Goal: Task Accomplishment & Management: Use online tool/utility

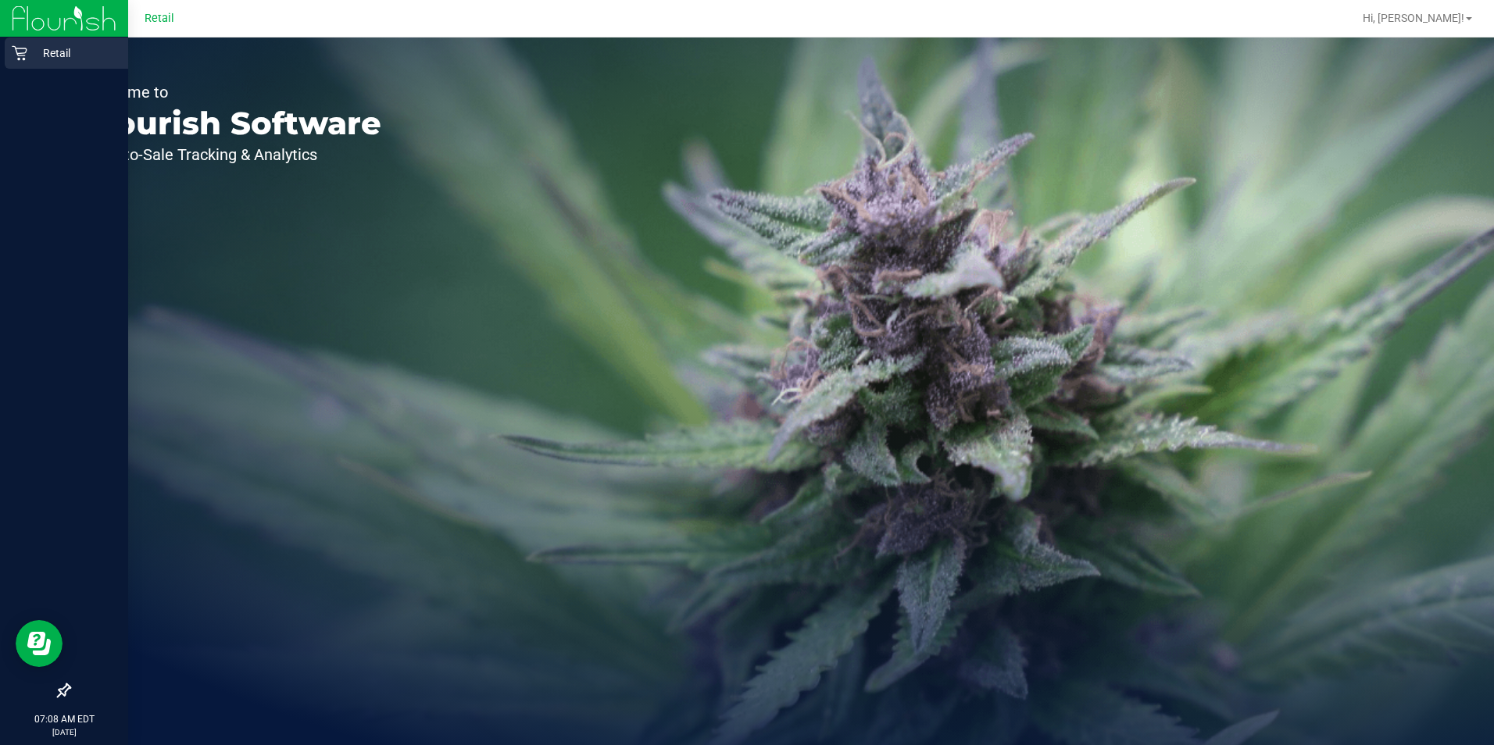
click at [27, 52] on p "Retail" at bounding box center [74, 53] width 94 height 19
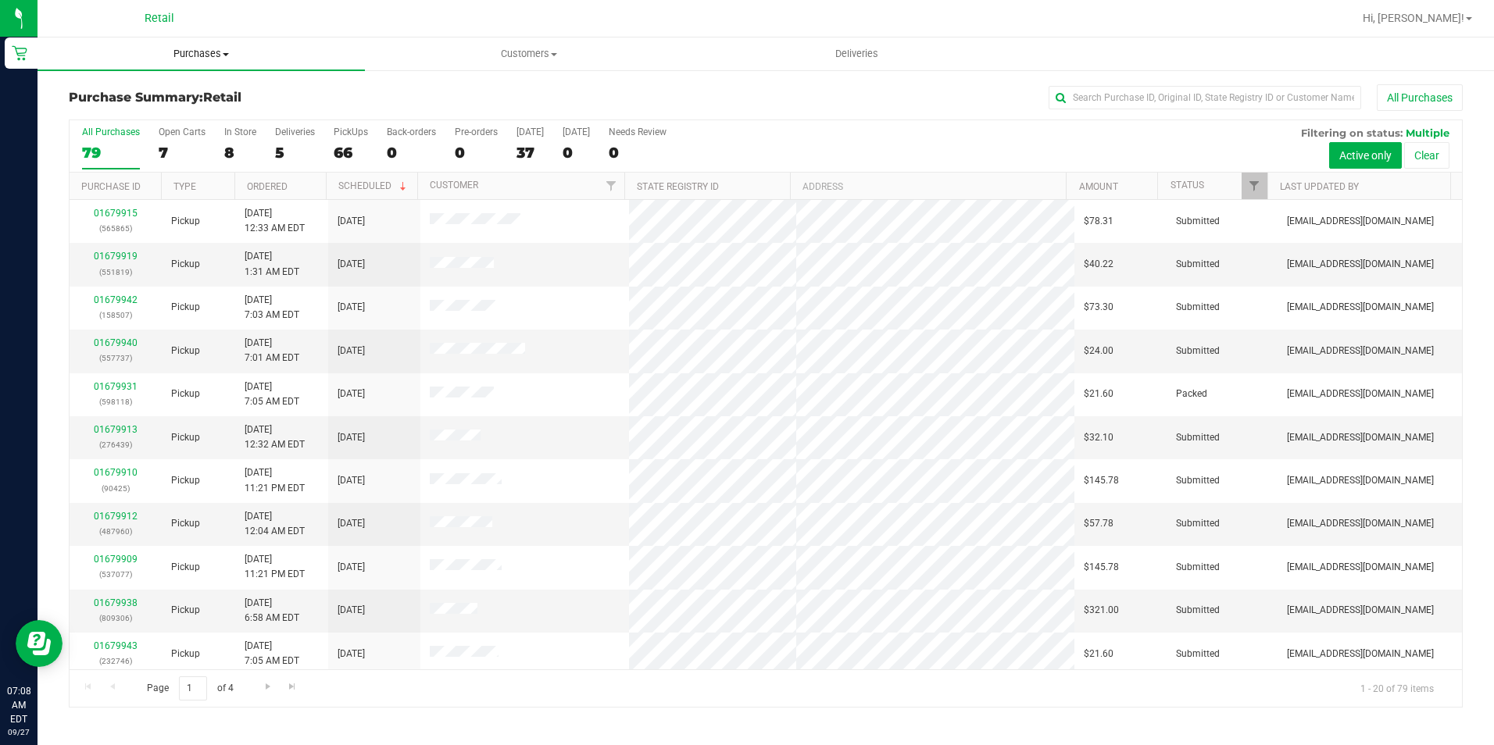
click at [198, 58] on span "Purchases" at bounding box center [201, 54] width 327 height 14
click at [405, 70] on link "Customers All customers Add a new customer All physicians" at bounding box center [528, 54] width 327 height 33
click at [275, 145] on div "5" at bounding box center [295, 153] width 40 height 18
click at [0, 0] on input "Deliveries 5" at bounding box center [0, 0] width 0 height 0
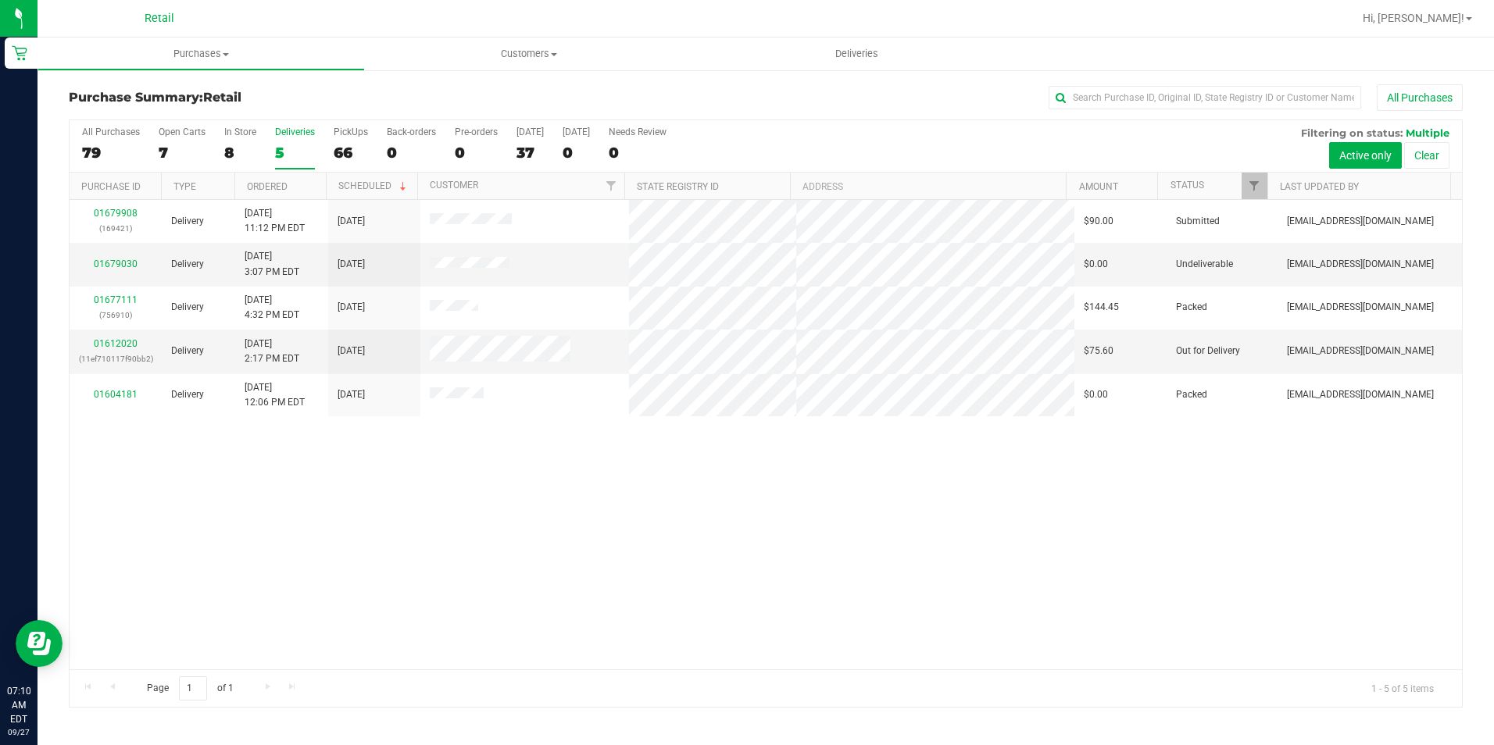
click at [756, 153] on div "All Purchases 79 Open Carts 7 In Store 8 Deliveries 5 PickUps 66 Back-orders 0 …" at bounding box center [766, 146] width 1392 height 52
click at [546, 98] on div "All Purchases" at bounding box center [998, 97] width 929 height 27
click at [196, 48] on span "Purchases" at bounding box center [201, 54] width 326 height 14
click at [107, 109] on span "Fulfillment" at bounding box center [86, 112] width 97 height 13
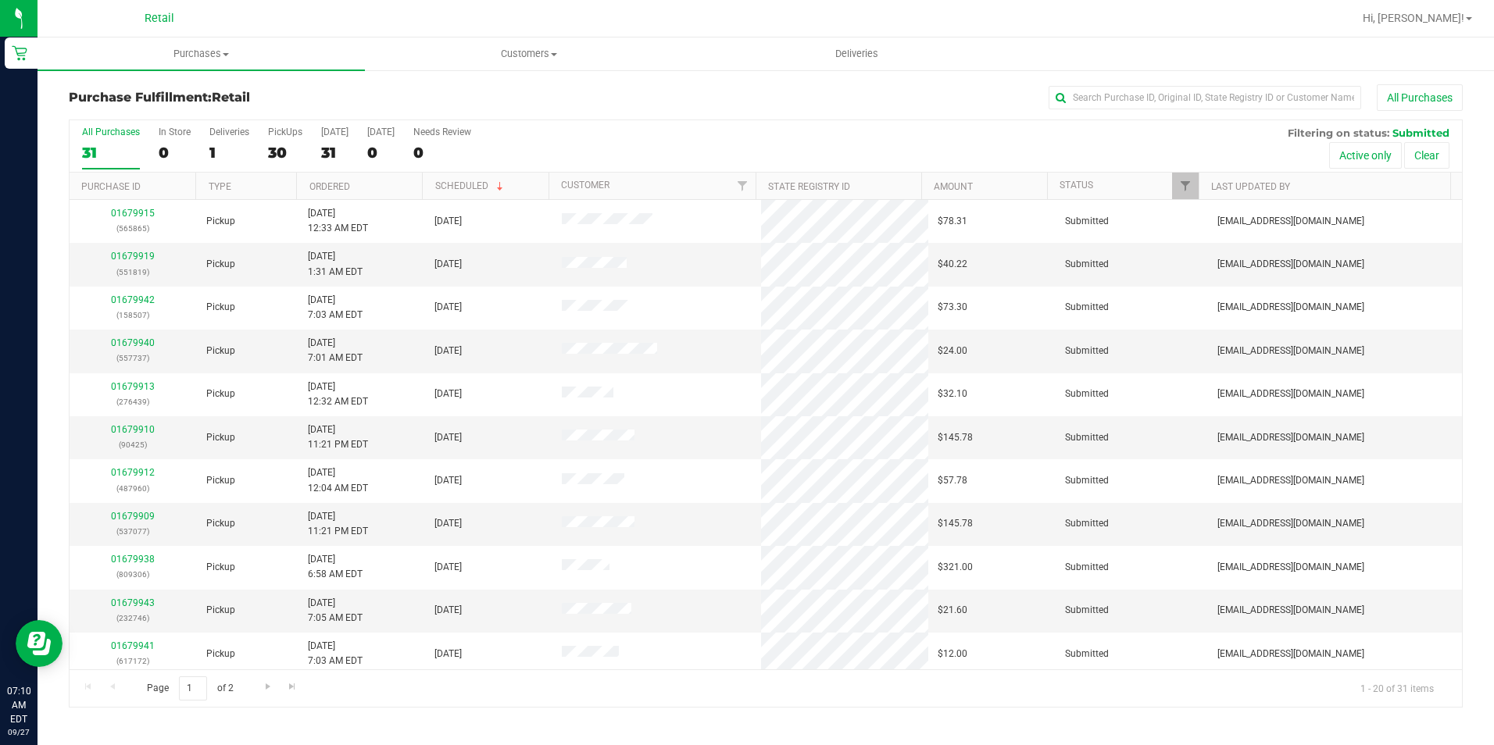
click at [112, 101] on h3 "Purchase Fulfillment: Retail" at bounding box center [301, 98] width 465 height 14
click at [173, 53] on span "Purchases" at bounding box center [201, 54] width 327 height 14
click at [105, 95] on span "Summary of purchases" at bounding box center [118, 94] width 160 height 13
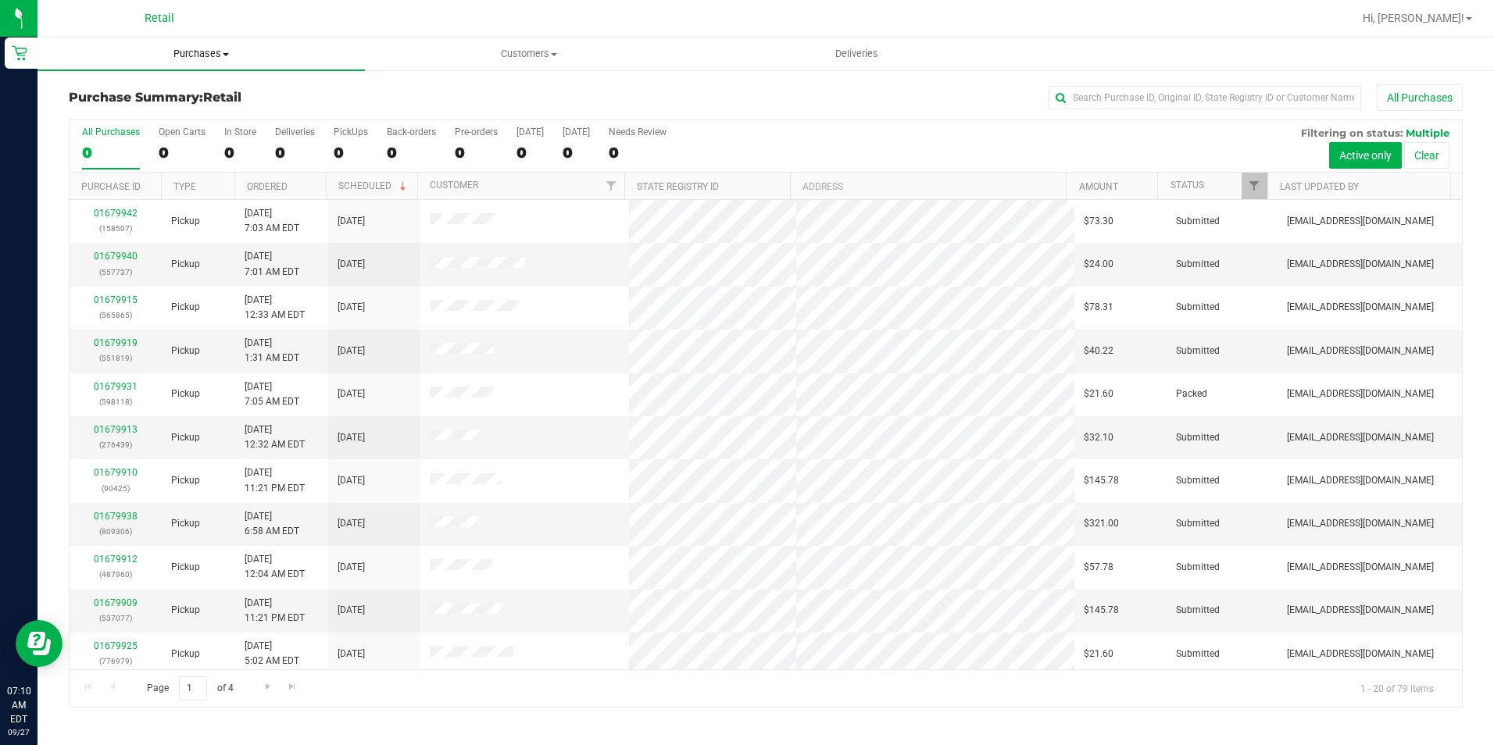
click at [198, 58] on span "Purchases" at bounding box center [201, 54] width 327 height 14
click at [104, 117] on span "Fulfillment" at bounding box center [86, 112] width 97 height 13
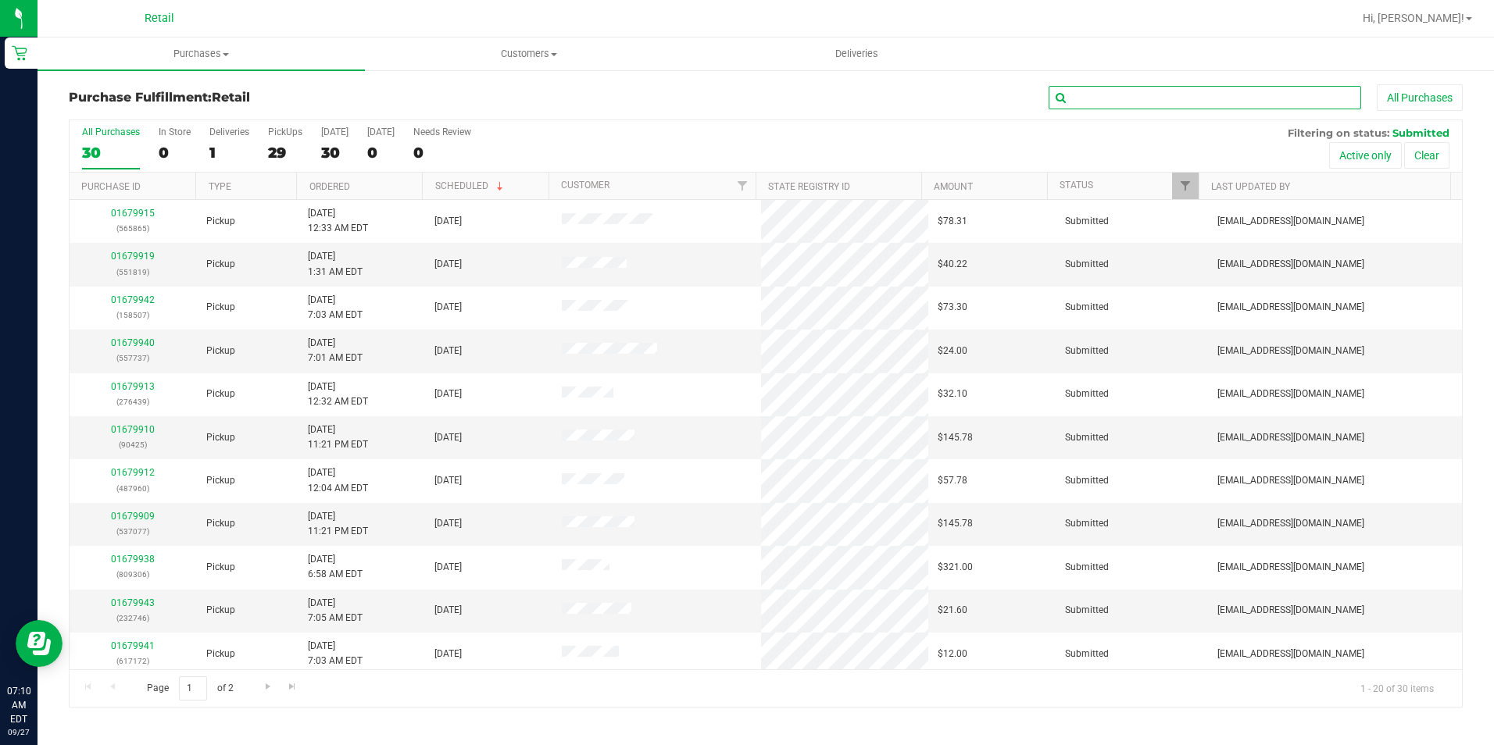
click at [1130, 104] on input "text" at bounding box center [1205, 97] width 313 height 23
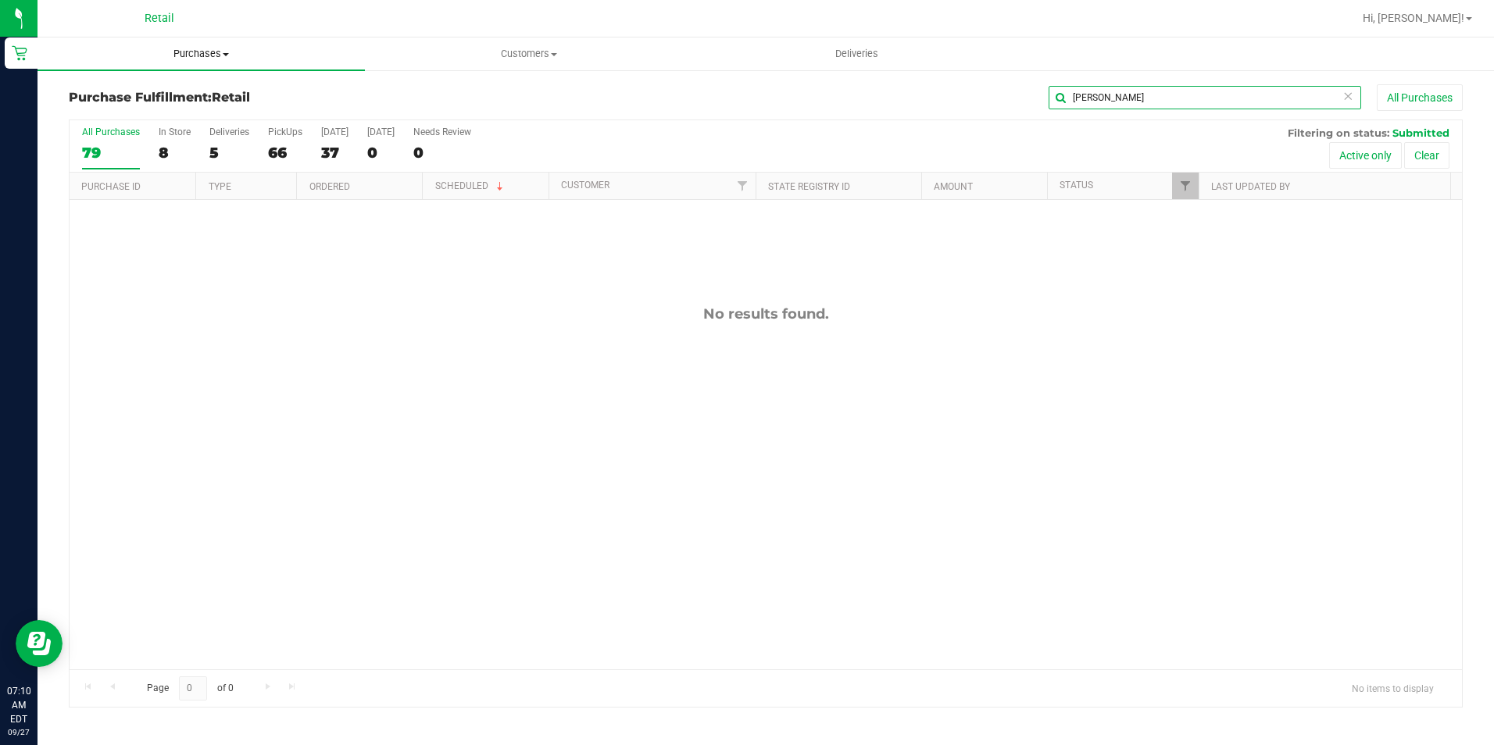
type input "[PERSON_NAME]"
click at [209, 59] on span "Purchases" at bounding box center [201, 54] width 327 height 14
click at [121, 120] on span "Fulfillment" at bounding box center [86, 112] width 97 height 13
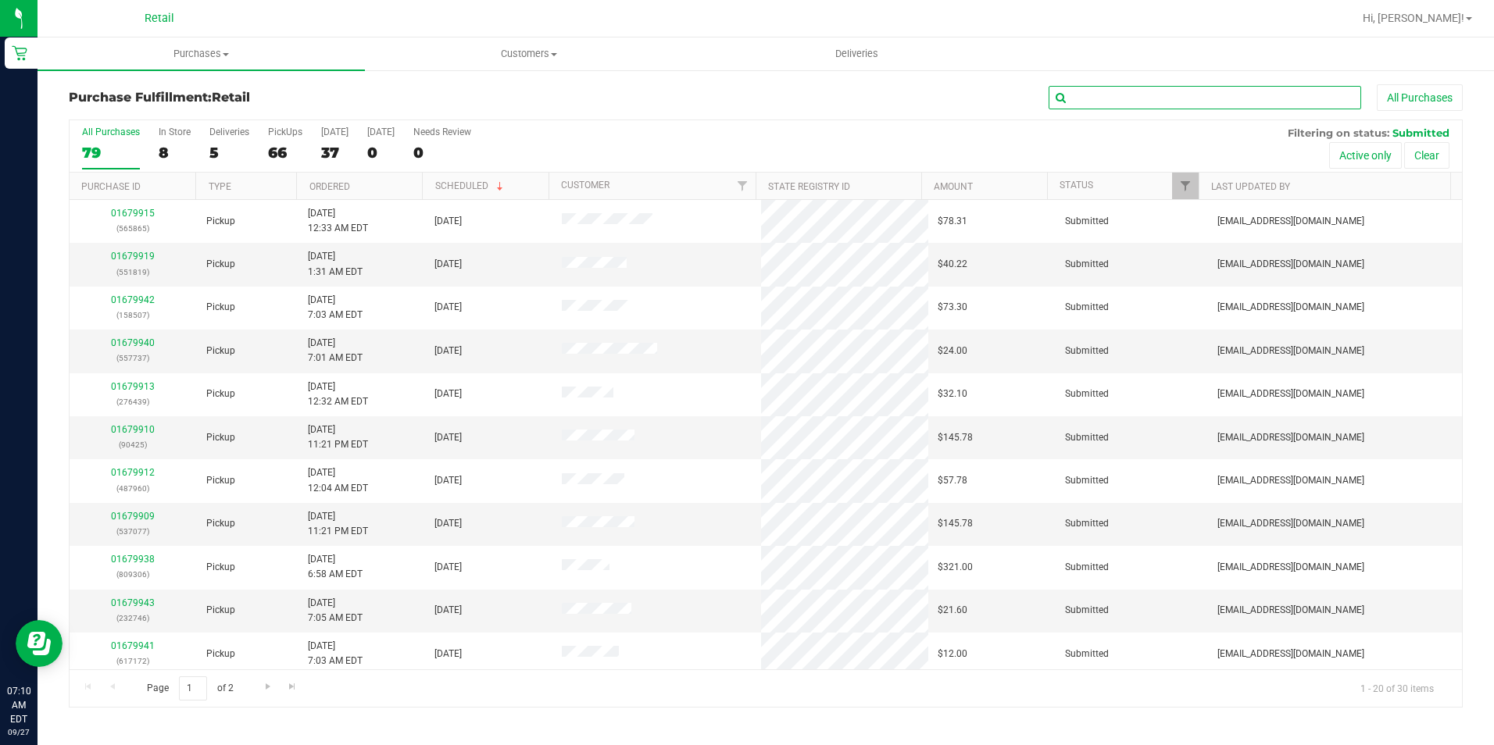
click at [1102, 95] on input "text" at bounding box center [1205, 97] width 313 height 23
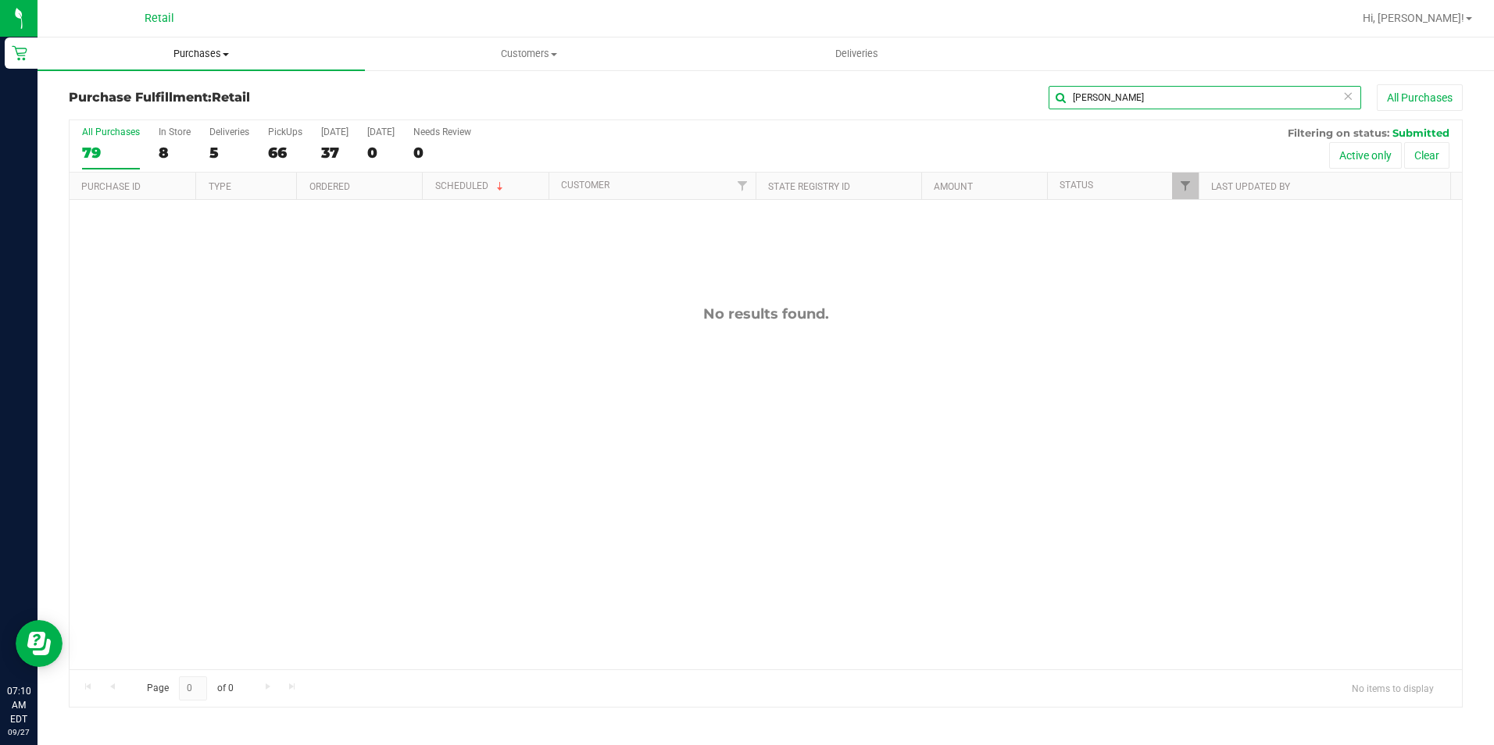
type input "[PERSON_NAME]"
click at [185, 59] on span "Purchases" at bounding box center [201, 54] width 327 height 14
click at [133, 116] on li "Fulfillment" at bounding box center [201, 113] width 327 height 19
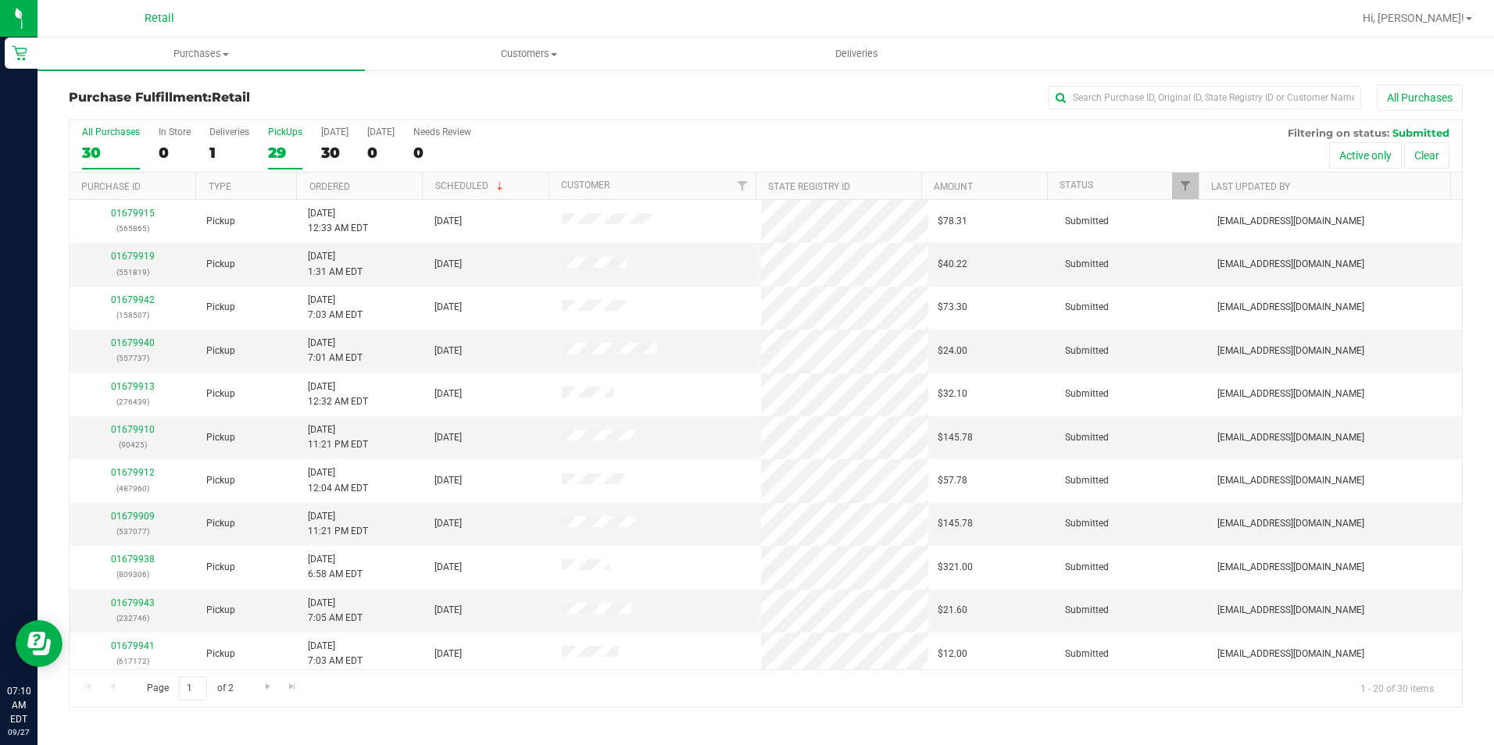
click at [280, 151] on div "29" at bounding box center [285, 153] width 34 height 18
click at [0, 0] on input "PickUps 29" at bounding box center [0, 0] width 0 height 0
click at [576, 186] on link "Customer" at bounding box center [585, 185] width 48 height 11
click at [1221, 93] on input "text" at bounding box center [1205, 97] width 313 height 23
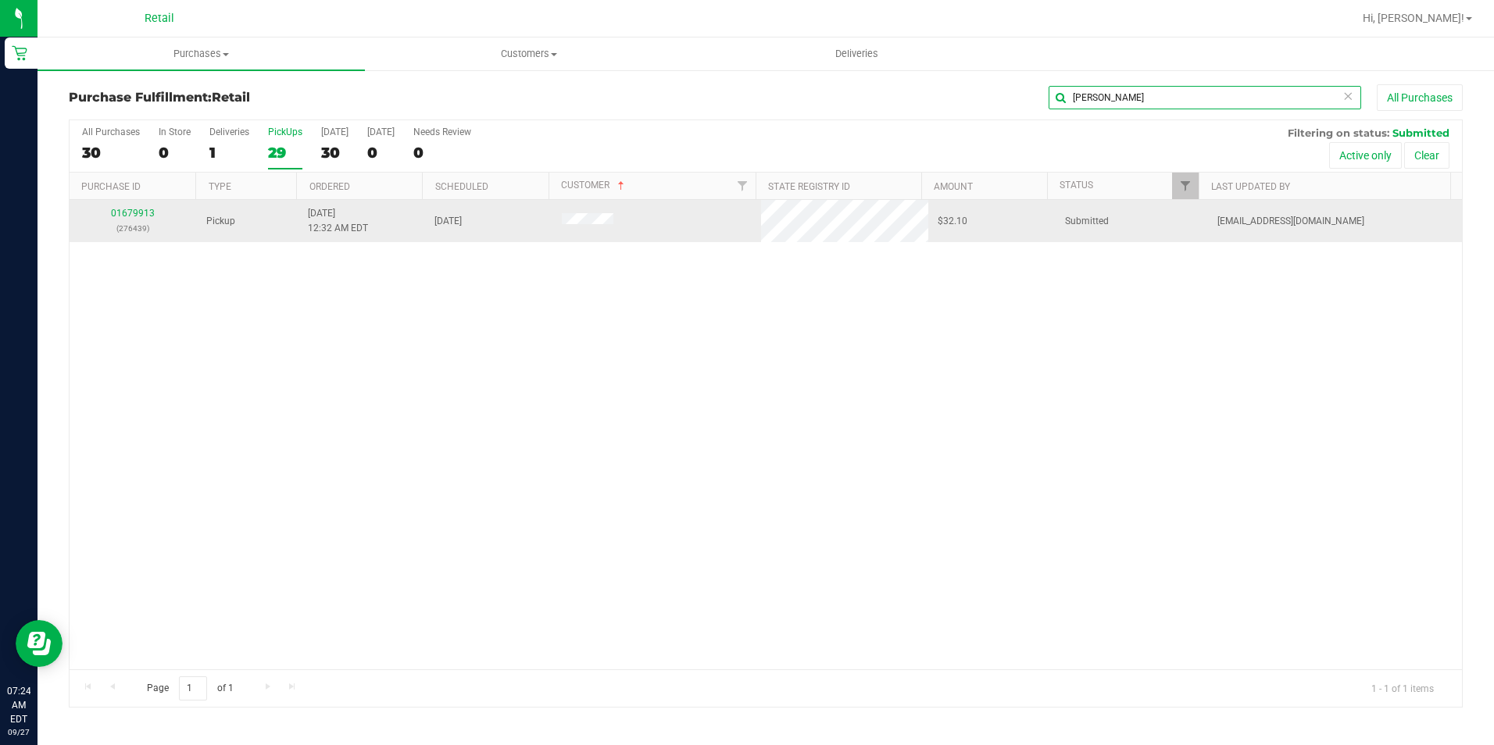
type input "[PERSON_NAME]"
click at [127, 203] on td "01679913 (276439)" at bounding box center [133, 221] width 127 height 42
click at [114, 206] on div "01679913 (276439)" at bounding box center [133, 221] width 109 height 30
click at [113, 209] on link "01679913" at bounding box center [133, 213] width 44 height 11
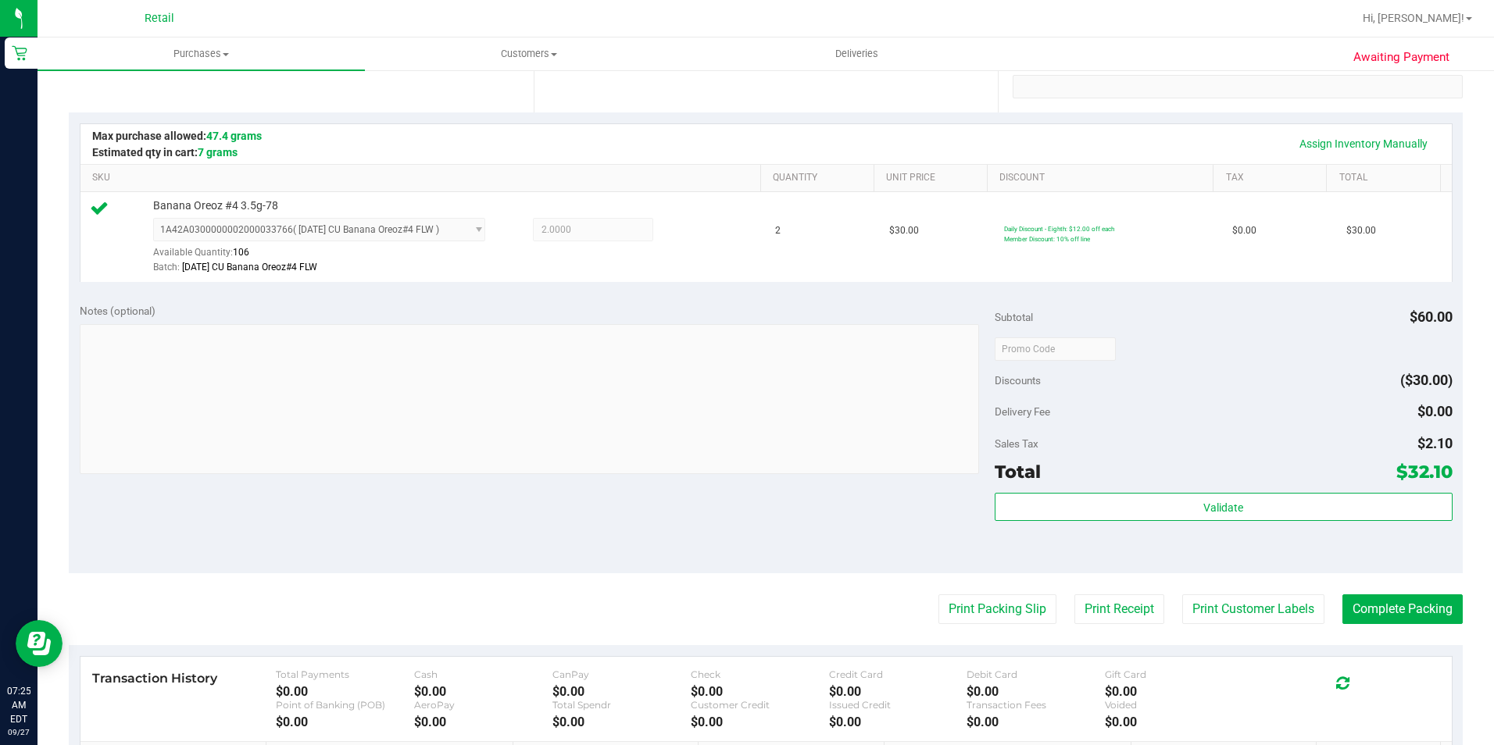
scroll to position [313, 0]
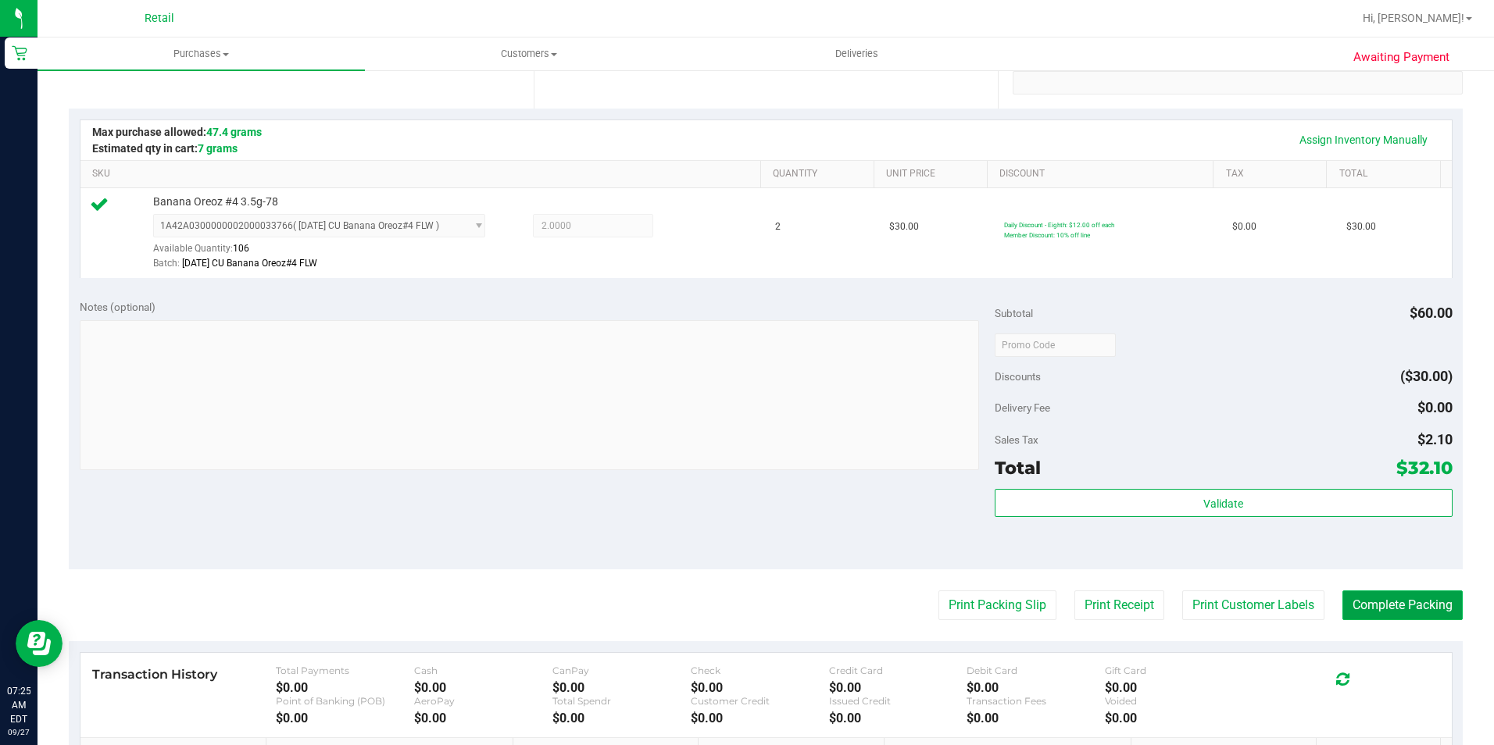
click at [1374, 606] on button "Complete Packing" at bounding box center [1402, 606] width 120 height 30
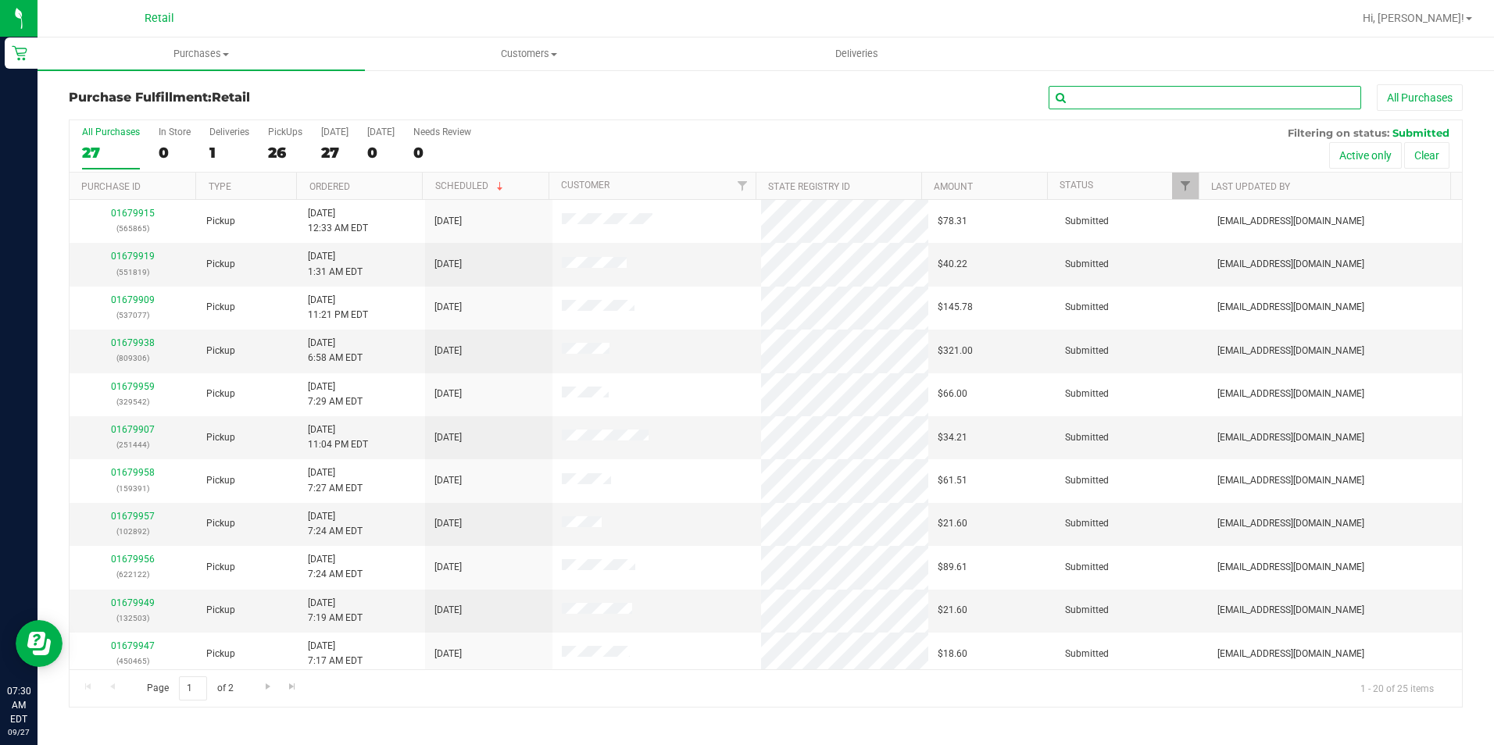
click at [1150, 105] on input "text" at bounding box center [1205, 97] width 313 height 23
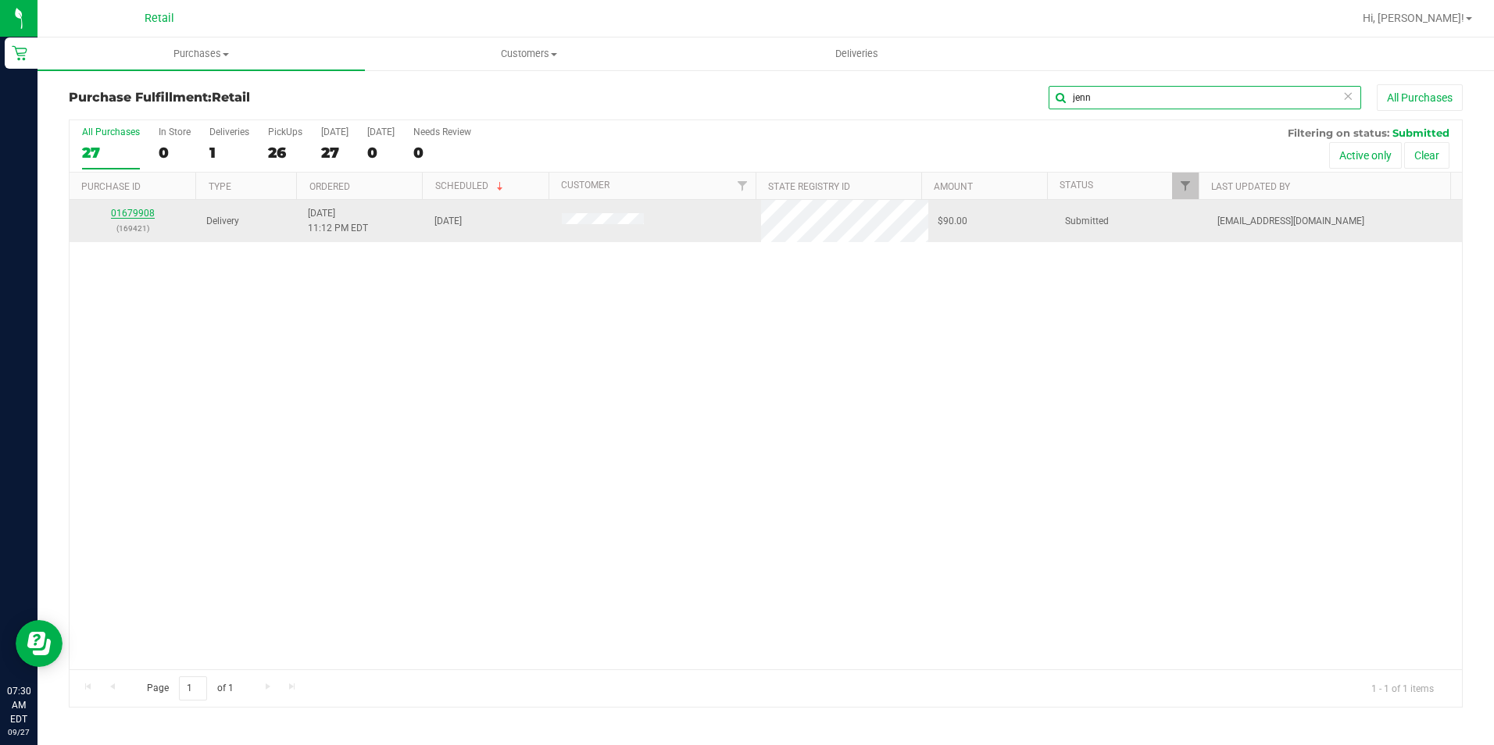
type input "jenn"
click at [134, 209] on link "01679908" at bounding box center [133, 213] width 44 height 11
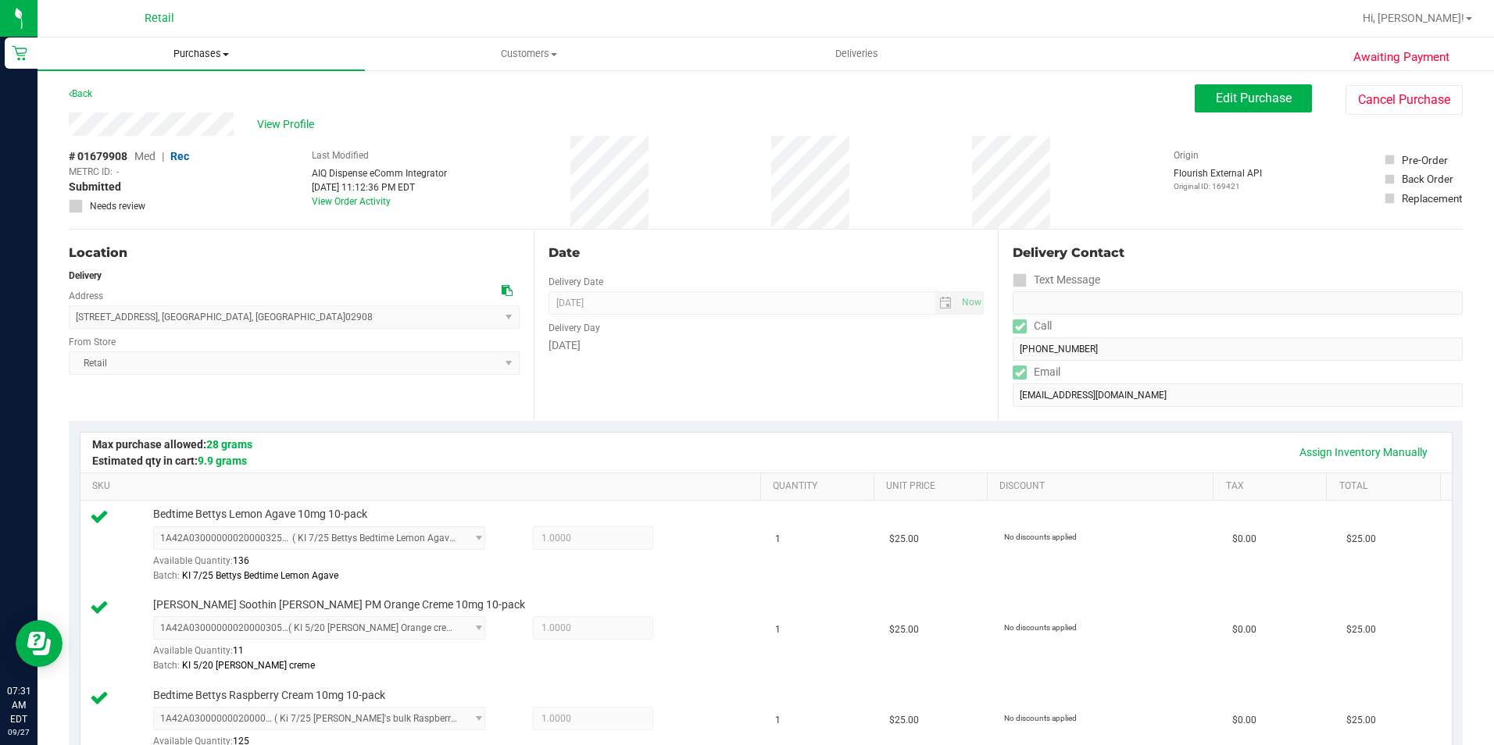
click at [213, 54] on span "Purchases" at bounding box center [201, 54] width 327 height 14
click at [552, 112] on purchase-details "Back Edit Purchase Cancel Purchase View Profile # 01679908 Med | Rec METRC ID: …" at bounding box center [766, 755] width 1394 height 1343
click at [1217, 91] on span "Edit Purchase" at bounding box center [1254, 98] width 76 height 15
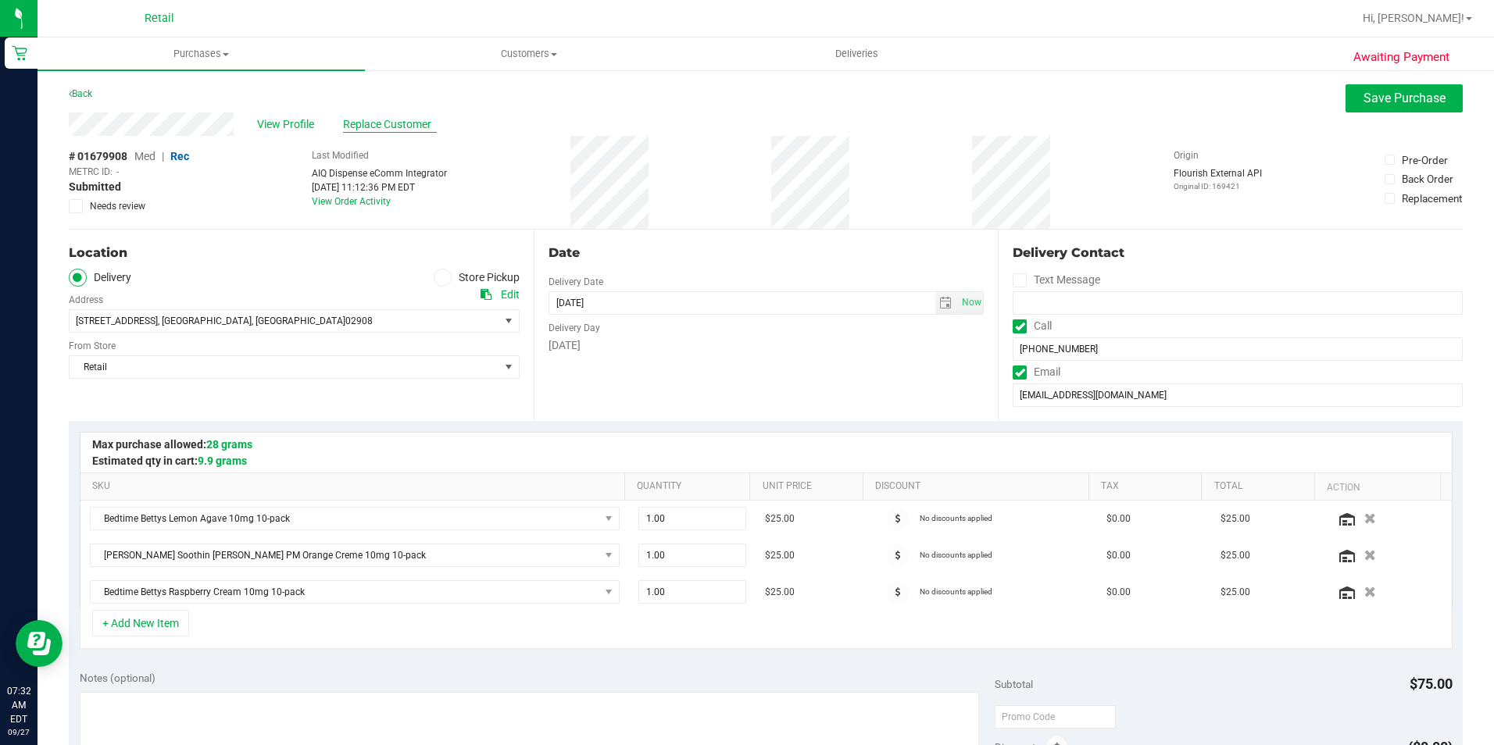
click at [387, 123] on span "Replace Customer" at bounding box center [390, 124] width 94 height 16
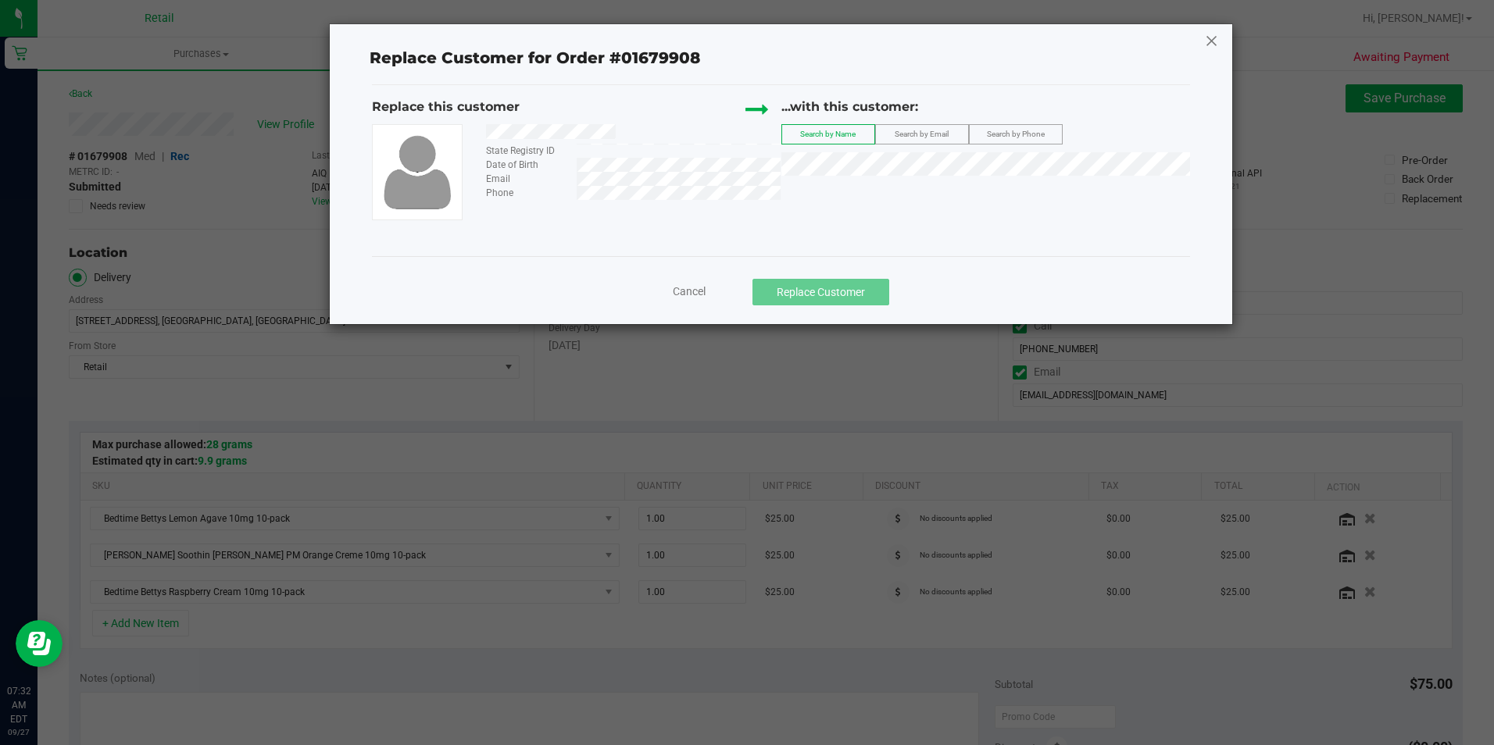
click at [1215, 40] on icon at bounding box center [1212, 40] width 14 height 25
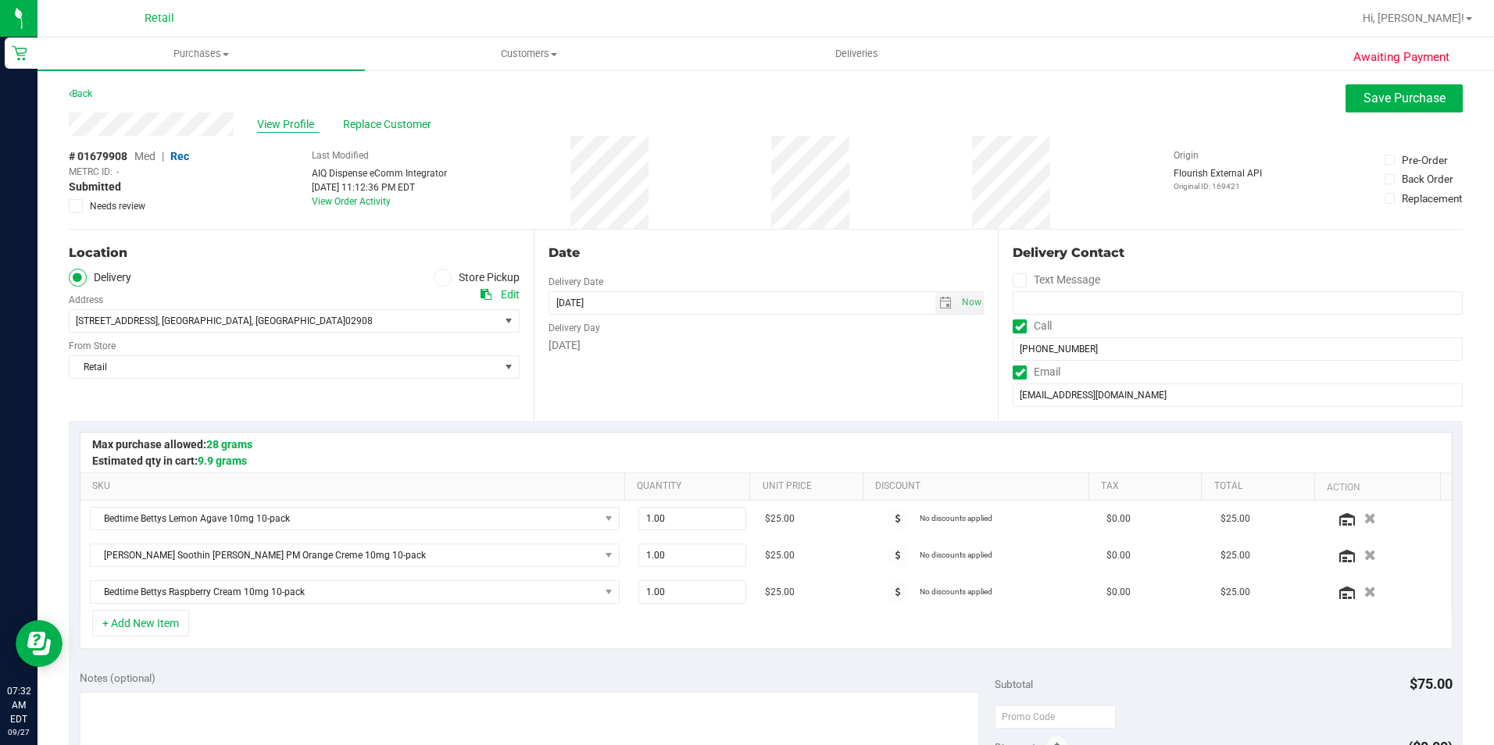
click at [259, 120] on span "View Profile" at bounding box center [288, 124] width 63 height 16
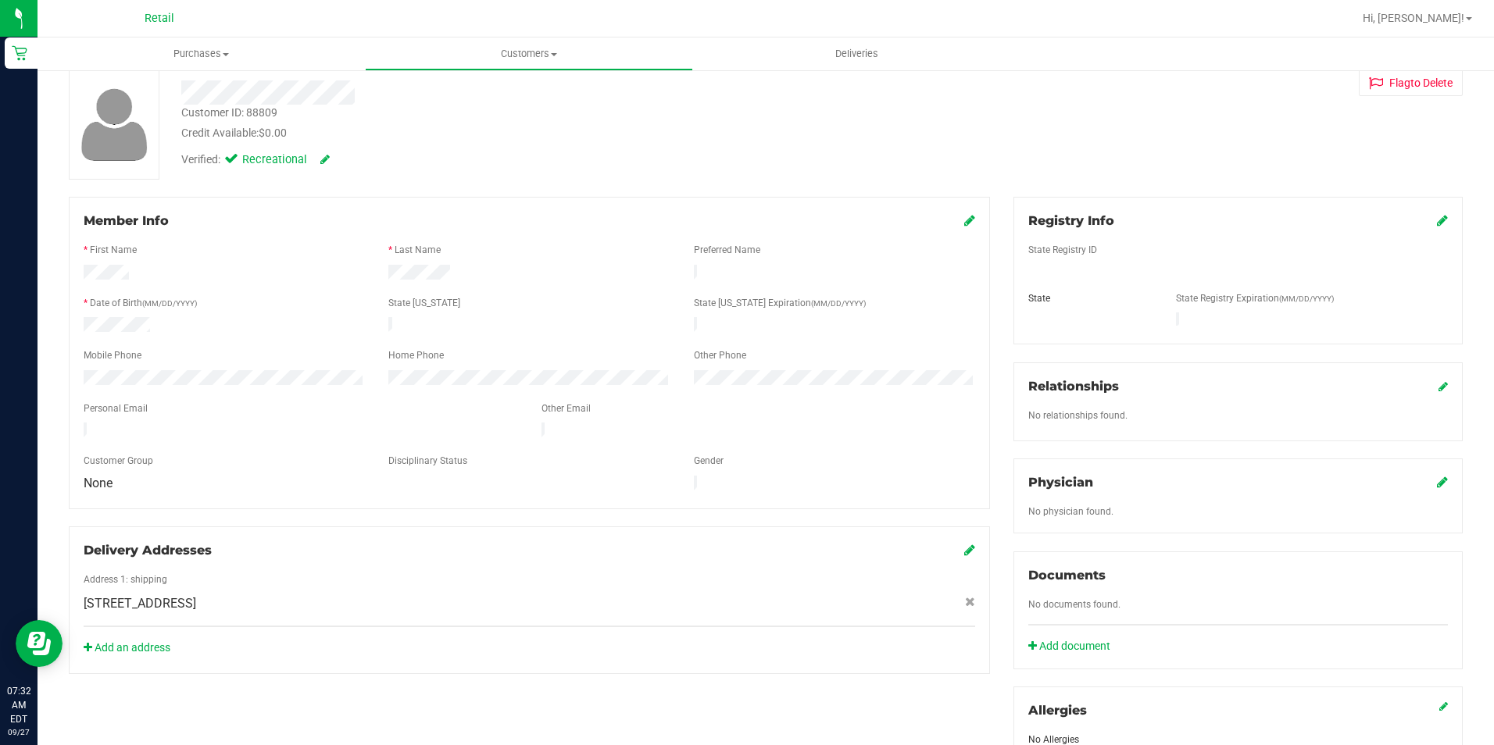
scroll to position [78, 0]
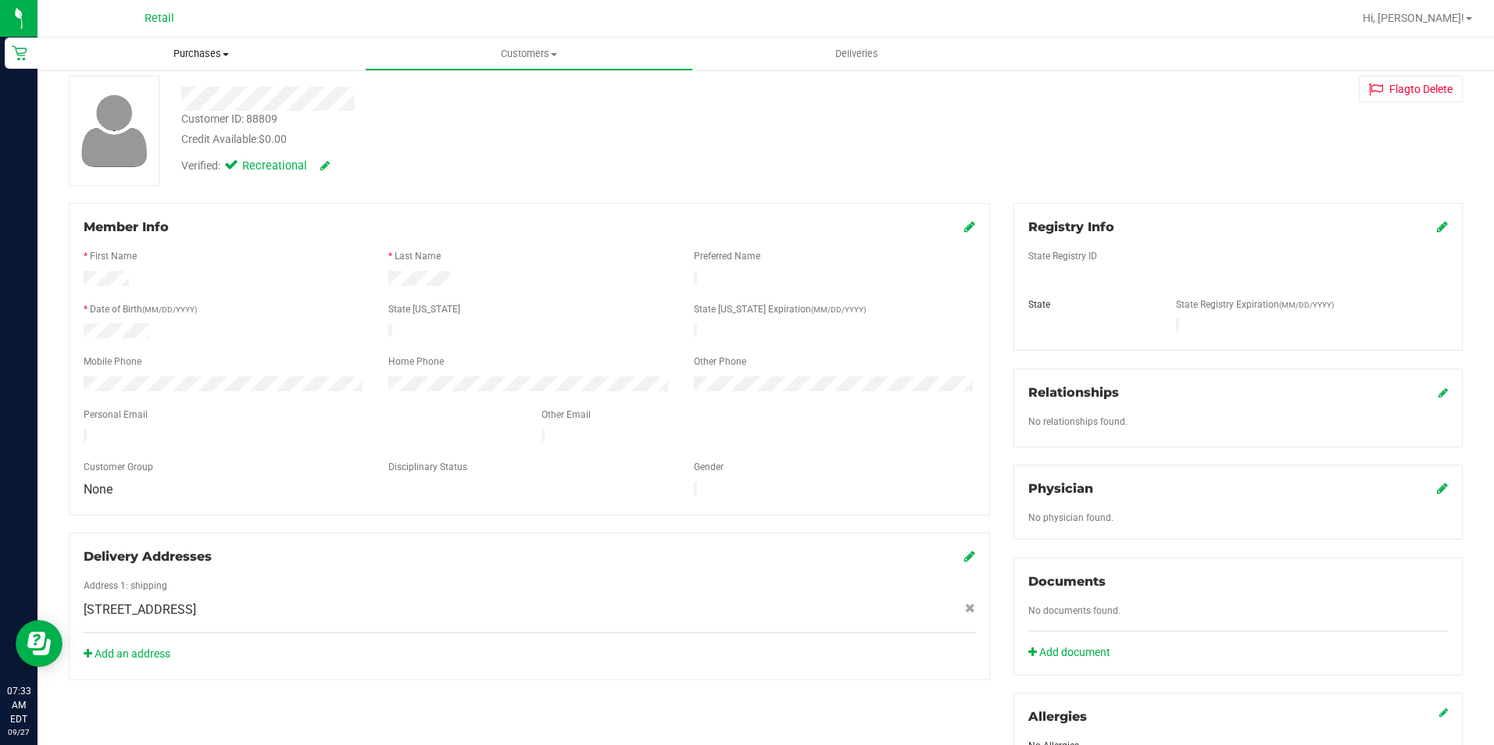
click at [178, 59] on span "Purchases" at bounding box center [201, 54] width 327 height 14
click at [105, 115] on span "Fulfillment" at bounding box center [86, 112] width 97 height 13
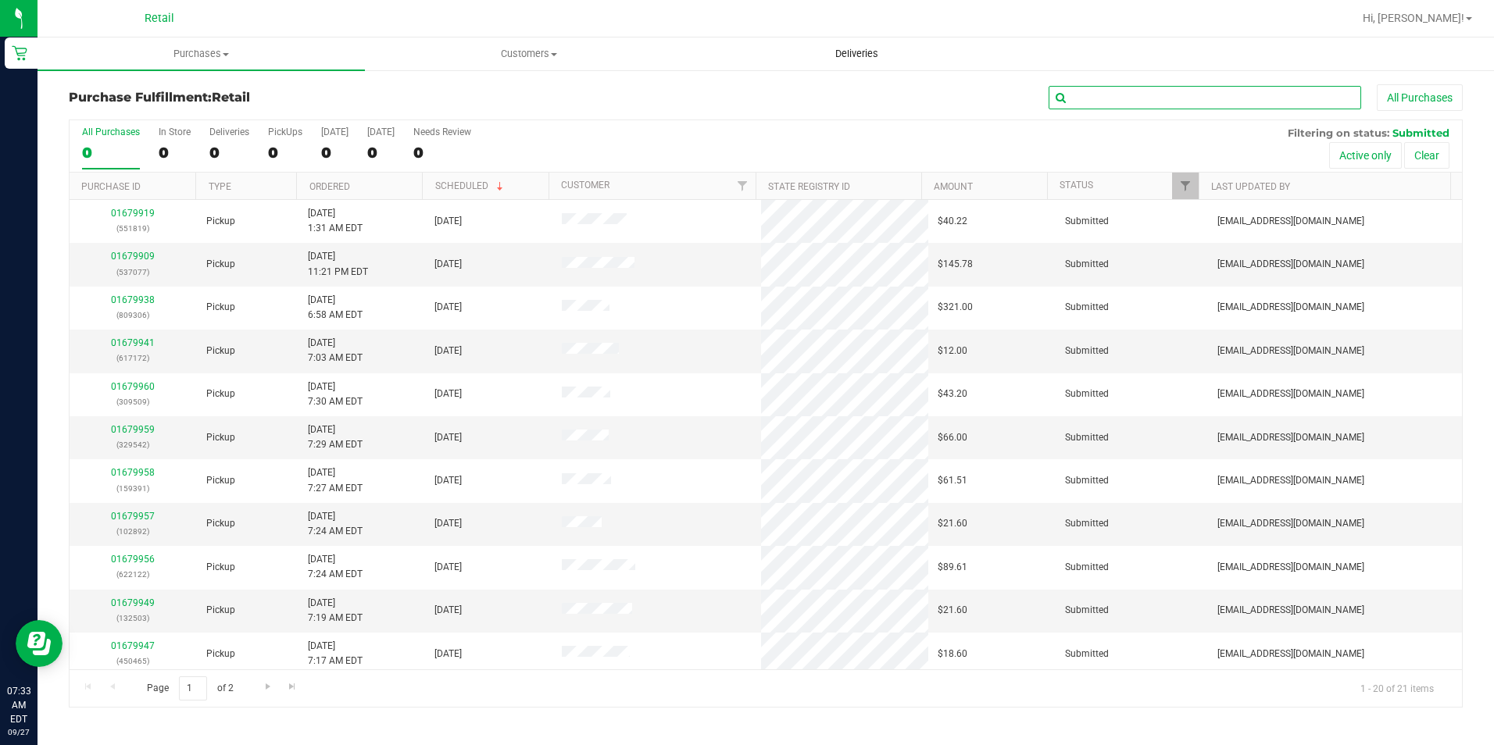
drag, startPoint x: 1076, startPoint y: 93, endPoint x: 984, endPoint y: 39, distance: 106.8
click at [1076, 93] on input "text" at bounding box center [1205, 97] width 313 height 23
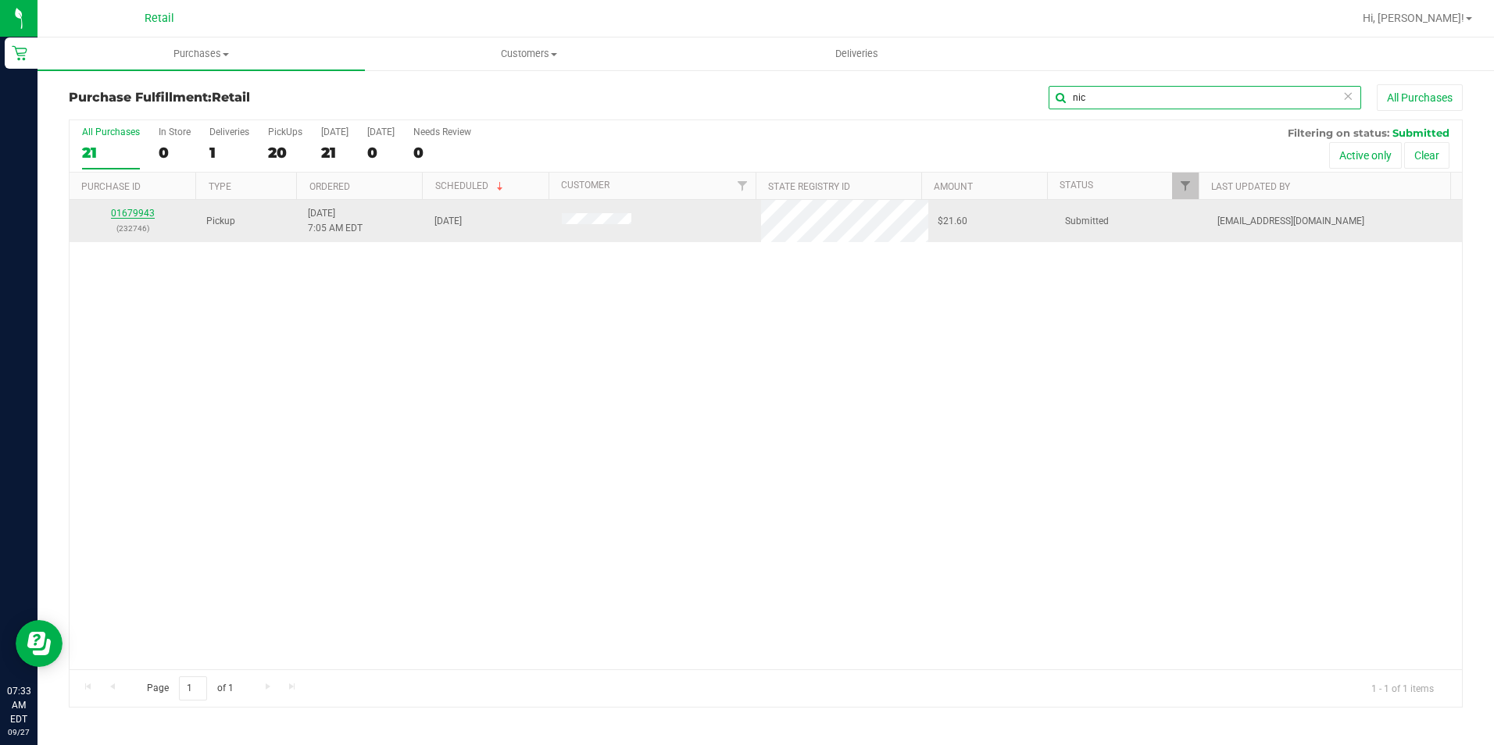
type input "nic"
click at [142, 216] on link "01679943" at bounding box center [133, 213] width 44 height 11
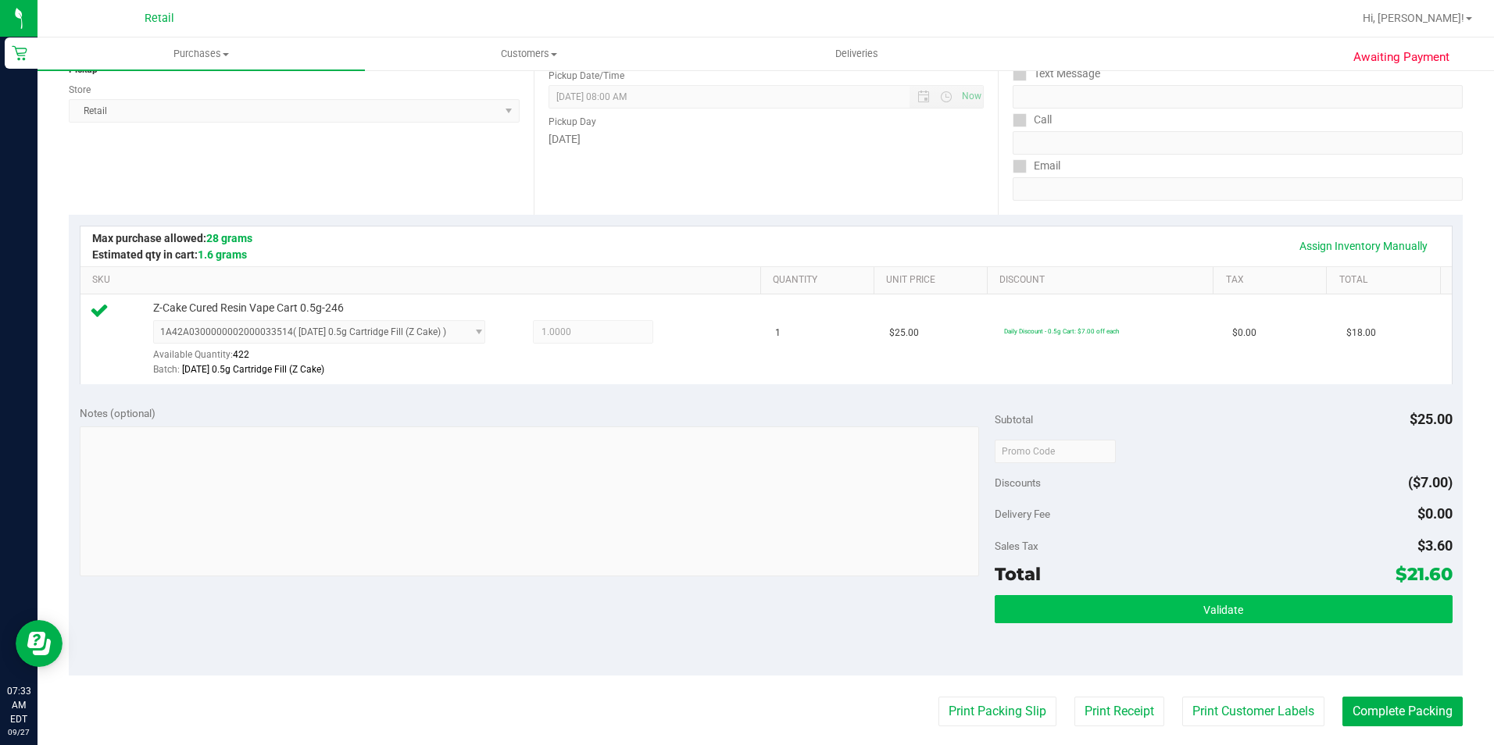
scroll to position [234, 0]
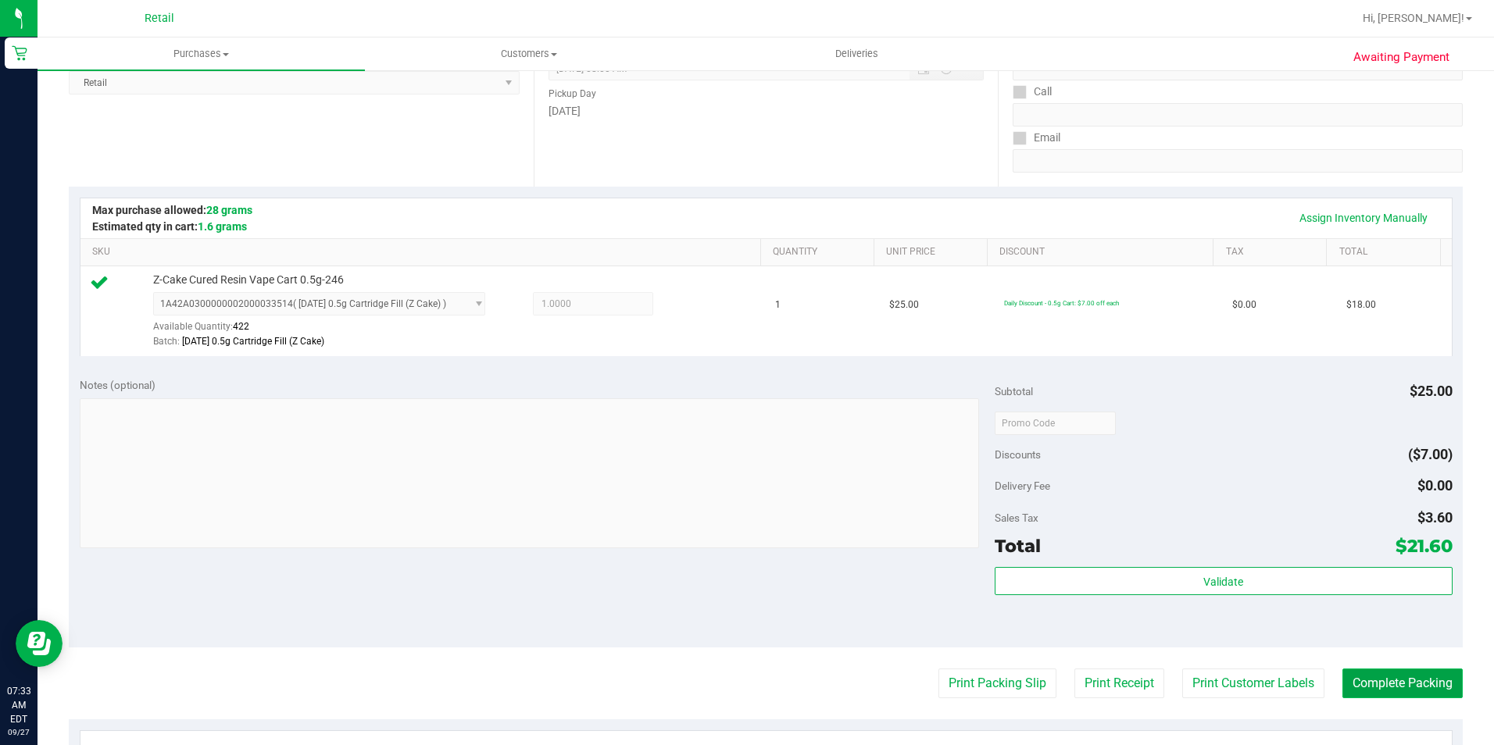
click at [1385, 681] on button "Complete Packing" at bounding box center [1402, 684] width 120 height 30
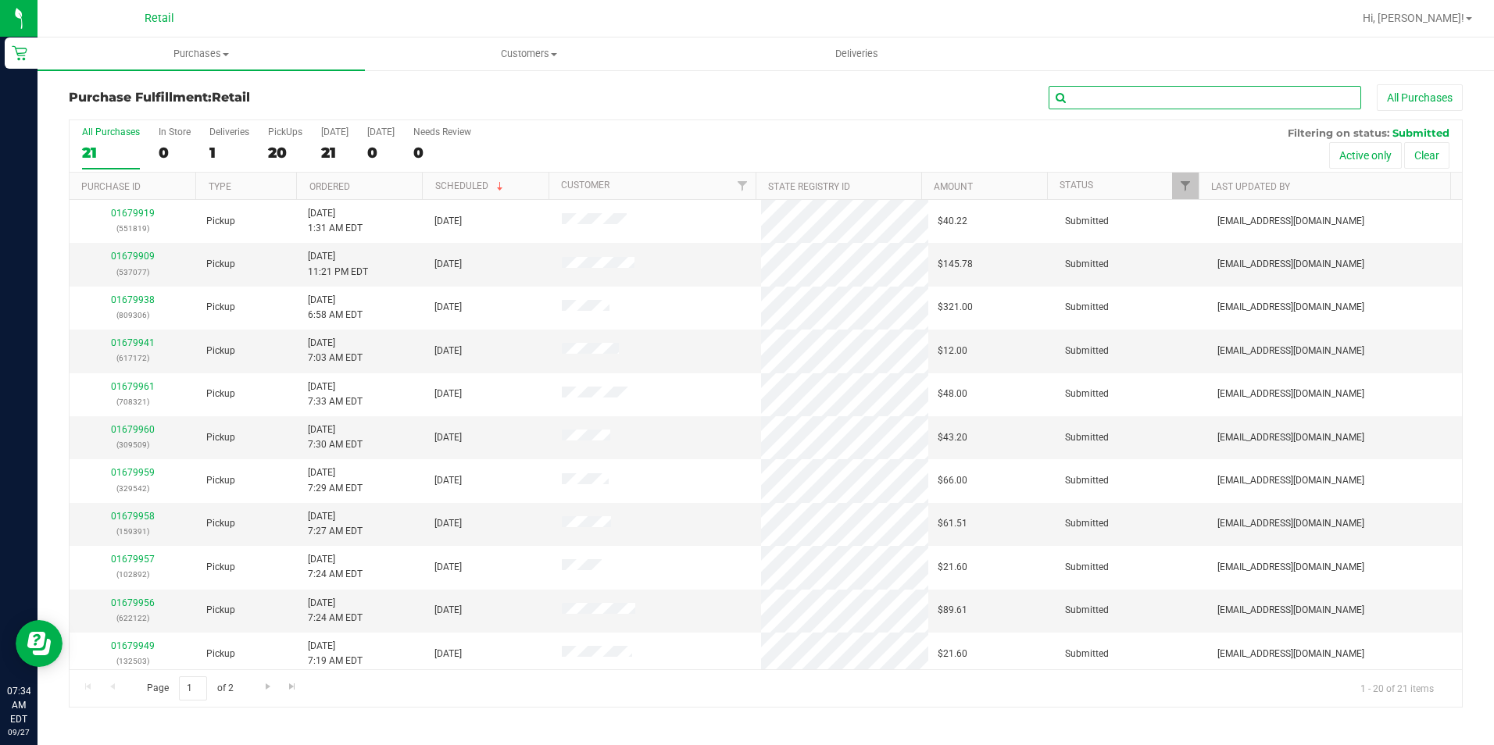
click at [1118, 92] on input "text" at bounding box center [1205, 97] width 313 height 23
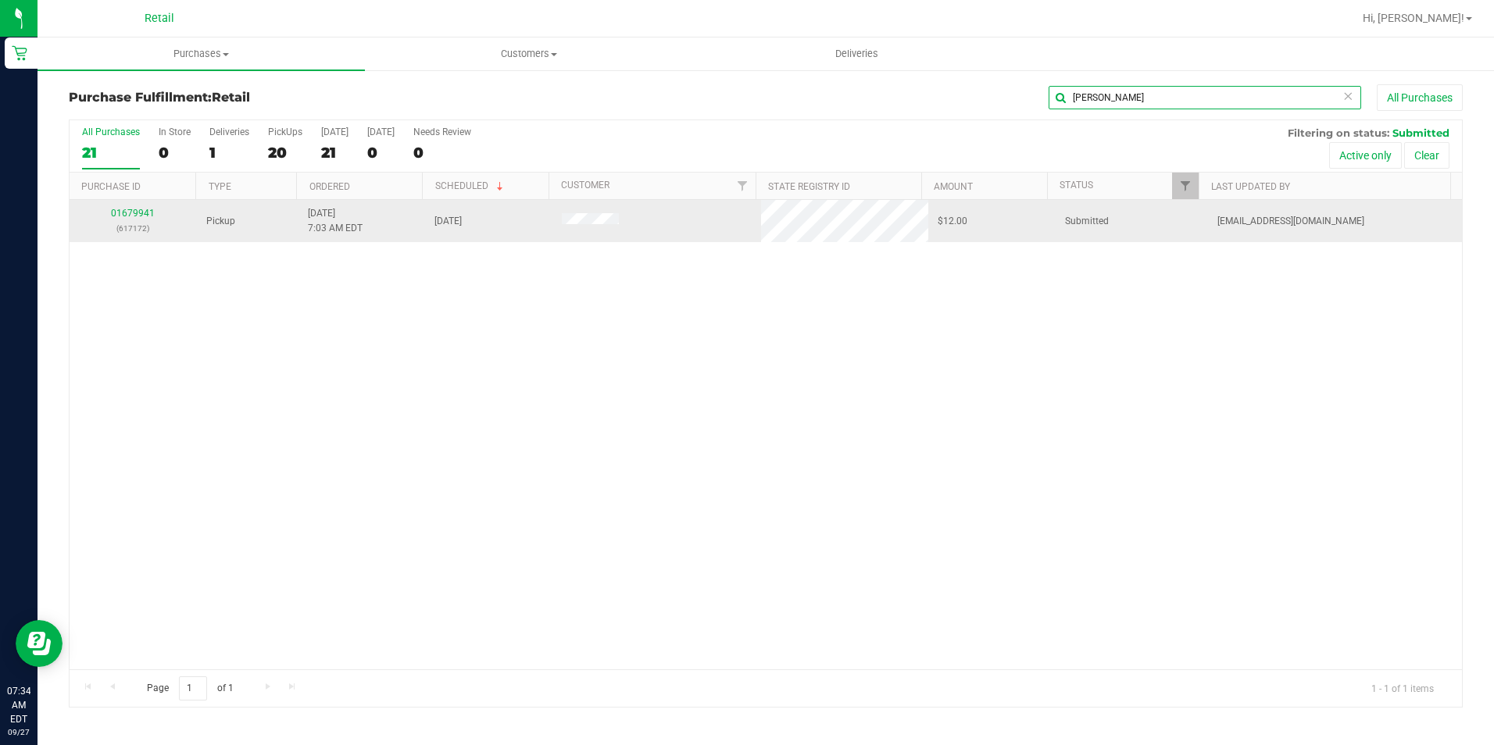
type input "[PERSON_NAME]"
click at [141, 219] on div "01679941 (617172)" at bounding box center [133, 221] width 109 height 30
click at [141, 214] on link "01679941" at bounding box center [133, 213] width 44 height 11
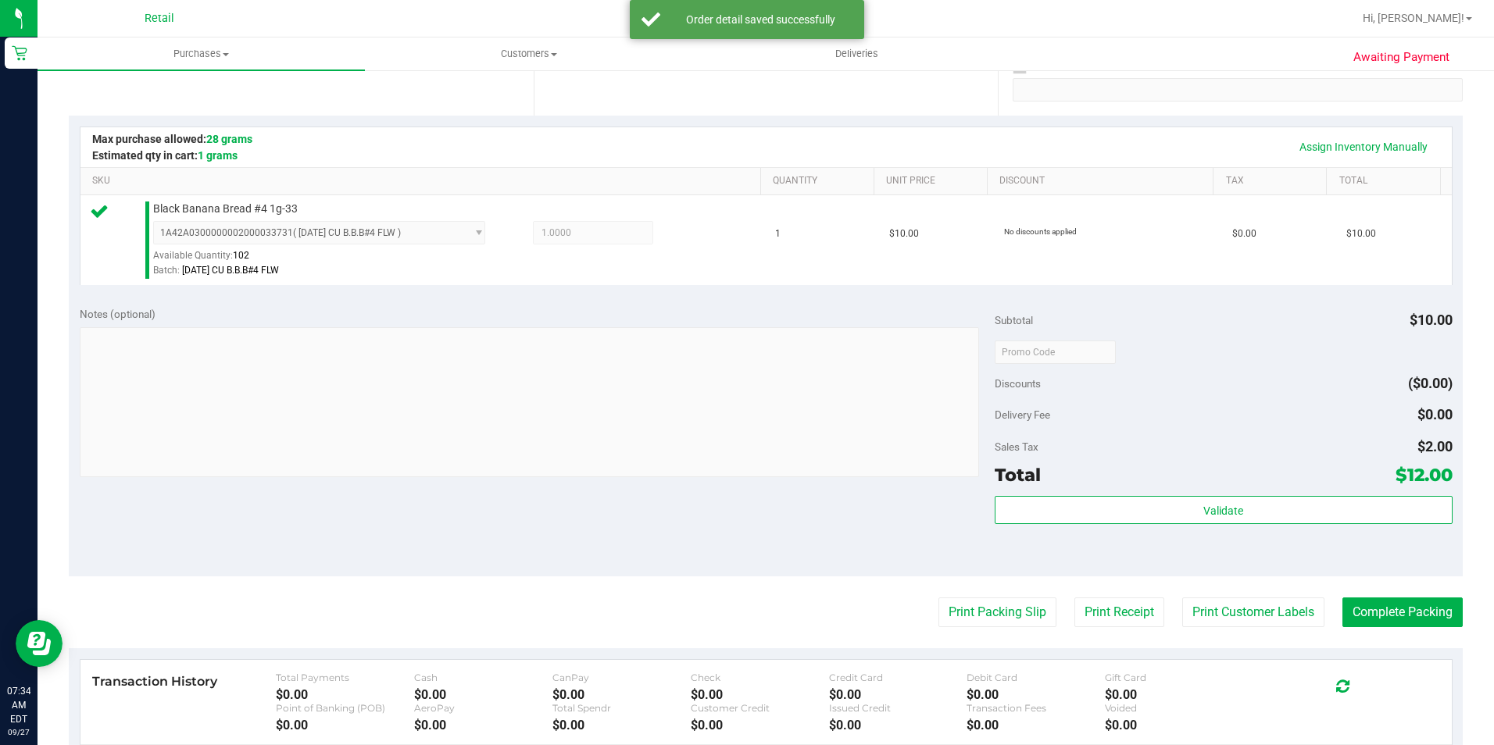
scroll to position [313, 0]
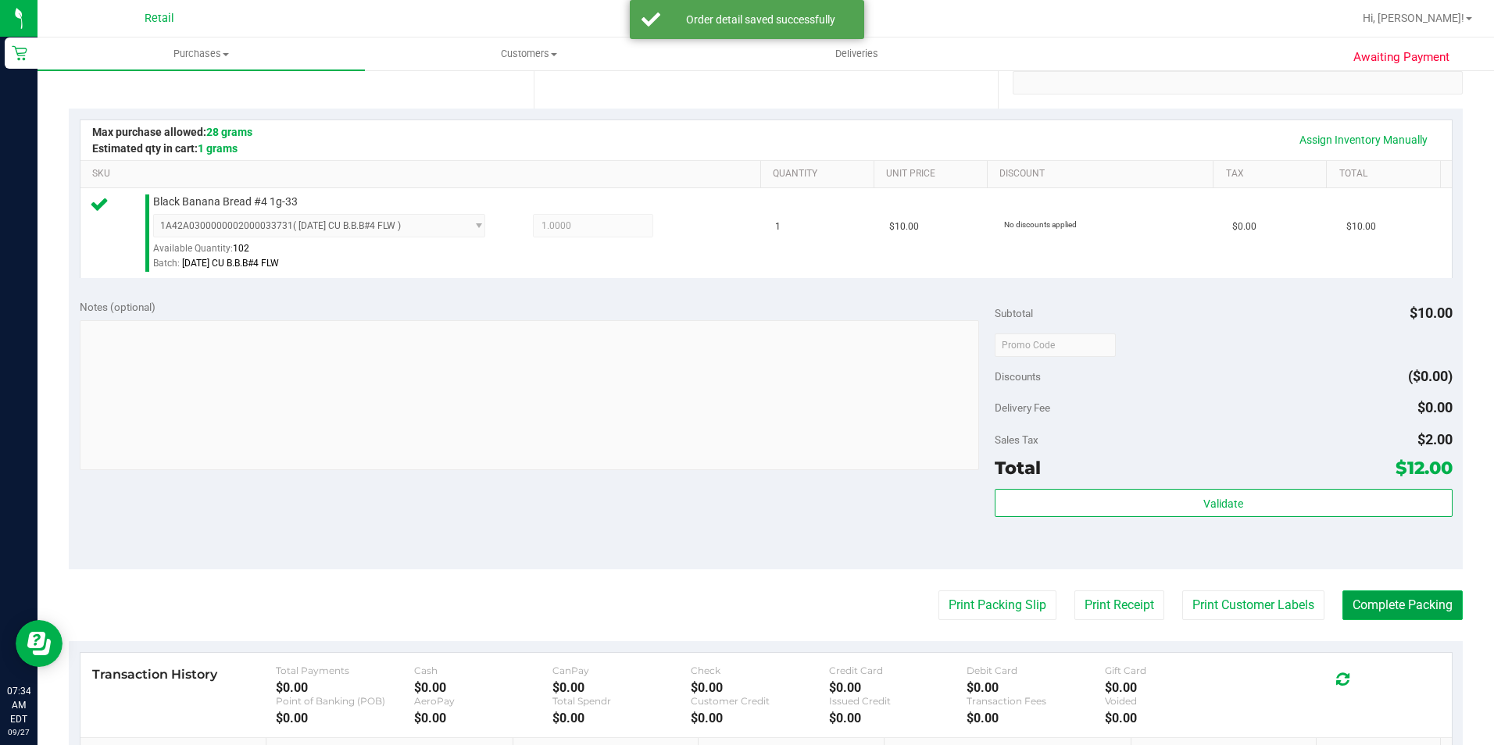
click at [1372, 609] on button "Complete Packing" at bounding box center [1402, 606] width 120 height 30
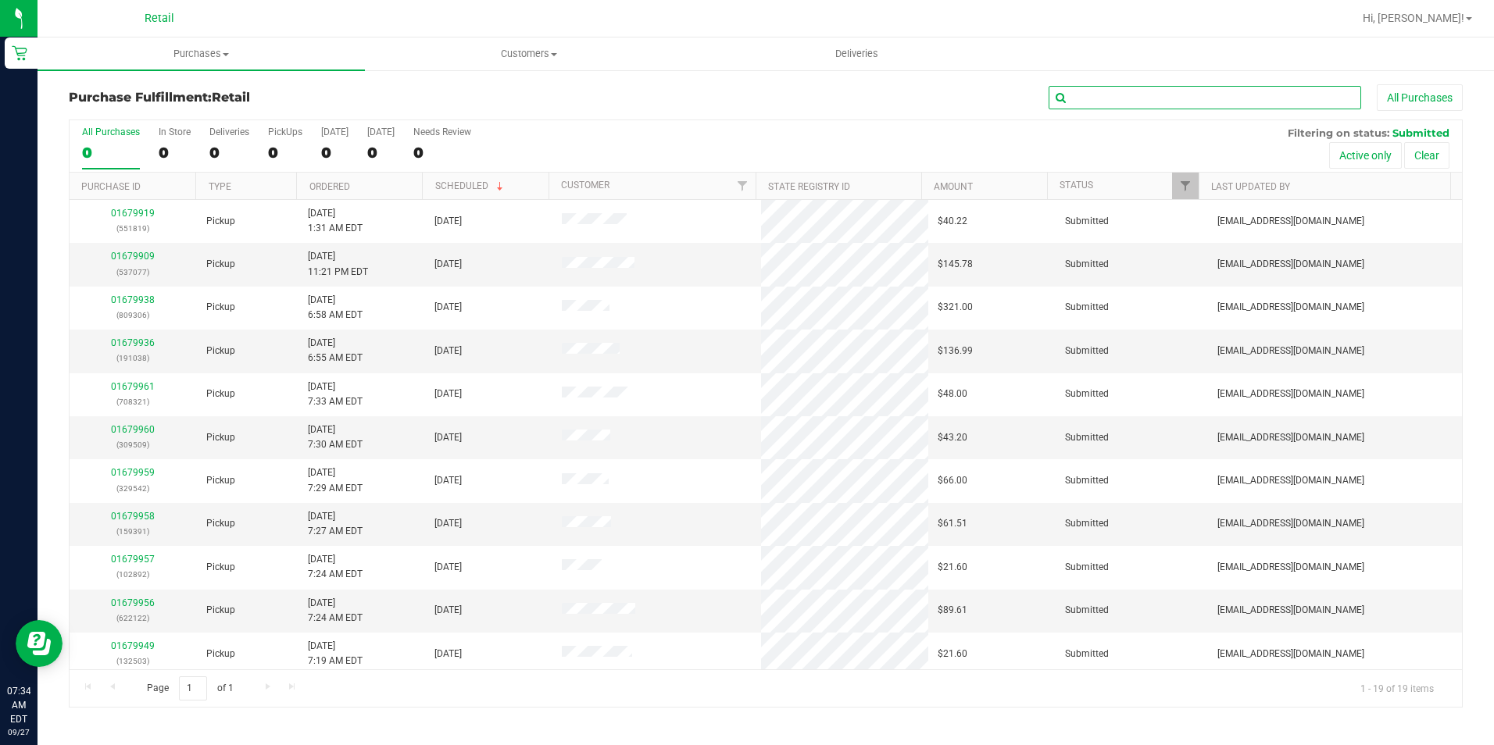
click at [1161, 101] on input "text" at bounding box center [1205, 97] width 313 height 23
type input "o"
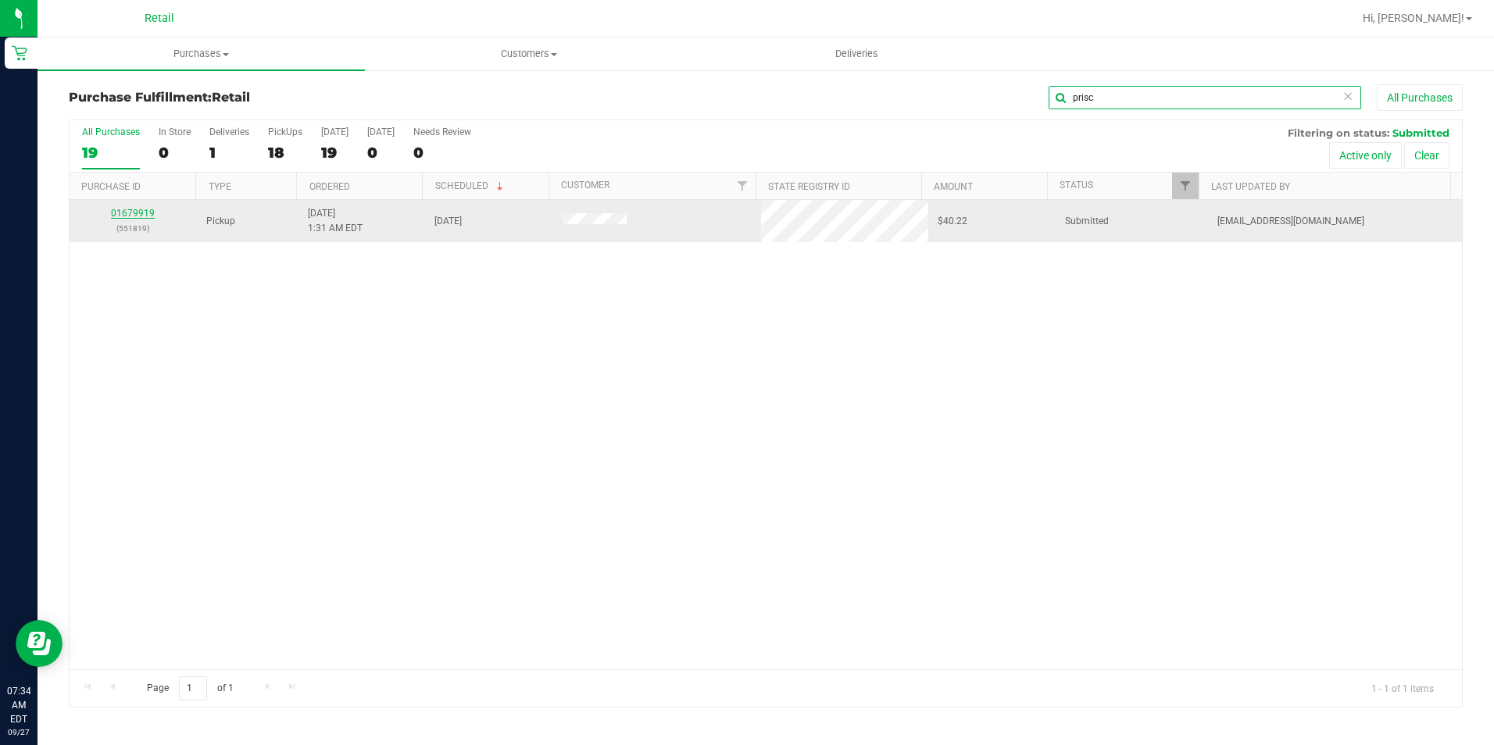
type input "prisc"
click at [132, 217] on link "01679919" at bounding box center [133, 213] width 44 height 11
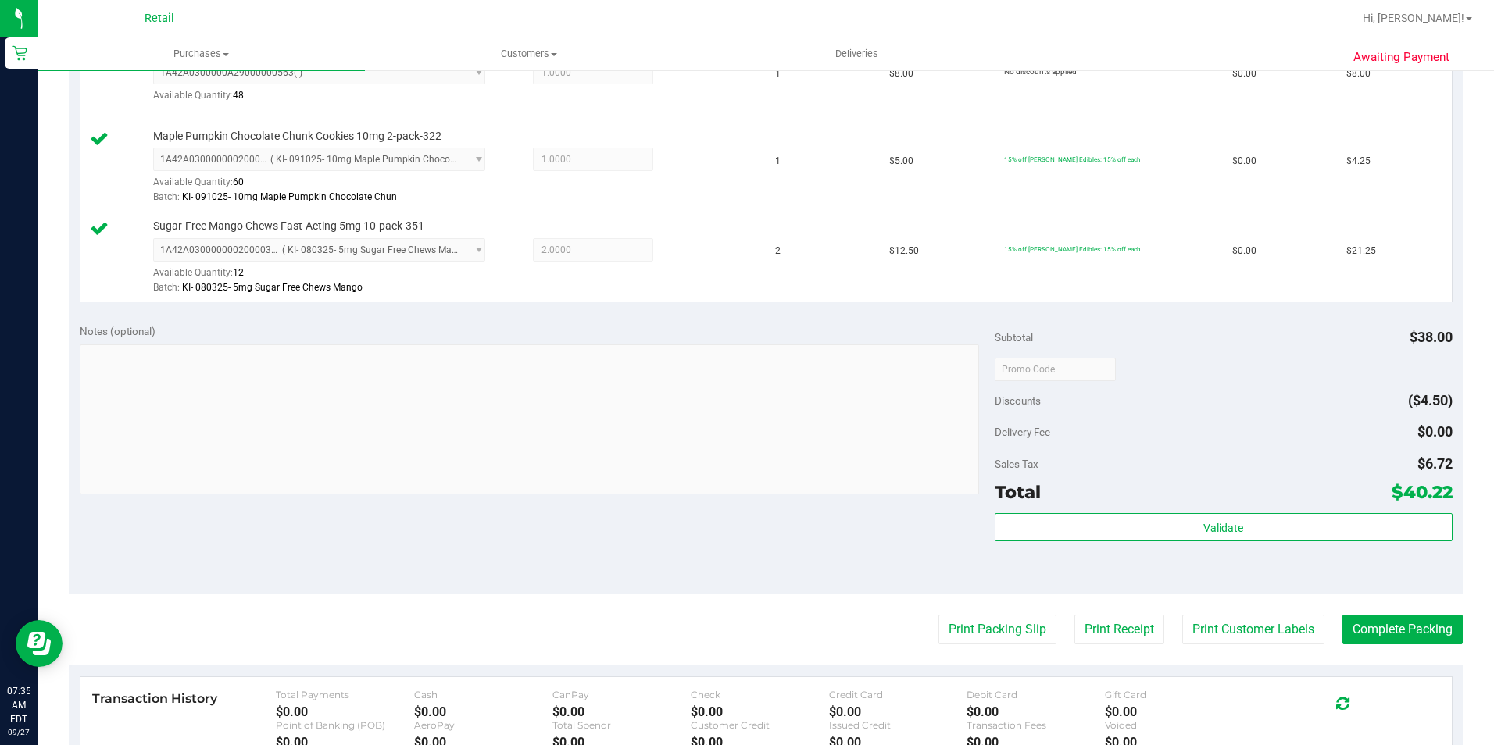
scroll to position [469, 0]
click at [1378, 618] on button "Complete Packing" at bounding box center [1402, 627] width 120 height 30
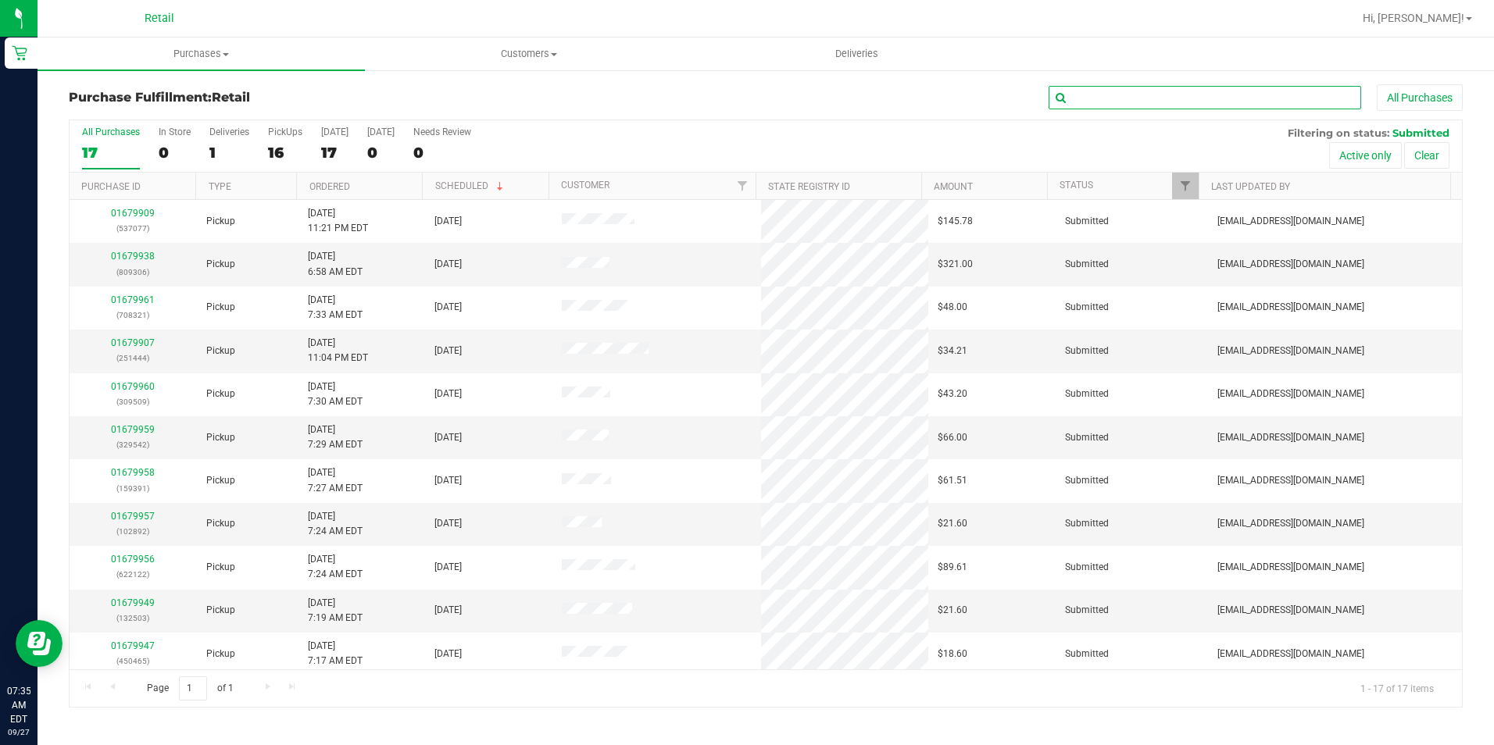
click at [1131, 98] on input "text" at bounding box center [1205, 97] width 313 height 23
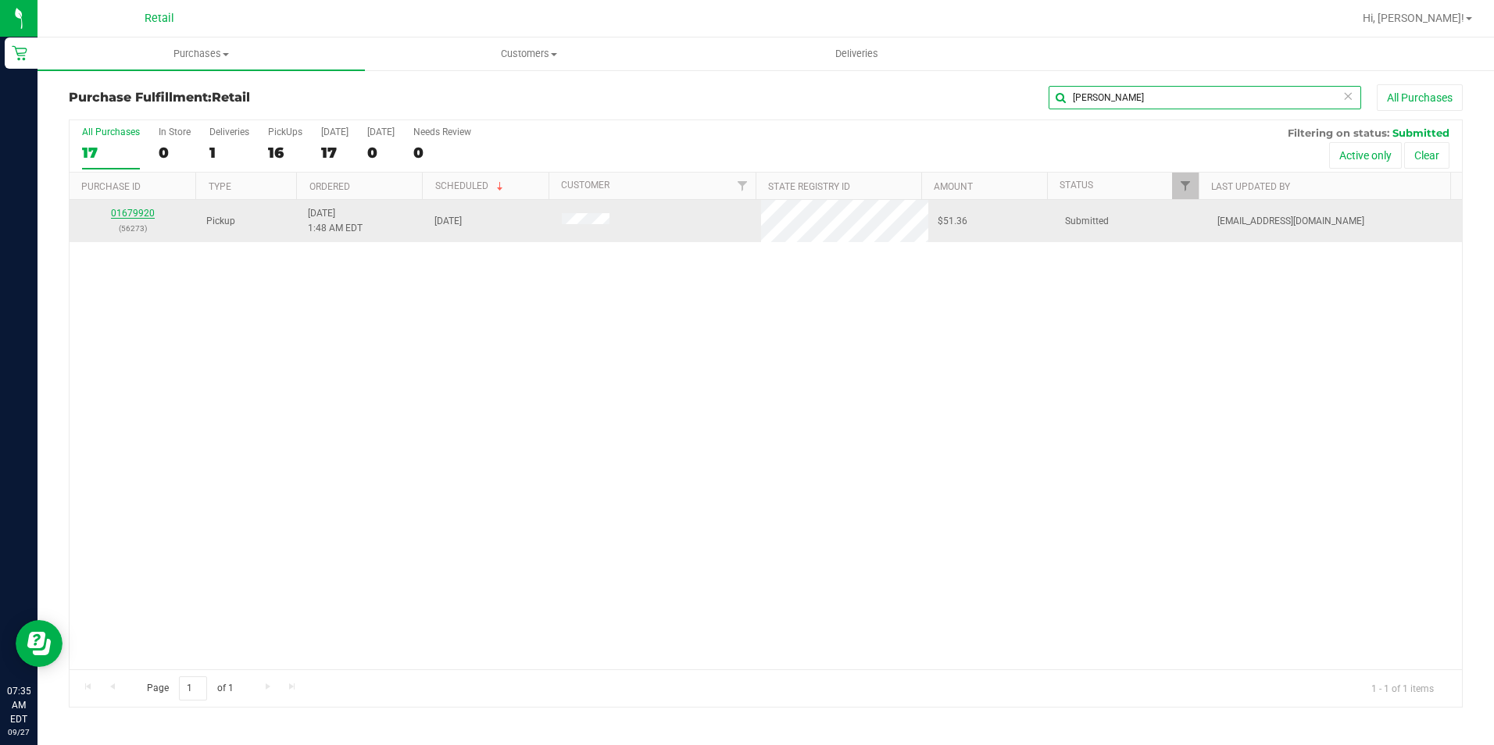
type input "[PERSON_NAME]"
click at [138, 209] on link "01679920" at bounding box center [133, 213] width 44 height 11
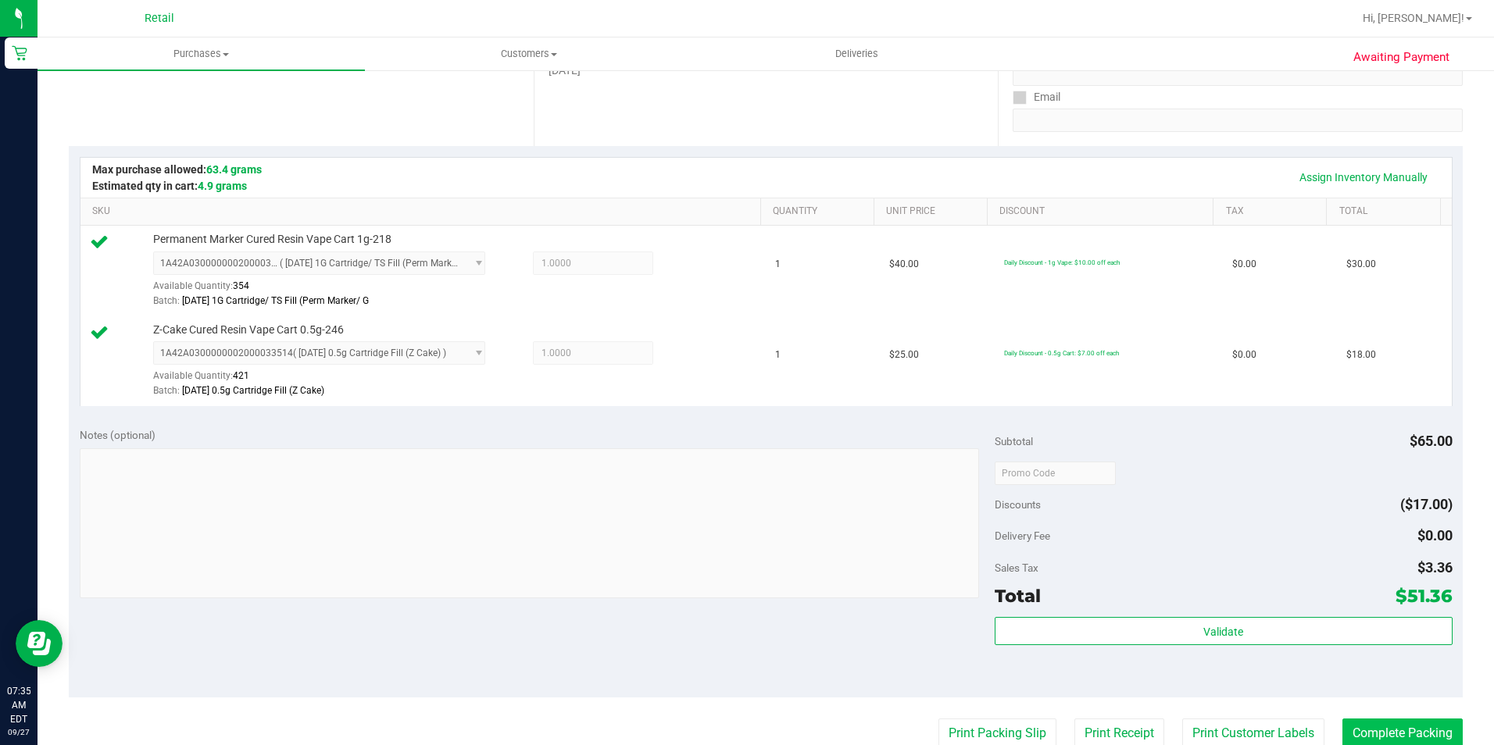
scroll to position [313, 0]
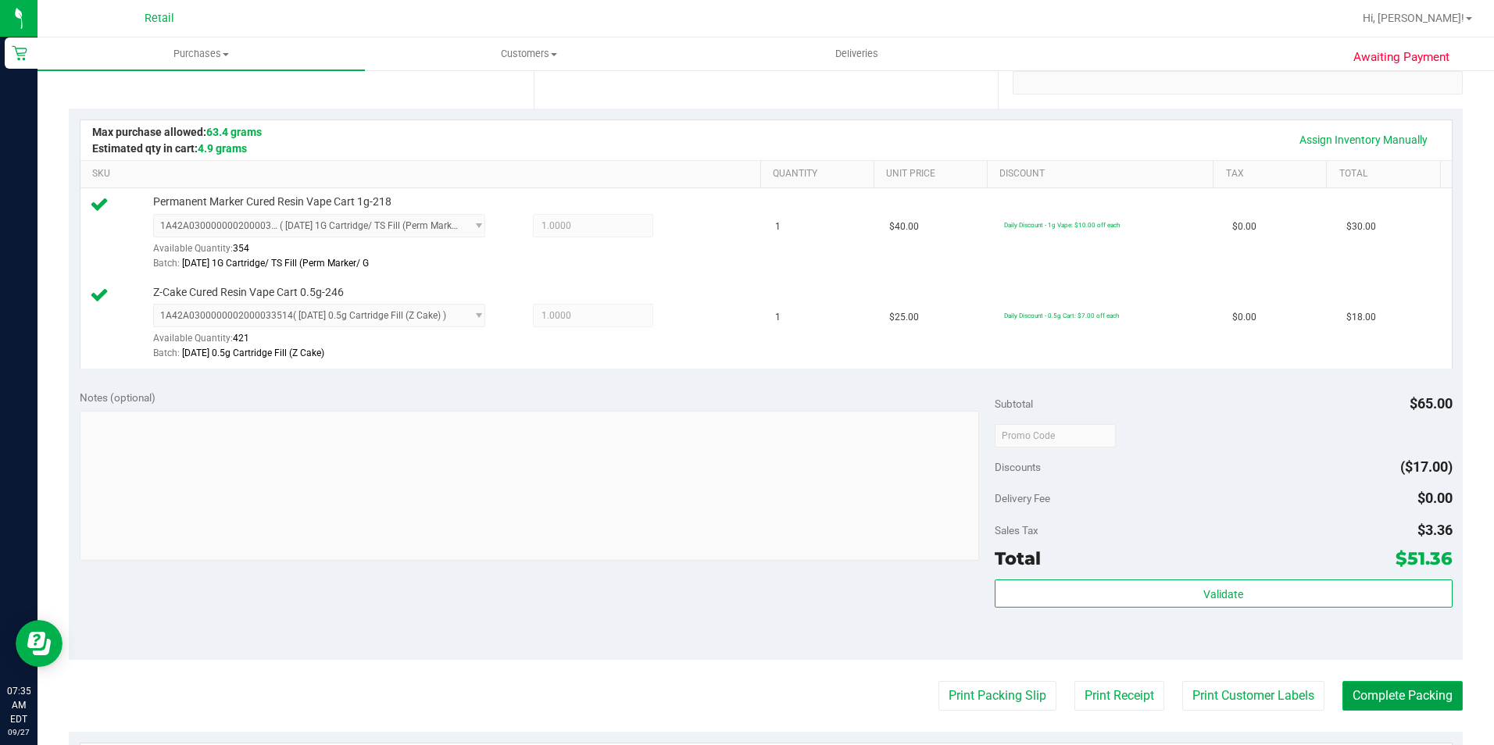
click at [1346, 690] on button "Complete Packing" at bounding box center [1402, 696] width 120 height 30
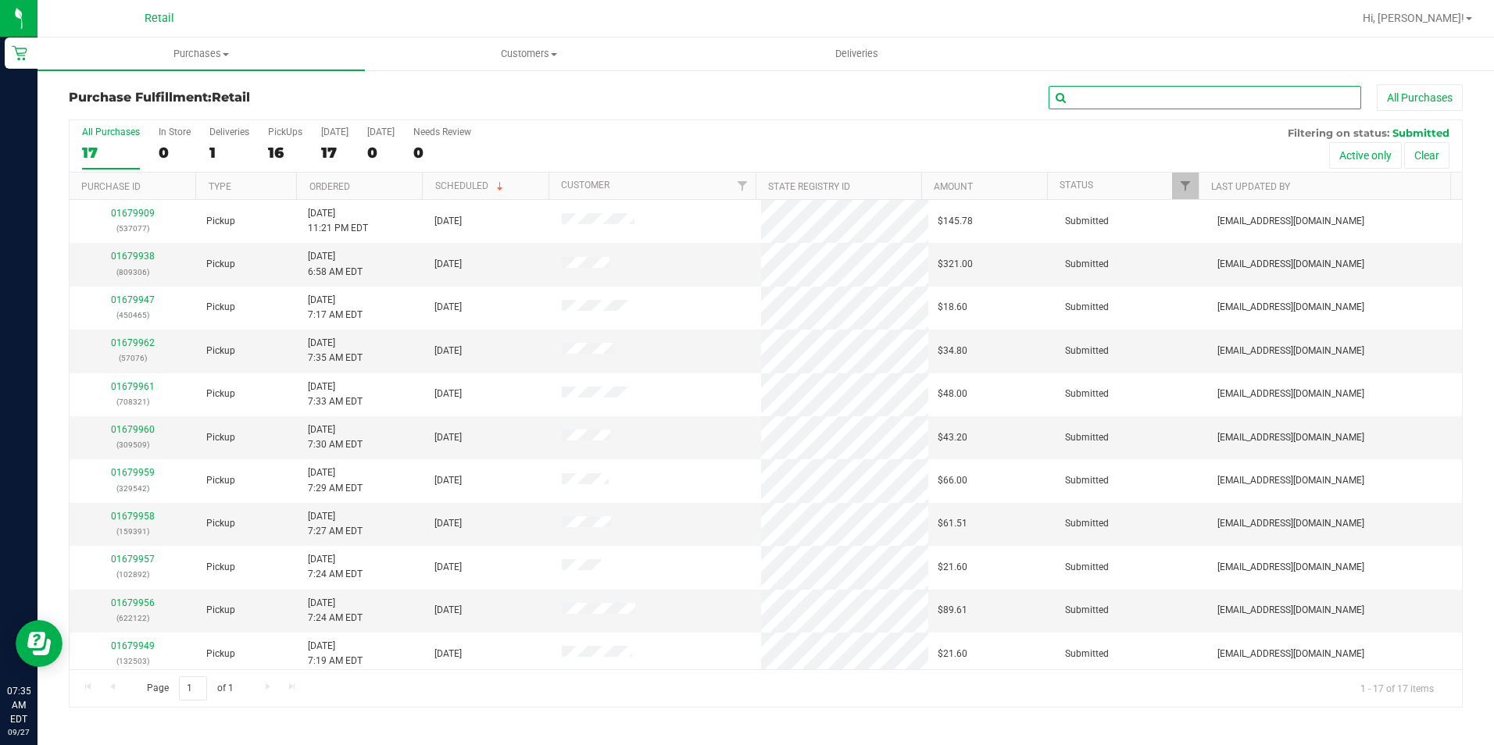
click at [1106, 101] on input "text" at bounding box center [1205, 97] width 313 height 23
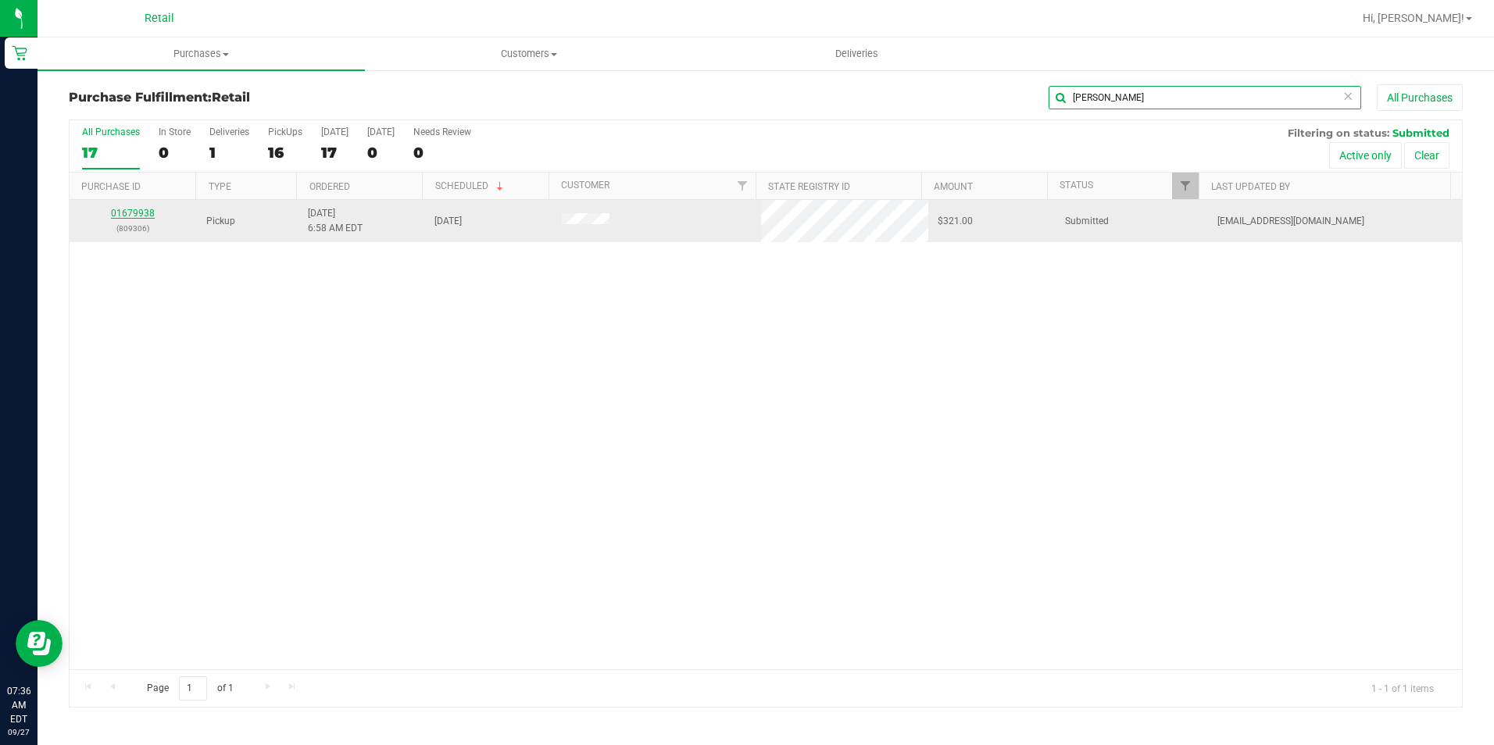
type input "[PERSON_NAME]"
click at [140, 211] on link "01679938" at bounding box center [133, 213] width 44 height 11
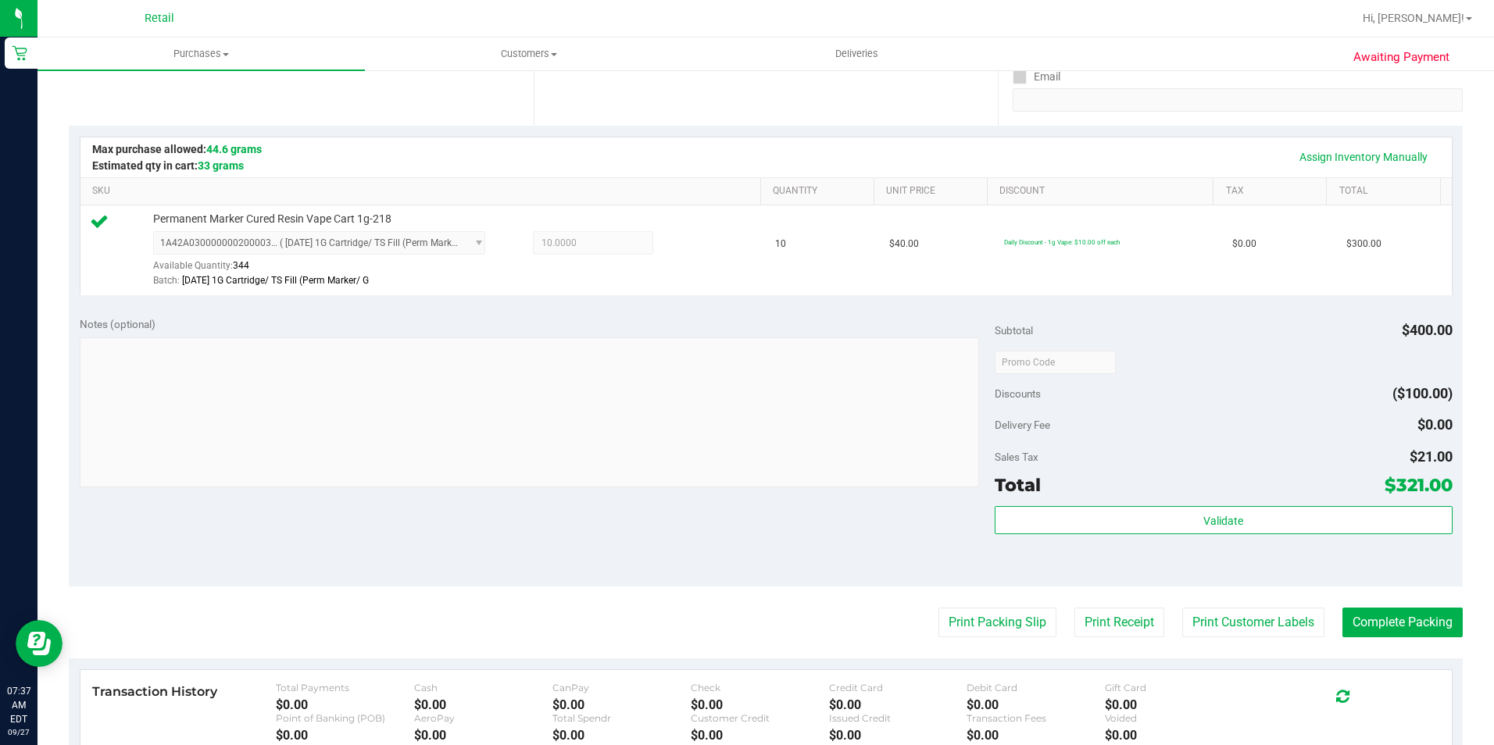
scroll to position [391, 0]
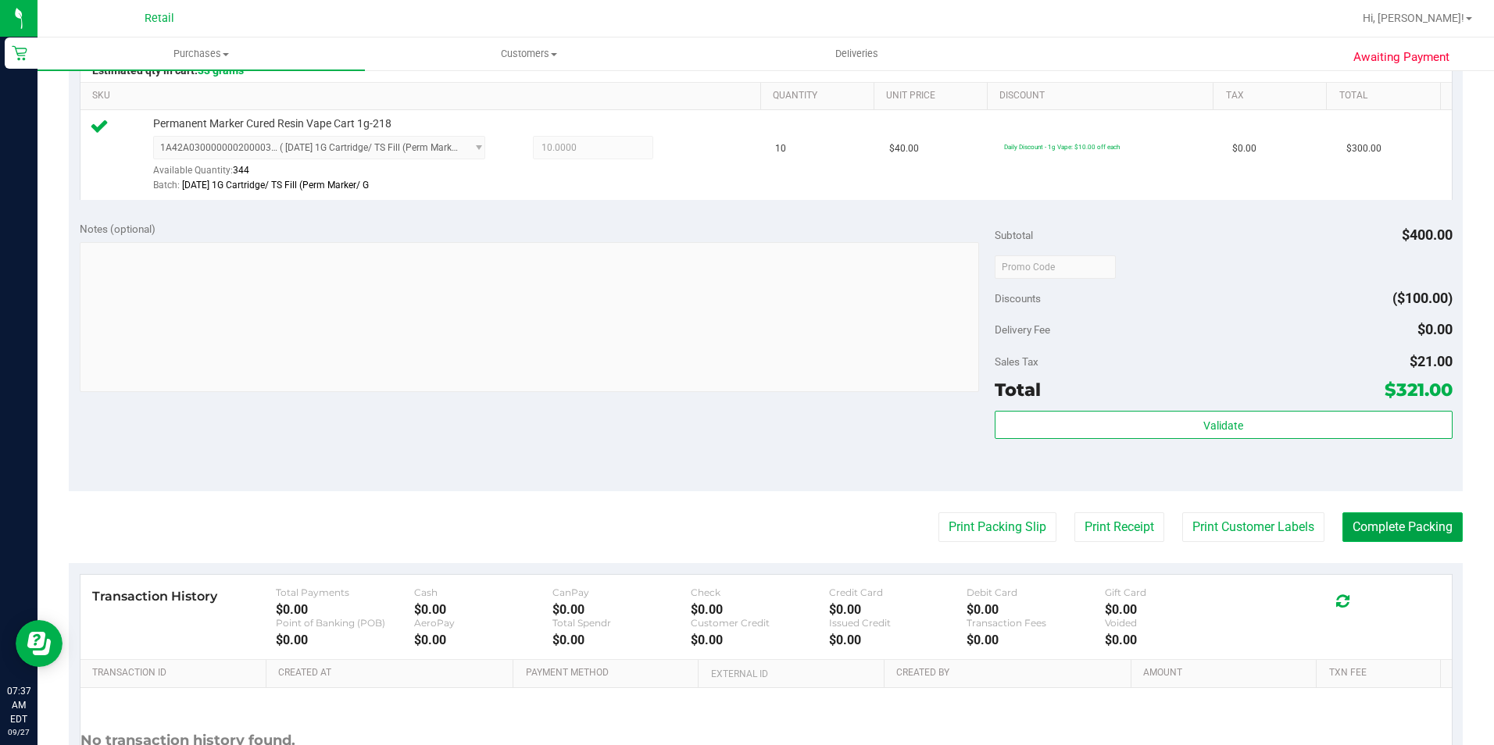
click at [1431, 533] on button "Complete Packing" at bounding box center [1402, 528] width 120 height 30
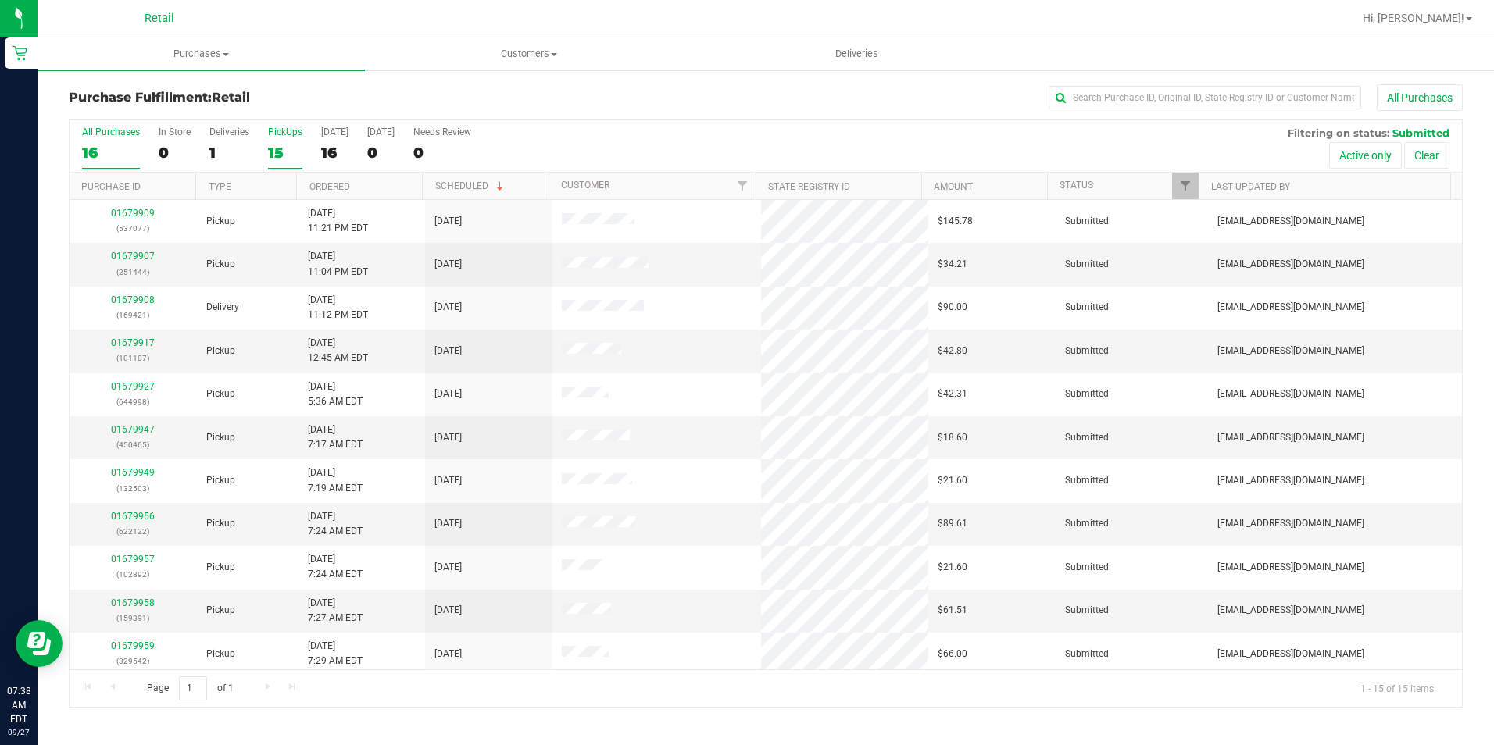
click at [287, 151] on div "15" at bounding box center [285, 153] width 34 height 18
click at [0, 0] on input "PickUps 15" at bounding box center [0, 0] width 0 height 0
click at [1095, 95] on input "text" at bounding box center [1205, 97] width 313 height 23
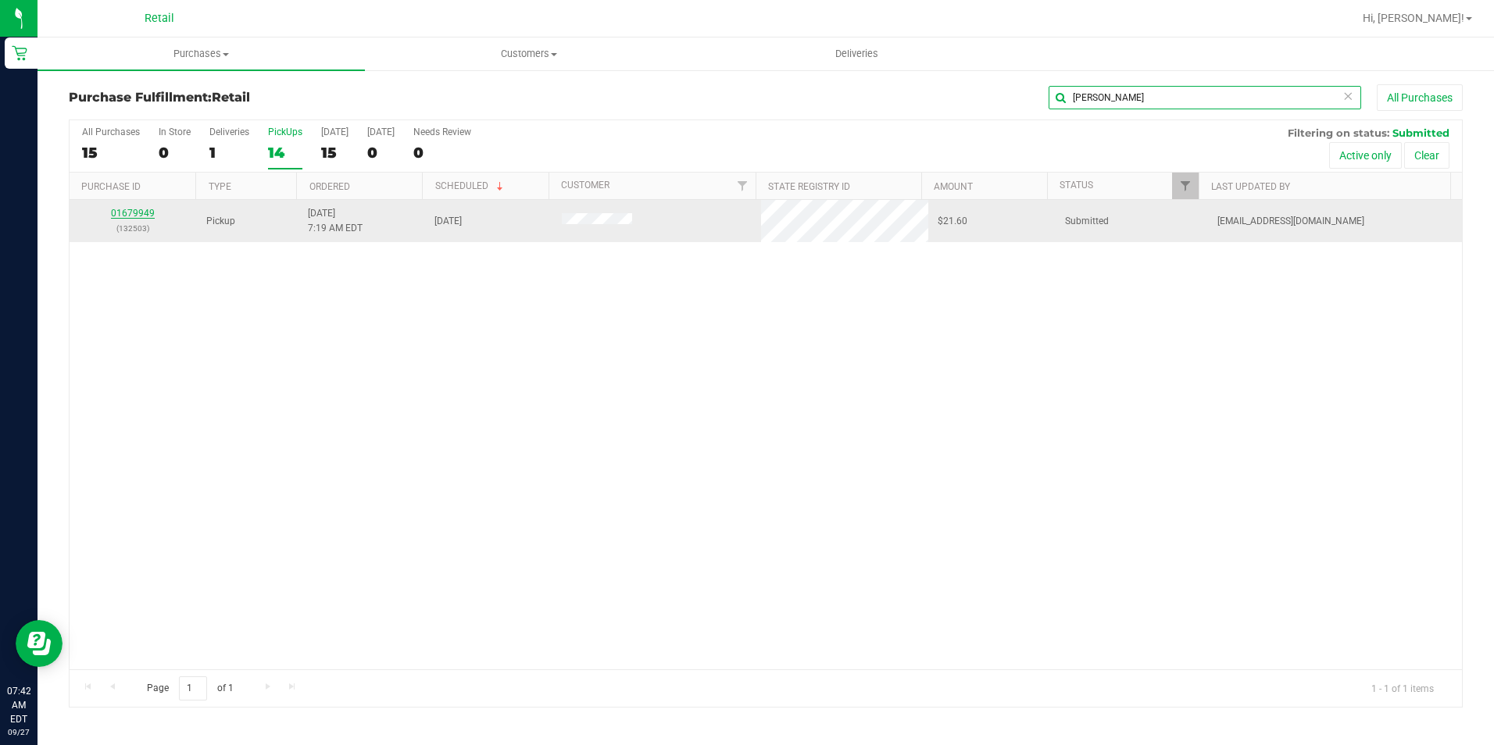
type input "[PERSON_NAME]"
click at [124, 213] on link "01679949" at bounding box center [133, 213] width 44 height 11
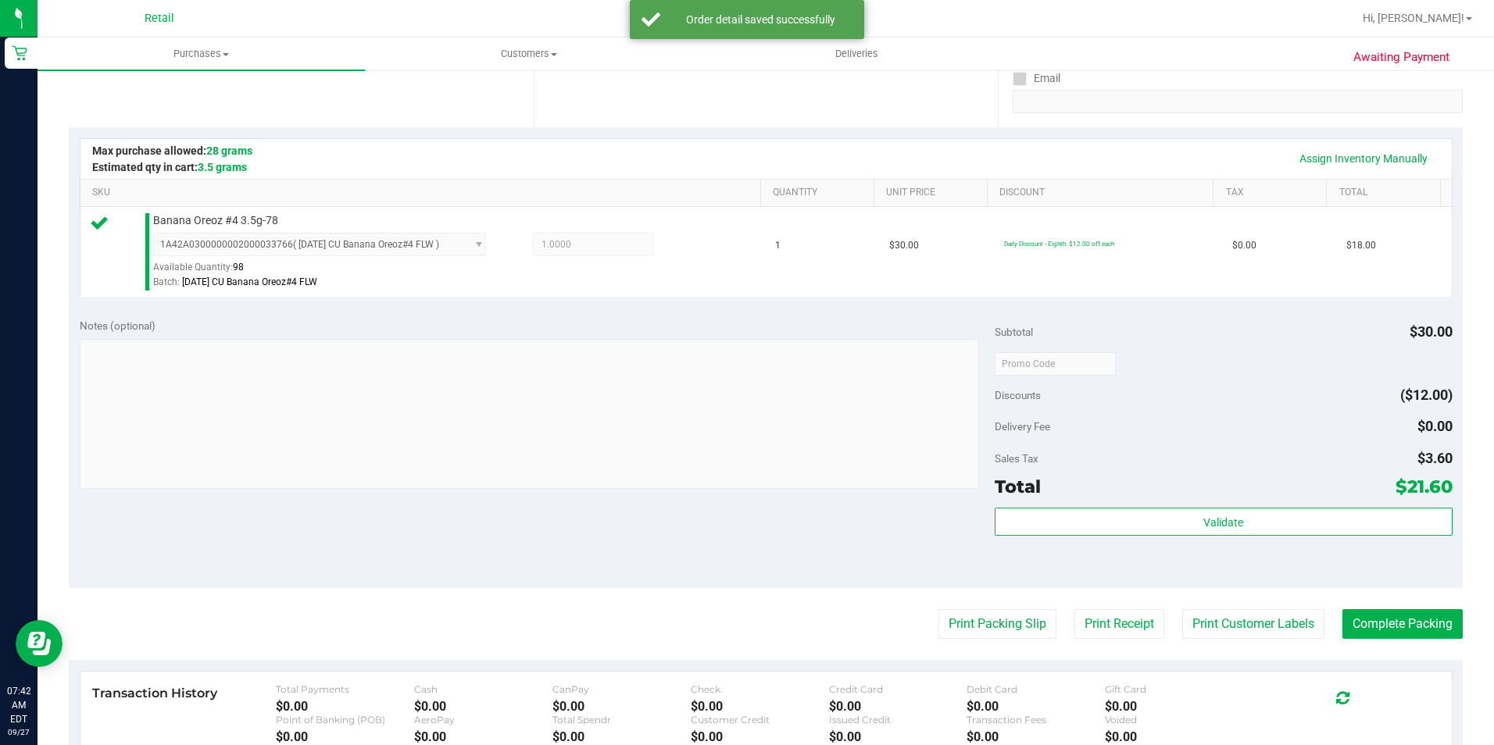
scroll to position [313, 0]
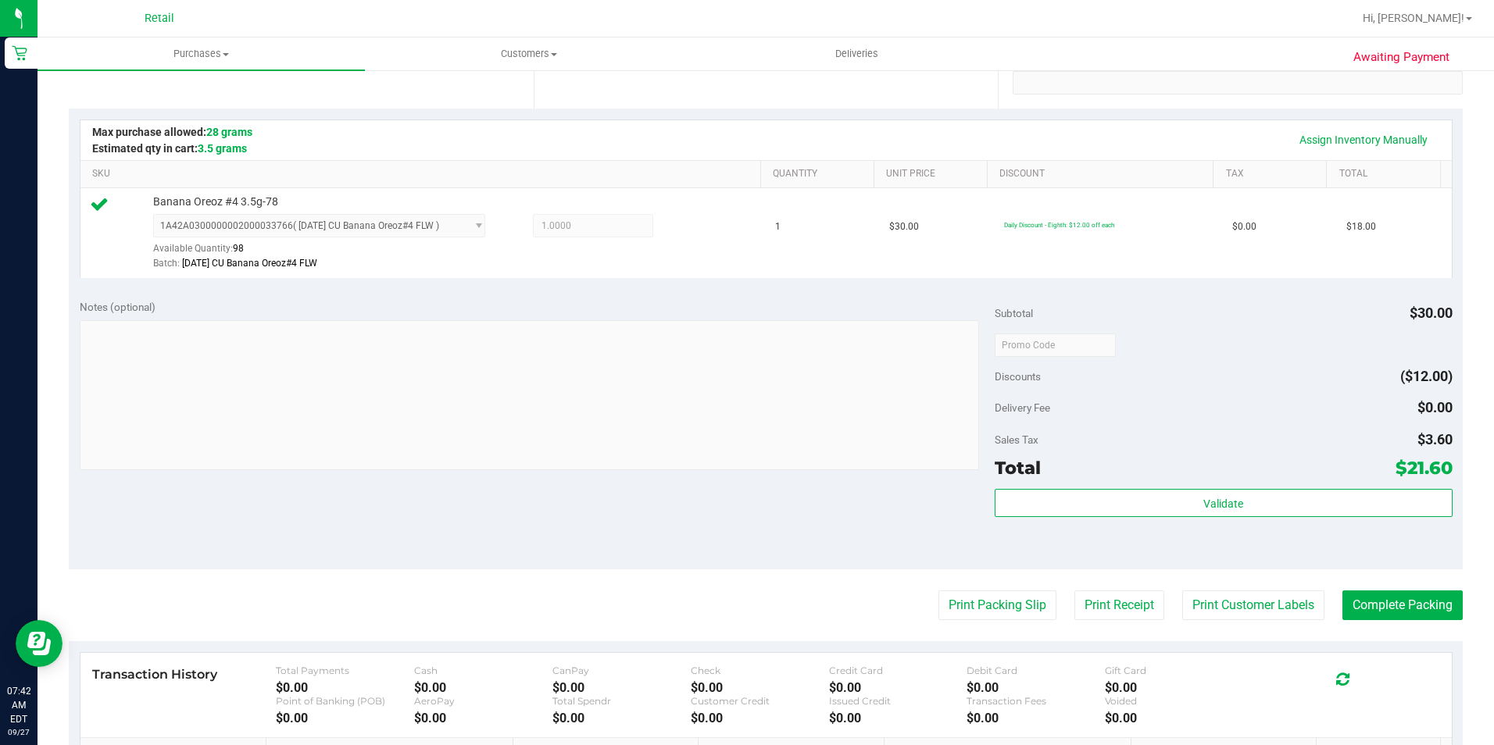
click at [1385, 624] on purchase-details "Back Edit Purchase Cancel Purchase View Profile # 01679949 Med | Rec METRC ID: …" at bounding box center [766, 353] width 1394 height 1162
click at [1388, 612] on button "Complete Packing" at bounding box center [1402, 606] width 120 height 30
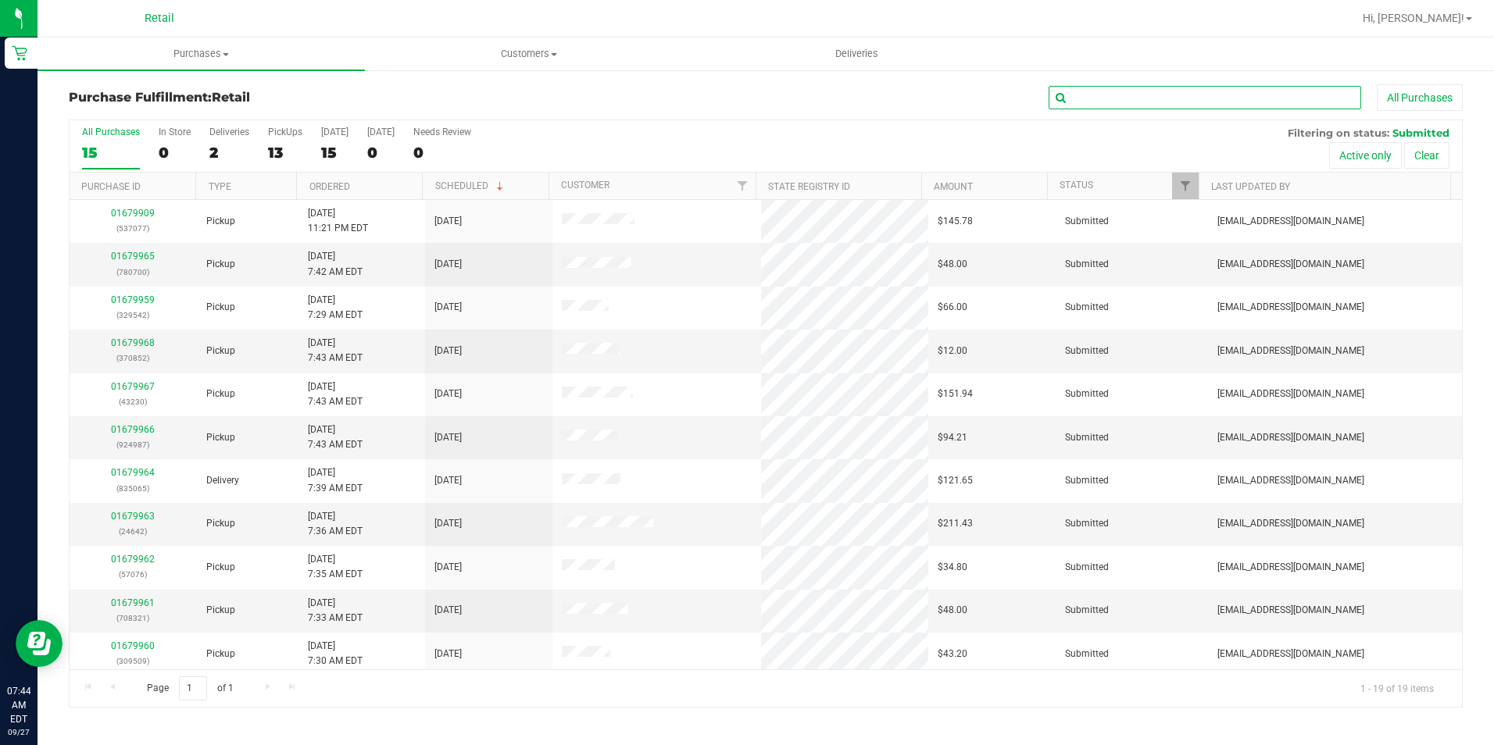
click at [1106, 95] on input "text" at bounding box center [1205, 97] width 313 height 23
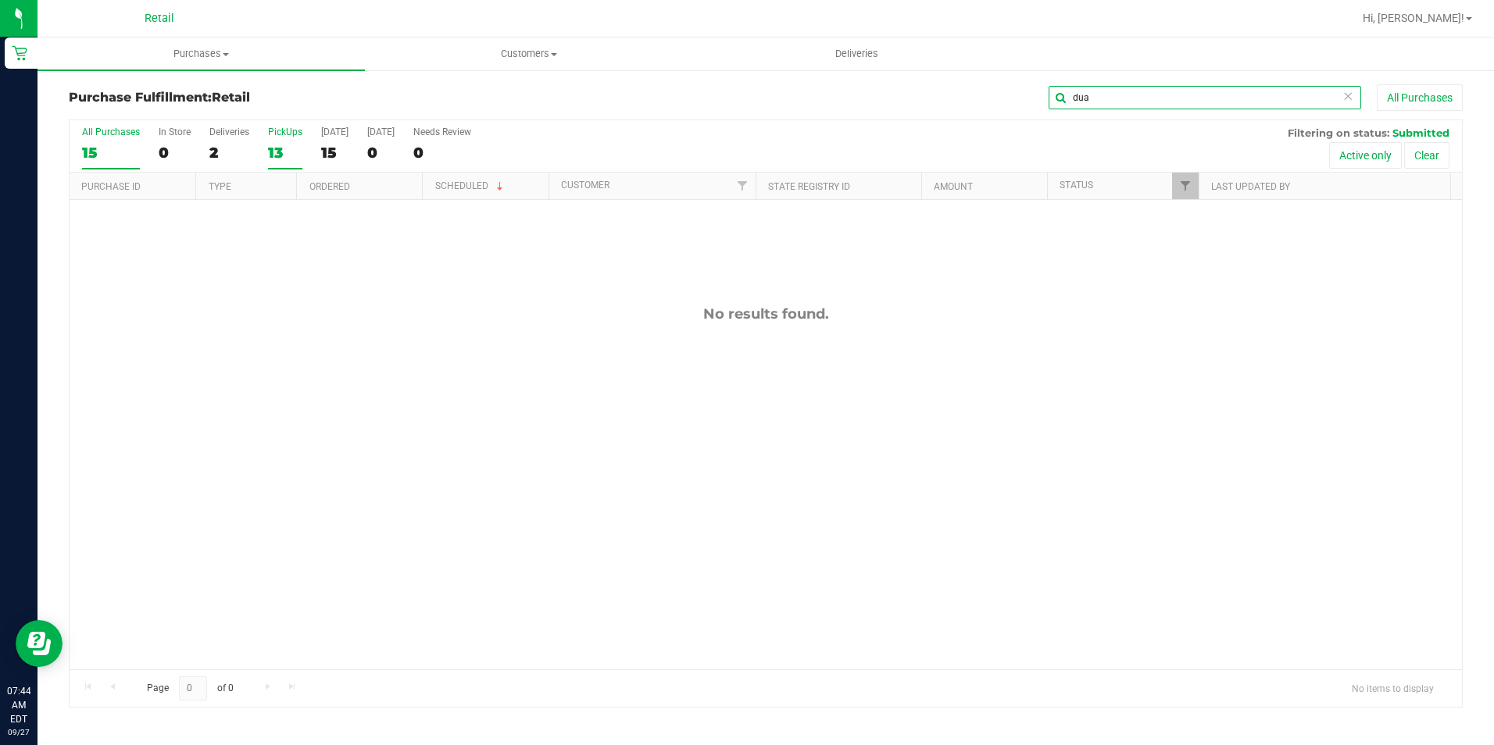
type input "dua"
click at [277, 146] on div "13" at bounding box center [285, 153] width 34 height 18
click at [0, 0] on input "PickUps 13" at bounding box center [0, 0] width 0 height 0
drag, startPoint x: 1117, startPoint y: 98, endPoint x: 1018, endPoint y: 102, distance: 99.3
click at [1018, 102] on div "dua All Purchases" at bounding box center [998, 97] width 929 height 27
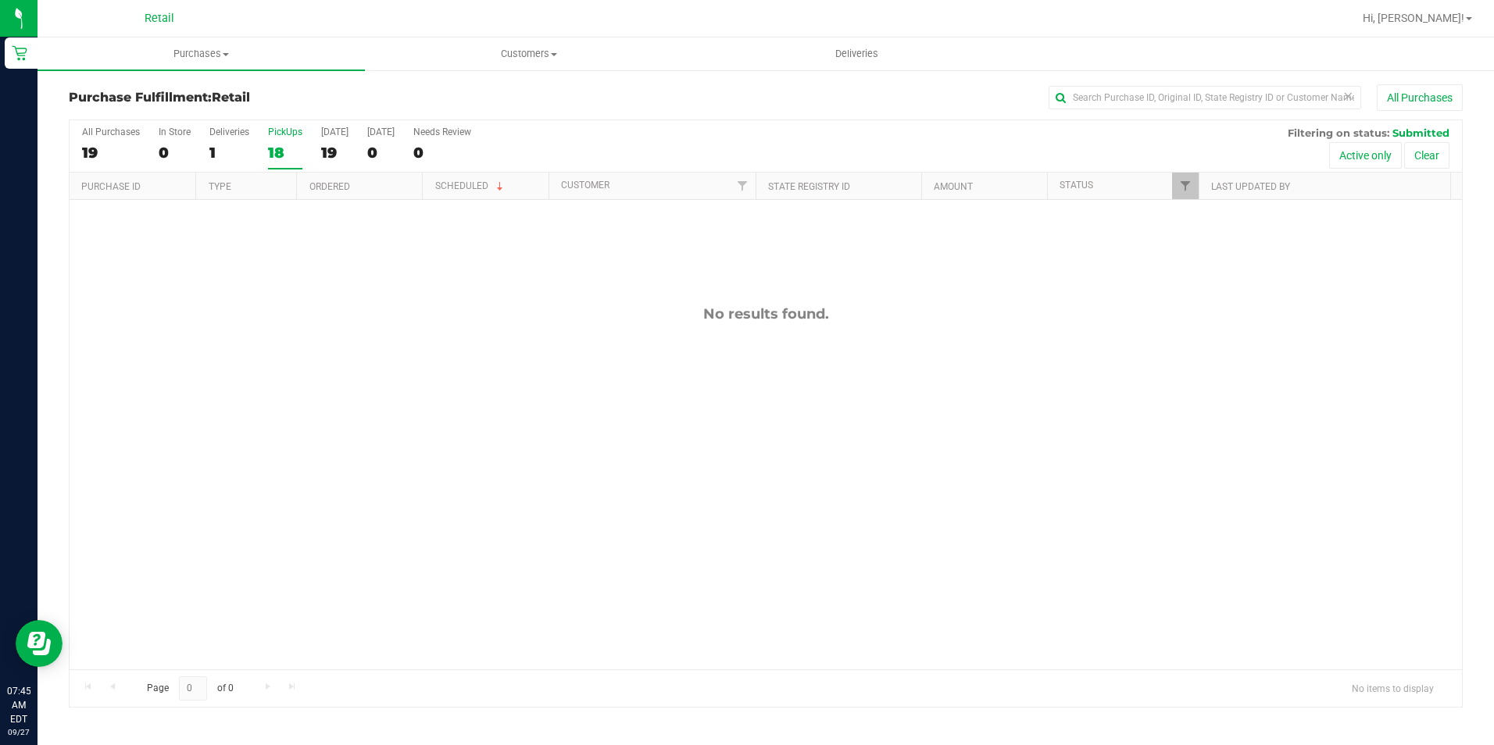
click at [559, 144] on div "All Purchases 19 In Store 0 Deliveries 1 PickUps 18 [DATE] 19 [DATE] 0 Needs Re…" at bounding box center [766, 146] width 1392 height 52
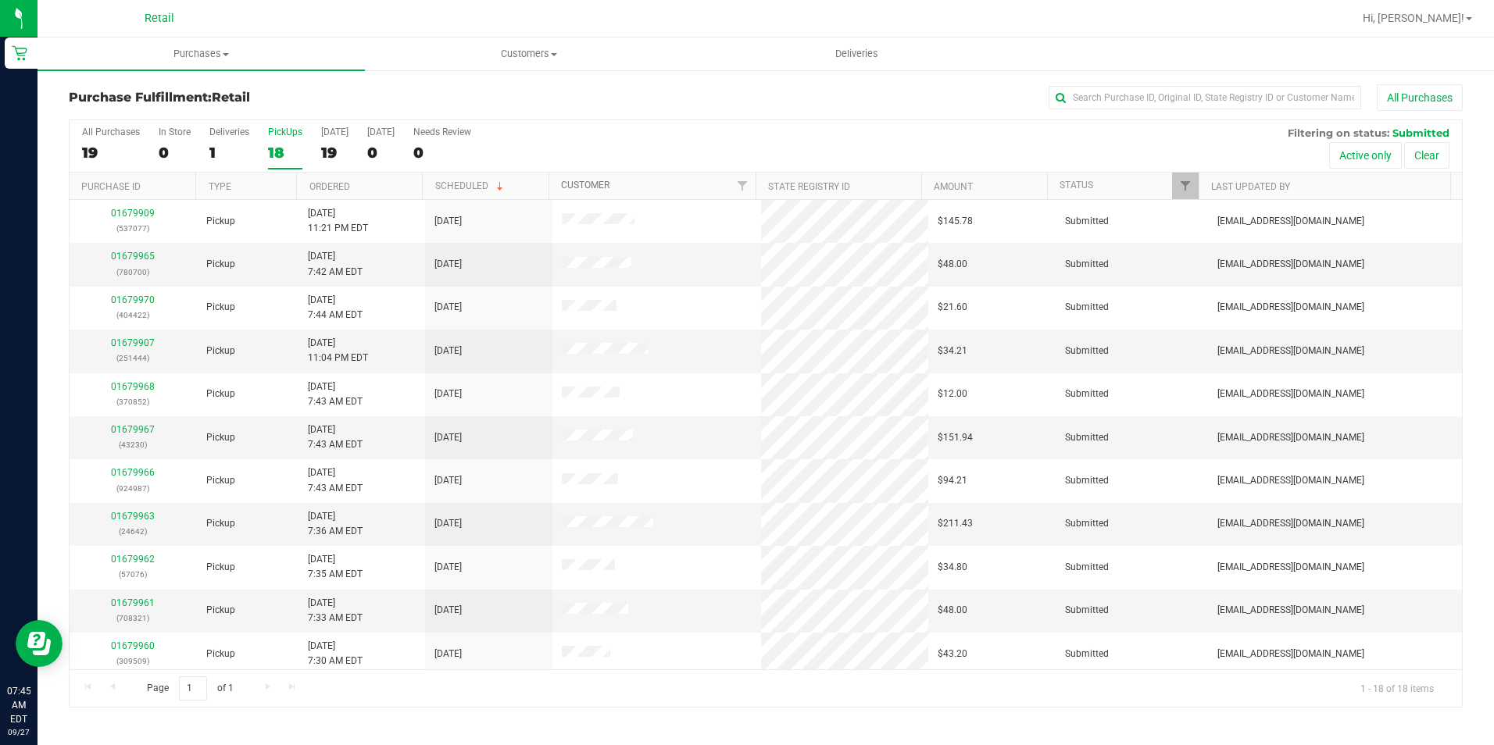
click at [576, 180] on link "Customer" at bounding box center [585, 185] width 48 height 11
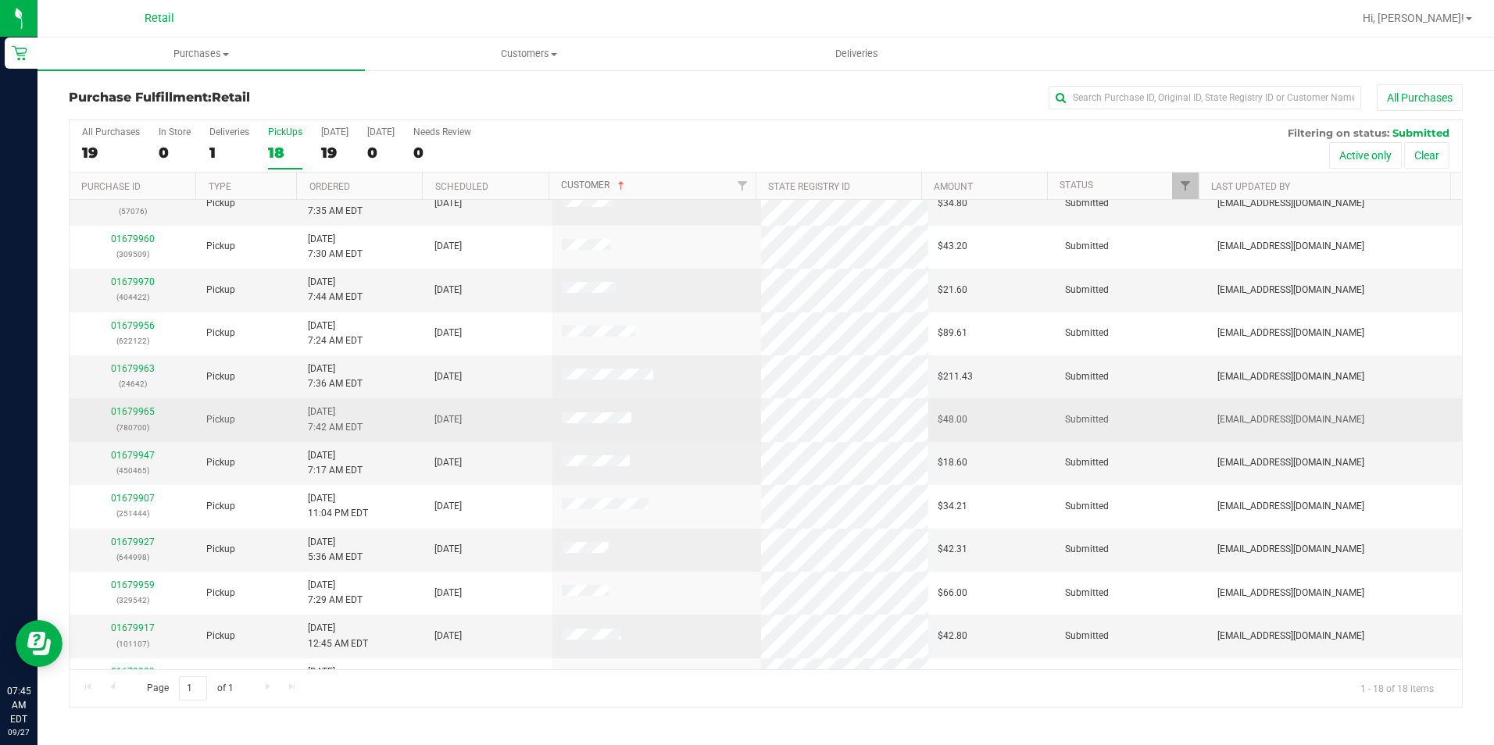
scroll to position [78, 0]
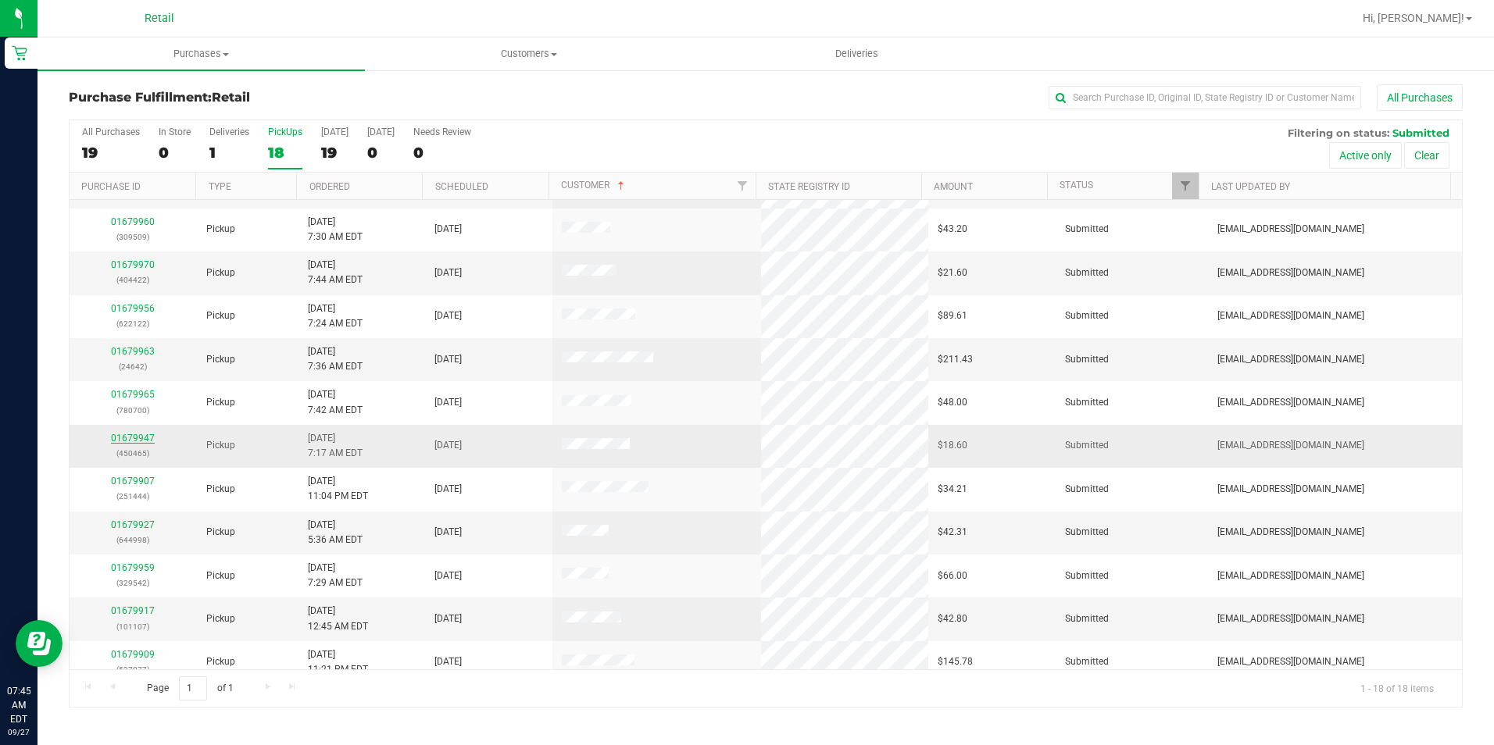
click at [131, 441] on link "01679947" at bounding box center [133, 438] width 44 height 11
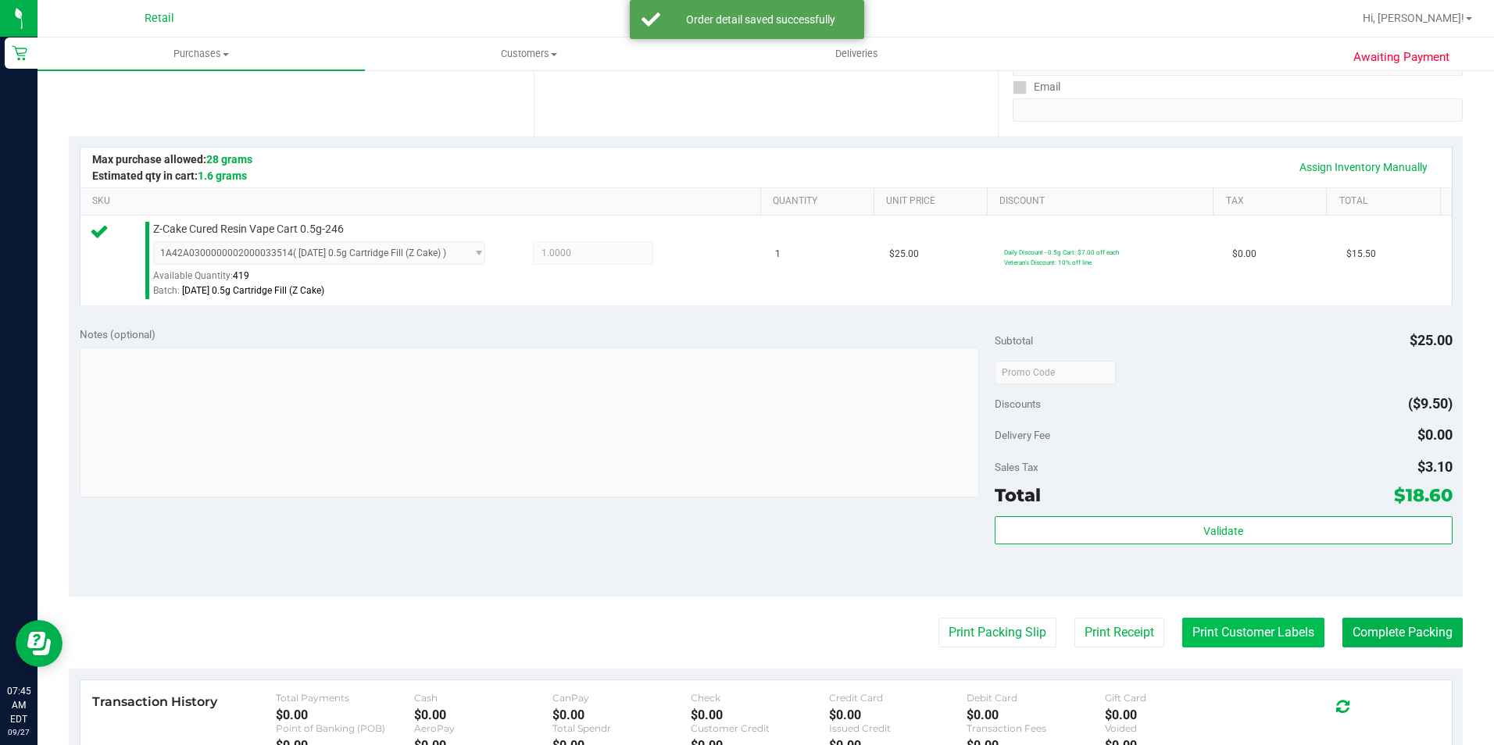
scroll to position [313, 0]
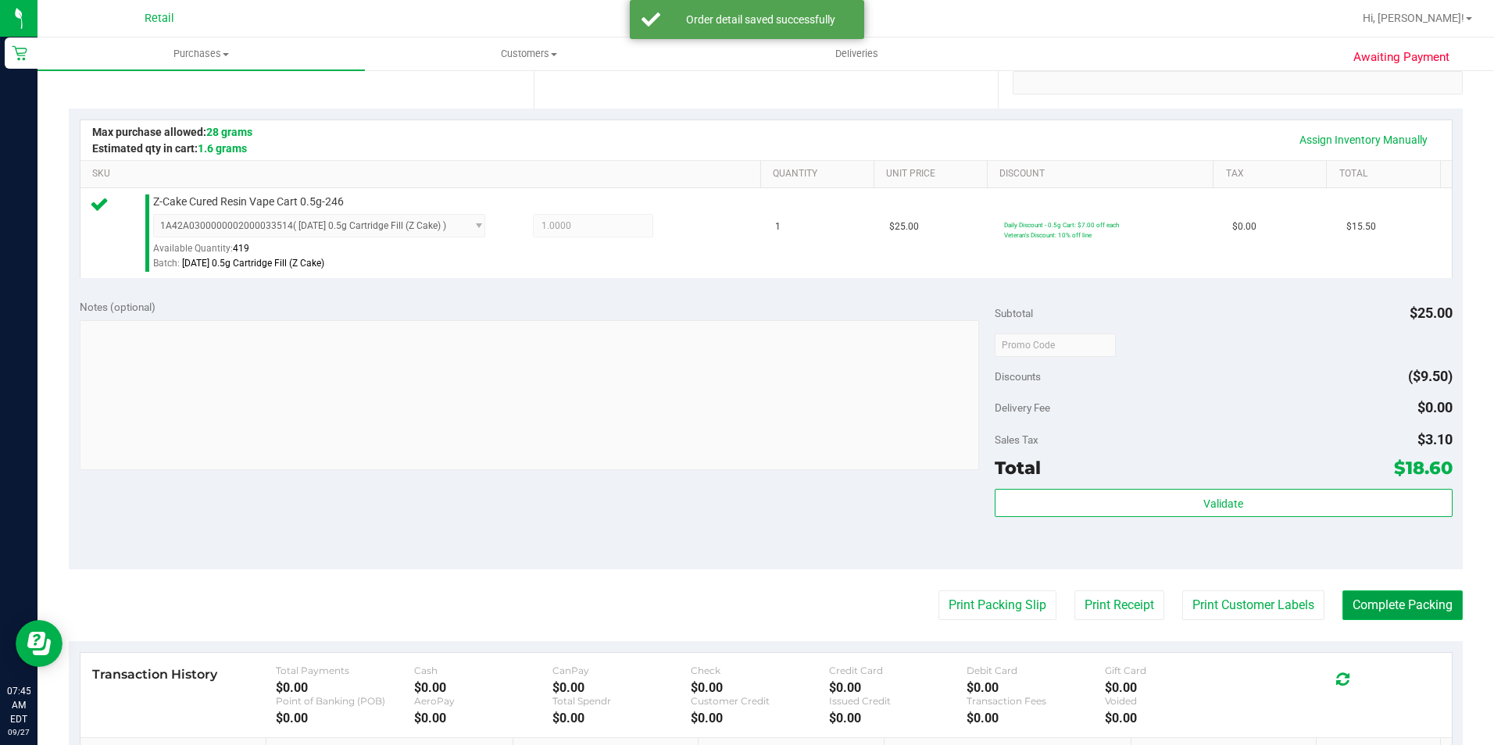
click at [1404, 597] on button "Complete Packing" at bounding box center [1402, 606] width 120 height 30
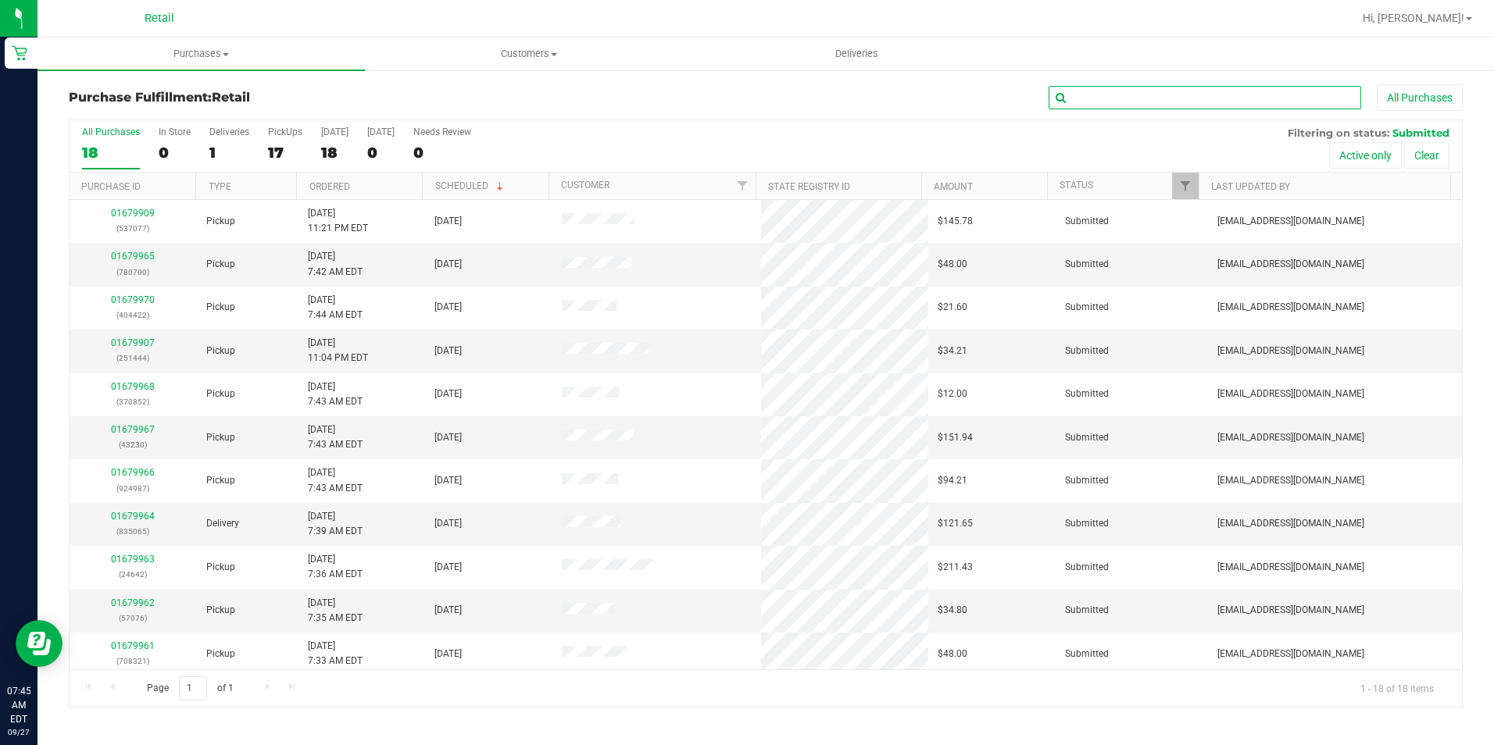
click at [1153, 92] on input "text" at bounding box center [1205, 97] width 313 height 23
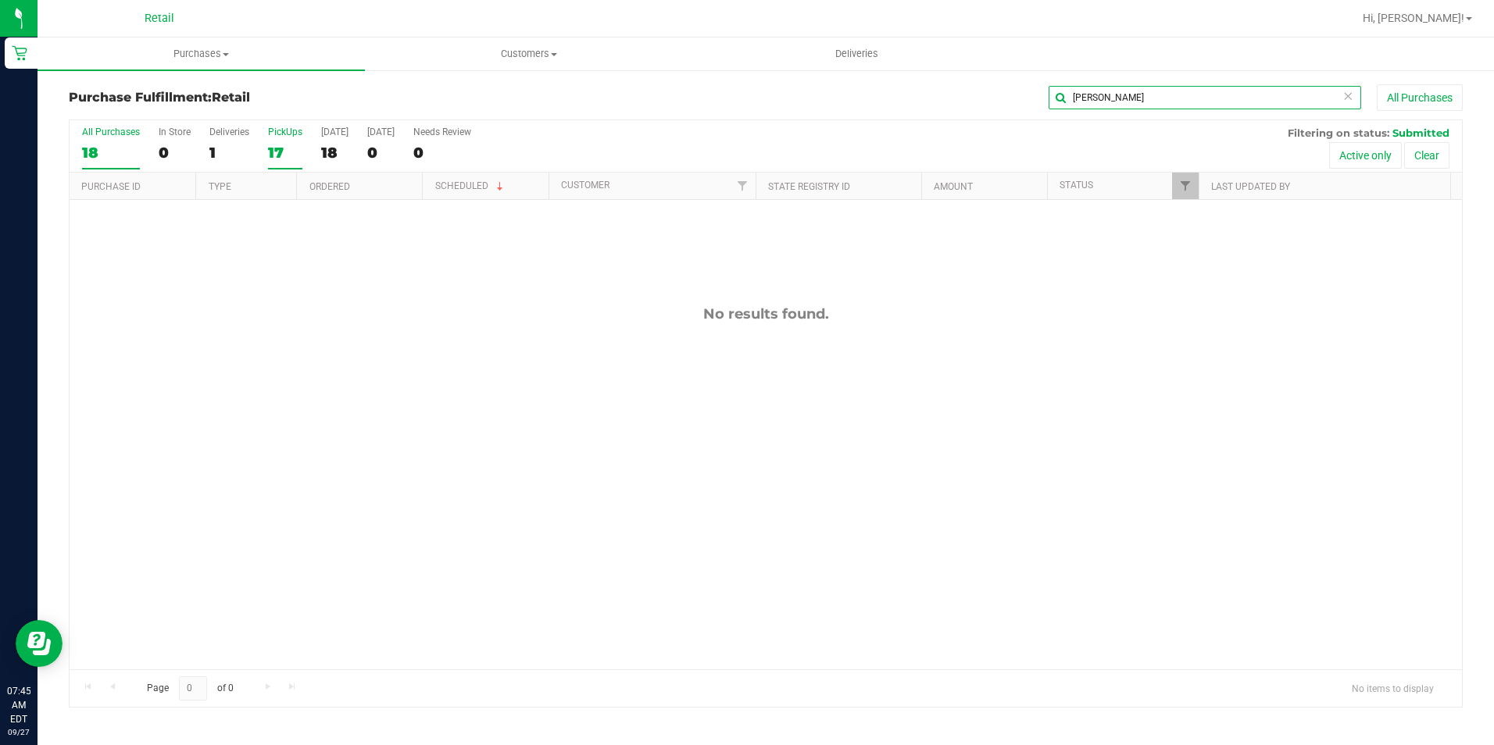
type input "[PERSON_NAME]"
click at [281, 158] on div "17" at bounding box center [285, 153] width 34 height 18
click at [0, 0] on input "PickUps 17" at bounding box center [0, 0] width 0 height 0
drag, startPoint x: 1096, startPoint y: 104, endPoint x: 1014, endPoint y: 102, distance: 82.1
click at [1014, 102] on div "[PERSON_NAME] All Purchases" at bounding box center [998, 97] width 929 height 27
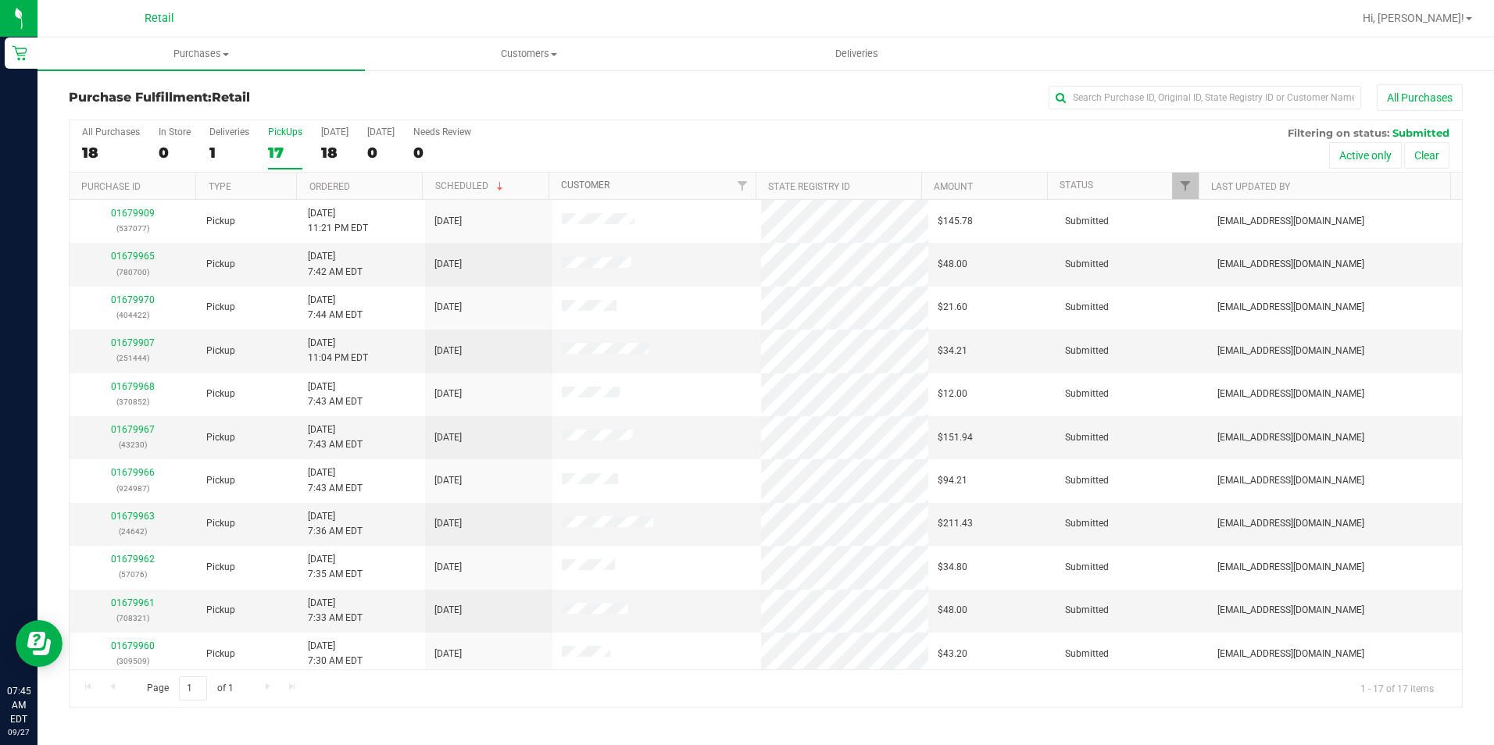
click at [592, 181] on link "Customer" at bounding box center [585, 185] width 48 height 11
click at [123, 341] on link "01679960" at bounding box center [133, 343] width 44 height 11
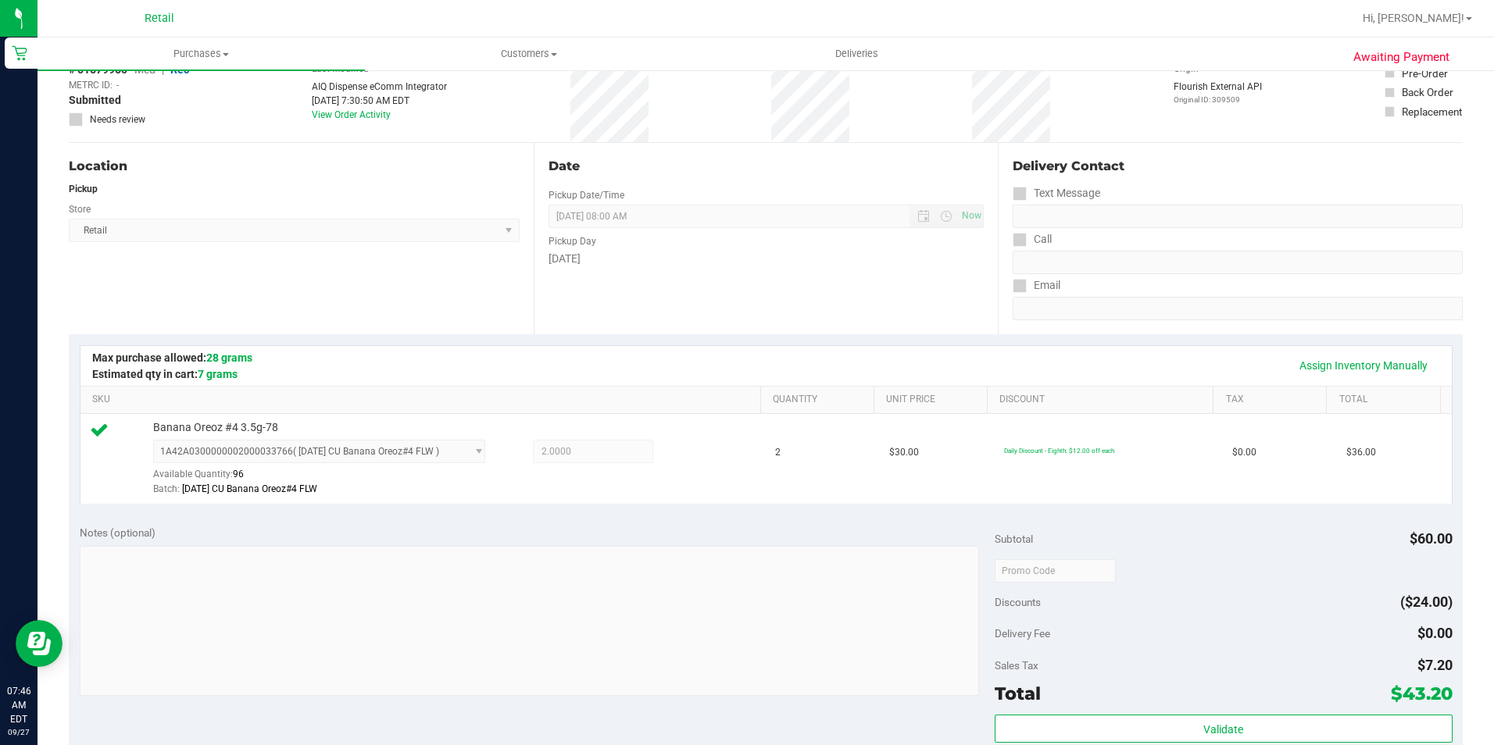
scroll to position [391, 0]
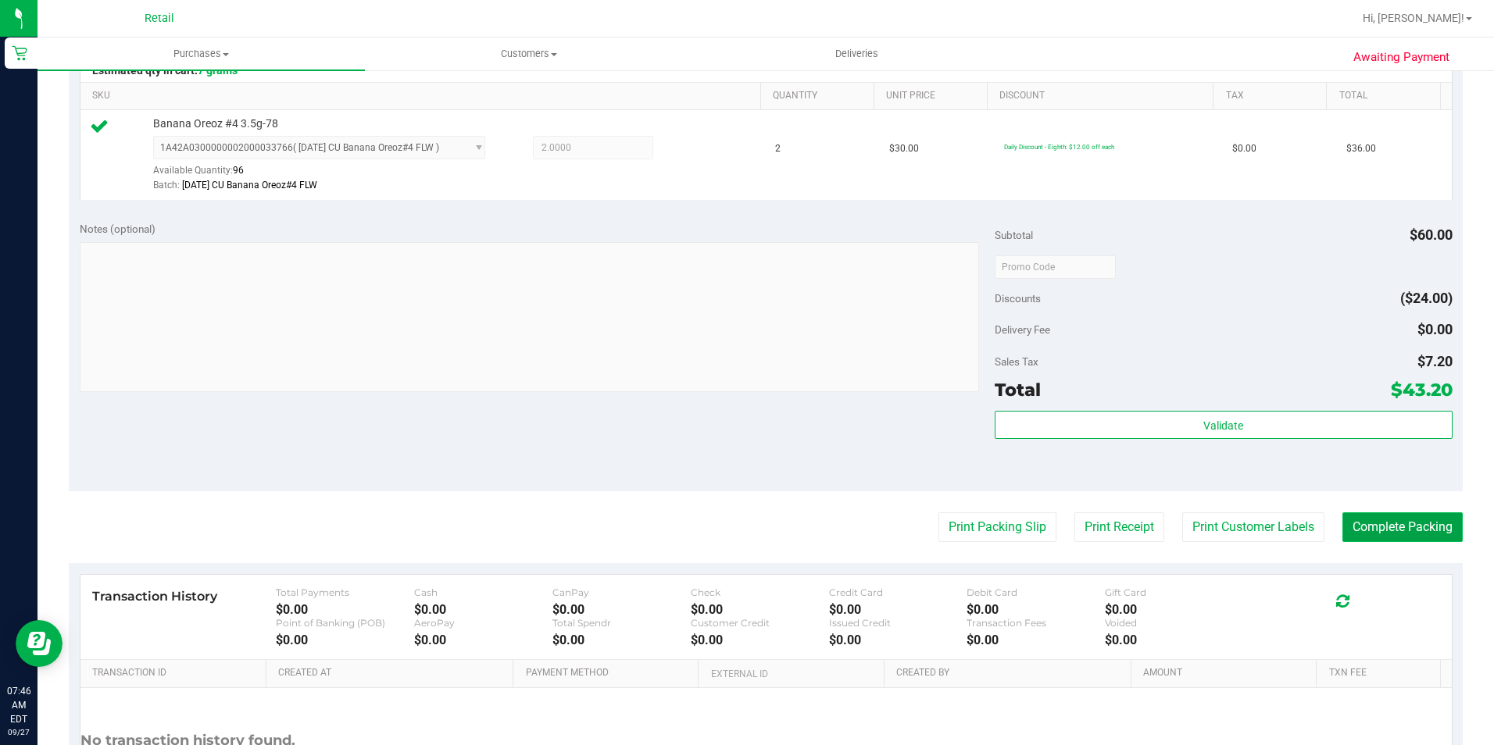
click at [1428, 534] on button "Complete Packing" at bounding box center [1402, 528] width 120 height 30
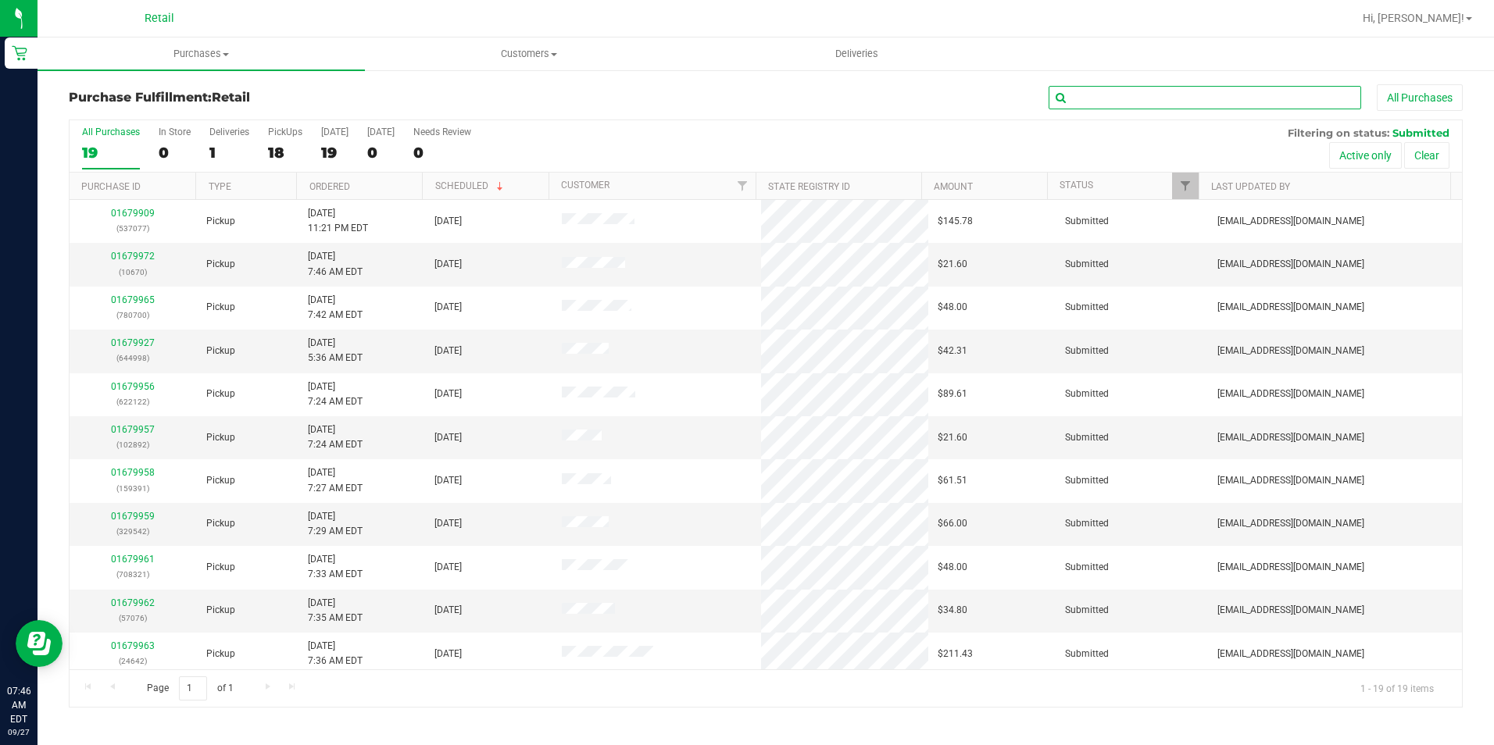
click at [1095, 99] on input "text" at bounding box center [1205, 97] width 313 height 23
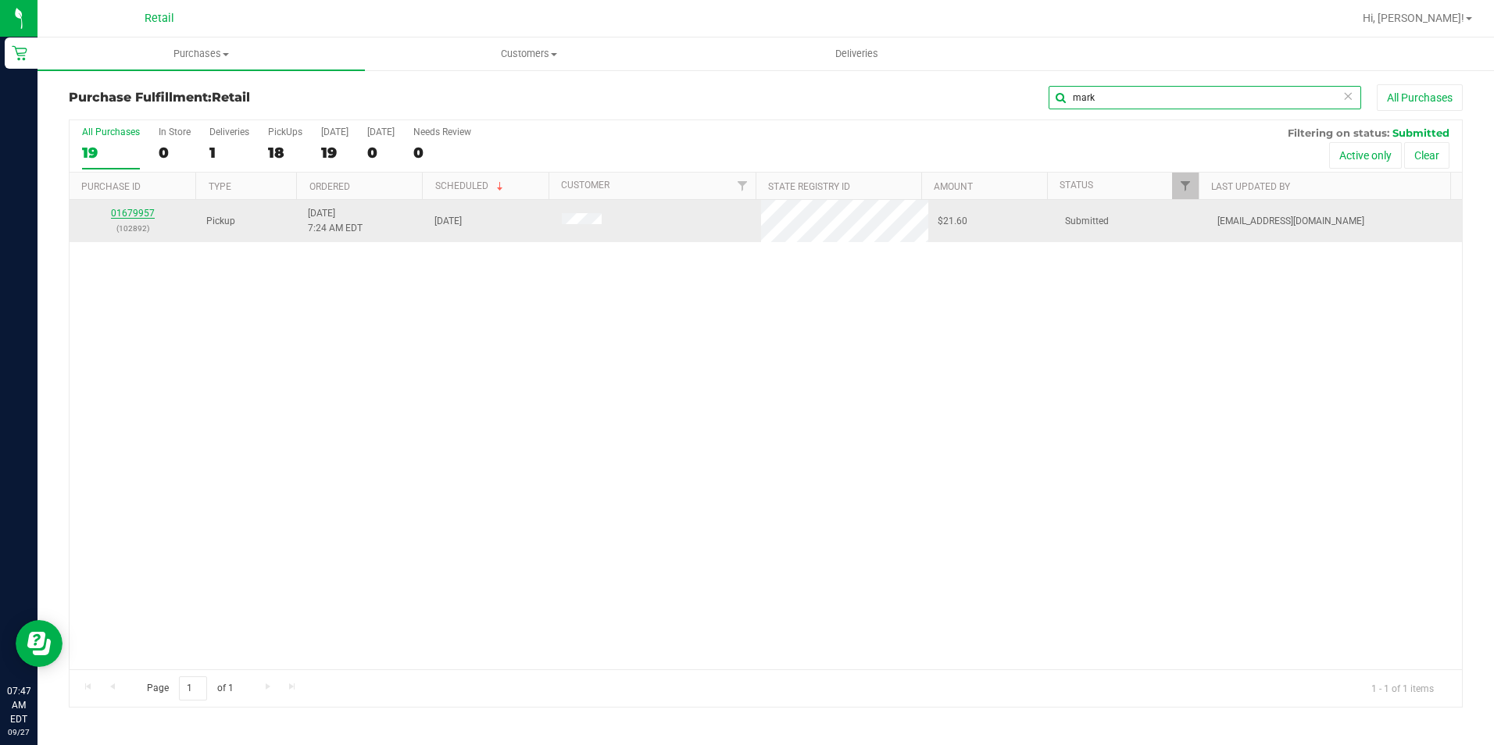
type input "mark"
click at [134, 209] on link "01679957" at bounding box center [133, 213] width 44 height 11
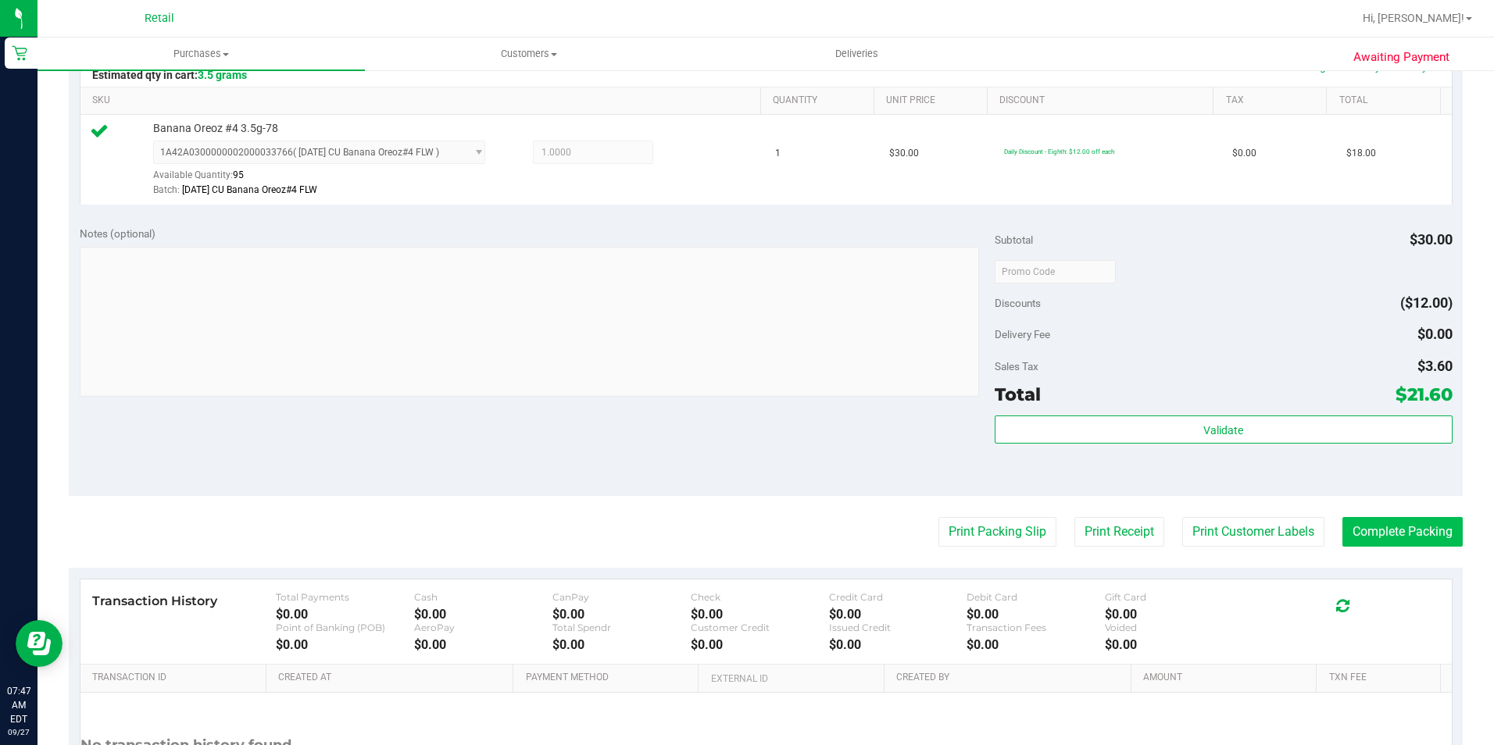
scroll to position [391, 0]
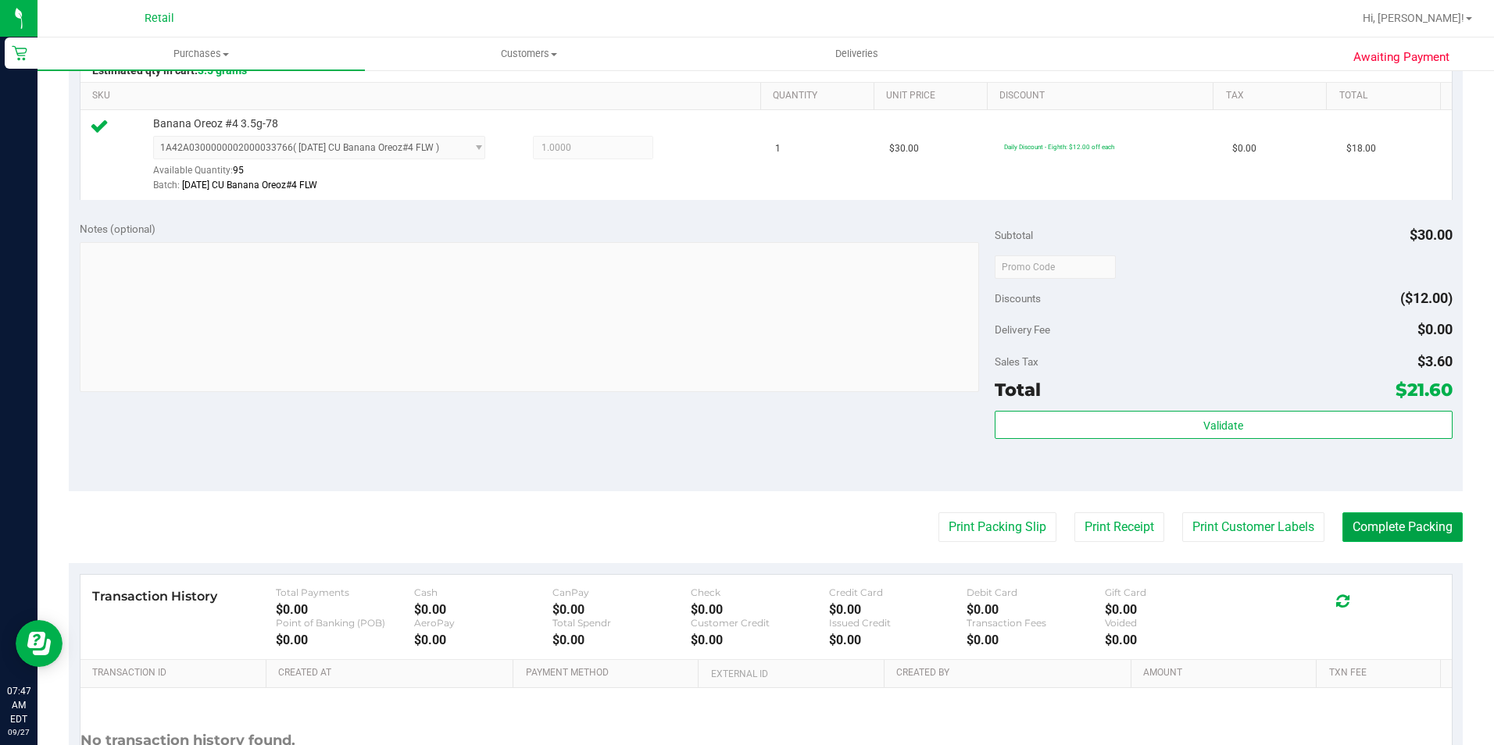
click at [1344, 518] on button "Complete Packing" at bounding box center [1402, 528] width 120 height 30
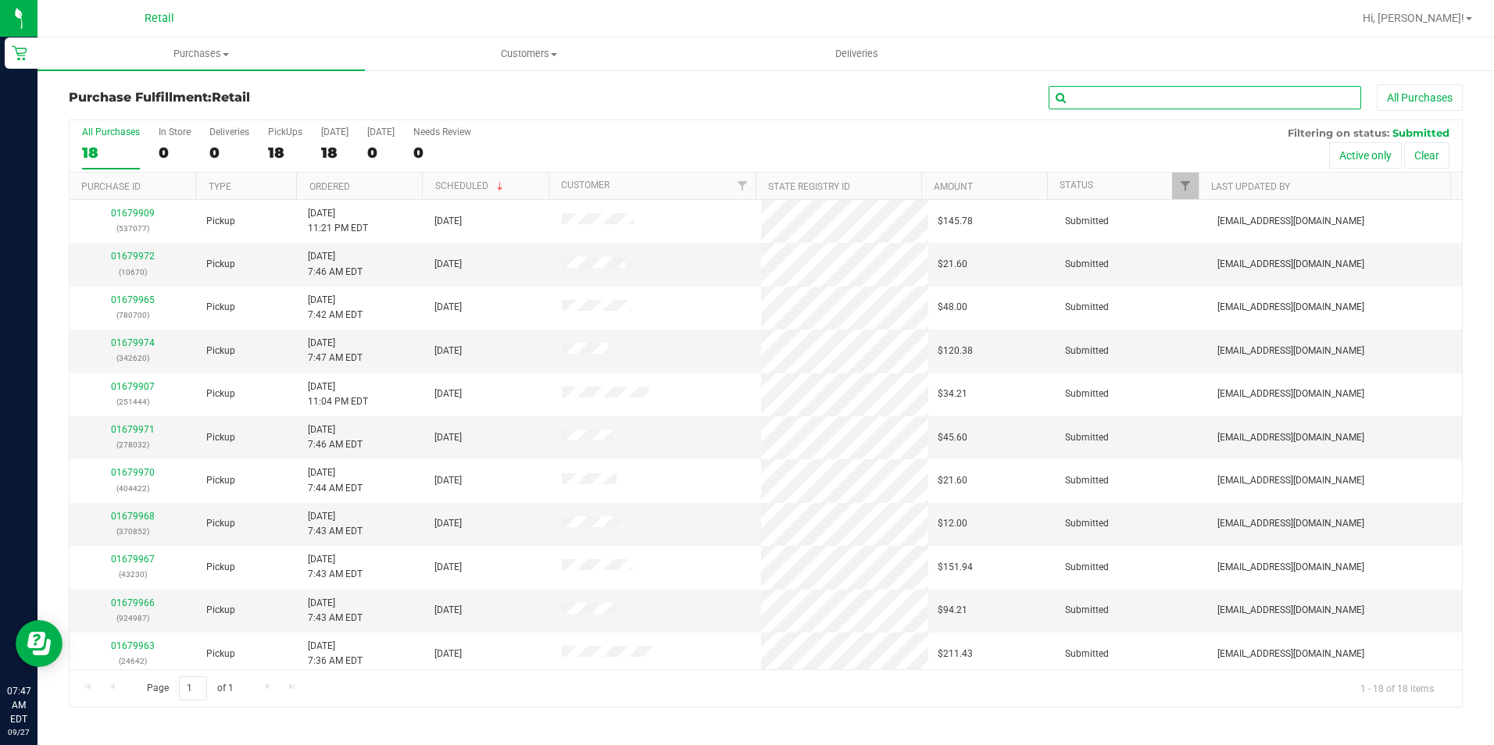
click at [1129, 93] on input "text" at bounding box center [1205, 97] width 313 height 23
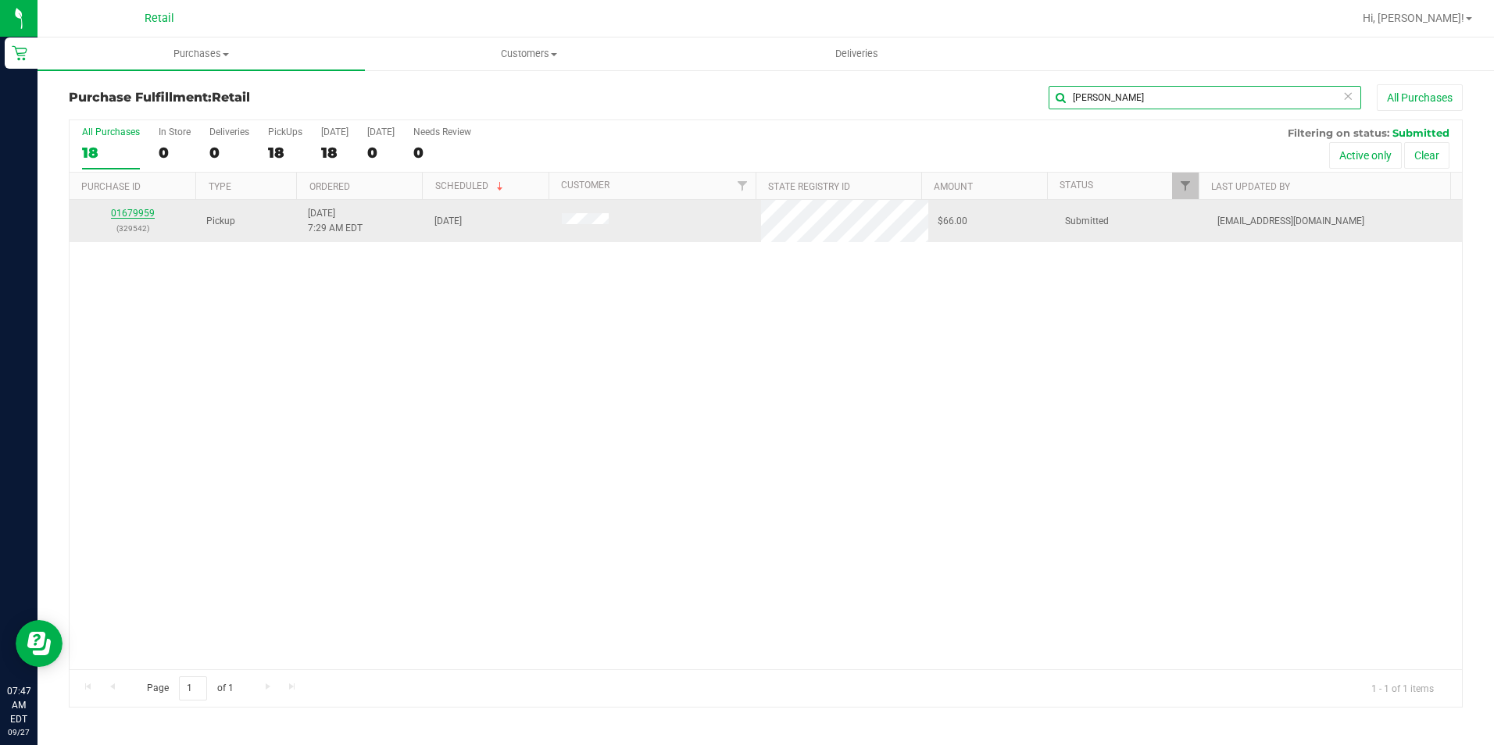
type input "[PERSON_NAME]"
click at [127, 212] on link "01679959" at bounding box center [133, 213] width 44 height 11
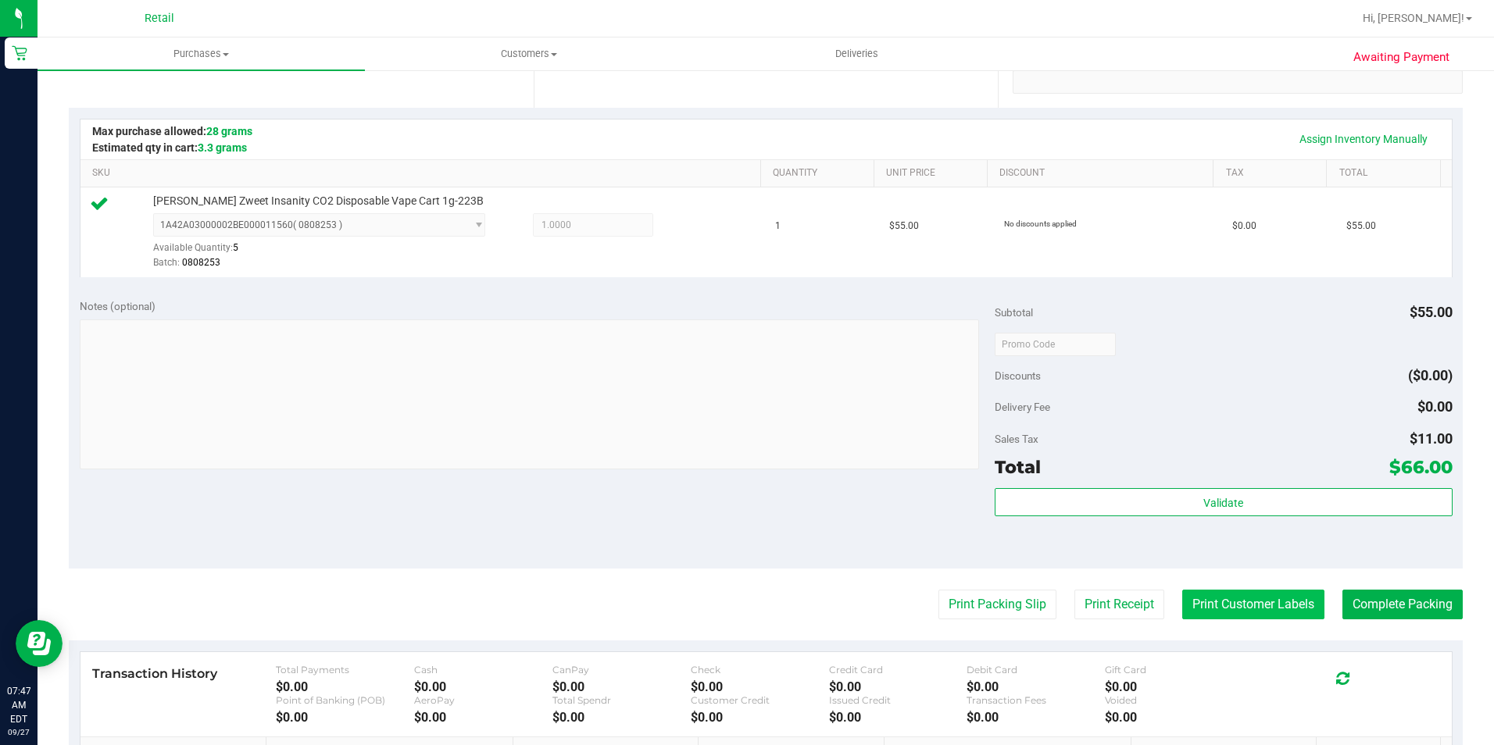
scroll to position [469, 0]
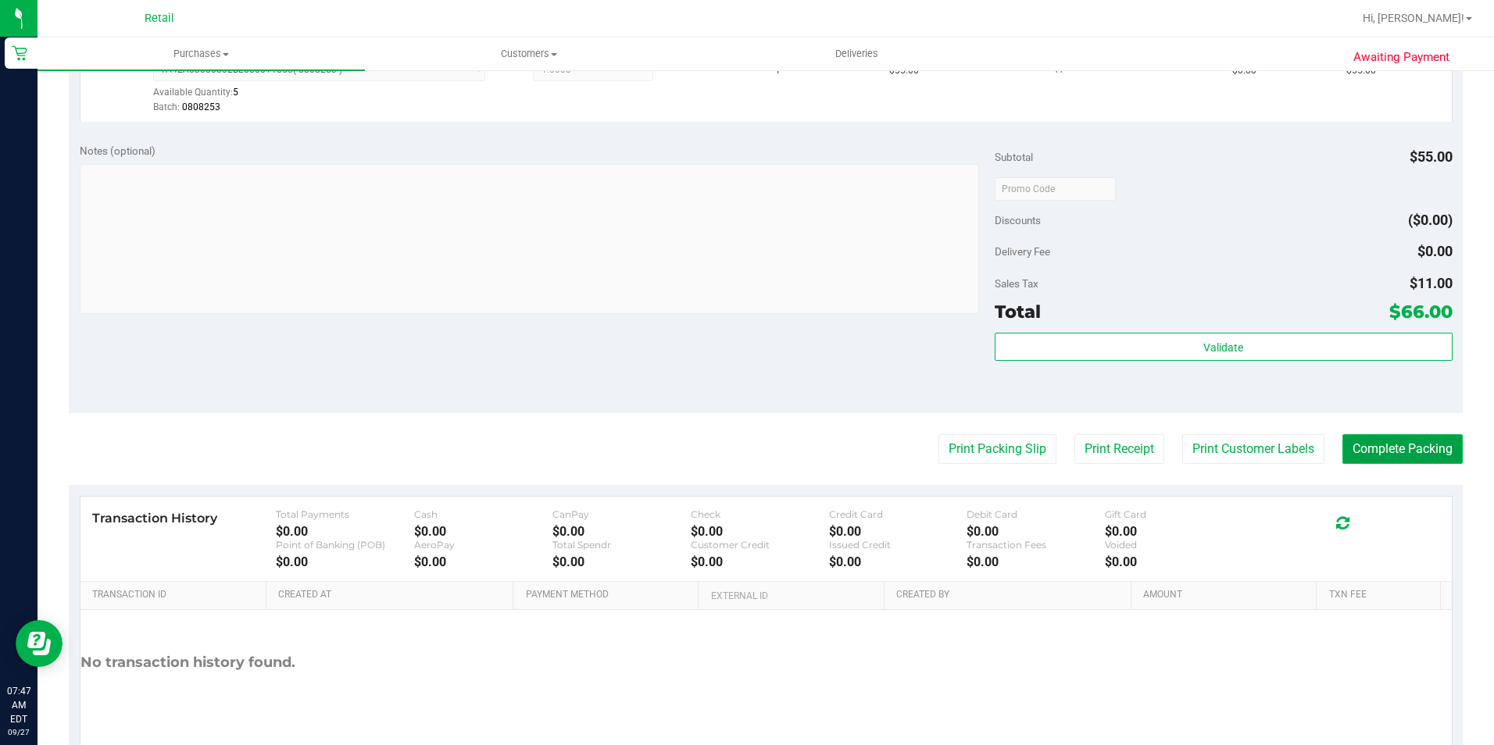
click at [1350, 437] on button "Complete Packing" at bounding box center [1402, 449] width 120 height 30
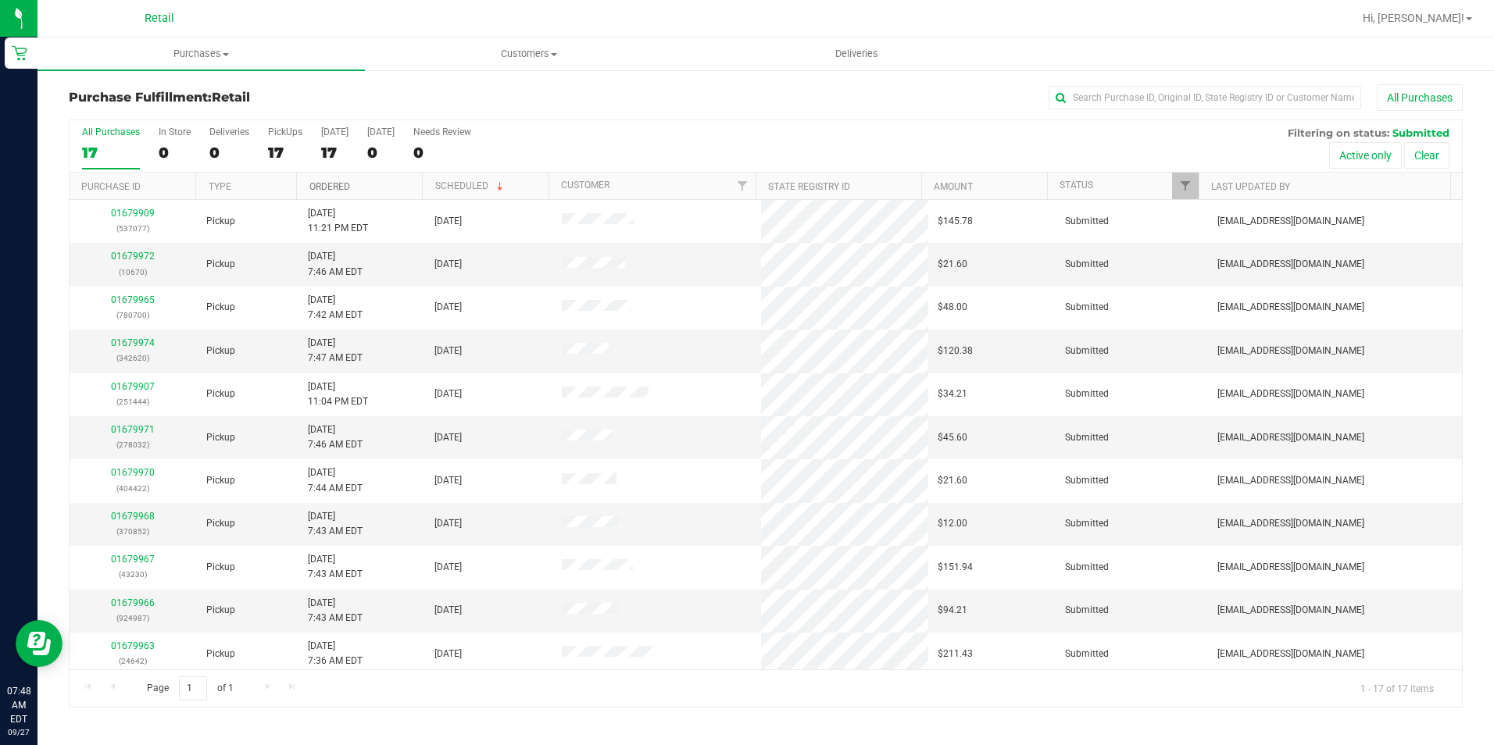
click at [315, 187] on link "Ordered" at bounding box center [329, 186] width 41 height 11
click at [137, 426] on link "01679958" at bounding box center [133, 429] width 44 height 11
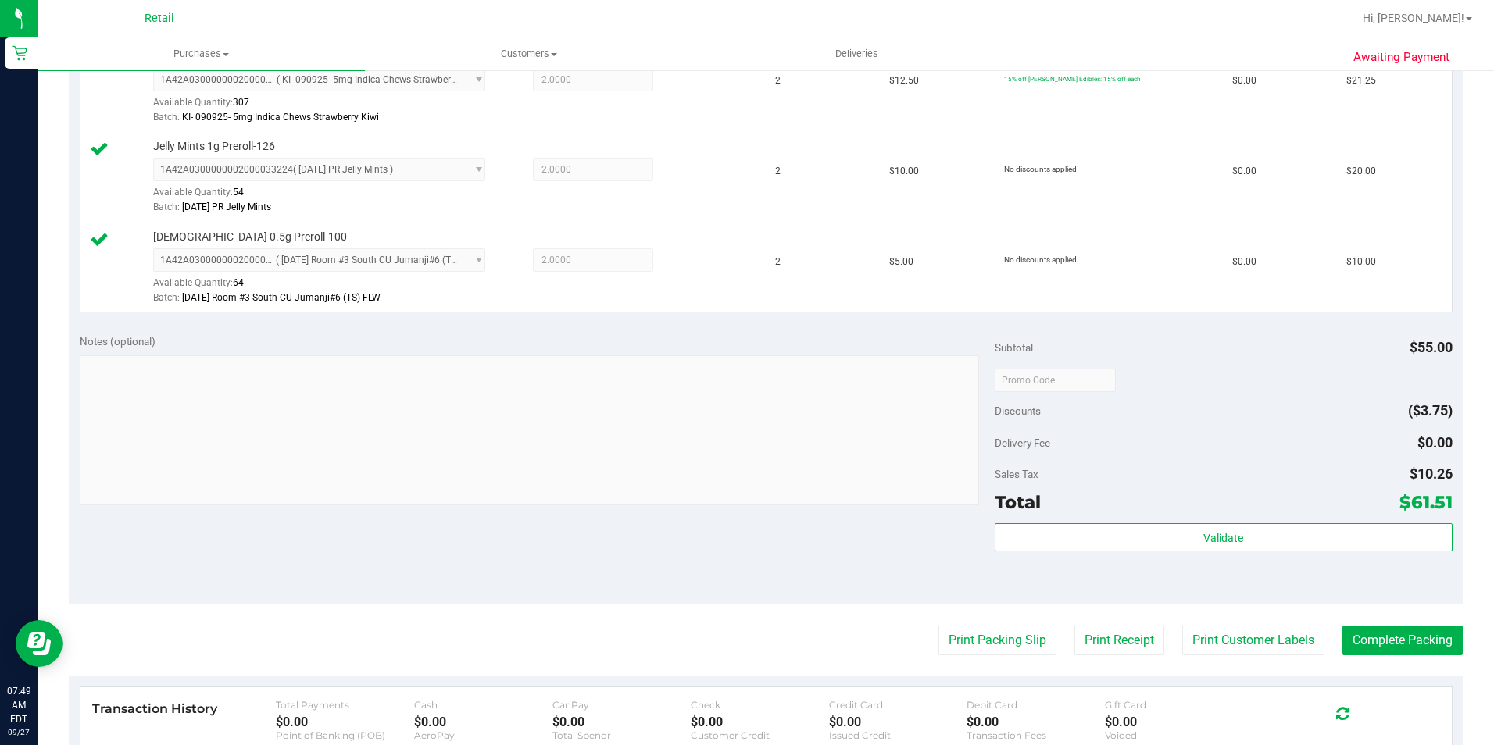
scroll to position [469, 0]
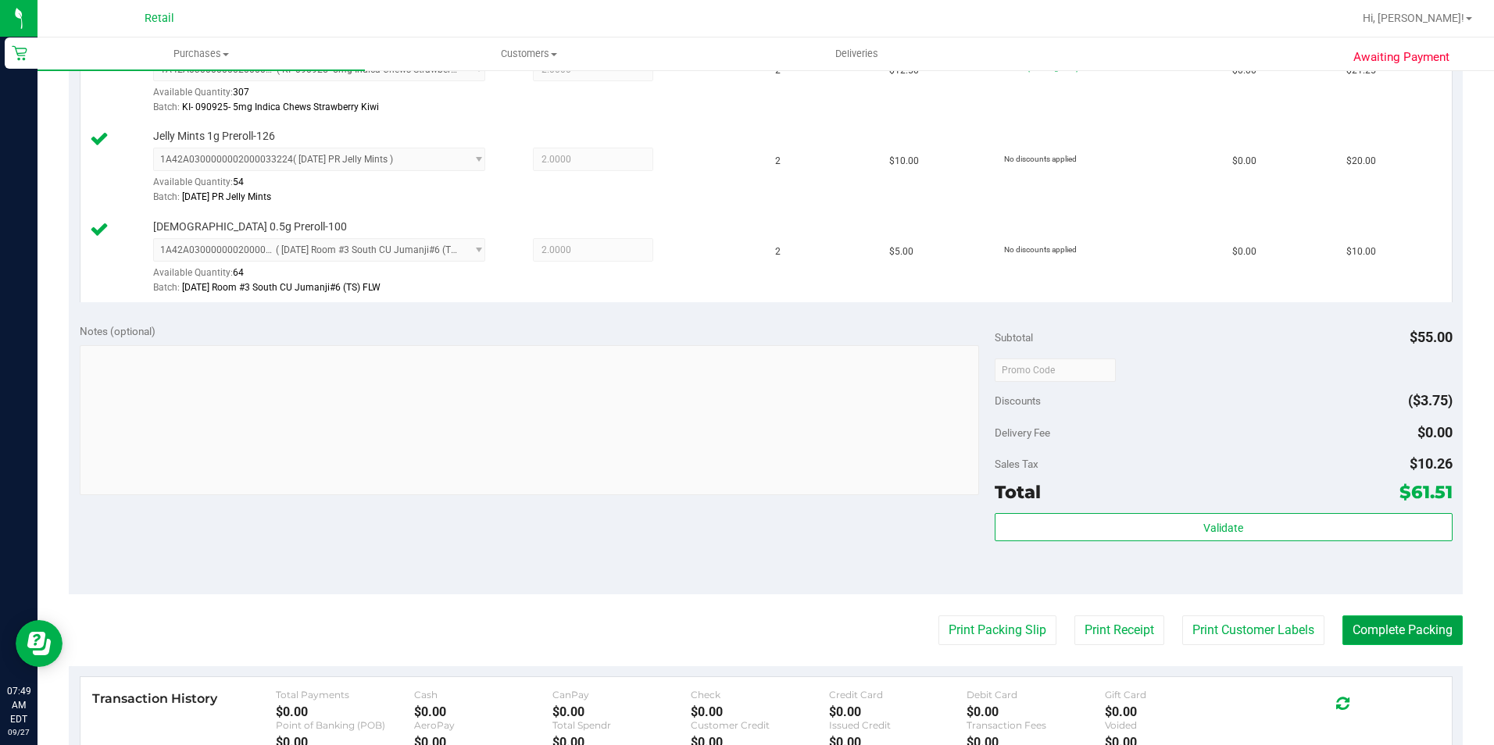
click at [1383, 634] on button "Complete Packing" at bounding box center [1402, 631] width 120 height 30
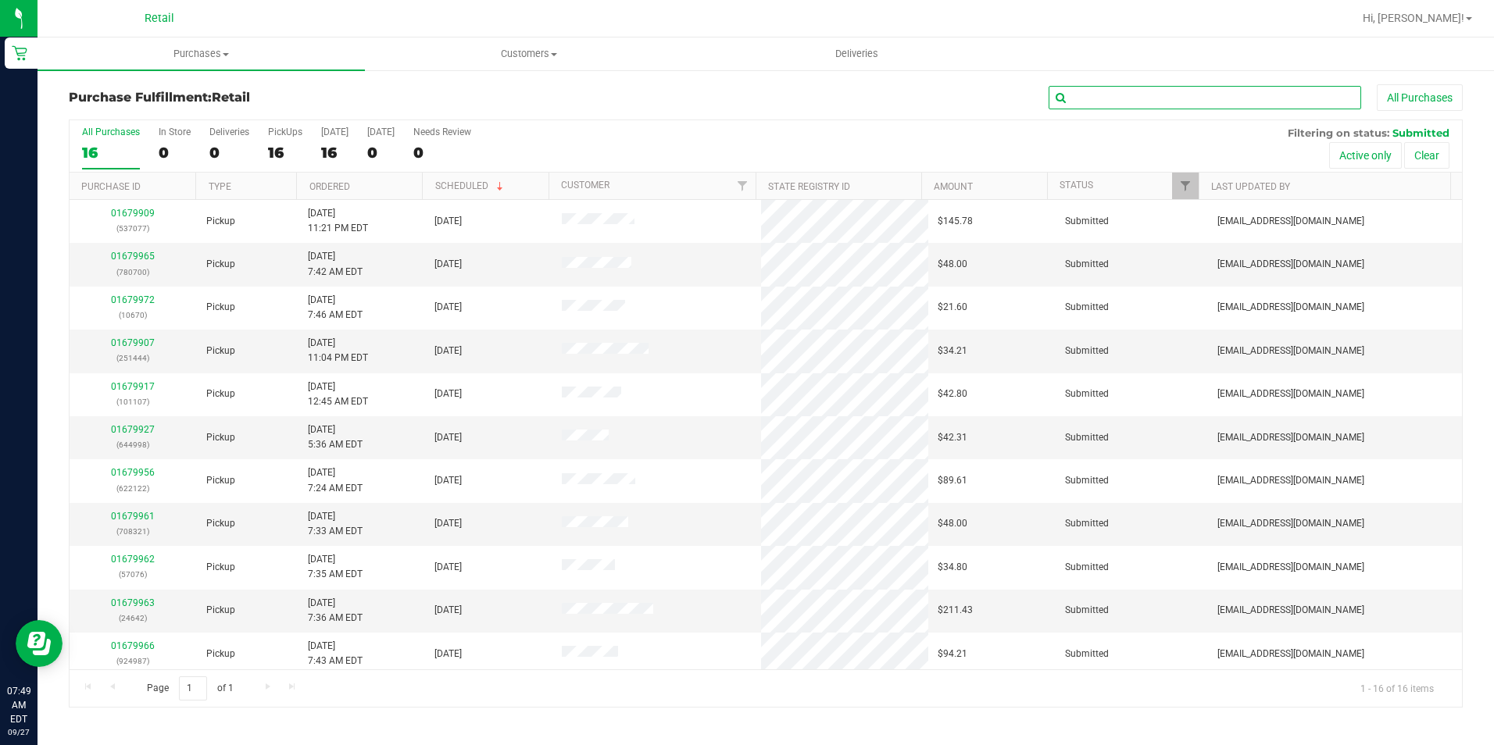
click at [1115, 102] on input "text" at bounding box center [1205, 97] width 313 height 23
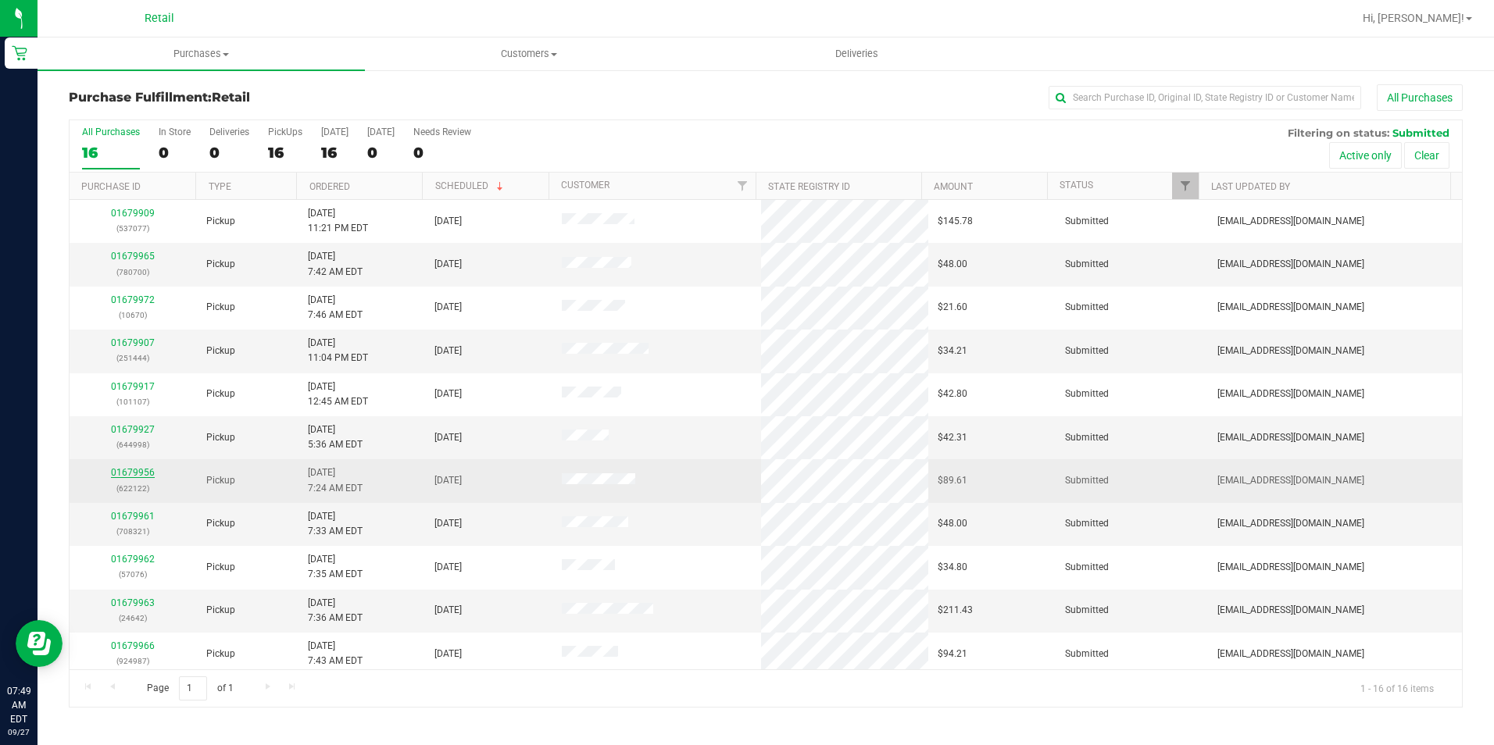
click at [145, 477] on link "01679956" at bounding box center [133, 472] width 44 height 11
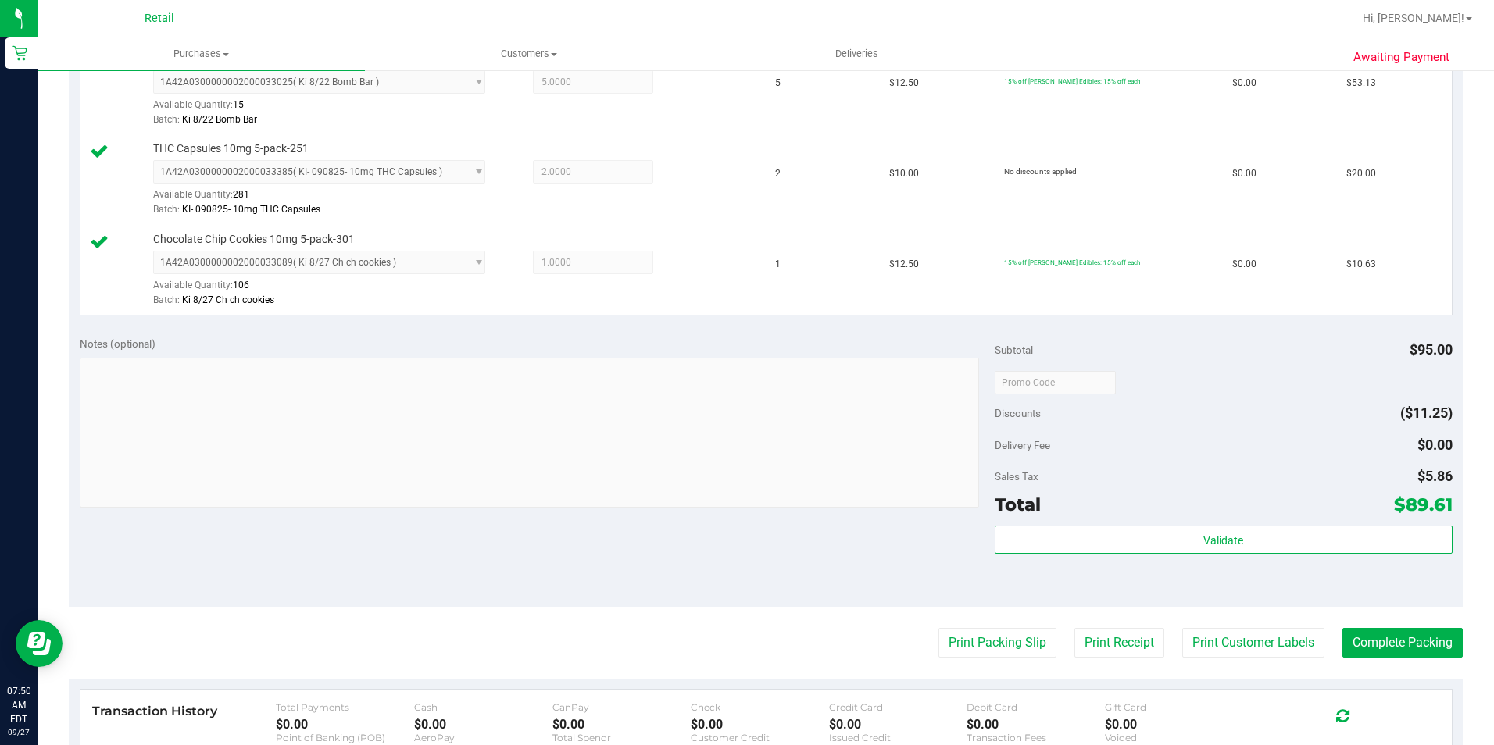
scroll to position [469, 0]
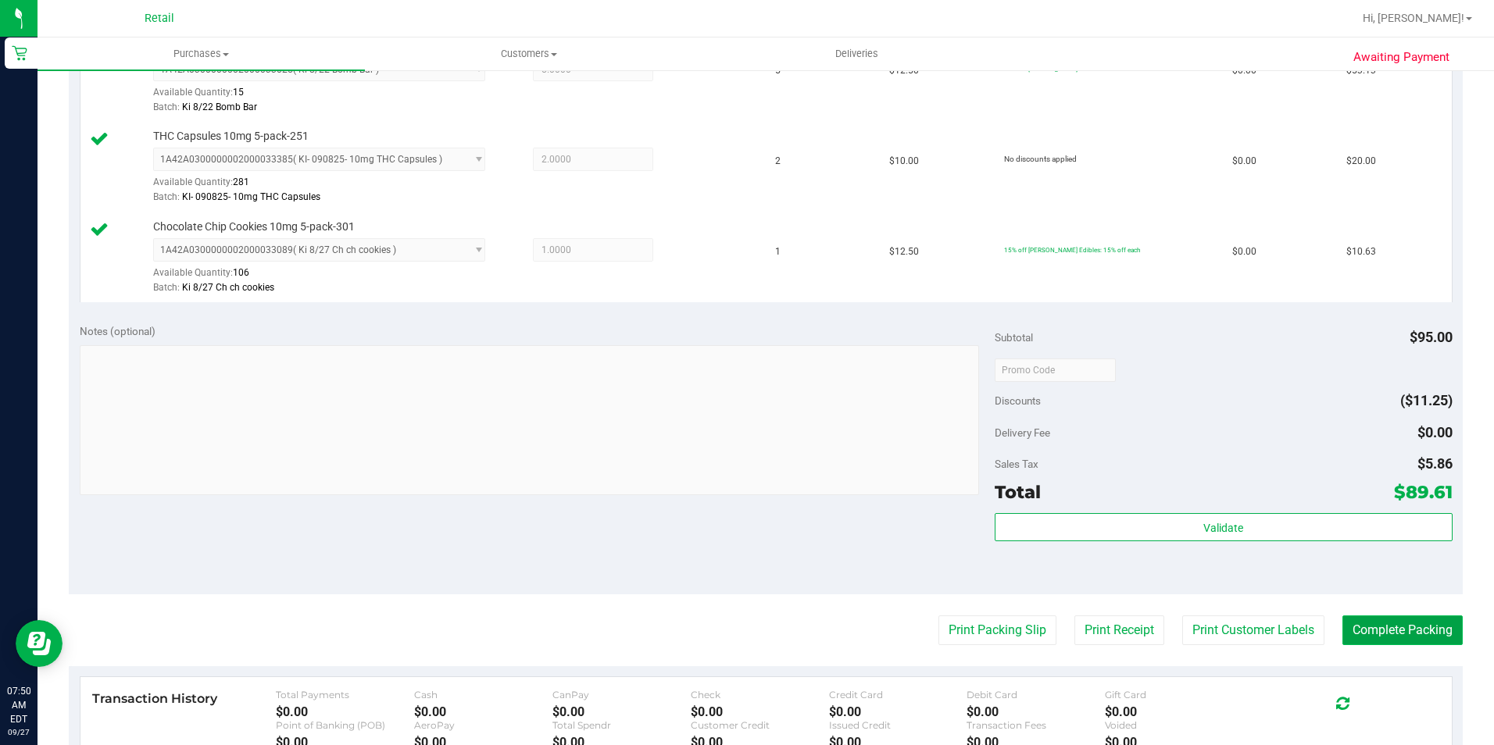
click at [1404, 631] on button "Complete Packing" at bounding box center [1402, 631] width 120 height 30
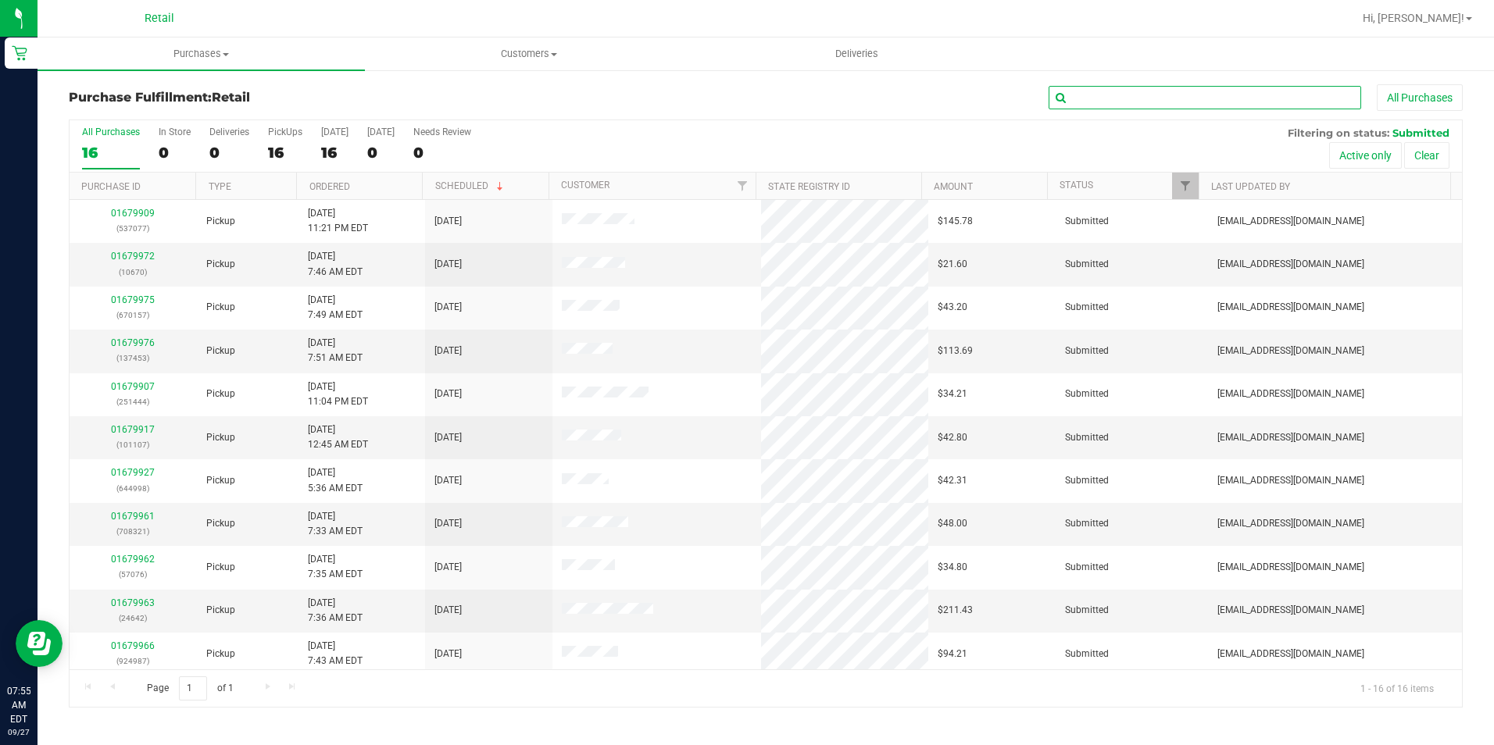
click at [1096, 101] on input "text" at bounding box center [1205, 97] width 313 height 23
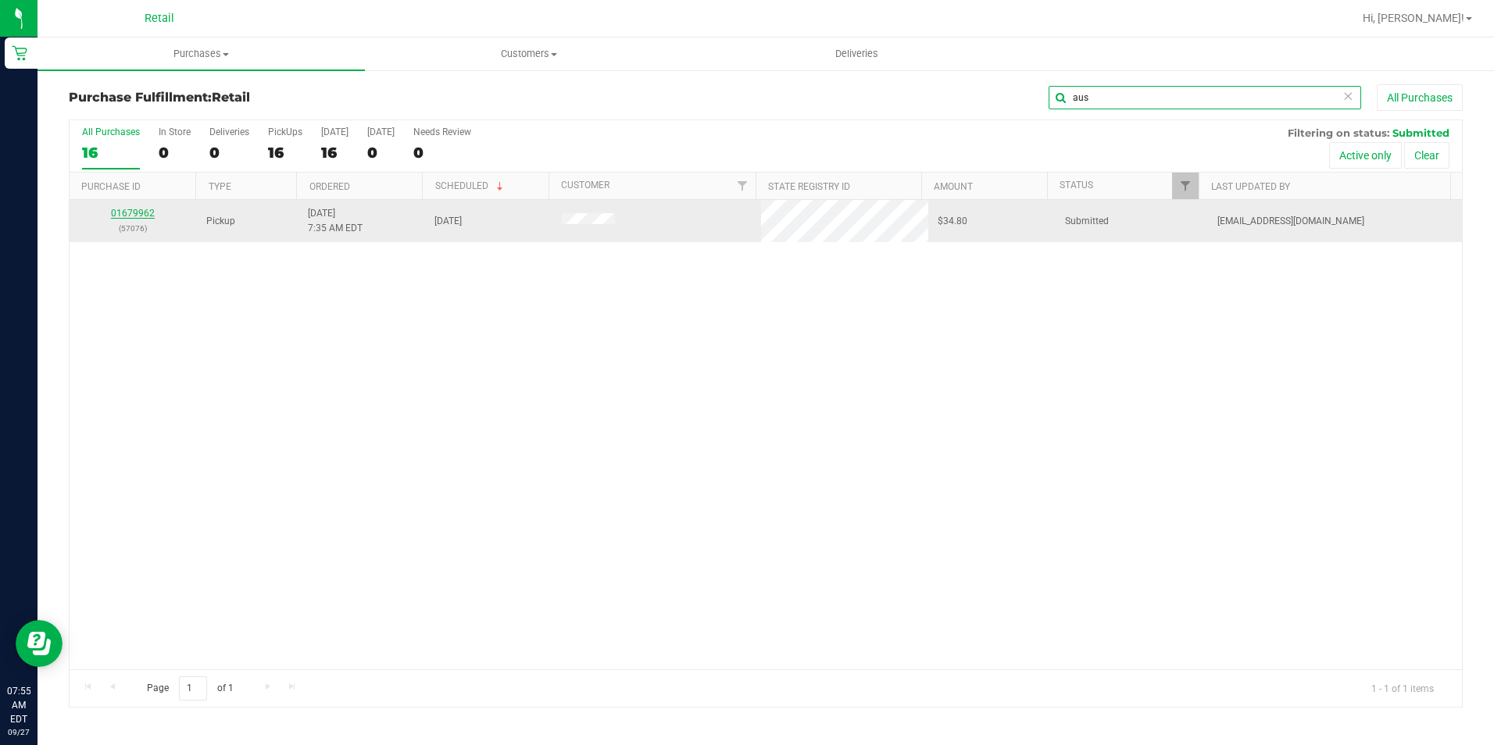
type input "aus"
click at [140, 211] on link "01679962" at bounding box center [133, 213] width 44 height 11
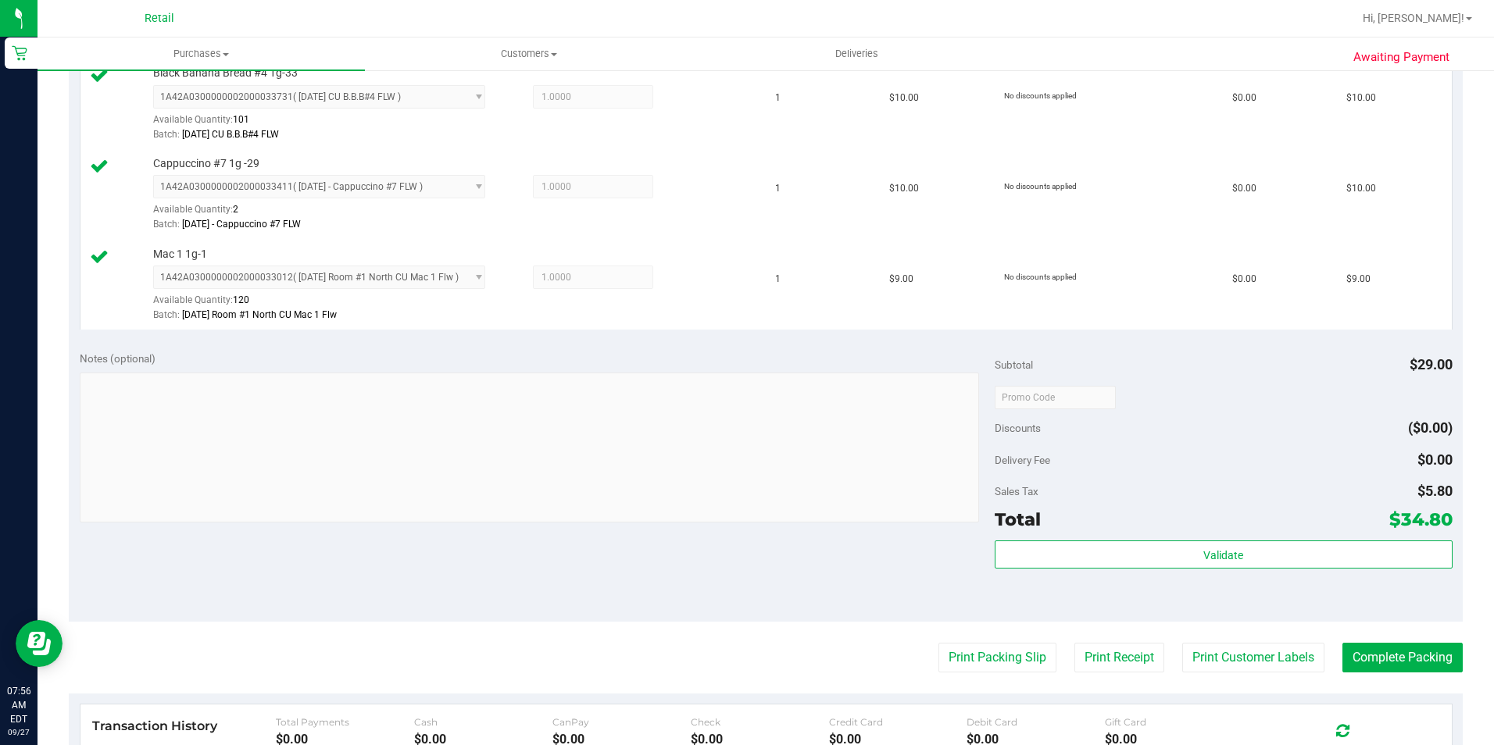
scroll to position [469, 0]
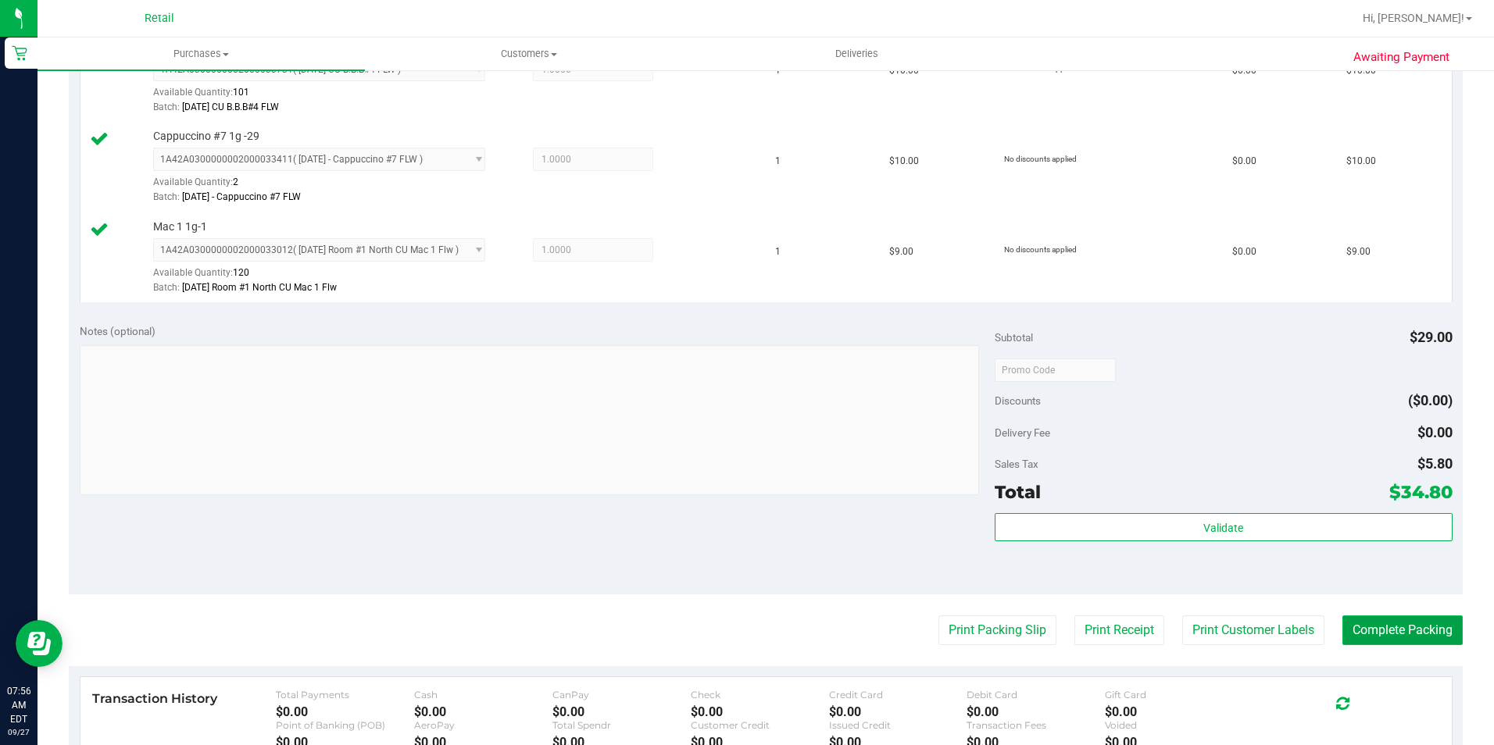
click at [1363, 626] on button "Complete Packing" at bounding box center [1402, 631] width 120 height 30
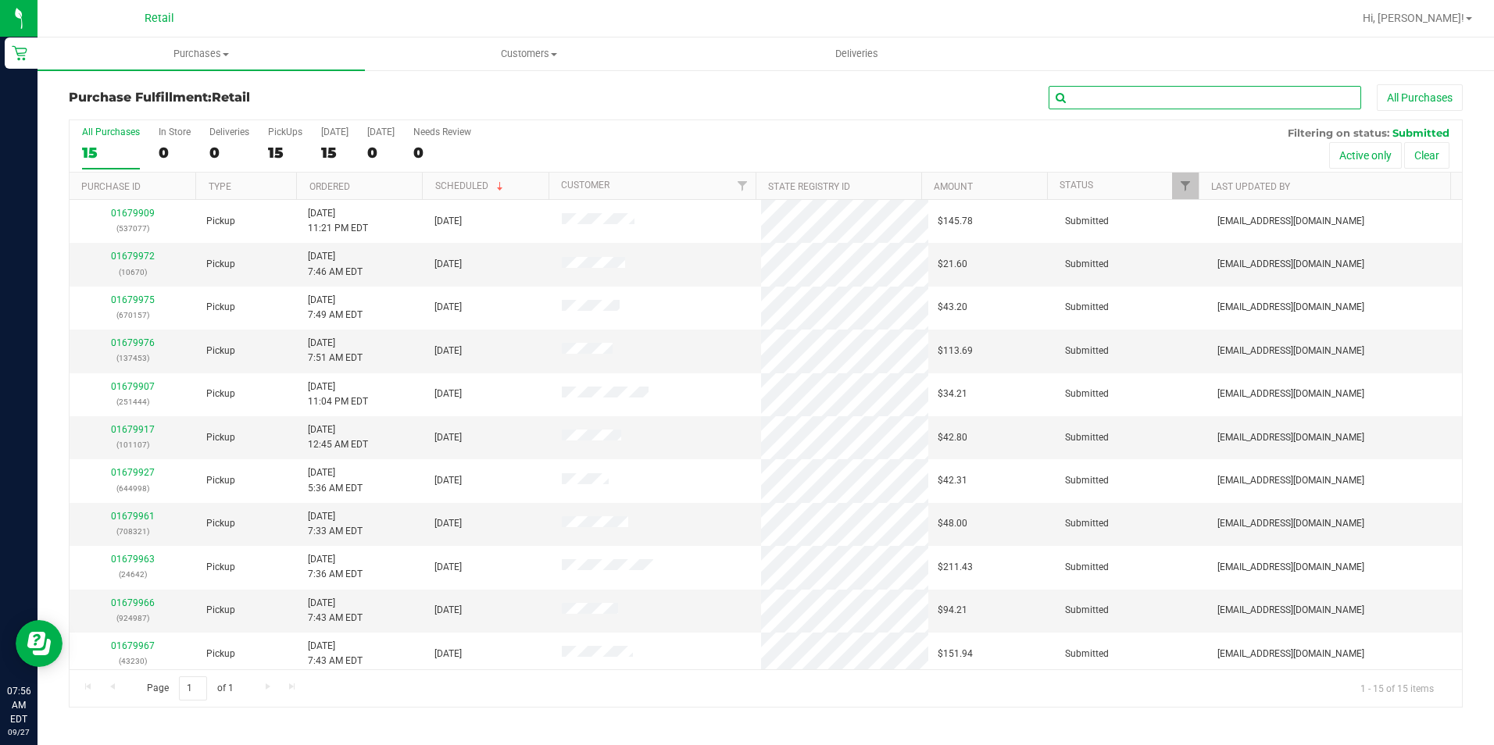
click at [1105, 98] on input "text" at bounding box center [1205, 97] width 313 height 23
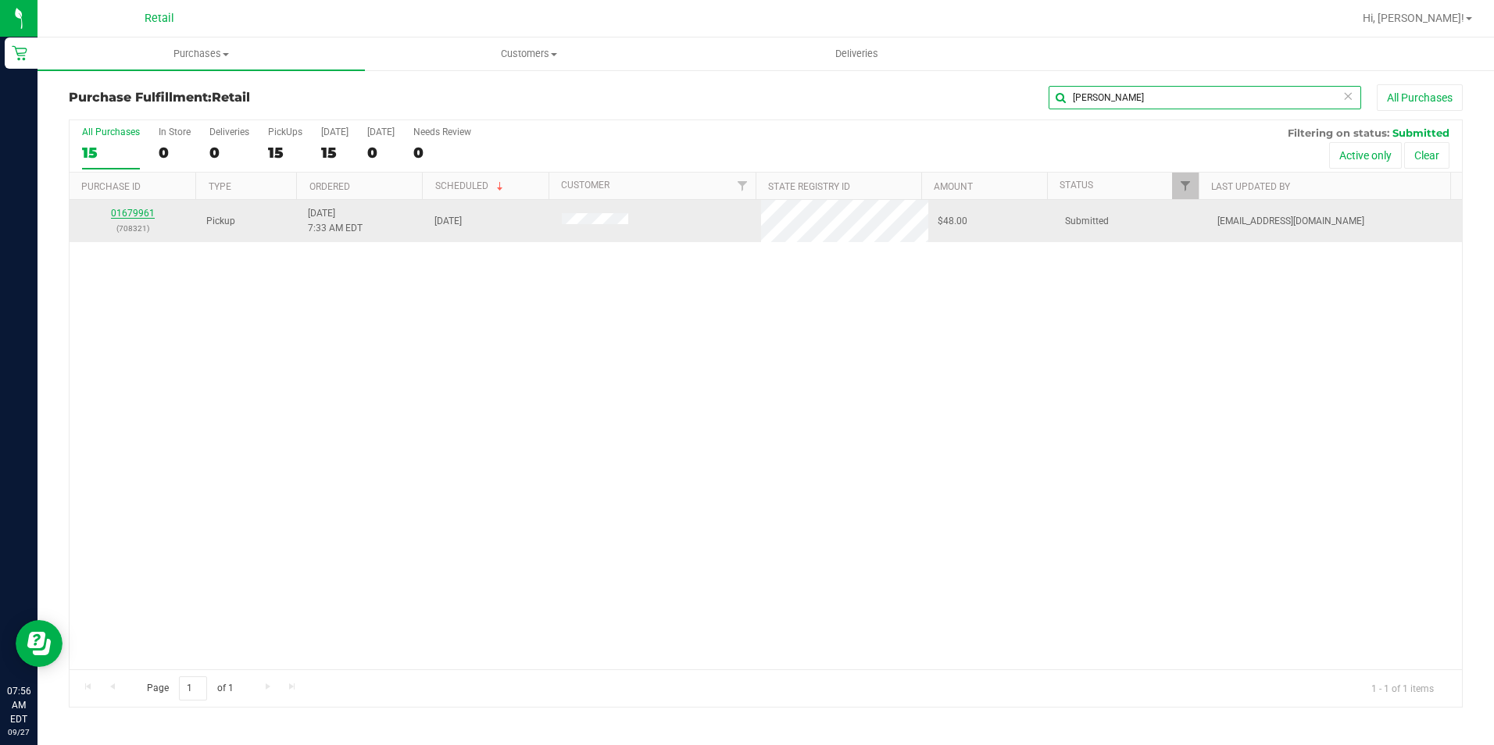
type input "[PERSON_NAME]"
click at [130, 213] on link "01679961" at bounding box center [133, 213] width 44 height 11
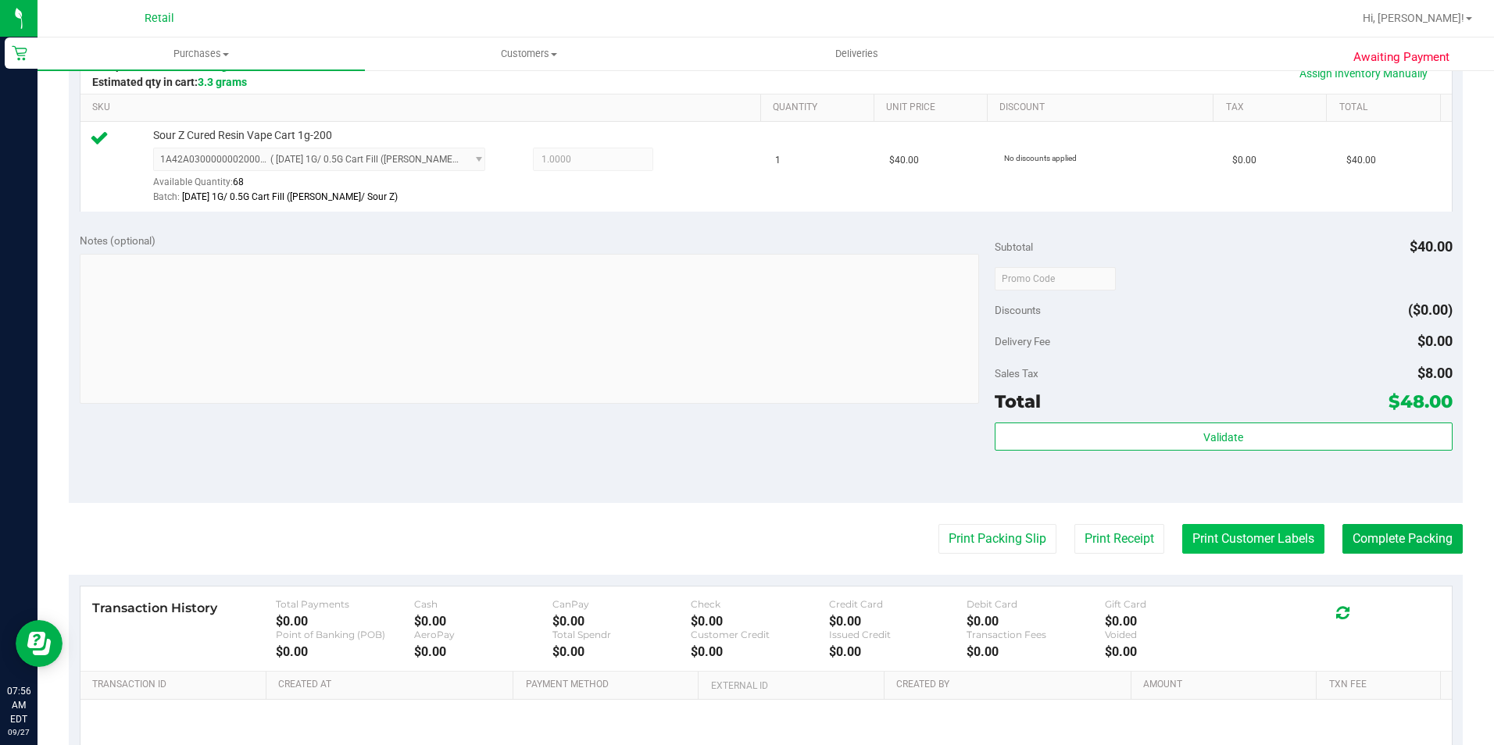
scroll to position [391, 0]
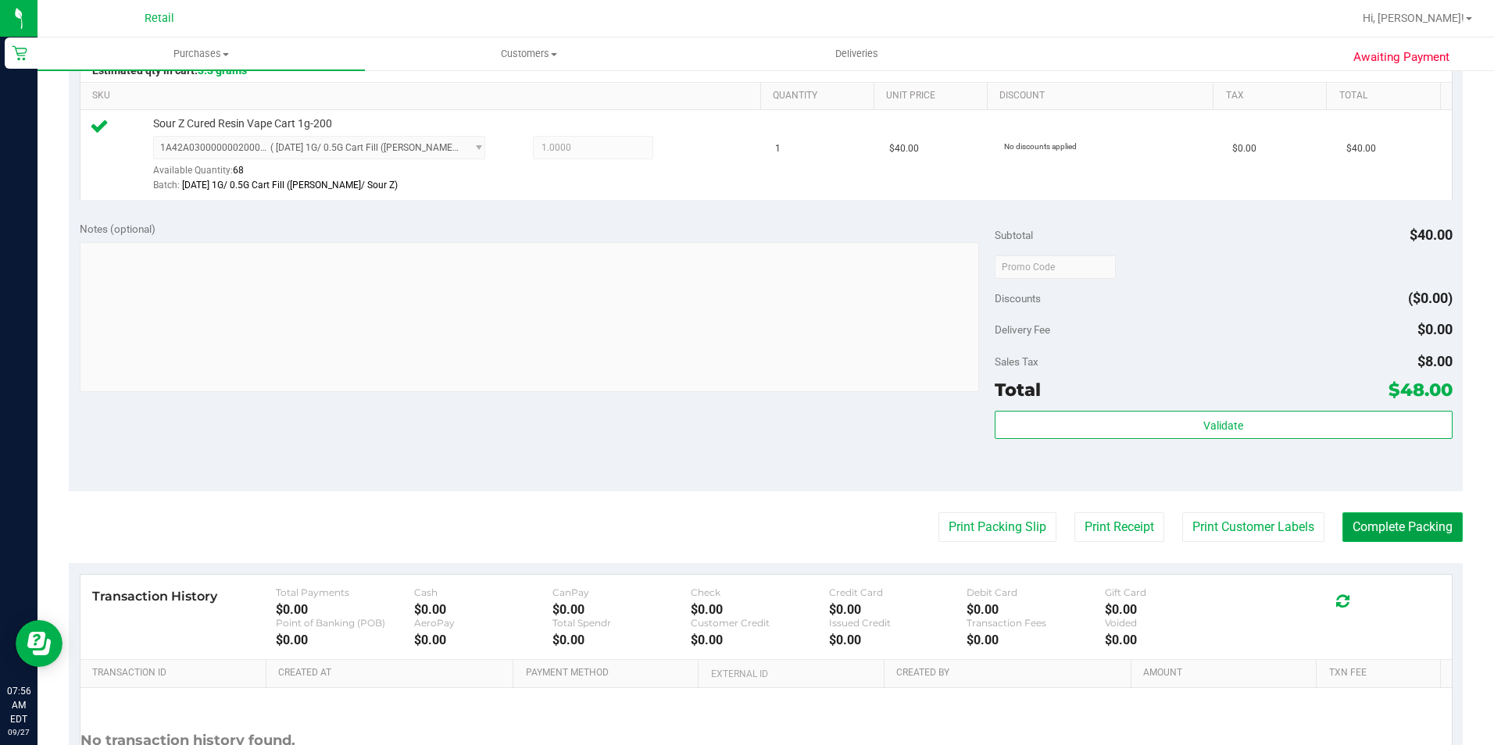
click at [1346, 526] on button "Complete Packing" at bounding box center [1402, 528] width 120 height 30
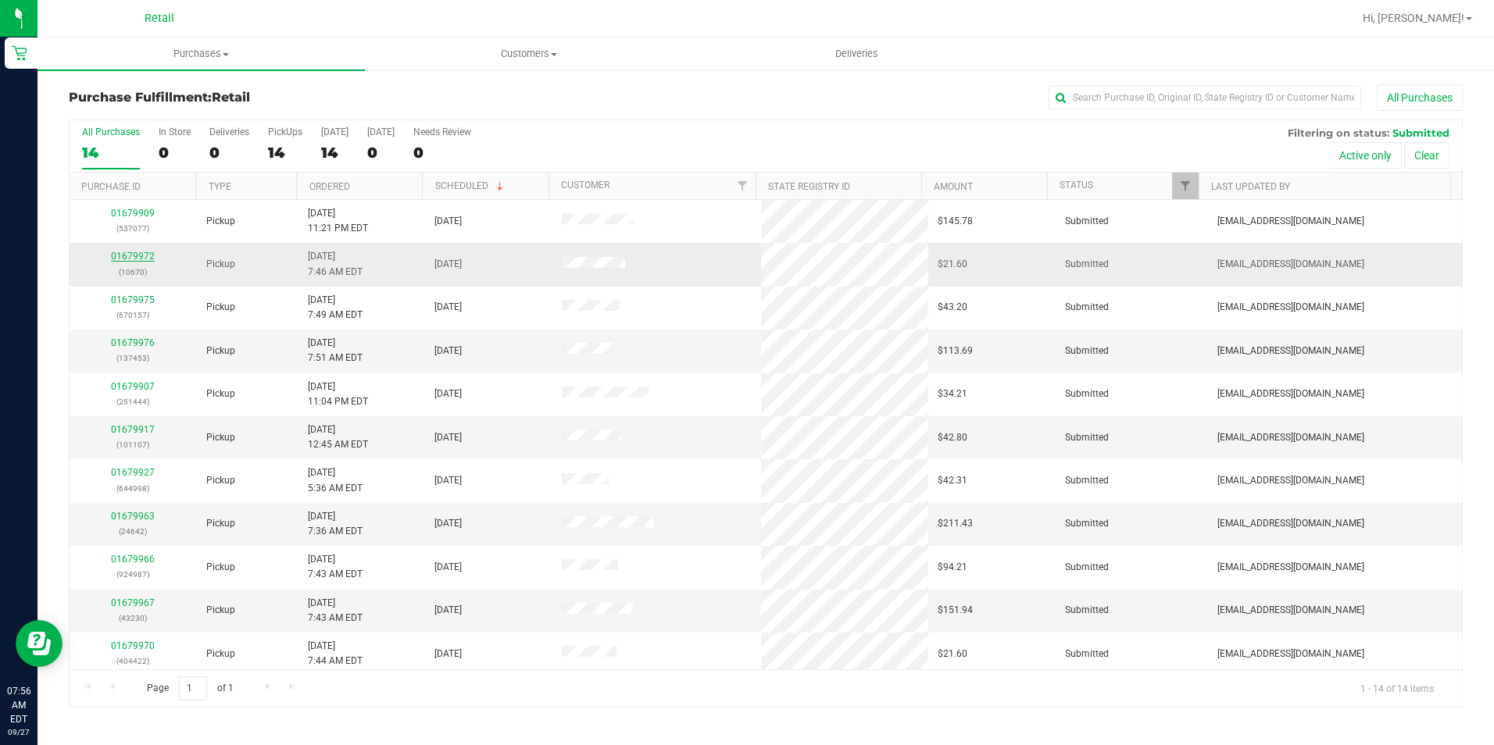
click at [133, 257] on link "01679972" at bounding box center [133, 256] width 44 height 11
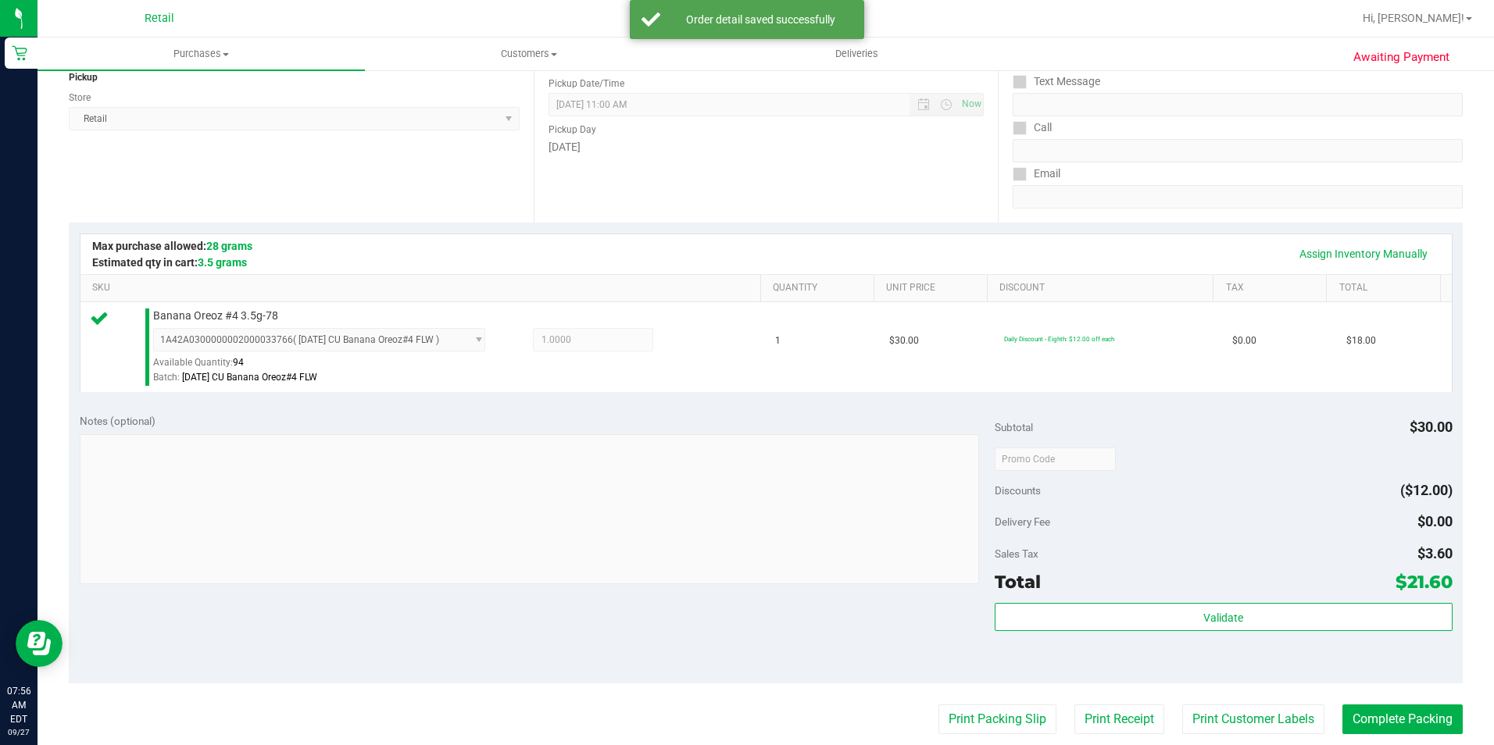
scroll to position [391, 0]
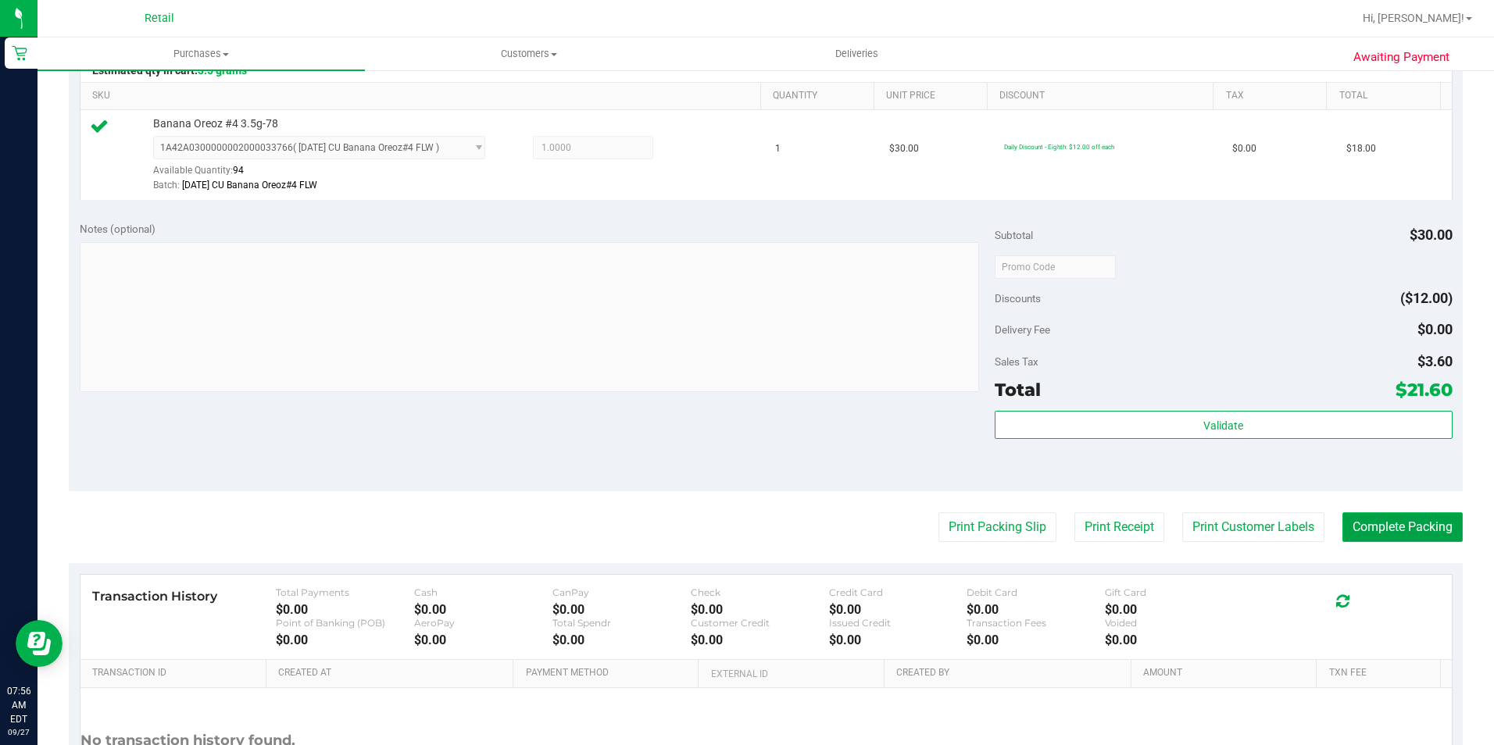
click at [1410, 527] on button "Complete Packing" at bounding box center [1402, 528] width 120 height 30
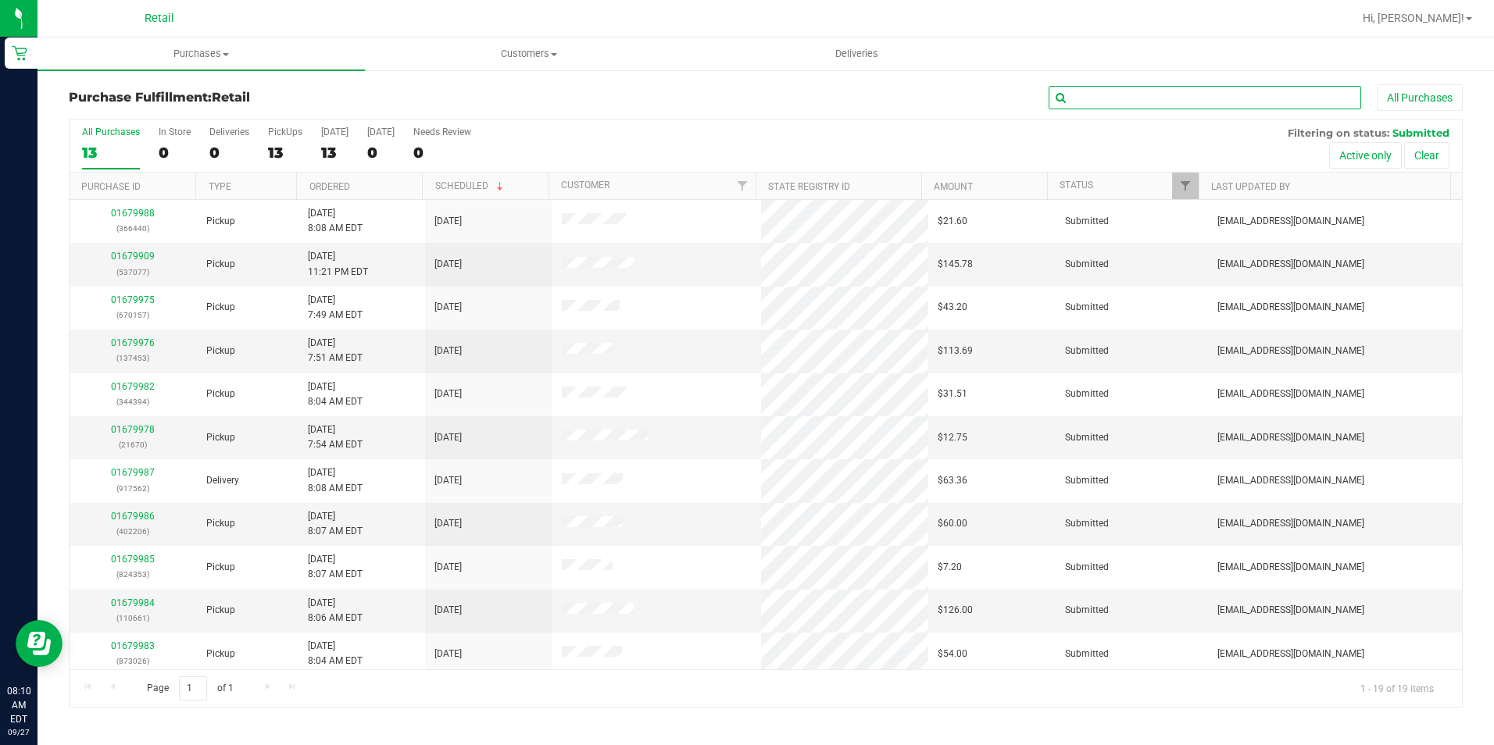
click at [1075, 92] on input "text" at bounding box center [1205, 97] width 313 height 23
click at [283, 160] on div "13" at bounding box center [285, 153] width 34 height 18
click at [0, 0] on input "PickUps 13" at bounding box center [0, 0] width 0 height 0
click at [574, 183] on link "Customer" at bounding box center [585, 185] width 48 height 11
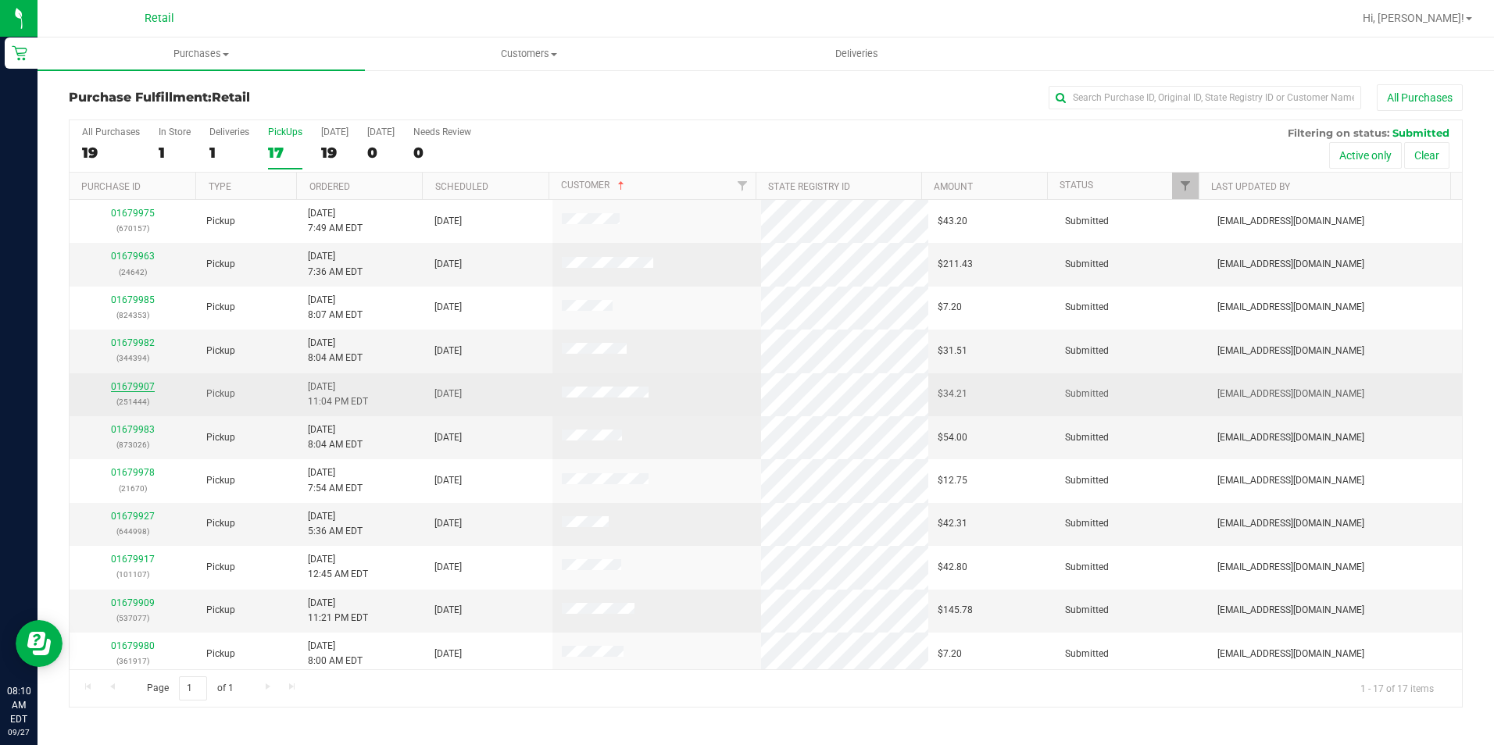
click at [137, 386] on link "01679907" at bounding box center [133, 386] width 44 height 11
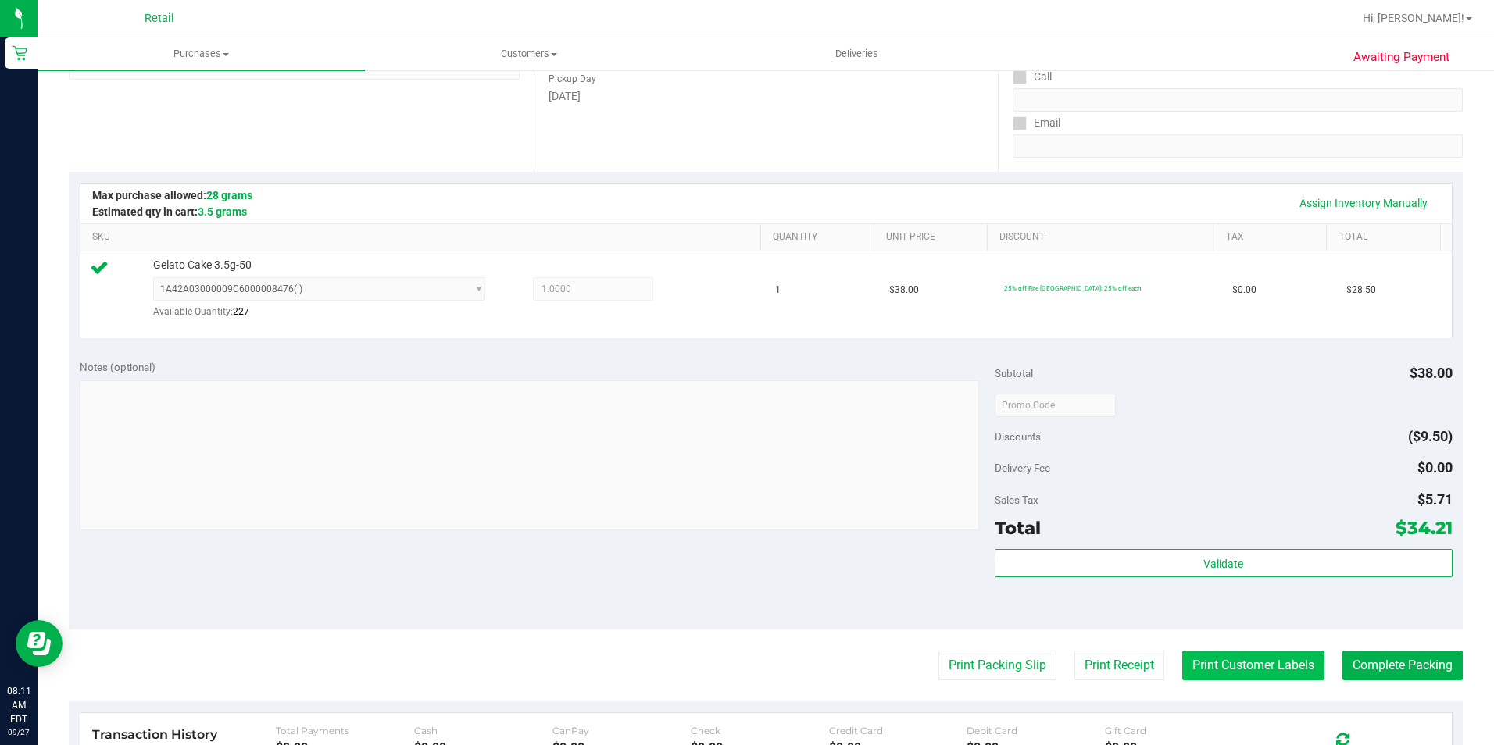
scroll to position [313, 0]
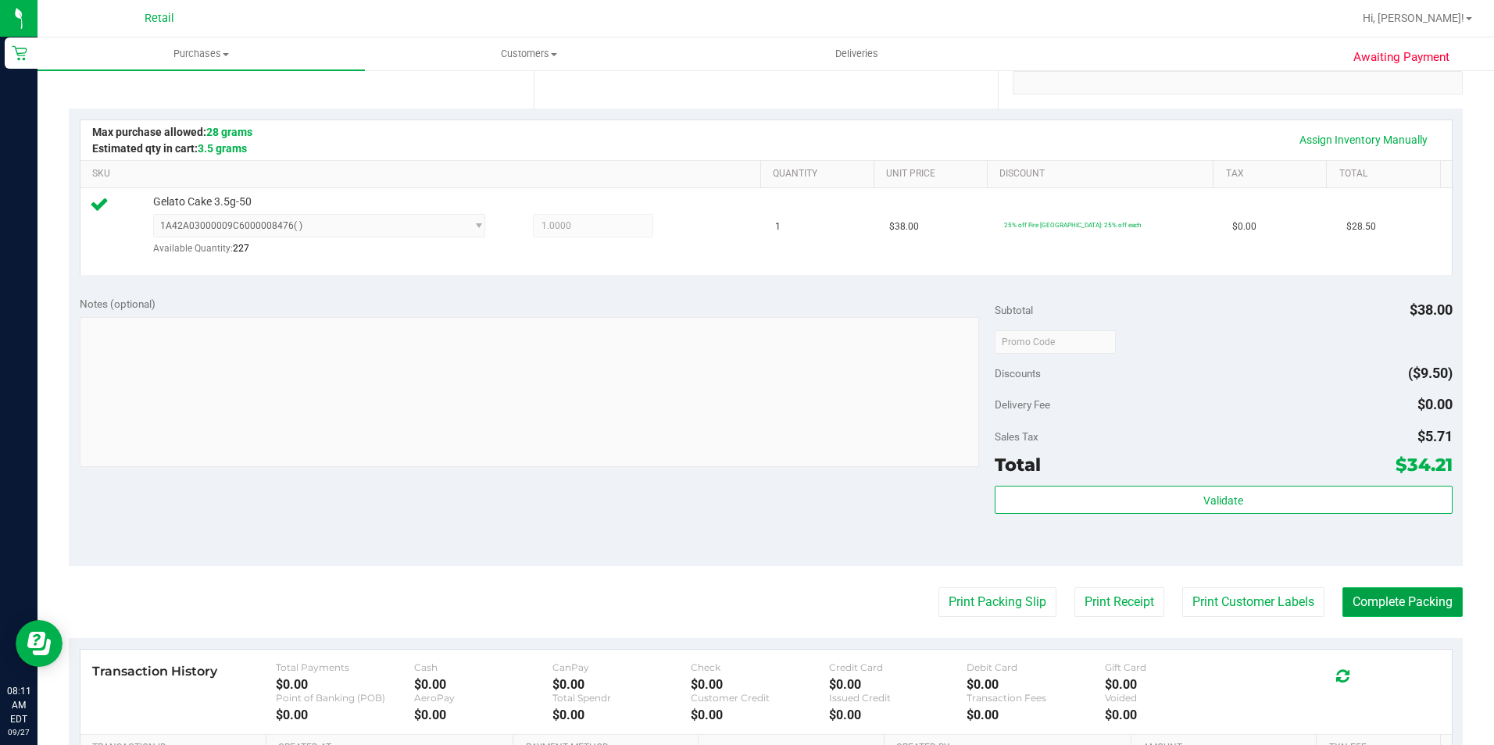
click at [1347, 598] on button "Complete Packing" at bounding box center [1402, 603] width 120 height 30
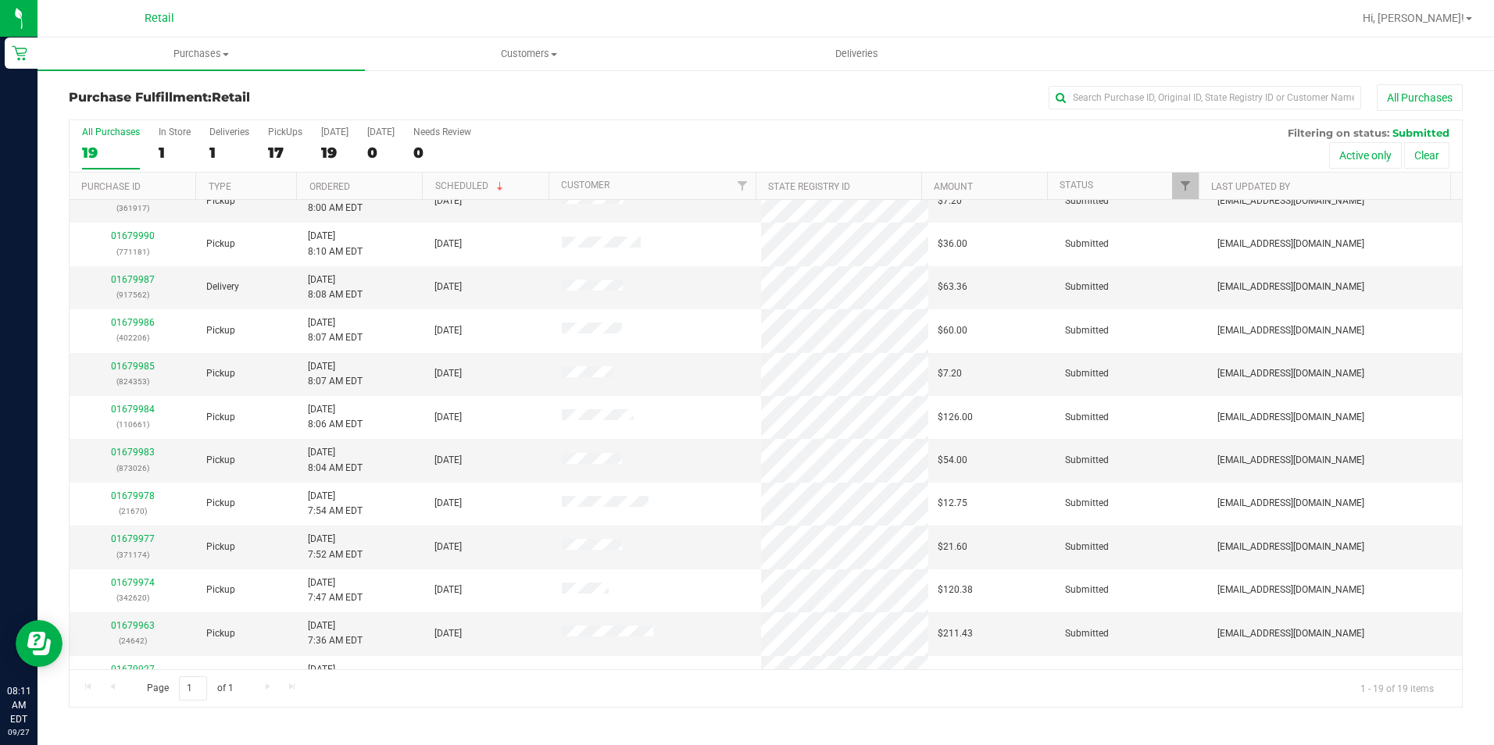
scroll to position [313, 0]
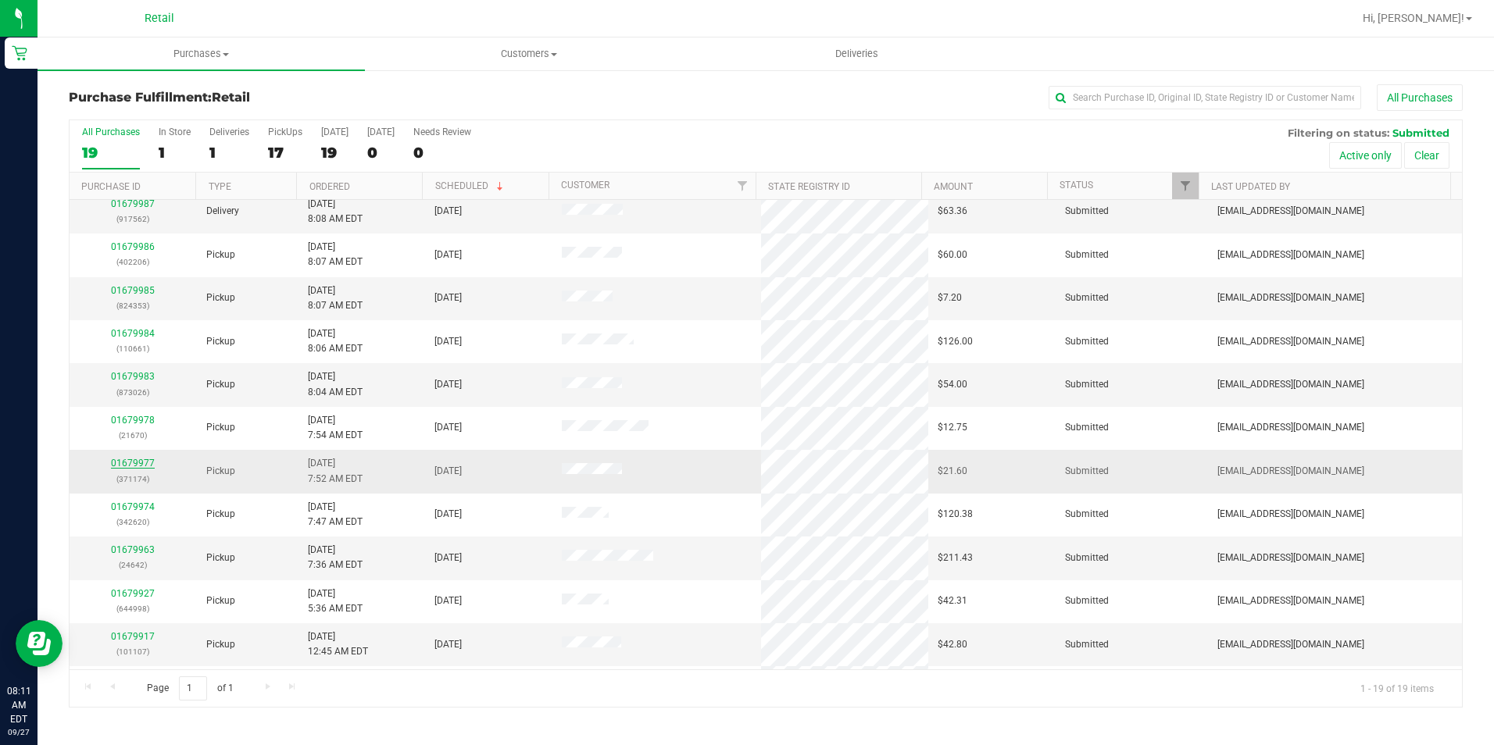
click at [151, 462] on link "01679977" at bounding box center [133, 463] width 44 height 11
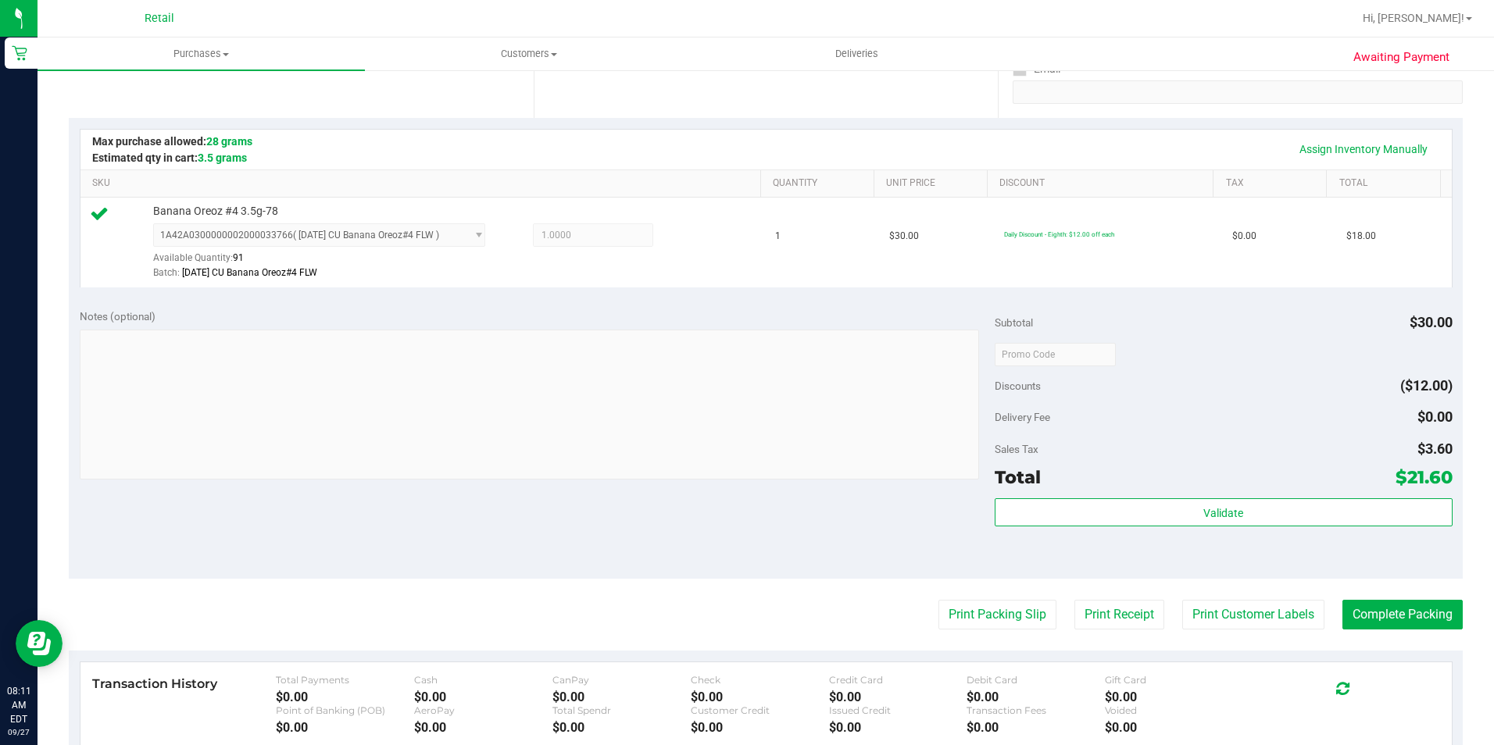
scroll to position [391, 0]
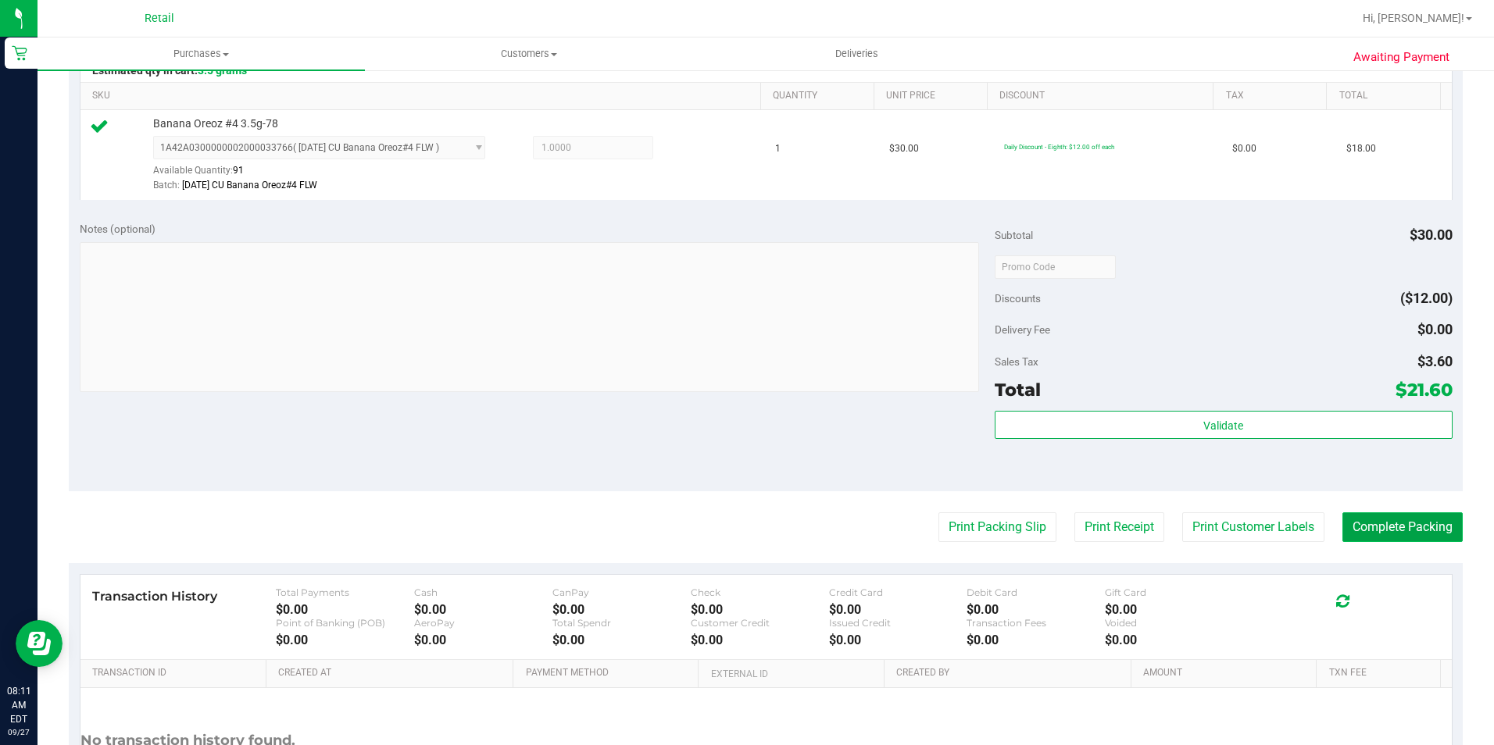
click at [1397, 541] on button "Complete Packing" at bounding box center [1402, 528] width 120 height 30
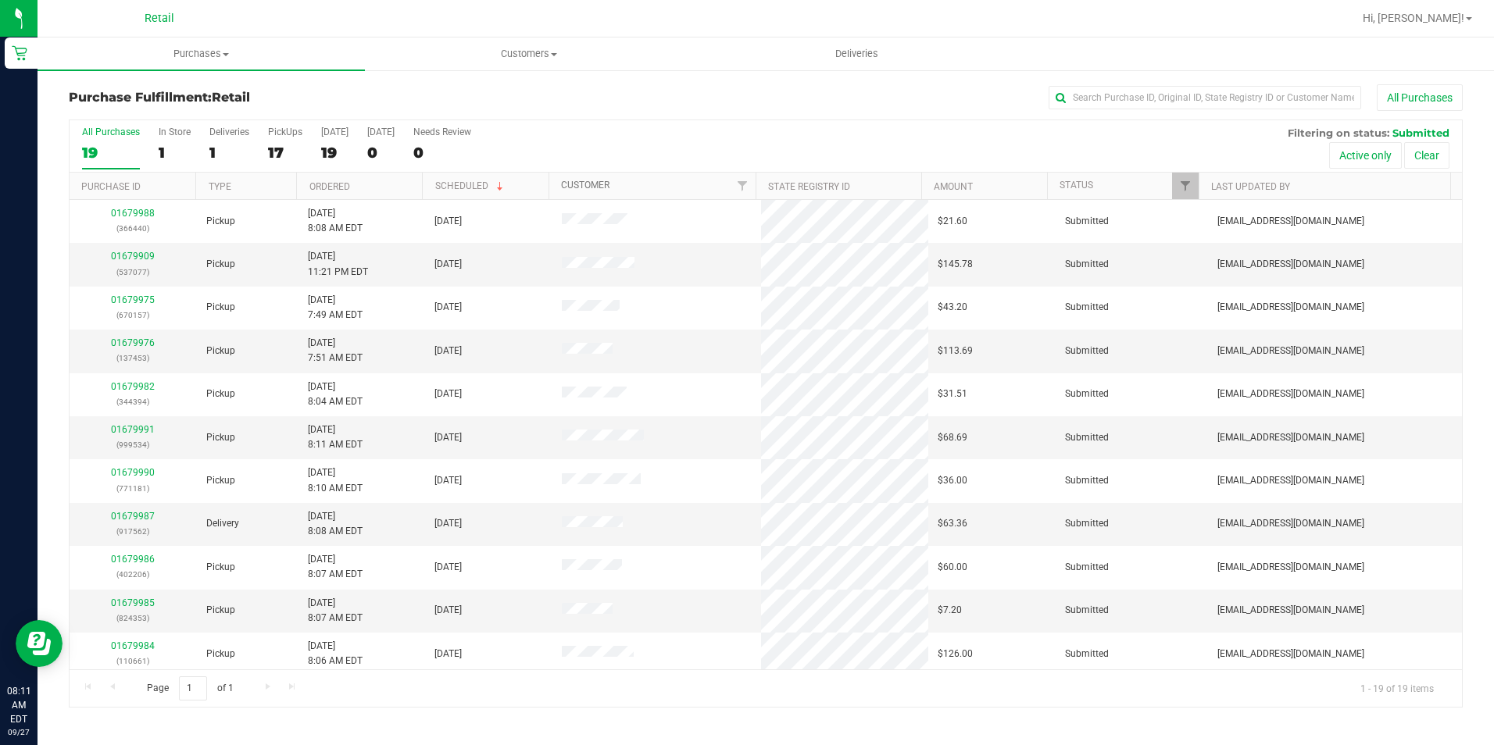
click at [568, 181] on link "Customer" at bounding box center [585, 185] width 48 height 11
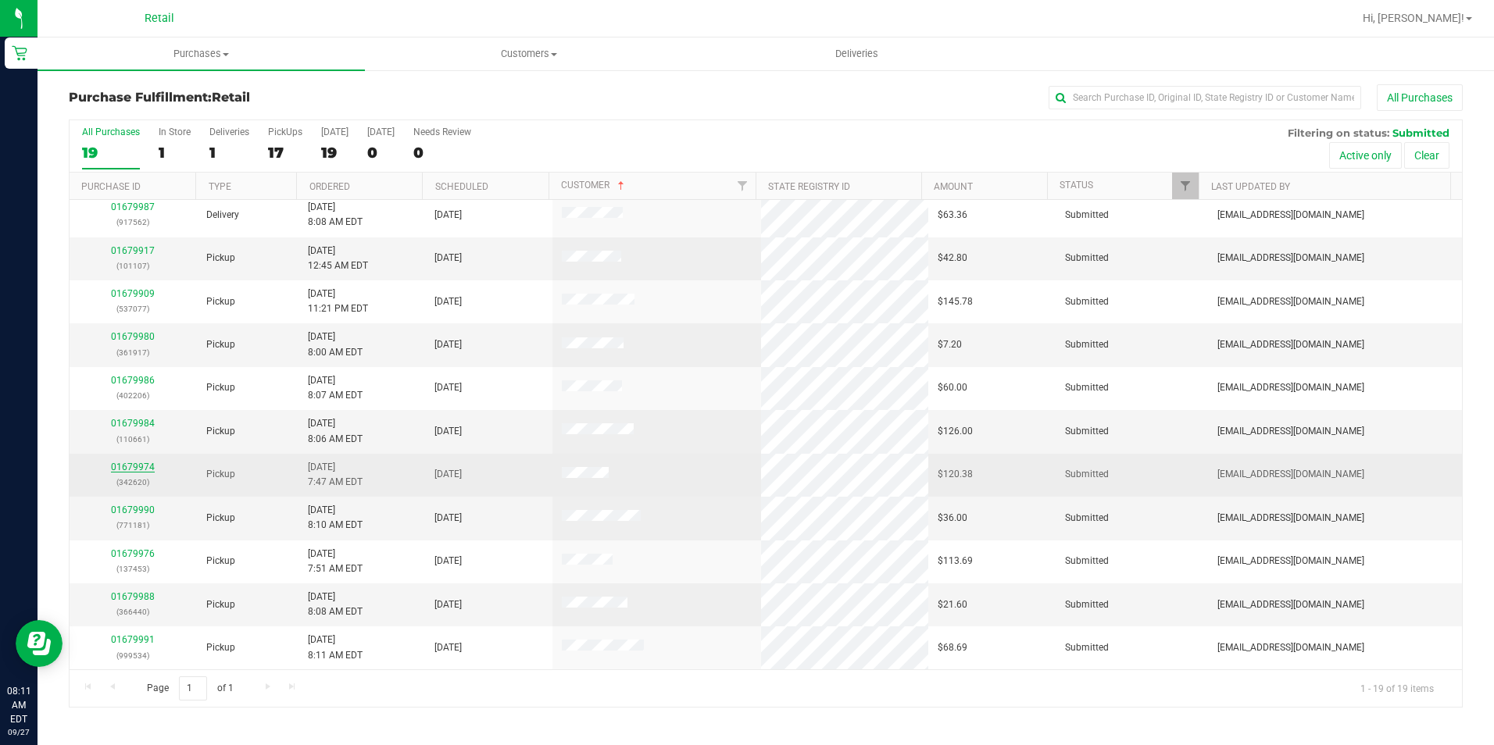
click at [134, 466] on link "01679974" at bounding box center [133, 467] width 44 height 11
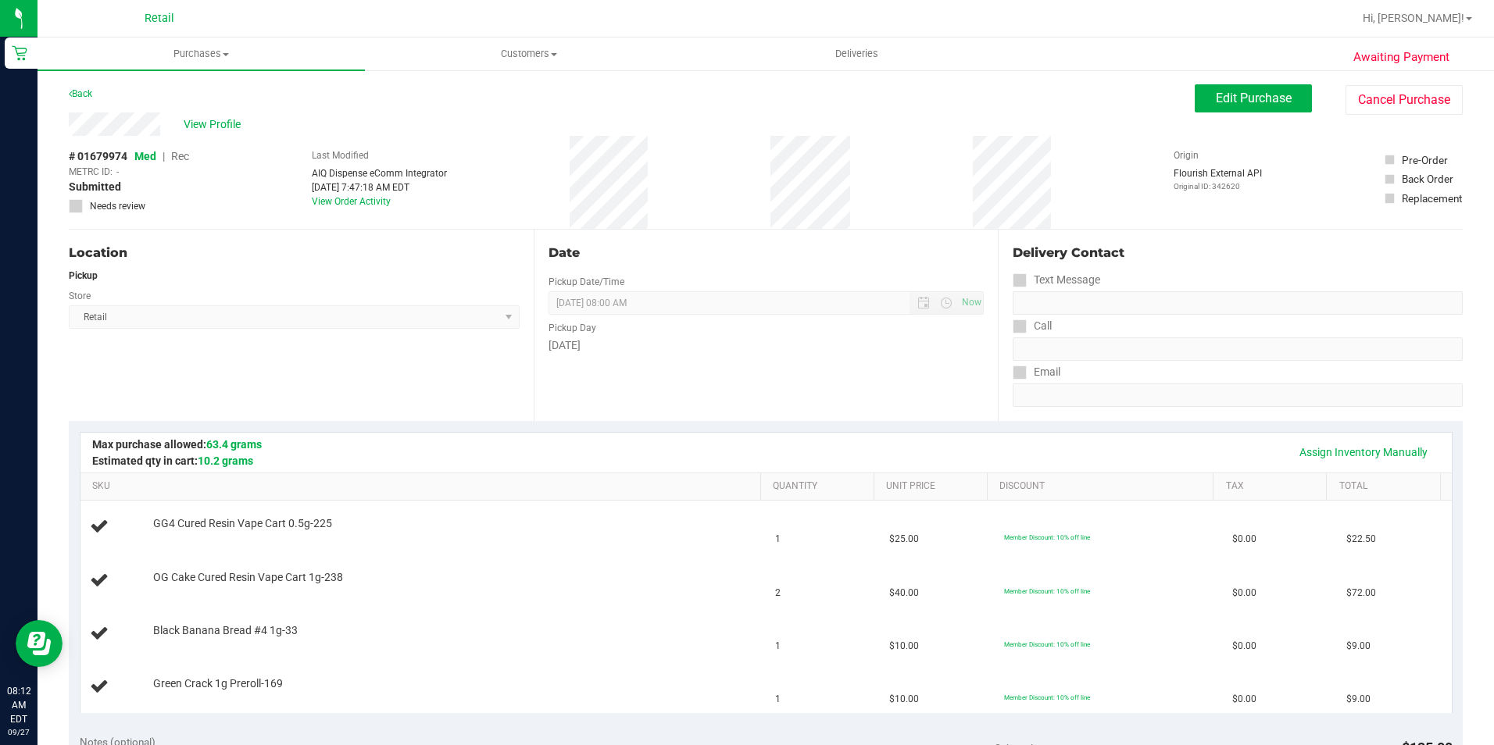
click at [481, 165] on div "# 01679974 Med | Rec METRC ID: - Submitted Needs review Last Modified AIQ Dispe…" at bounding box center [766, 182] width 1394 height 93
click at [188, 52] on span "Purchases" at bounding box center [201, 54] width 327 height 14
click at [134, 121] on li "Fulfillment" at bounding box center [201, 113] width 327 height 19
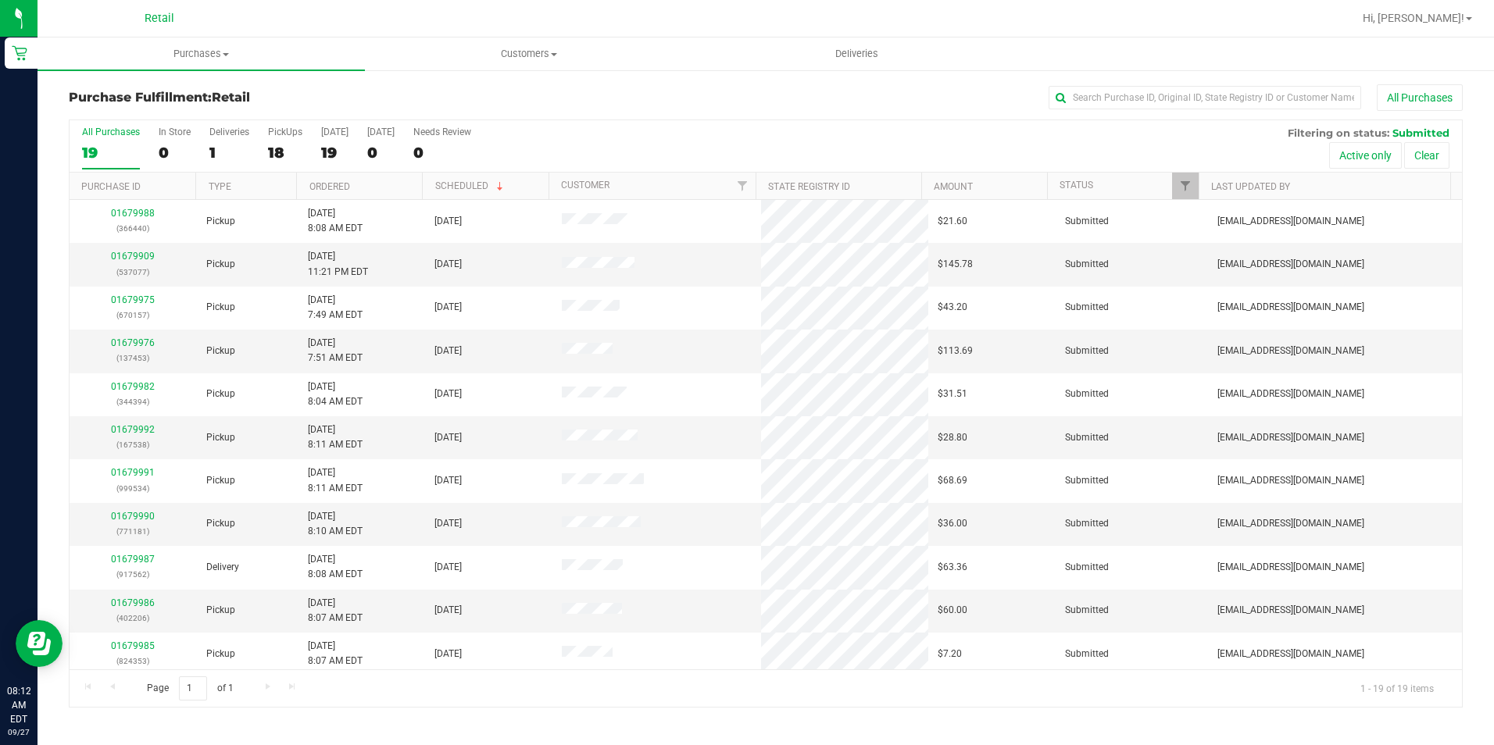
click at [563, 145] on div "All Purchases 19 In Store 0 Deliveries 1 PickUps 18 [DATE] 19 [DATE] 0 Needs Re…" at bounding box center [766, 146] width 1392 height 52
click at [1088, 95] on input "text" at bounding box center [1205, 97] width 313 height 23
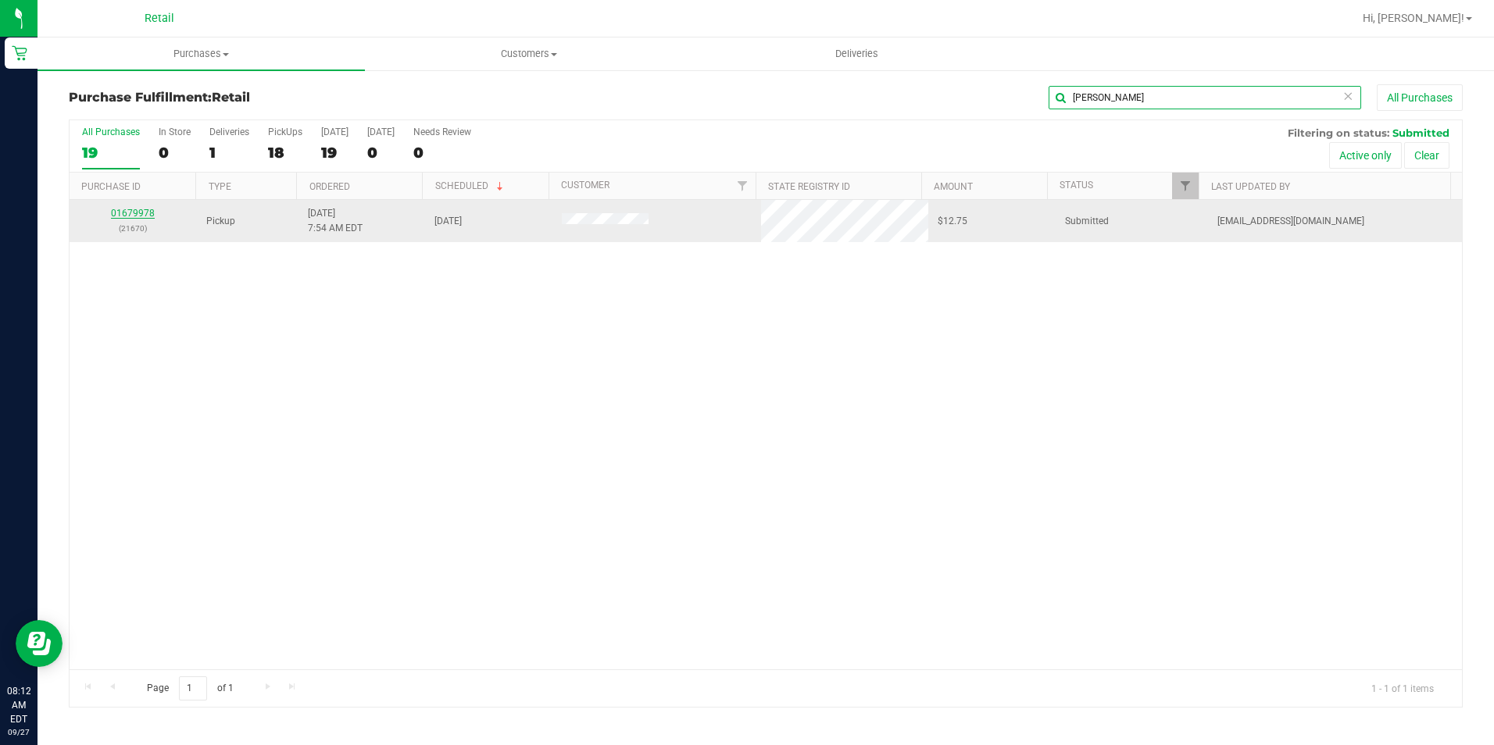
type input "[PERSON_NAME]"
click at [123, 209] on link "01679978" at bounding box center [133, 213] width 44 height 11
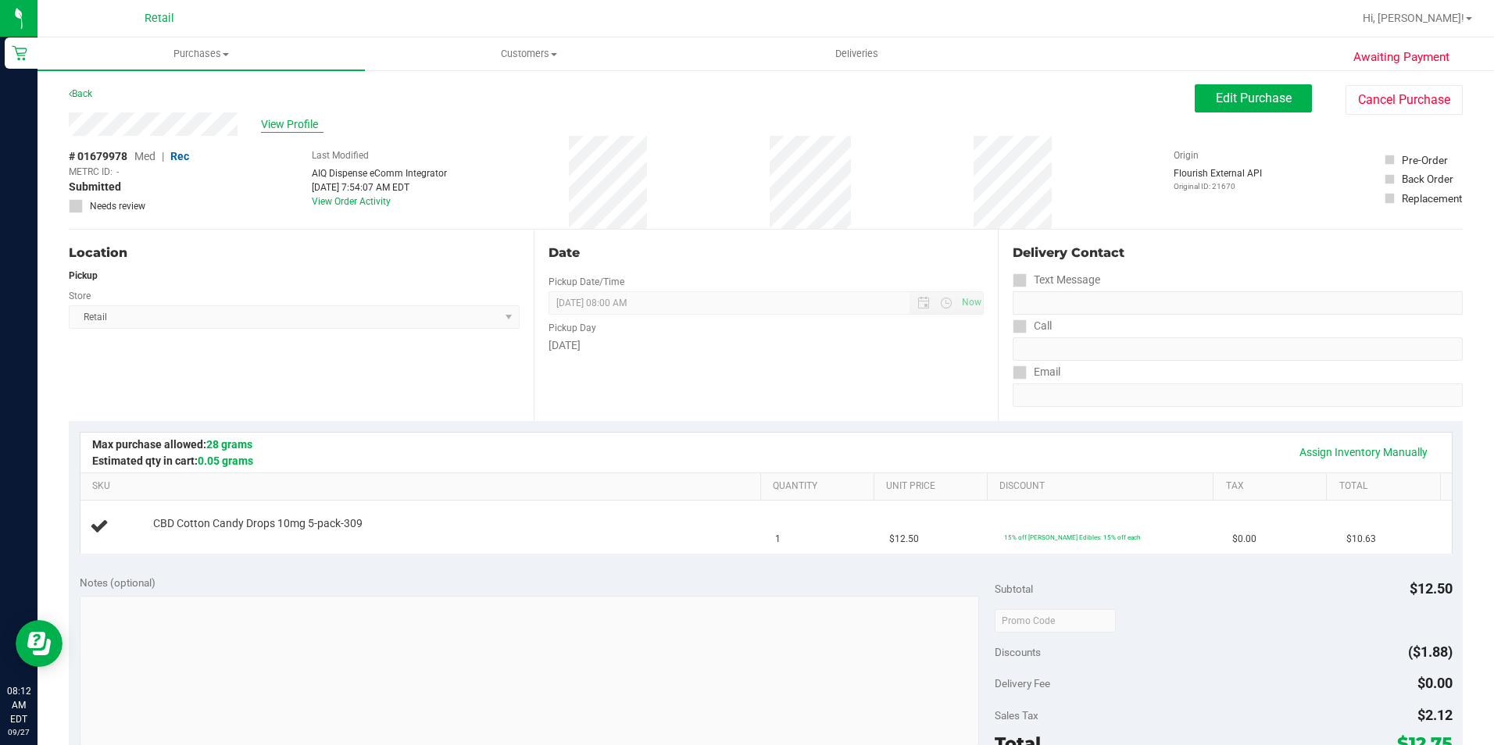
click at [303, 130] on span "View Profile" at bounding box center [292, 124] width 63 height 16
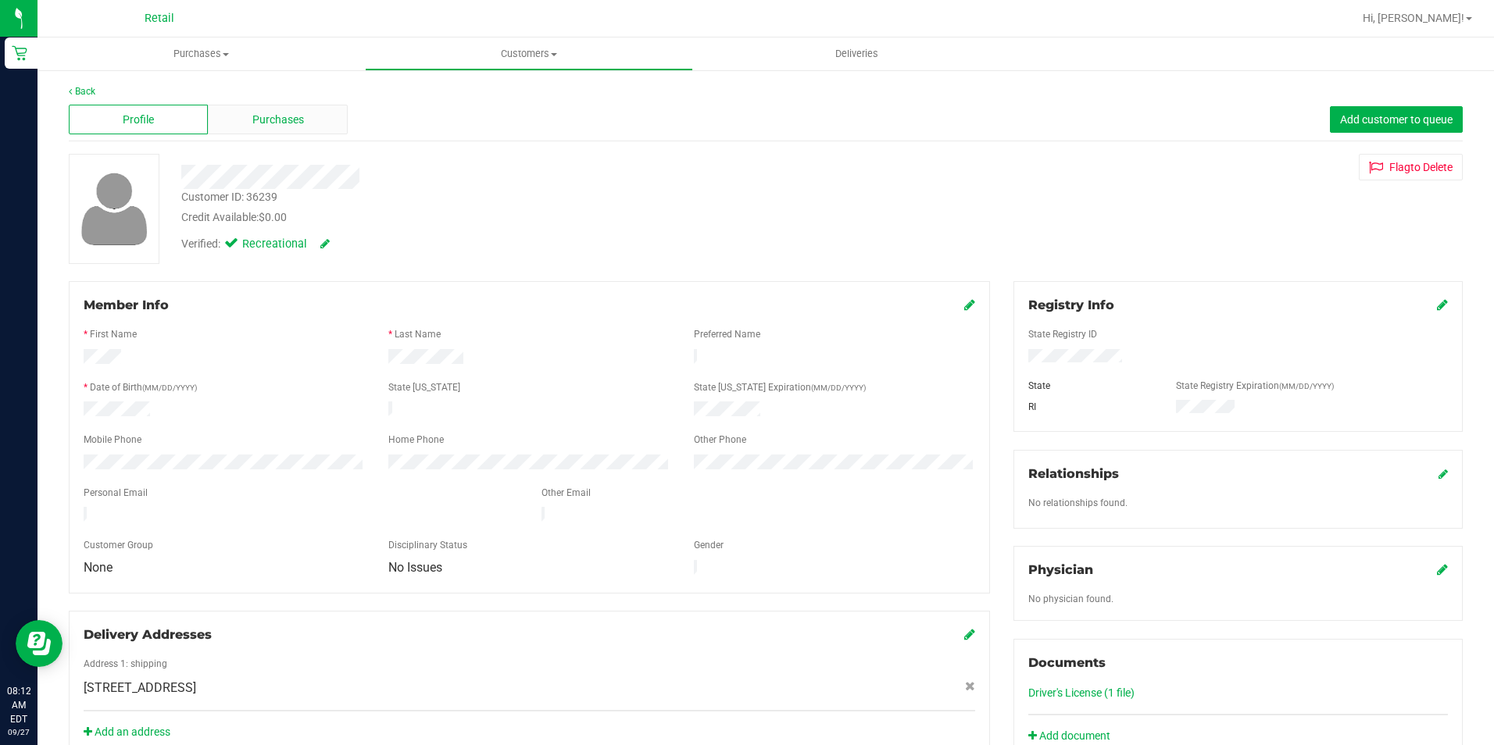
click at [277, 126] on span "Purchases" at bounding box center [278, 120] width 52 height 16
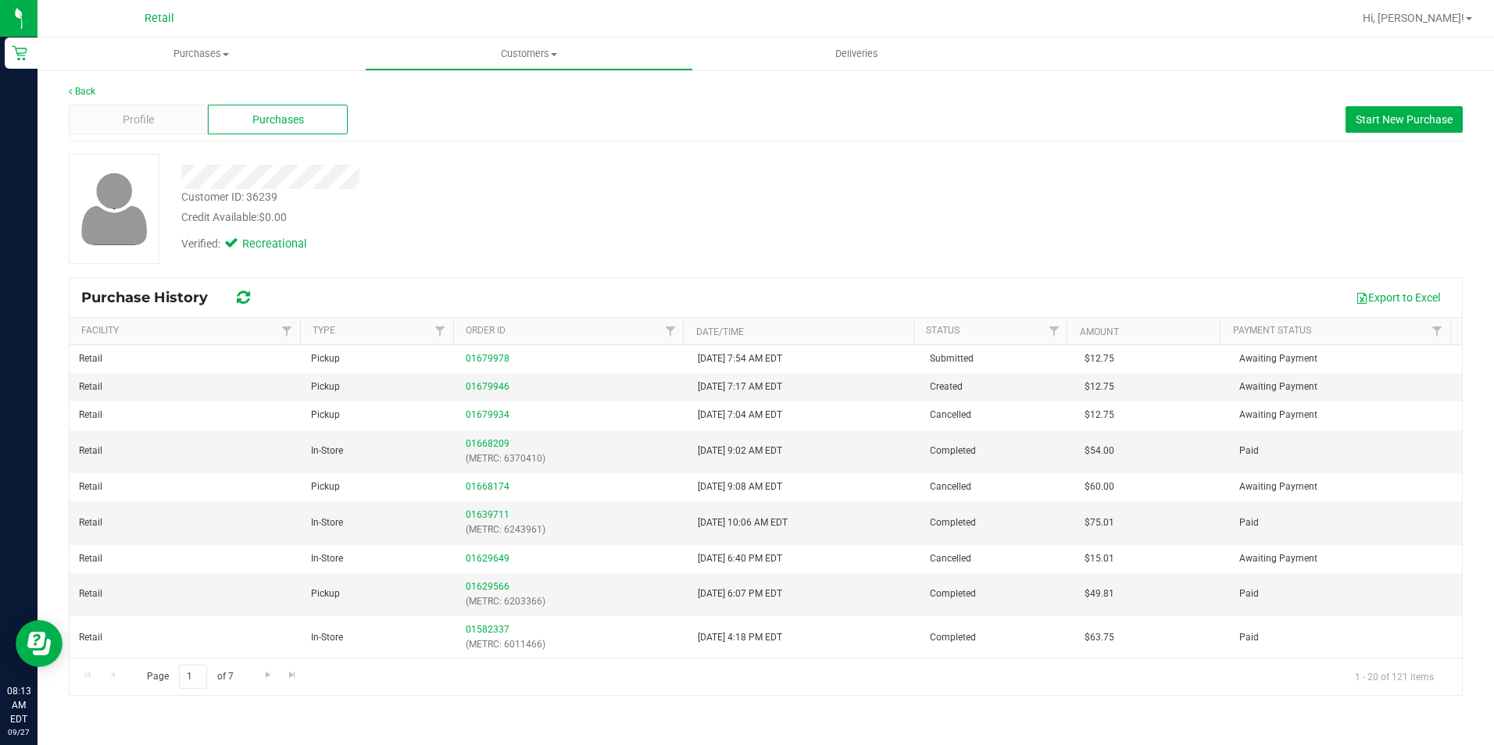
click at [699, 301] on div "Export to Excel" at bounding box center [858, 297] width 1183 height 27
click at [692, 266] on div "Customer ID: 36239 Credit Available: $0.00 Verified: Recreational" at bounding box center [766, 215] width 1394 height 123
click at [474, 381] on link "01679946" at bounding box center [488, 386] width 44 height 11
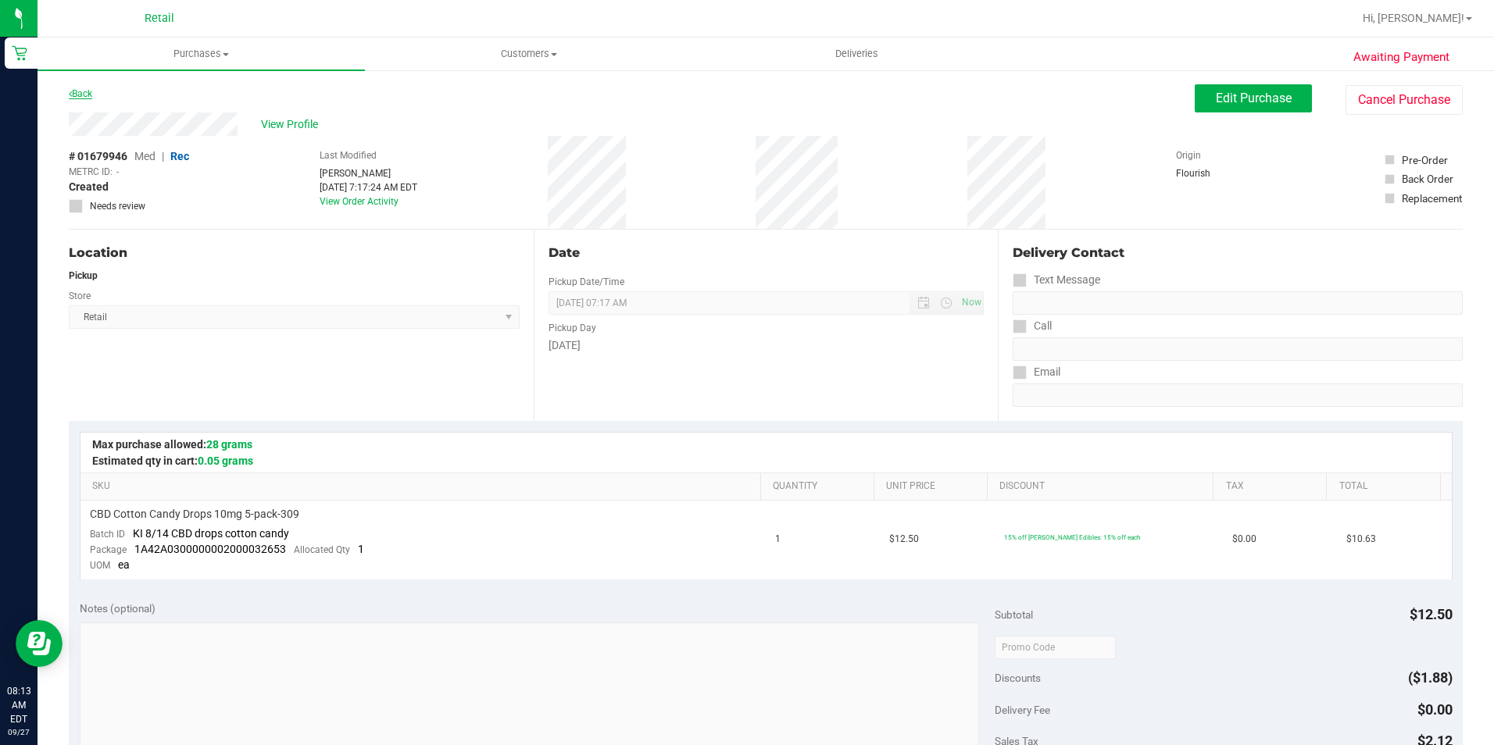
click at [81, 93] on link "Back" at bounding box center [80, 93] width 23 height 11
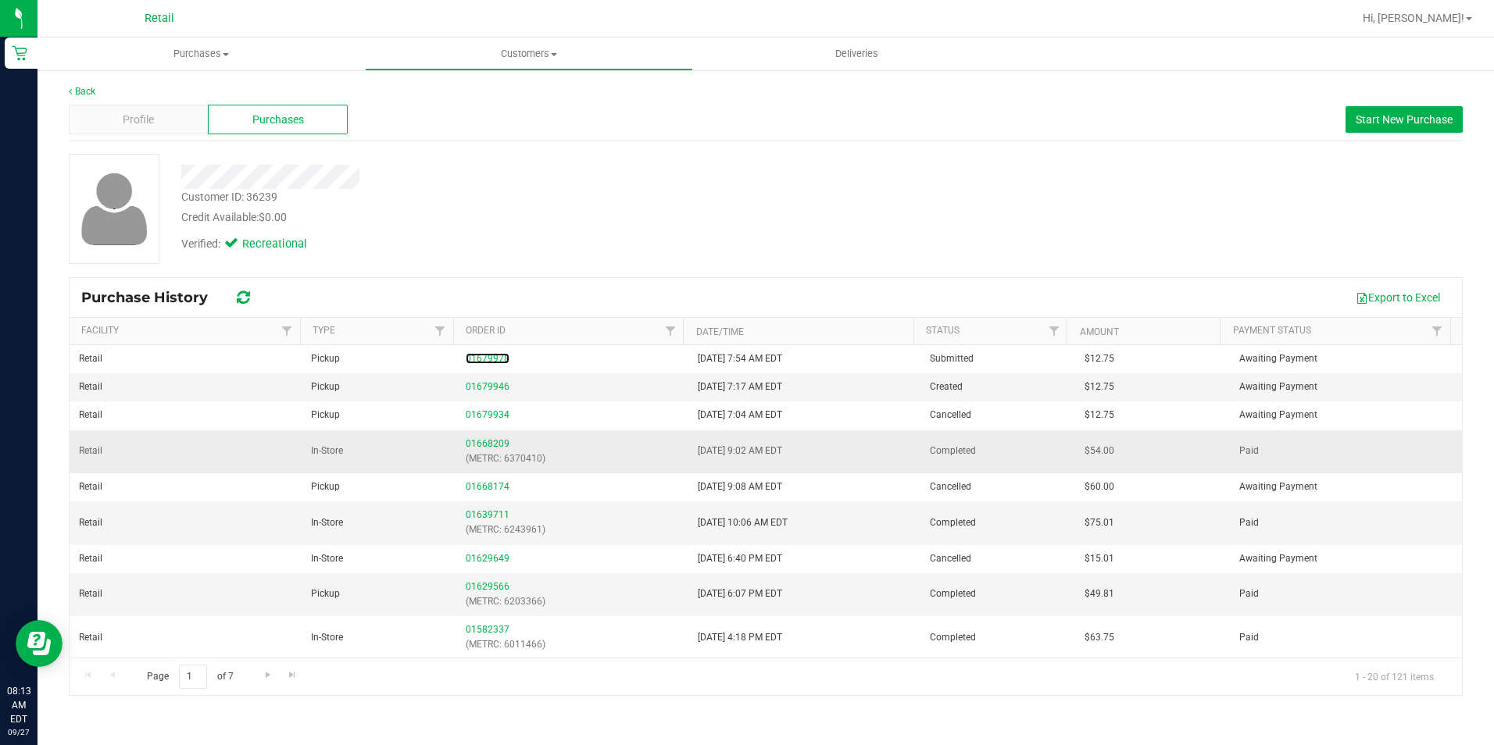
click at [490, 355] on link "01679978" at bounding box center [488, 358] width 44 height 11
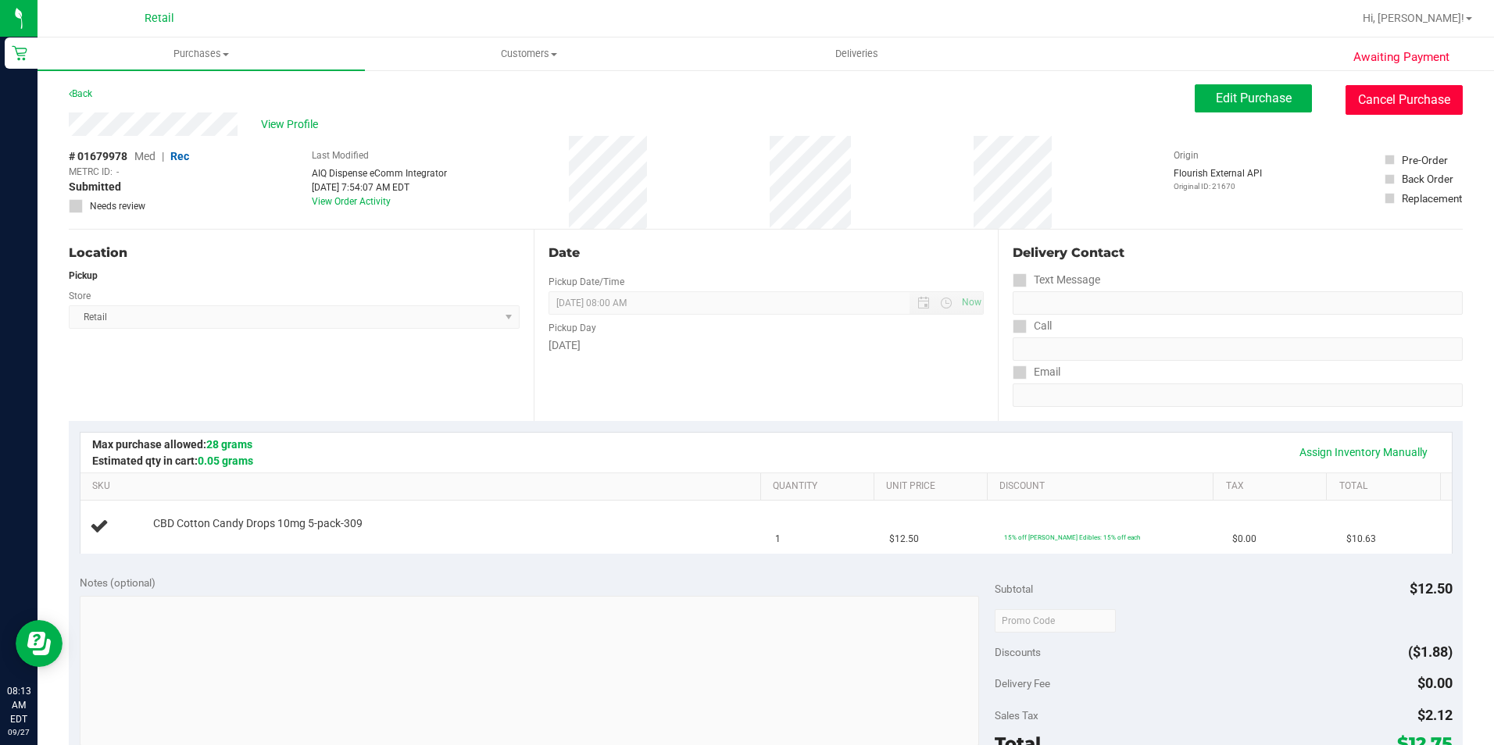
click at [1395, 99] on button "Cancel Purchase" at bounding box center [1404, 100] width 117 height 30
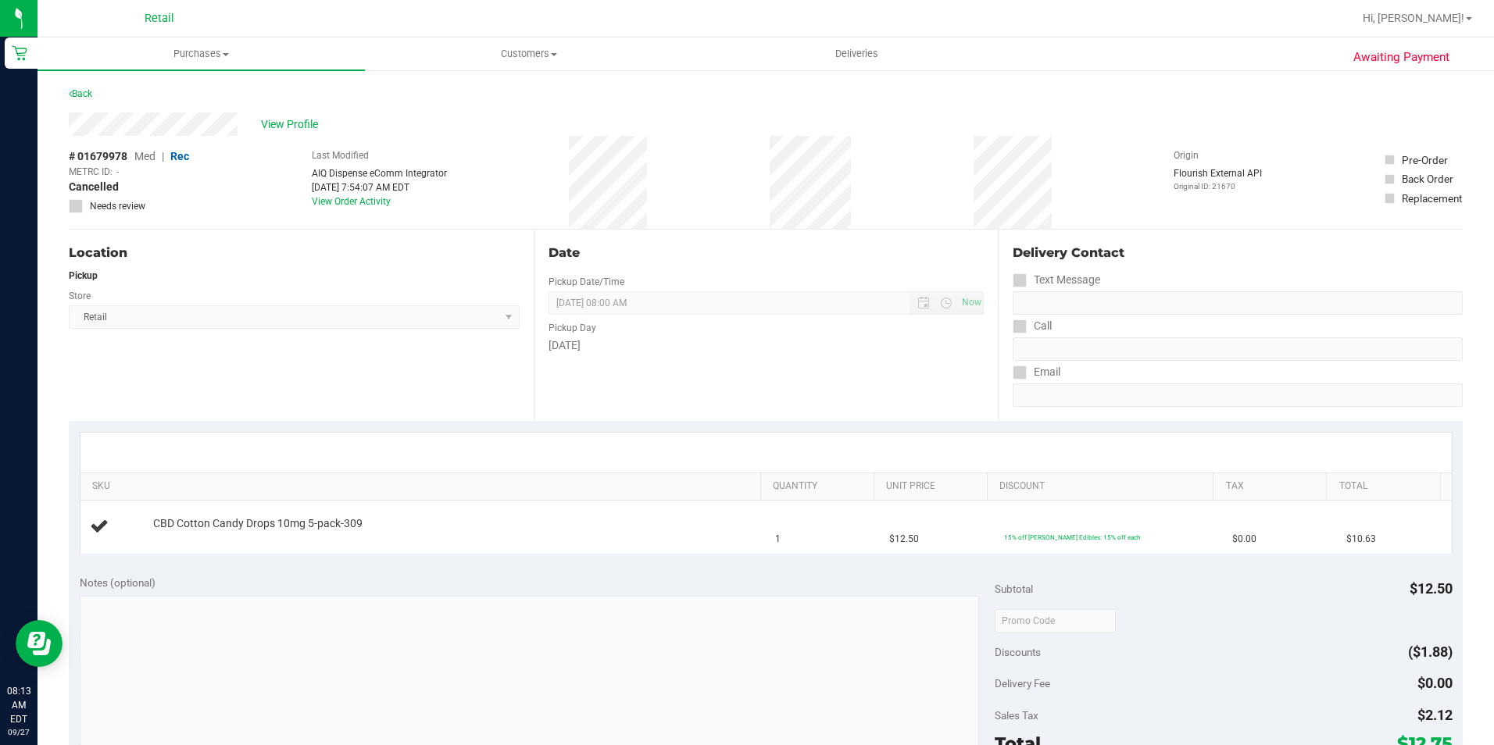
click at [459, 132] on div "View Profile" at bounding box center [766, 124] width 1394 height 23
click at [185, 44] on uib-tab-heading "Purchases Summary of purchases Fulfillment All purchases" at bounding box center [201, 54] width 327 height 33
click at [95, 110] on span "Fulfillment" at bounding box center [86, 112] width 97 height 13
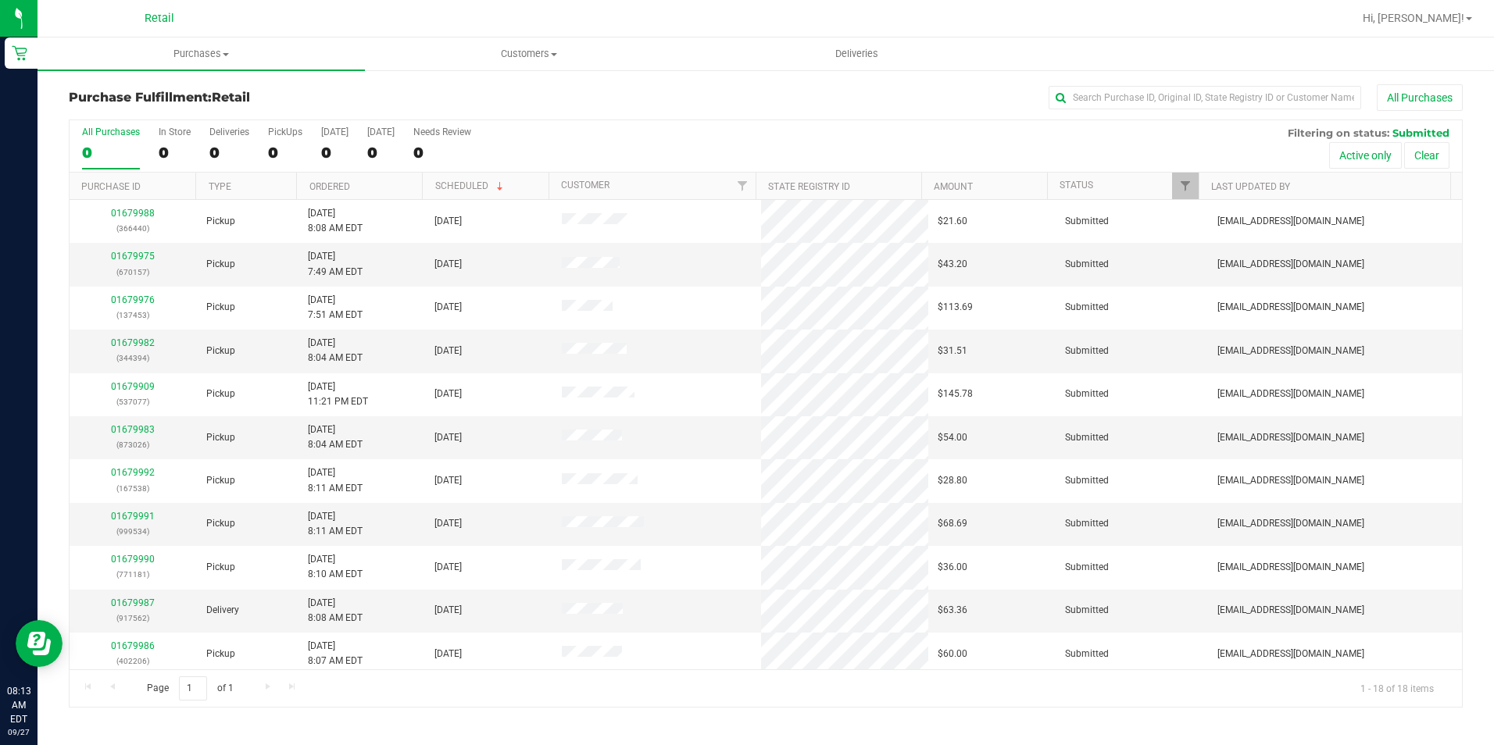
click at [656, 127] on div "All Purchases 0 In Store 0 Deliveries 0 PickUps 0 [DATE] 0 [DATE] 0 Needs Revie…" at bounding box center [766, 126] width 1392 height 13
click at [1145, 92] on input "text" at bounding box center [1205, 97] width 313 height 23
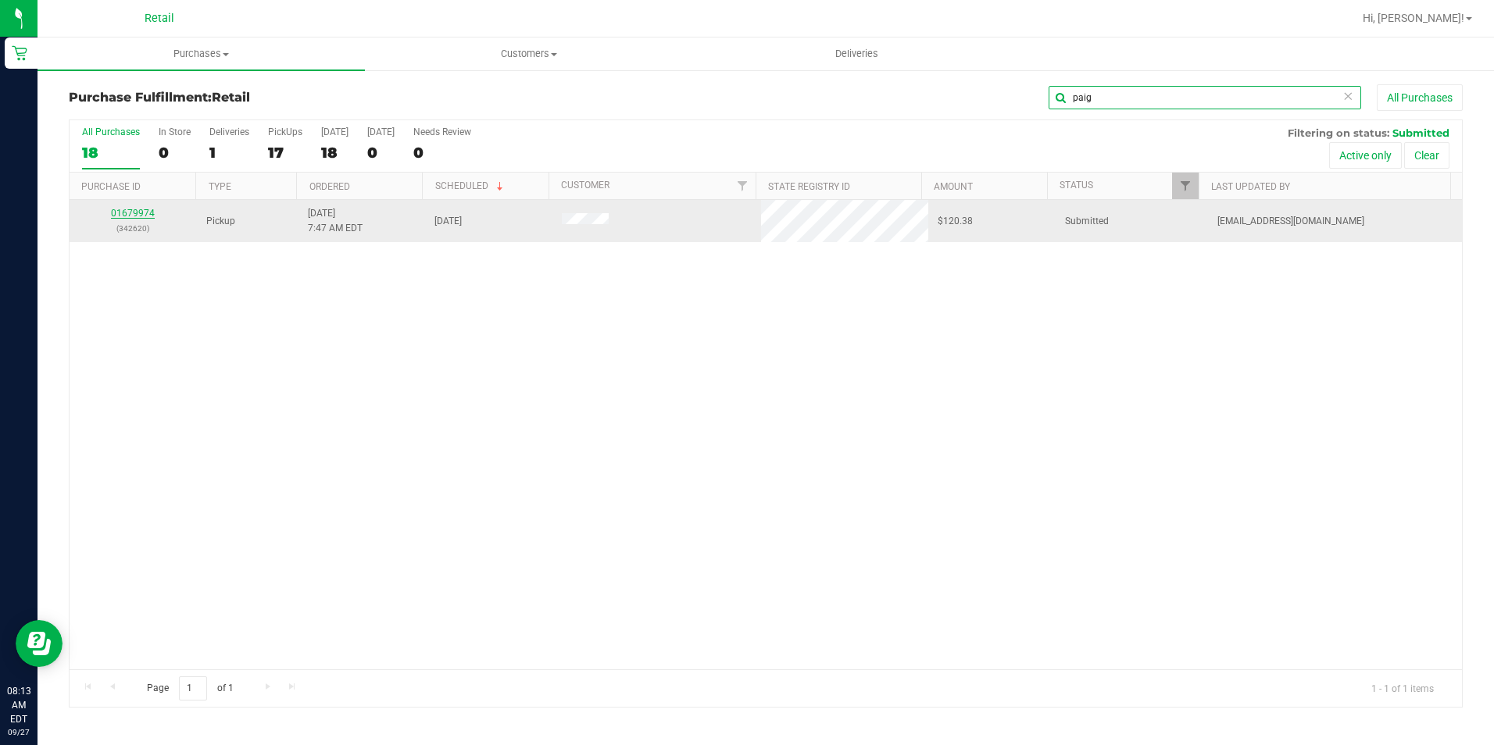
type input "paig"
click at [136, 208] on link "01679974" at bounding box center [133, 213] width 44 height 11
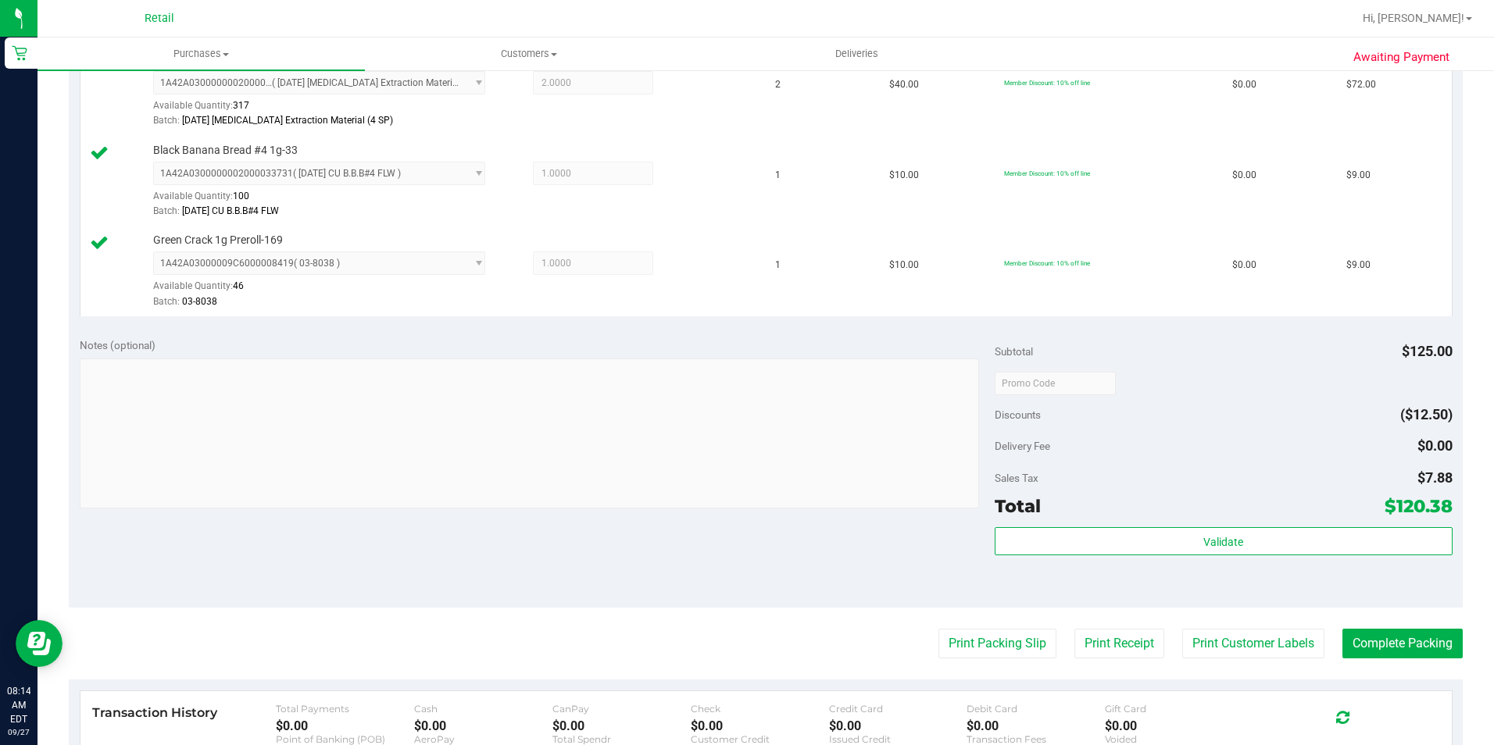
scroll to position [547, 0]
click at [1370, 634] on button "Complete Packing" at bounding box center [1402, 642] width 120 height 30
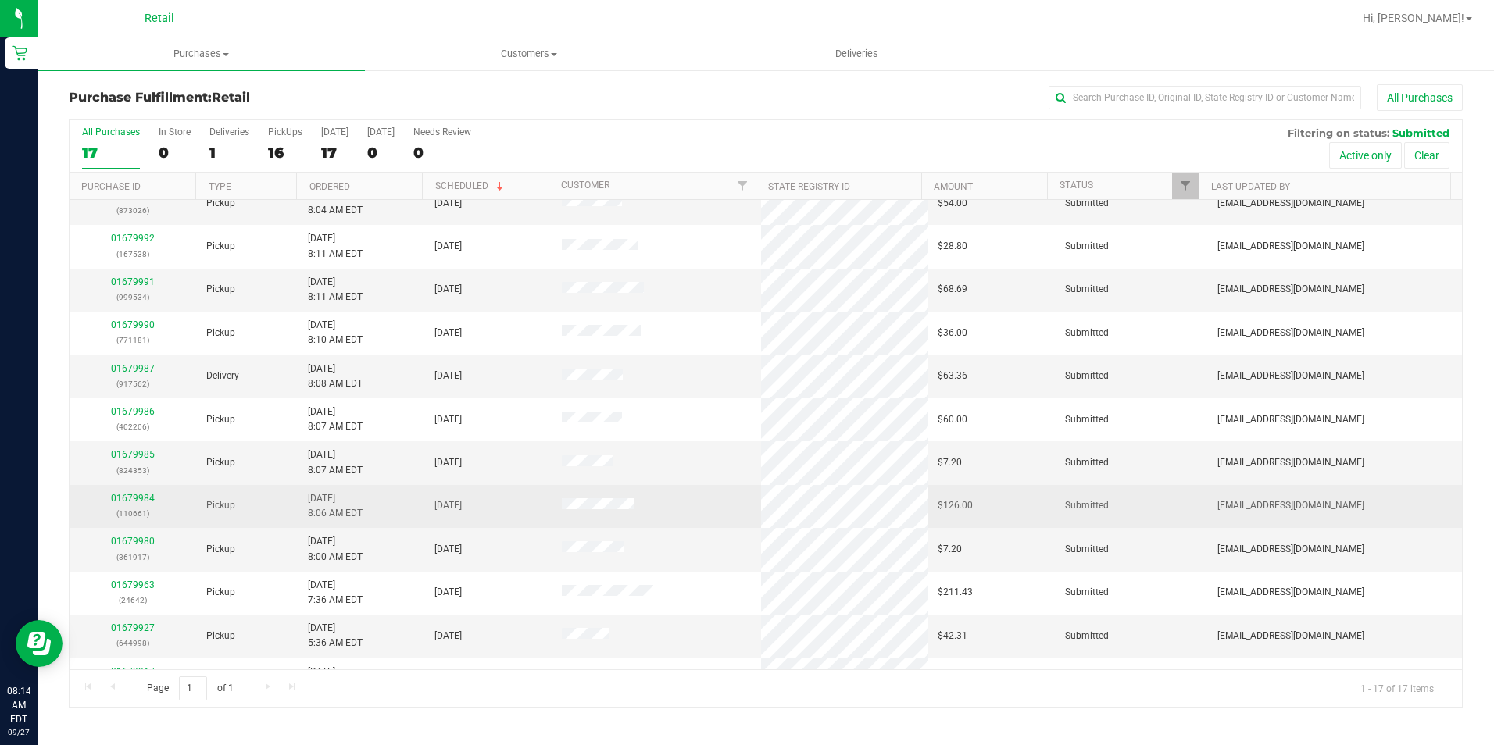
scroll to position [266, 0]
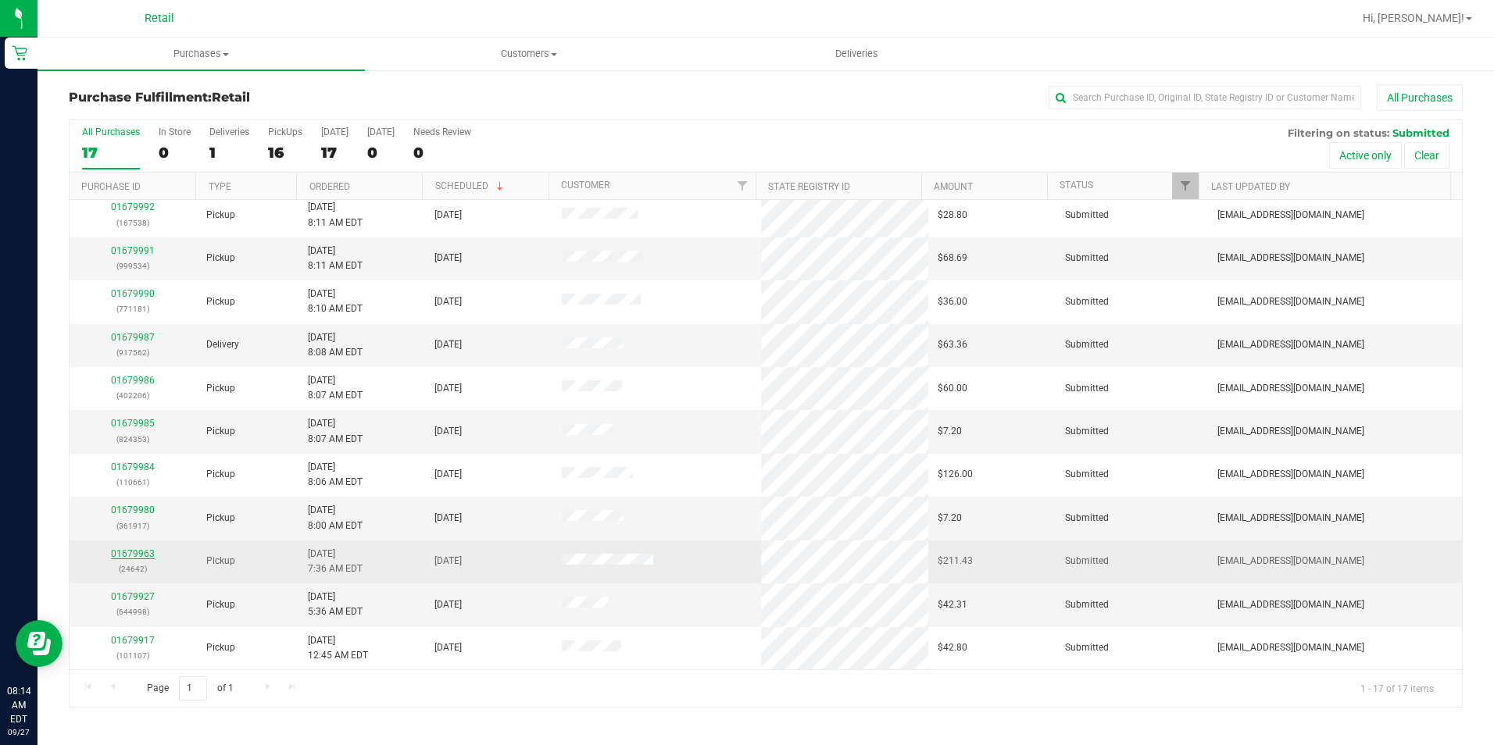
click at [120, 550] on link "01679963" at bounding box center [133, 554] width 44 height 11
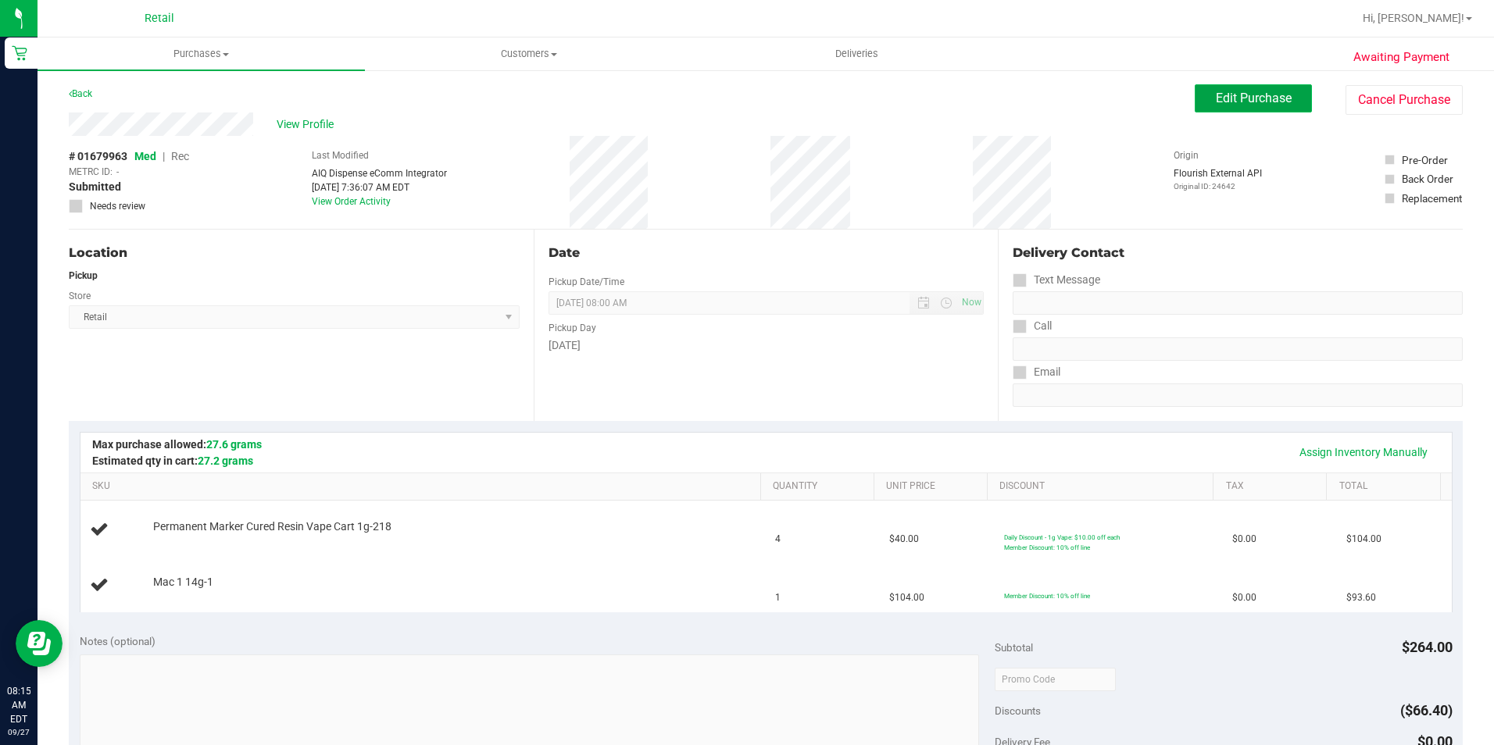
click at [1216, 98] on span "Edit Purchase" at bounding box center [1254, 98] width 76 height 15
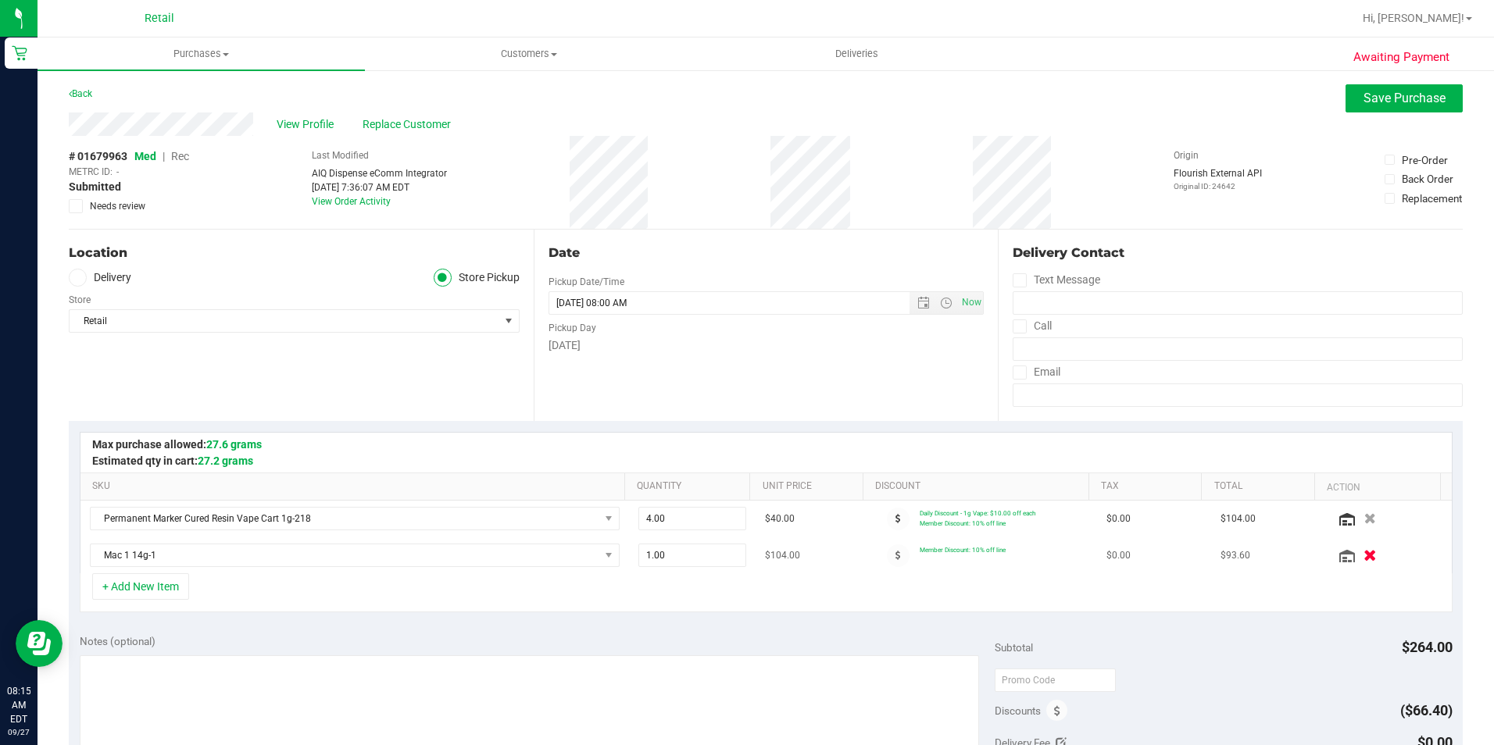
click at [1364, 556] on icon "button" at bounding box center [1370, 556] width 13 height 12
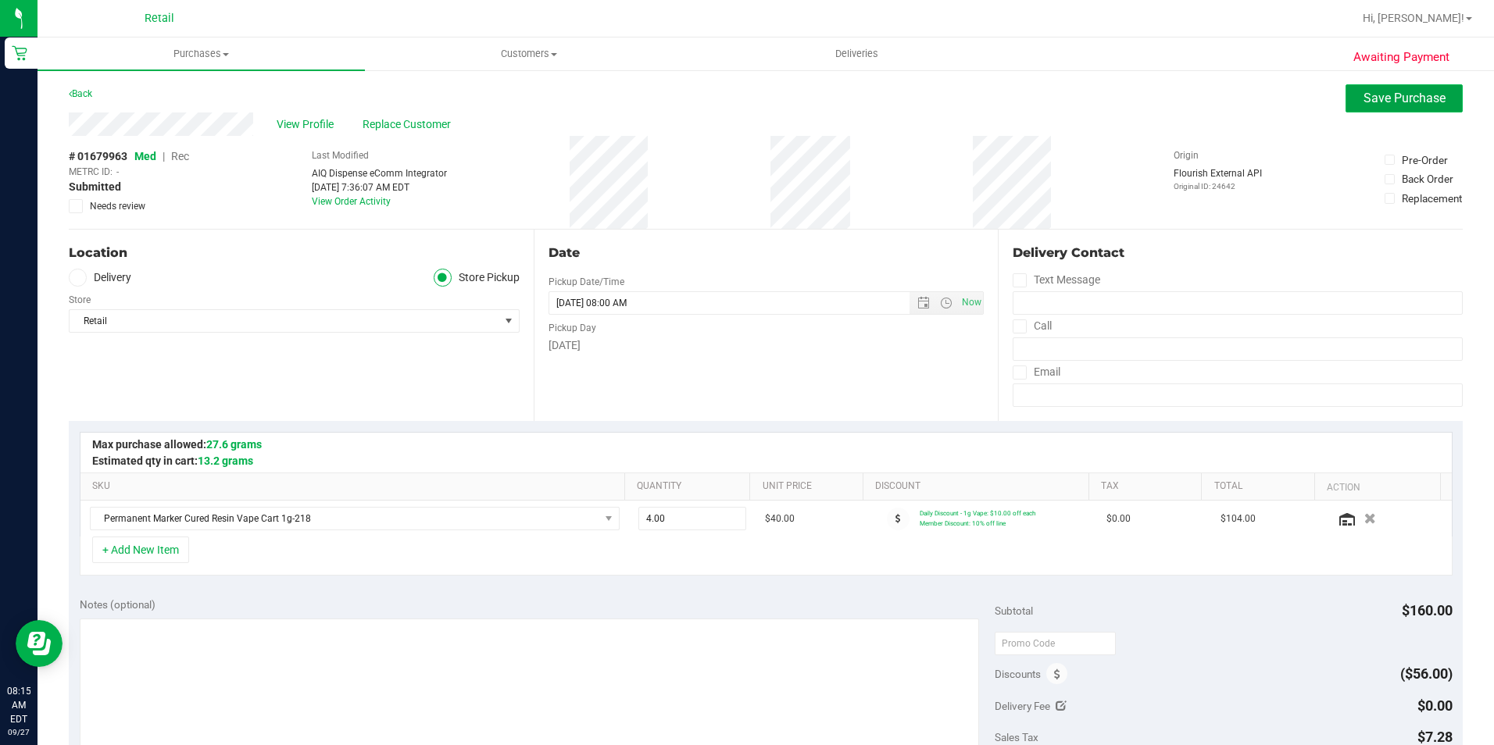
click at [1392, 105] on button "Save Purchase" at bounding box center [1404, 98] width 117 height 28
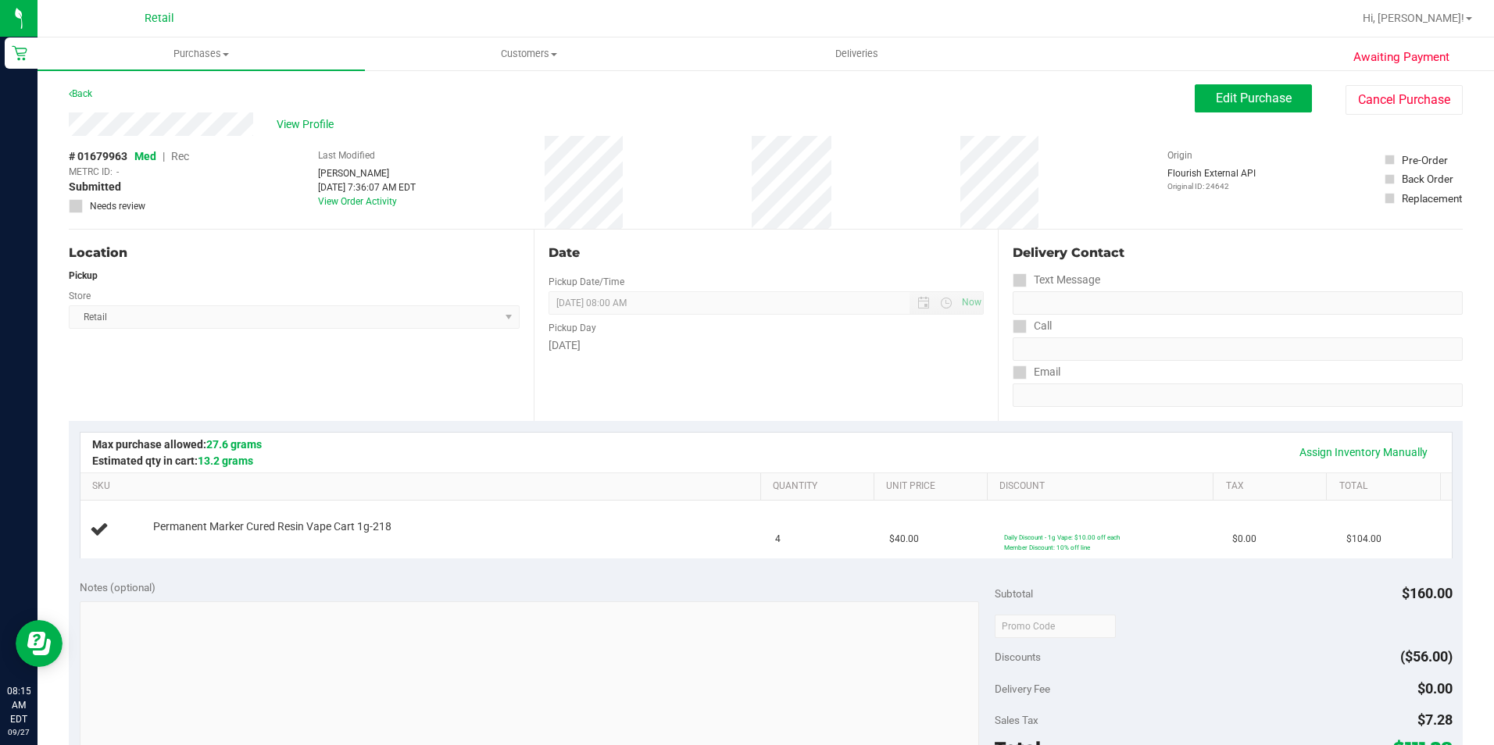
click at [314, 346] on div "Location Pickup Store Retail Select Store Retail" at bounding box center [301, 325] width 465 height 191
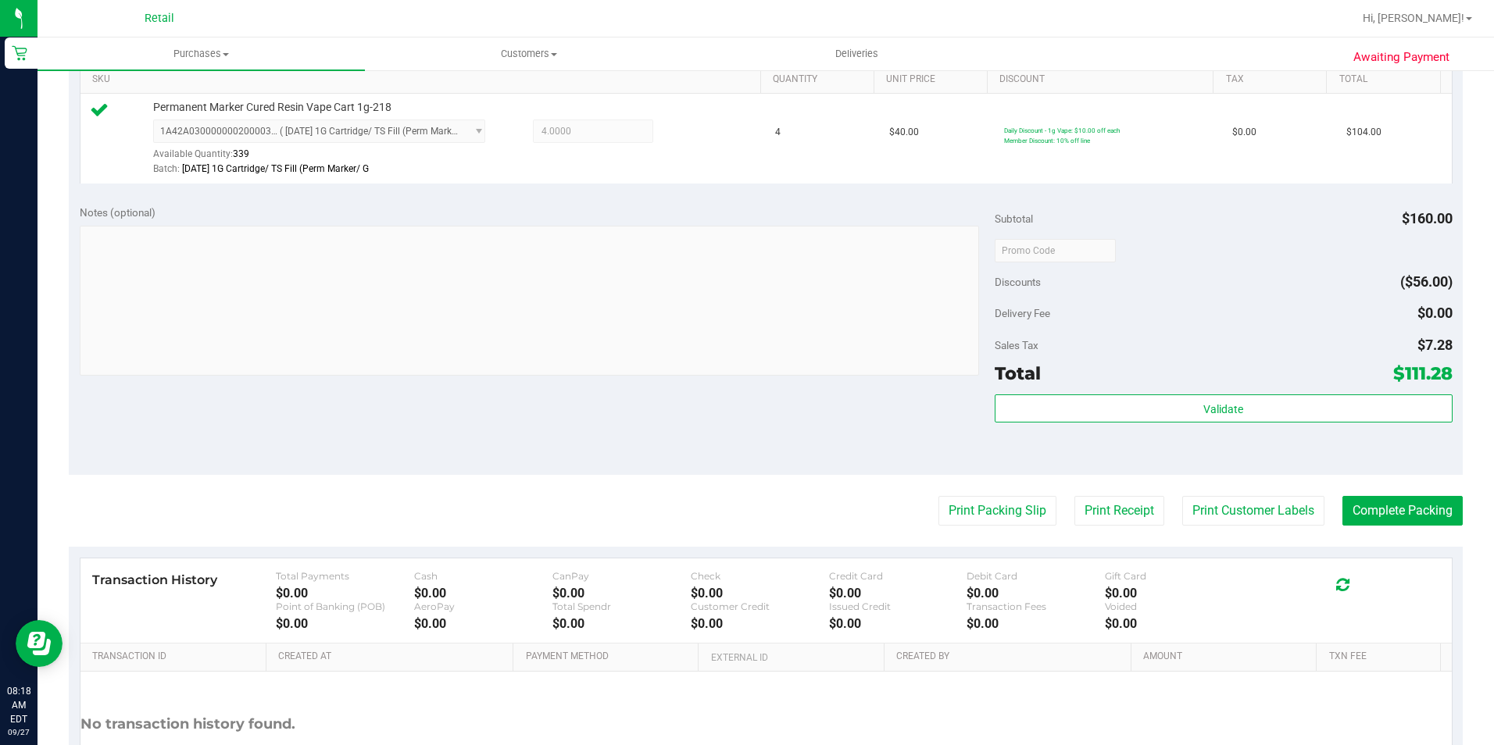
scroll to position [469, 0]
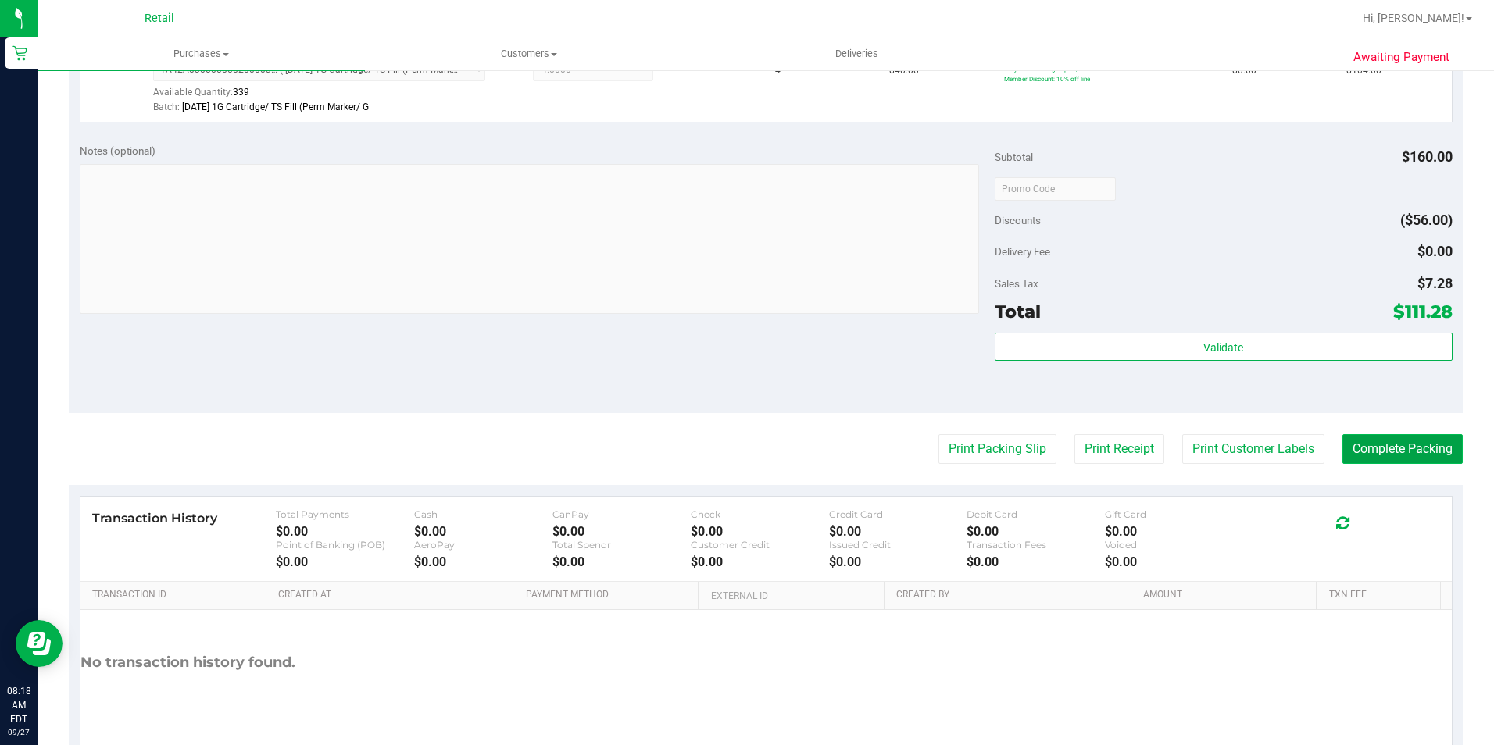
click at [1392, 453] on button "Complete Packing" at bounding box center [1402, 449] width 120 height 30
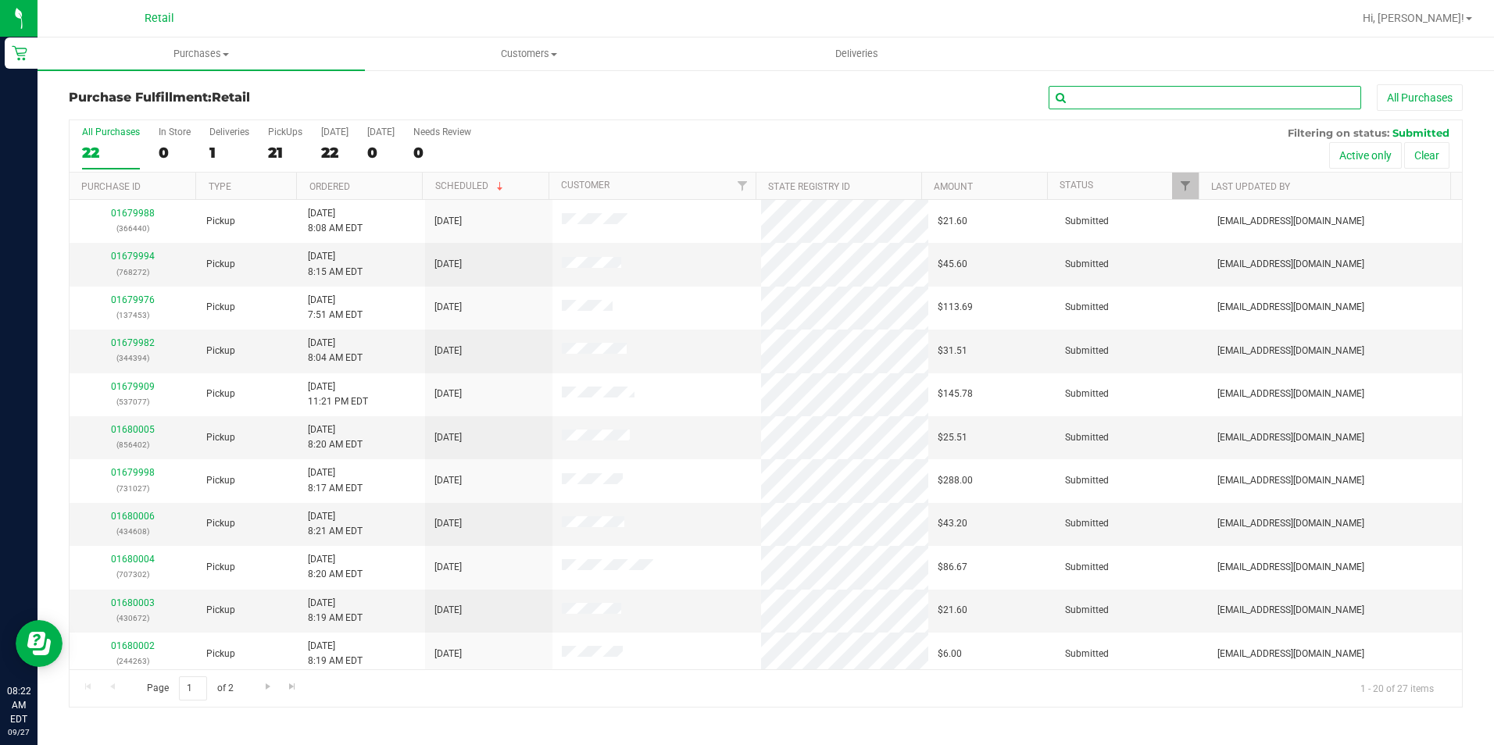
click at [1109, 100] on input "text" at bounding box center [1205, 97] width 313 height 23
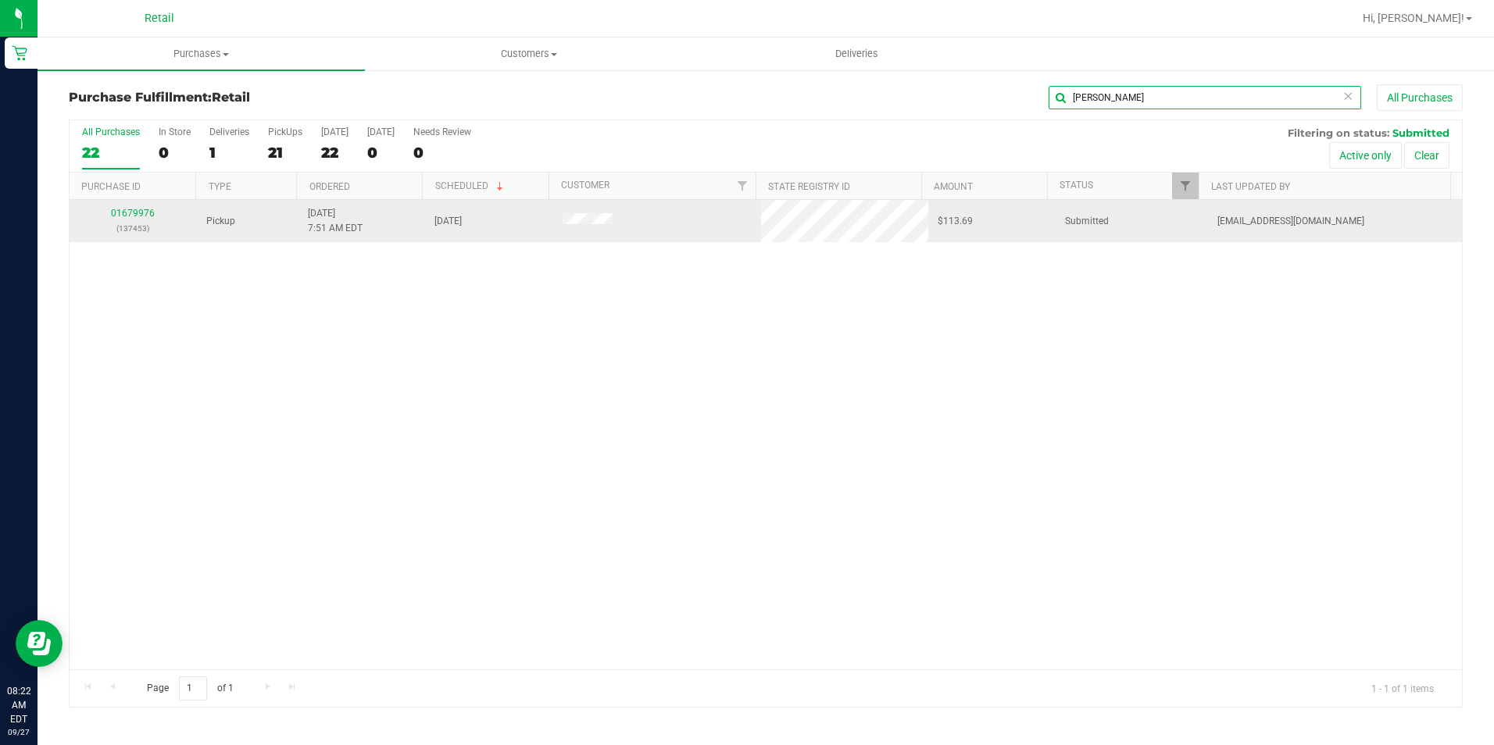
type input "[PERSON_NAME]"
click at [141, 203] on td "01679976 (137453)" at bounding box center [133, 221] width 127 height 42
click at [132, 209] on link "01679976" at bounding box center [133, 213] width 44 height 11
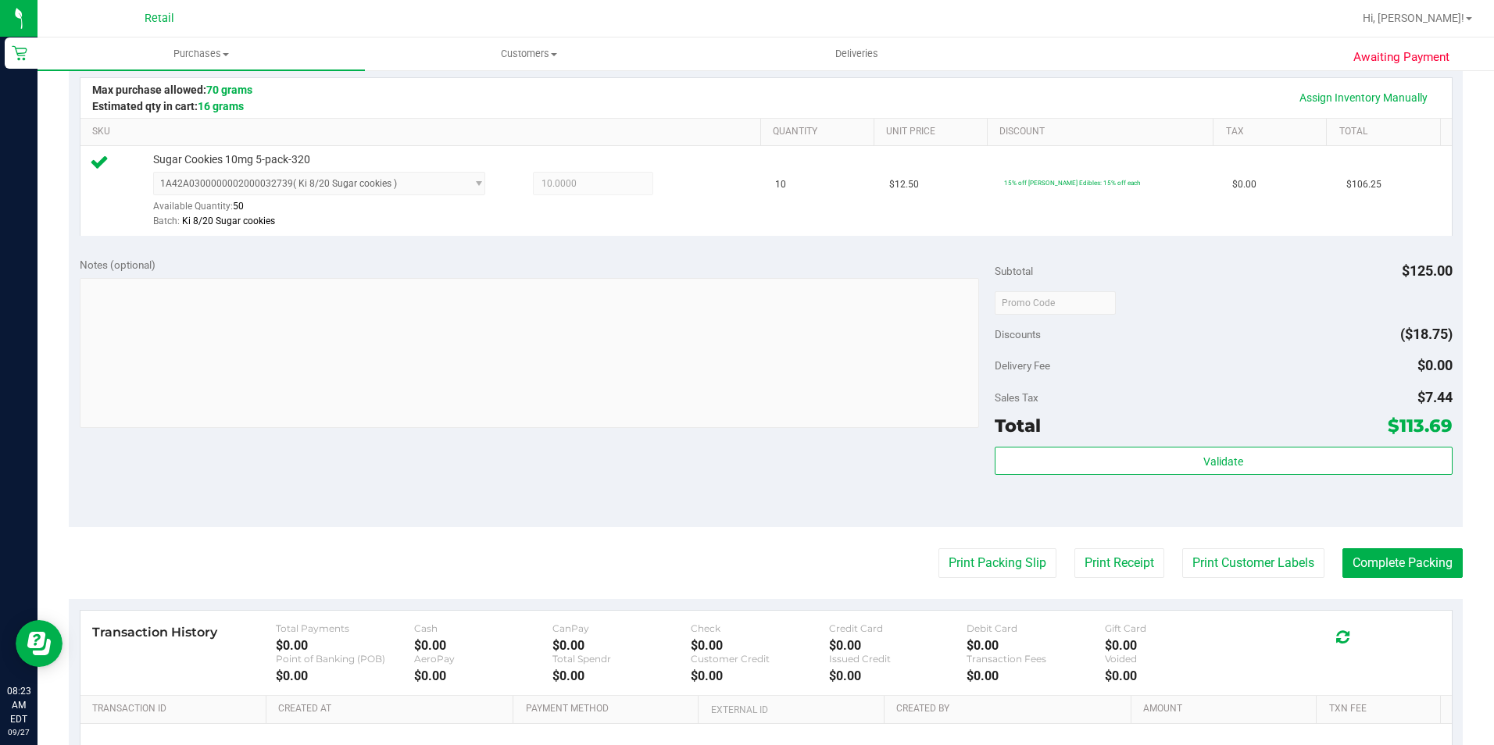
scroll to position [391, 0]
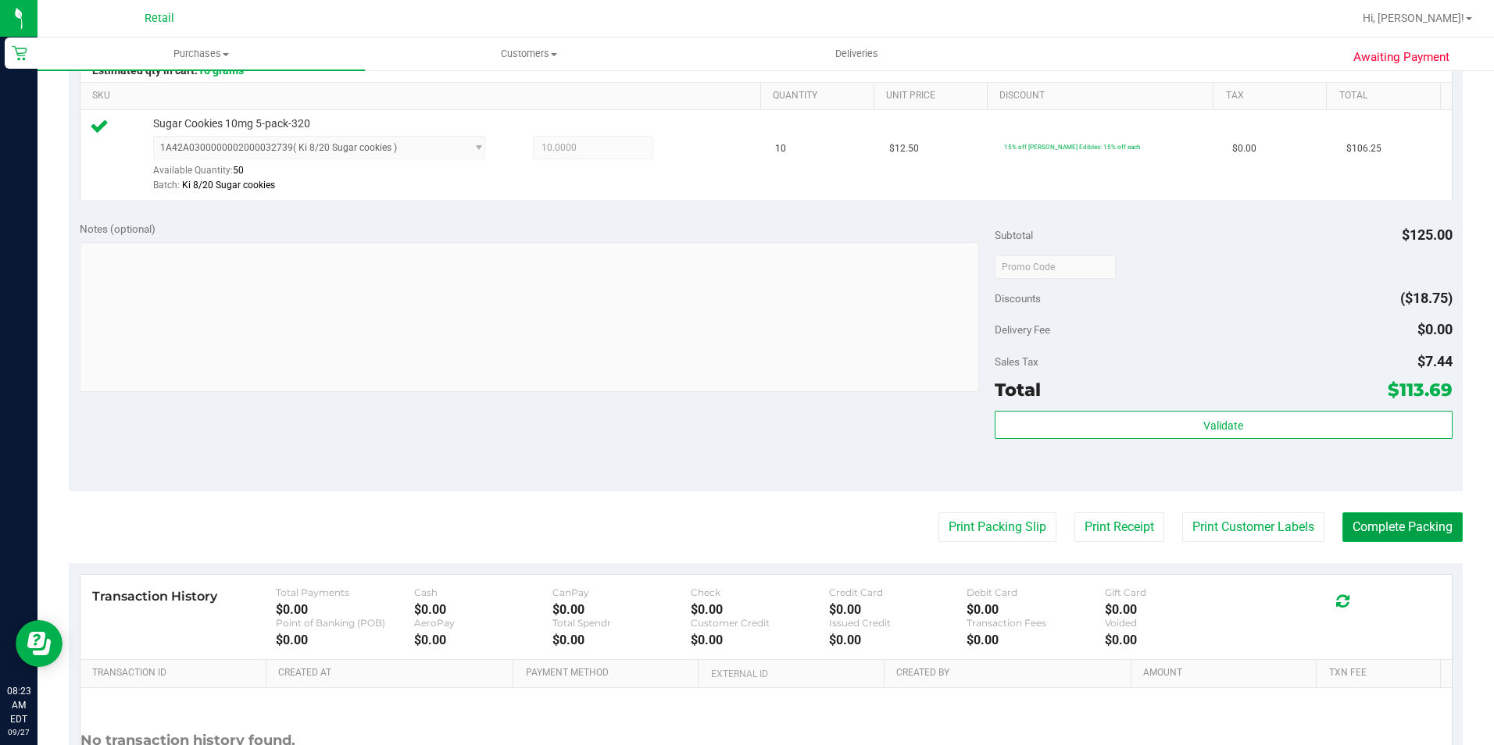
click at [1421, 535] on button "Complete Packing" at bounding box center [1402, 528] width 120 height 30
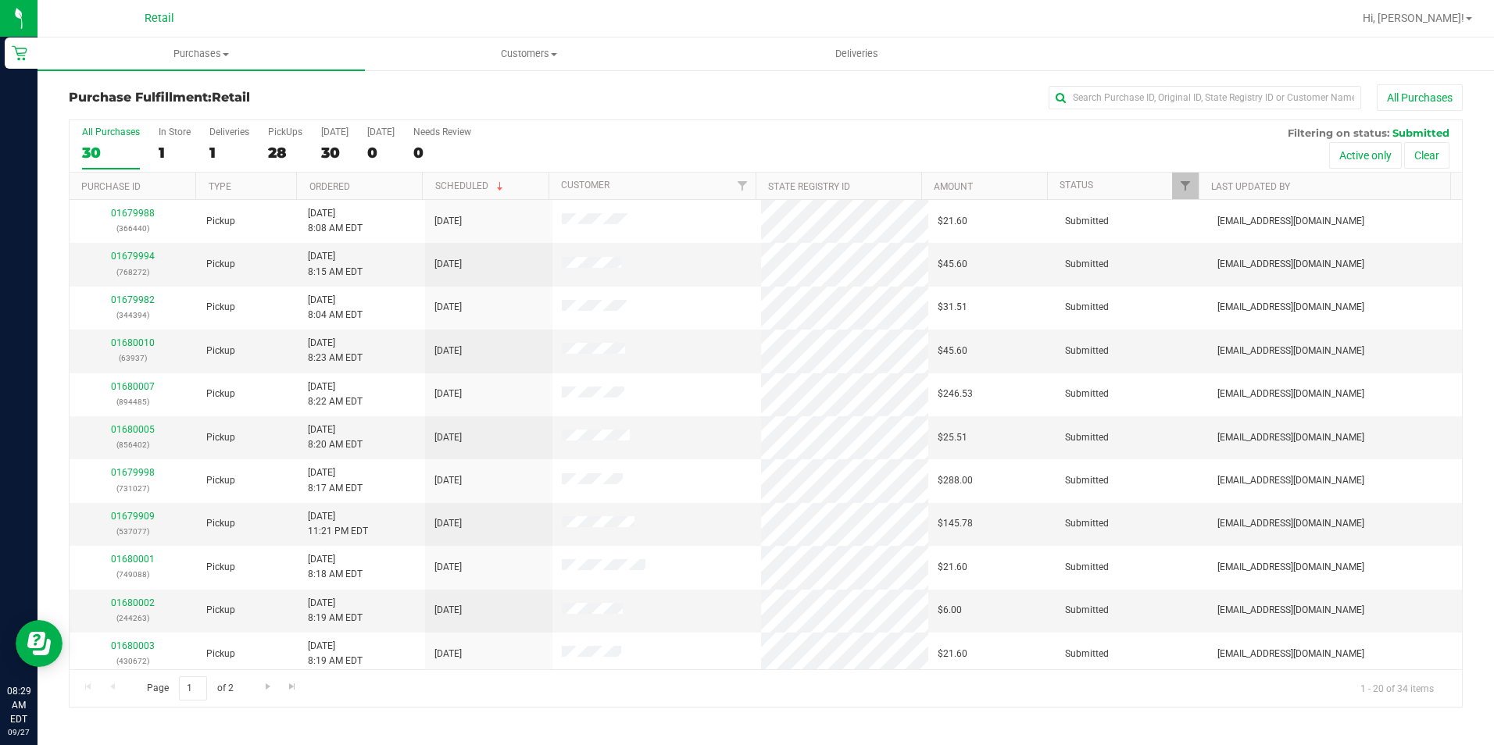
click at [752, 95] on div "All Purchases" at bounding box center [998, 97] width 929 height 27
click at [736, 121] on div "All Purchases 30 In Store 1 Deliveries 1 PickUps 28 [DATE] 30 [DATE] 0 Needs Re…" at bounding box center [766, 126] width 1392 height 13
click at [1129, 97] on input "text" at bounding box center [1205, 97] width 313 height 23
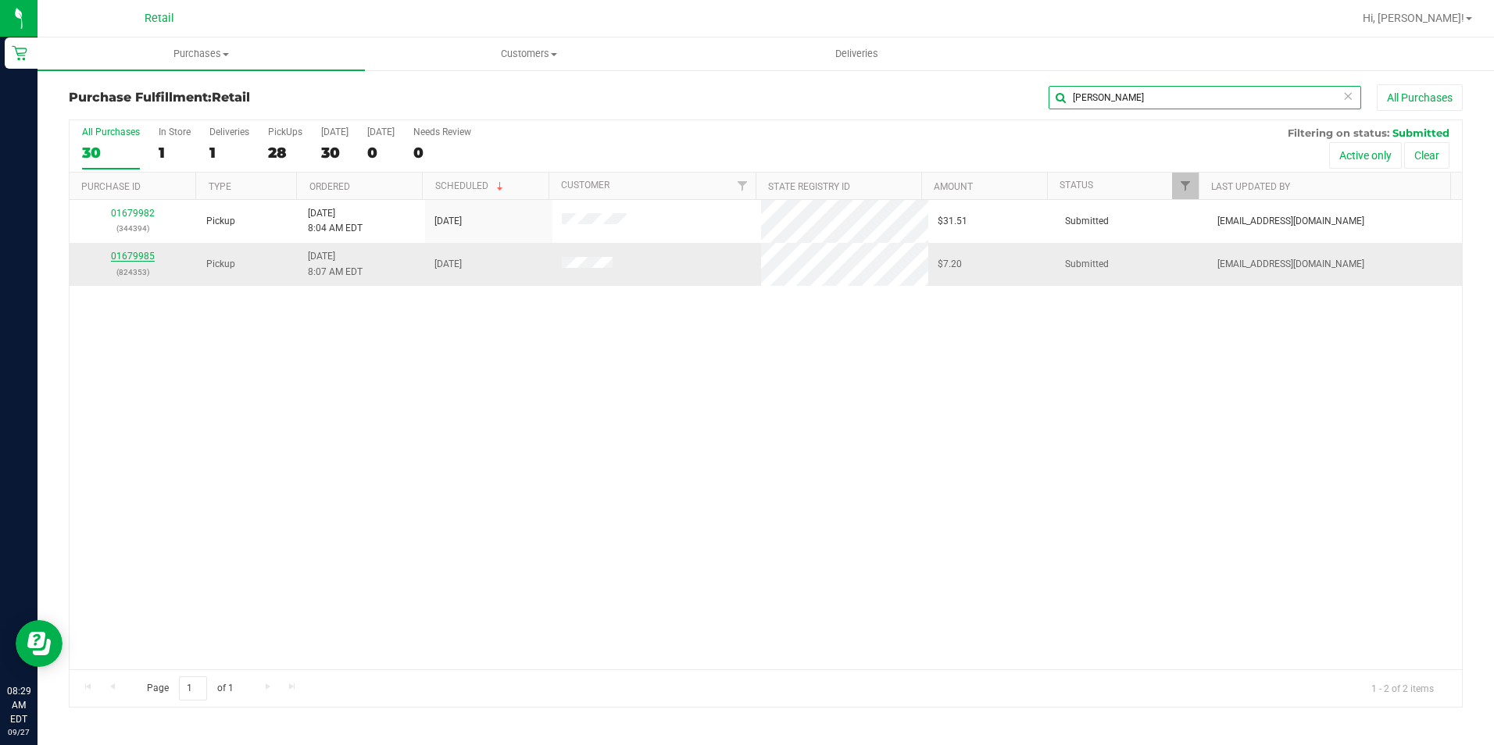
type input "[PERSON_NAME]"
click at [138, 259] on link "01679985" at bounding box center [133, 256] width 44 height 11
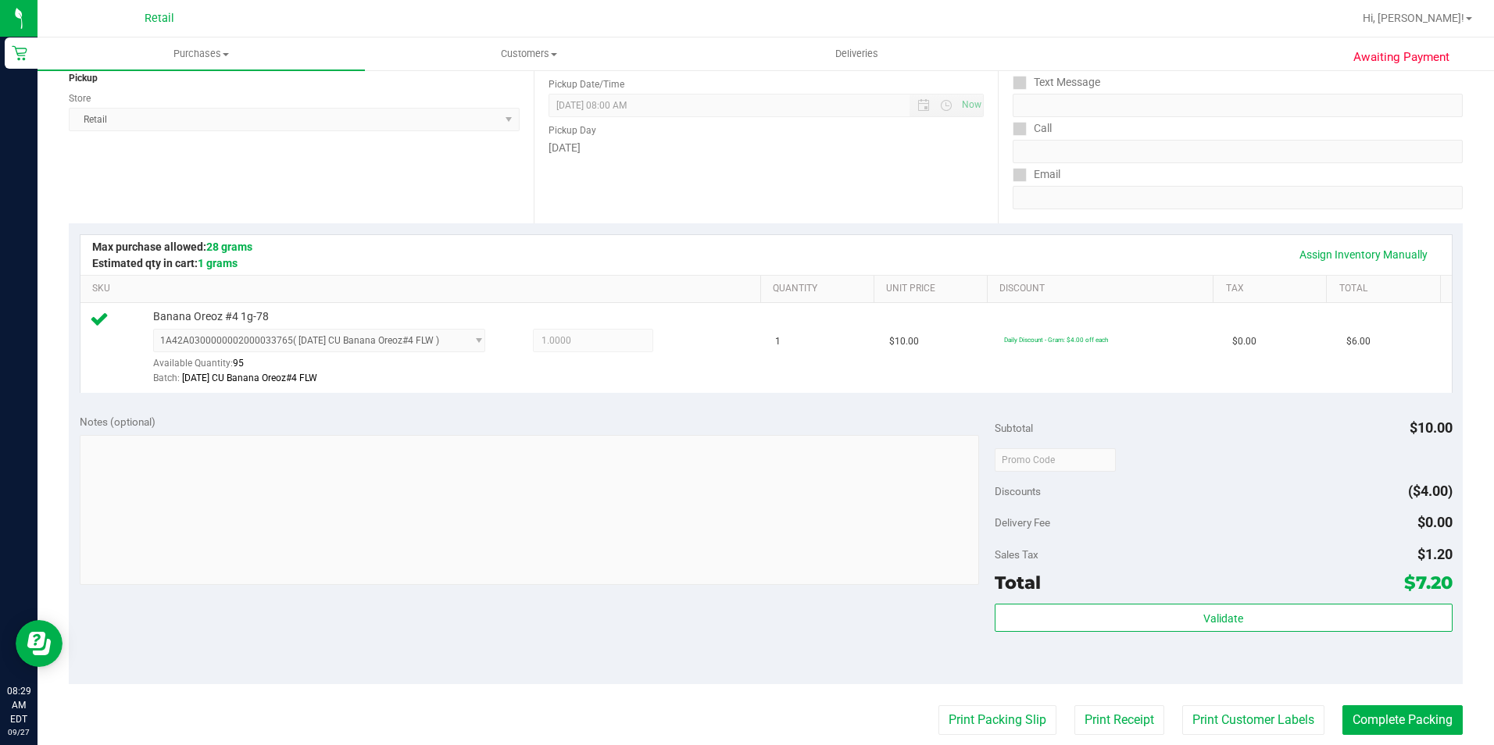
scroll to position [313, 0]
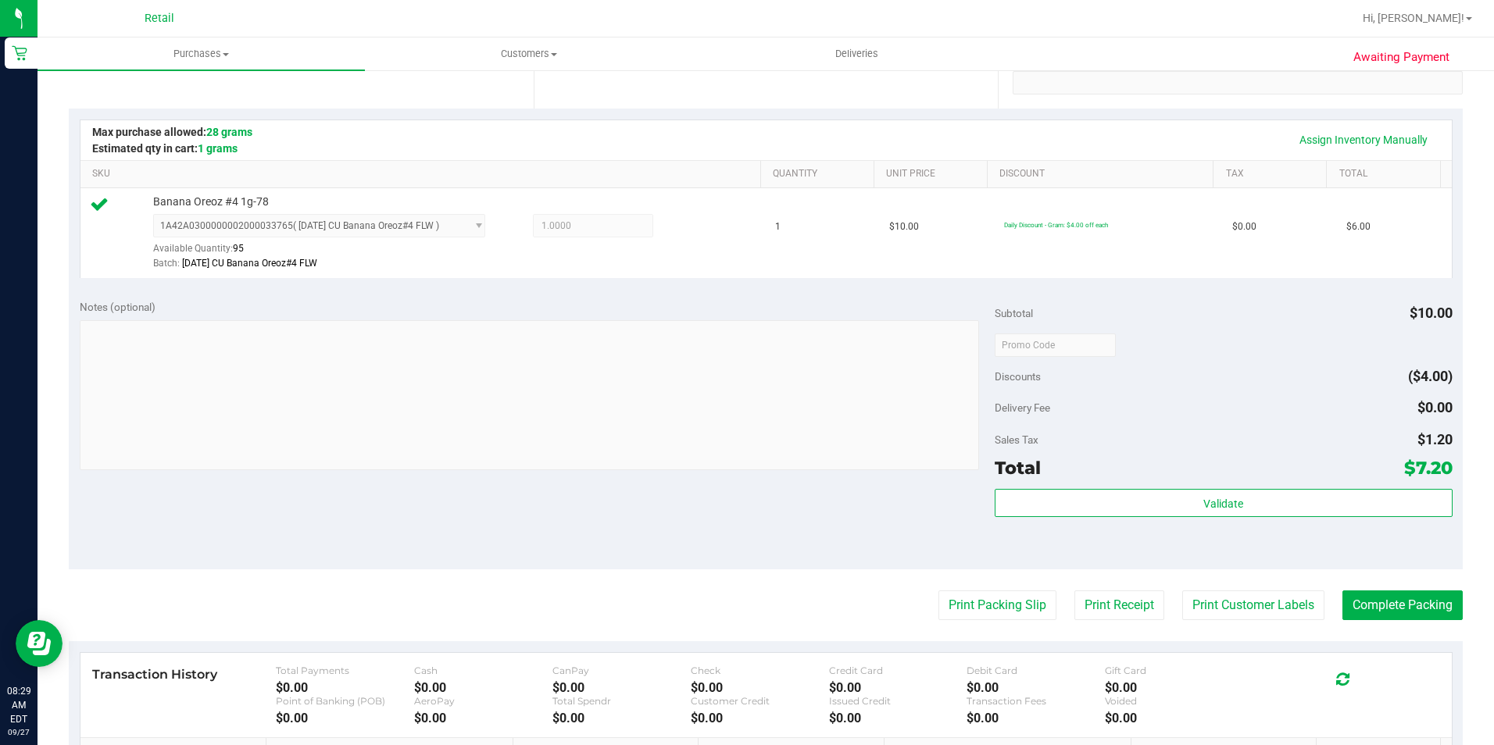
click at [1412, 588] on purchase-details "Back Edit Purchase Cancel Purchase View Profile # 01679985 Med | Rec METRC ID: …" at bounding box center [766, 353] width 1394 height 1162
click at [1412, 592] on button "Complete Packing" at bounding box center [1402, 606] width 120 height 30
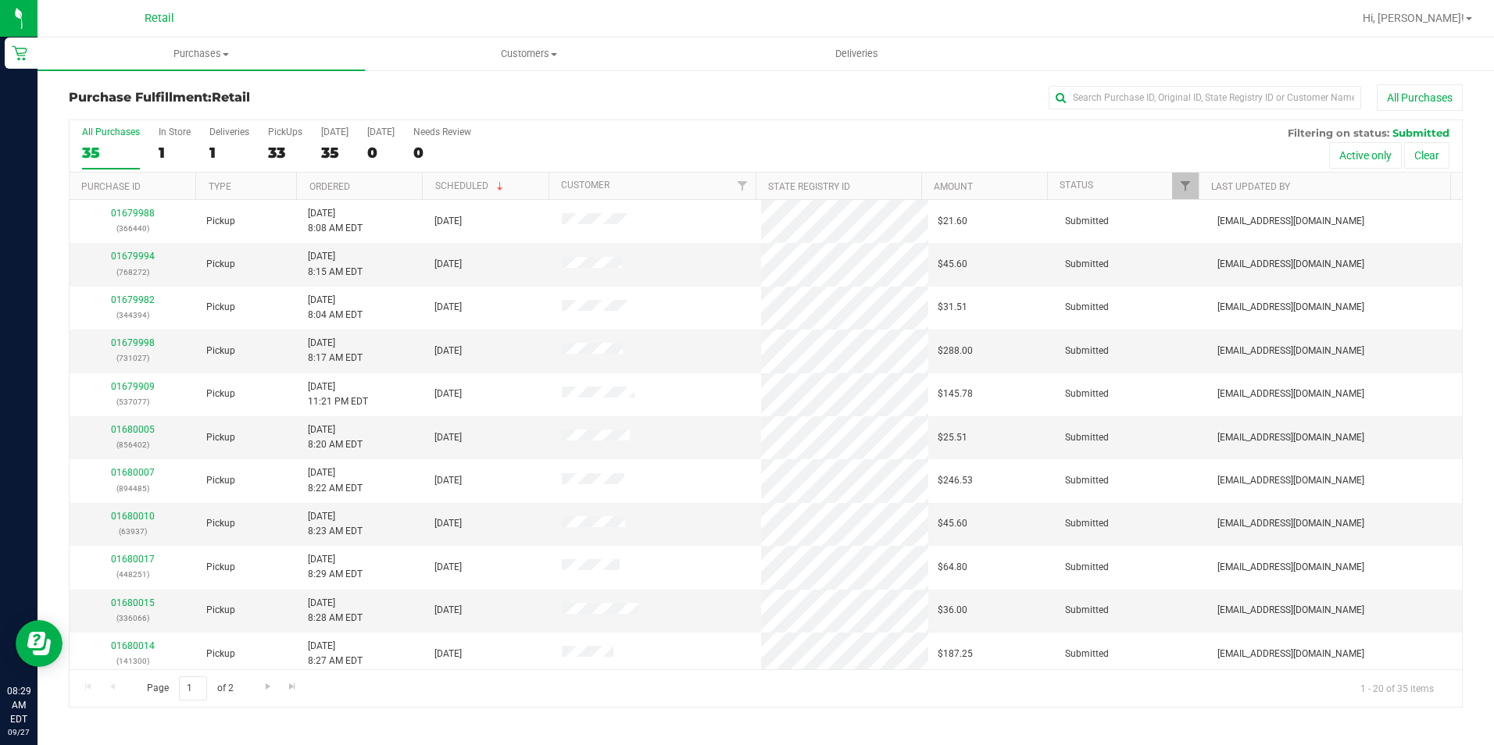
click at [595, 192] on th "Customer" at bounding box center [652, 186] width 207 height 27
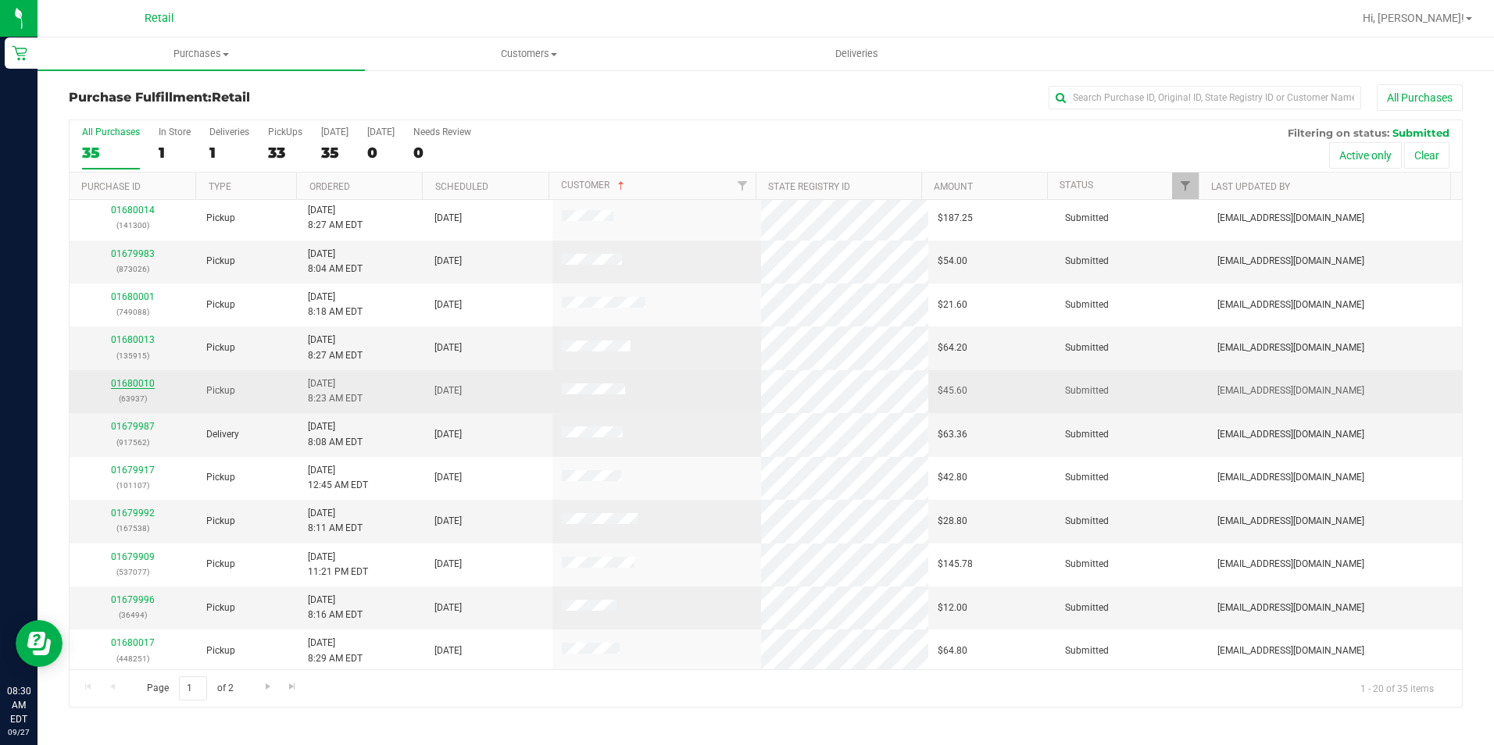
scroll to position [313, 0]
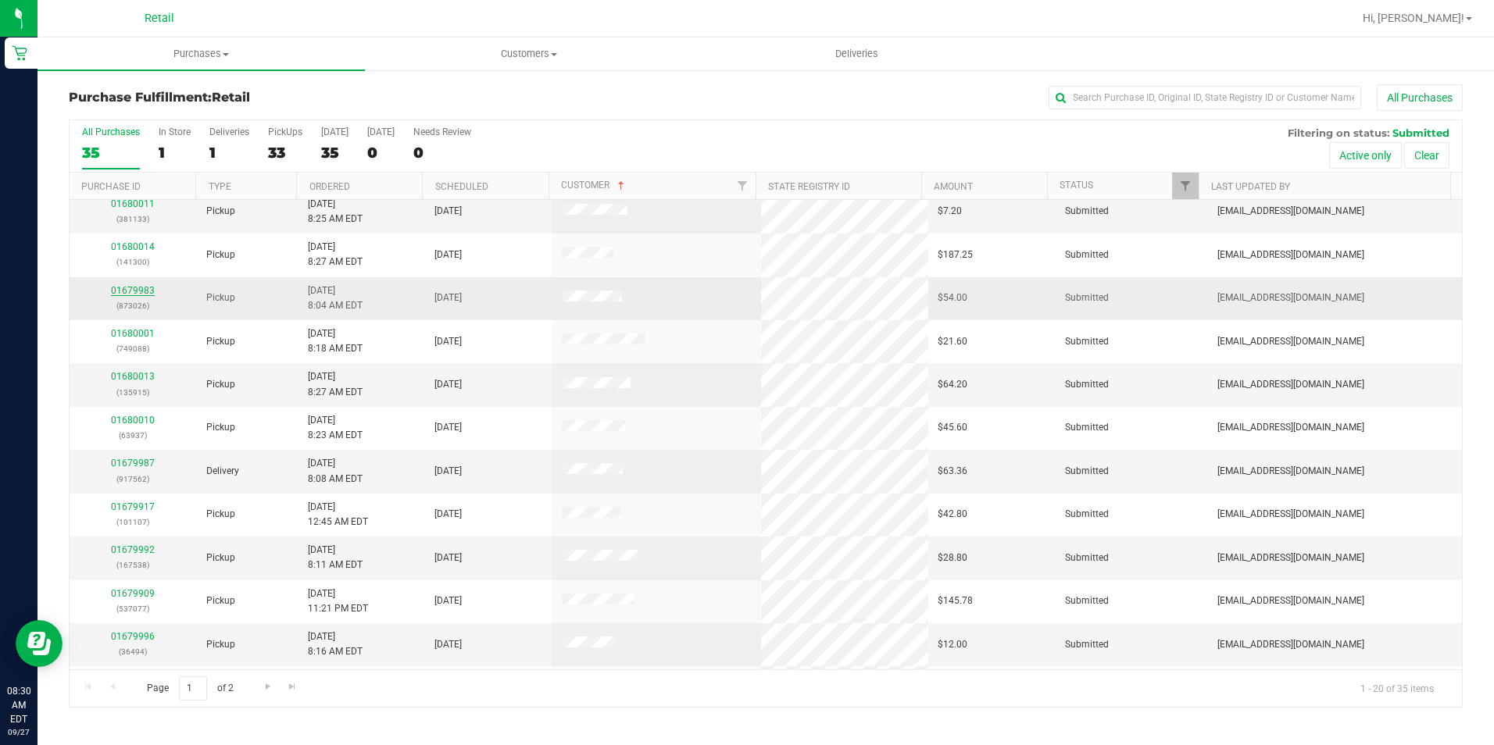
click at [145, 291] on link "01679983" at bounding box center [133, 290] width 44 height 11
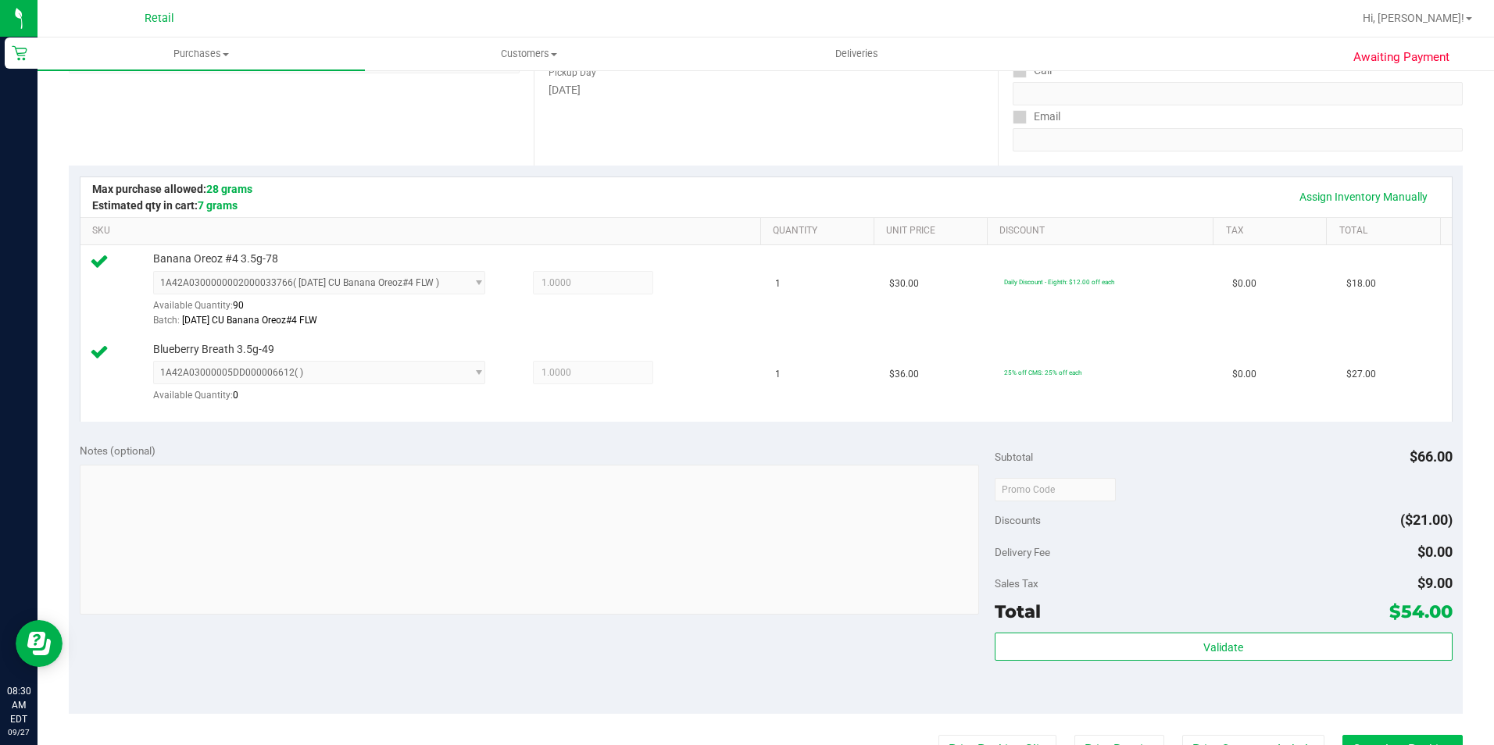
scroll to position [391, 0]
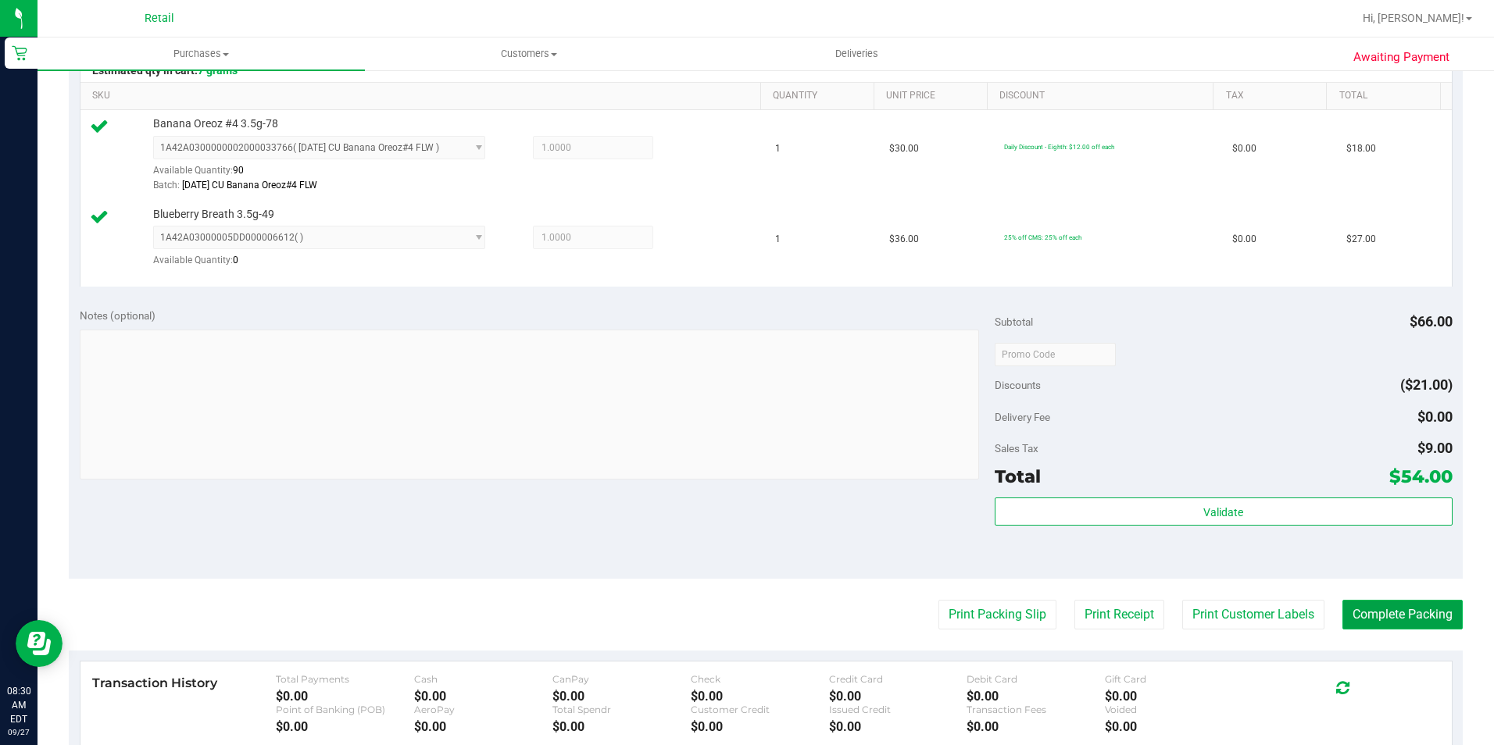
click at [1372, 615] on button "Complete Packing" at bounding box center [1402, 615] width 120 height 30
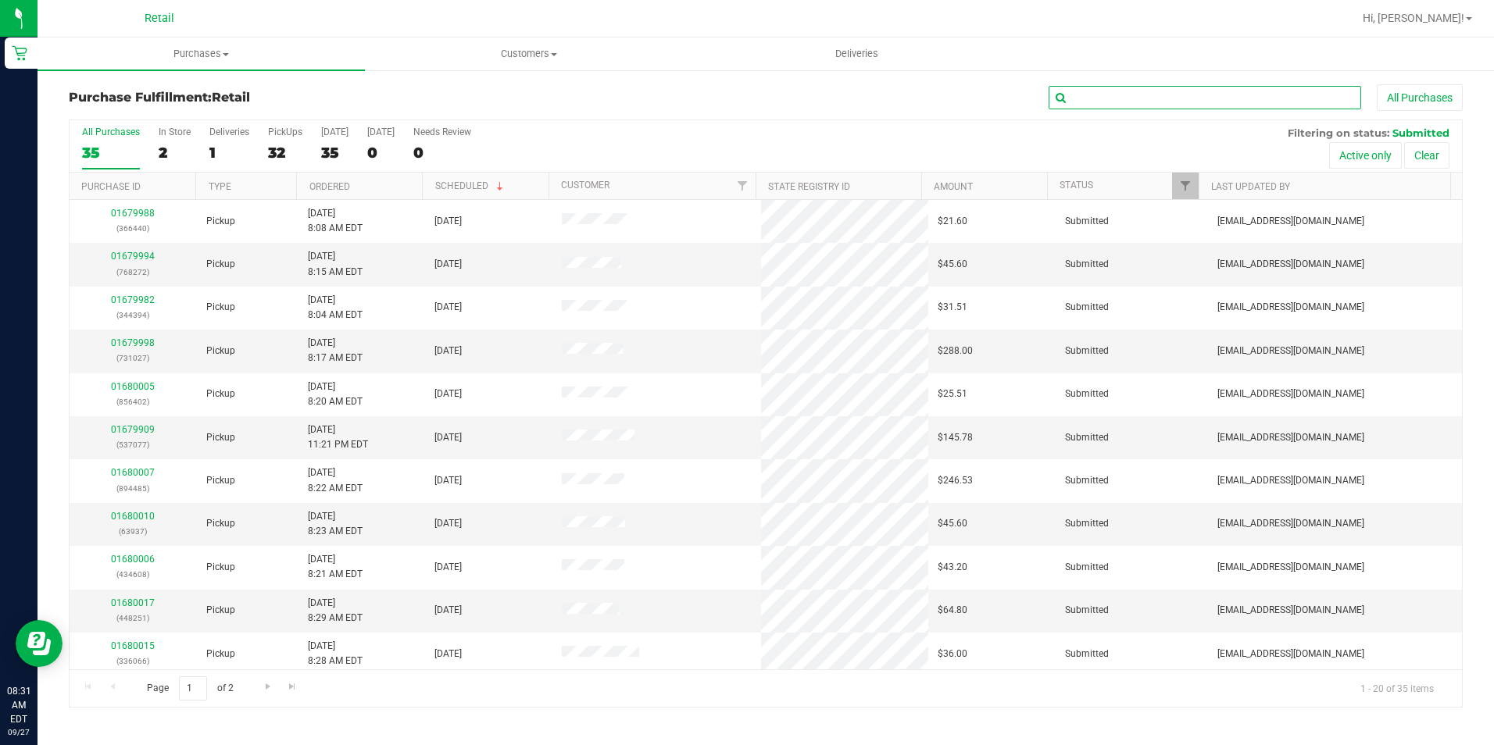
click at [1108, 108] on input "text" at bounding box center [1205, 97] width 313 height 23
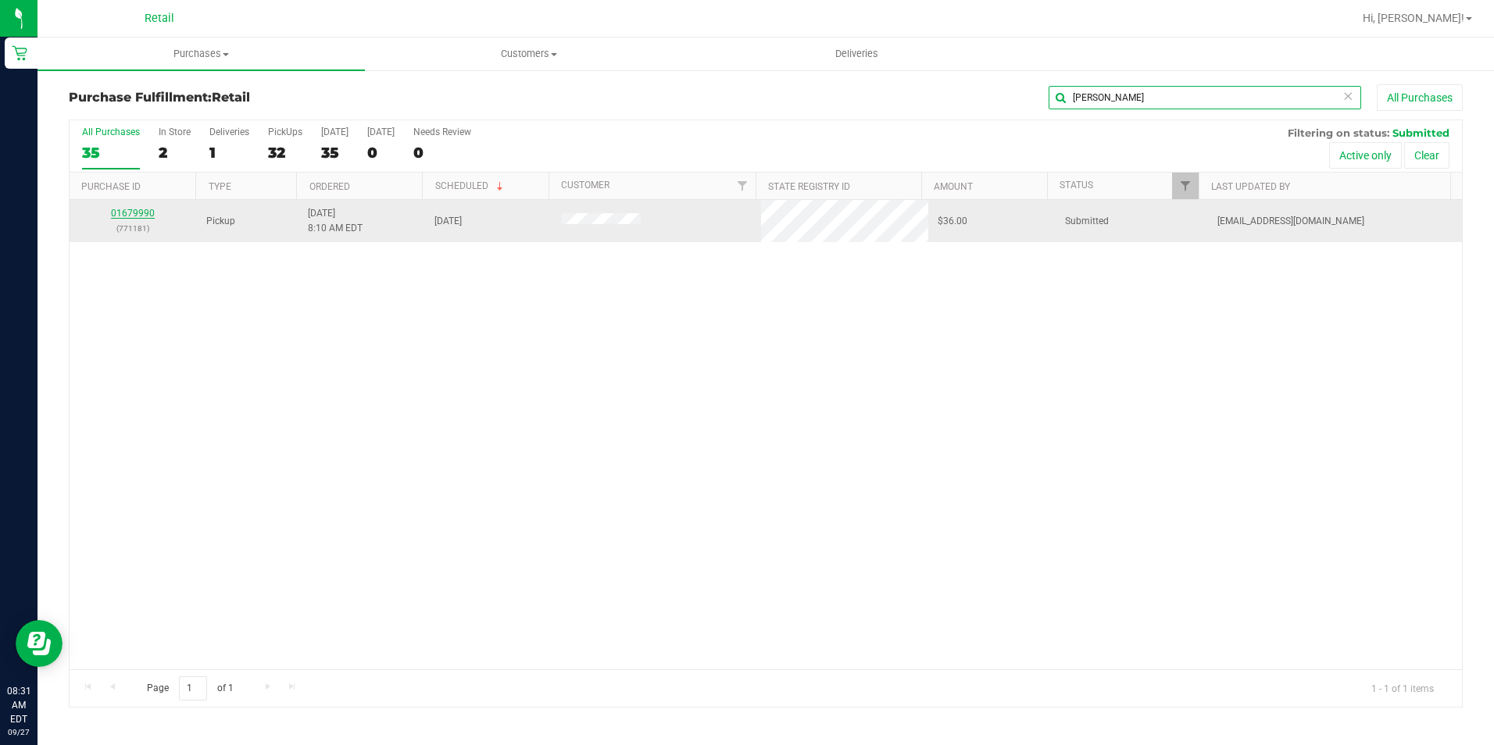
type input "[PERSON_NAME]"
click at [119, 214] on link "01679990" at bounding box center [133, 213] width 44 height 11
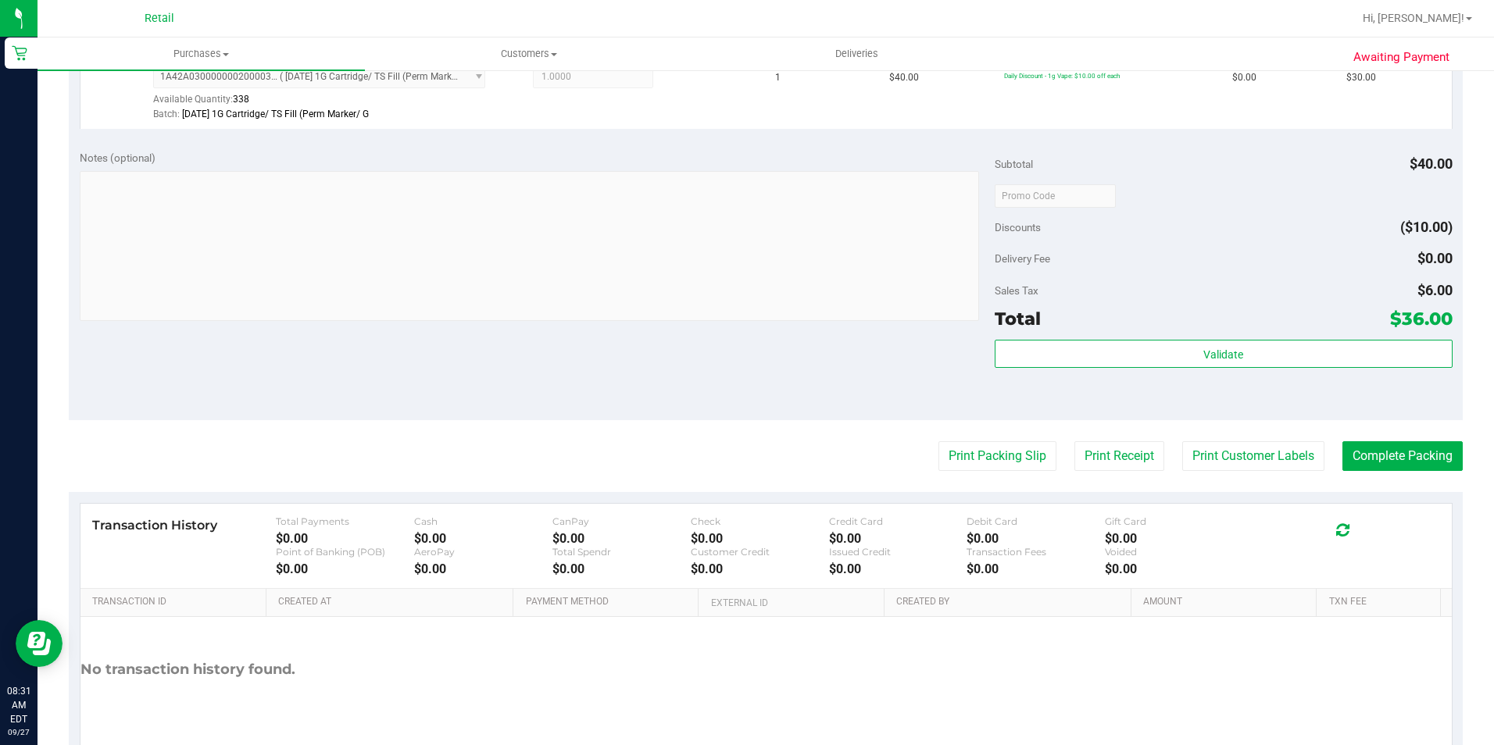
scroll to position [469, 0]
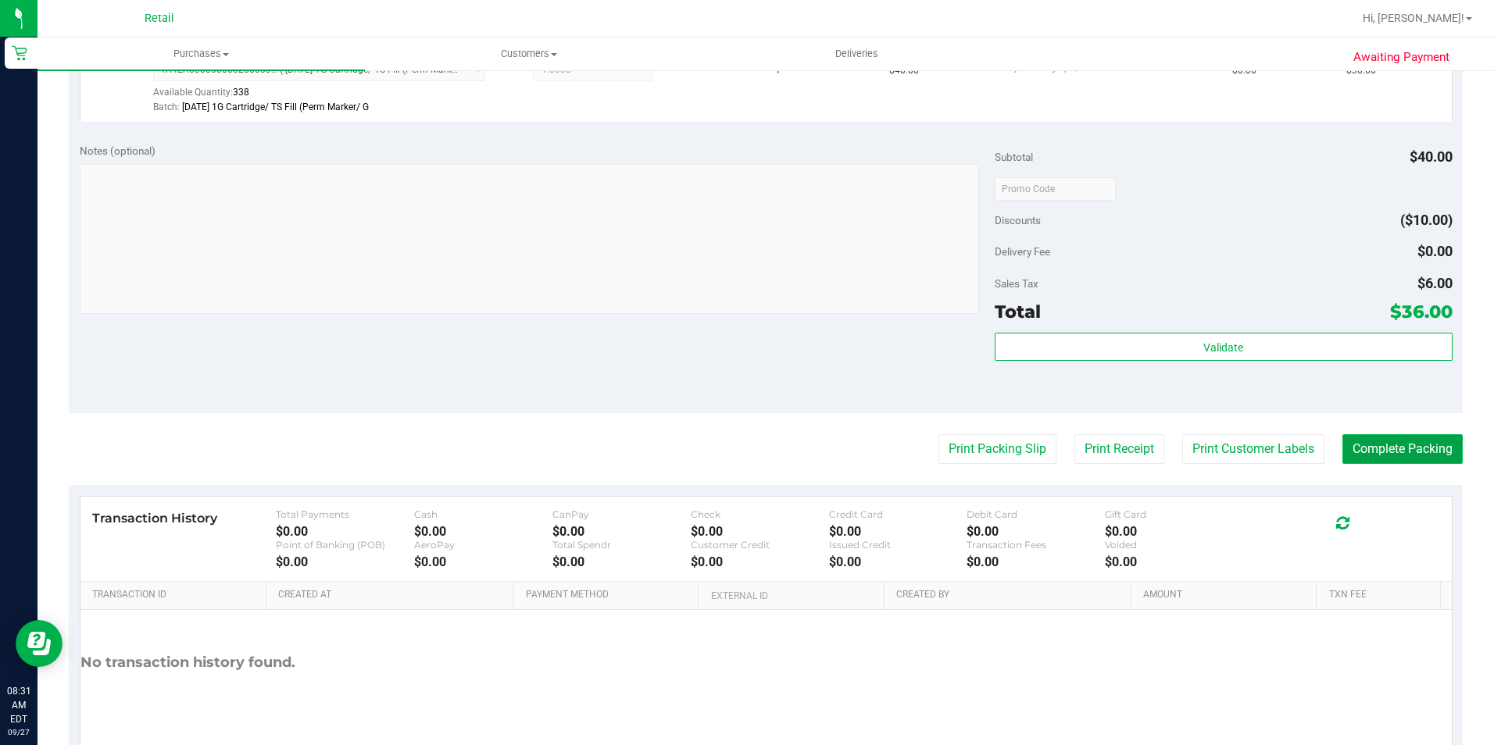
click at [1367, 445] on button "Complete Packing" at bounding box center [1402, 449] width 120 height 30
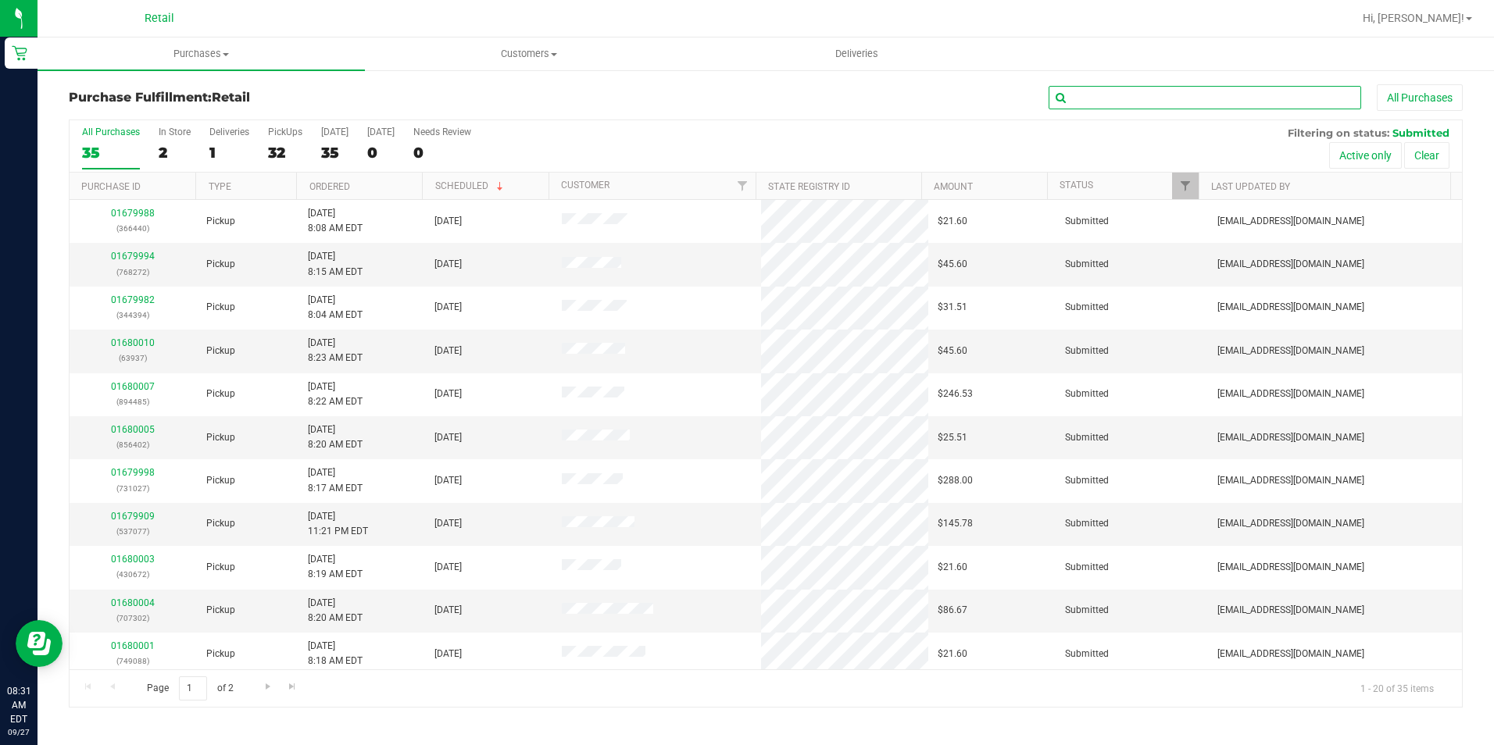
click at [1104, 102] on input "text" at bounding box center [1205, 97] width 313 height 23
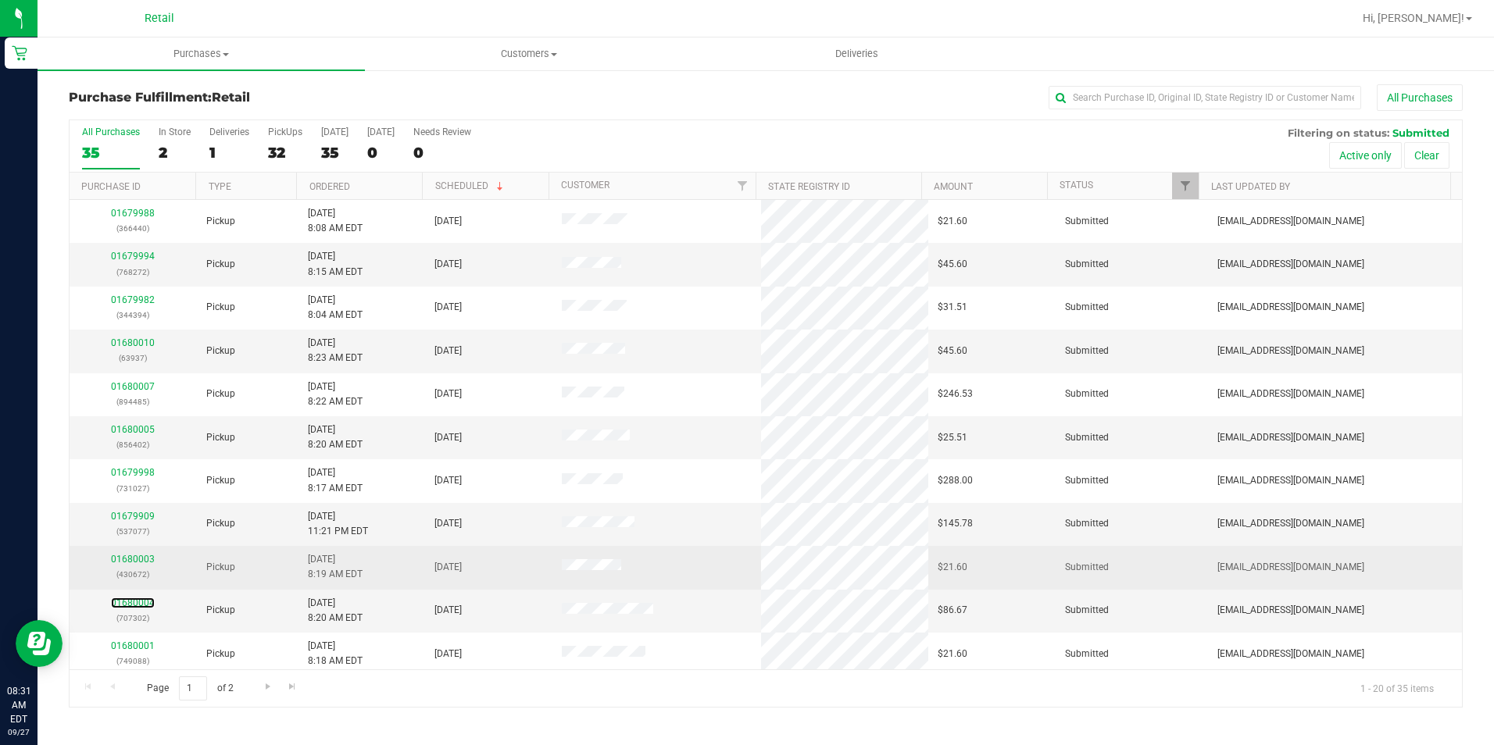
click at [120, 604] on link "01680004" at bounding box center [133, 603] width 44 height 11
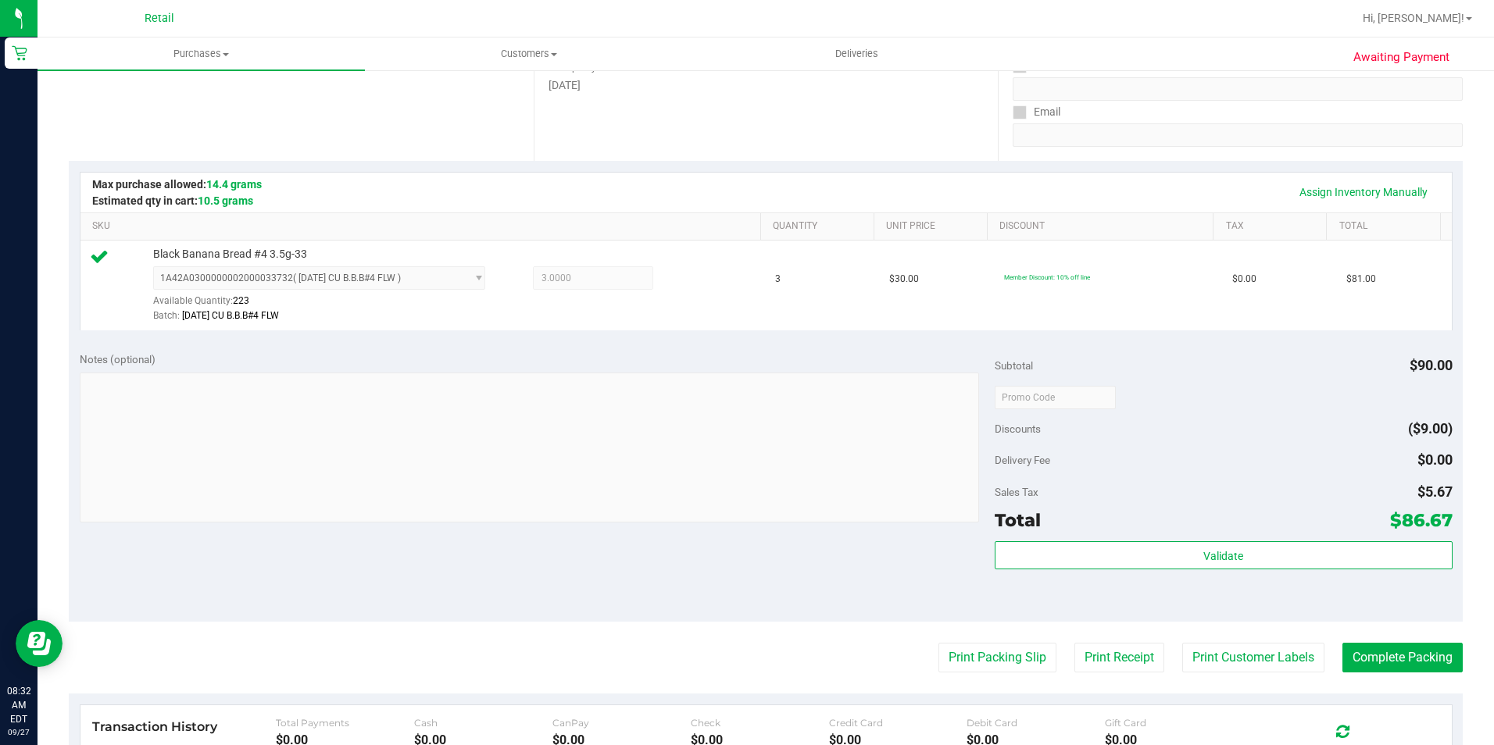
scroll to position [313, 0]
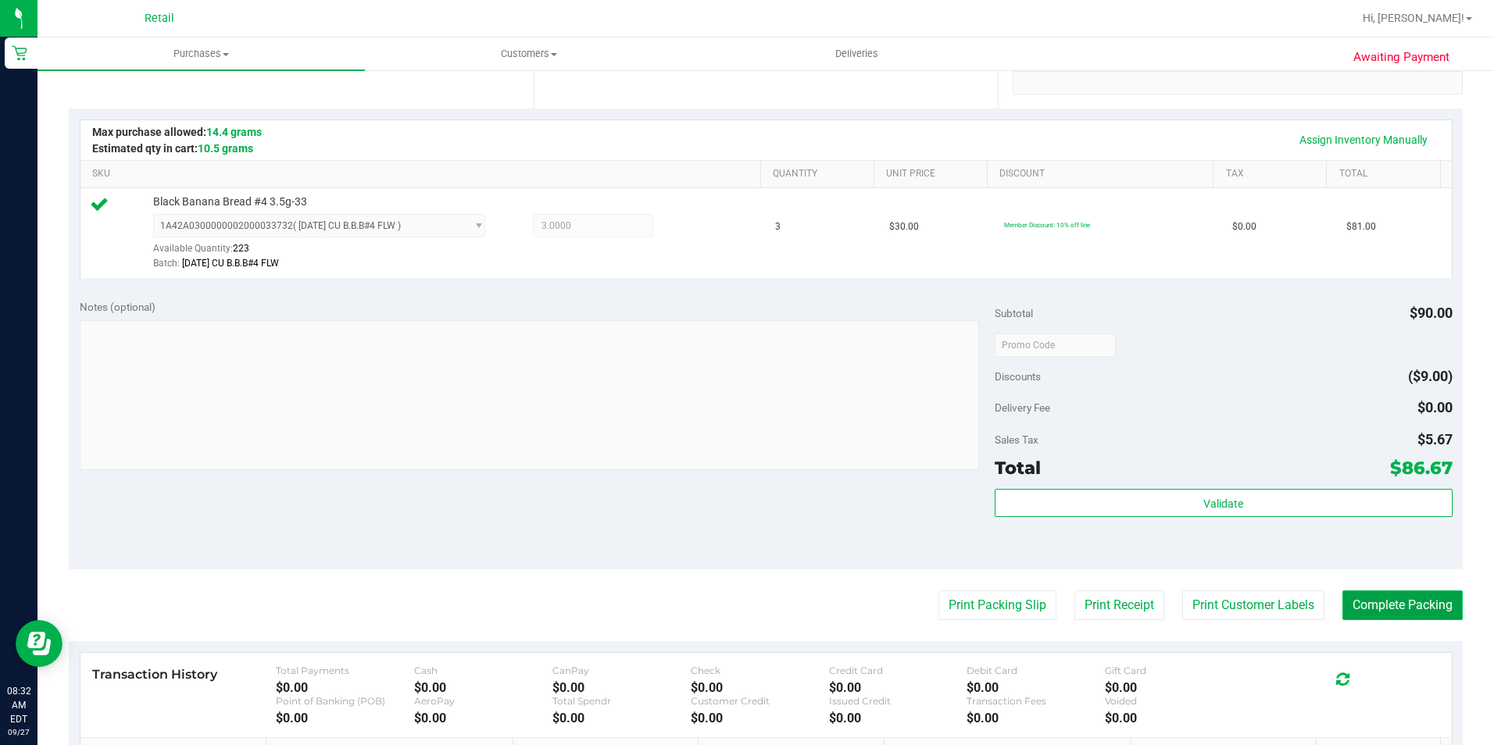
click at [1371, 605] on button "Complete Packing" at bounding box center [1402, 606] width 120 height 30
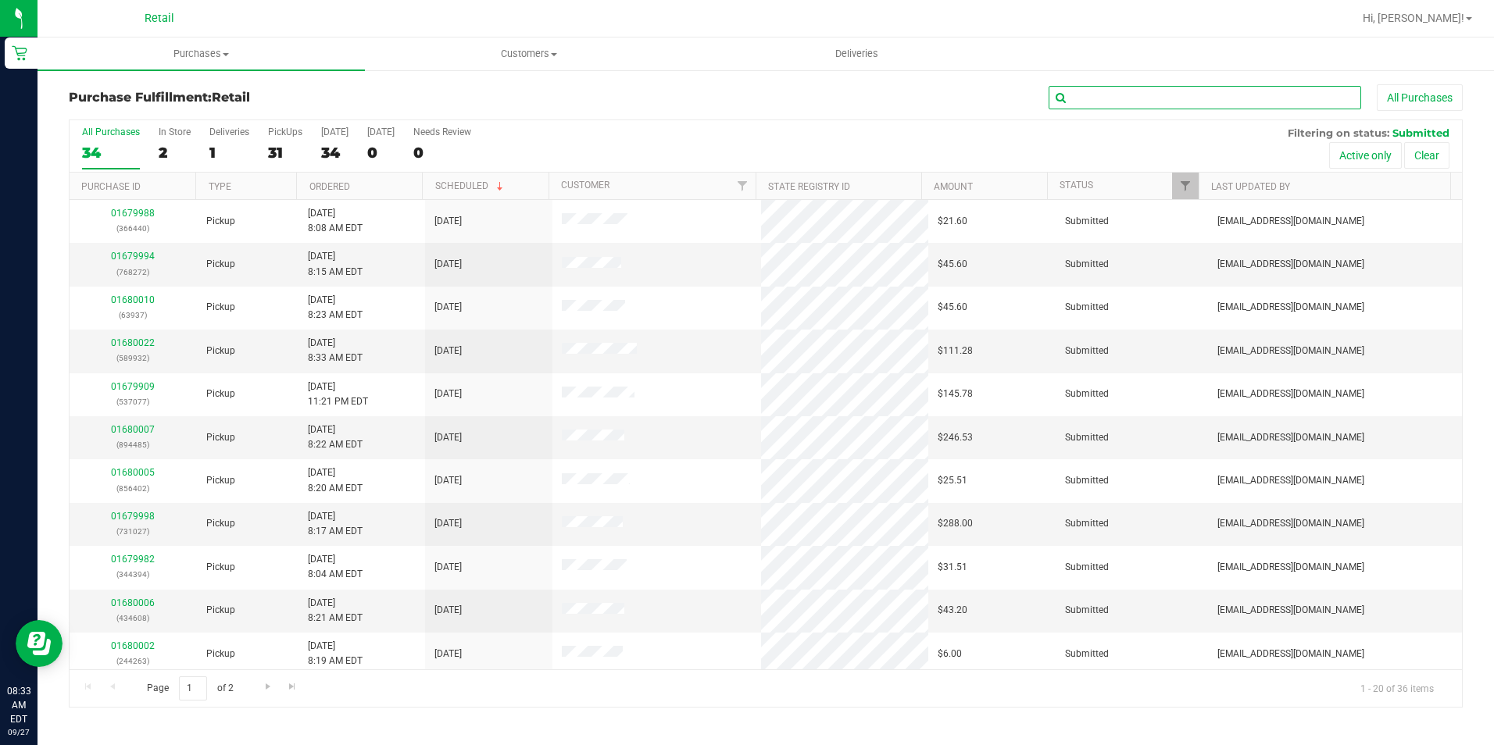
click at [1174, 95] on input "text" at bounding box center [1205, 97] width 313 height 23
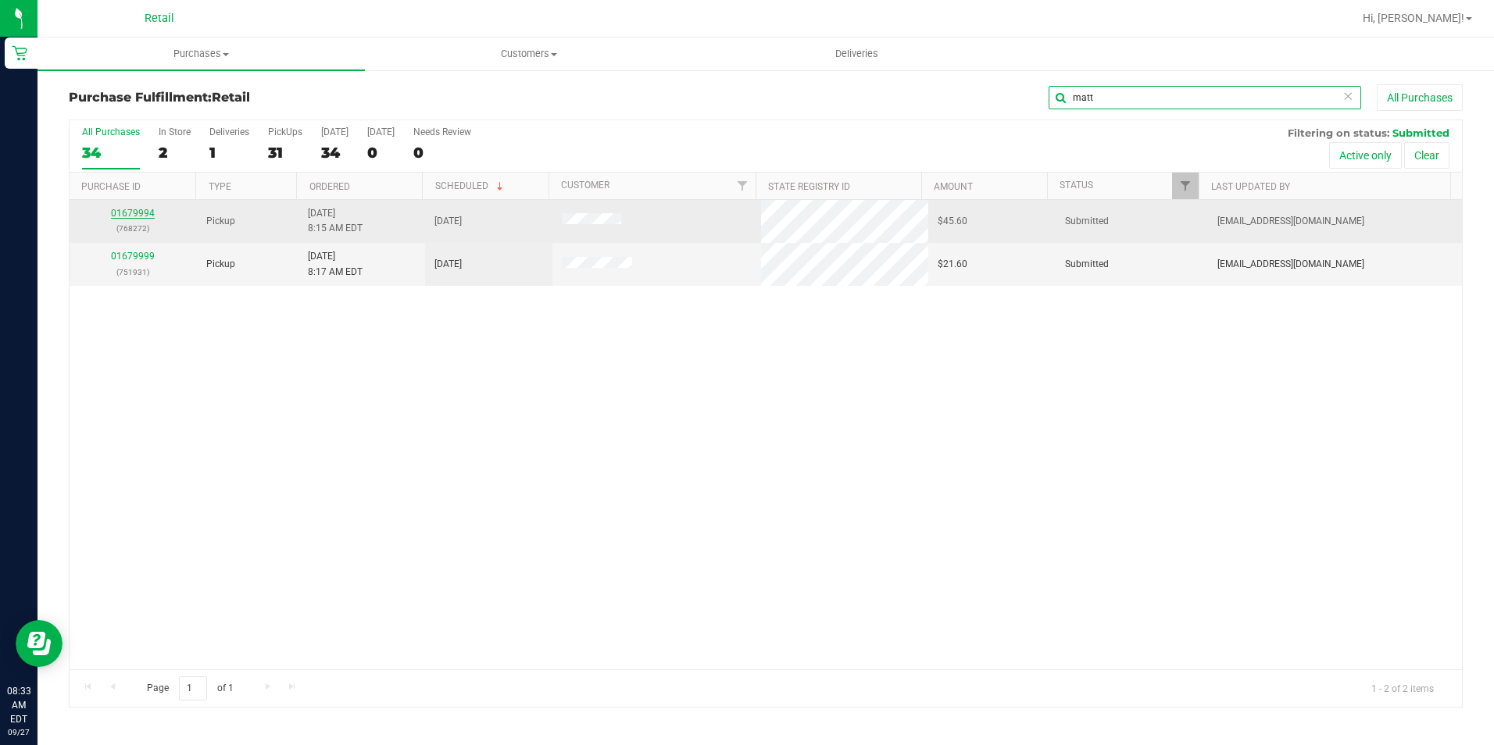
type input "matt"
click at [131, 212] on link "01679994" at bounding box center [133, 213] width 44 height 11
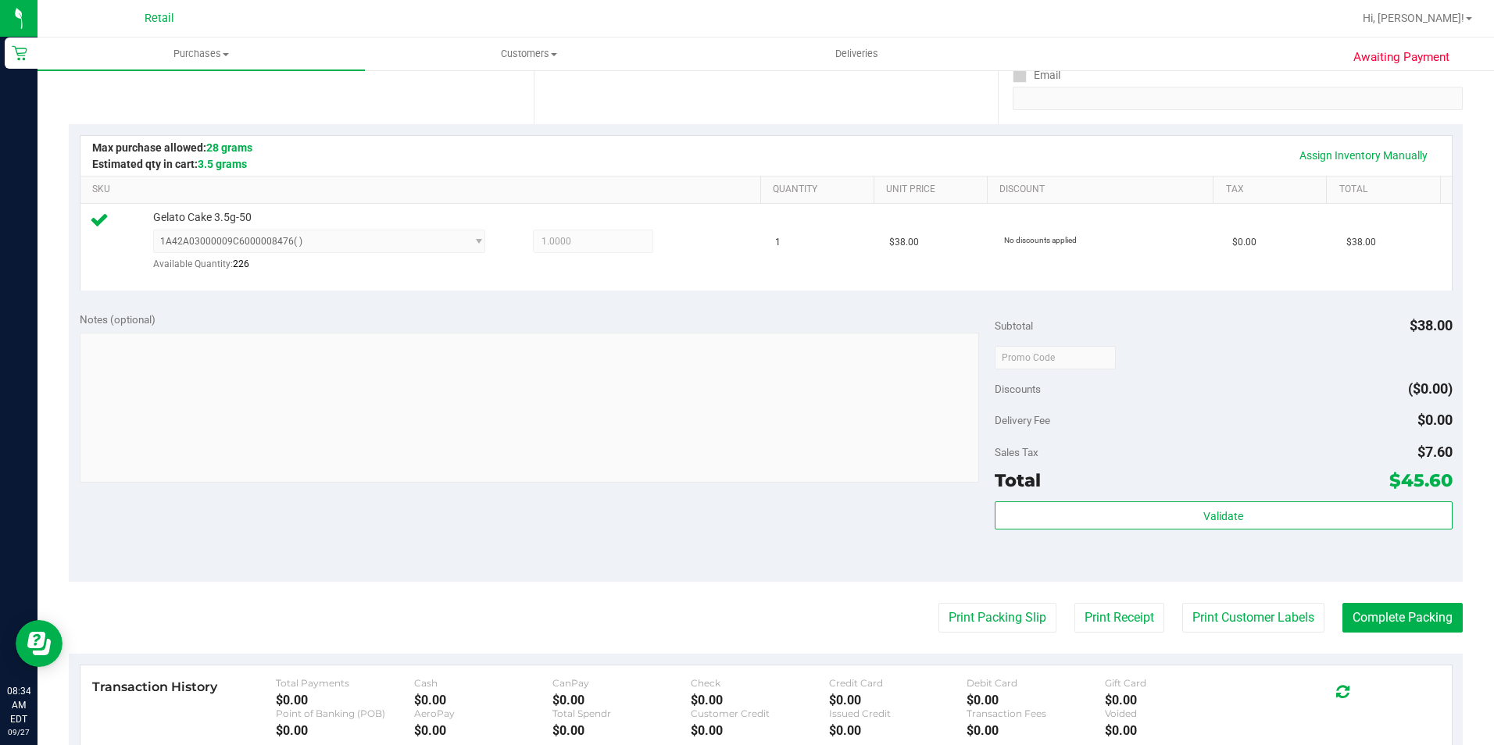
scroll to position [313, 0]
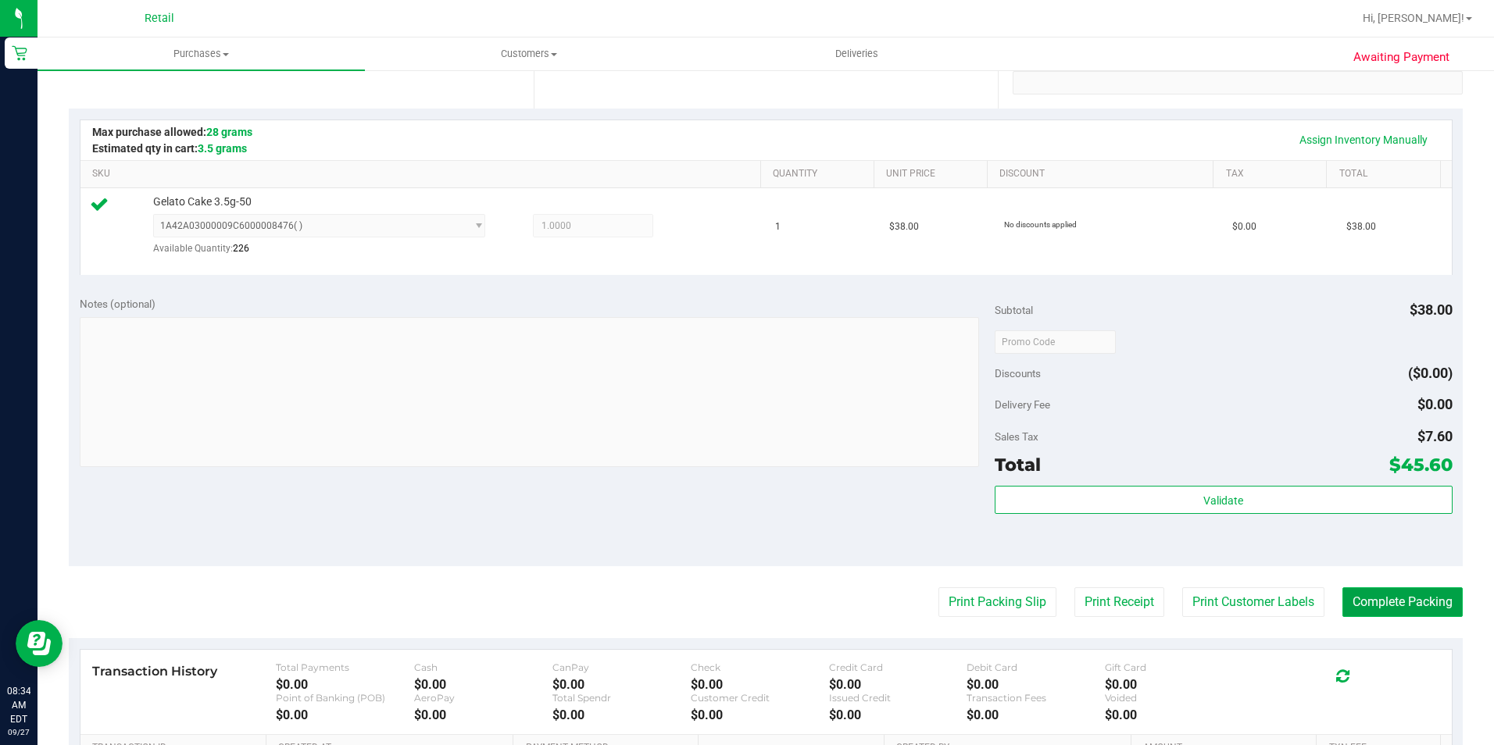
click at [1381, 599] on button "Complete Packing" at bounding box center [1402, 603] width 120 height 30
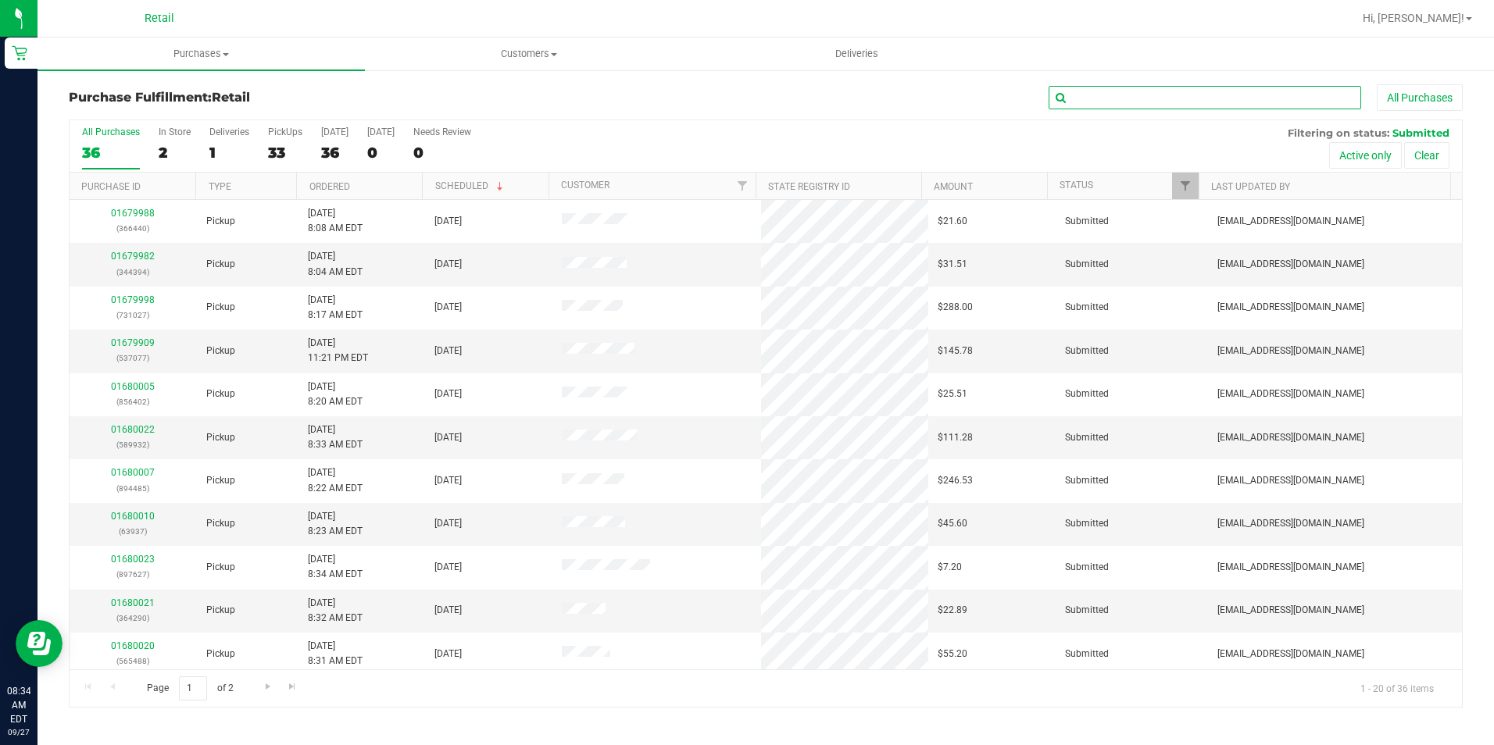
click at [1109, 98] on input "text" at bounding box center [1205, 97] width 313 height 23
click at [578, 184] on link "Customer" at bounding box center [585, 185] width 48 height 11
click at [130, 346] on link "01679995" at bounding box center [133, 343] width 44 height 11
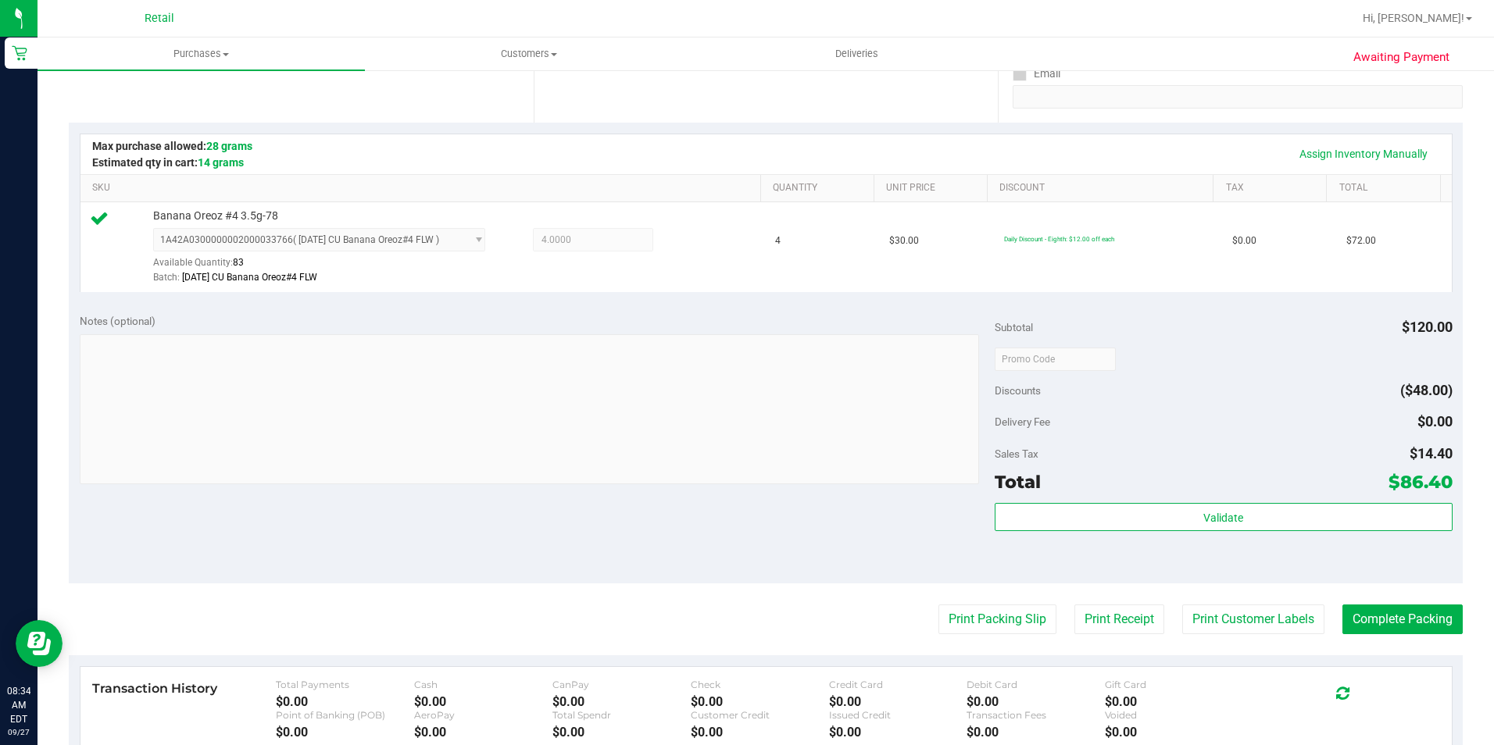
scroll to position [313, 0]
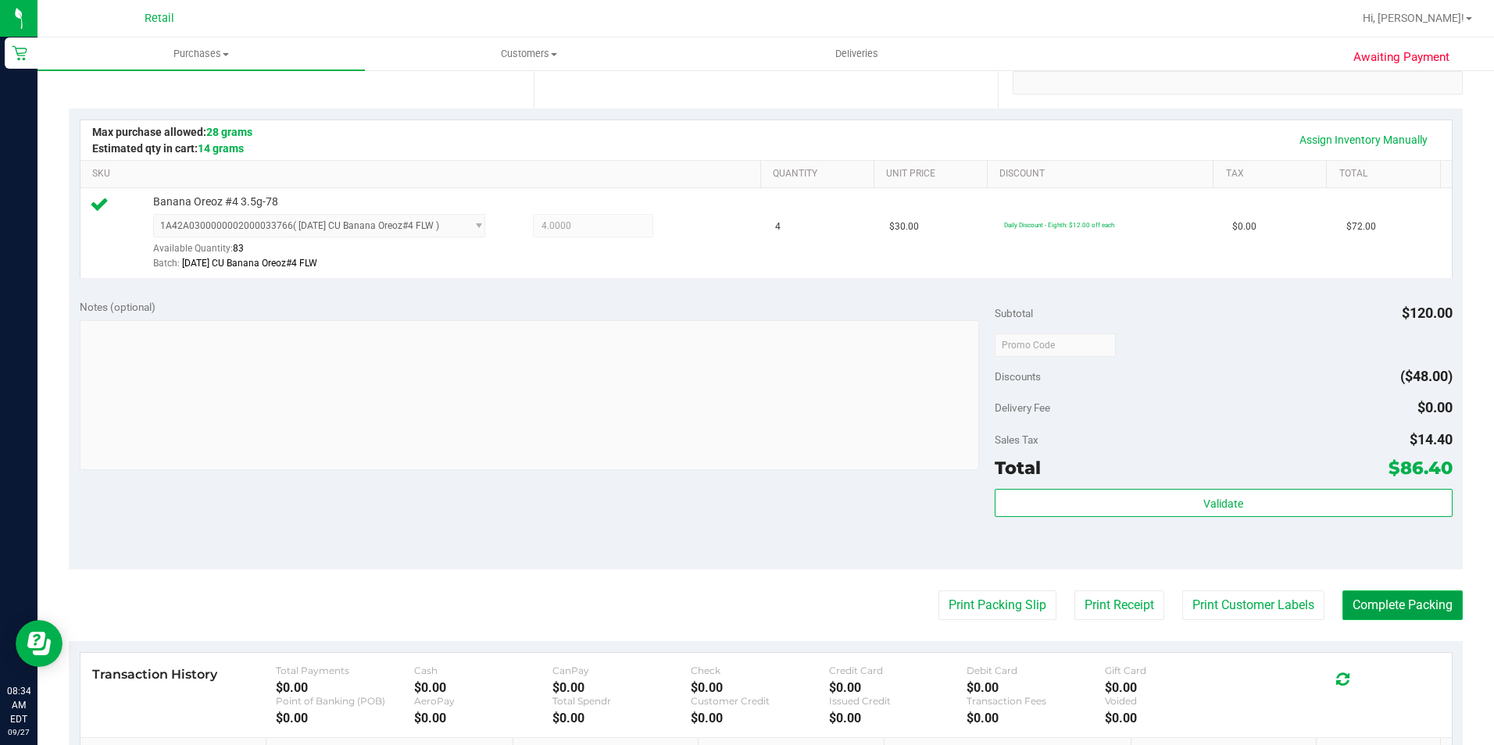
click at [1385, 596] on button "Complete Packing" at bounding box center [1402, 606] width 120 height 30
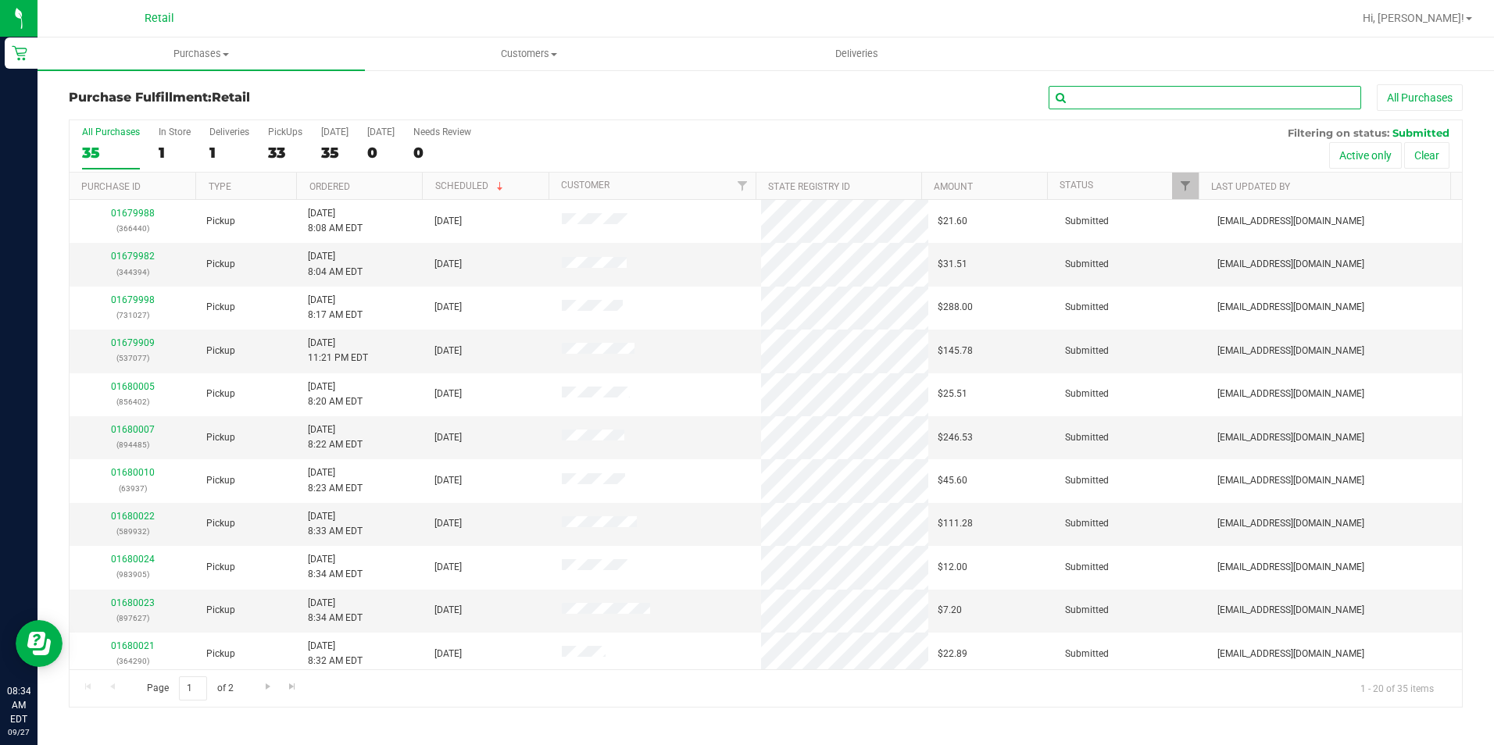
click at [1185, 98] on input "text" at bounding box center [1205, 97] width 313 height 23
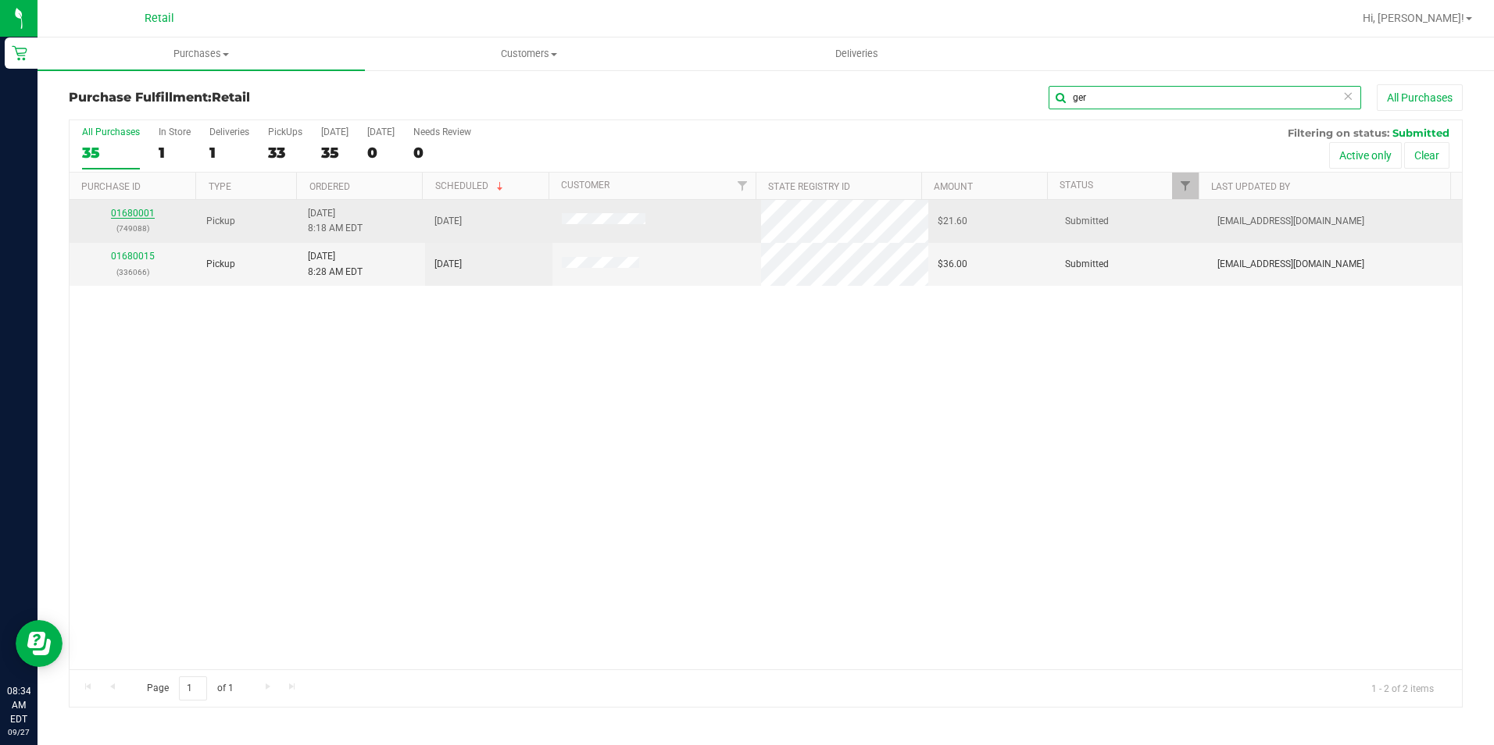
type input "ger"
click at [136, 216] on link "01680001" at bounding box center [133, 213] width 44 height 11
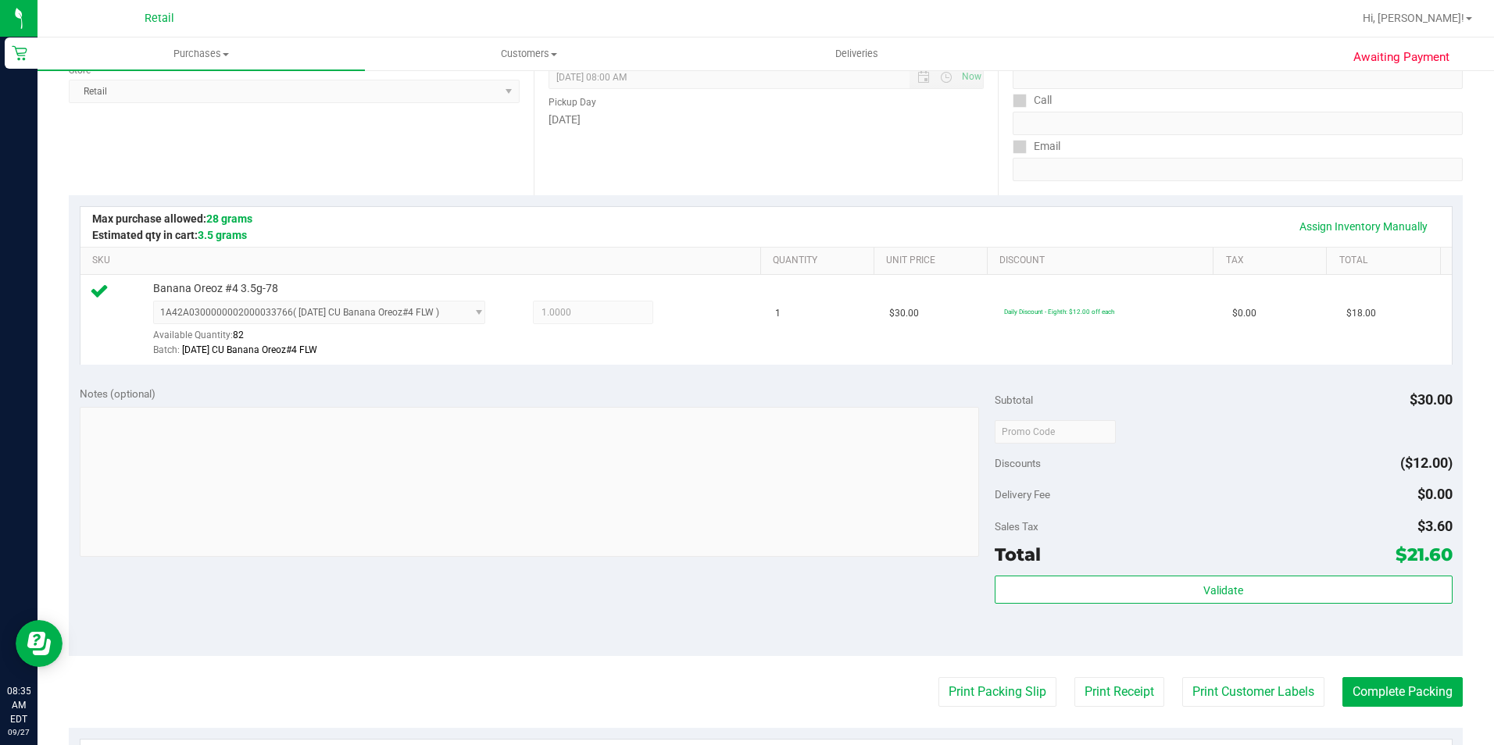
scroll to position [234, 0]
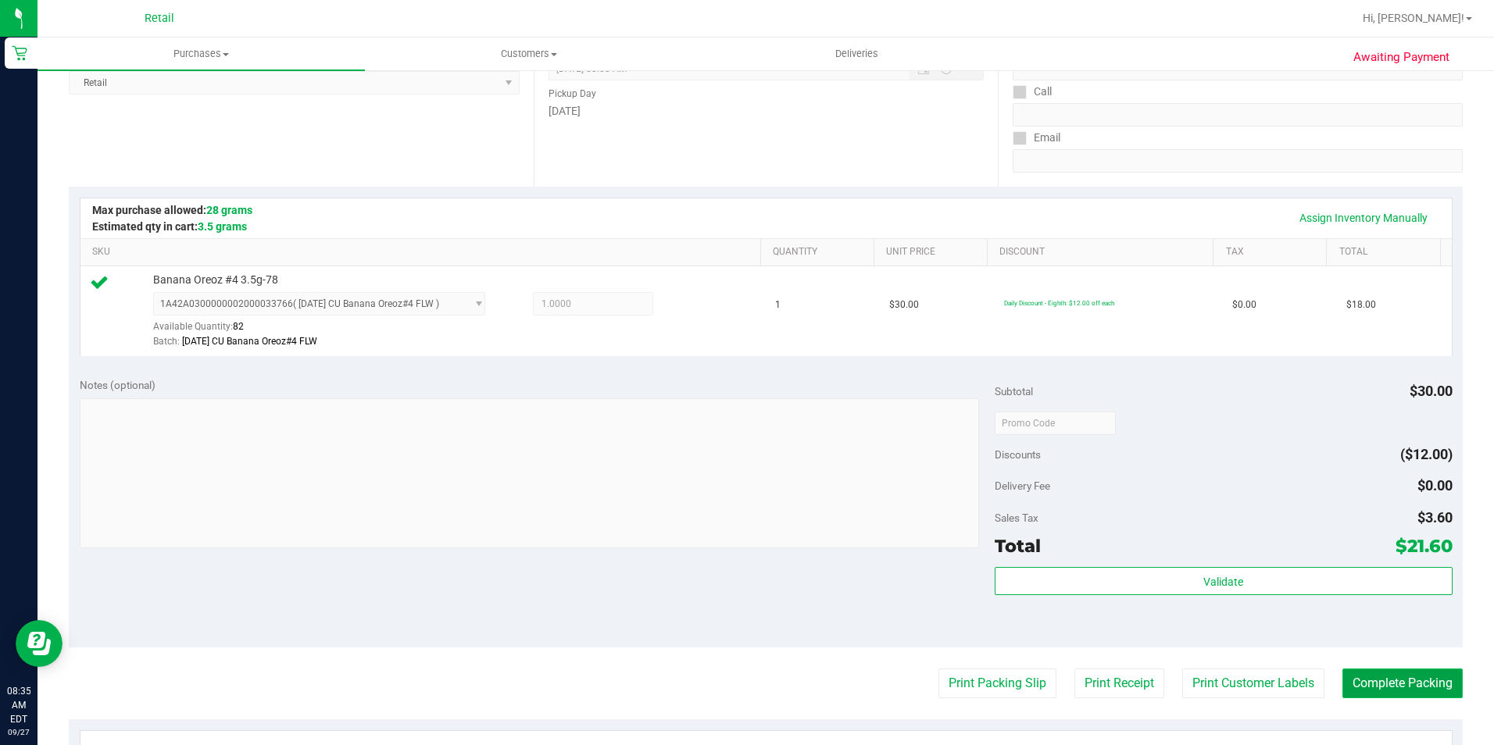
click at [1351, 674] on button "Complete Packing" at bounding box center [1402, 684] width 120 height 30
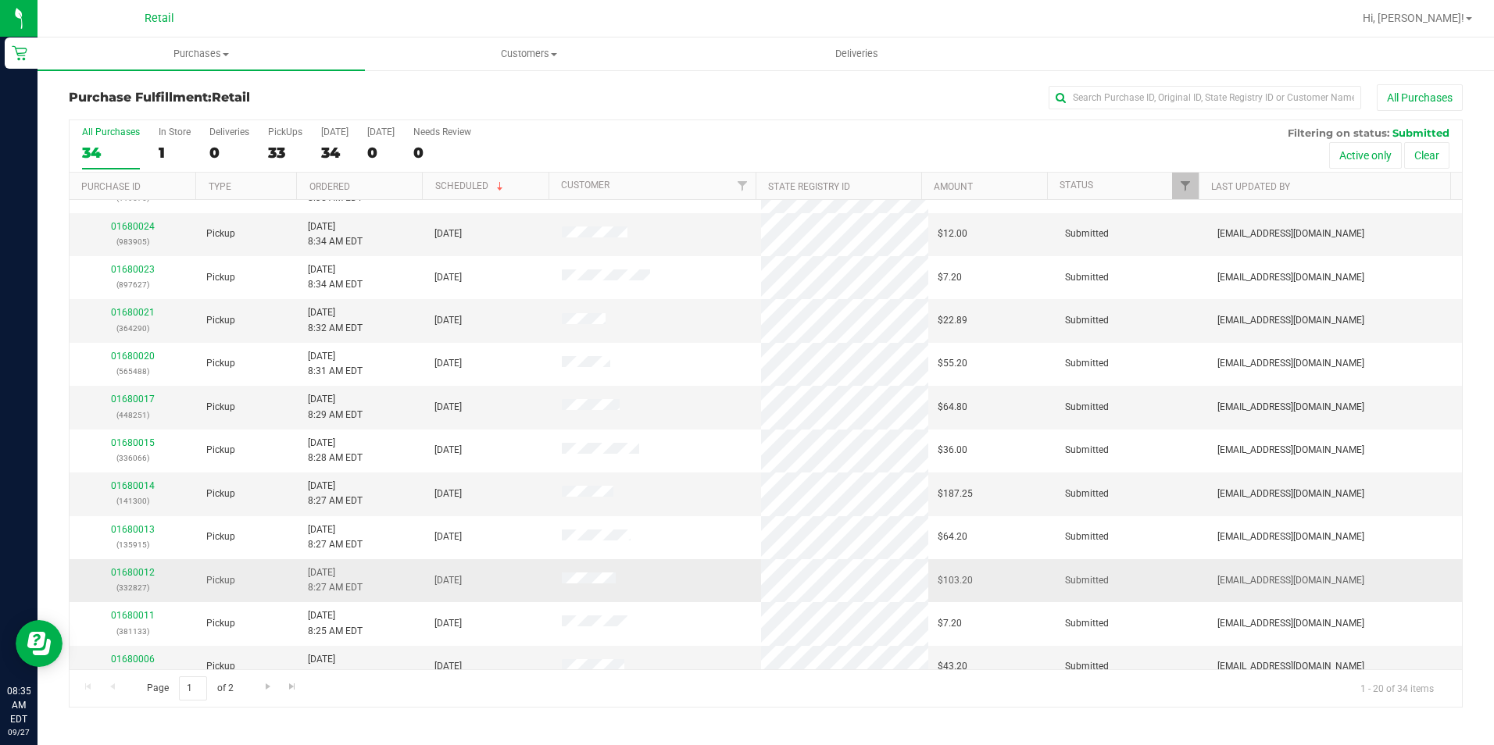
scroll to position [395, 0]
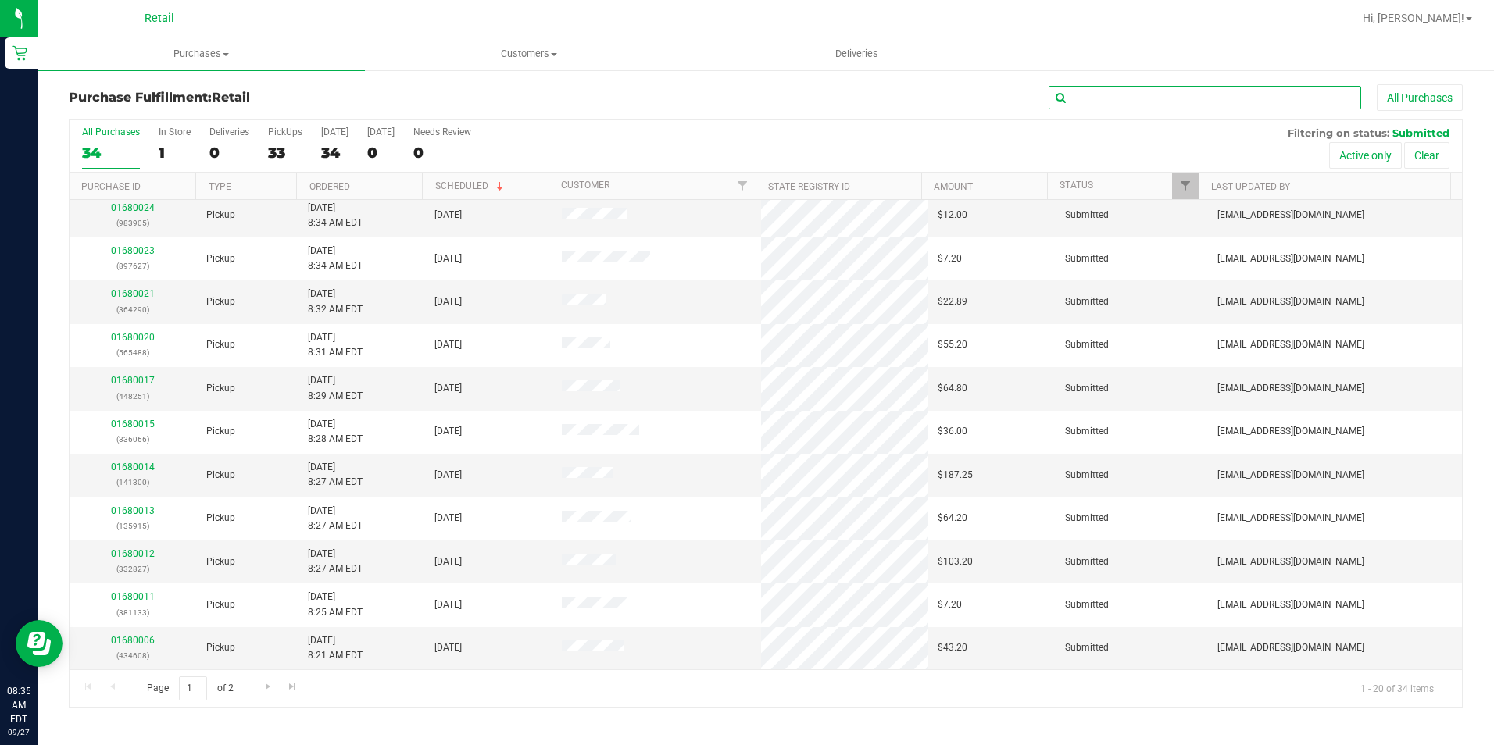
click at [1133, 94] on input "text" at bounding box center [1205, 97] width 313 height 23
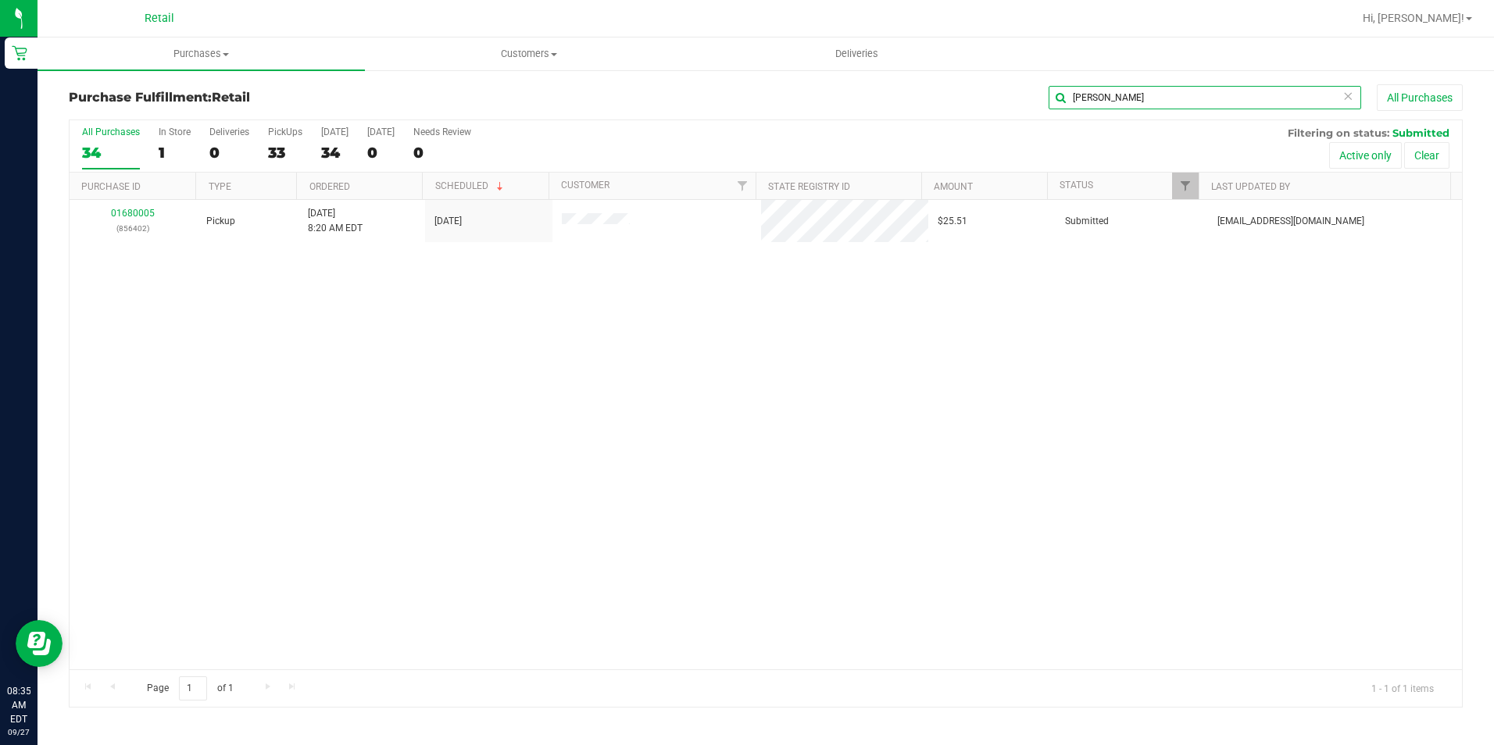
scroll to position [0, 0]
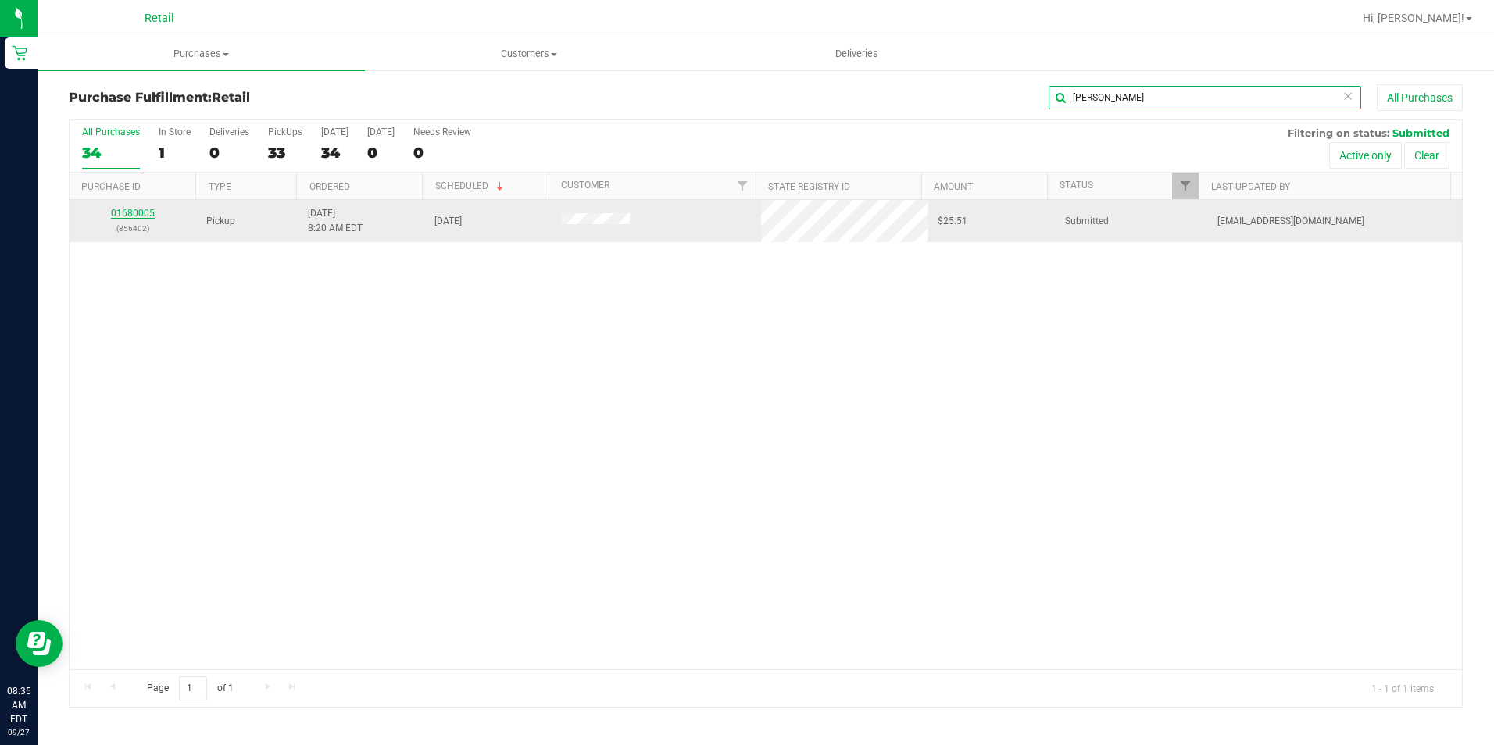
type input "[PERSON_NAME]"
click at [113, 214] on link "01680005" at bounding box center [133, 213] width 44 height 11
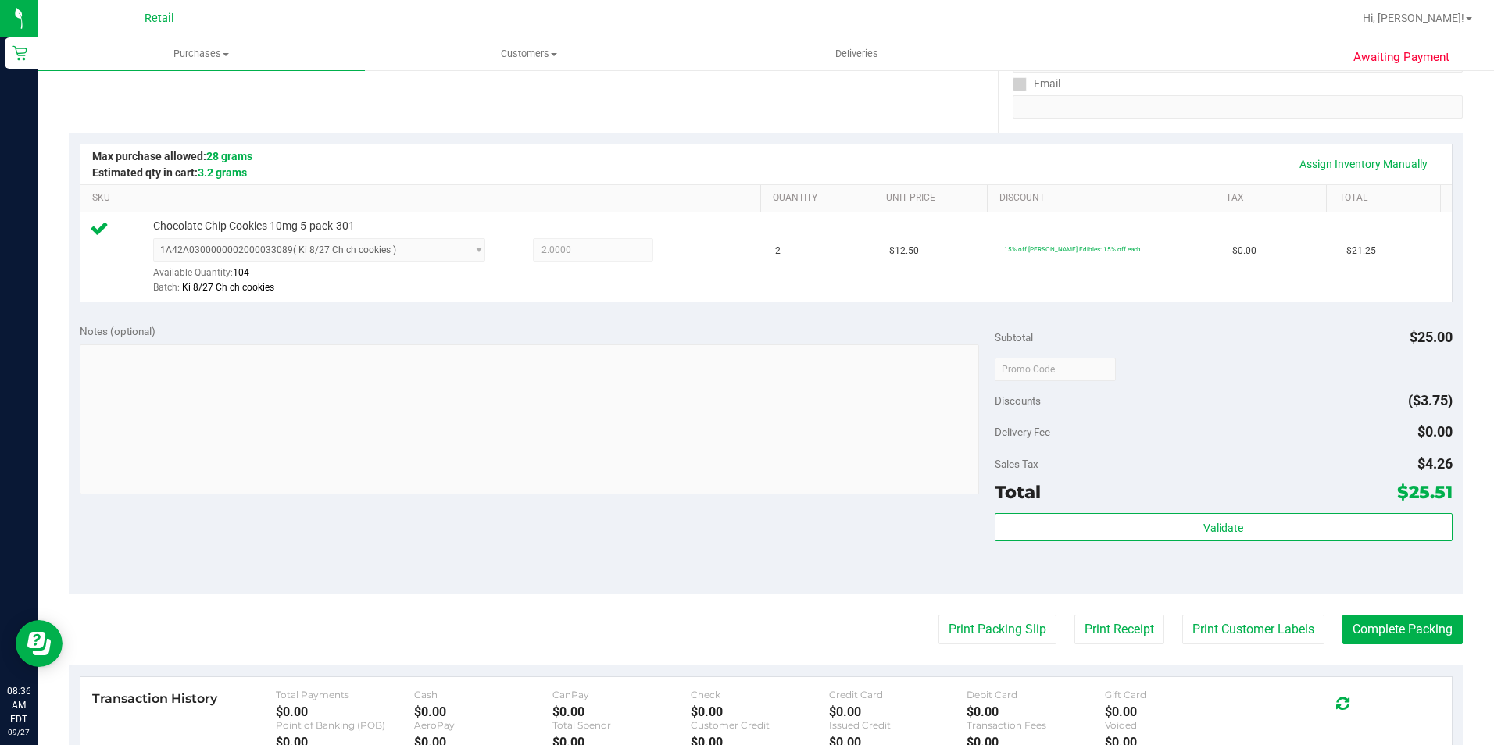
scroll to position [313, 0]
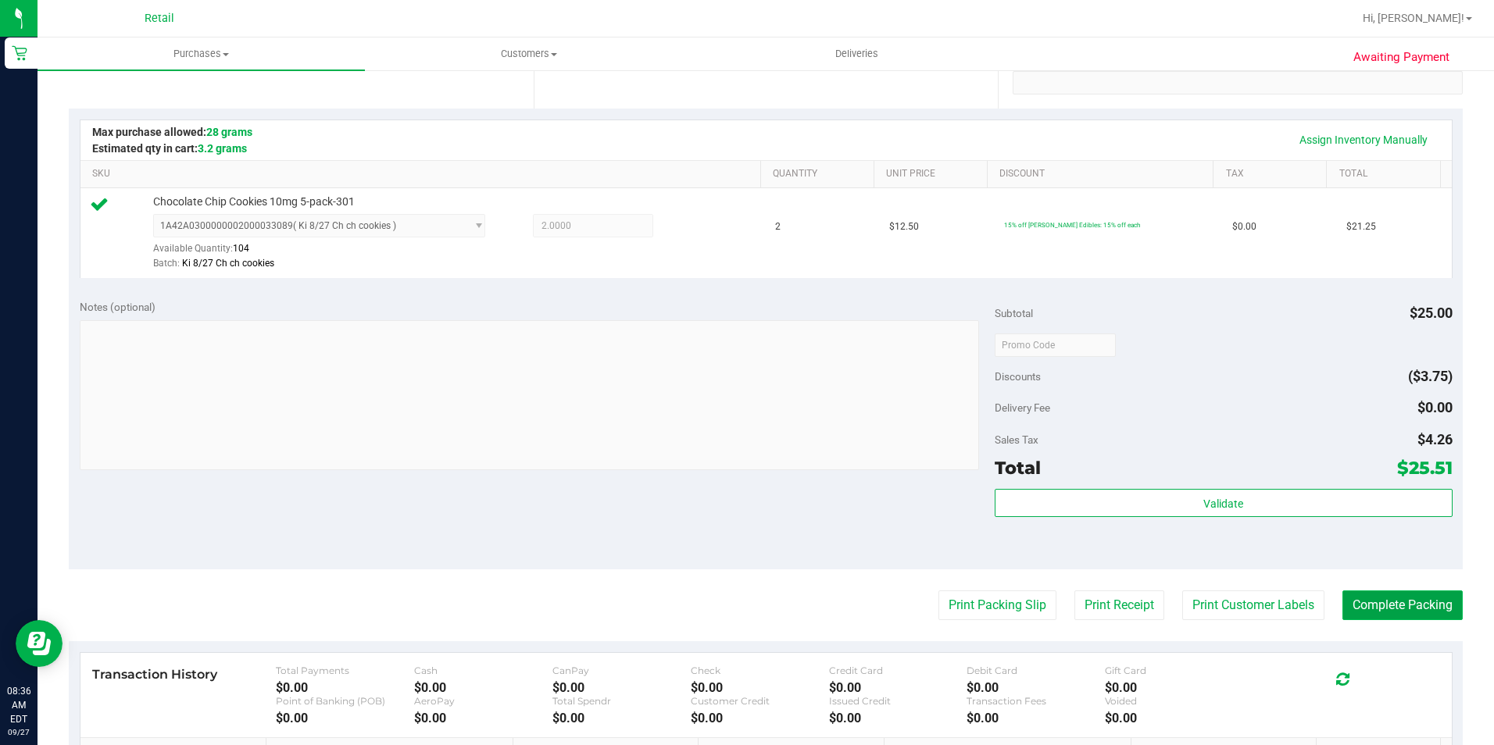
click at [1381, 609] on button "Complete Packing" at bounding box center [1402, 606] width 120 height 30
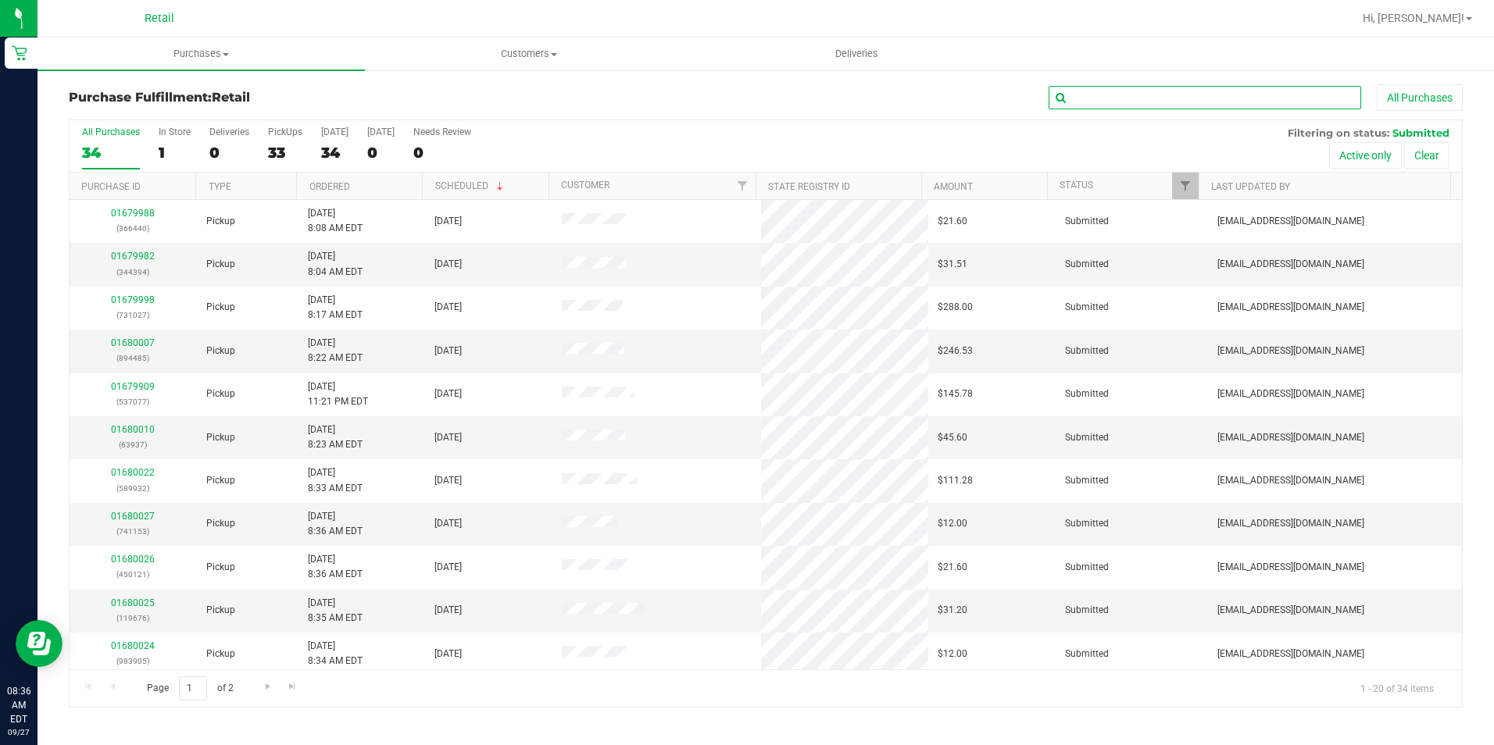
click at [1123, 91] on input "text" at bounding box center [1205, 97] width 313 height 23
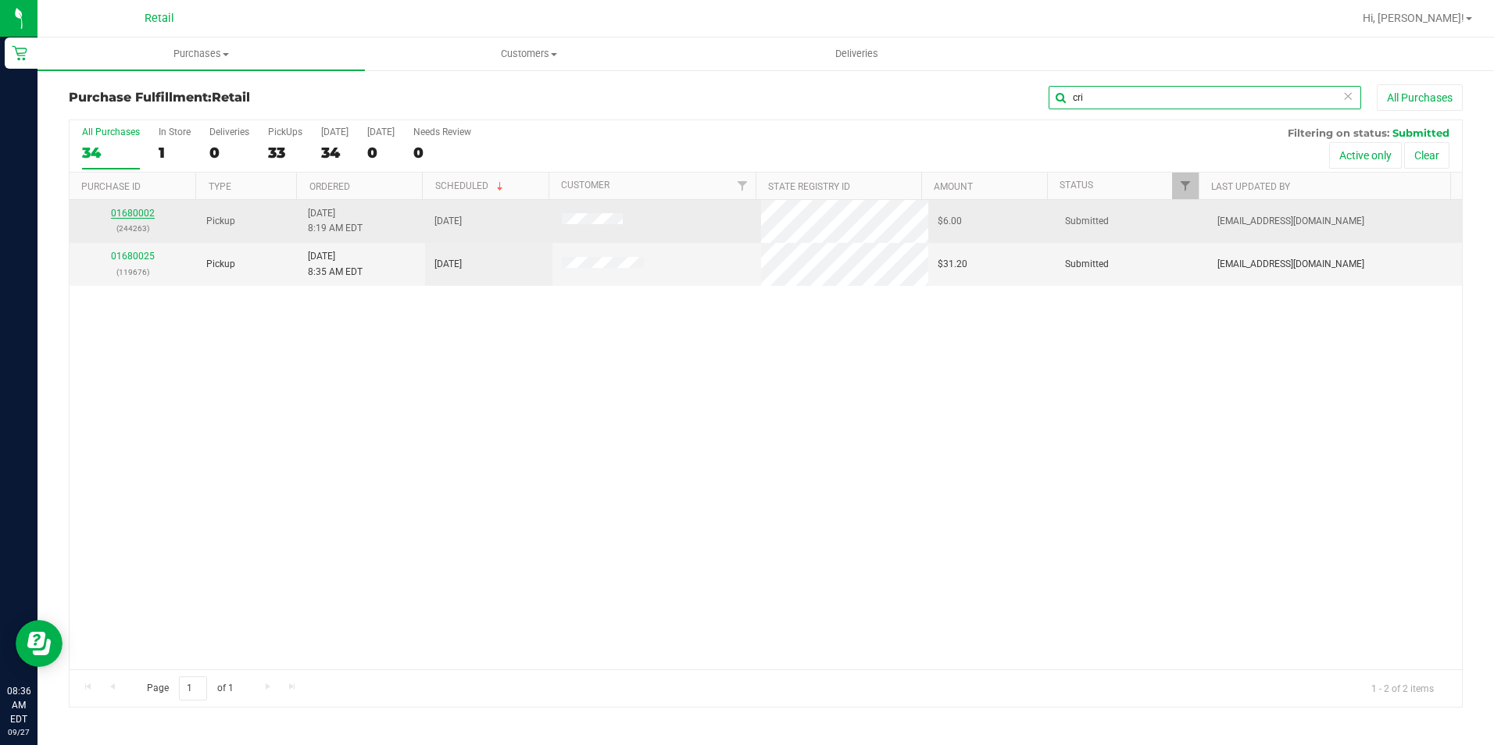
type input "cri"
click at [142, 216] on link "01680002" at bounding box center [133, 213] width 44 height 11
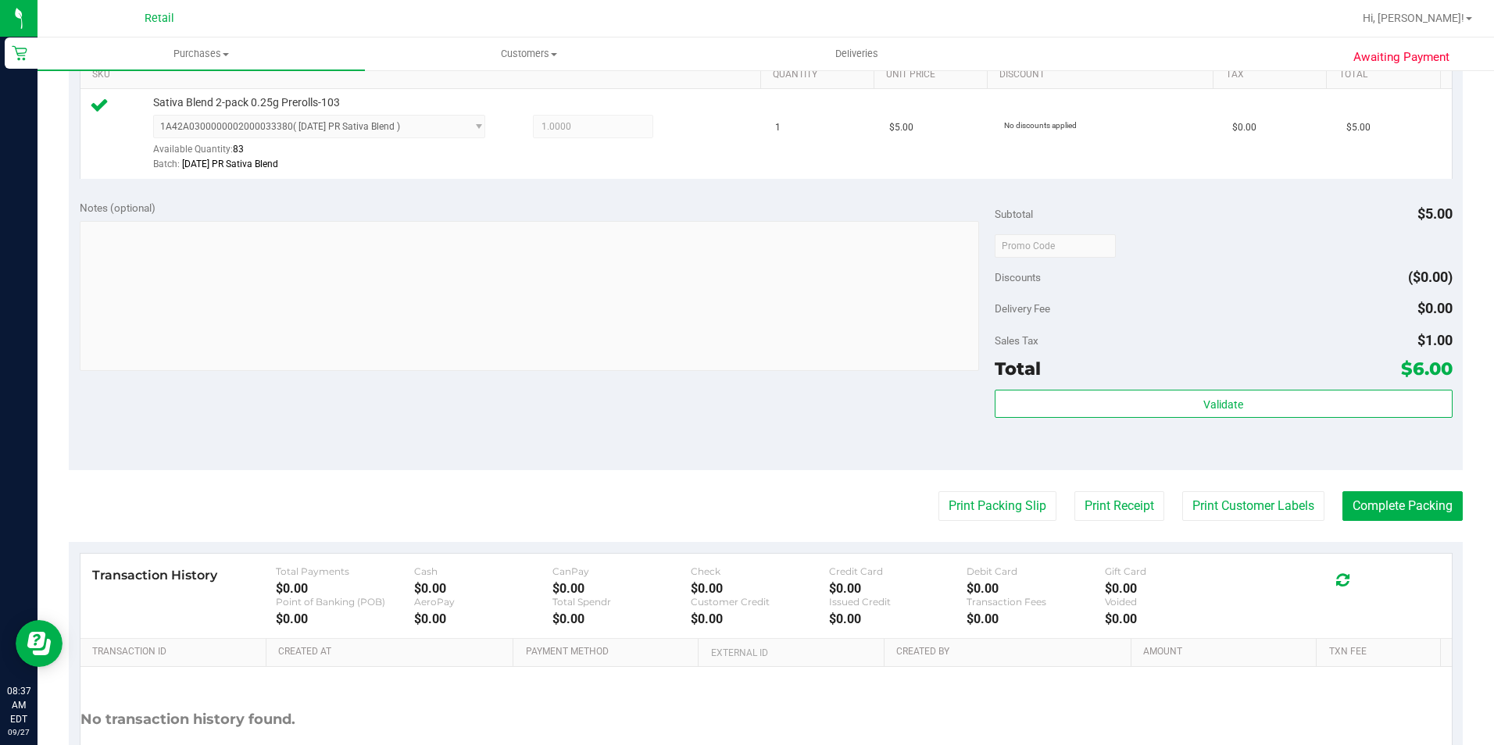
scroll to position [422, 0]
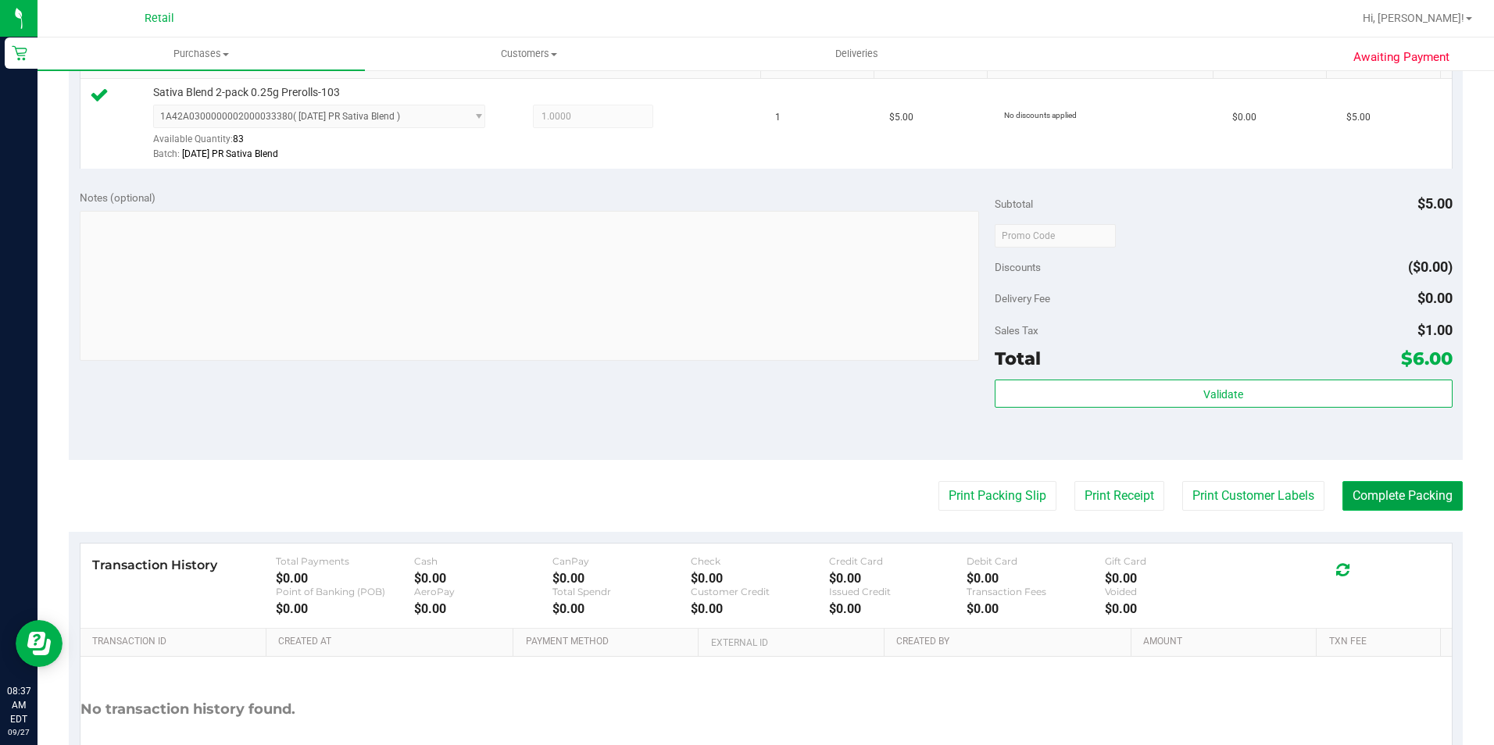
click at [1378, 496] on button "Complete Packing" at bounding box center [1402, 496] width 120 height 30
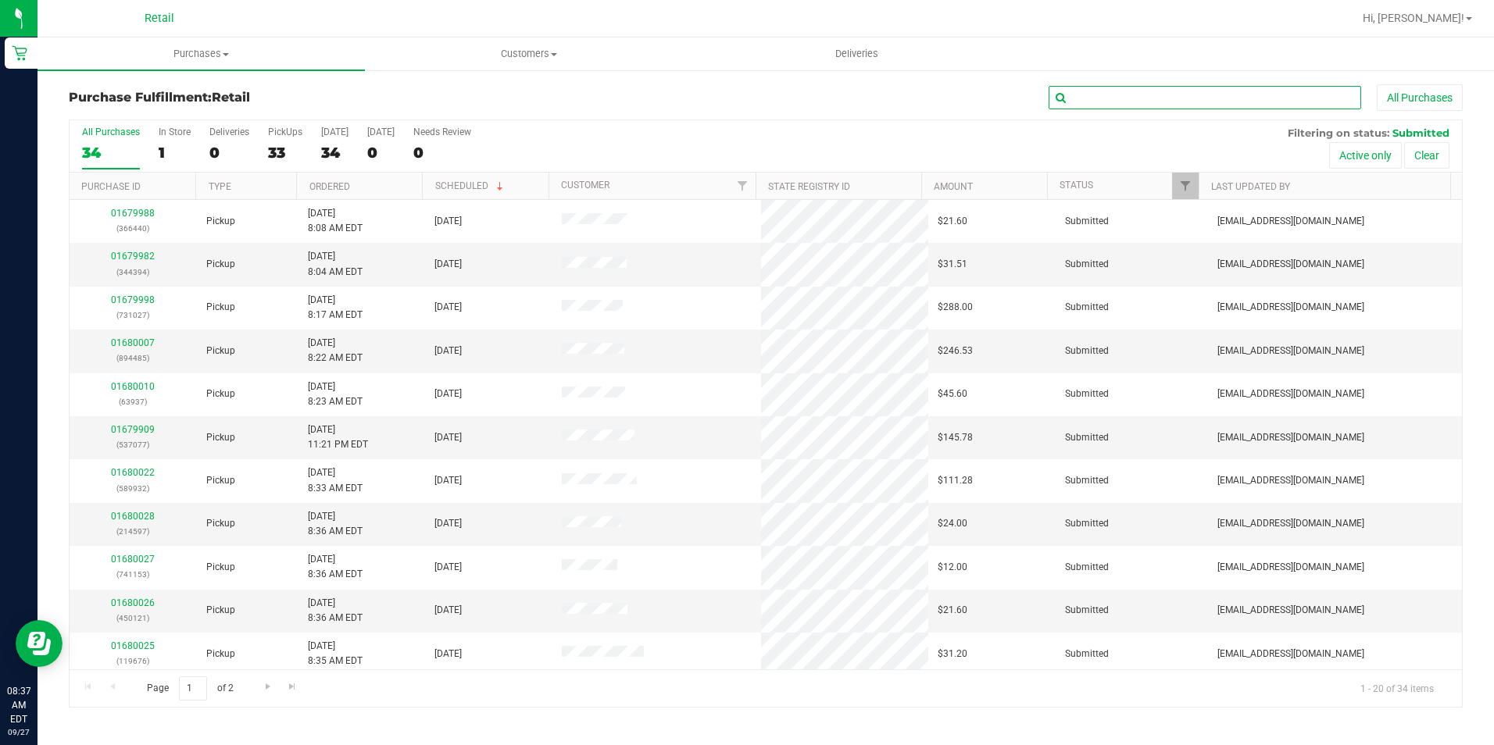
click at [1092, 96] on input "text" at bounding box center [1205, 97] width 313 height 23
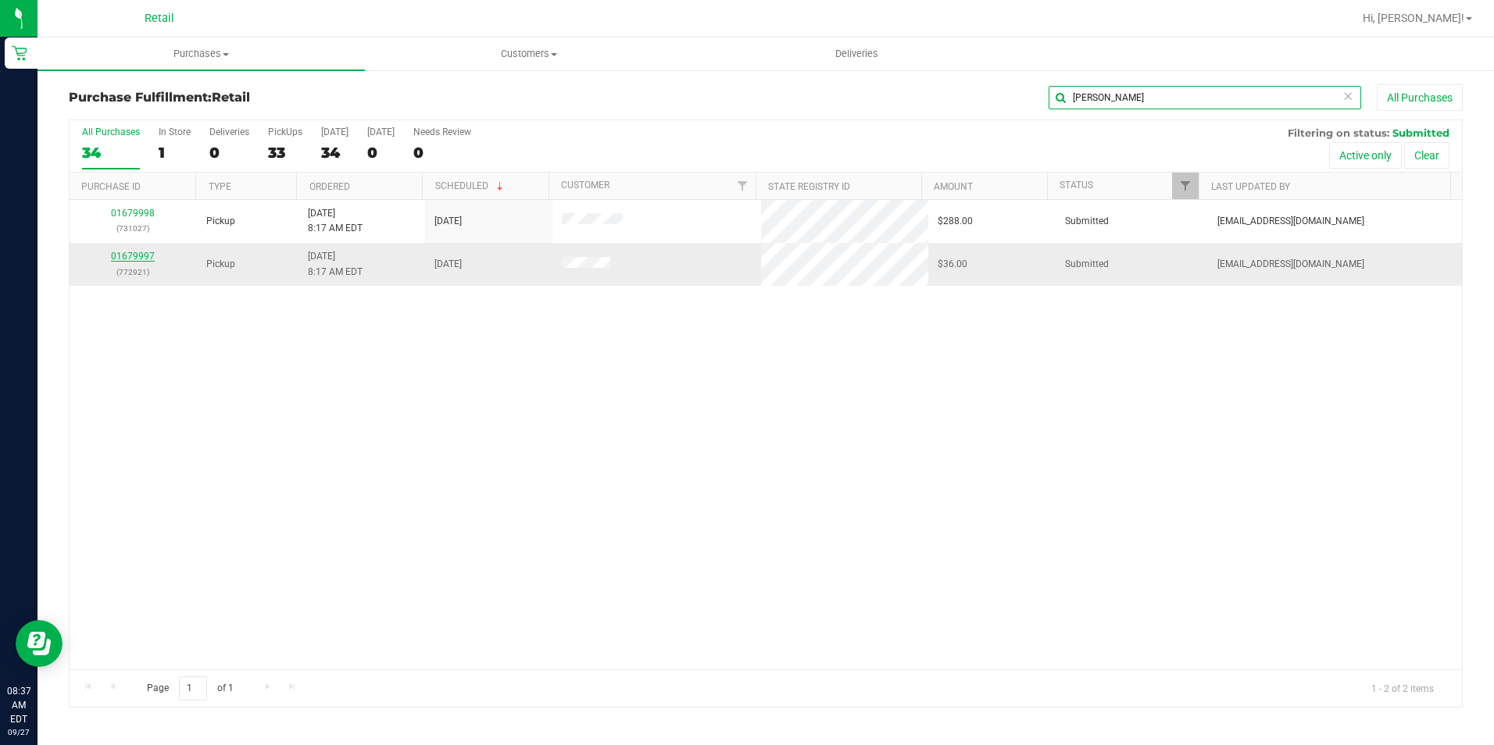
type input "[PERSON_NAME]"
click at [135, 257] on link "01679997" at bounding box center [133, 256] width 44 height 11
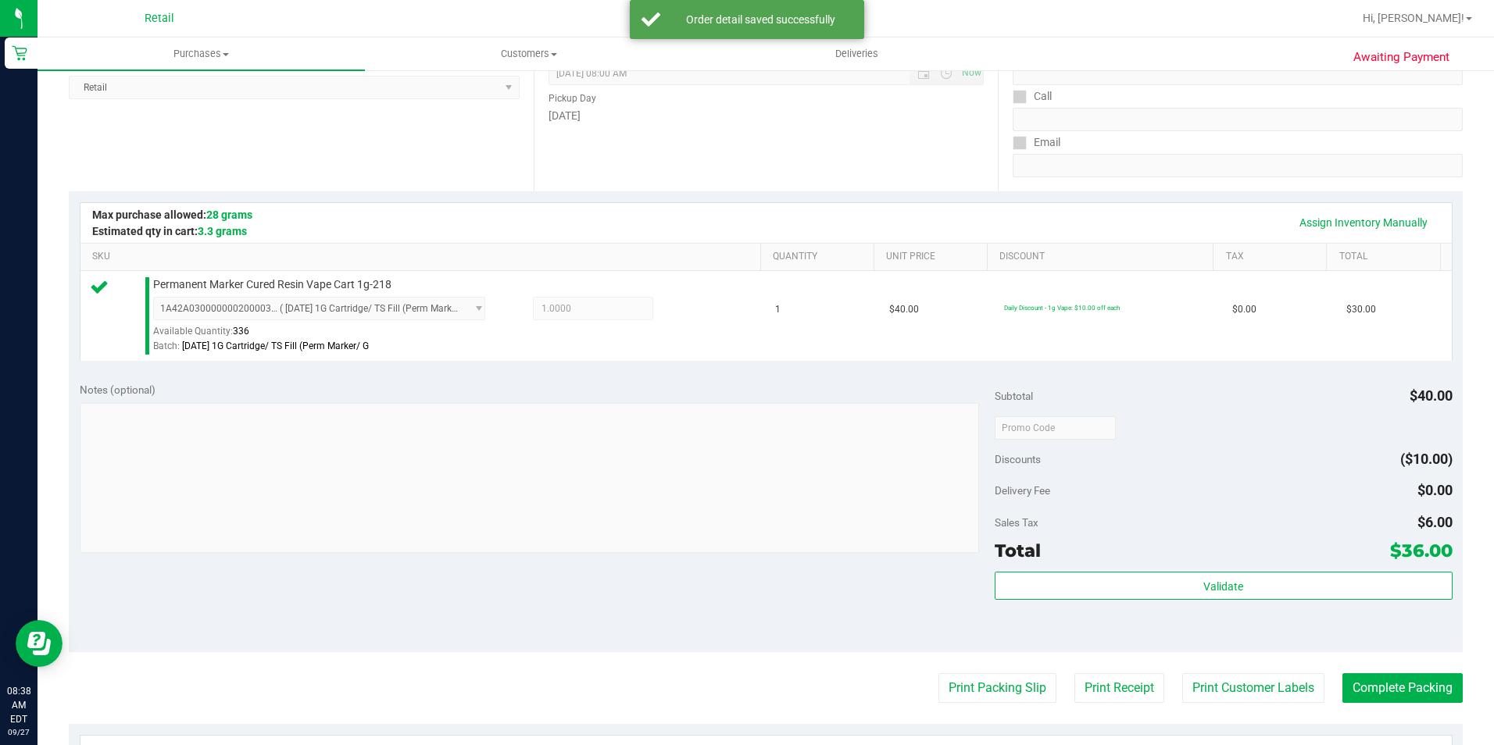
scroll to position [234, 0]
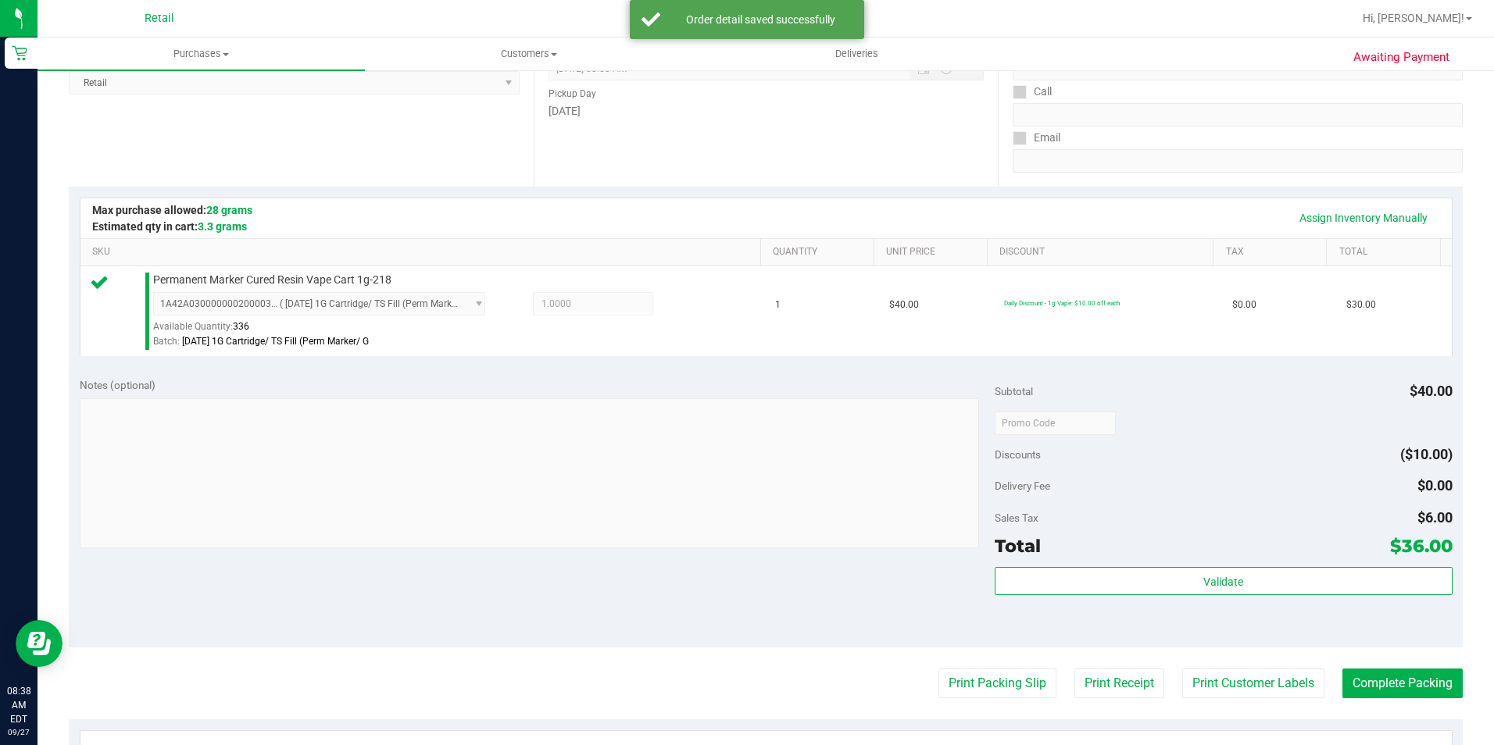
click at [1373, 667] on purchase-details "Back Edit Purchase Cancel Purchase View Profile # 01679997 Med | Rec METRC ID: …" at bounding box center [766, 431] width 1394 height 1162
click at [1364, 684] on button "Complete Packing" at bounding box center [1402, 684] width 120 height 30
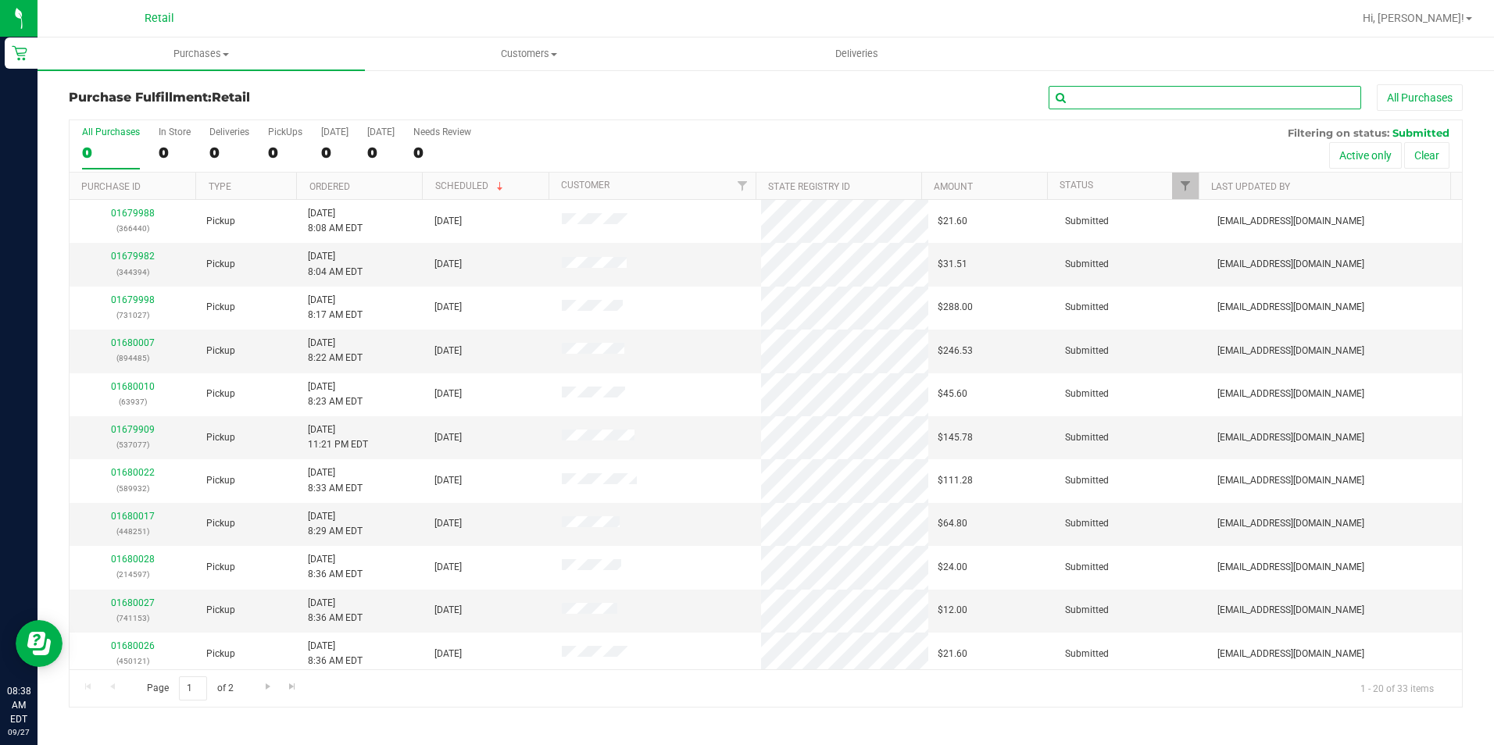
click at [1110, 107] on input "text" at bounding box center [1205, 97] width 313 height 23
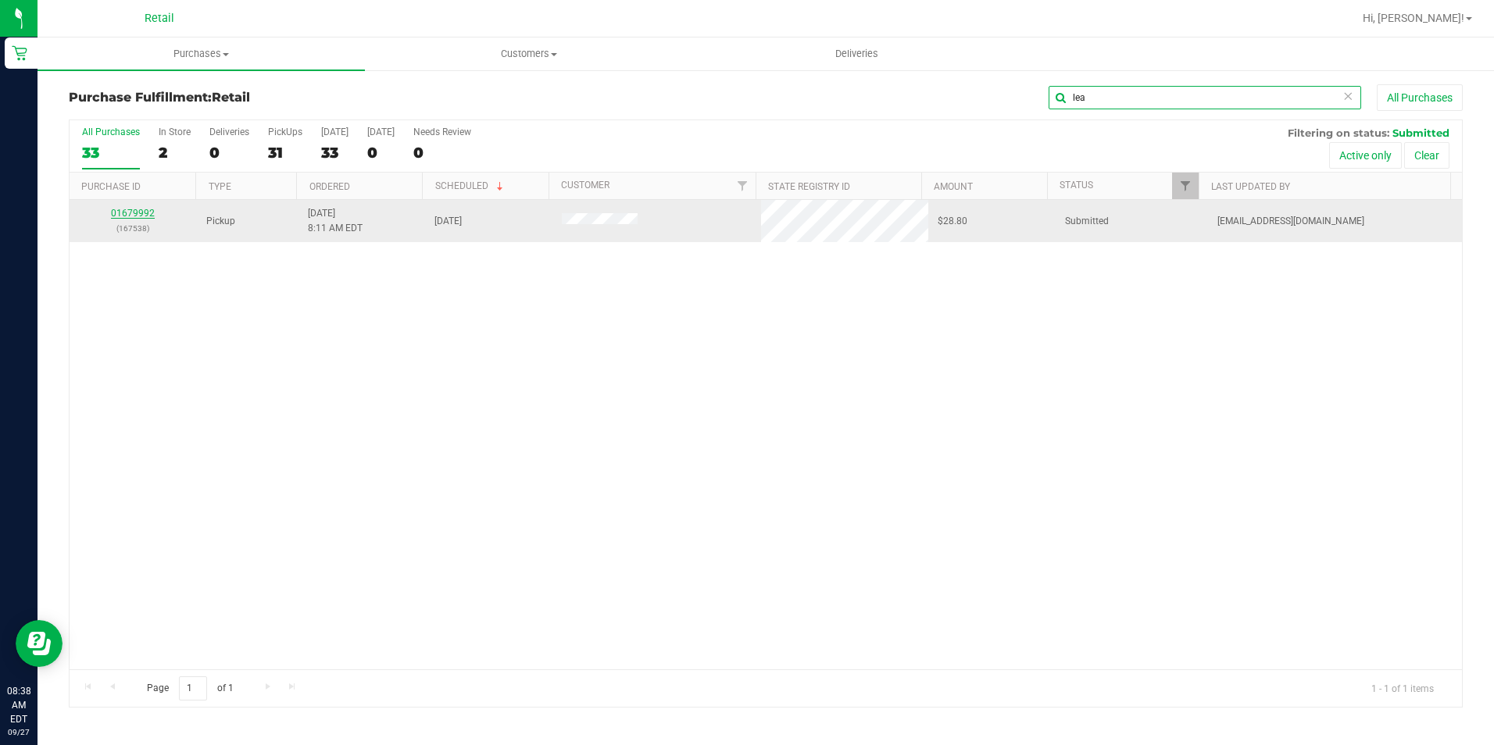
type input "lea"
click at [126, 211] on link "01679992" at bounding box center [133, 213] width 44 height 11
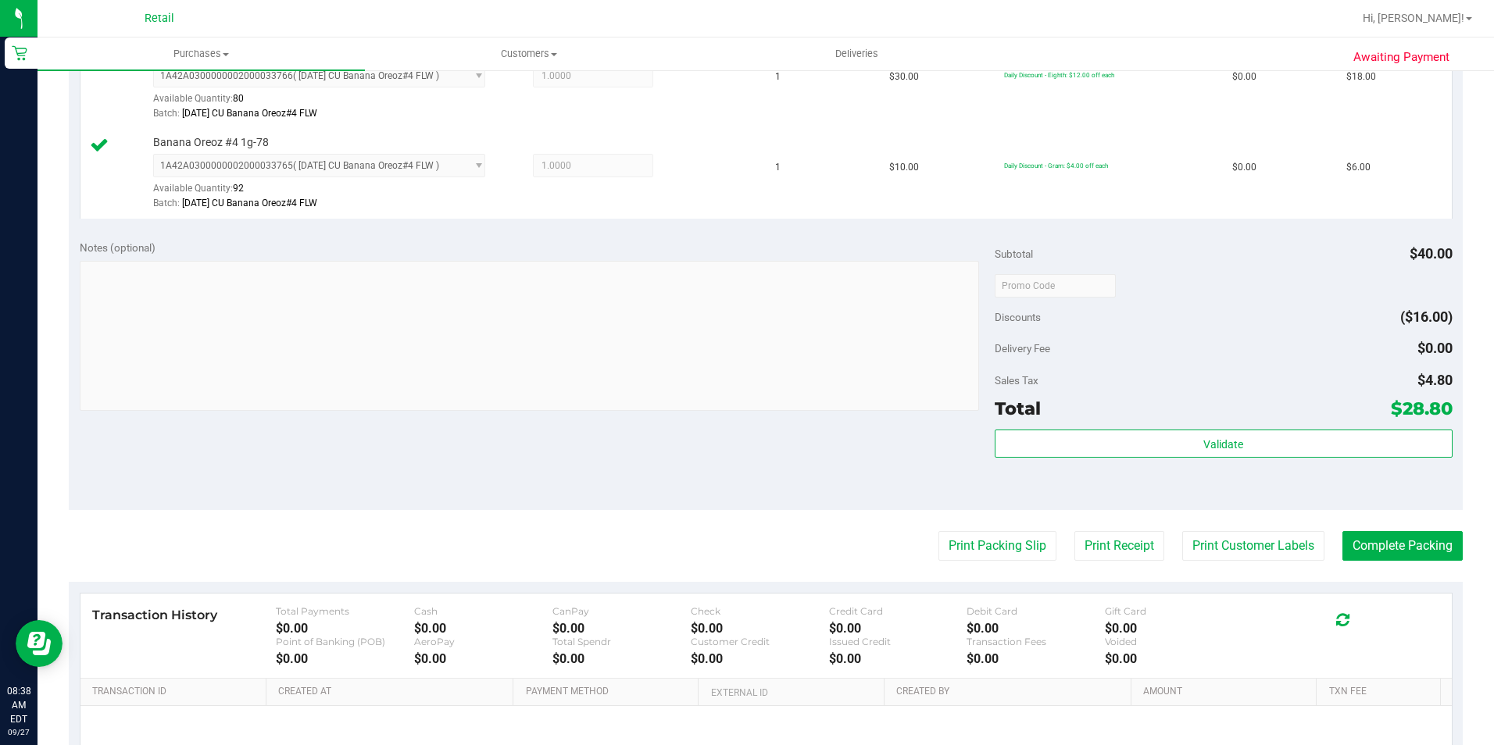
scroll to position [469, 0]
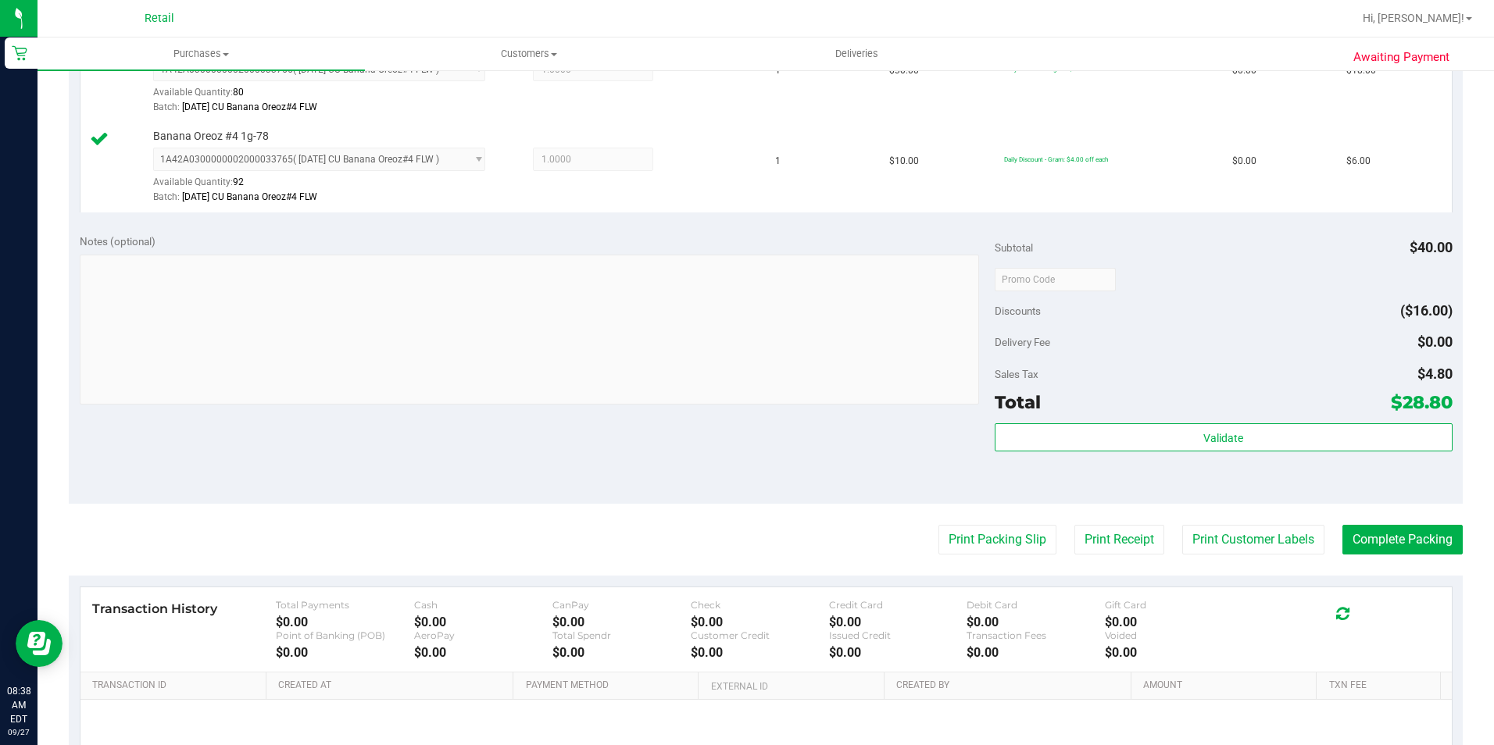
click at [1382, 519] on purchase-details "Back Edit Purchase Cancel Purchase View Profile # 01679992 Med | Rec METRC ID: …" at bounding box center [766, 242] width 1394 height 1253
click at [1378, 542] on button "Complete Packing" at bounding box center [1402, 540] width 120 height 30
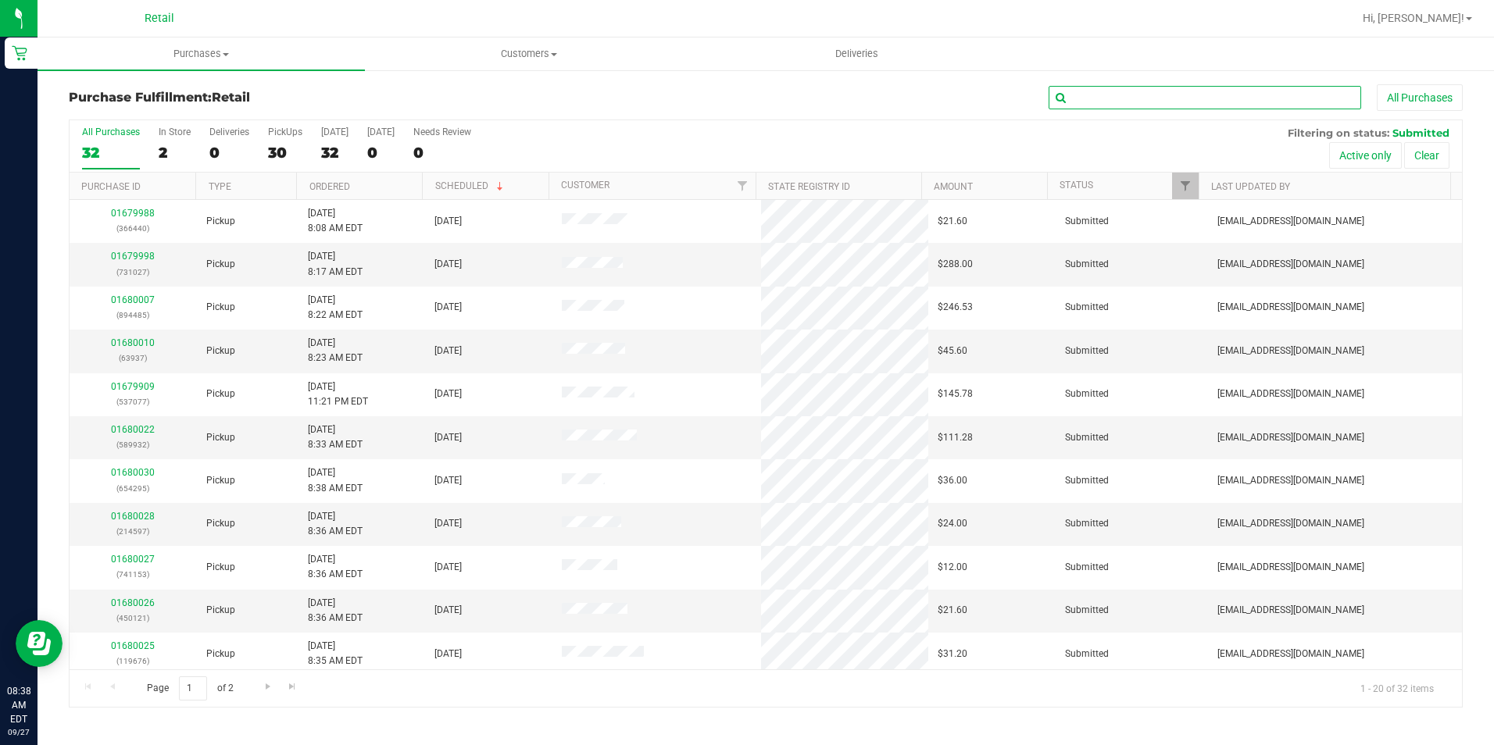
click at [1090, 104] on input "text" at bounding box center [1205, 97] width 313 height 23
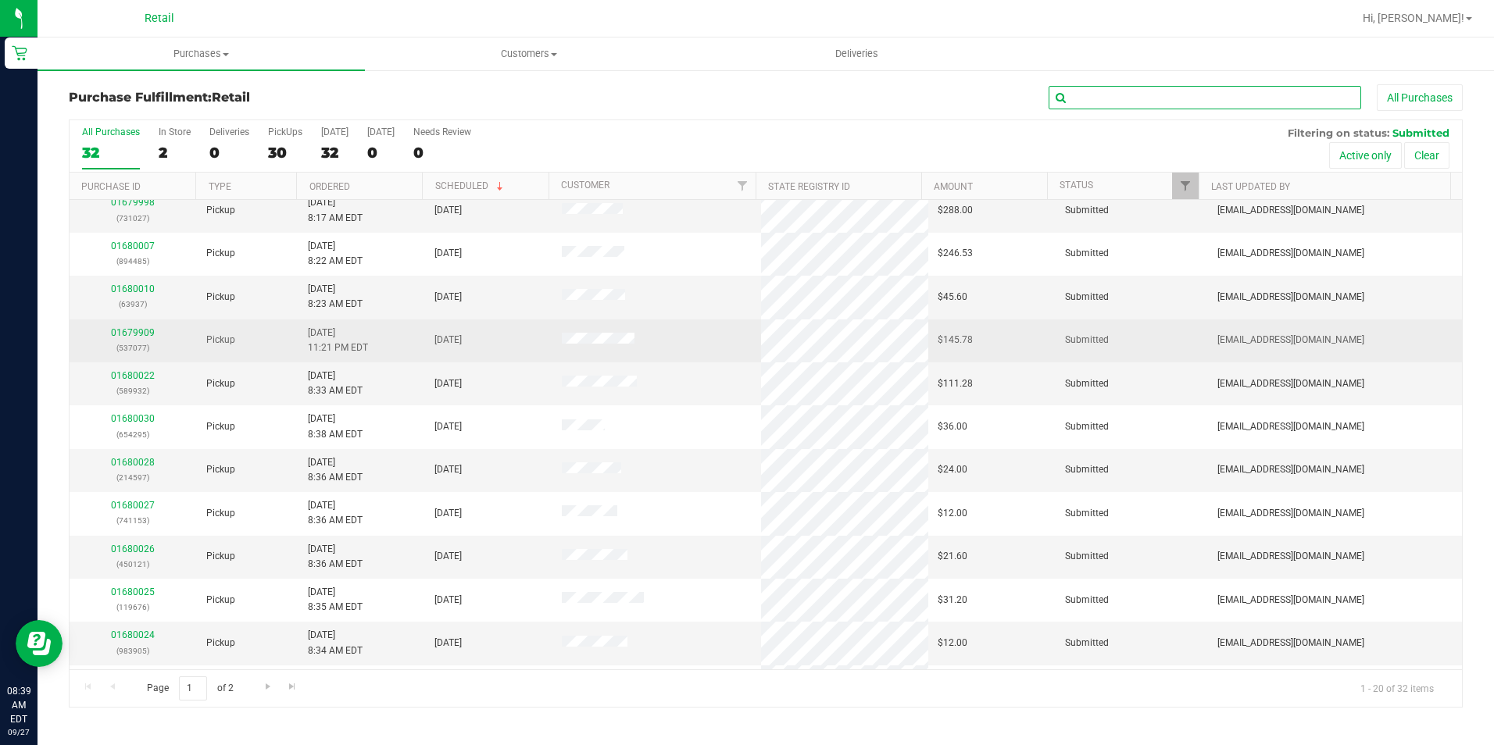
scroll to position [78, 0]
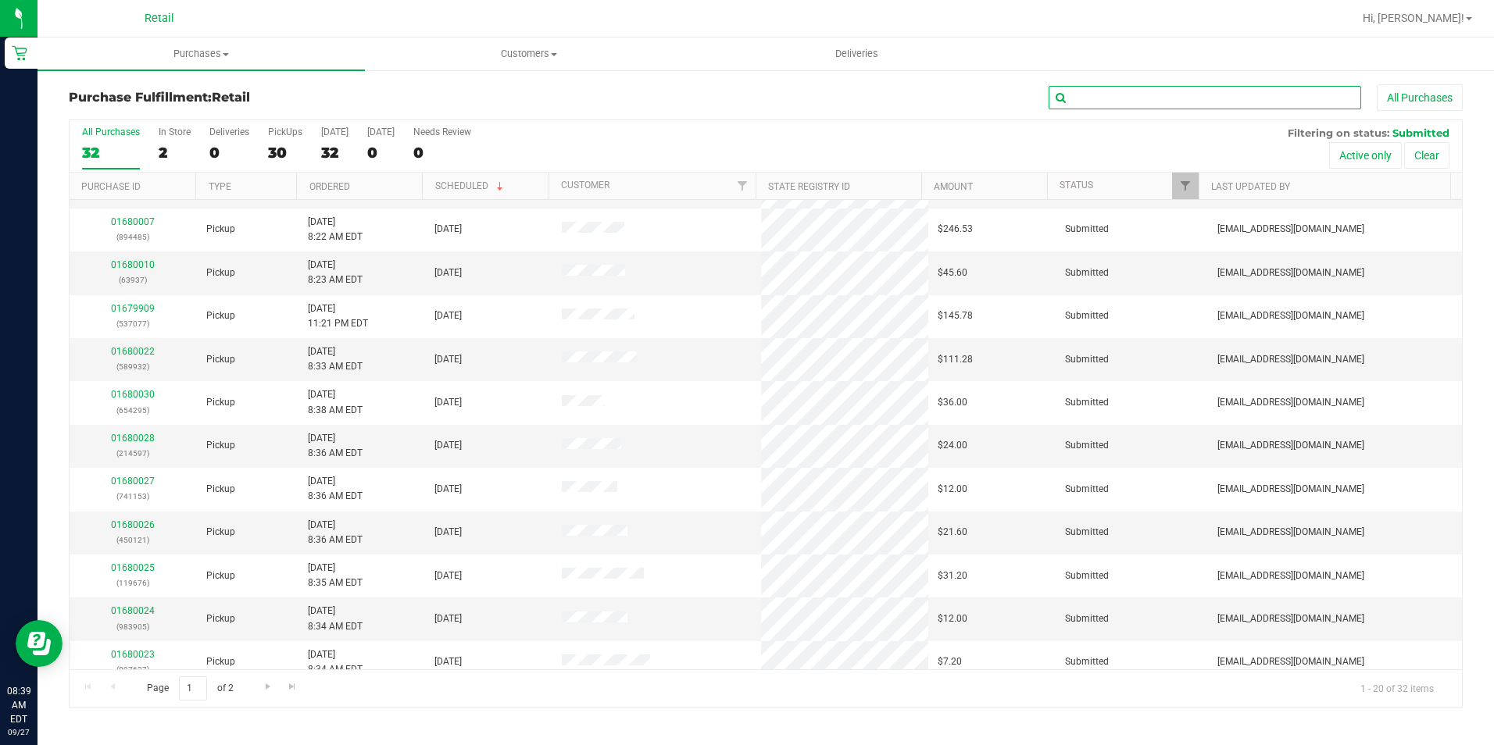
click at [1211, 99] on input "text" at bounding box center [1205, 97] width 313 height 23
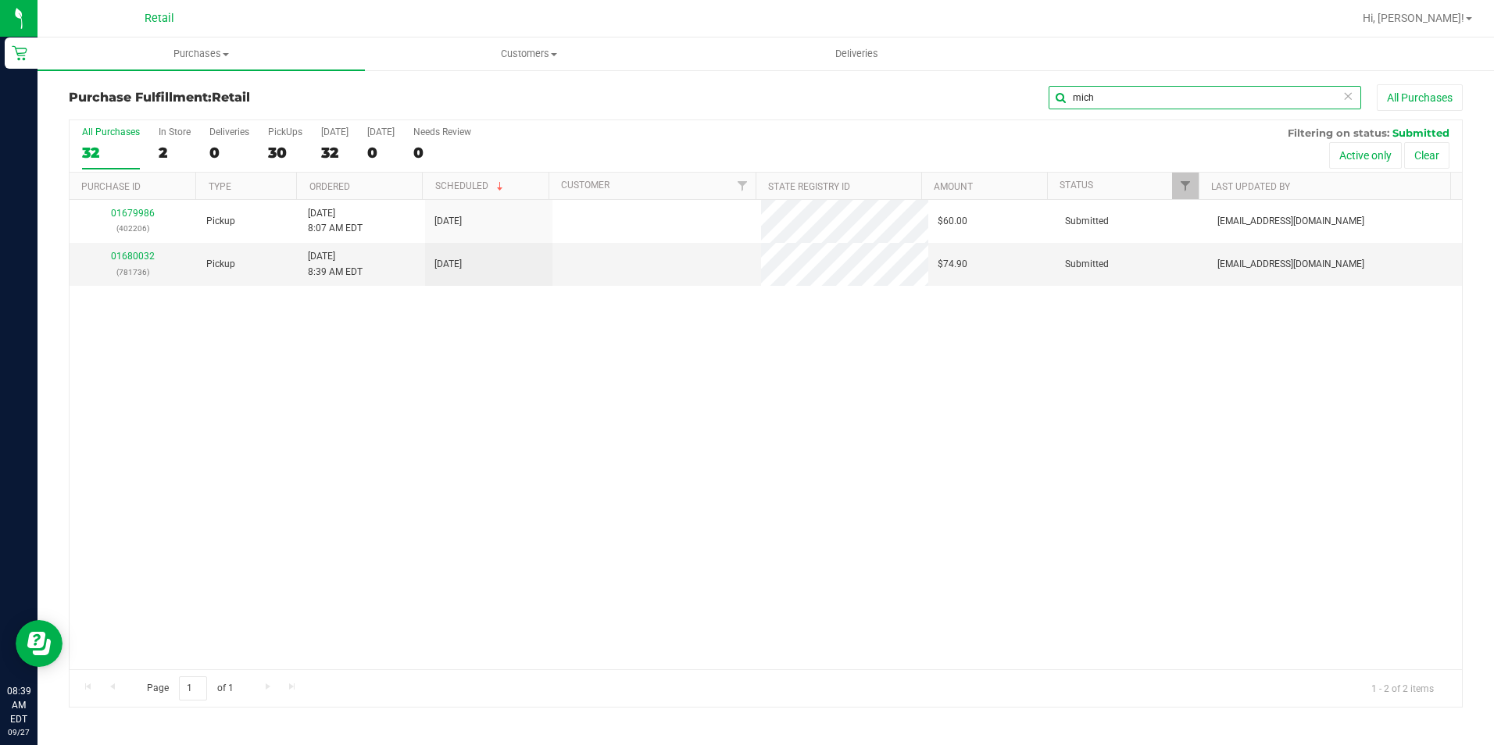
scroll to position [0, 0]
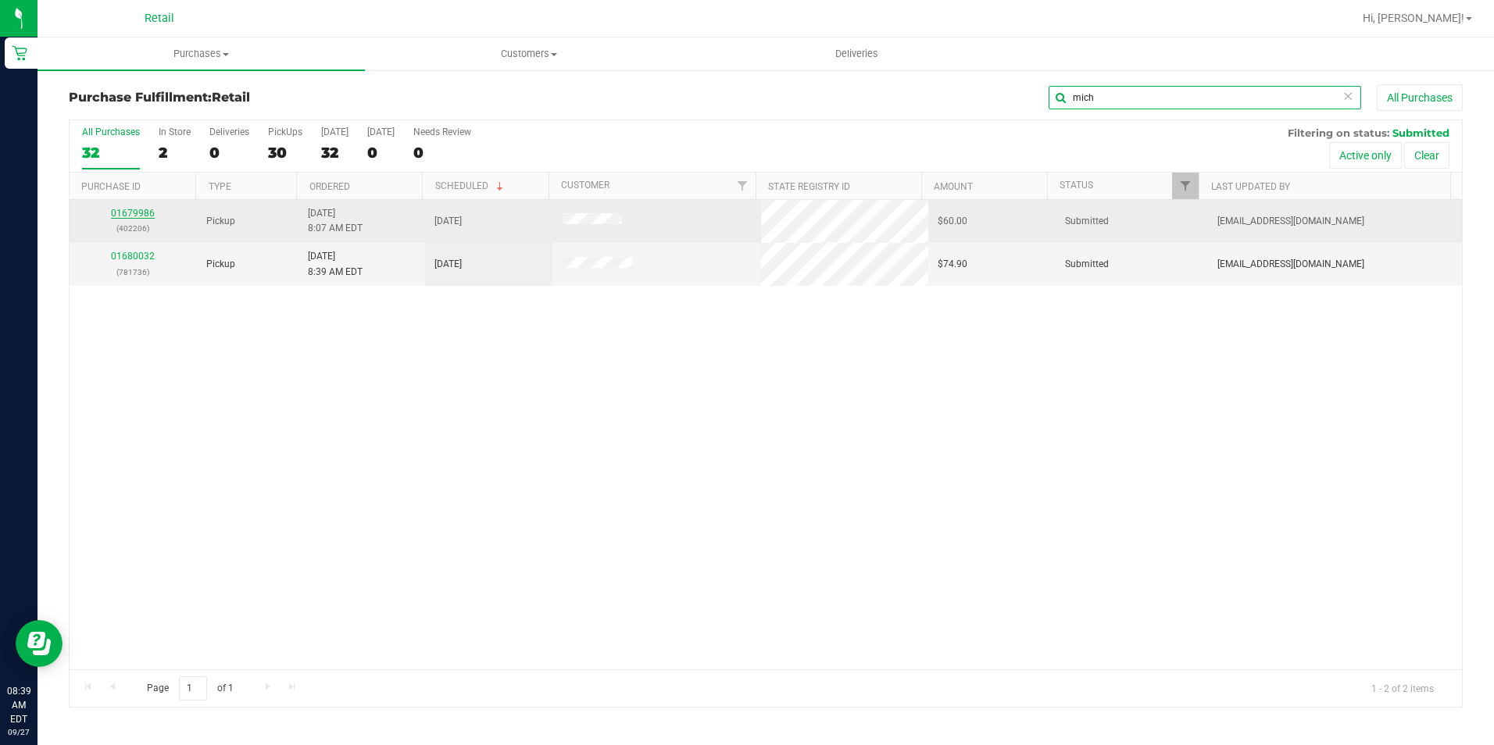
type input "mich"
click at [138, 209] on link "01679986" at bounding box center [133, 213] width 44 height 11
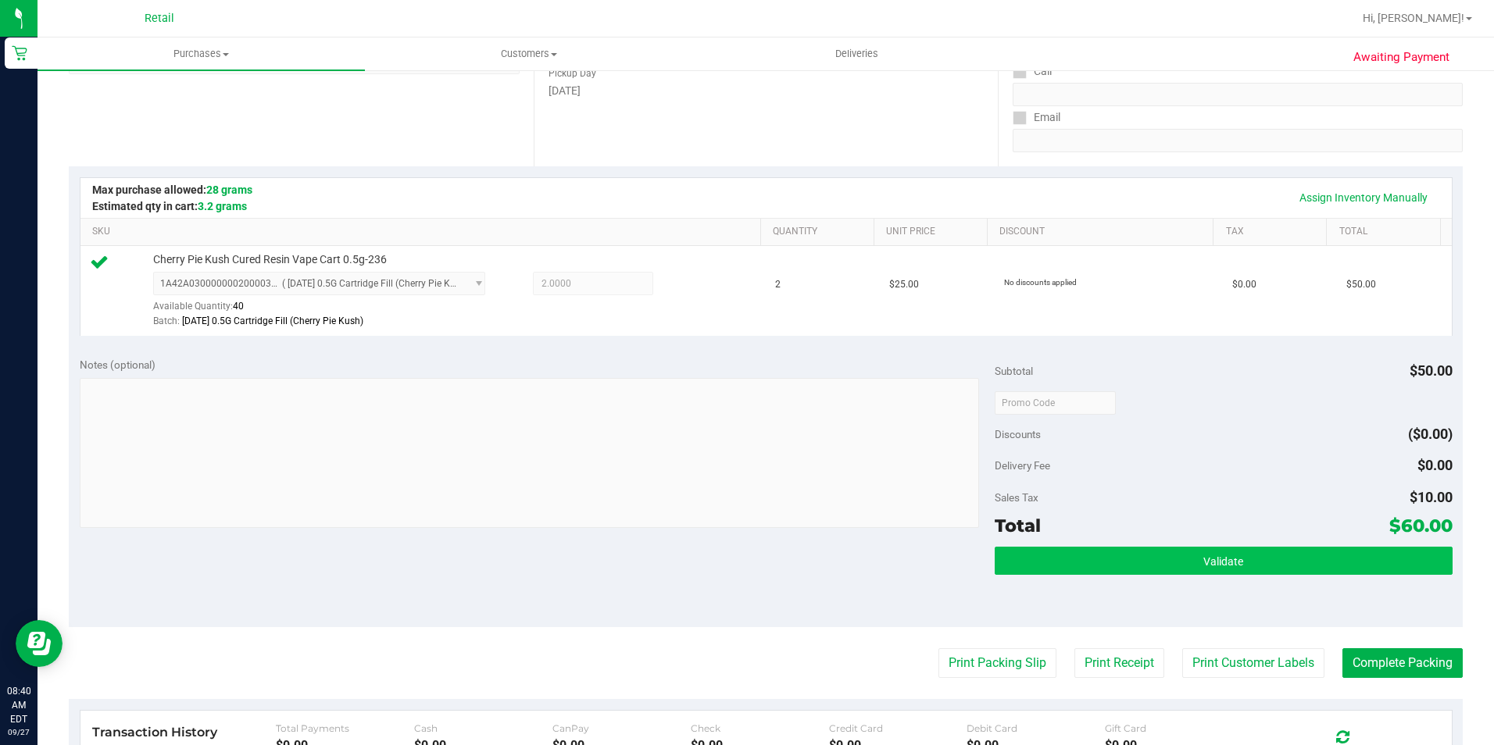
scroll to position [313, 0]
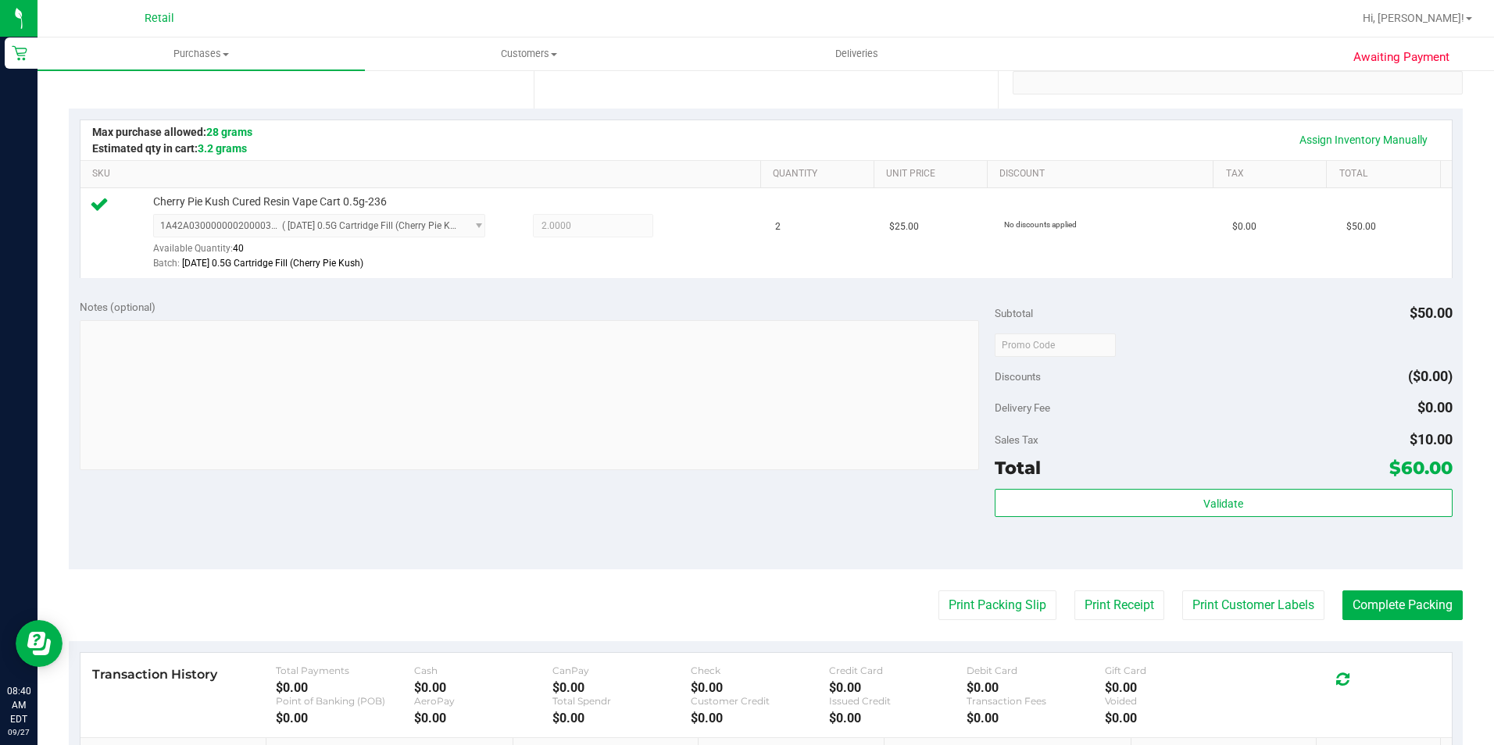
click at [1399, 621] on purchase-details "Back Edit Purchase Cancel Purchase View Profile # 01679986 Med | Rec METRC ID: …" at bounding box center [766, 353] width 1394 height 1162
click at [1342, 614] on button "Complete Packing" at bounding box center [1402, 606] width 120 height 30
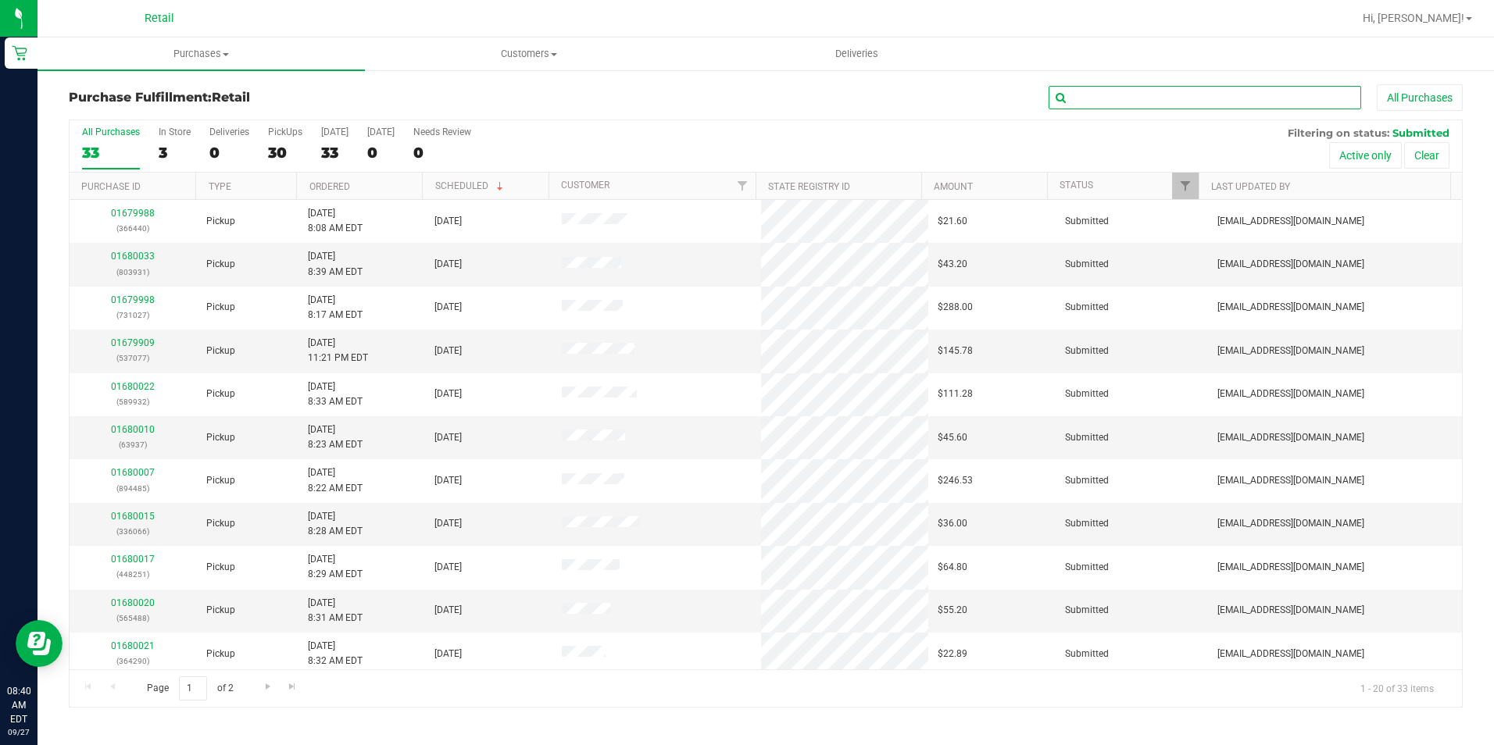
click at [1178, 95] on input "text" at bounding box center [1205, 97] width 313 height 23
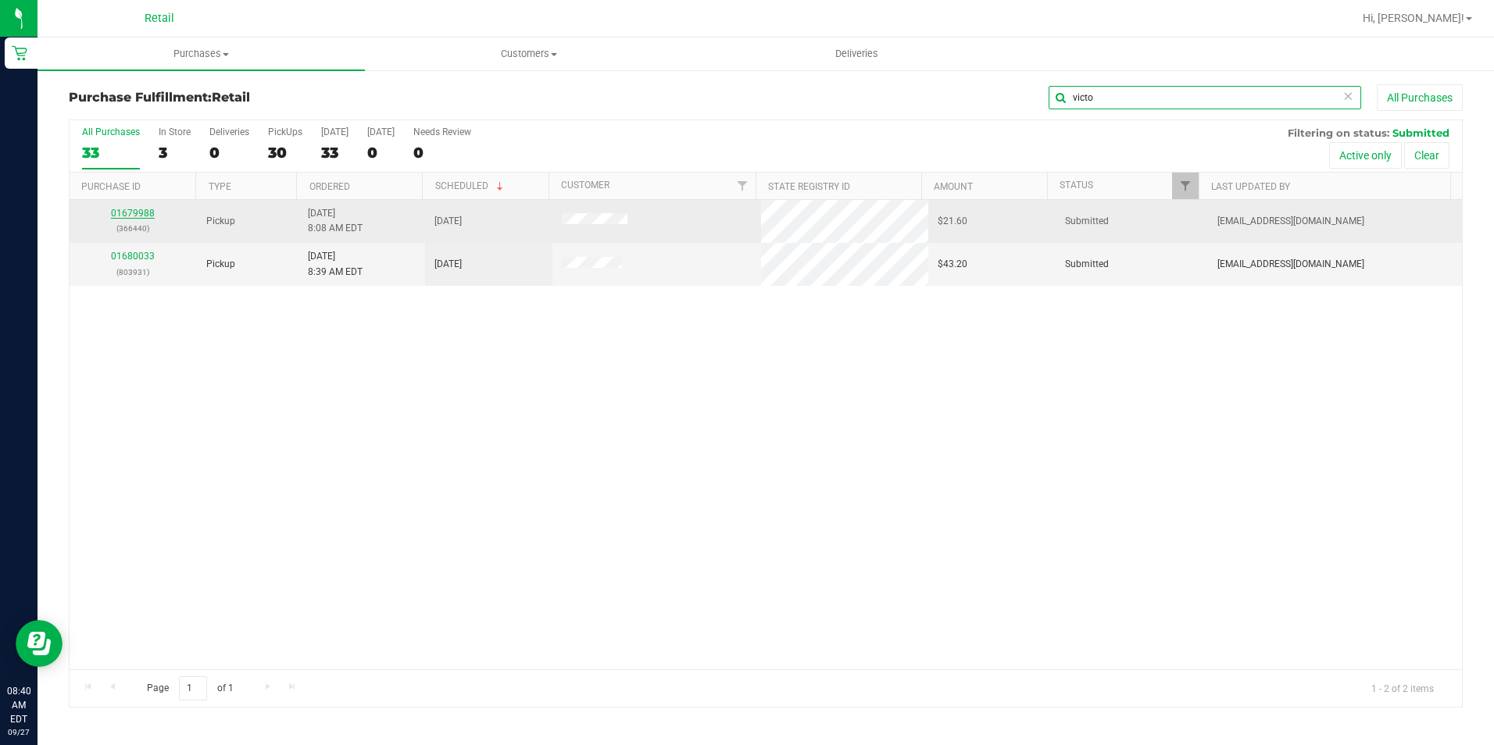
type input "victo"
click at [130, 210] on link "01679988" at bounding box center [133, 213] width 44 height 11
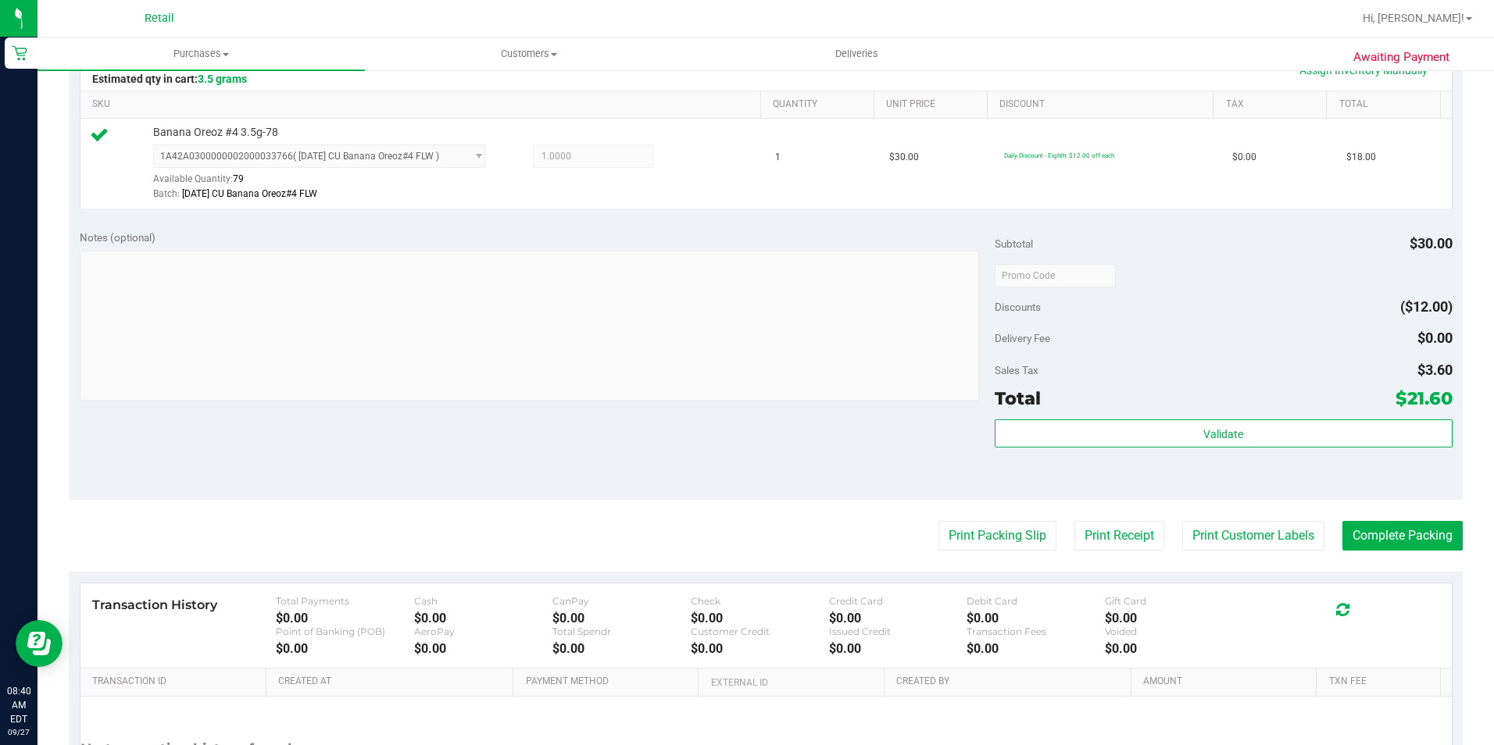
scroll to position [391, 0]
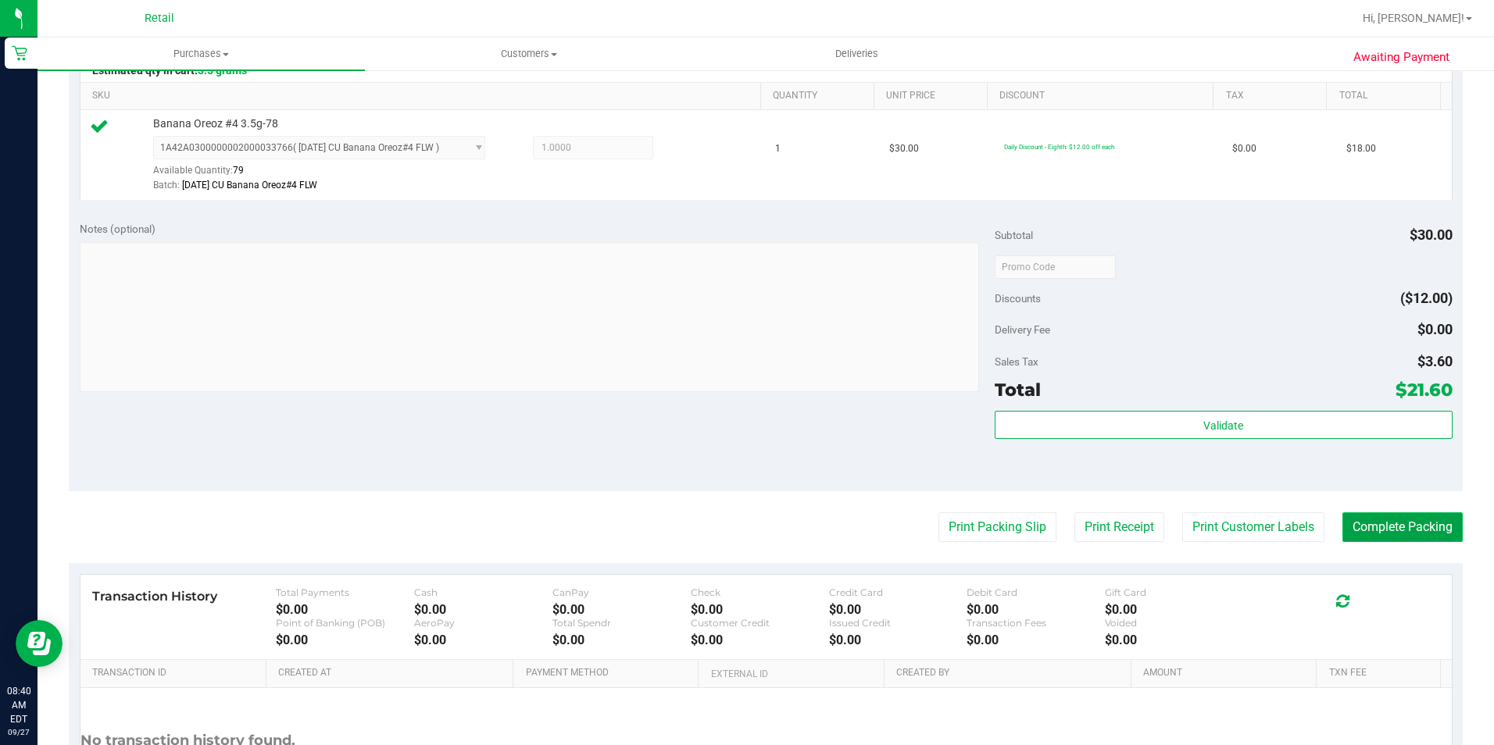
click at [1388, 527] on button "Complete Packing" at bounding box center [1402, 528] width 120 height 30
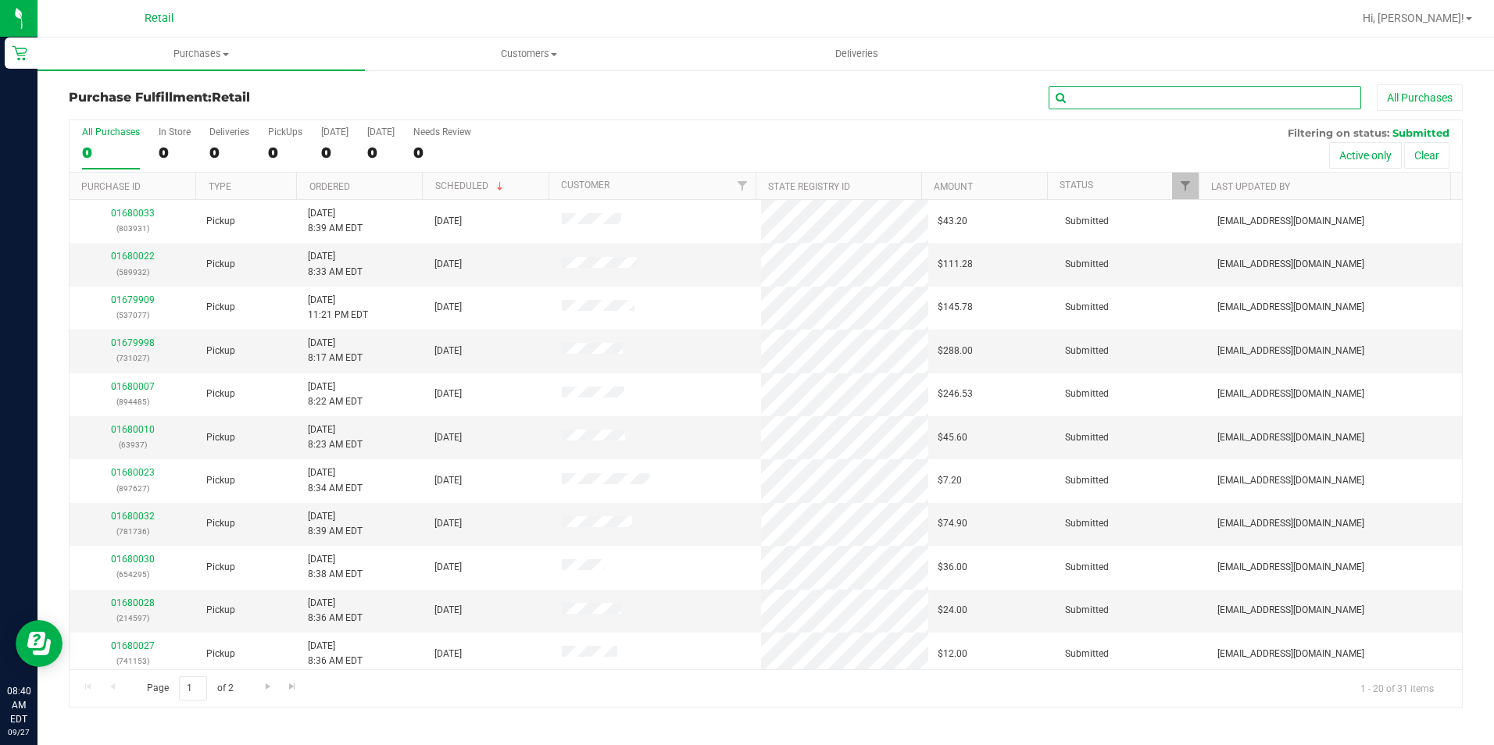
click at [1137, 106] on input "text" at bounding box center [1205, 97] width 313 height 23
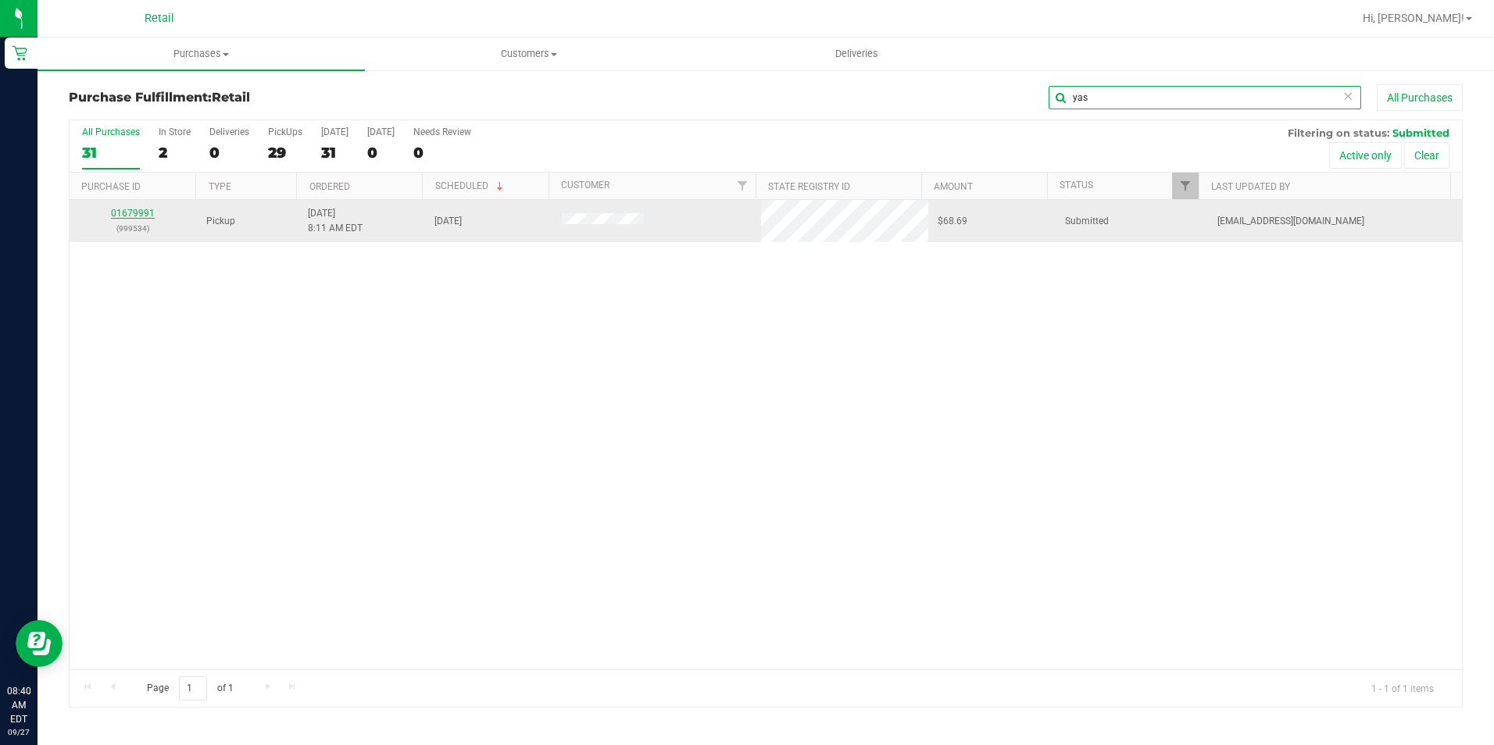
type input "yas"
click at [126, 210] on link "01679991" at bounding box center [133, 213] width 44 height 11
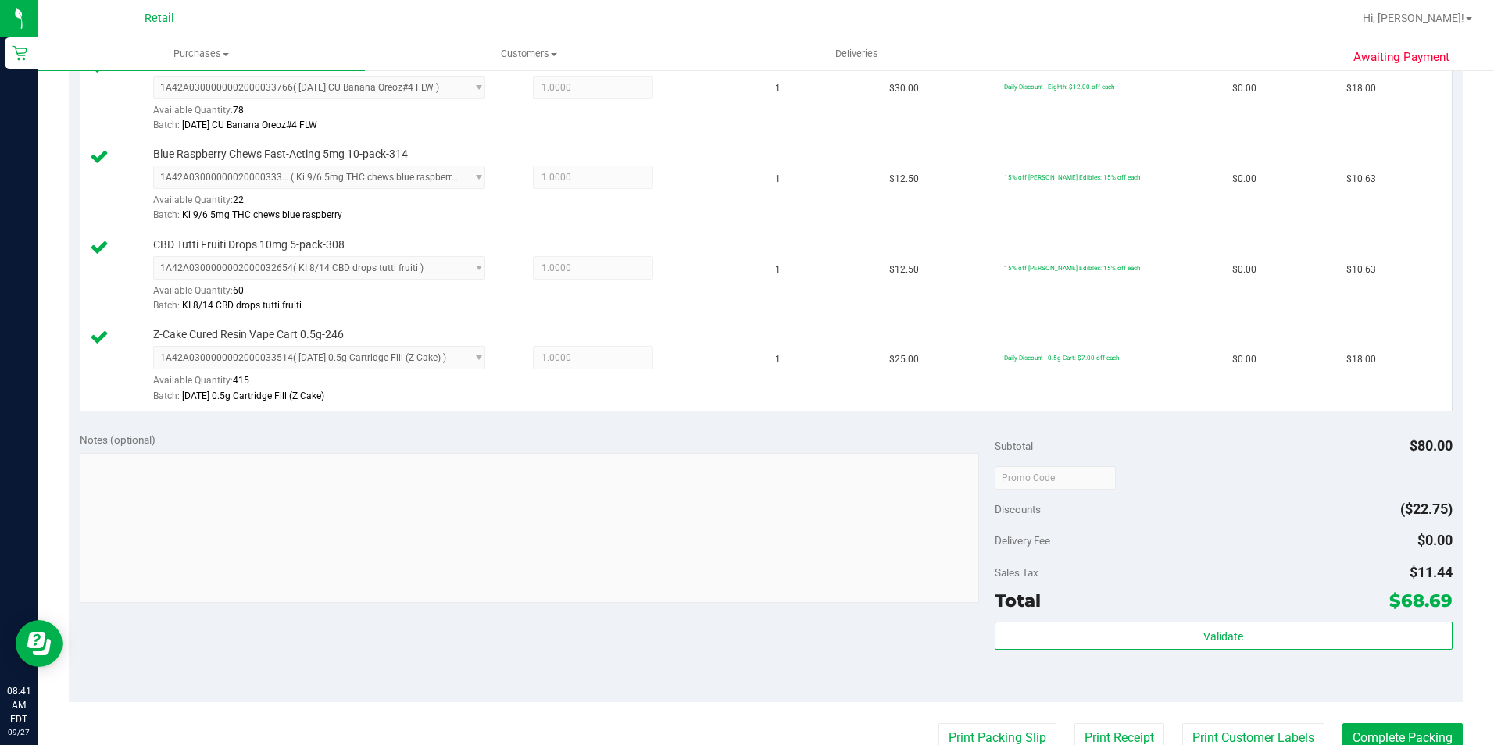
scroll to position [469, 0]
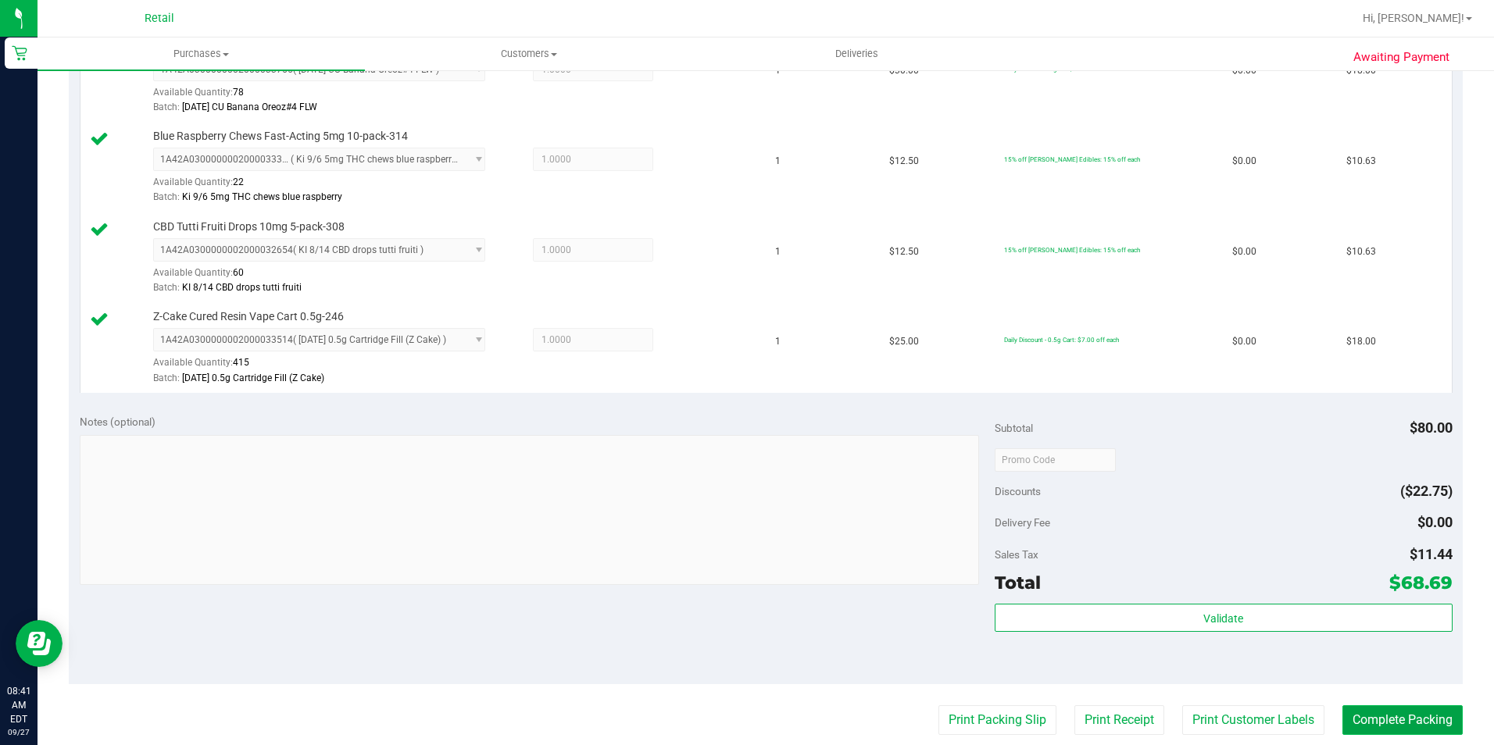
click at [1373, 720] on button "Complete Packing" at bounding box center [1402, 721] width 120 height 30
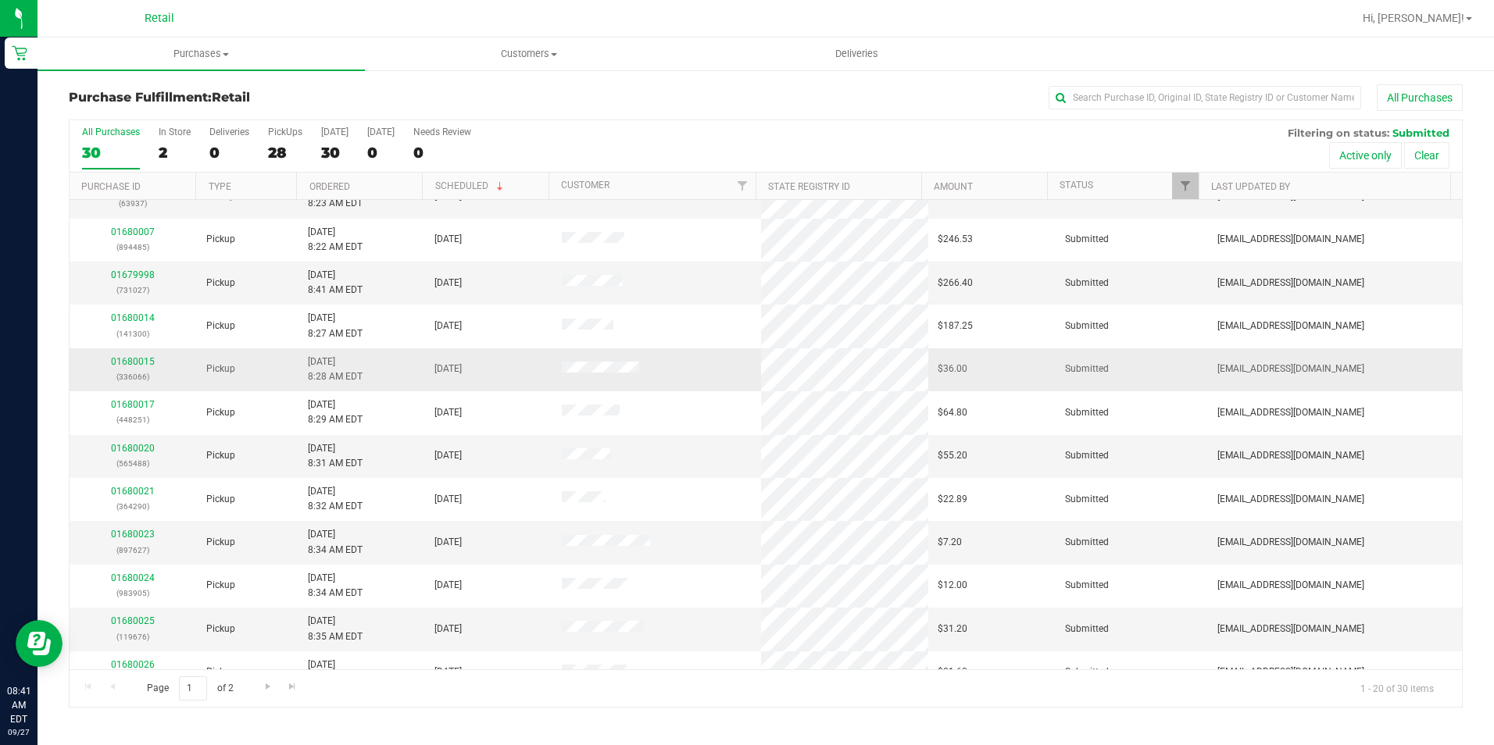
scroll to position [313, 0]
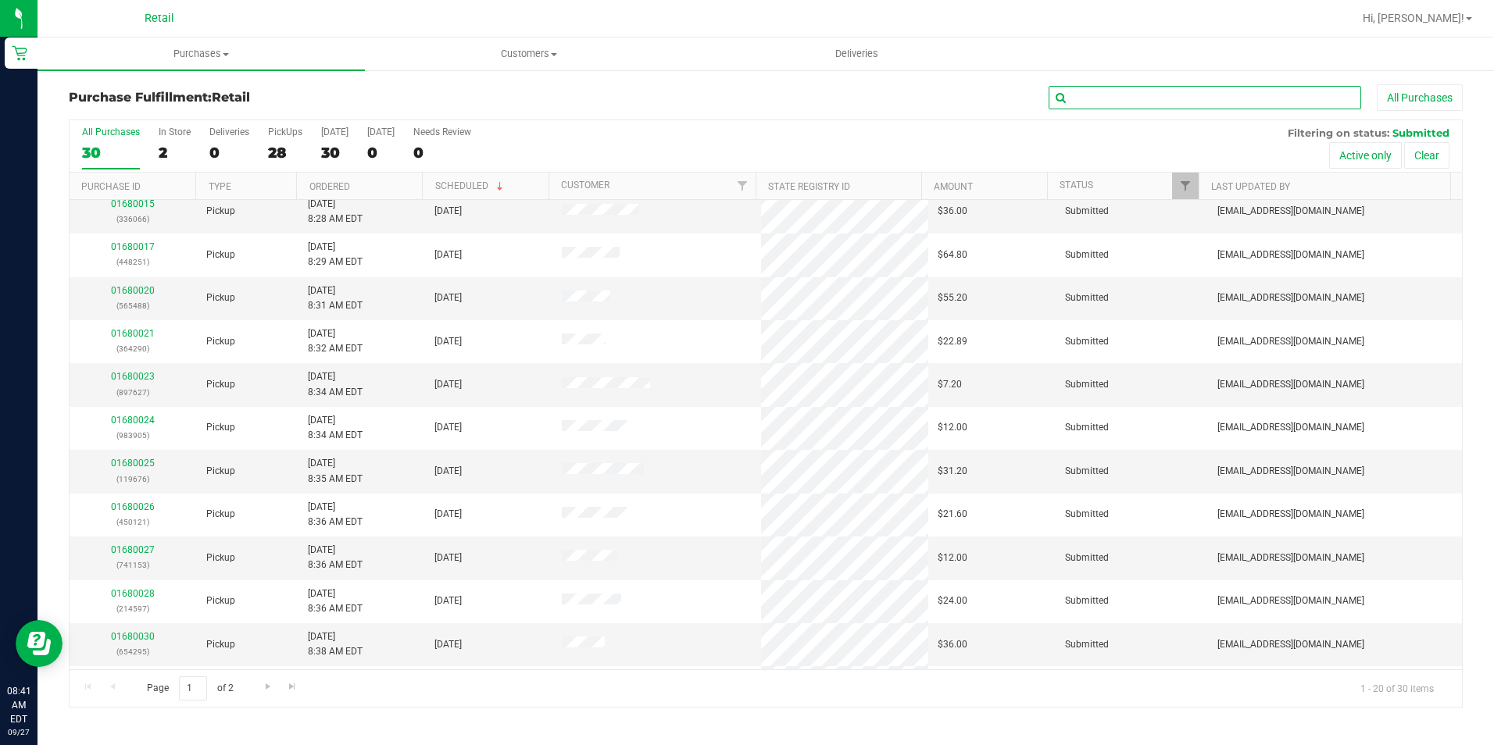
click at [1107, 92] on input "text" at bounding box center [1205, 97] width 313 height 23
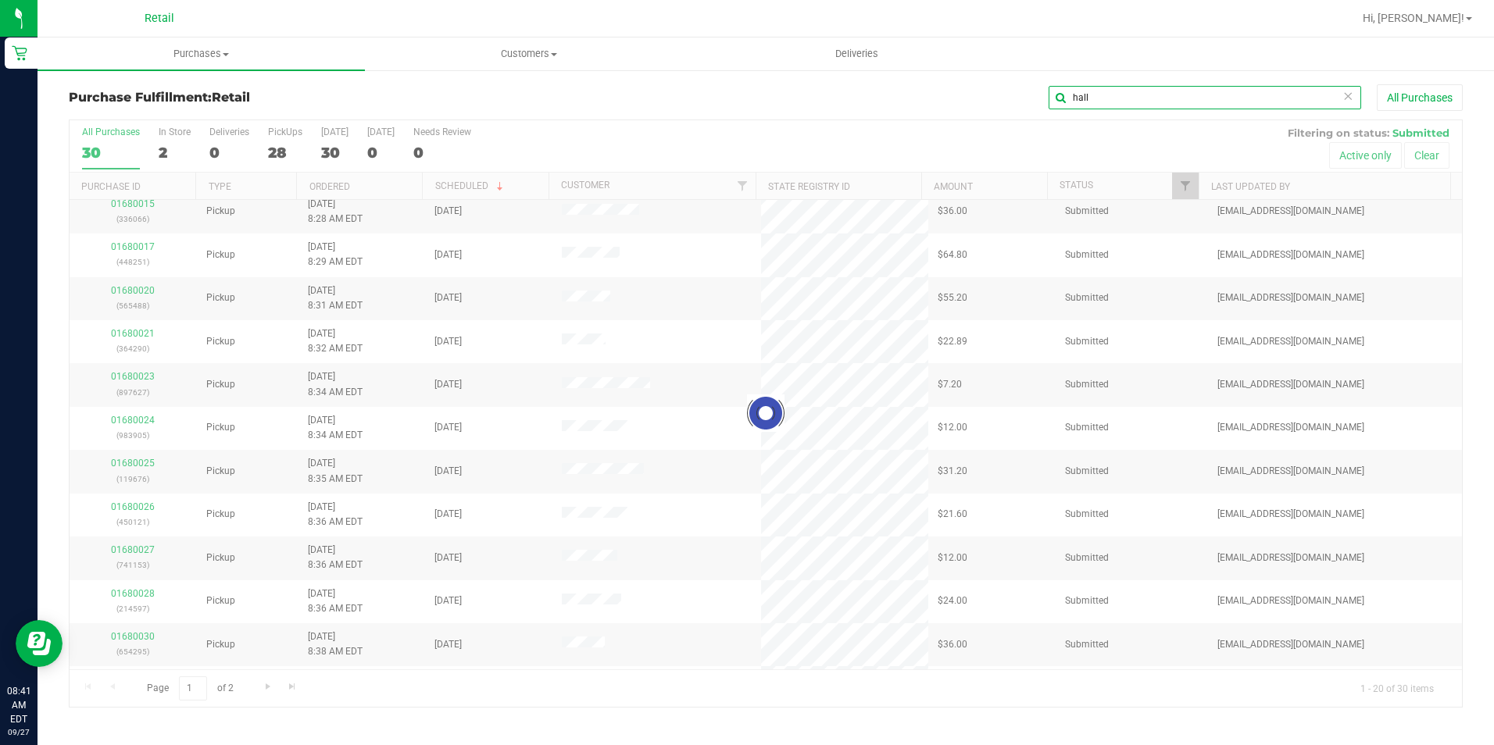
scroll to position [0, 0]
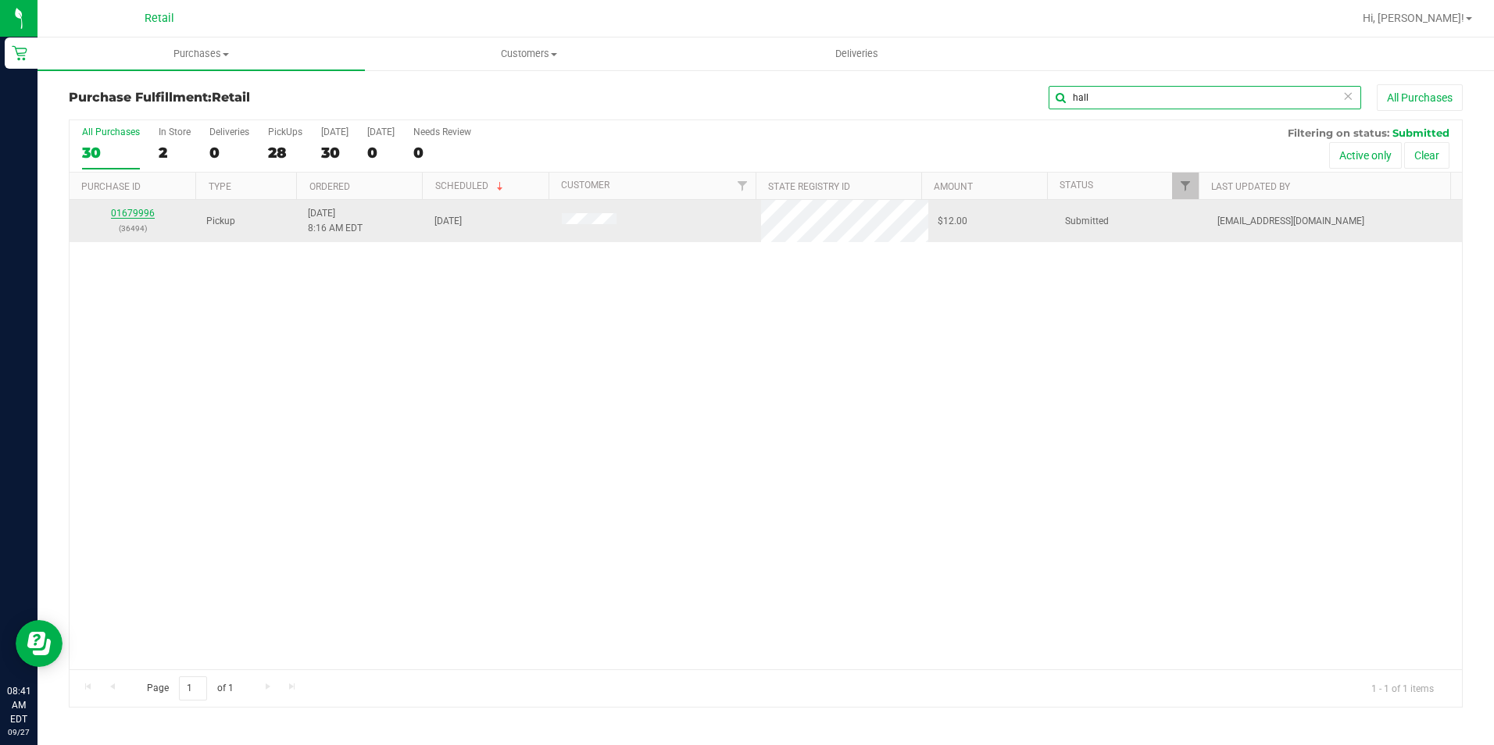
type input "hall"
click at [148, 212] on link "01679996" at bounding box center [133, 213] width 44 height 11
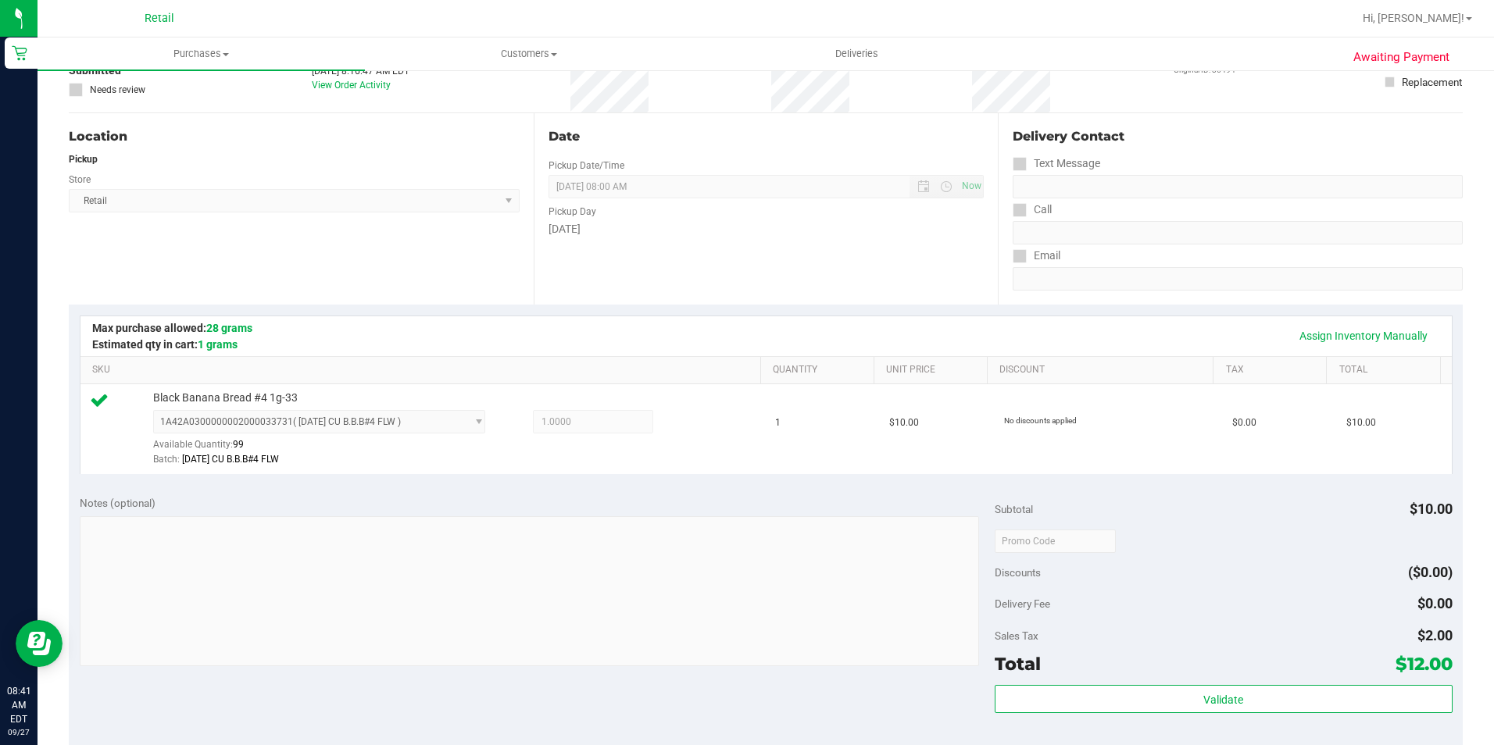
scroll to position [313, 0]
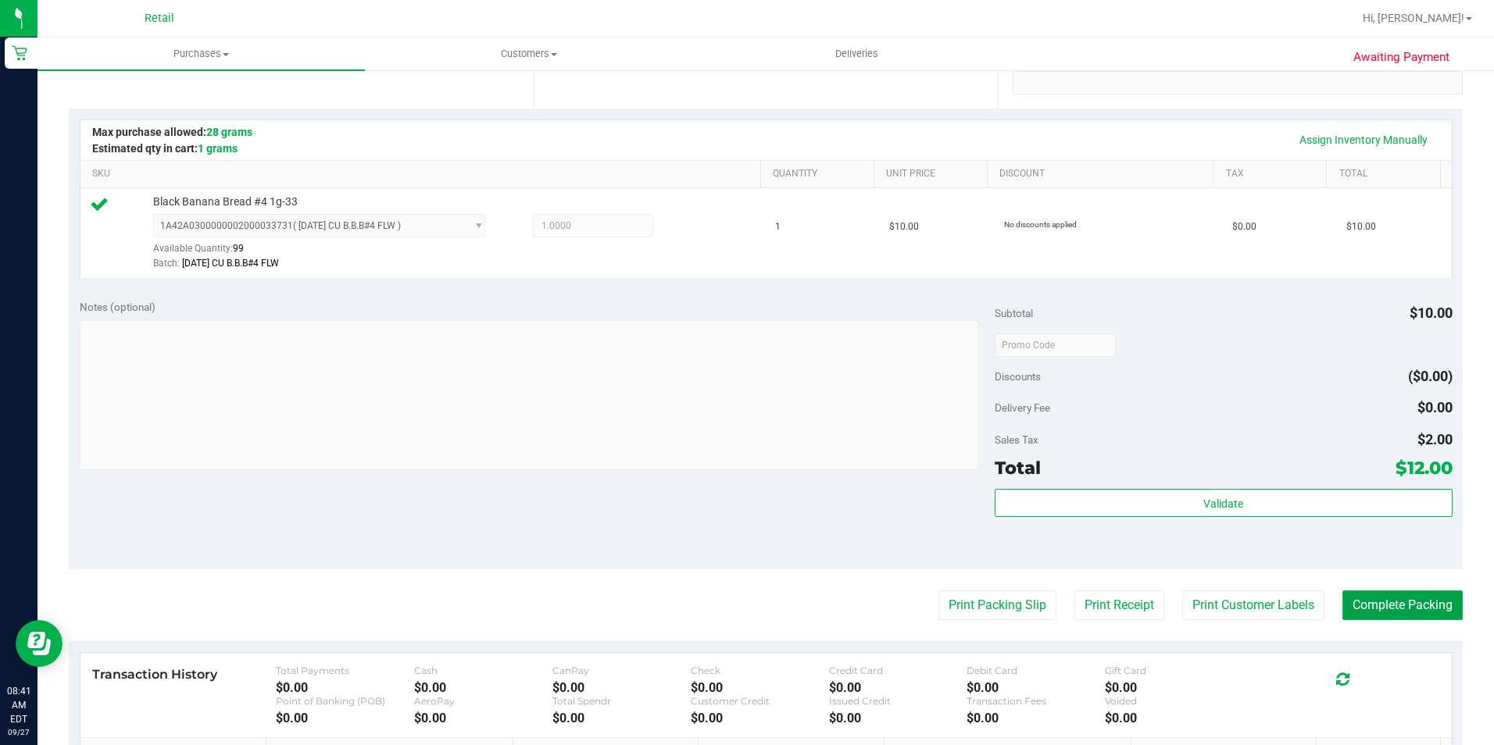
click at [1378, 607] on button "Complete Packing" at bounding box center [1402, 606] width 120 height 30
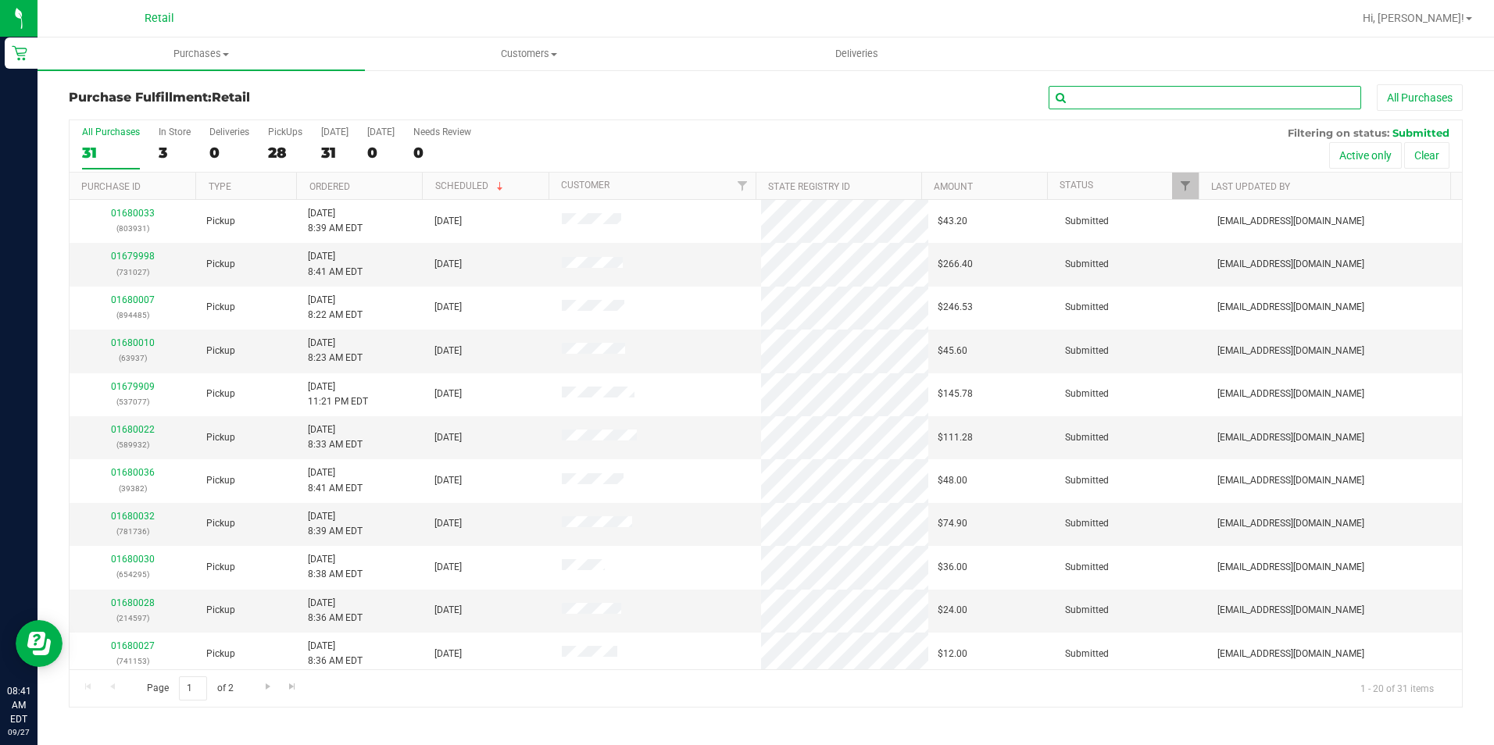
click at [1121, 102] on input "text" at bounding box center [1205, 97] width 313 height 23
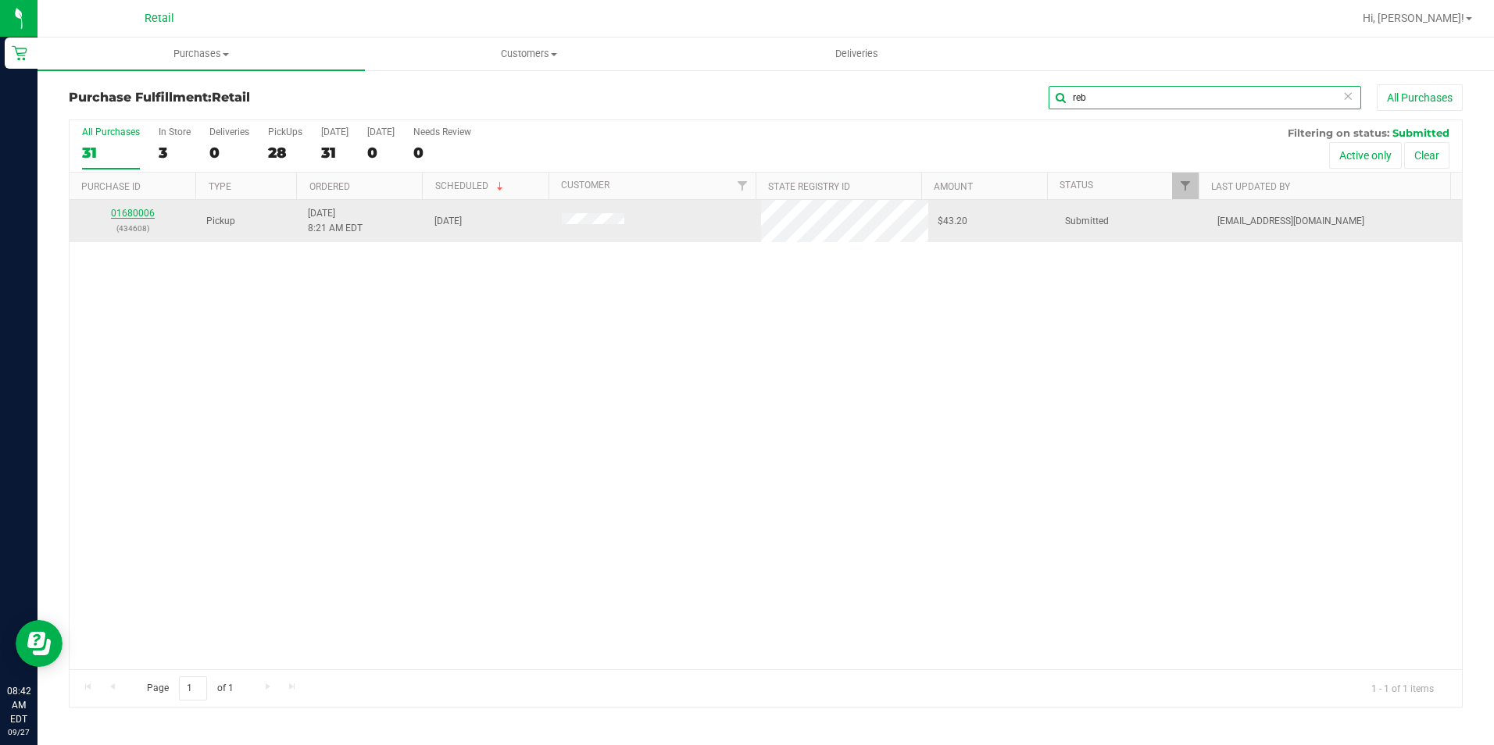
type input "reb"
click at [147, 217] on link "01680006" at bounding box center [133, 213] width 44 height 11
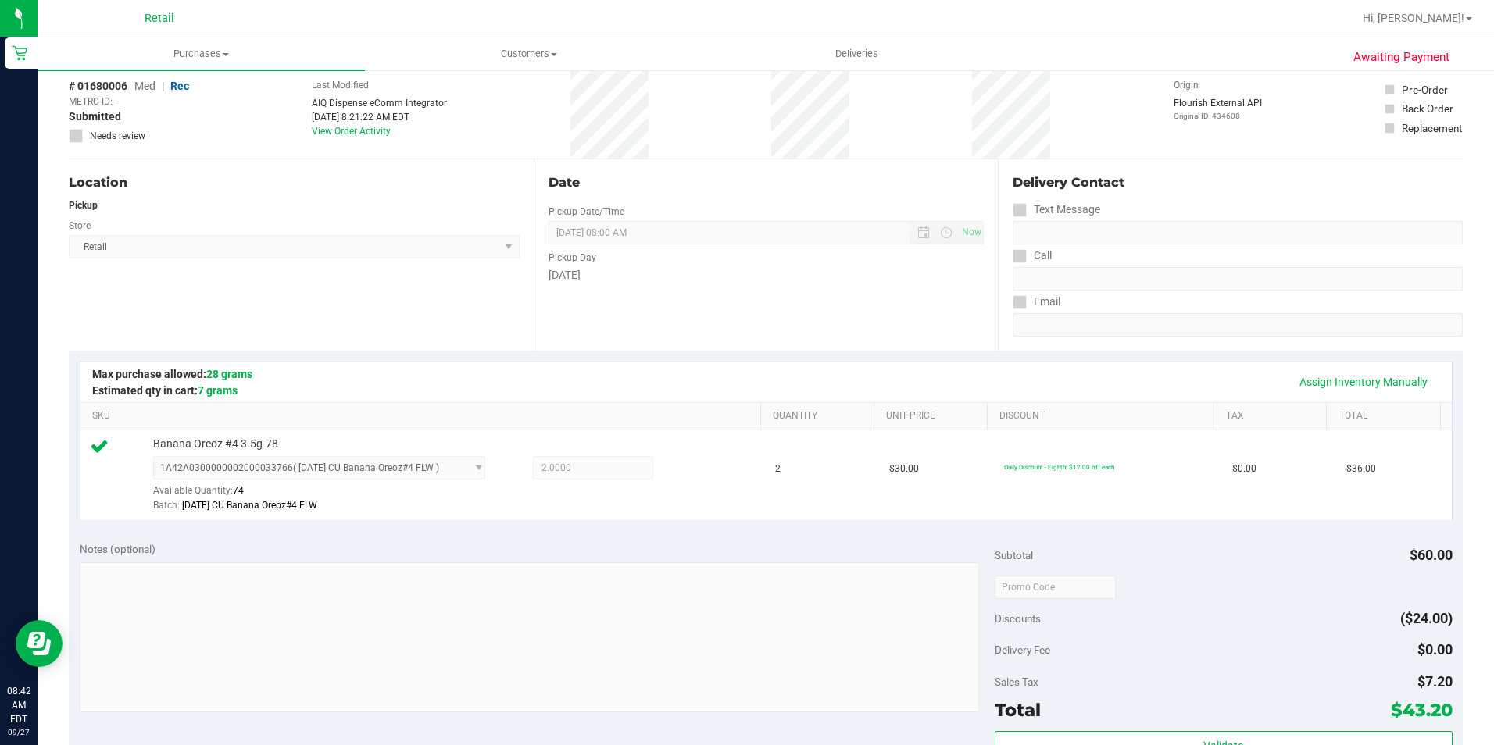
scroll to position [391, 0]
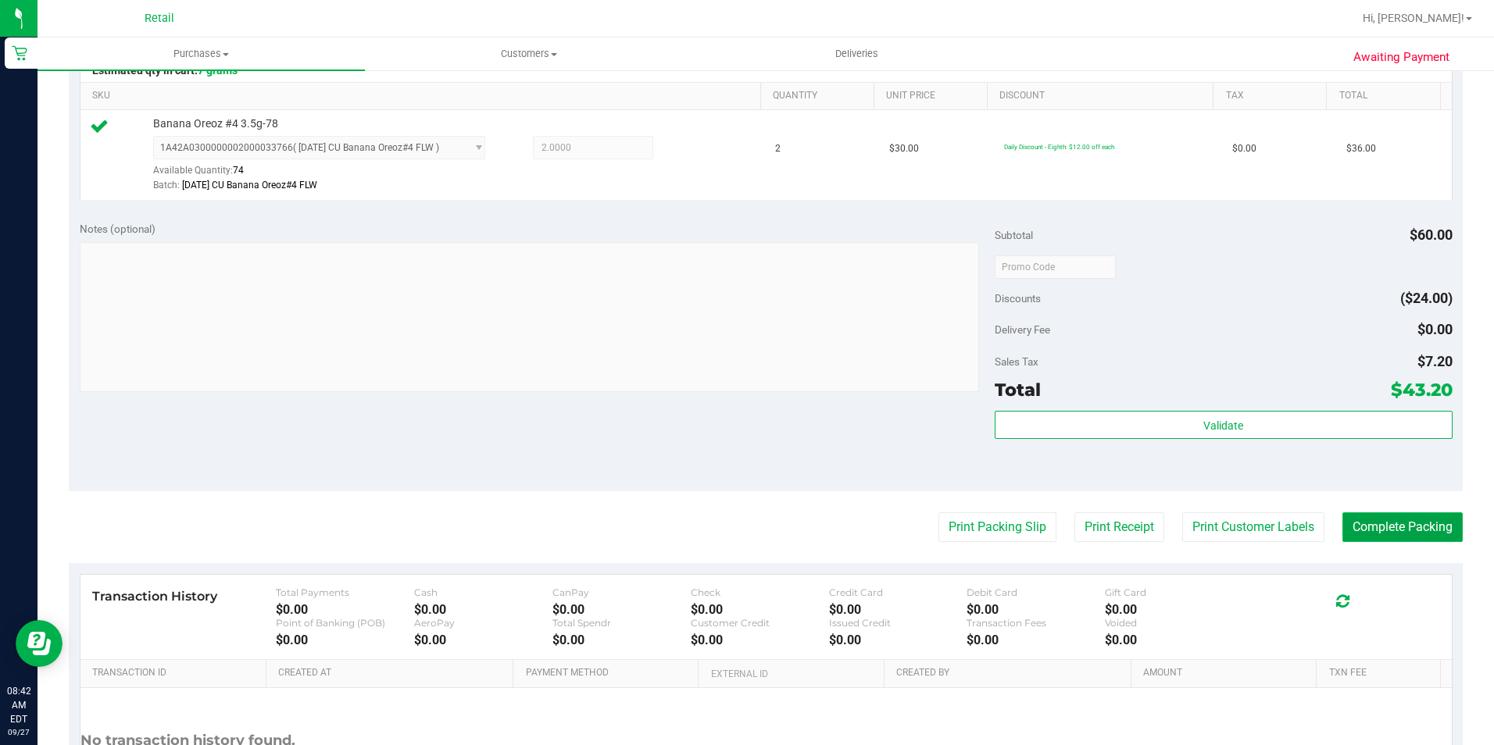
click at [1381, 524] on button "Complete Packing" at bounding box center [1402, 528] width 120 height 30
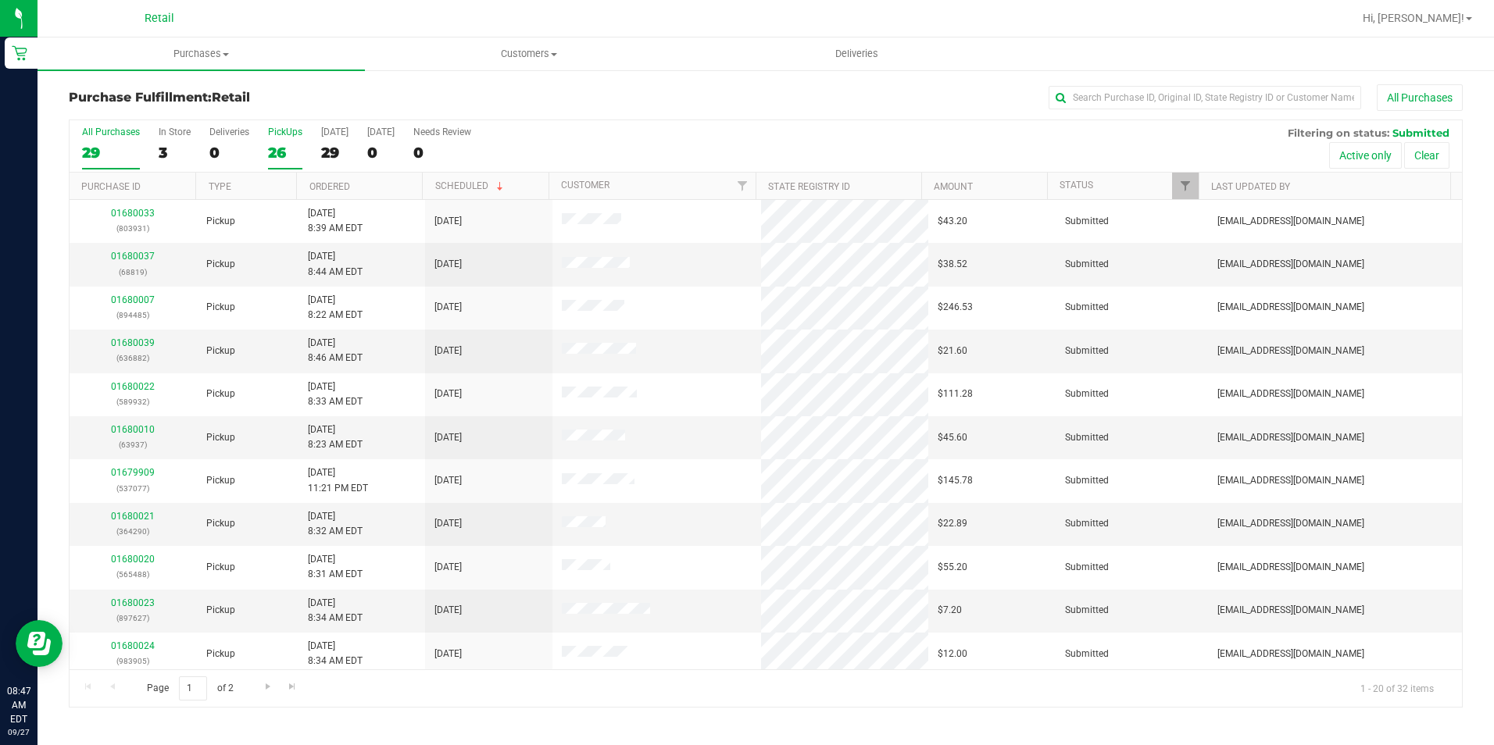
click at [273, 148] on div "26" at bounding box center [285, 153] width 34 height 18
click at [0, 0] on input "PickUps 26" at bounding box center [0, 0] width 0 height 0
click at [1199, 104] on input "text" at bounding box center [1205, 97] width 313 height 23
click at [120, 341] on link "01680010" at bounding box center [133, 343] width 44 height 11
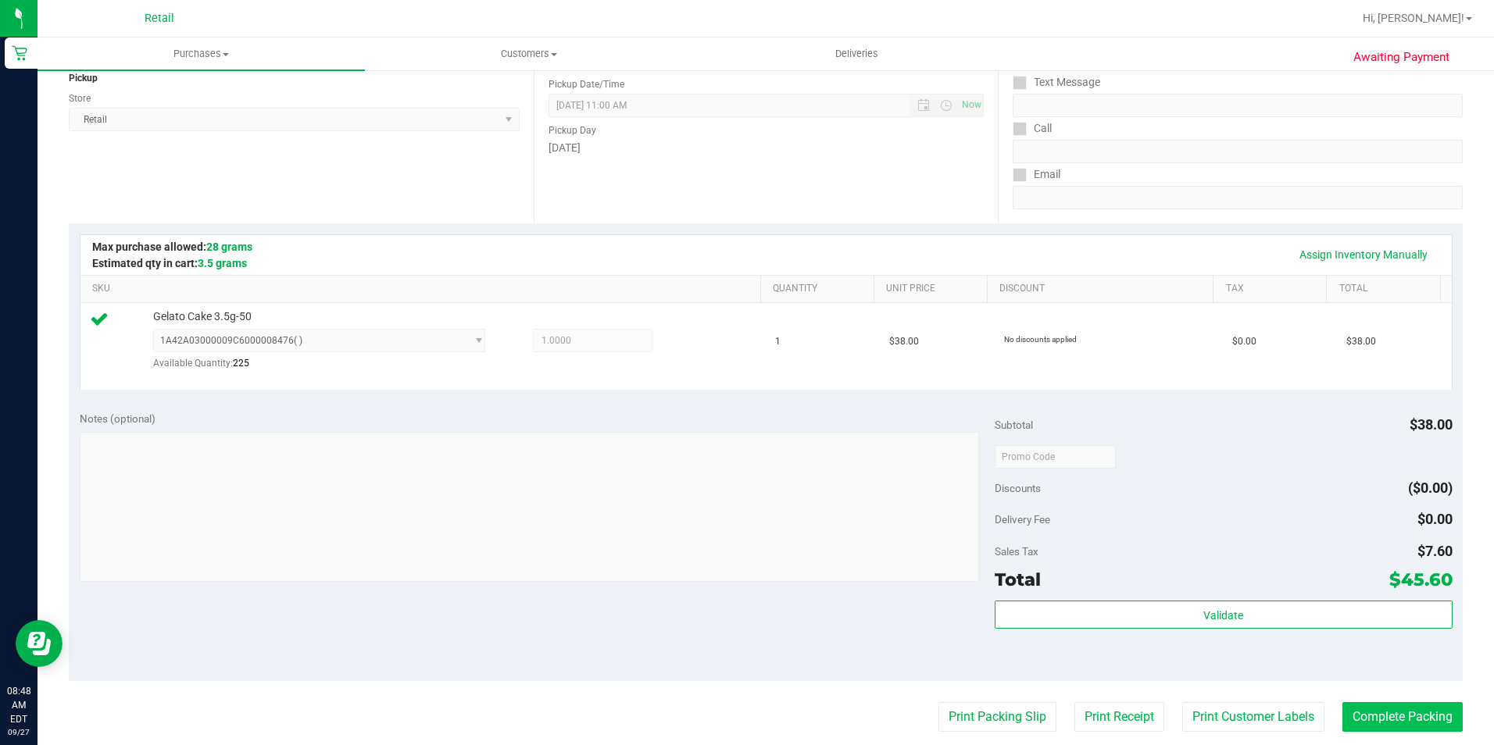
scroll to position [391, 0]
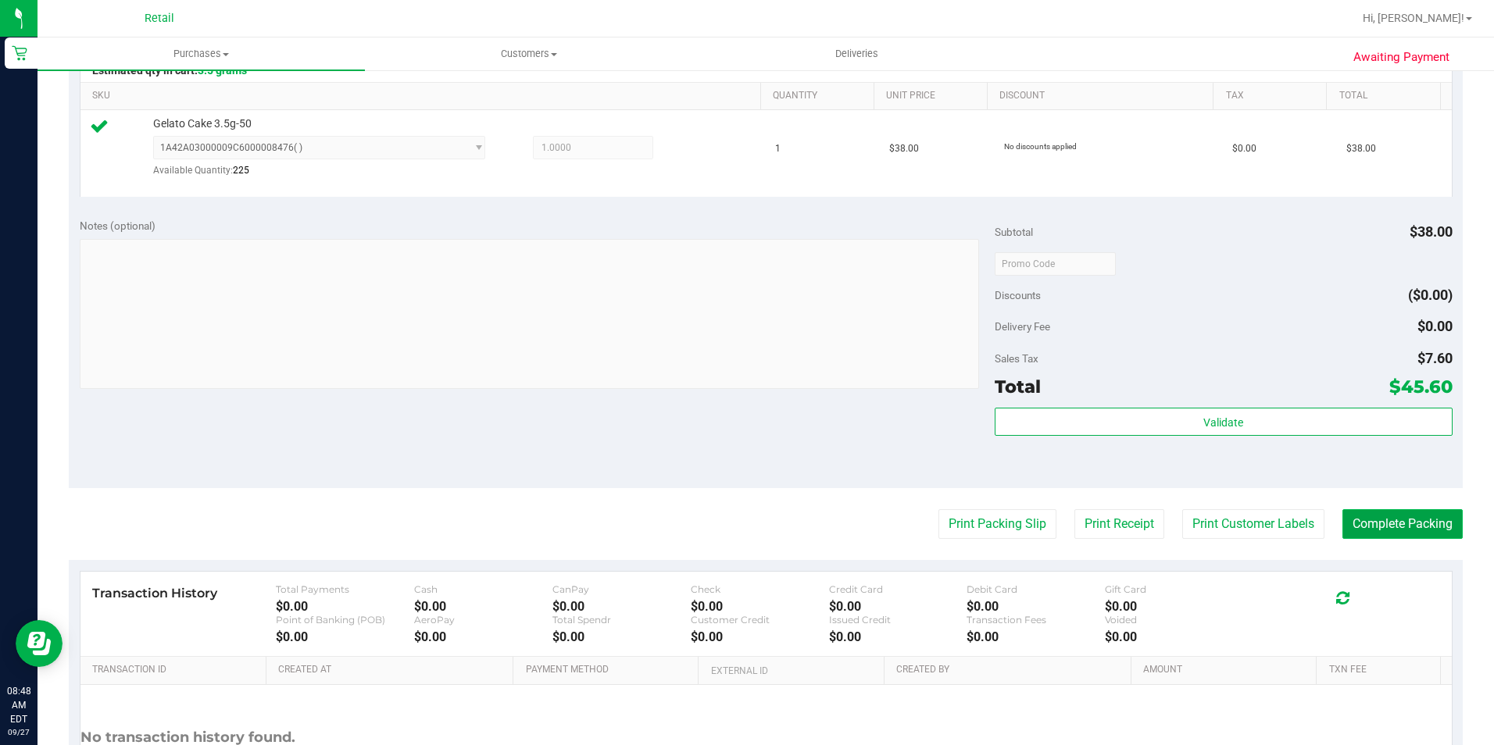
click at [1353, 524] on button "Complete Packing" at bounding box center [1402, 524] width 120 height 30
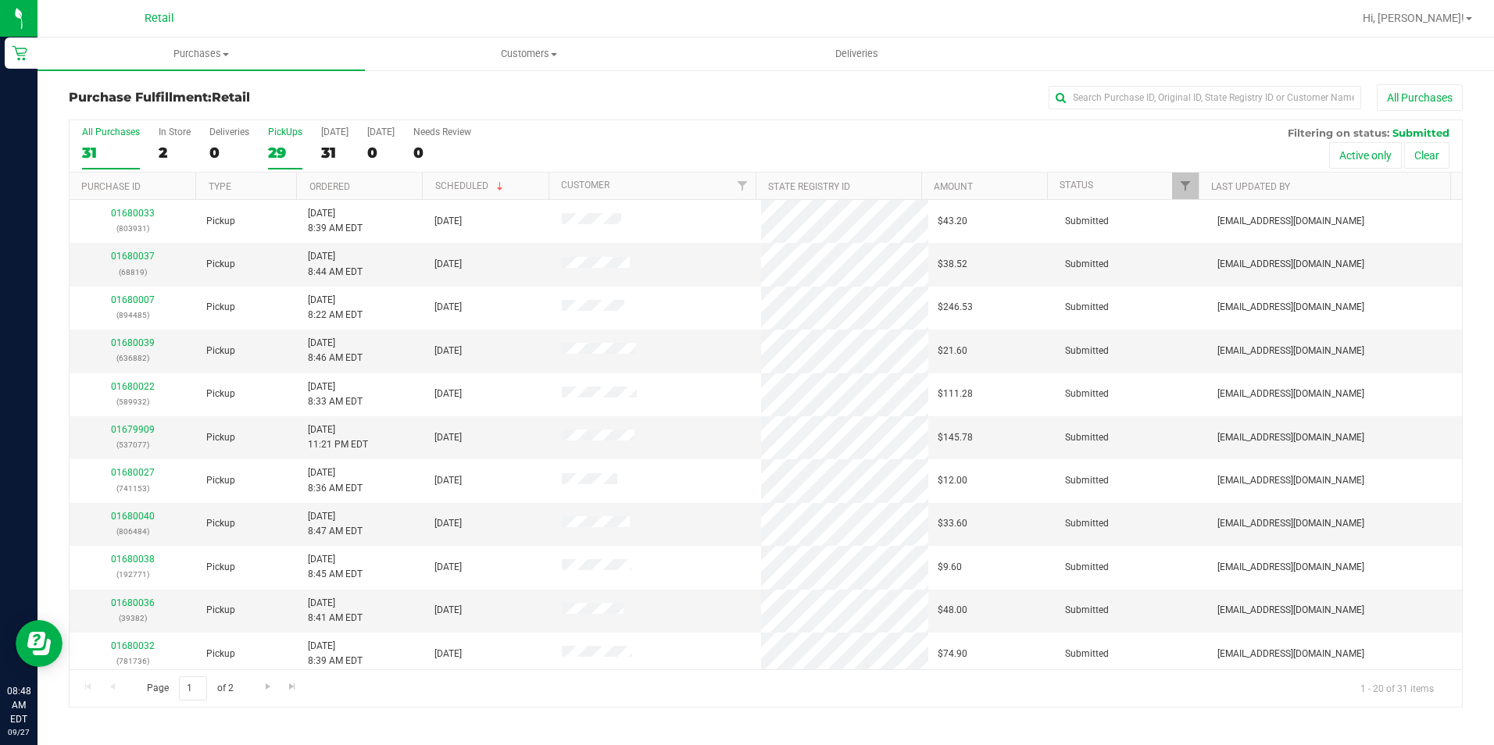
click at [274, 145] on div "29" at bounding box center [285, 153] width 34 height 18
click at [0, 0] on input "PickUps 29" at bounding box center [0, 0] width 0 height 0
click at [606, 189] on link "Customer" at bounding box center [585, 185] width 48 height 11
click at [137, 432] on link "01680011" at bounding box center [133, 429] width 44 height 11
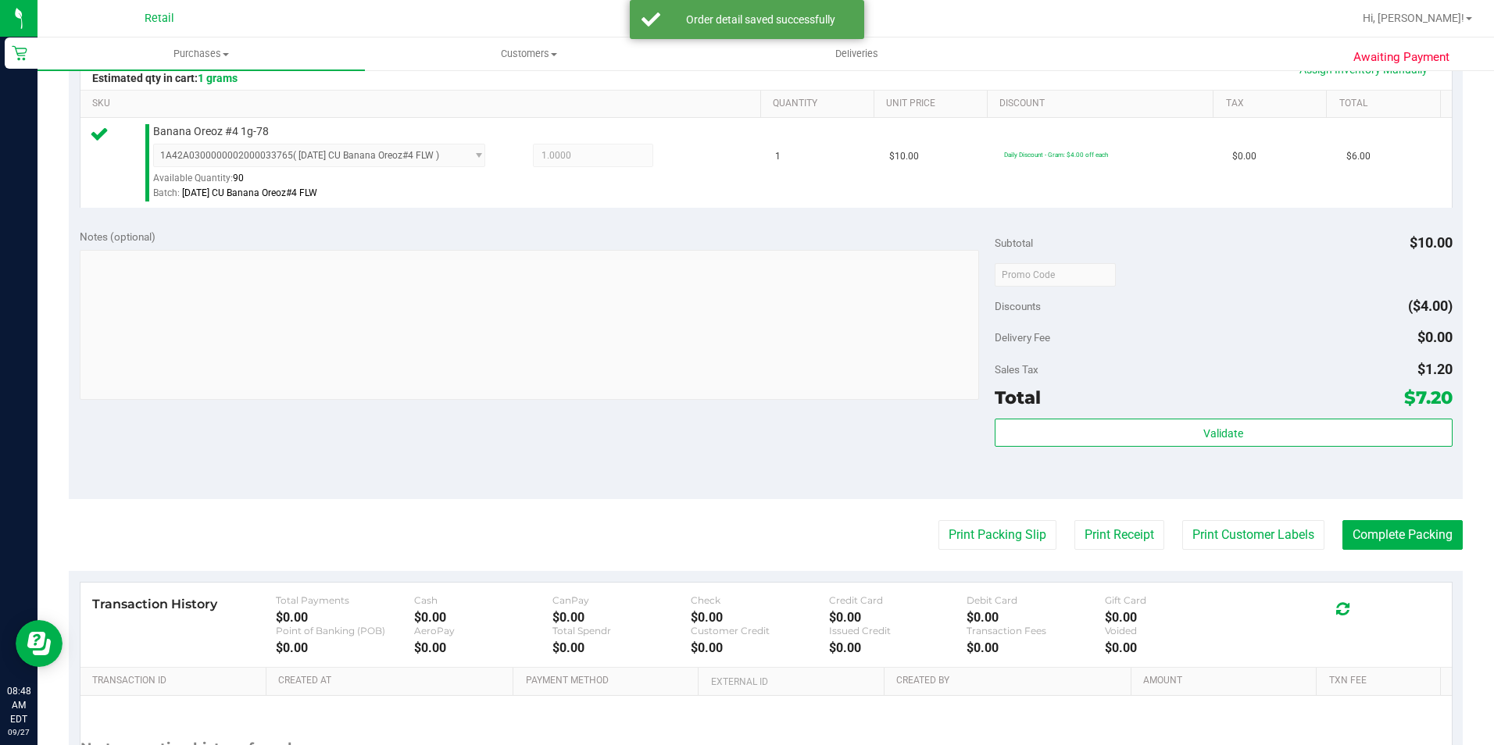
scroll to position [391, 0]
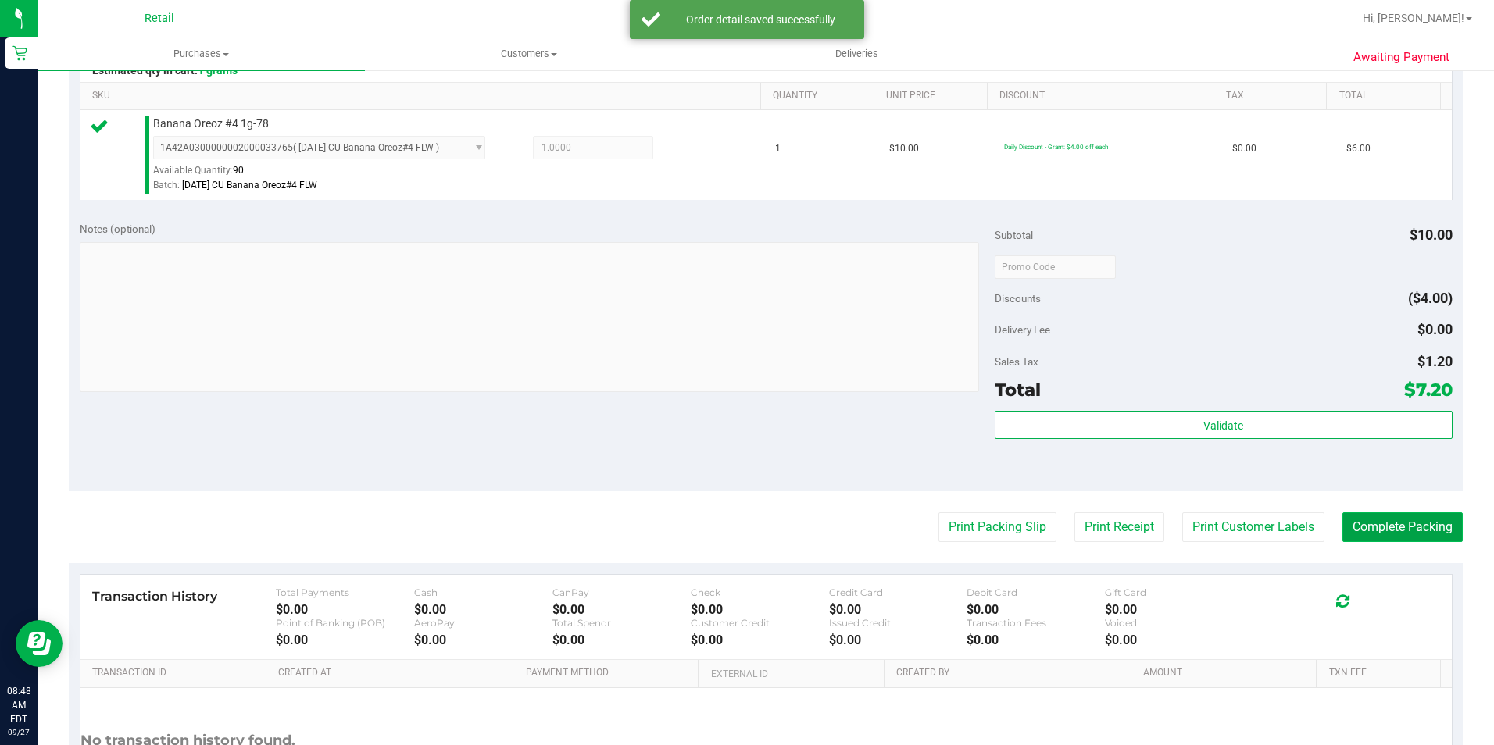
click at [1348, 516] on button "Complete Packing" at bounding box center [1402, 528] width 120 height 30
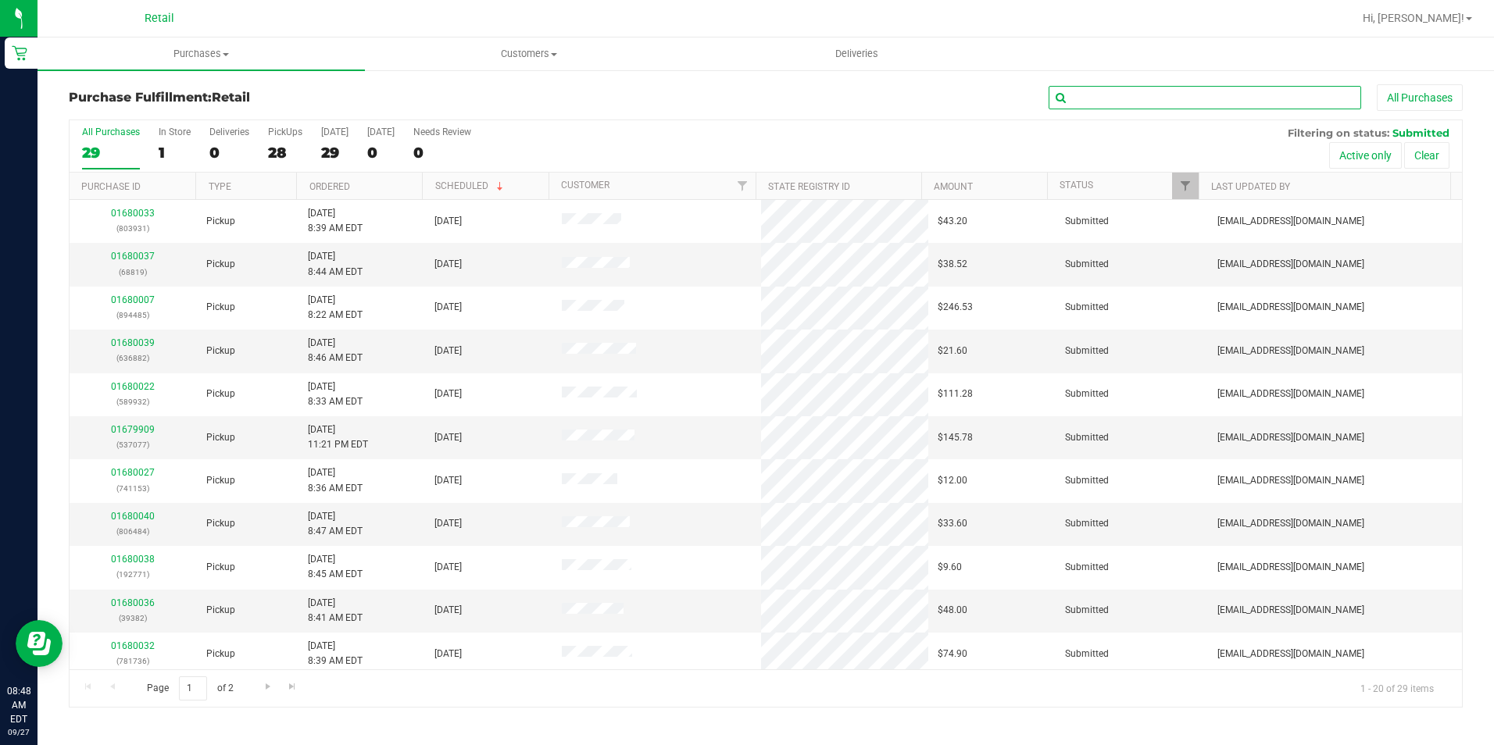
click at [1128, 96] on input "text" at bounding box center [1205, 97] width 313 height 23
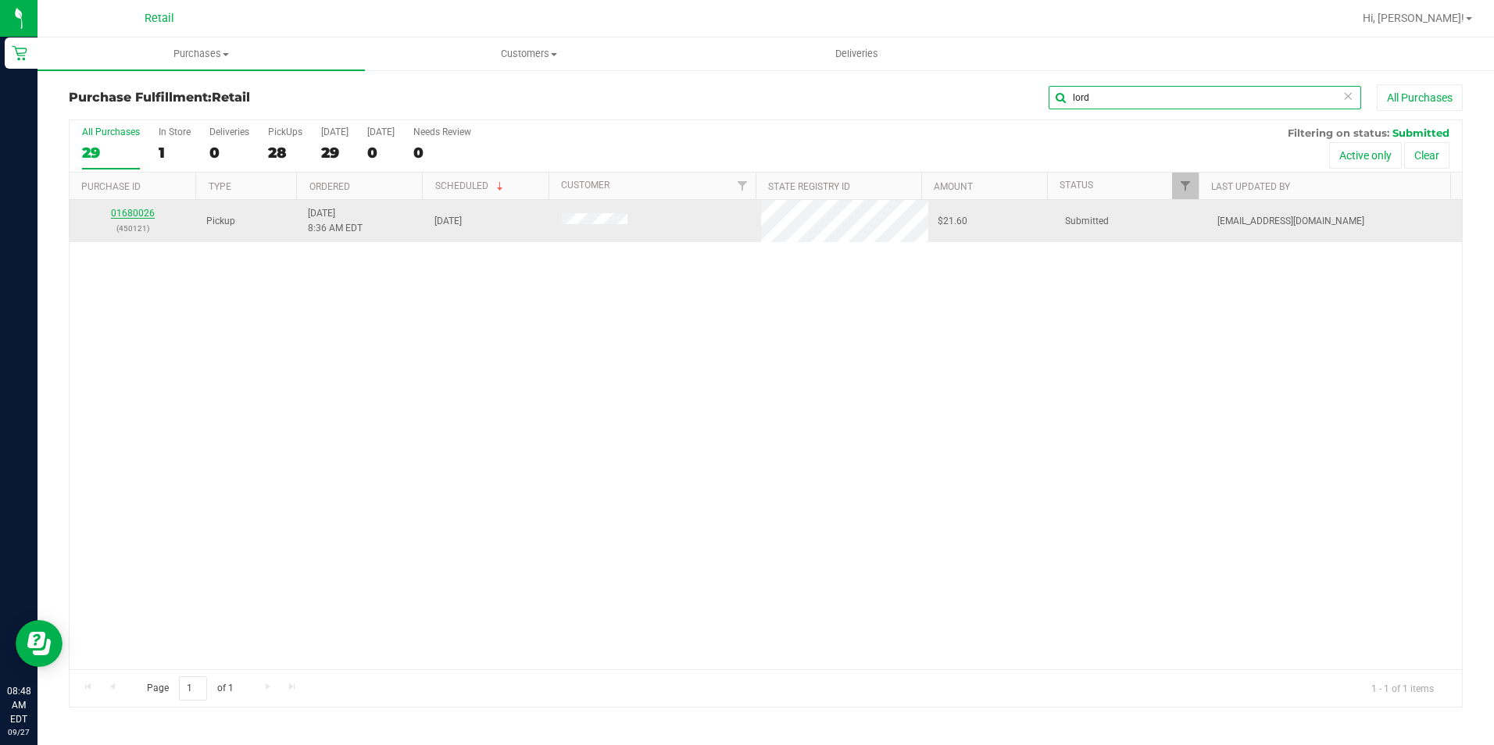
type input "lord"
click at [137, 215] on link "01680026" at bounding box center [133, 213] width 44 height 11
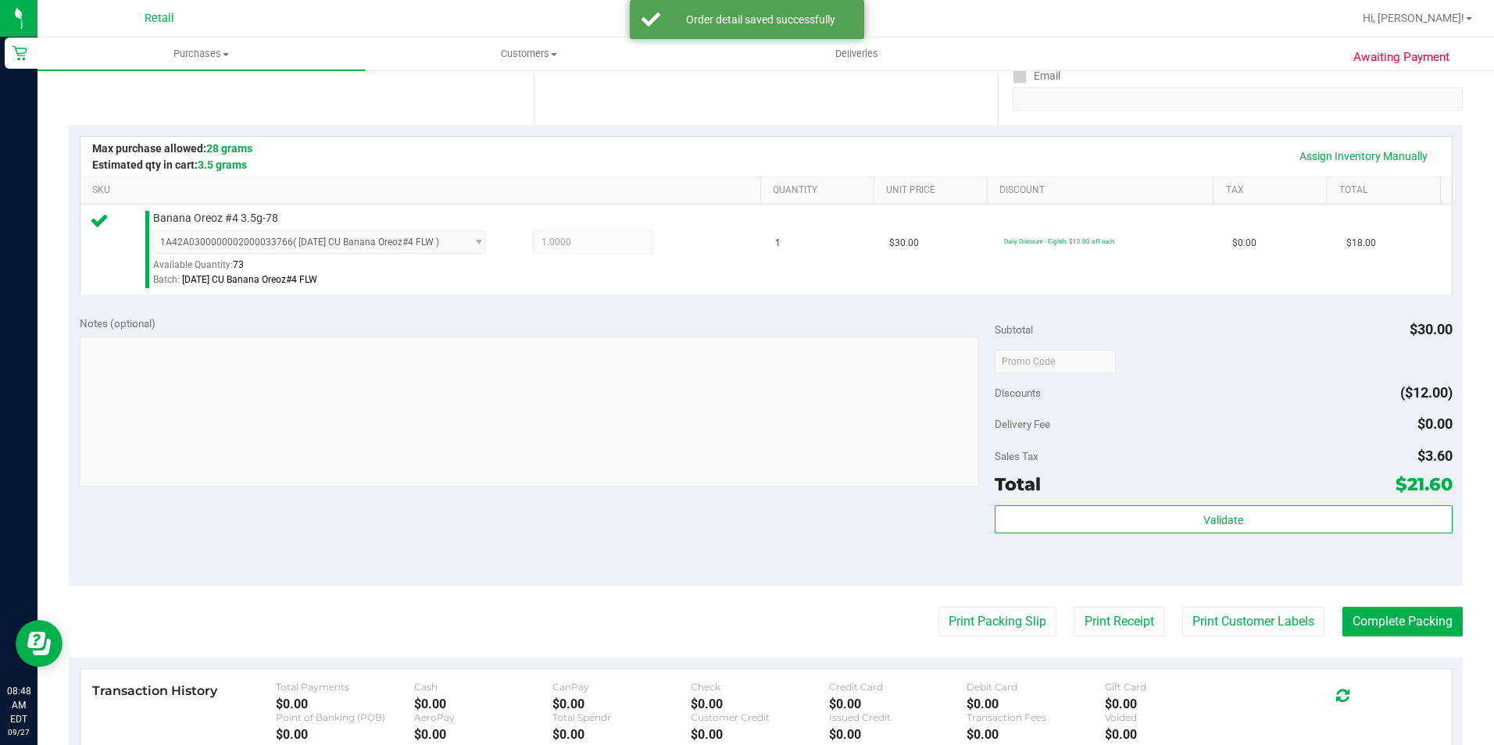
scroll to position [313, 0]
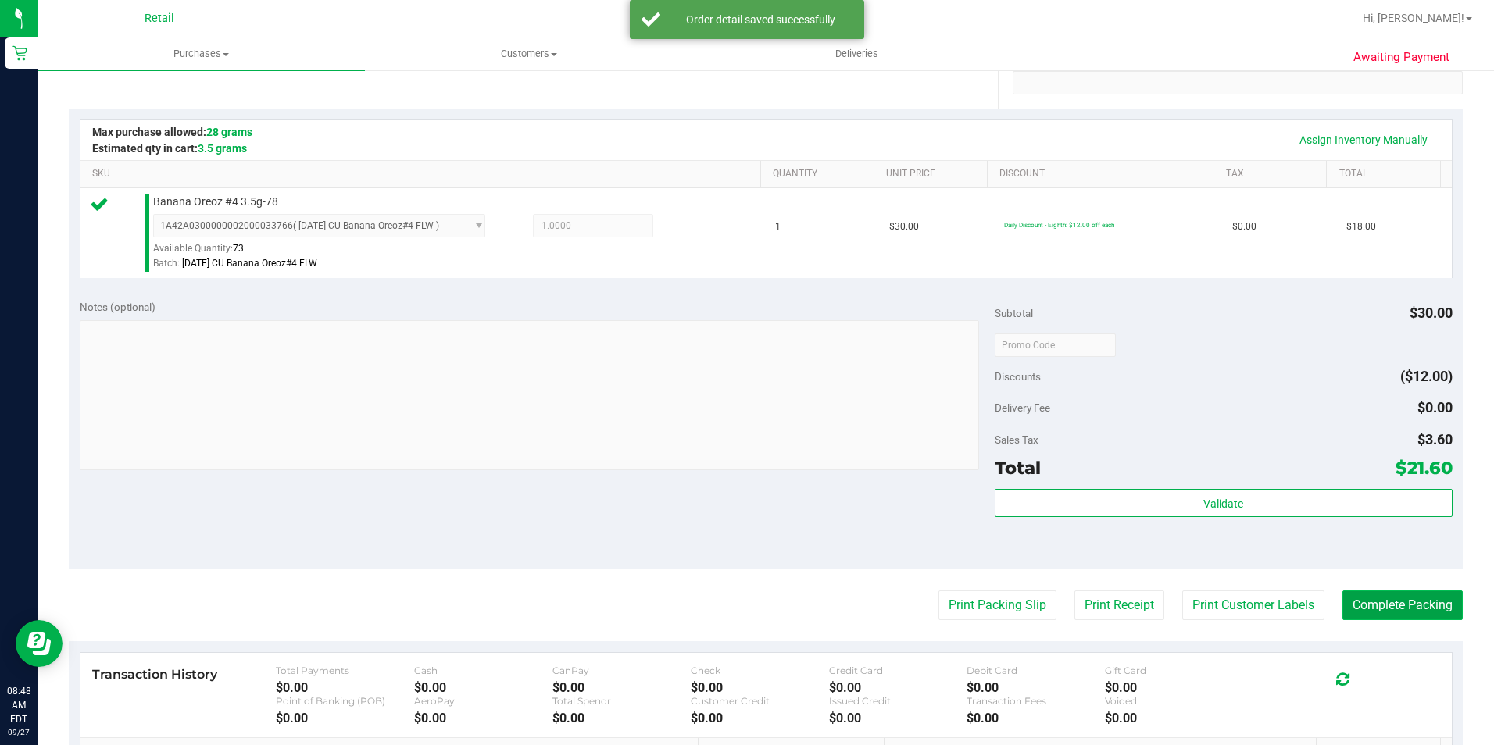
click at [1353, 596] on button "Complete Packing" at bounding box center [1402, 606] width 120 height 30
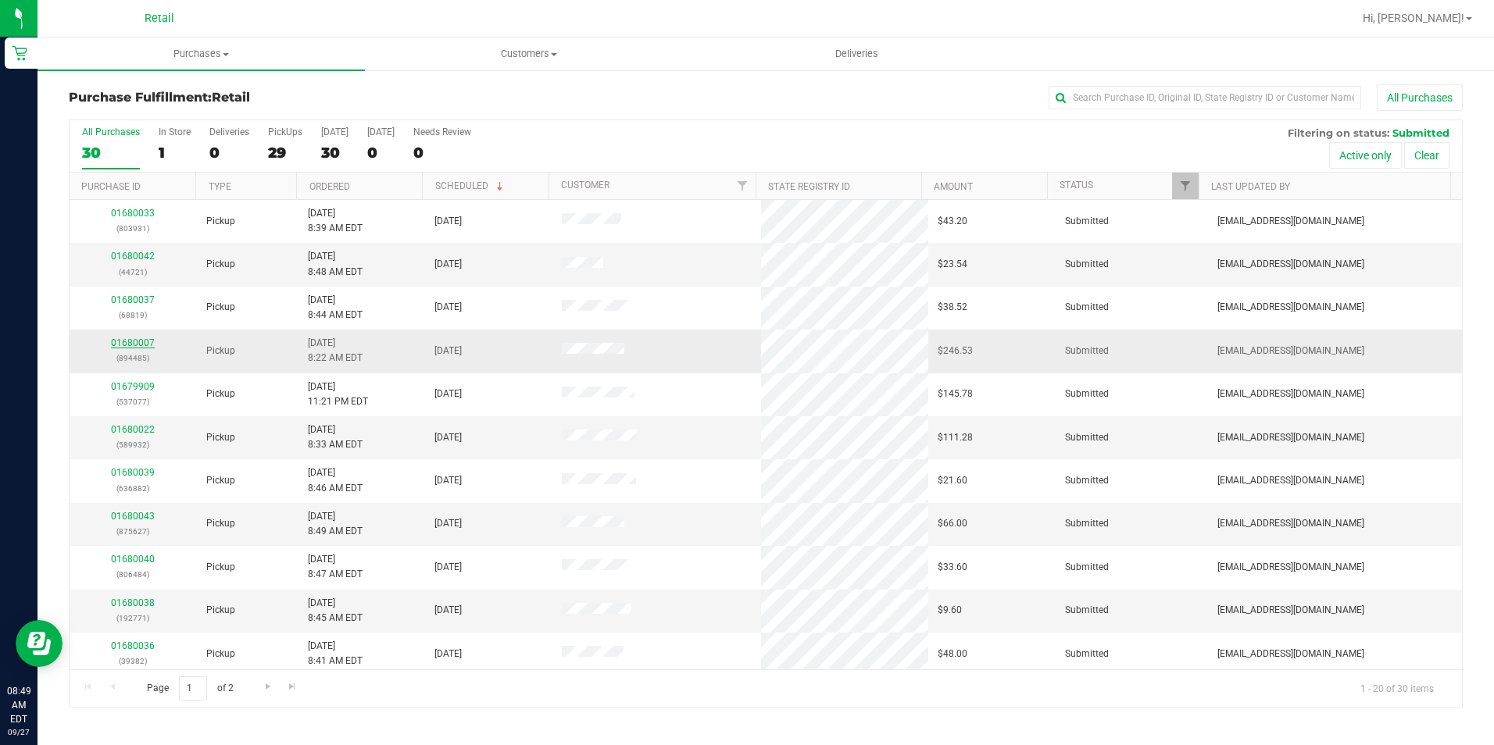
click at [148, 340] on link "01680007" at bounding box center [133, 343] width 44 height 11
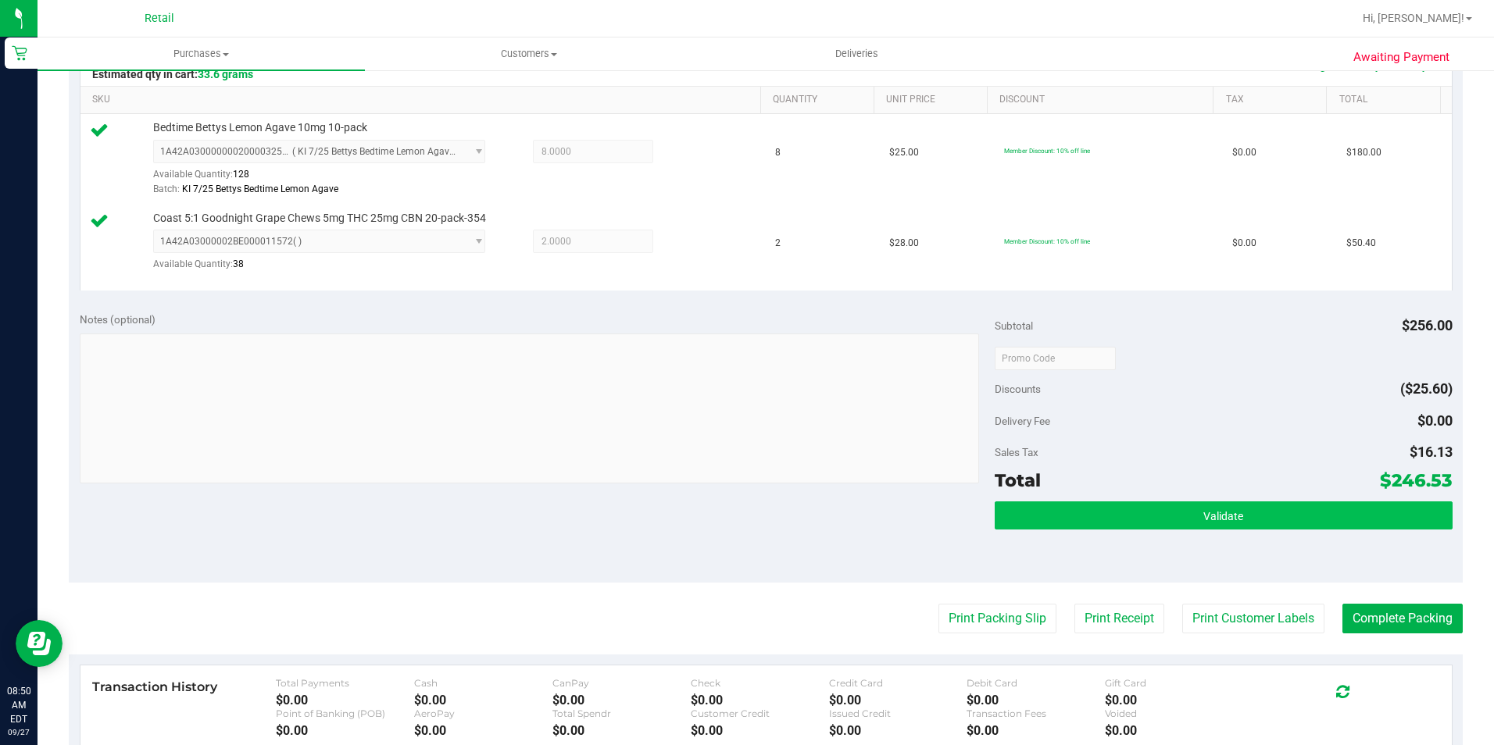
scroll to position [391, 0]
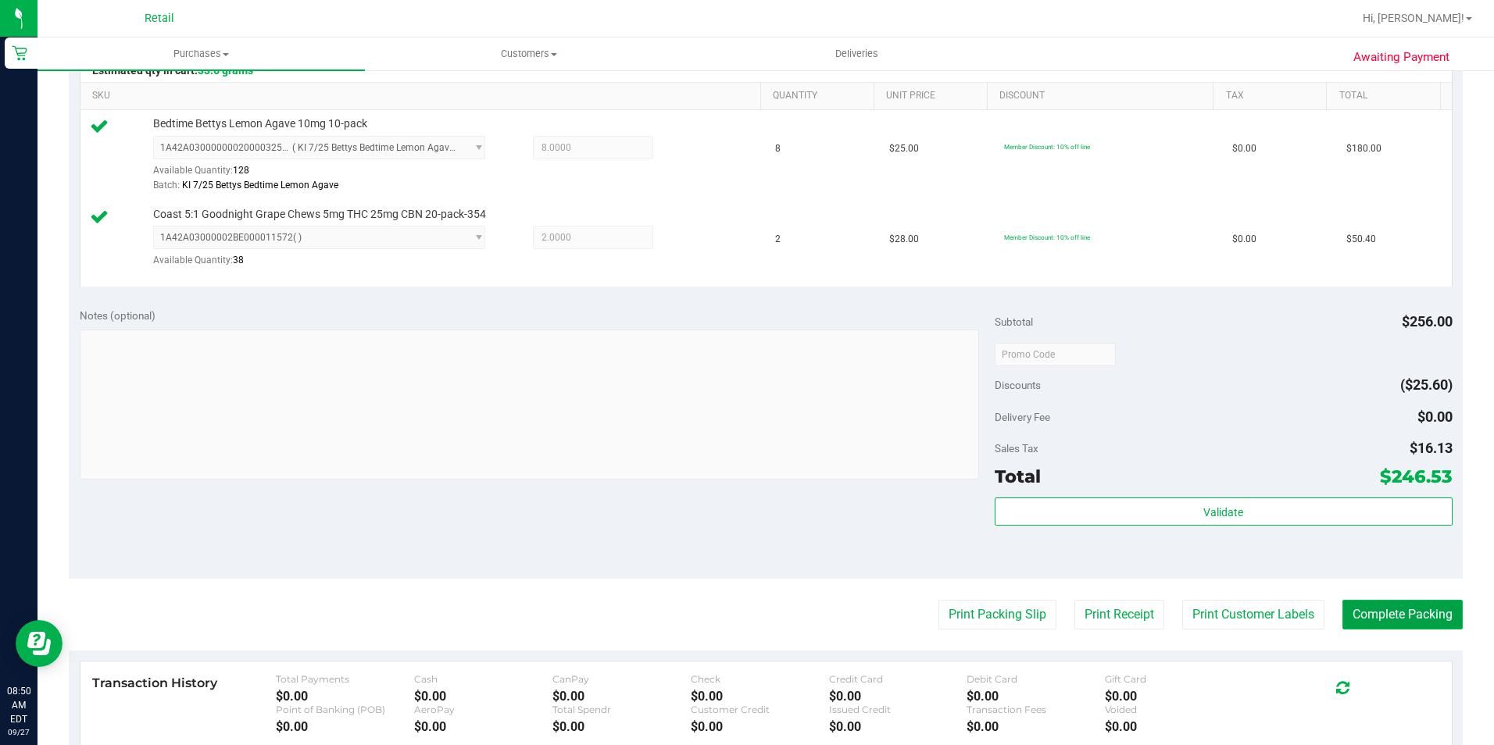
click at [1370, 609] on button "Complete Packing" at bounding box center [1402, 615] width 120 height 30
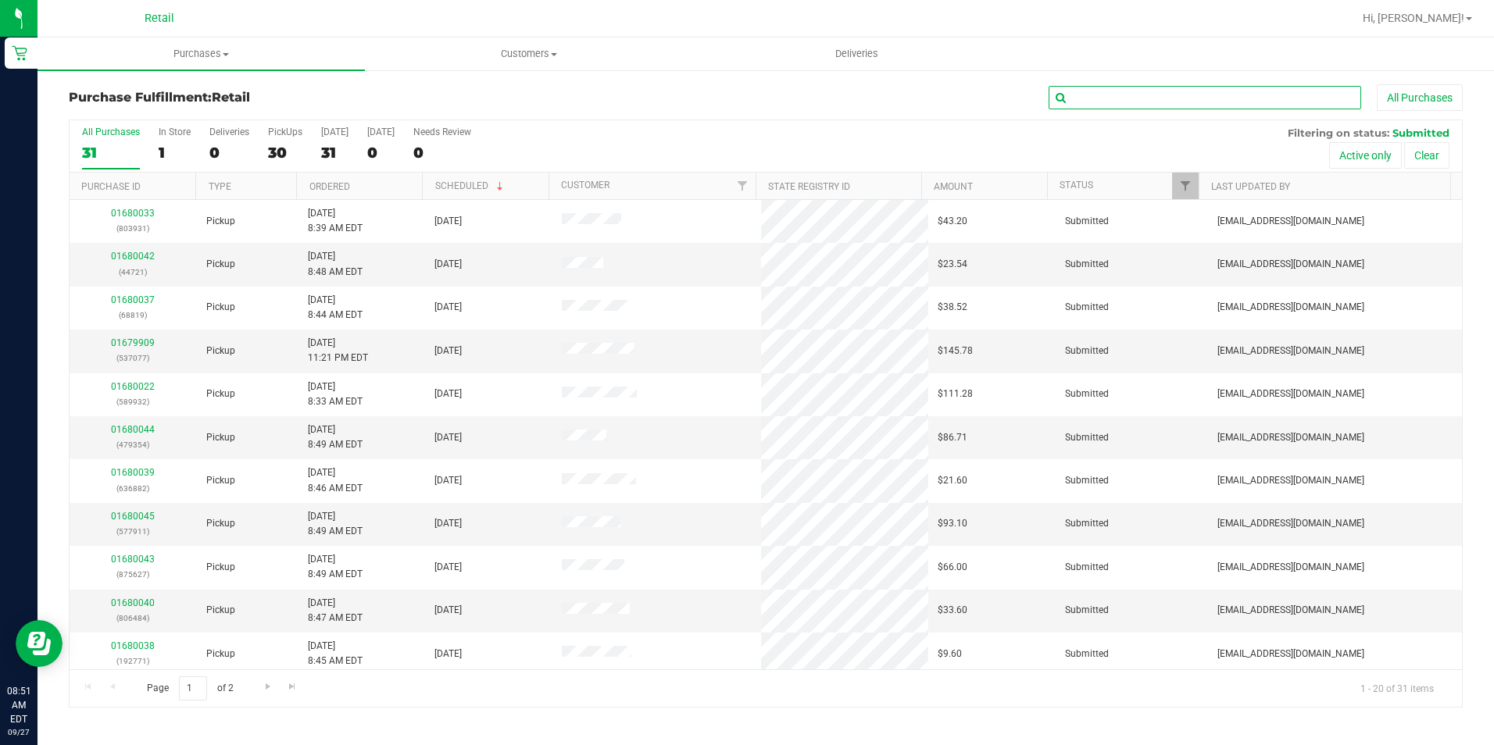
click at [1137, 91] on input "text" at bounding box center [1205, 97] width 313 height 23
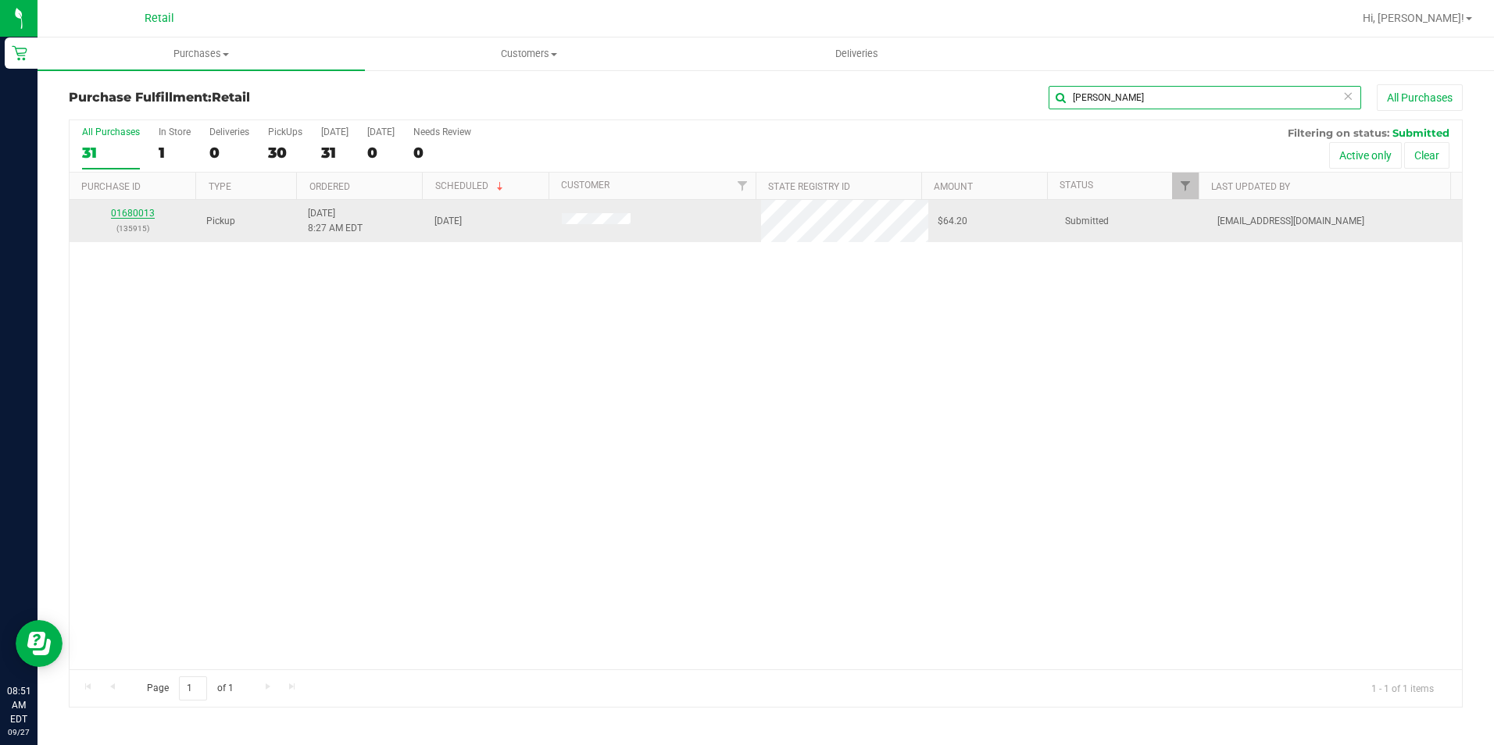
type input "[PERSON_NAME]"
click at [148, 213] on link "01680013" at bounding box center [133, 213] width 44 height 11
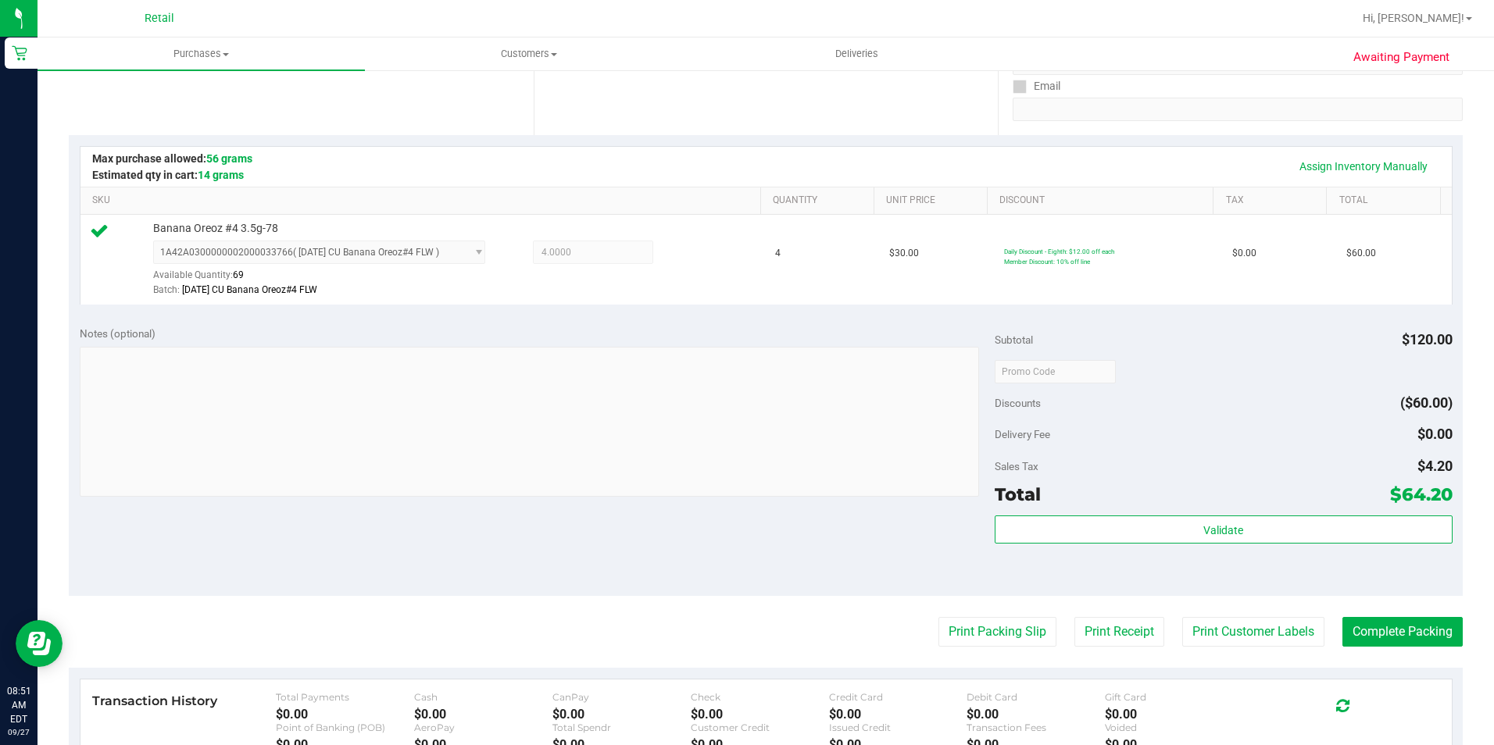
scroll to position [313, 0]
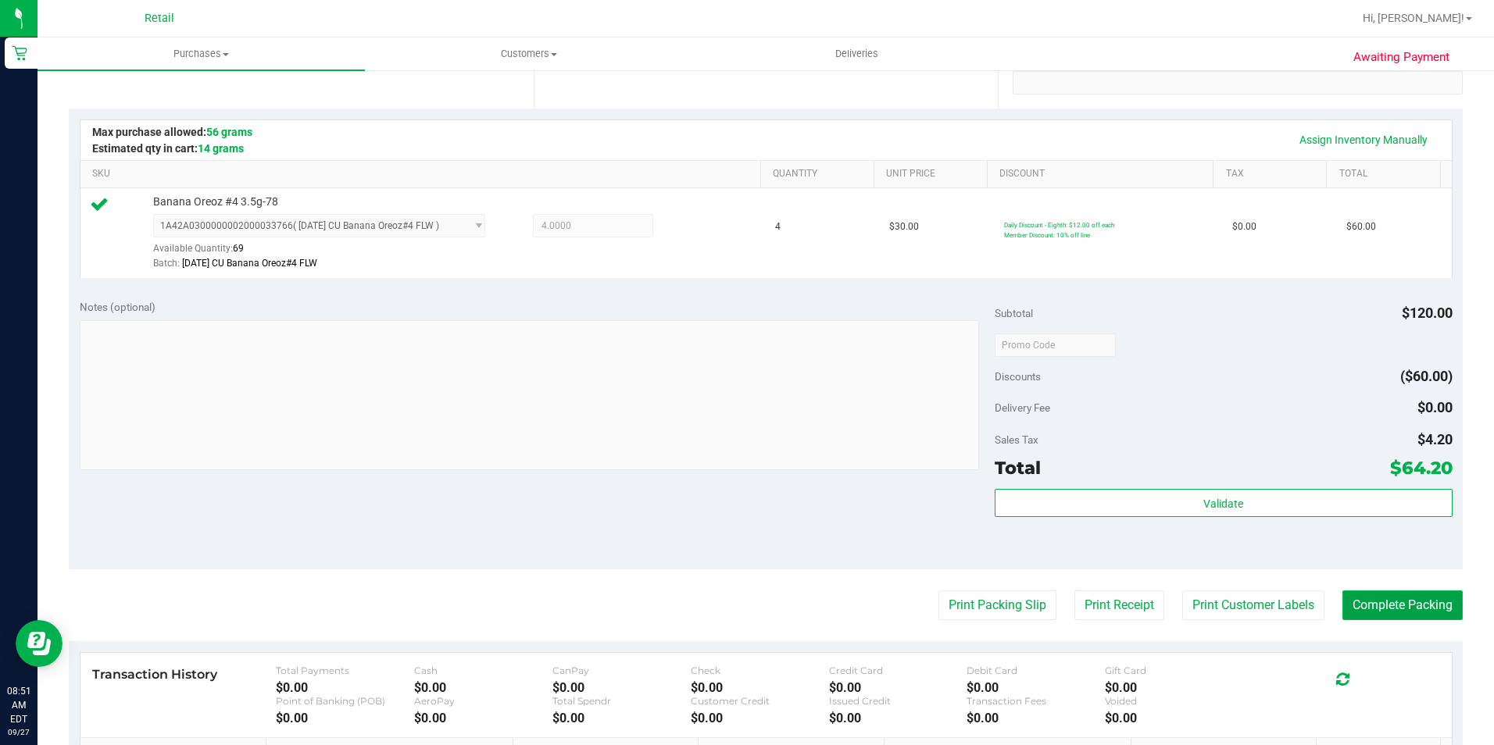
click at [1403, 608] on button "Complete Packing" at bounding box center [1402, 606] width 120 height 30
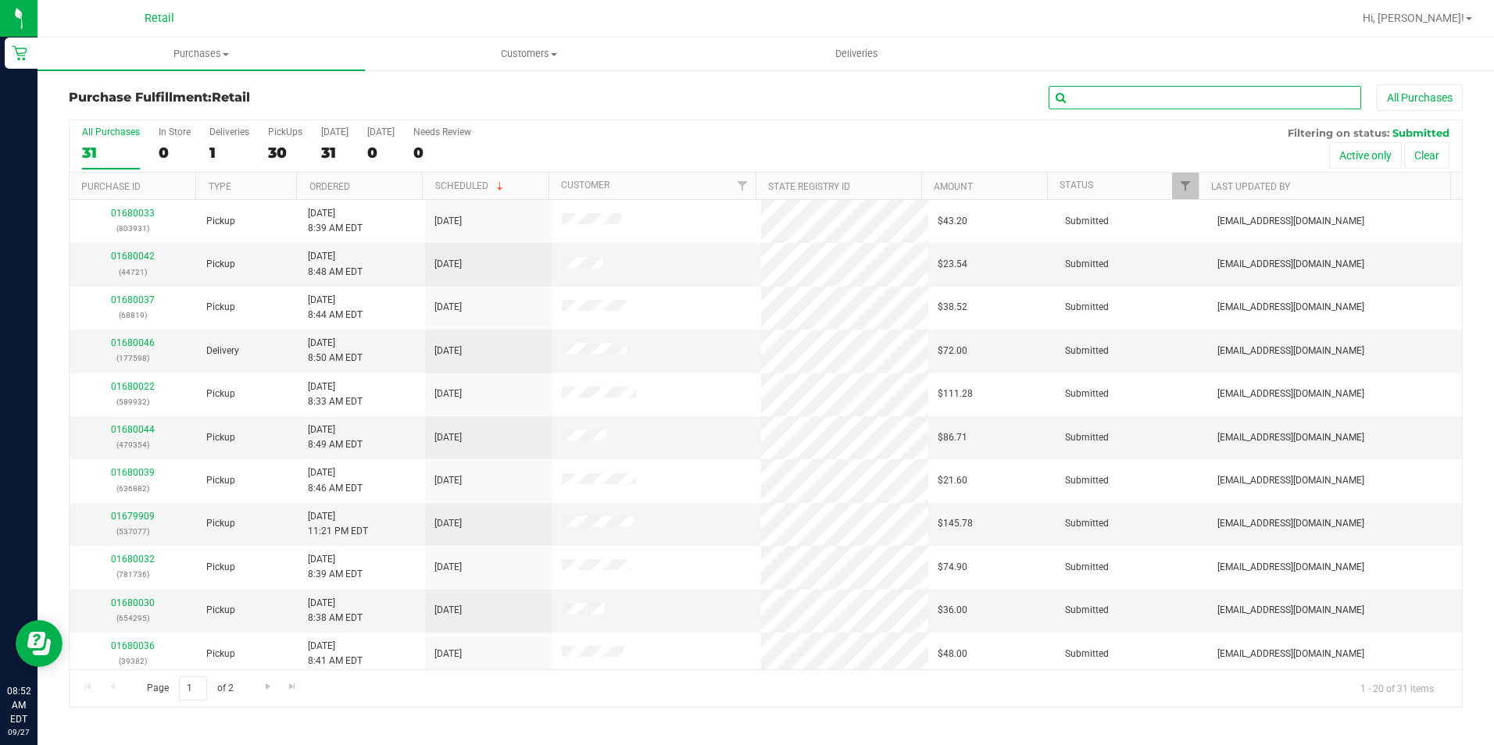
click at [1113, 100] on input "text" at bounding box center [1205, 97] width 313 height 23
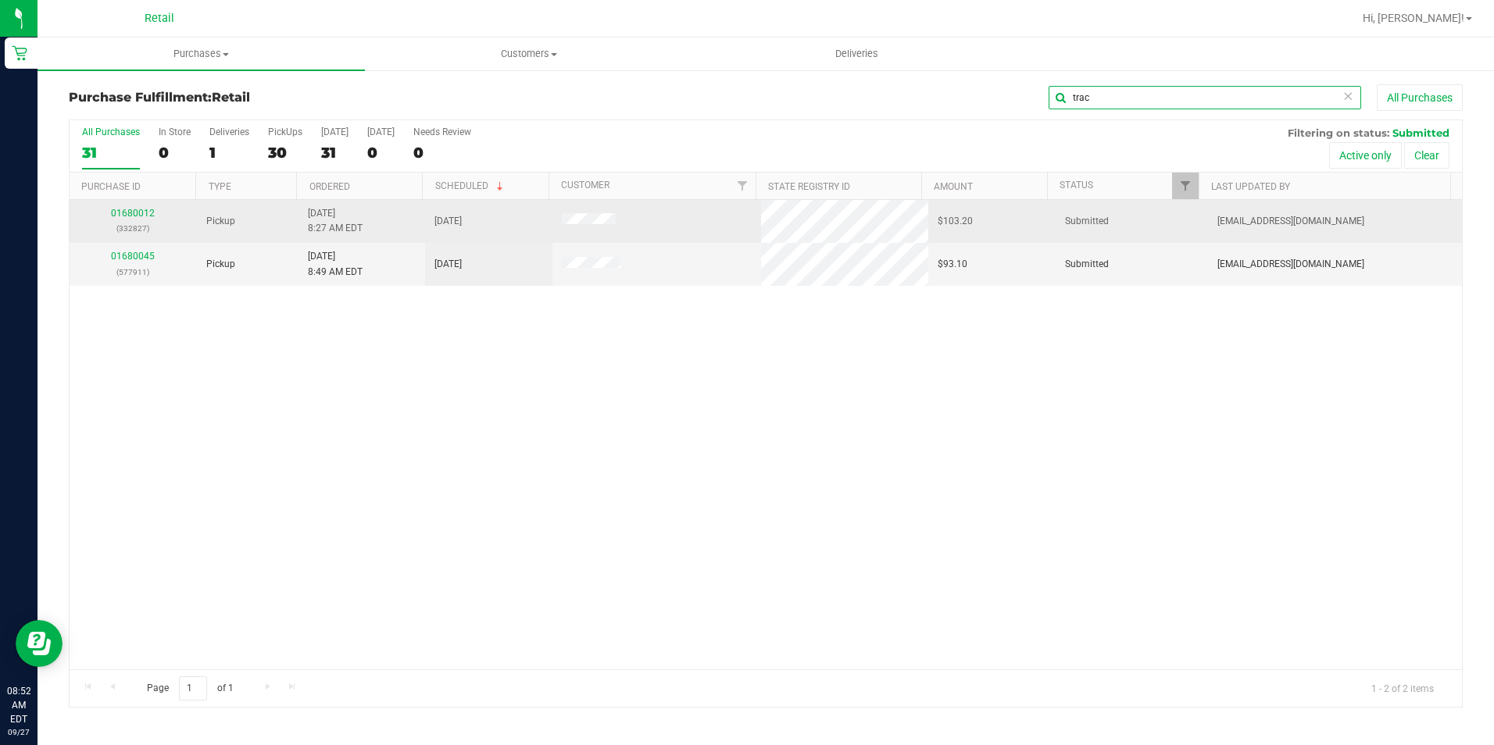
type input "trac"
click at [136, 219] on div "01680012 (332827)" at bounding box center [133, 221] width 109 height 30
click at [136, 215] on link "01680012" at bounding box center [133, 213] width 44 height 11
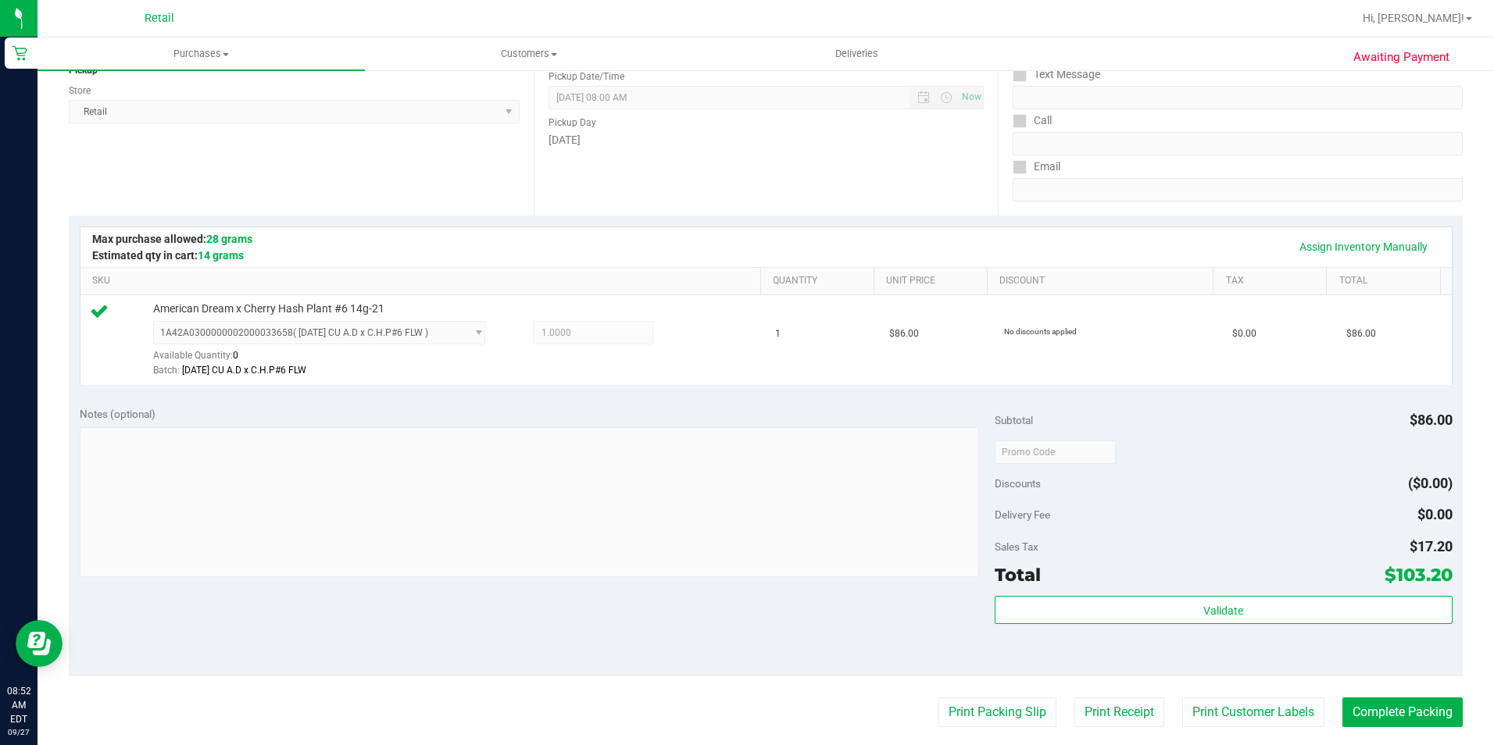
scroll to position [313, 0]
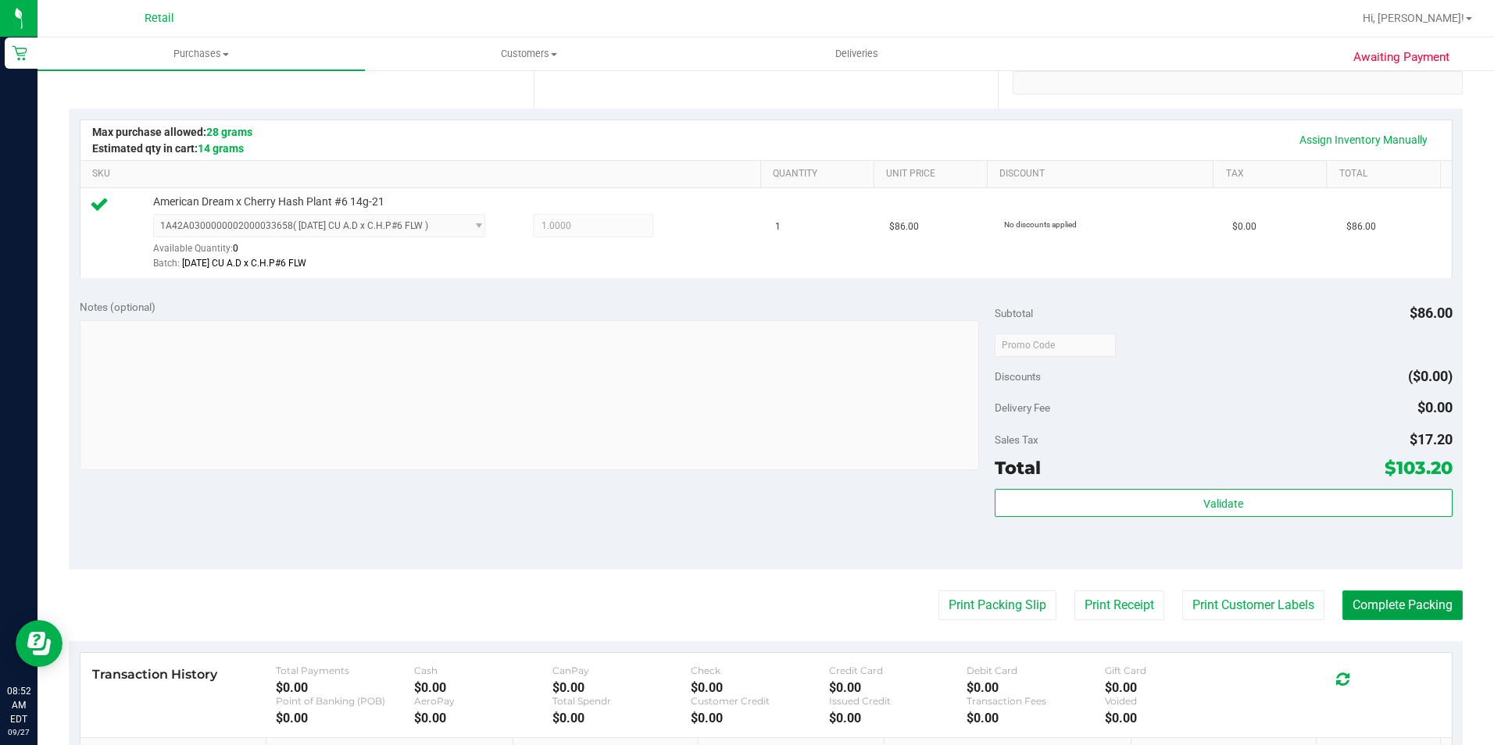
click at [1389, 599] on button "Complete Packing" at bounding box center [1402, 606] width 120 height 30
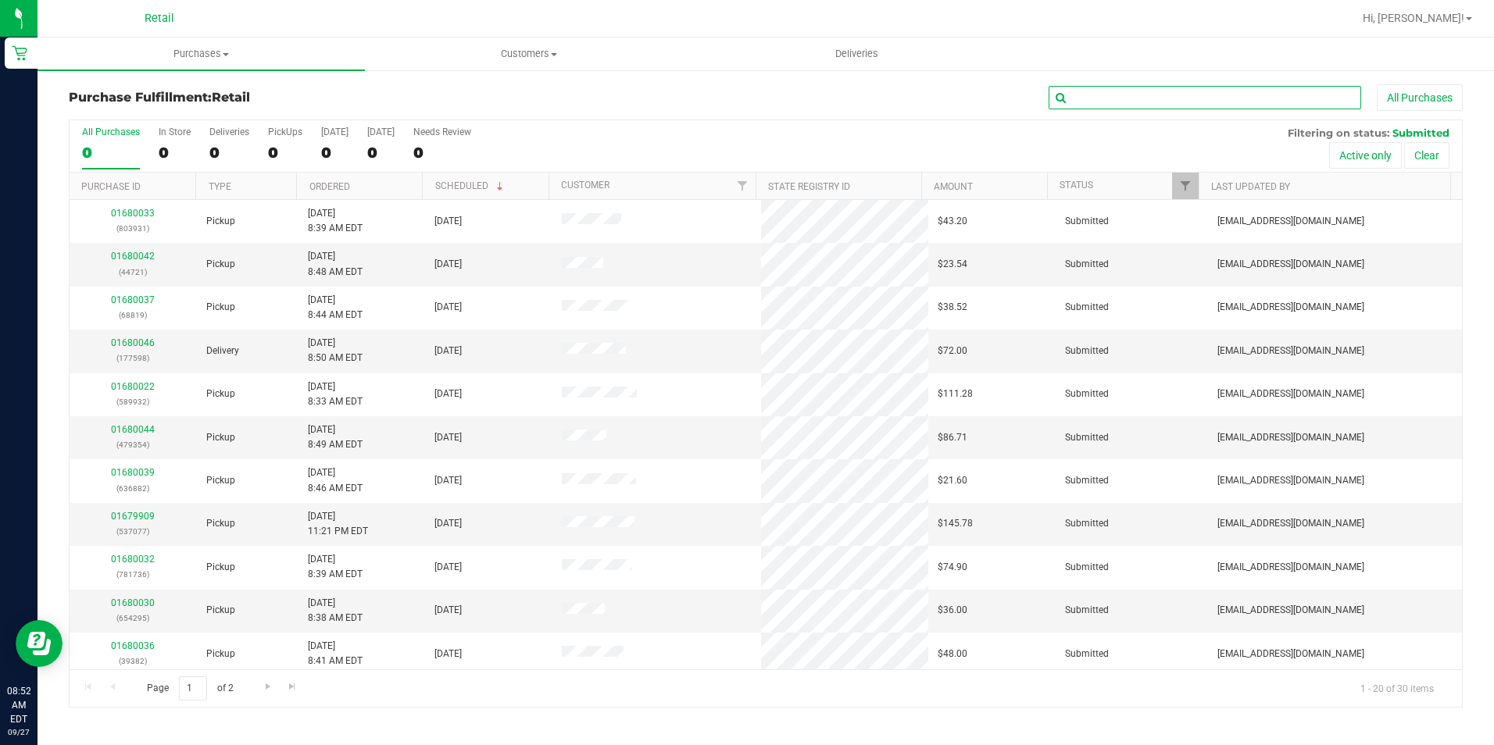
click at [1092, 98] on input "text" at bounding box center [1205, 97] width 313 height 23
click at [579, 189] on link "Customer" at bounding box center [585, 185] width 48 height 11
click at [122, 253] on link "01680020" at bounding box center [133, 256] width 44 height 11
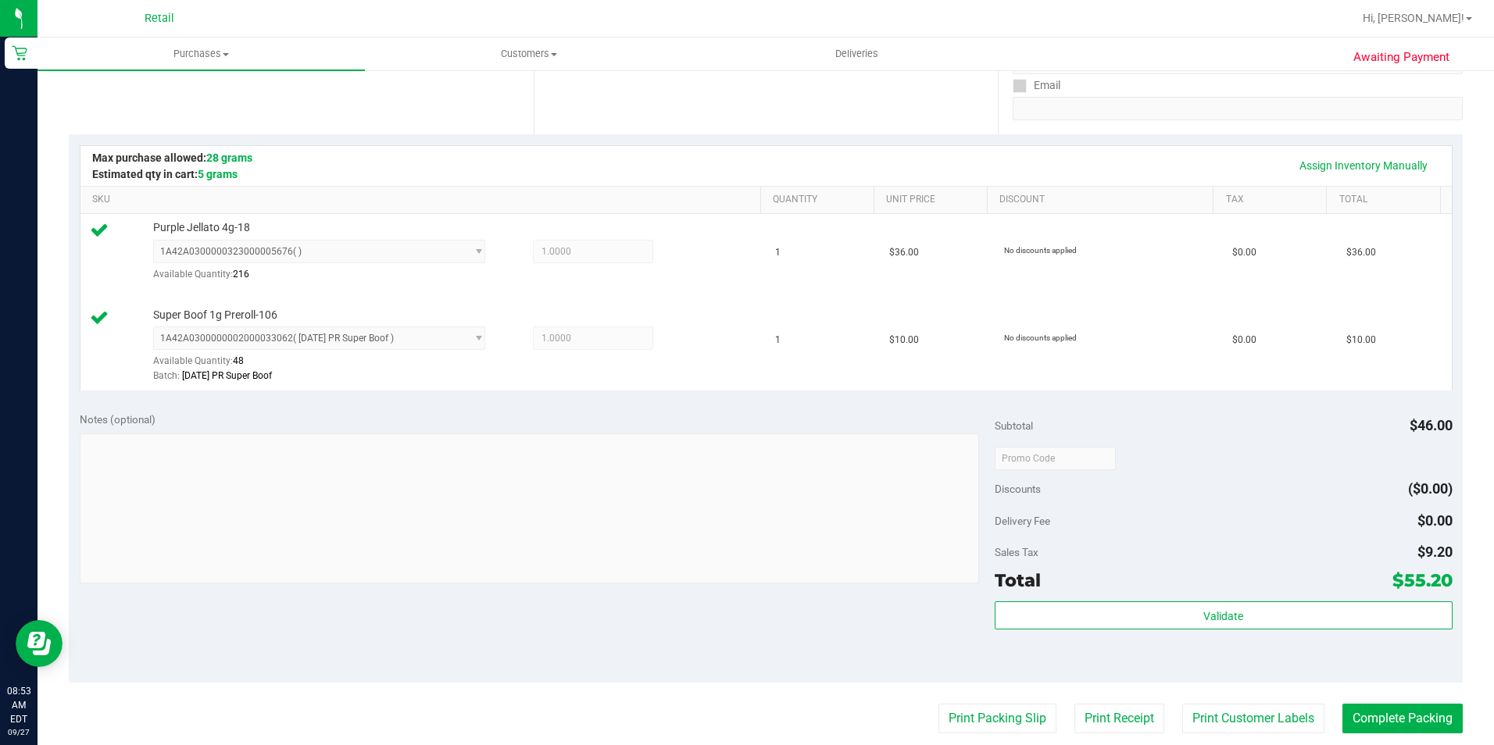
scroll to position [313, 0]
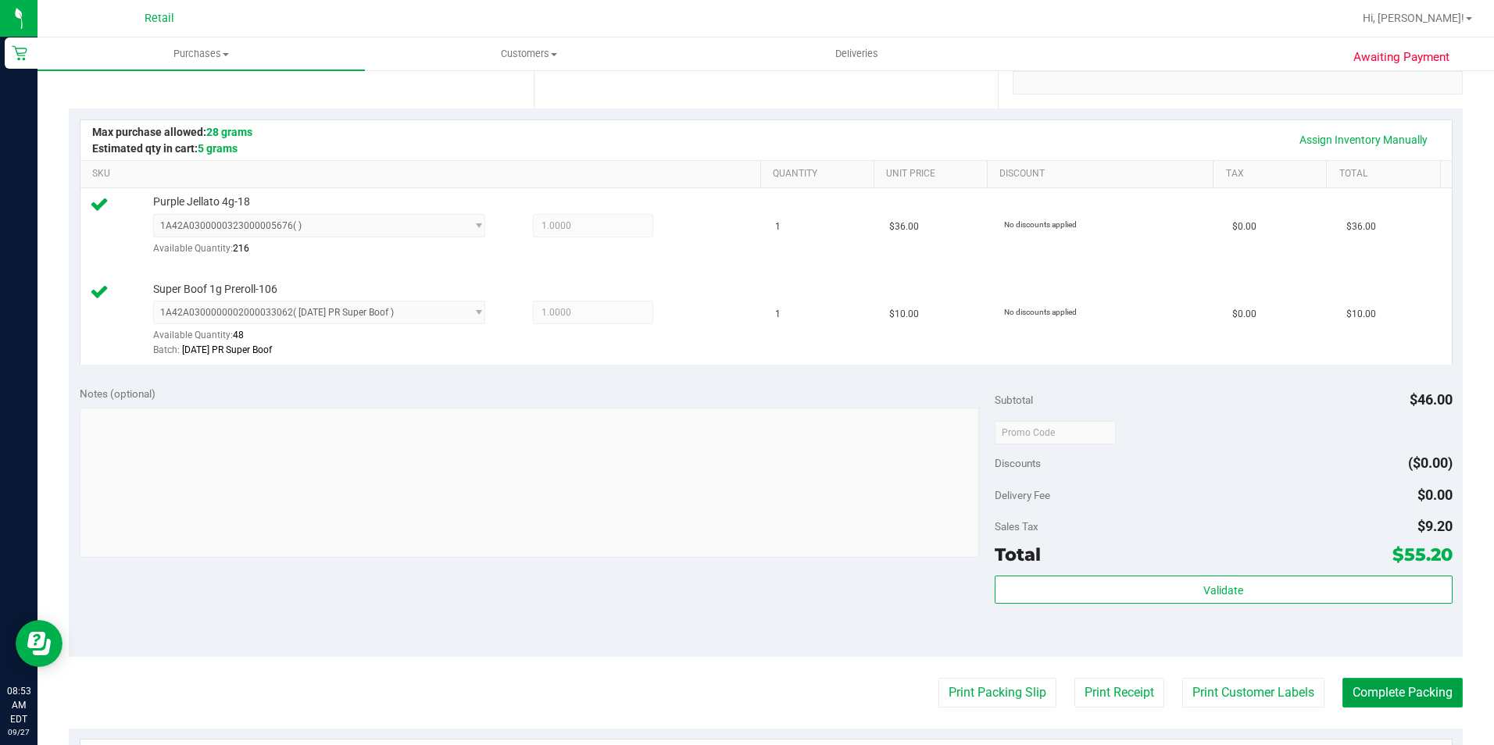
click at [1353, 699] on button "Complete Packing" at bounding box center [1402, 693] width 120 height 30
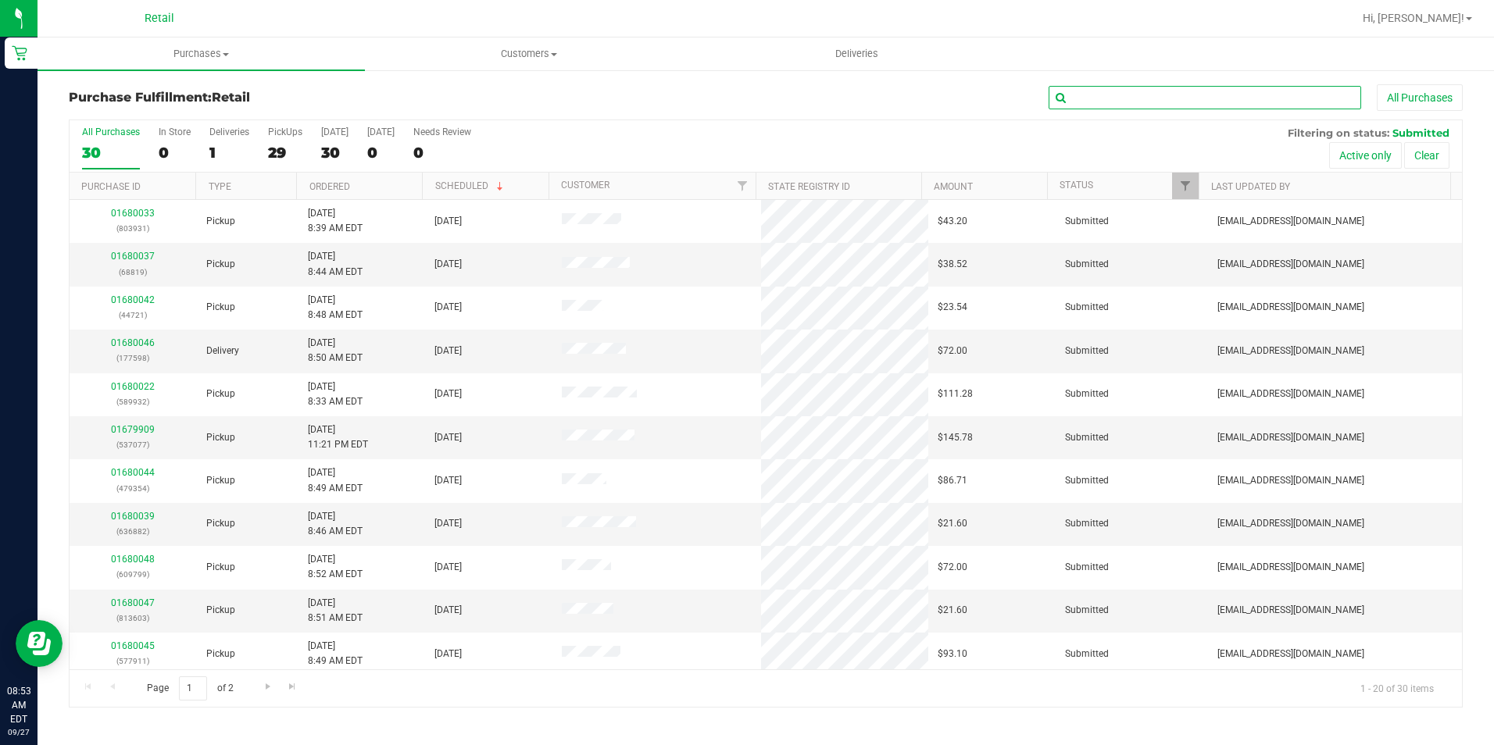
click at [1160, 95] on input "text" at bounding box center [1205, 97] width 313 height 23
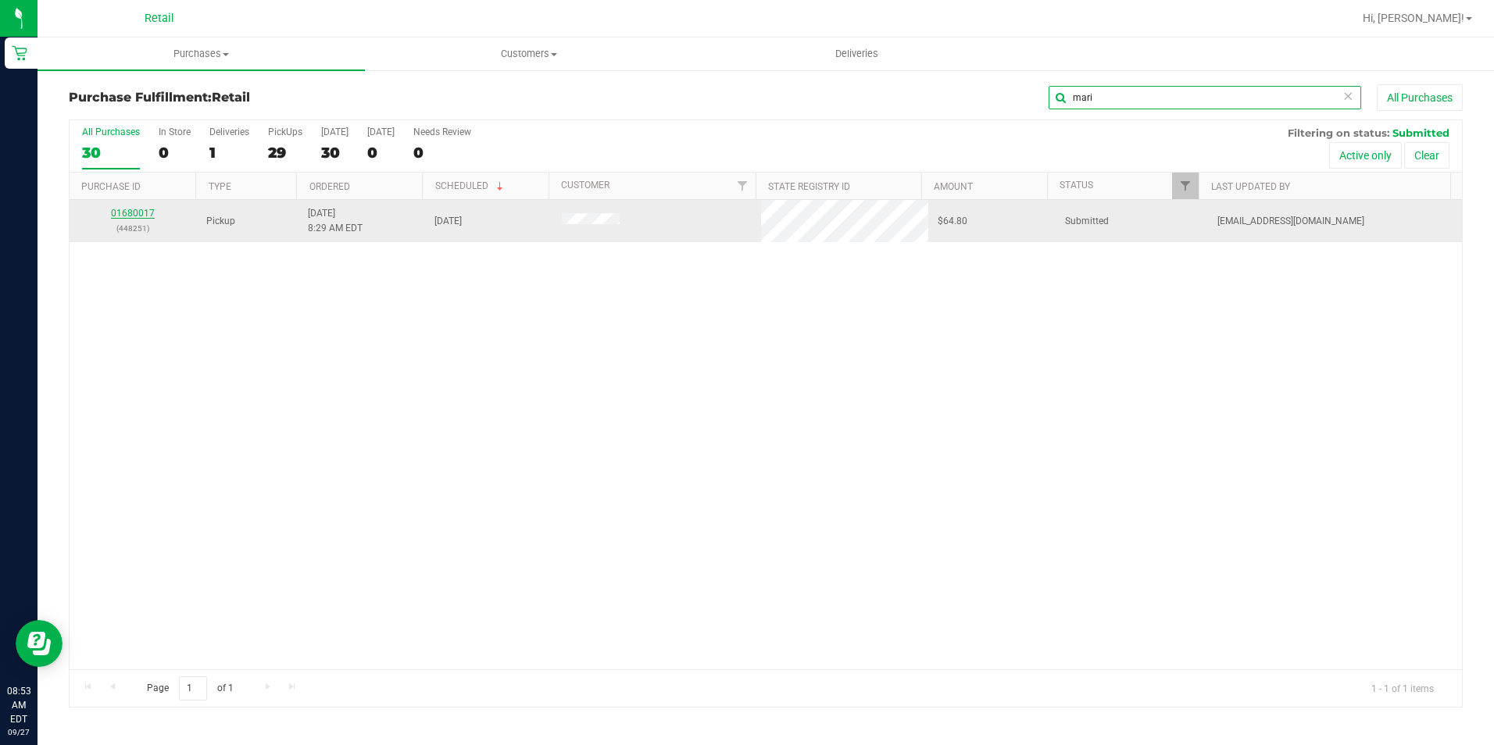
type input "mari"
click at [141, 215] on link "01680017" at bounding box center [133, 213] width 44 height 11
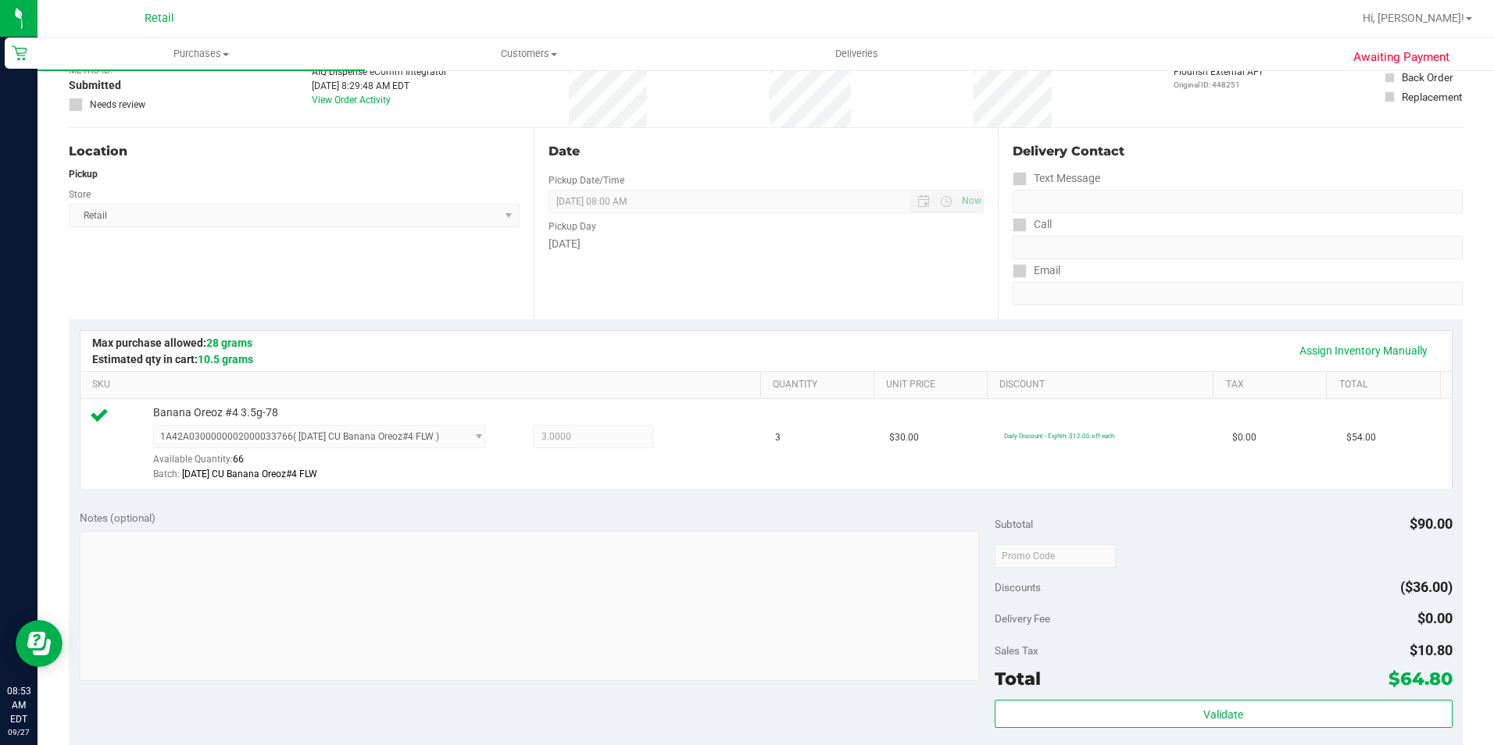
scroll to position [313, 0]
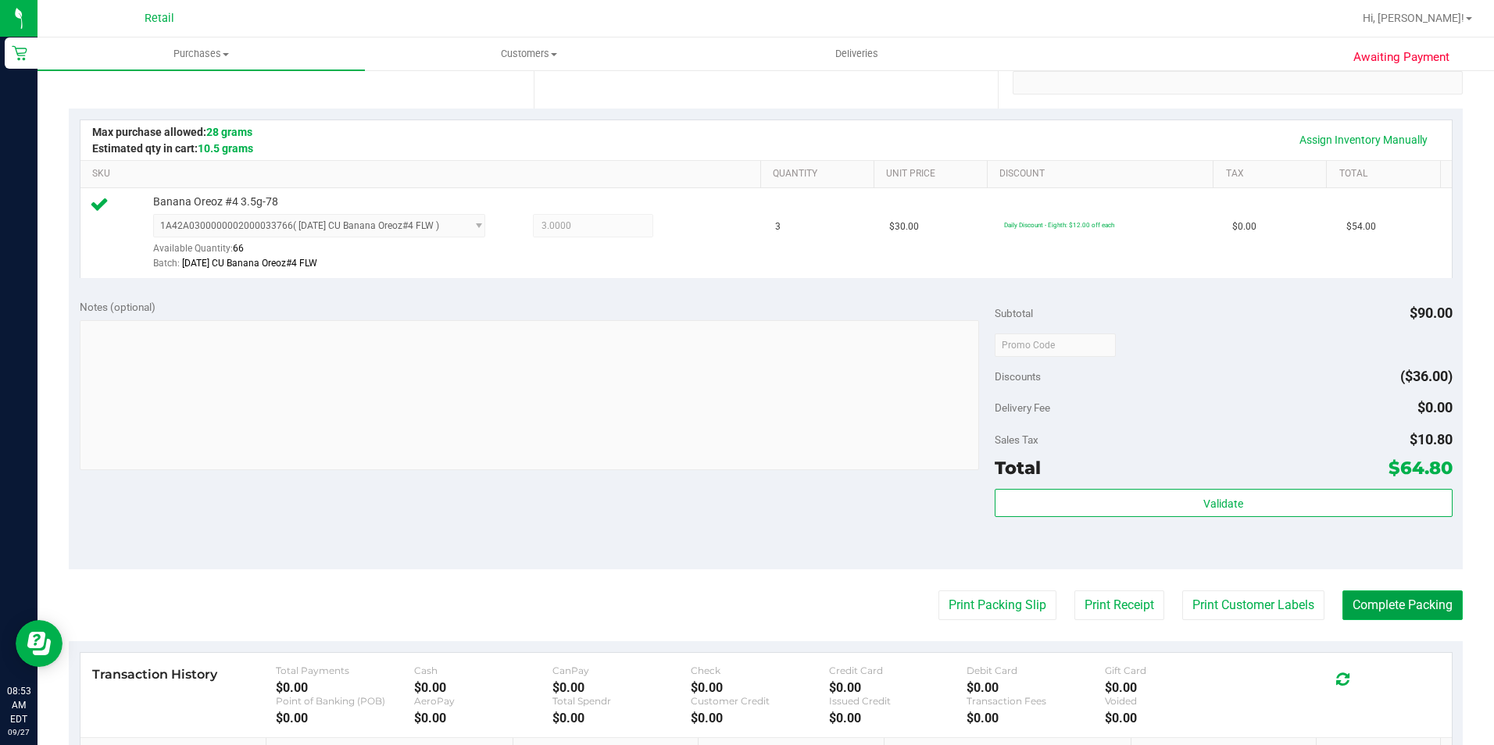
click at [1423, 602] on button "Complete Packing" at bounding box center [1402, 606] width 120 height 30
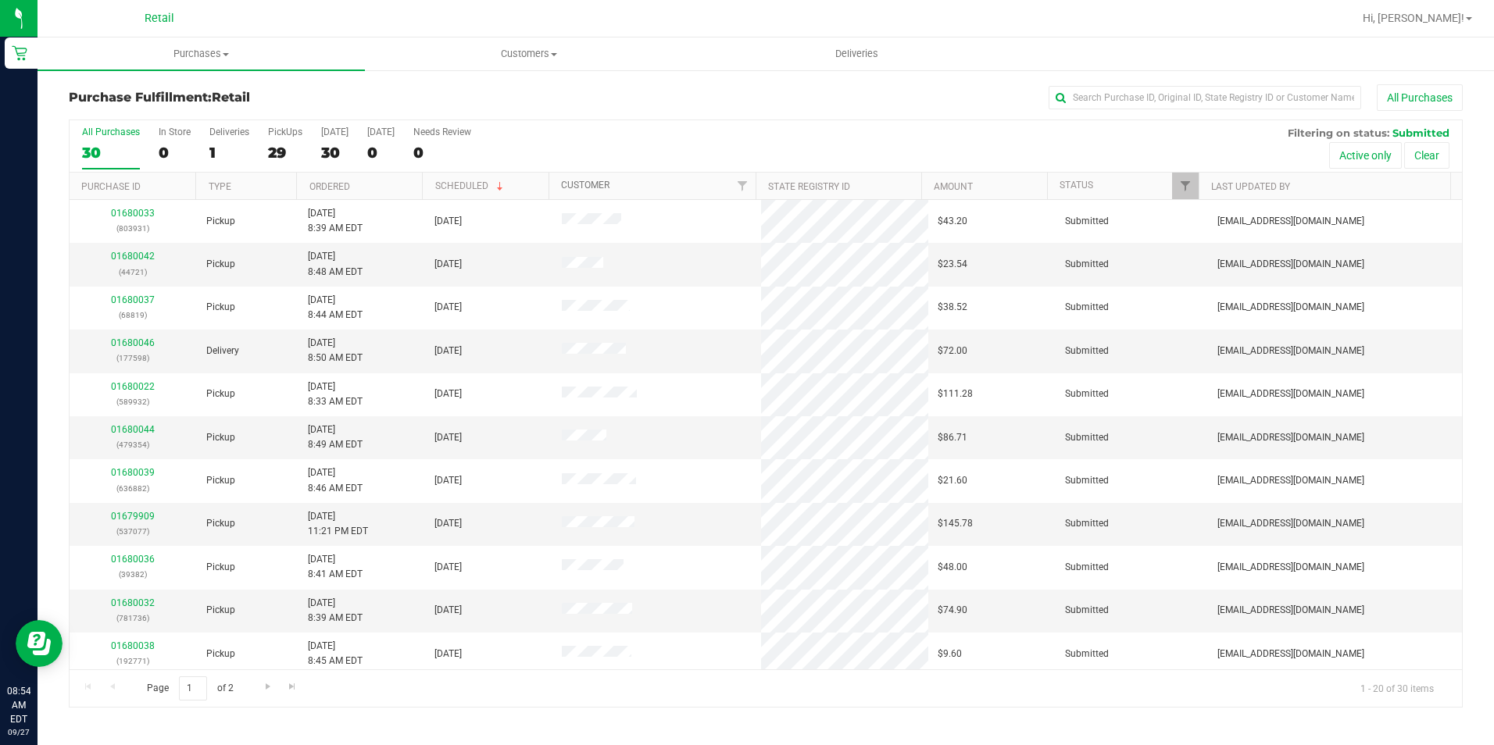
click at [590, 188] on link "Customer" at bounding box center [585, 185] width 48 height 11
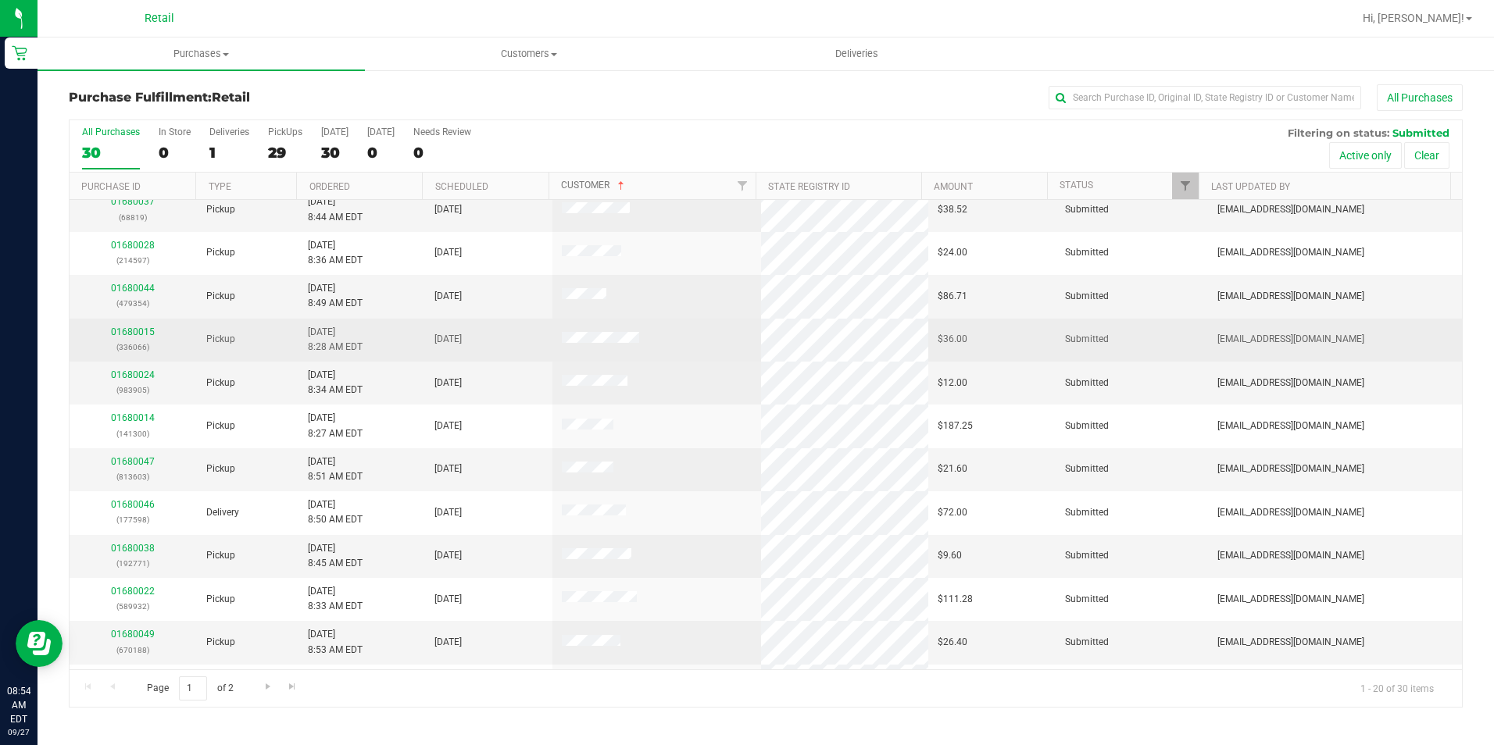
scroll to position [78, 0]
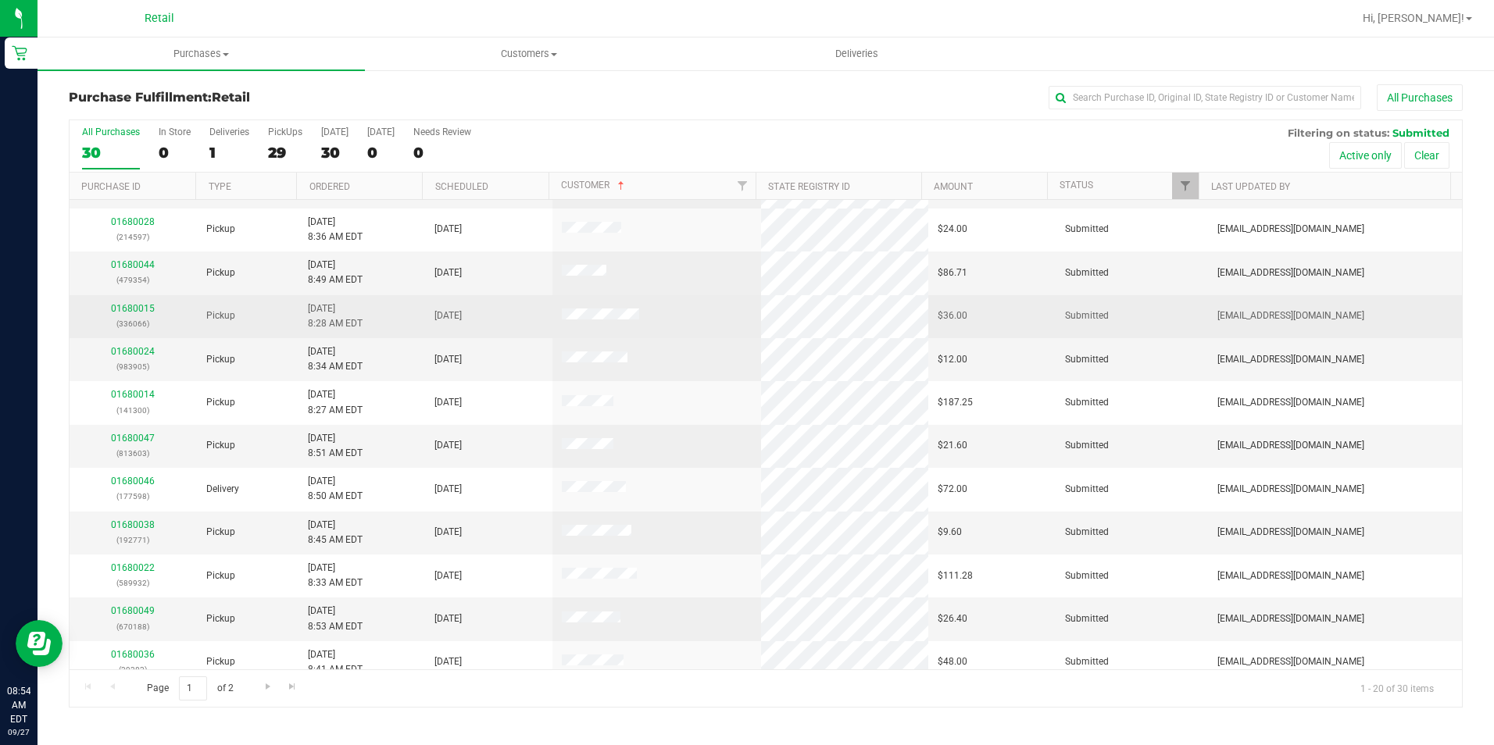
click at [127, 302] on div "01680015 (336066)" at bounding box center [133, 317] width 109 height 30
click at [129, 312] on link "01680015" at bounding box center [133, 308] width 44 height 11
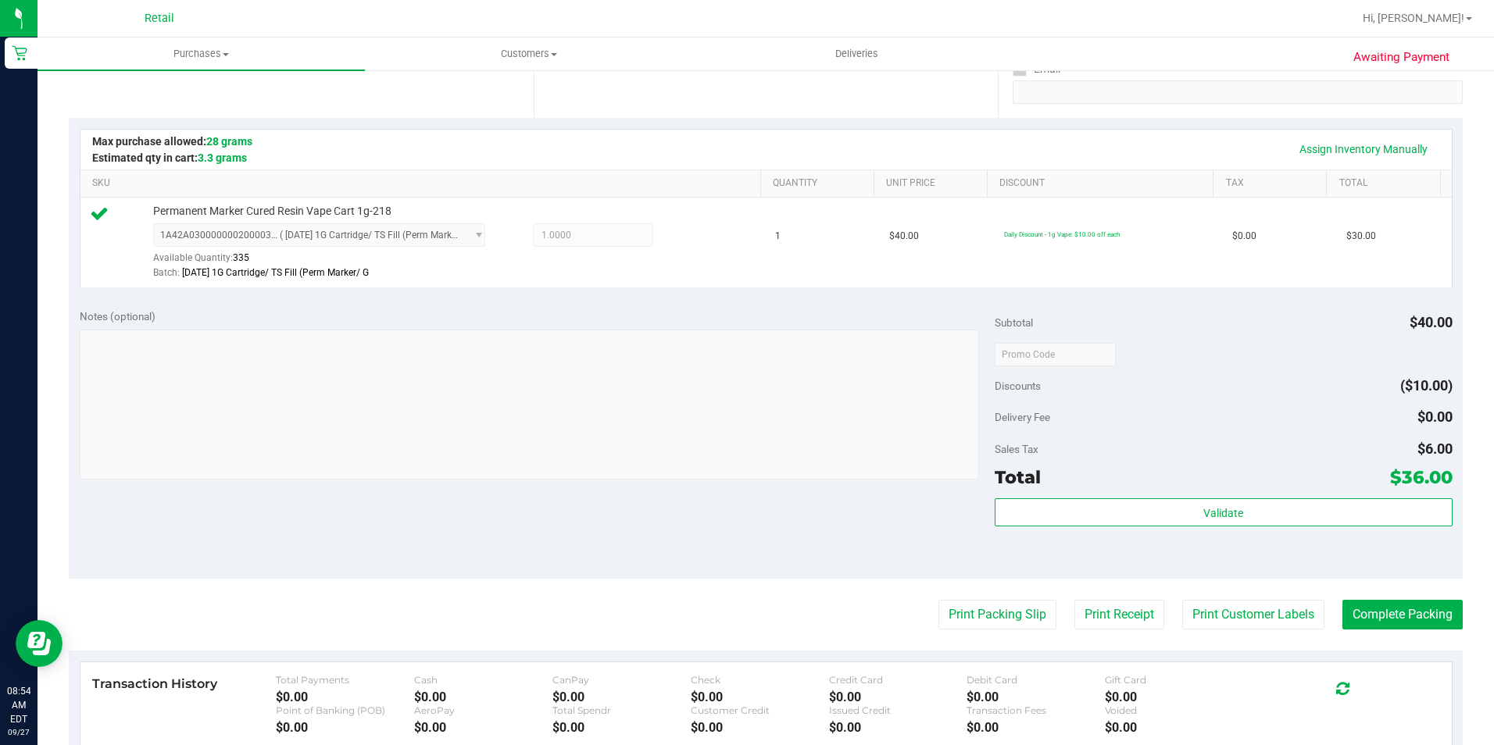
scroll to position [313, 0]
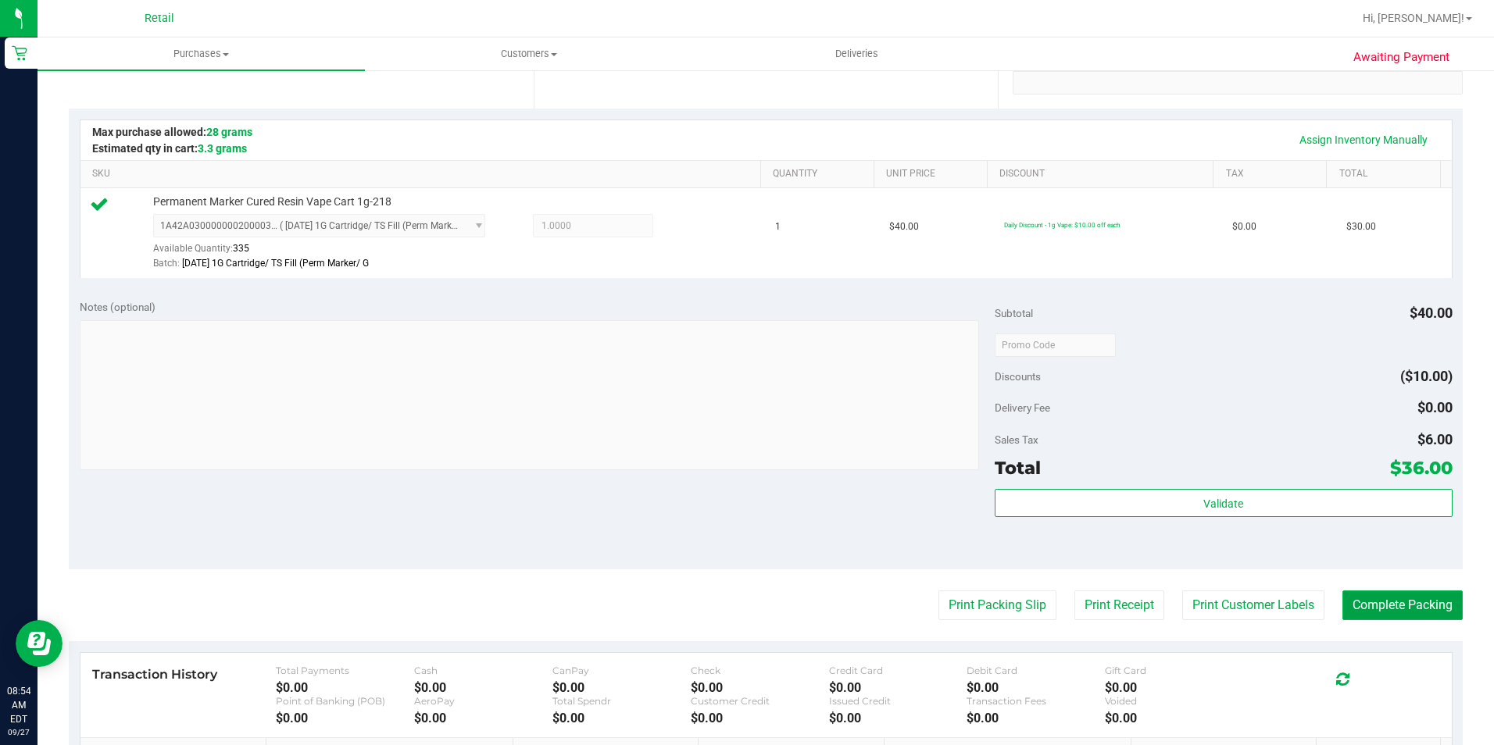
click at [1378, 606] on button "Complete Packing" at bounding box center [1402, 606] width 120 height 30
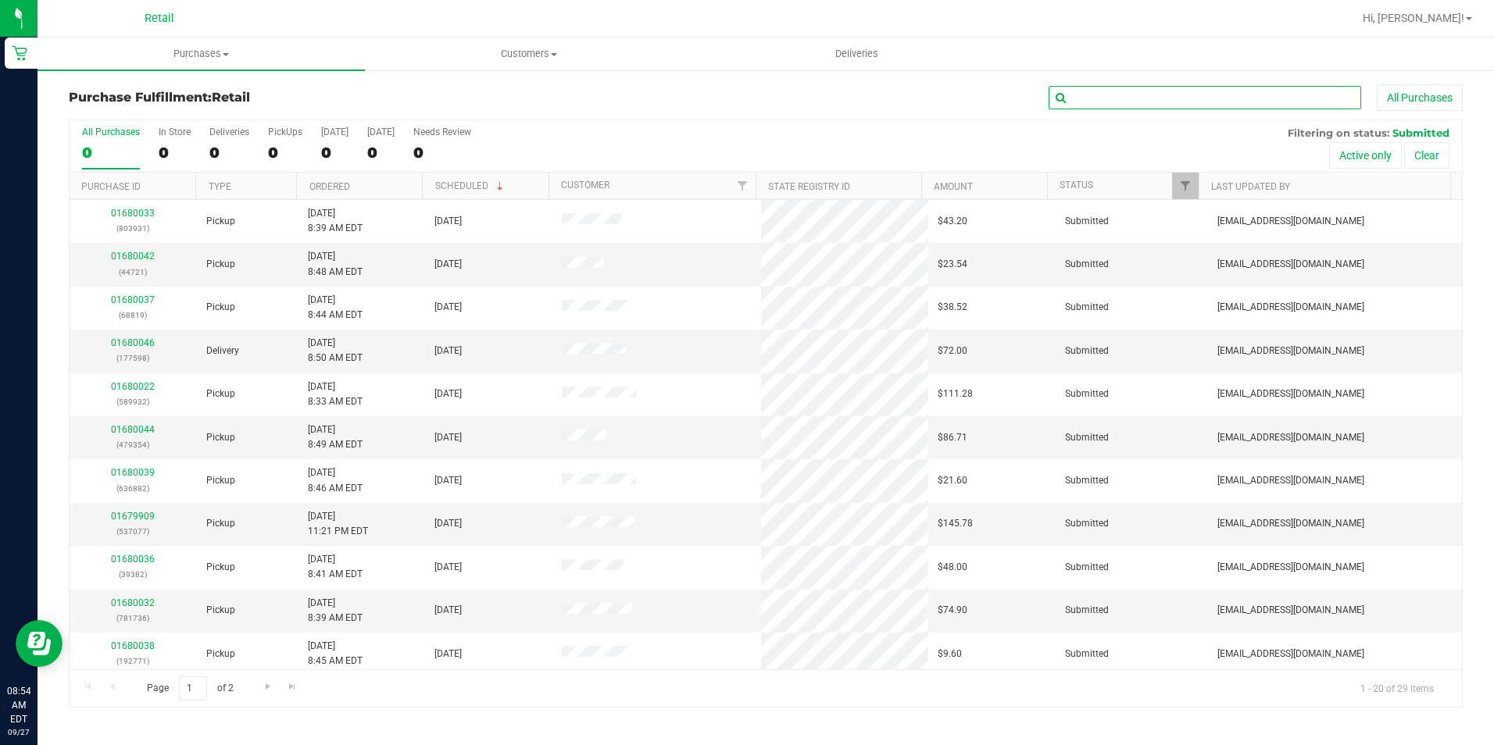
click at [1148, 104] on input "text" at bounding box center [1205, 97] width 313 height 23
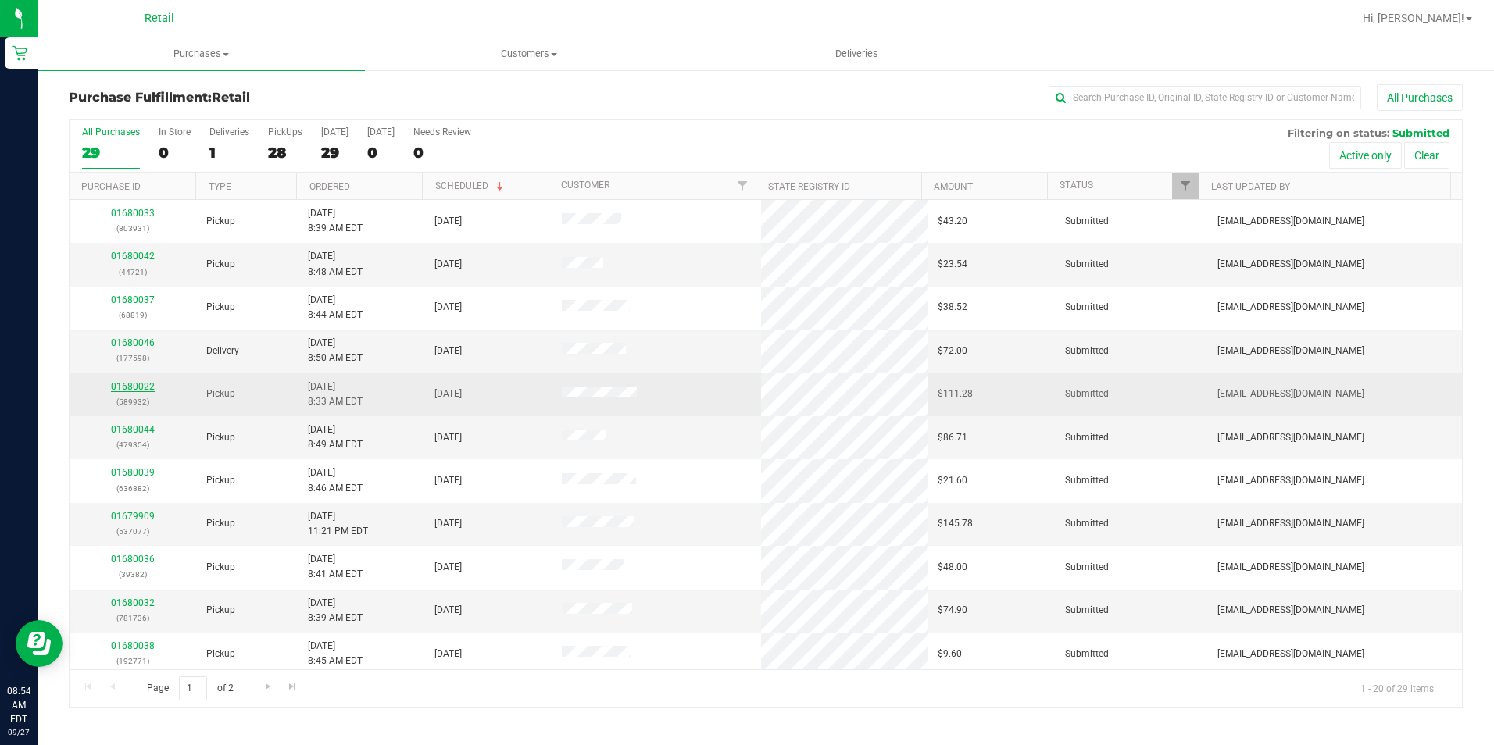
click at [139, 388] on link "01680022" at bounding box center [133, 386] width 44 height 11
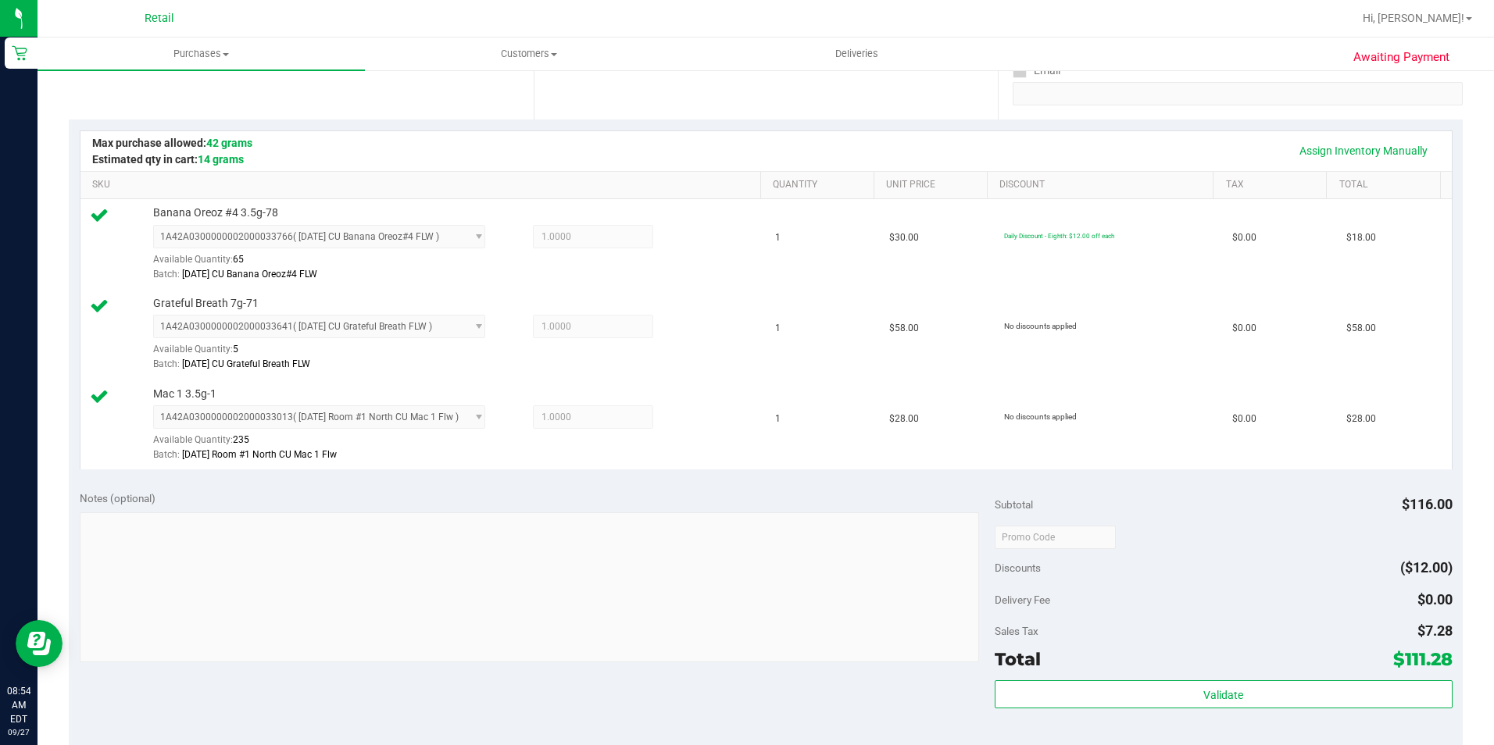
scroll to position [469, 0]
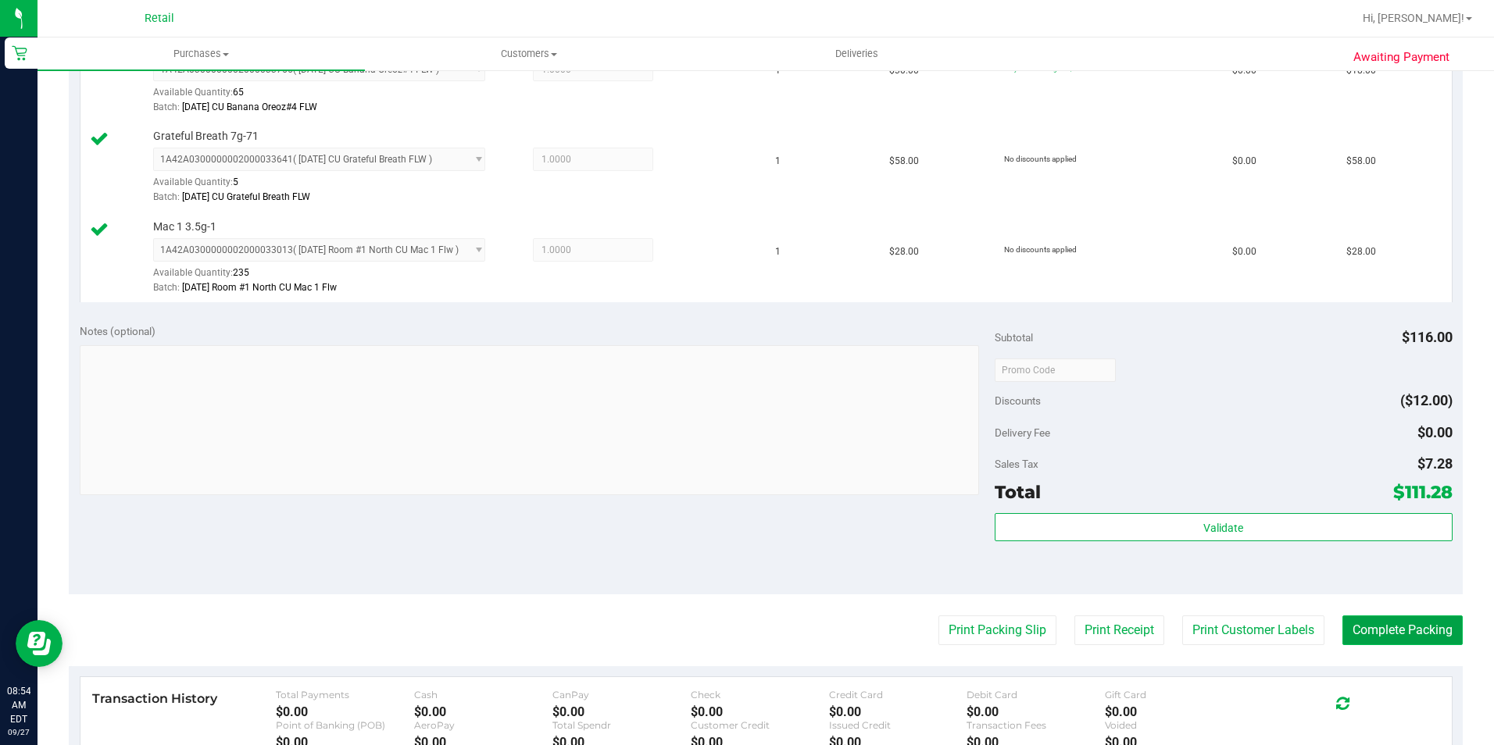
click at [1370, 629] on button "Complete Packing" at bounding box center [1402, 631] width 120 height 30
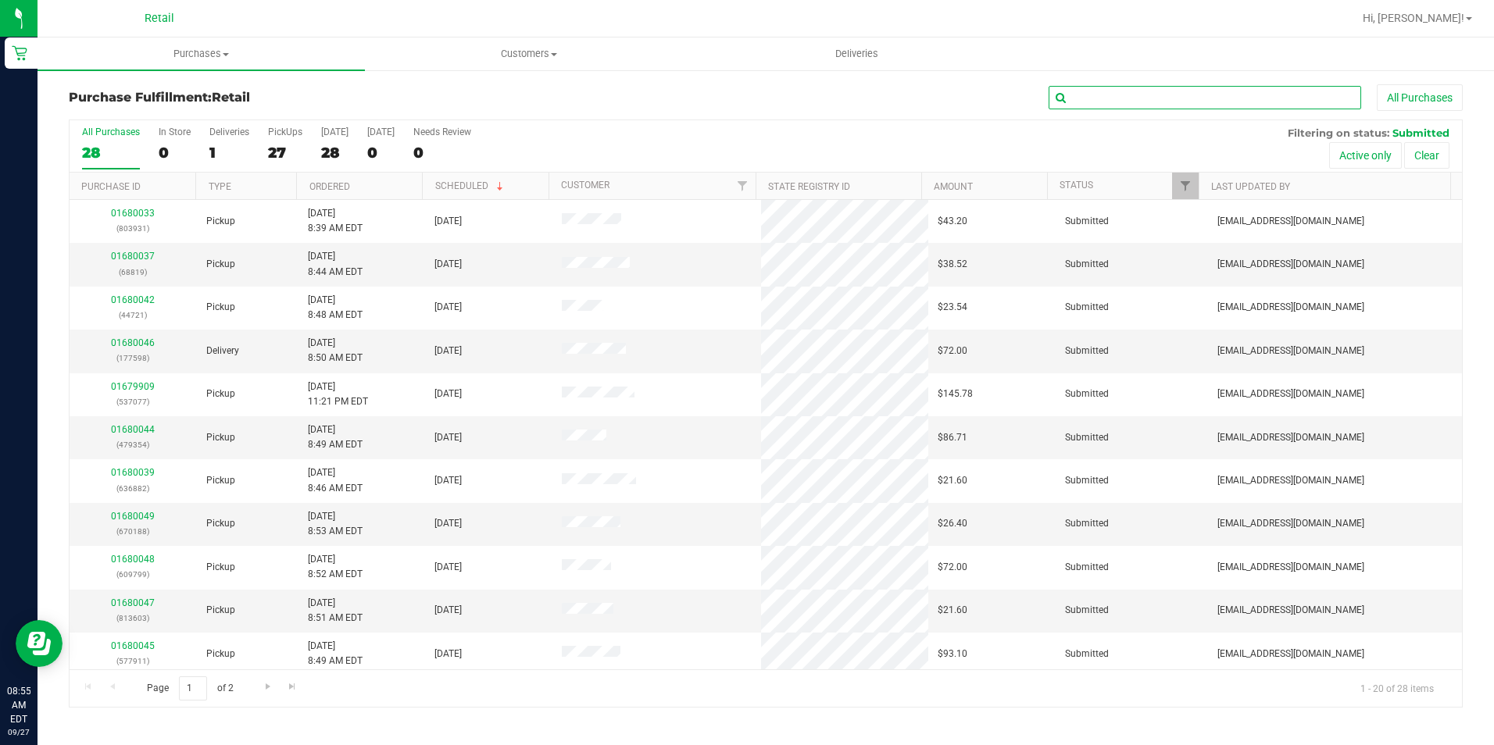
click at [1117, 96] on input "text" at bounding box center [1205, 97] width 313 height 23
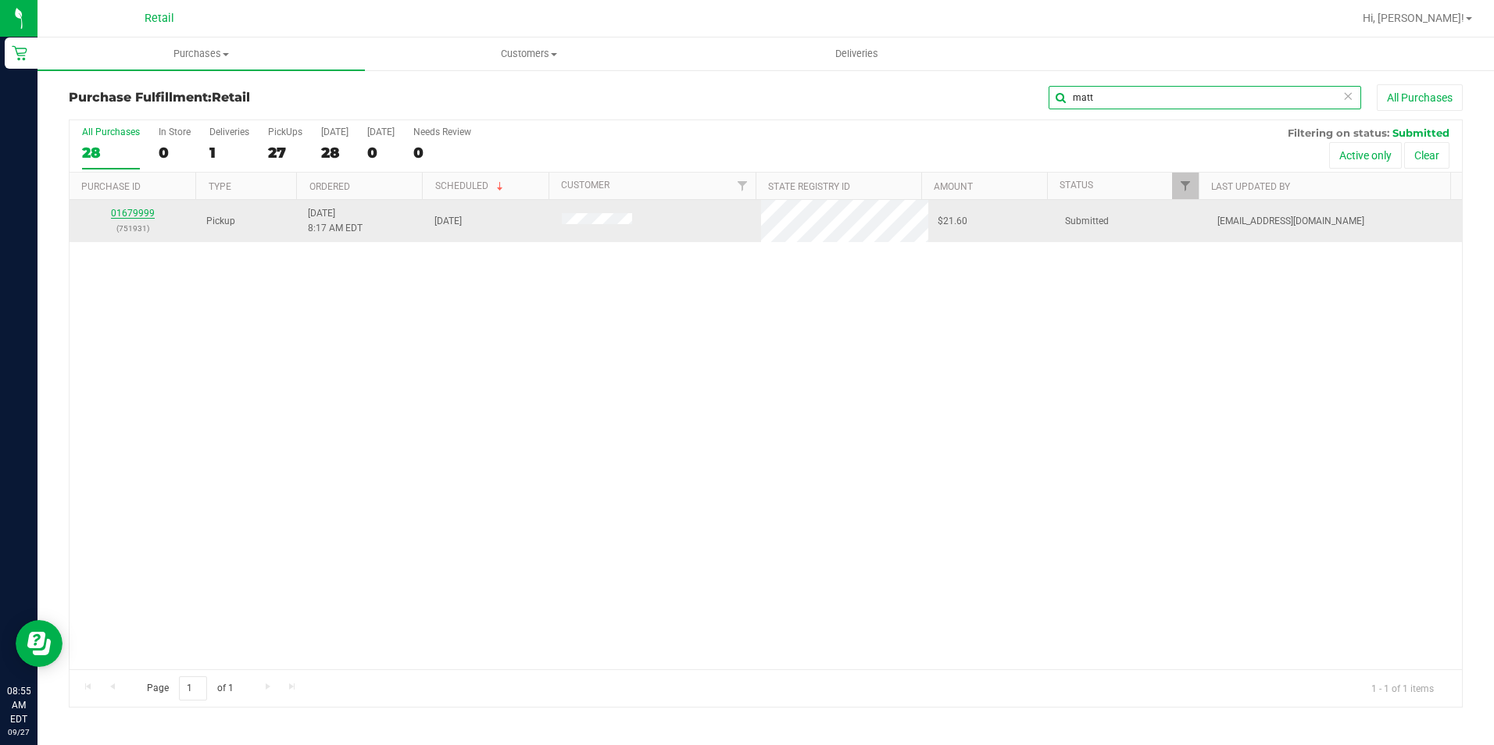
type input "matt"
click at [129, 213] on link "01679999" at bounding box center [133, 213] width 44 height 11
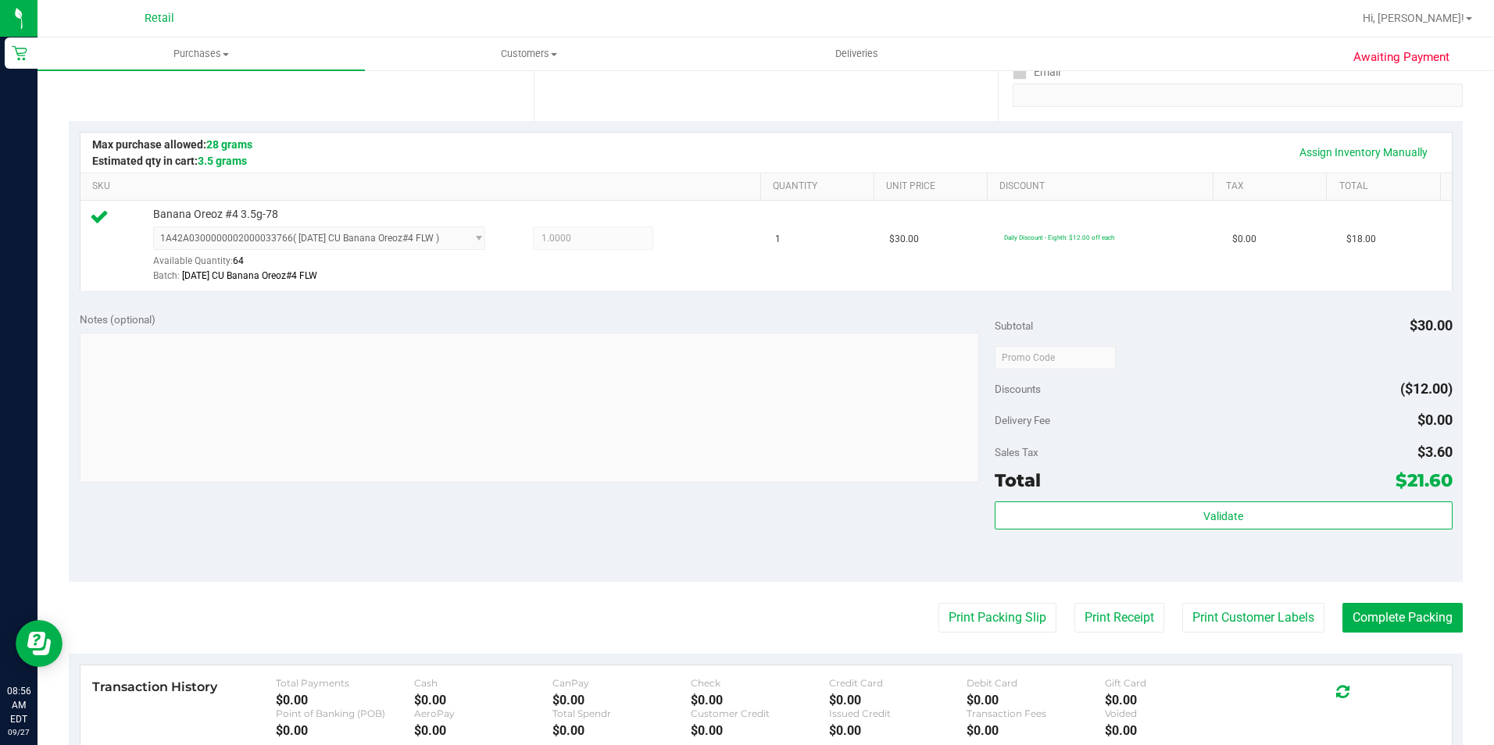
scroll to position [313, 0]
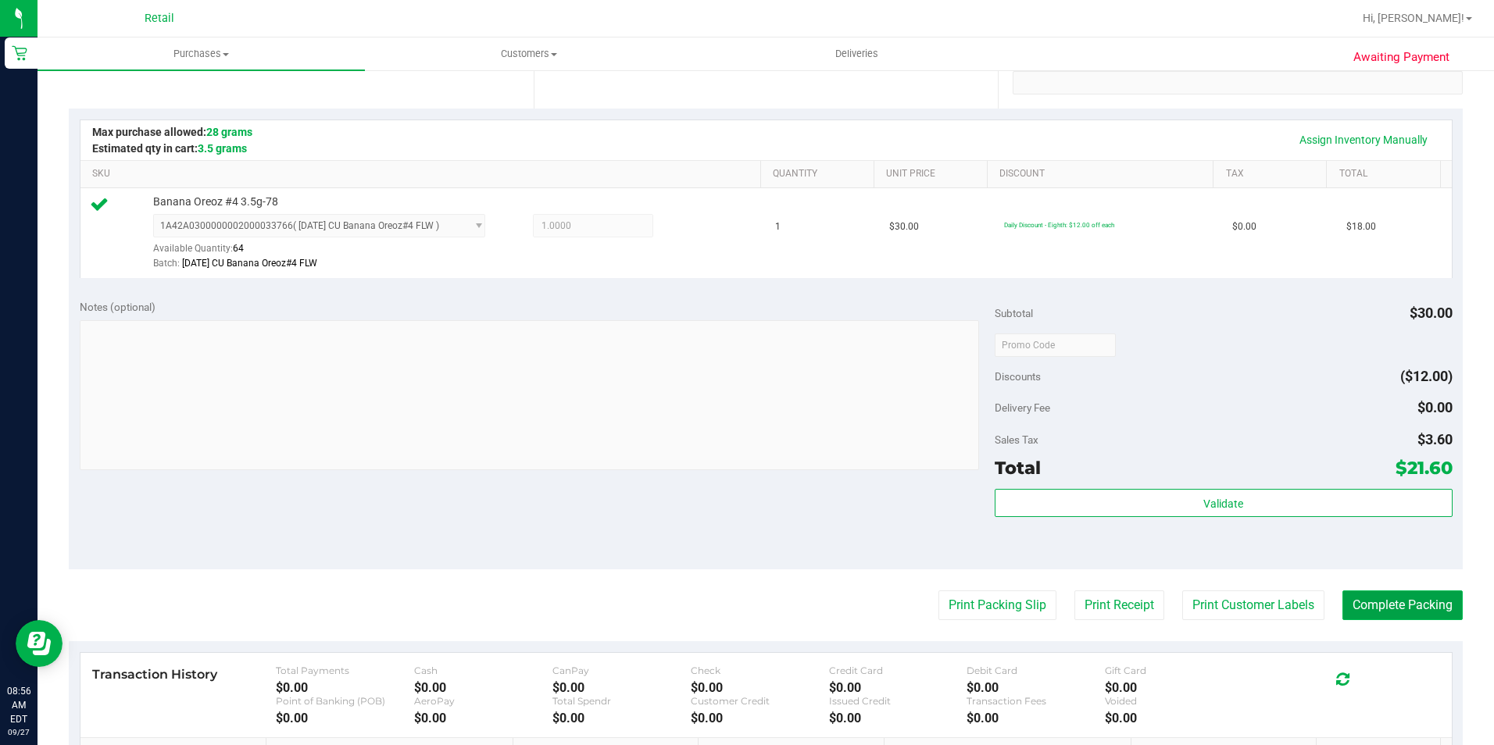
click at [1426, 597] on button "Complete Packing" at bounding box center [1402, 606] width 120 height 30
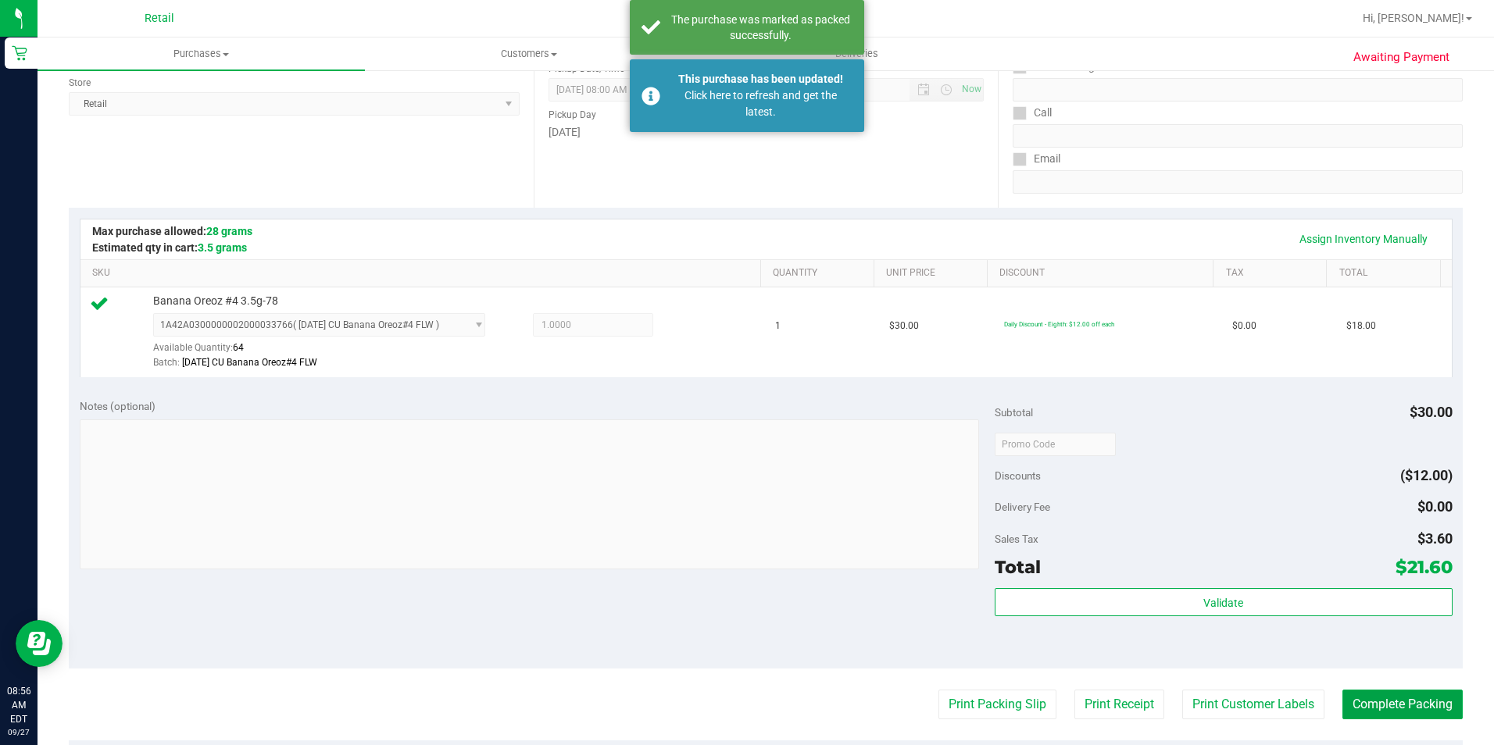
scroll to position [0, 0]
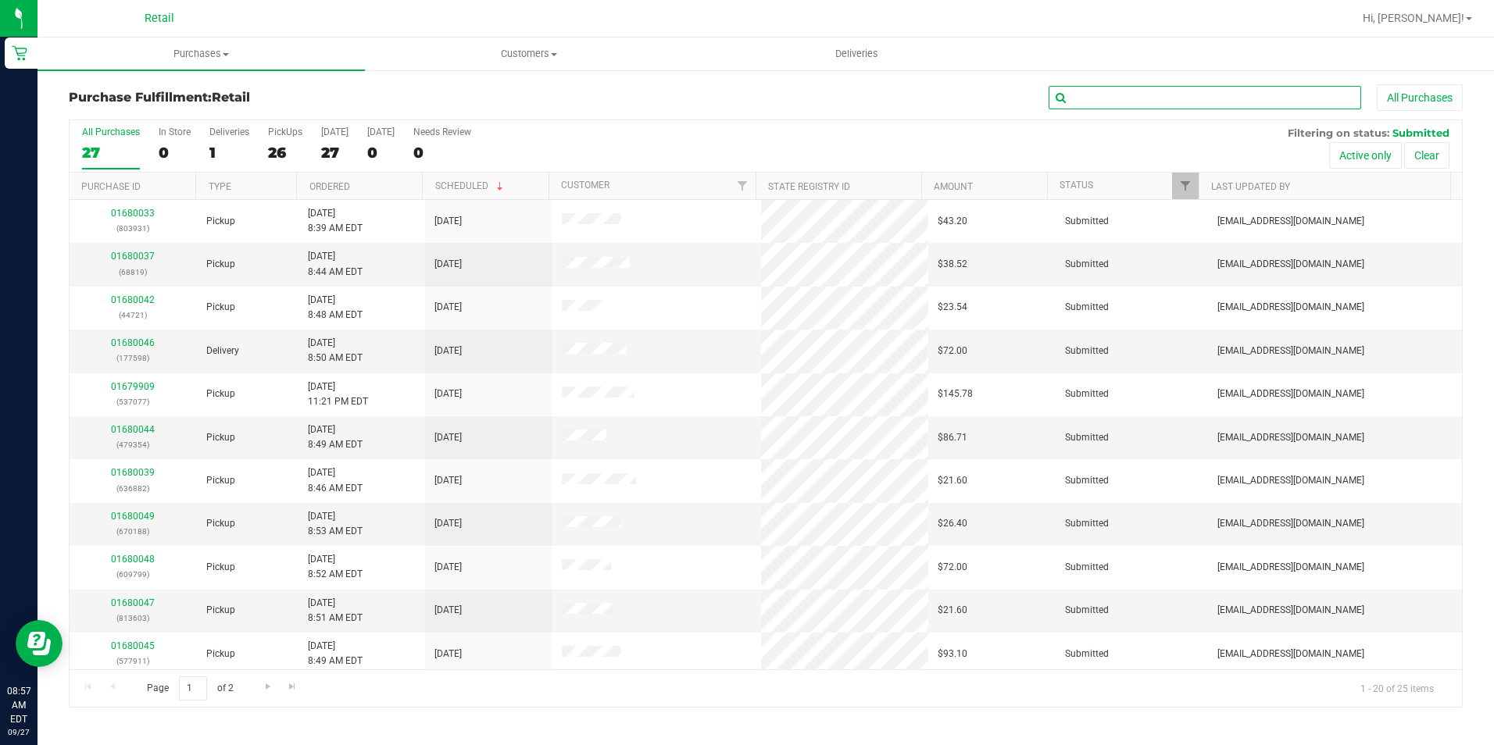
click at [1092, 96] on input "text" at bounding box center [1205, 97] width 313 height 23
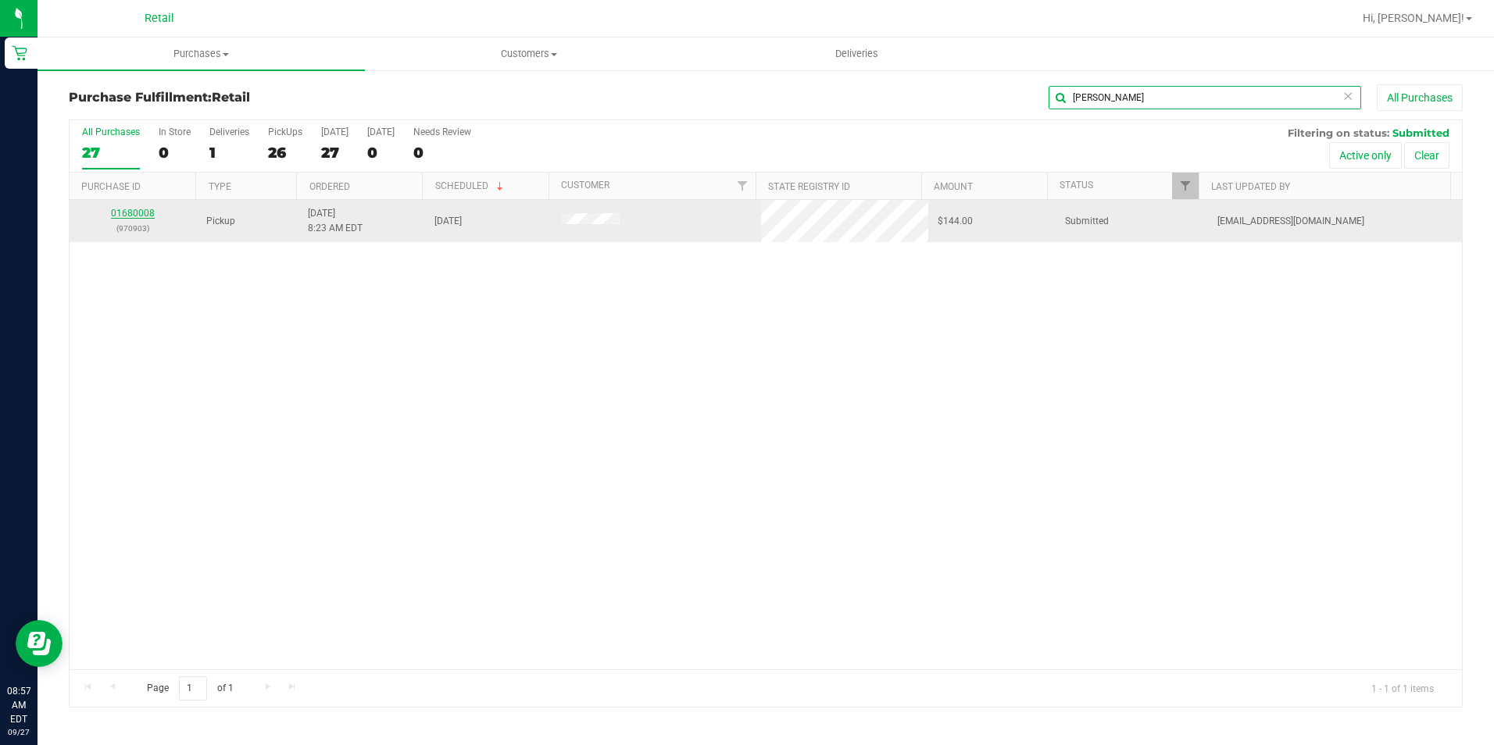
type input "[PERSON_NAME]"
click at [134, 211] on link "01680008" at bounding box center [133, 213] width 44 height 11
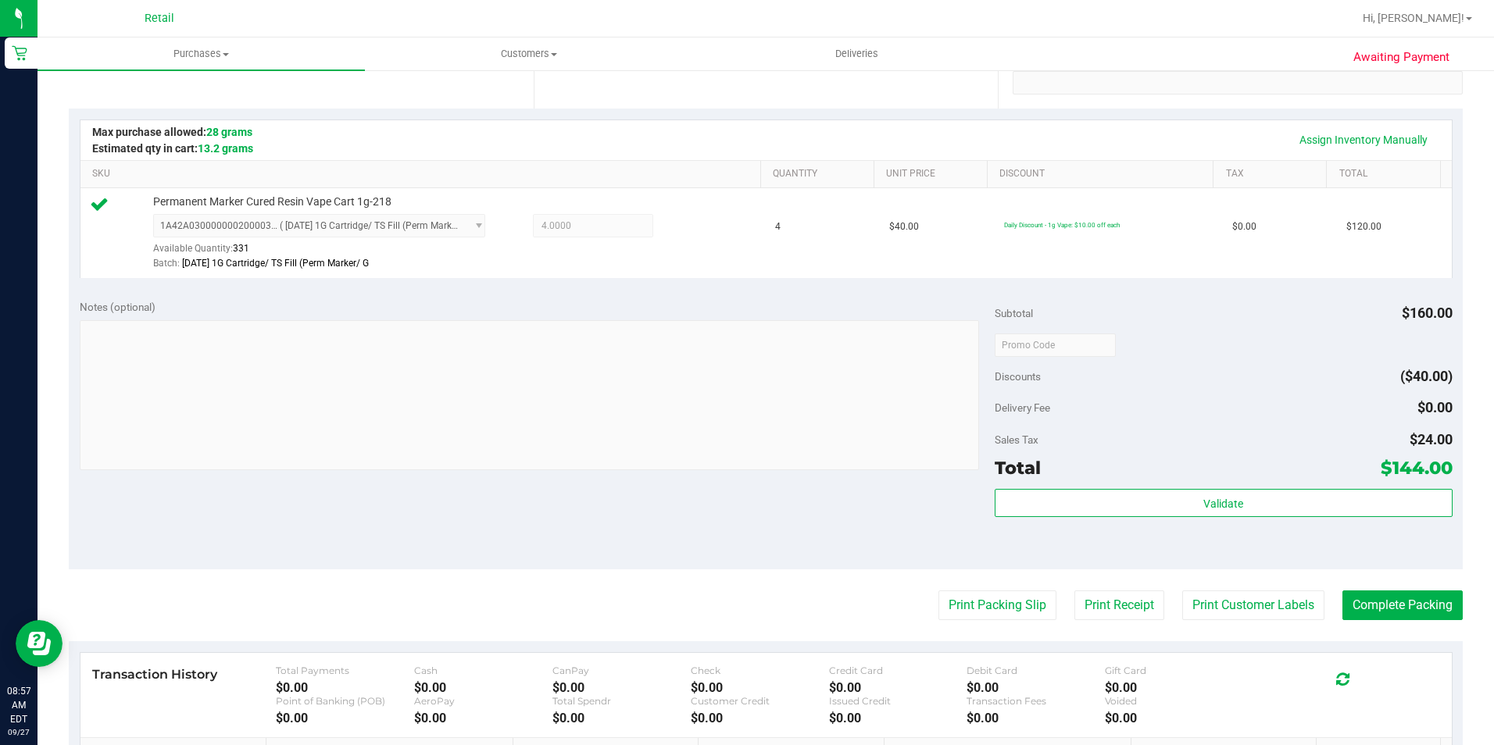
scroll to position [391, 0]
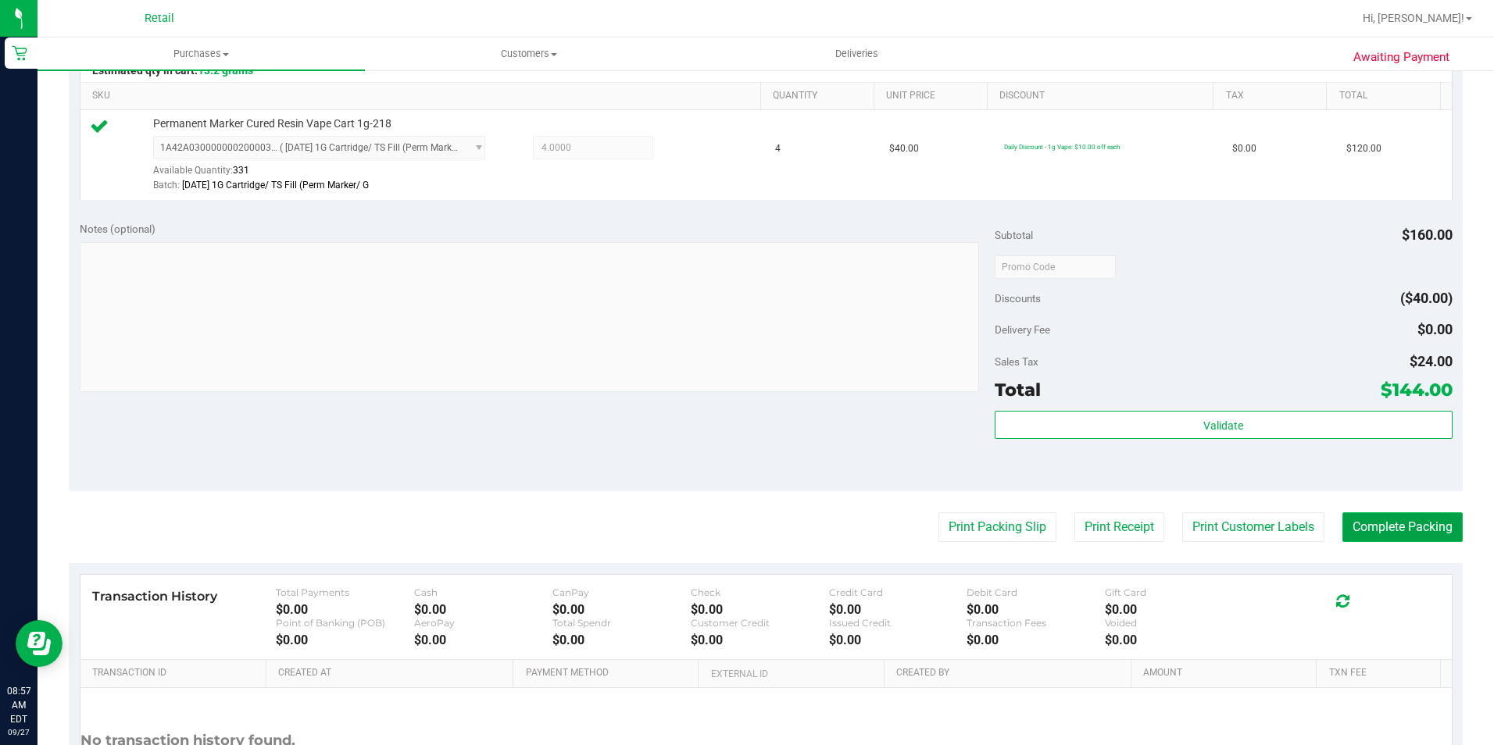
click at [1385, 527] on button "Complete Packing" at bounding box center [1402, 528] width 120 height 30
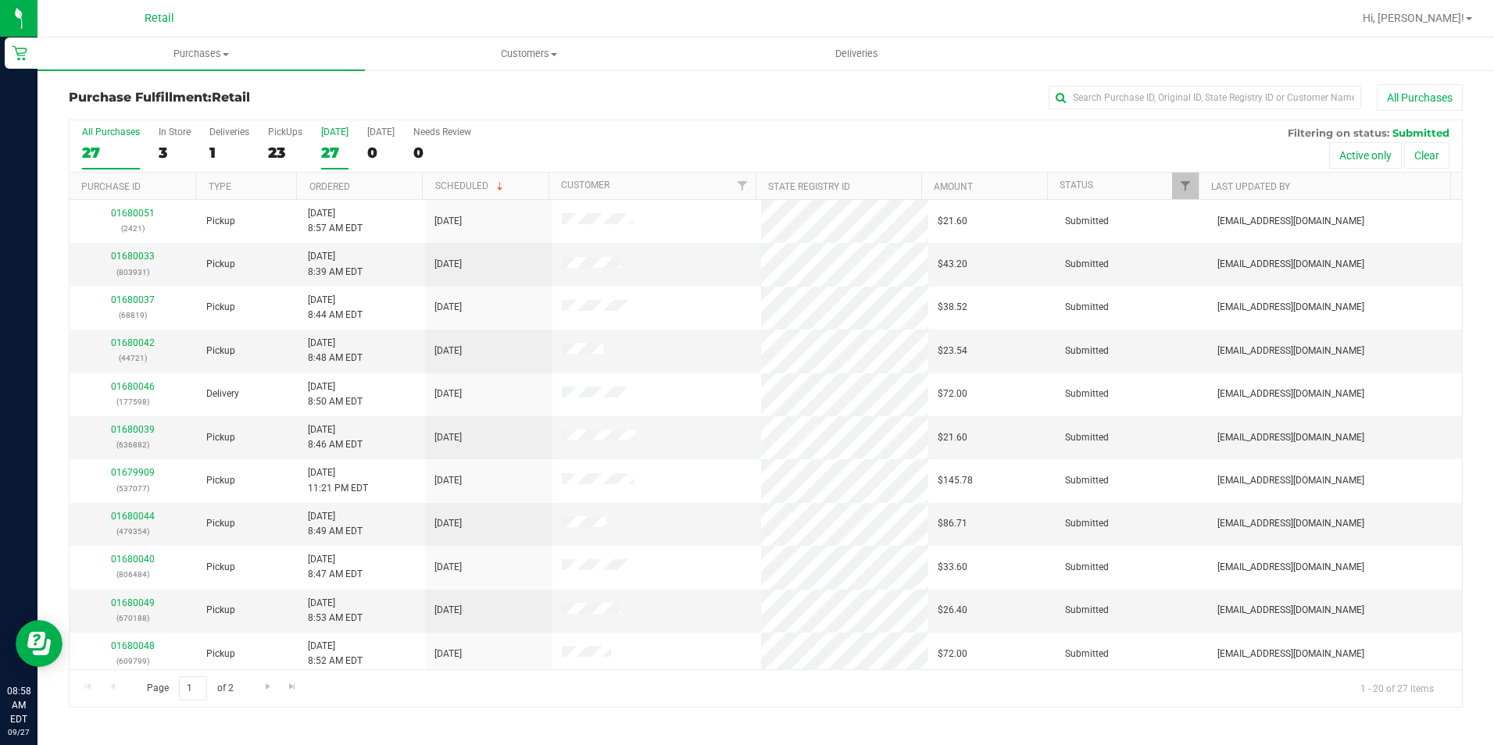
click at [332, 142] on label "[DATE] 27" at bounding box center [334, 148] width 27 height 43
click at [0, 0] on input "[DATE] 27" at bounding box center [0, 0] width 0 height 0
click at [276, 153] on div "23" at bounding box center [285, 153] width 34 height 18
click at [0, 0] on input "PickUps 23" at bounding box center [0, 0] width 0 height 0
click at [1171, 98] on input "text" at bounding box center [1205, 97] width 313 height 23
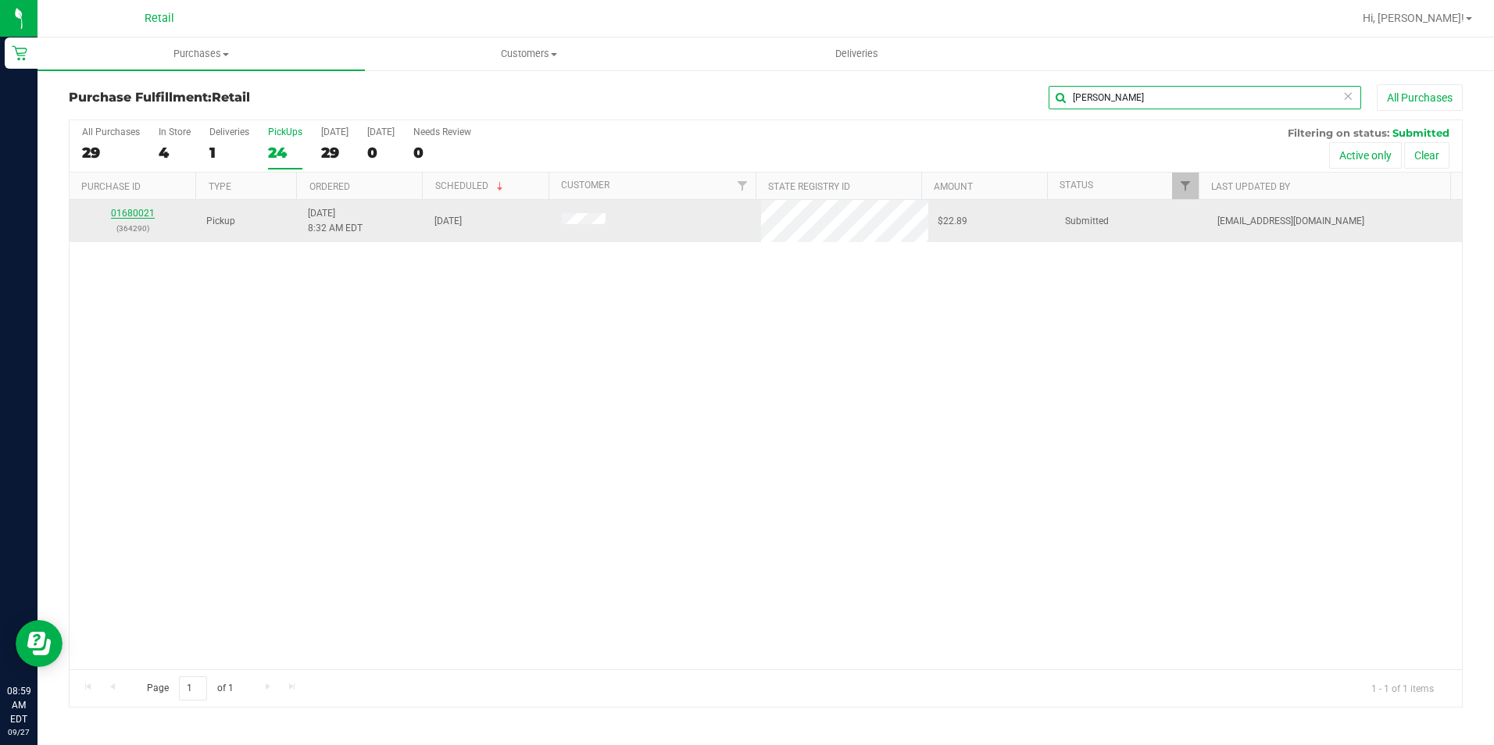
type input "[PERSON_NAME]"
click at [120, 211] on link "01680021" at bounding box center [133, 213] width 44 height 11
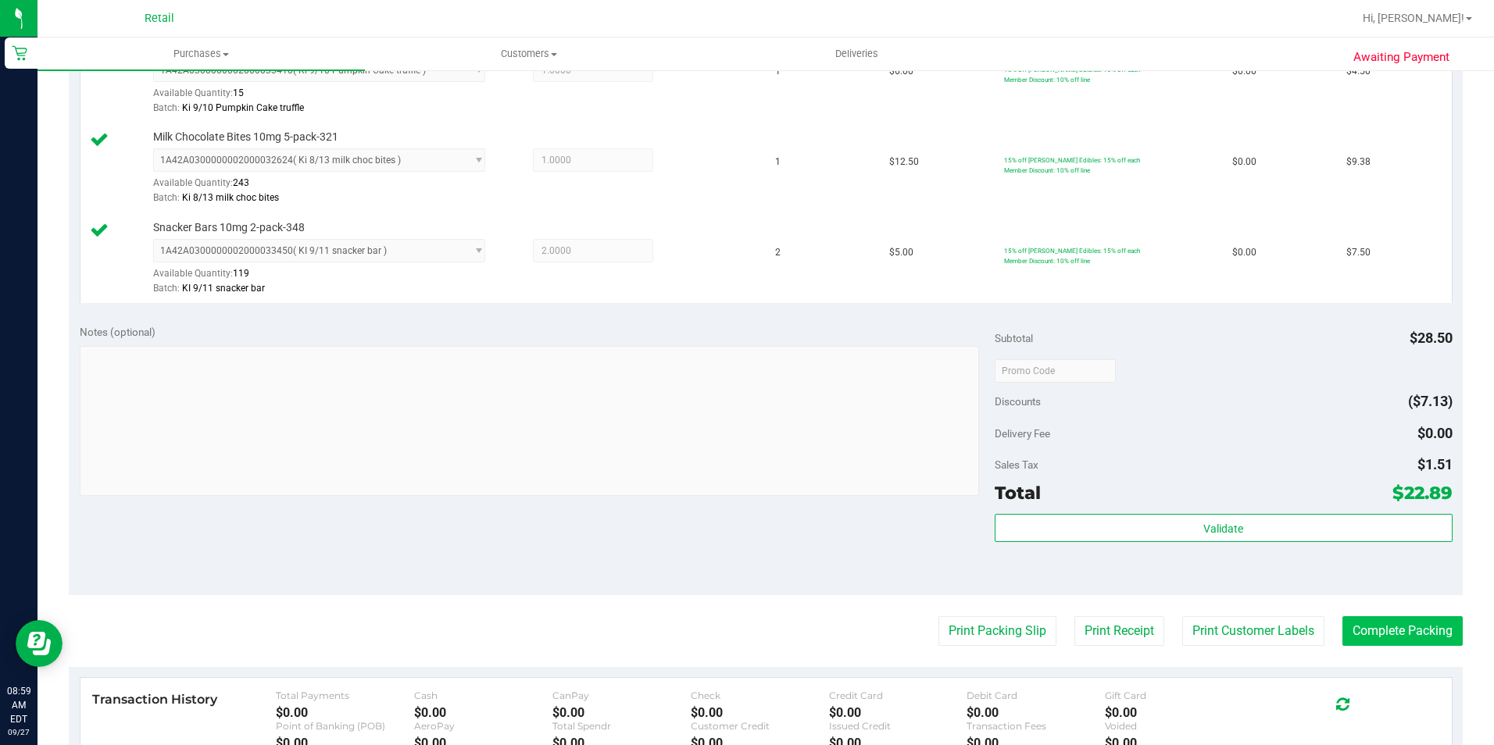
scroll to position [469, 0]
click at [1381, 628] on button "Complete Packing" at bounding box center [1402, 631] width 120 height 30
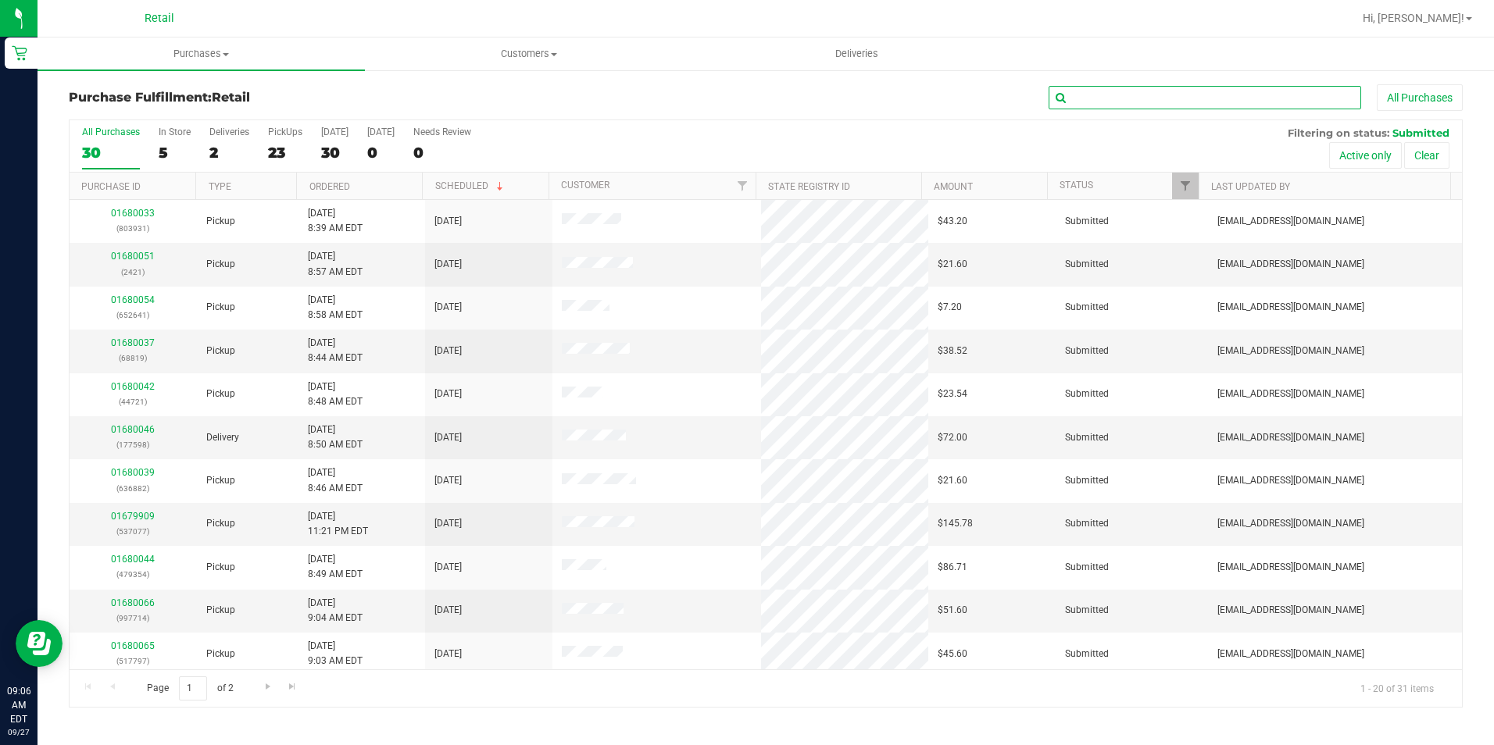
click at [1127, 91] on input "text" at bounding box center [1205, 97] width 313 height 23
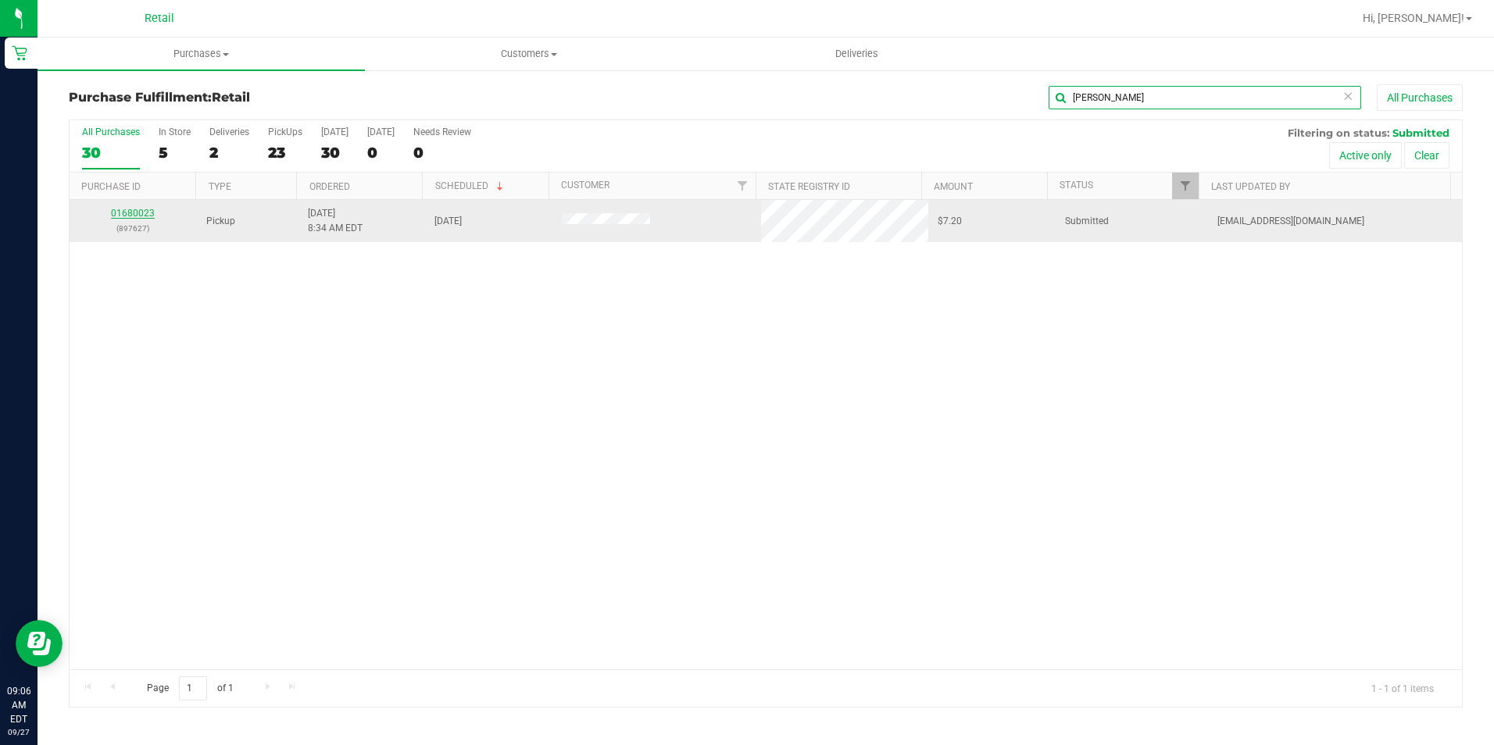
type input "[PERSON_NAME]"
click at [143, 214] on link "01680023" at bounding box center [133, 213] width 44 height 11
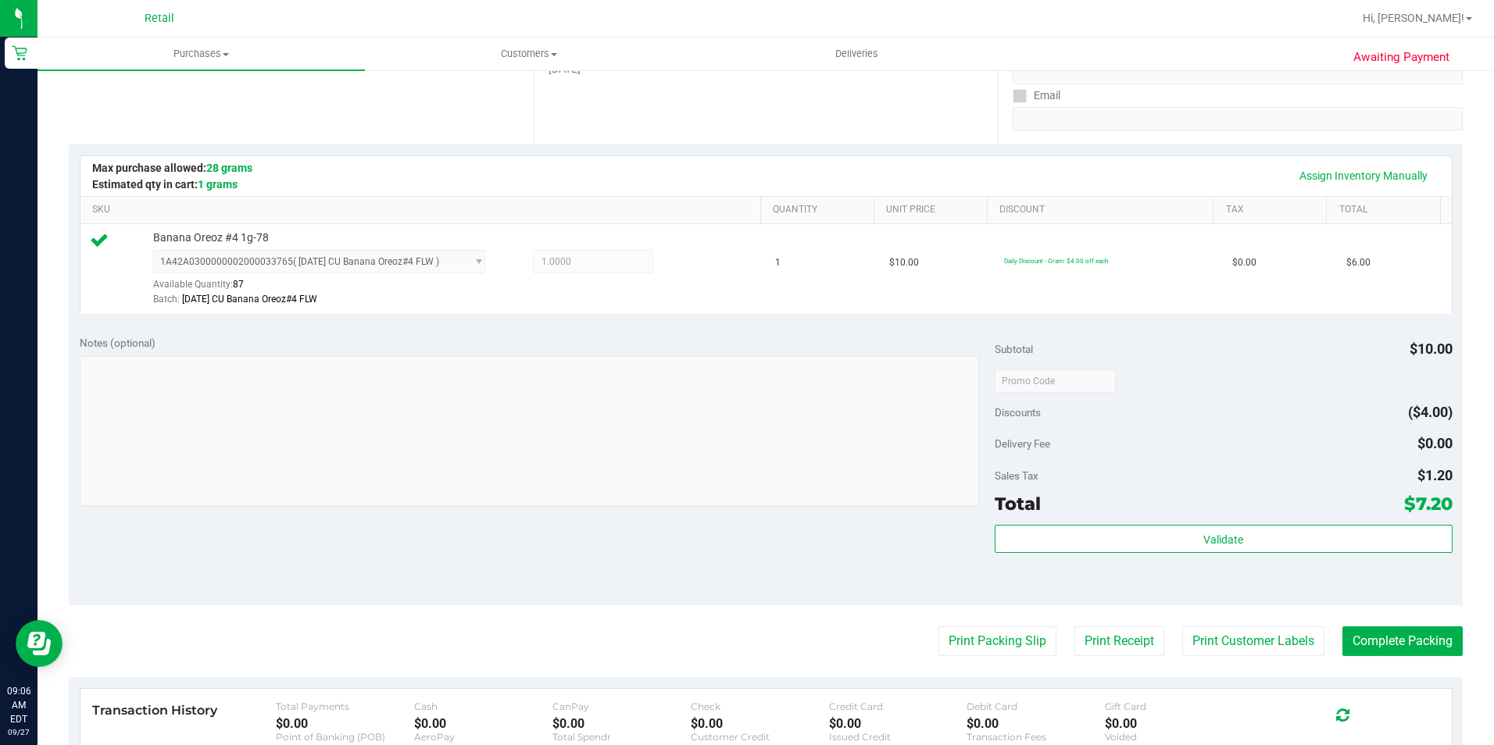
scroll to position [313, 0]
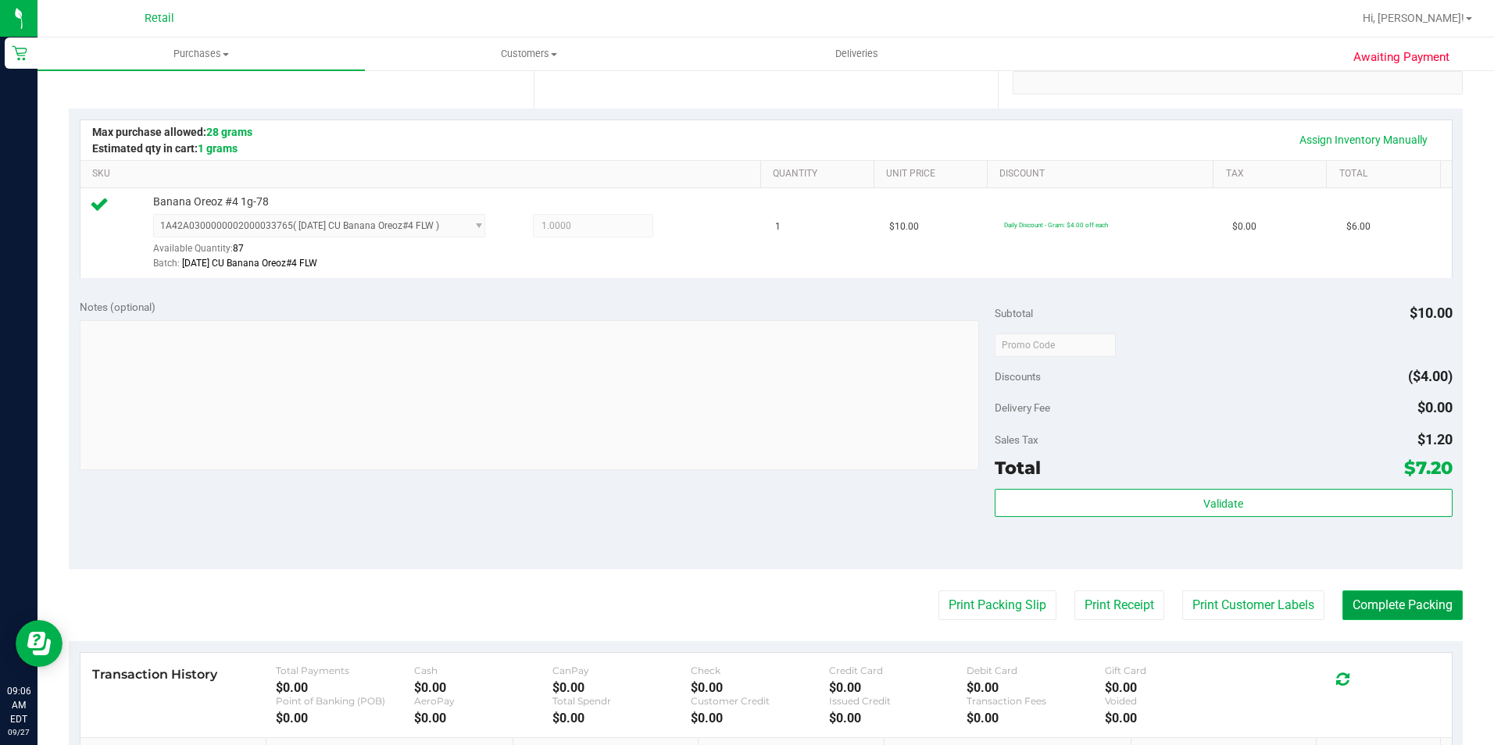
click at [1353, 599] on button "Complete Packing" at bounding box center [1402, 606] width 120 height 30
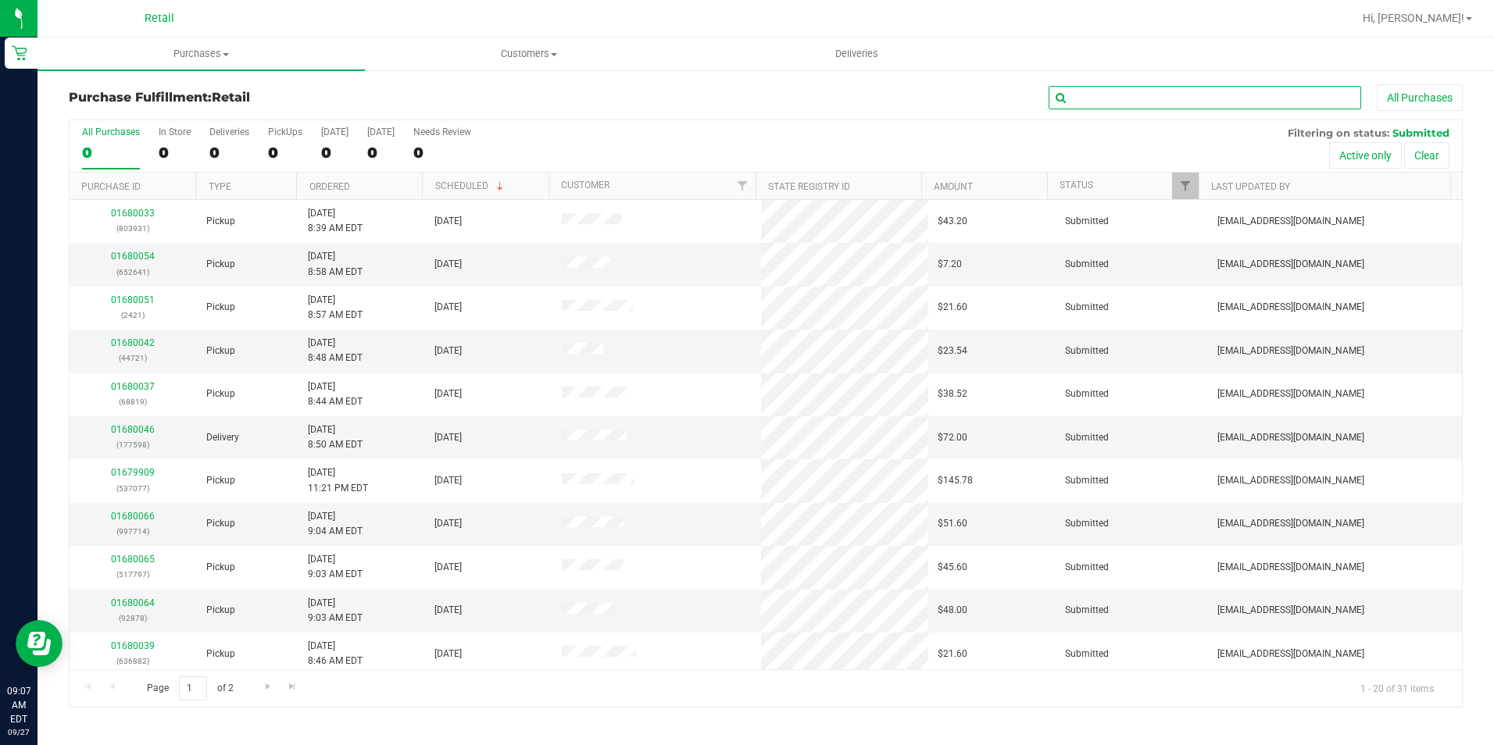
click at [1135, 98] on input "text" at bounding box center [1205, 97] width 313 height 23
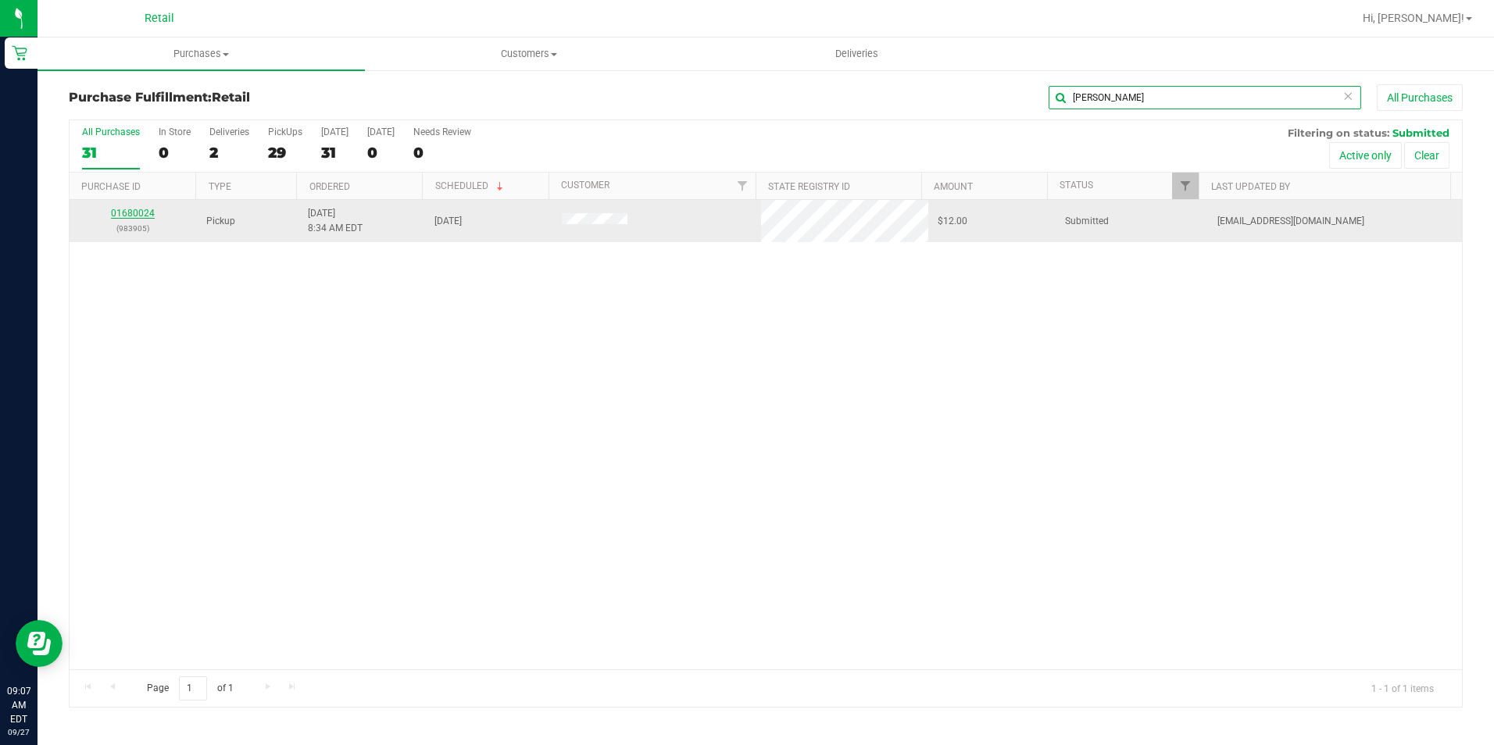
type input "[PERSON_NAME]"
click at [127, 211] on link "01680024" at bounding box center [133, 213] width 44 height 11
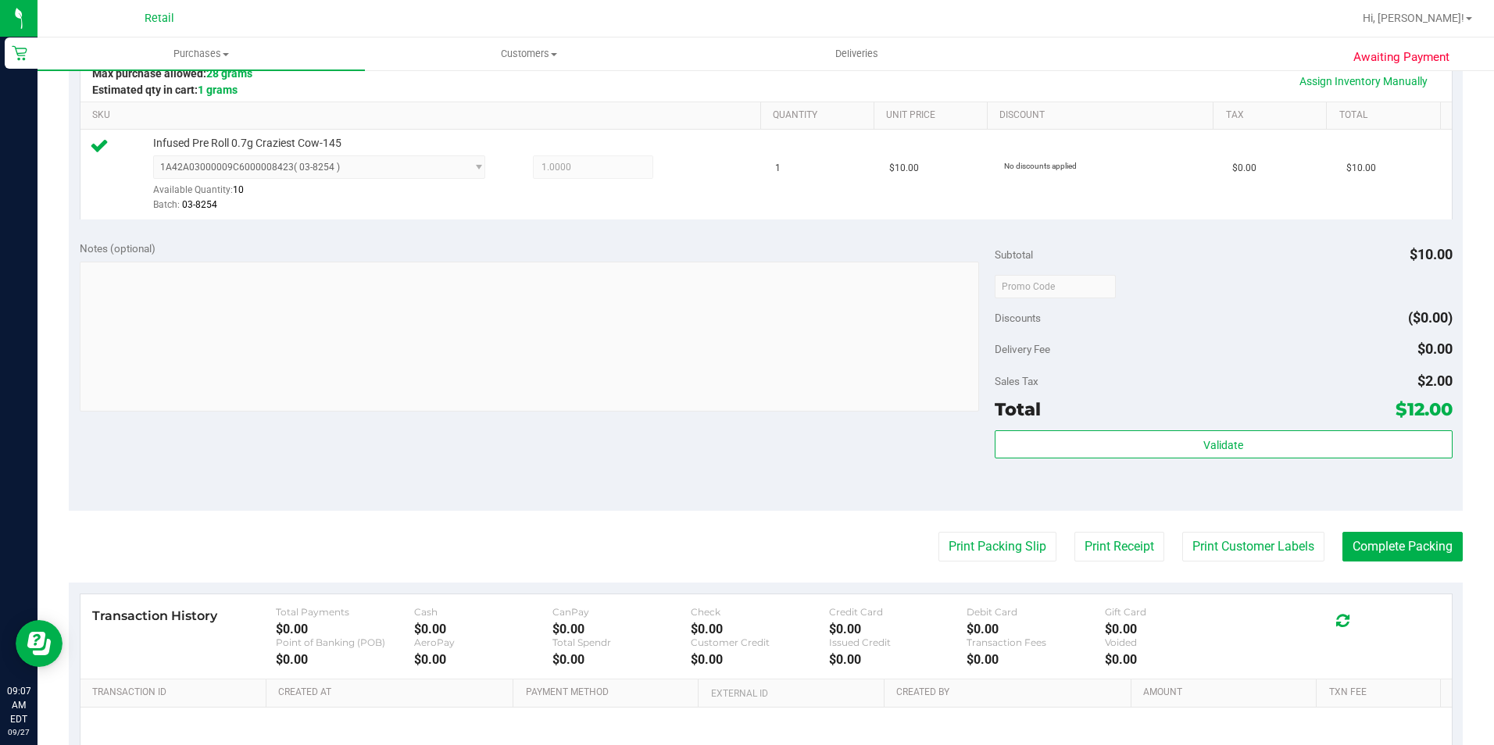
scroll to position [391, 0]
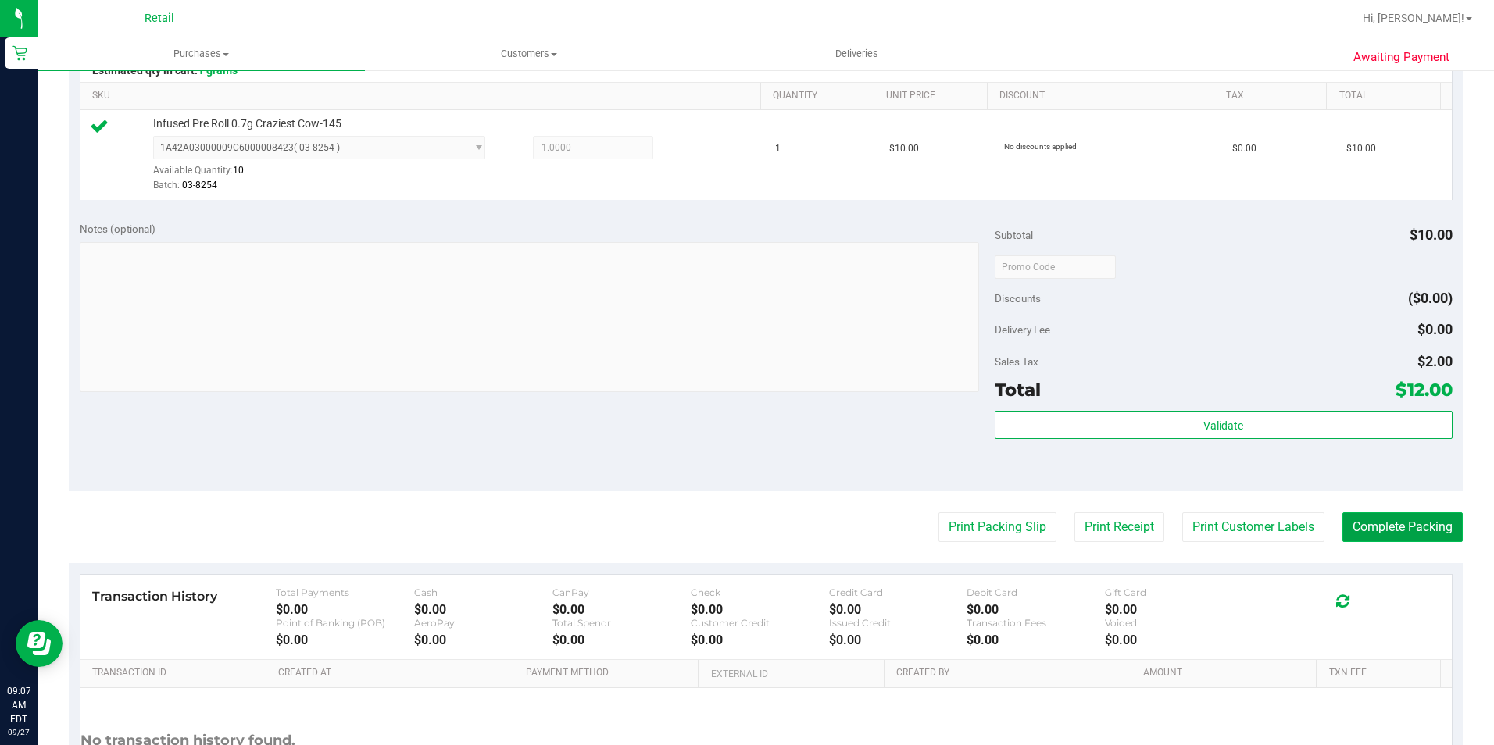
click at [1411, 536] on button "Complete Packing" at bounding box center [1402, 528] width 120 height 30
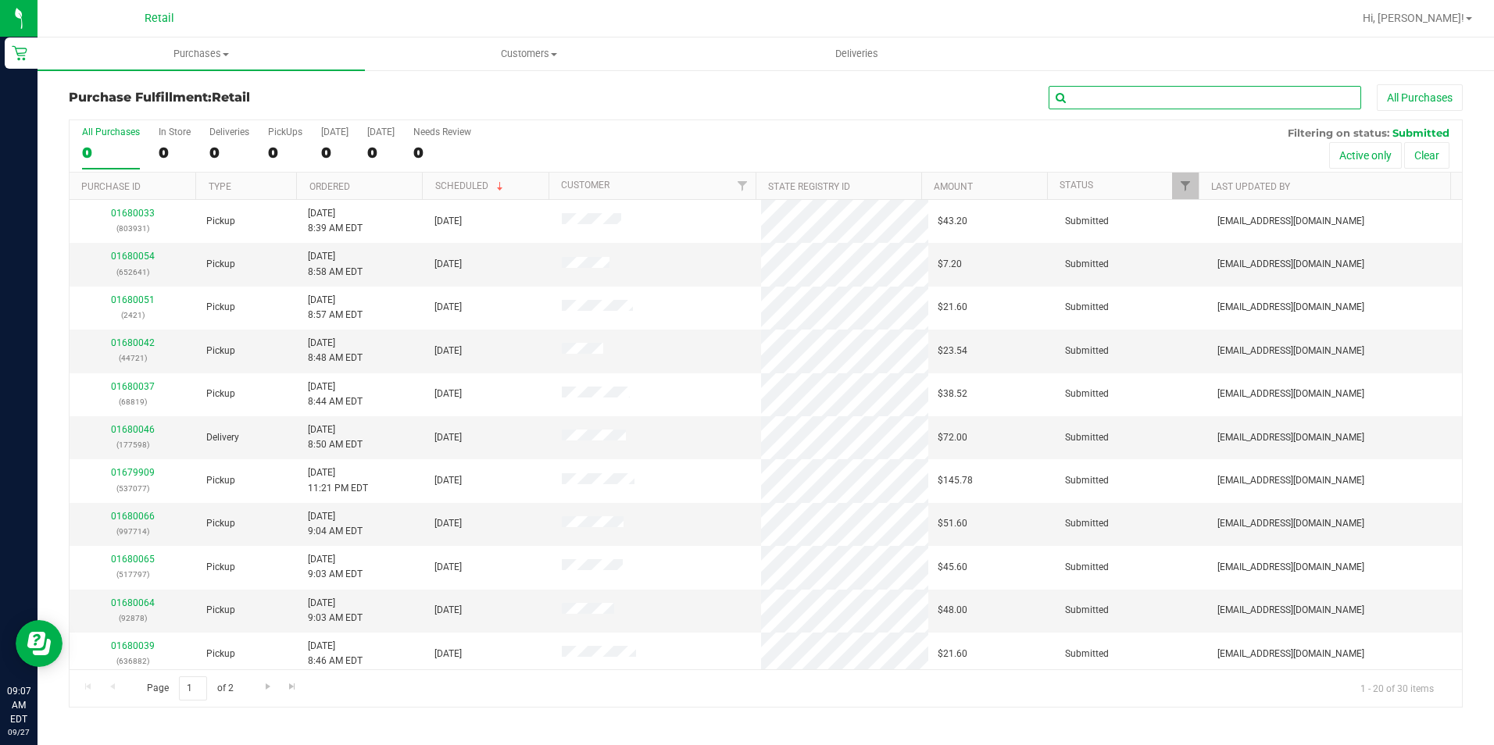
click at [1120, 101] on input "text" at bounding box center [1205, 97] width 313 height 23
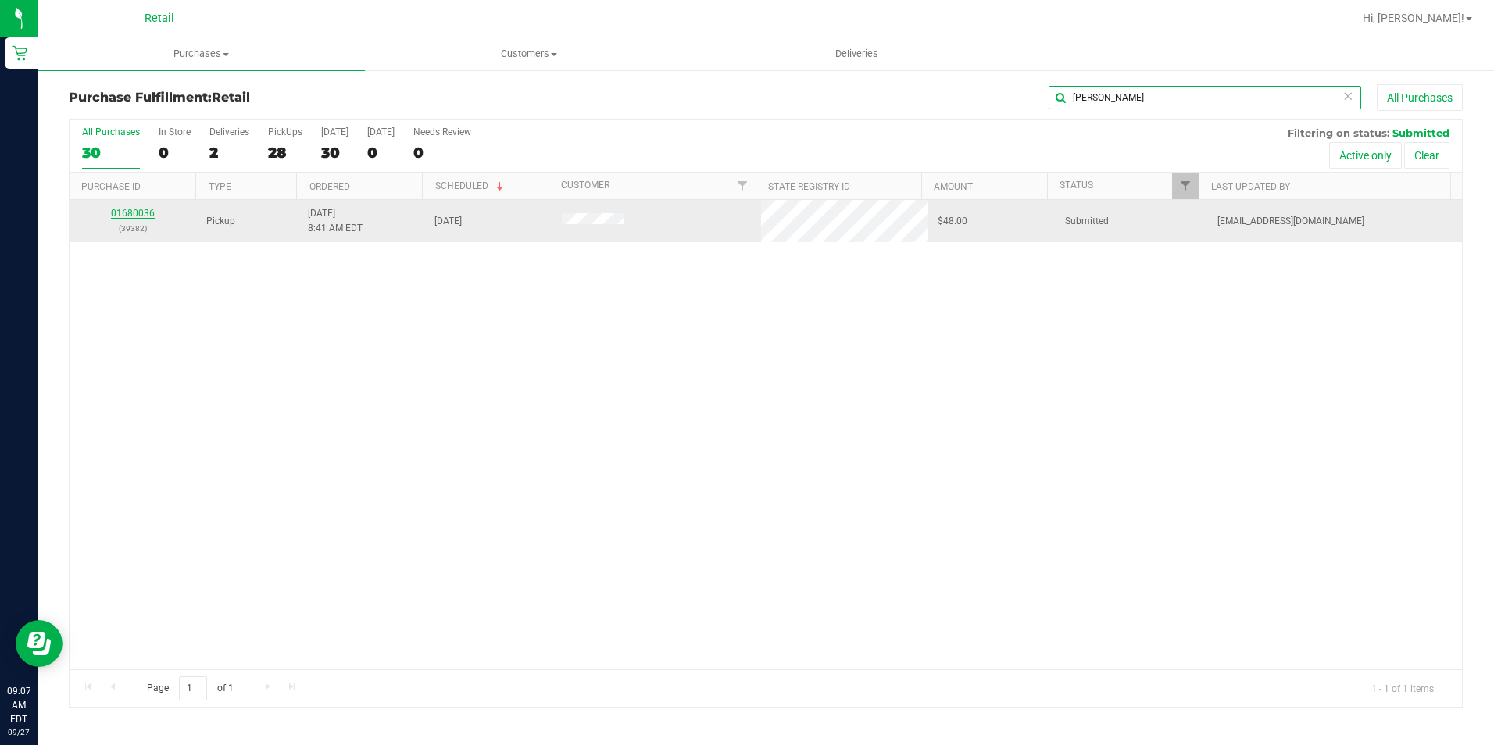
type input "[PERSON_NAME]"
click at [144, 211] on link "01680036" at bounding box center [133, 213] width 44 height 11
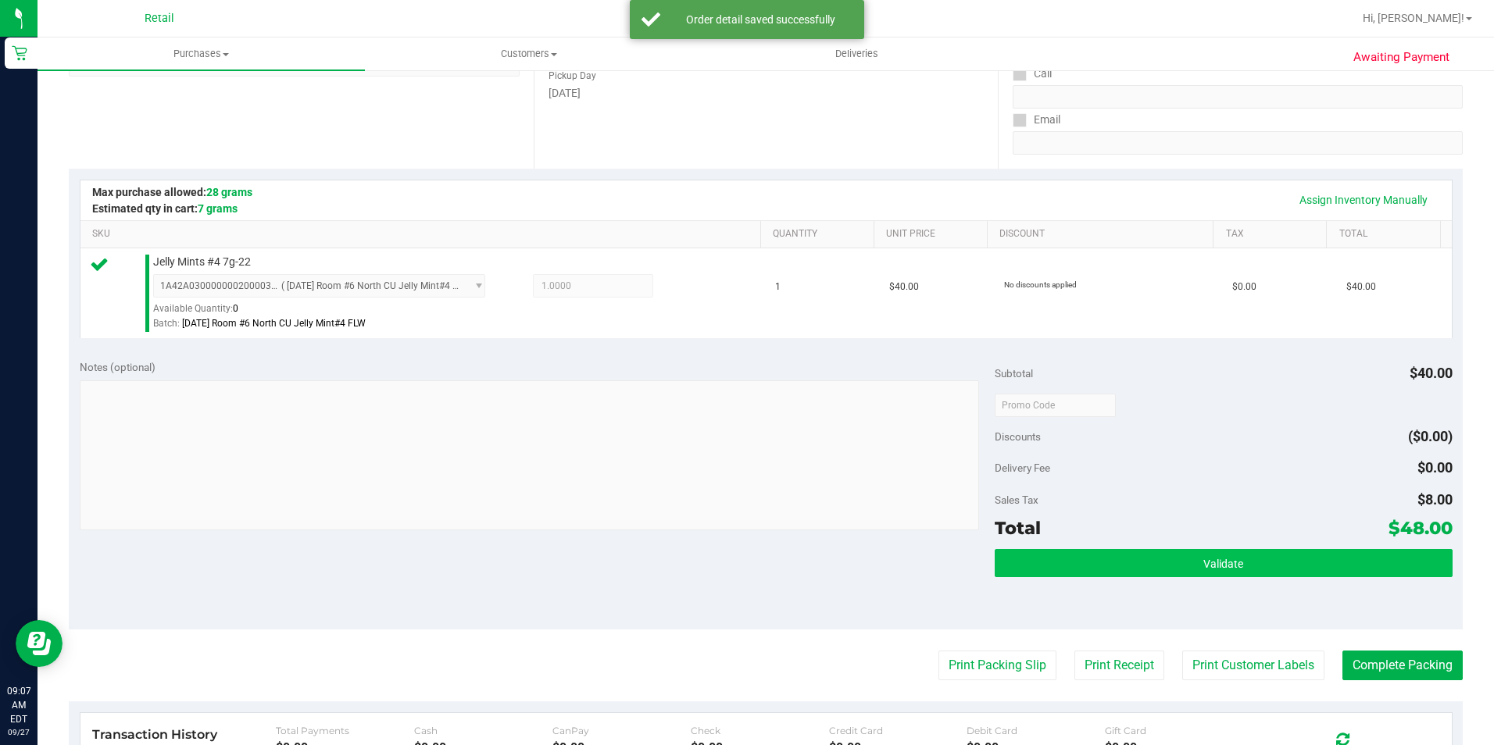
scroll to position [313, 0]
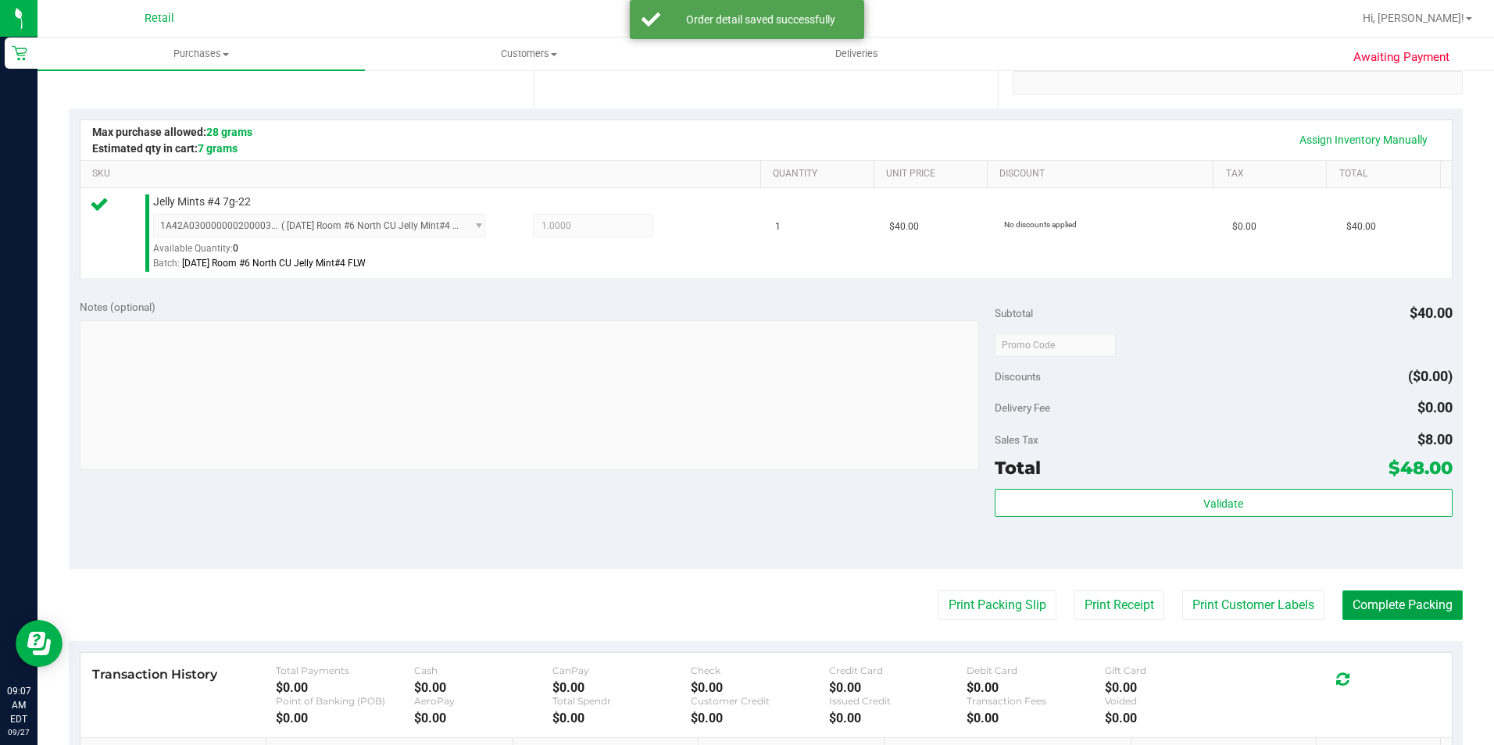
click at [1349, 601] on button "Complete Packing" at bounding box center [1402, 606] width 120 height 30
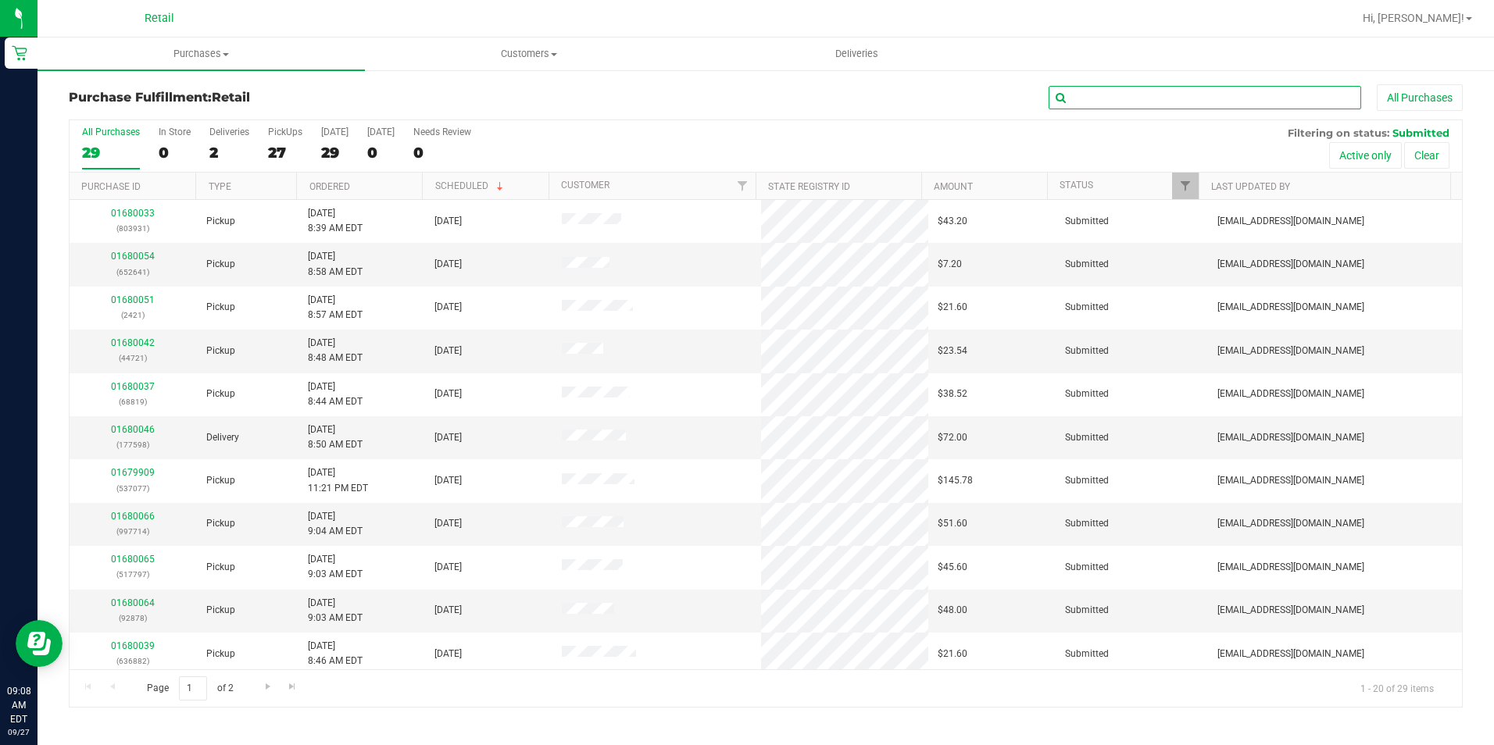
click at [1113, 96] on input "text" at bounding box center [1205, 97] width 313 height 23
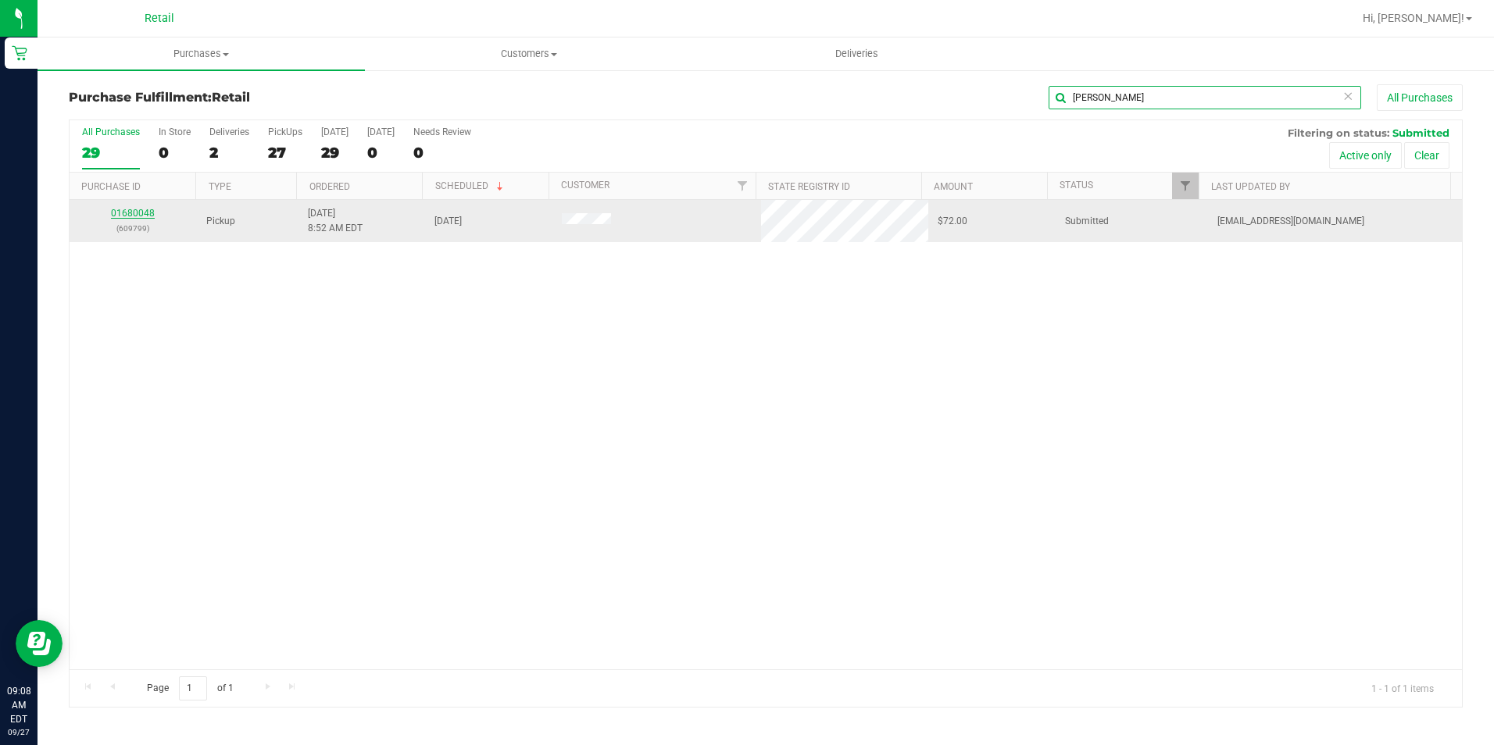
type input "[PERSON_NAME]"
click at [123, 214] on link "01680048" at bounding box center [133, 213] width 44 height 11
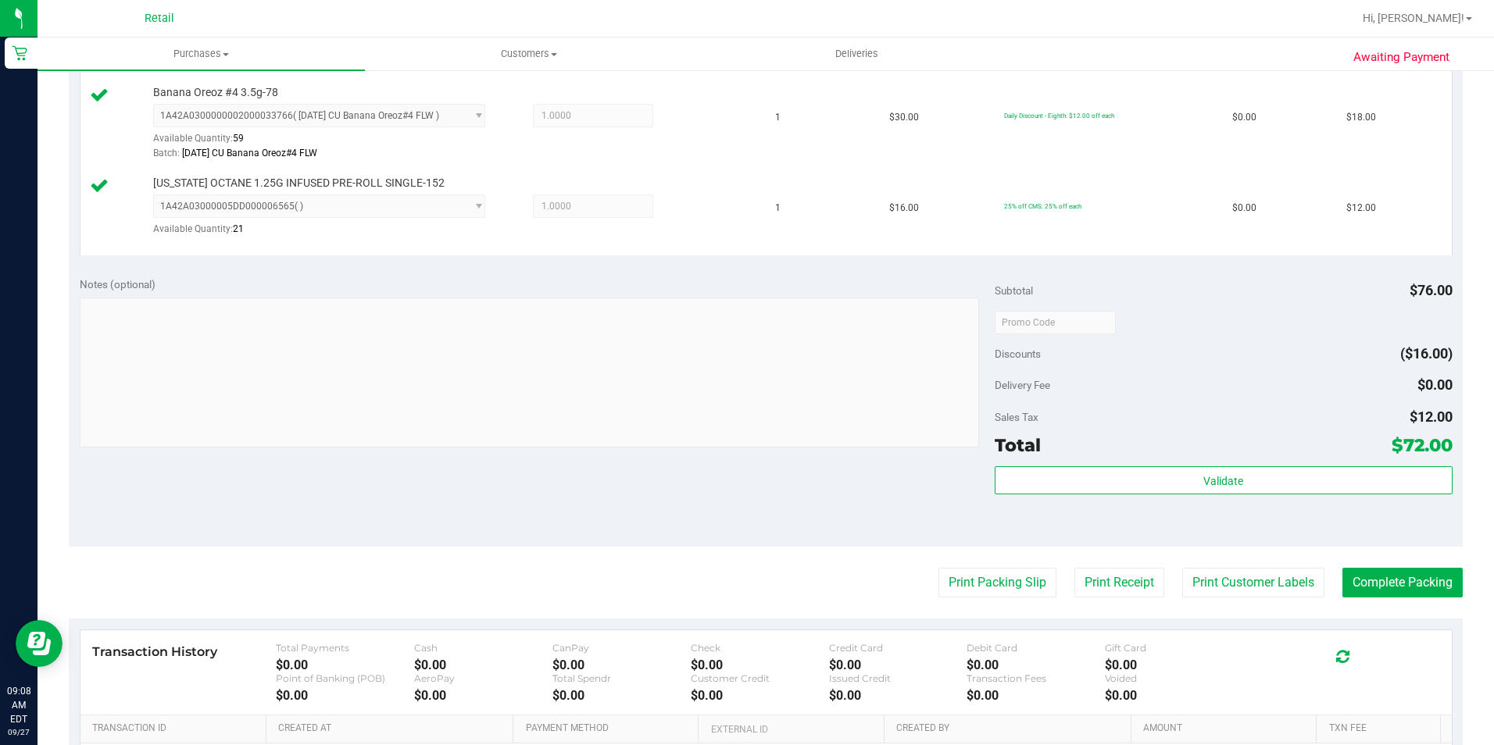
scroll to position [547, 0]
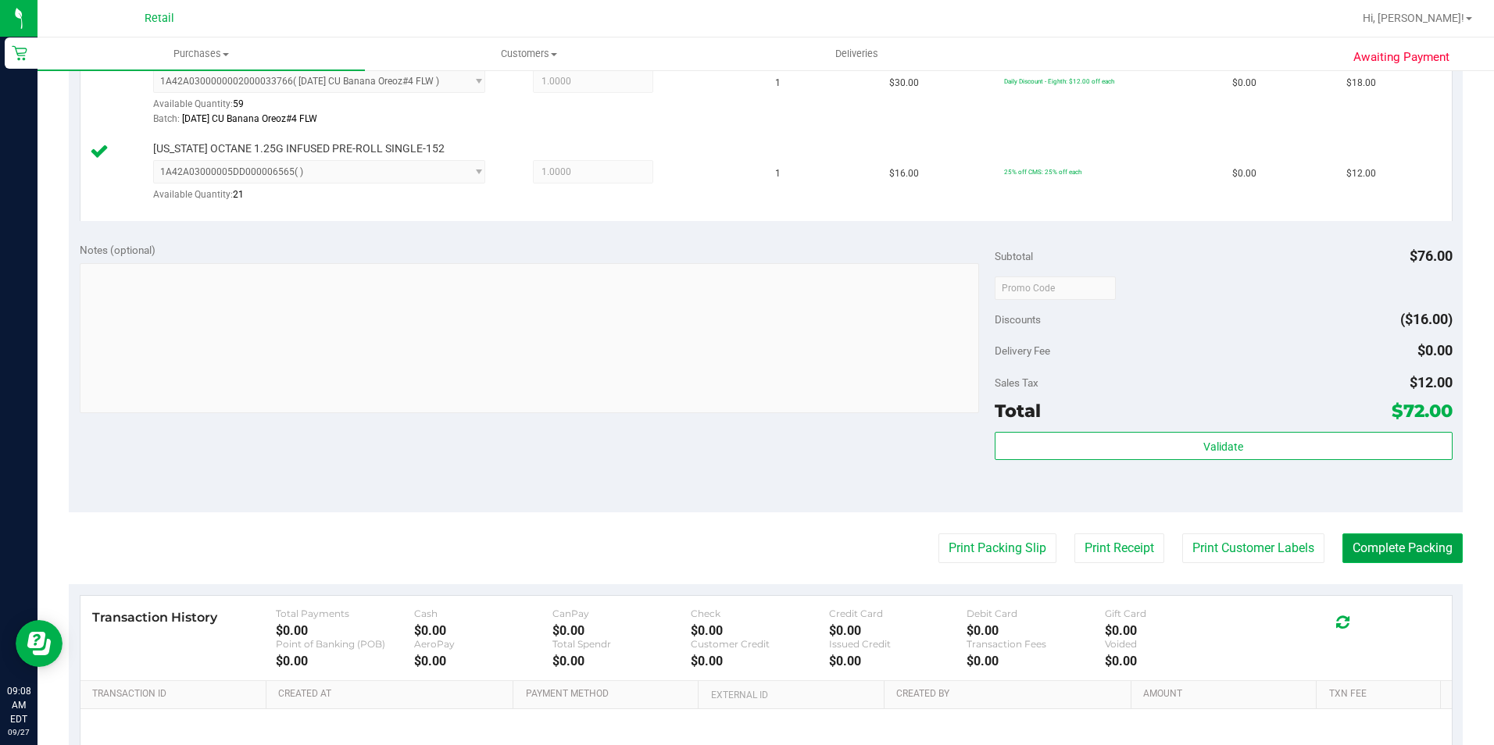
click at [1365, 540] on button "Complete Packing" at bounding box center [1402, 549] width 120 height 30
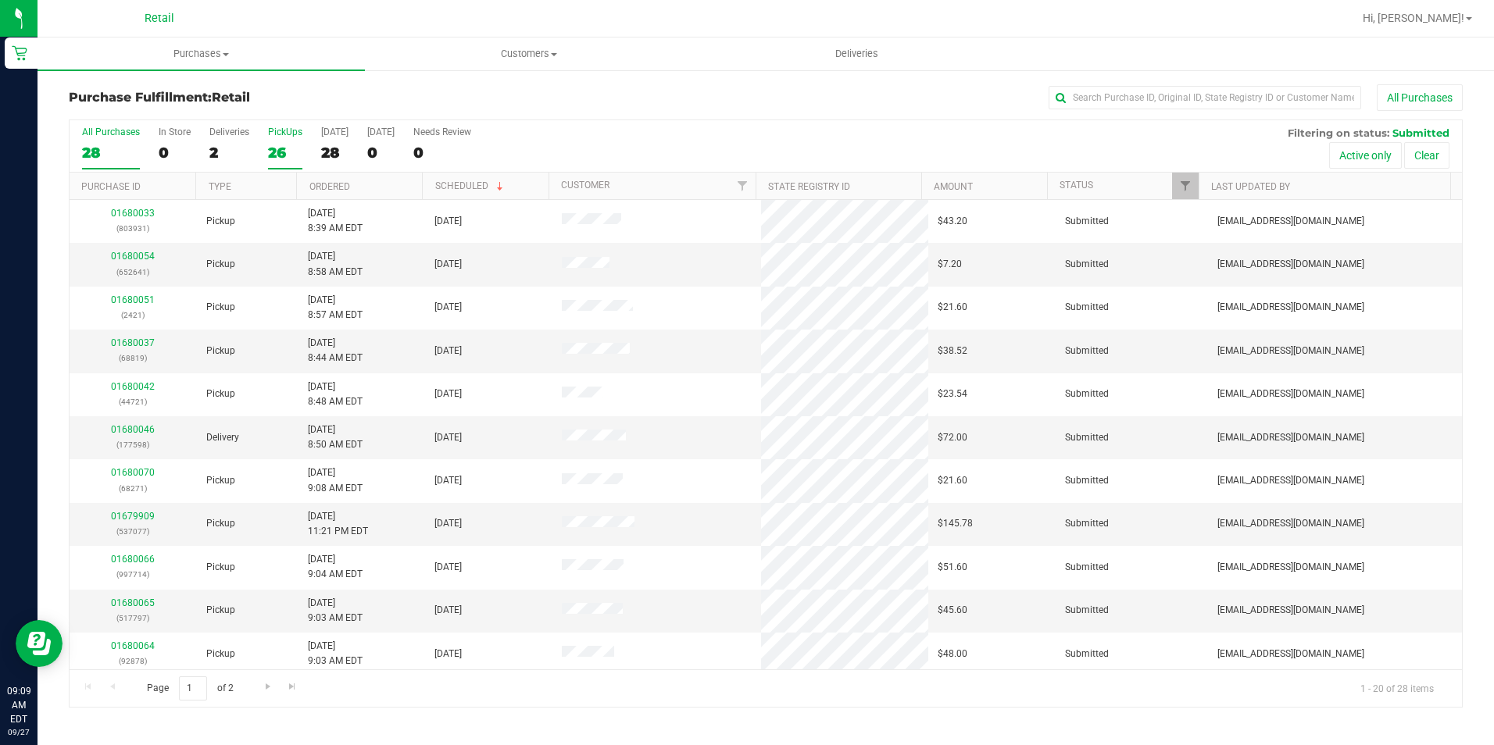
click at [289, 146] on div "26" at bounding box center [285, 153] width 34 height 18
click at [0, 0] on input "PickUps 26" at bounding box center [0, 0] width 0 height 0
click at [1121, 103] on input "text" at bounding box center [1205, 97] width 313 height 23
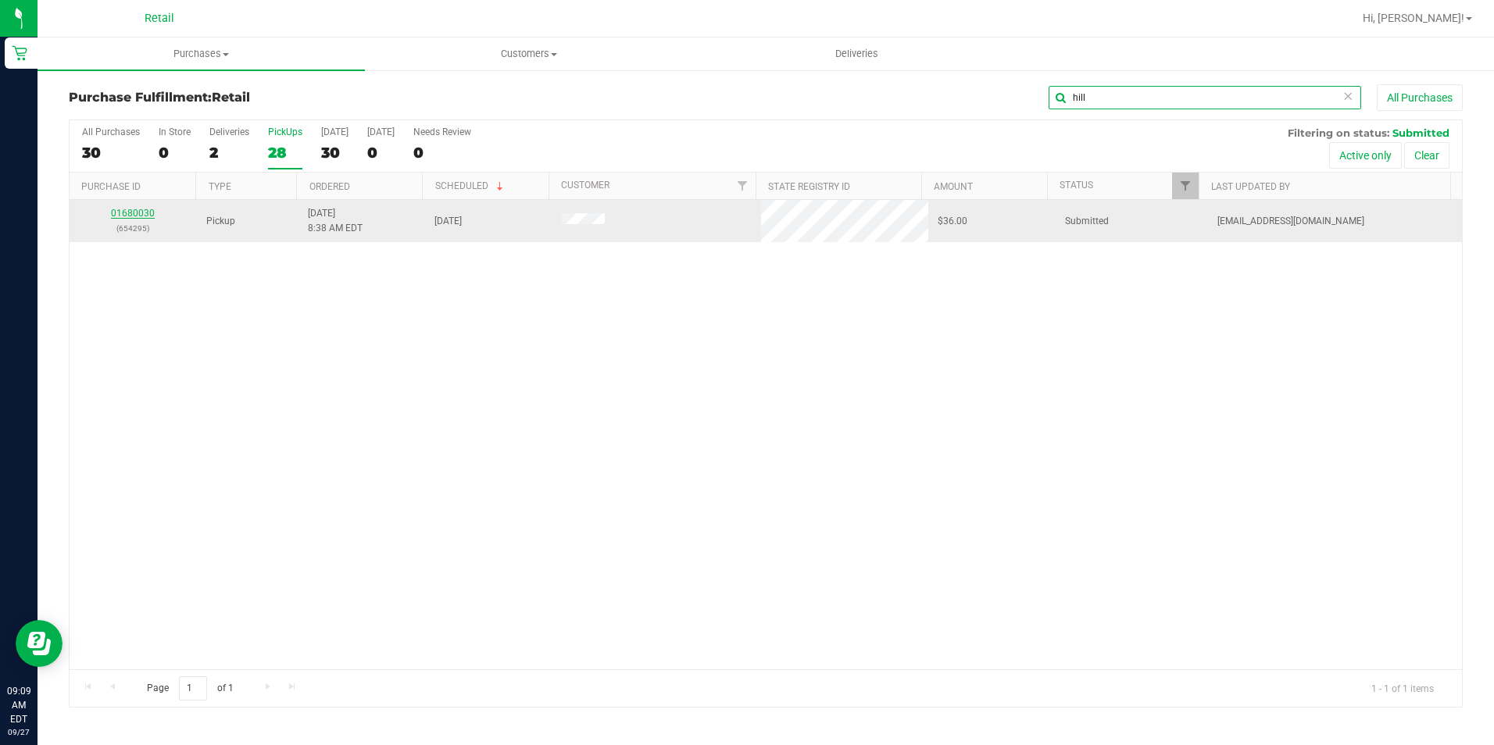
type input "hill"
click at [138, 209] on link "01680030" at bounding box center [133, 213] width 44 height 11
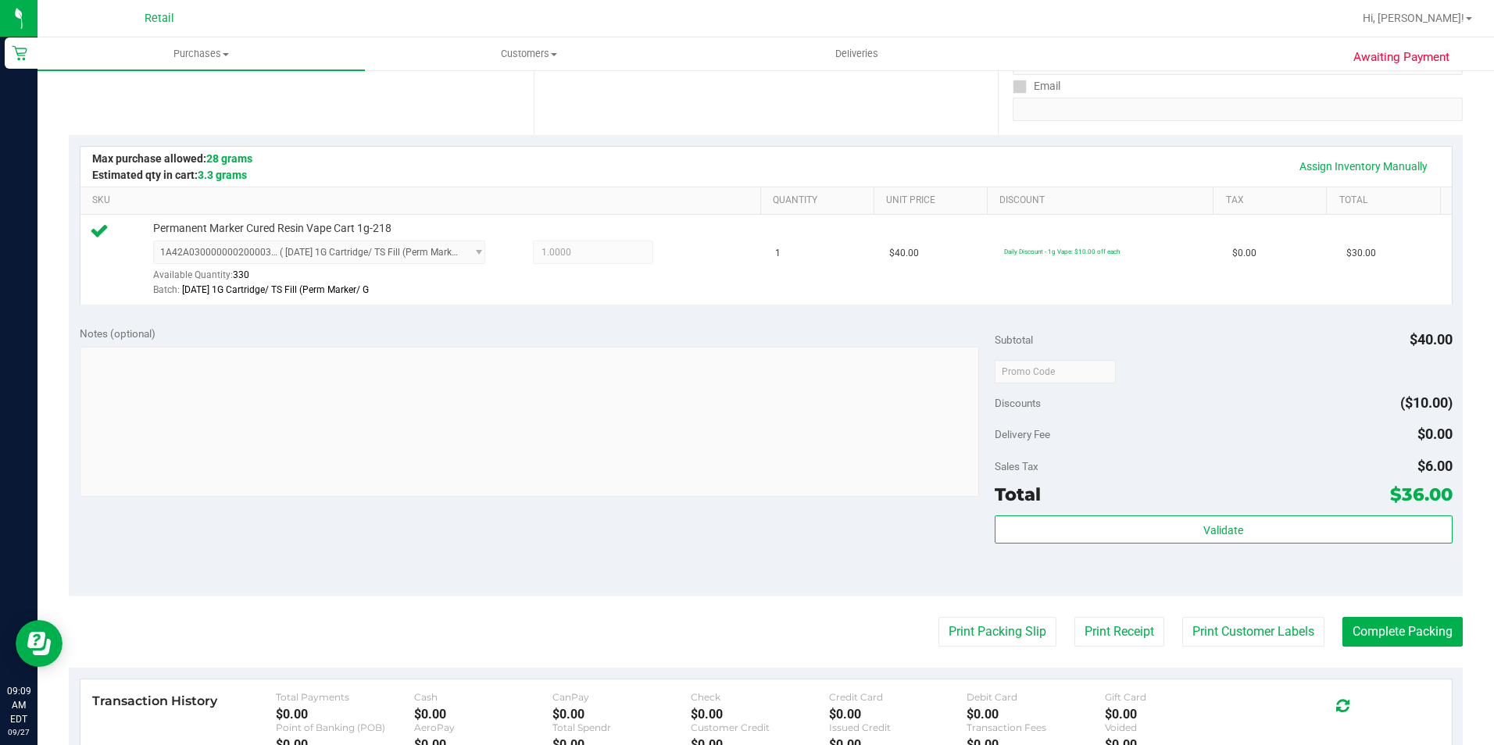
scroll to position [313, 0]
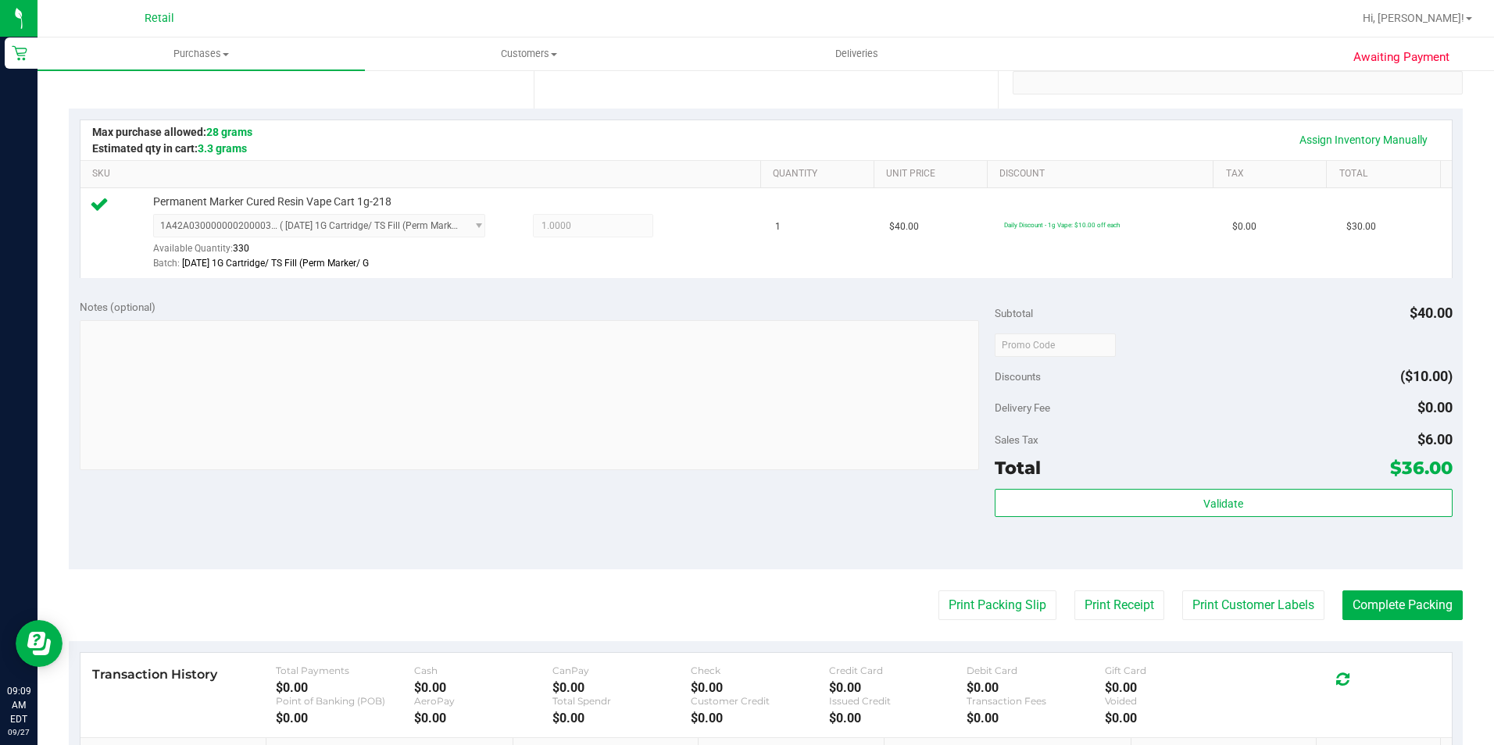
click at [1382, 625] on purchase-details "Back Edit Purchase Cancel Purchase View Profile # 01680030 Med | Rec METRC ID: …" at bounding box center [766, 353] width 1394 height 1162
click at [1390, 616] on button "Complete Packing" at bounding box center [1402, 606] width 120 height 30
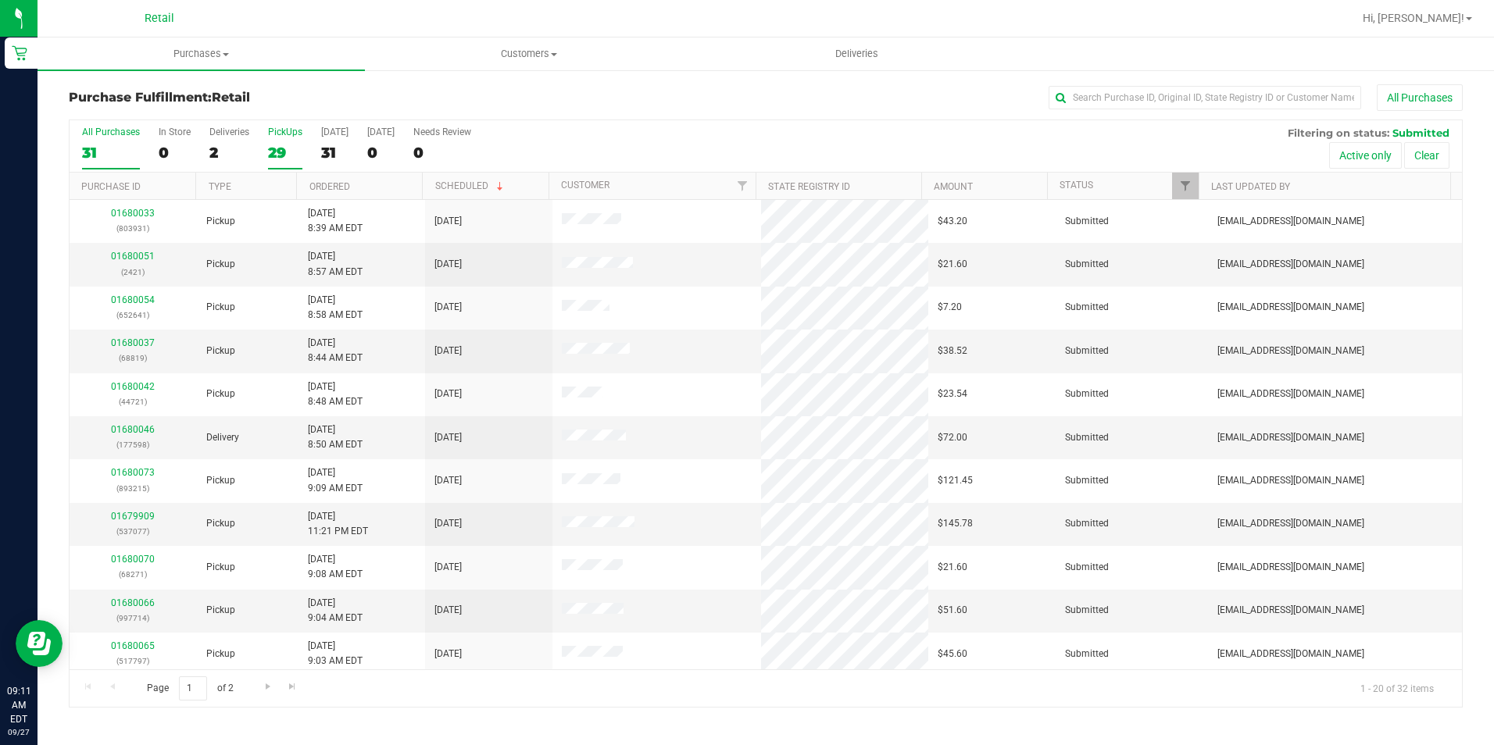
click at [268, 148] on div "29" at bounding box center [285, 153] width 34 height 18
click at [0, 0] on input "PickUps 29" at bounding box center [0, 0] width 0 height 0
click at [1112, 97] on input "text" at bounding box center [1205, 97] width 313 height 23
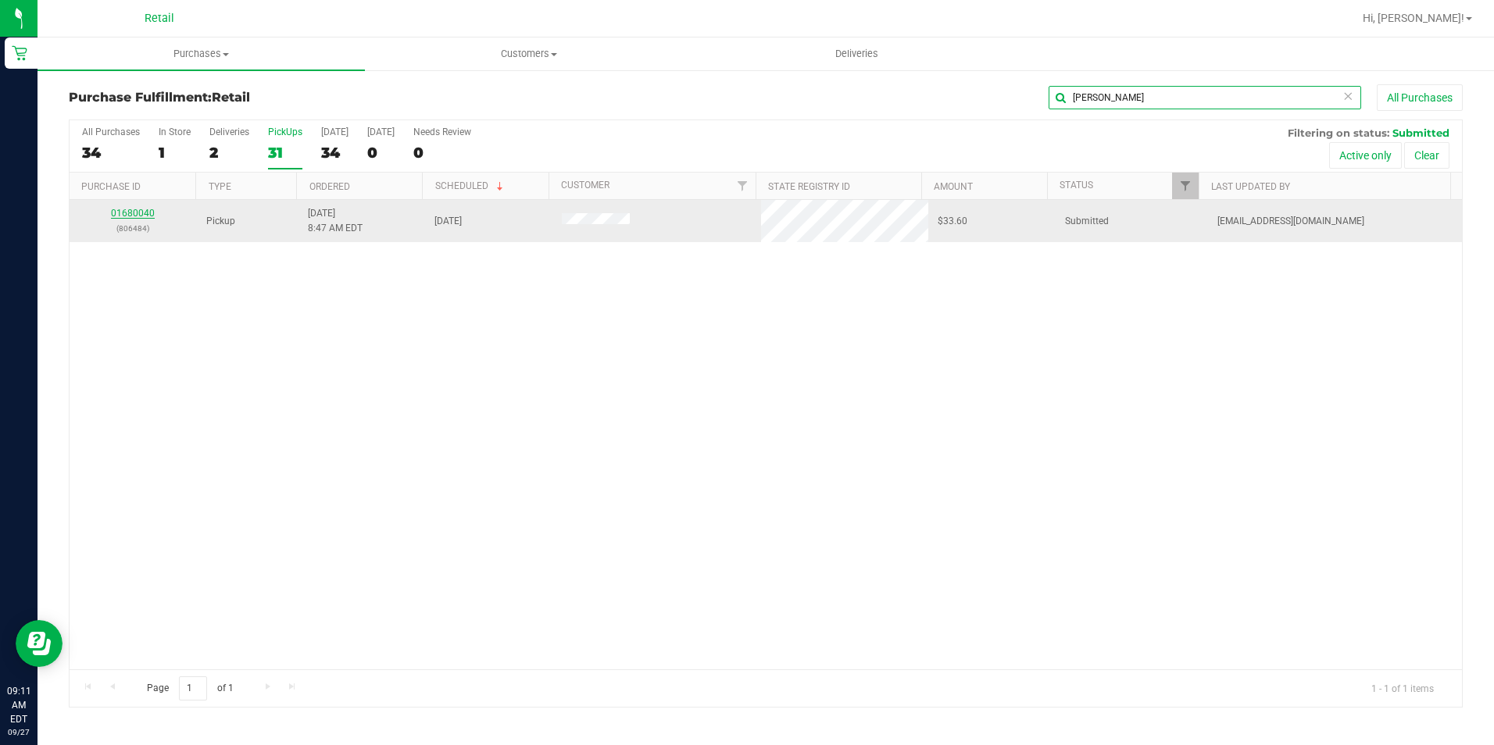
type input "[PERSON_NAME]"
click at [129, 218] on link "01680040" at bounding box center [133, 213] width 44 height 11
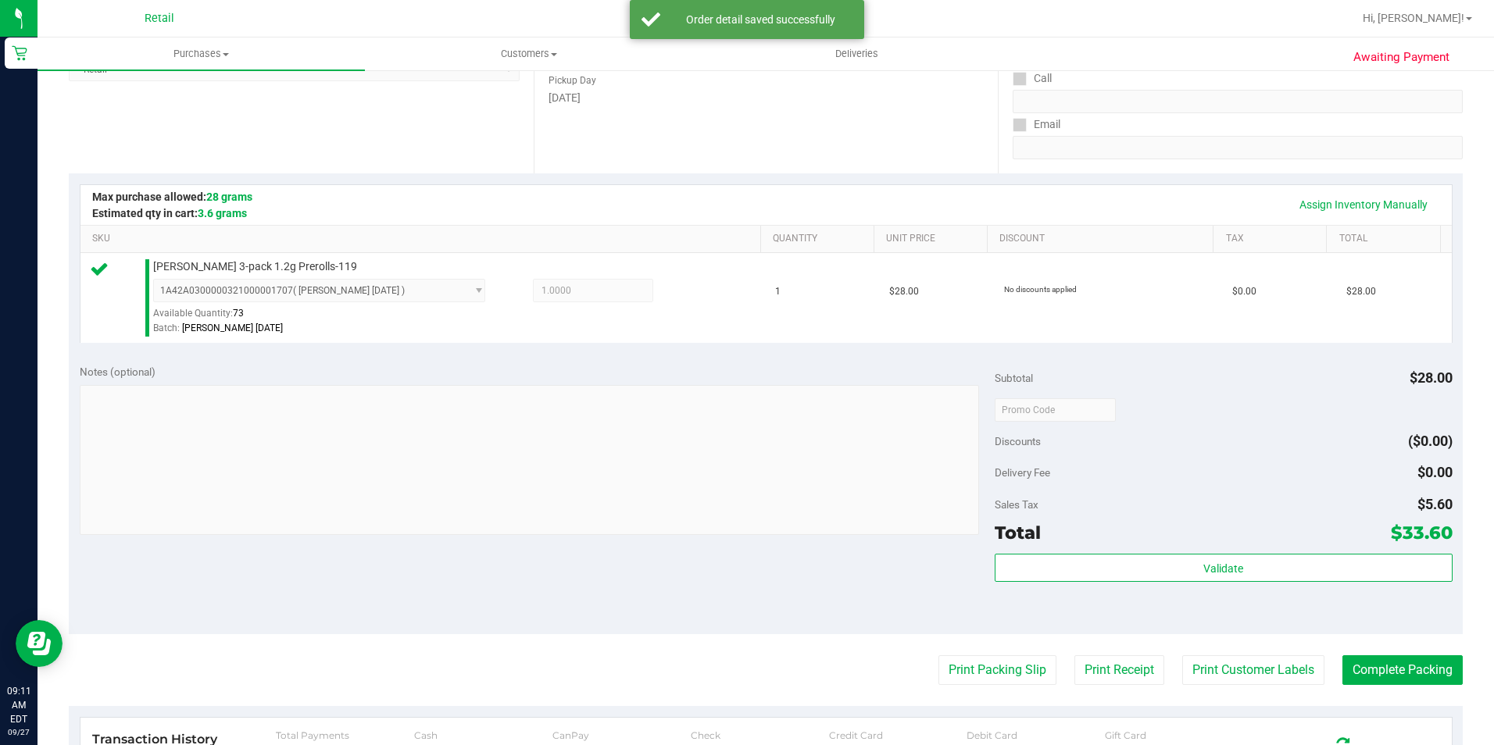
scroll to position [313, 0]
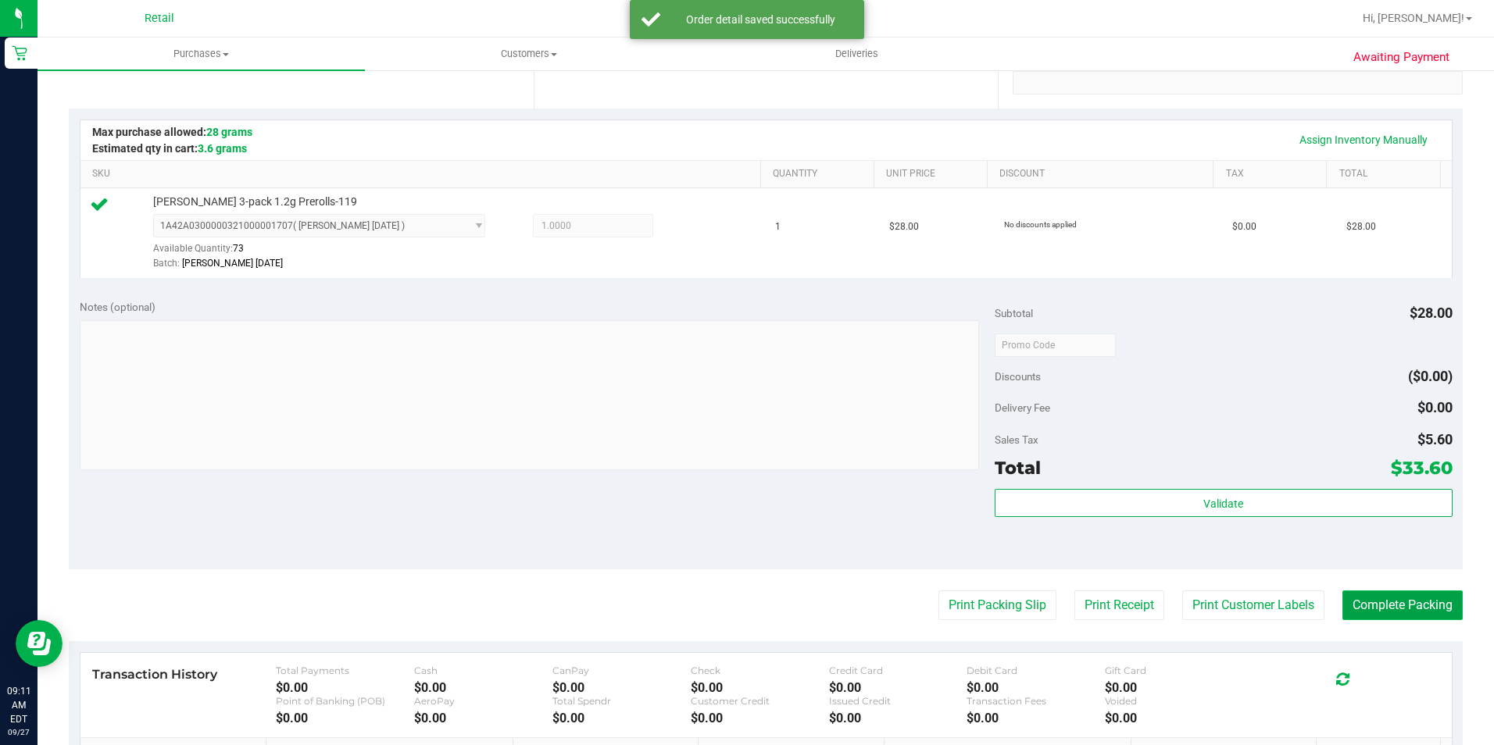
click at [1374, 613] on button "Complete Packing" at bounding box center [1402, 606] width 120 height 30
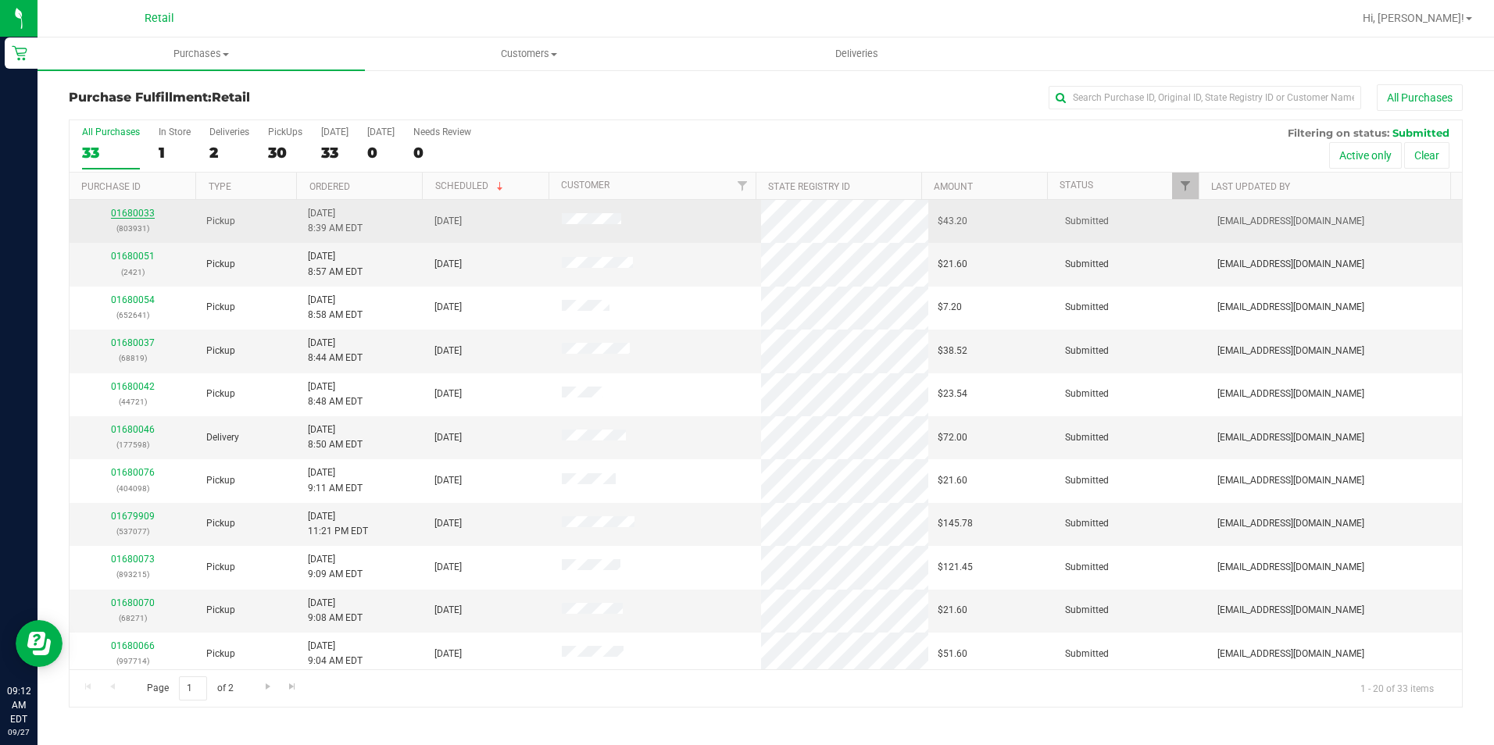
click at [125, 217] on link "01680033" at bounding box center [133, 213] width 44 height 11
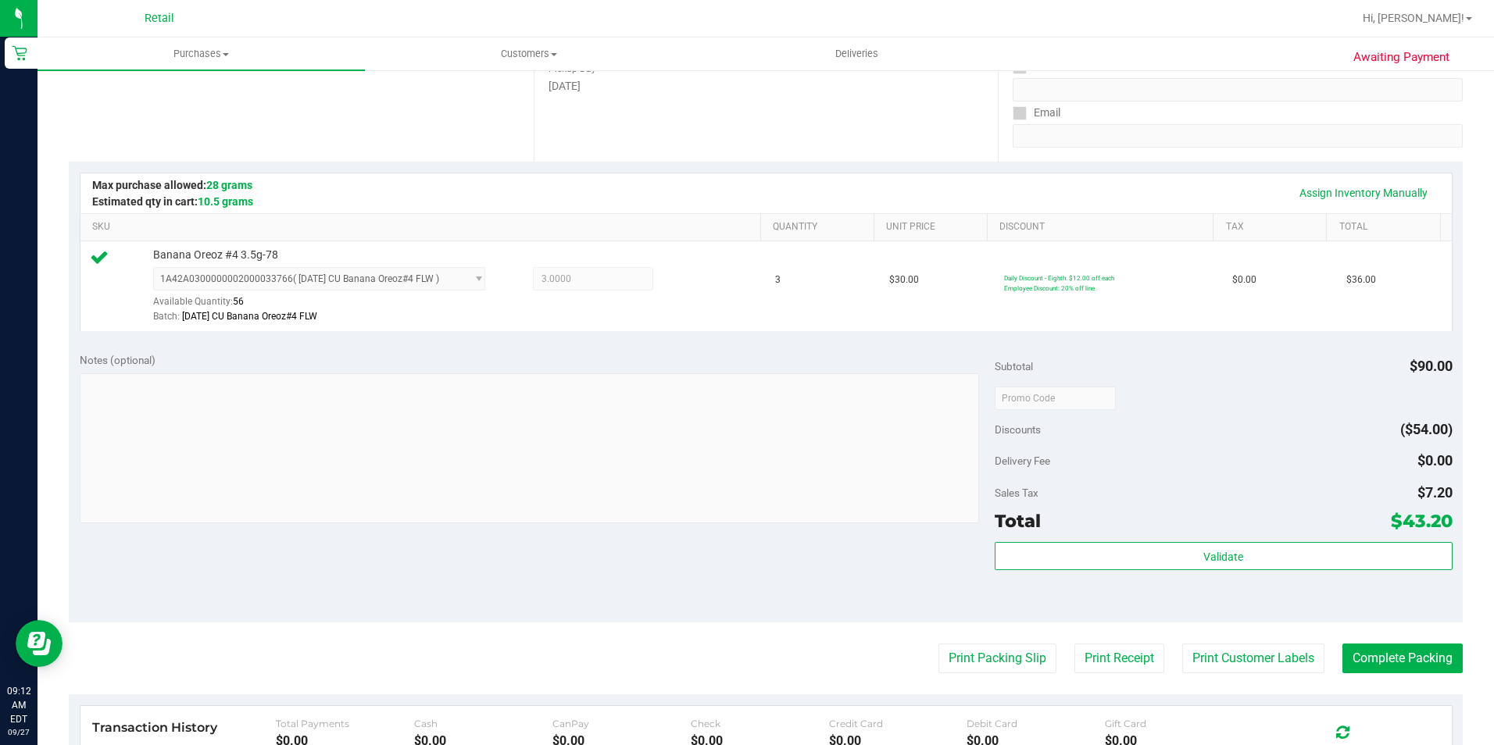
scroll to position [313, 0]
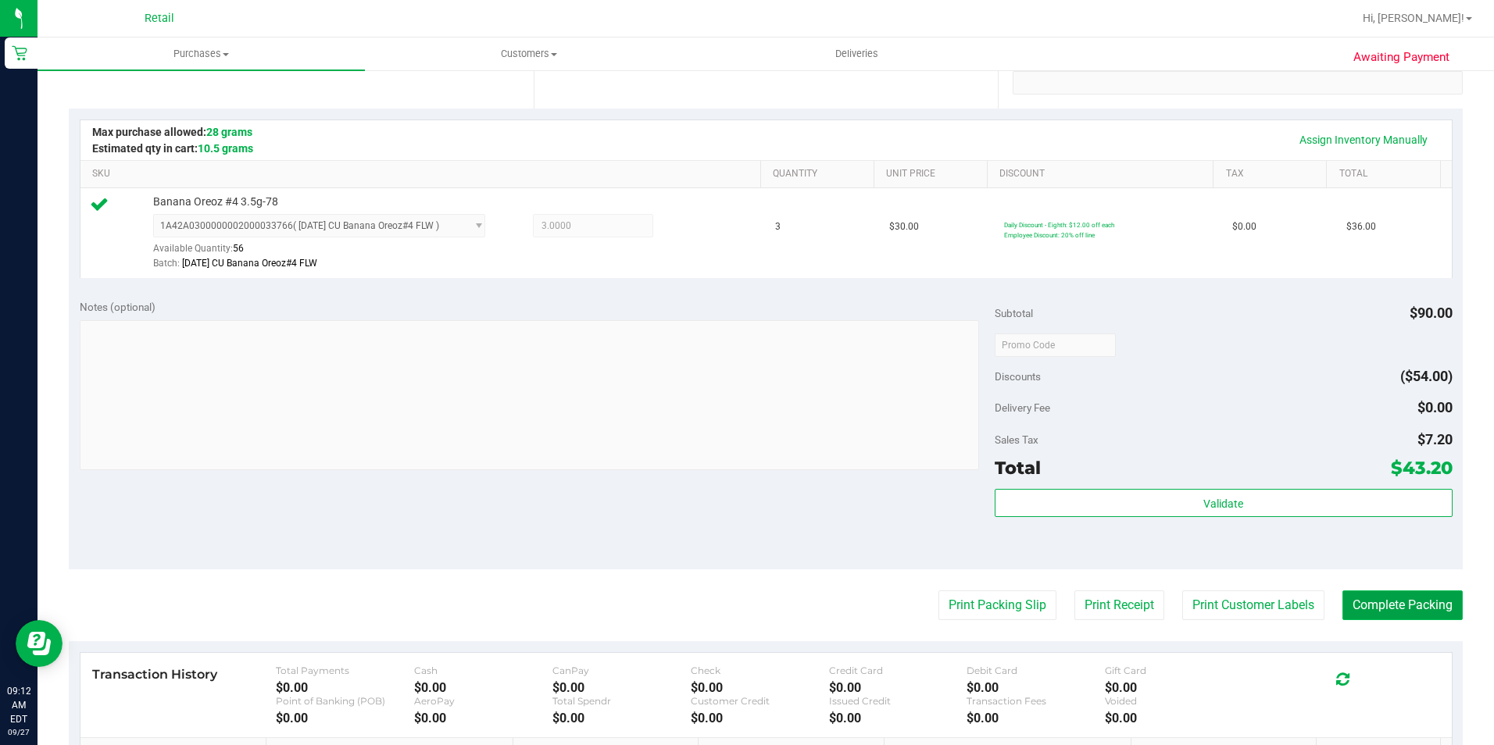
click at [1409, 605] on button "Complete Packing" at bounding box center [1402, 606] width 120 height 30
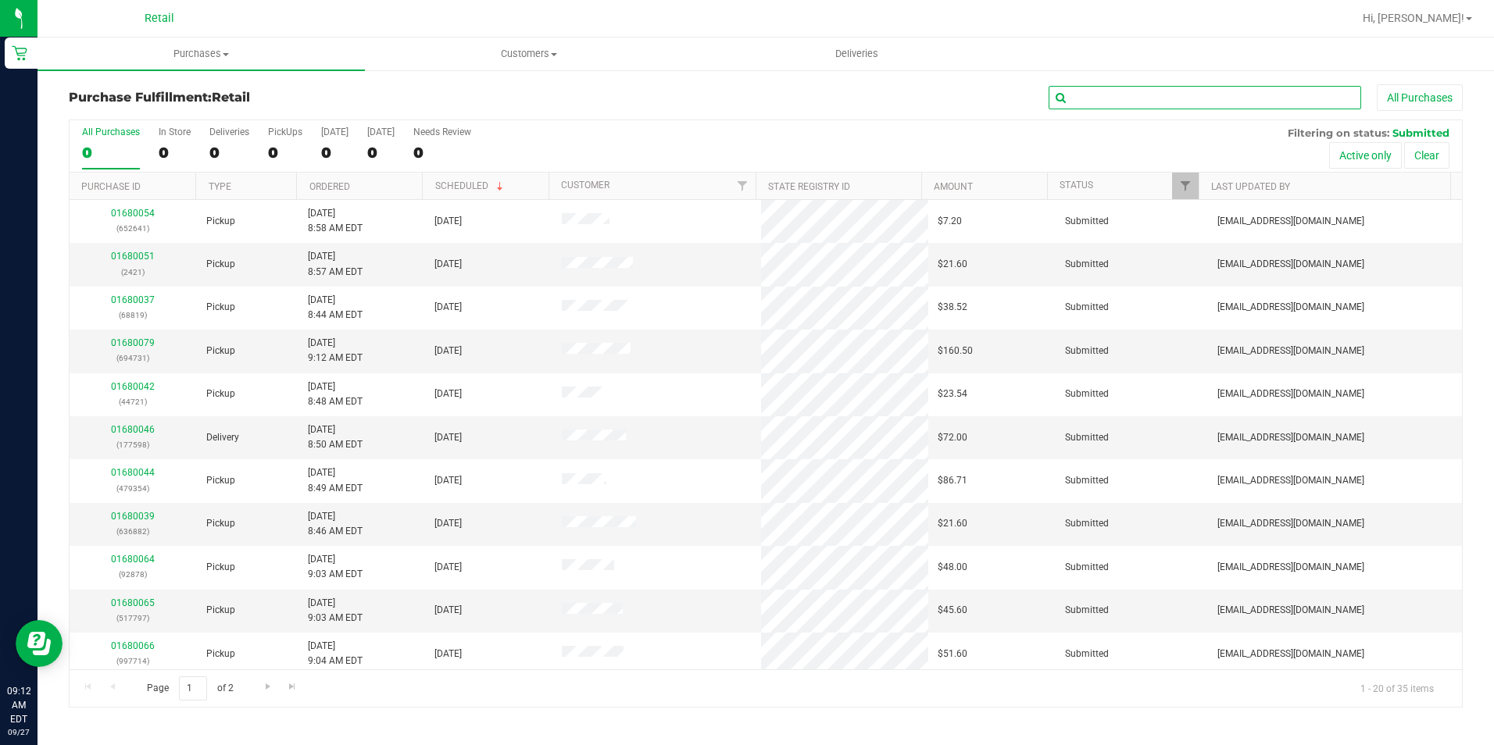
click at [1163, 102] on input "text" at bounding box center [1205, 97] width 313 height 23
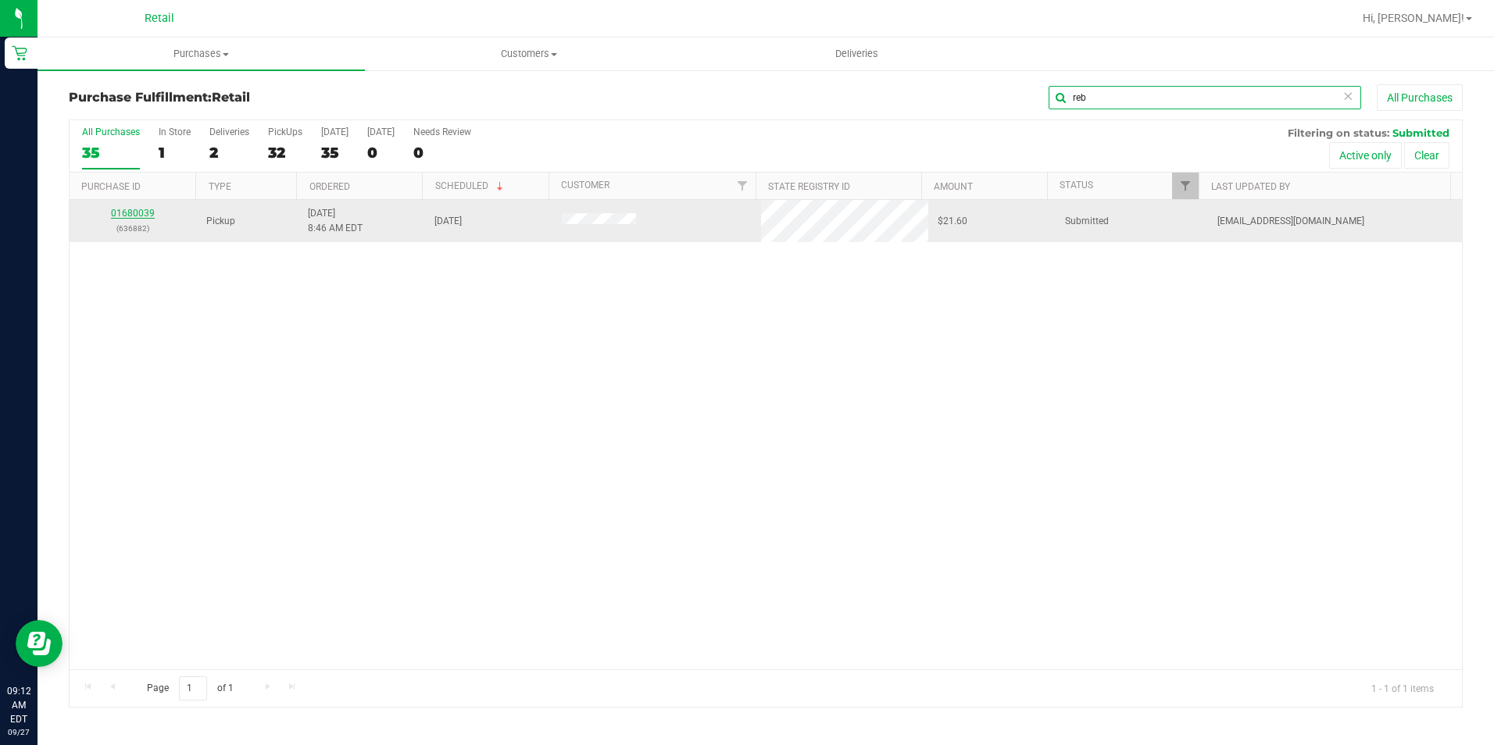
type input "reb"
click at [132, 211] on link "01680039" at bounding box center [133, 213] width 44 height 11
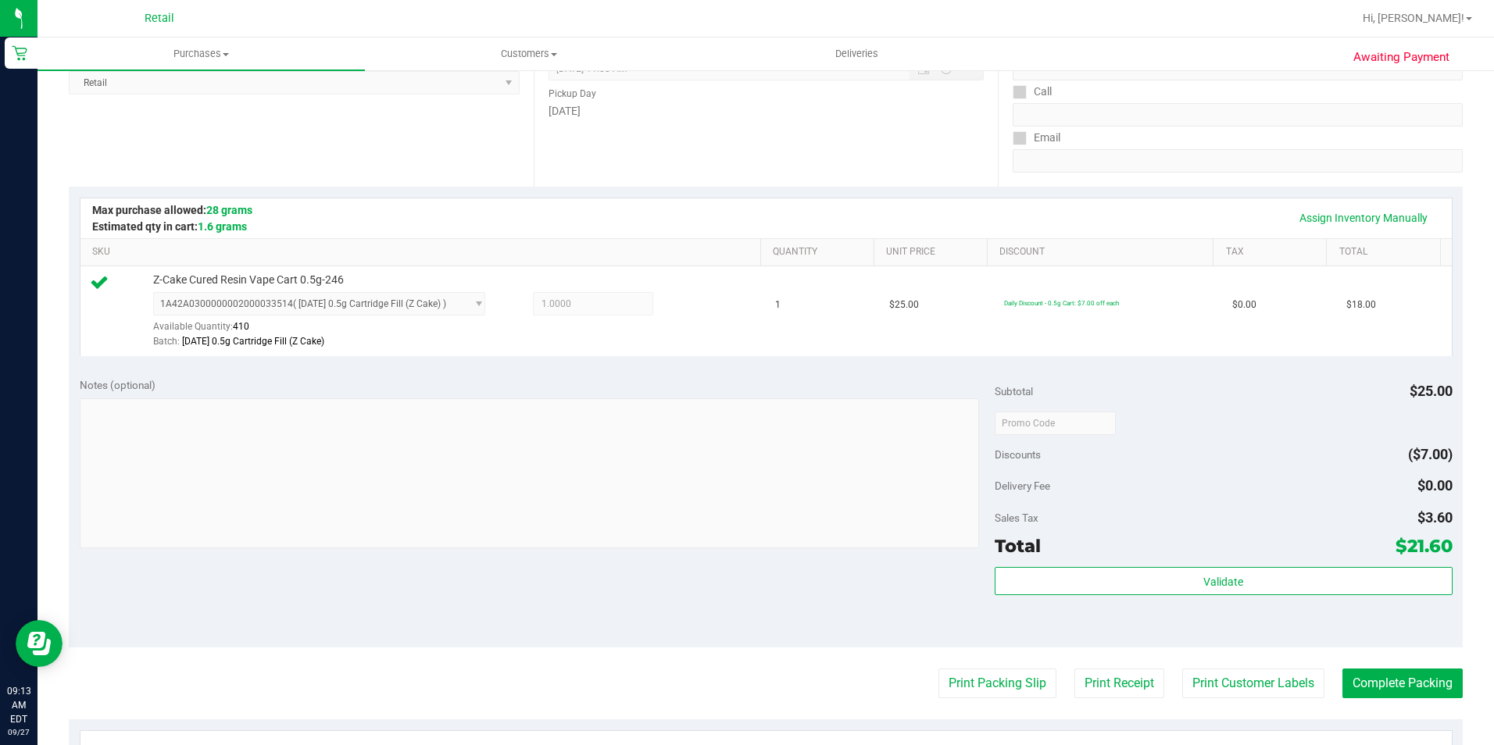
scroll to position [313, 0]
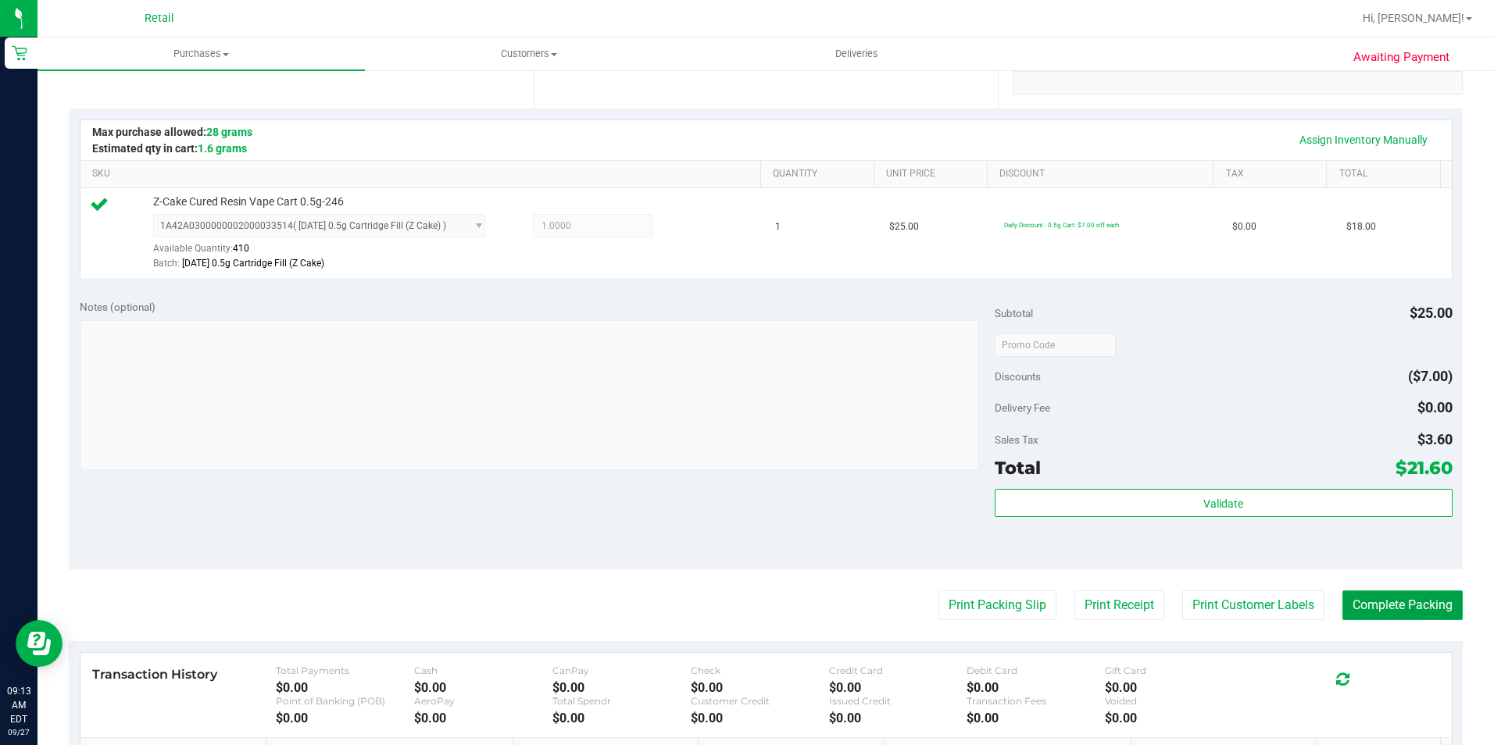
click at [1399, 610] on button "Complete Packing" at bounding box center [1402, 606] width 120 height 30
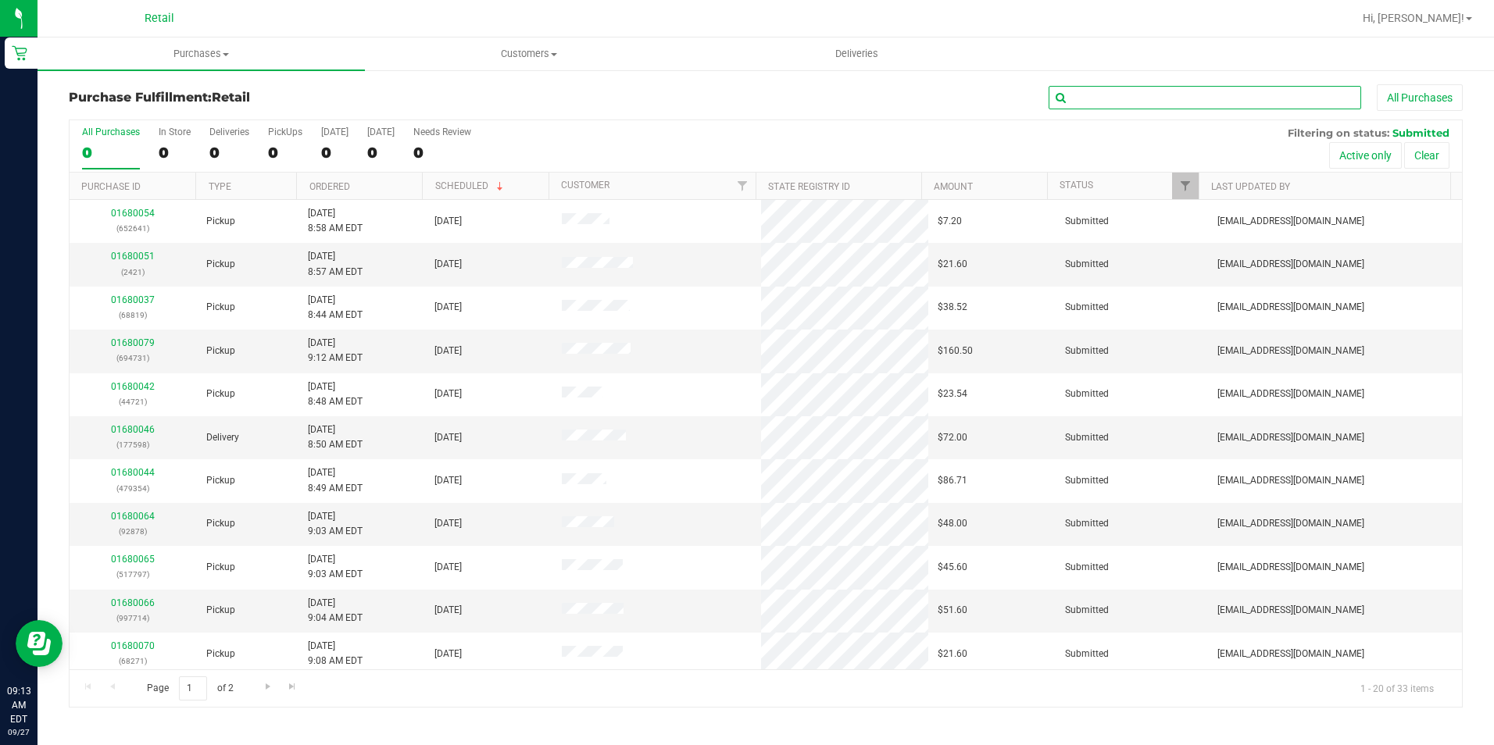
click at [1118, 98] on input "text" at bounding box center [1205, 97] width 313 height 23
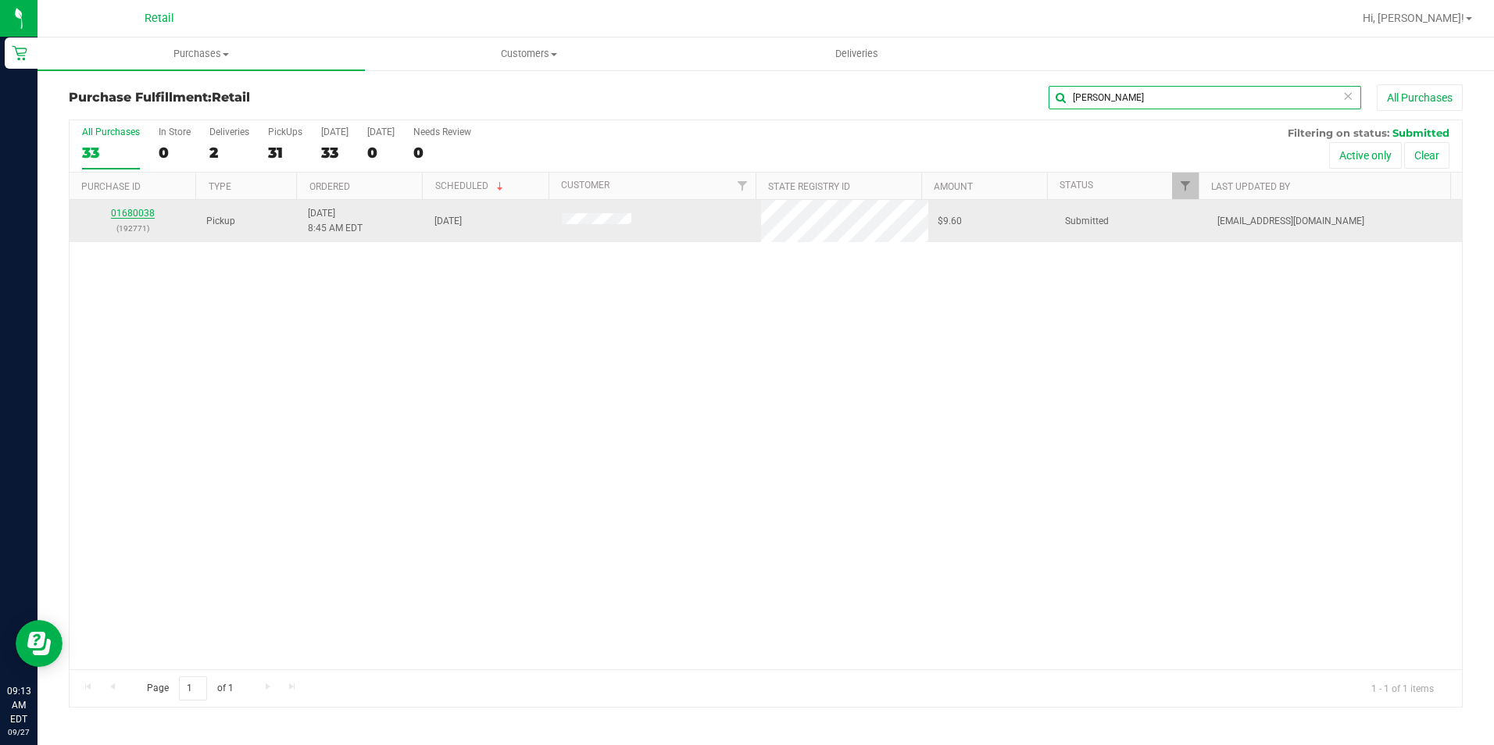
type input "[PERSON_NAME]"
click at [119, 215] on link "01680038" at bounding box center [133, 213] width 44 height 11
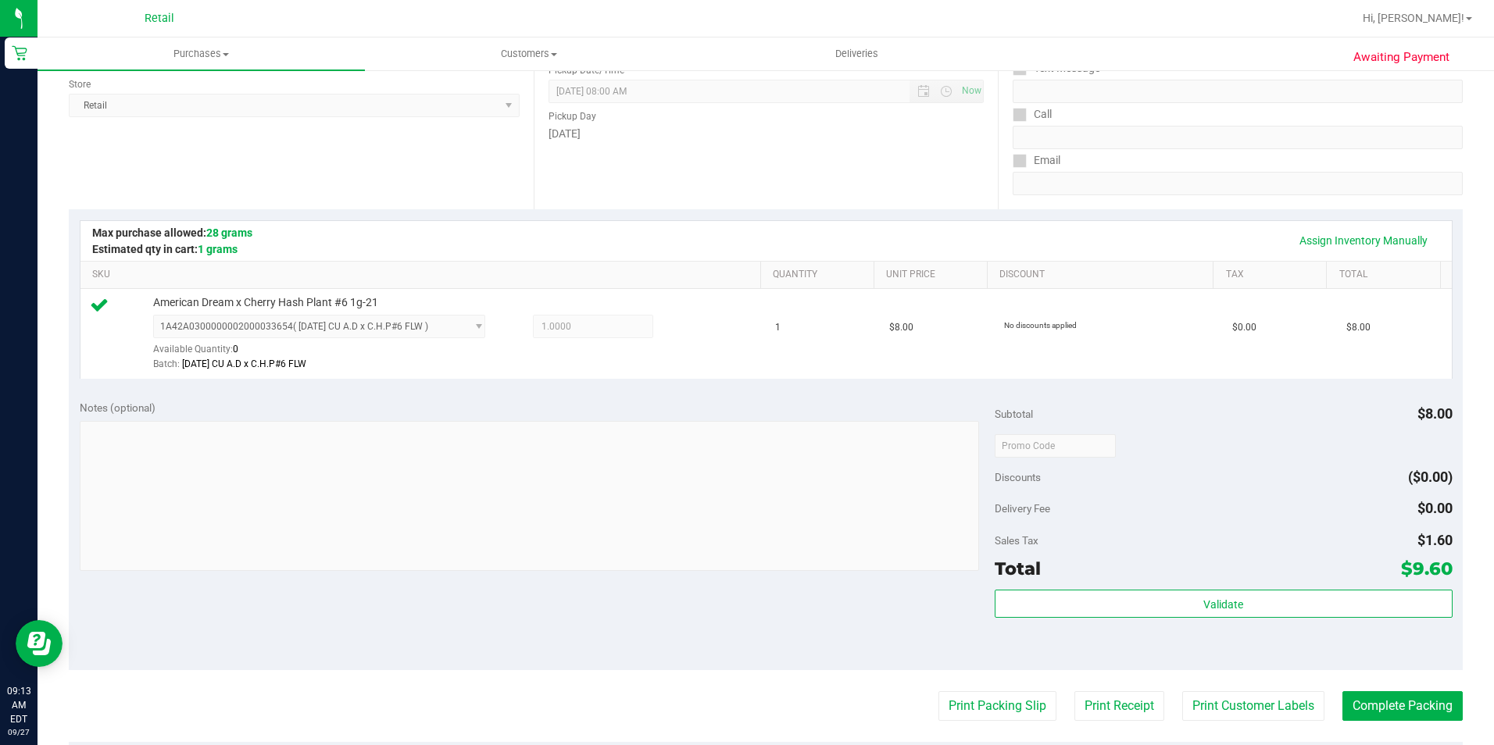
scroll to position [313, 0]
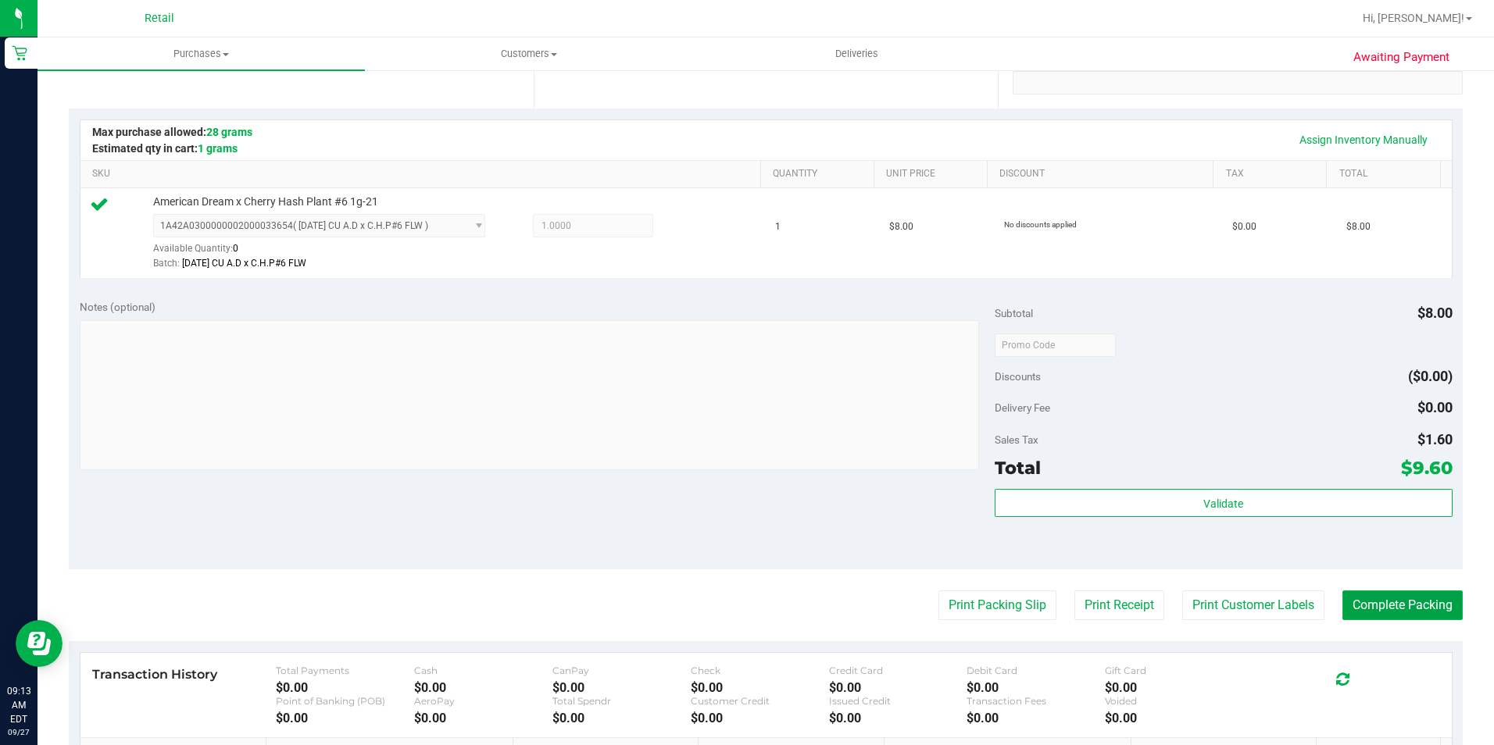
click at [1408, 614] on button "Complete Packing" at bounding box center [1402, 606] width 120 height 30
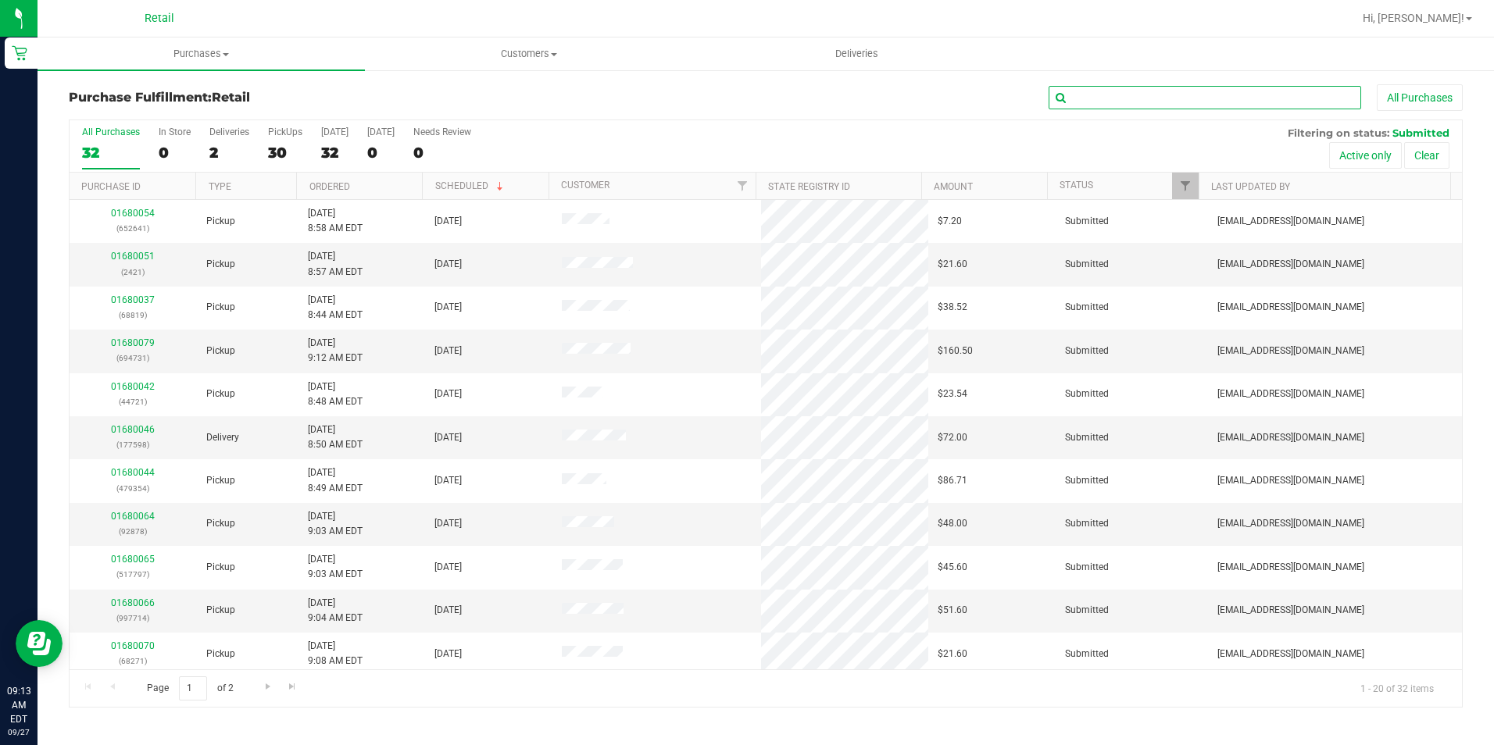
click at [1129, 91] on input "text" at bounding box center [1205, 97] width 313 height 23
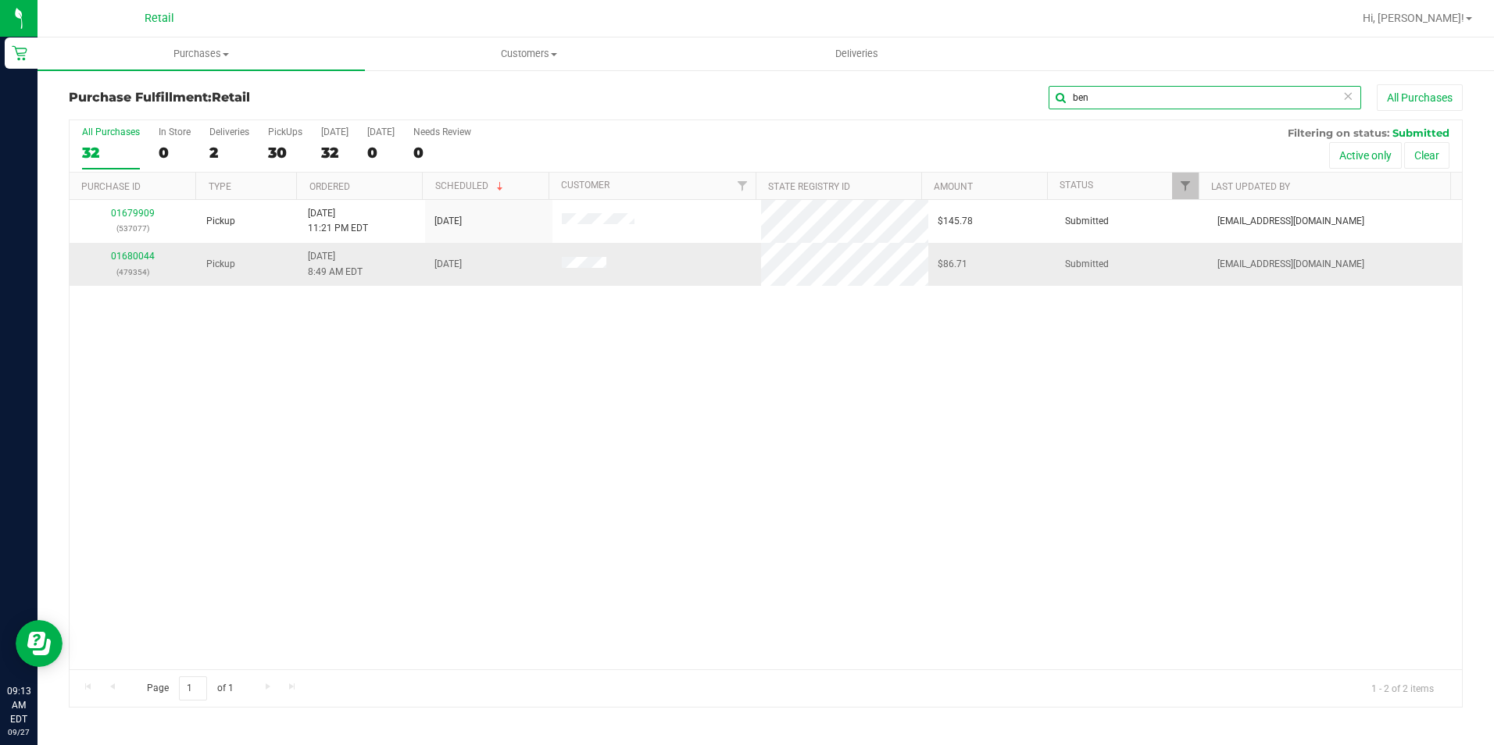
type input "ben"
click at [124, 262] on div "01680044 (479354)" at bounding box center [133, 264] width 109 height 30
click at [136, 246] on td "01680044 (479354)" at bounding box center [133, 264] width 127 height 42
click at [135, 252] on link "01680044" at bounding box center [133, 256] width 44 height 11
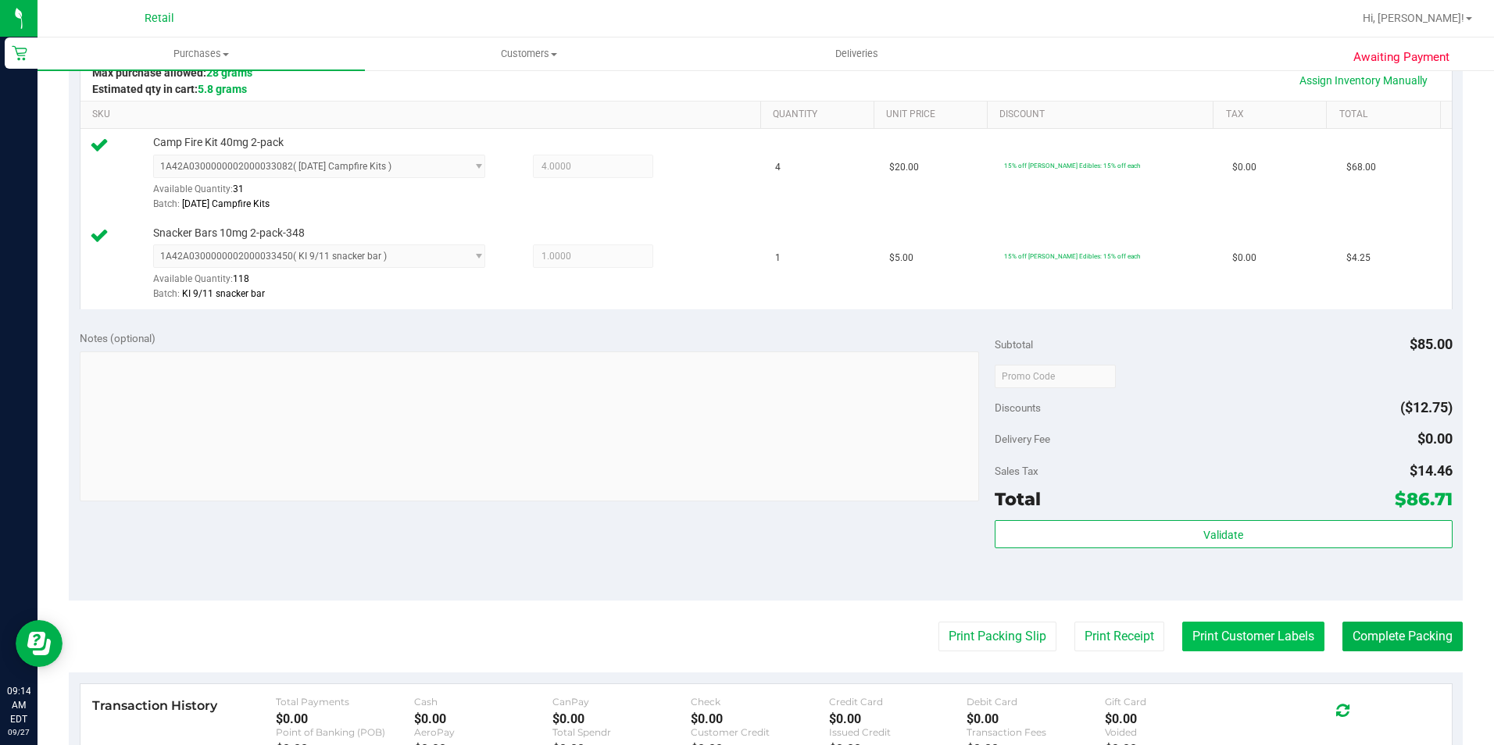
scroll to position [391, 0]
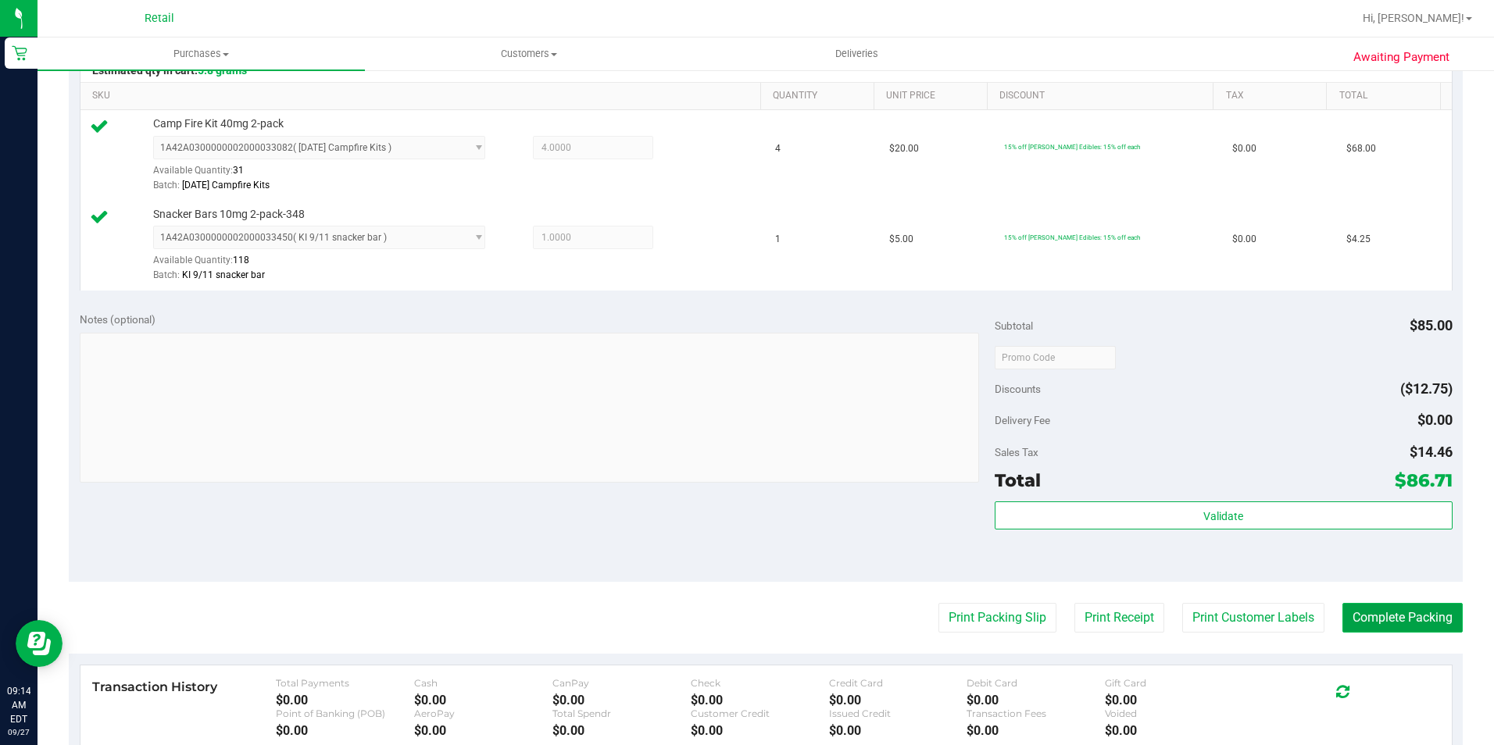
click at [1374, 613] on button "Complete Packing" at bounding box center [1402, 618] width 120 height 30
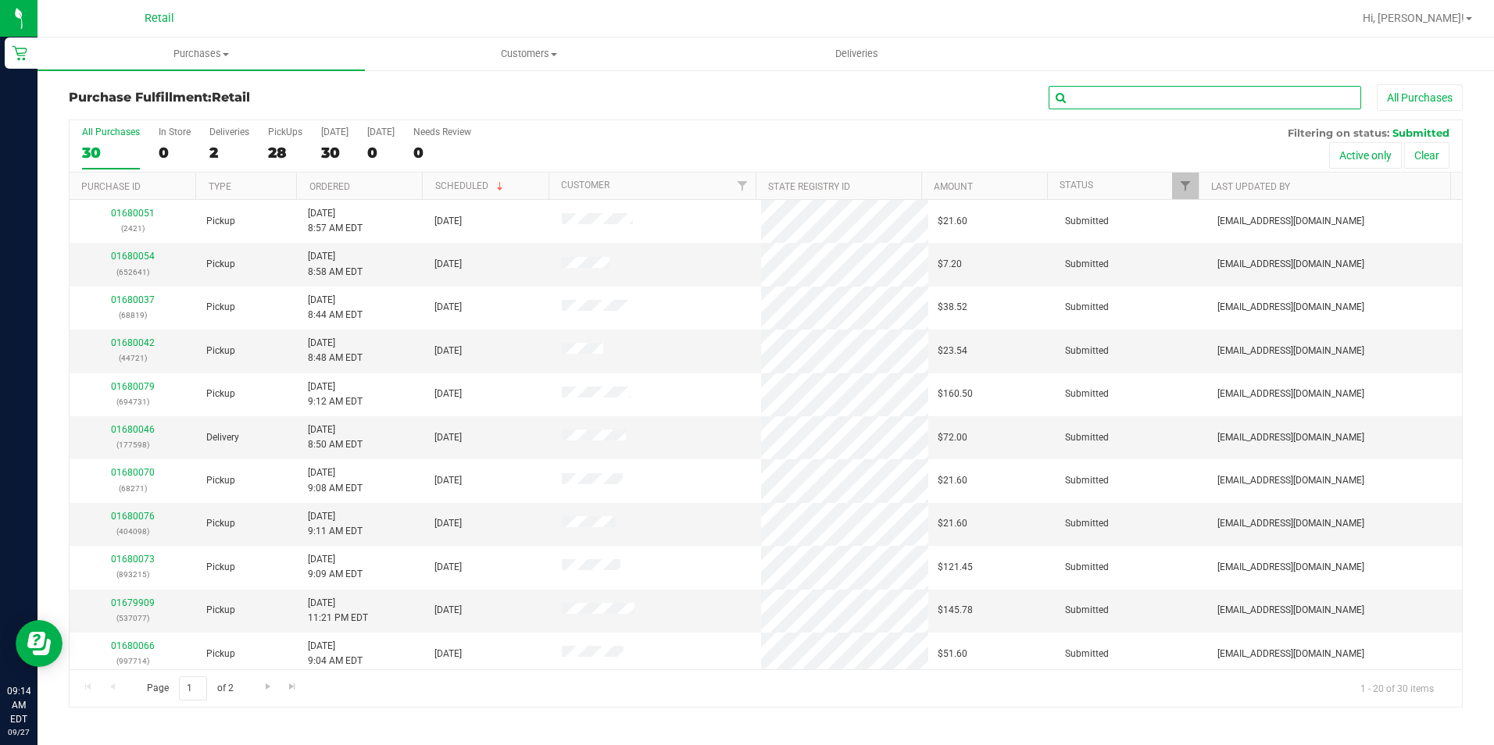
click at [1107, 96] on input "text" at bounding box center [1205, 97] width 313 height 23
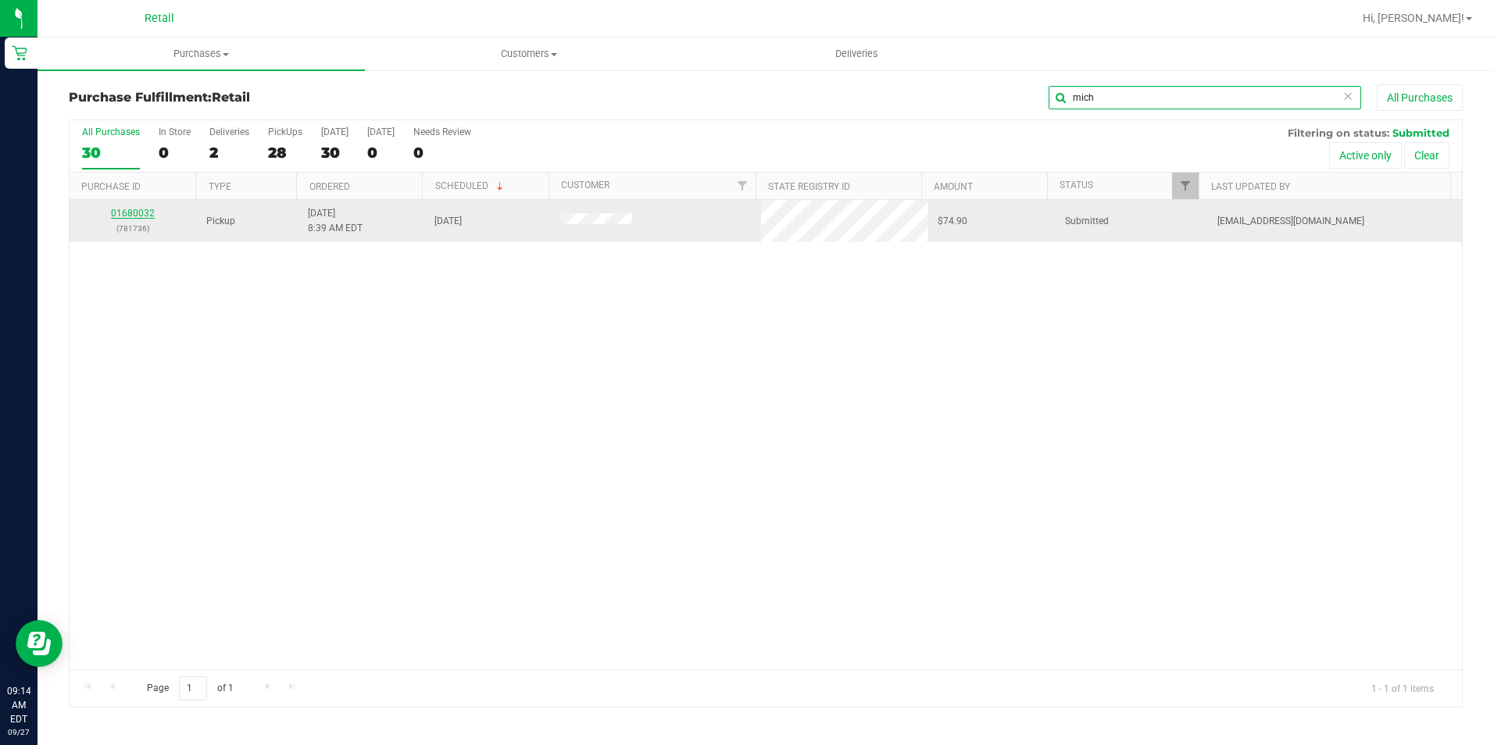
type input "mich"
click at [133, 213] on link "01680032" at bounding box center [133, 213] width 44 height 11
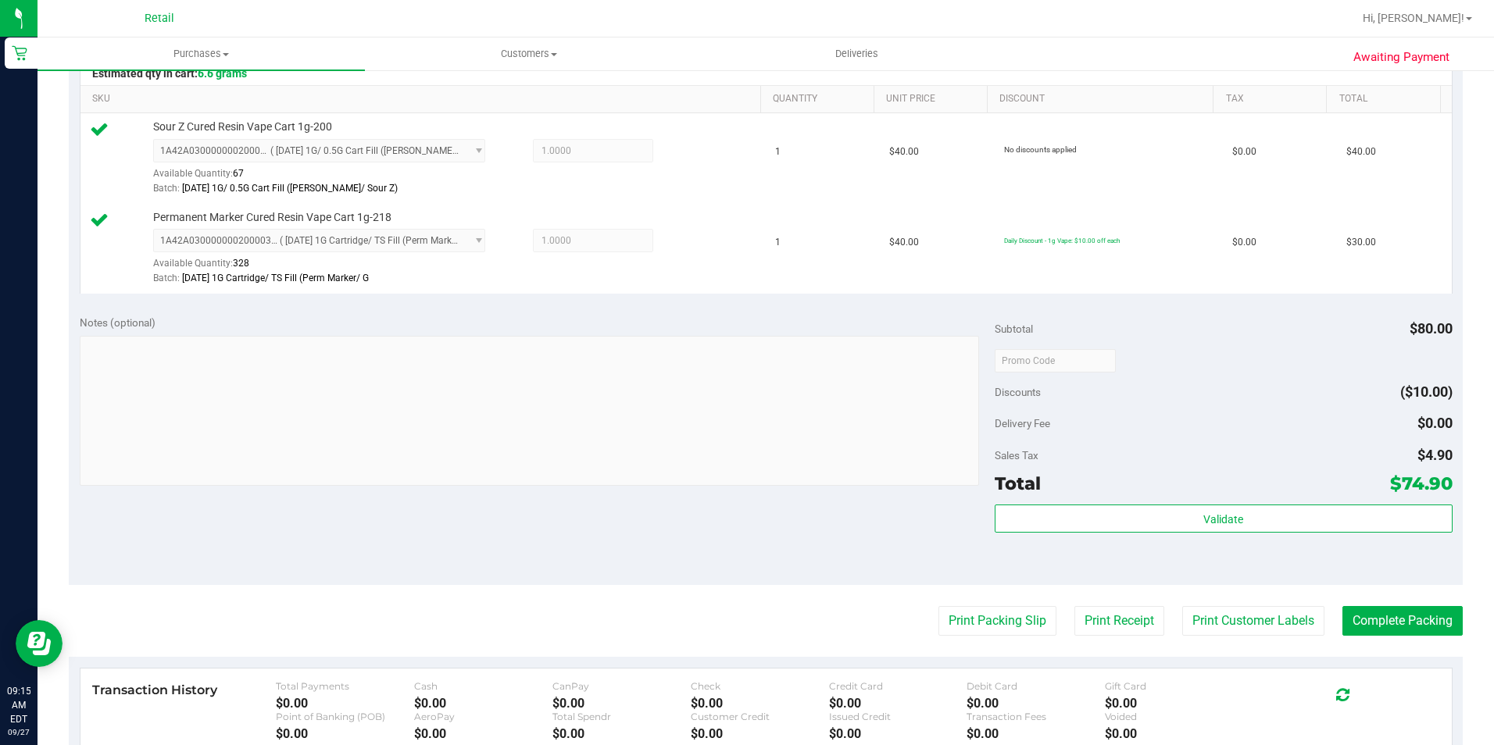
scroll to position [391, 0]
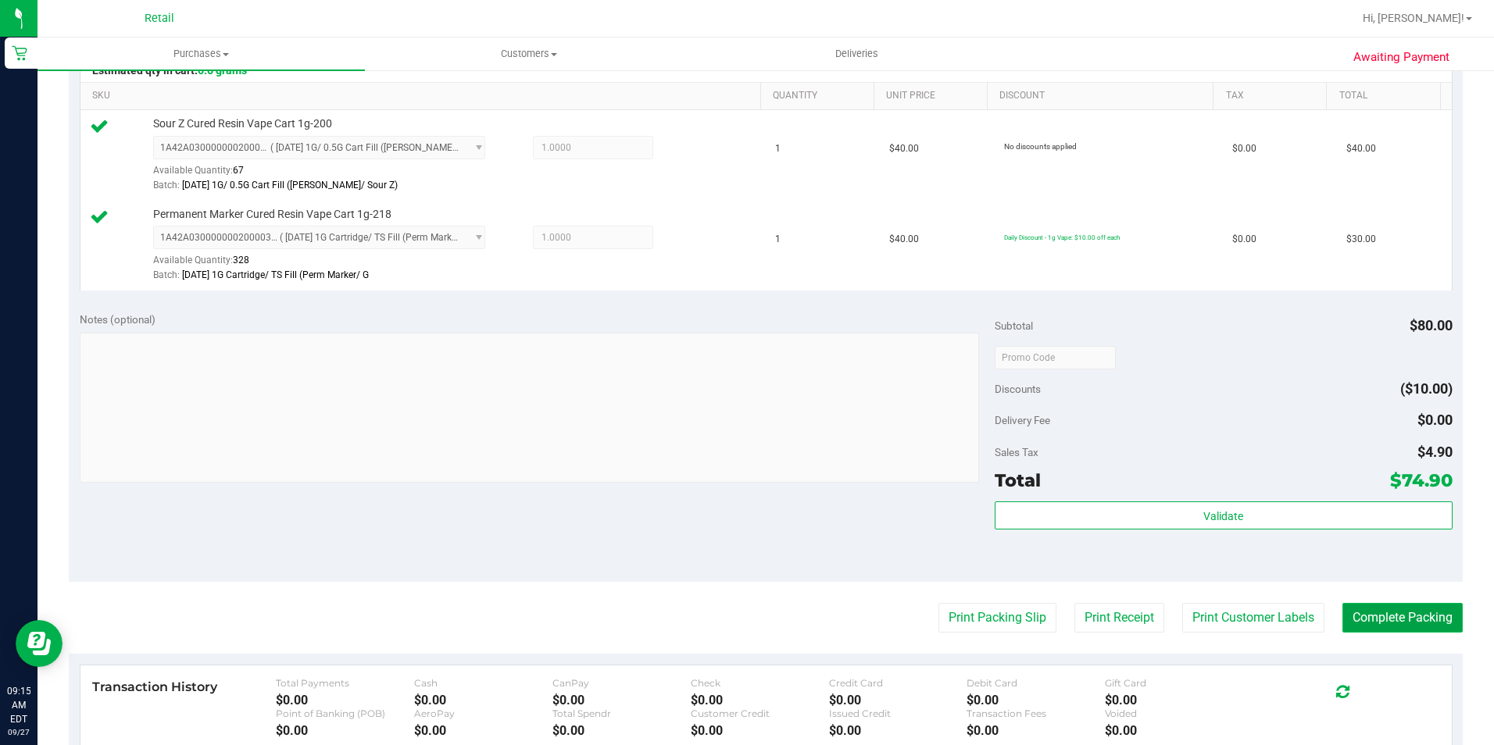
click at [1378, 613] on button "Complete Packing" at bounding box center [1402, 618] width 120 height 30
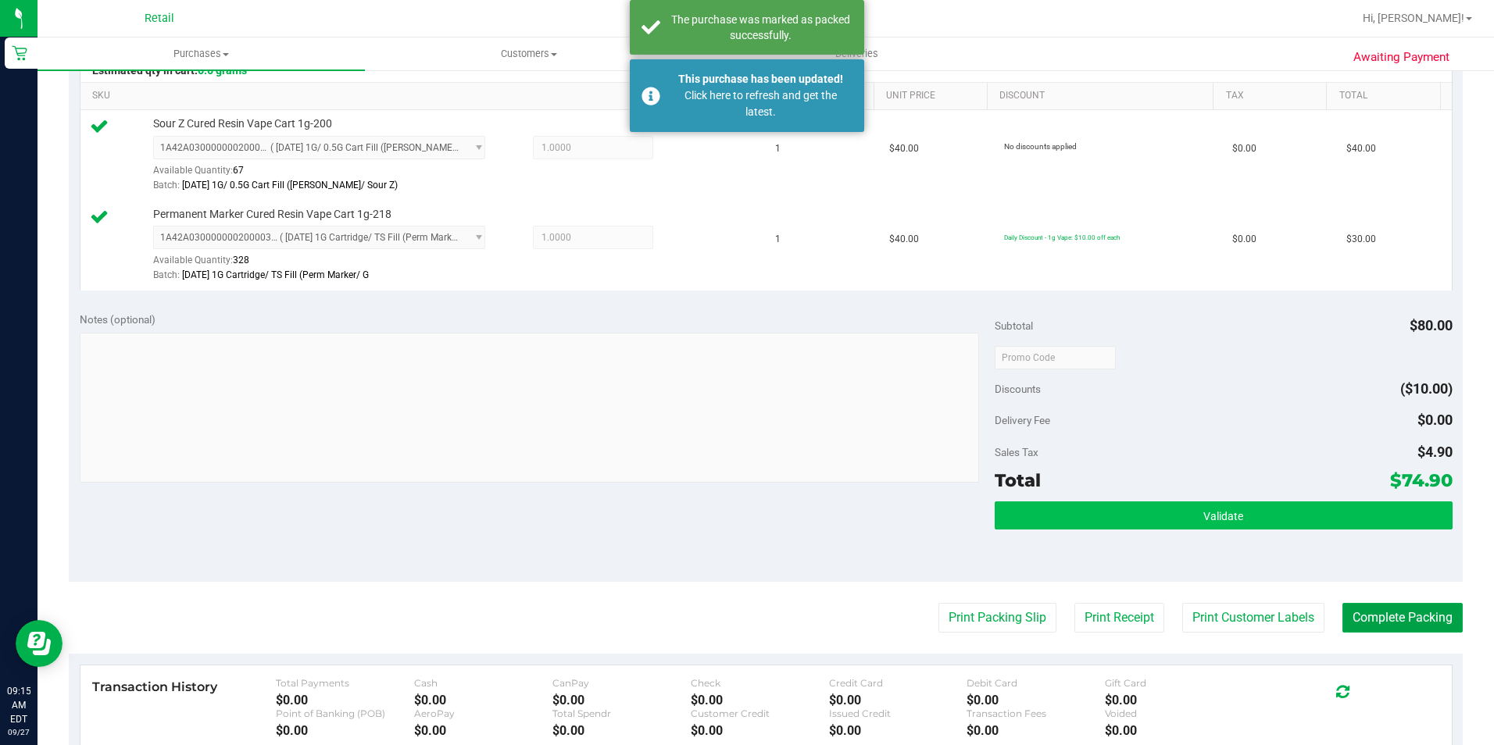
scroll to position [0, 0]
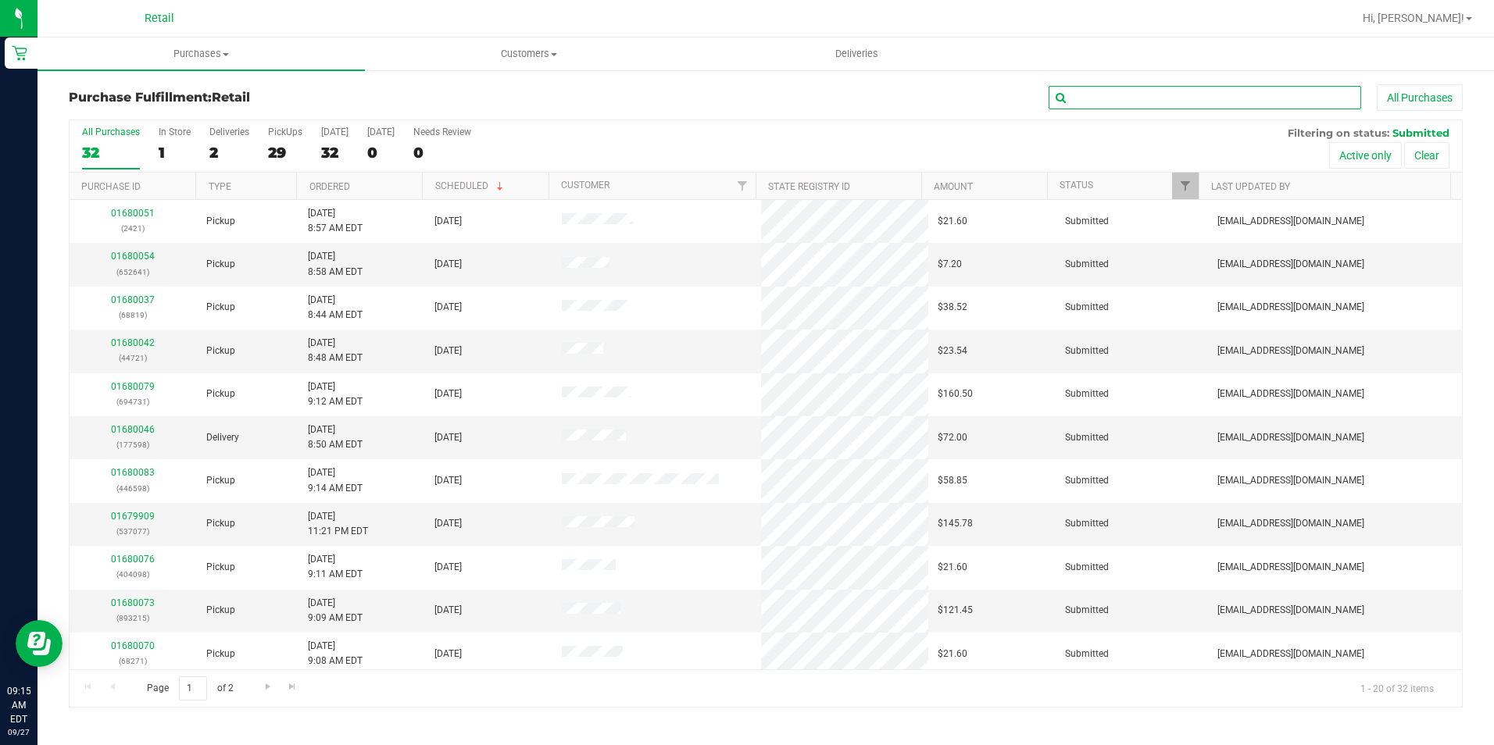
click at [1103, 97] on input "text" at bounding box center [1205, 97] width 313 height 23
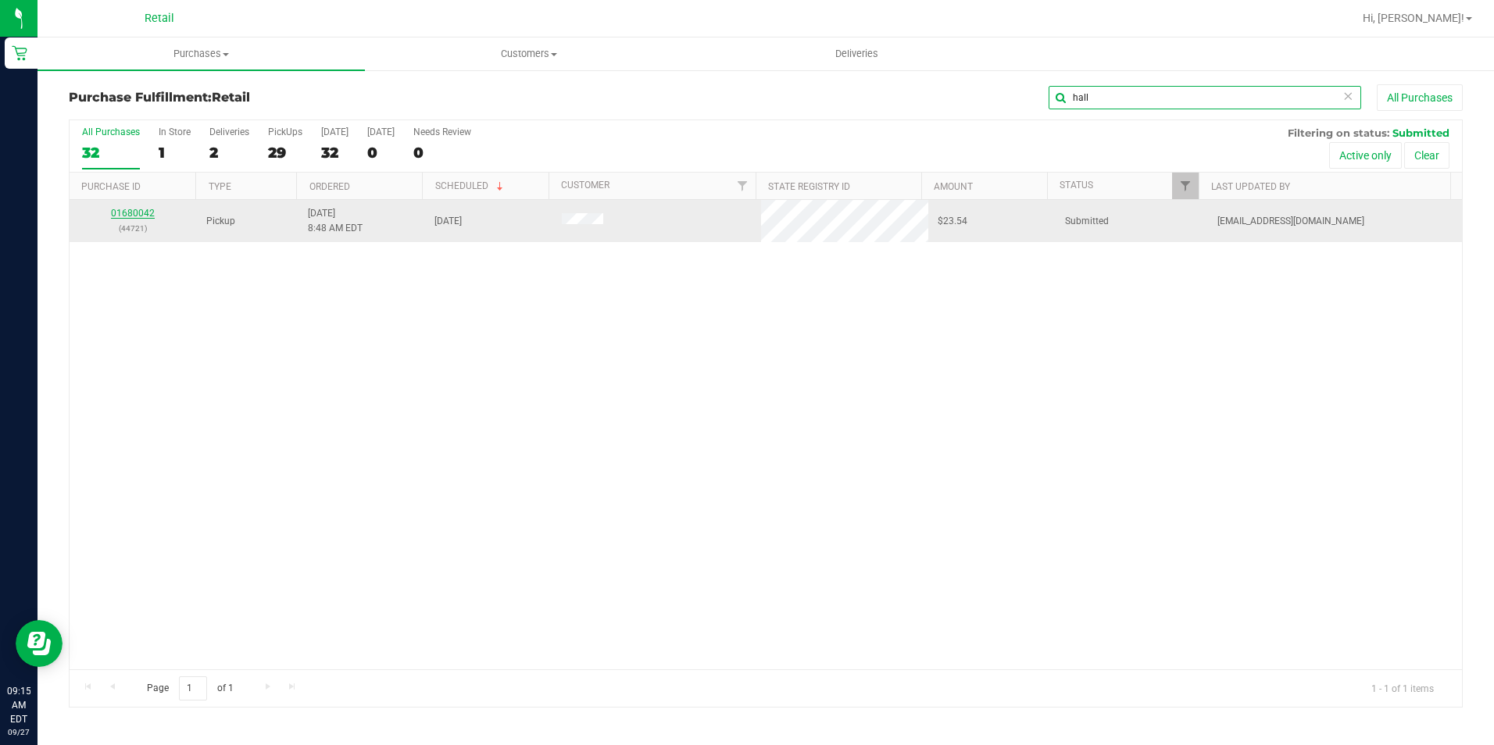
type input "hall"
click at [126, 214] on link "01680042" at bounding box center [133, 213] width 44 height 11
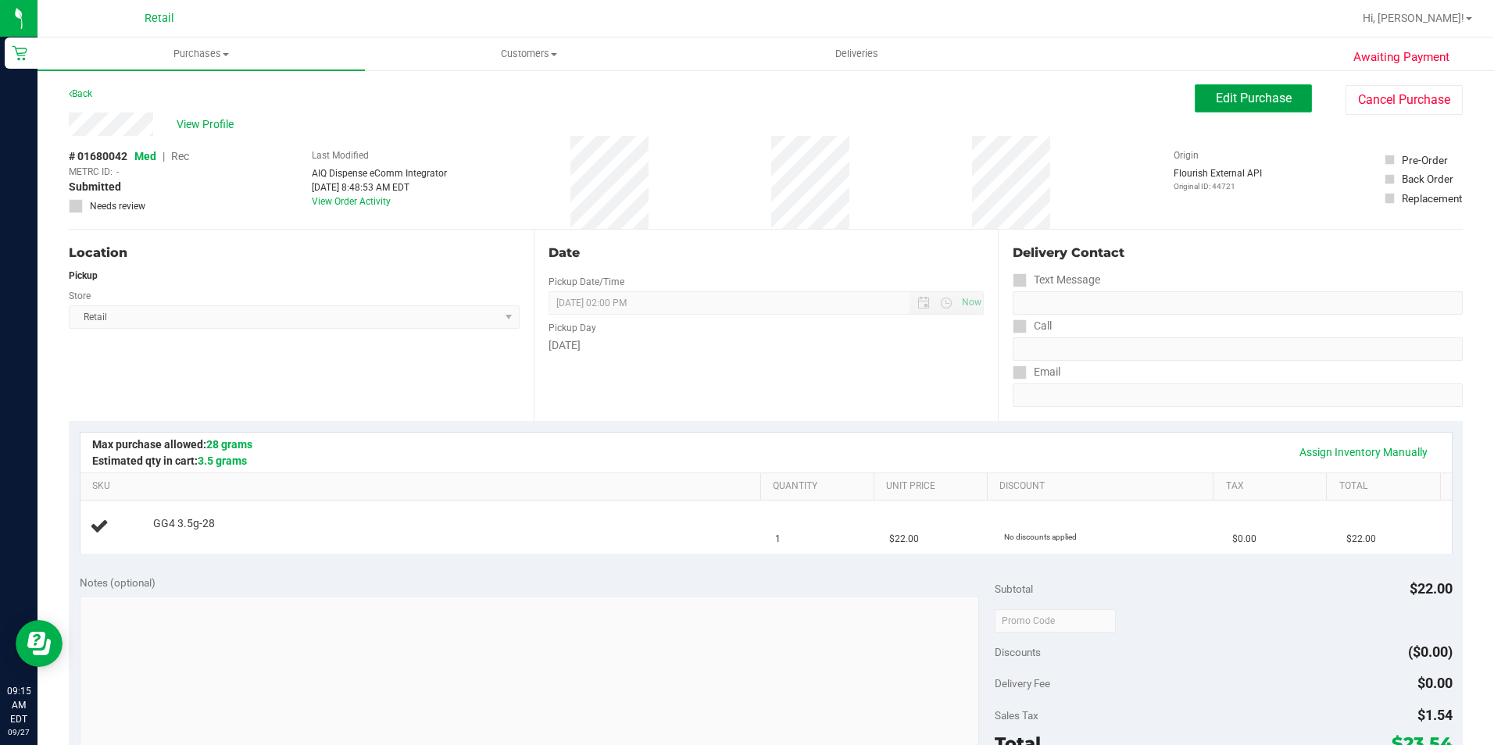
click at [1228, 94] on span "Edit Purchase" at bounding box center [1254, 98] width 76 height 15
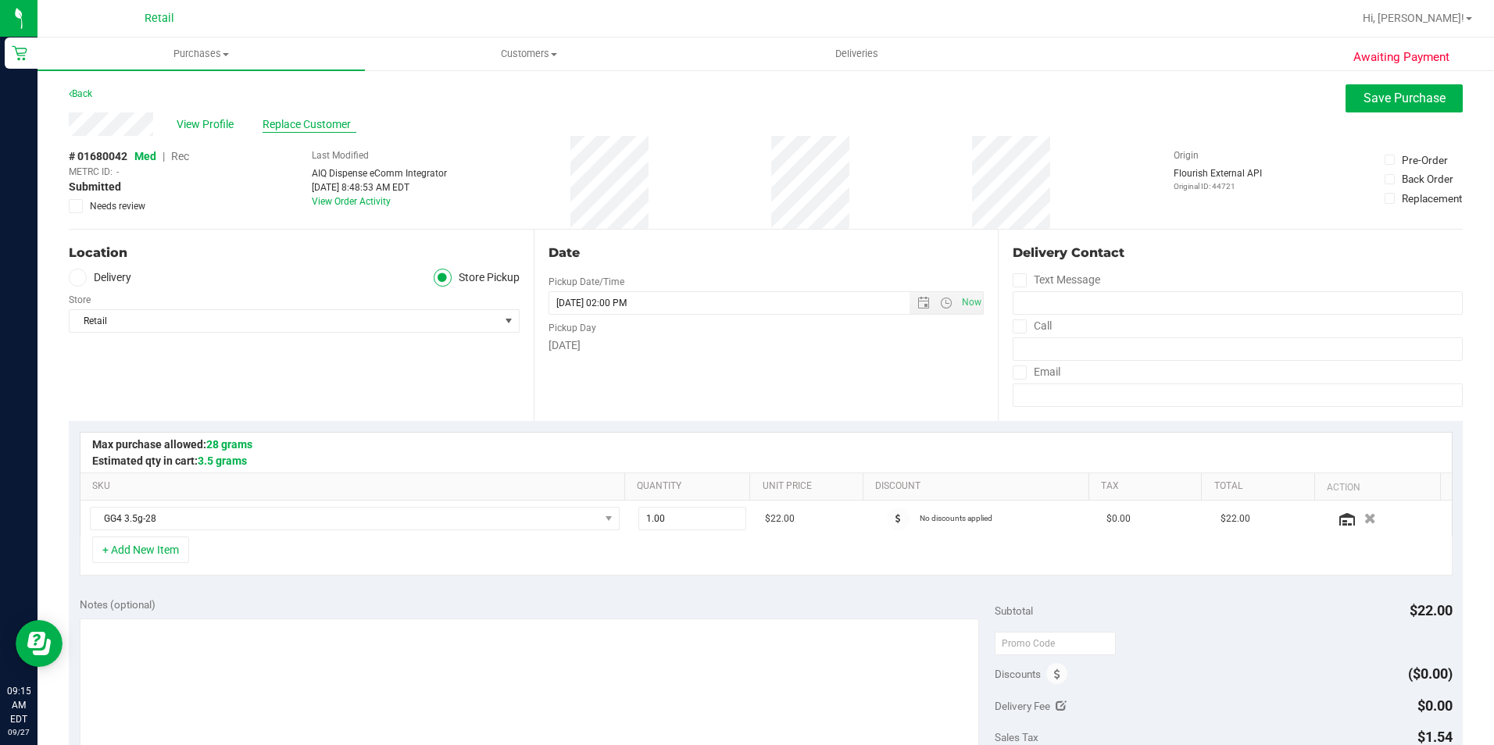
click at [293, 121] on span "Replace Customer" at bounding box center [310, 124] width 94 height 16
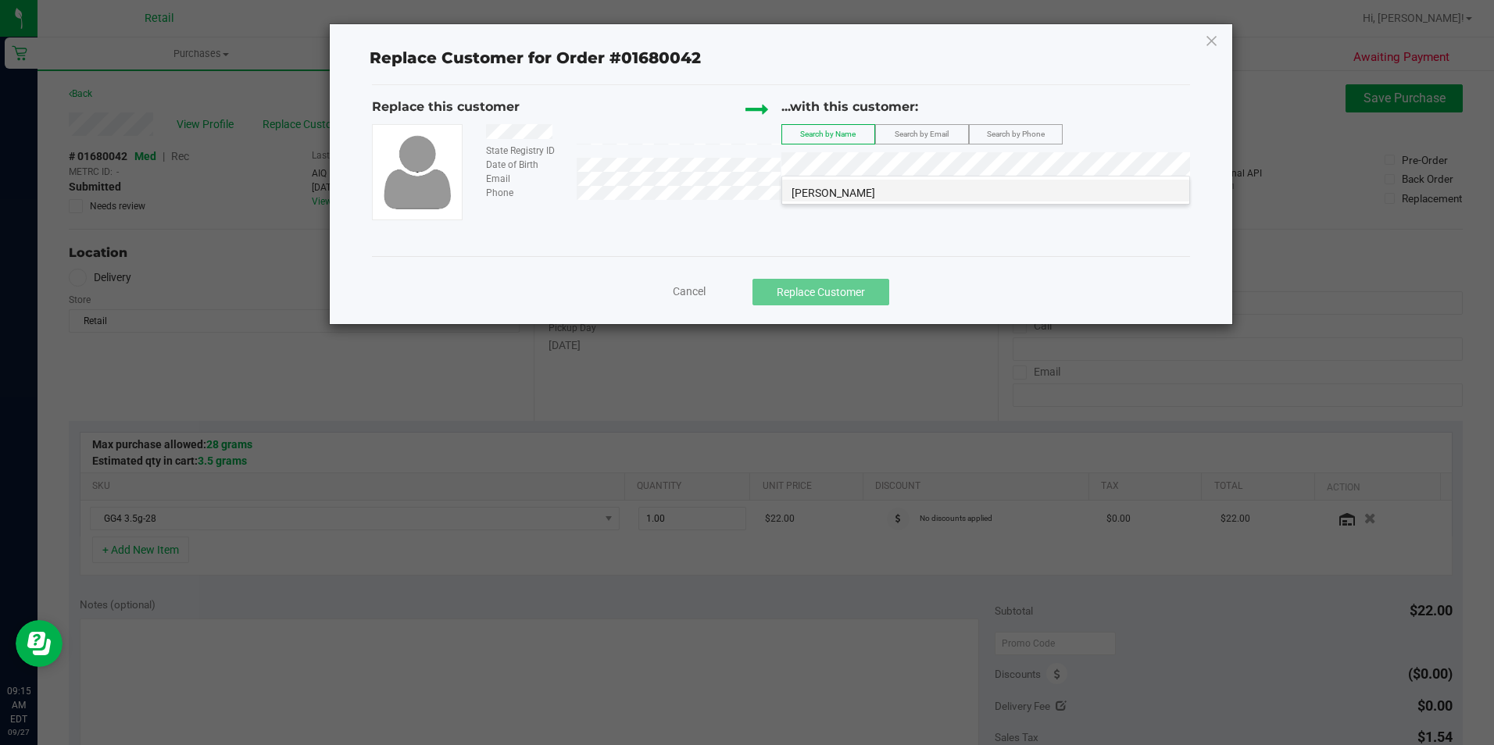
click at [814, 184] on li "Amy Hall" at bounding box center [985, 191] width 407 height 22
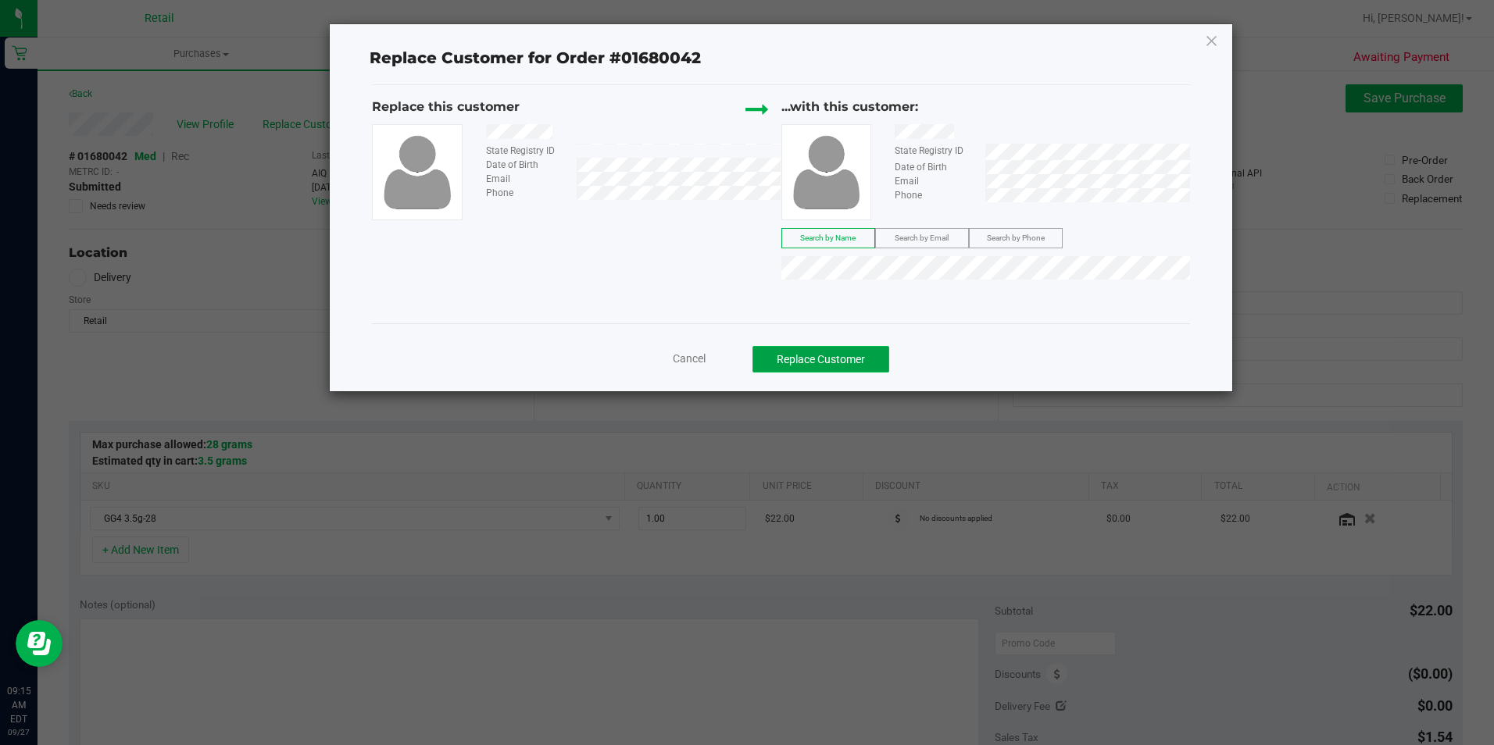
click at [832, 352] on button "Replace Customer" at bounding box center [820, 359] width 137 height 27
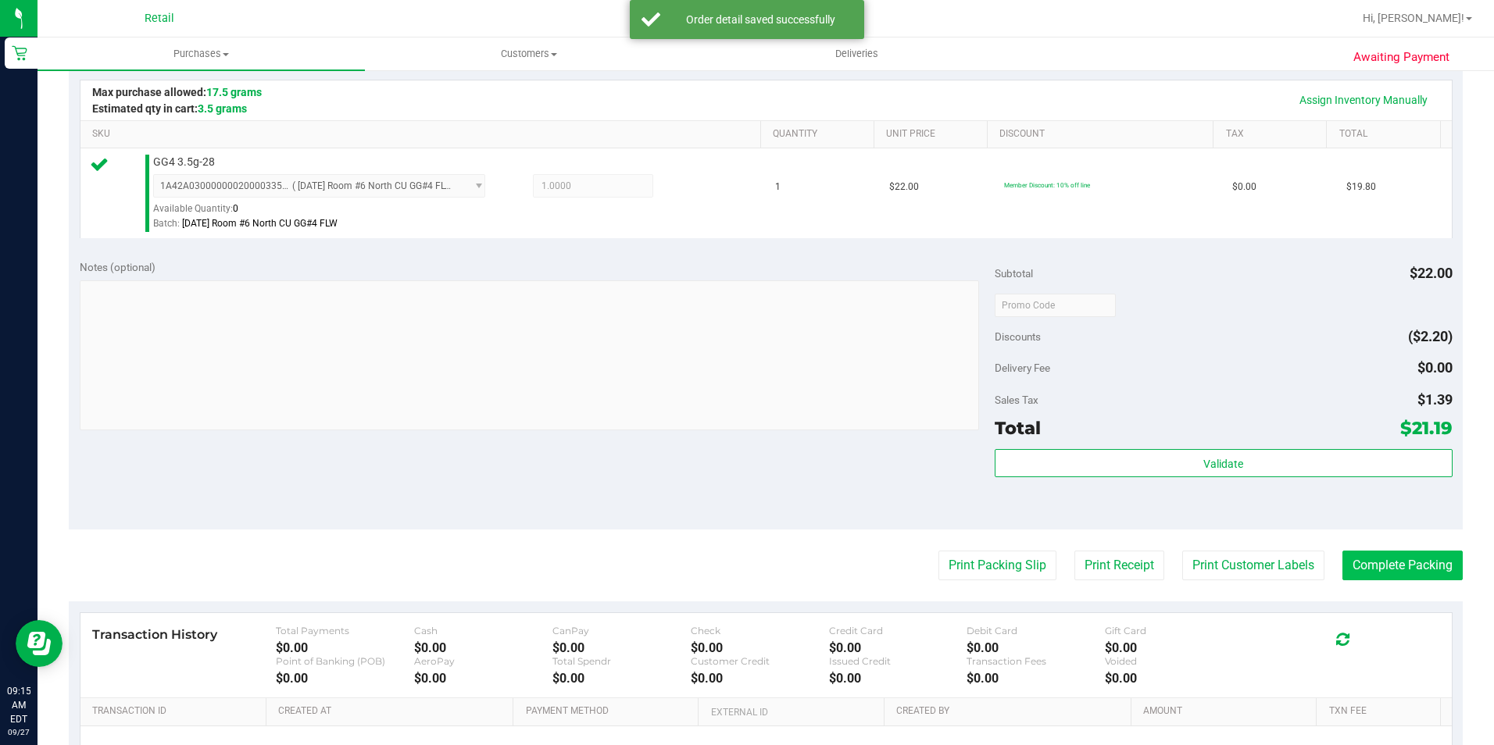
scroll to position [391, 0]
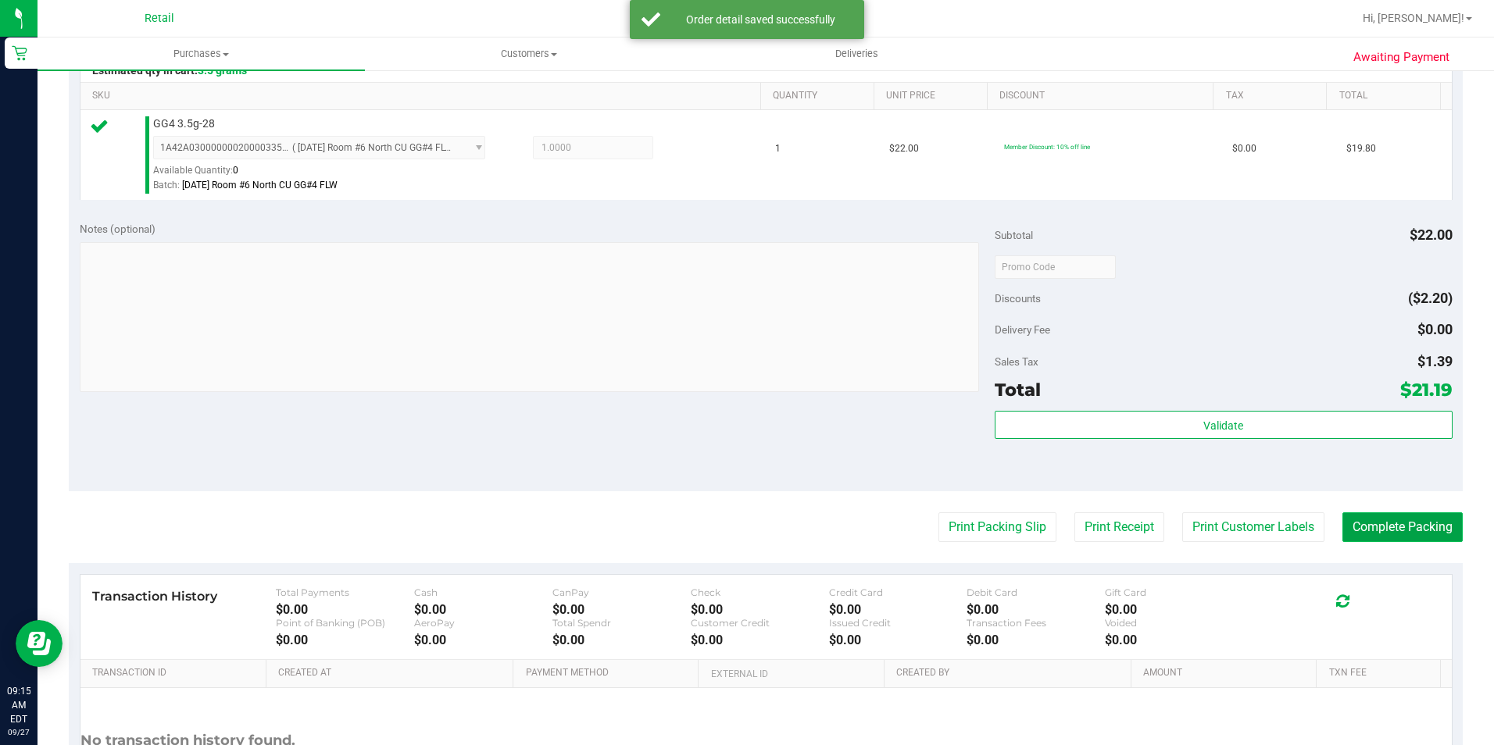
click at [1381, 525] on button "Complete Packing" at bounding box center [1402, 528] width 120 height 30
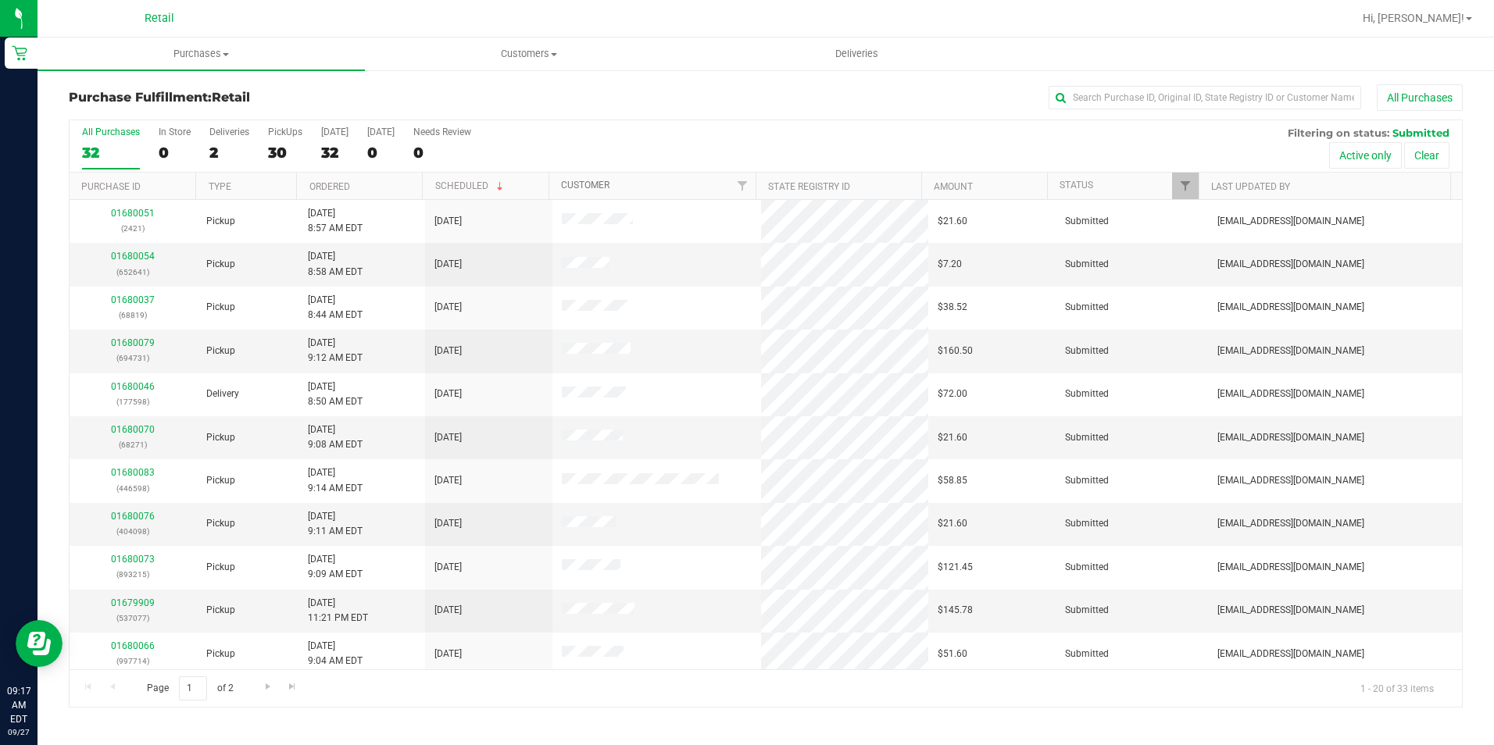
click at [571, 181] on link "Customer" at bounding box center [585, 185] width 48 height 11
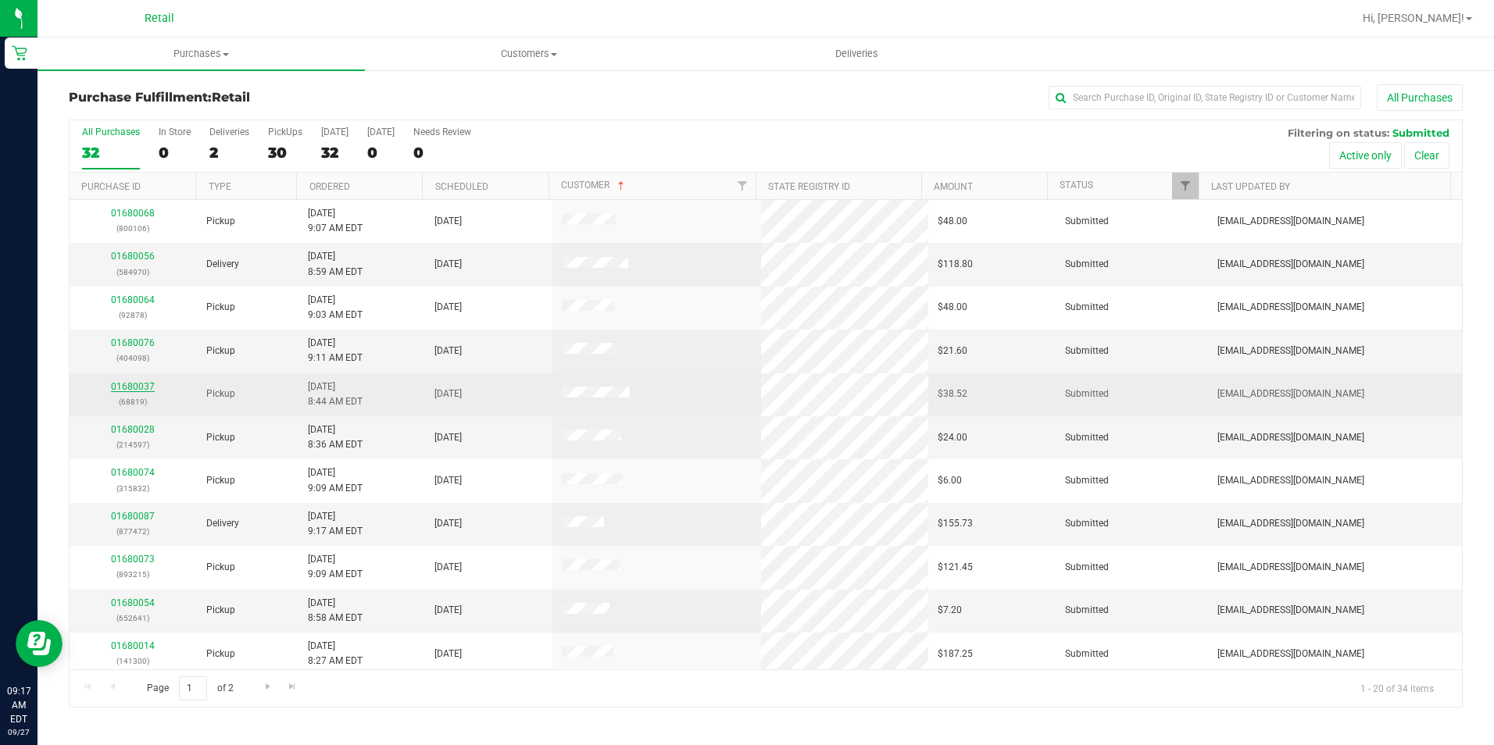
click at [145, 388] on link "01680037" at bounding box center [133, 386] width 44 height 11
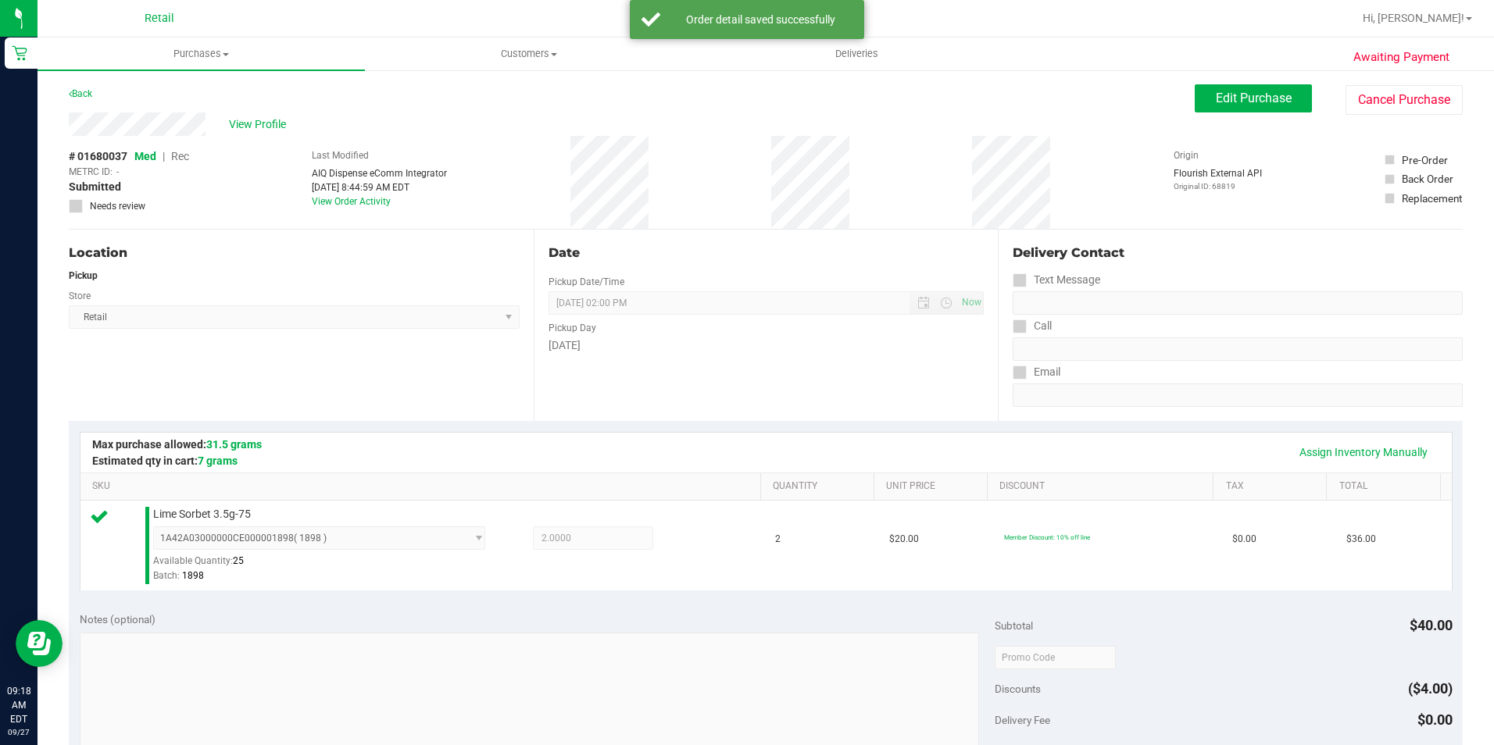
scroll to position [391, 0]
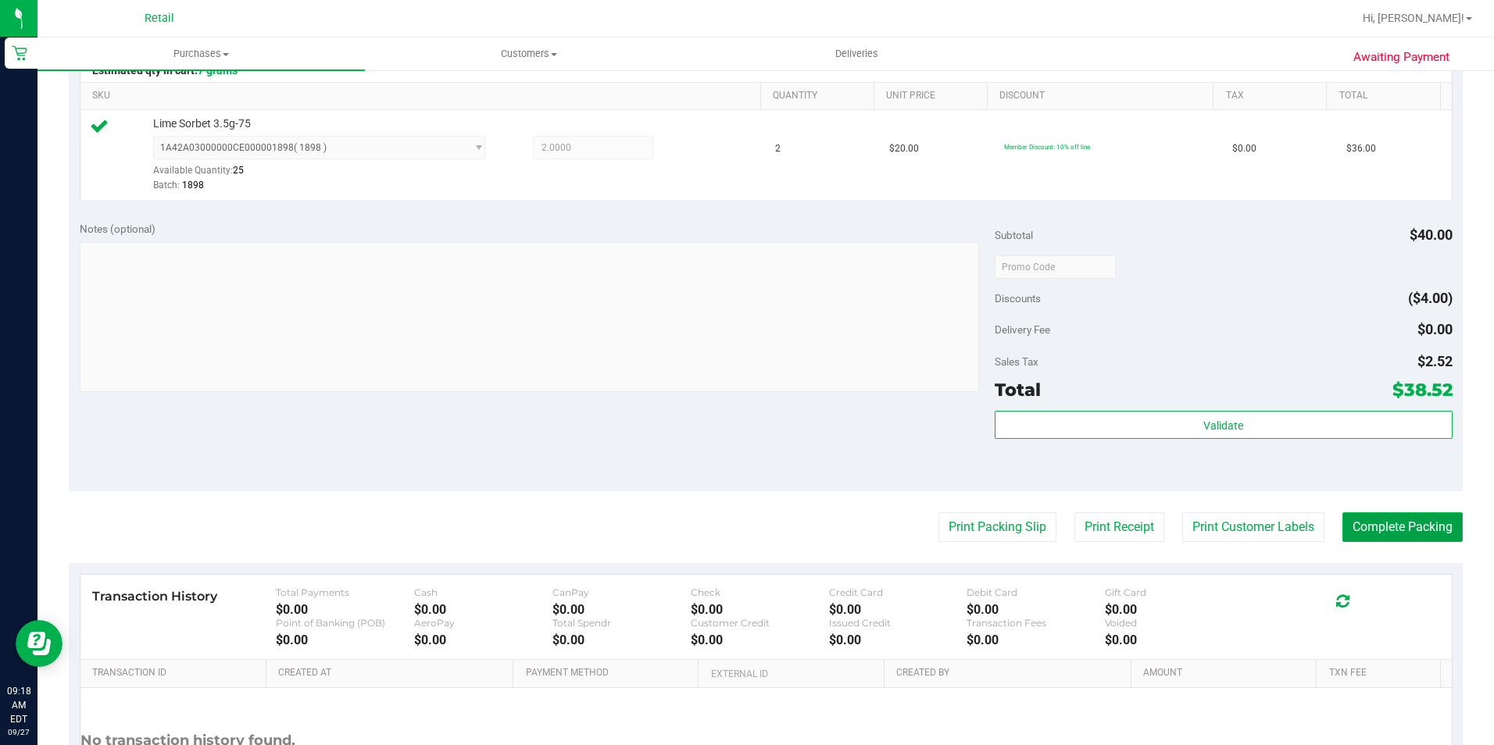
click at [1348, 532] on button "Complete Packing" at bounding box center [1402, 528] width 120 height 30
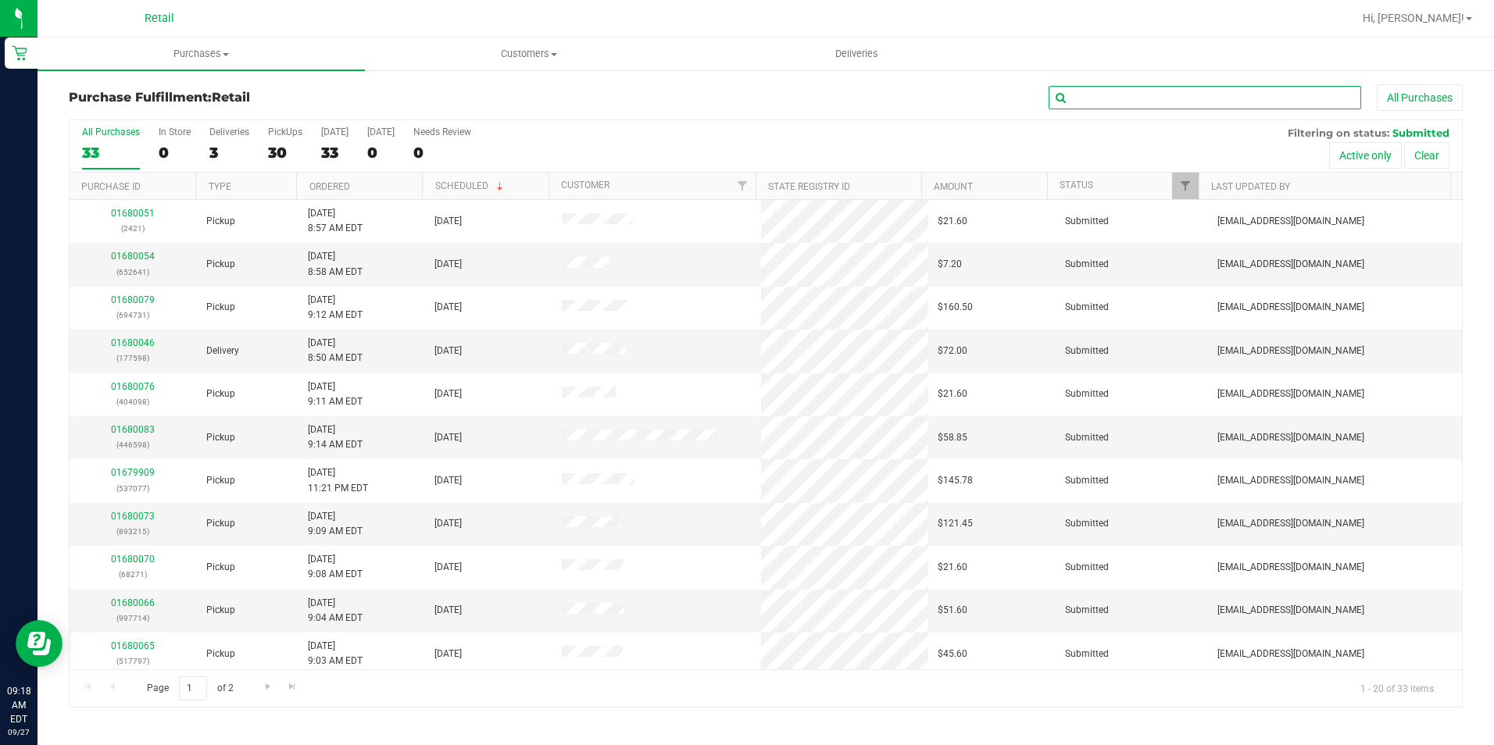
click at [1074, 96] on input "text" at bounding box center [1205, 97] width 313 height 23
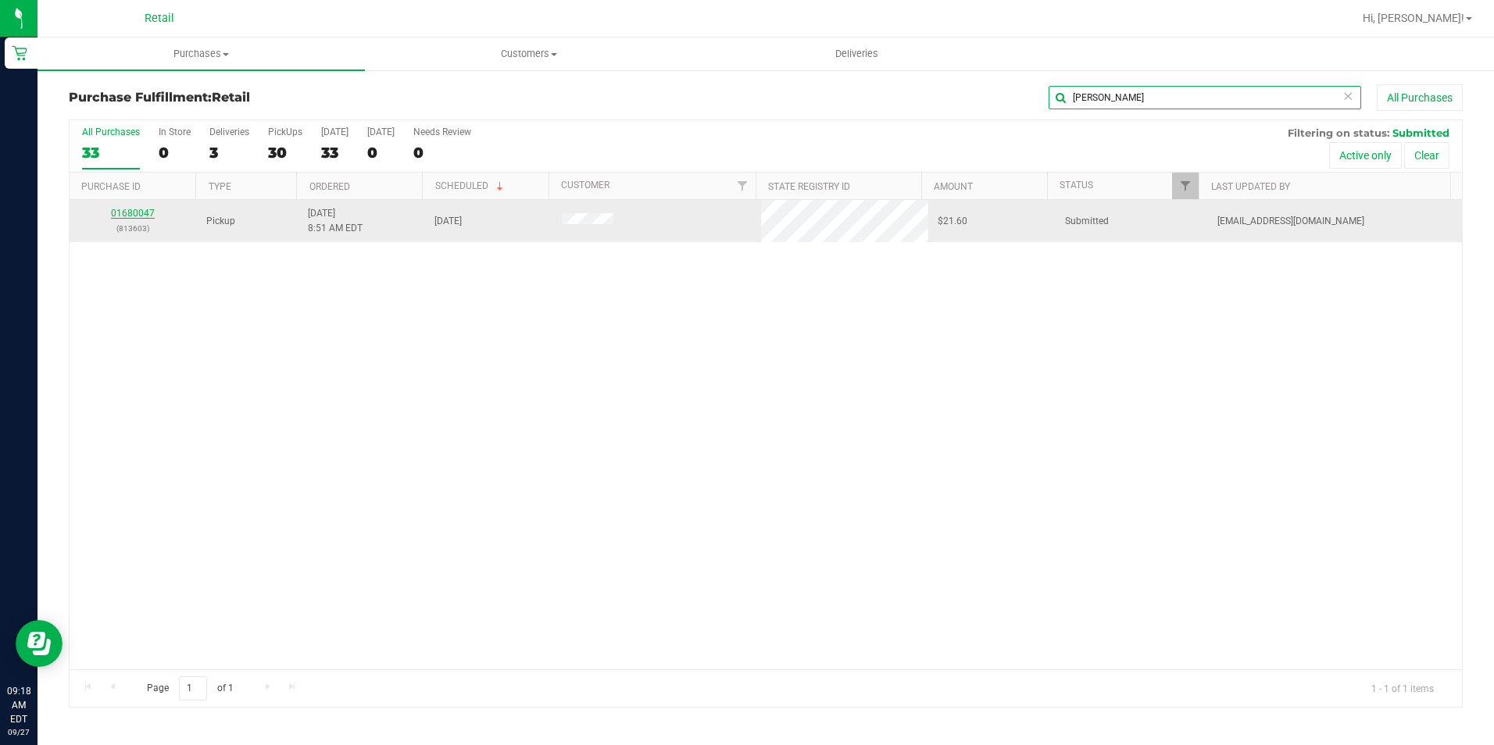
type input "edw"
click at [135, 214] on link "01680047" at bounding box center [133, 213] width 44 height 11
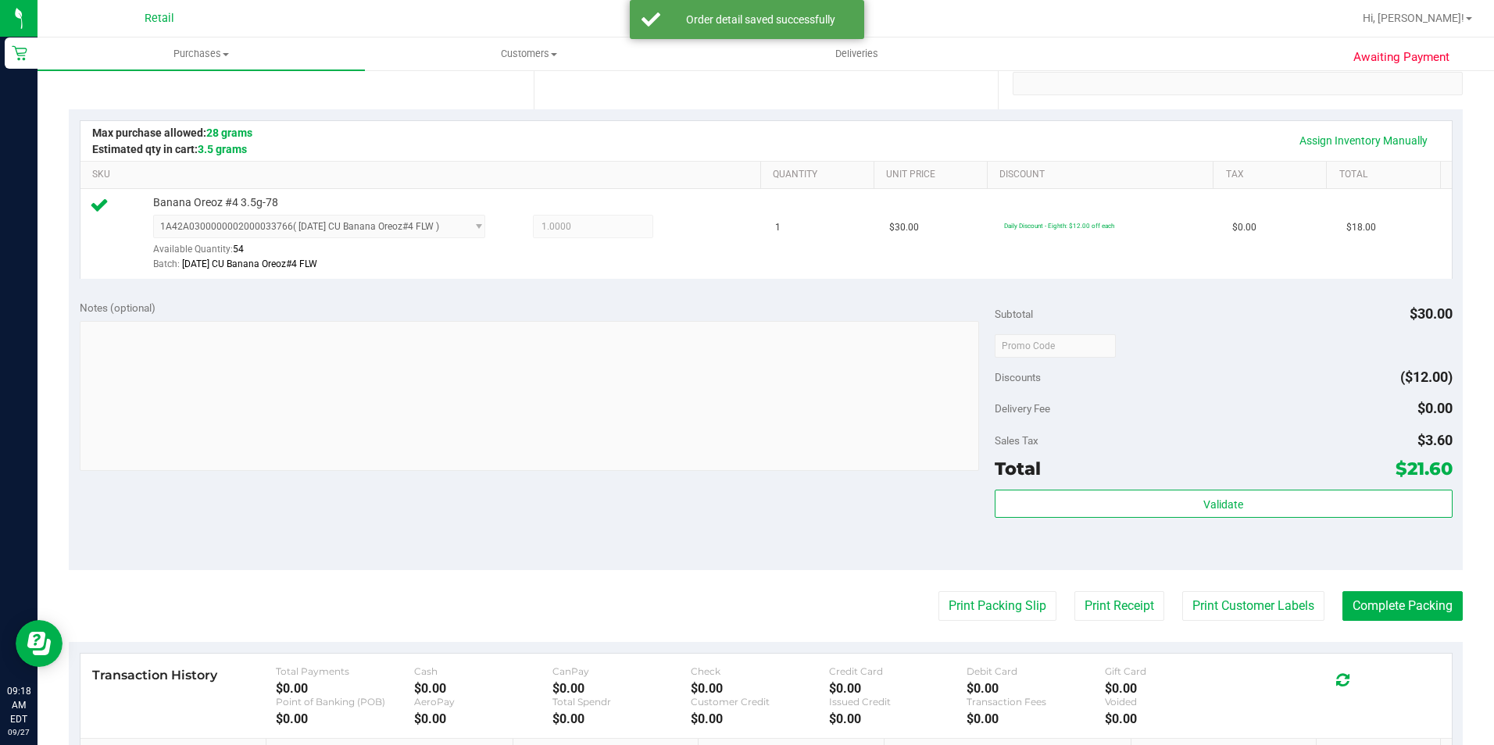
scroll to position [313, 0]
click at [1373, 601] on button "Complete Packing" at bounding box center [1402, 606] width 120 height 30
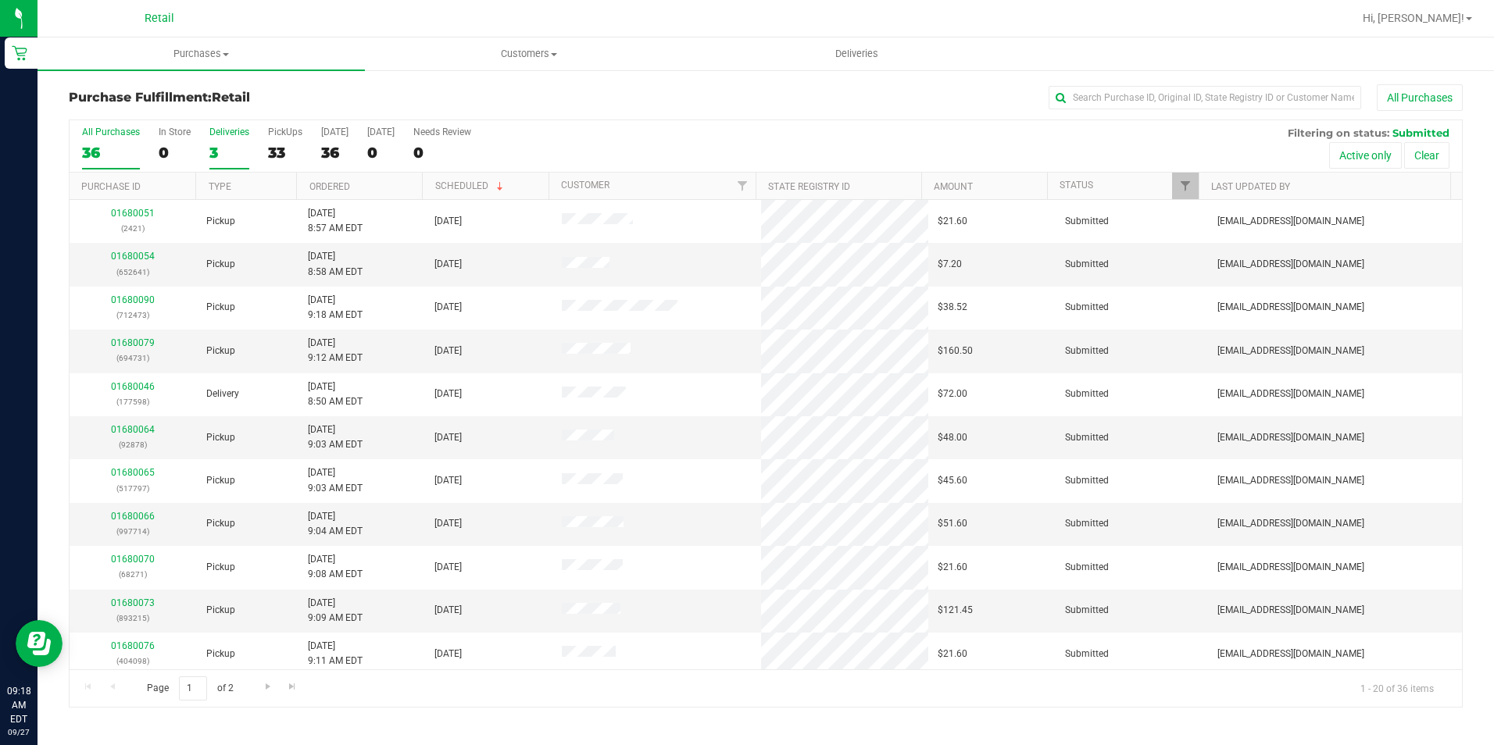
click at [213, 145] on div "3" at bounding box center [229, 153] width 40 height 18
click at [0, 0] on input "Deliveries 3" at bounding box center [0, 0] width 0 height 0
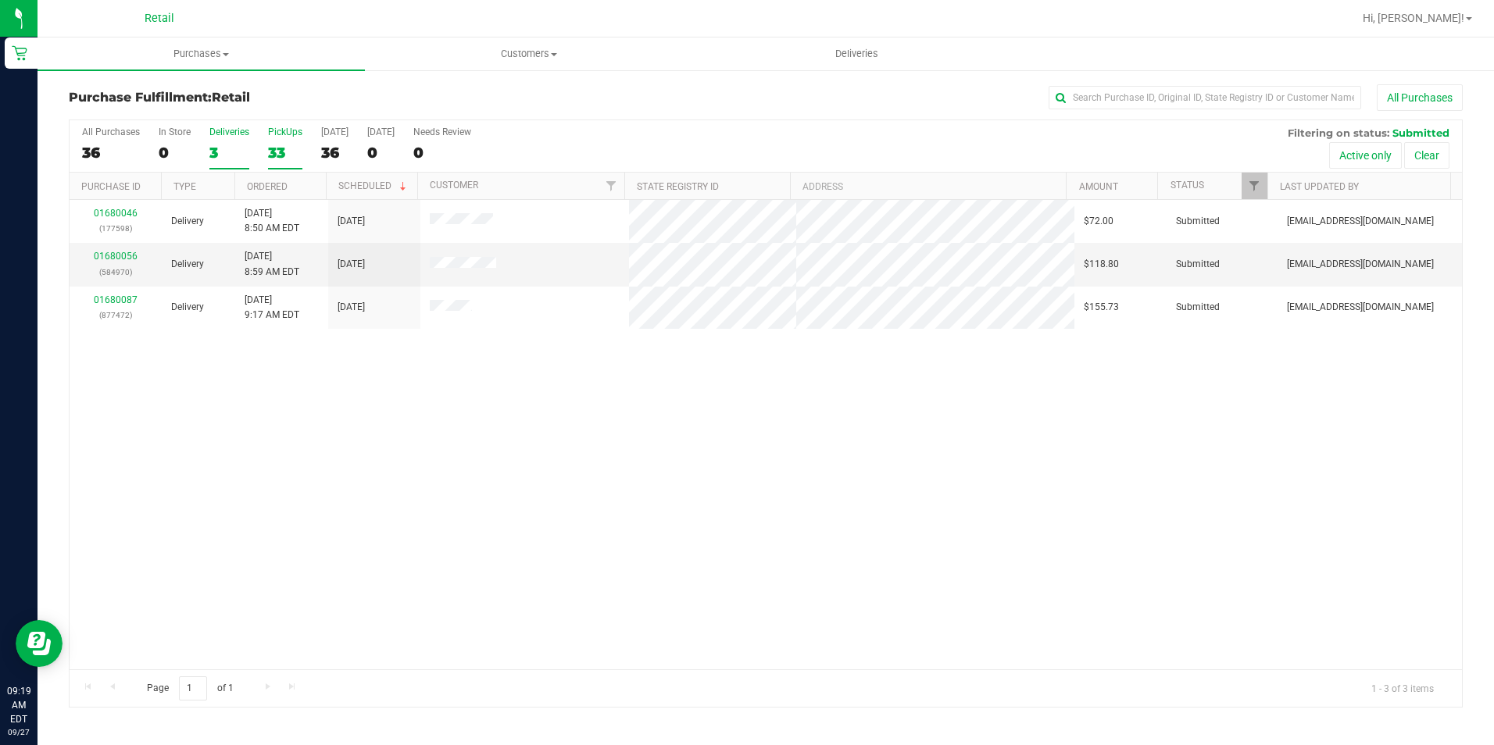
click at [288, 158] on div "33" at bounding box center [285, 153] width 34 height 18
click at [0, 0] on input "PickUps 33" at bounding box center [0, 0] width 0 height 0
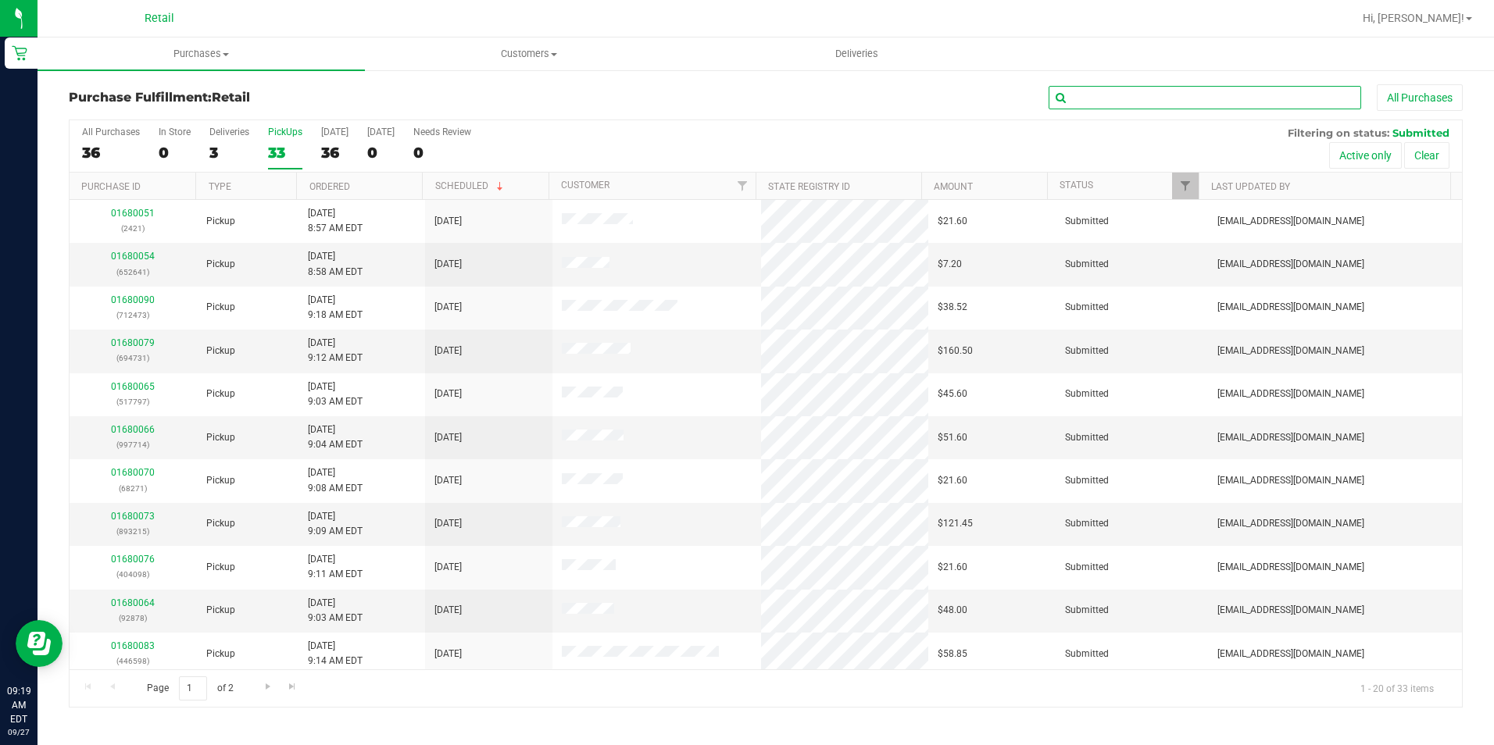
click at [1143, 102] on input "text" at bounding box center [1205, 97] width 313 height 23
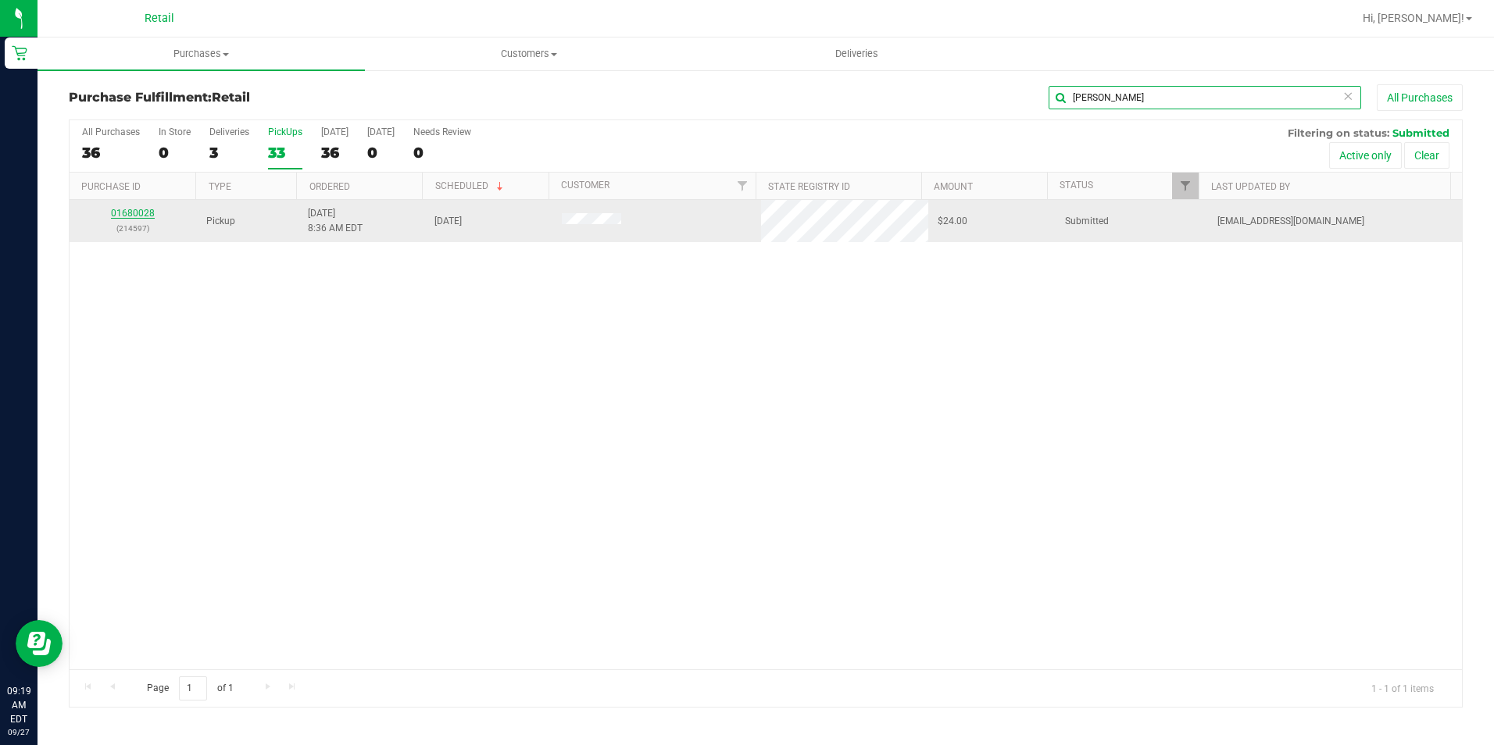
type input "bazal"
click at [122, 213] on link "01680028" at bounding box center [133, 213] width 44 height 11
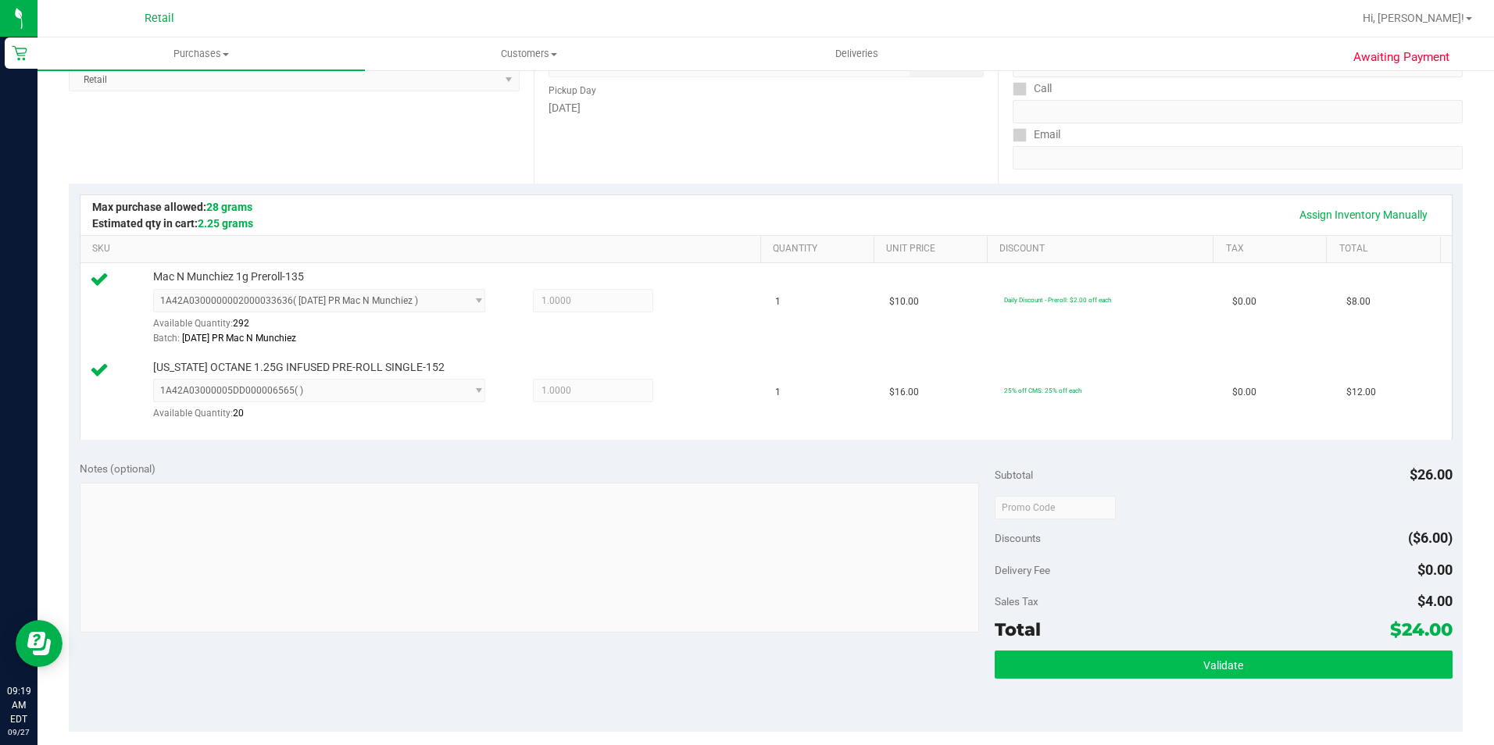
scroll to position [313, 0]
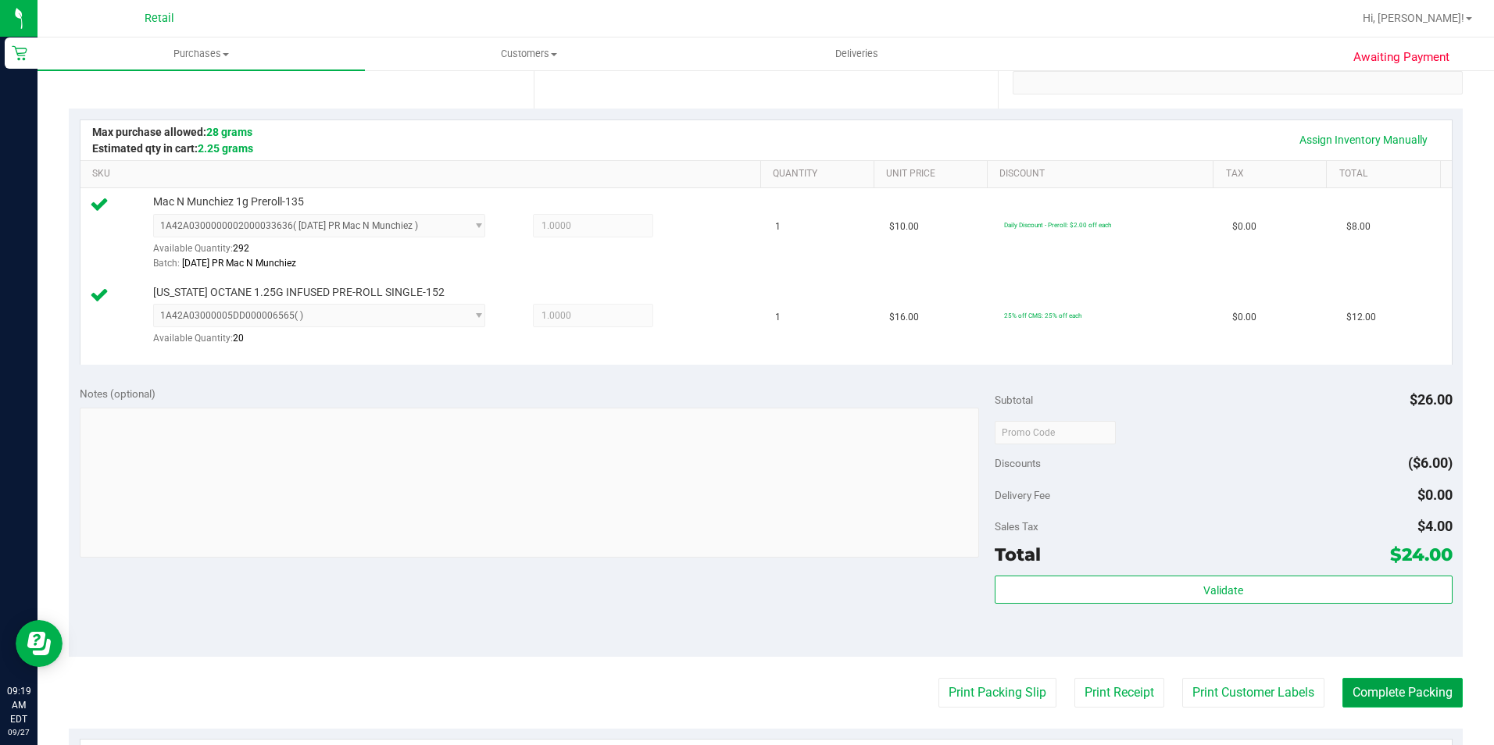
click at [1403, 700] on button "Complete Packing" at bounding box center [1402, 693] width 120 height 30
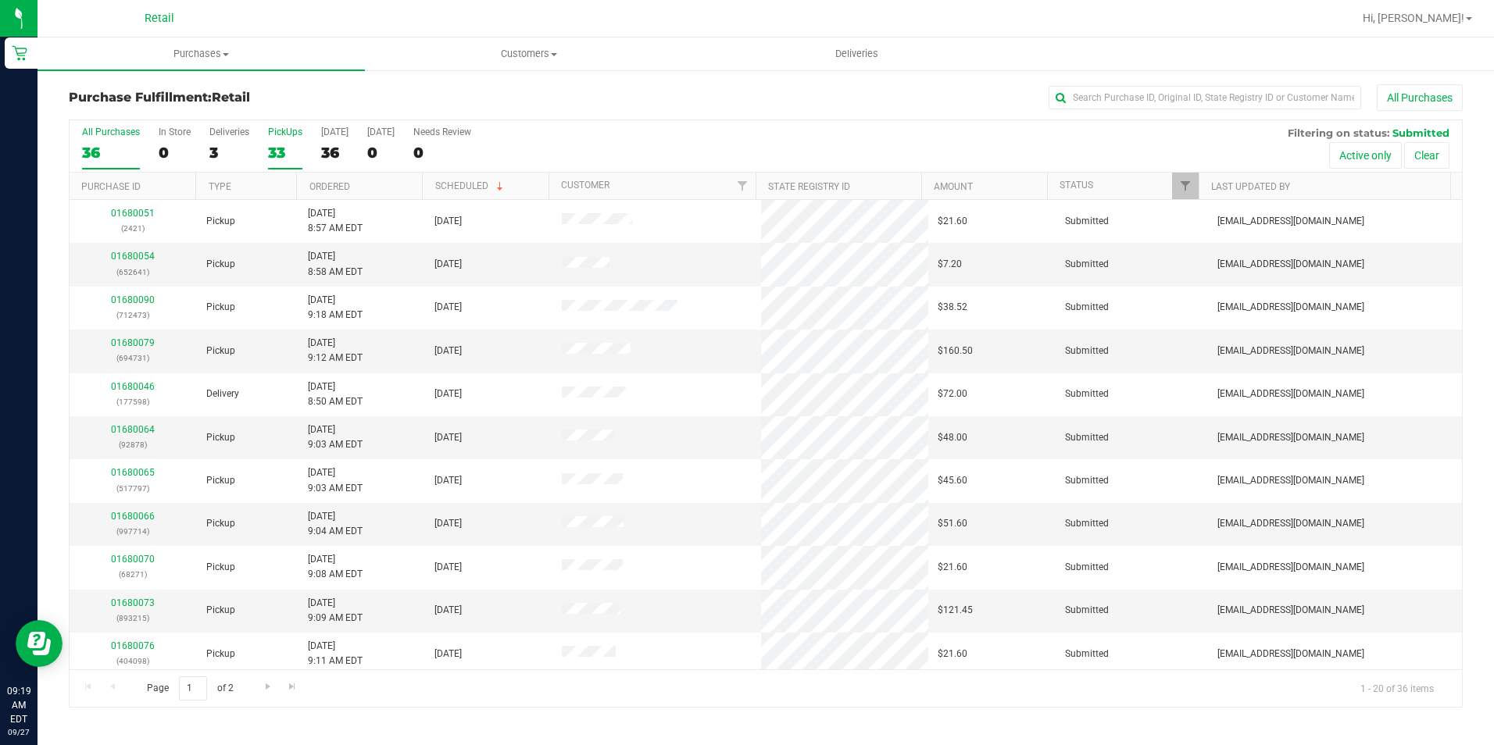
click at [287, 153] on div "33" at bounding box center [285, 153] width 34 height 18
click at [0, 0] on input "PickUps 33" at bounding box center [0, 0] width 0 height 0
click at [581, 184] on link "Customer" at bounding box center [585, 185] width 48 height 11
click at [1152, 100] on input "text" at bounding box center [1205, 97] width 313 height 23
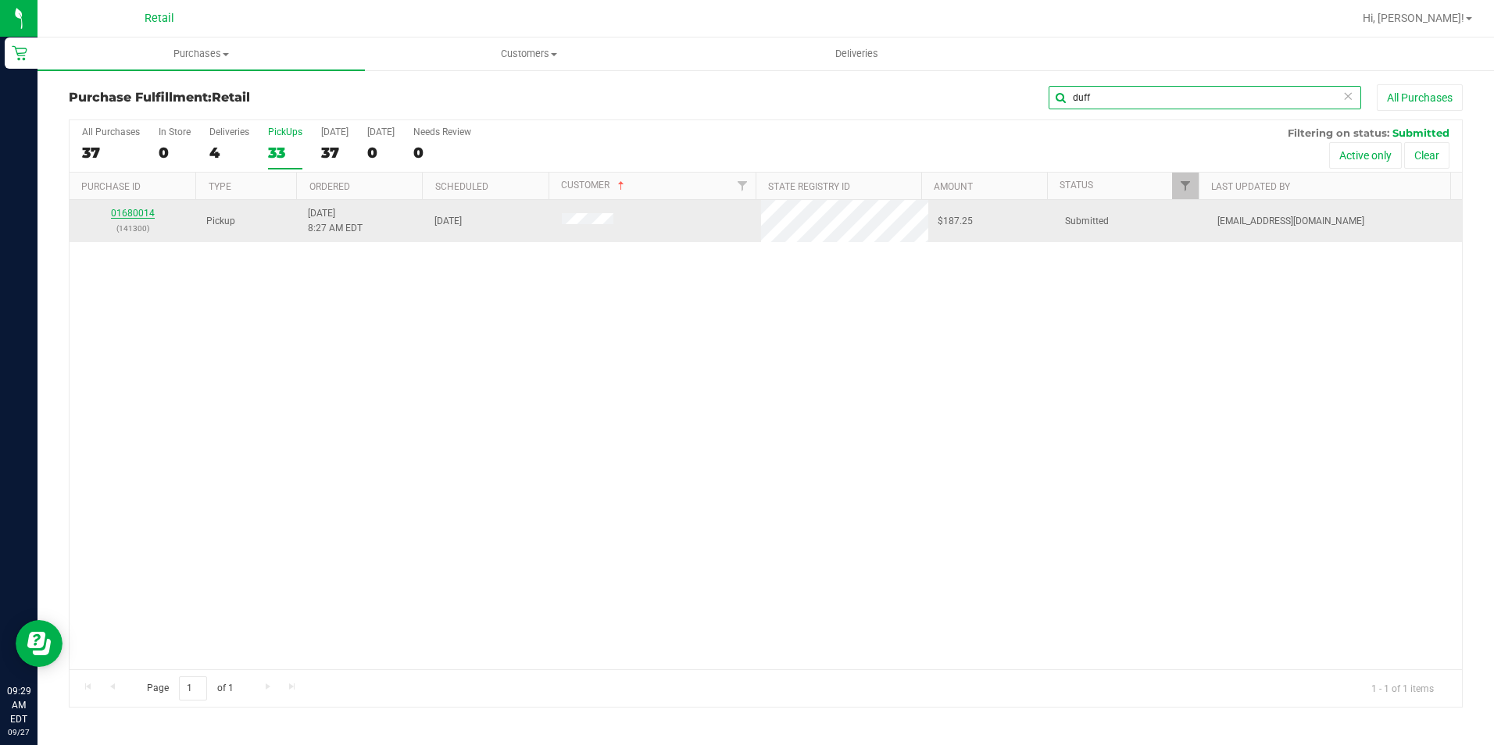
type input "duff"
click at [130, 215] on link "01680014" at bounding box center [133, 213] width 44 height 11
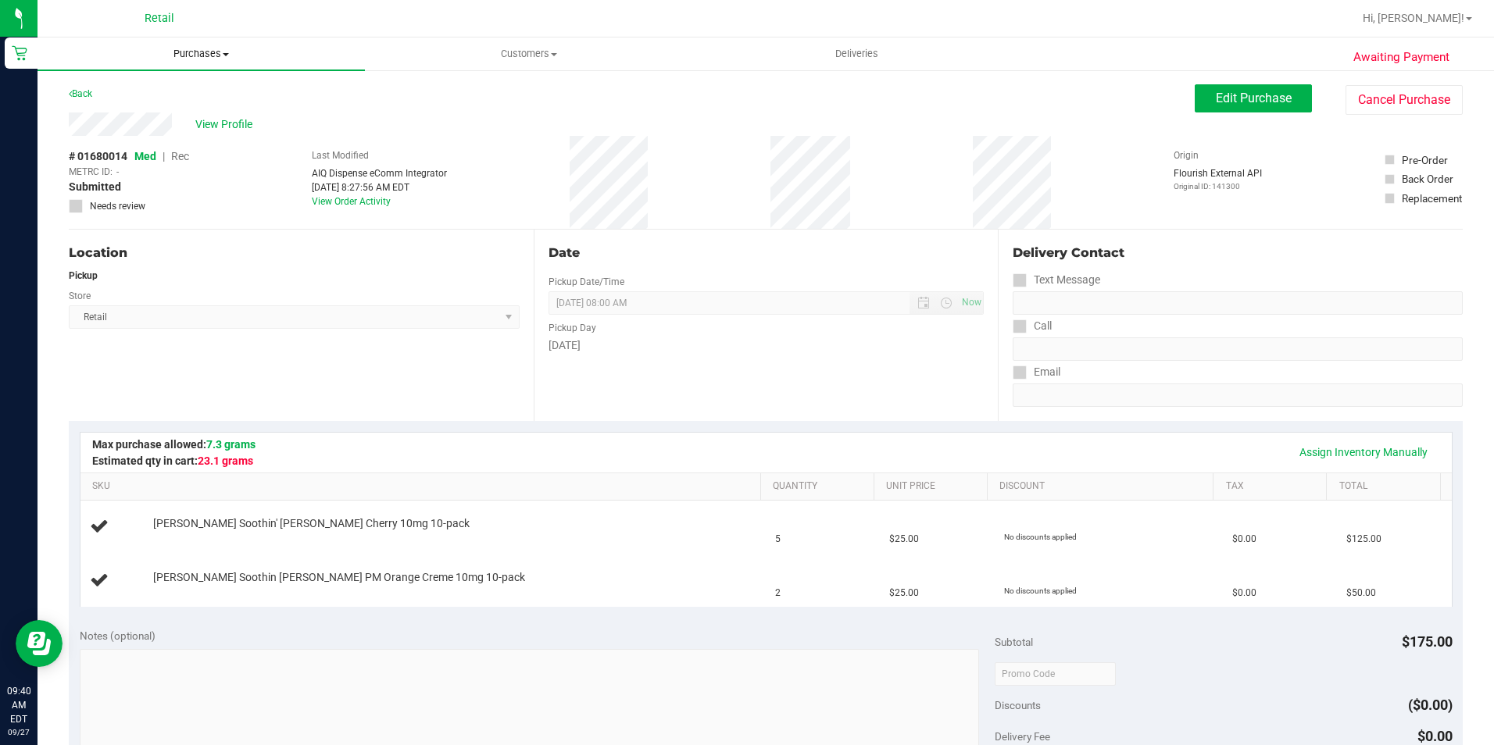
click at [202, 57] on span "Purchases" at bounding box center [201, 54] width 327 height 14
click at [113, 118] on span "Fulfillment" at bounding box center [86, 112] width 97 height 13
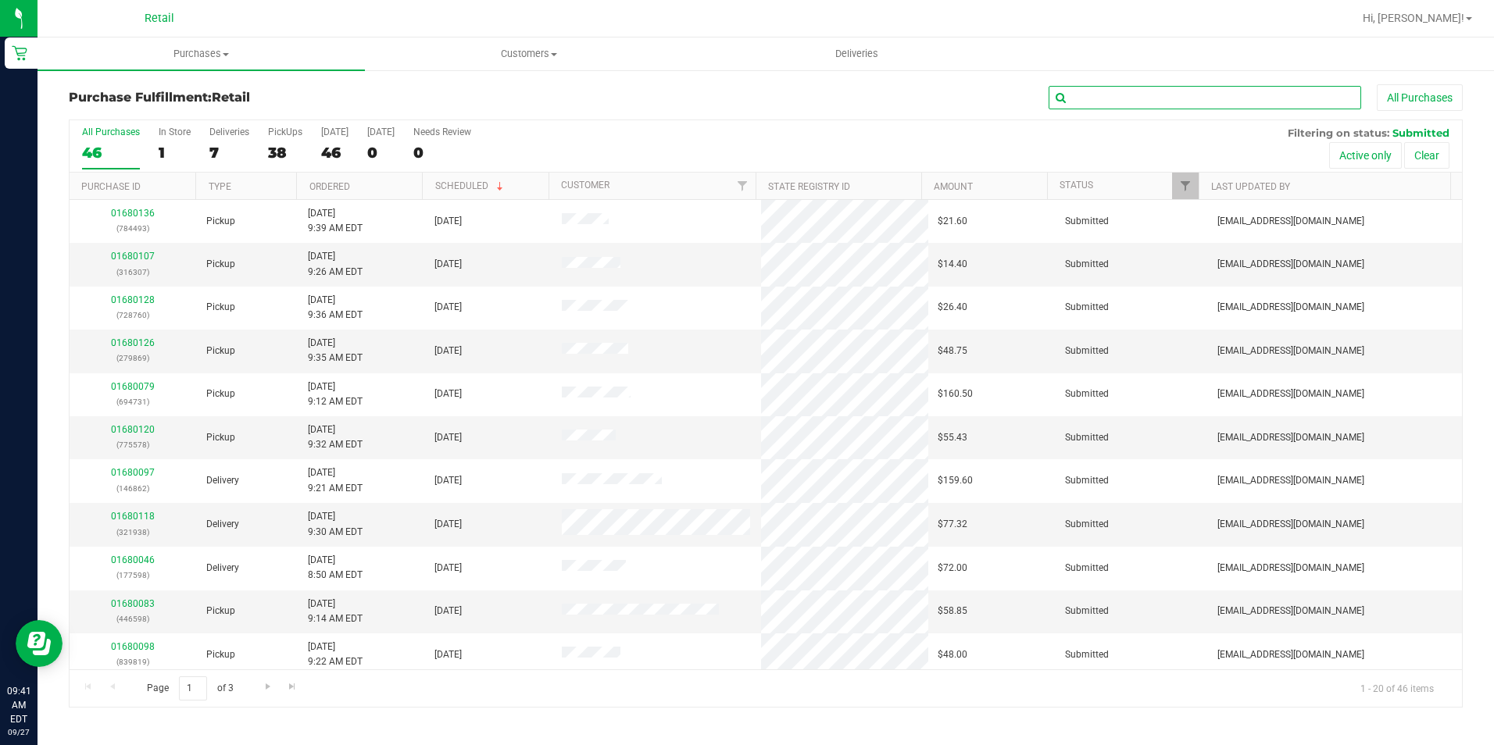
click at [1110, 95] on input "text" at bounding box center [1205, 97] width 313 height 23
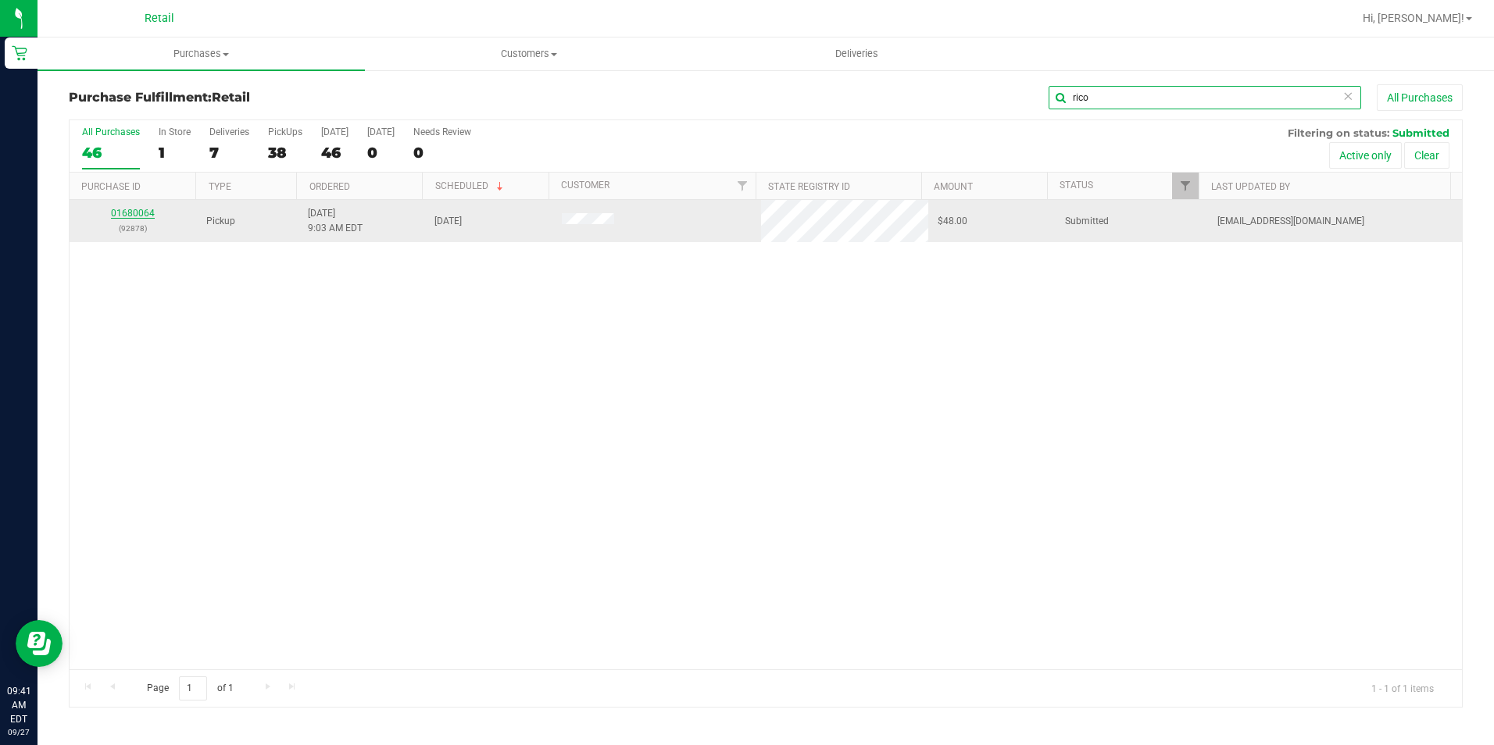
type input "rico"
click at [148, 216] on link "01680064" at bounding box center [133, 213] width 44 height 11
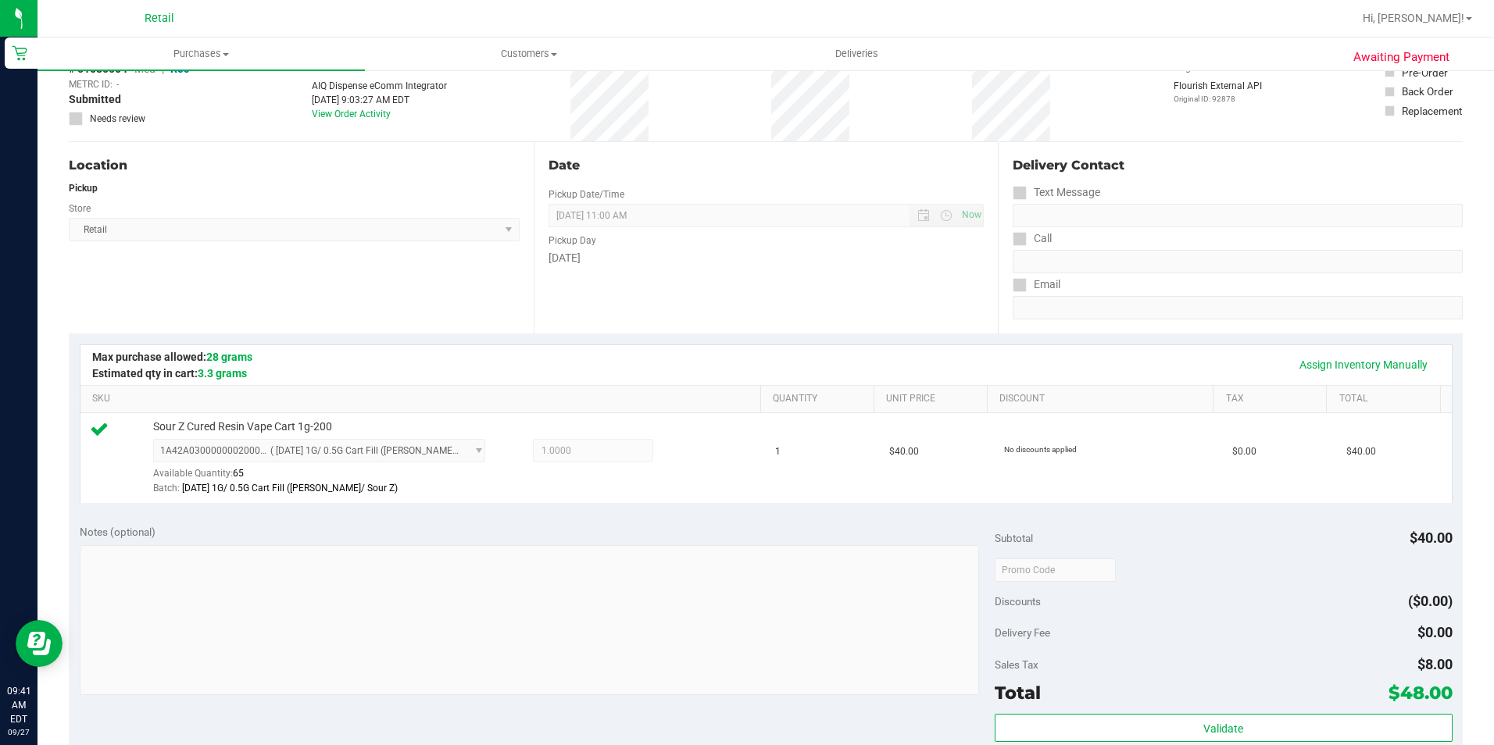
scroll to position [234, 0]
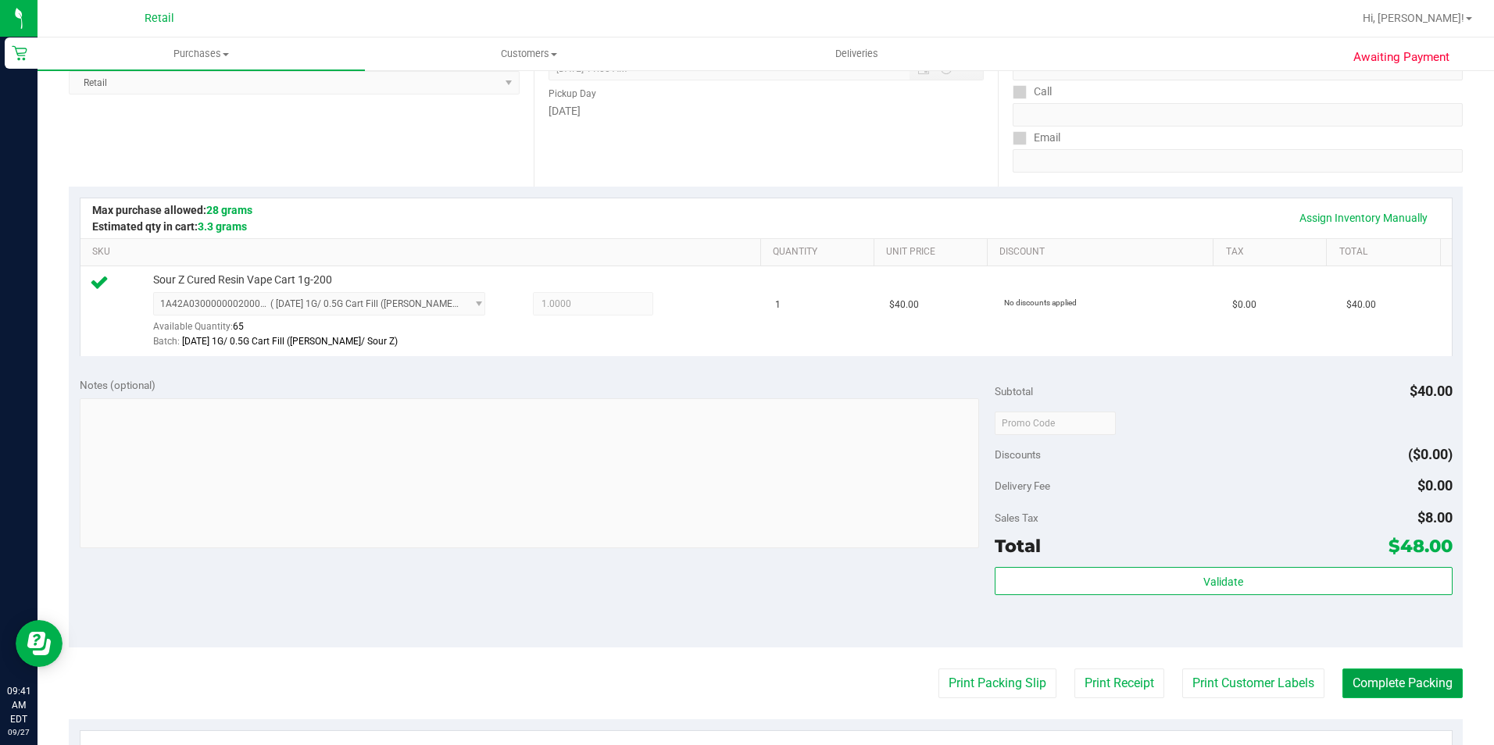
click at [1382, 677] on button "Complete Packing" at bounding box center [1402, 684] width 120 height 30
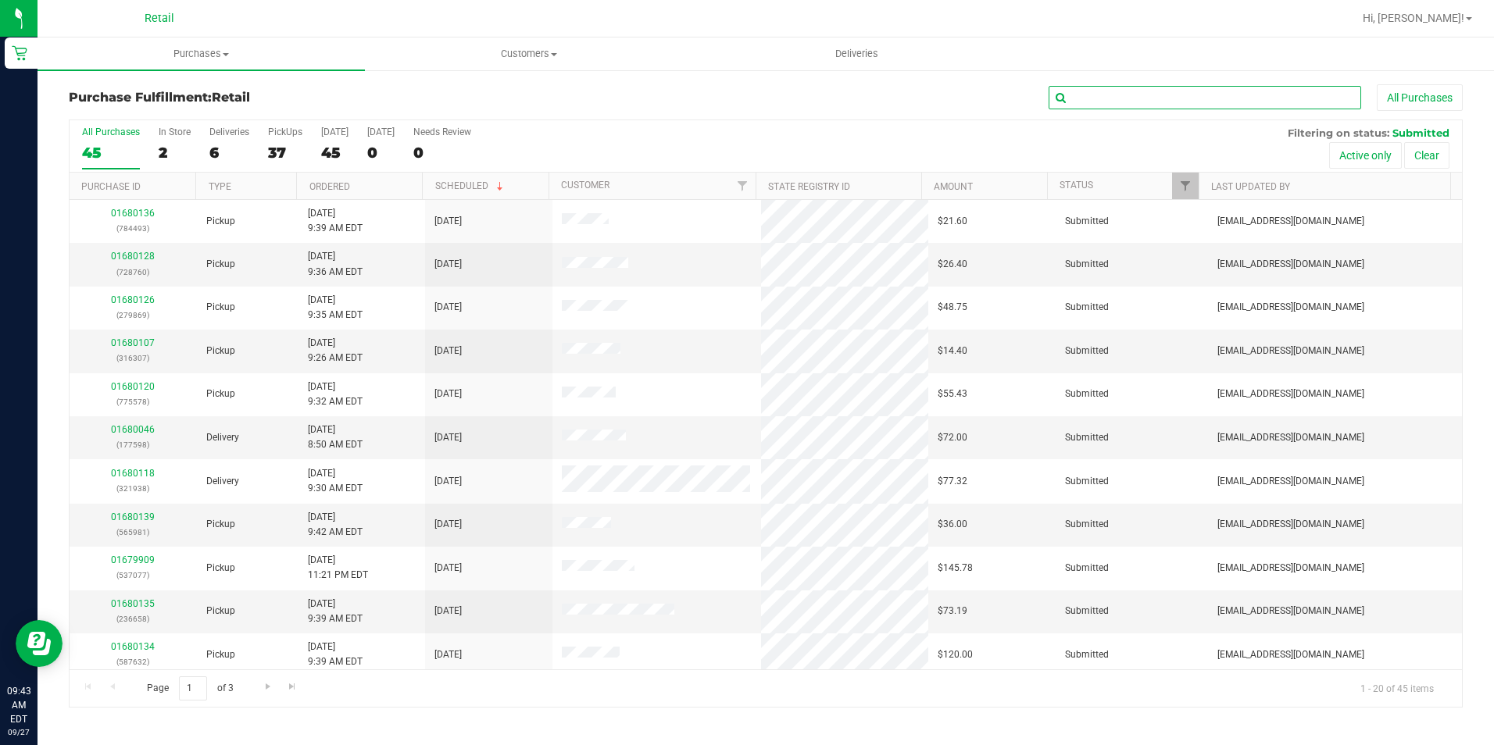
click at [1080, 99] on input "text" at bounding box center [1205, 97] width 313 height 23
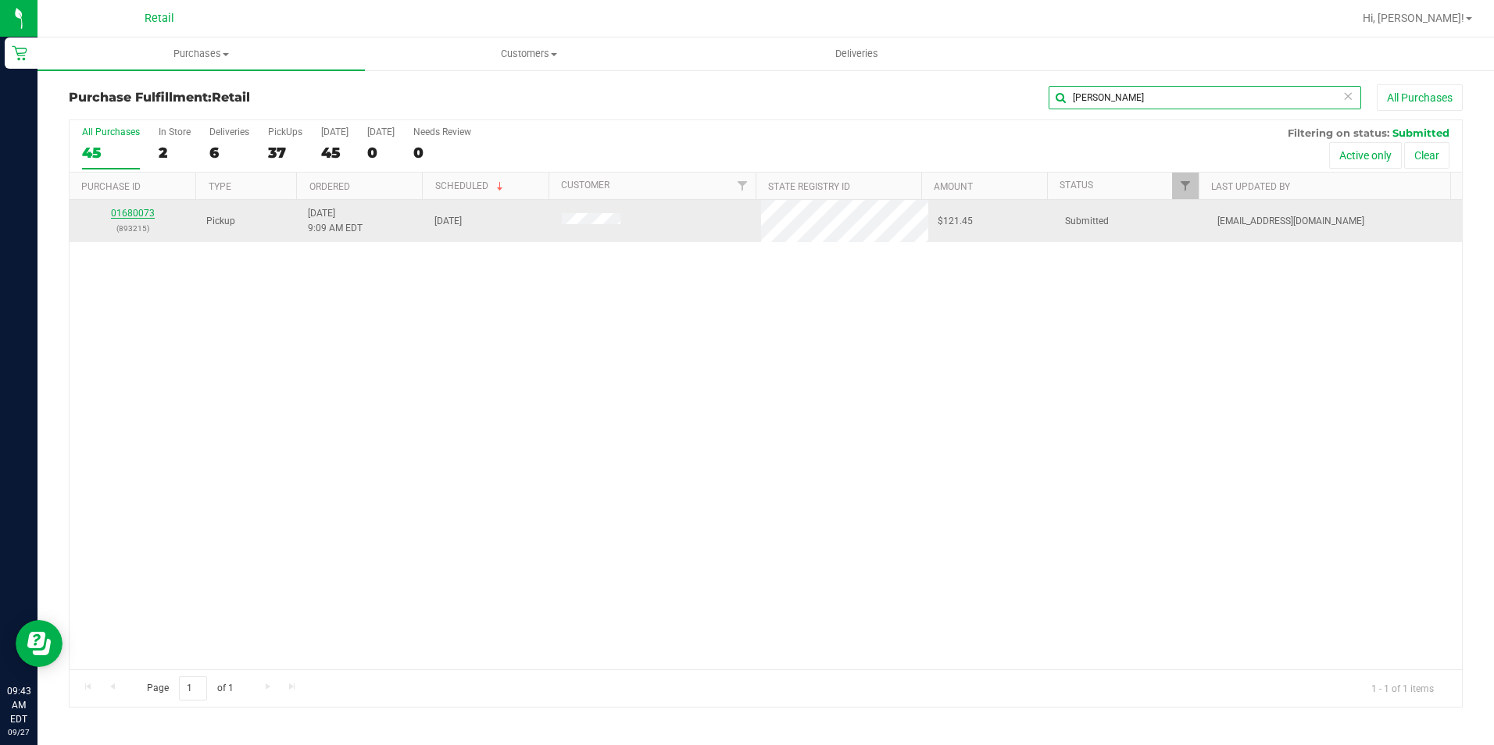
type input "[PERSON_NAME]"
click at [129, 209] on link "01680073" at bounding box center [133, 213] width 44 height 11
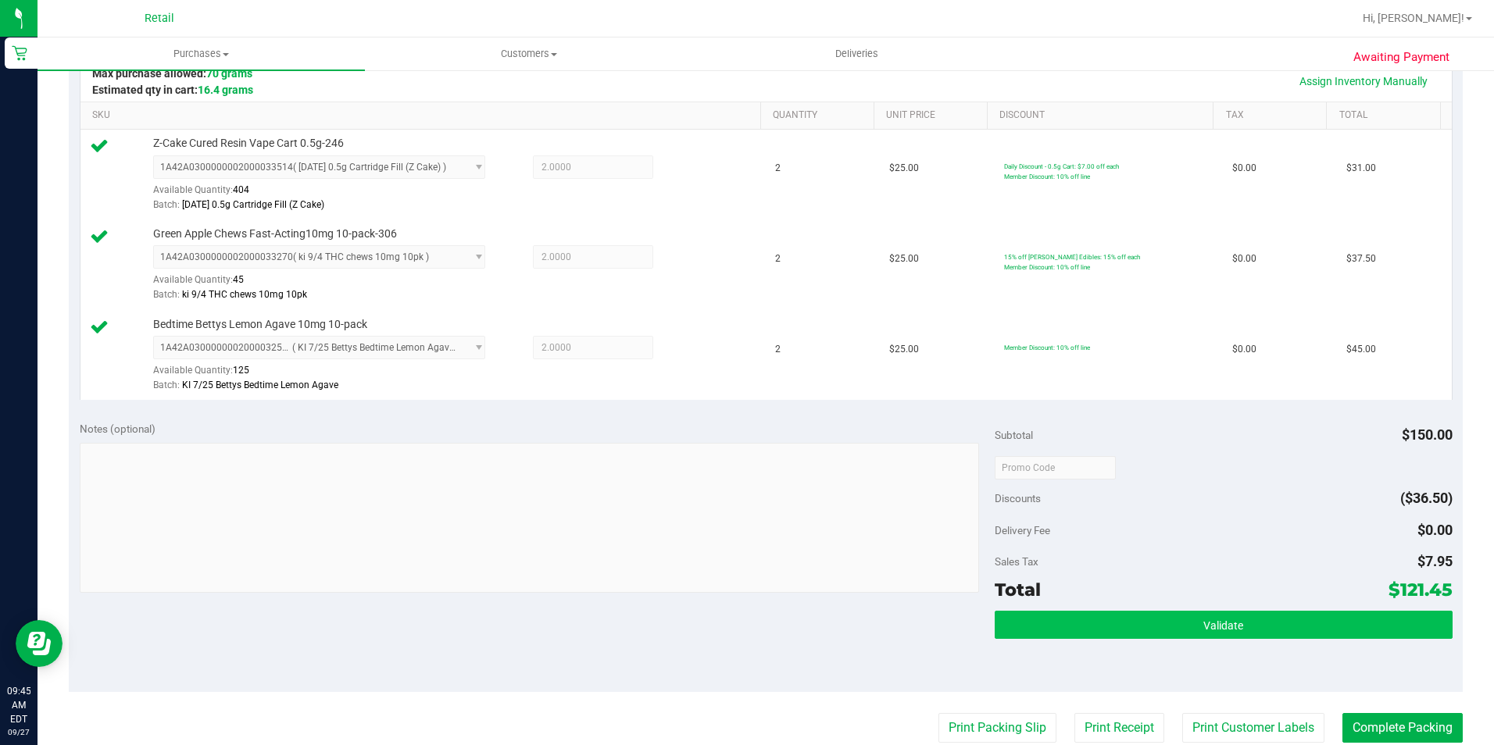
scroll to position [391, 0]
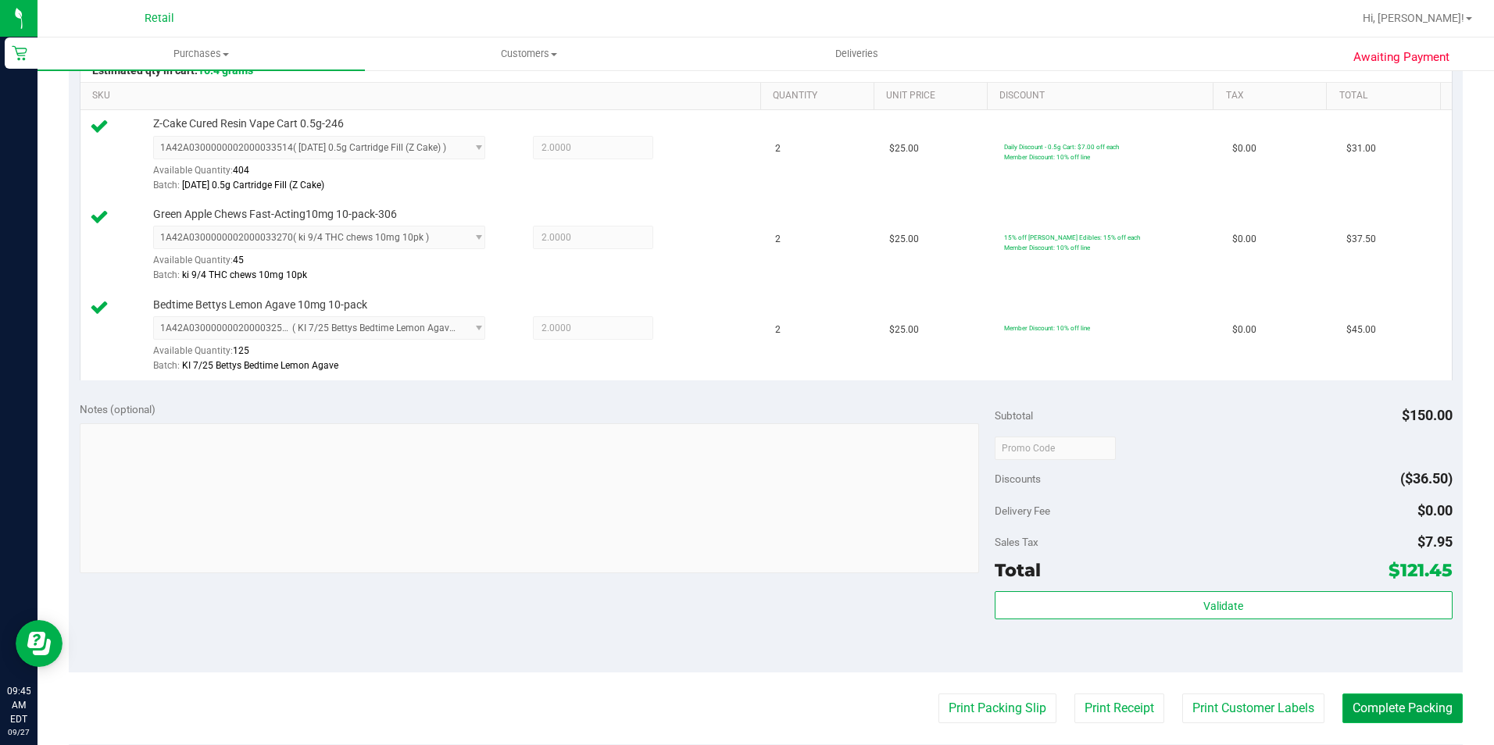
click at [1424, 720] on button "Complete Packing" at bounding box center [1402, 709] width 120 height 30
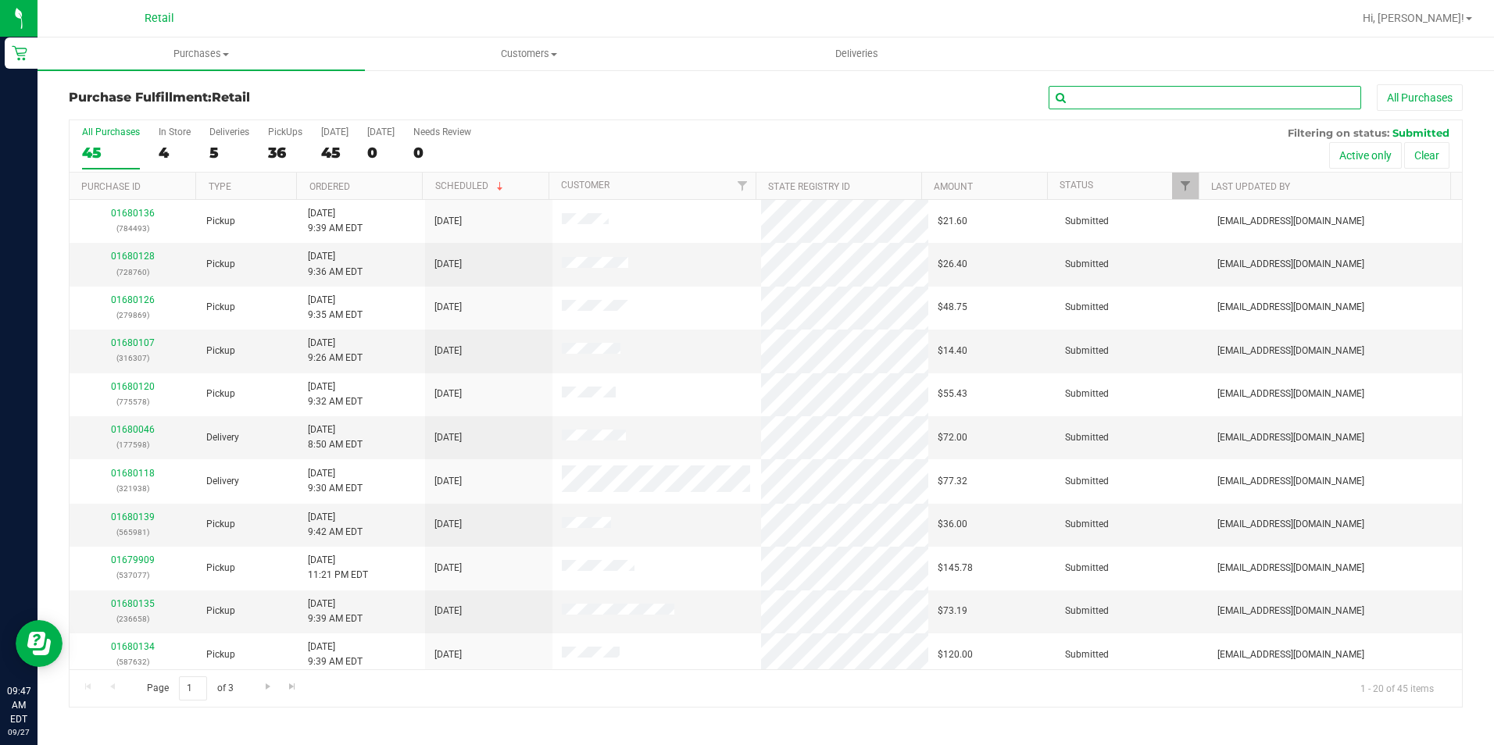
click at [1132, 95] on input "text" at bounding box center [1205, 97] width 313 height 23
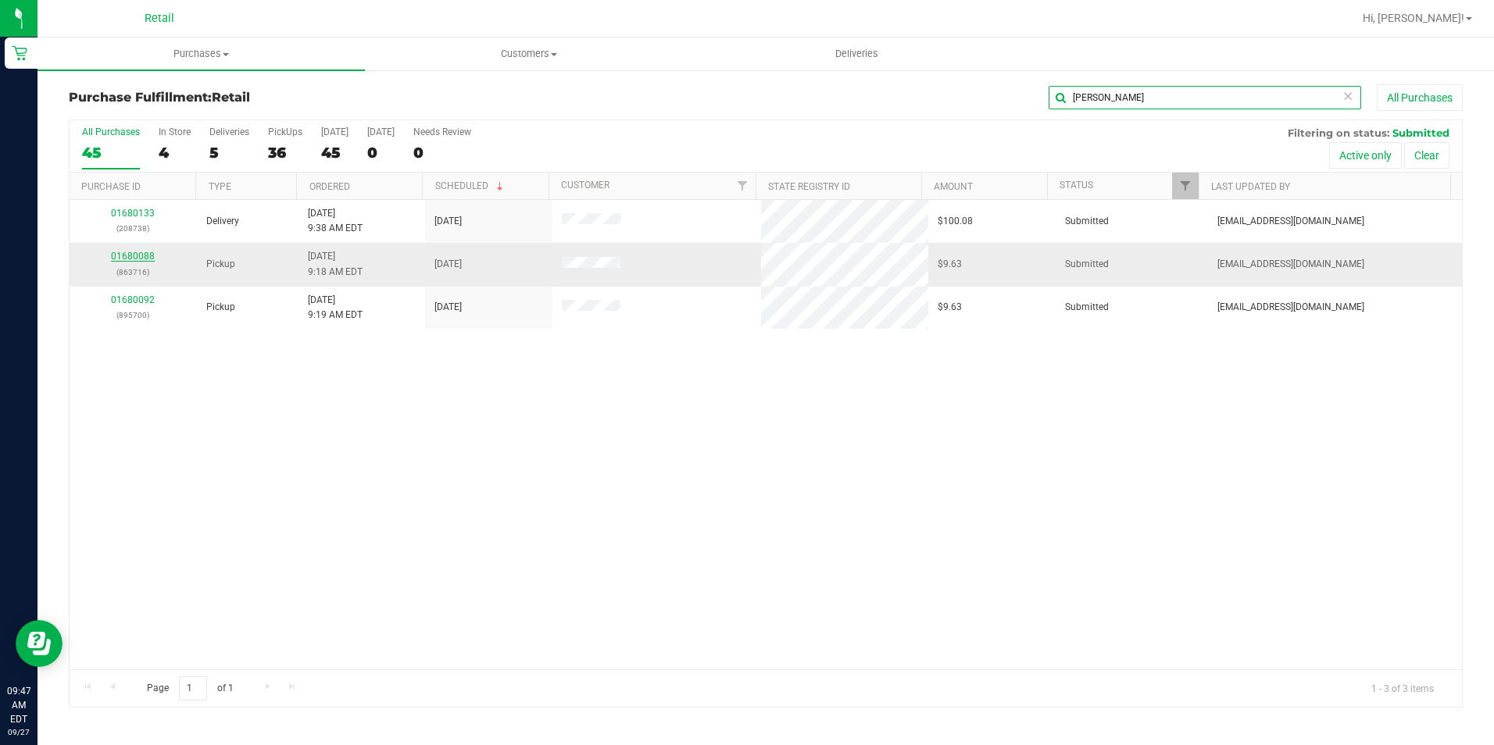
type input "jeff"
click at [141, 256] on link "01680088" at bounding box center [133, 256] width 44 height 11
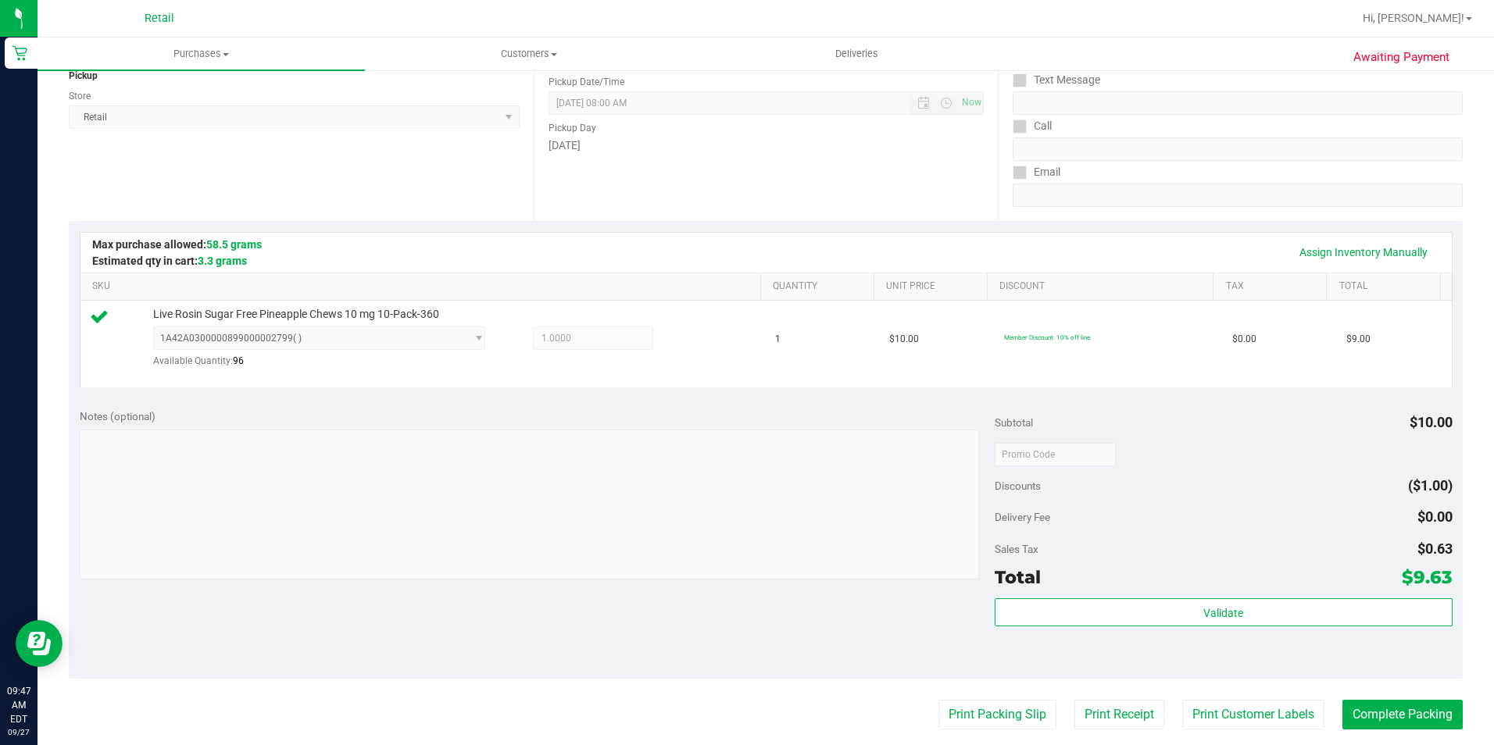
scroll to position [313, 0]
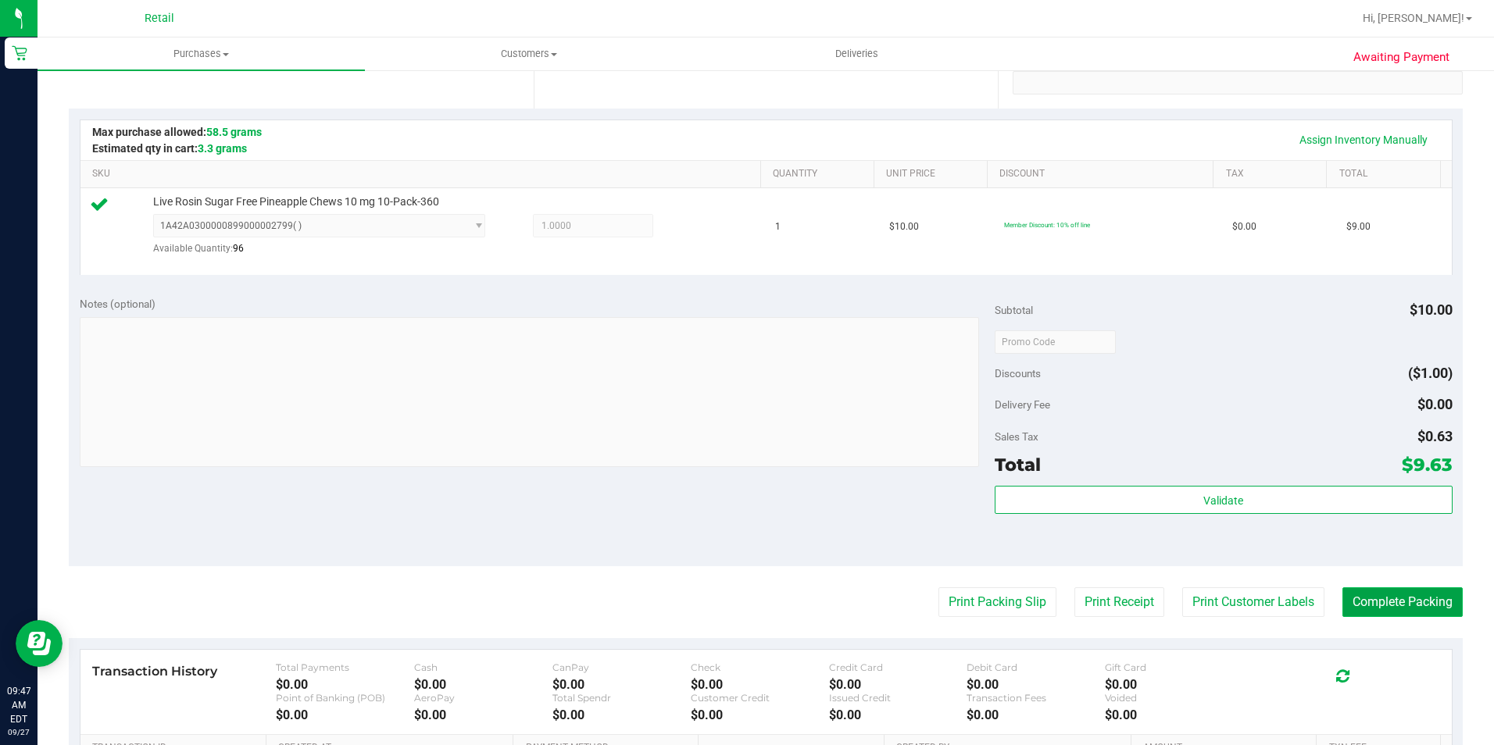
click at [1417, 612] on button "Complete Packing" at bounding box center [1402, 603] width 120 height 30
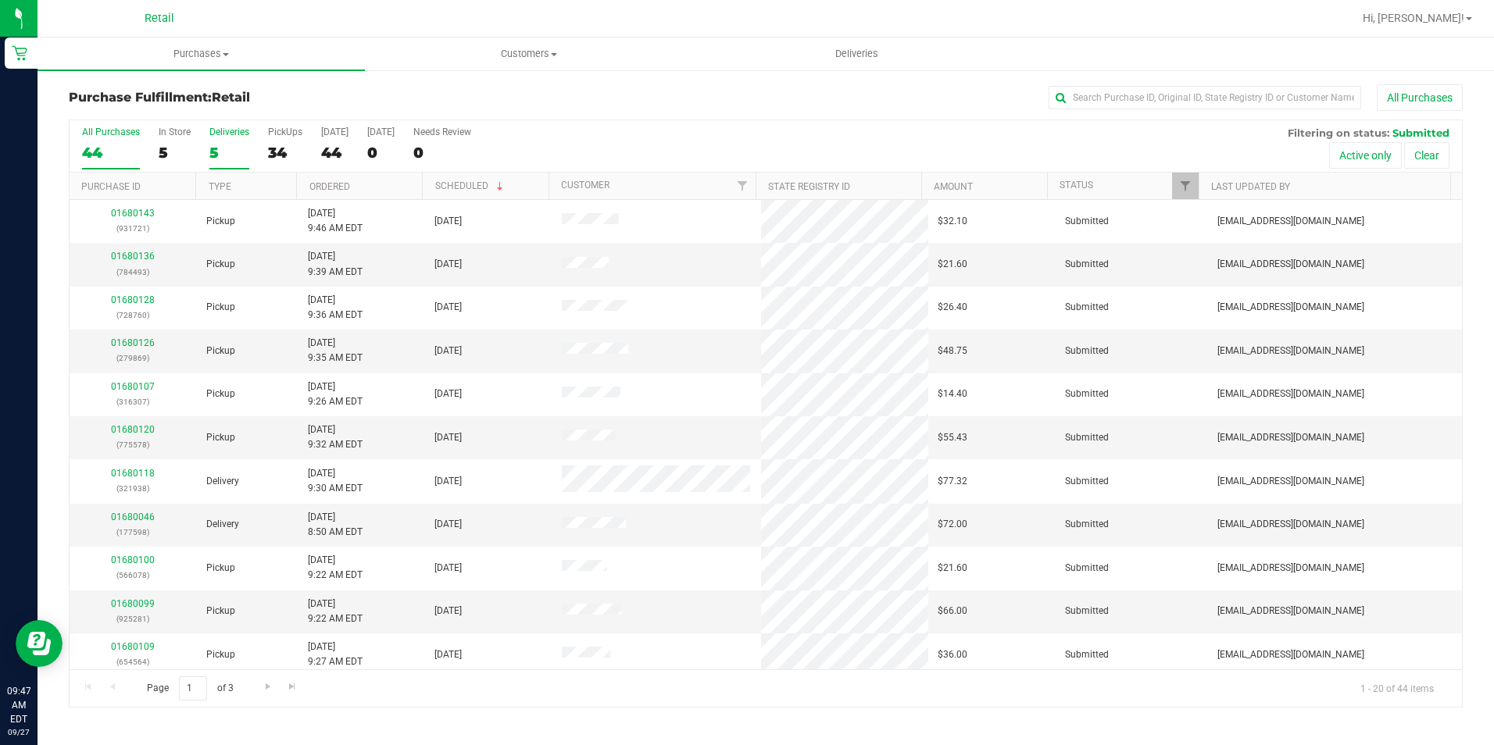
click at [216, 145] on div "5" at bounding box center [229, 153] width 40 height 18
click at [0, 0] on input "Deliveries 5" at bounding box center [0, 0] width 0 height 0
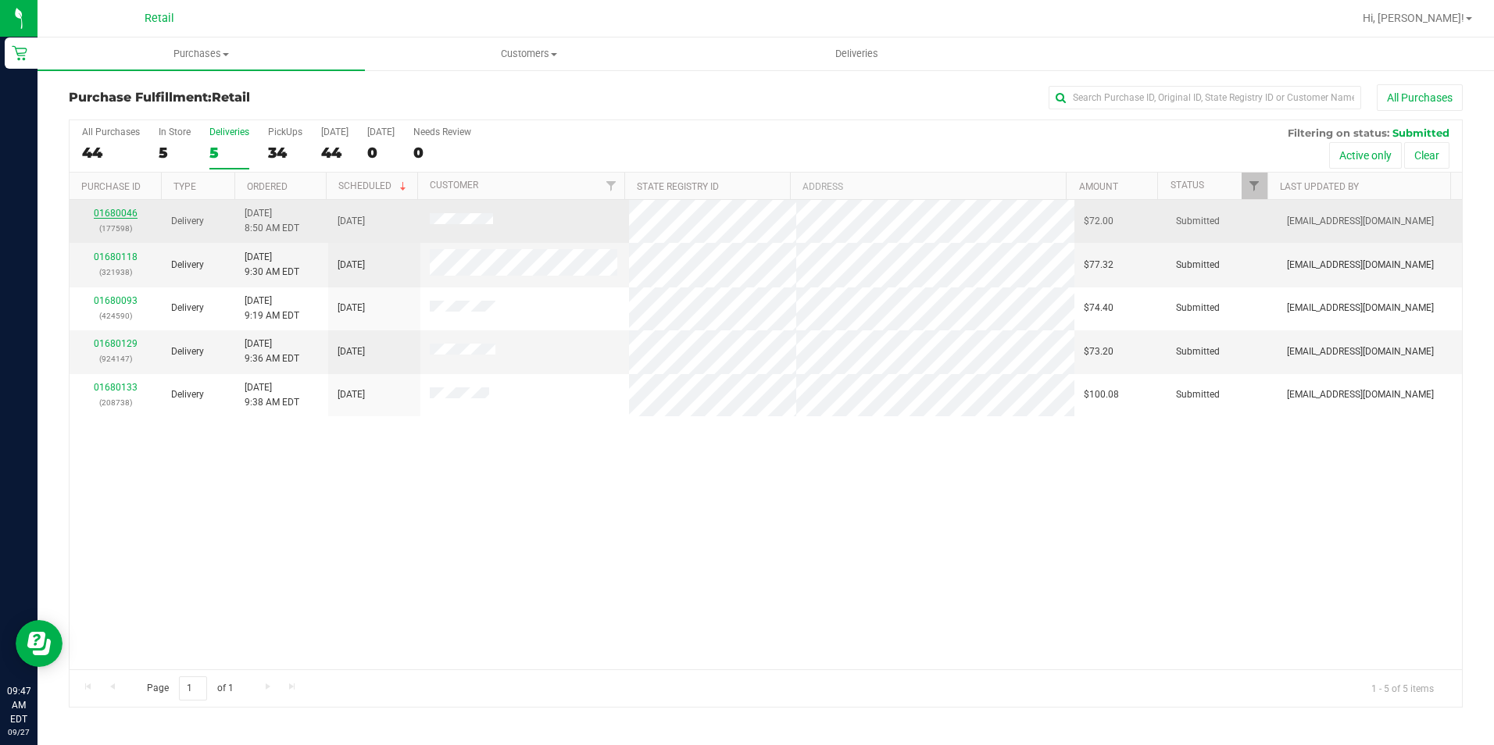
click at [112, 213] on link "01680046" at bounding box center [116, 213] width 44 height 11
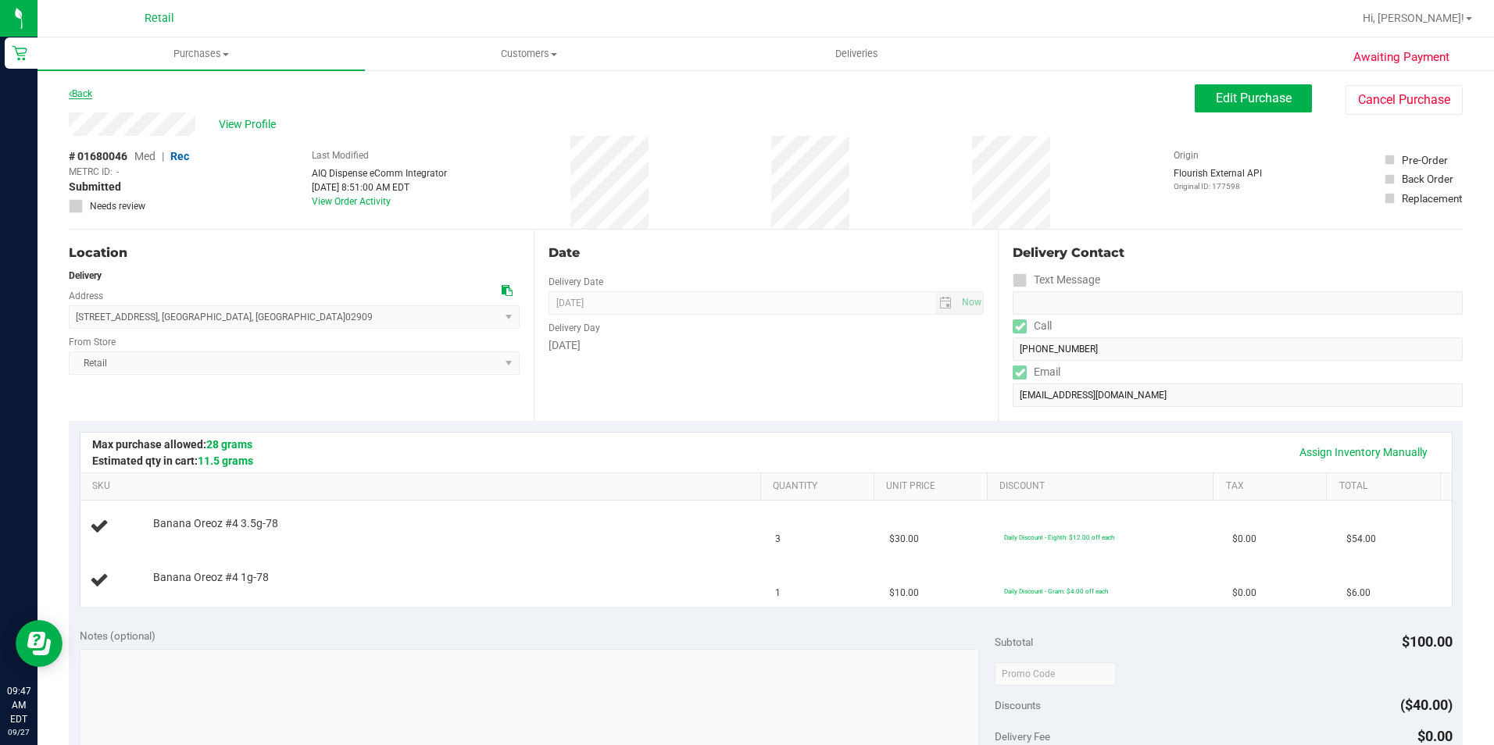
click at [88, 92] on link "Back" at bounding box center [80, 93] width 23 height 11
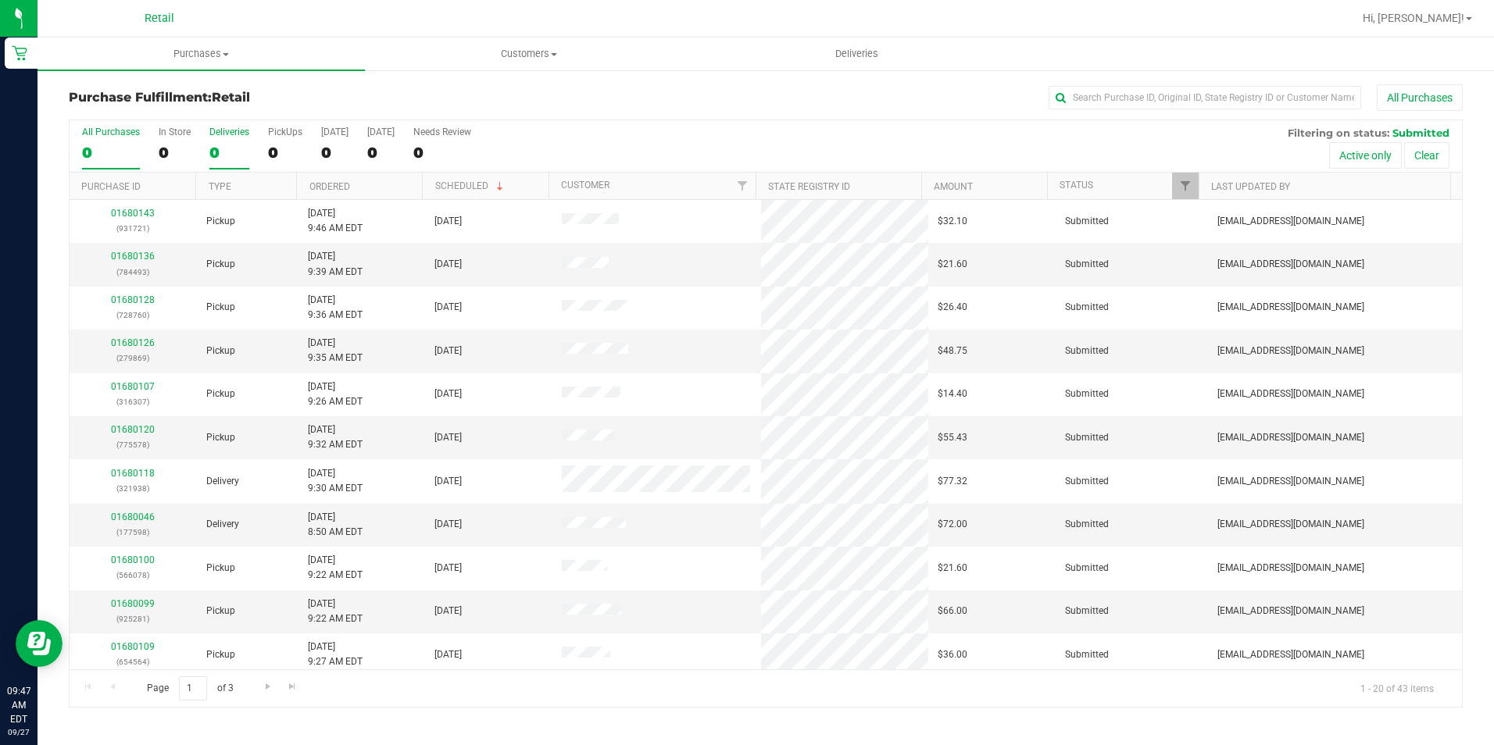
click at [227, 151] on div "0" at bounding box center [229, 153] width 40 height 18
click at [0, 0] on input "Deliveries 0" at bounding box center [0, 0] width 0 height 0
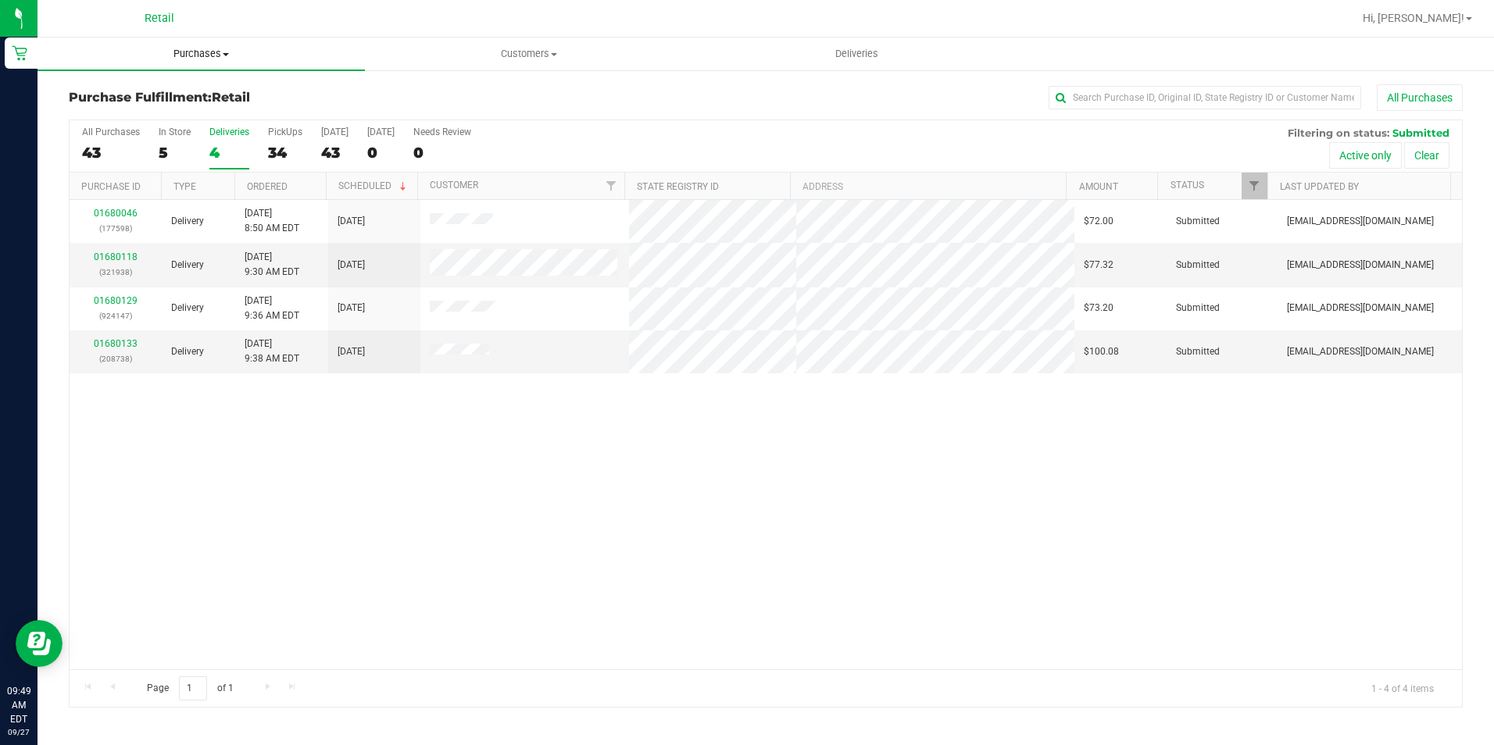
click at [182, 47] on span "Purchases" at bounding box center [201, 54] width 327 height 14
click at [115, 108] on span "Fulfillment" at bounding box center [86, 112] width 97 height 13
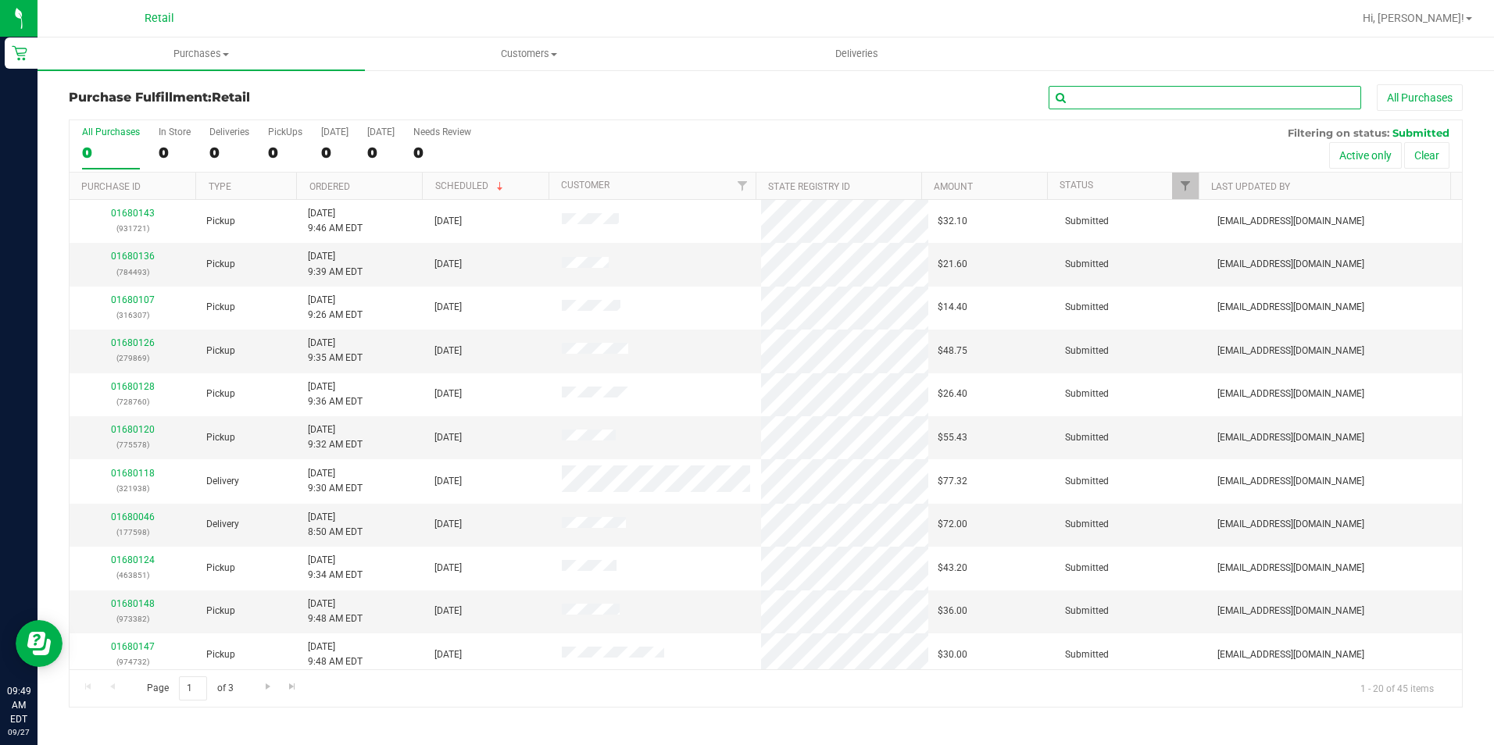
click at [1146, 96] on input "text" at bounding box center [1205, 97] width 313 height 23
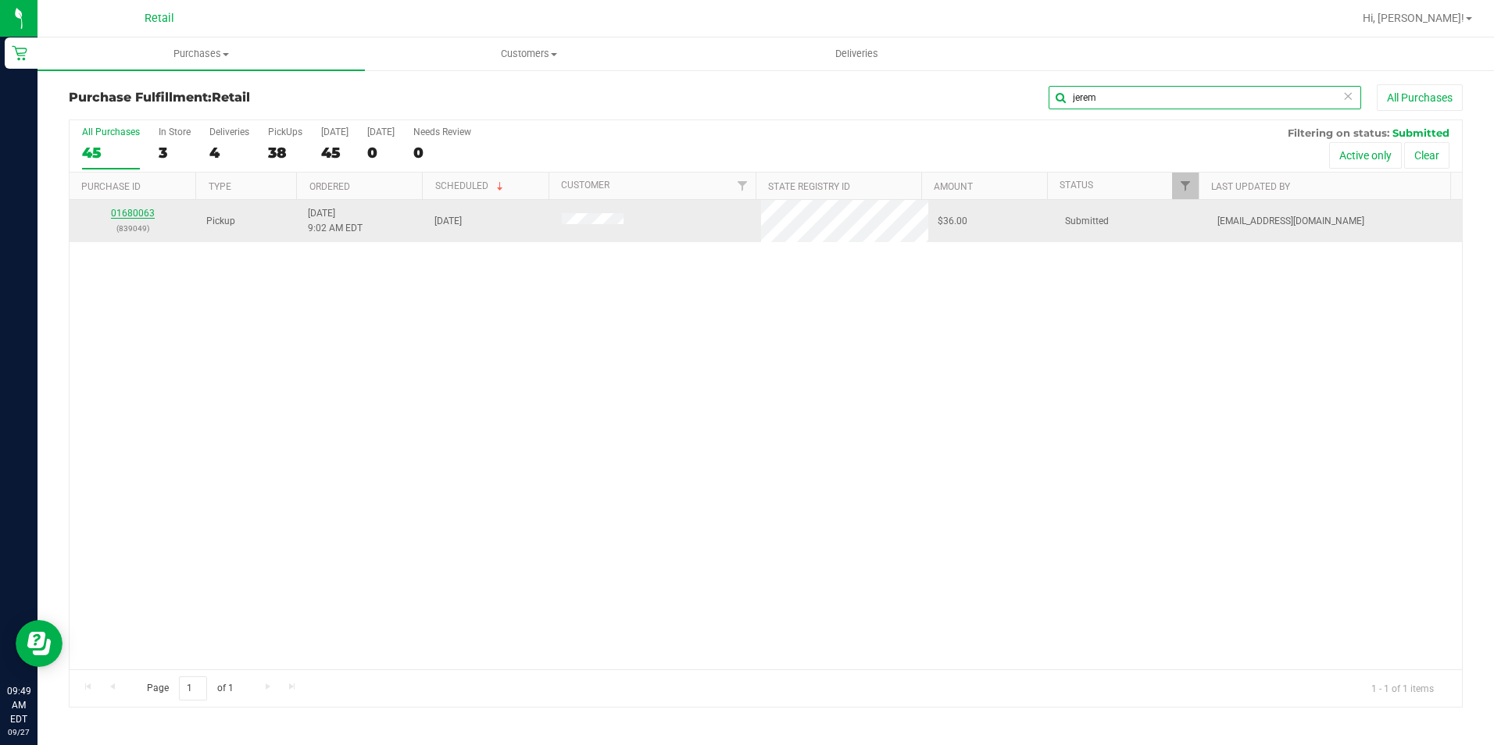
type input "jerem"
click at [130, 209] on link "01680063" at bounding box center [133, 213] width 44 height 11
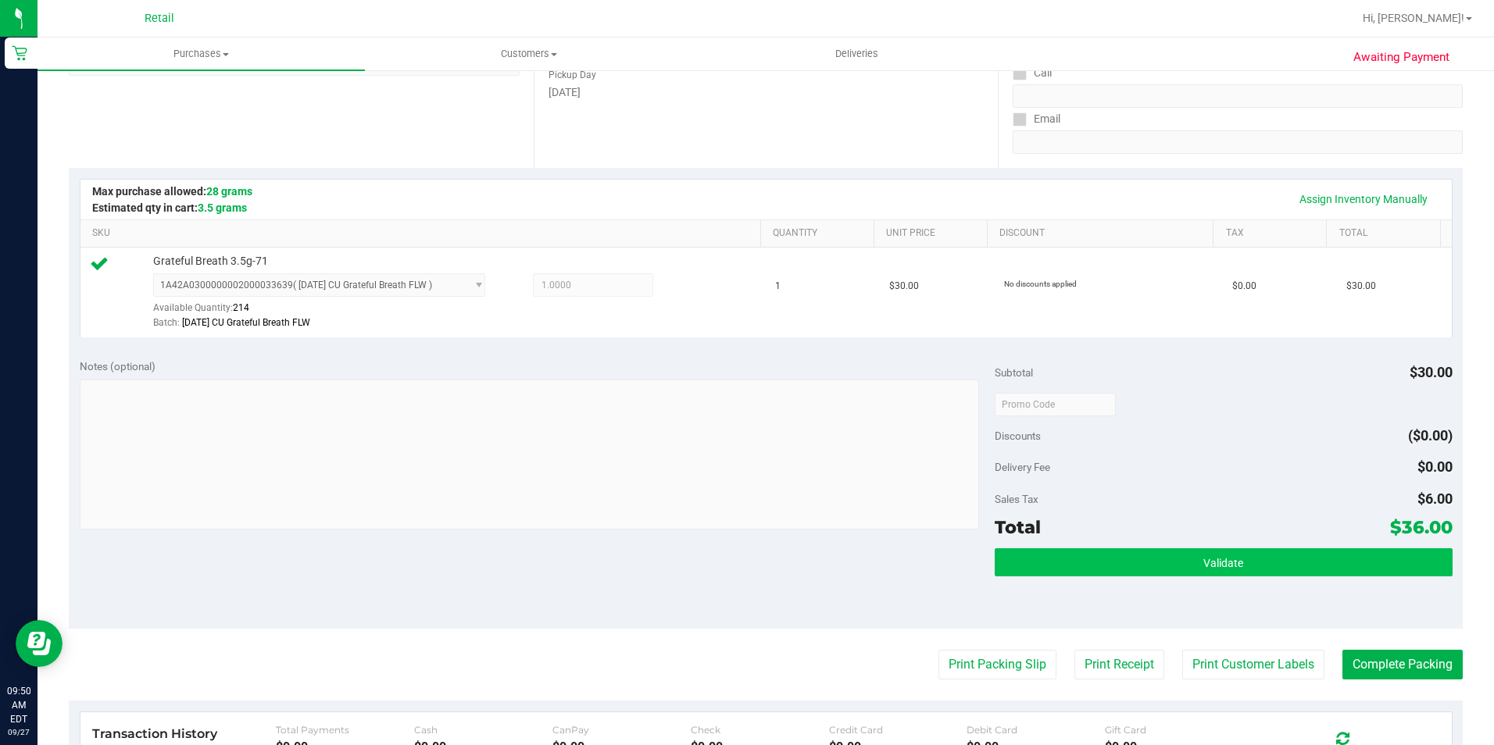
scroll to position [313, 0]
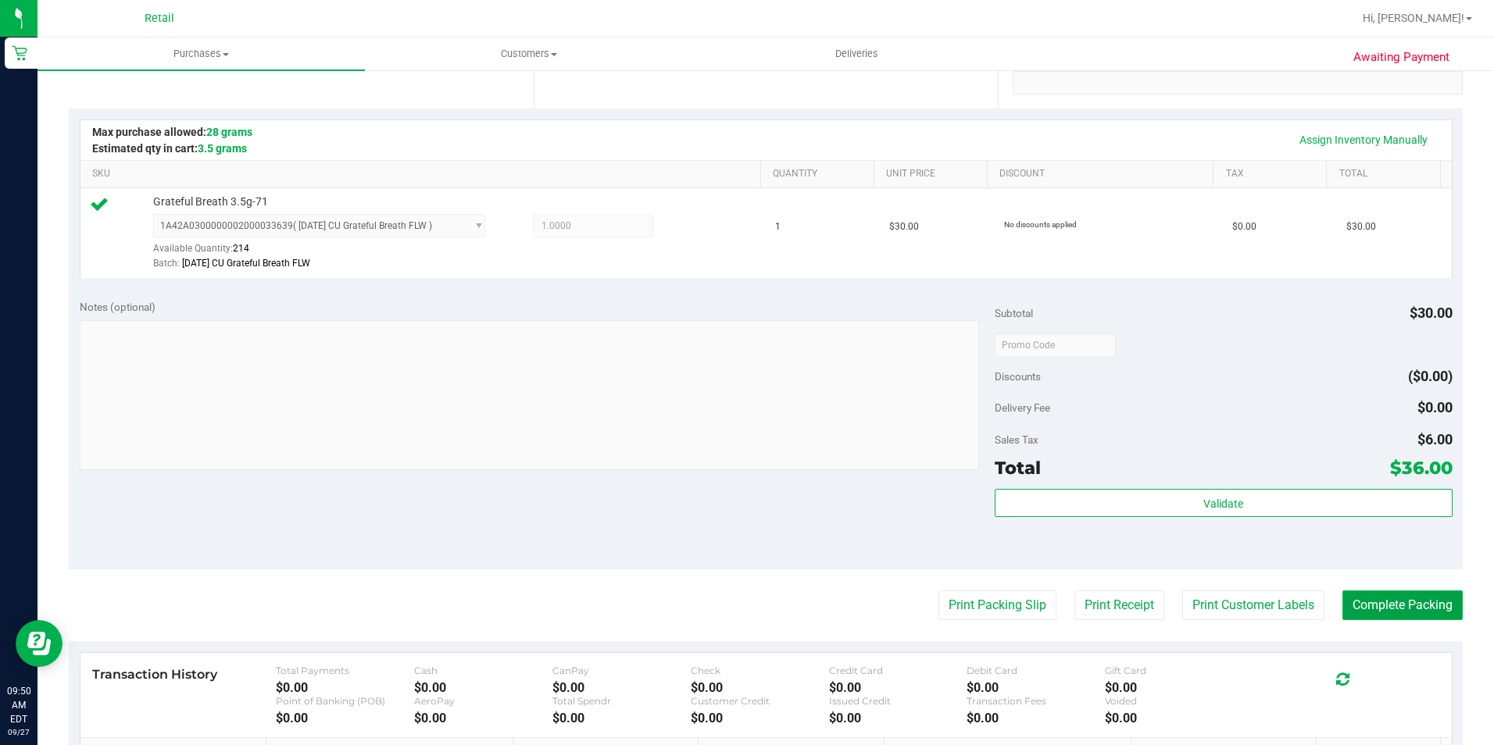
click at [1367, 599] on button "Complete Packing" at bounding box center [1402, 606] width 120 height 30
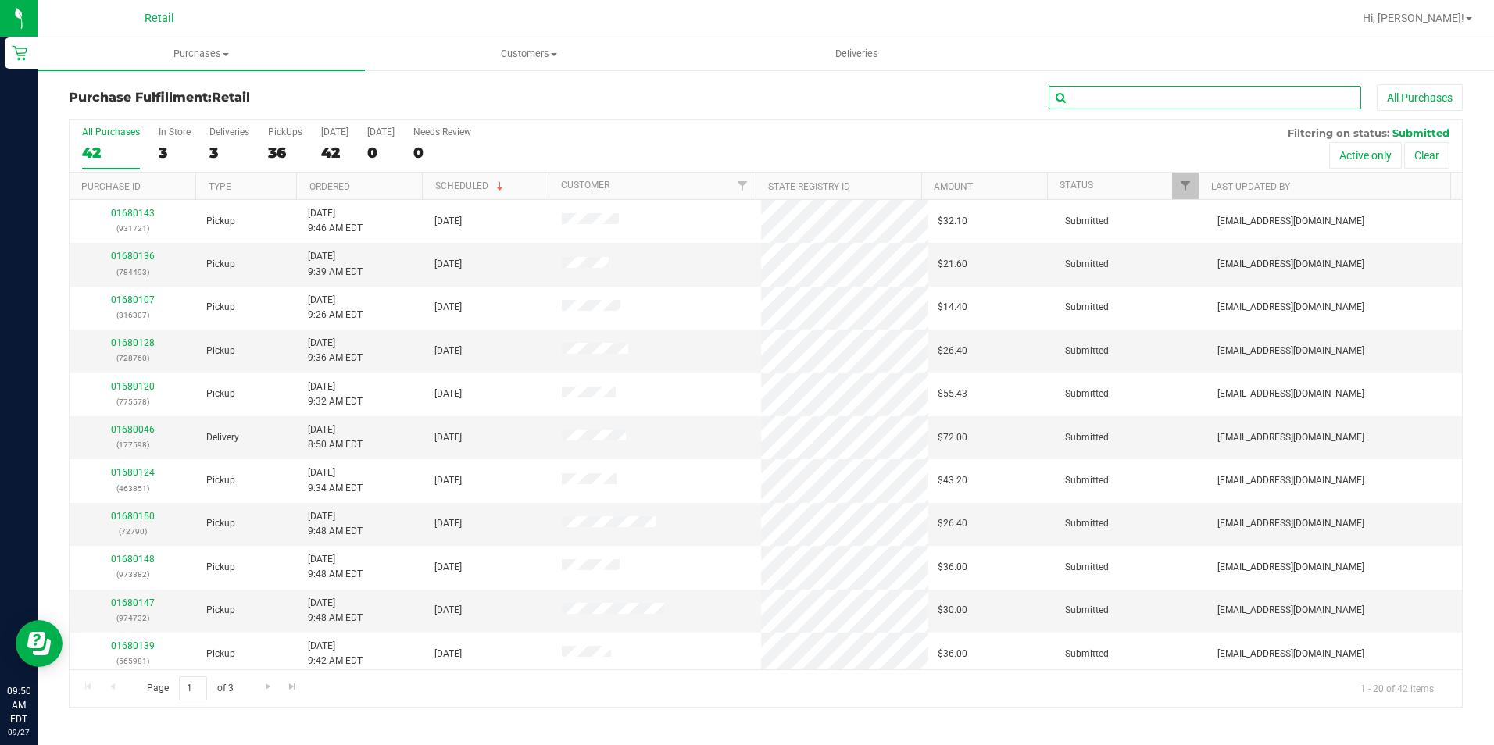
click at [1199, 105] on input "text" at bounding box center [1205, 97] width 313 height 23
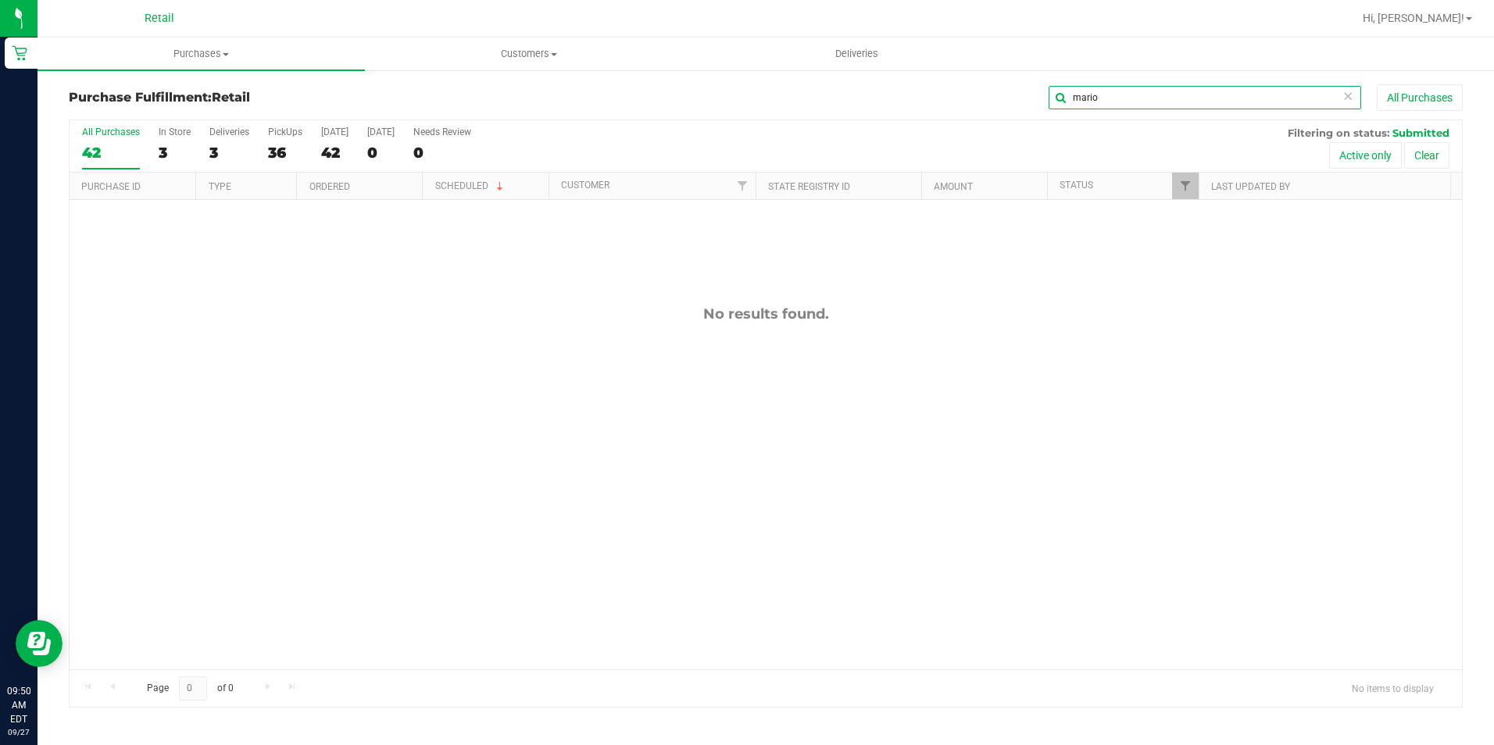
drag, startPoint x: 1108, startPoint y: 98, endPoint x: 1011, endPoint y: 98, distance: 96.9
click at [1011, 98] on div "mario All Purchases" at bounding box center [998, 97] width 929 height 27
type input "mario"
click at [272, 149] on div "36" at bounding box center [285, 153] width 34 height 18
click at [0, 0] on input "PickUps 36" at bounding box center [0, 0] width 0 height 0
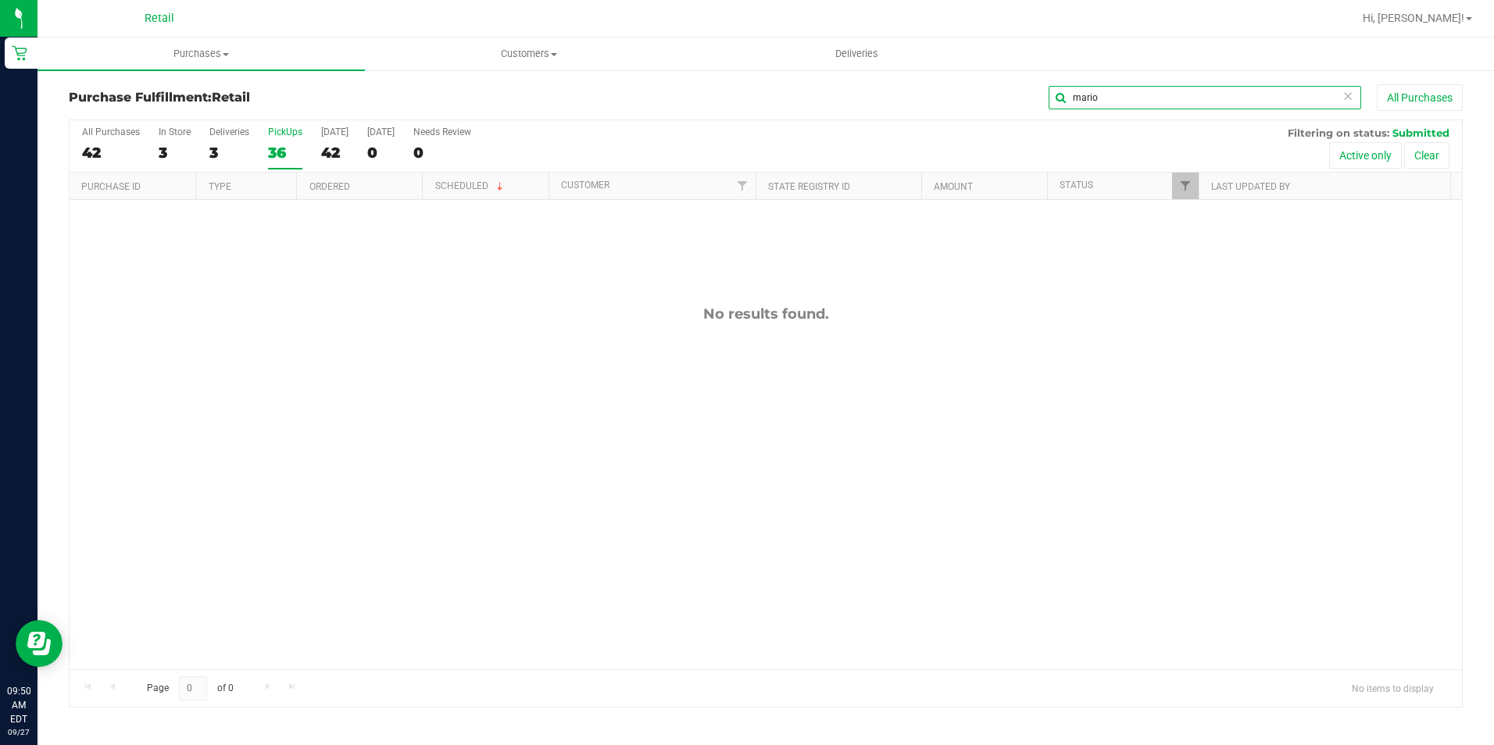
drag, startPoint x: 1061, startPoint y: 95, endPoint x: 1049, endPoint y: 95, distance: 12.5
click at [1049, 95] on input "mario" at bounding box center [1205, 97] width 313 height 23
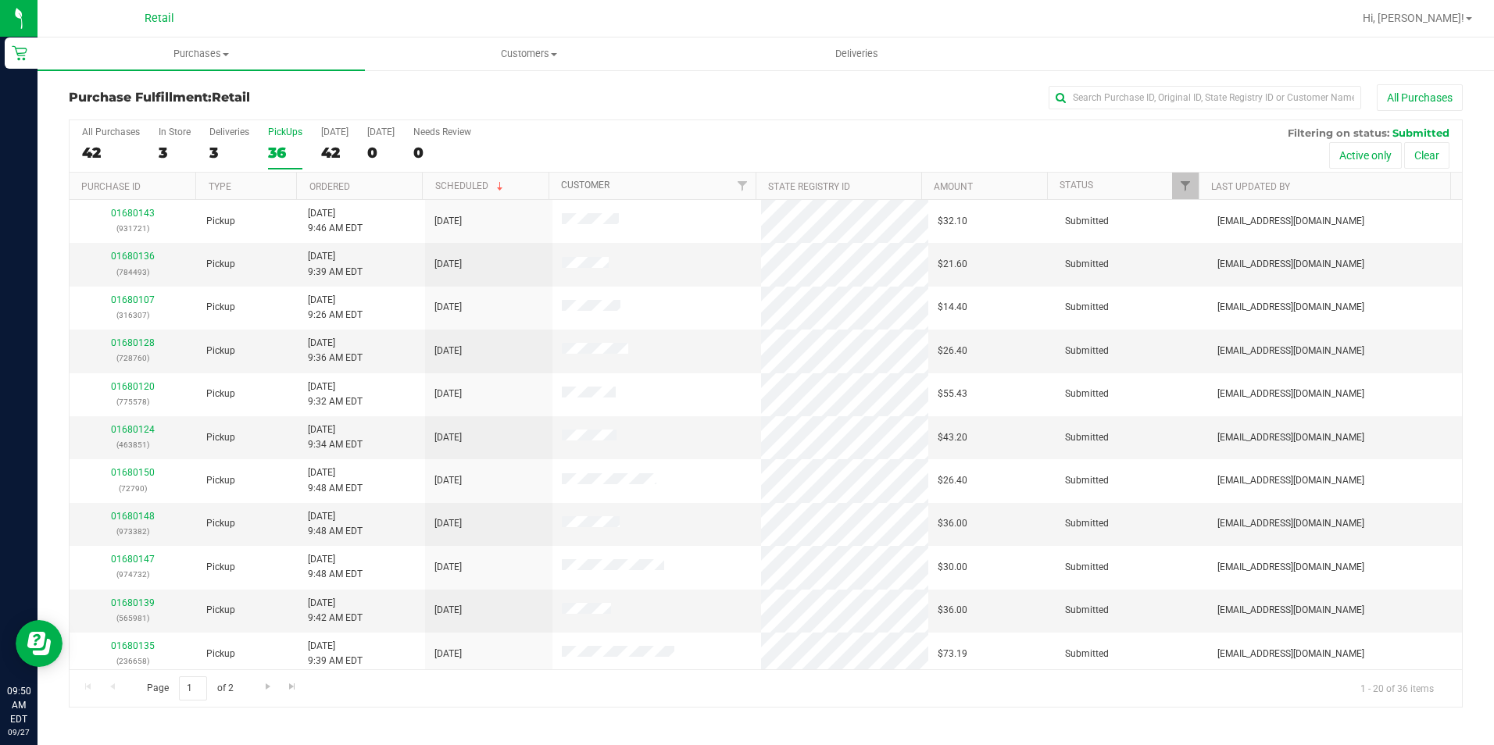
click at [574, 191] on link "Customer" at bounding box center [585, 185] width 48 height 11
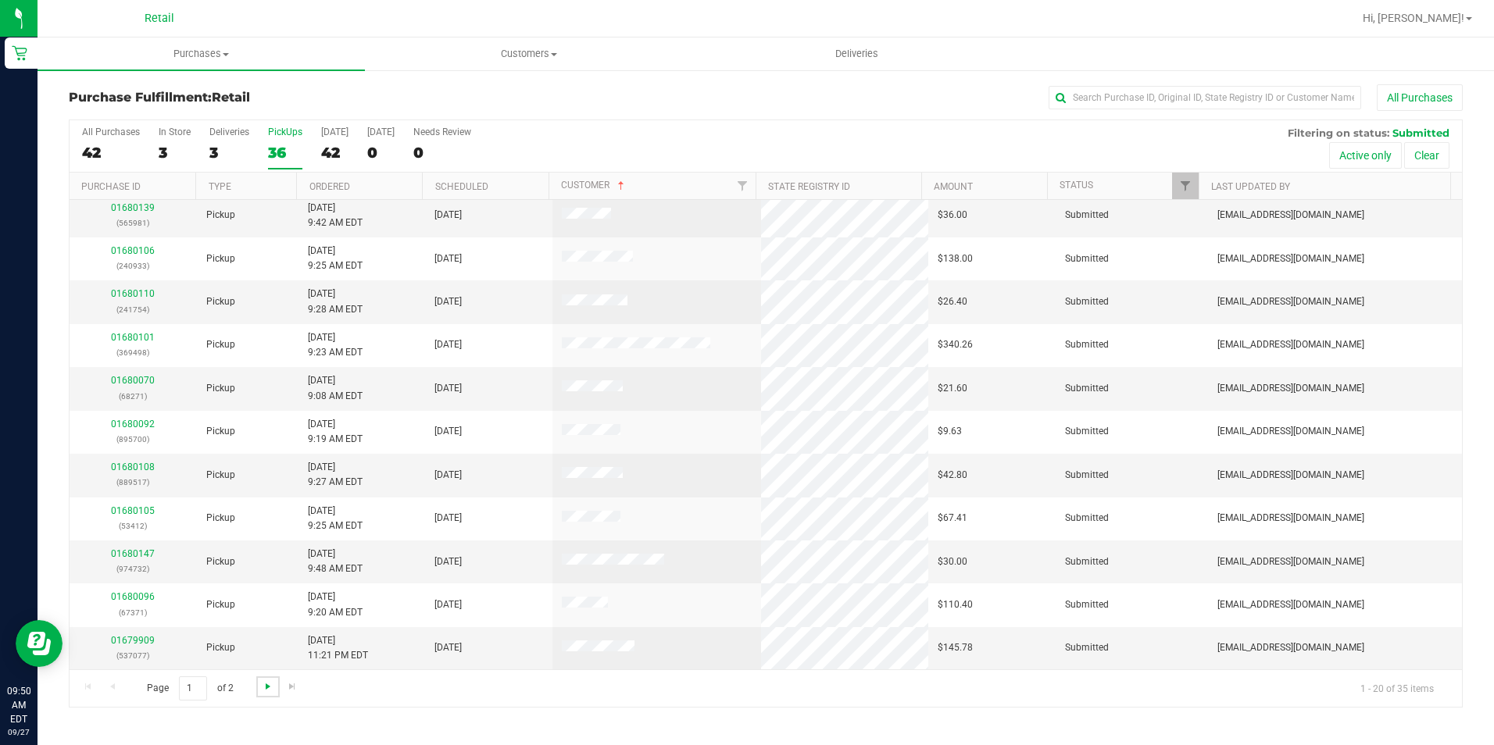
click at [266, 683] on span "Go to the next page" at bounding box center [268, 687] width 13 height 13
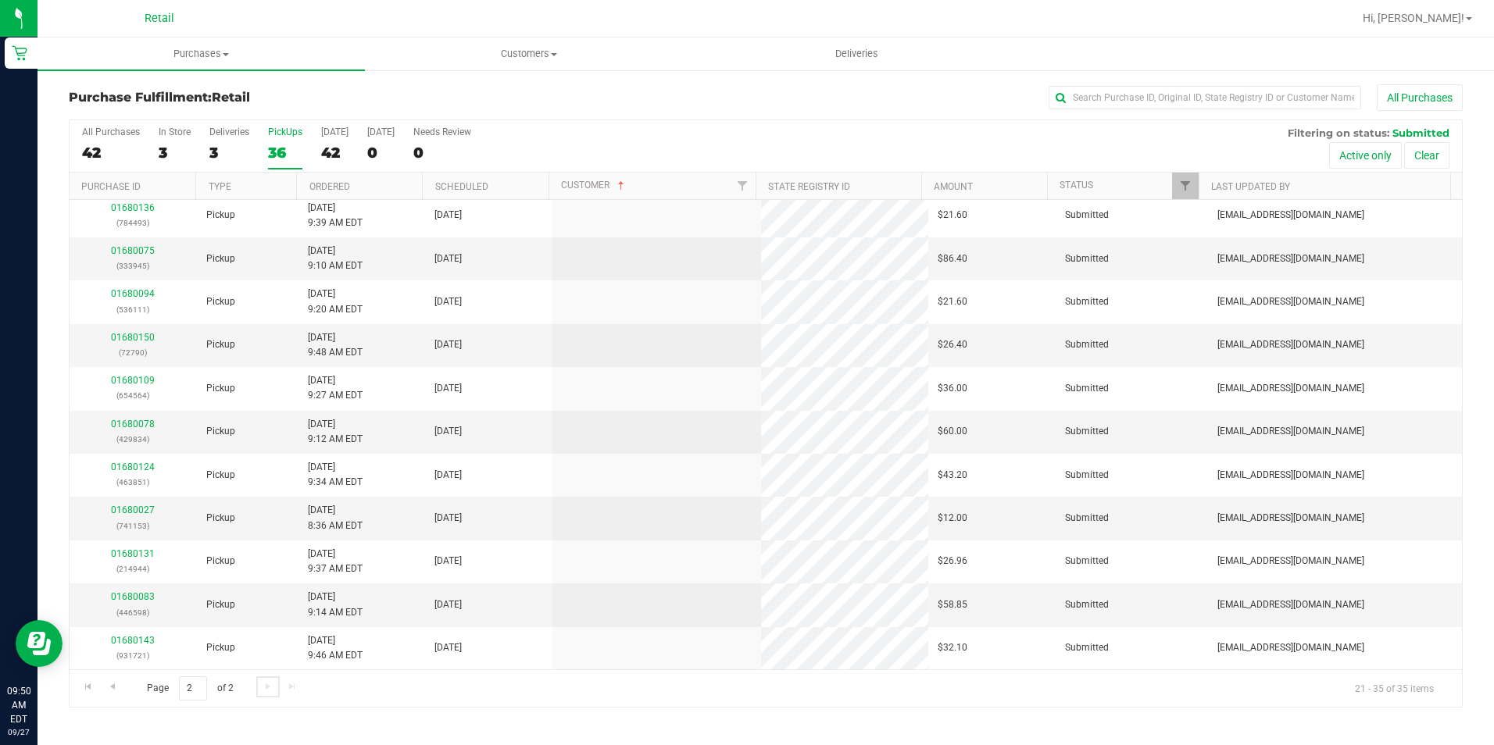
scroll to position [0, 0]
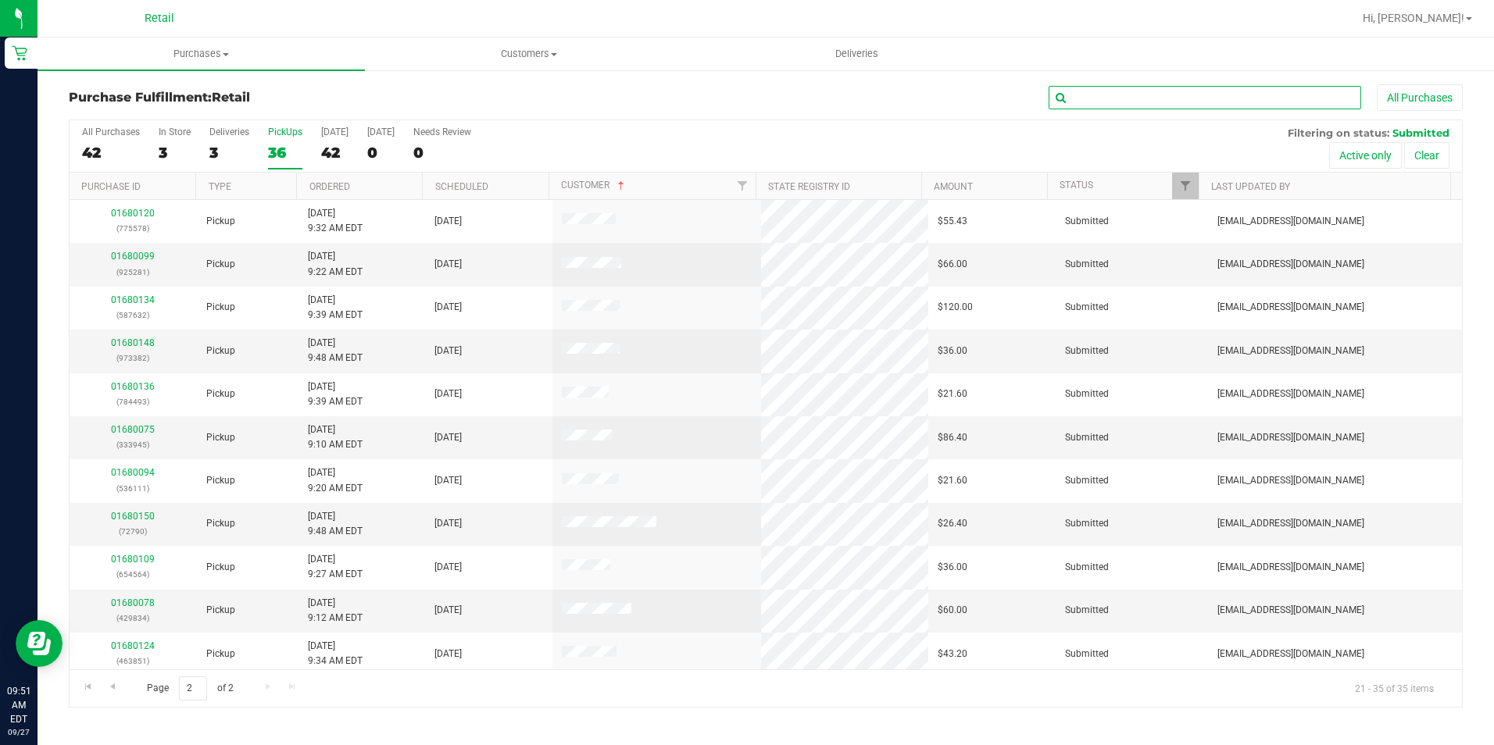
click at [1136, 94] on input "text" at bounding box center [1205, 97] width 313 height 23
click at [1145, 101] on input "text" at bounding box center [1205, 97] width 313 height 23
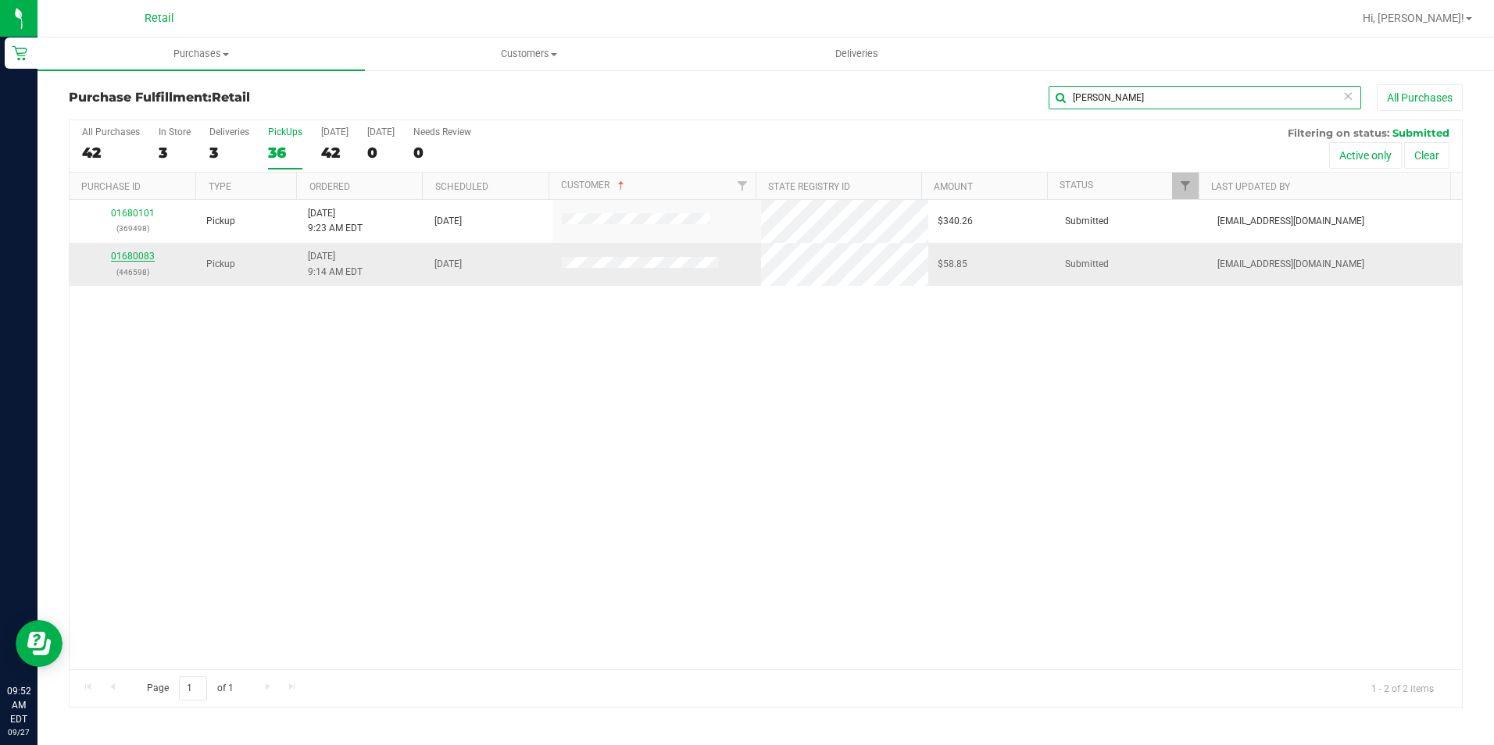
type input "[PERSON_NAME]"
click at [116, 255] on link "01680083" at bounding box center [133, 256] width 44 height 11
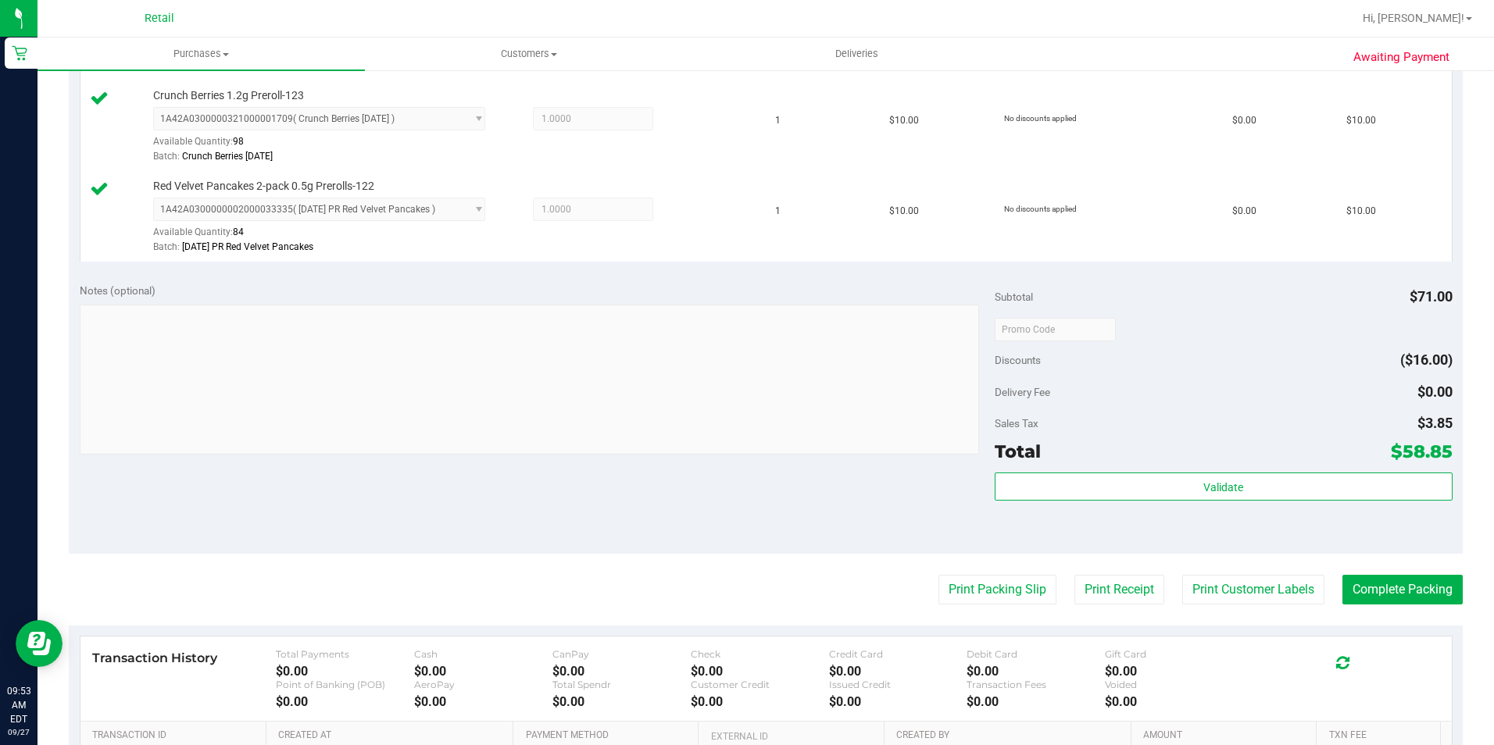
scroll to position [703, 0]
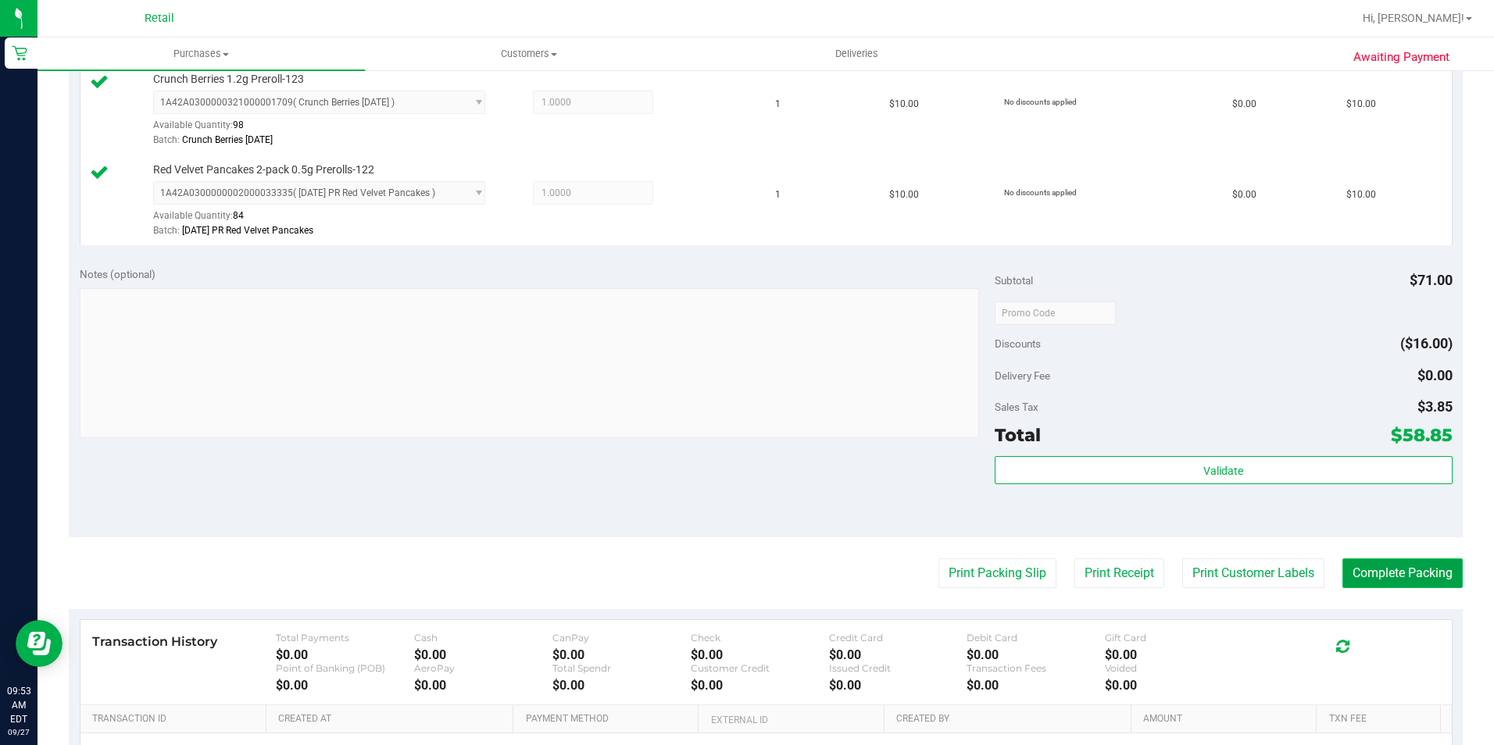
click at [1356, 570] on button "Complete Packing" at bounding box center [1402, 574] width 120 height 30
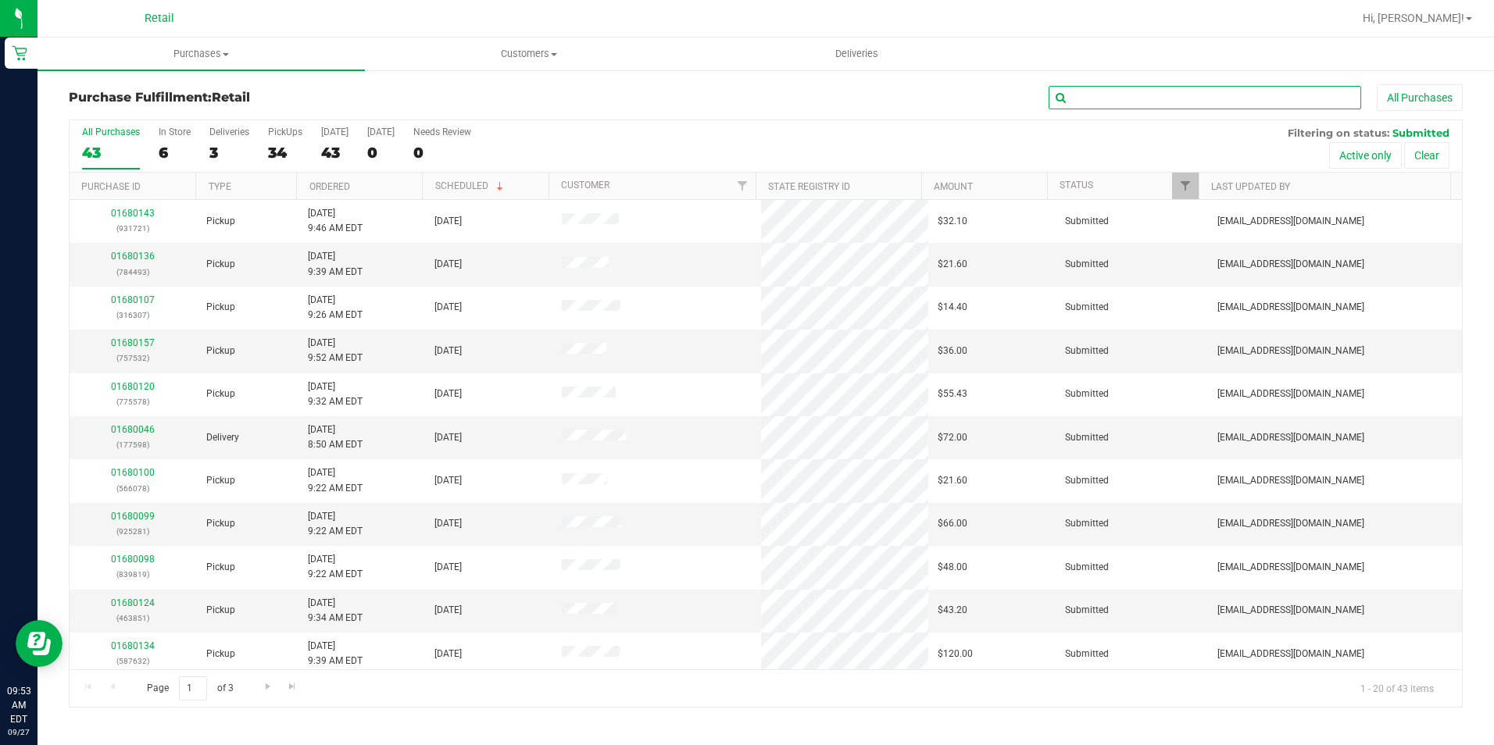
click at [1110, 88] on input "text" at bounding box center [1205, 97] width 313 height 23
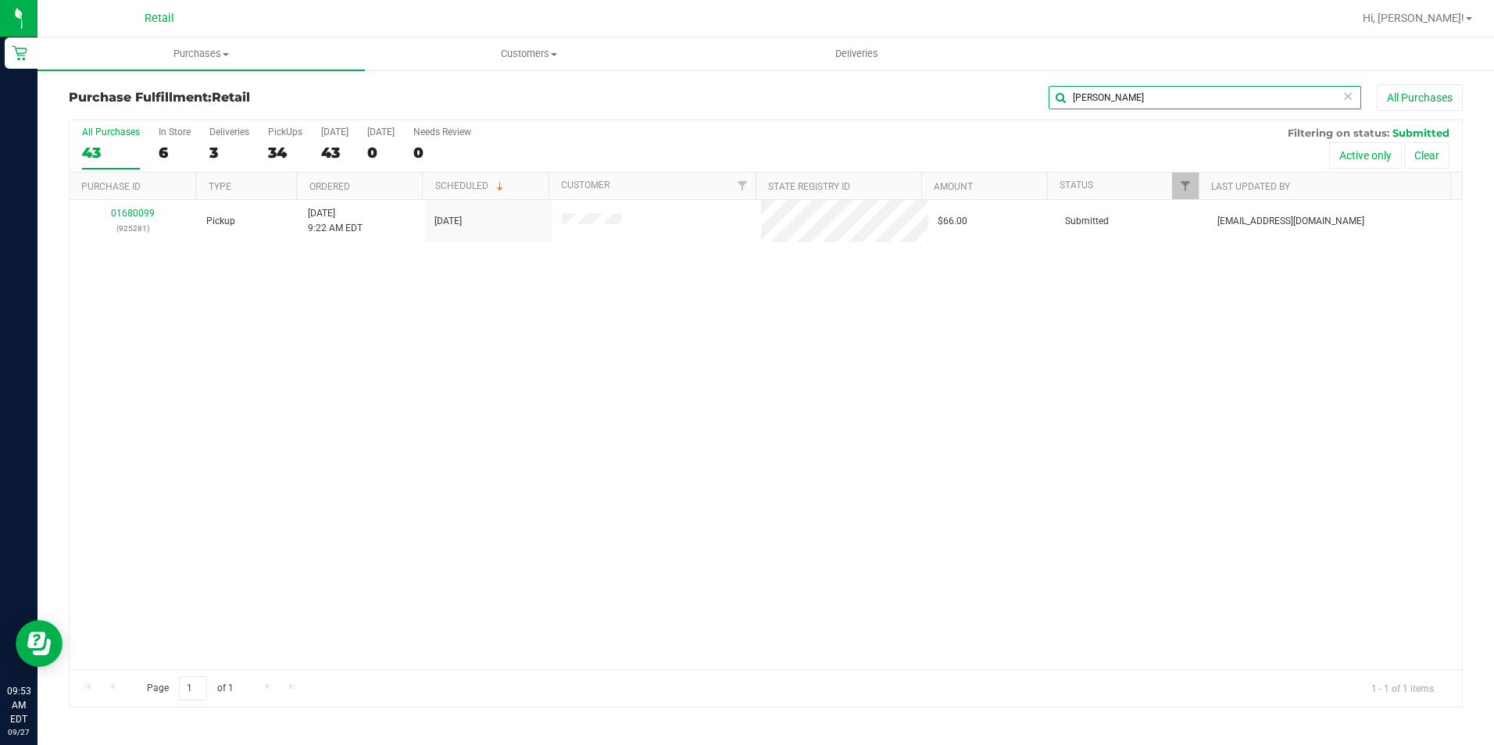
type input "lesli"
click at [141, 260] on div "01680099 (925281) Pickup 9/27/2025 9:22 AM EDT 9/27/2025 $66.00 Submitted aiqec…" at bounding box center [766, 435] width 1392 height 470
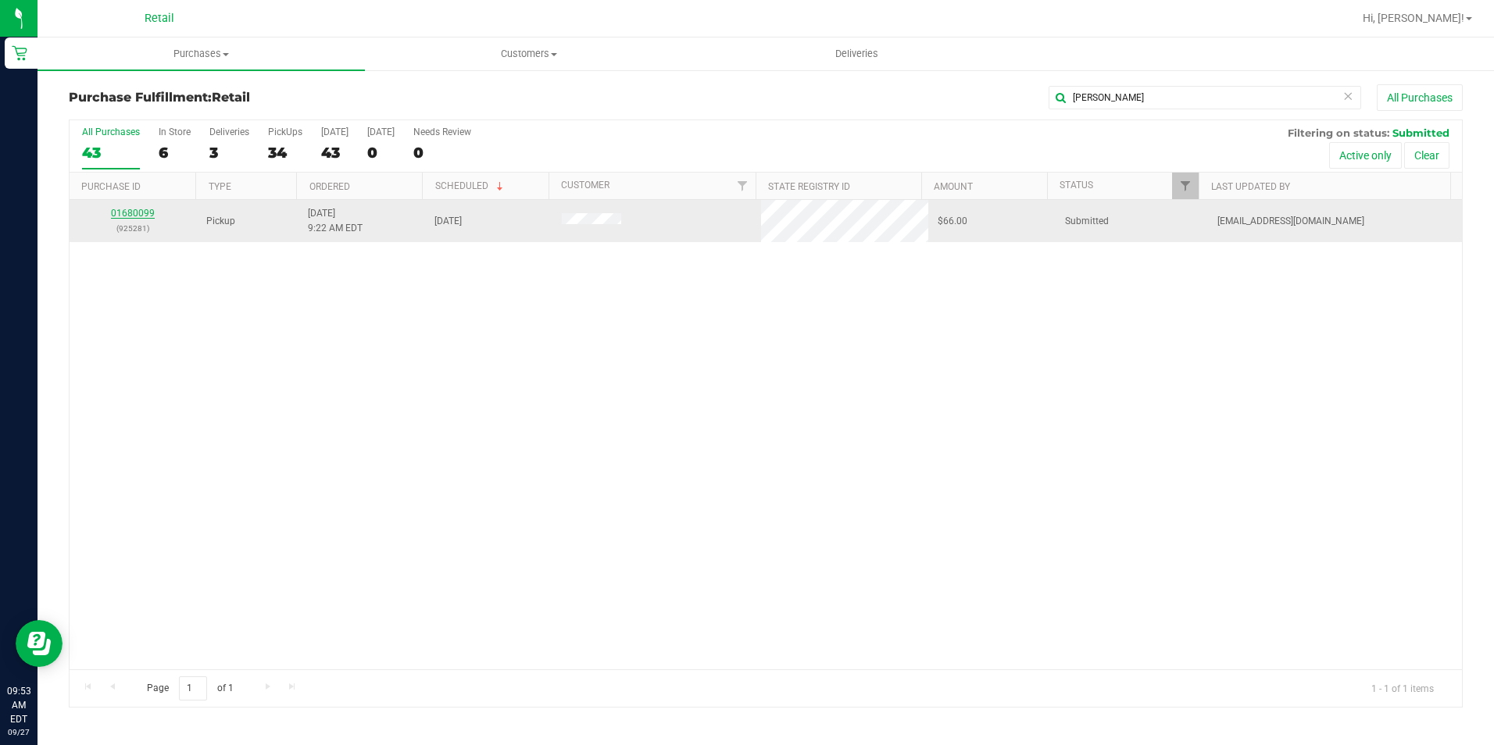
click at [138, 214] on link "01680099" at bounding box center [133, 213] width 44 height 11
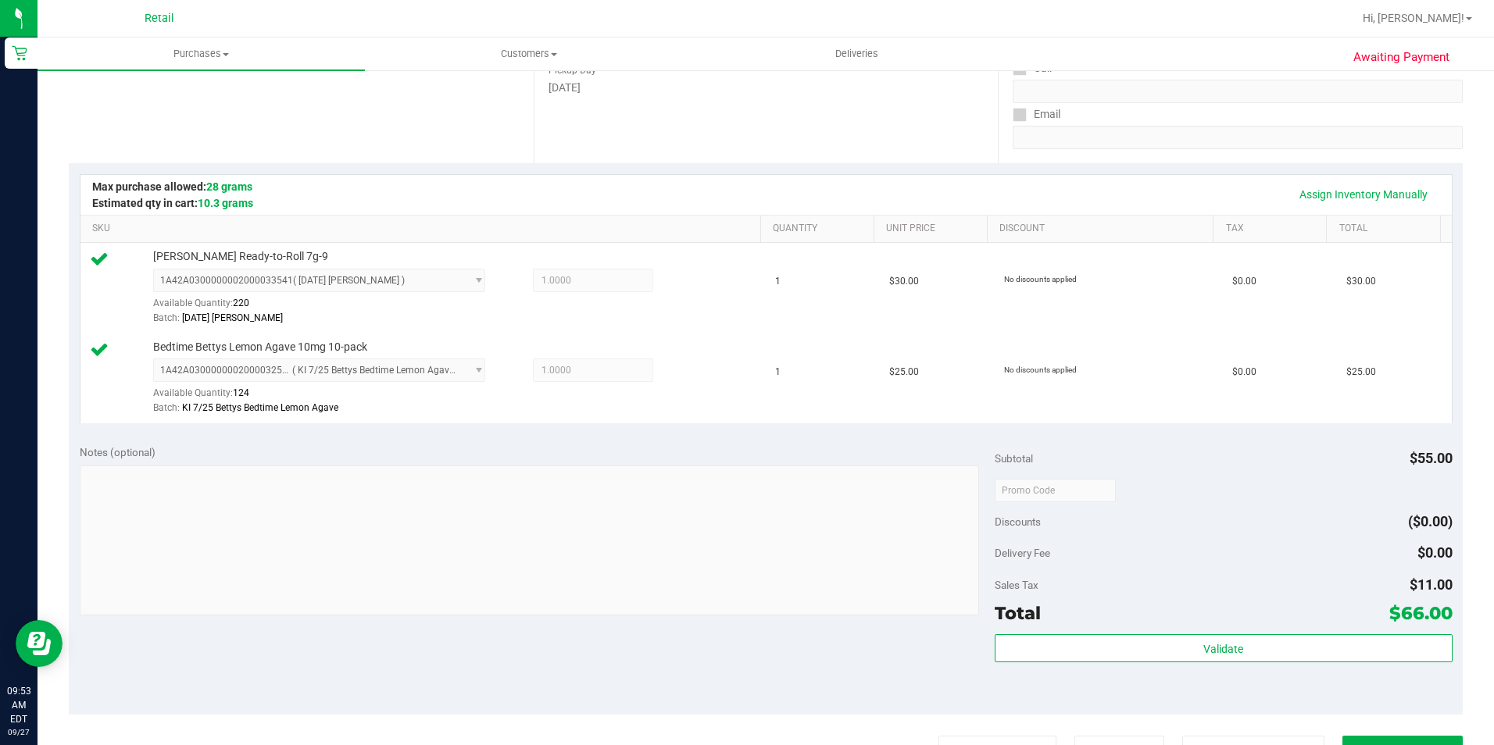
scroll to position [313, 0]
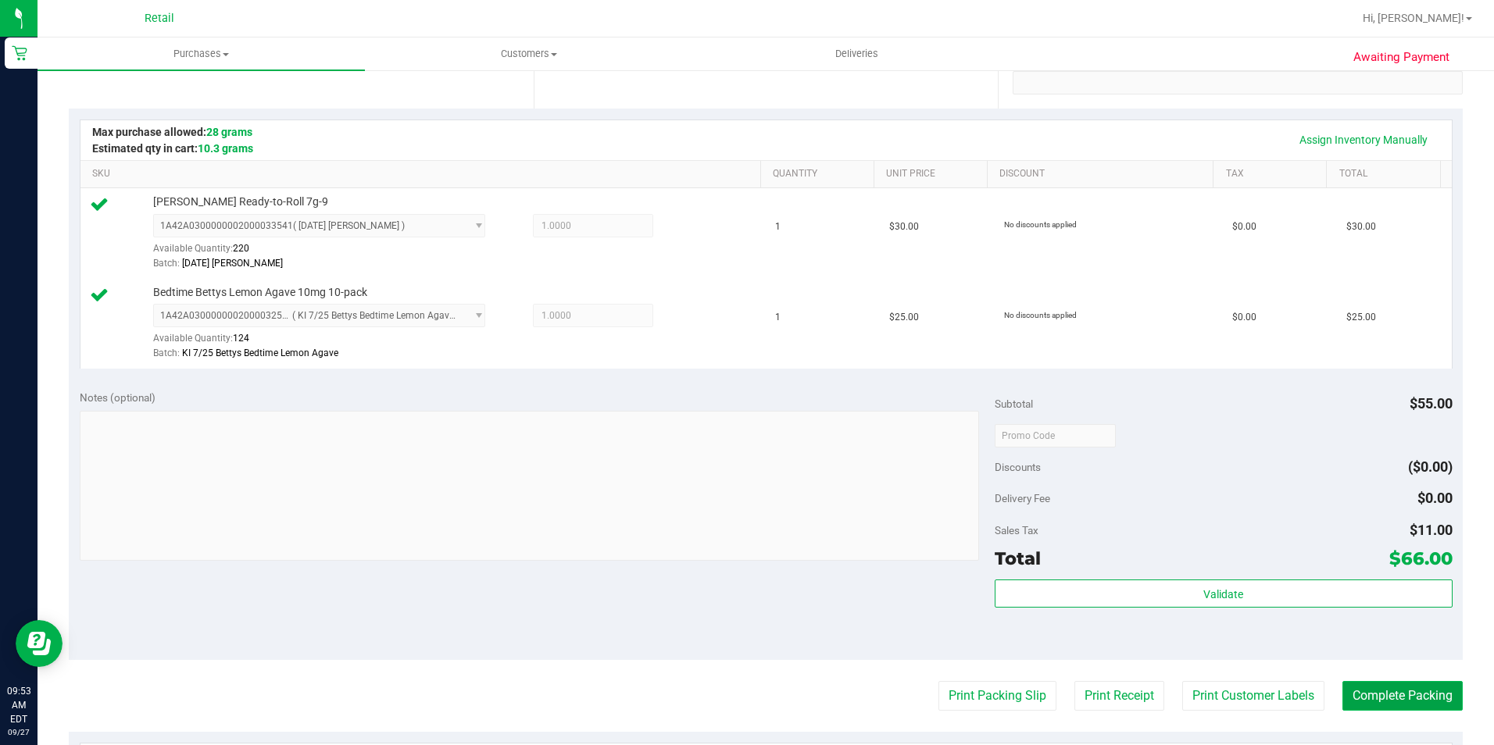
click at [1359, 701] on button "Complete Packing" at bounding box center [1402, 696] width 120 height 30
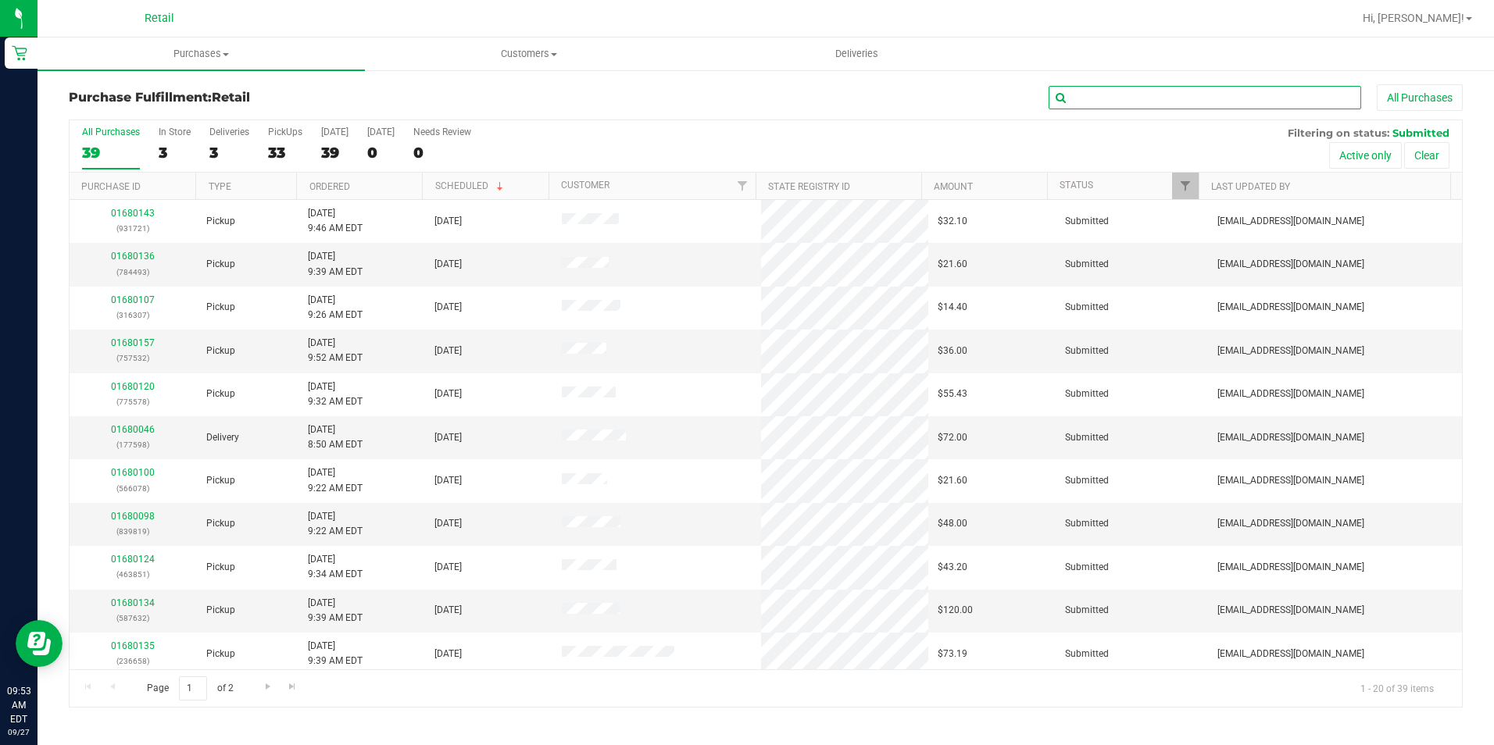
click at [1096, 100] on input "text" at bounding box center [1205, 97] width 313 height 23
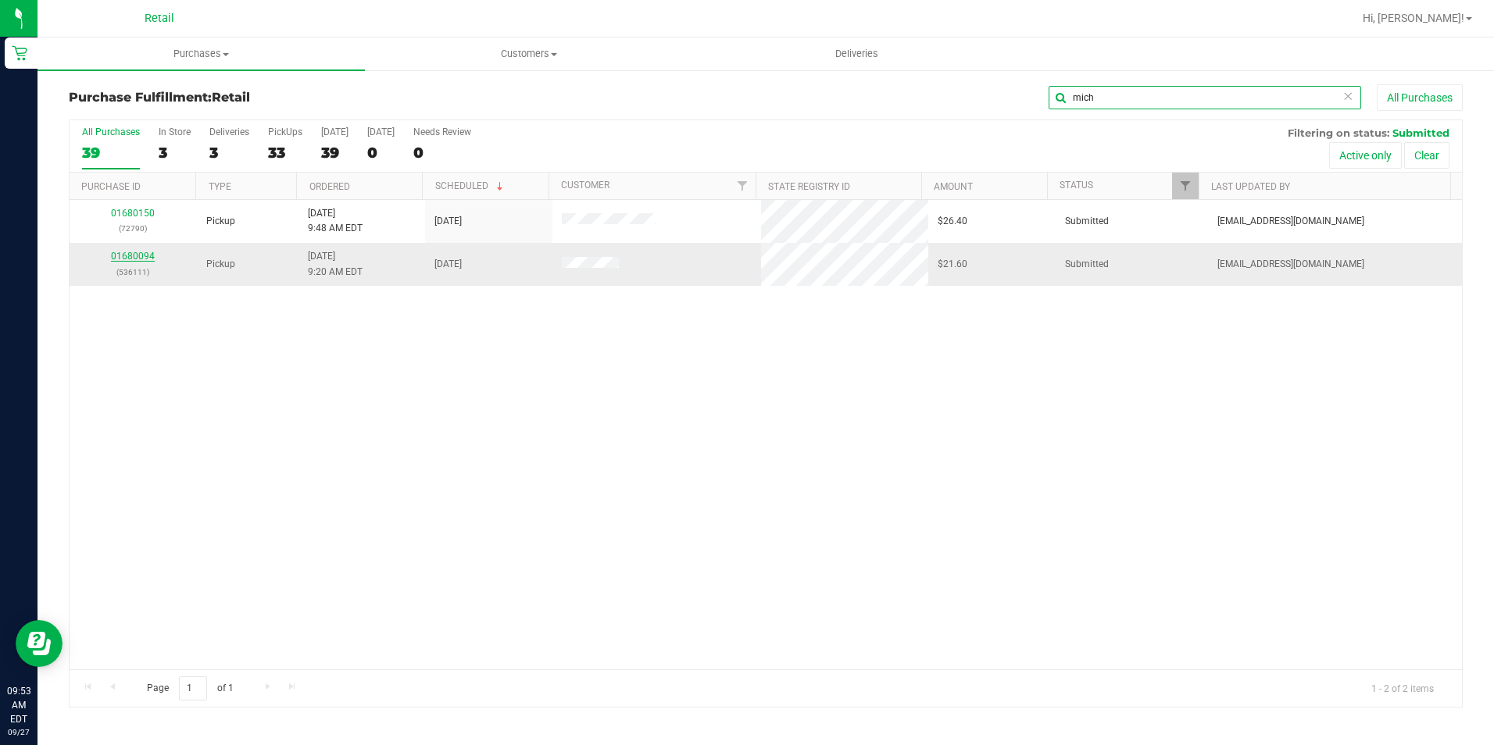
type input "mich"
click at [140, 254] on link "01680094" at bounding box center [133, 256] width 44 height 11
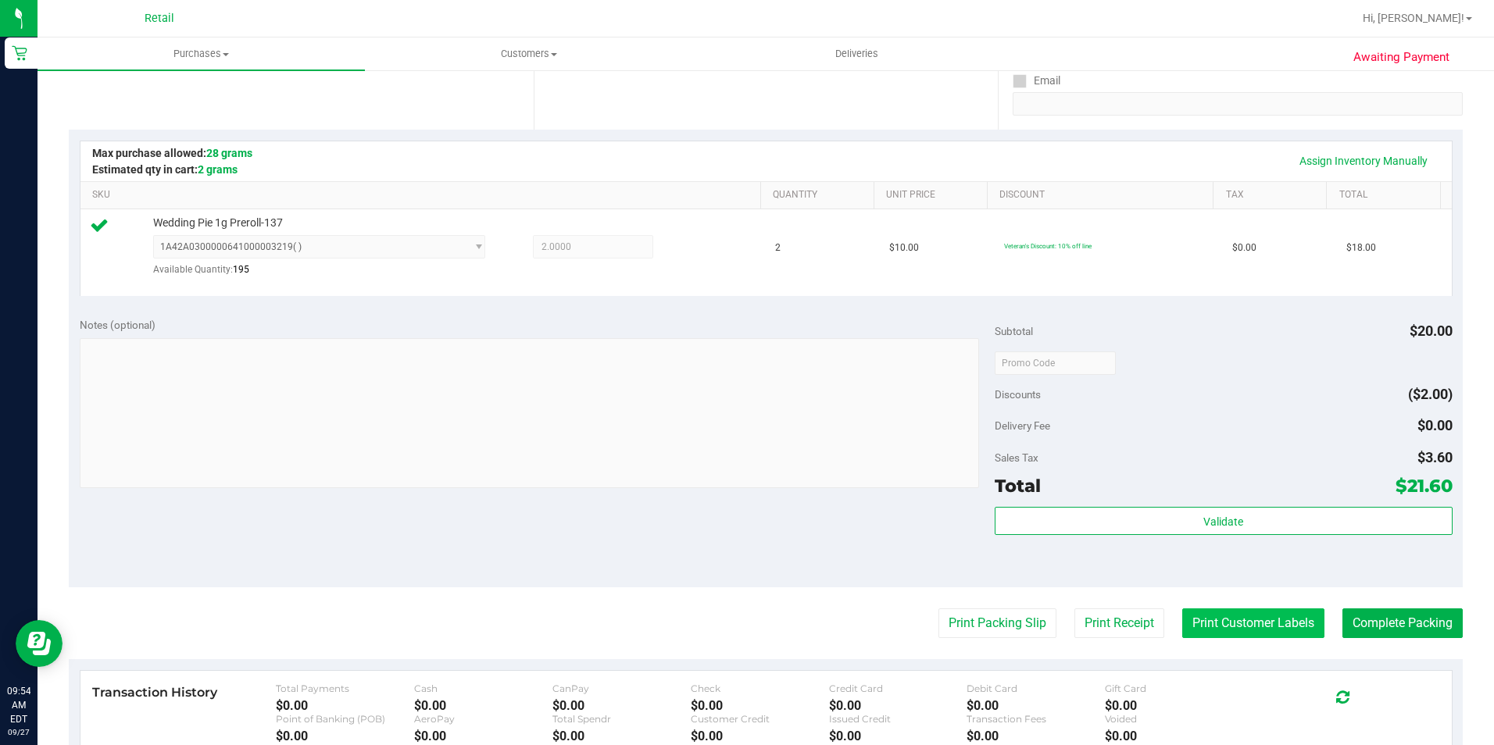
scroll to position [313, 0]
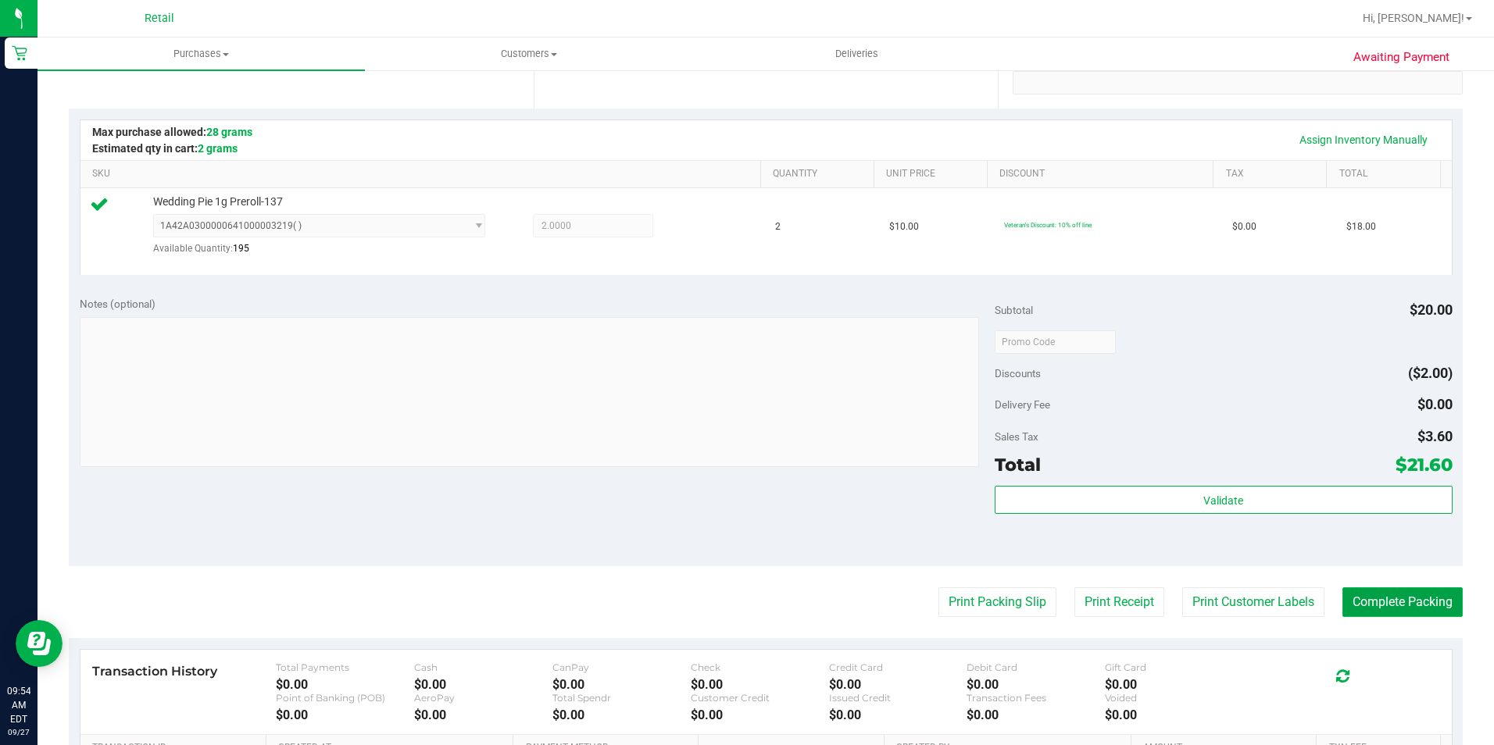
click at [1353, 588] on button "Complete Packing" at bounding box center [1402, 603] width 120 height 30
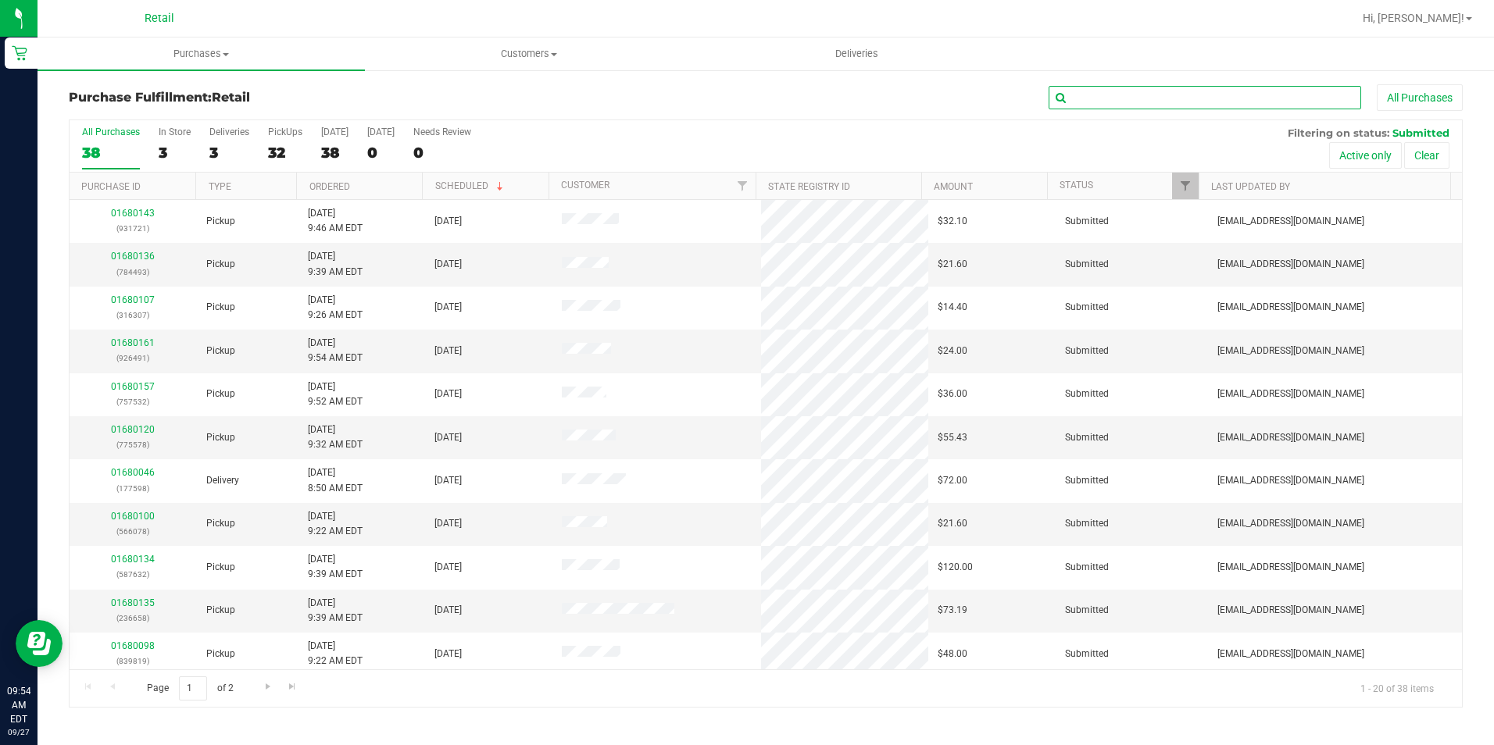
click at [1128, 100] on input "text" at bounding box center [1205, 97] width 313 height 23
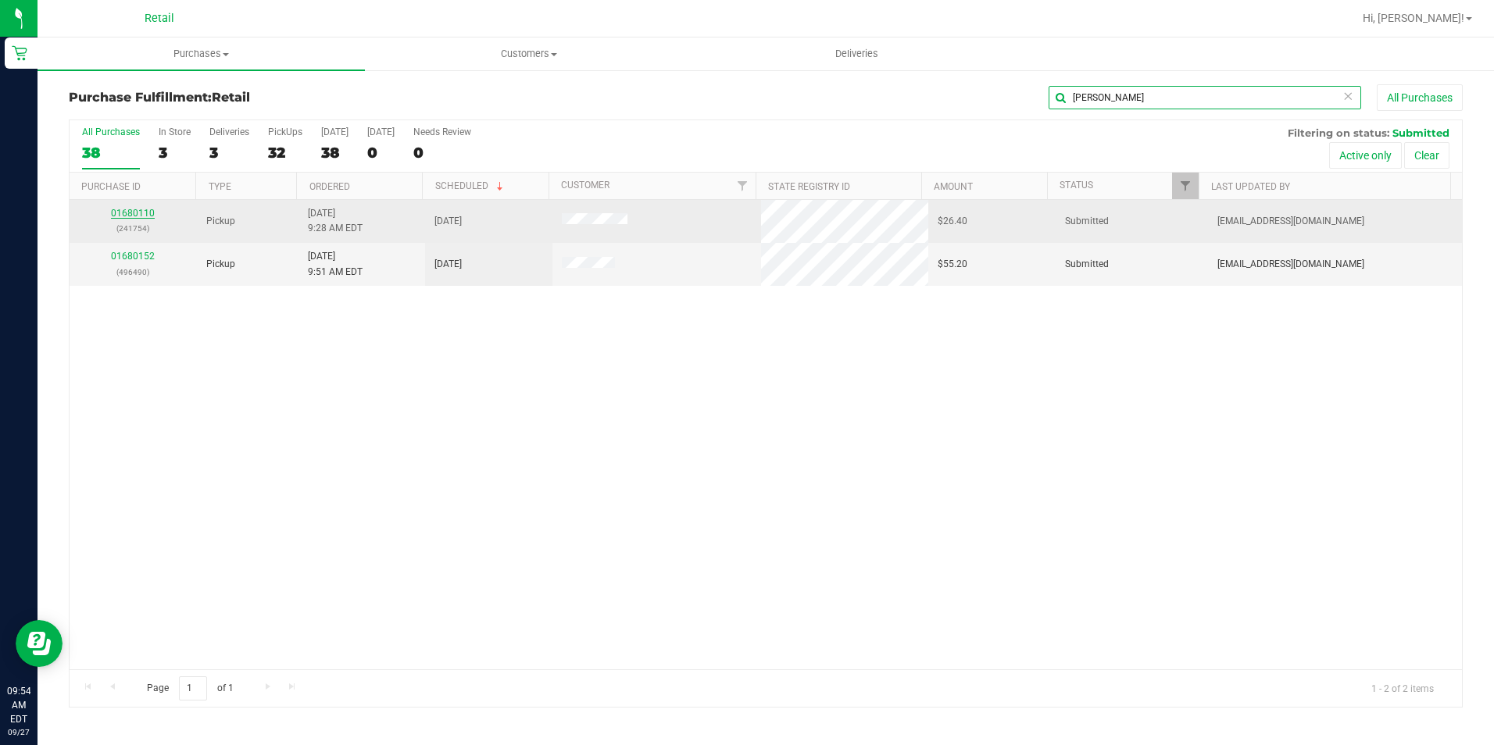
type input "fran"
click at [120, 216] on link "01680110" at bounding box center [133, 213] width 44 height 11
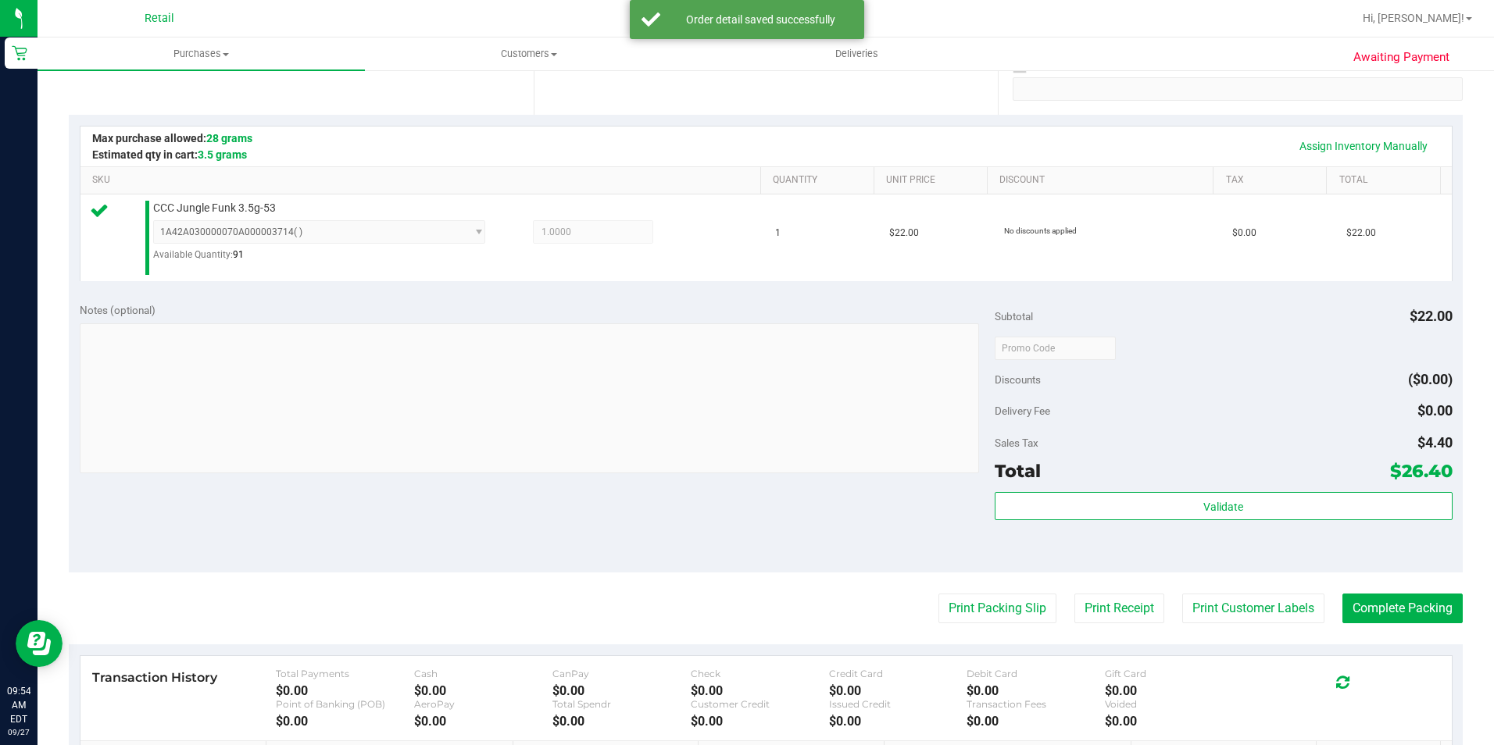
scroll to position [391, 0]
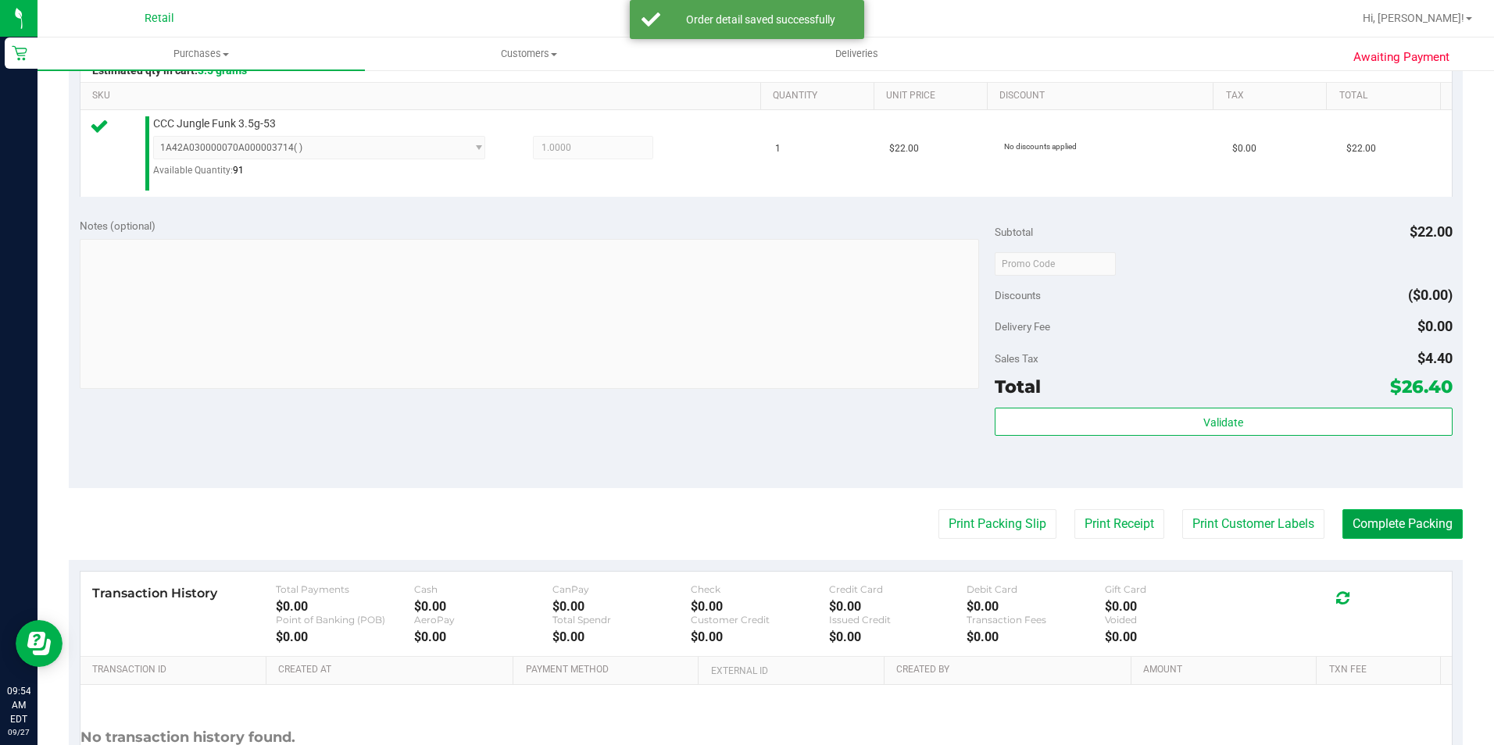
click at [1388, 515] on button "Complete Packing" at bounding box center [1402, 524] width 120 height 30
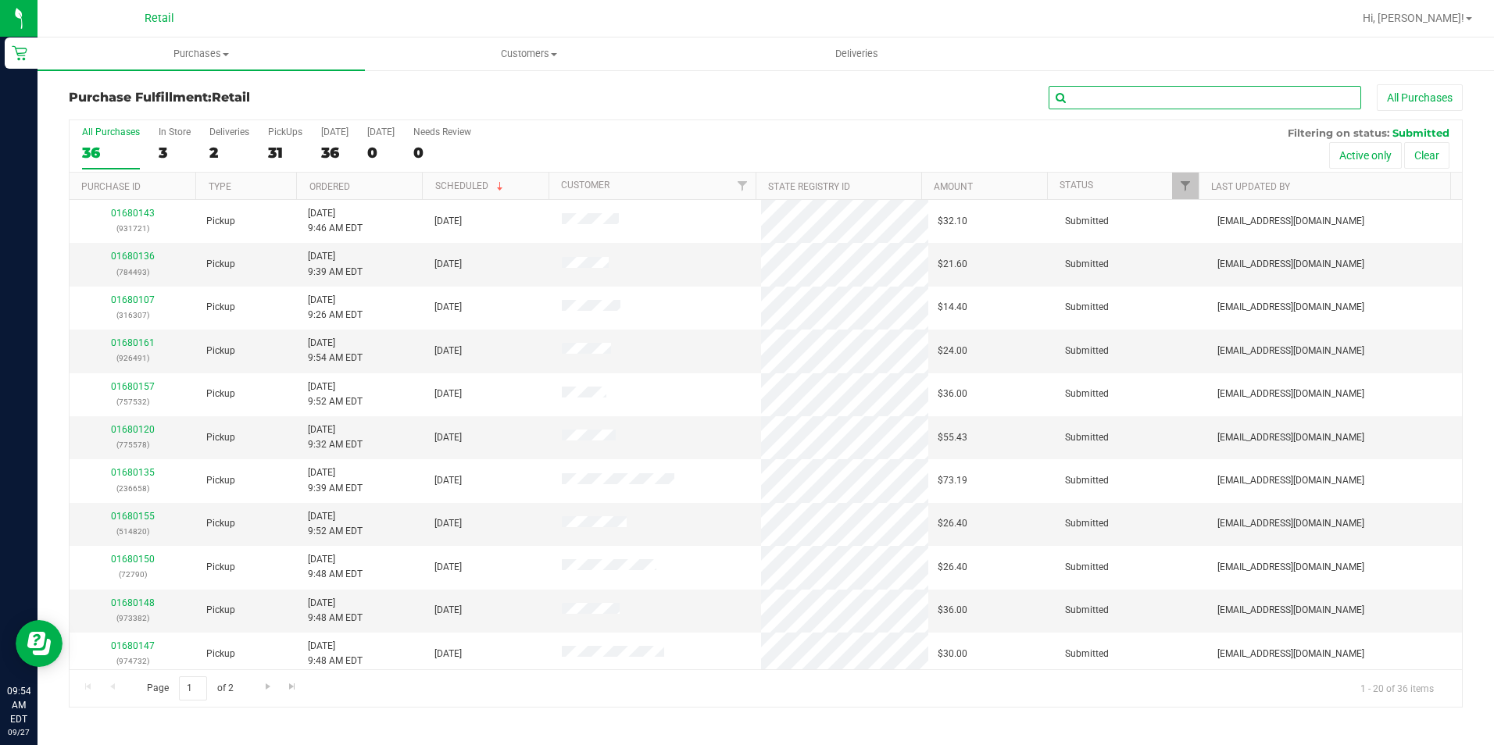
click at [1081, 95] on input "text" at bounding box center [1205, 97] width 313 height 23
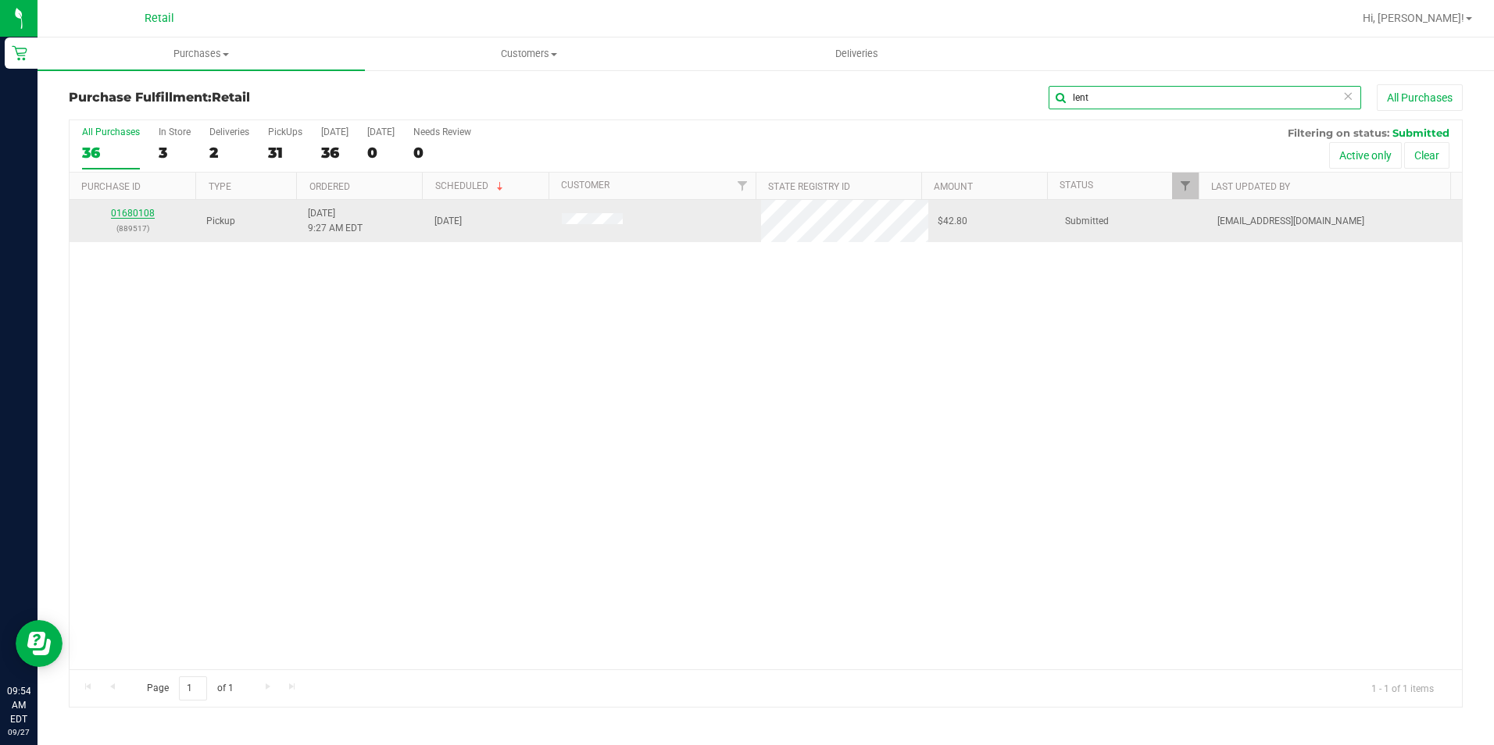
type input "lent"
click at [124, 216] on link "01680108" at bounding box center [133, 213] width 44 height 11
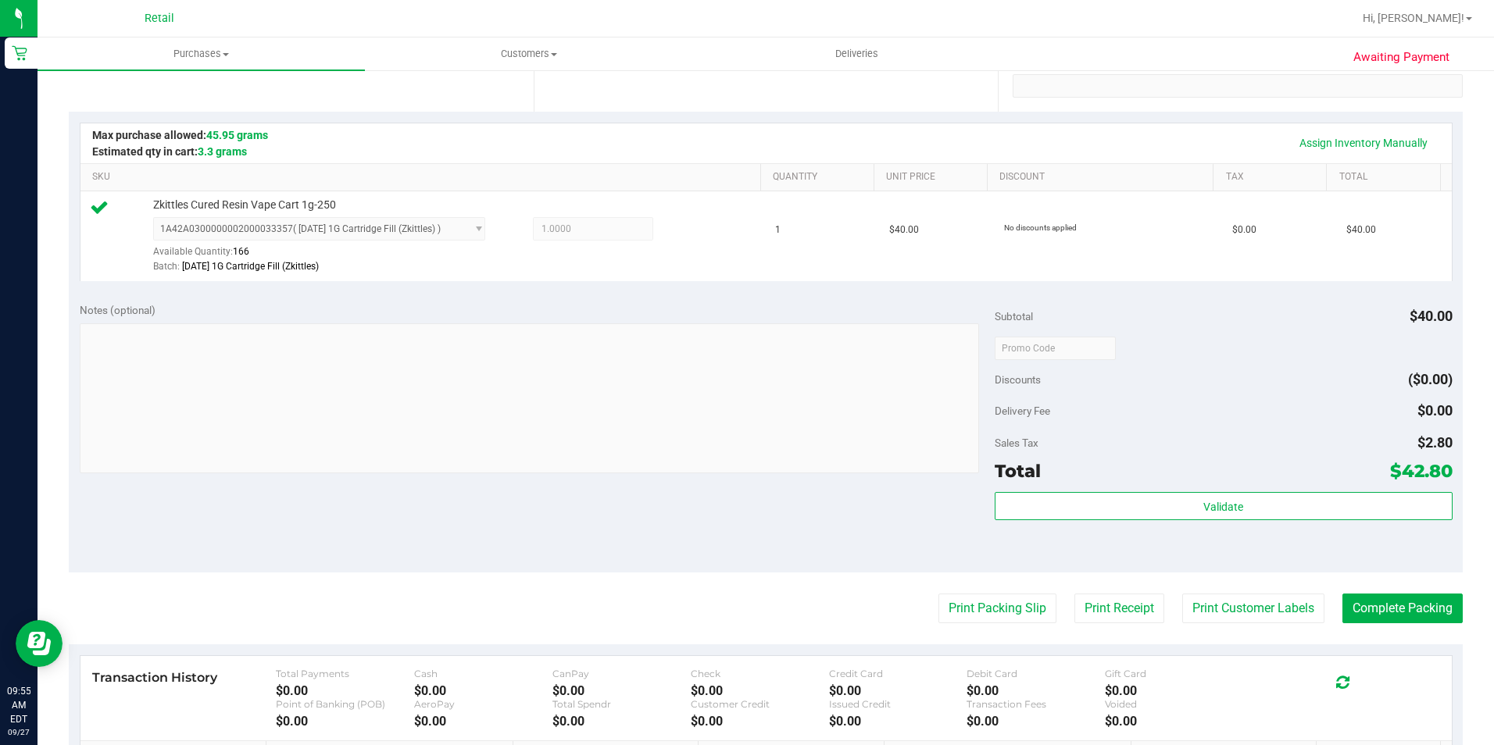
scroll to position [313, 0]
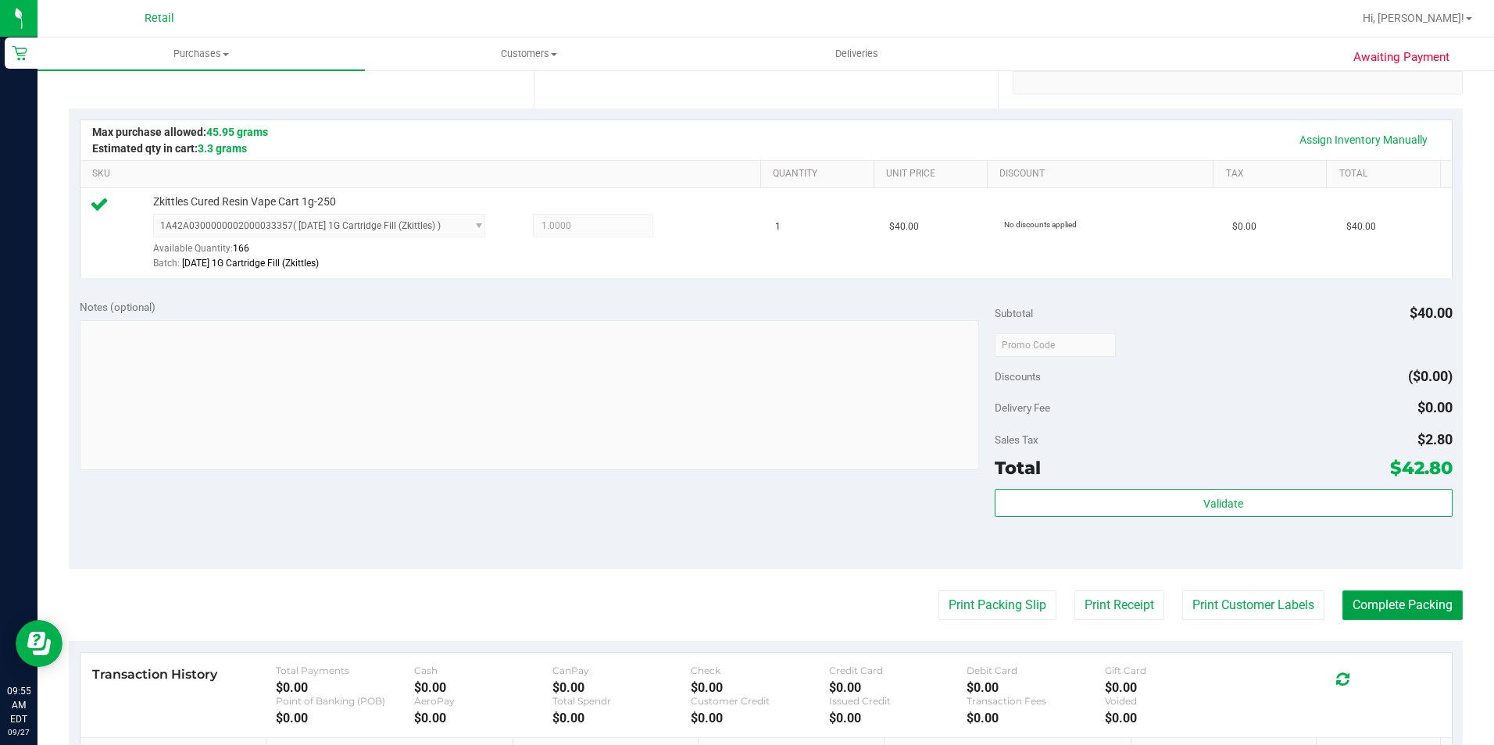
click at [1407, 616] on button "Complete Packing" at bounding box center [1402, 606] width 120 height 30
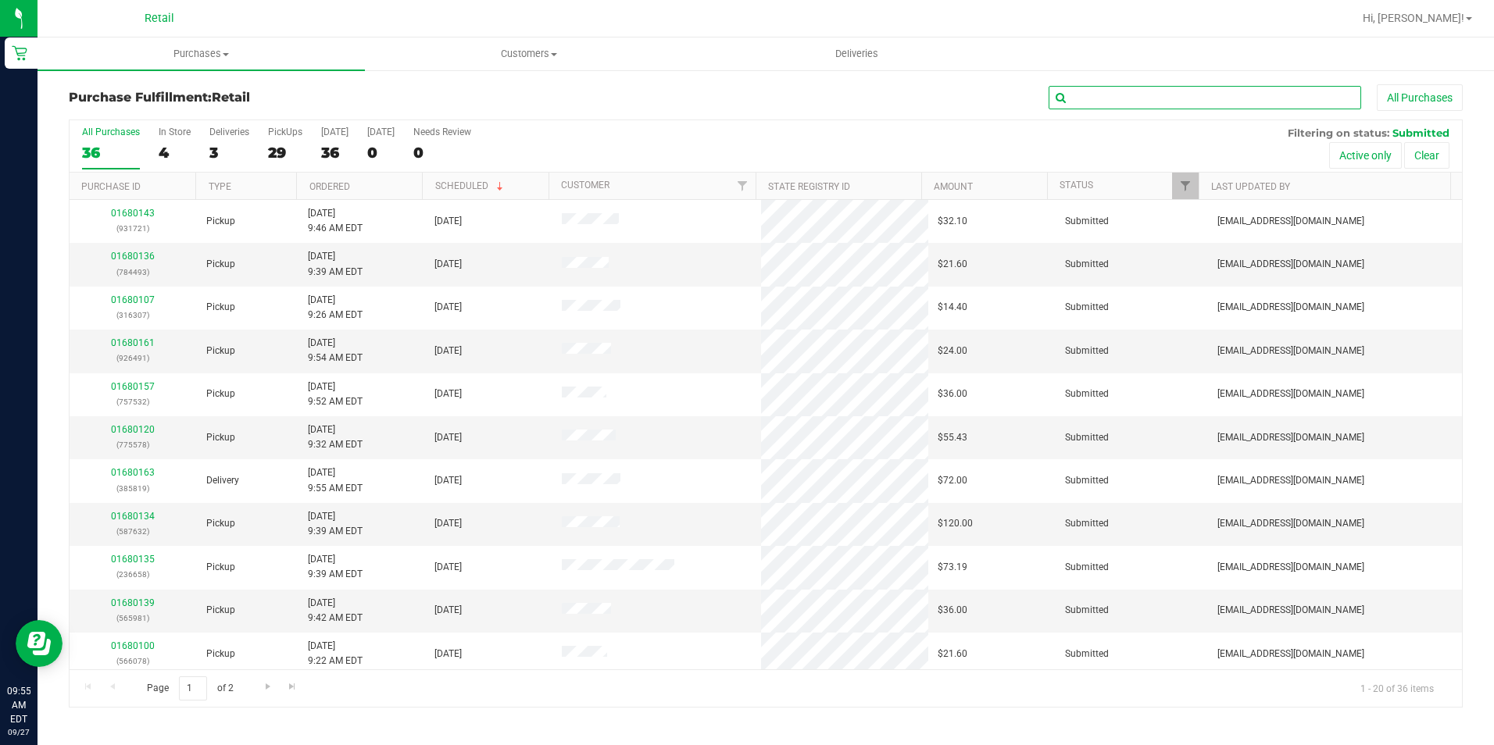
click at [1104, 98] on input "text" at bounding box center [1205, 97] width 313 height 23
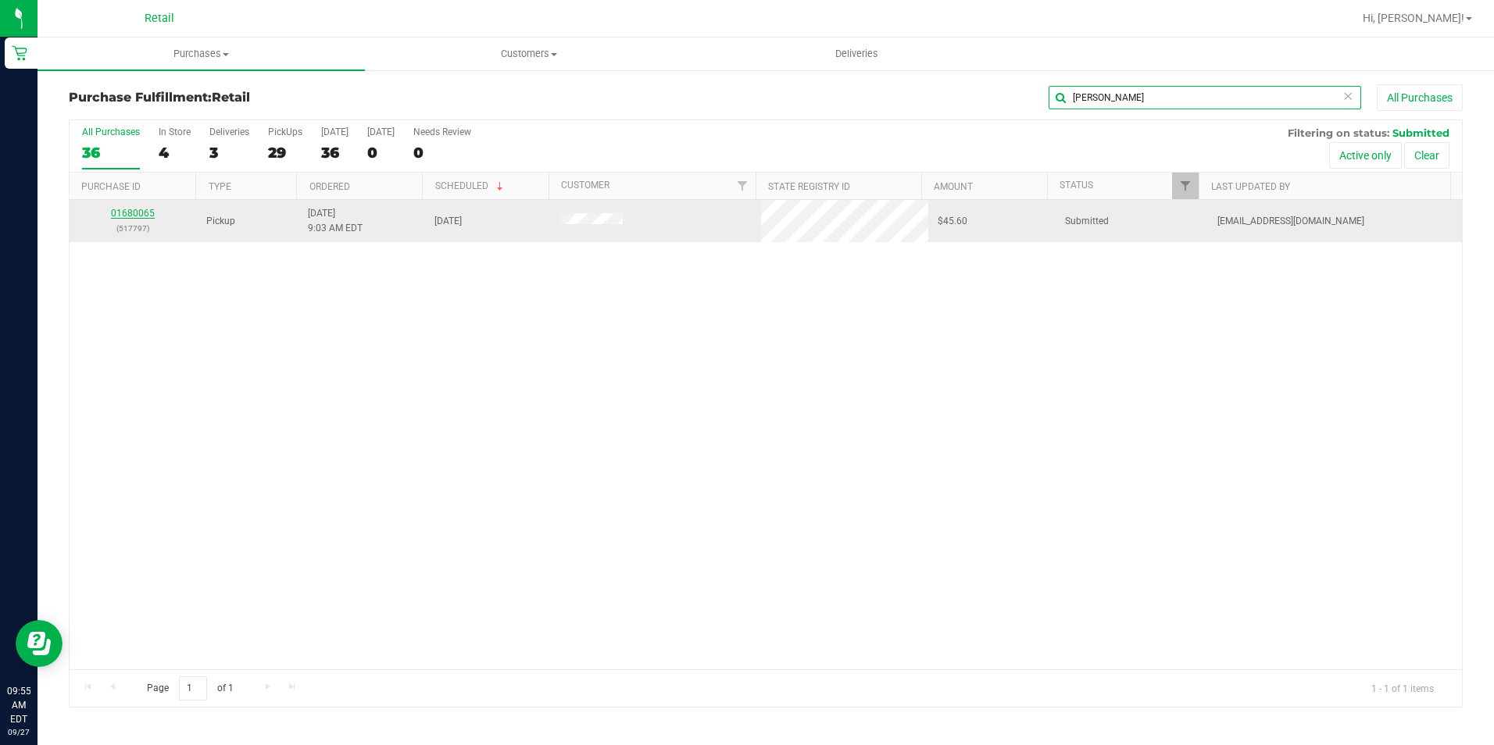
type input "dusti"
click at [137, 211] on link "01680065" at bounding box center [133, 213] width 44 height 11
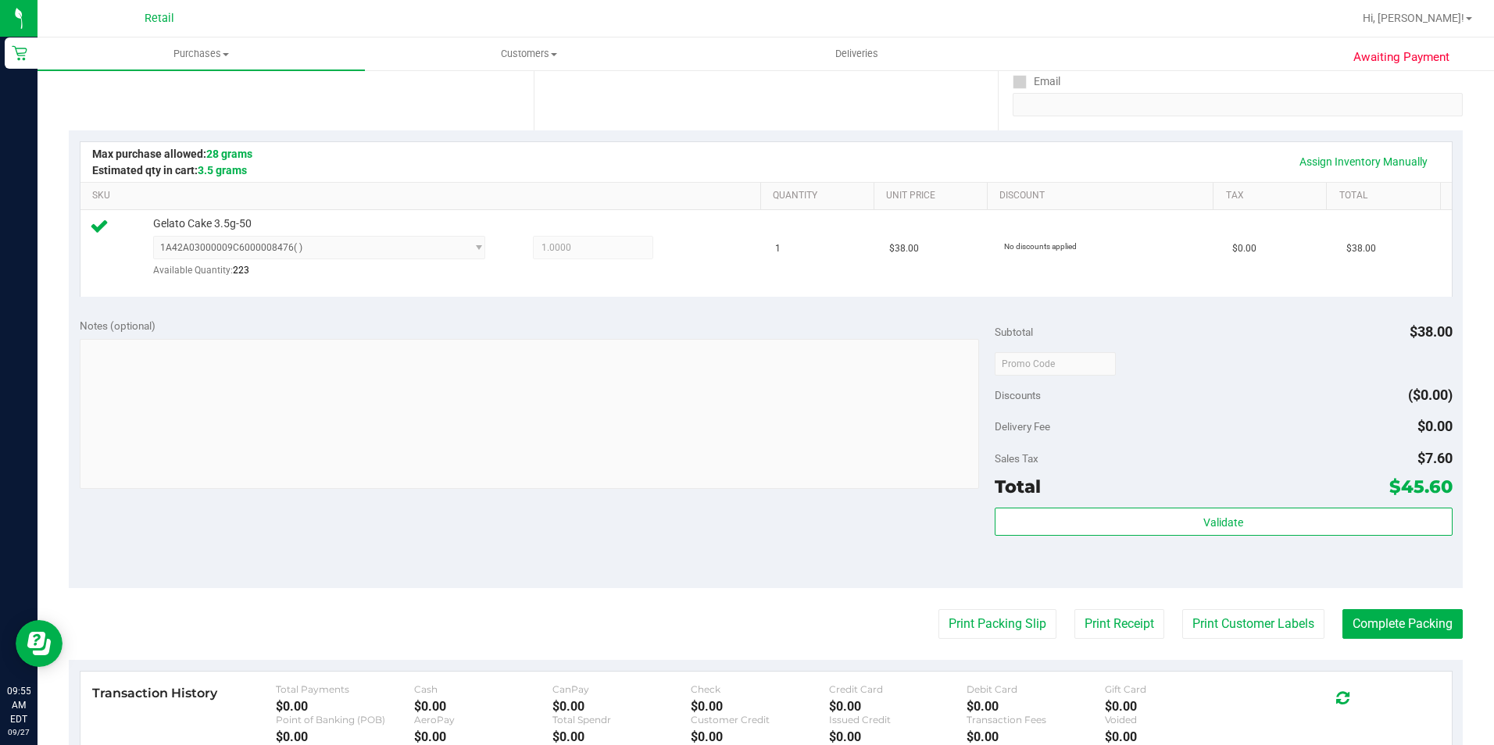
scroll to position [313, 0]
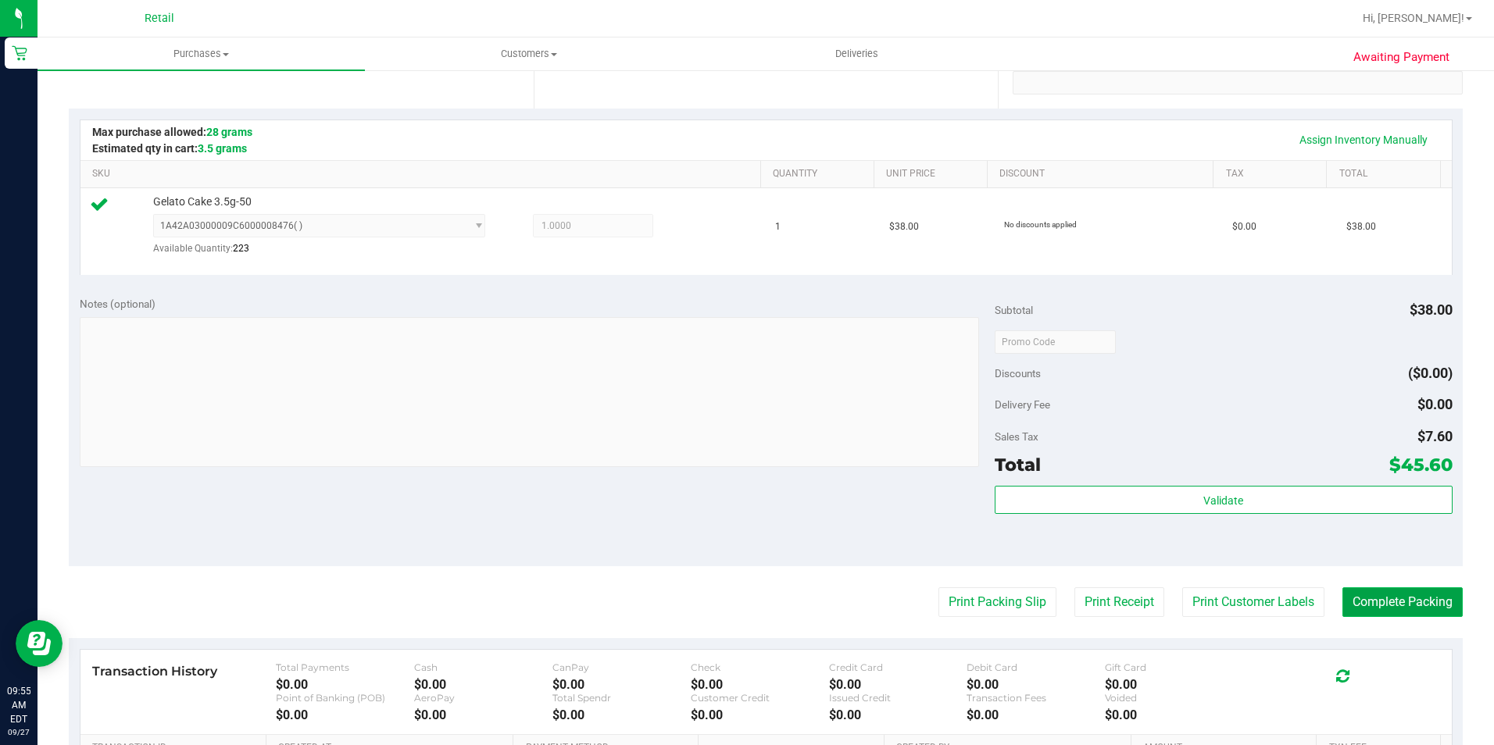
click at [1363, 609] on button "Complete Packing" at bounding box center [1402, 603] width 120 height 30
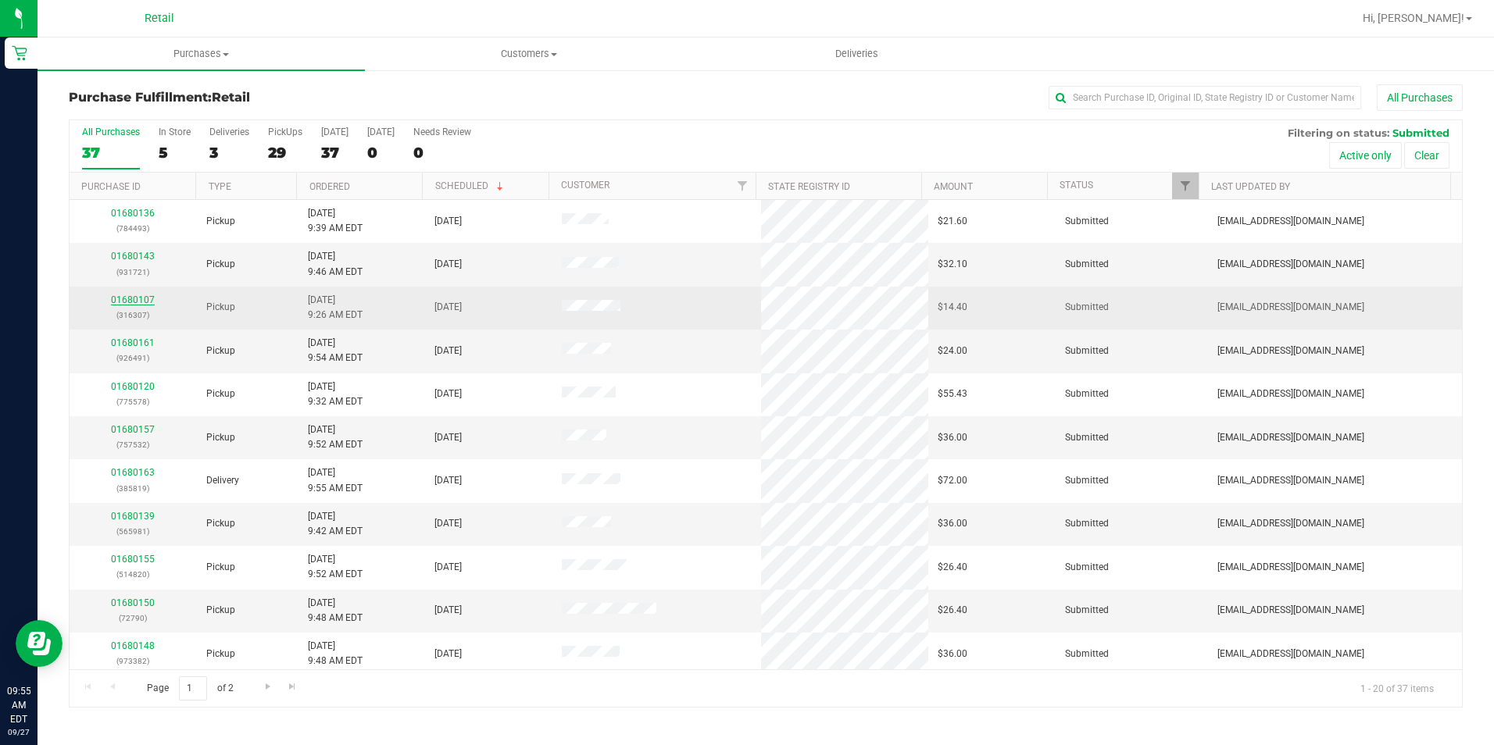
click at [124, 298] on link "01680107" at bounding box center [133, 300] width 44 height 11
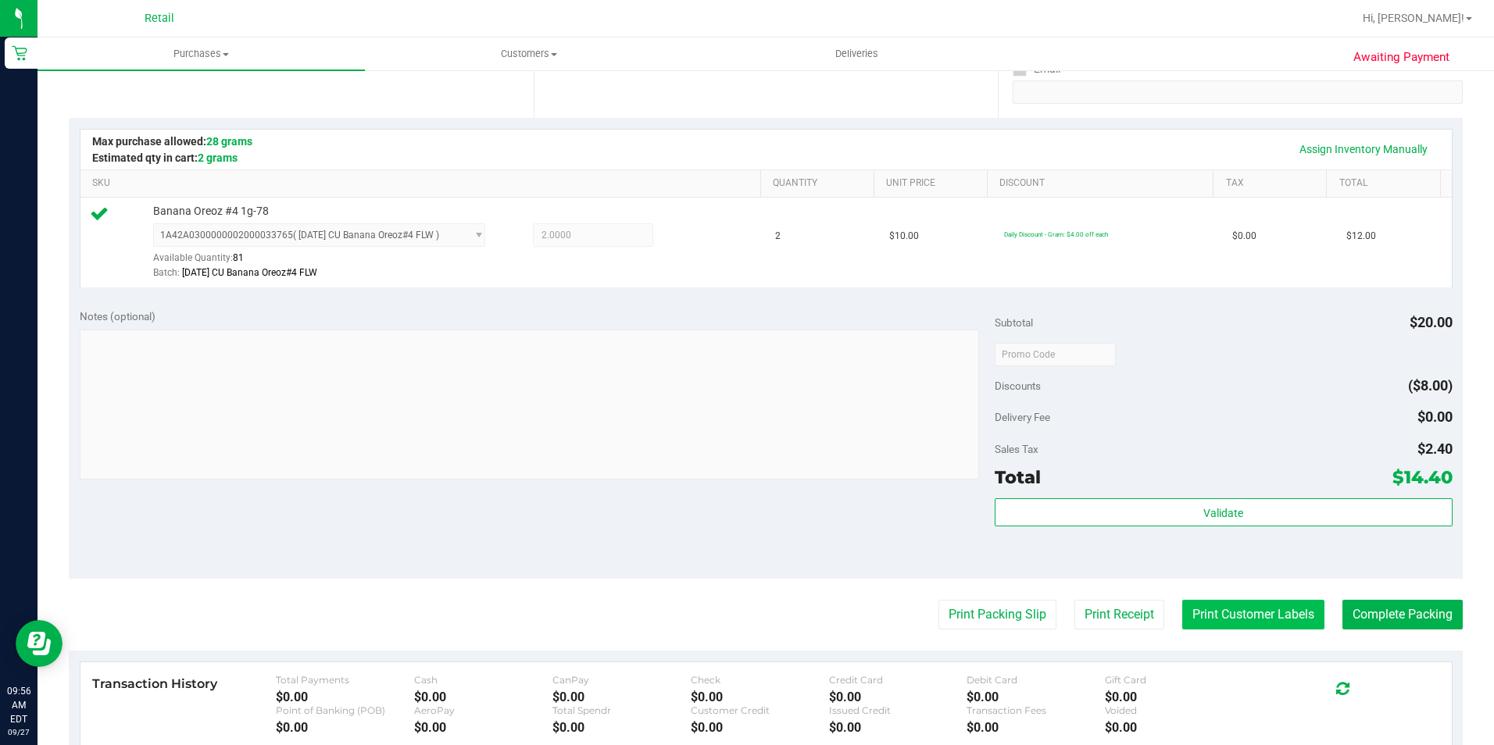
scroll to position [391, 0]
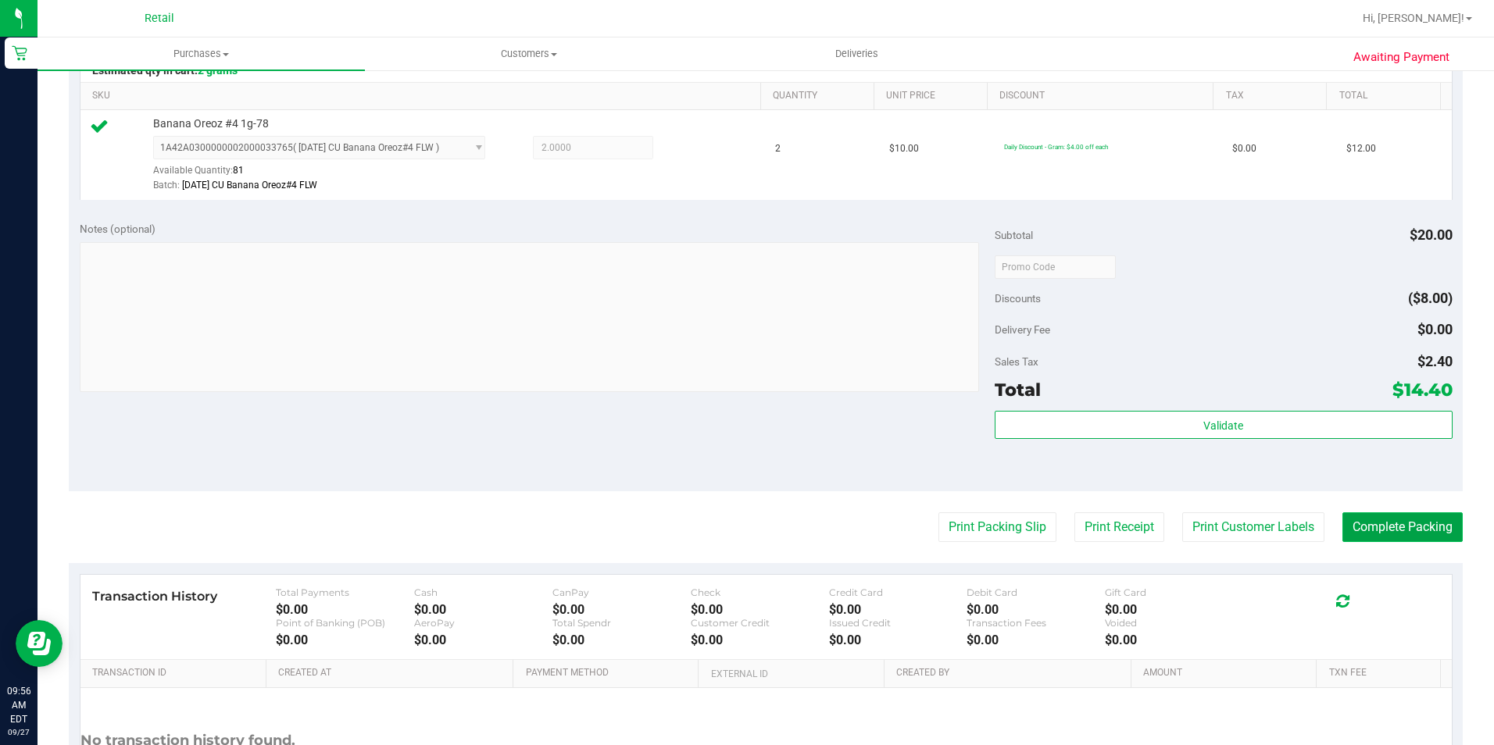
click at [1364, 530] on button "Complete Packing" at bounding box center [1402, 528] width 120 height 30
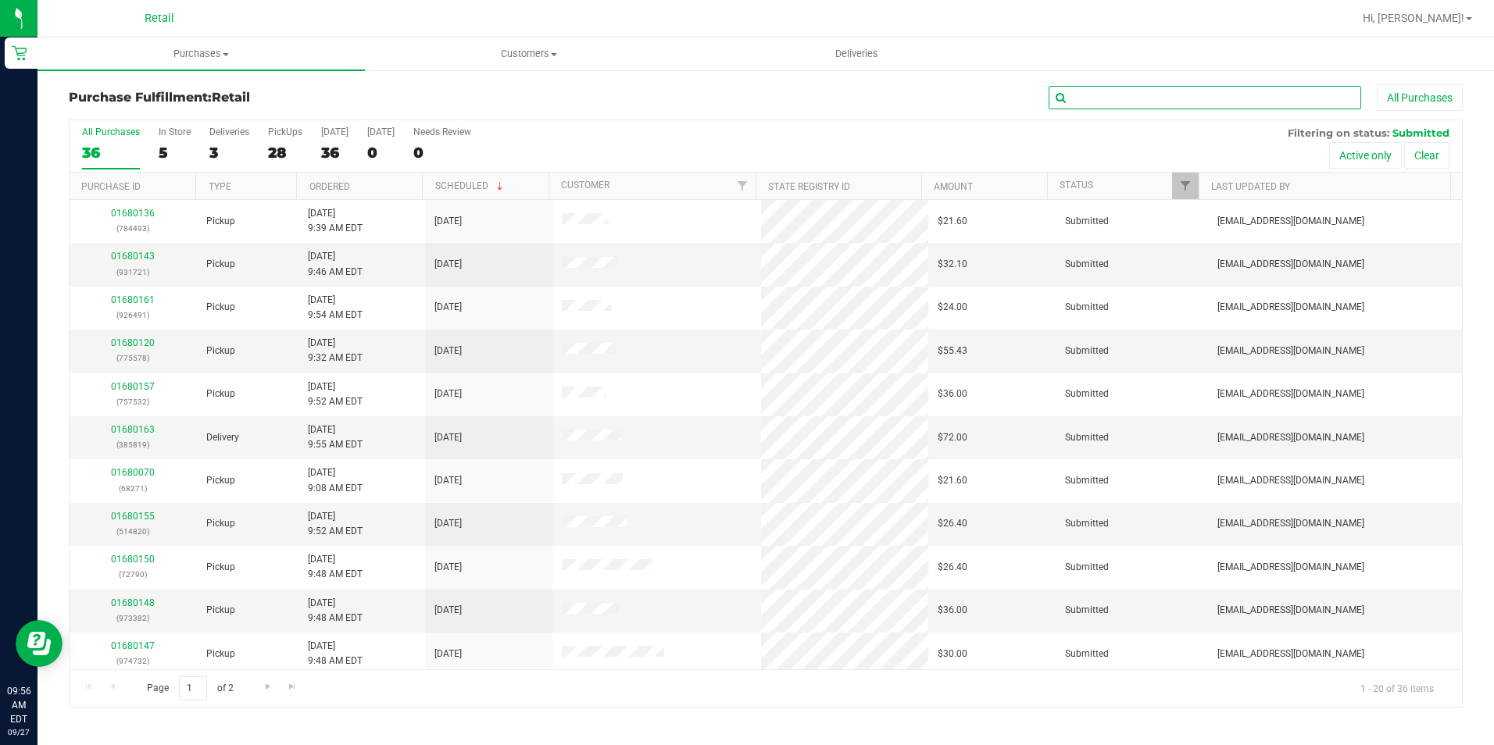
click at [1085, 97] on input "text" at bounding box center [1205, 97] width 313 height 23
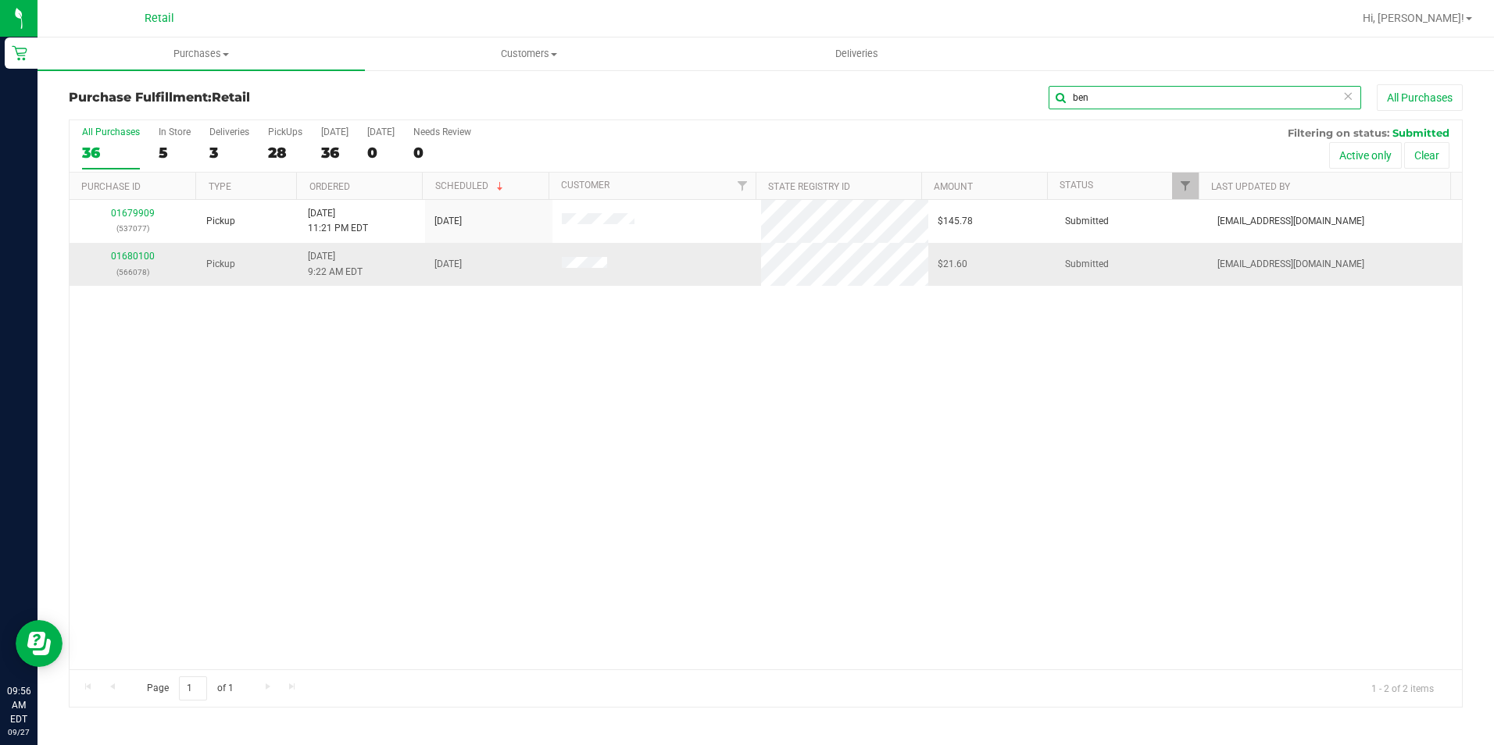
type input "ben"
click at [141, 262] on div "01680100 (566078)" at bounding box center [133, 264] width 109 height 30
click at [141, 259] on link "01680100" at bounding box center [133, 256] width 44 height 11
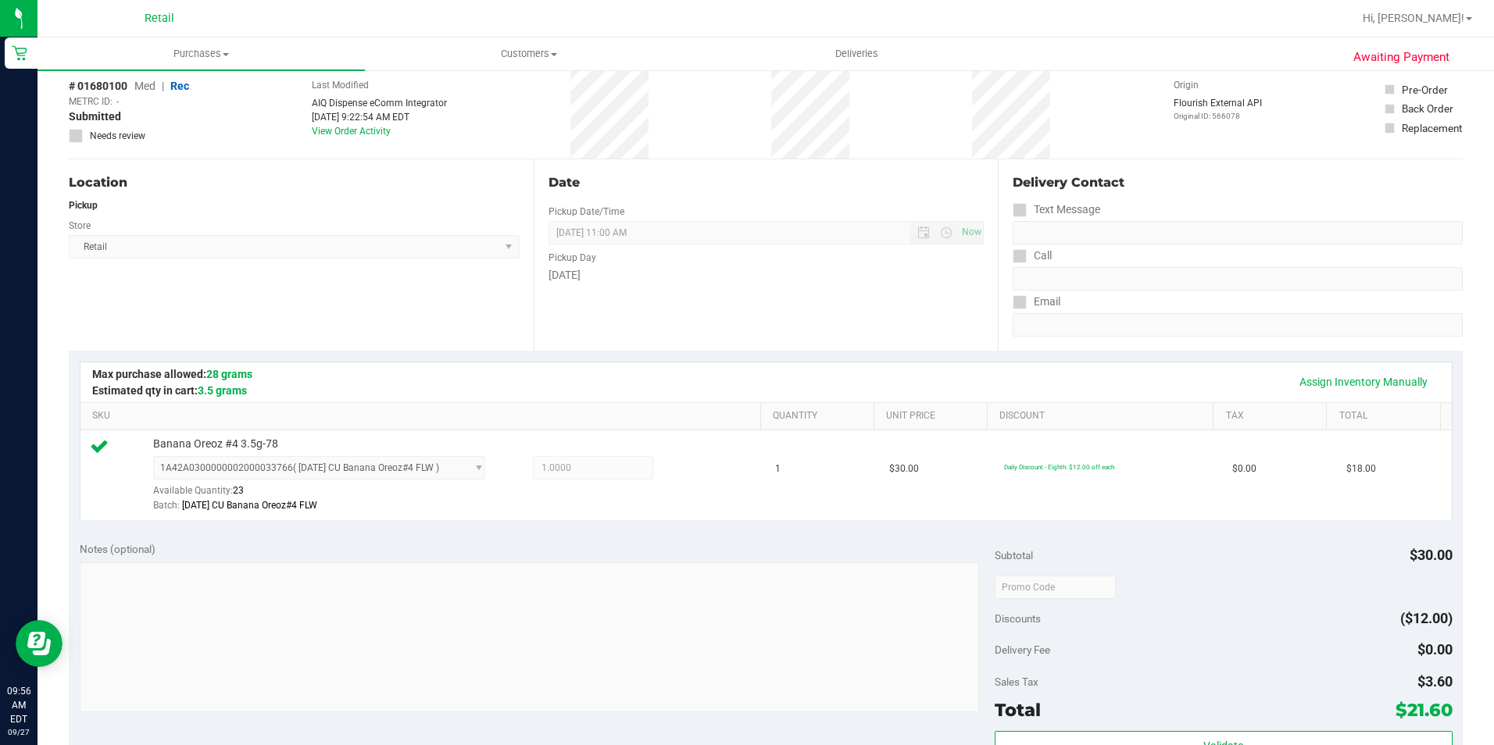
scroll to position [234, 0]
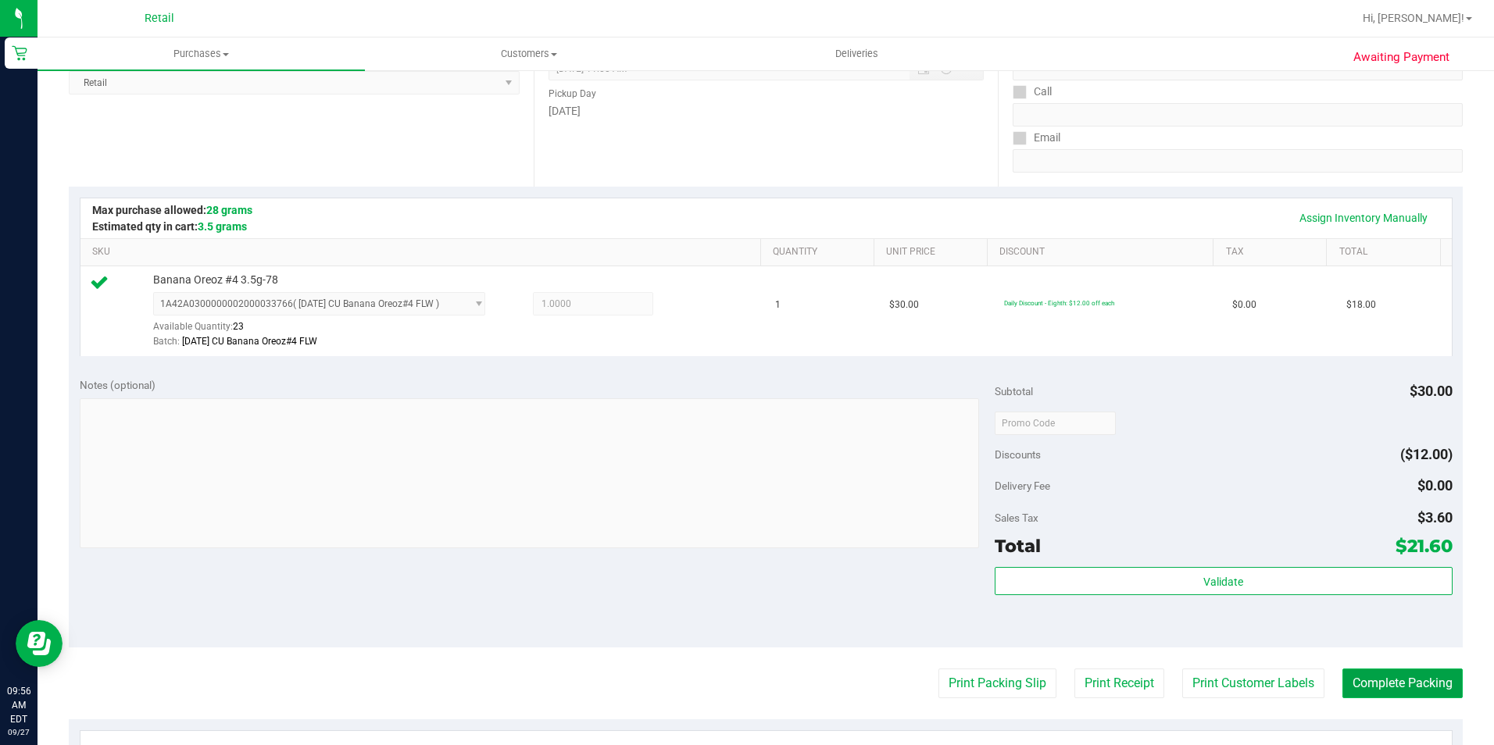
click at [1383, 677] on button "Complete Packing" at bounding box center [1402, 684] width 120 height 30
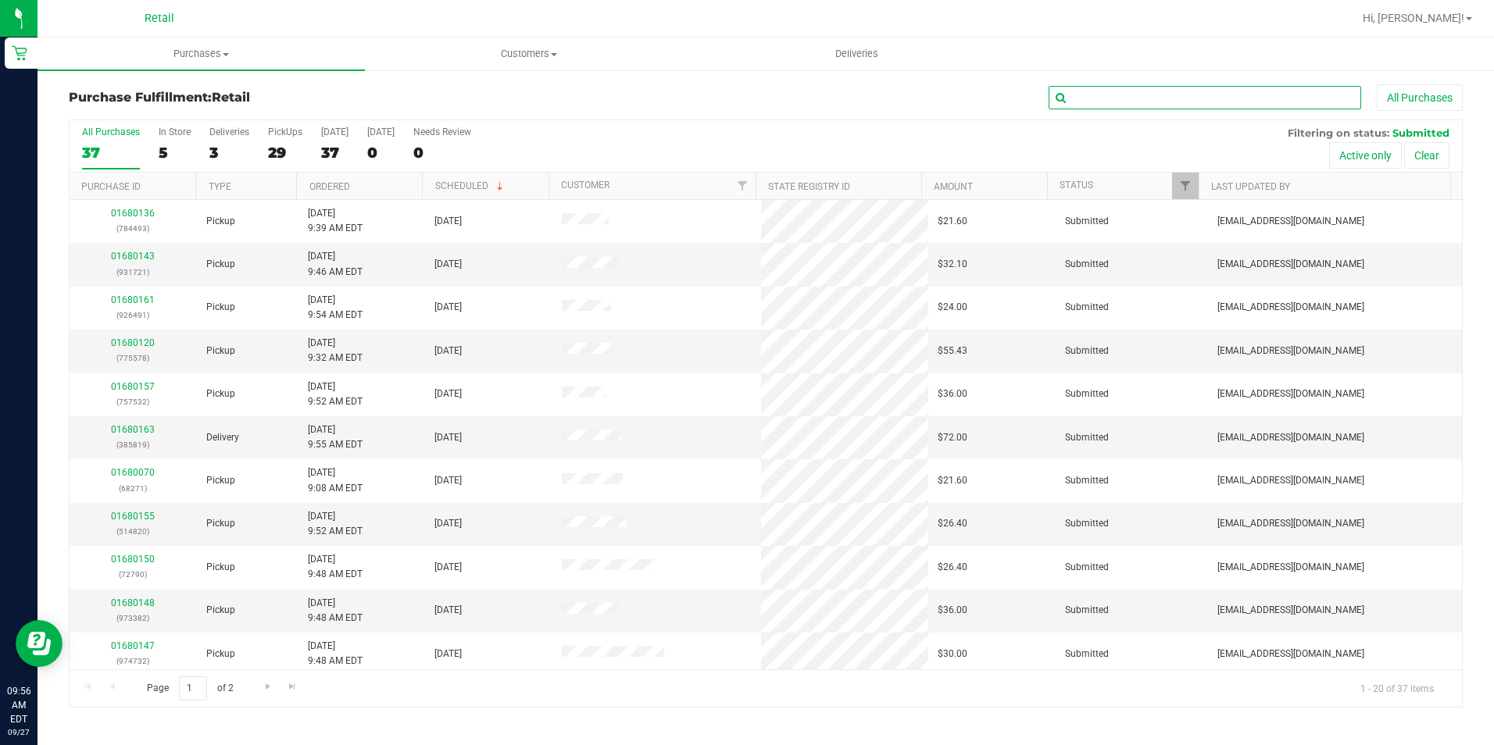
click at [1121, 101] on input "text" at bounding box center [1205, 97] width 313 height 23
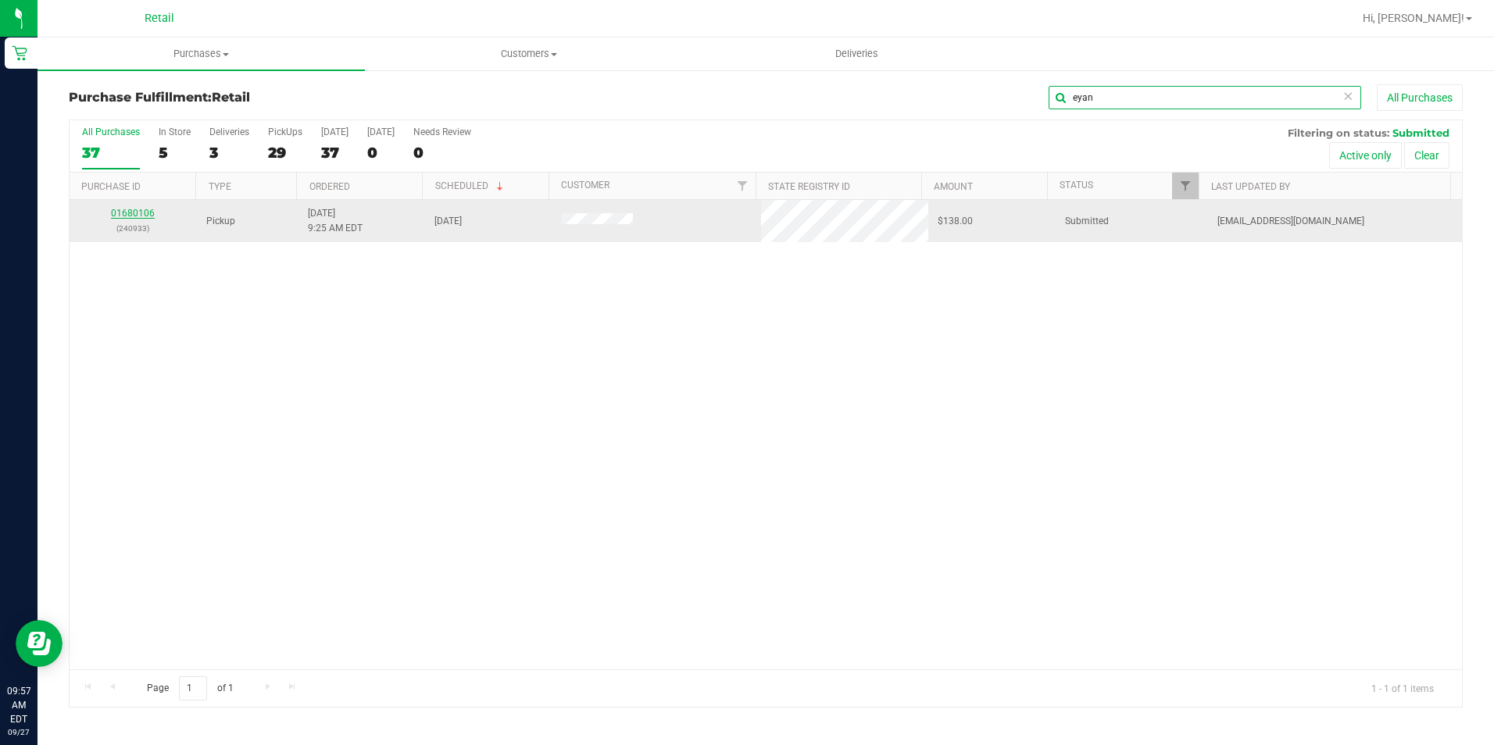
type input "eyan"
click at [137, 216] on link "01680106" at bounding box center [133, 213] width 44 height 11
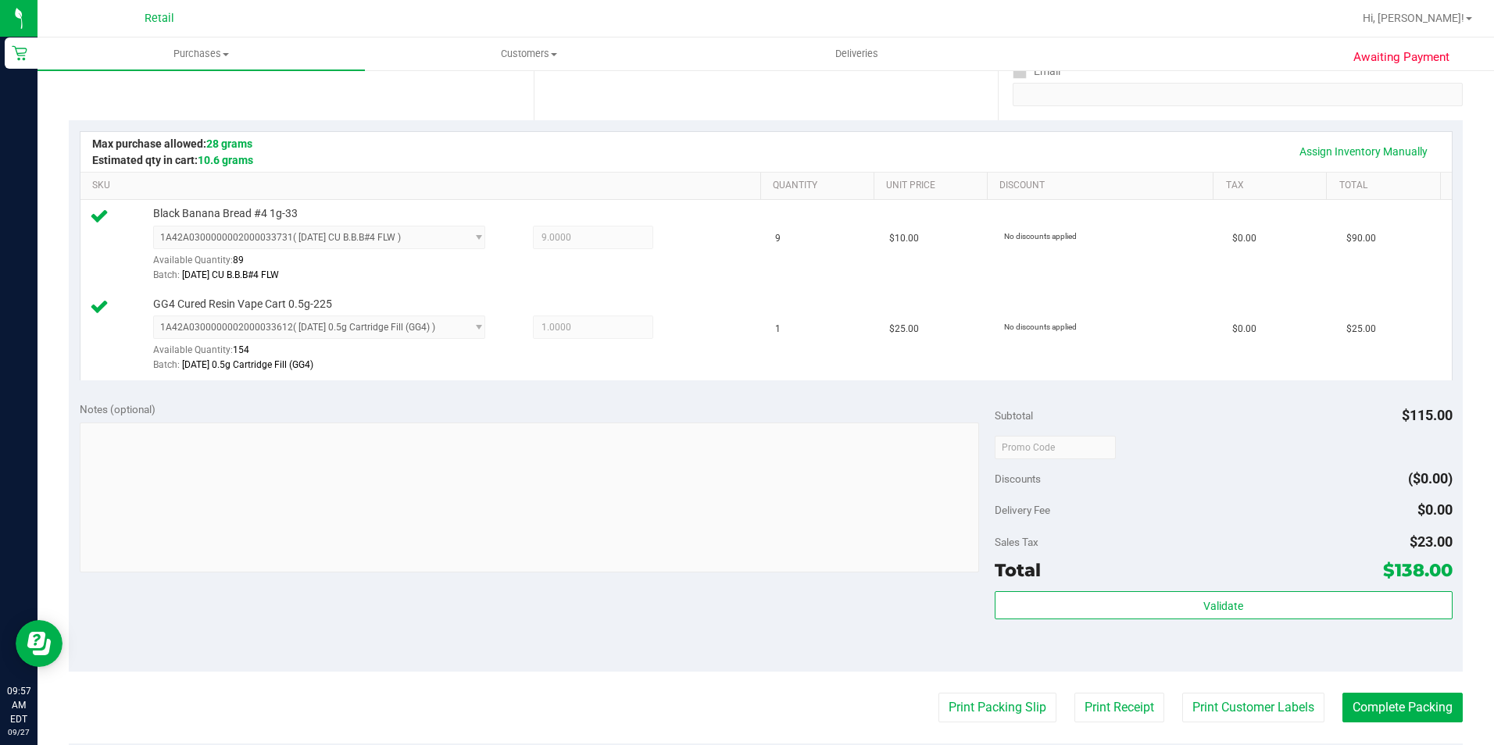
scroll to position [313, 0]
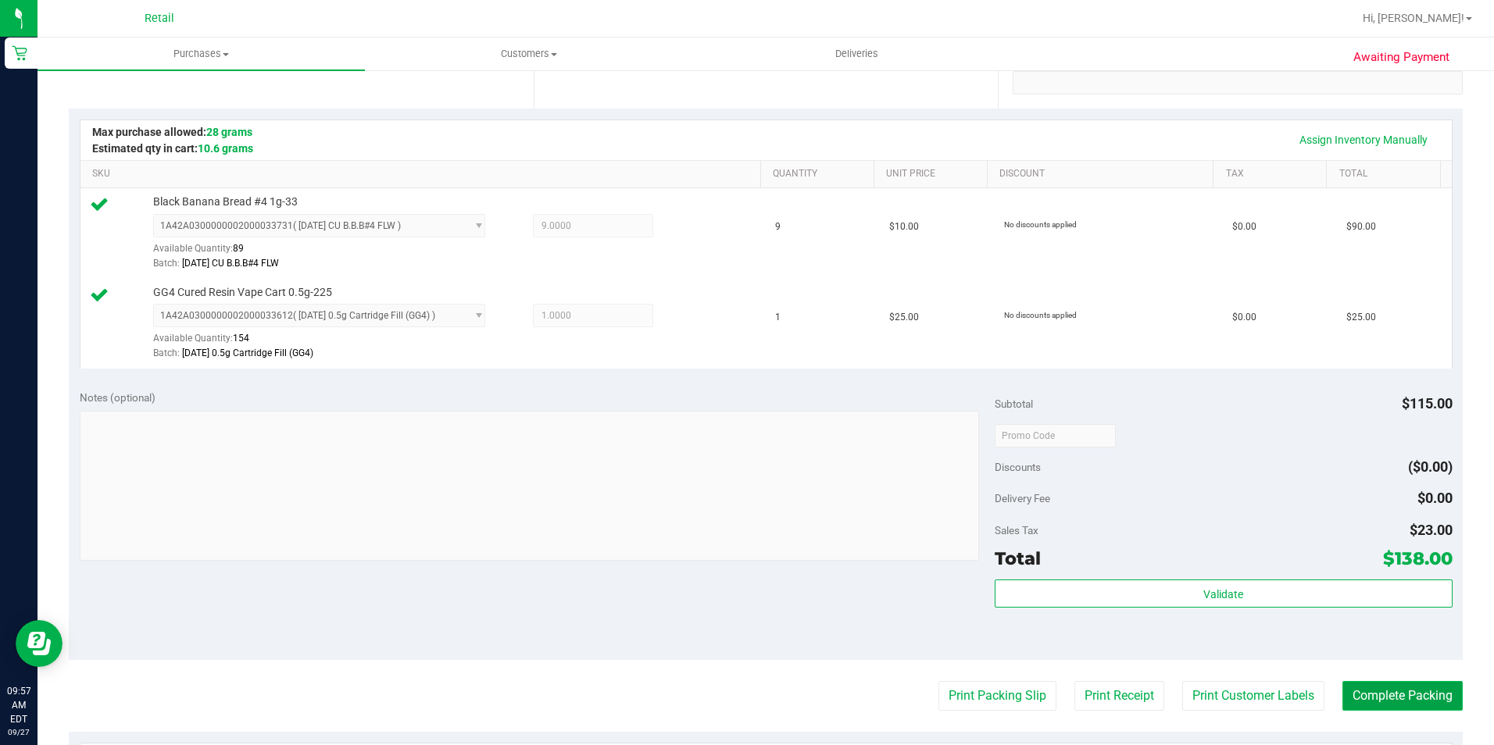
click at [1357, 694] on button "Complete Packing" at bounding box center [1402, 696] width 120 height 30
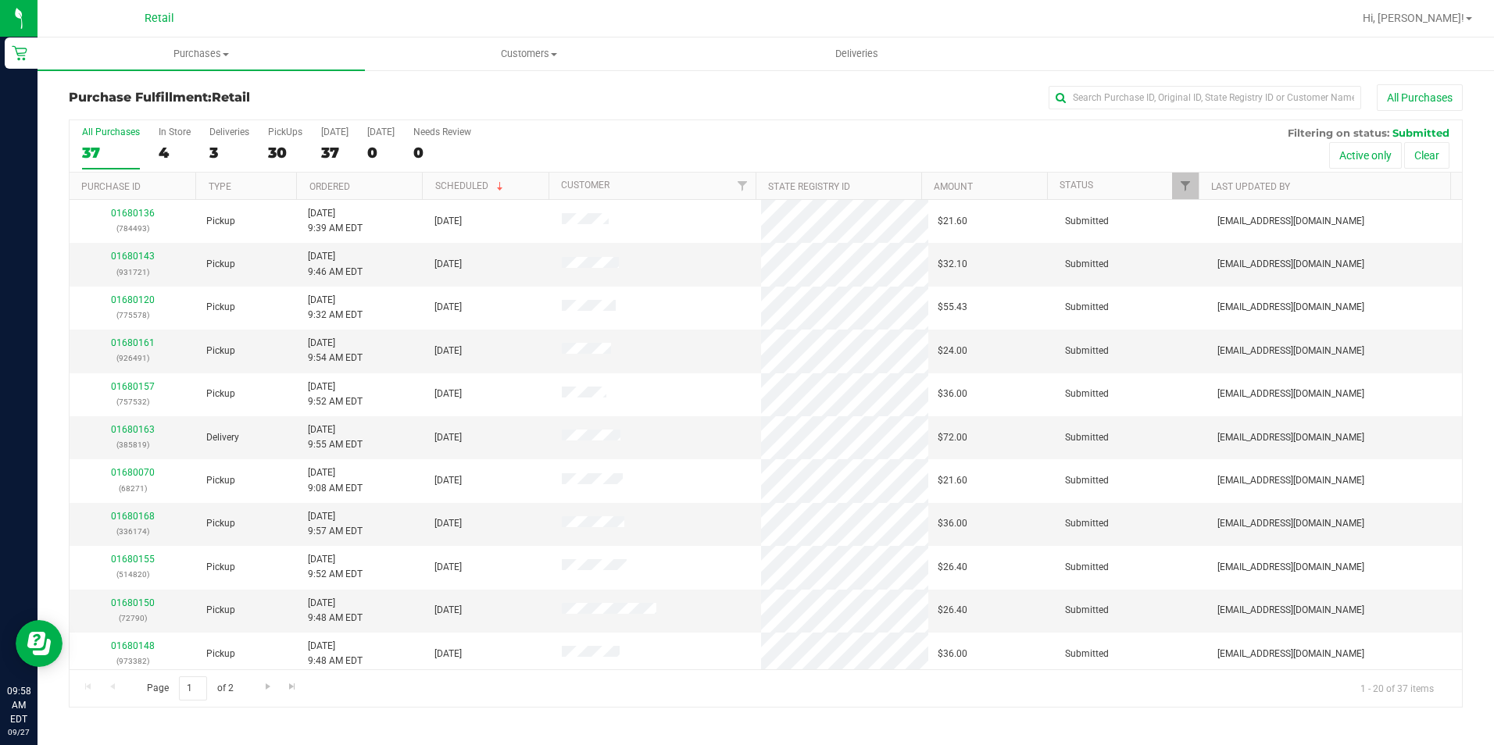
click at [581, 178] on th "Customer" at bounding box center [652, 186] width 207 height 27
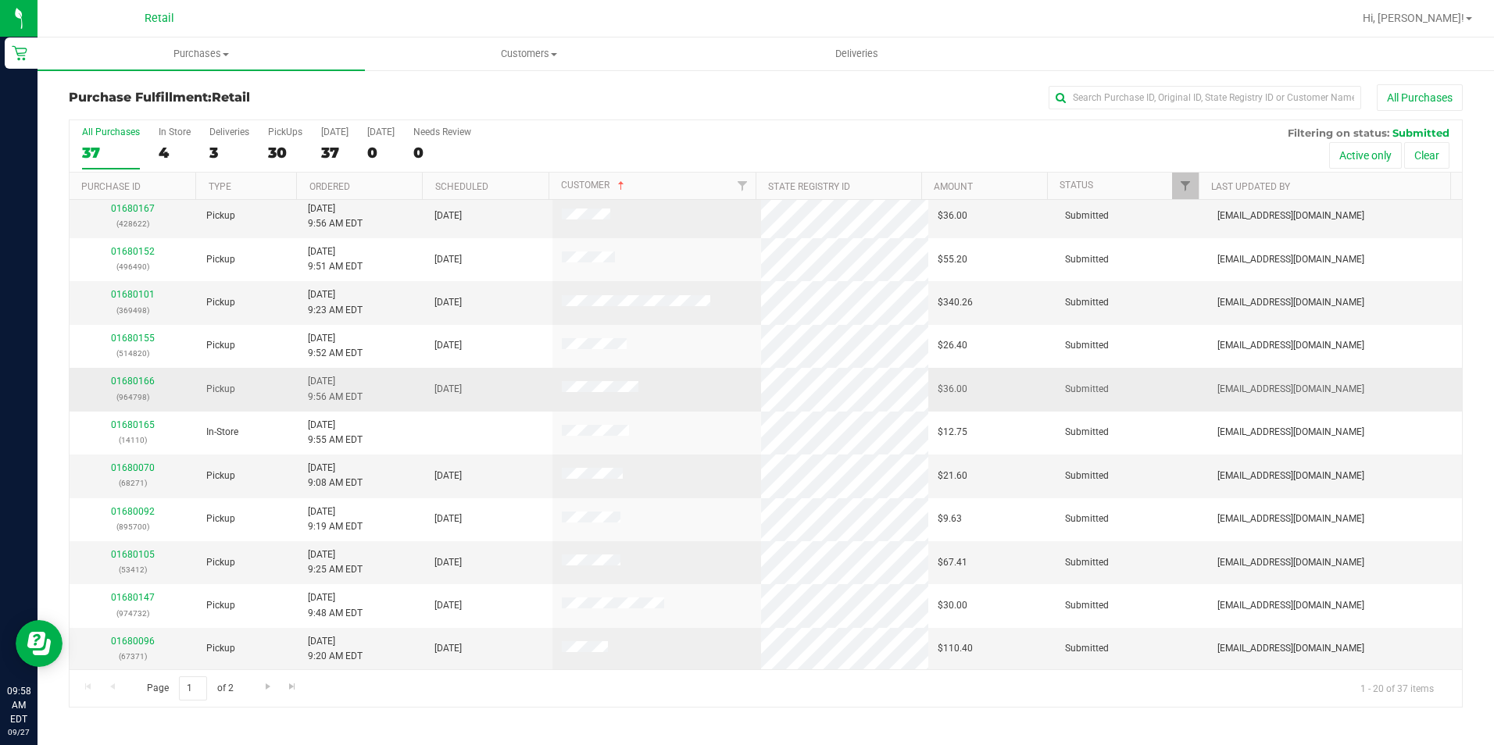
scroll to position [395, 0]
click at [269, 687] on span "Go to the next page" at bounding box center [268, 687] width 13 height 13
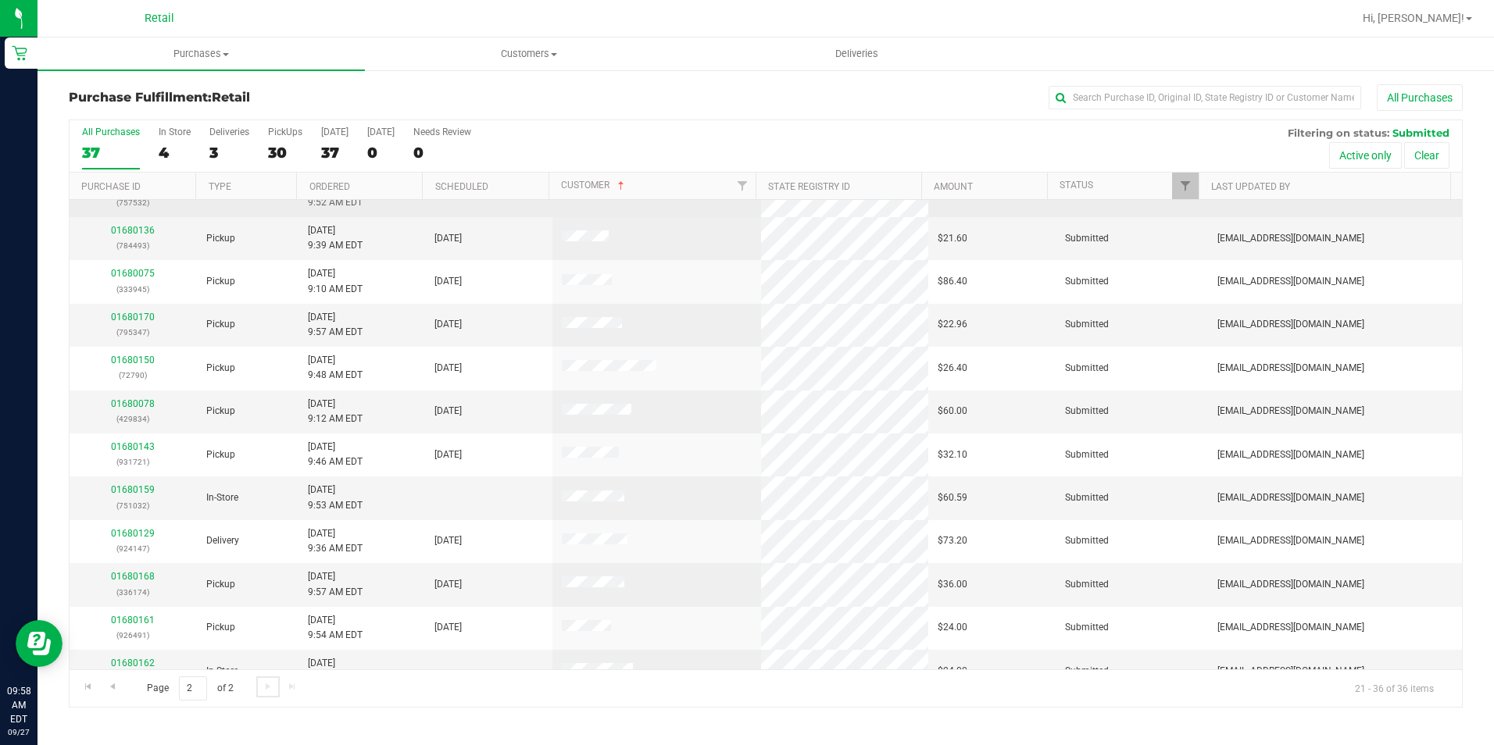
scroll to position [223, 0]
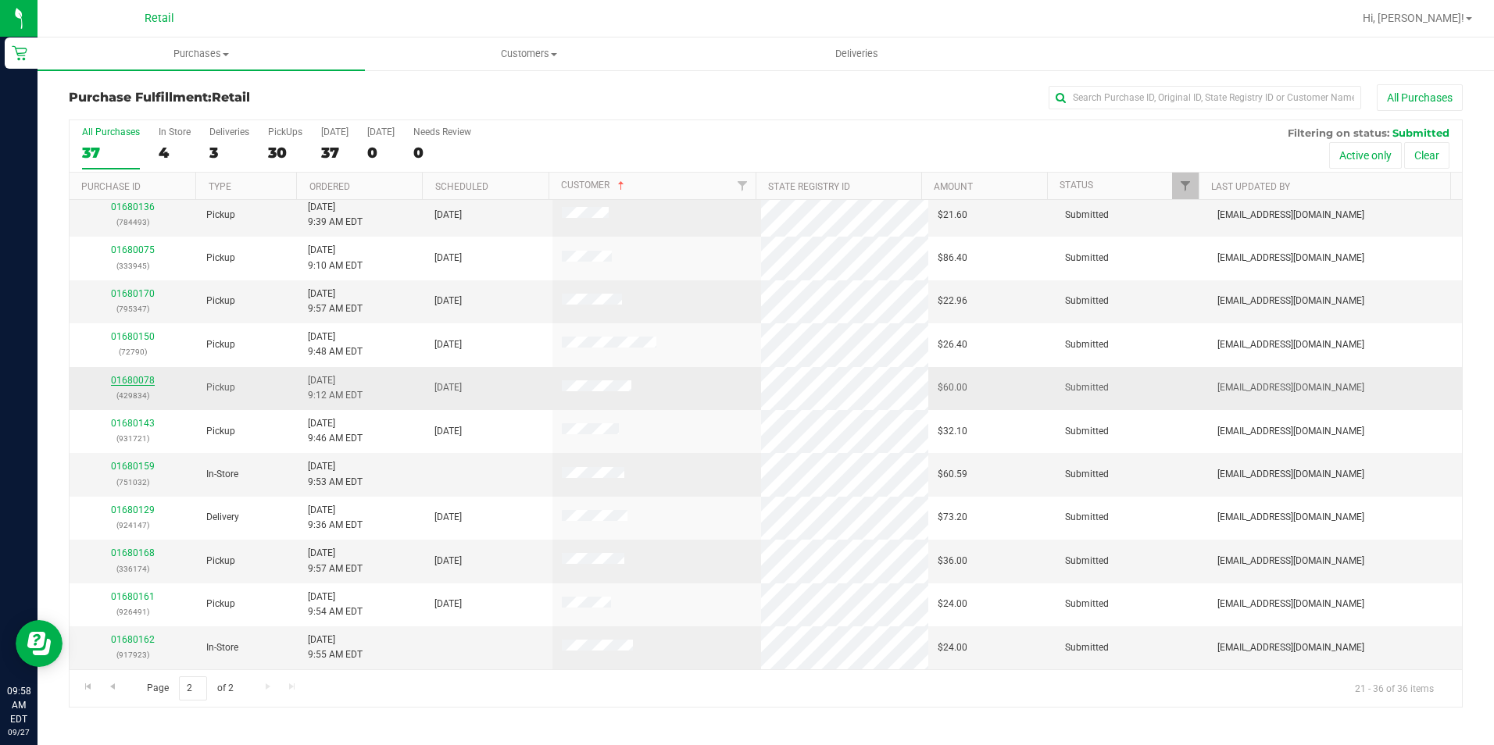
click at [135, 381] on link "01680078" at bounding box center [133, 380] width 44 height 11
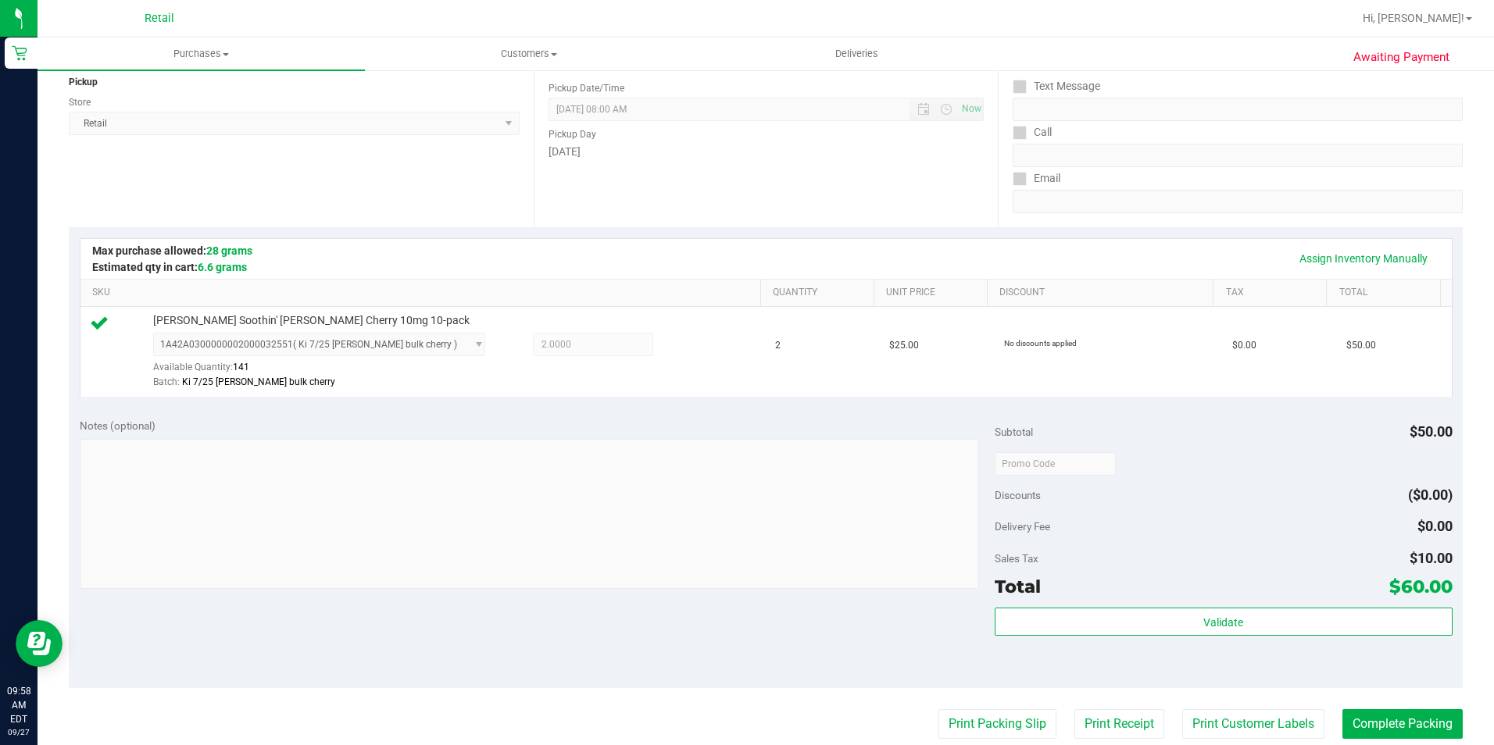
scroll to position [234, 0]
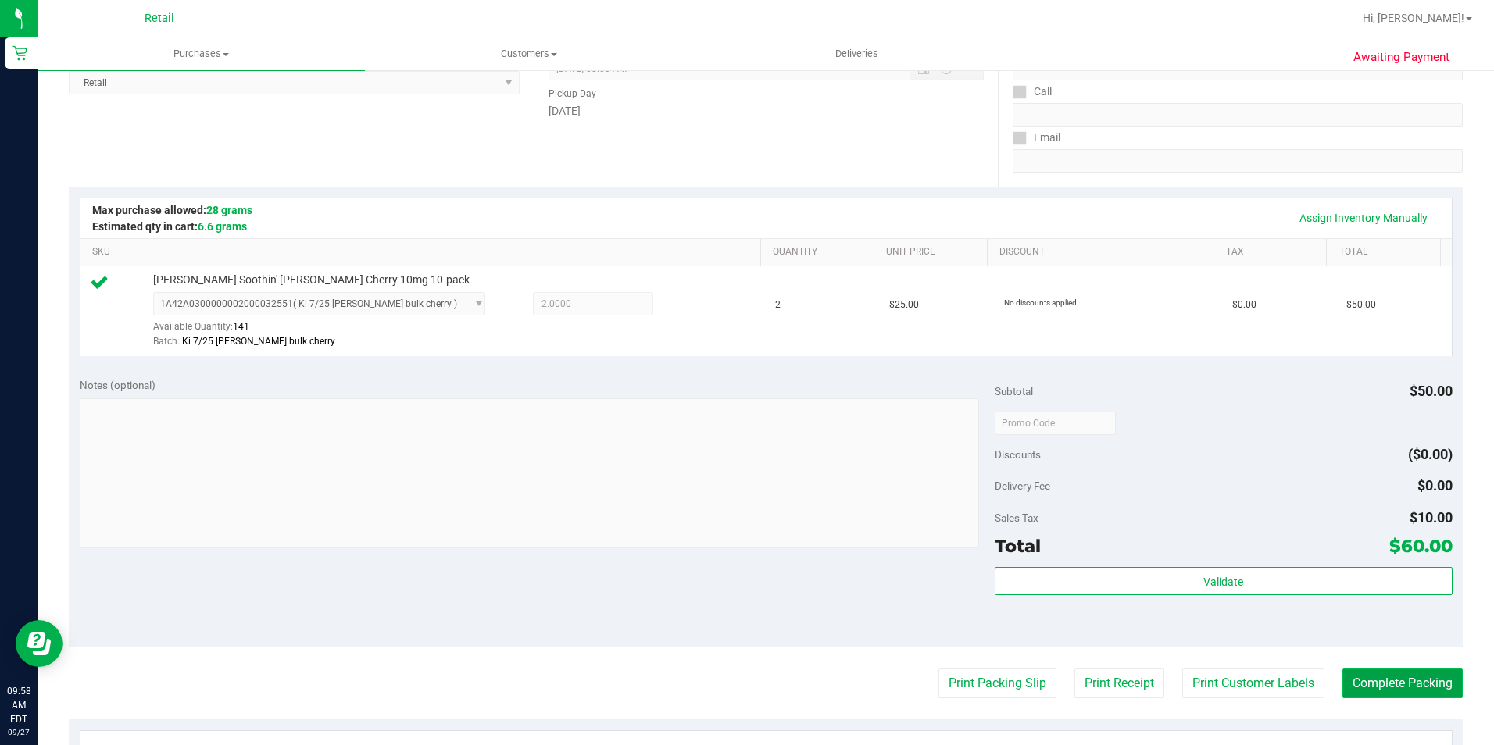
click at [1414, 685] on button "Complete Packing" at bounding box center [1402, 684] width 120 height 30
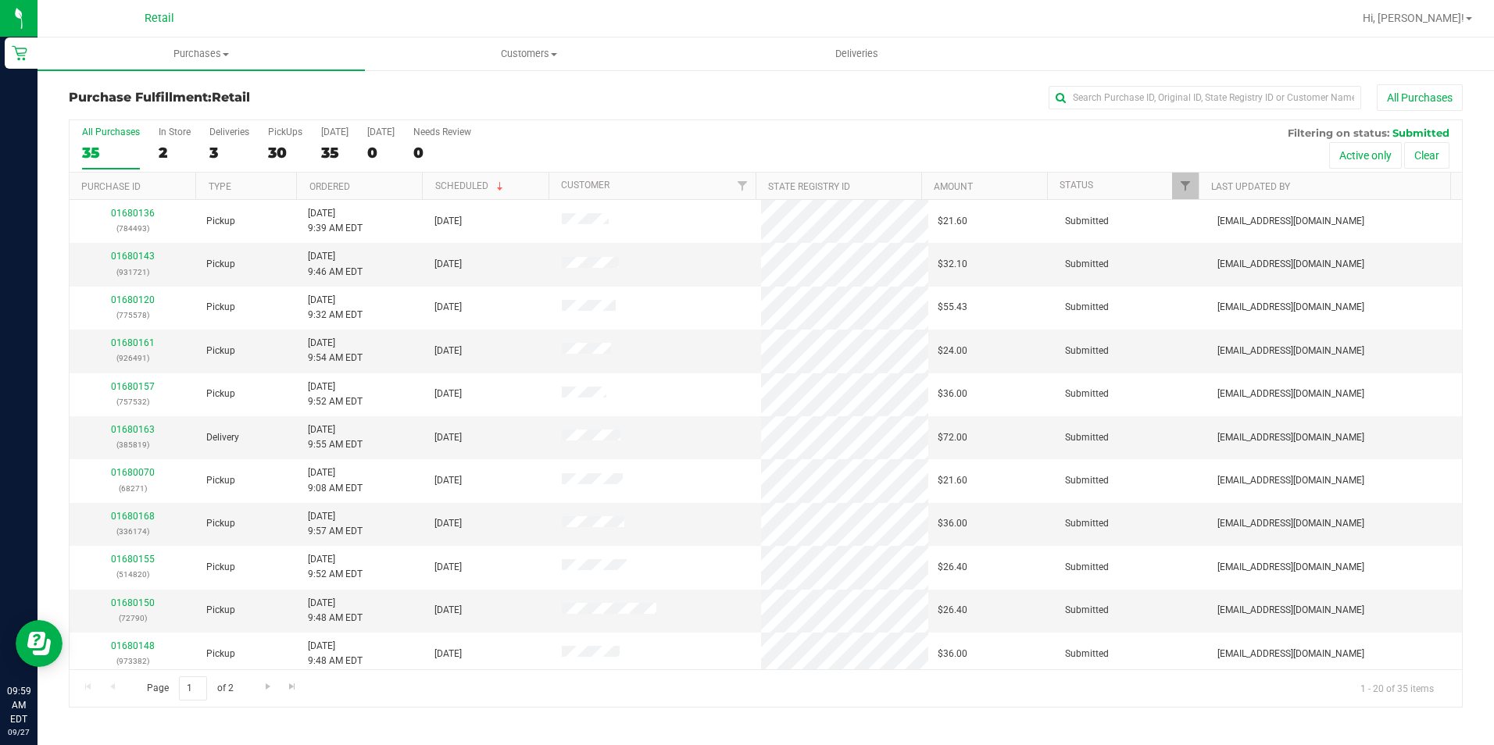
click at [1189, 85] on div "All Purchases" at bounding box center [998, 97] width 929 height 27
click at [1114, 100] on input "text" at bounding box center [1205, 97] width 313 height 23
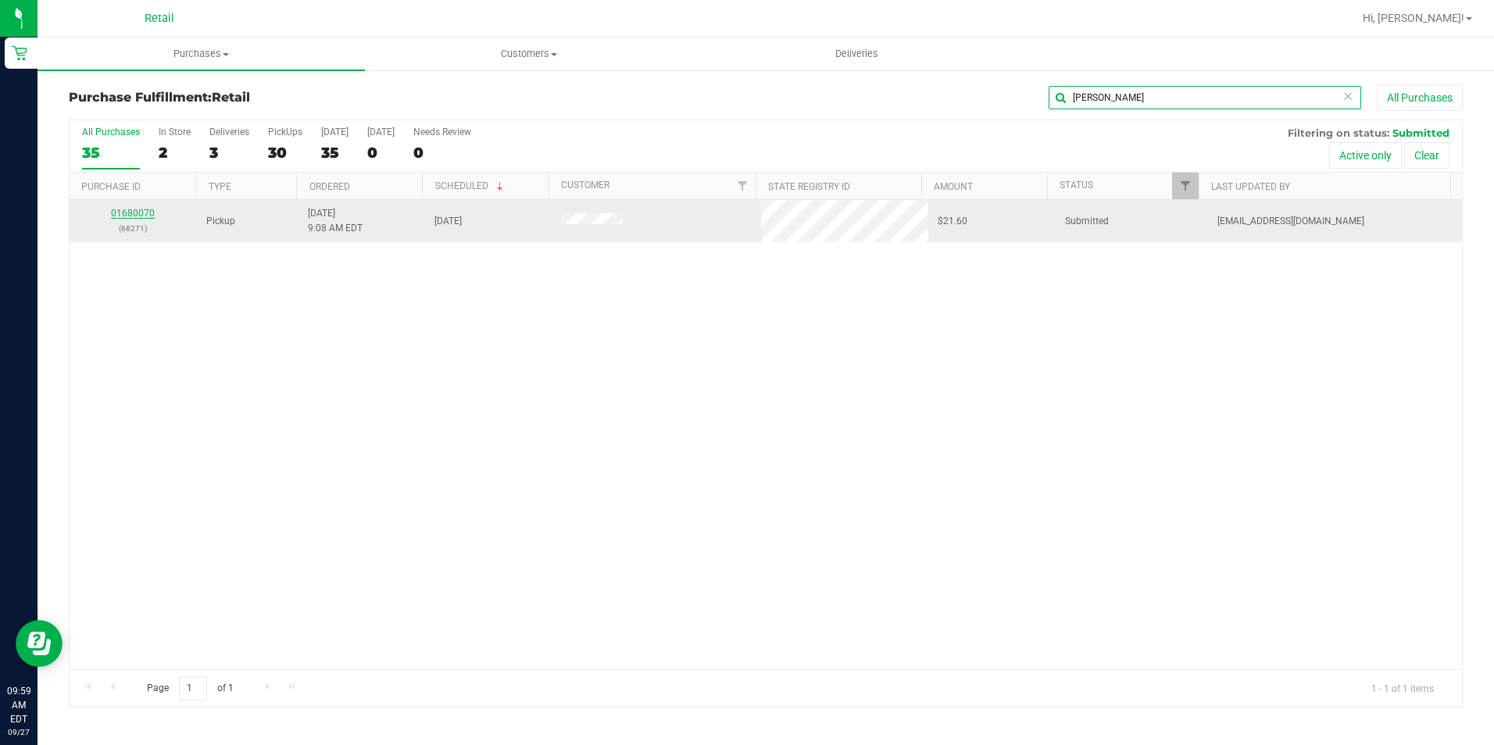
type input "jason"
click at [138, 213] on link "01680070" at bounding box center [133, 213] width 44 height 11
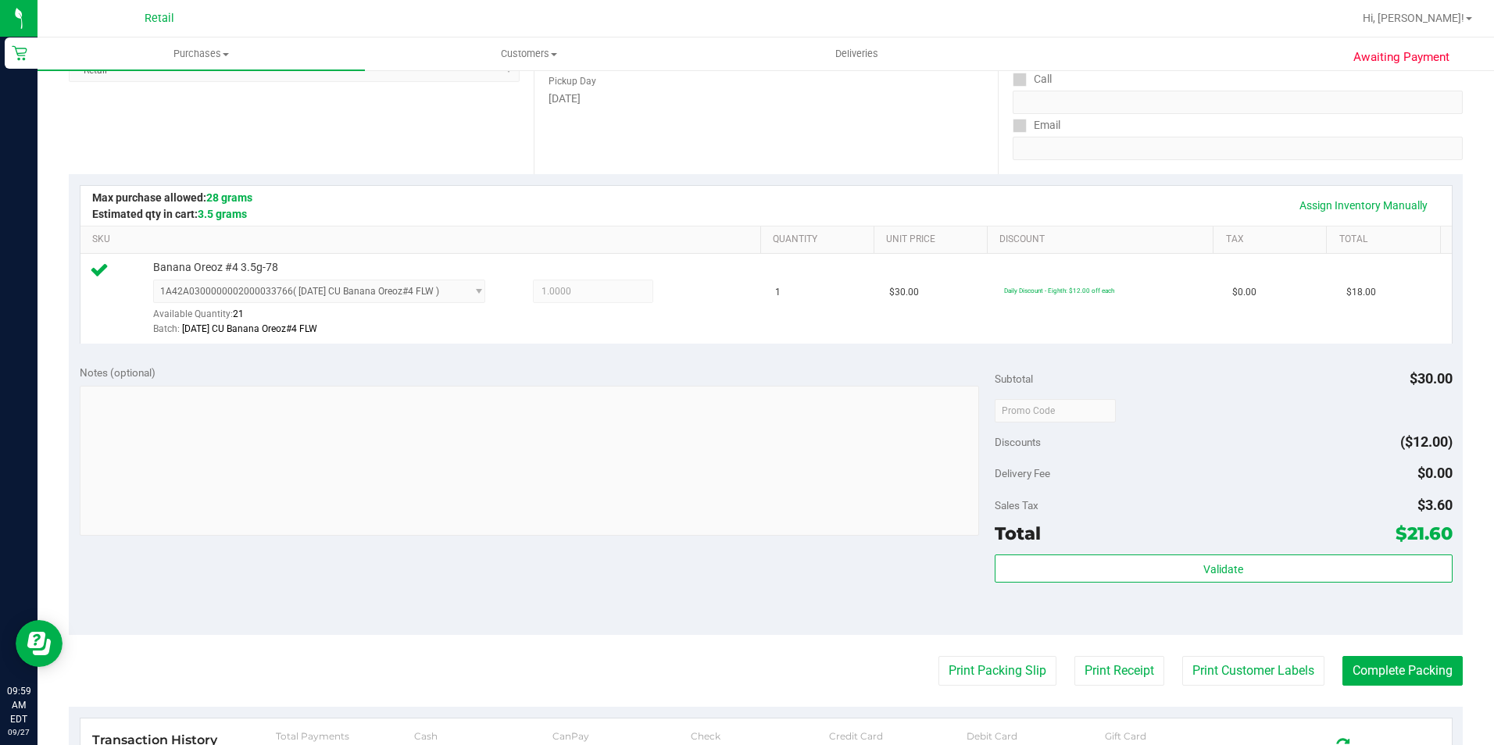
scroll to position [313, 0]
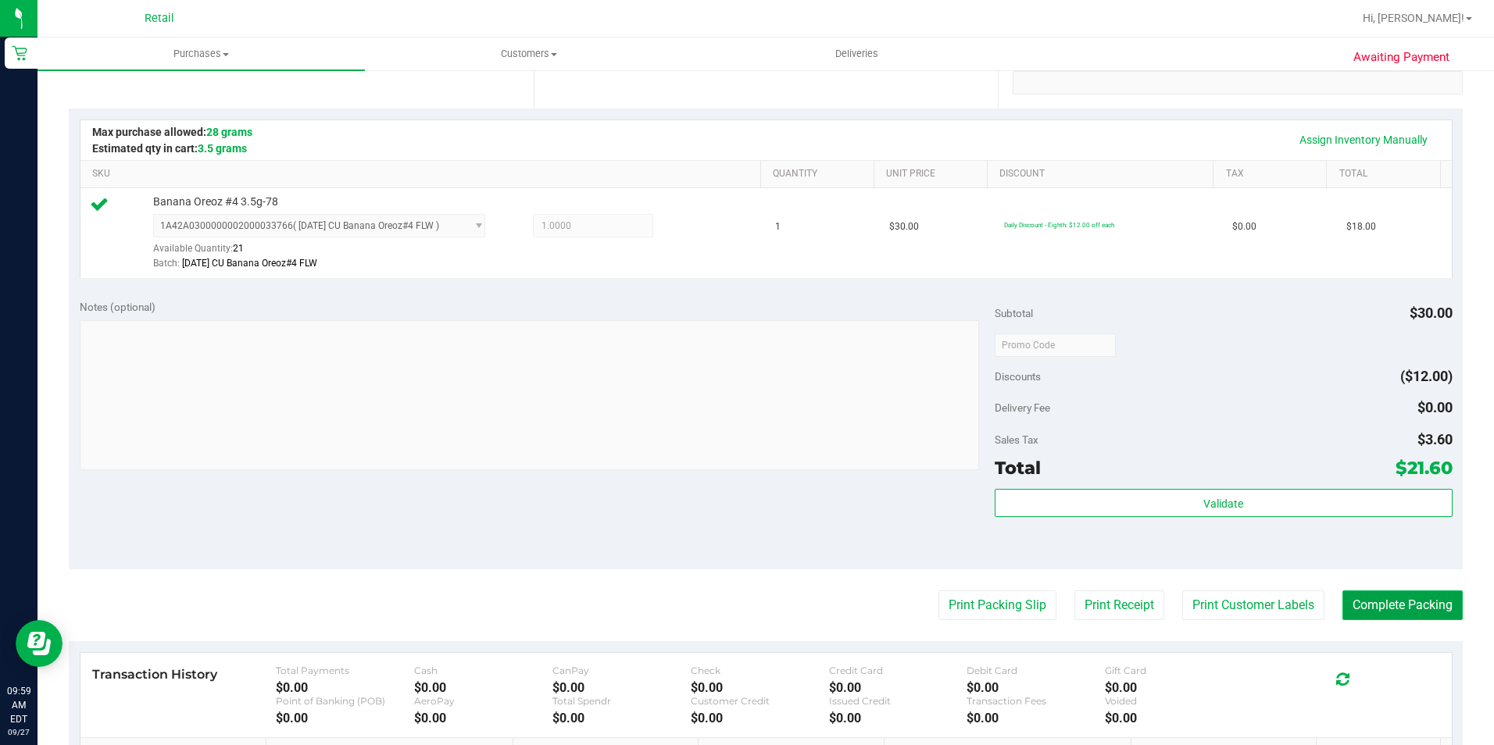
click at [1364, 614] on button "Complete Packing" at bounding box center [1402, 606] width 120 height 30
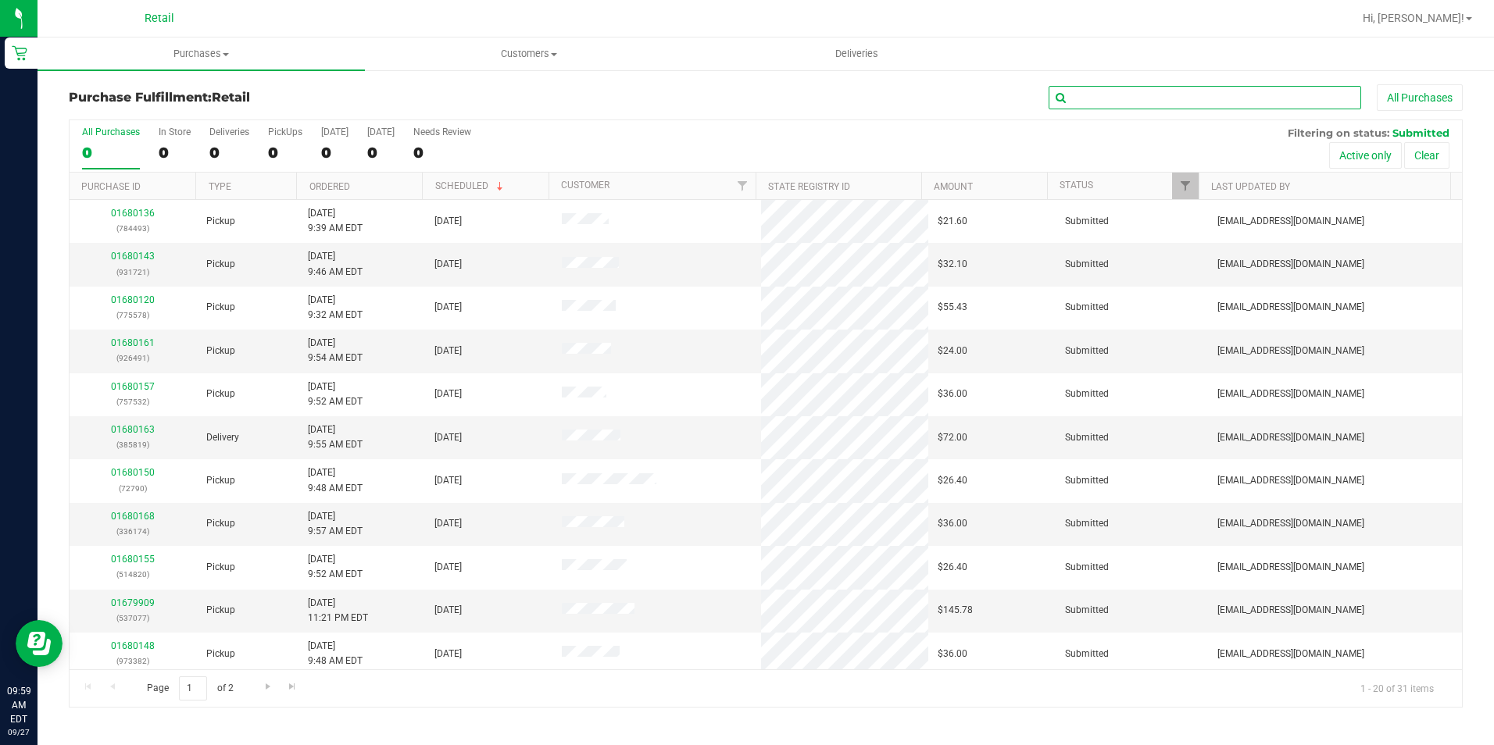
click at [1187, 101] on input "text" at bounding box center [1205, 97] width 313 height 23
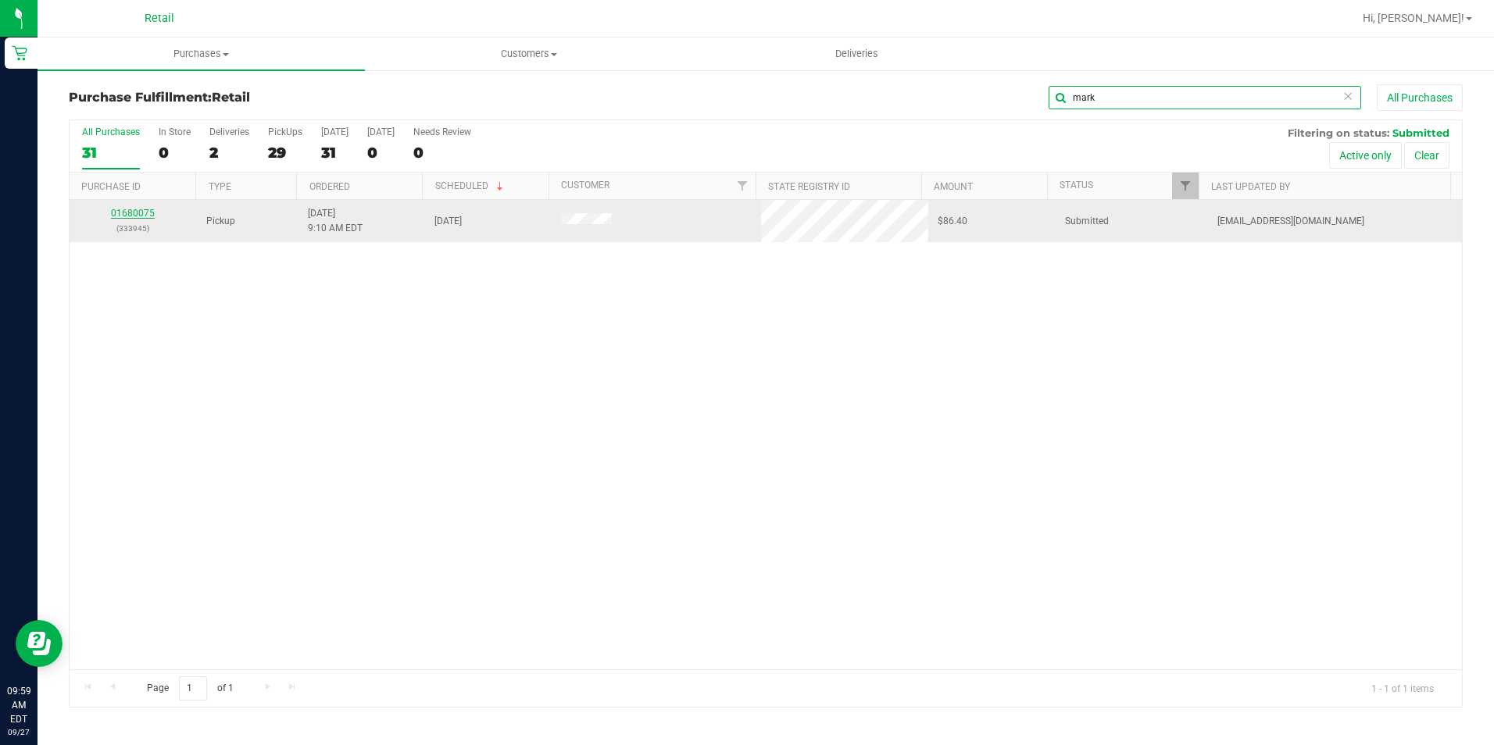
type input "mark"
click at [117, 213] on link "01680075" at bounding box center [133, 213] width 44 height 11
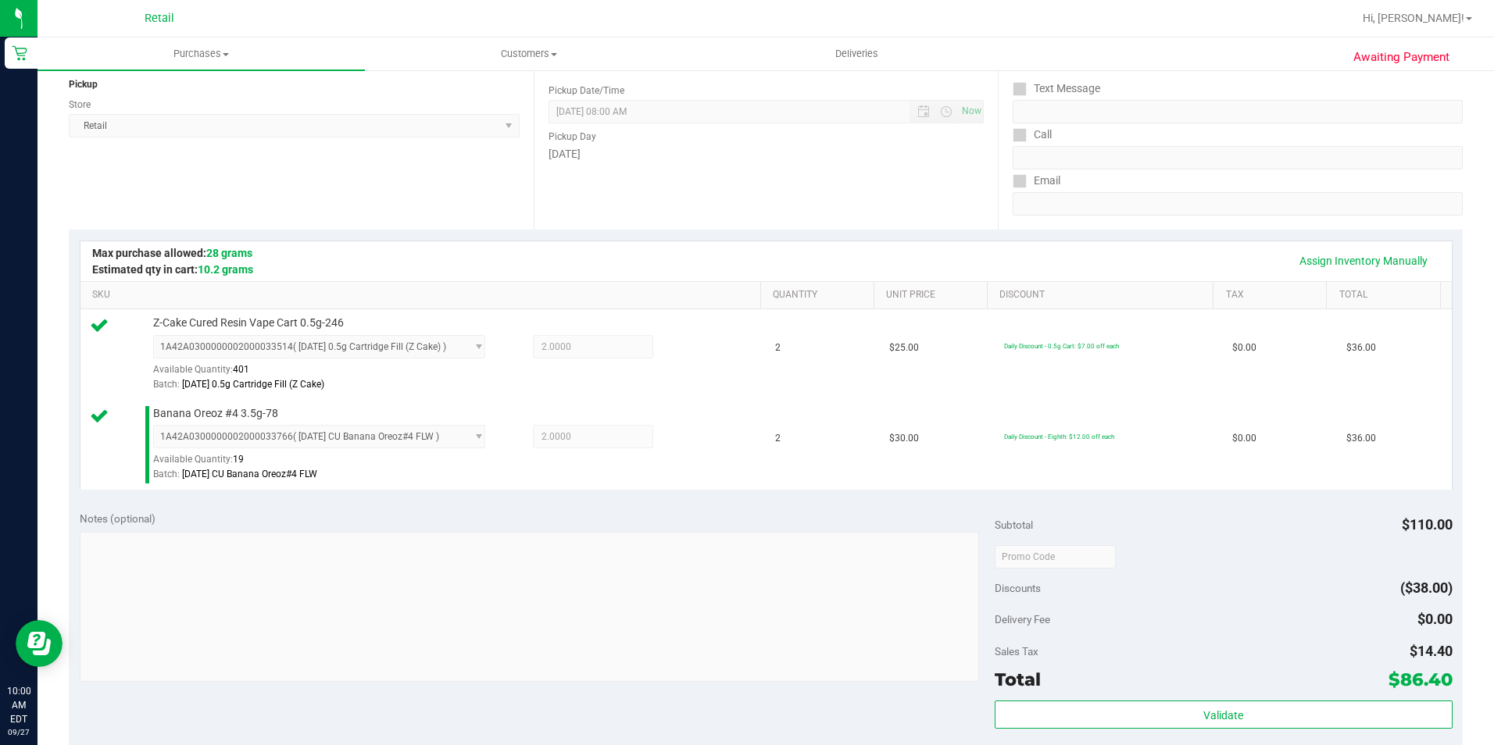
scroll to position [313, 0]
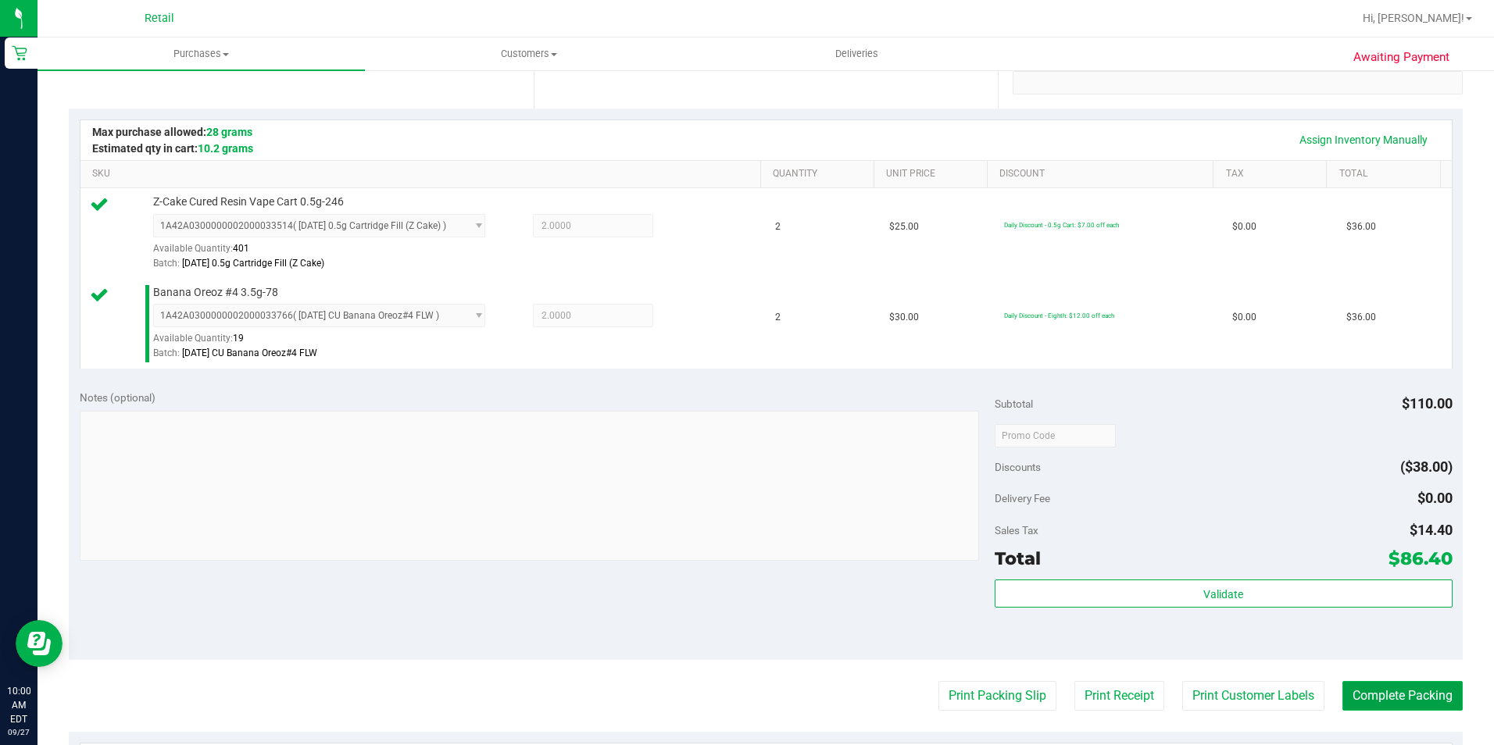
click at [1381, 698] on button "Complete Packing" at bounding box center [1402, 696] width 120 height 30
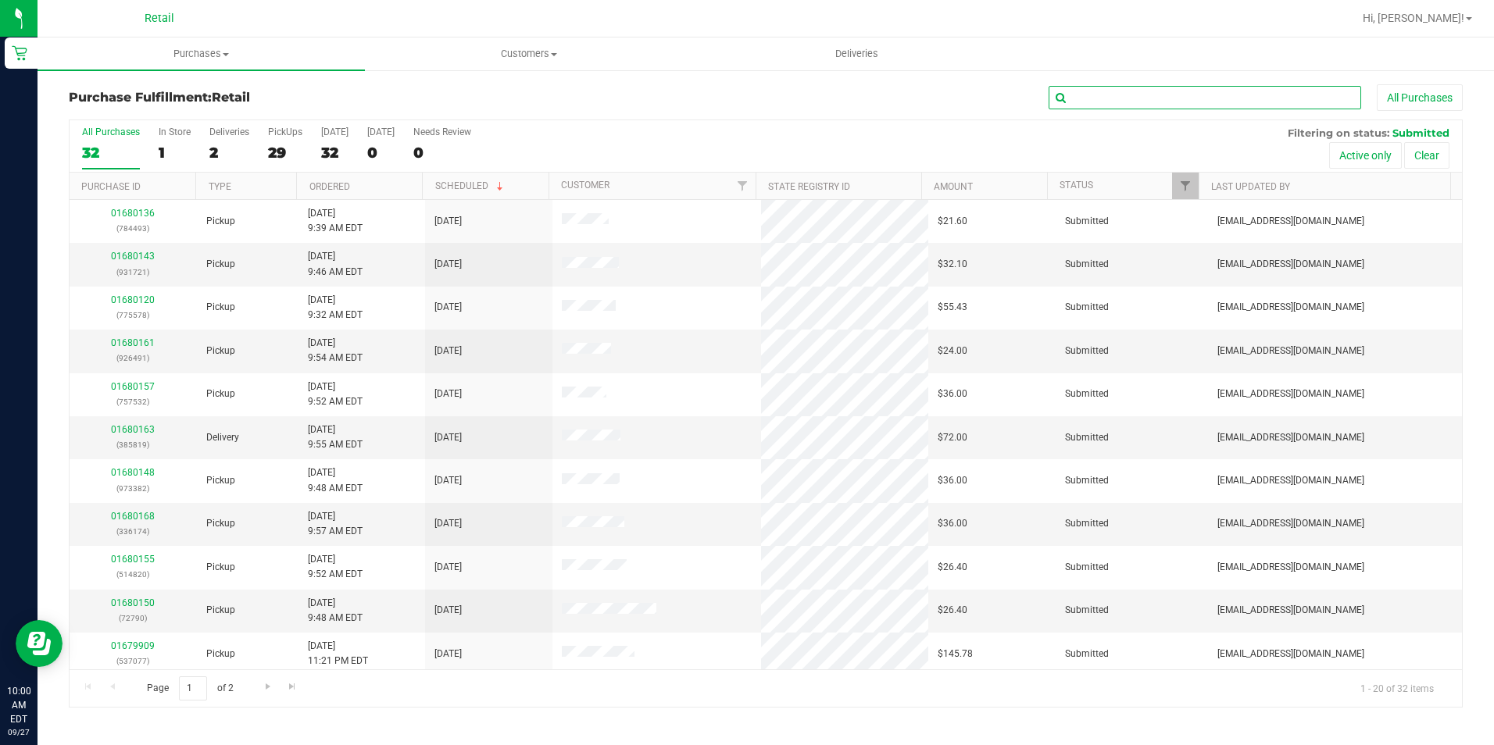
click at [1098, 100] on input "text" at bounding box center [1205, 97] width 313 height 23
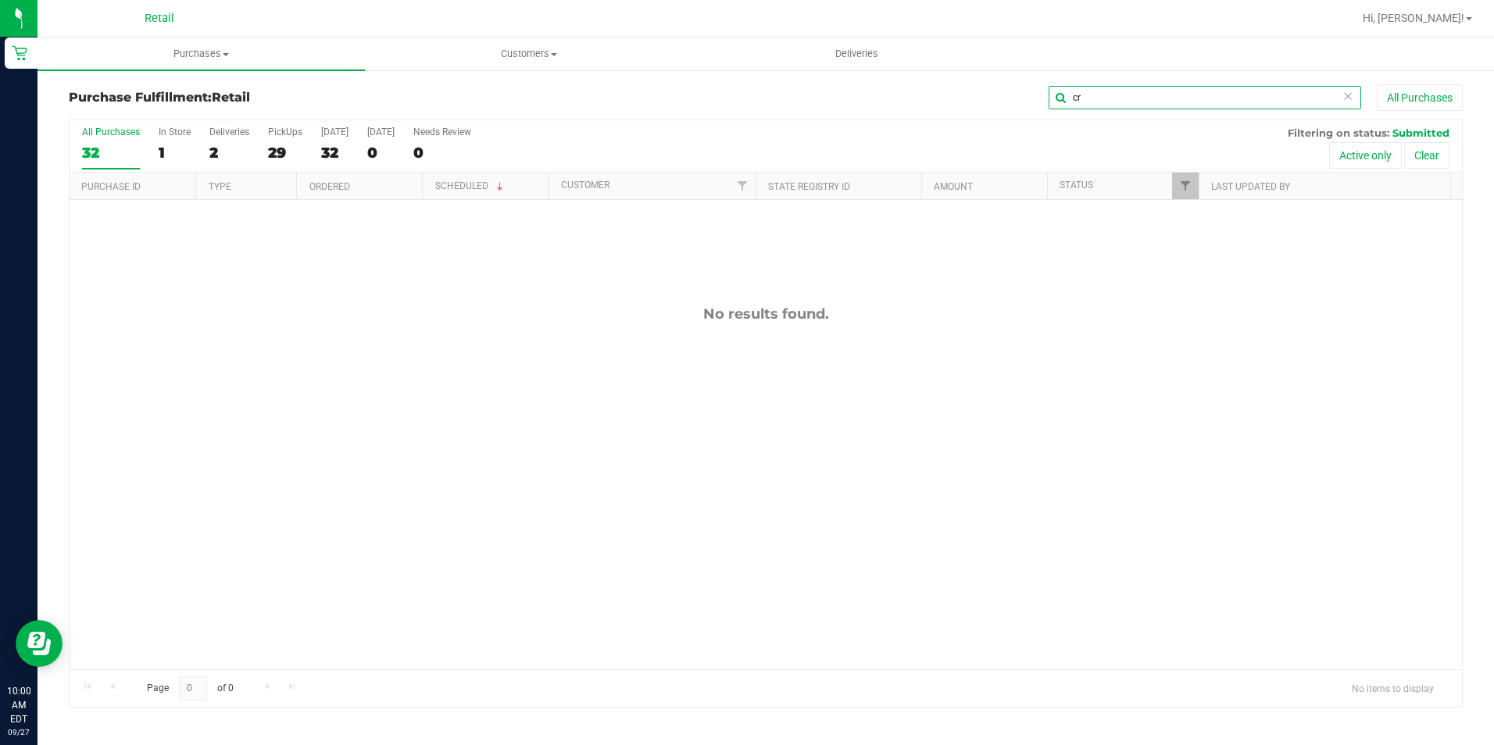
type input "c"
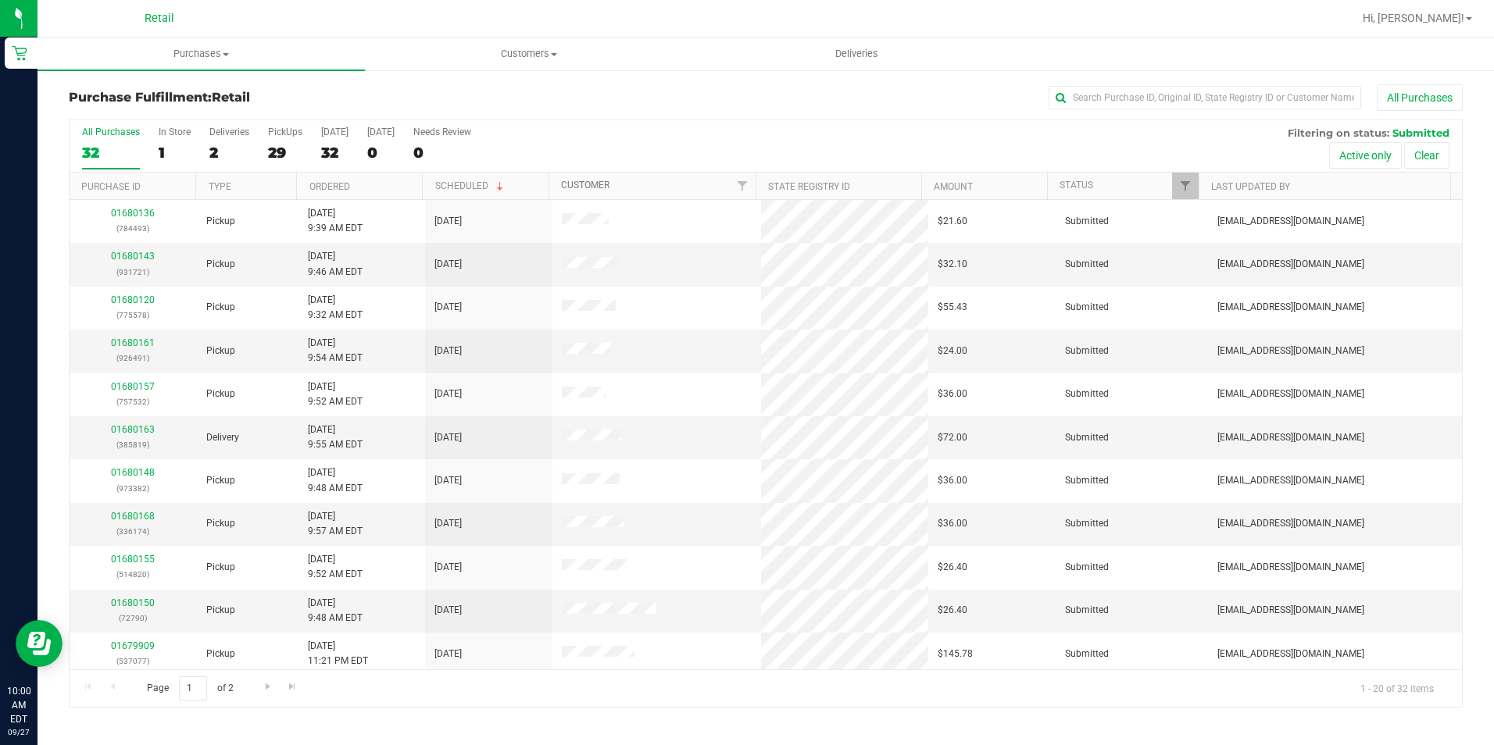
click at [577, 185] on link "Customer" at bounding box center [585, 185] width 48 height 11
click at [1133, 98] on input "text" at bounding box center [1205, 97] width 313 height 23
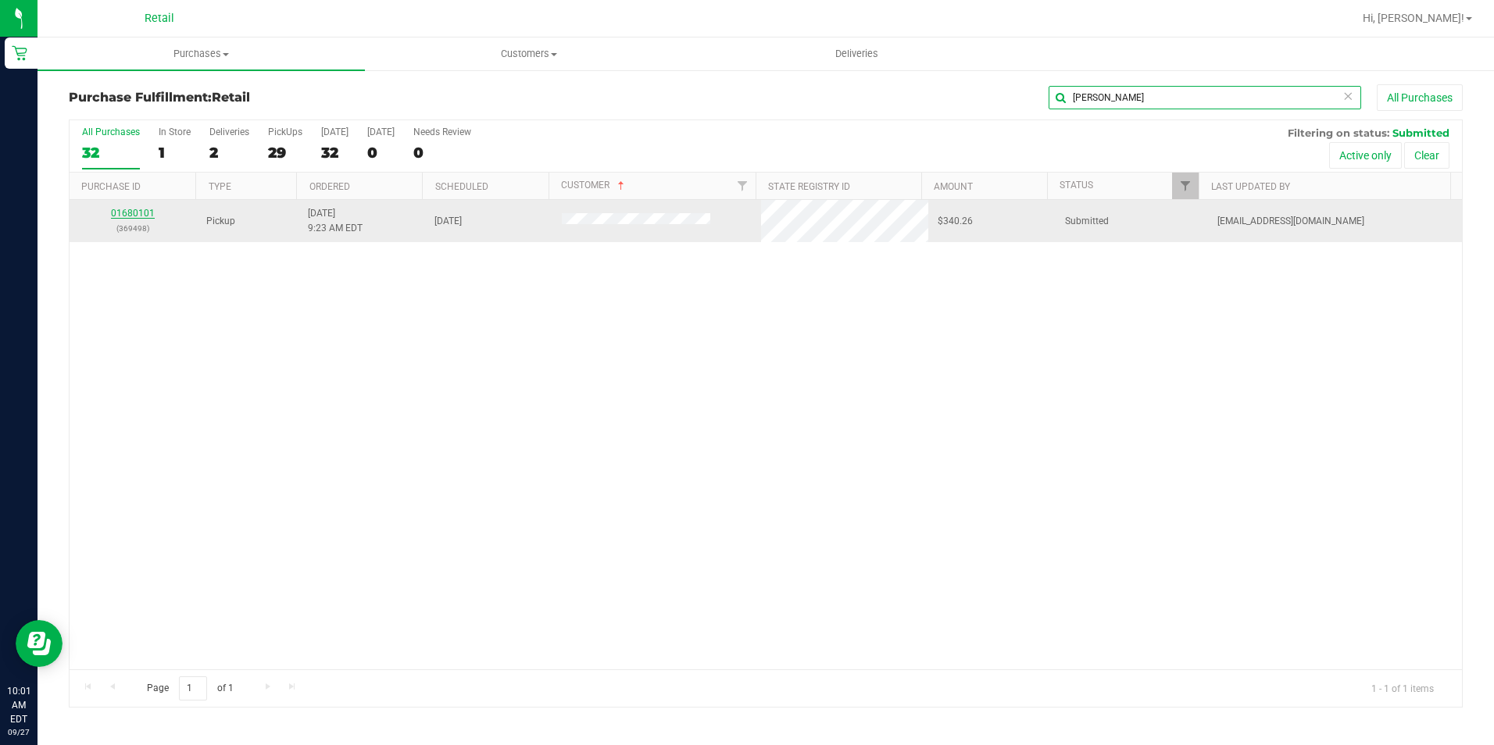
type input "[PERSON_NAME]"
click at [140, 213] on link "01680101" at bounding box center [133, 213] width 44 height 11
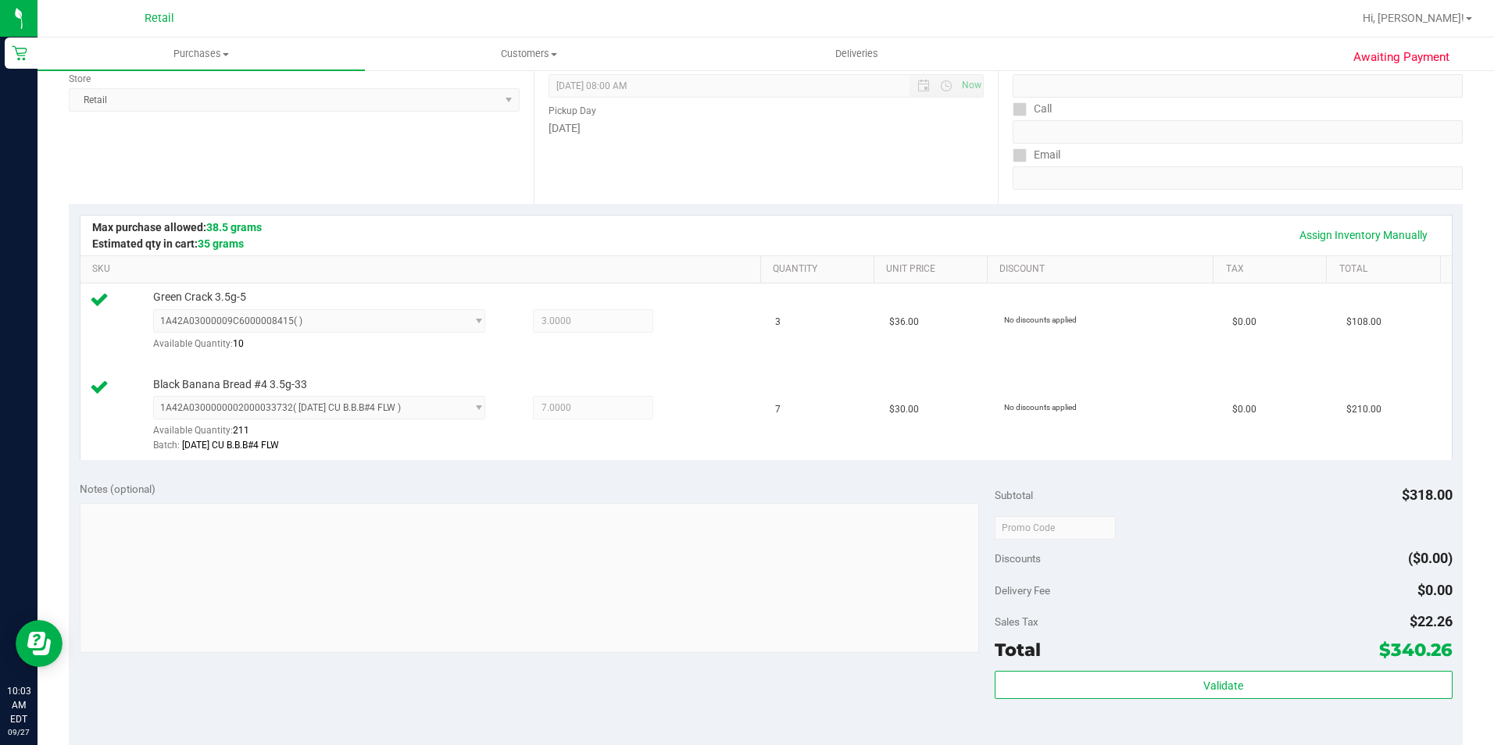
scroll to position [313, 0]
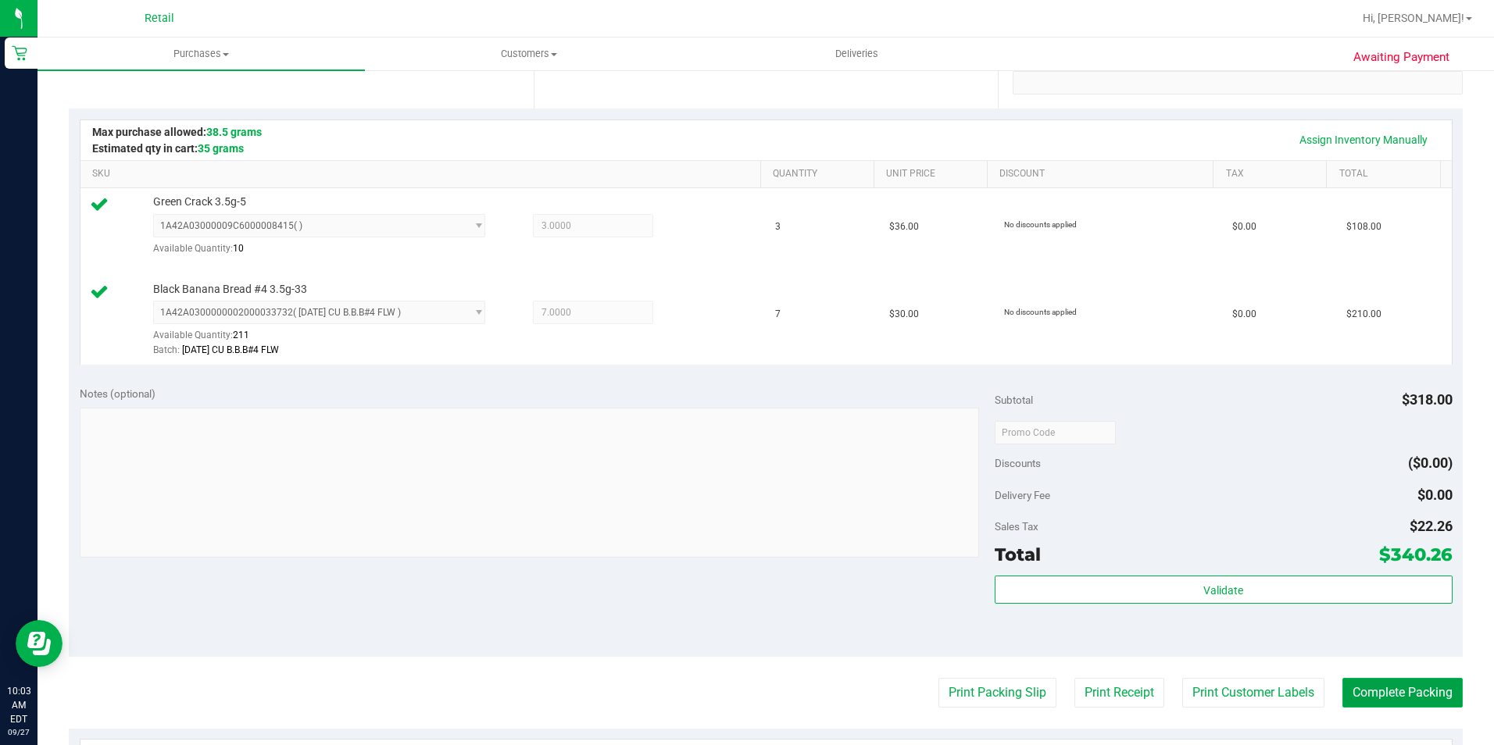
click at [1391, 684] on button "Complete Packing" at bounding box center [1402, 693] width 120 height 30
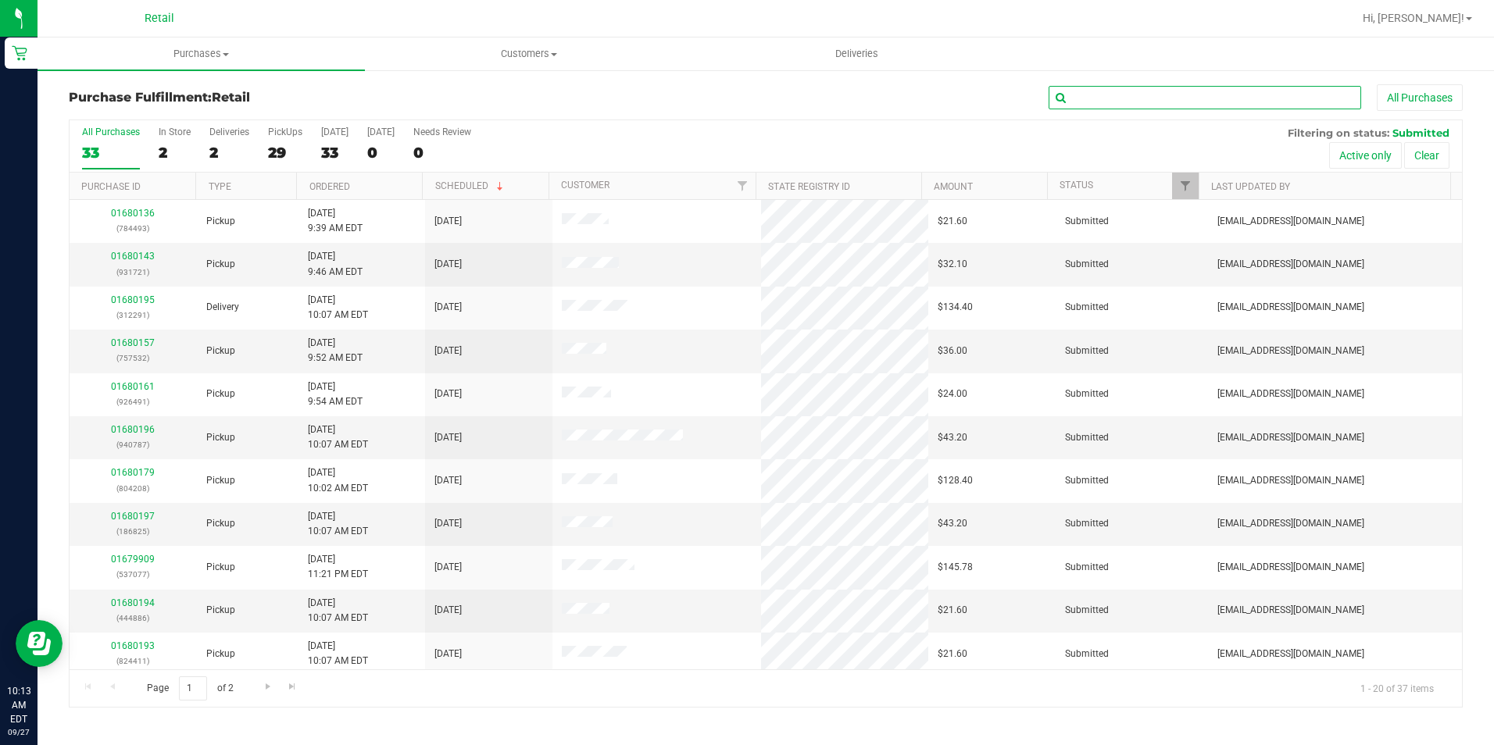
click at [1148, 95] on input "text" at bounding box center [1205, 97] width 313 height 23
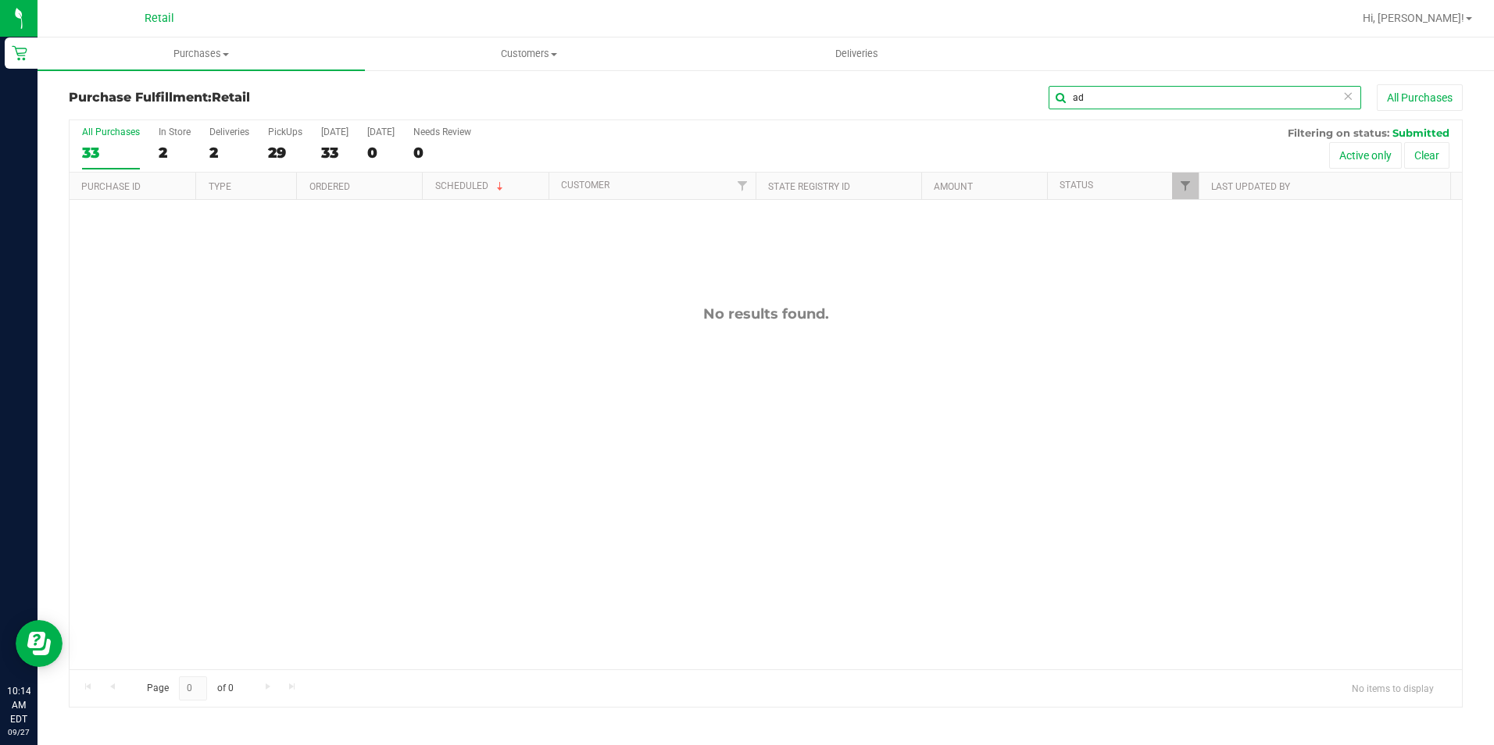
type input "a"
type input "gill"
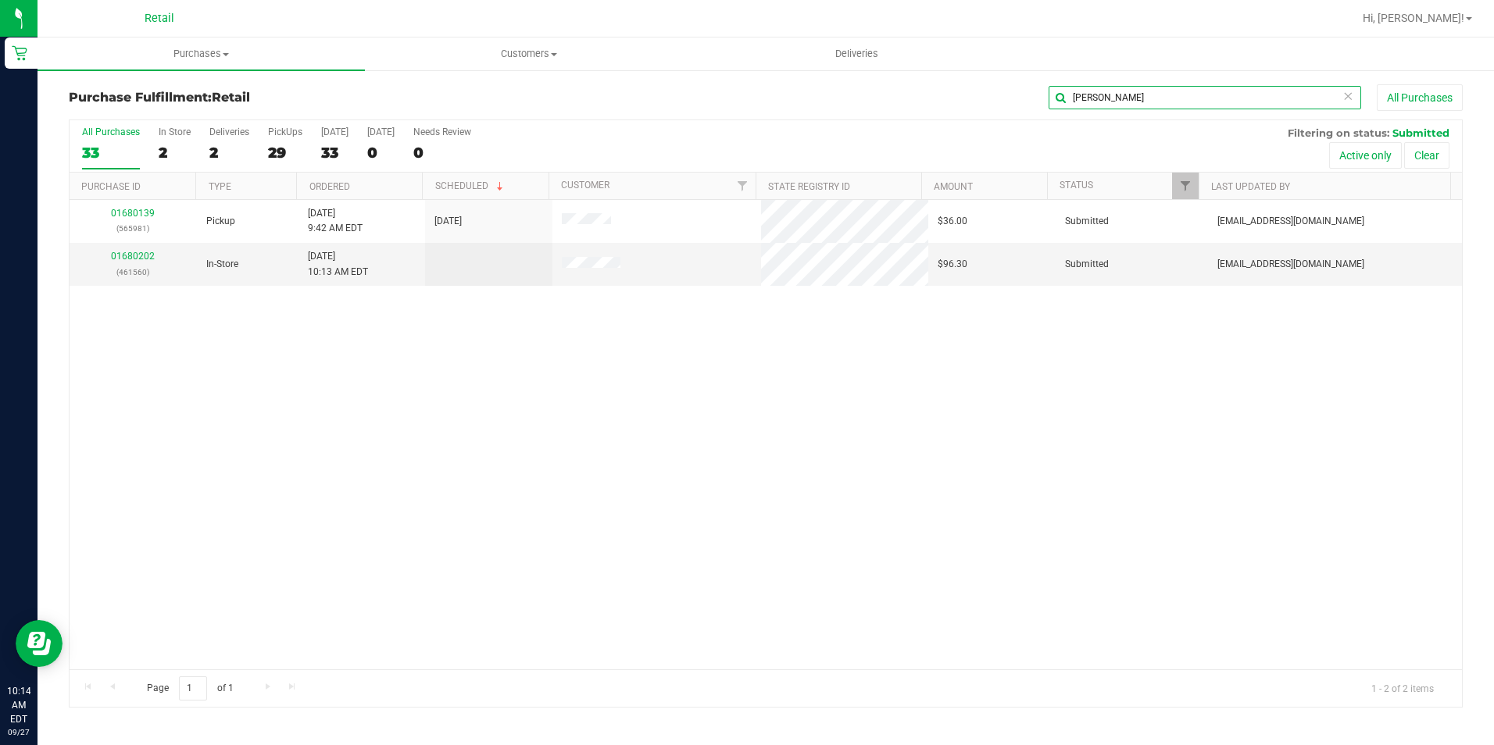
drag, startPoint x: 1068, startPoint y: 98, endPoint x: 976, endPoint y: 106, distance: 92.6
click at [976, 106] on div "gill All Purchases" at bounding box center [998, 97] width 929 height 27
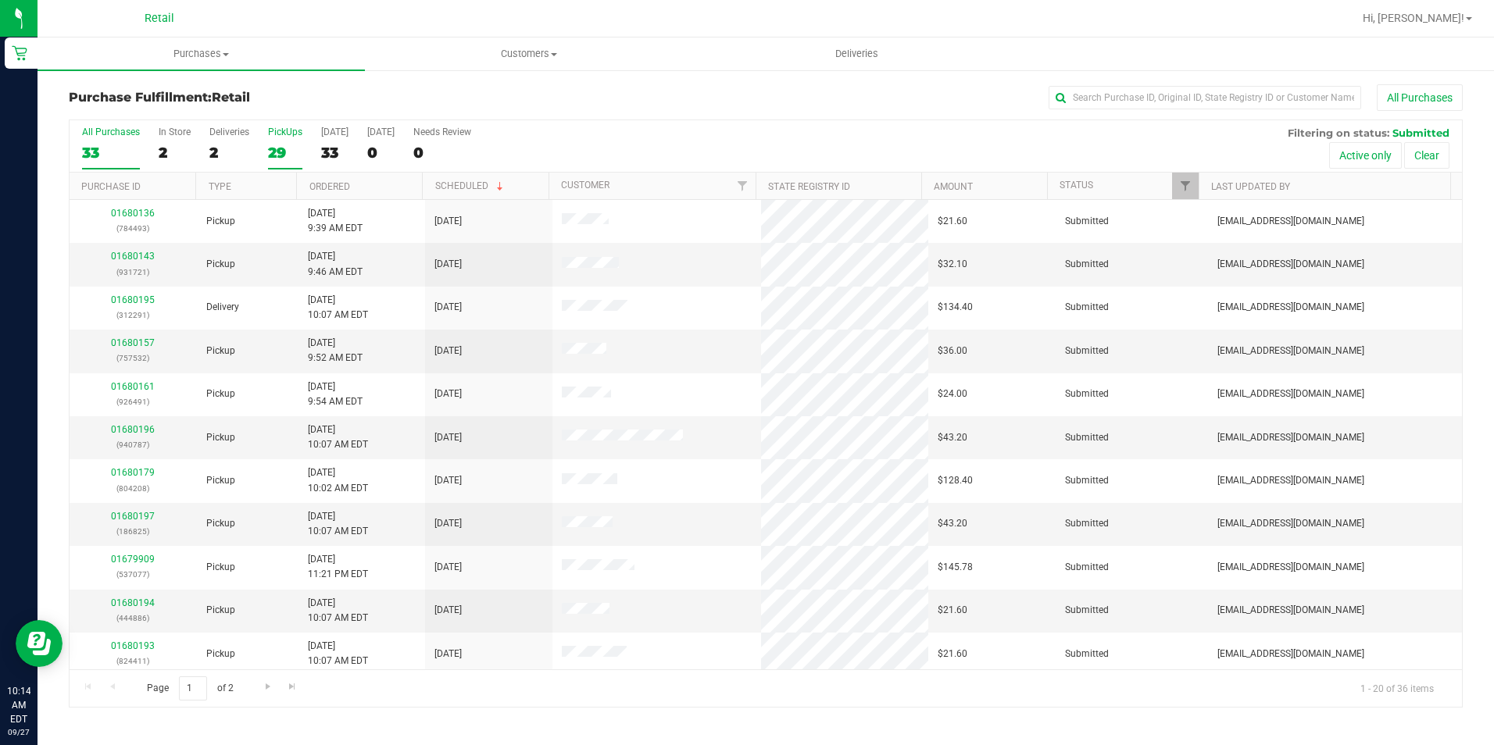
click at [270, 145] on div "29" at bounding box center [285, 153] width 34 height 18
click at [0, 0] on input "PickUps 29" at bounding box center [0, 0] width 0 height 0
click at [603, 184] on link "Customer" at bounding box center [585, 185] width 48 height 11
click at [1117, 95] on input "text" at bounding box center [1205, 97] width 313 height 23
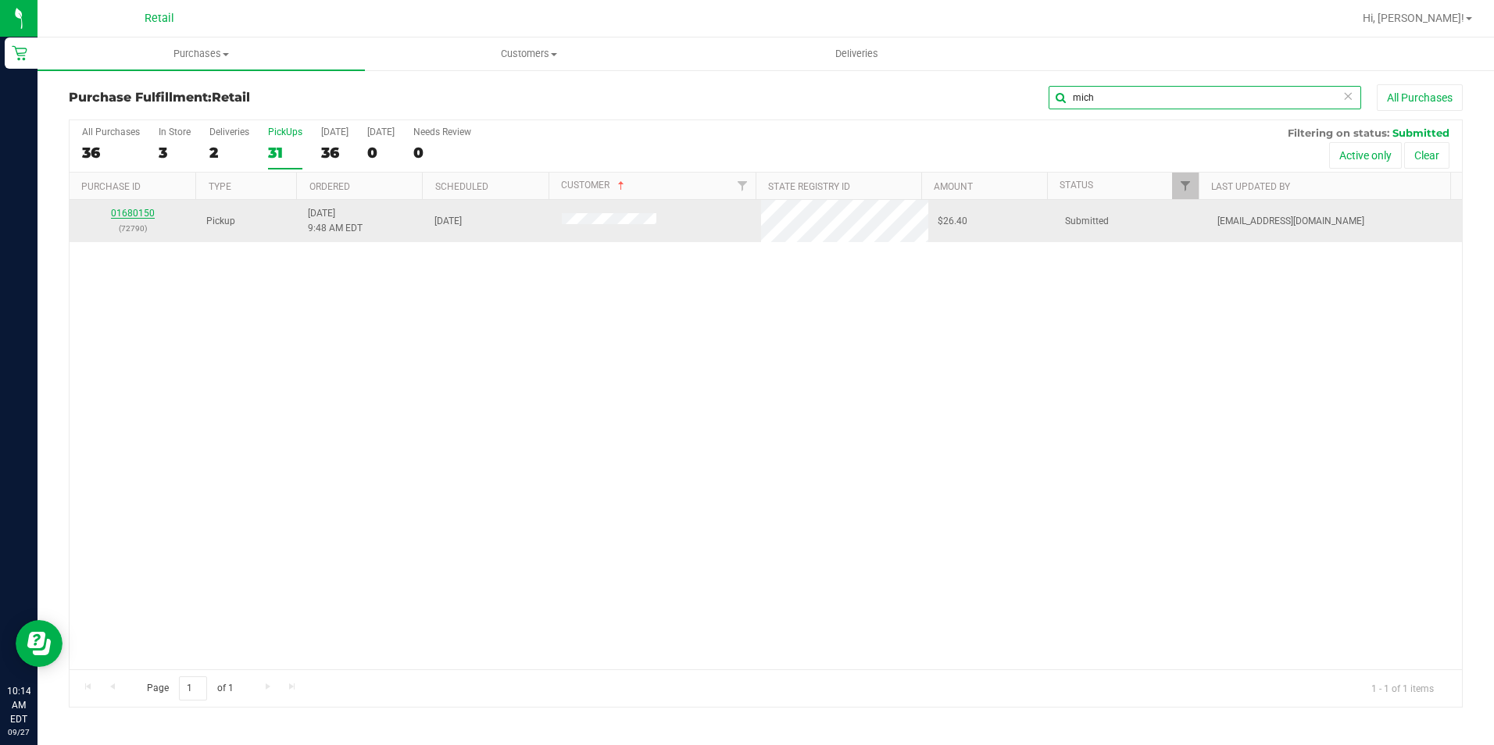
type input "mich"
click at [129, 212] on link "01680150" at bounding box center [133, 213] width 44 height 11
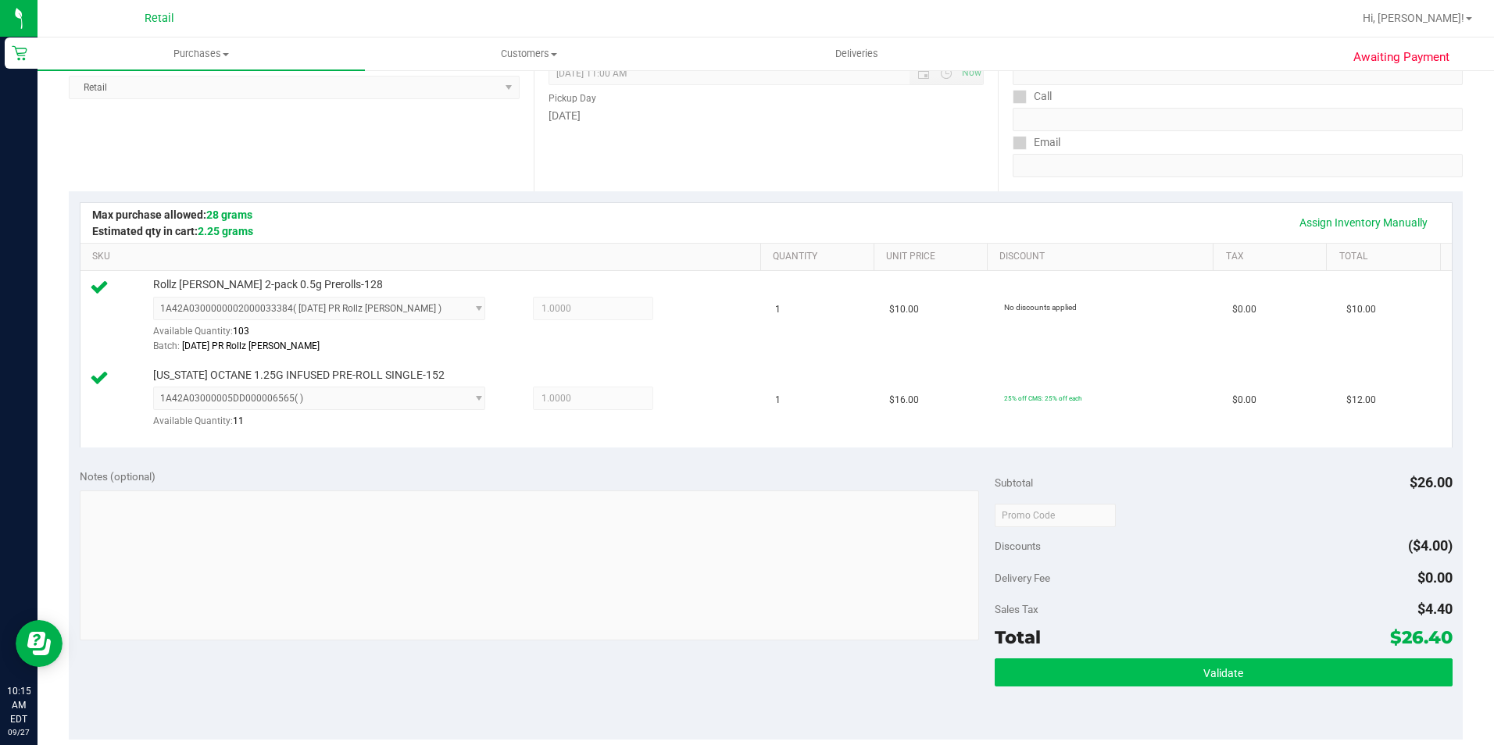
scroll to position [391, 0]
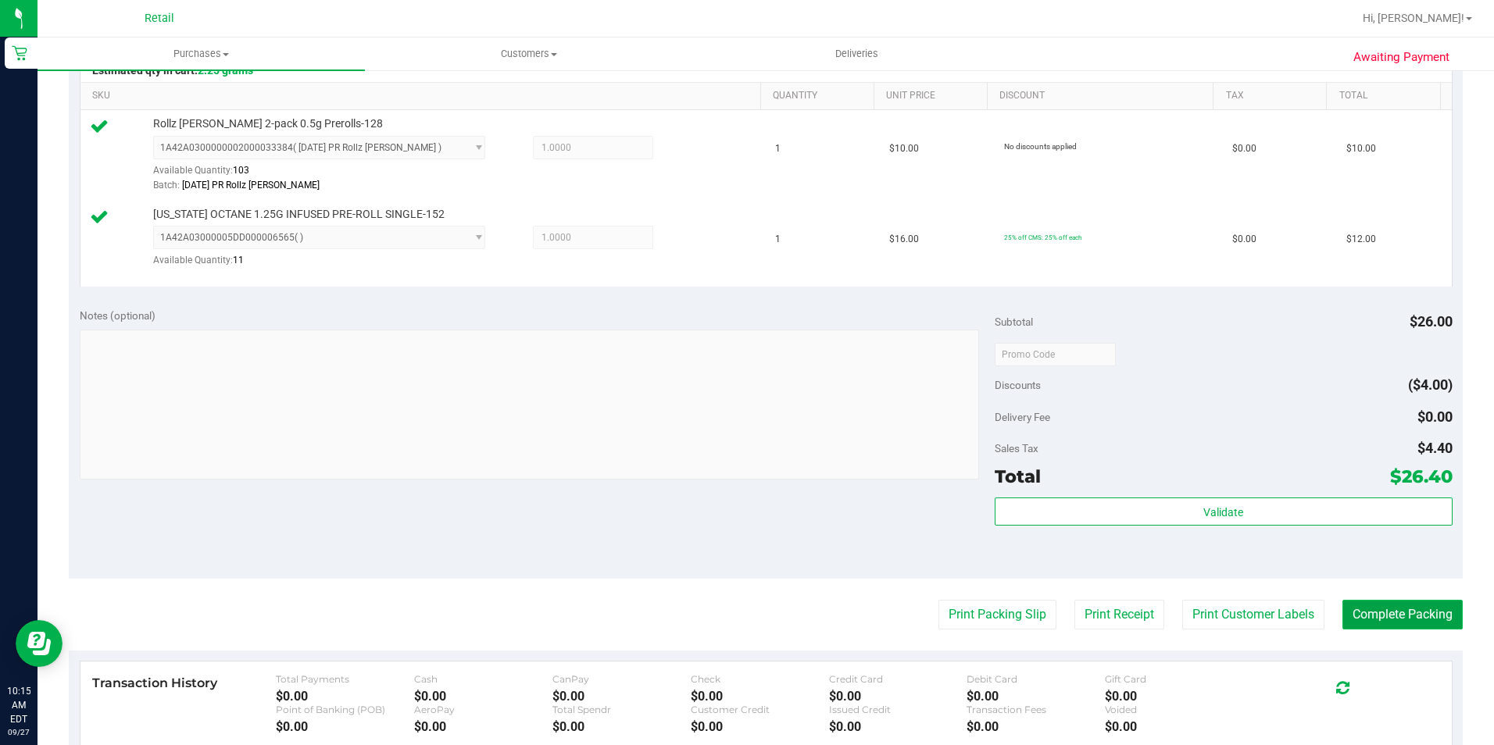
click at [1374, 615] on button "Complete Packing" at bounding box center [1402, 615] width 120 height 30
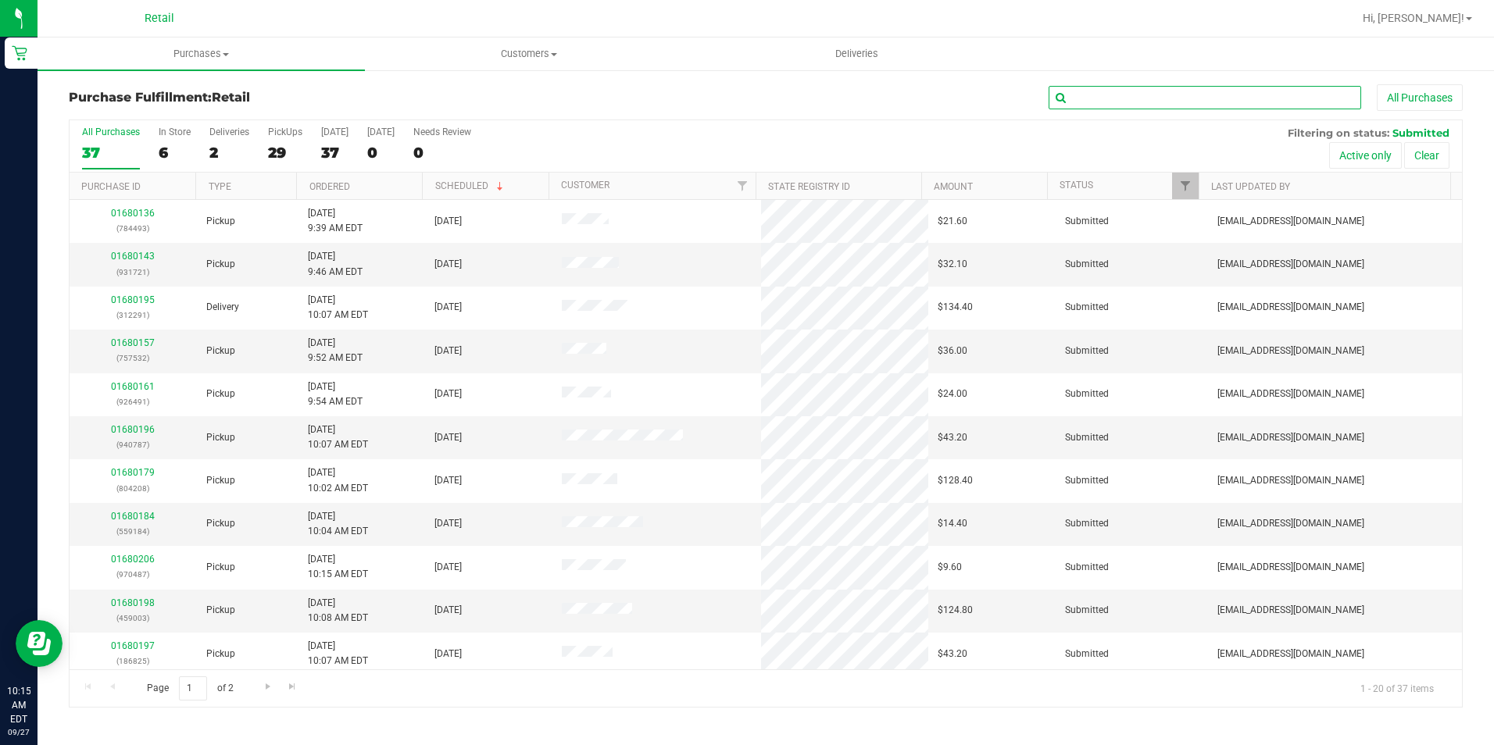
click at [1094, 95] on input "text" at bounding box center [1205, 97] width 313 height 23
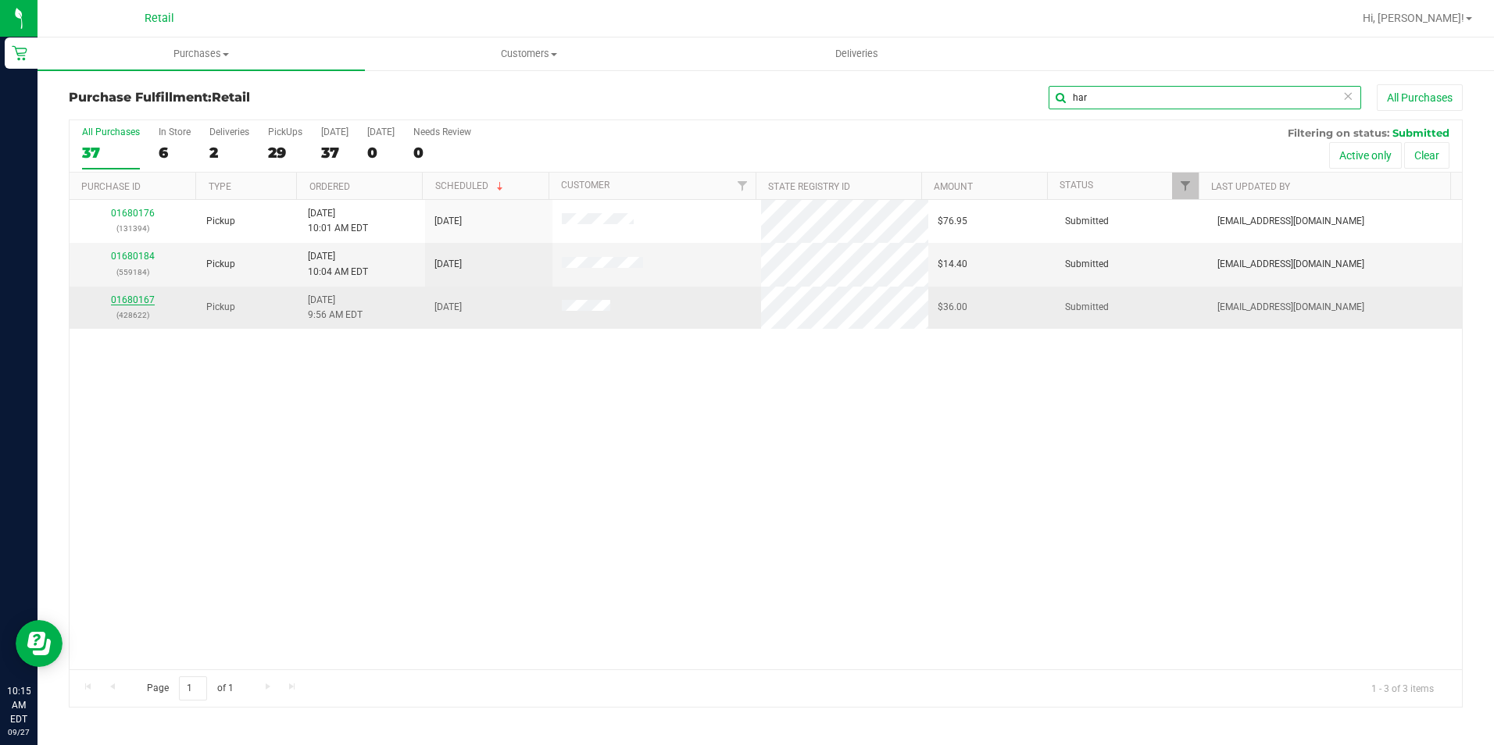
type input "har"
click at [135, 302] on link "01680167" at bounding box center [133, 300] width 44 height 11
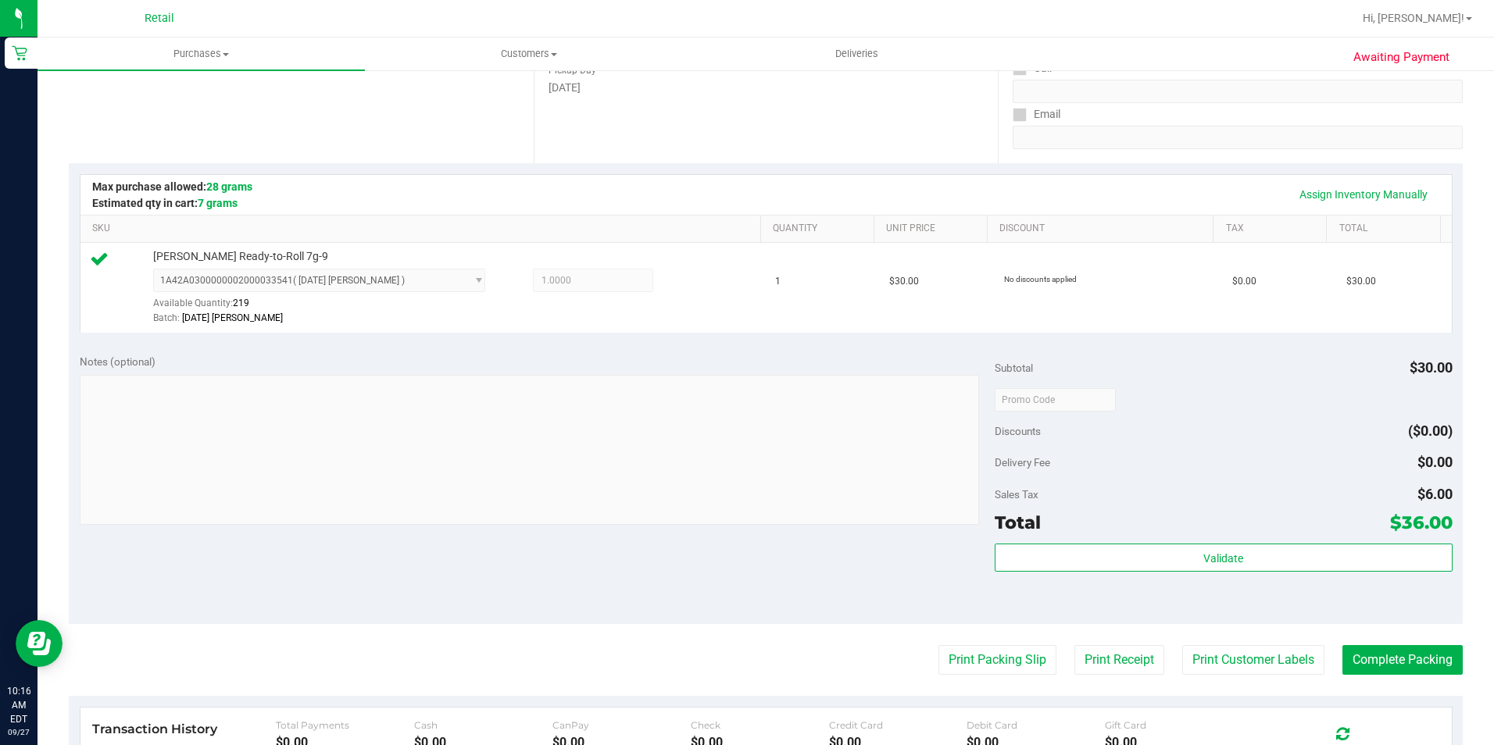
scroll to position [391, 0]
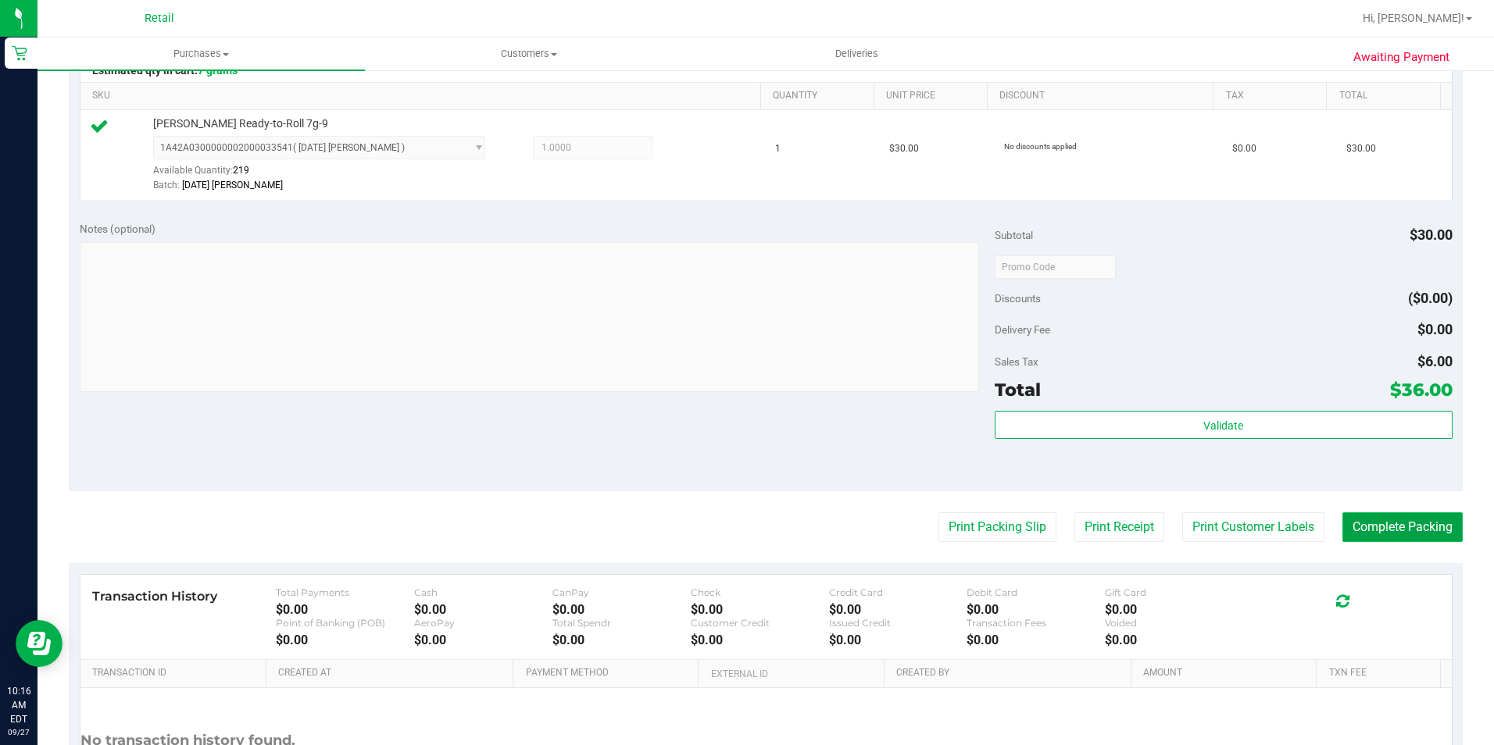
click at [1406, 537] on button "Complete Packing" at bounding box center [1402, 528] width 120 height 30
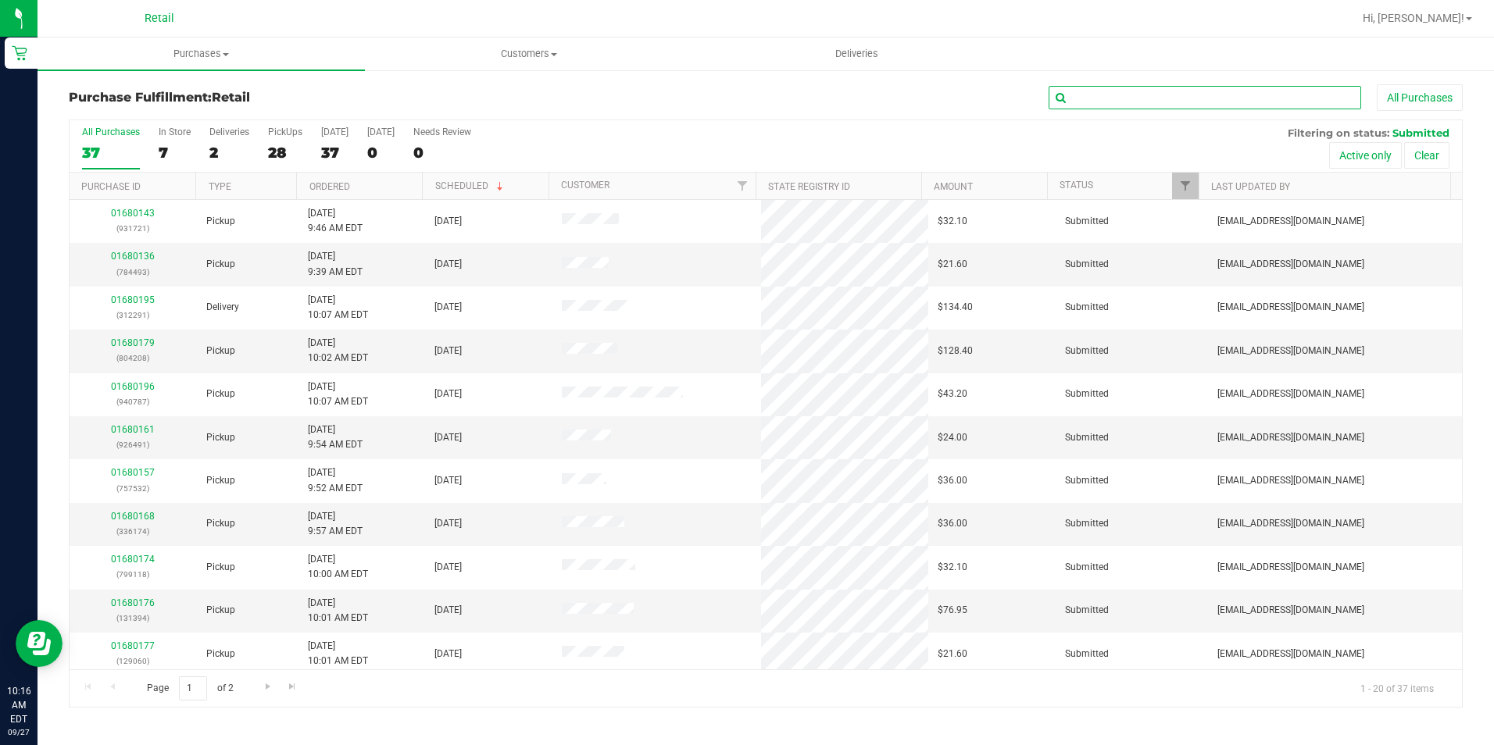
click at [1116, 102] on input "text" at bounding box center [1205, 97] width 313 height 23
click at [210, 134] on div "Deliveries" at bounding box center [229, 132] width 40 height 11
click at [0, 0] on input "Deliveries 2" at bounding box center [0, 0] width 0 height 0
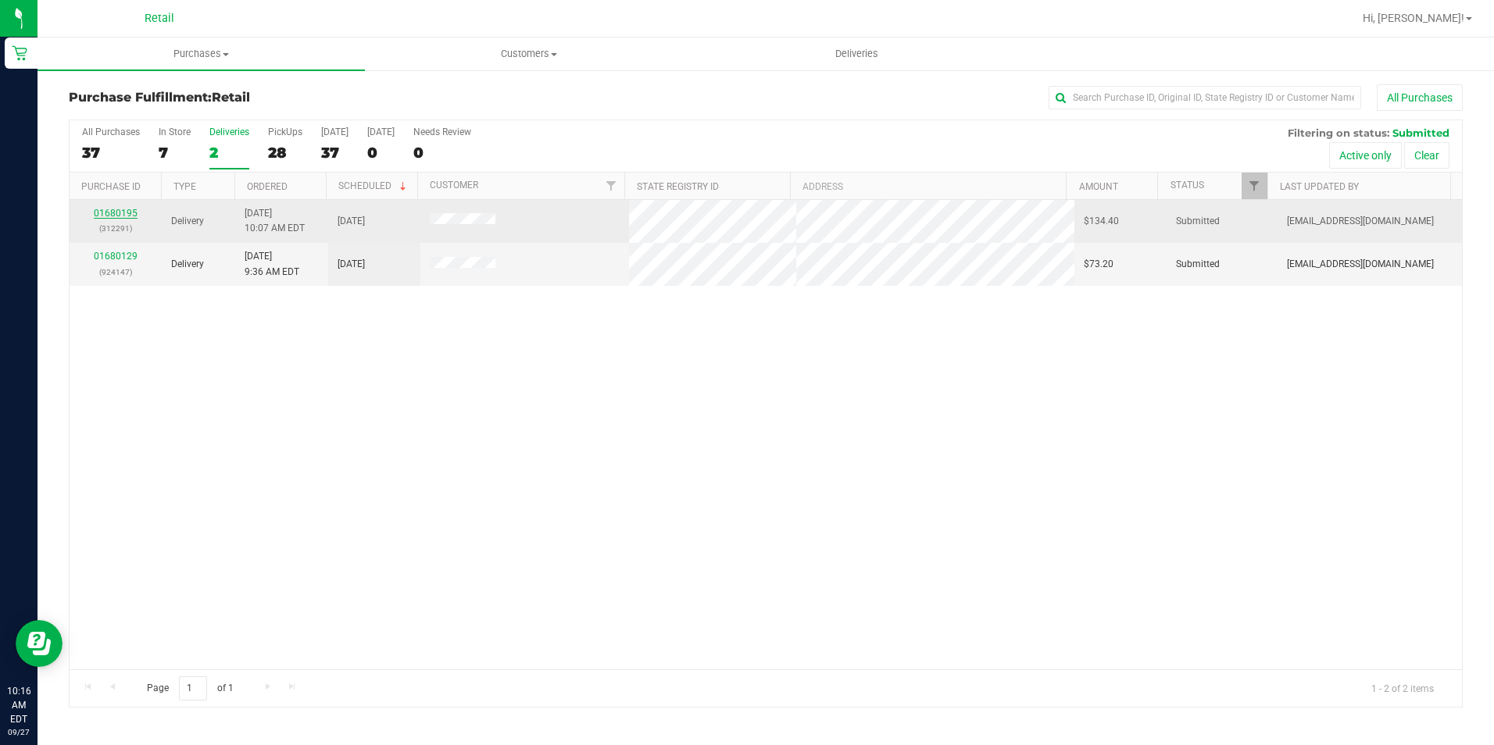
click at [118, 214] on link "01680195" at bounding box center [116, 213] width 44 height 11
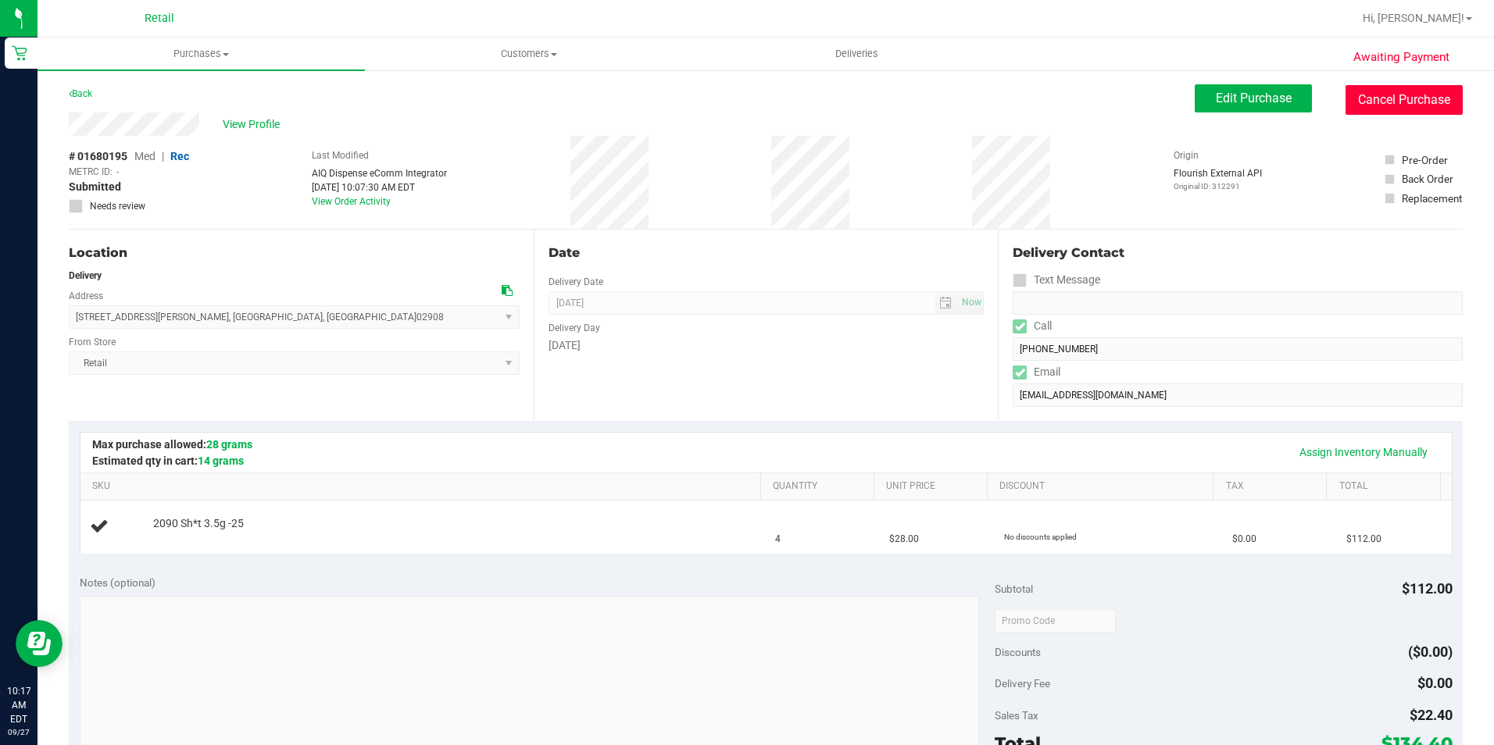
click at [1394, 102] on button "Cancel Purchase" at bounding box center [1404, 100] width 117 height 30
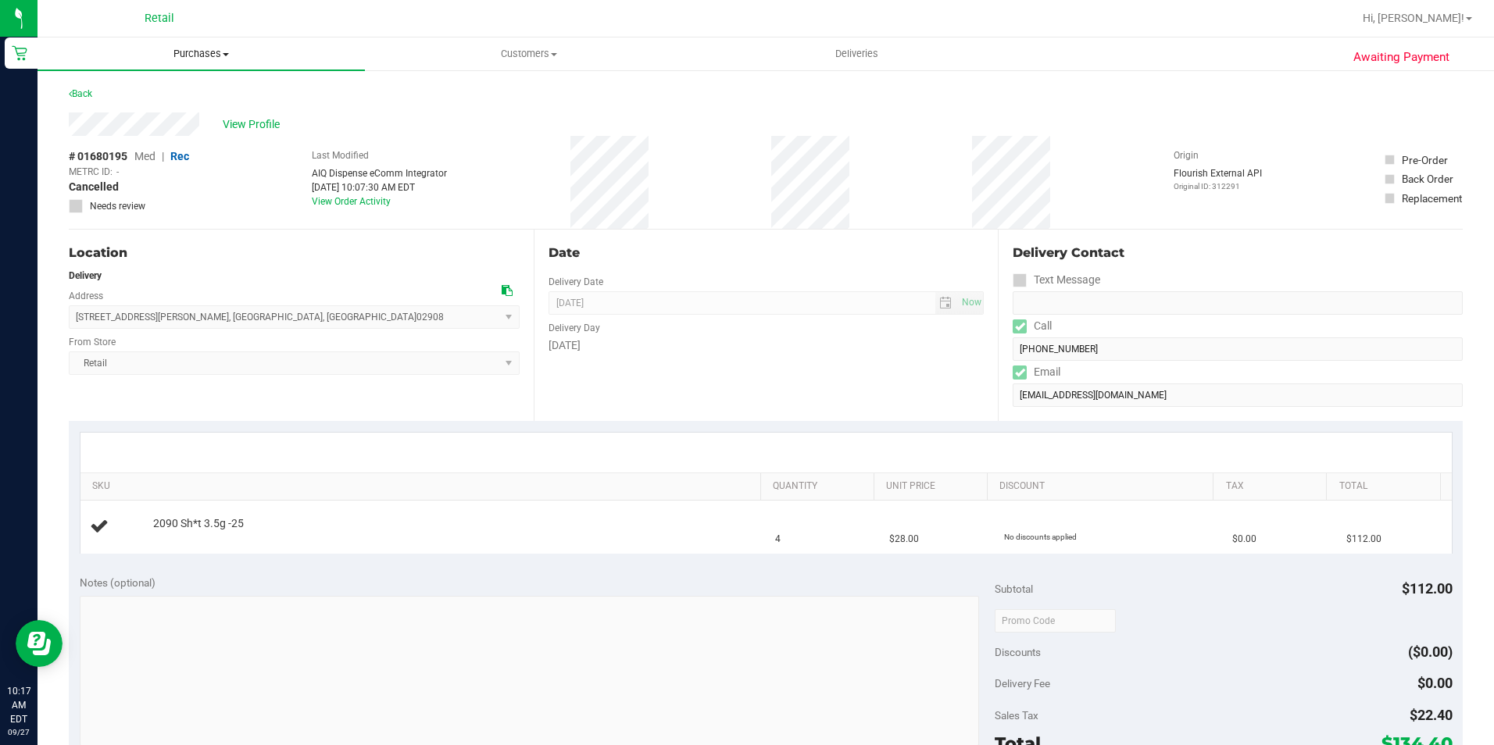
click at [187, 53] on span "Purchases" at bounding box center [201, 54] width 327 height 14
click at [124, 106] on span "Fulfillment" at bounding box center [86, 112] width 97 height 13
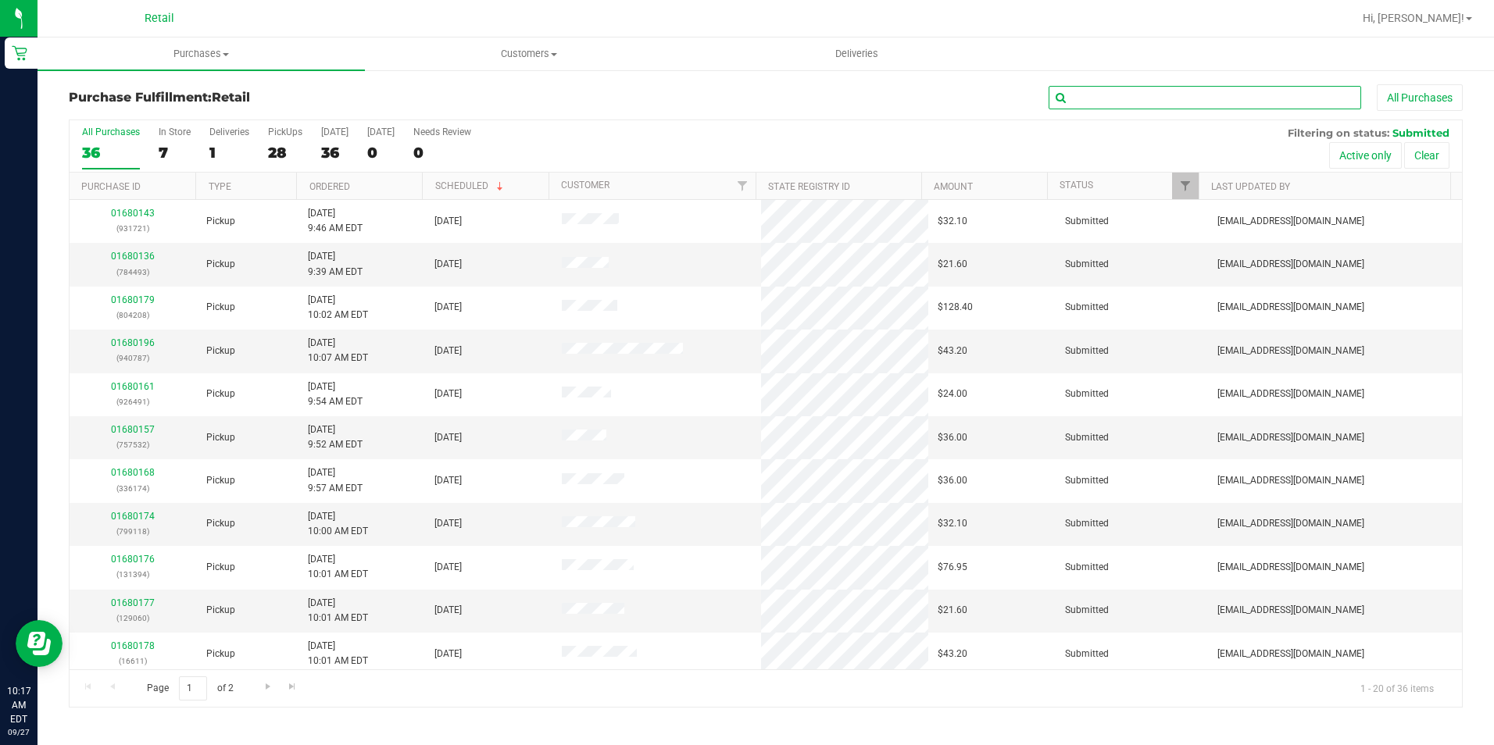
click at [1136, 95] on input "text" at bounding box center [1205, 97] width 313 height 23
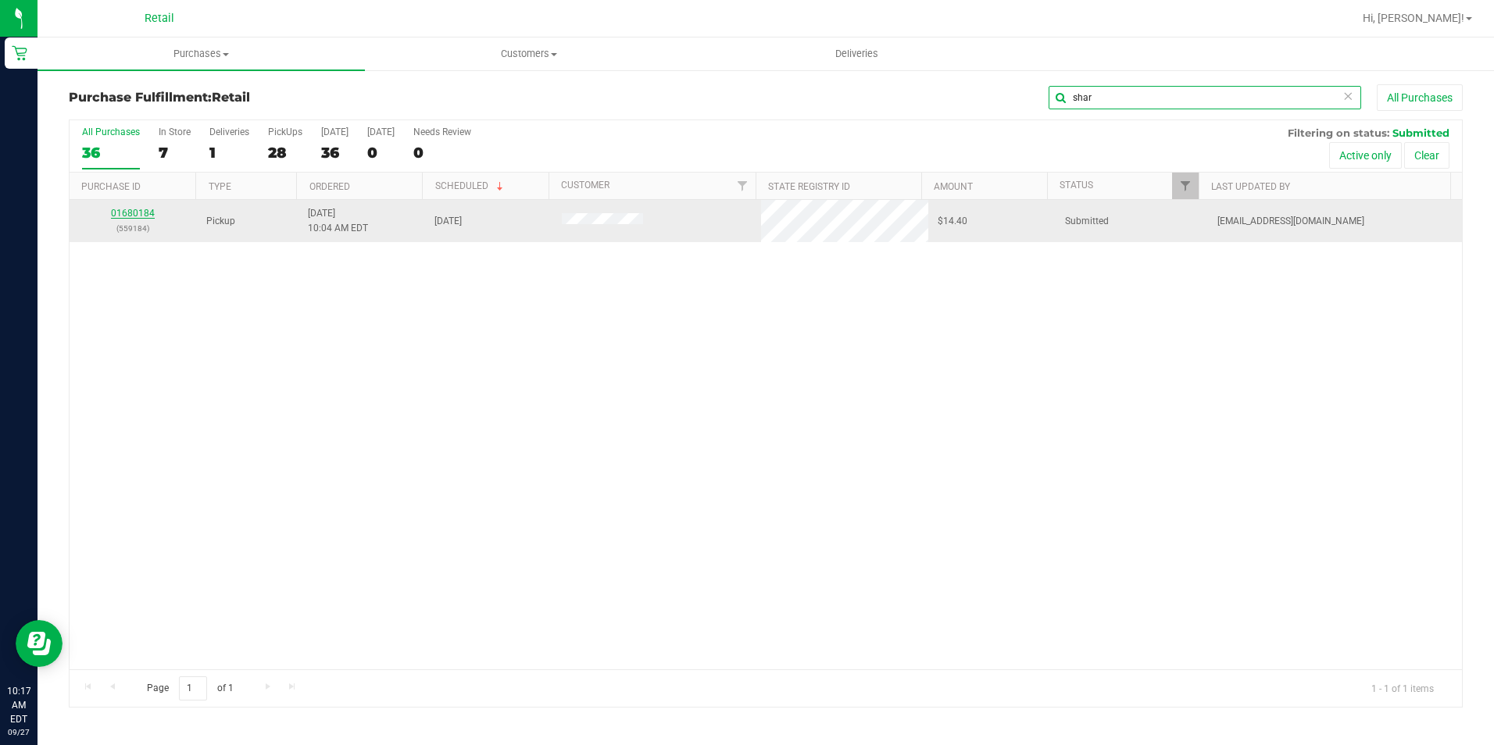
type input "shar"
click at [130, 216] on link "01680184" at bounding box center [133, 213] width 44 height 11
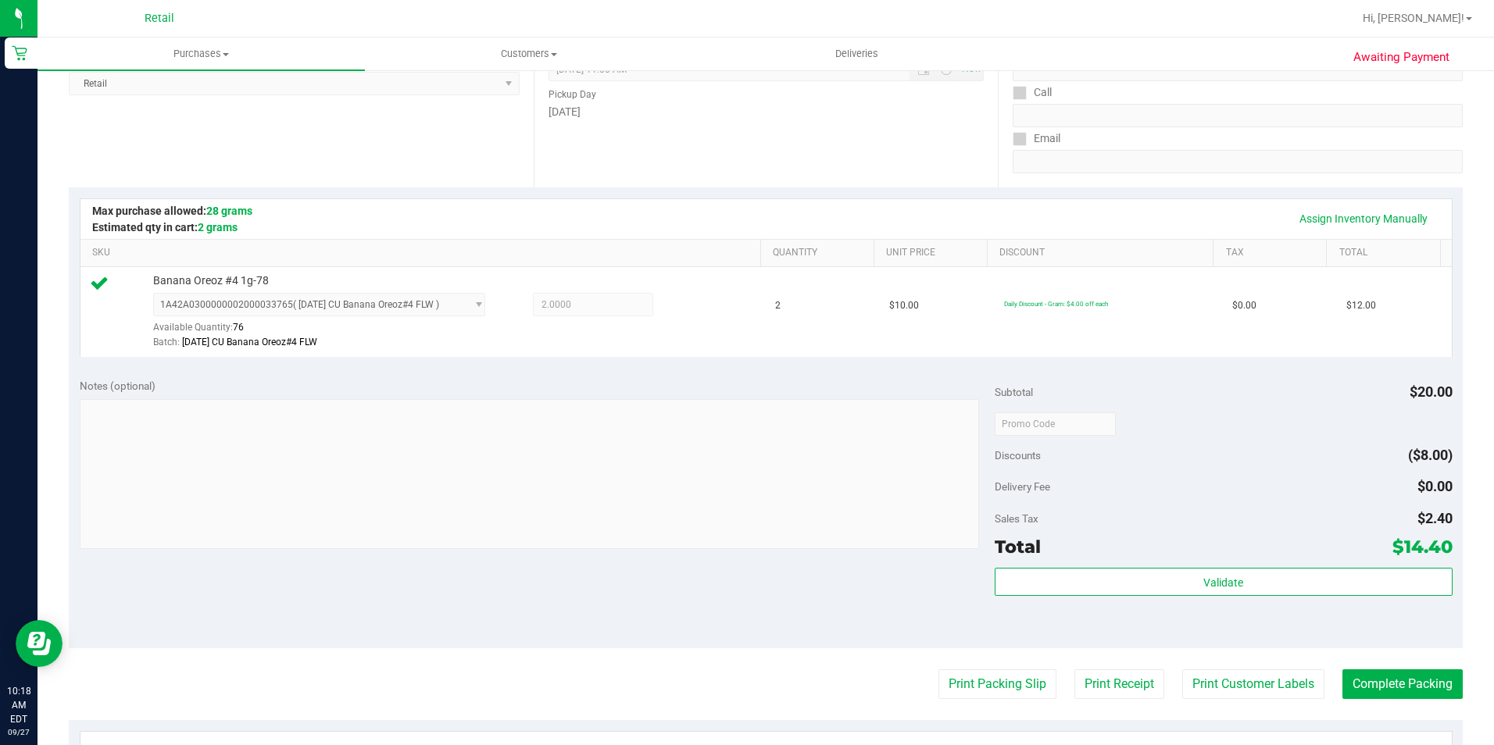
scroll to position [234, 0]
click at [1342, 674] on button "Complete Packing" at bounding box center [1402, 684] width 120 height 30
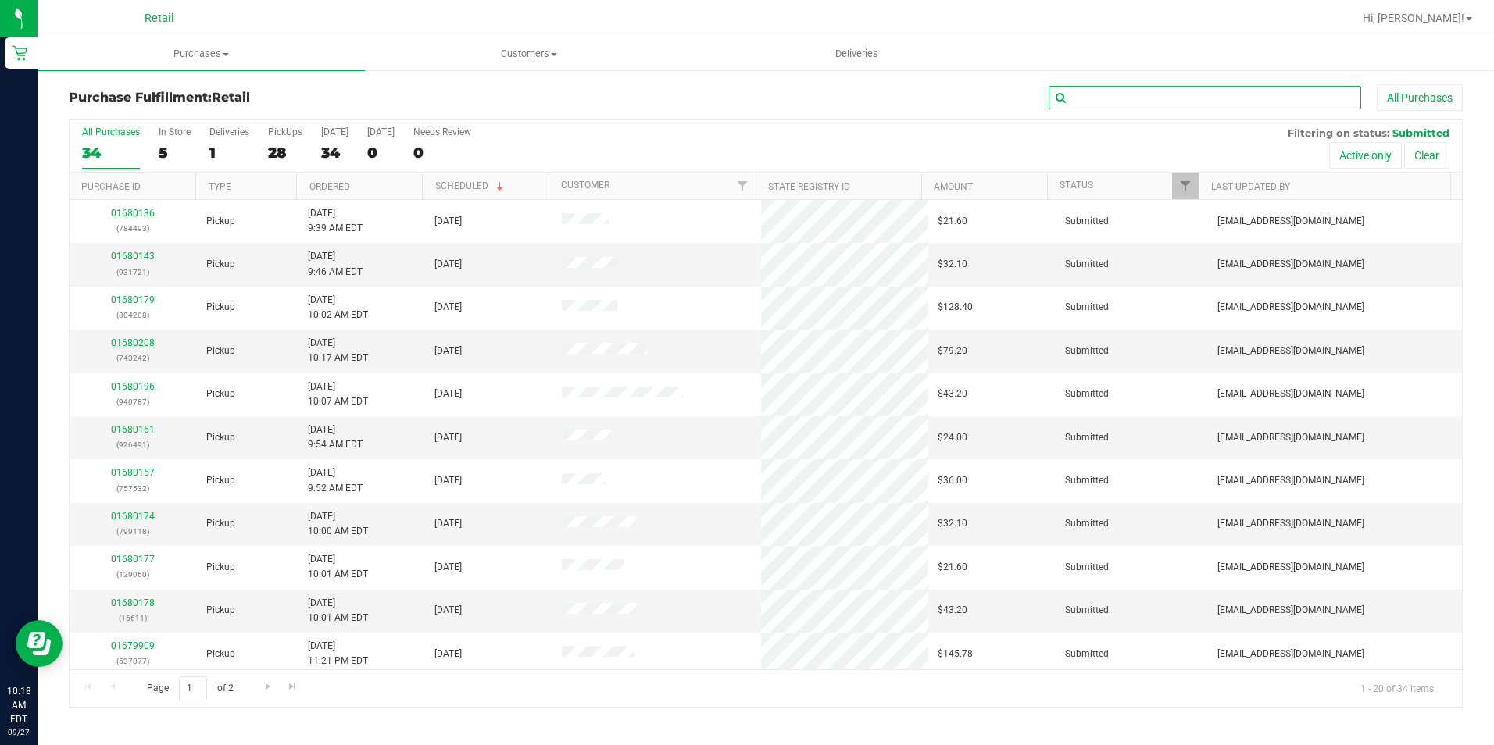
click at [1158, 96] on input "text" at bounding box center [1205, 97] width 313 height 23
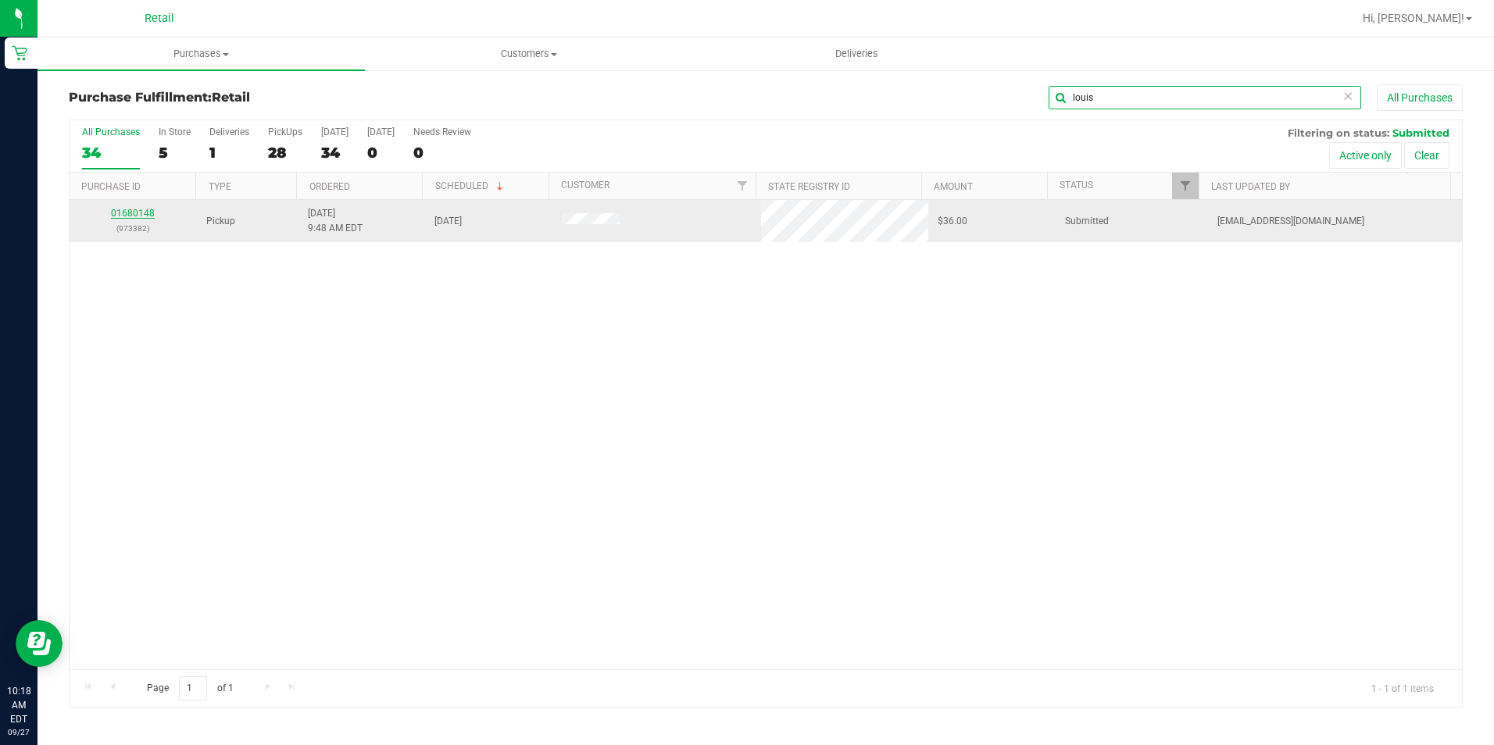
type input "louis"
click at [124, 216] on link "01680148" at bounding box center [133, 213] width 44 height 11
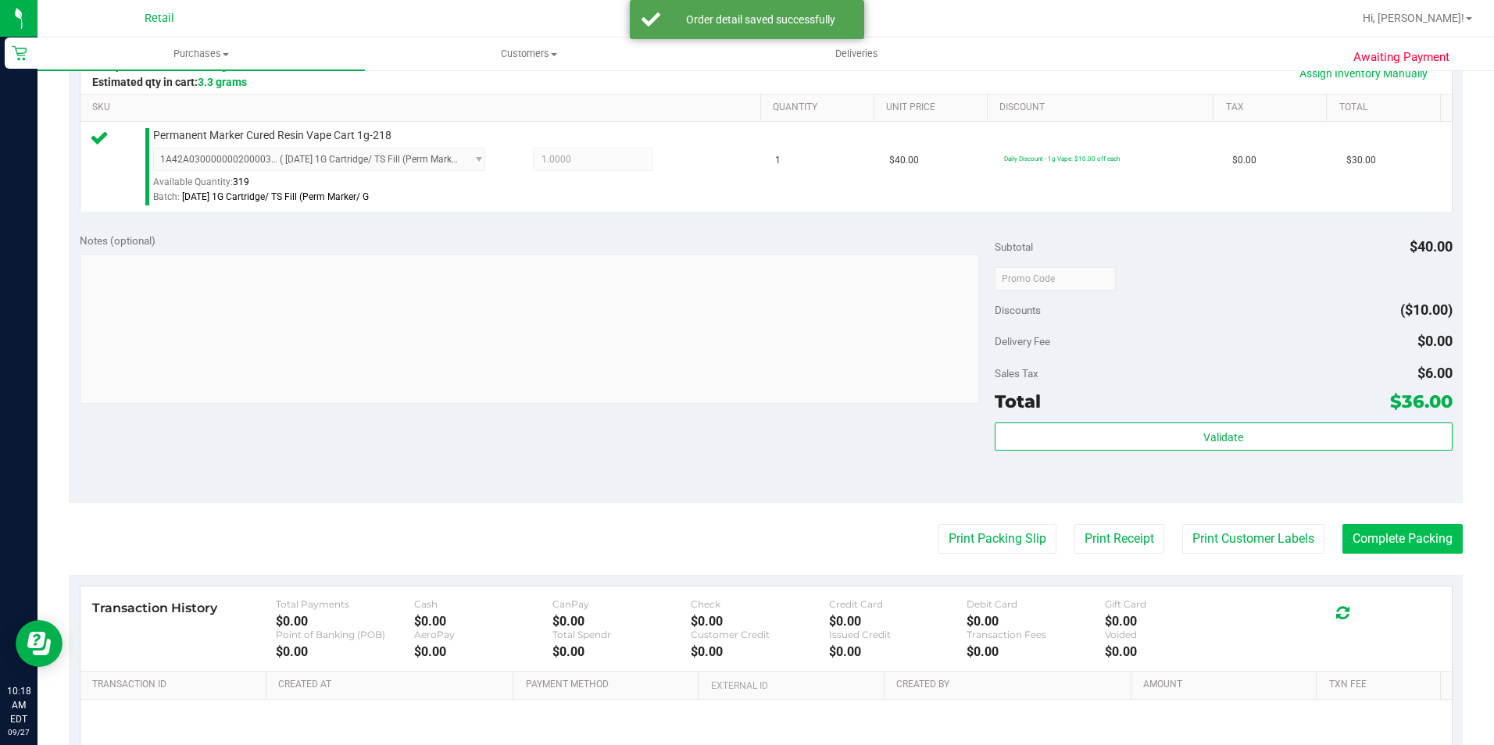
scroll to position [391, 0]
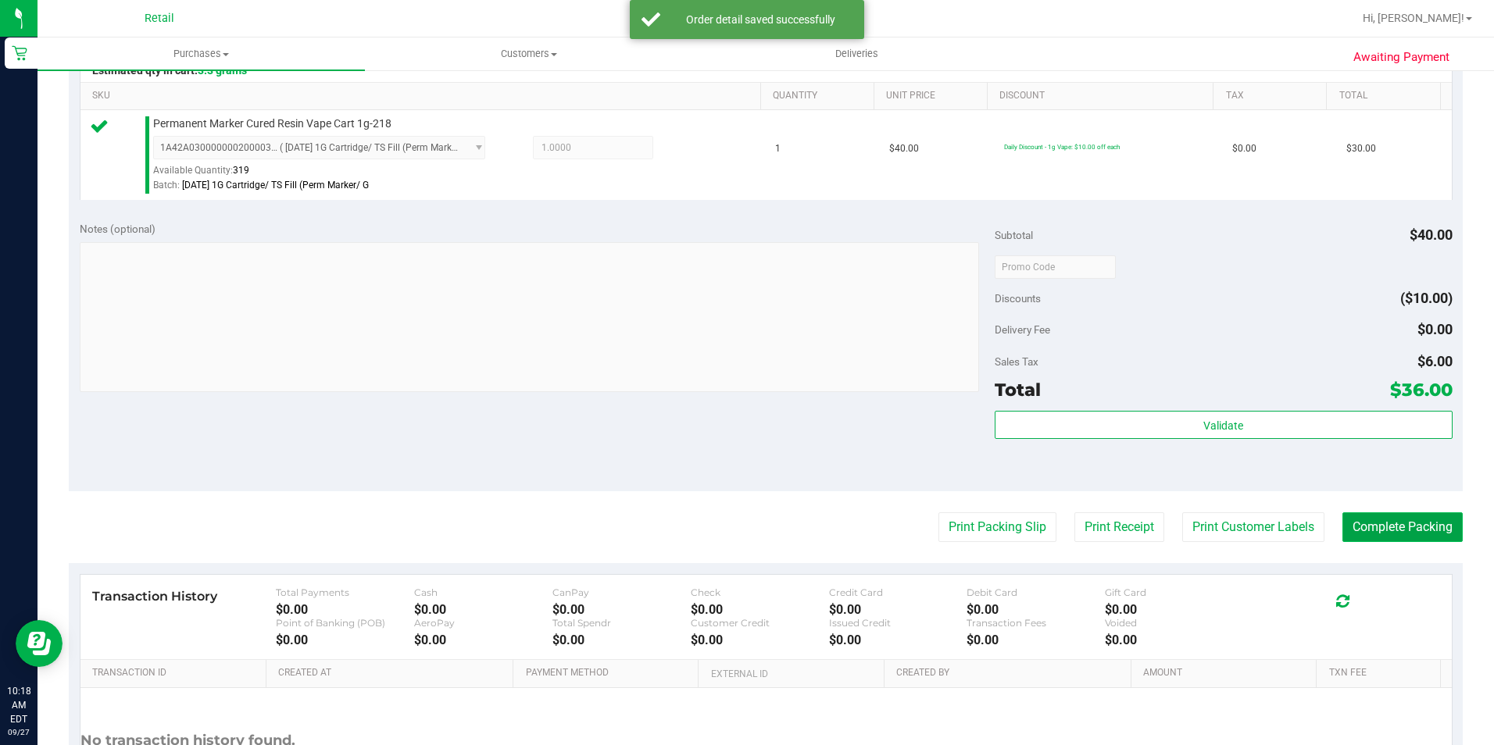
click at [1431, 541] on button "Complete Packing" at bounding box center [1402, 528] width 120 height 30
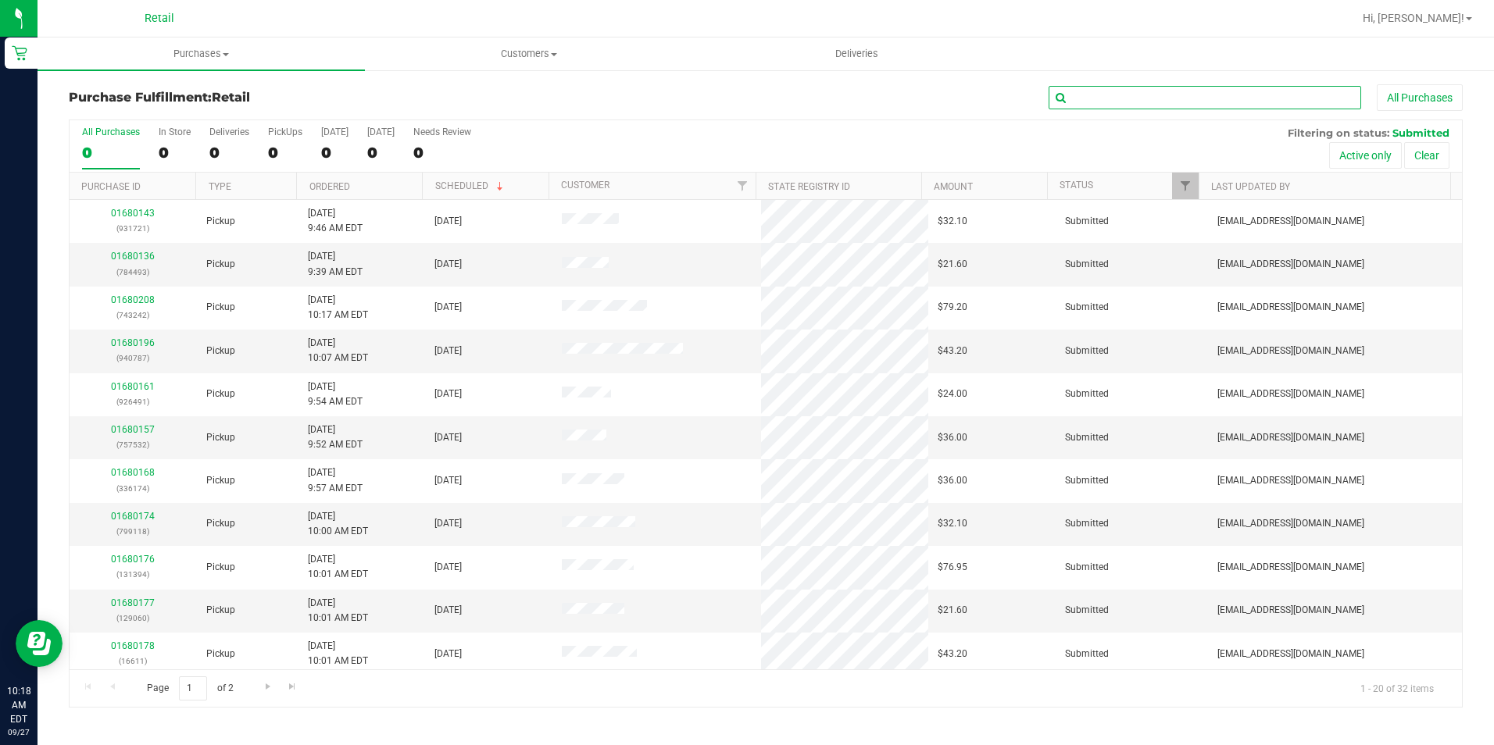
click at [1122, 106] on input "text" at bounding box center [1205, 97] width 313 height 23
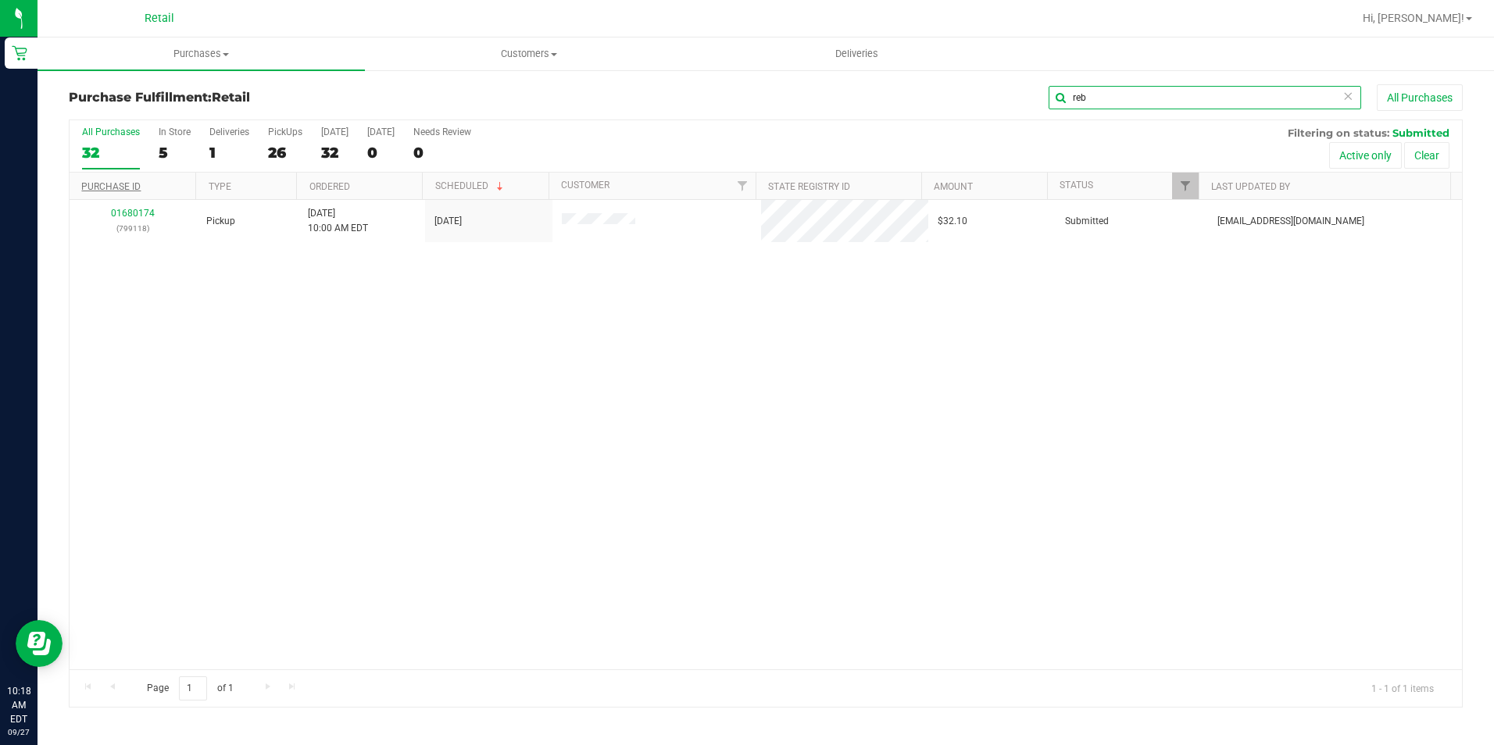
type input "reb"
click at [128, 214] on link "01680174" at bounding box center [133, 213] width 44 height 11
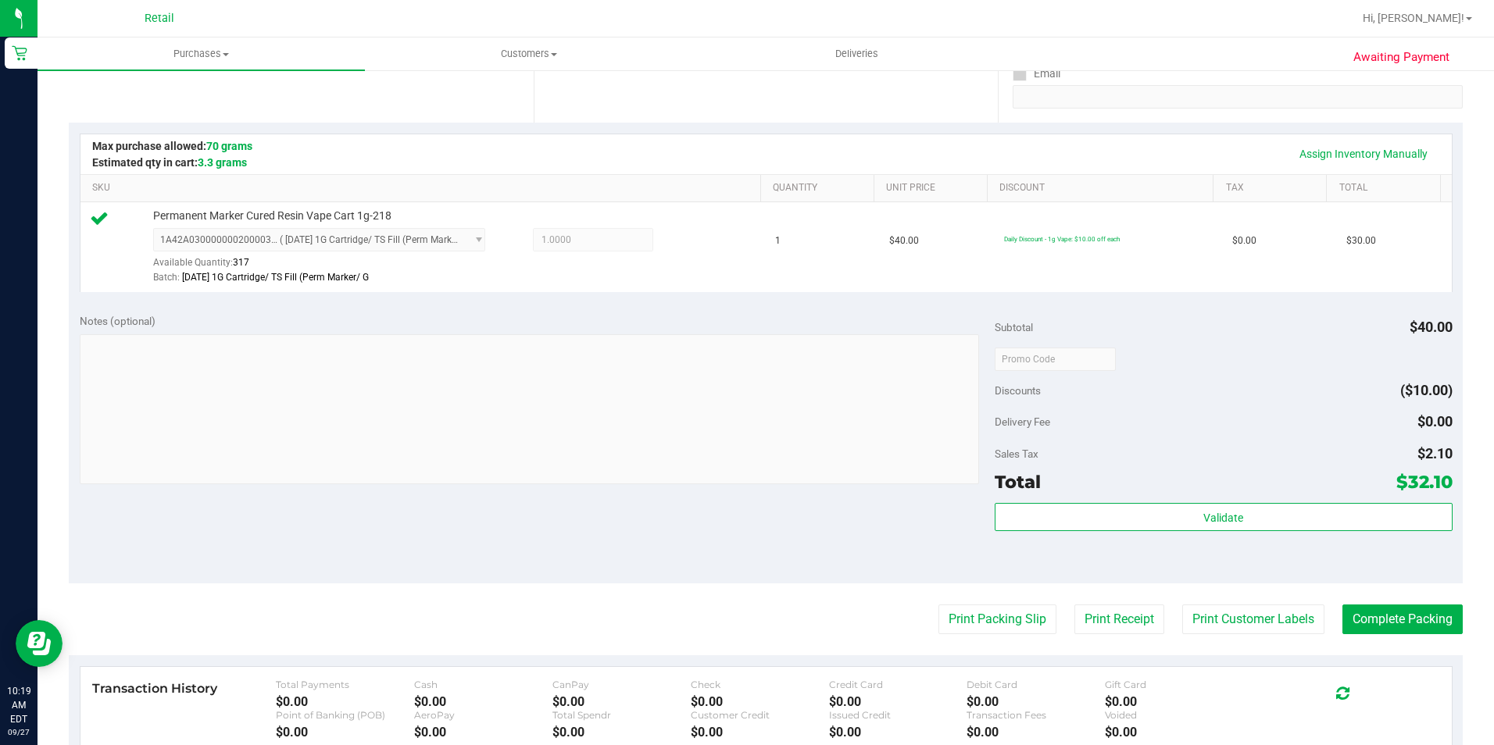
scroll to position [313, 0]
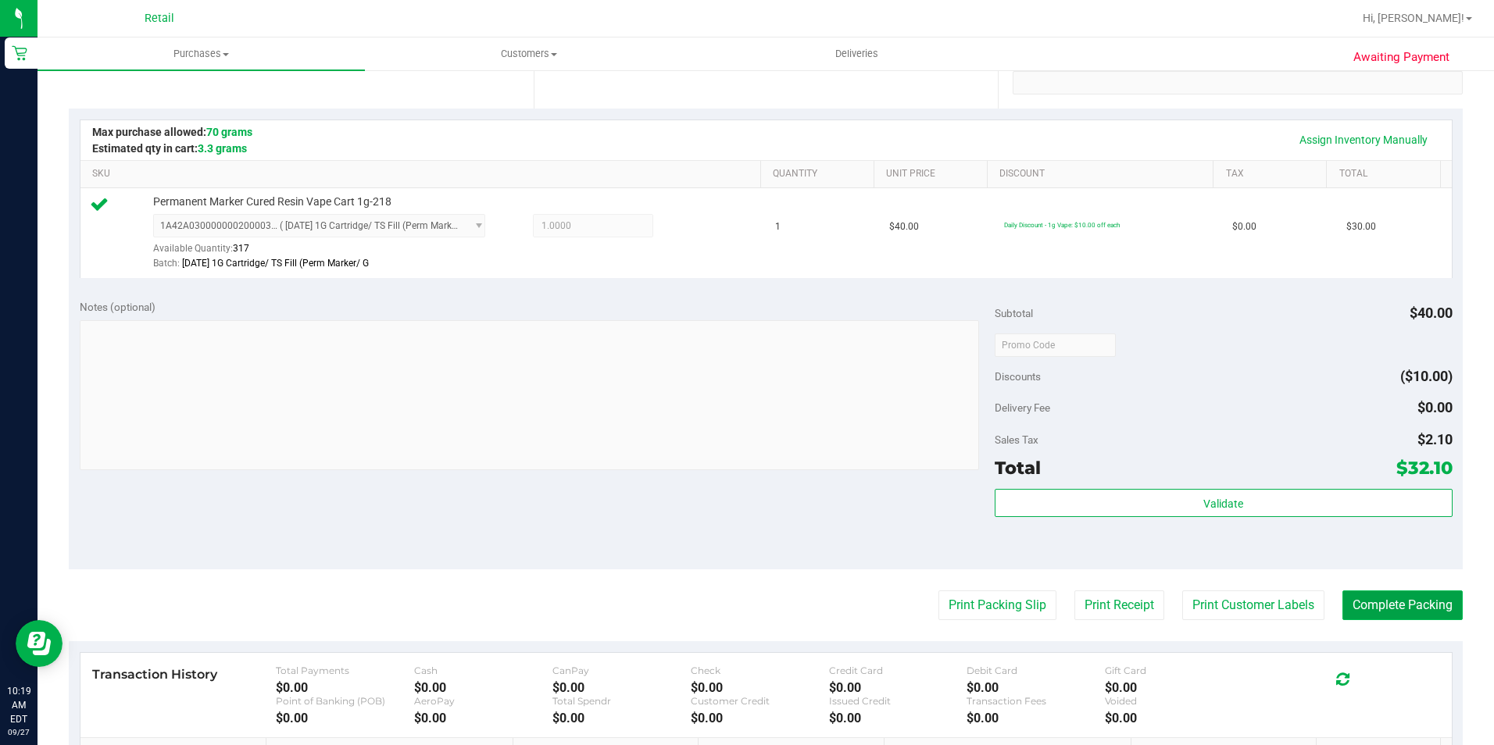
click at [1367, 608] on button "Complete Packing" at bounding box center [1402, 606] width 120 height 30
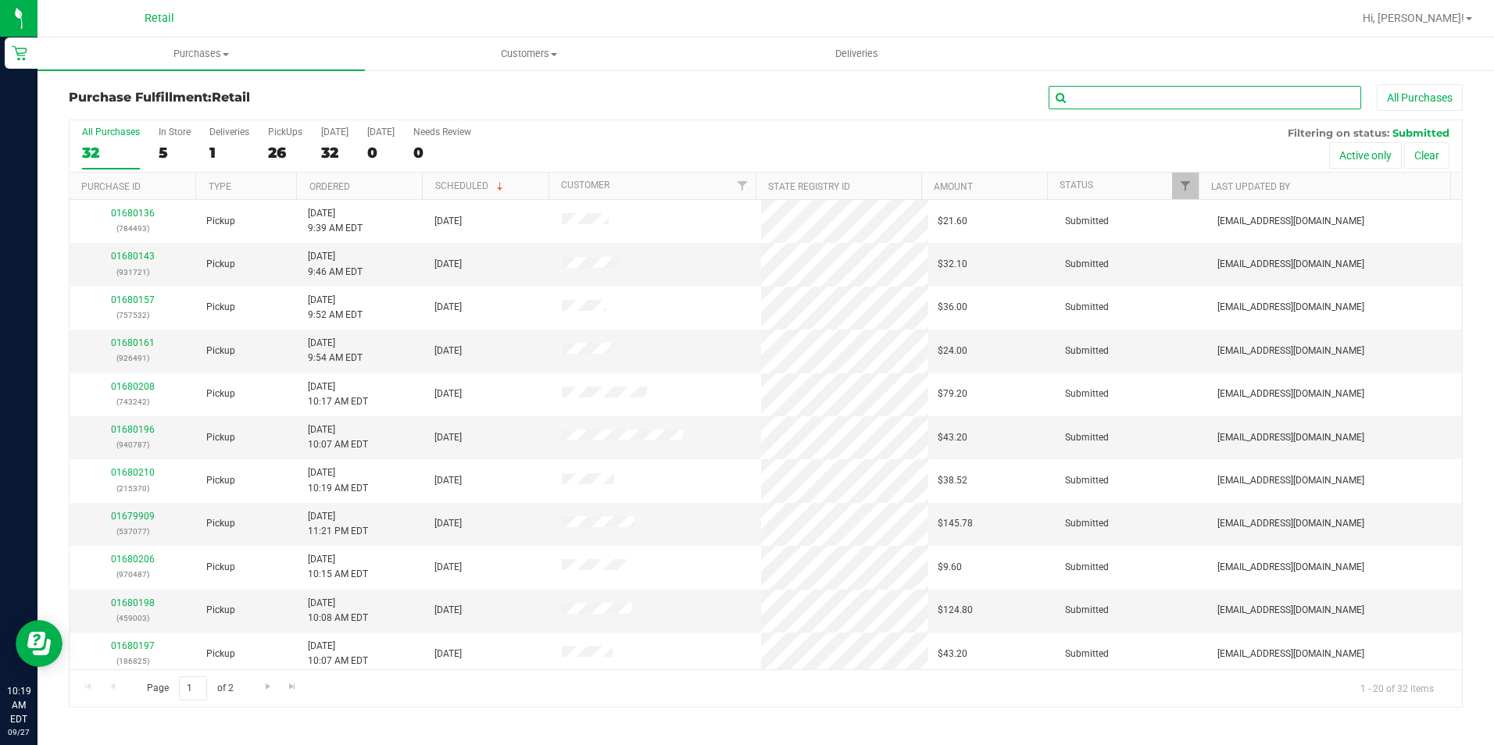
click at [1128, 98] on input "text" at bounding box center [1205, 97] width 313 height 23
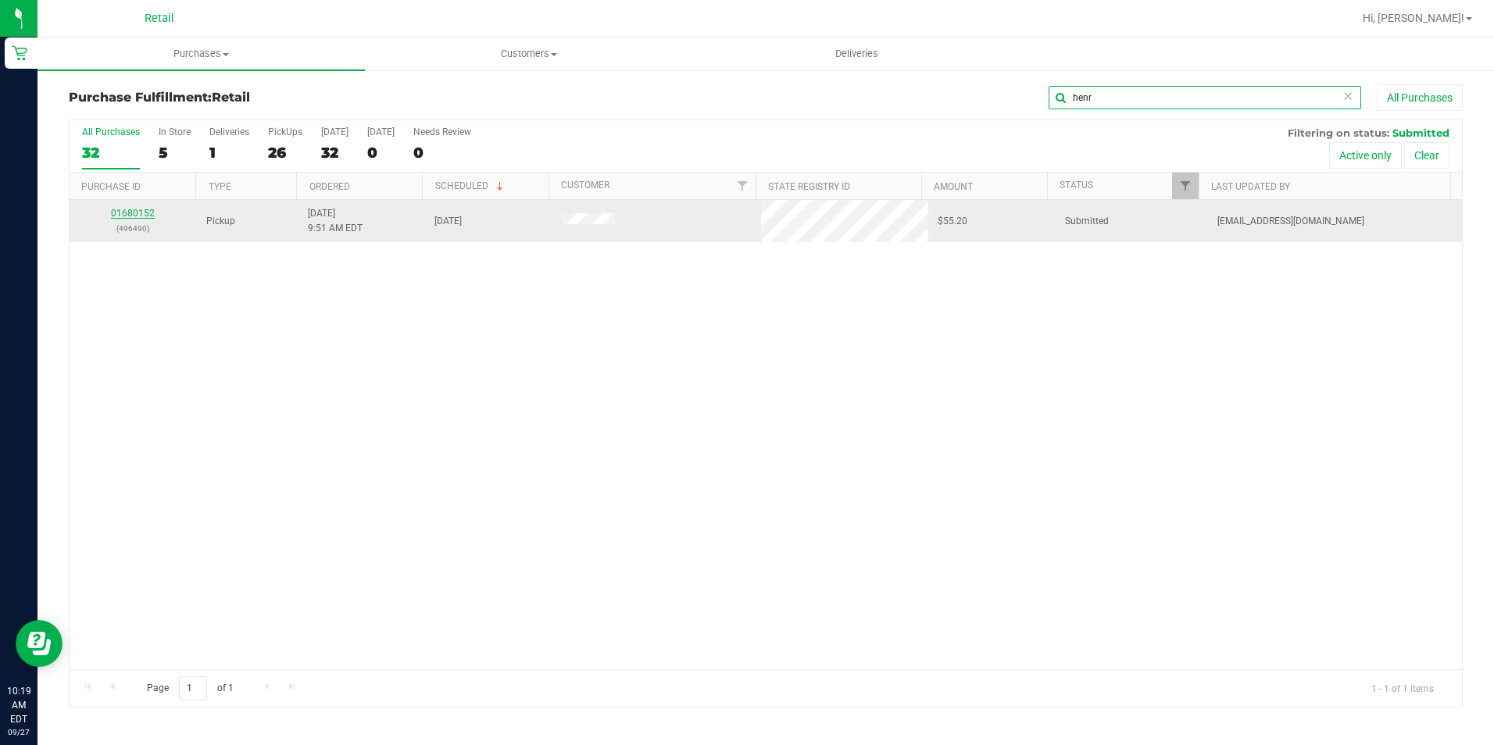
type input "henr"
click at [138, 211] on link "01680152" at bounding box center [133, 213] width 44 height 11
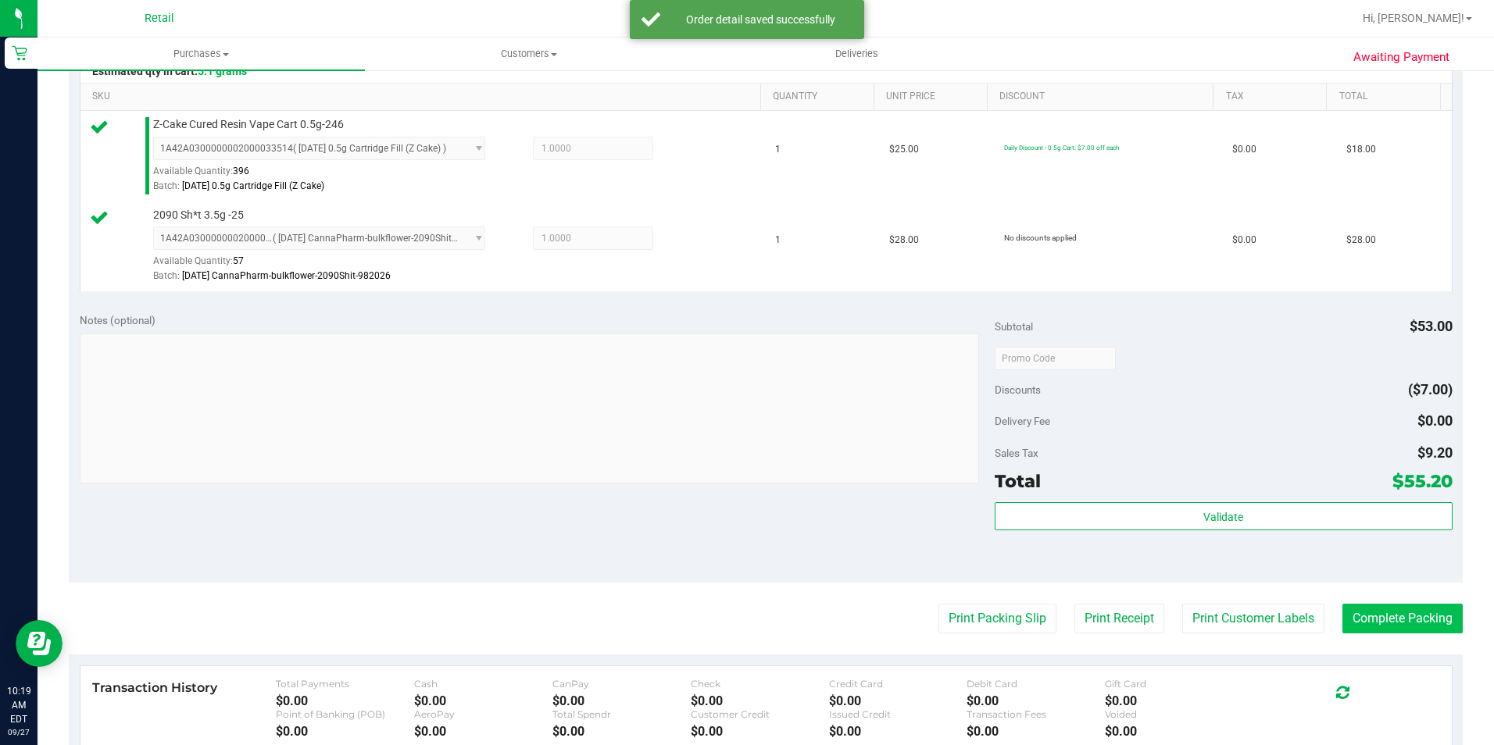
scroll to position [391, 0]
click at [1364, 620] on button "Complete Packing" at bounding box center [1402, 618] width 120 height 30
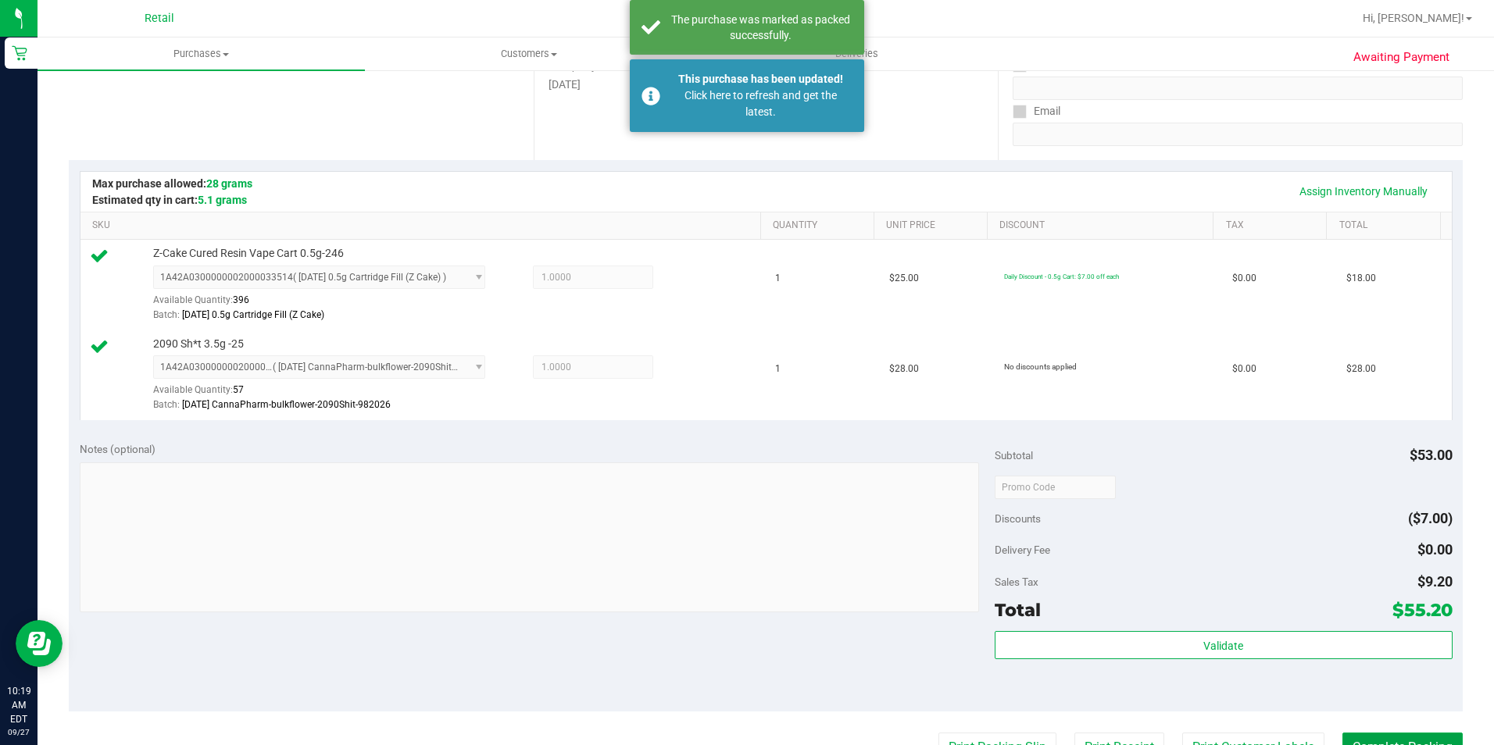
scroll to position [0, 0]
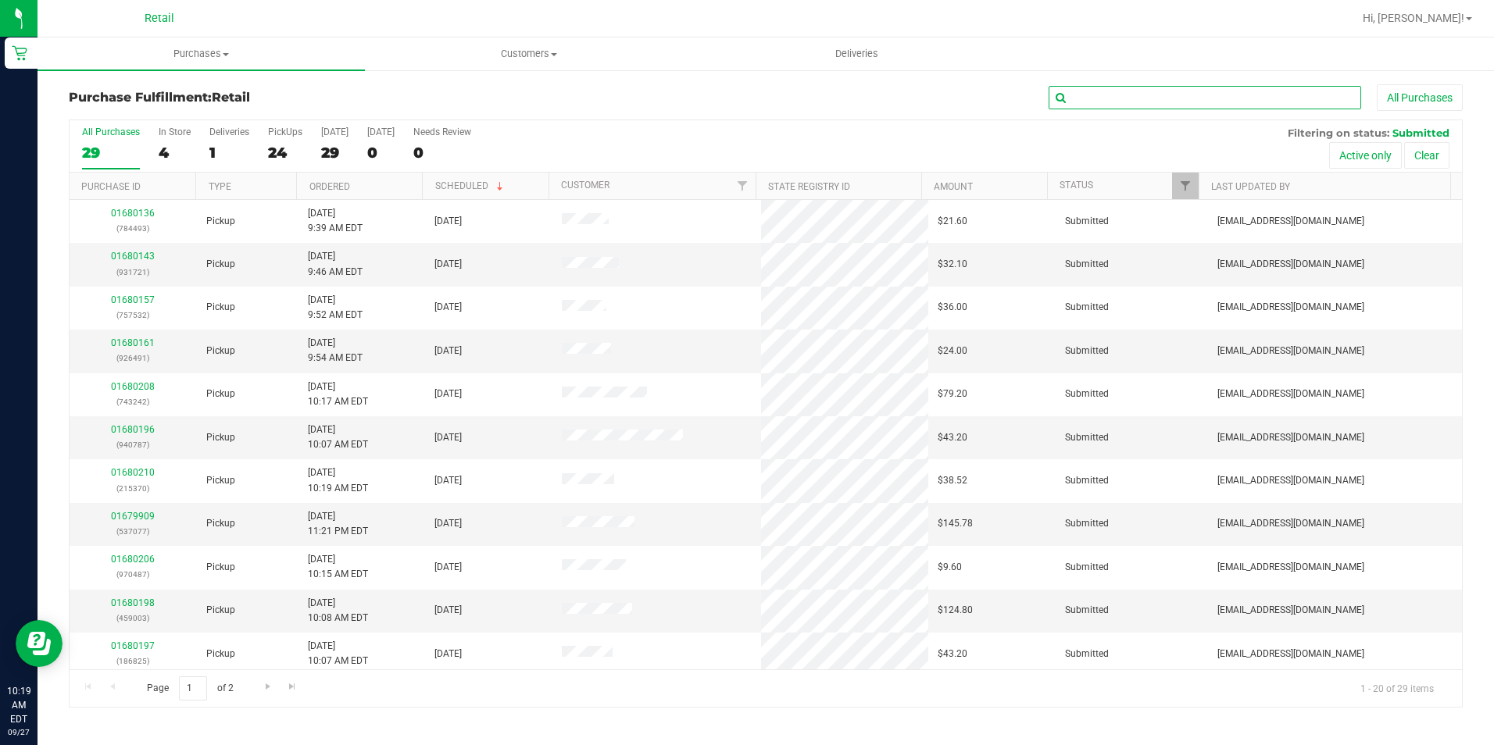
click at [1081, 101] on input "text" at bounding box center [1205, 97] width 313 height 23
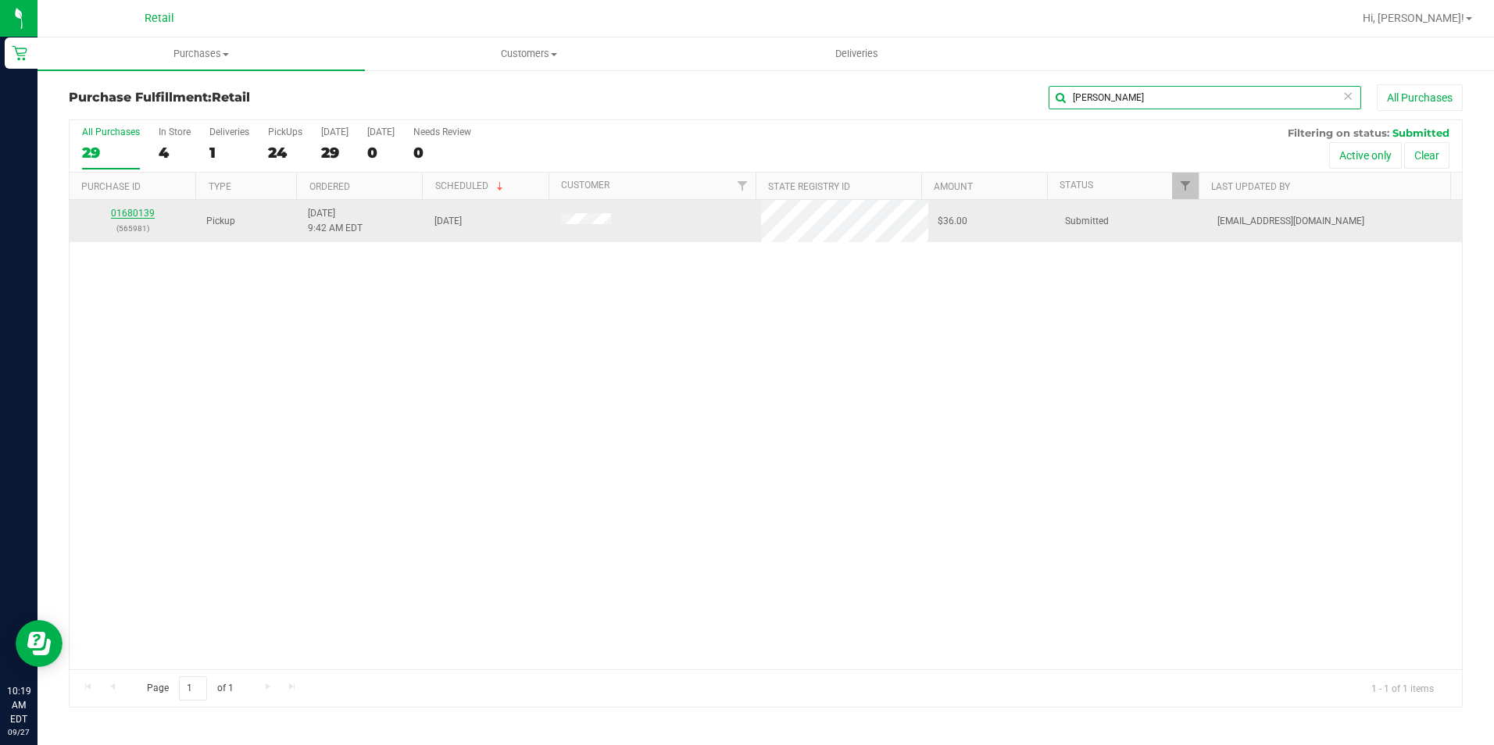
type input "eric"
click at [124, 211] on link "01680139" at bounding box center [133, 213] width 44 height 11
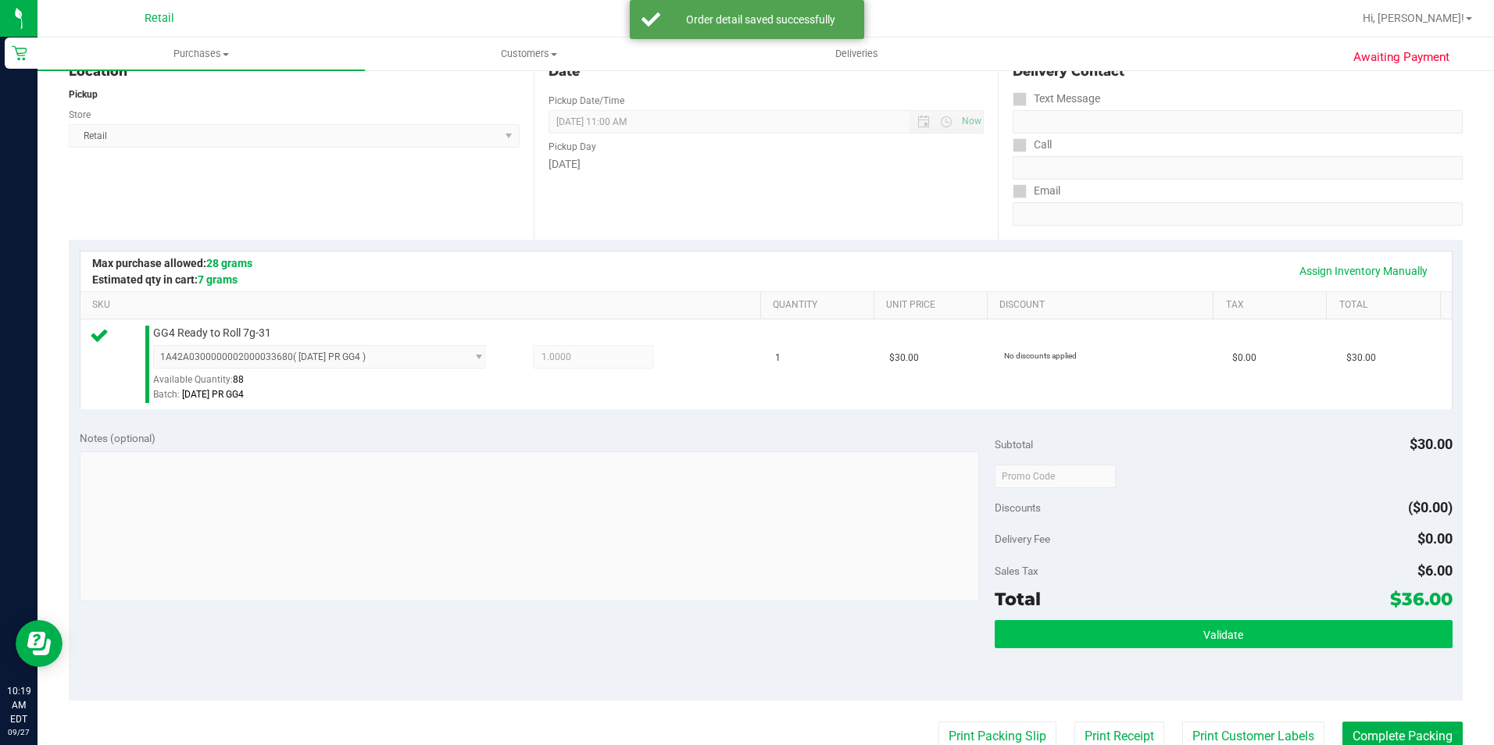
scroll to position [234, 0]
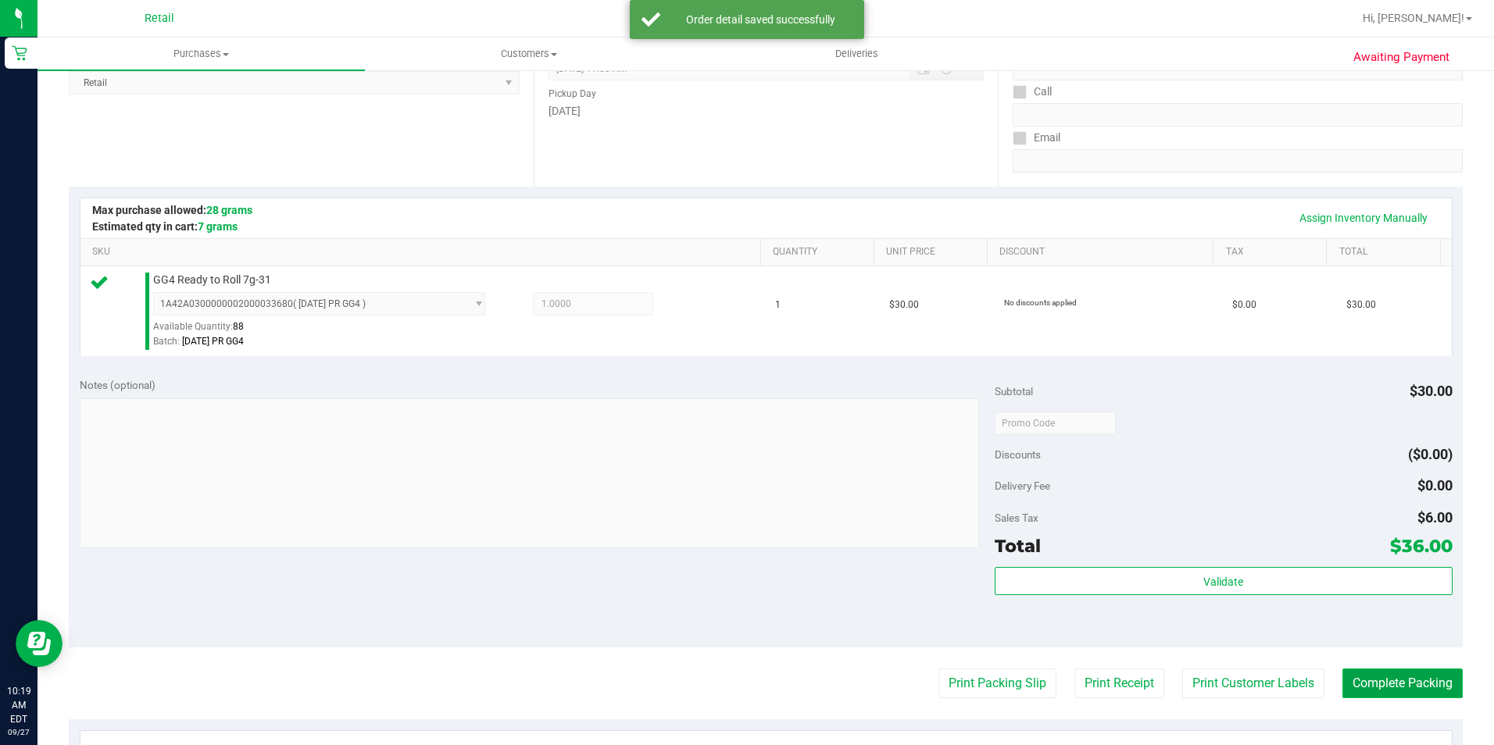
click at [1363, 695] on button "Complete Packing" at bounding box center [1402, 684] width 120 height 30
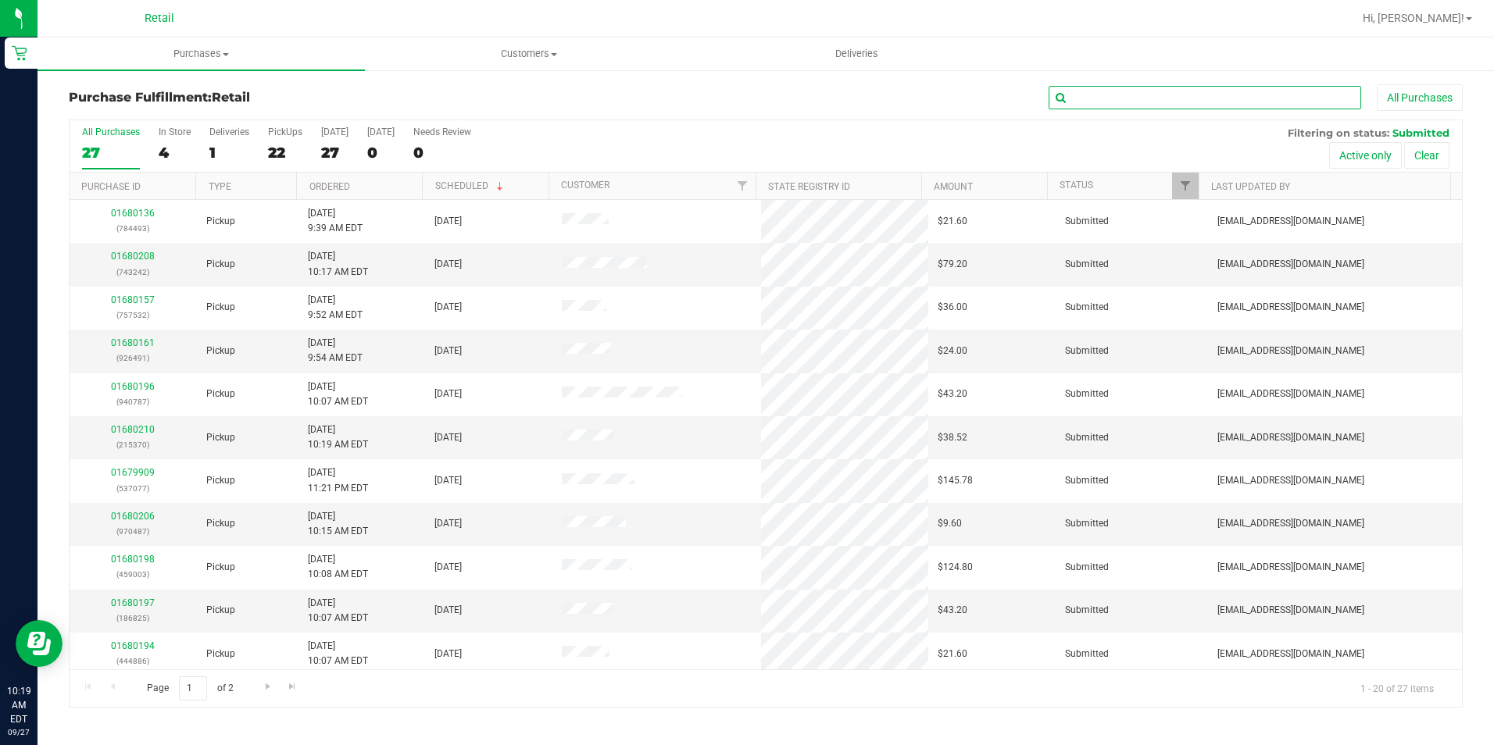
click at [1094, 97] on input "text" at bounding box center [1205, 97] width 313 height 23
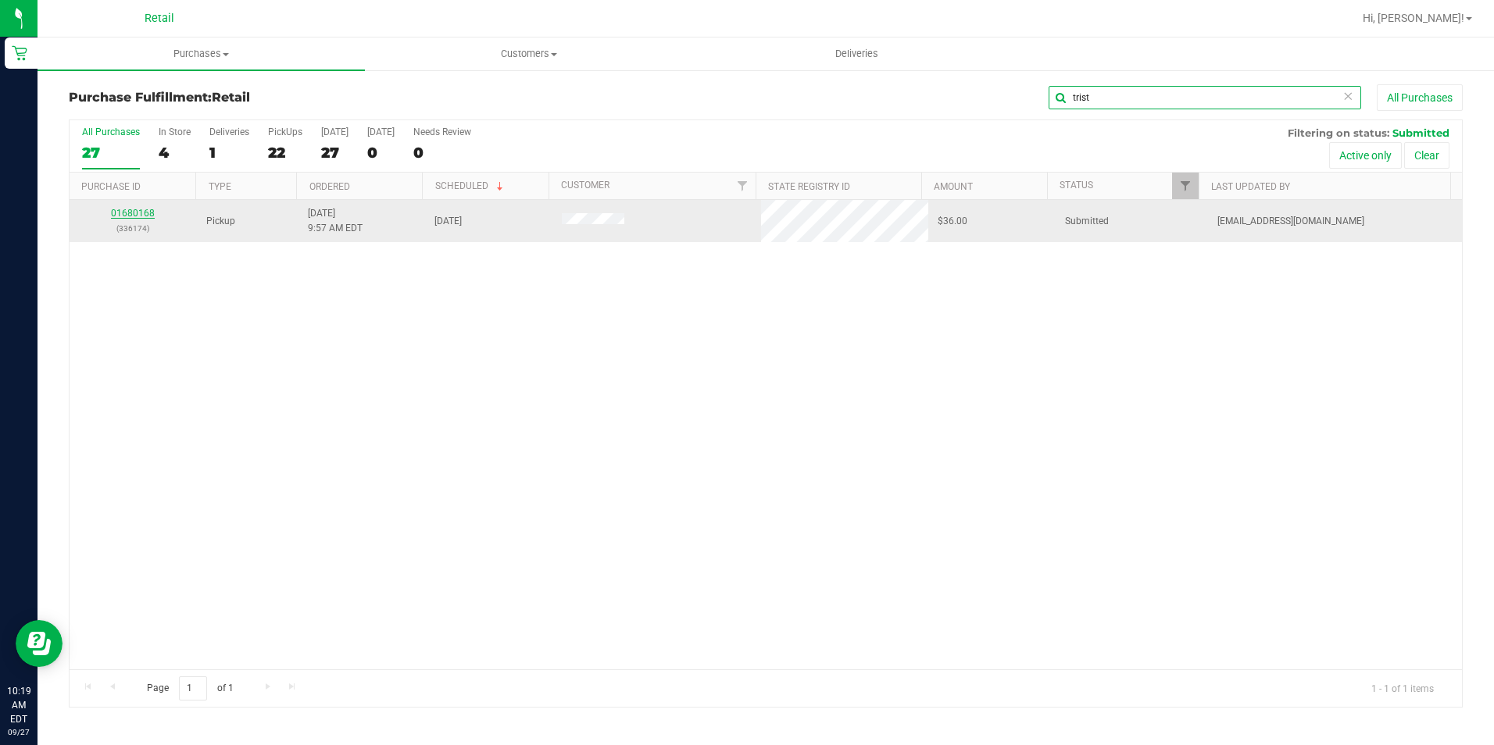
type input "trist"
click at [130, 216] on link "01680168" at bounding box center [133, 213] width 44 height 11
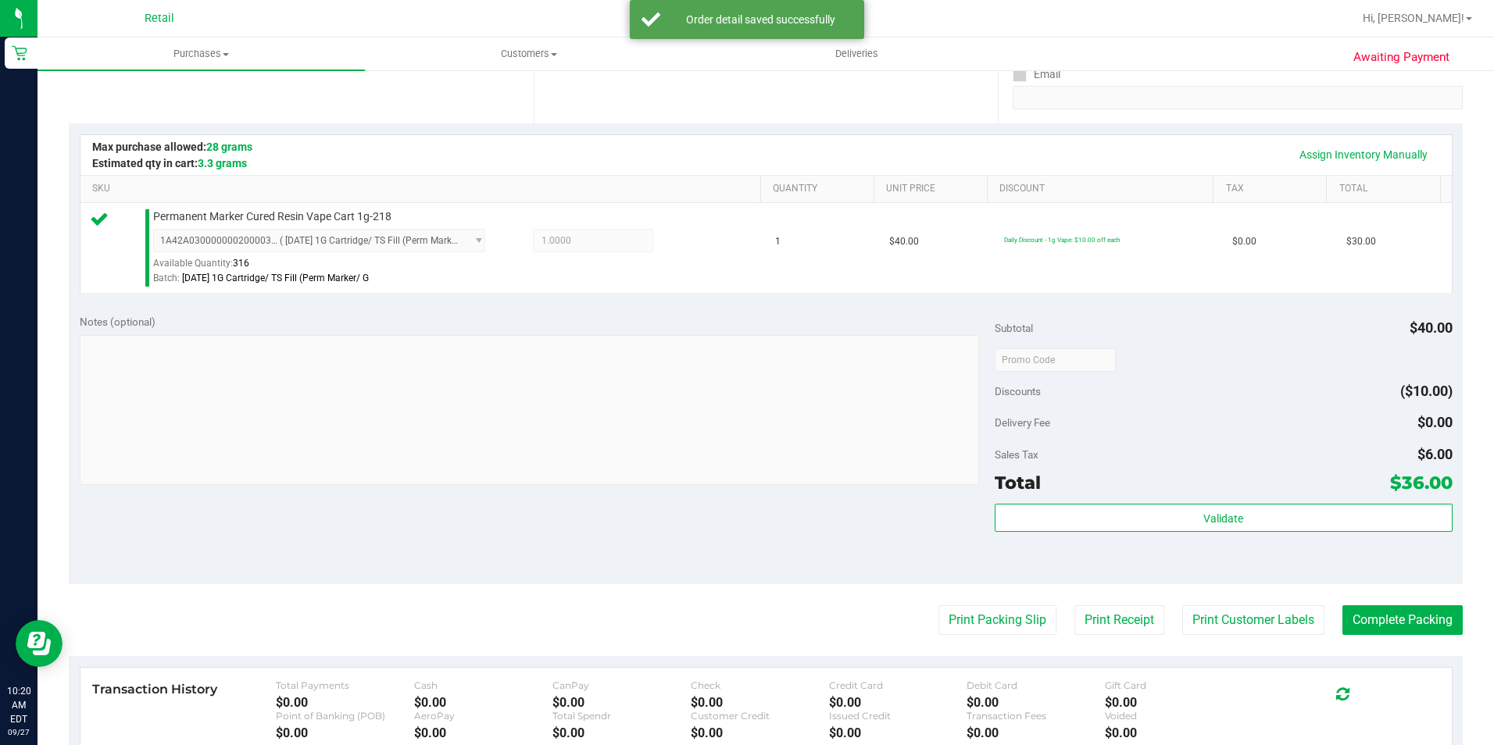
scroll to position [313, 0]
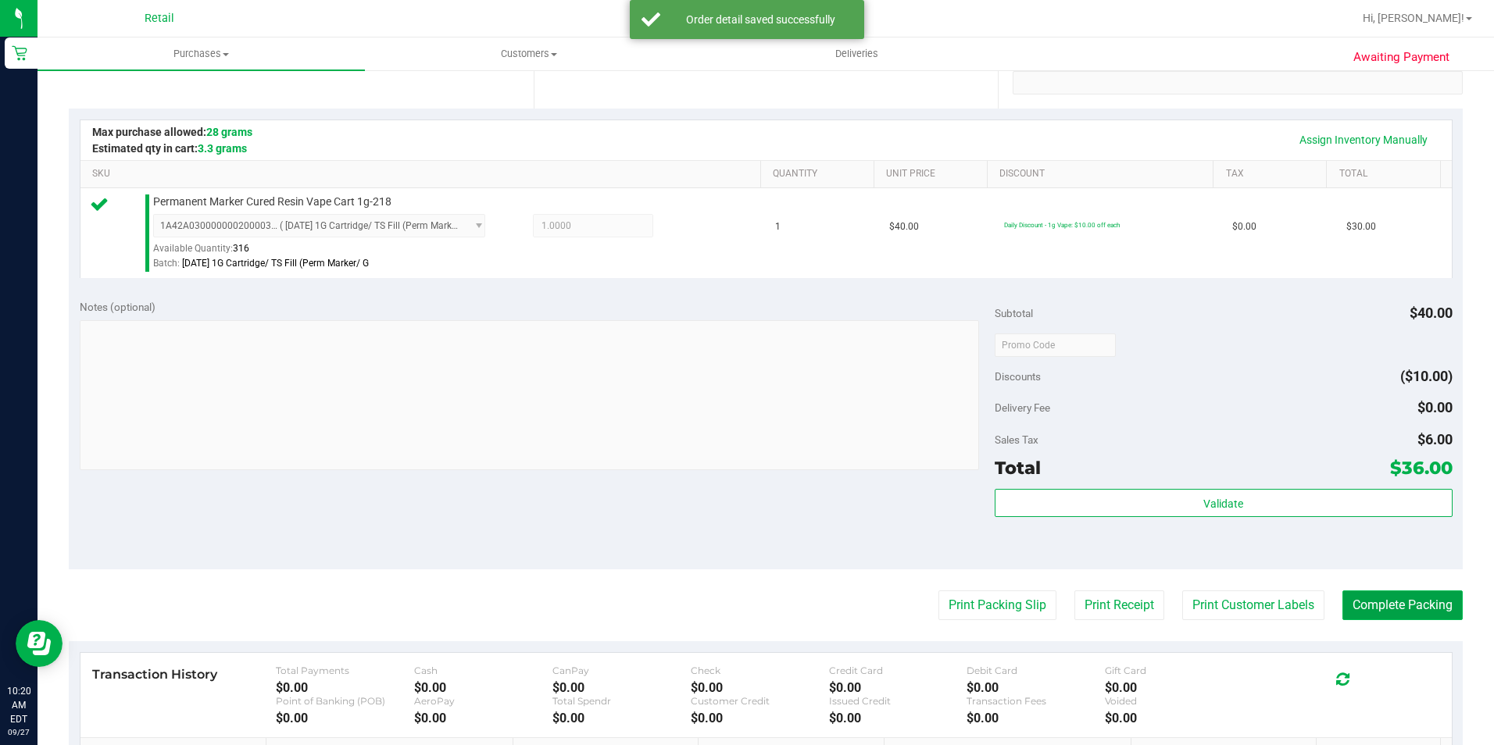
click at [1428, 609] on button "Complete Packing" at bounding box center [1402, 606] width 120 height 30
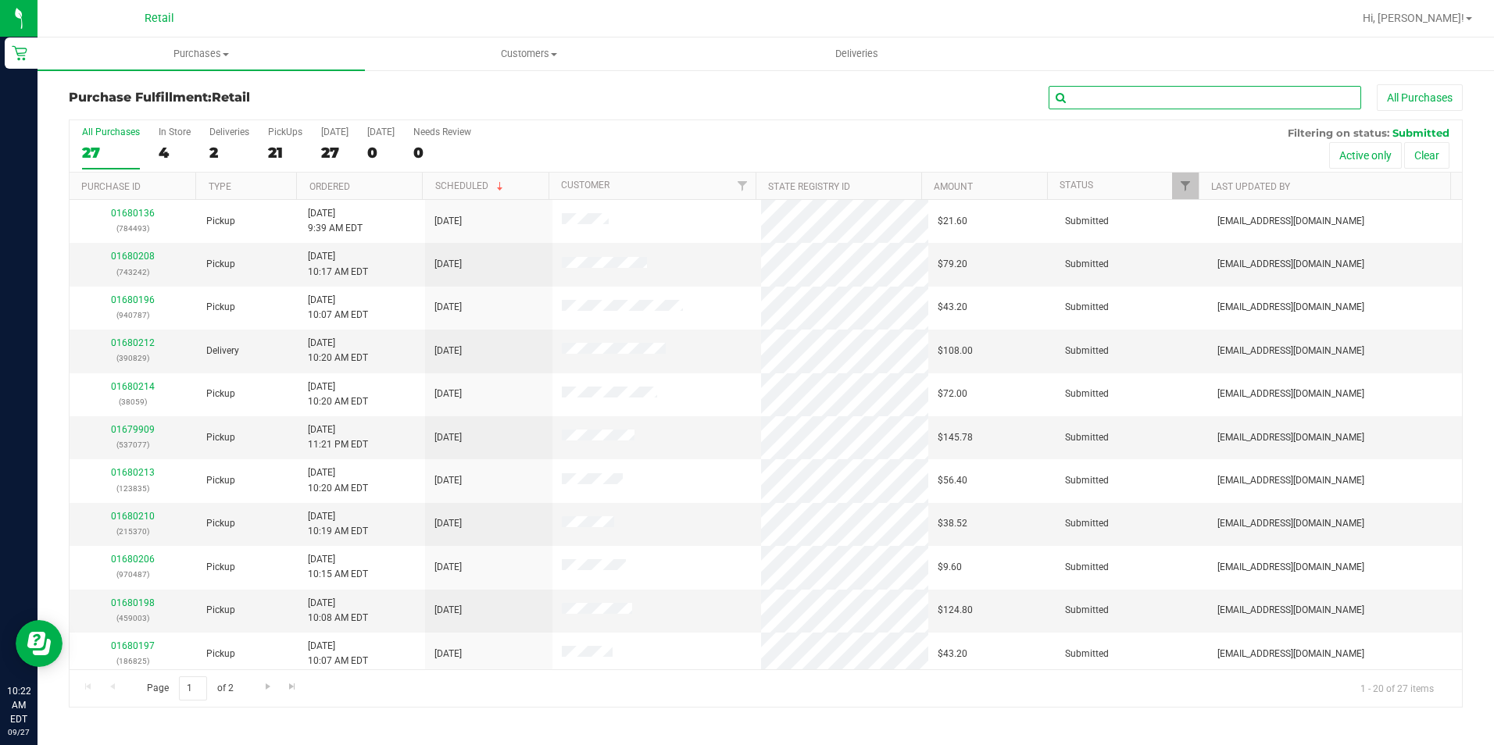
click at [1108, 94] on input "text" at bounding box center [1205, 97] width 313 height 23
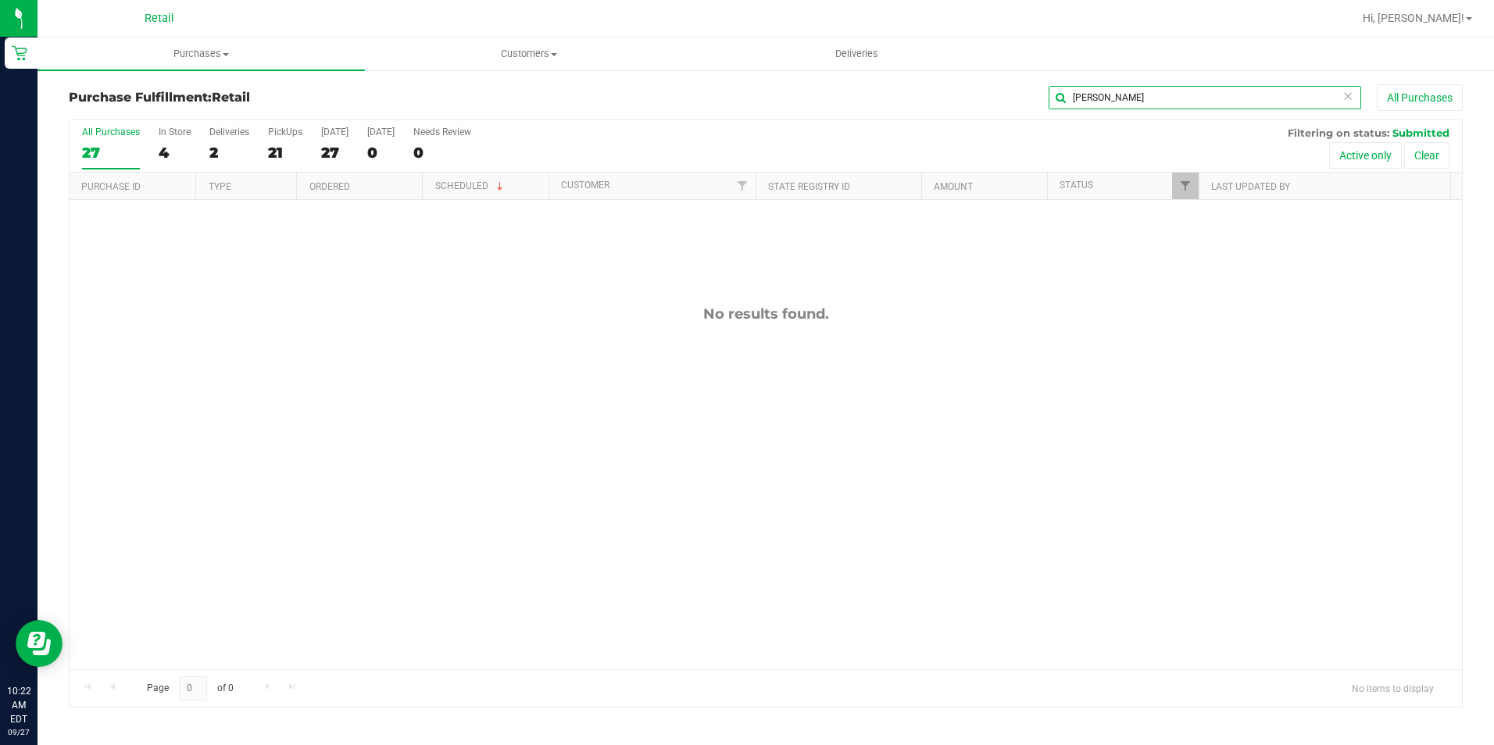
type input "henry"
drag, startPoint x: 1110, startPoint y: 98, endPoint x: 1041, endPoint y: 104, distance: 69.8
click at [1041, 104] on div "henry All Purchases" at bounding box center [998, 97] width 929 height 27
click at [204, 55] on span "Purchases" at bounding box center [201, 54] width 327 height 14
click at [135, 110] on li "Fulfillment" at bounding box center [201, 113] width 327 height 19
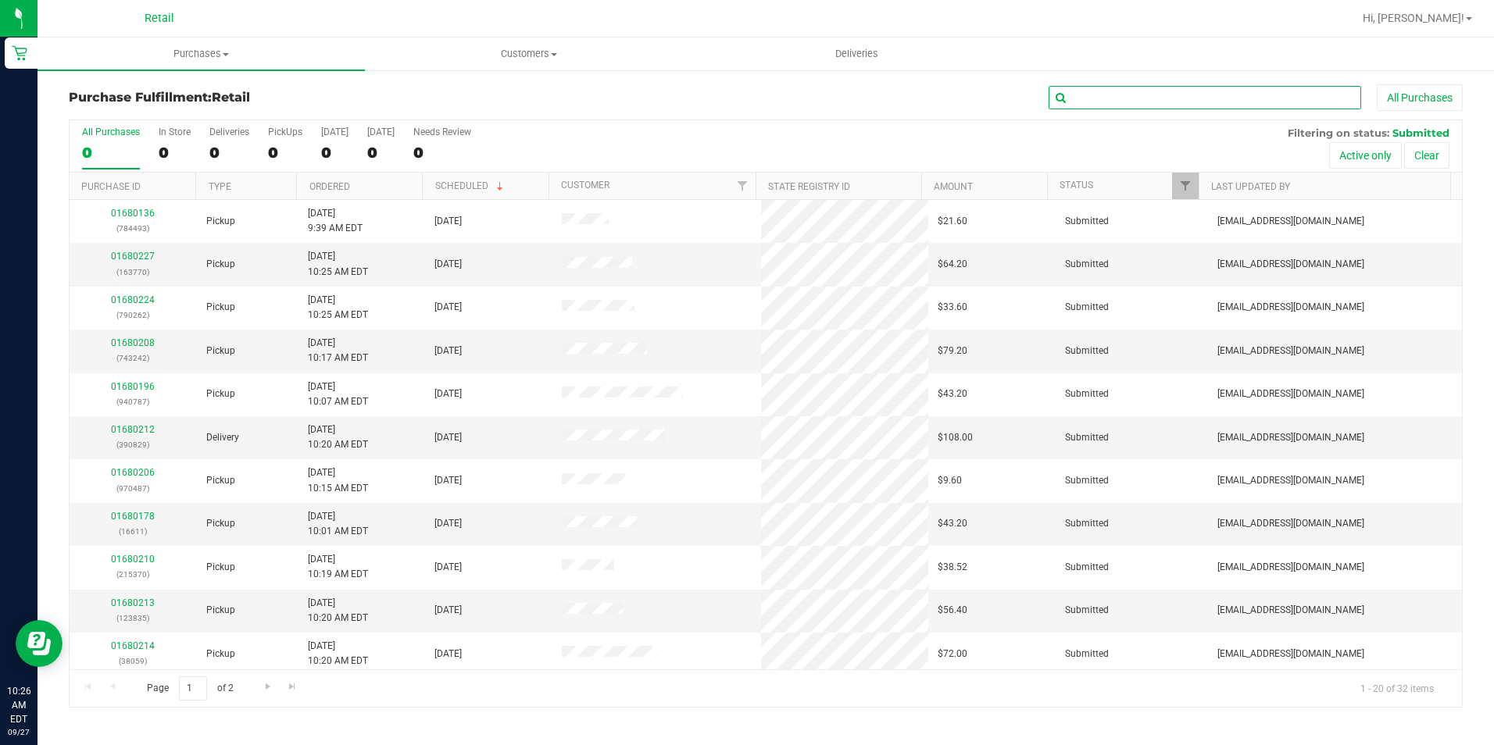
click at [1099, 102] on input "text" at bounding box center [1205, 97] width 313 height 23
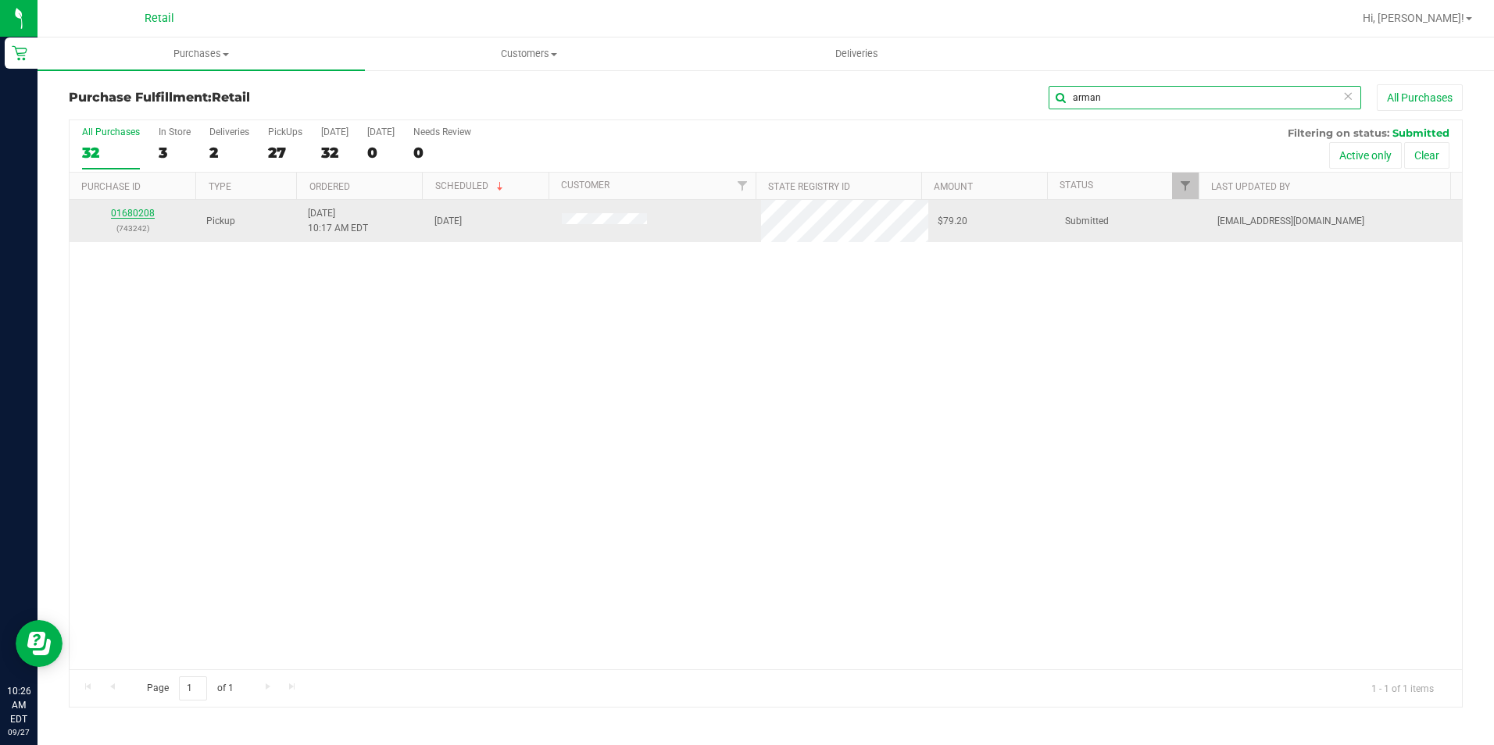
type input "arman"
click at [139, 209] on link "01680208" at bounding box center [133, 213] width 44 height 11
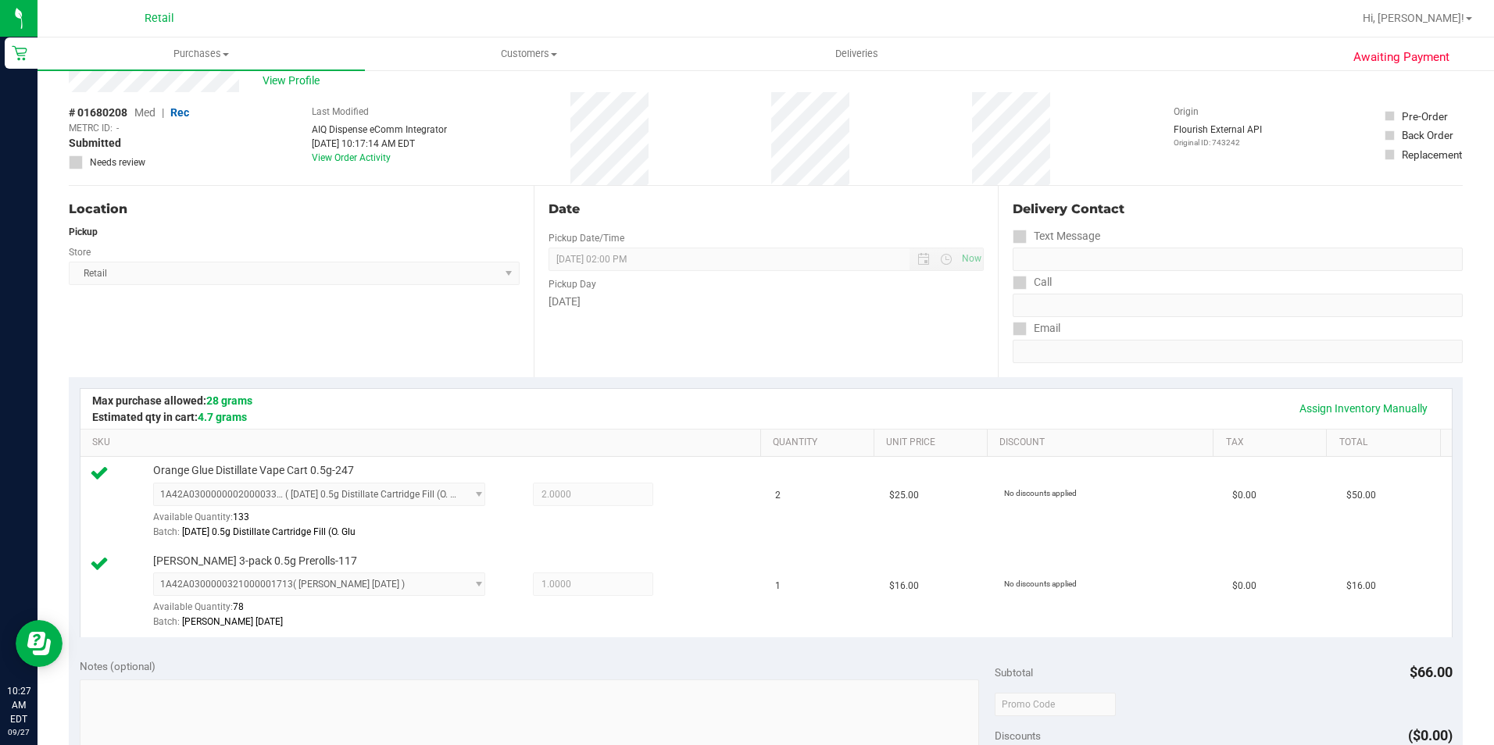
scroll to position [313, 0]
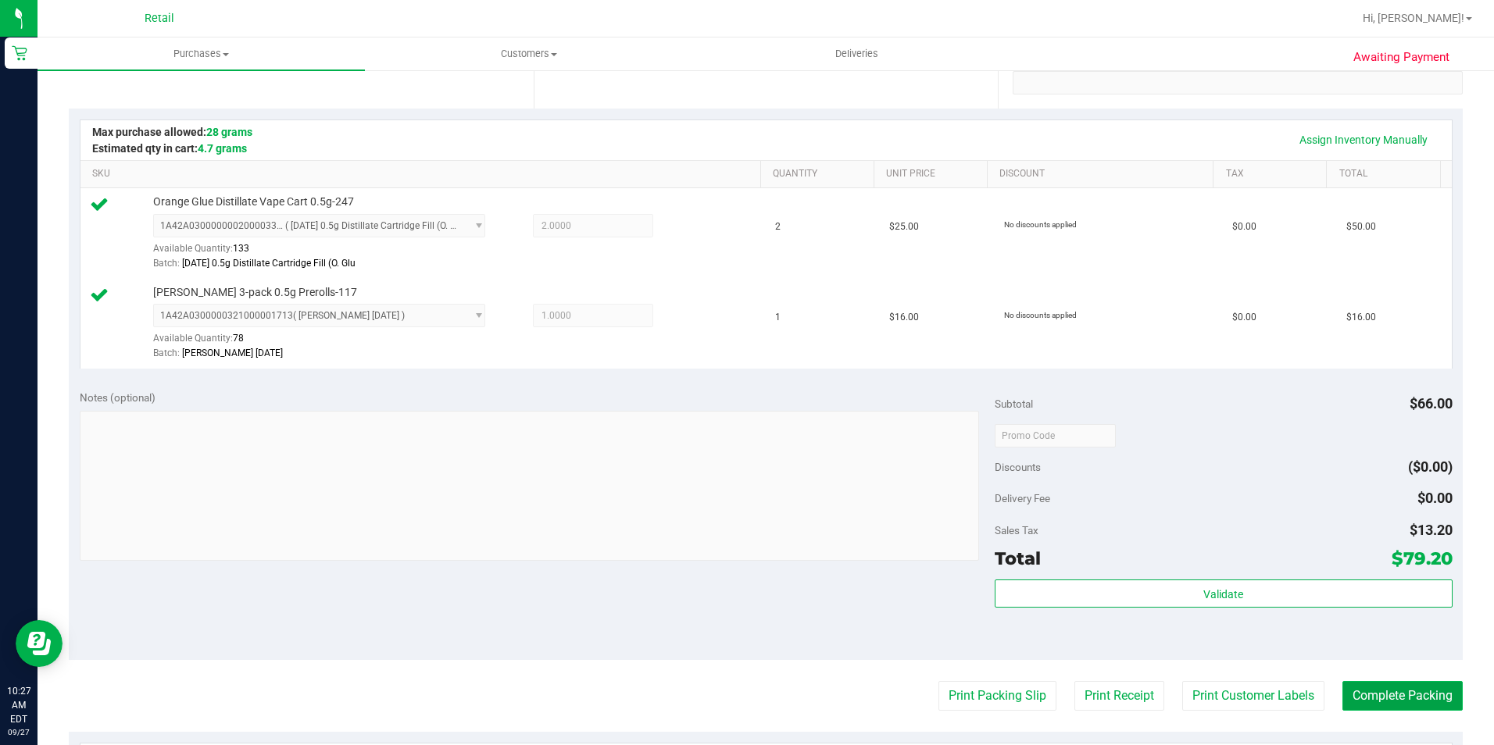
click at [1377, 704] on button "Complete Packing" at bounding box center [1402, 696] width 120 height 30
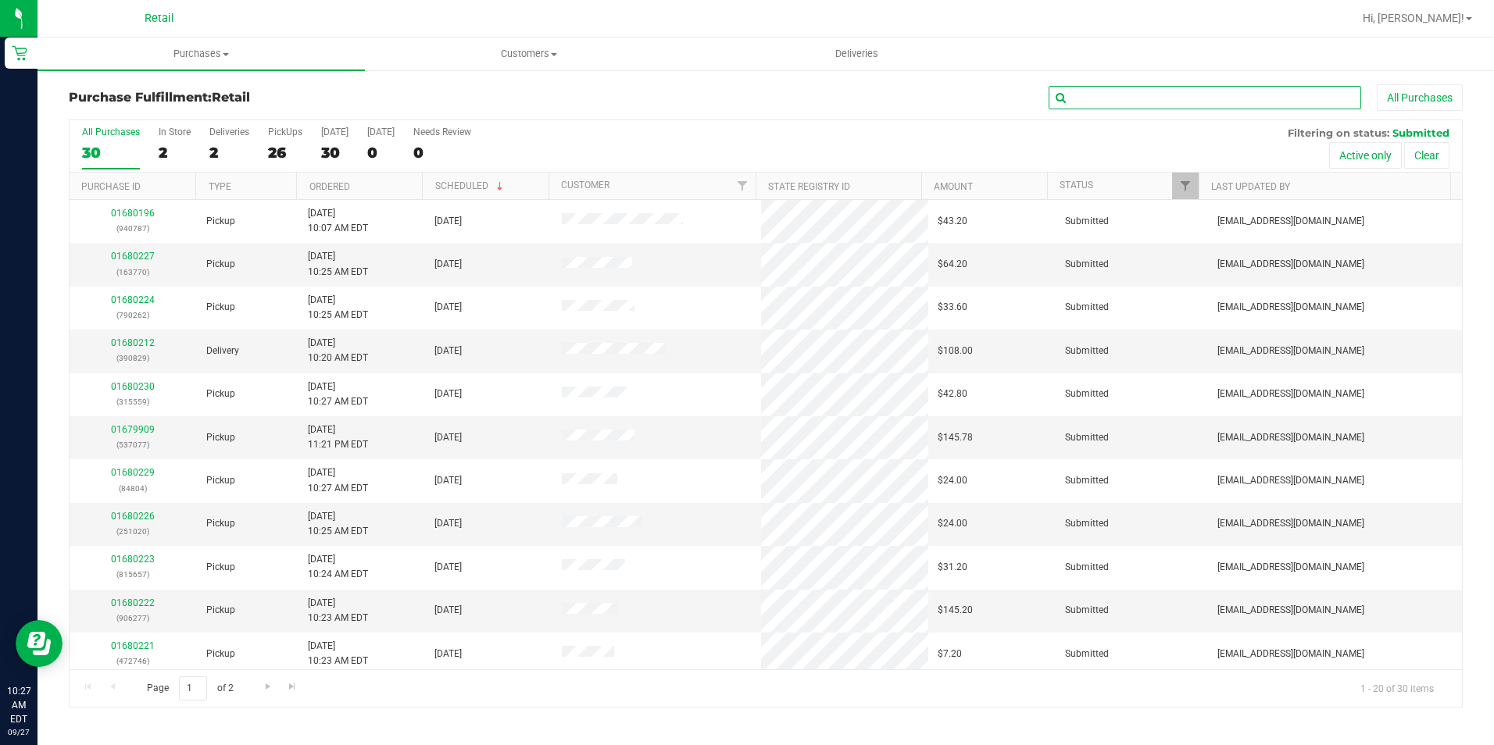
click at [1101, 95] on input "text" at bounding box center [1205, 97] width 313 height 23
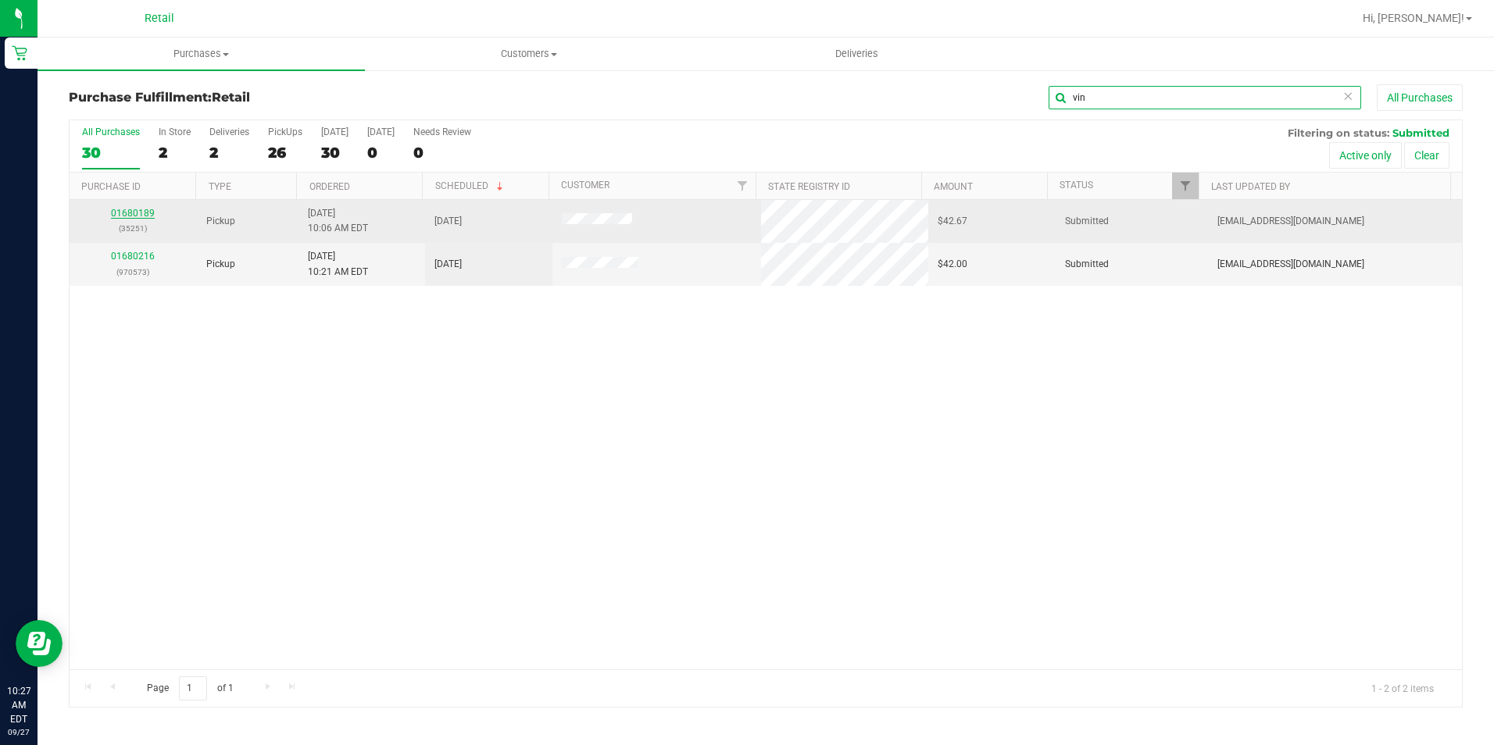
type input "vin"
click at [123, 216] on link "01680189" at bounding box center [133, 213] width 44 height 11
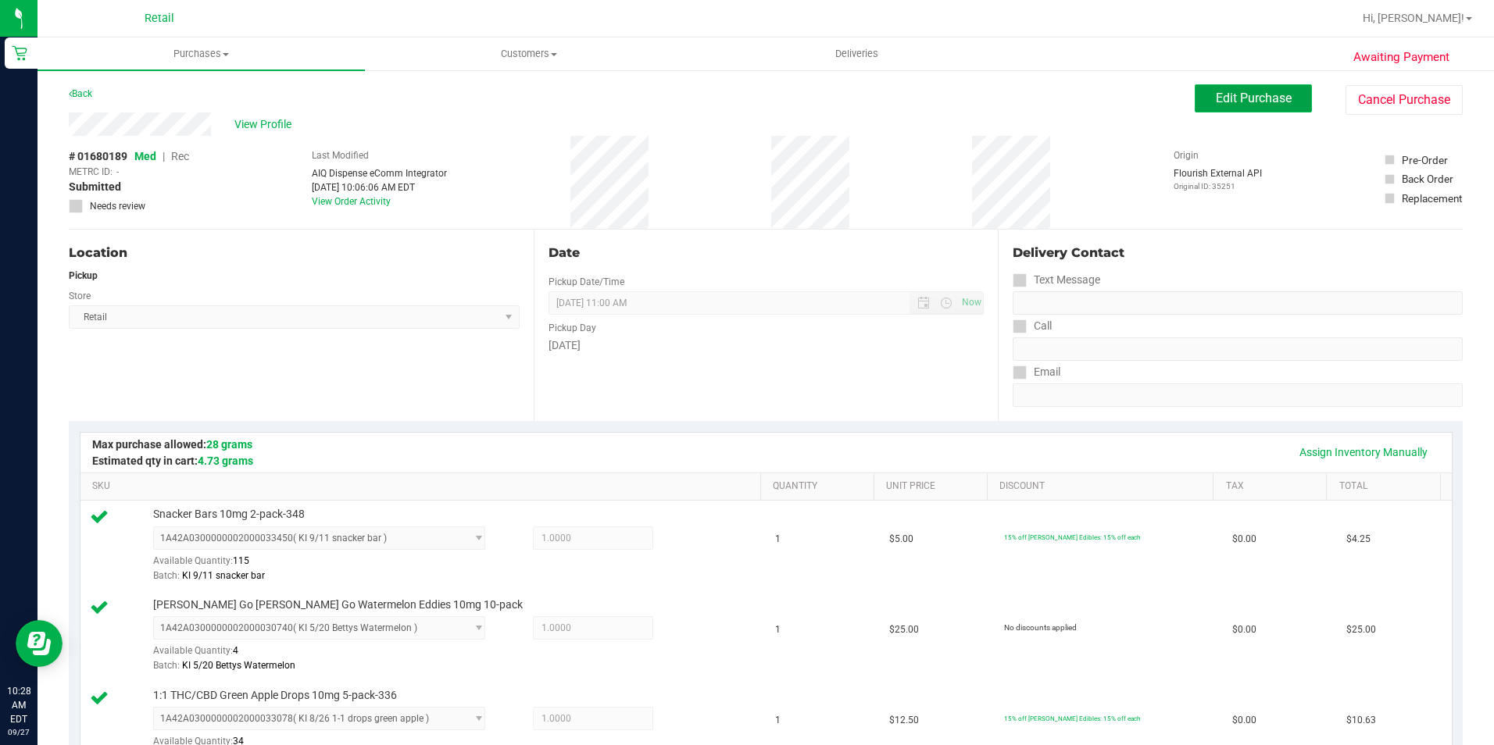
click at [1252, 98] on span "Edit Purchase" at bounding box center [1254, 98] width 76 height 15
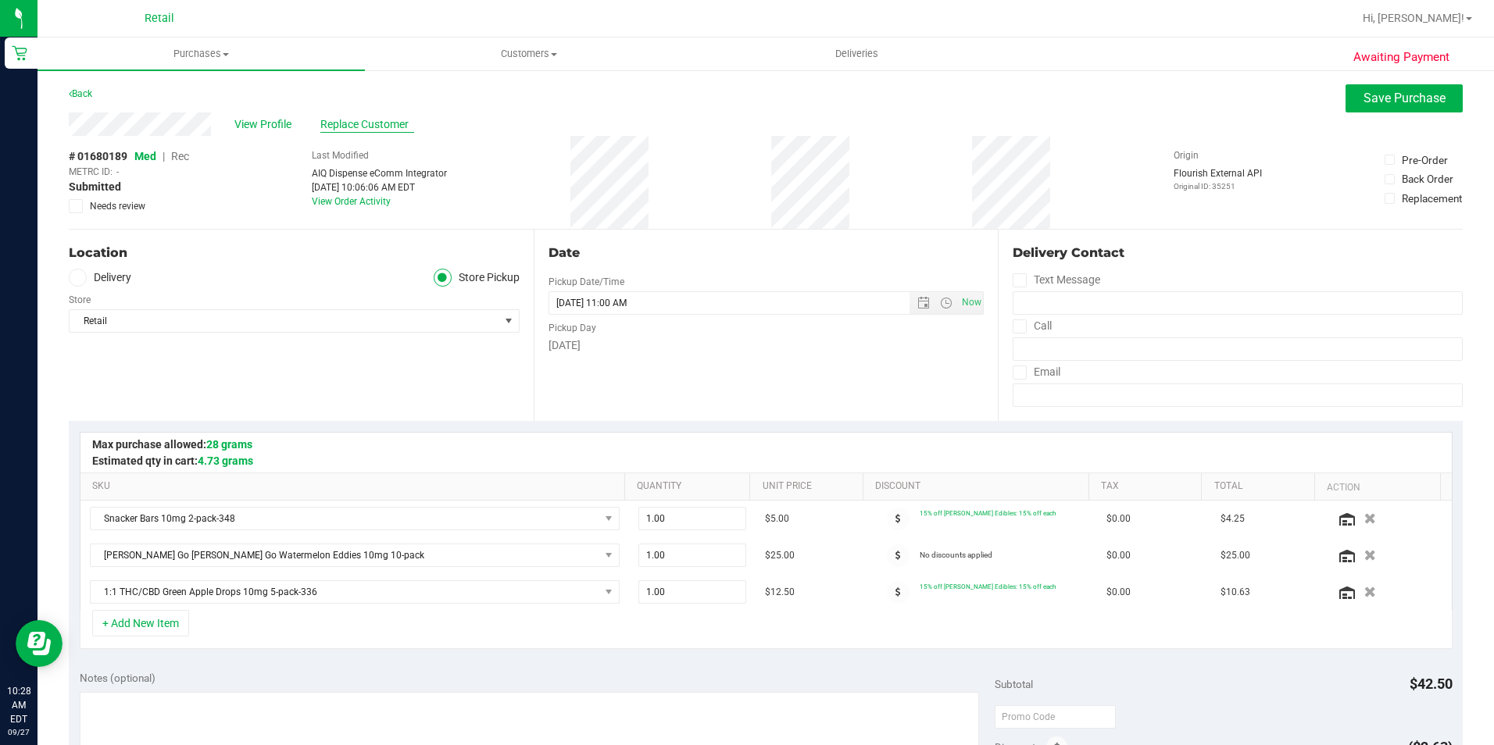
click at [342, 125] on span "Replace Customer" at bounding box center [367, 124] width 94 height 16
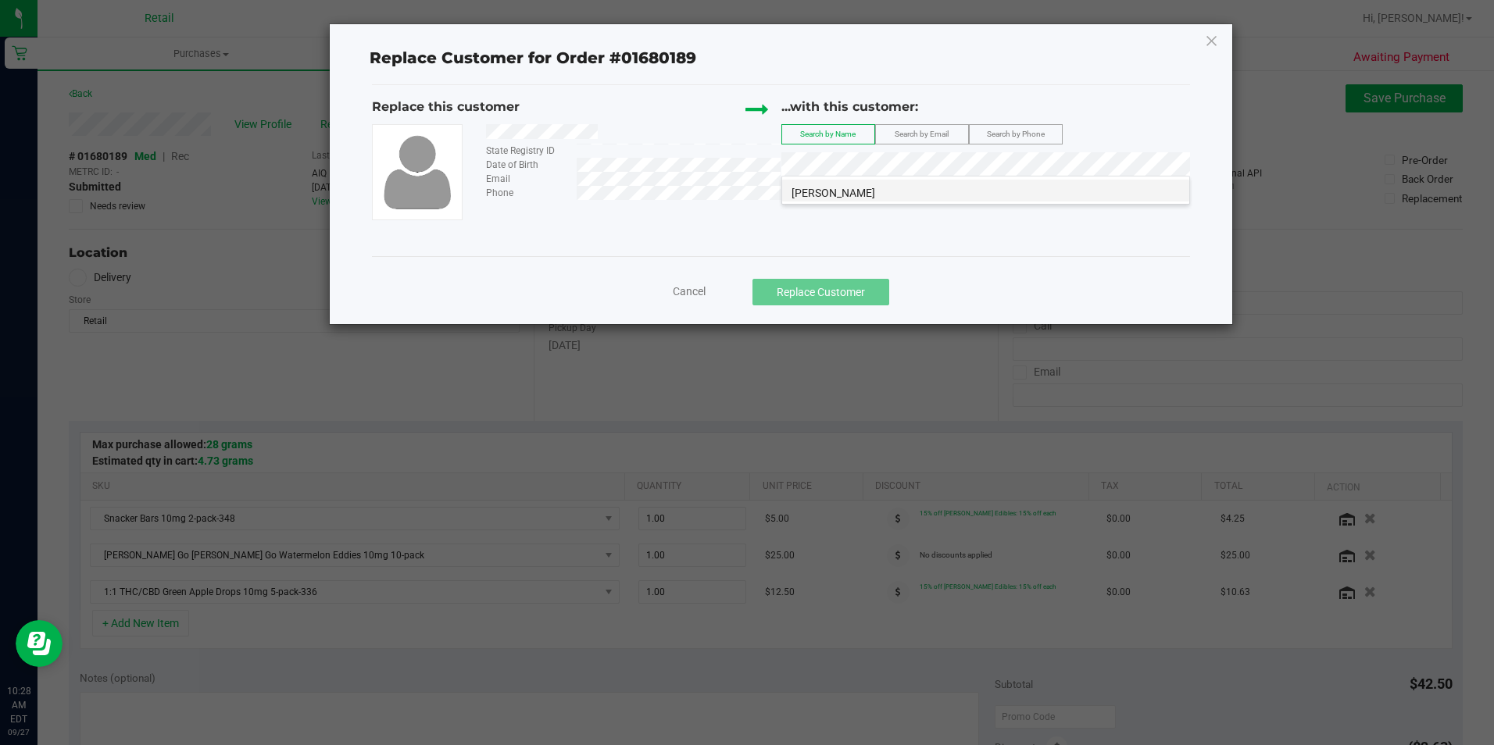
click at [812, 195] on span "Vincent Montella" at bounding box center [834, 193] width 84 height 13
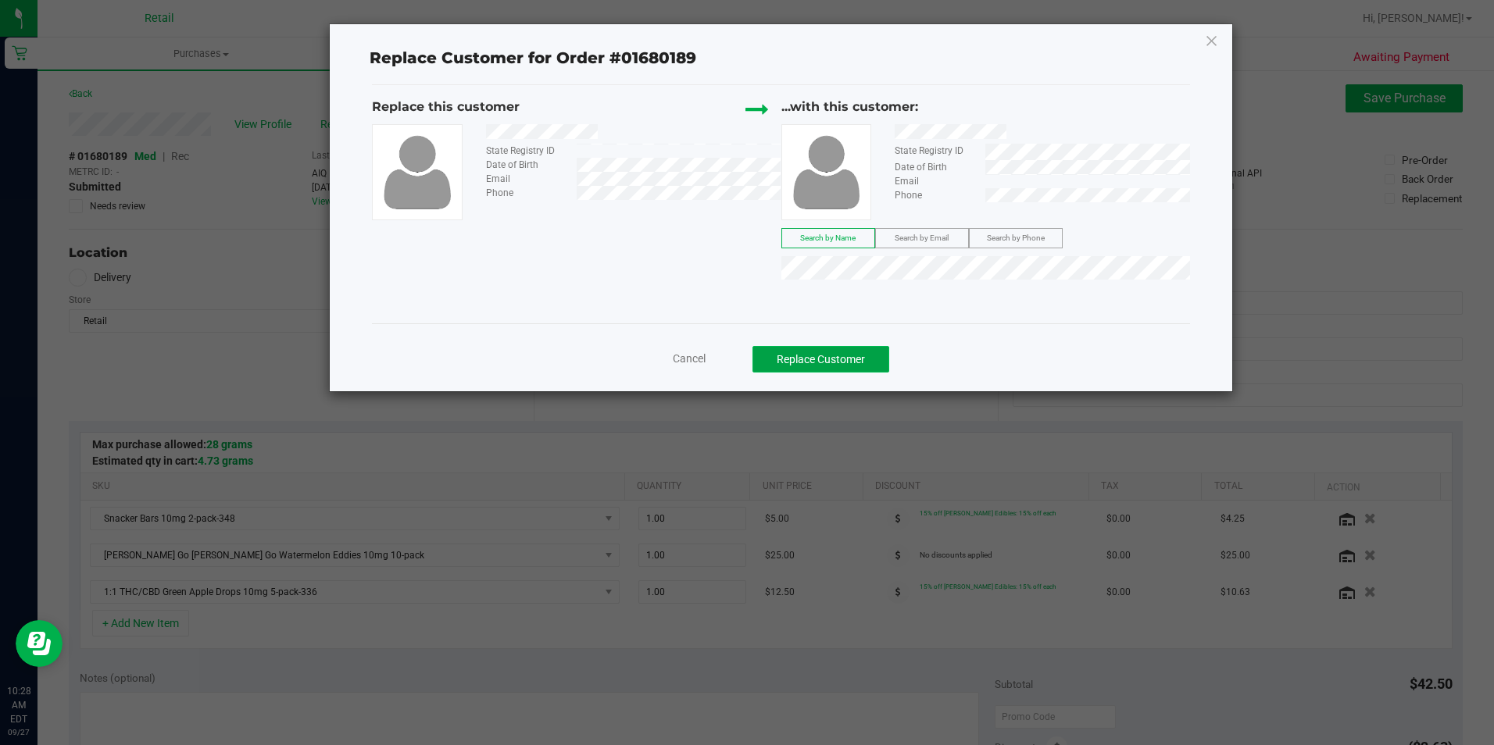
click at [802, 361] on button "Replace Customer" at bounding box center [820, 359] width 137 height 27
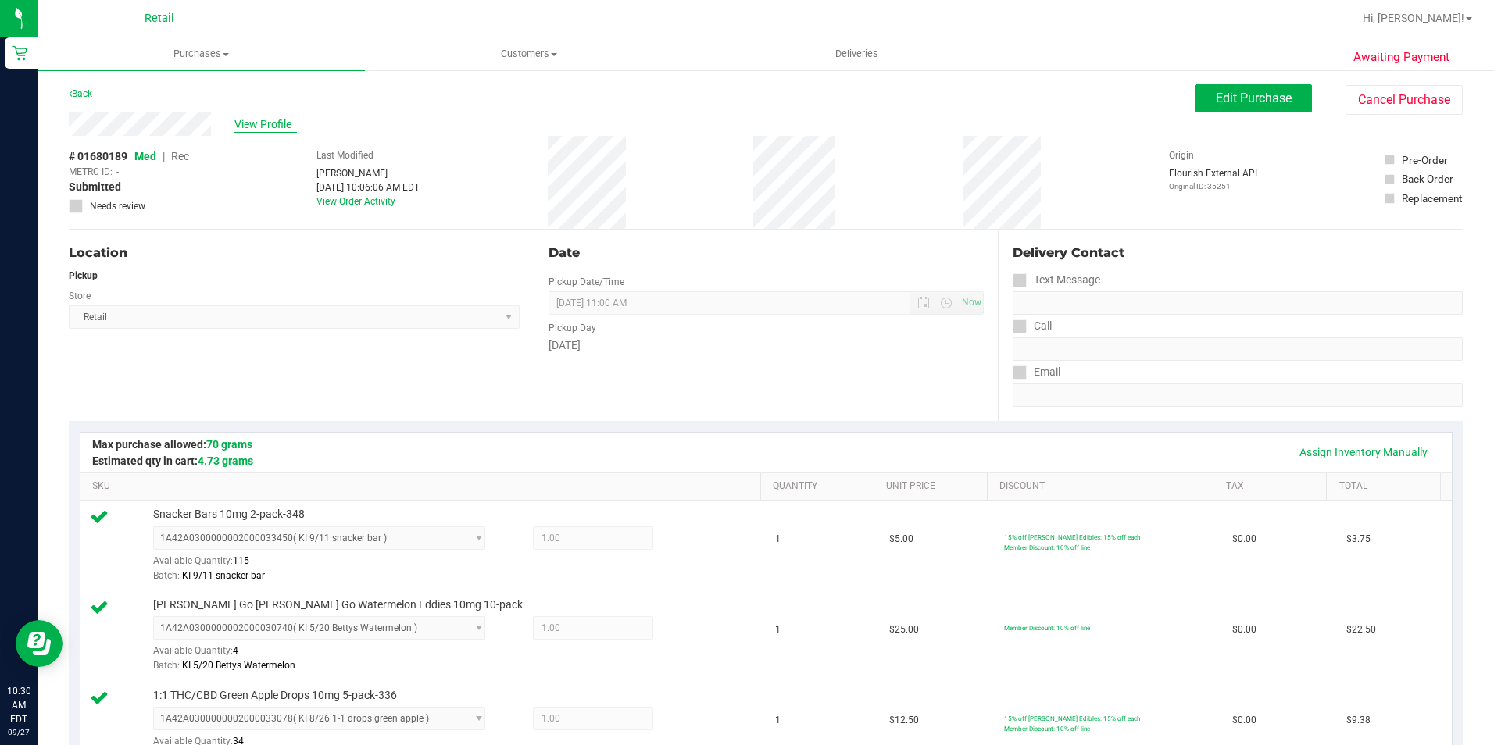
click at [282, 120] on span "View Profile" at bounding box center [265, 124] width 63 height 16
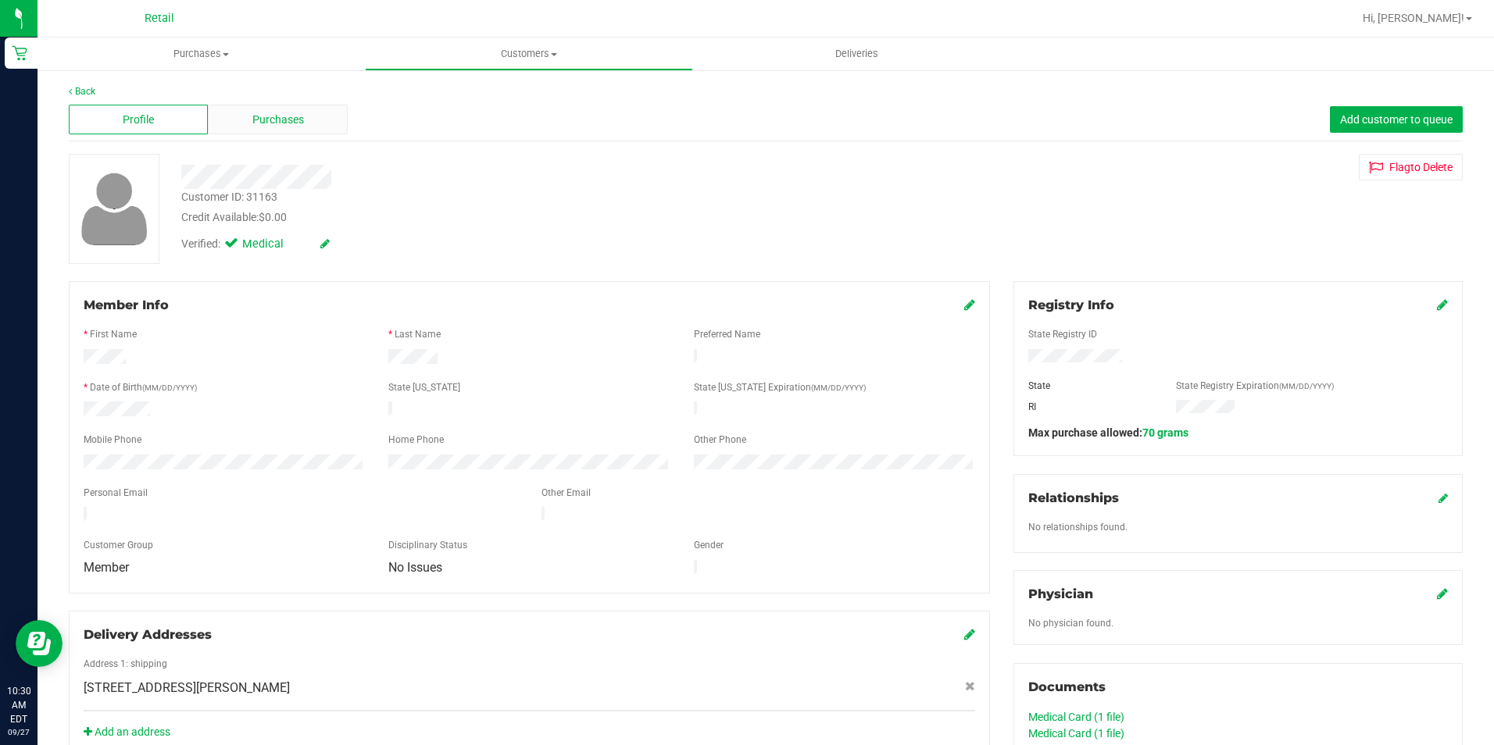
click at [265, 109] on div "Purchases" at bounding box center [277, 120] width 139 height 30
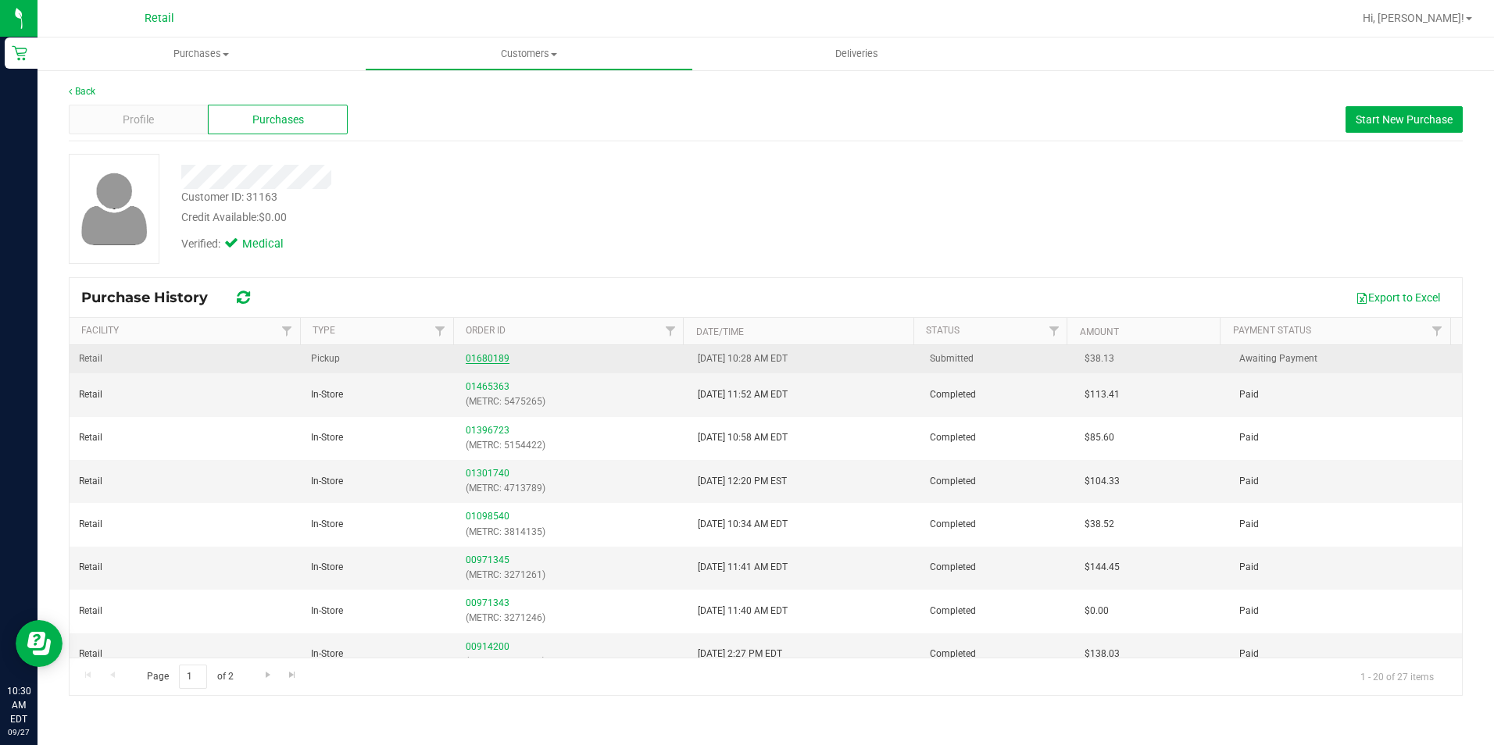
click at [483, 357] on link "01680189" at bounding box center [488, 358] width 44 height 11
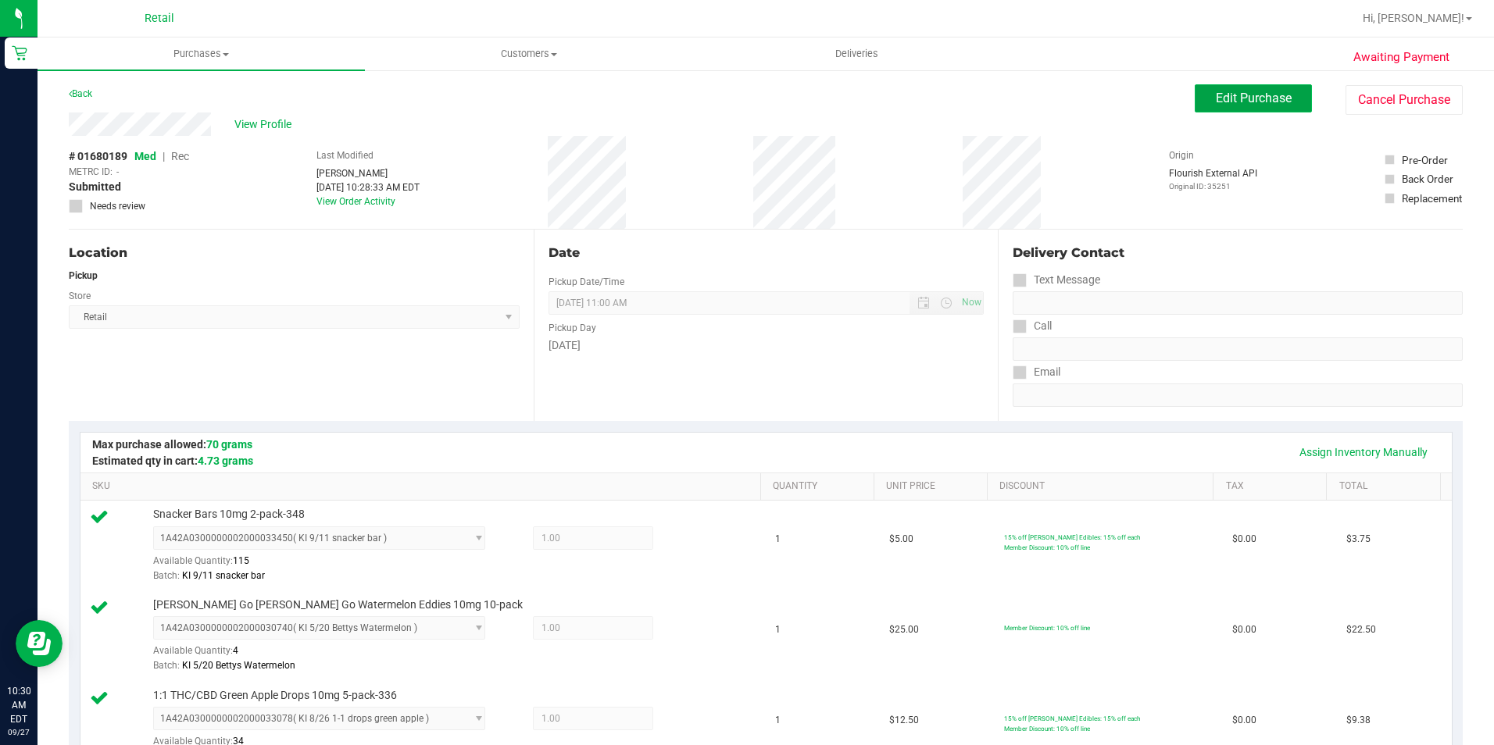
click at [1253, 97] on span "Edit Purchase" at bounding box center [1254, 98] width 76 height 15
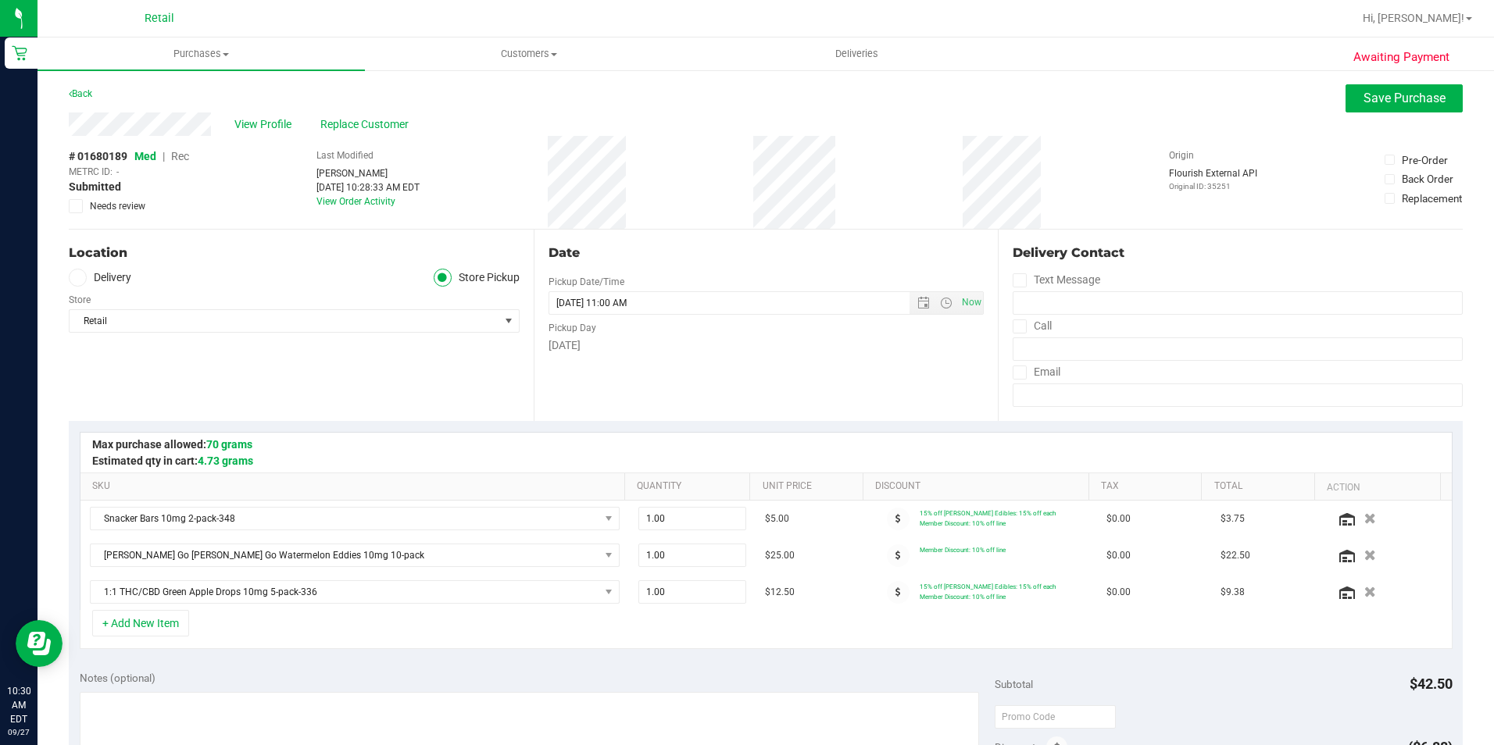
click at [181, 155] on span "Rec" at bounding box center [180, 156] width 18 height 13
click at [895, 518] on icon at bounding box center [897, 518] width 5 height 9
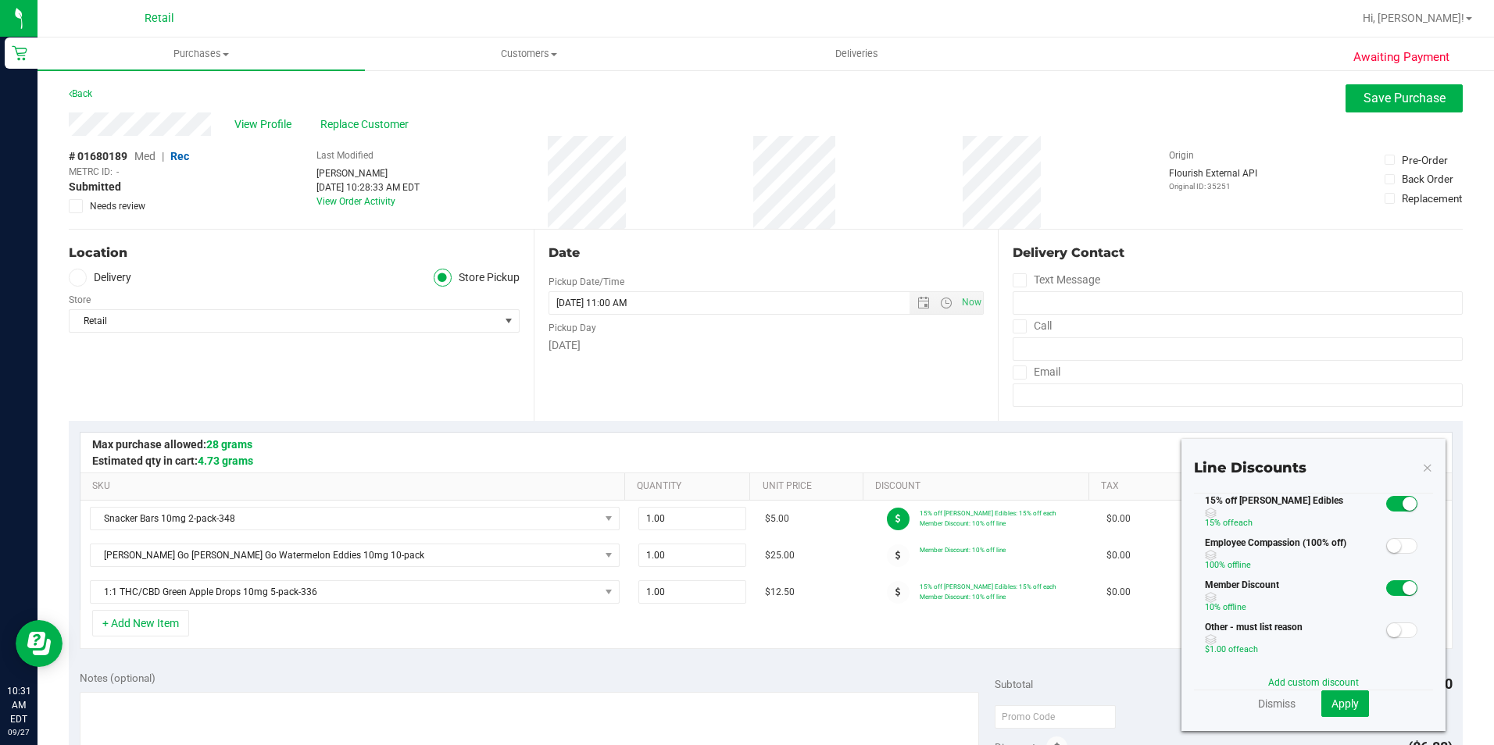
click at [1403, 589] on small at bounding box center [1410, 588] width 14 height 14
click at [1331, 705] on span "Apply" at bounding box center [1344, 704] width 27 height 13
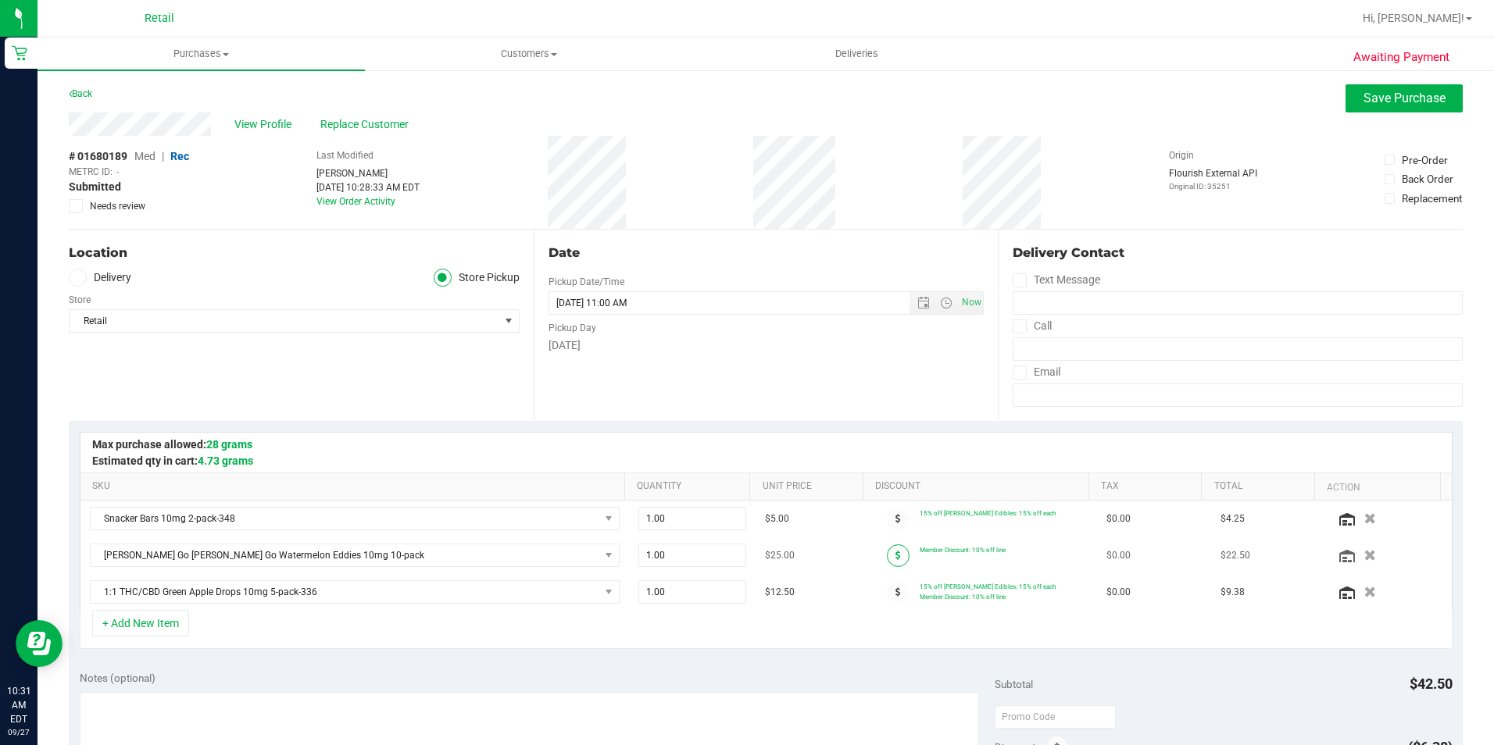
click at [887, 563] on span at bounding box center [898, 556] width 23 height 23
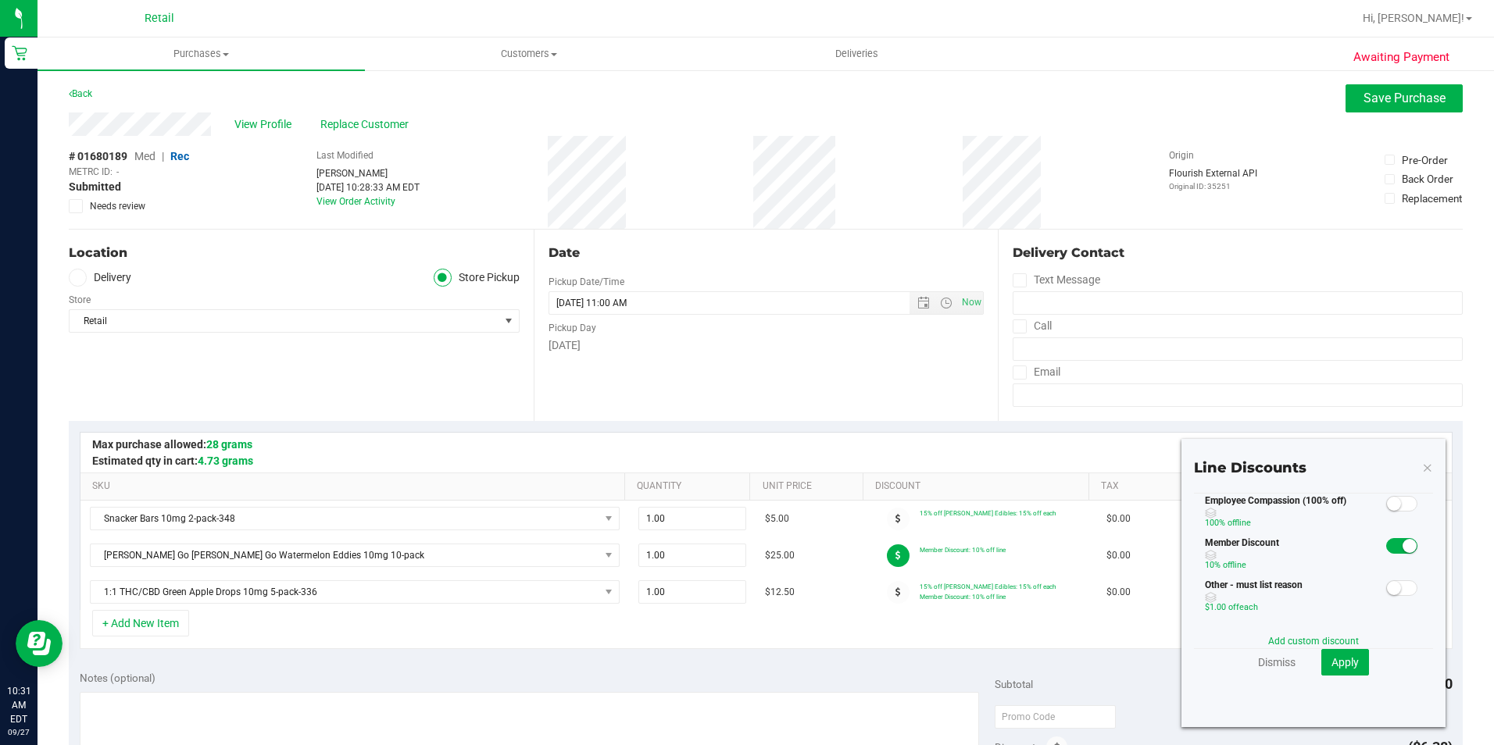
click at [1389, 551] on span at bounding box center [1401, 546] width 31 height 16
click at [1349, 667] on button "Apply" at bounding box center [1345, 662] width 48 height 27
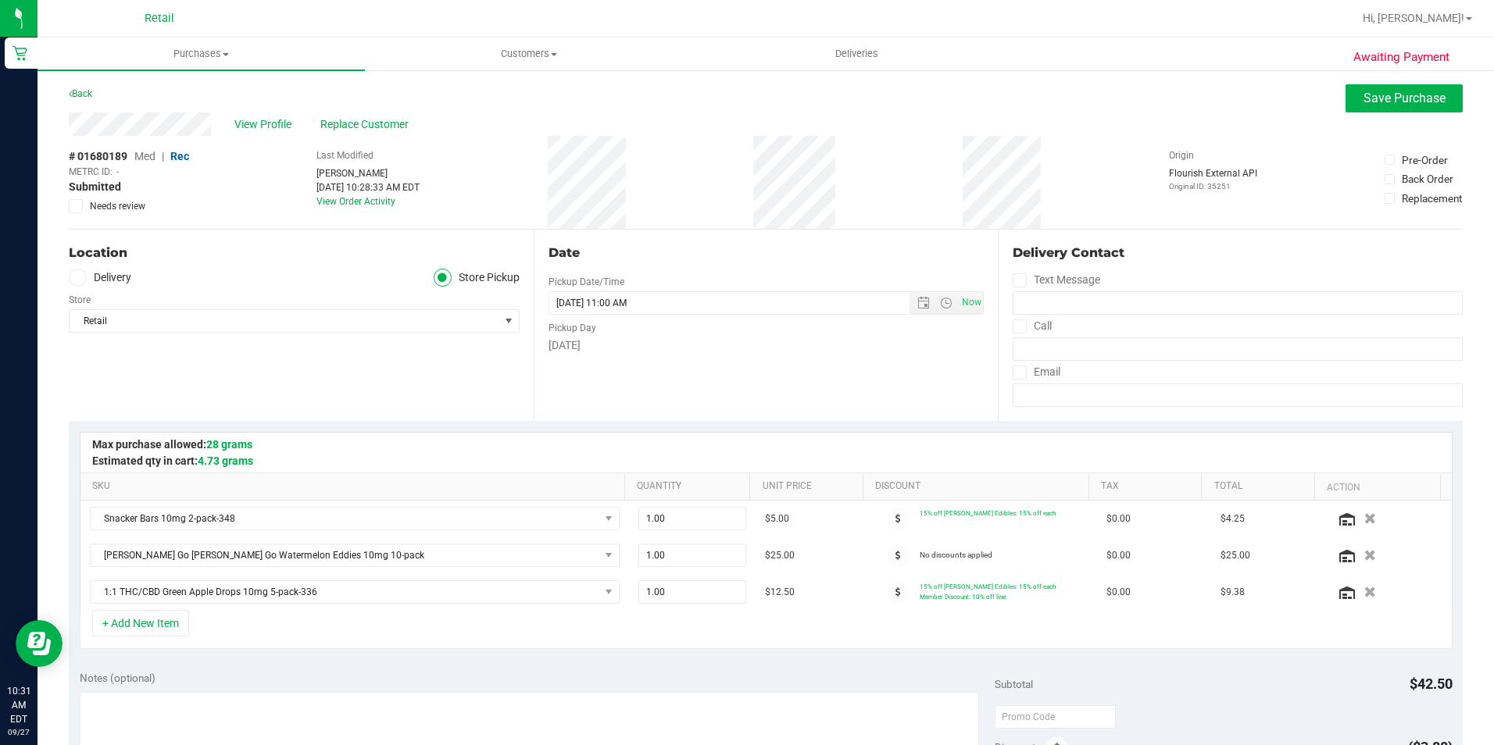
click at [887, 597] on span at bounding box center [898, 592] width 23 height 23
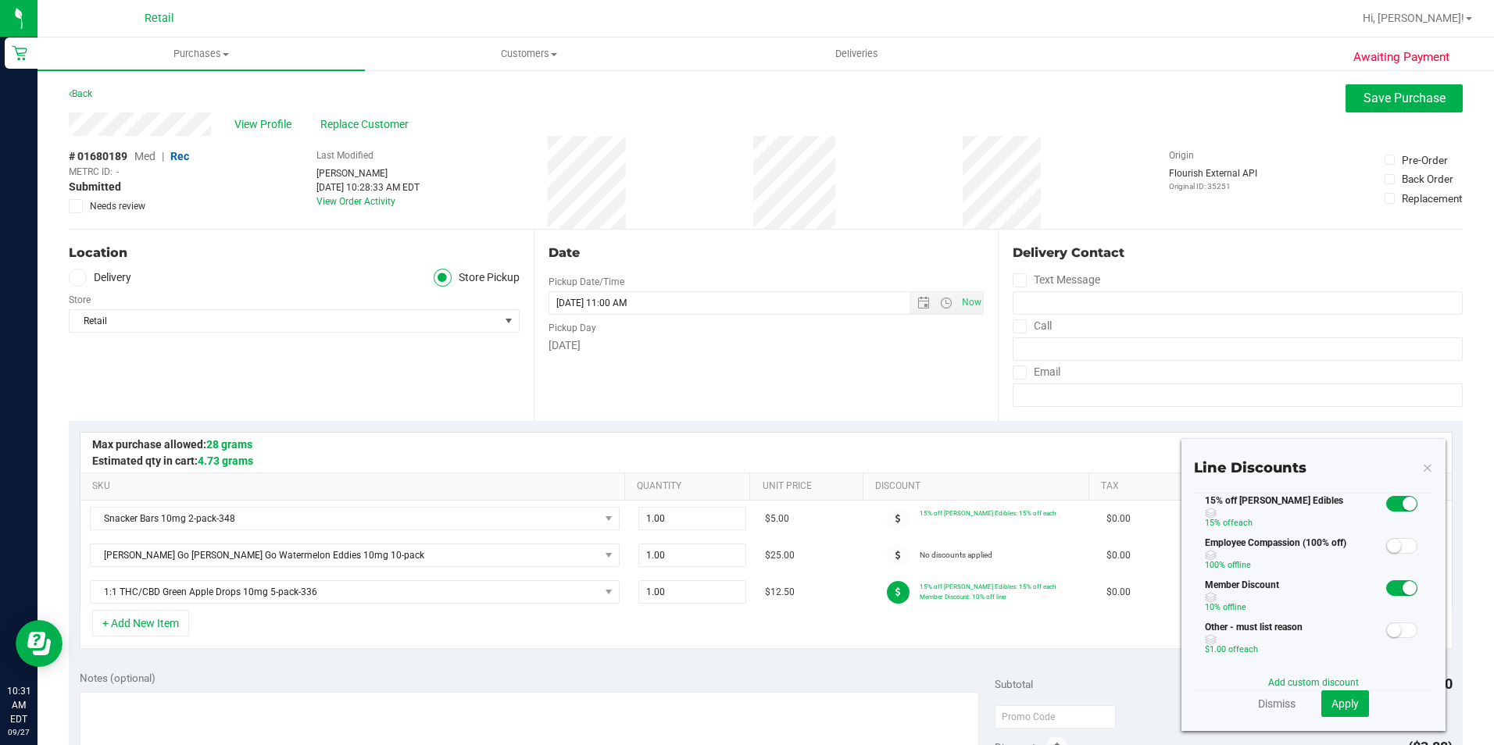
click at [1386, 583] on span at bounding box center [1401, 589] width 31 height 16
click at [1336, 706] on span "Apply" at bounding box center [1344, 704] width 27 height 13
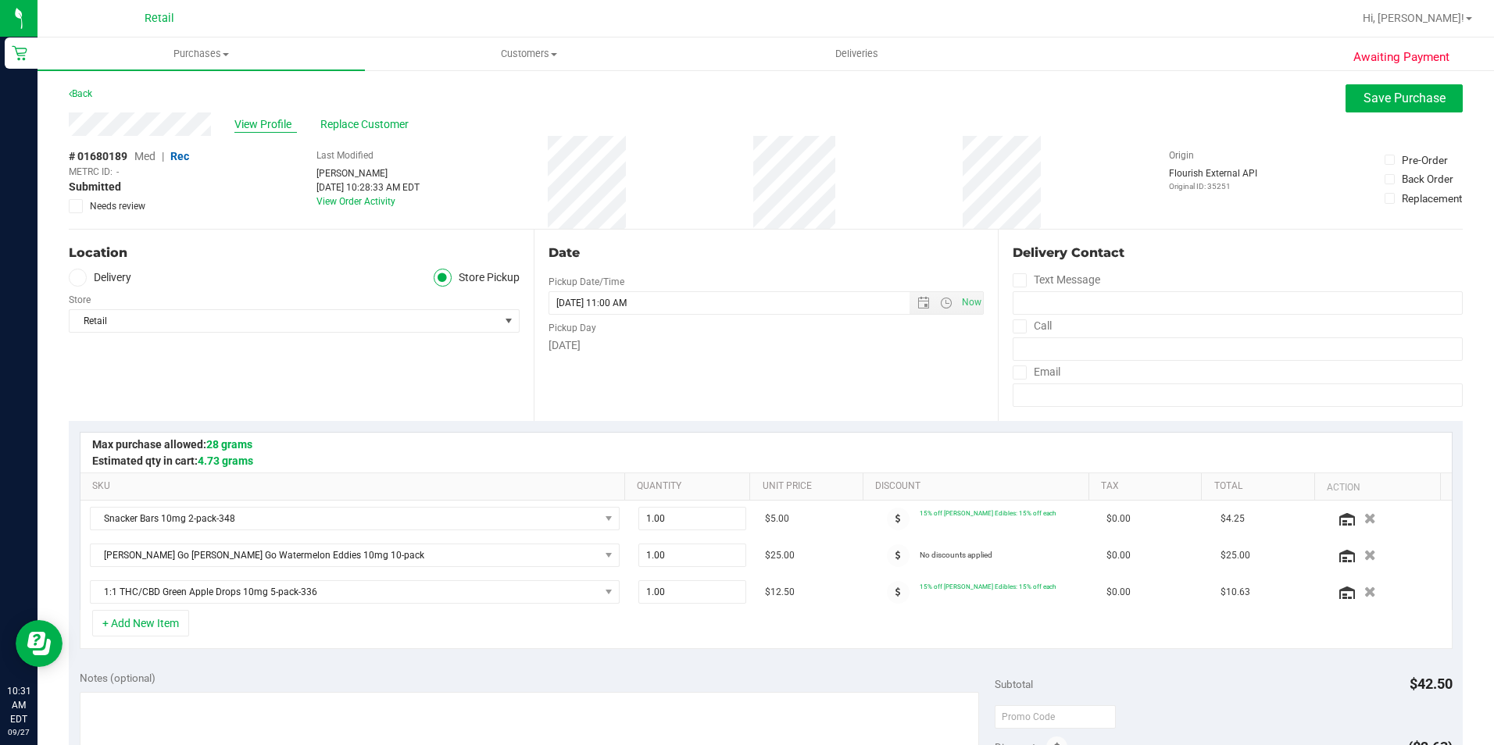
click at [271, 127] on span "View Profile" at bounding box center [265, 124] width 63 height 16
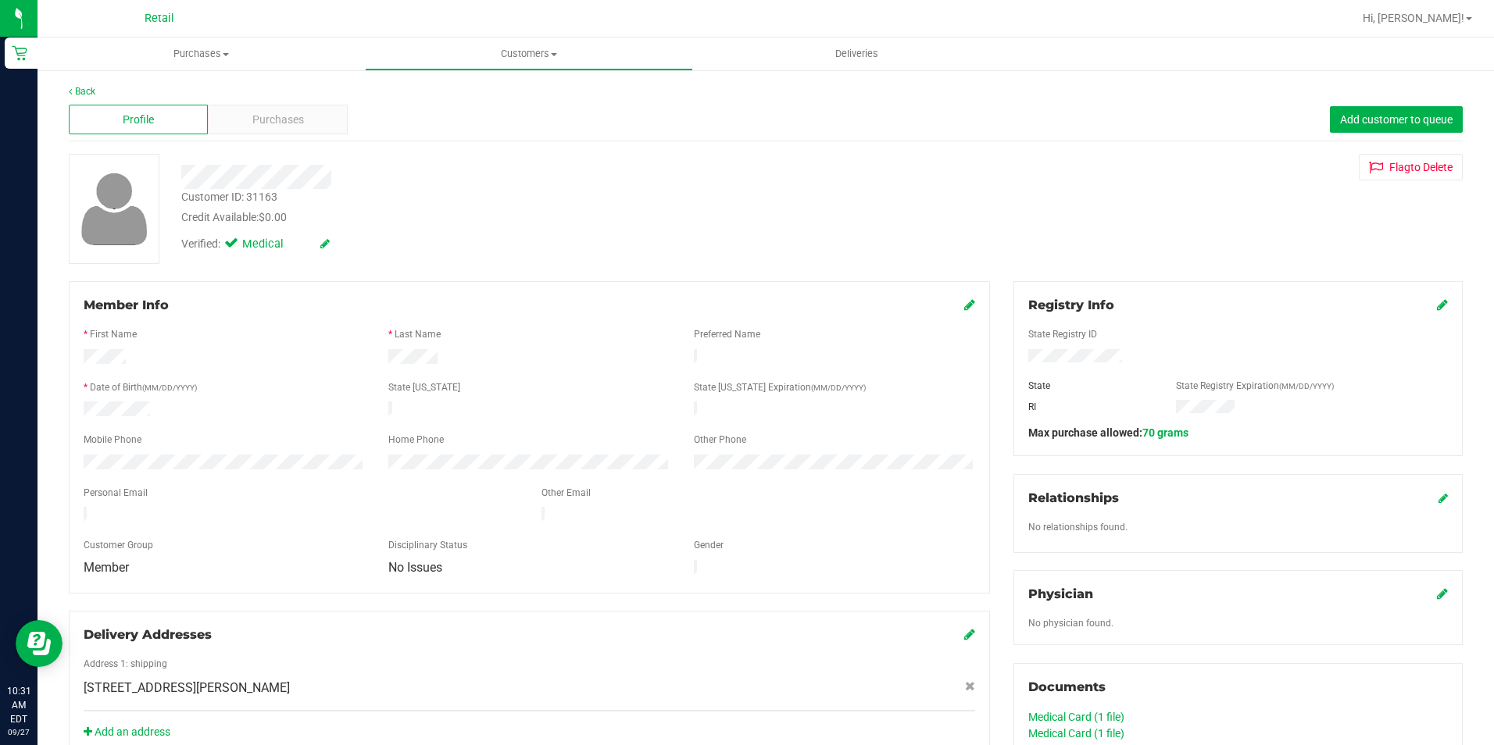
click at [328, 240] on icon at bounding box center [324, 243] width 9 height 11
click at [233, 246] on icon at bounding box center [235, 246] width 10 height 0
click at [0, 0] on input "Medical" at bounding box center [0, 0] width 0 height 0
click at [353, 247] on div "Verified: Medical" at bounding box center [288, 246] width 236 height 20
click at [345, 247] on icon at bounding box center [343, 244] width 13 height 11
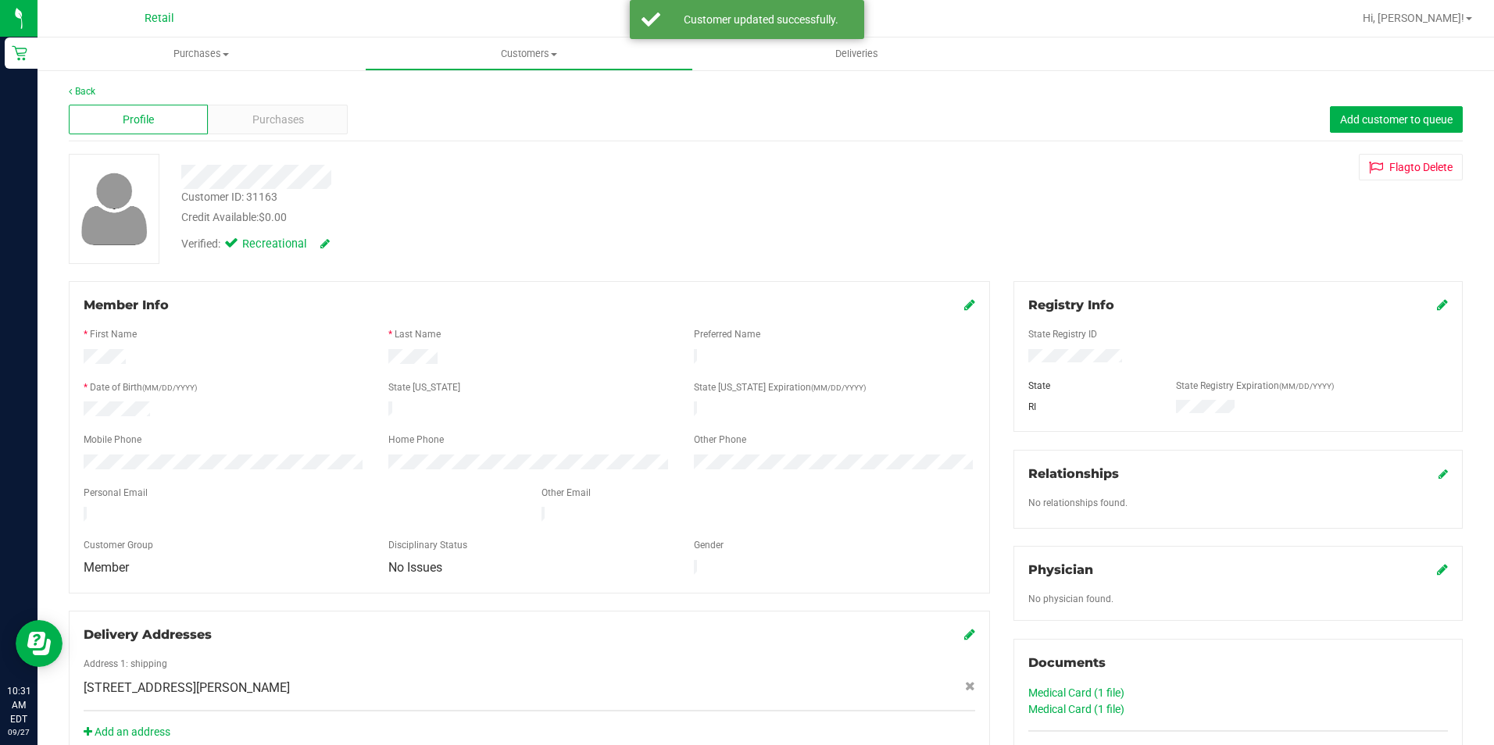
click at [964, 306] on icon at bounding box center [969, 304] width 11 height 13
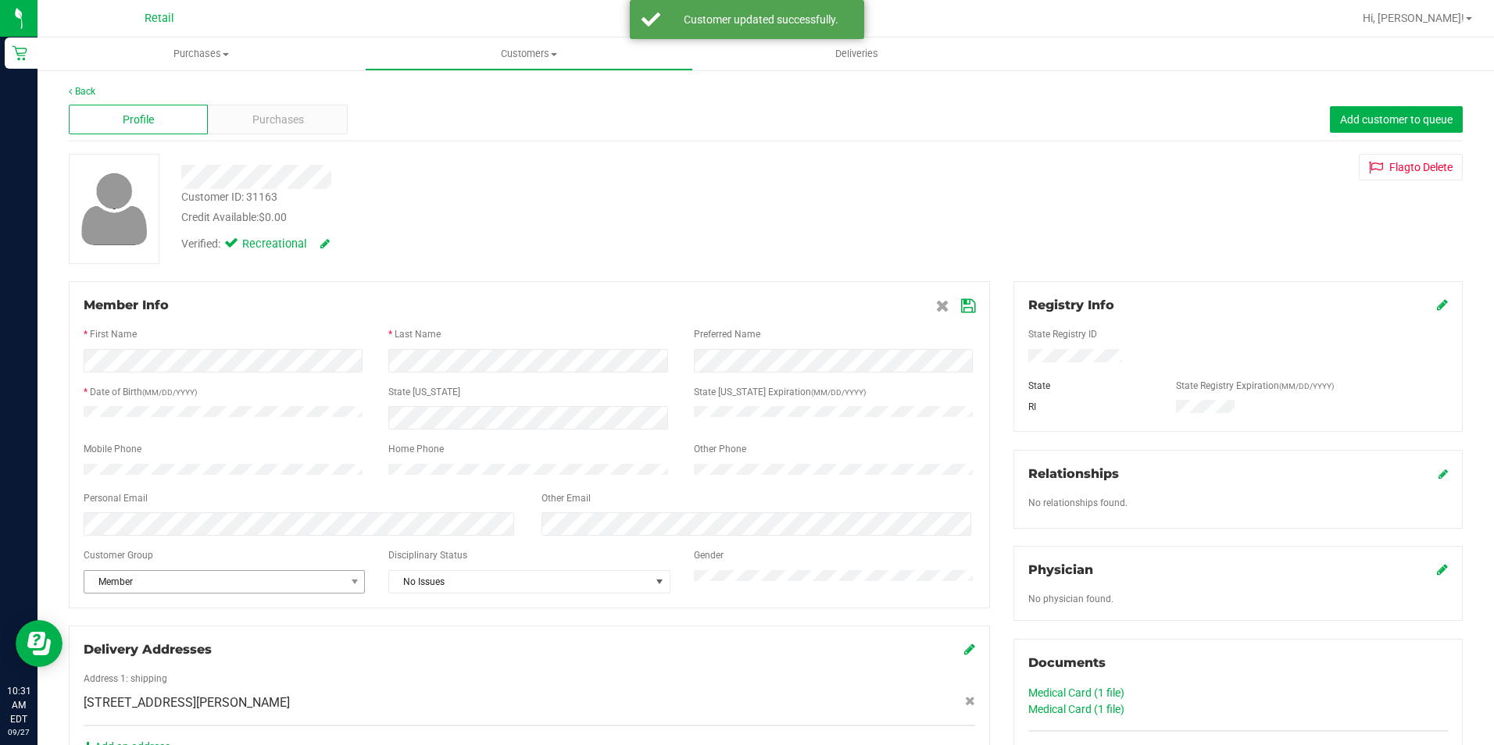
click at [193, 585] on span "Member" at bounding box center [214, 582] width 260 height 22
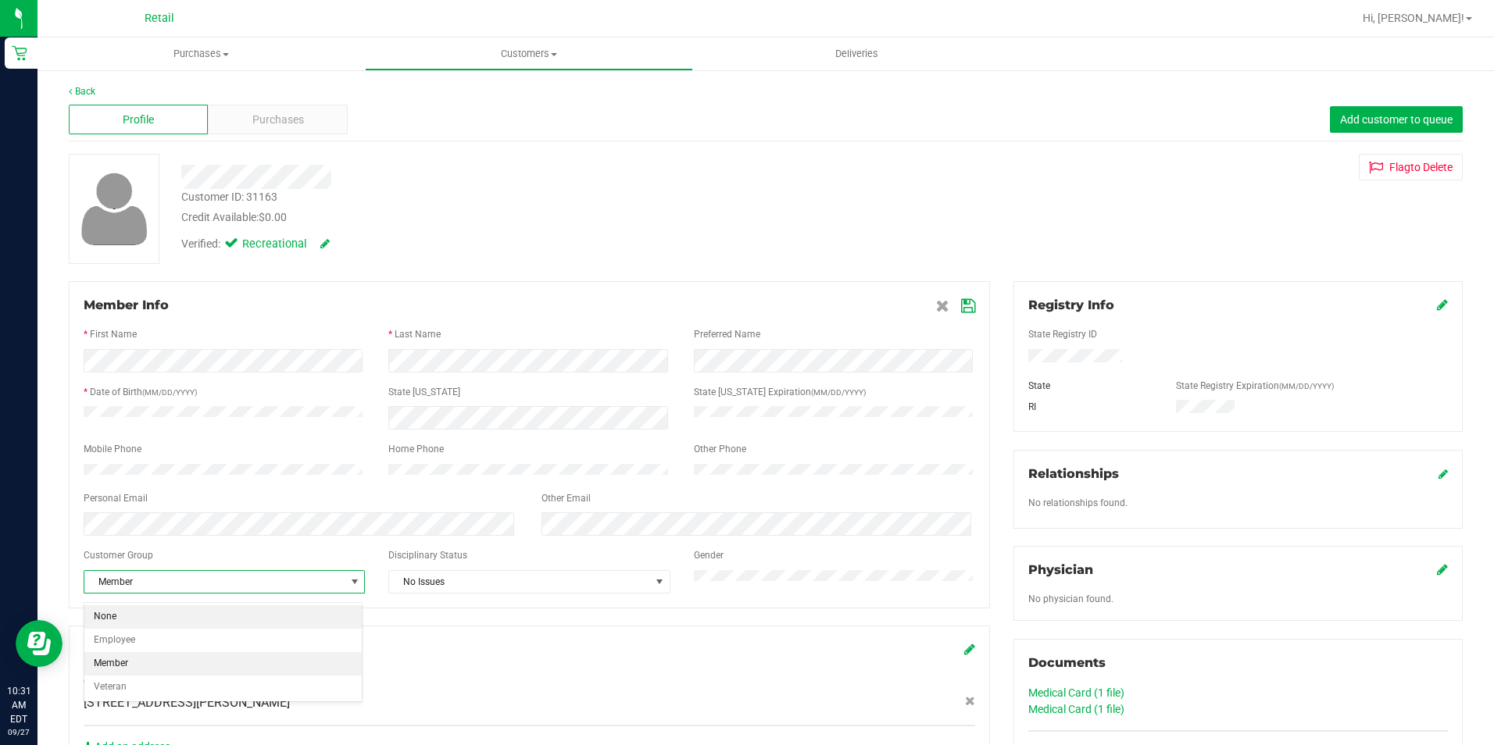
click at [162, 622] on li "None" at bounding box center [222, 617] width 277 height 23
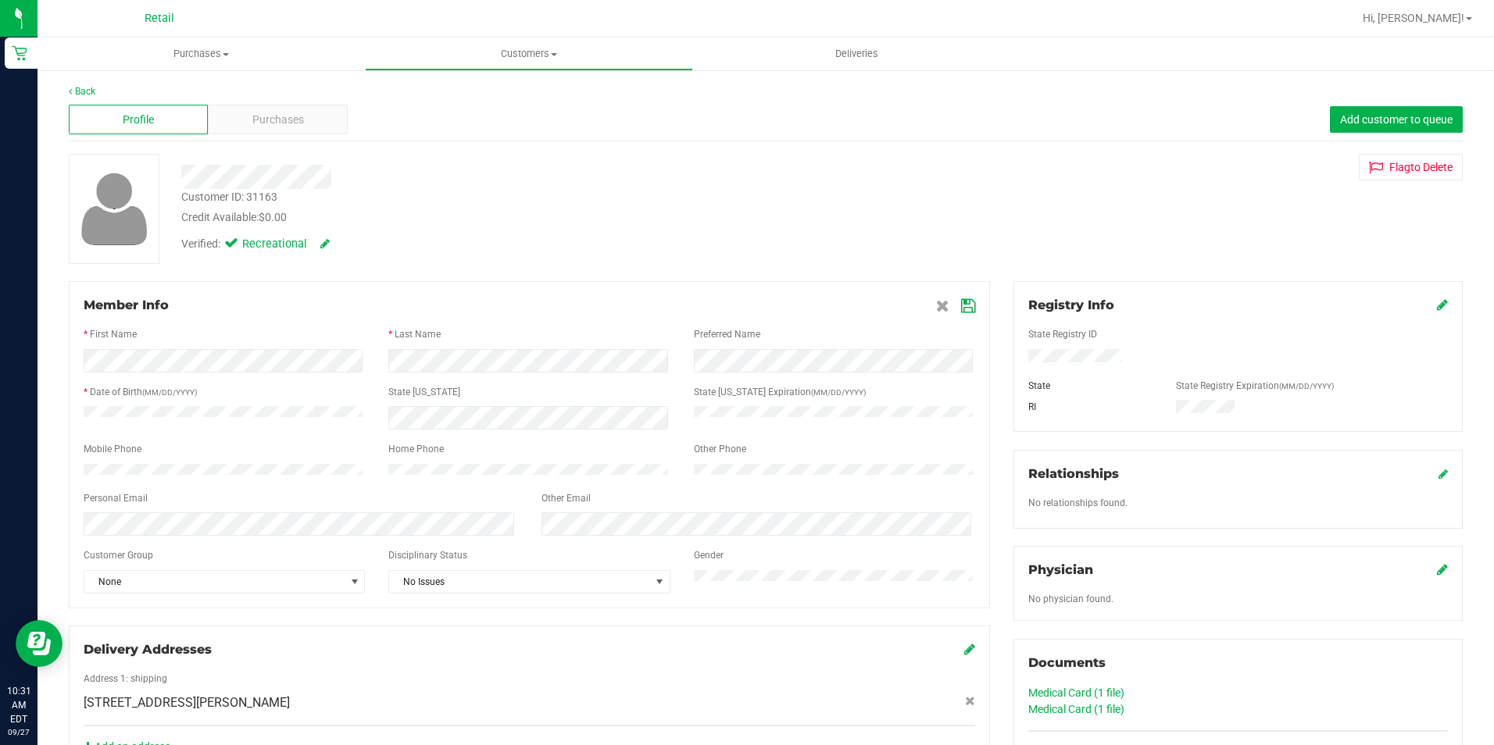
click at [963, 305] on icon at bounding box center [968, 306] width 14 height 13
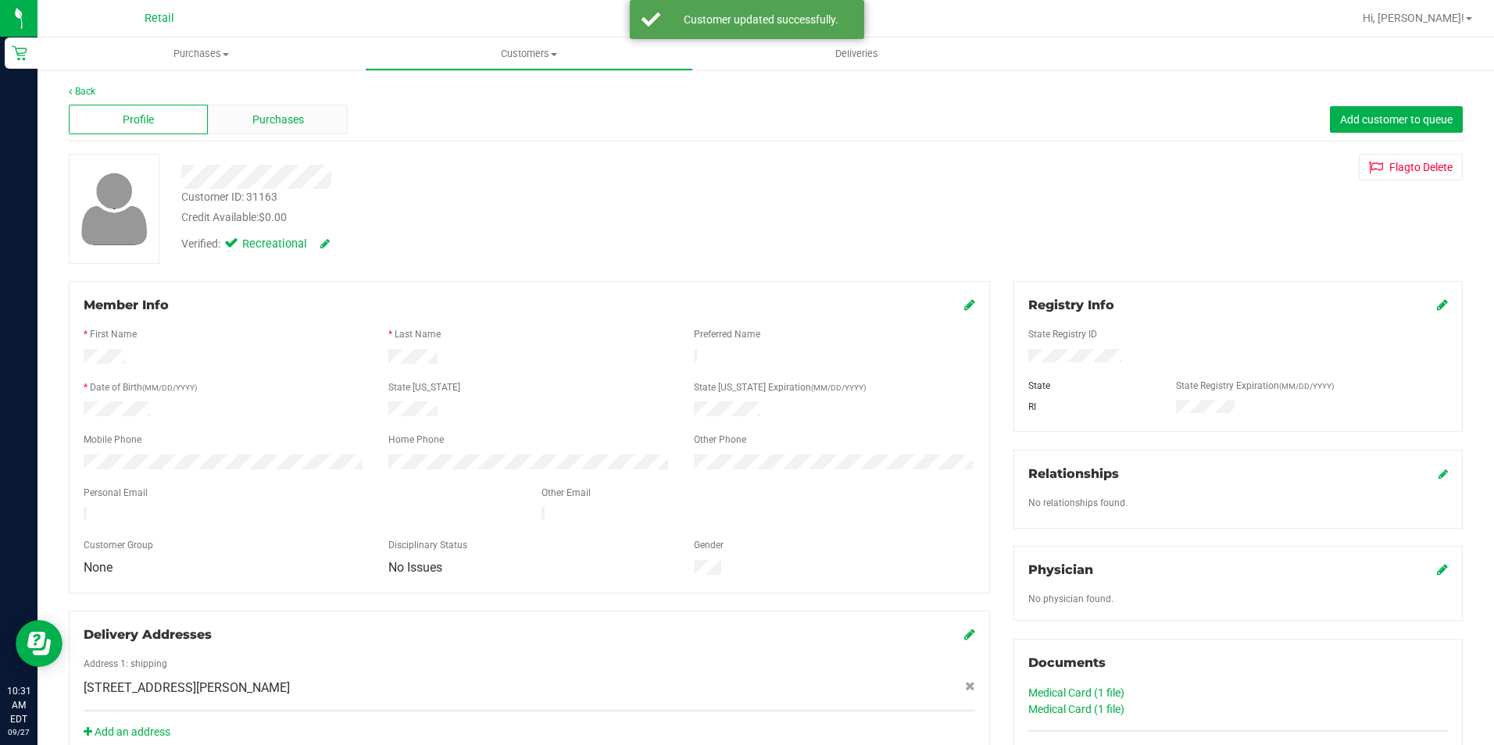
click at [273, 116] on span "Purchases" at bounding box center [278, 120] width 52 height 16
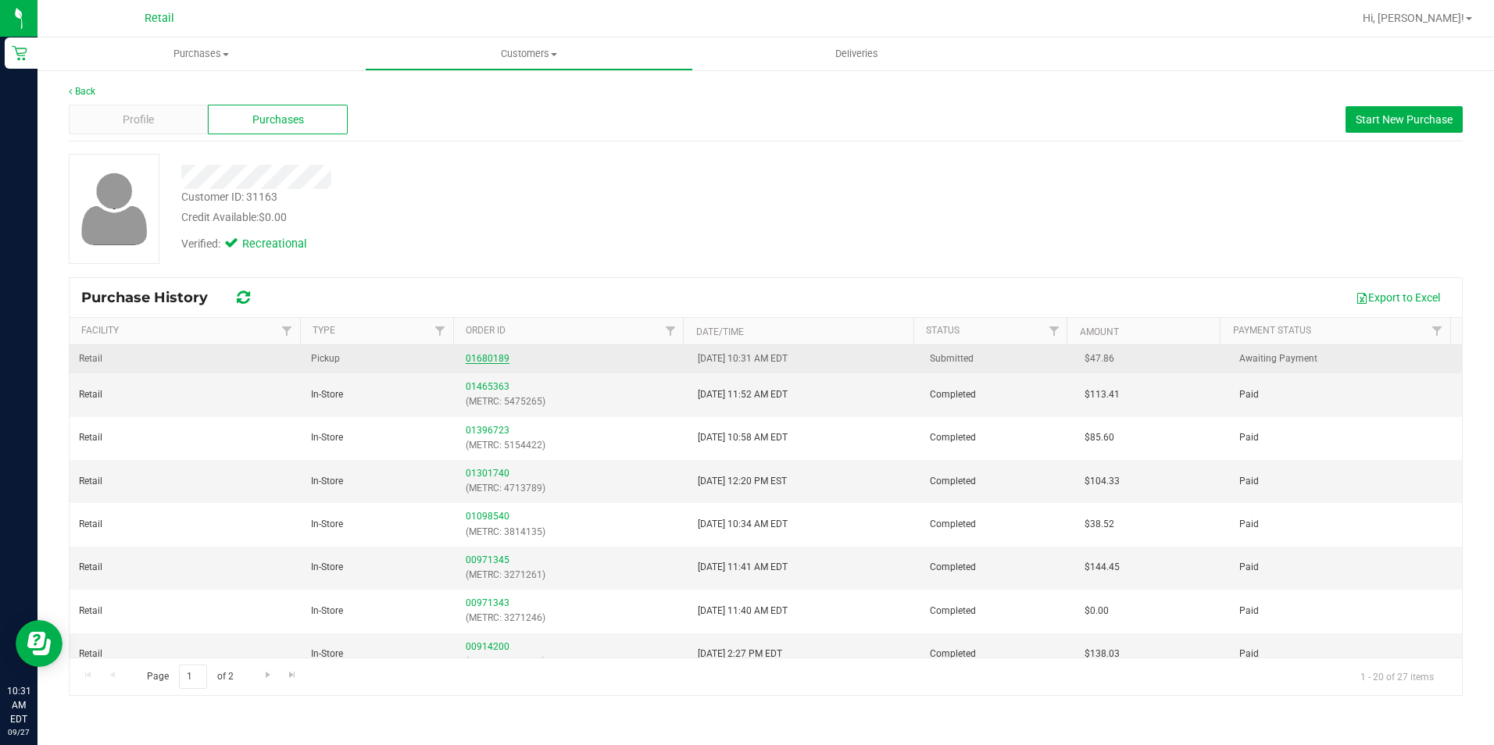
click at [498, 361] on link "01680189" at bounding box center [488, 358] width 44 height 11
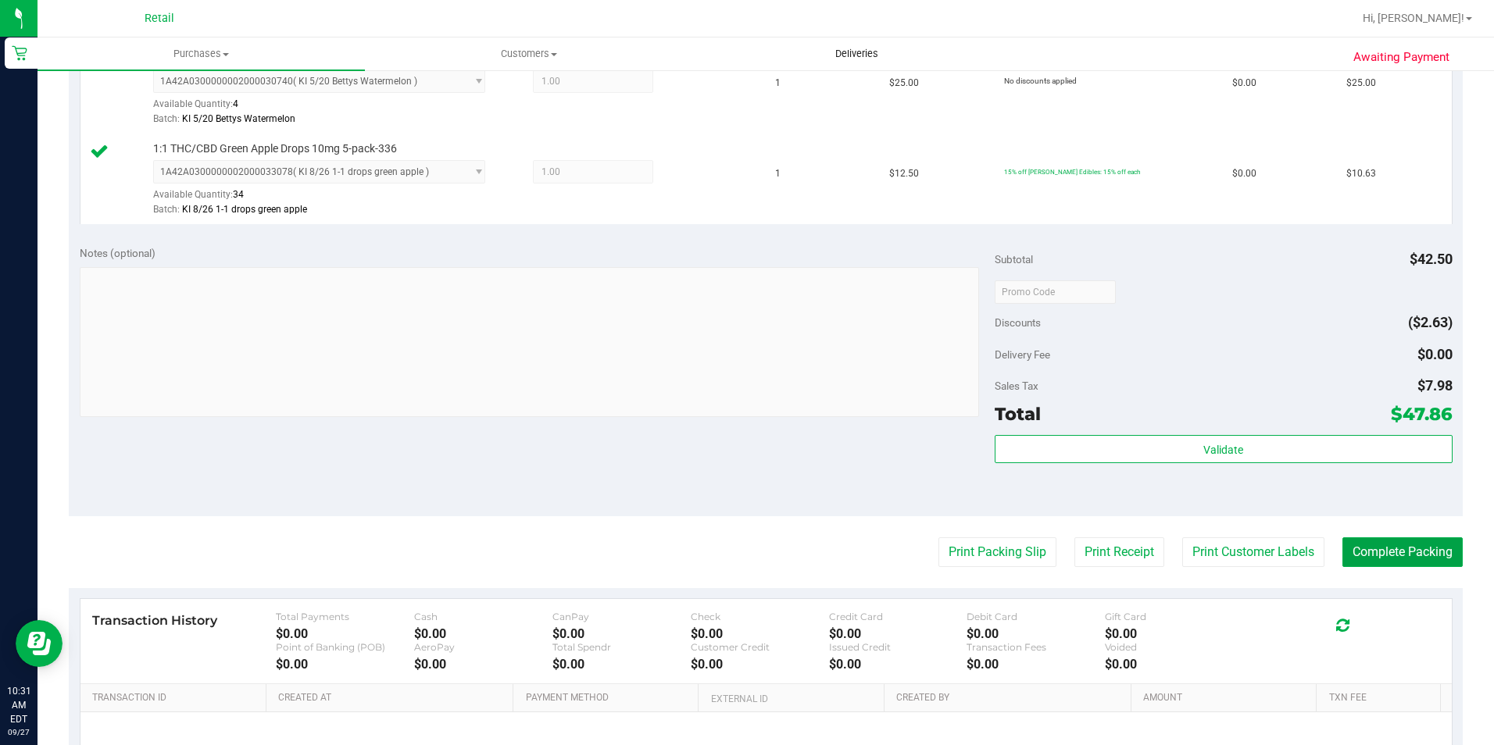
click at [1380, 549] on button "Complete Packing" at bounding box center [1402, 553] width 120 height 30
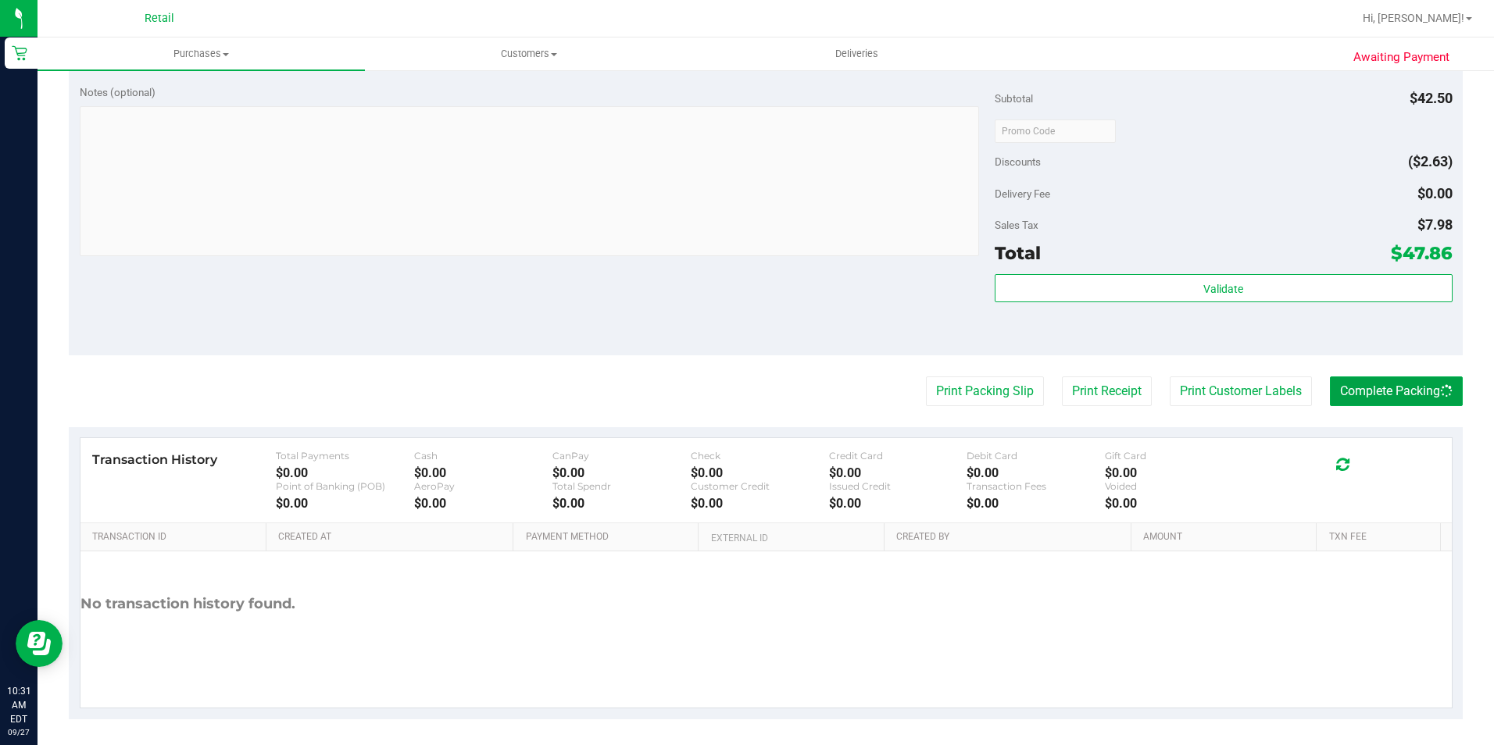
scroll to position [713, 0]
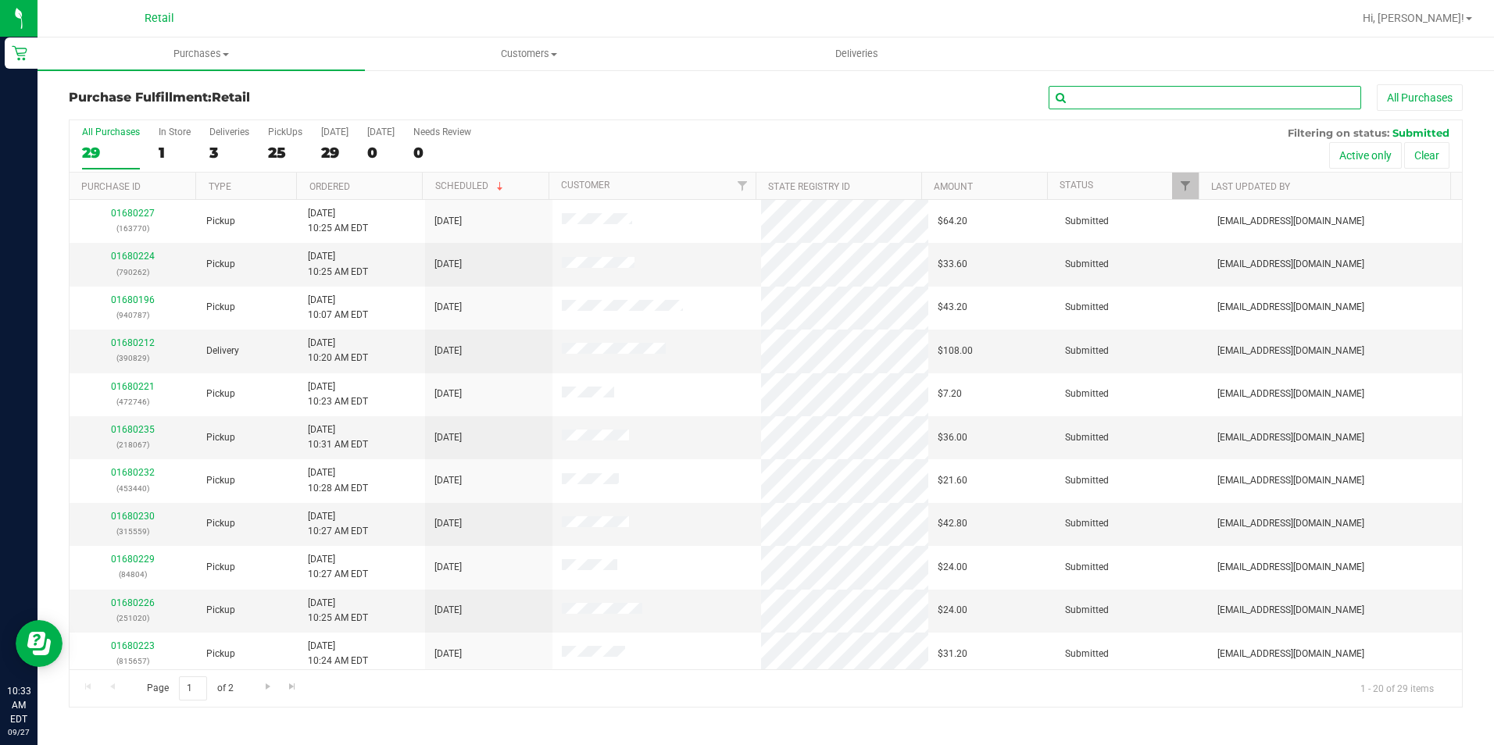
click at [1085, 97] on input "text" at bounding box center [1205, 97] width 313 height 23
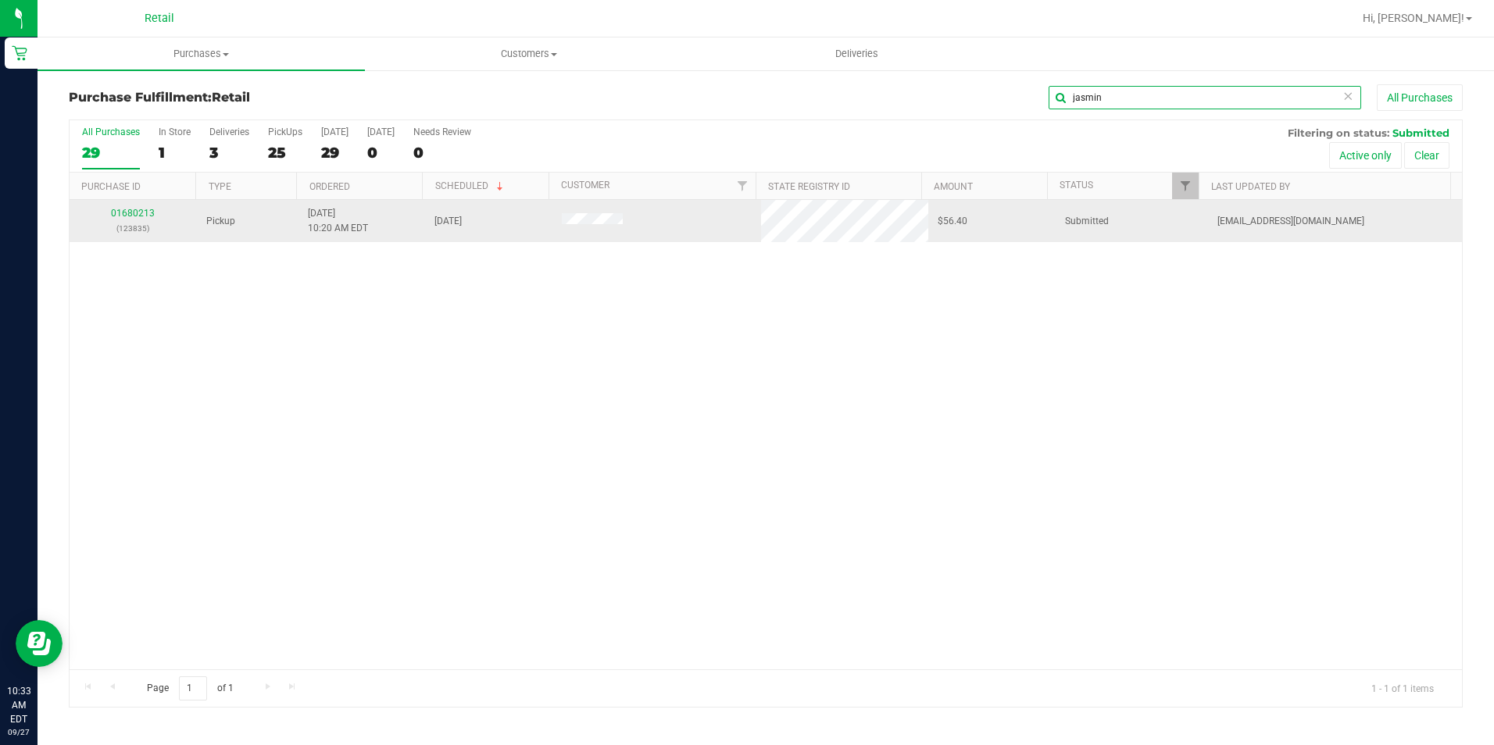
type input "jasmin"
click at [130, 206] on div "01680213 (123835)" at bounding box center [133, 221] width 109 height 30
click at [128, 220] on div "01680213 (123835)" at bounding box center [133, 221] width 109 height 30
click at [131, 216] on link "01680213" at bounding box center [133, 213] width 44 height 11
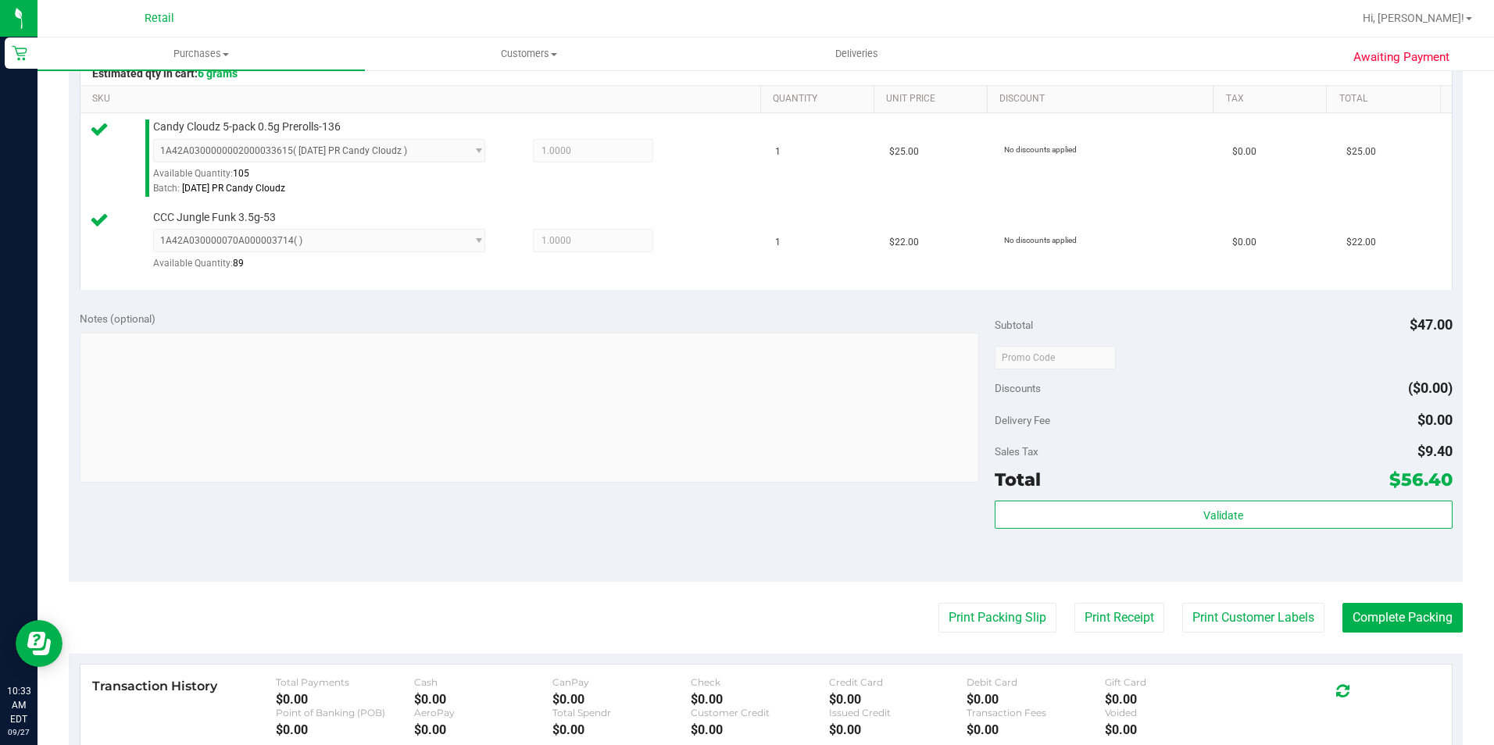
scroll to position [391, 0]
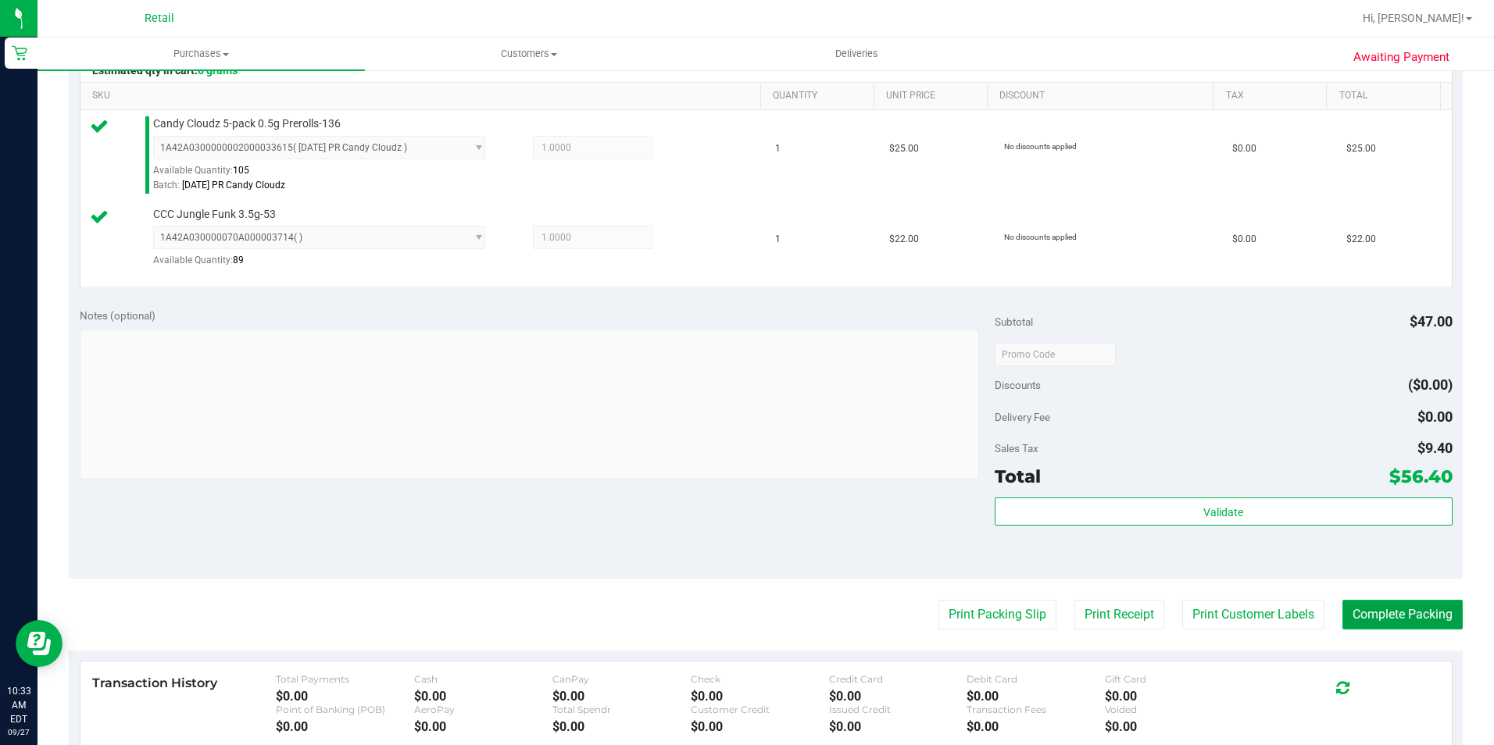
click at [1364, 616] on button "Complete Packing" at bounding box center [1402, 615] width 120 height 30
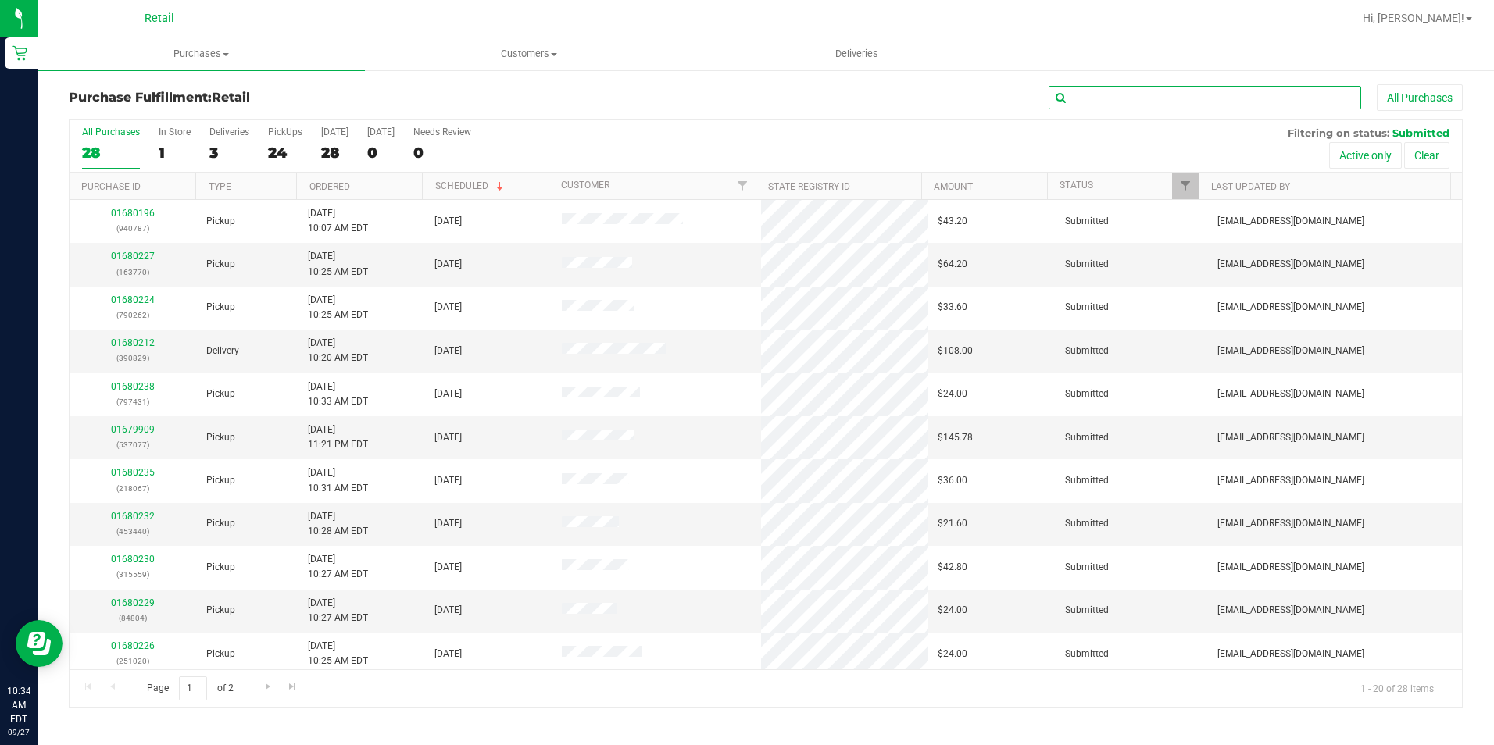
click at [1112, 101] on input "text" at bounding box center [1205, 97] width 313 height 23
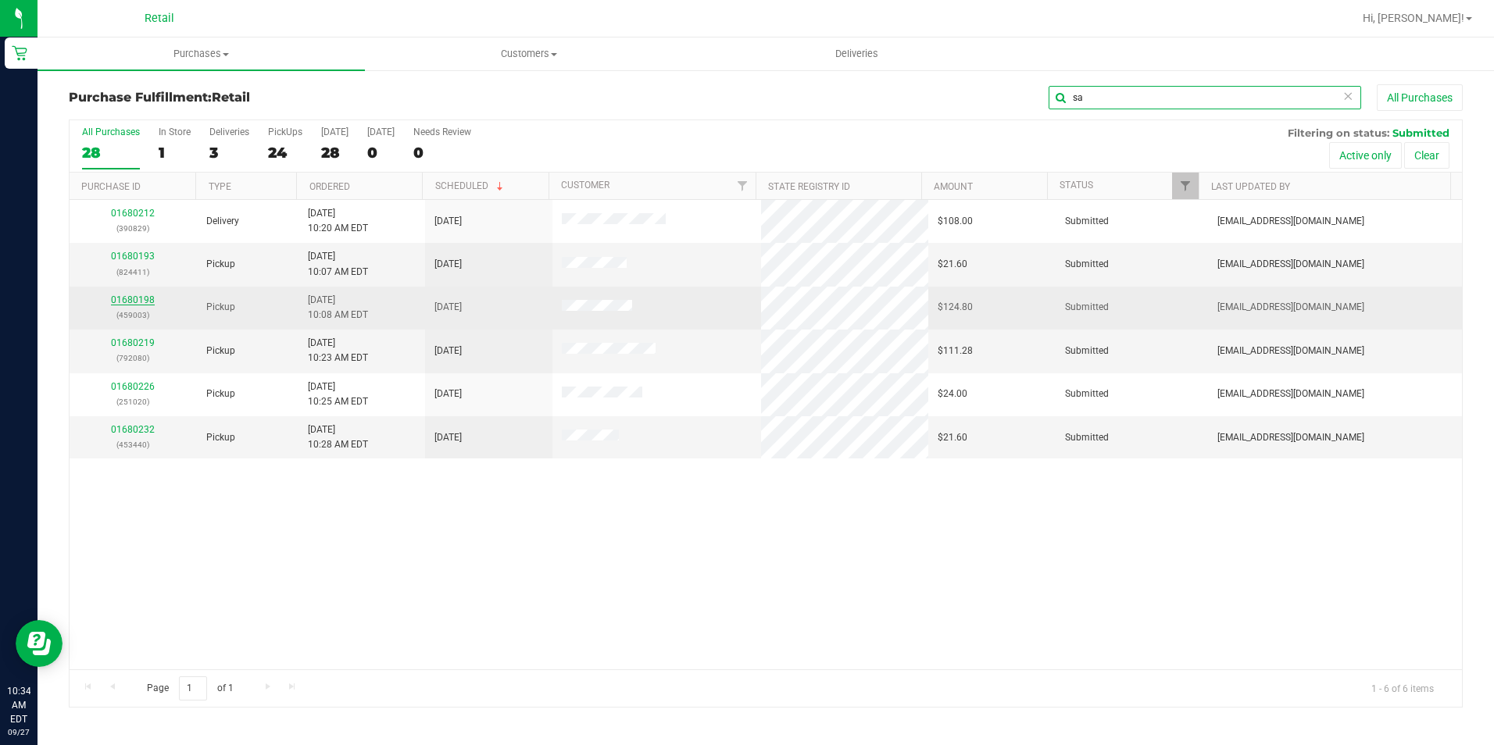
type input "sa"
click at [125, 302] on link "01680198" at bounding box center [133, 300] width 44 height 11
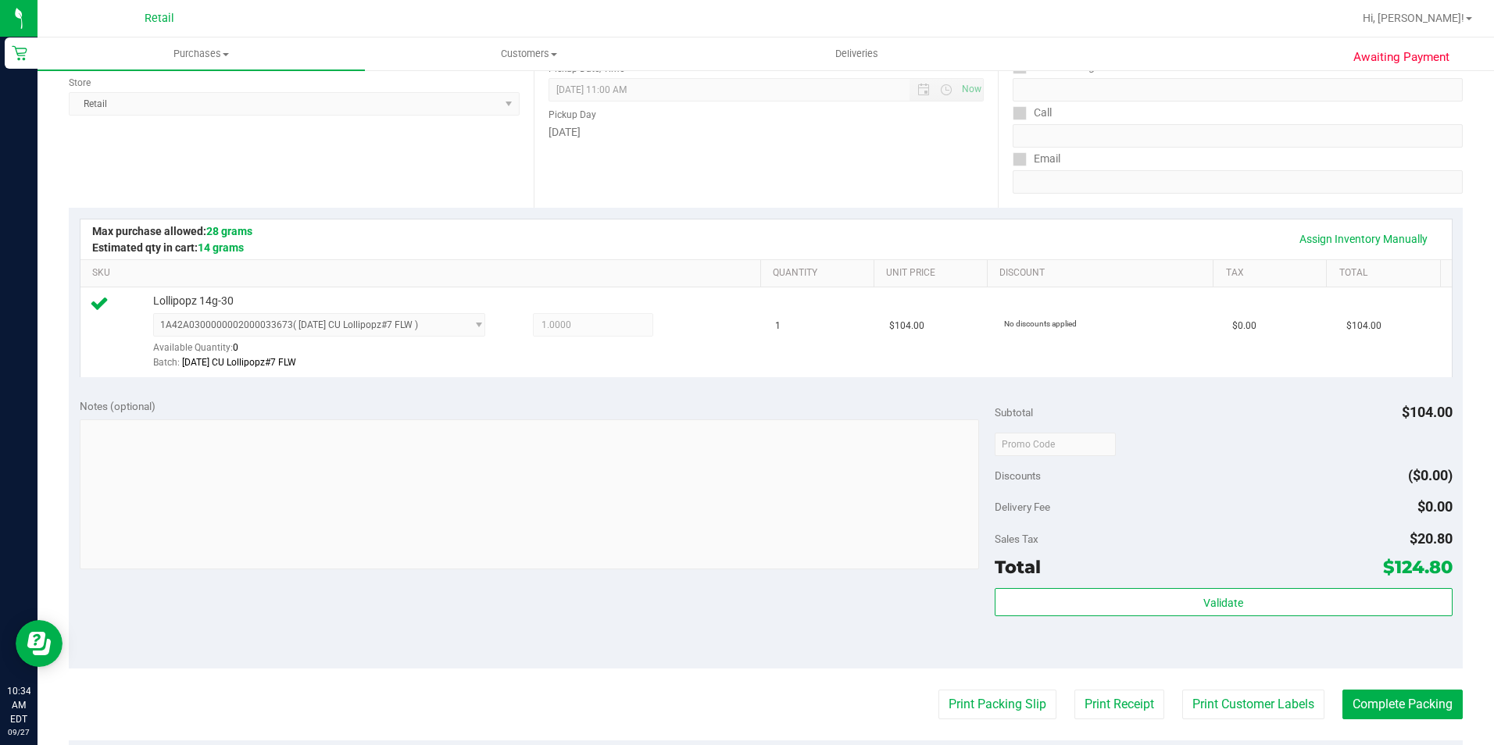
scroll to position [234, 0]
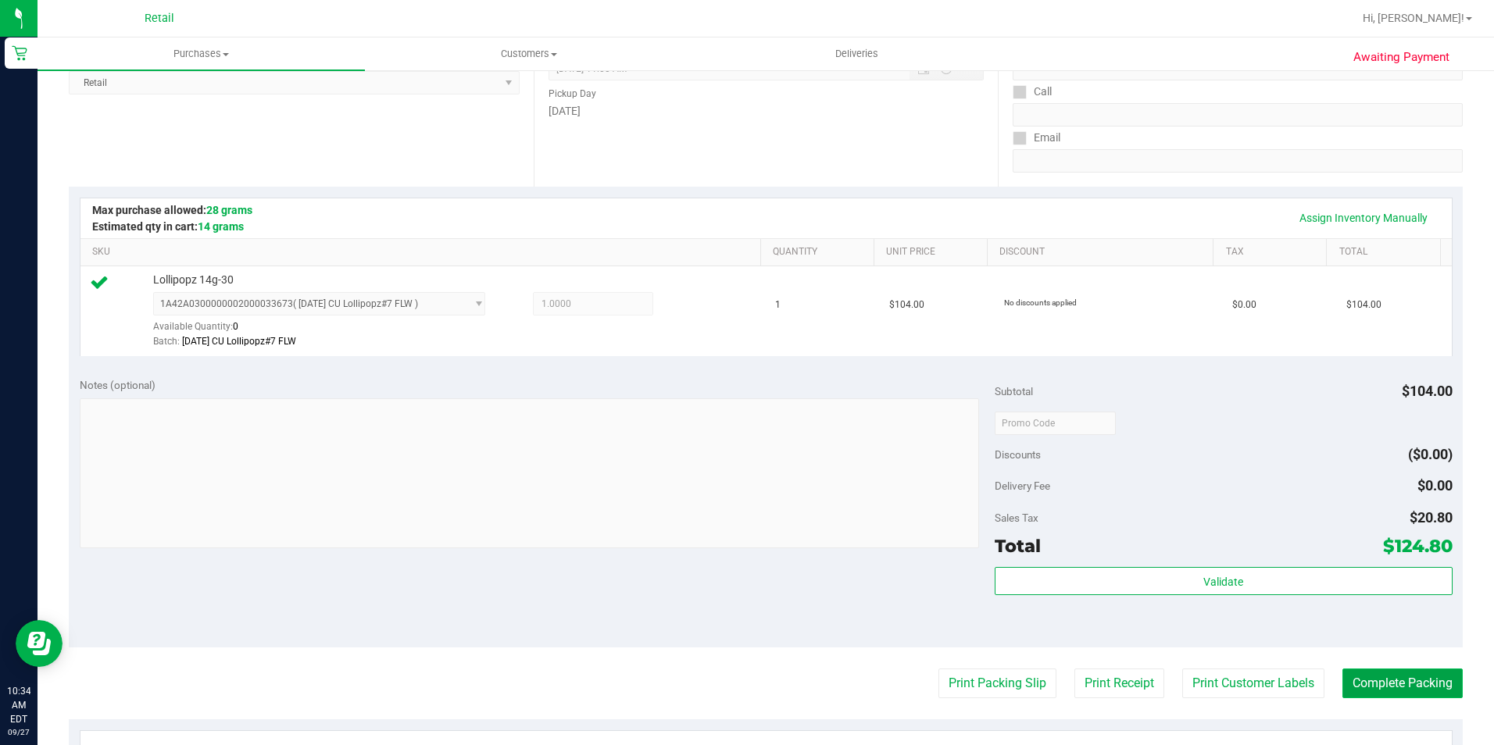
click at [1380, 679] on button "Complete Packing" at bounding box center [1402, 684] width 120 height 30
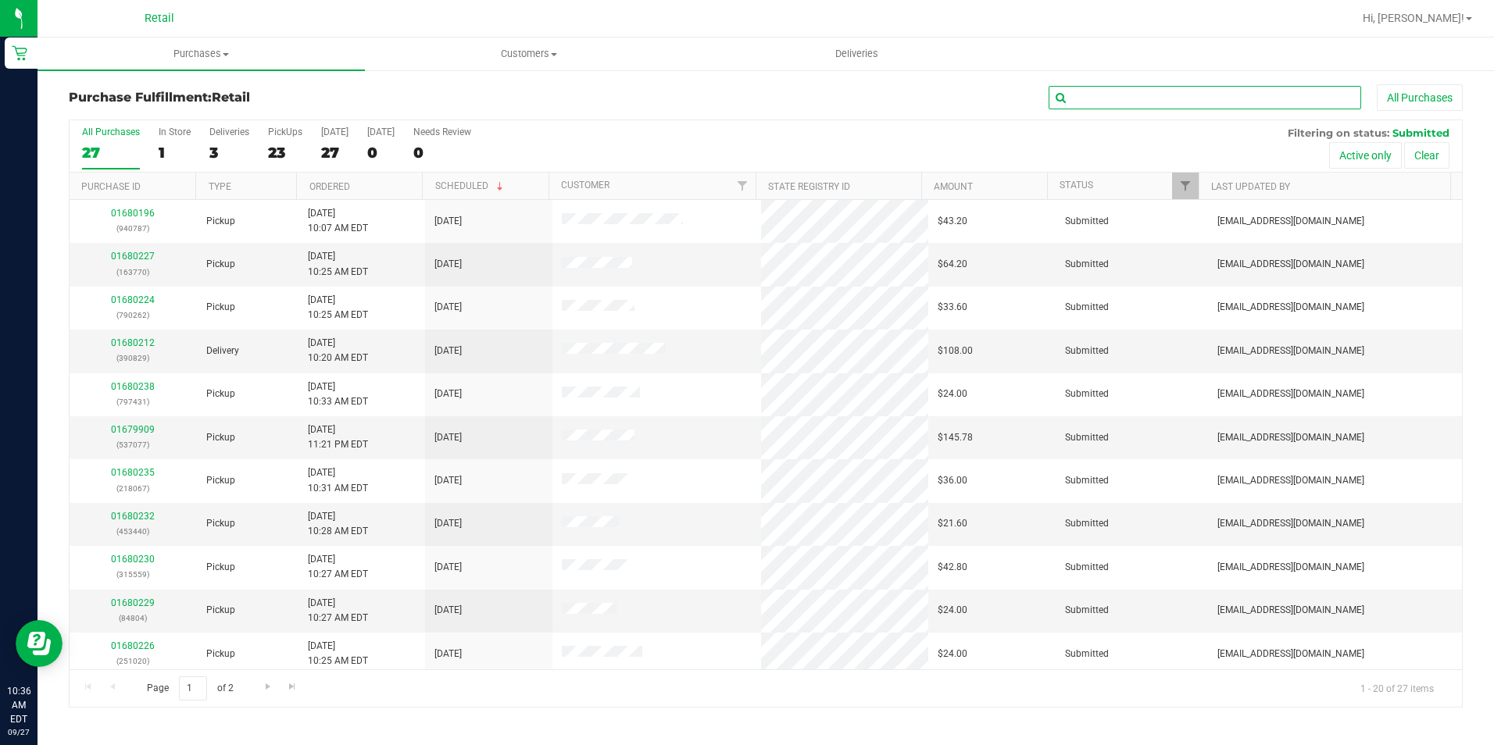
click at [1081, 91] on input "text" at bounding box center [1205, 97] width 313 height 23
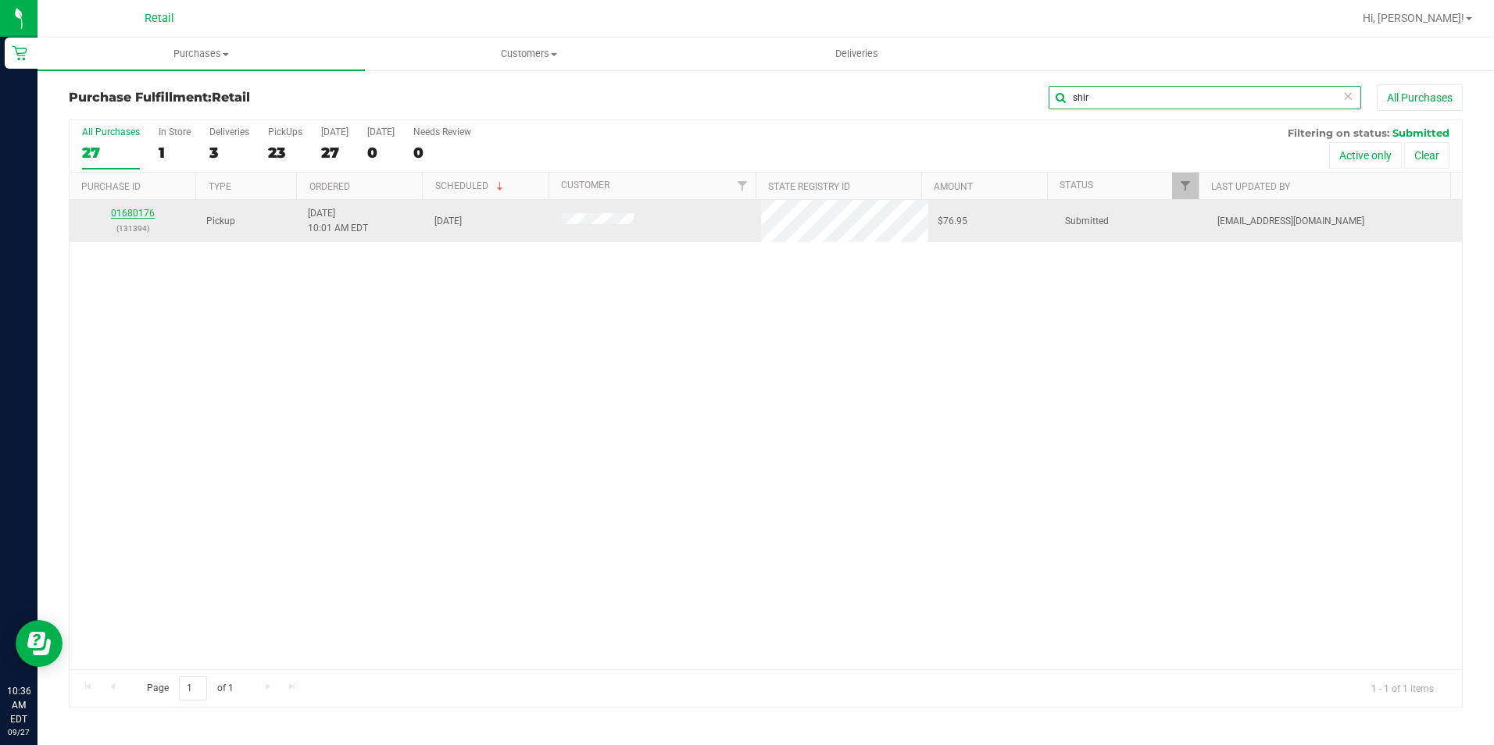
type input "shir"
click at [141, 208] on link "01680176" at bounding box center [133, 213] width 44 height 11
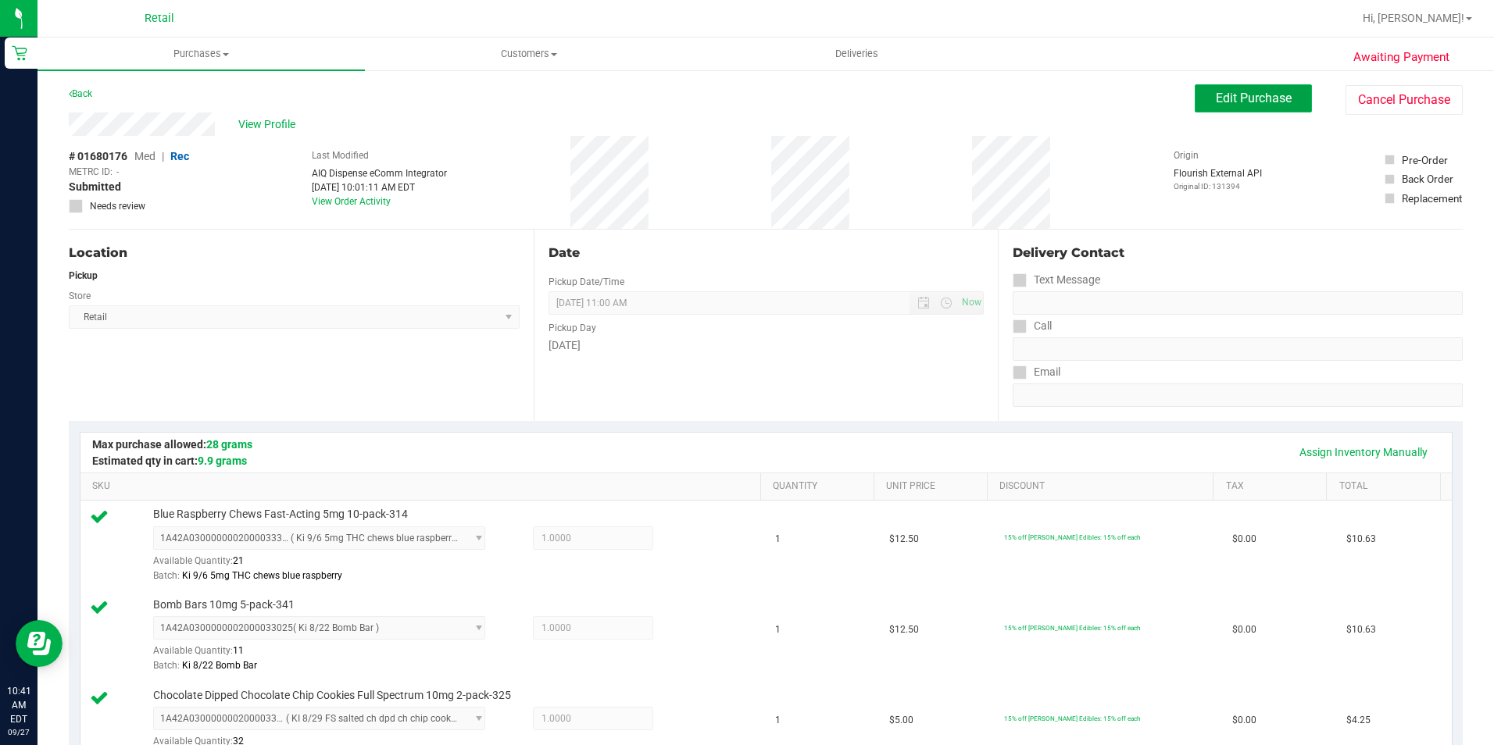
click at [1240, 107] on button "Edit Purchase" at bounding box center [1253, 98] width 117 height 28
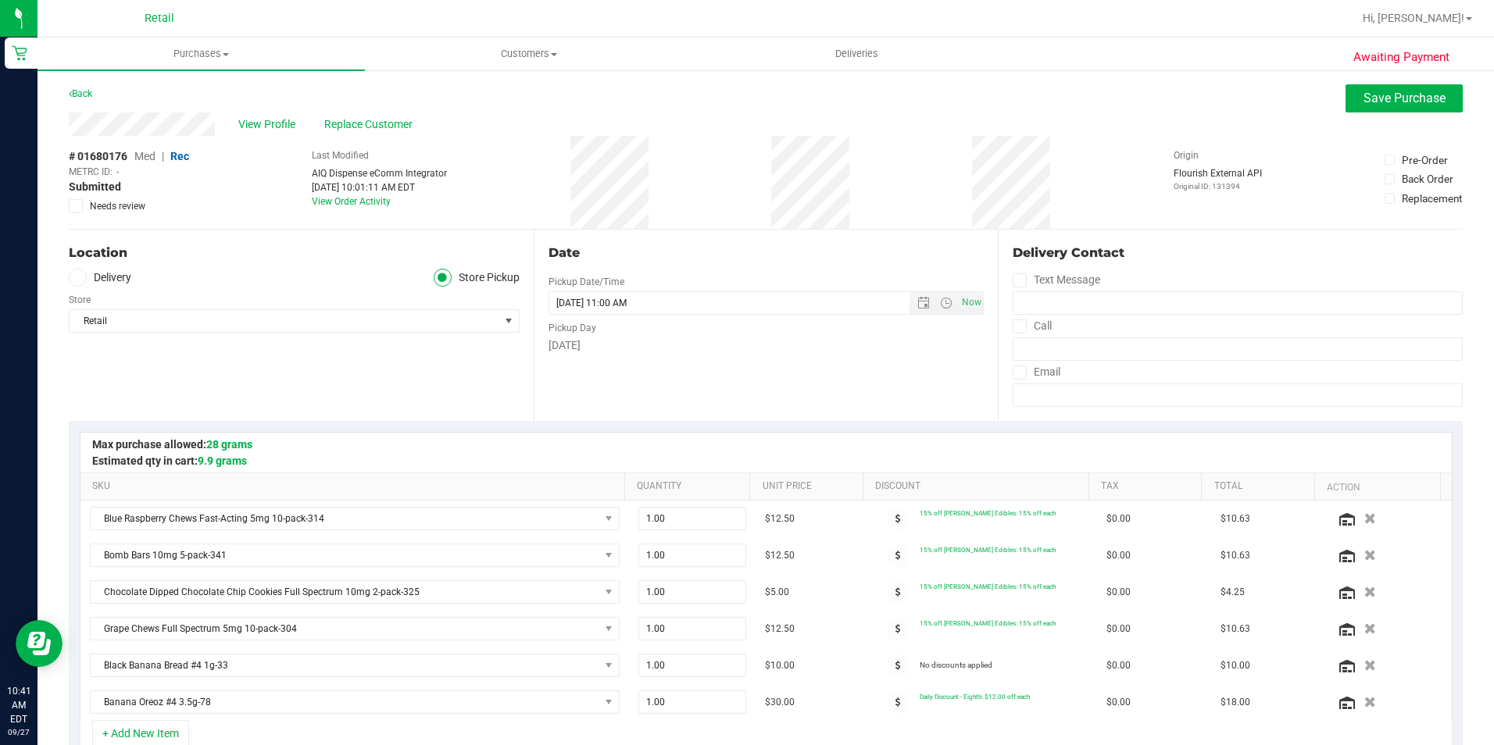
scroll to position [313, 0]
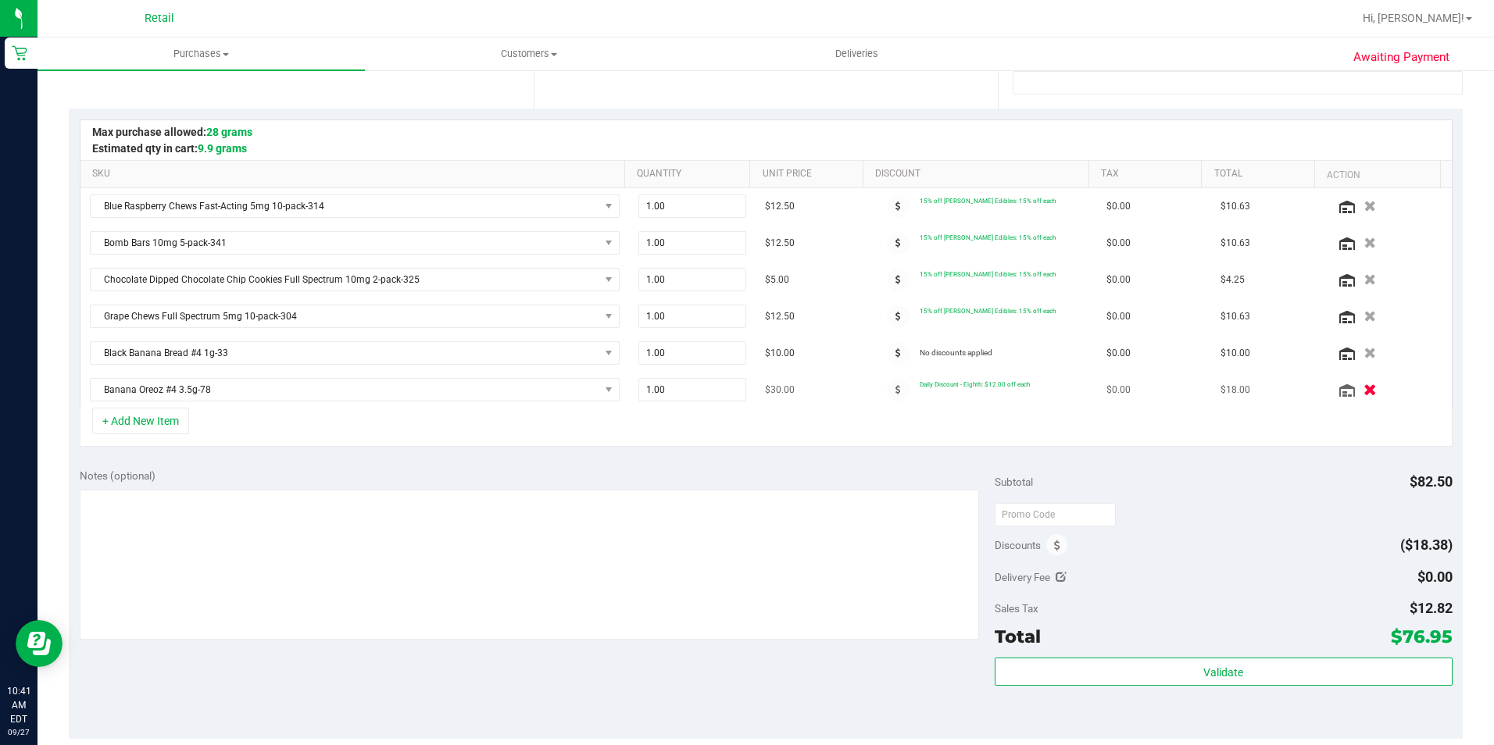
click at [1364, 388] on icon "button" at bounding box center [1370, 390] width 13 height 12
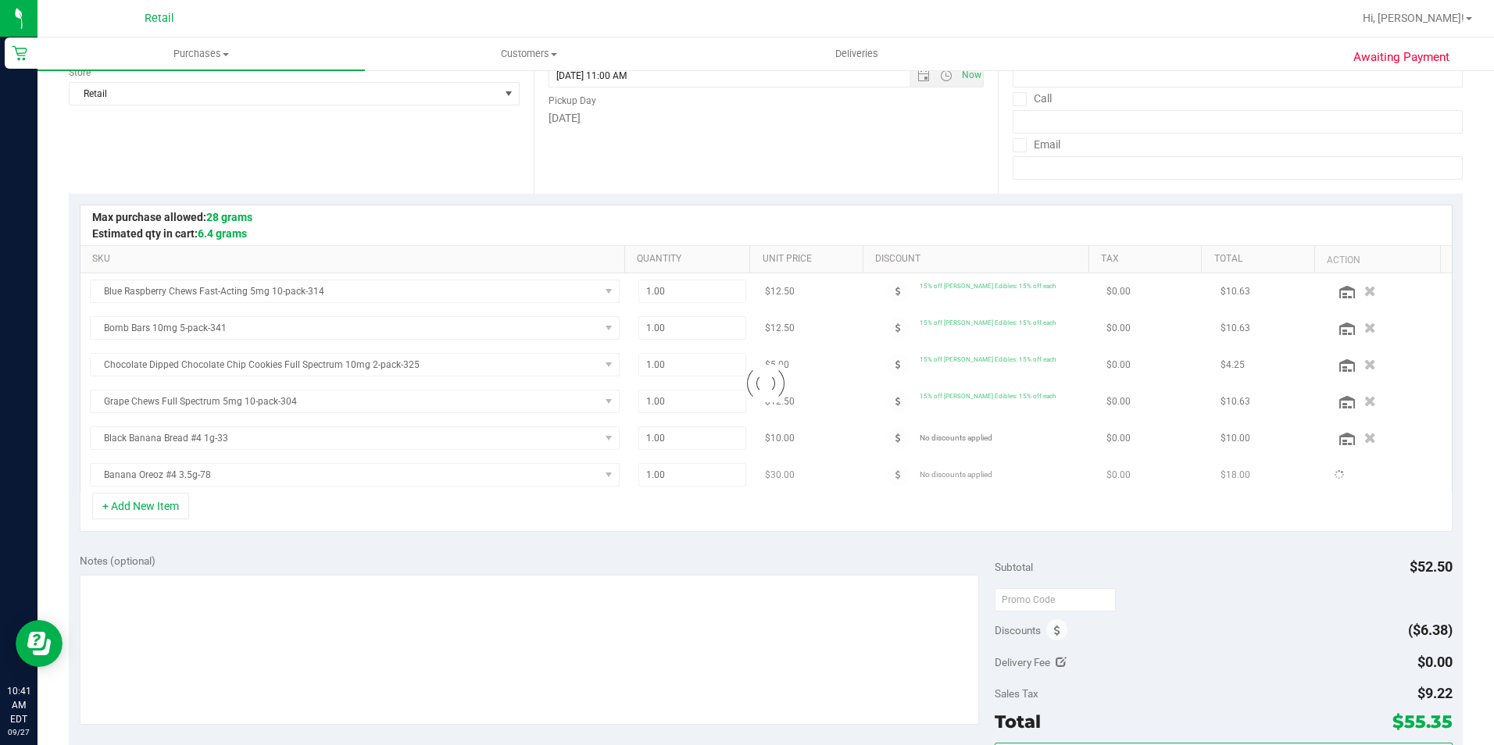
scroll to position [0, 0]
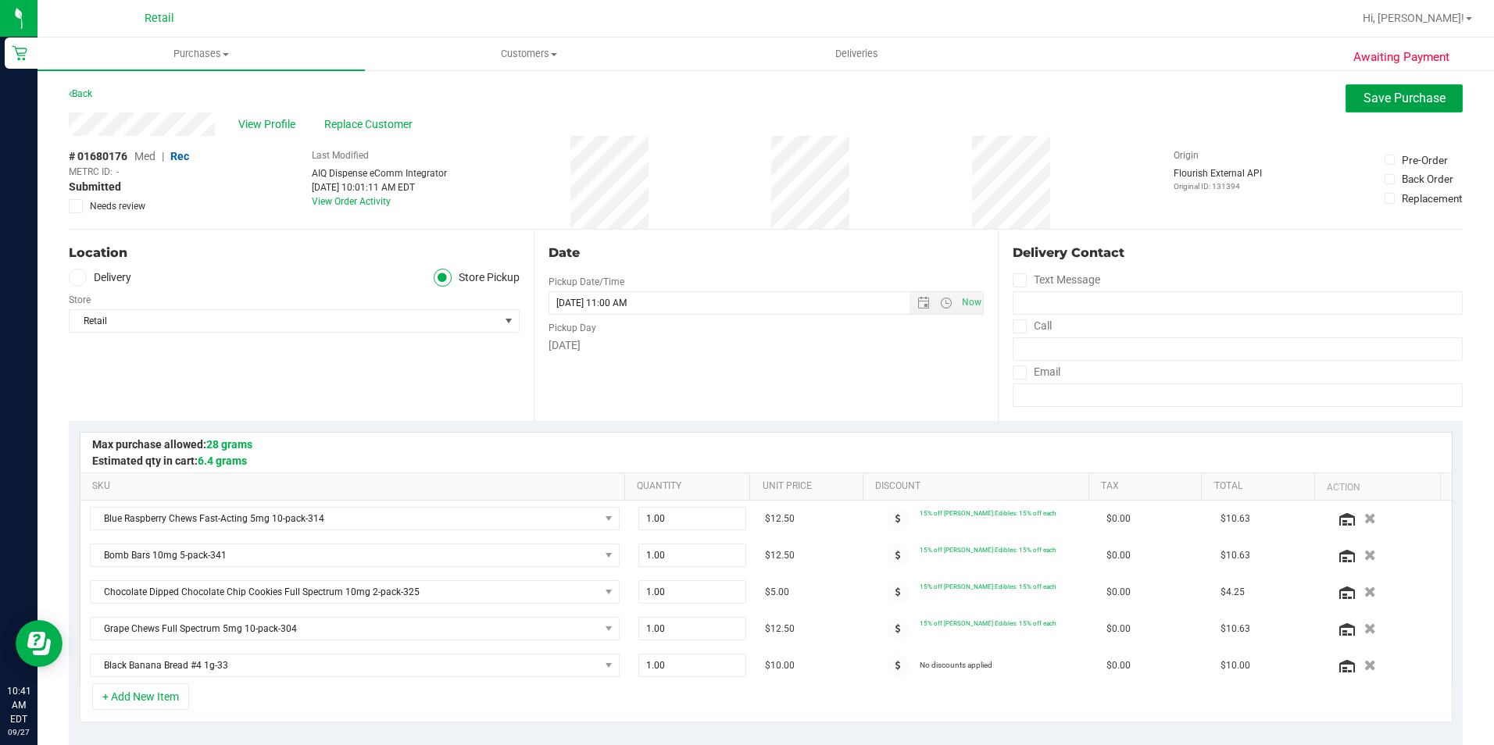
click at [1364, 107] on button "Save Purchase" at bounding box center [1404, 98] width 117 height 28
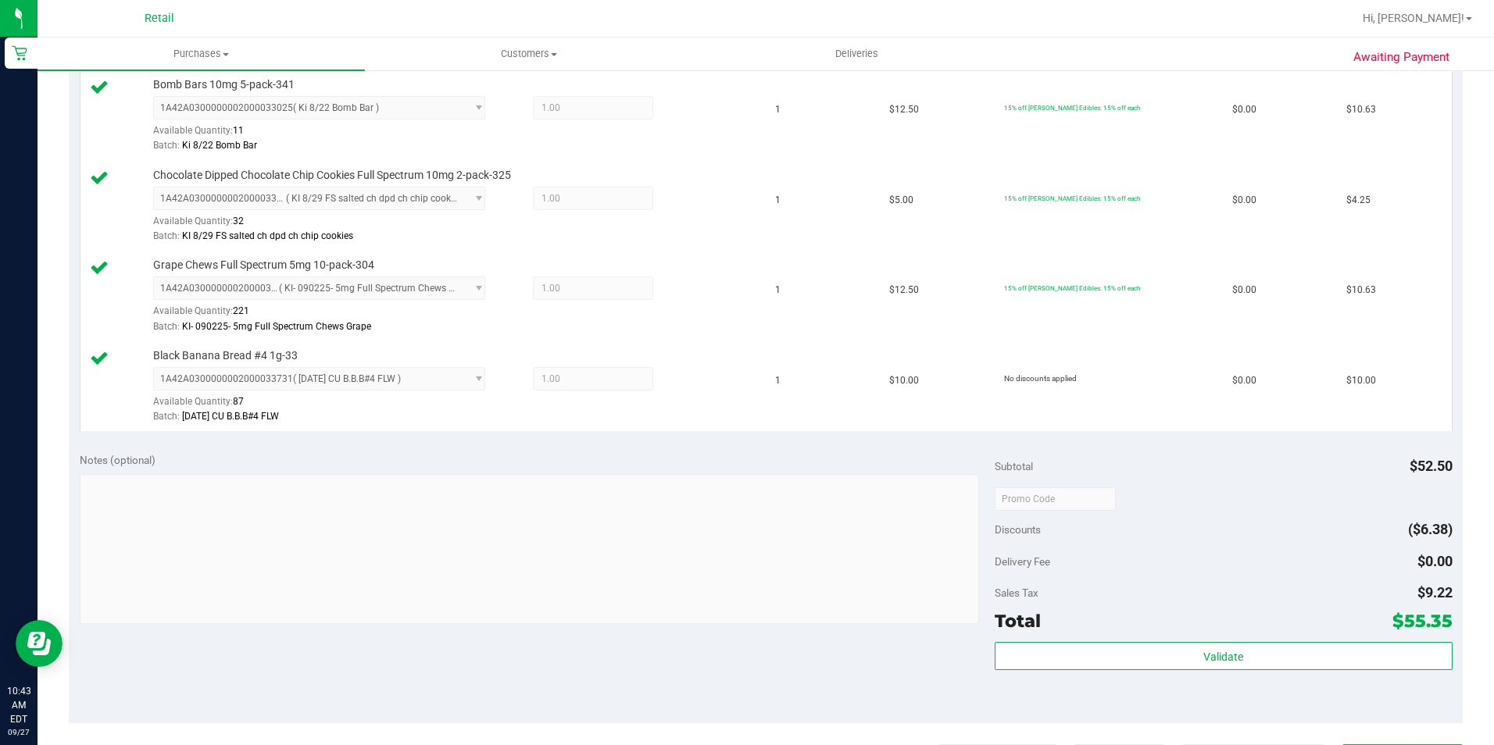
scroll to position [625, 0]
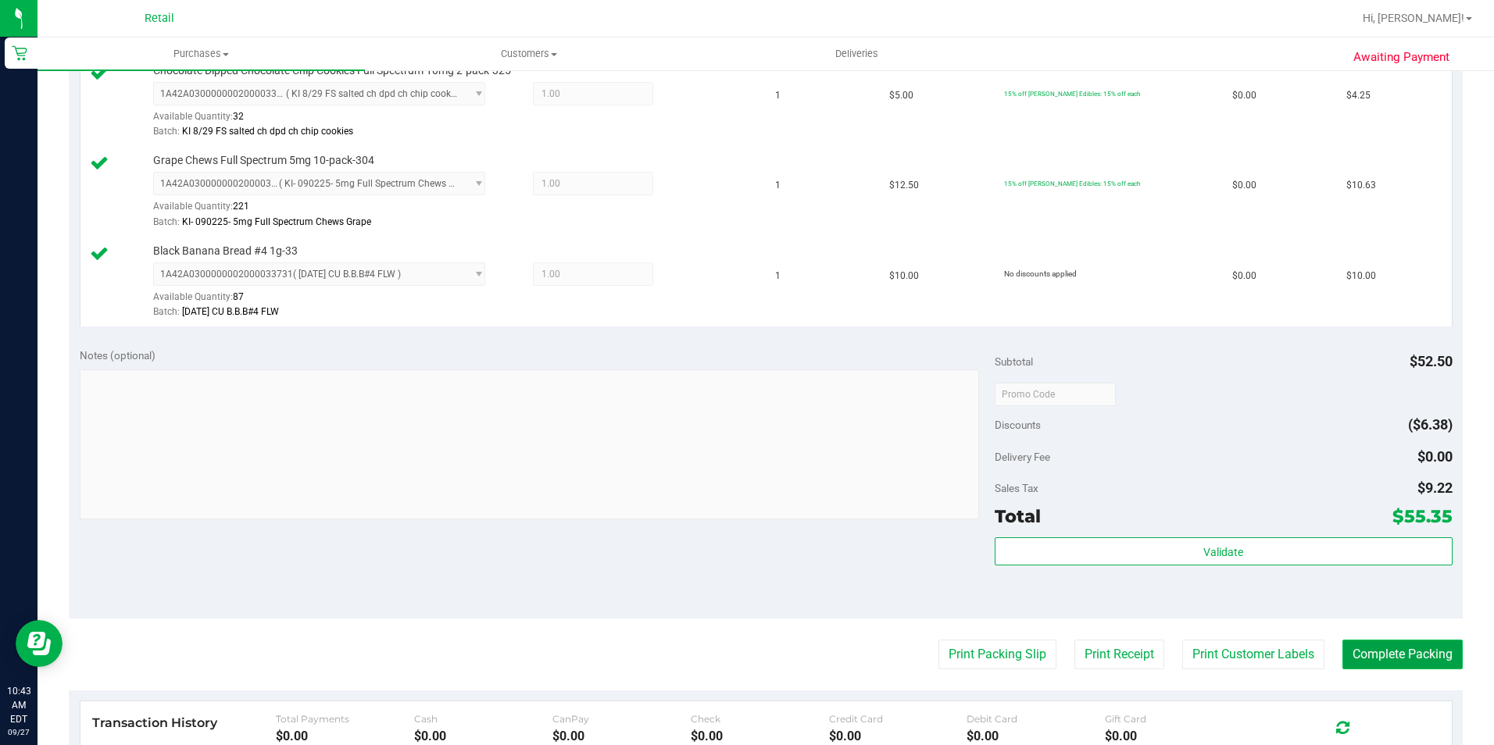
click at [1345, 645] on button "Complete Packing" at bounding box center [1402, 655] width 120 height 30
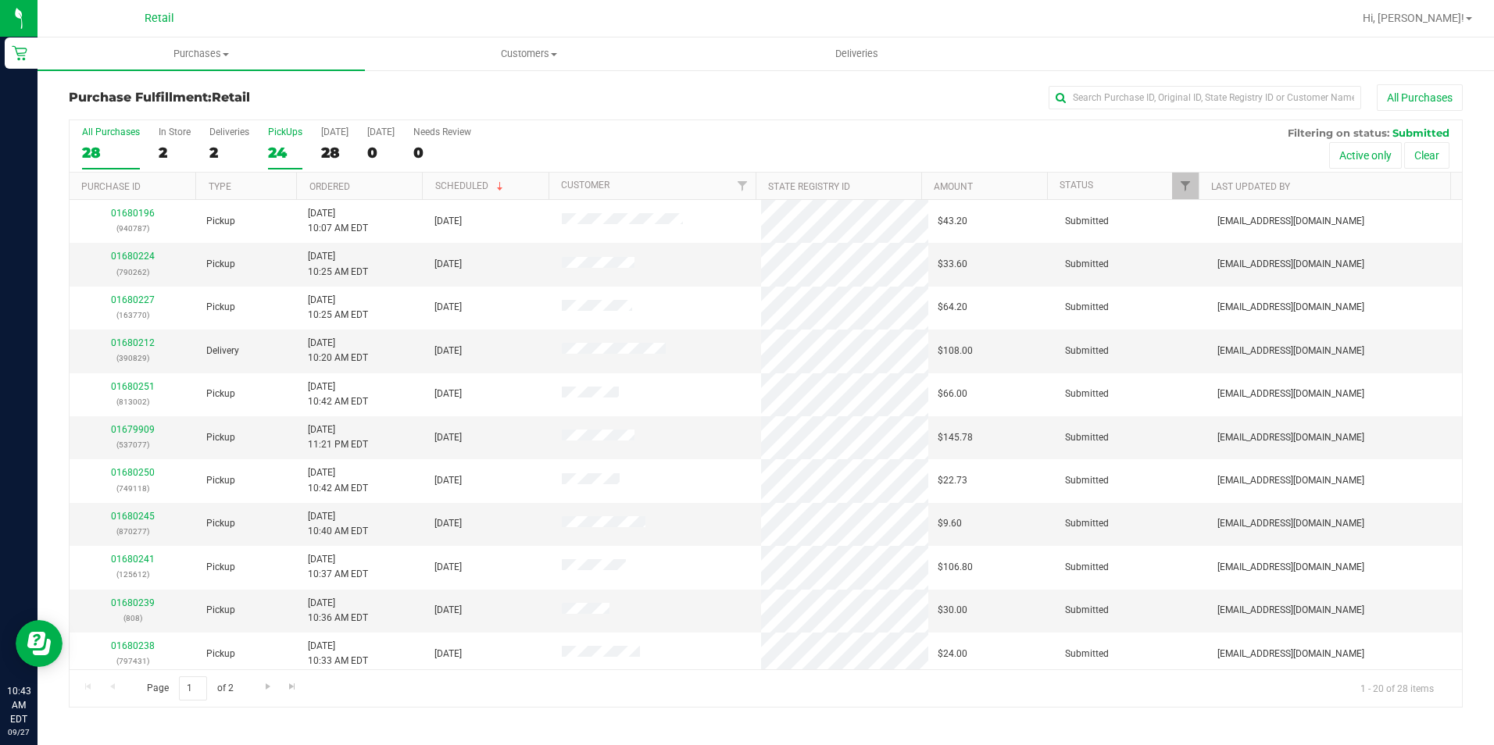
click at [288, 136] on div "PickUps" at bounding box center [285, 132] width 34 height 11
click at [0, 0] on input "PickUps 24" at bounding box center [0, 0] width 0 height 0
click at [579, 179] on th "Customer" at bounding box center [652, 186] width 207 height 27
click at [139, 343] on link "01680222" at bounding box center [133, 343] width 44 height 11
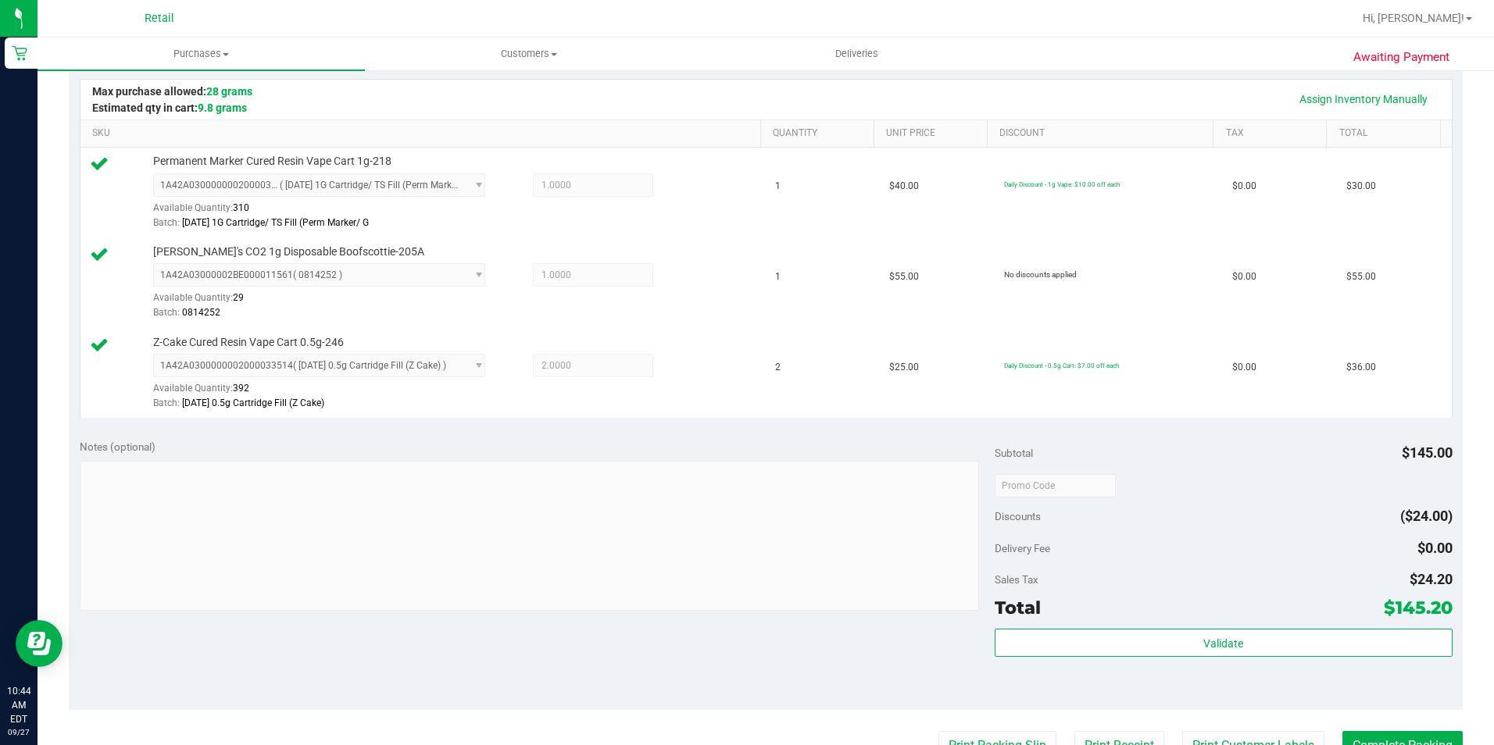
scroll to position [391, 0]
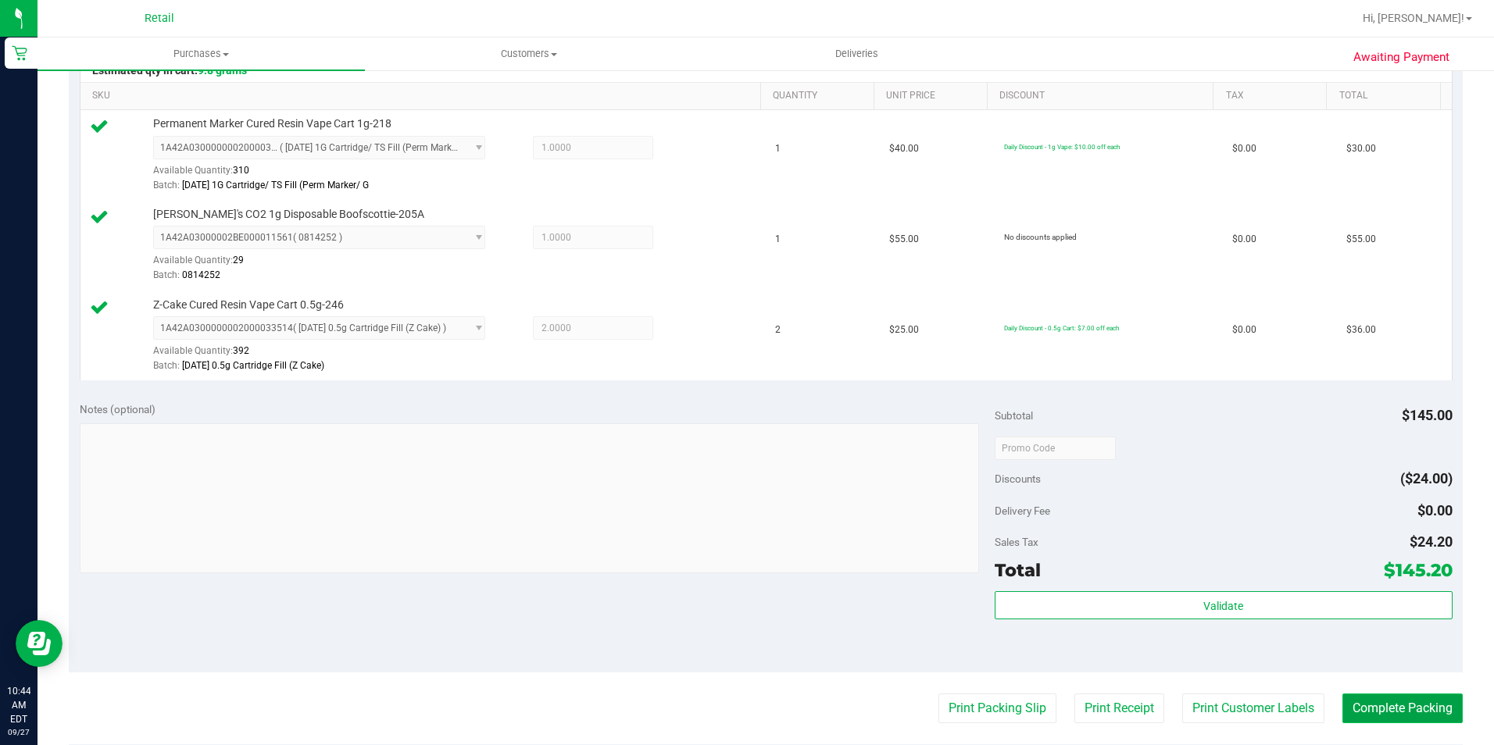
click at [1403, 702] on button "Complete Packing" at bounding box center [1402, 709] width 120 height 30
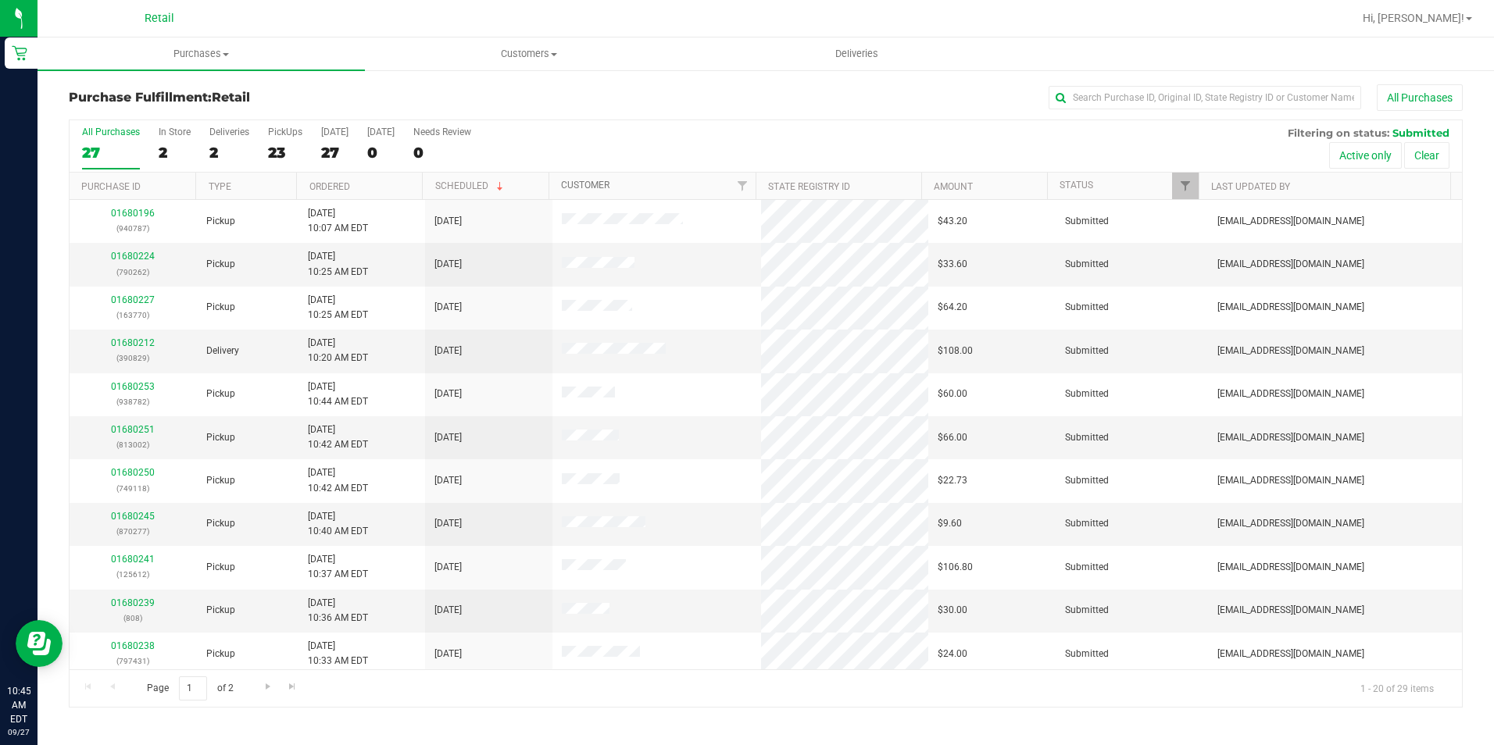
click at [591, 186] on link "Customer" at bounding box center [585, 185] width 48 height 11
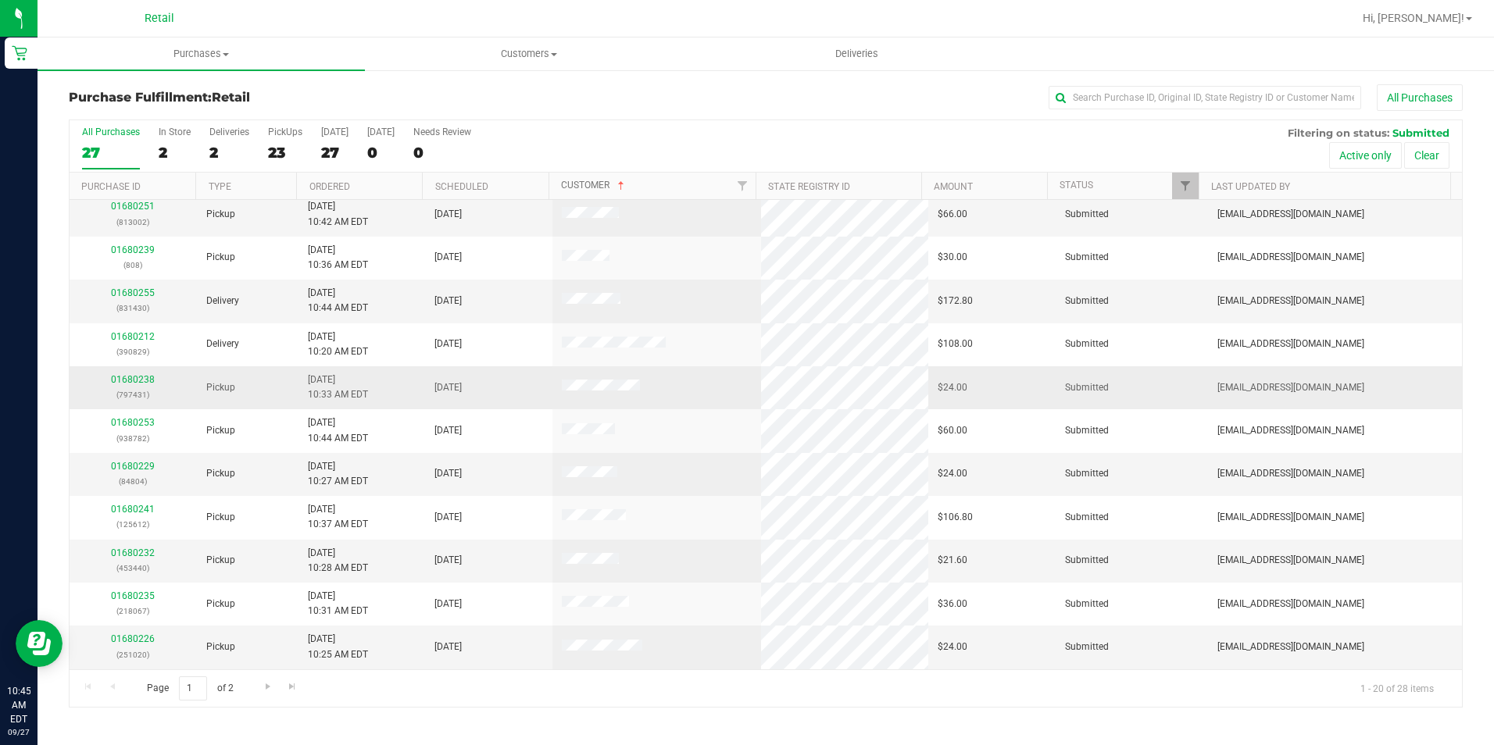
scroll to position [395, 0]
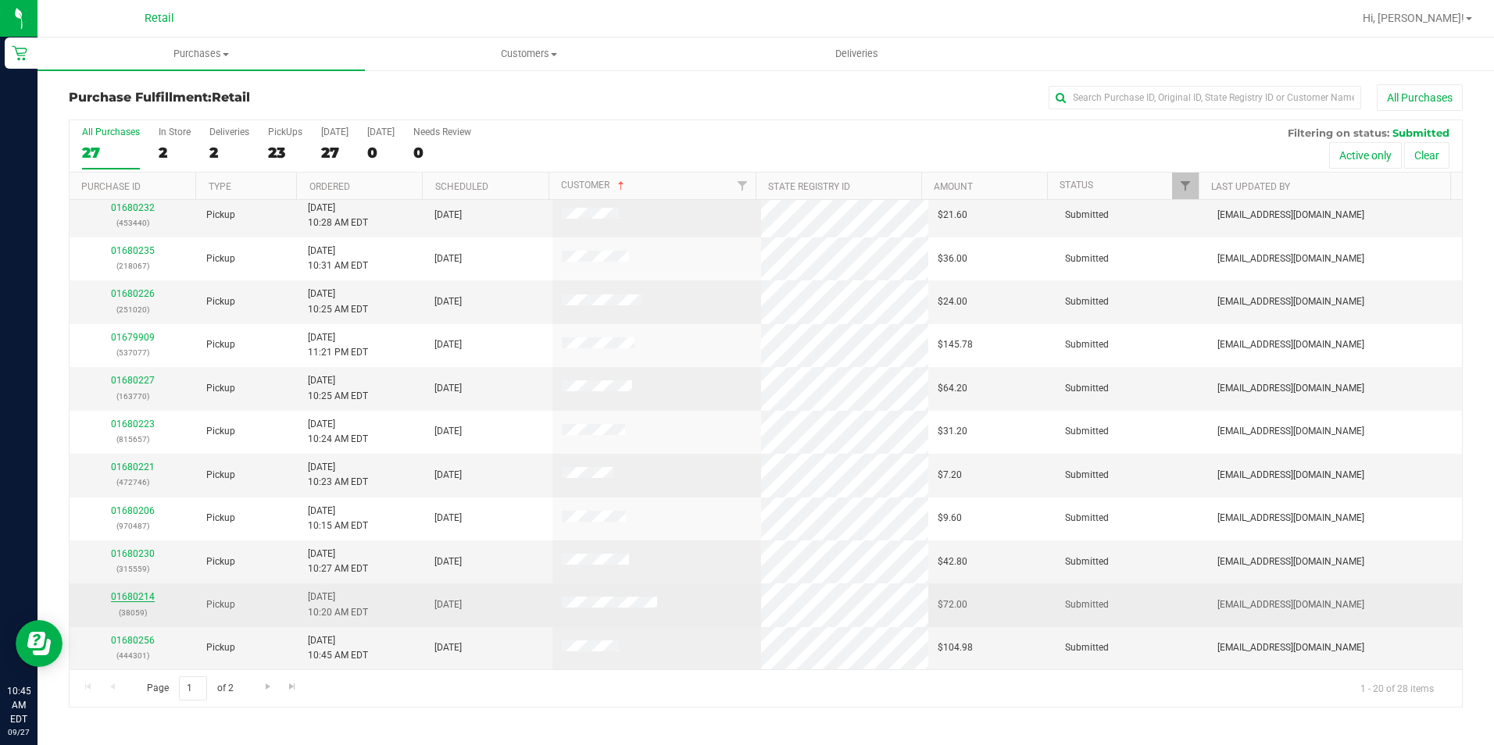
click at [134, 602] on link "01680214" at bounding box center [133, 597] width 44 height 11
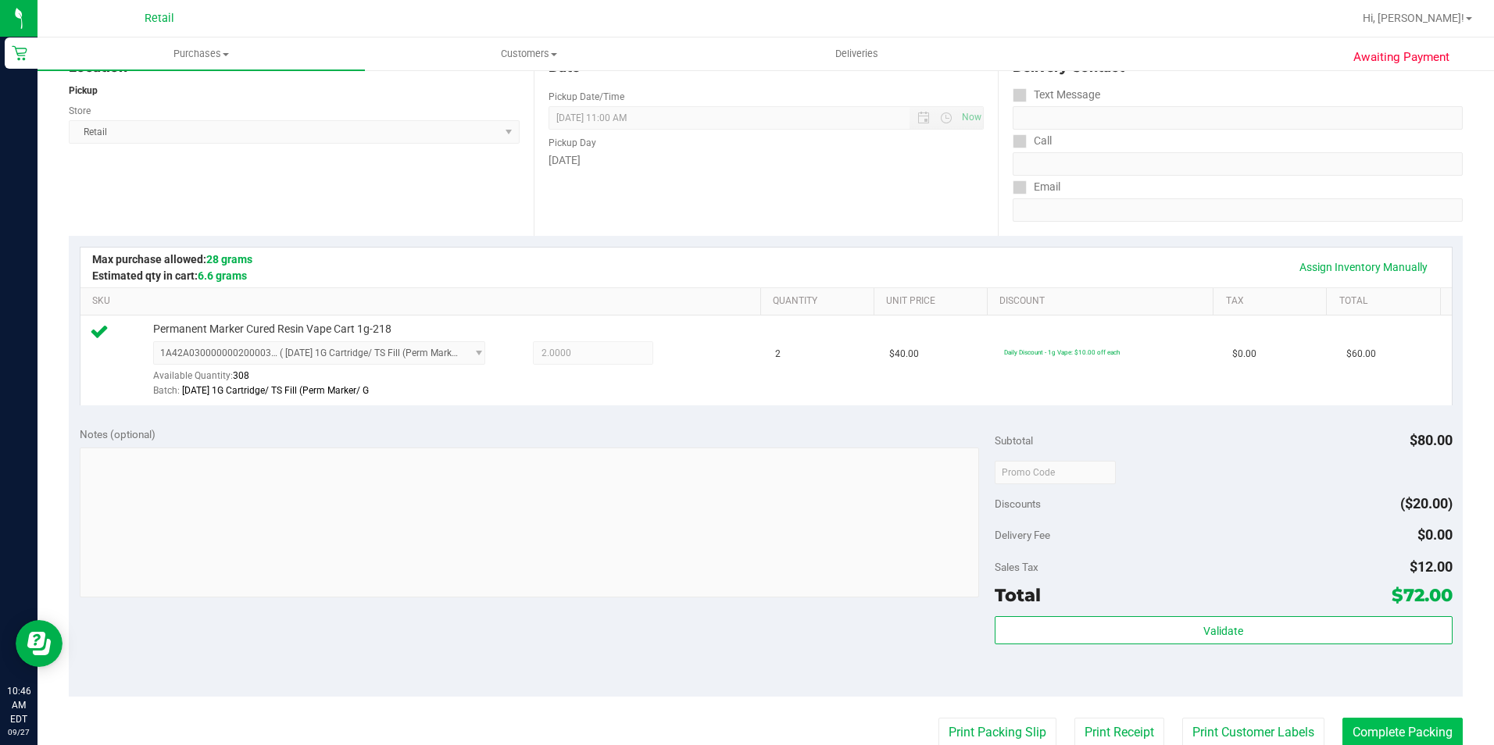
scroll to position [234, 0]
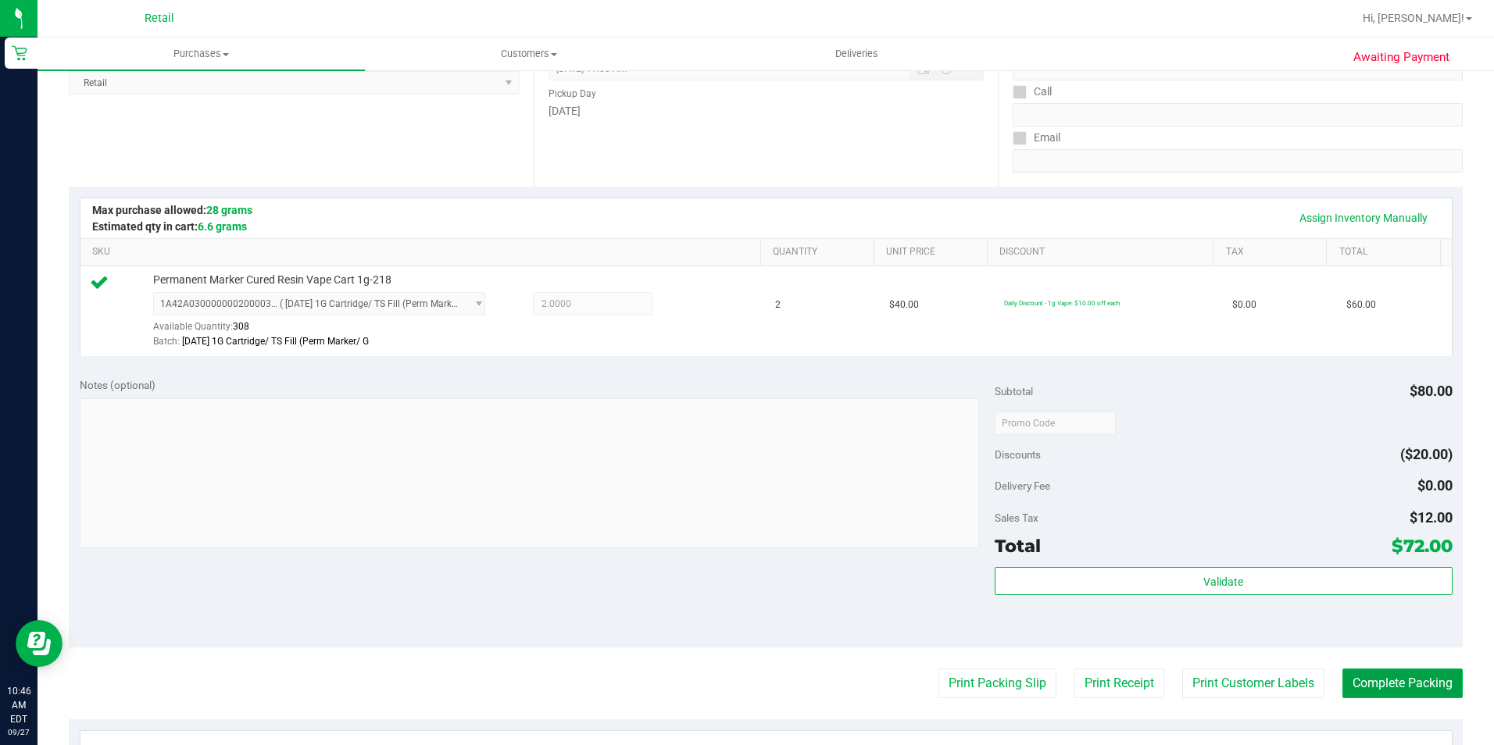
click at [1433, 679] on button "Complete Packing" at bounding box center [1402, 684] width 120 height 30
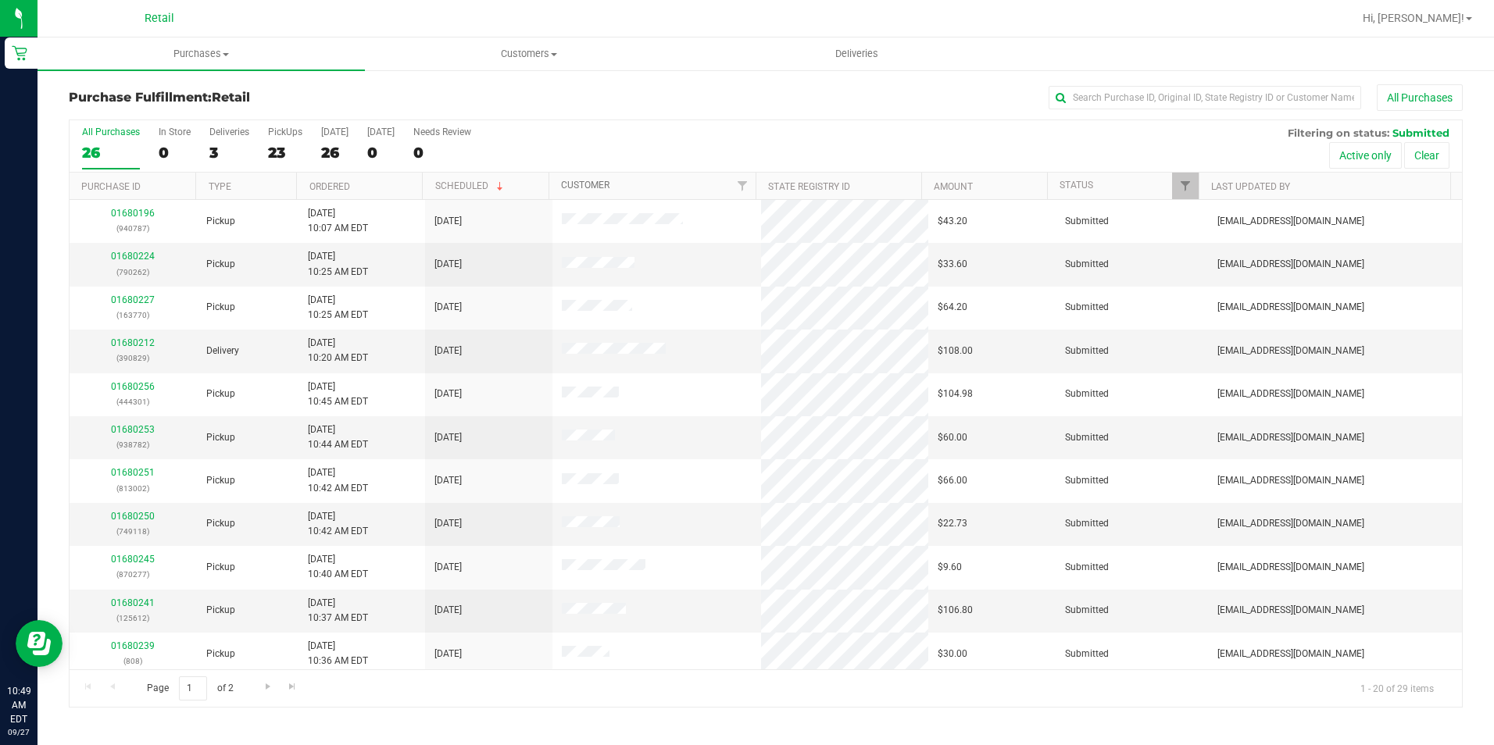
click at [587, 186] on link "Customer" at bounding box center [585, 185] width 48 height 11
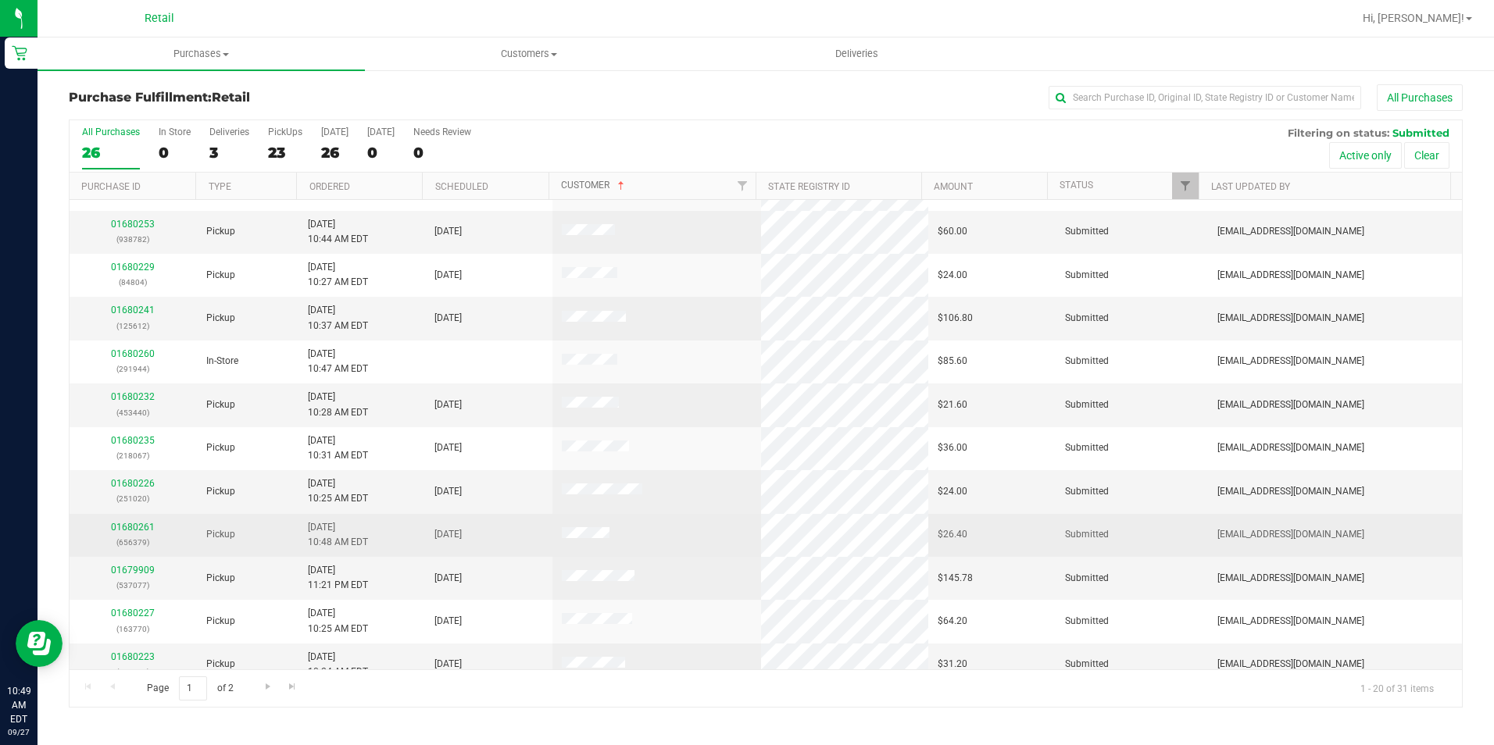
scroll to position [395, 0]
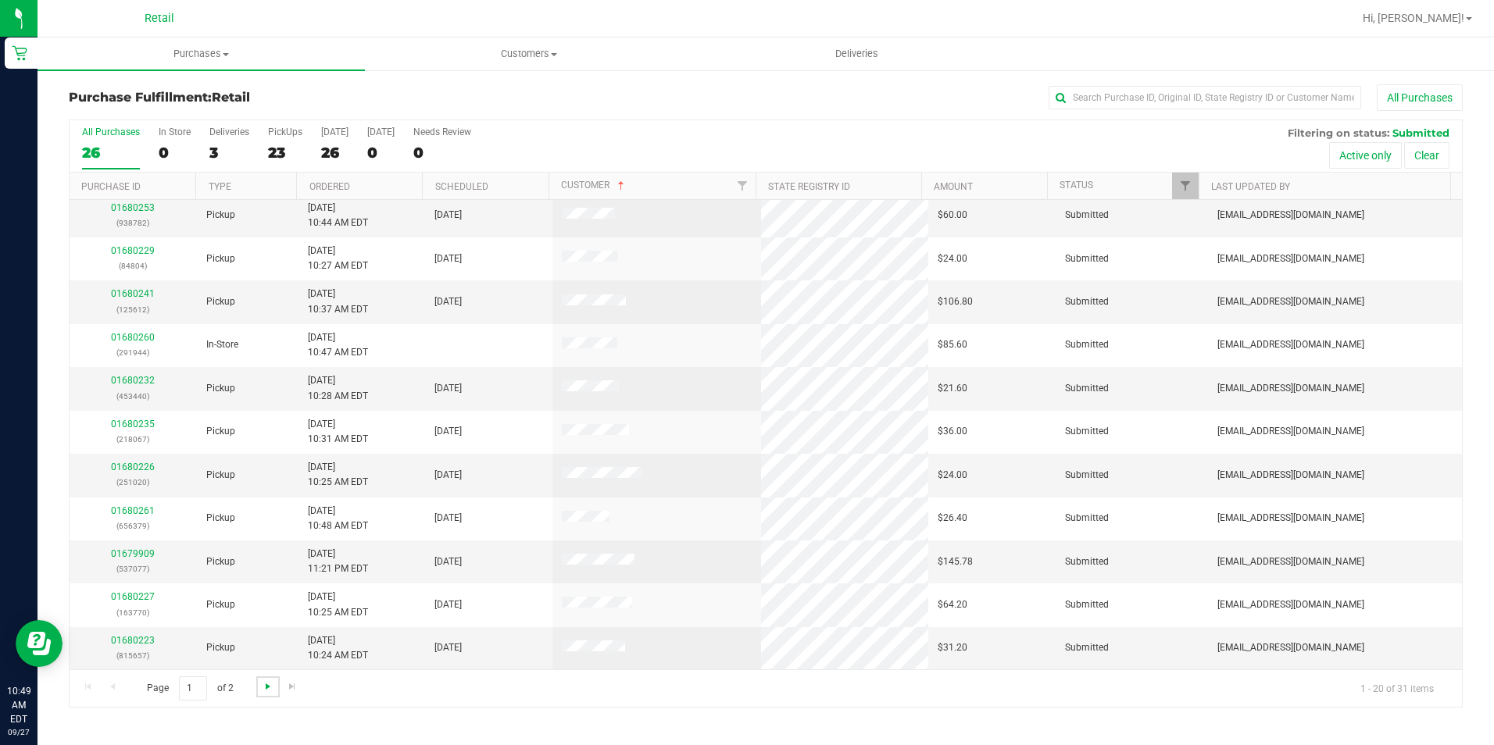
click at [264, 685] on span "Go to the next page" at bounding box center [268, 687] width 13 height 13
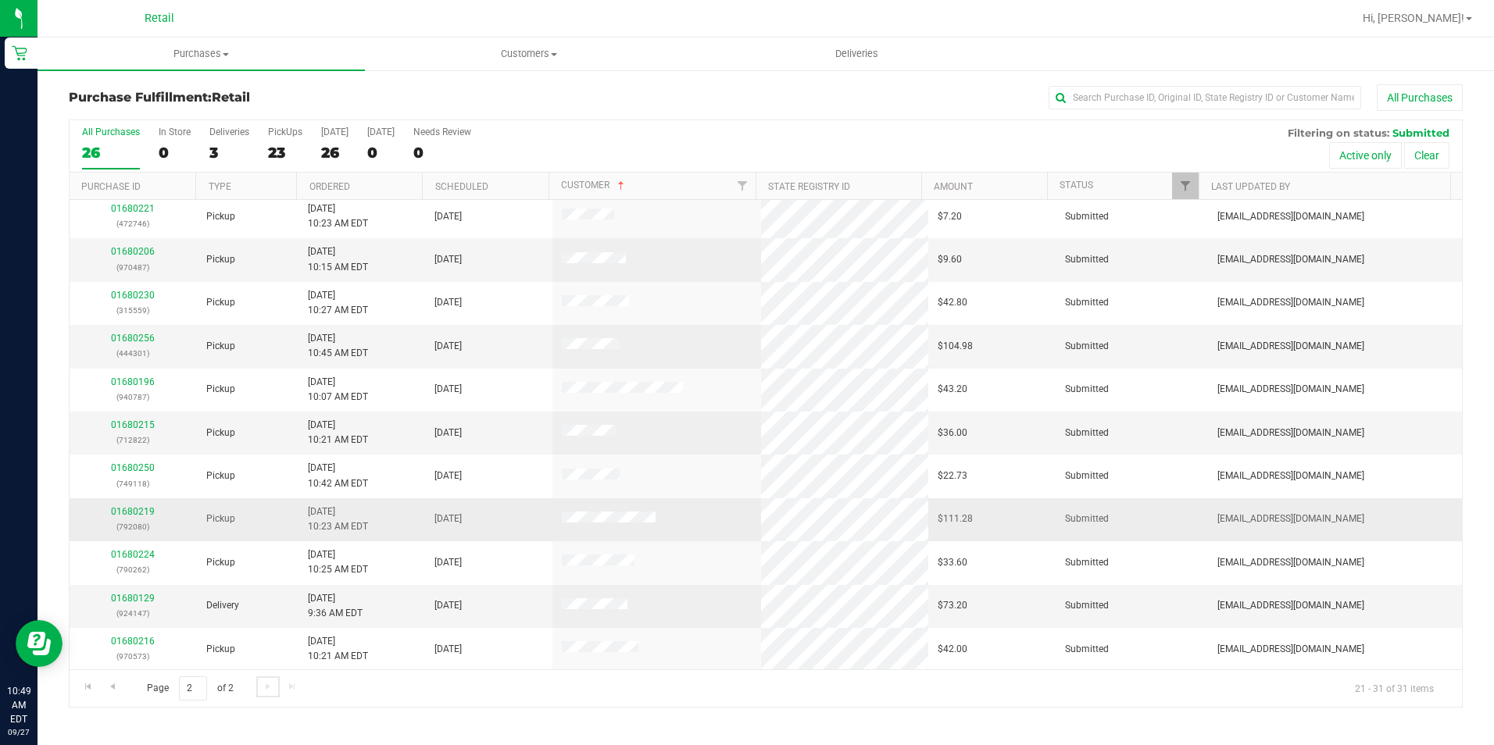
scroll to position [5, 0]
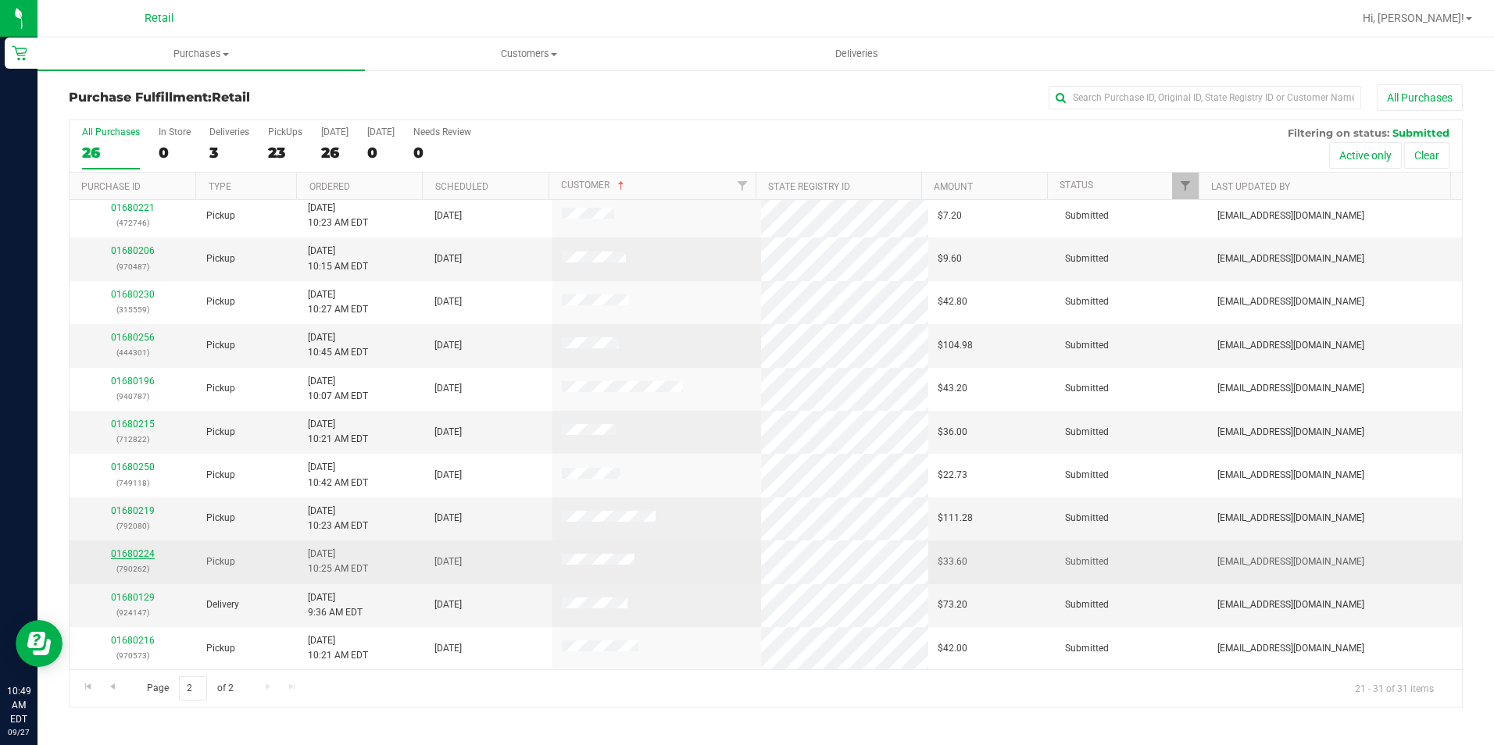
click at [138, 549] on link "01680224" at bounding box center [133, 554] width 44 height 11
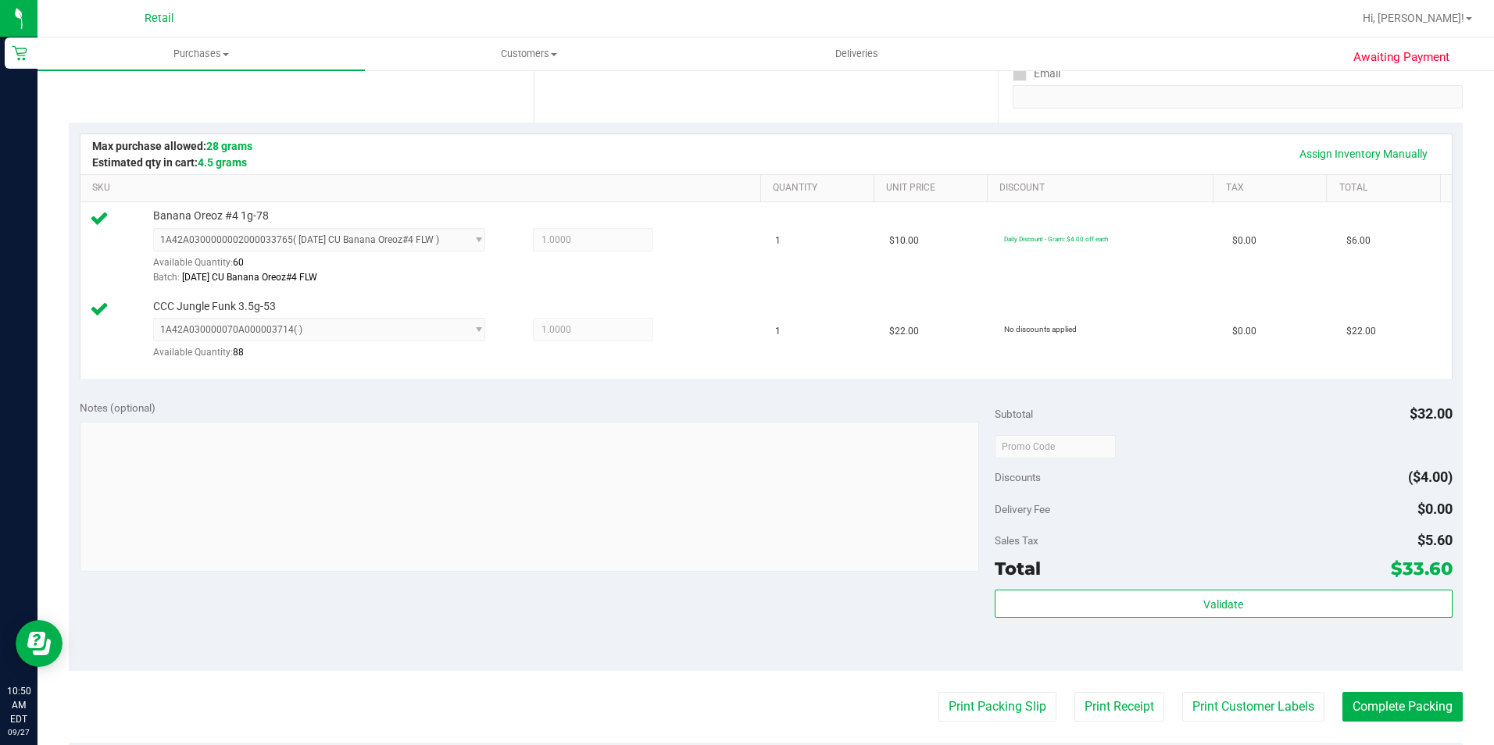
scroll to position [313, 0]
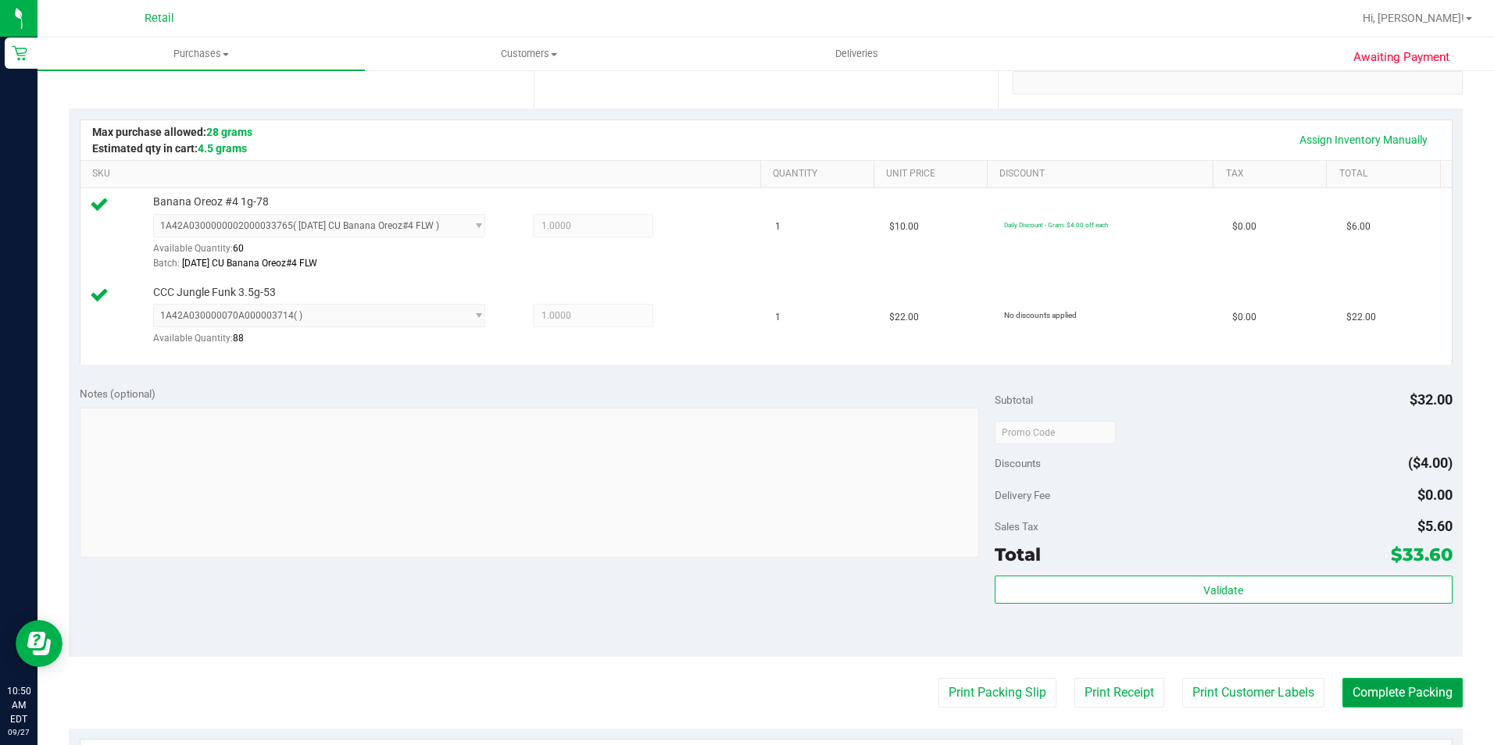
click at [1392, 699] on button "Complete Packing" at bounding box center [1402, 693] width 120 height 30
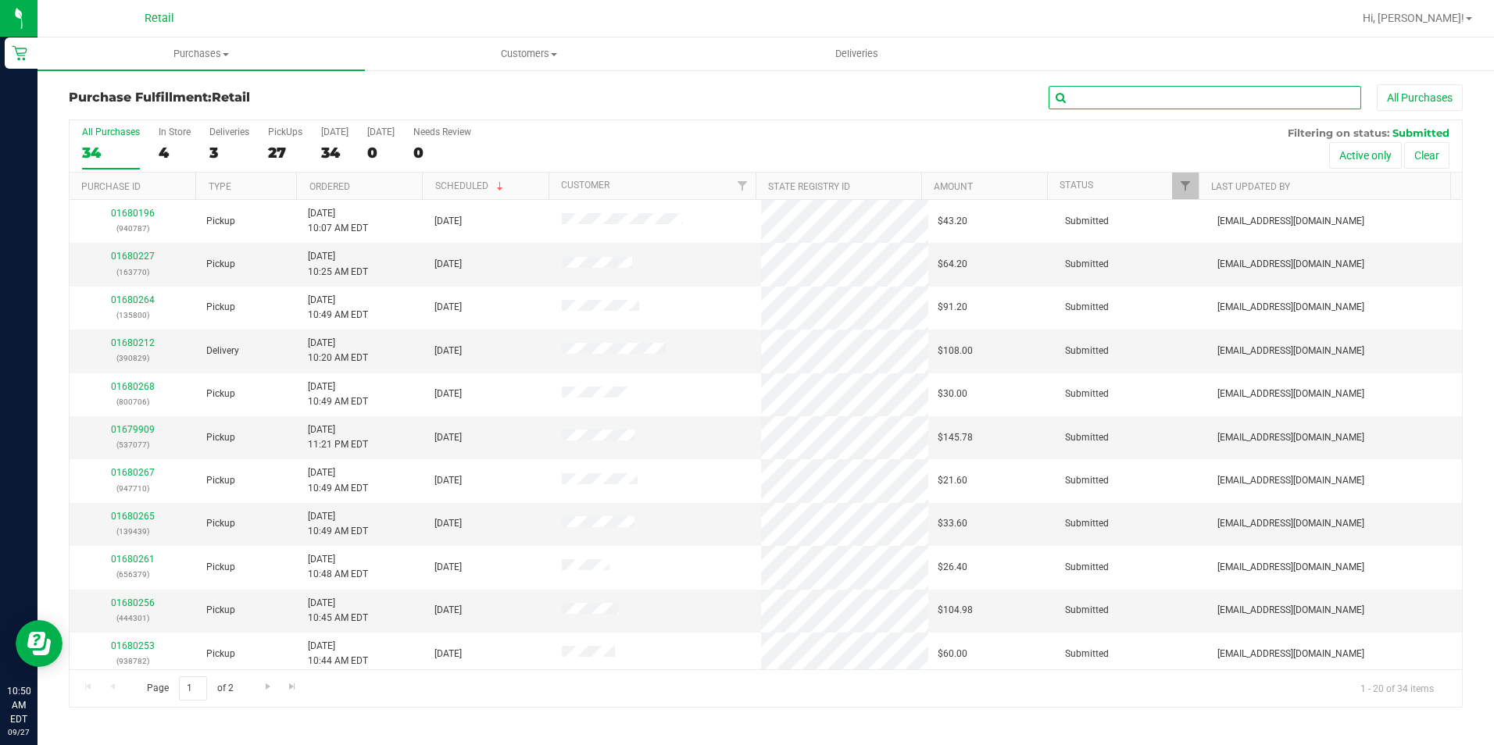
click at [1113, 109] on input "text" at bounding box center [1205, 97] width 313 height 23
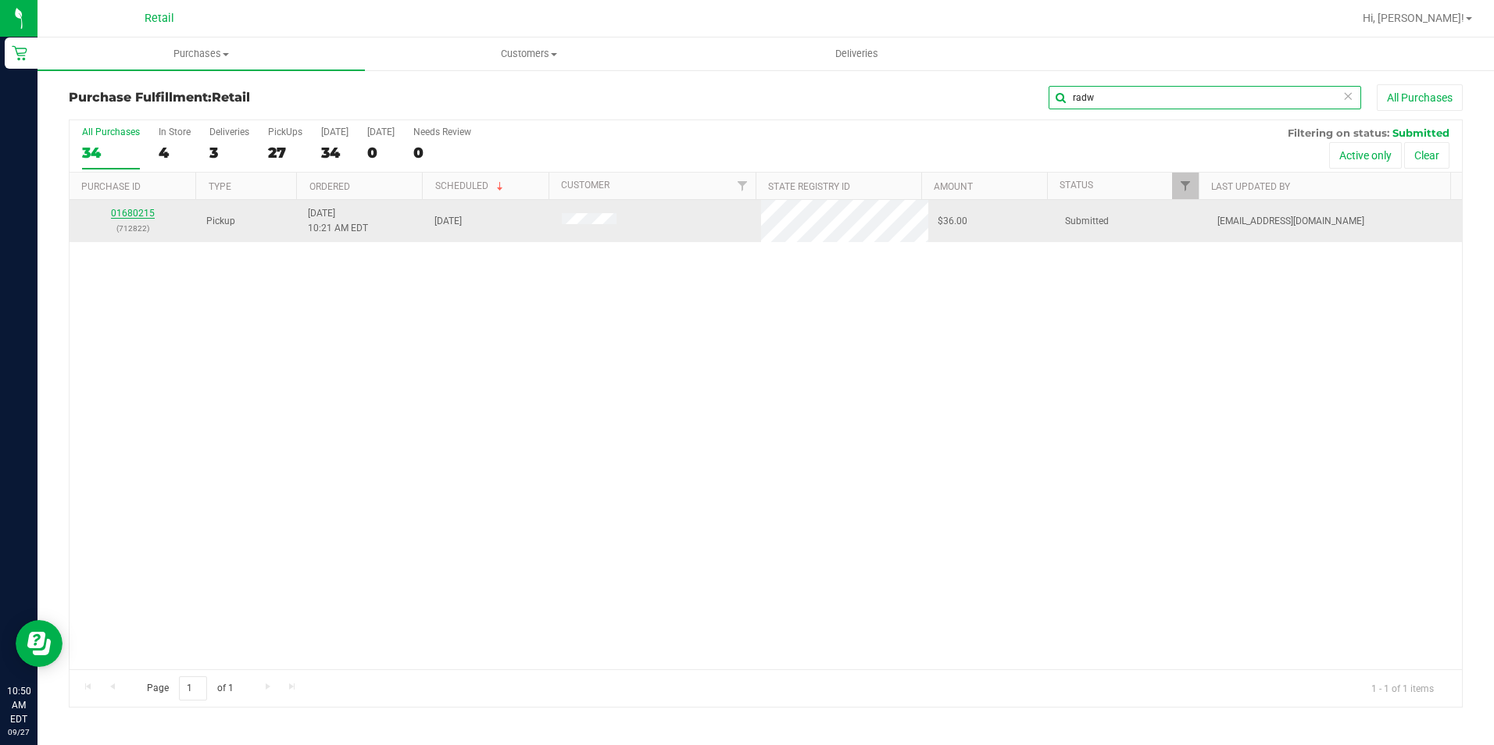
type input "radw"
click at [130, 213] on link "01680215" at bounding box center [133, 213] width 44 height 11
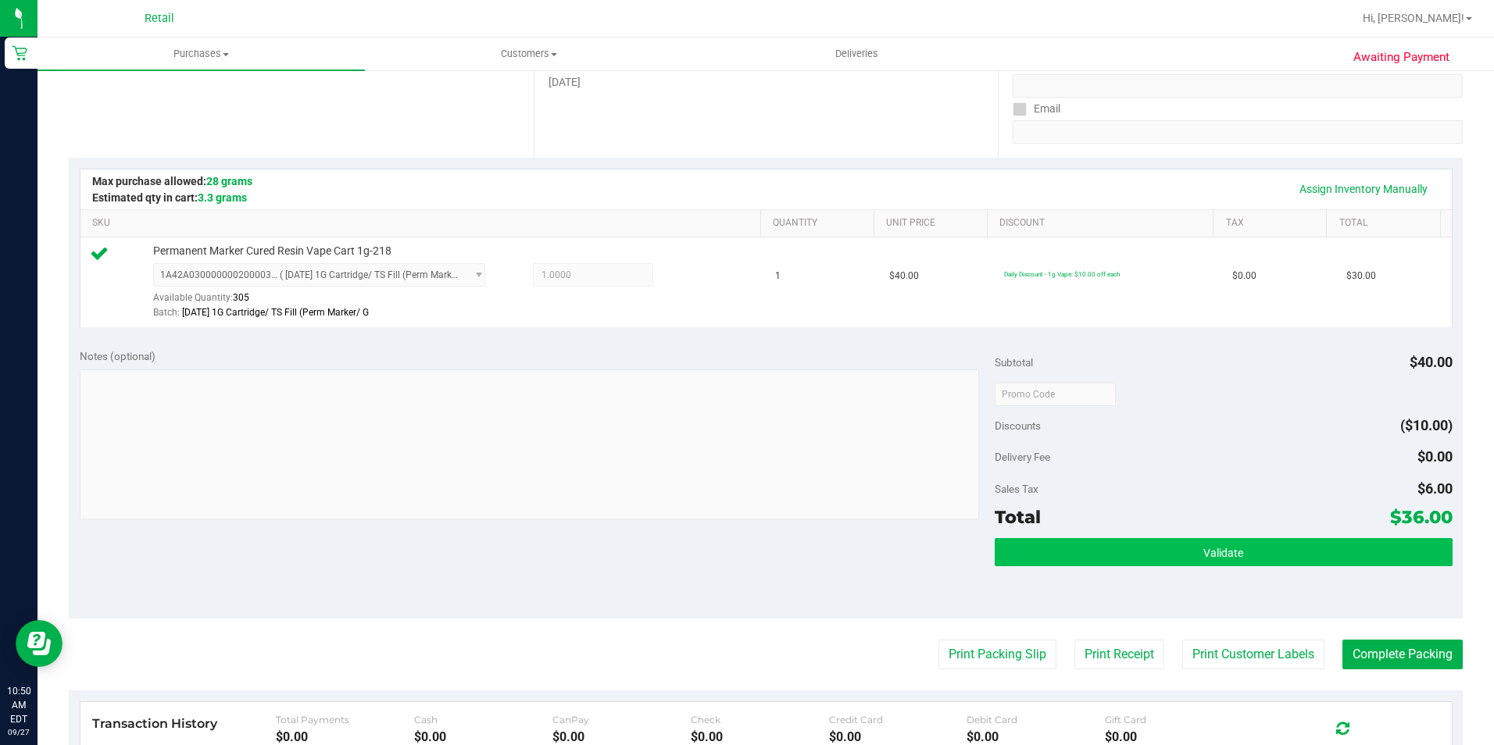
scroll to position [391, 0]
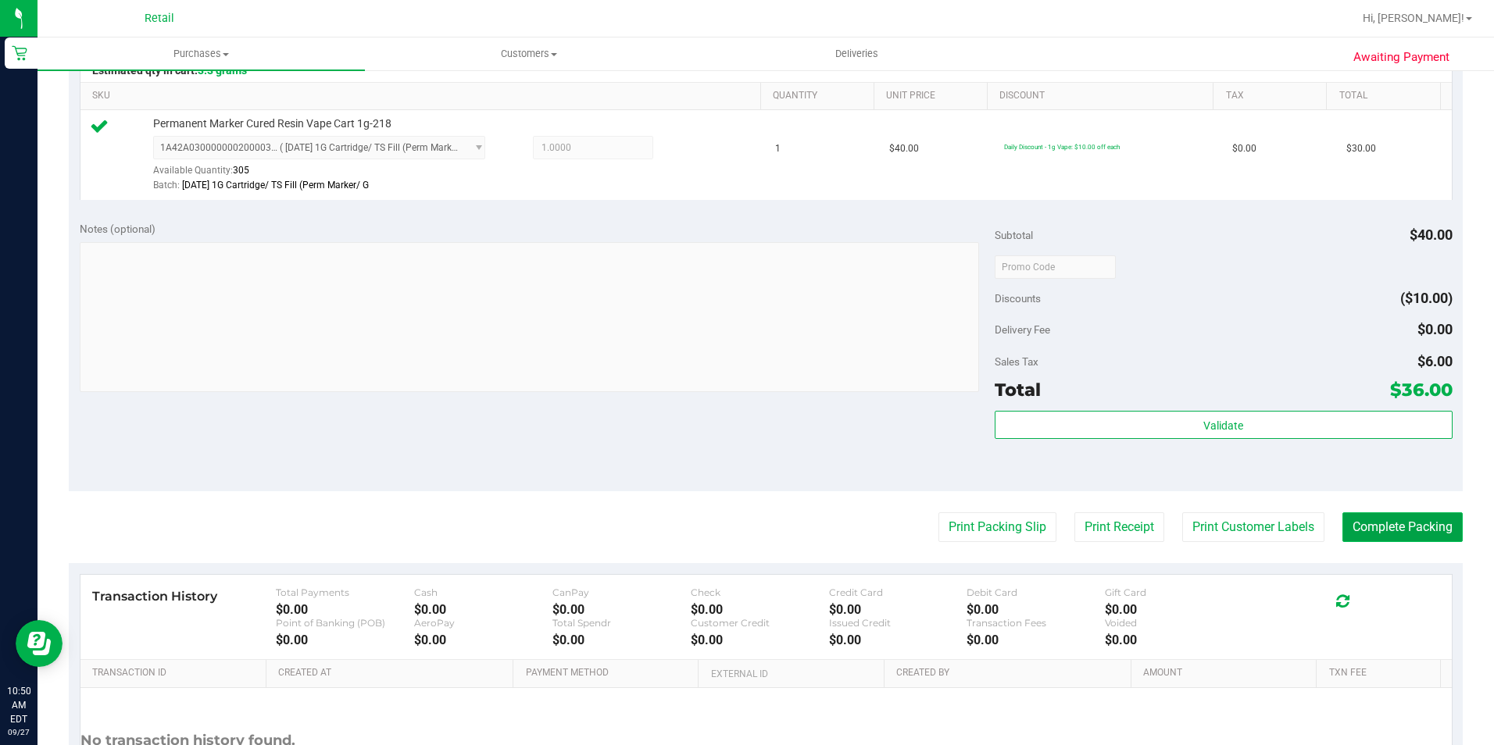
click at [1380, 525] on button "Complete Packing" at bounding box center [1402, 528] width 120 height 30
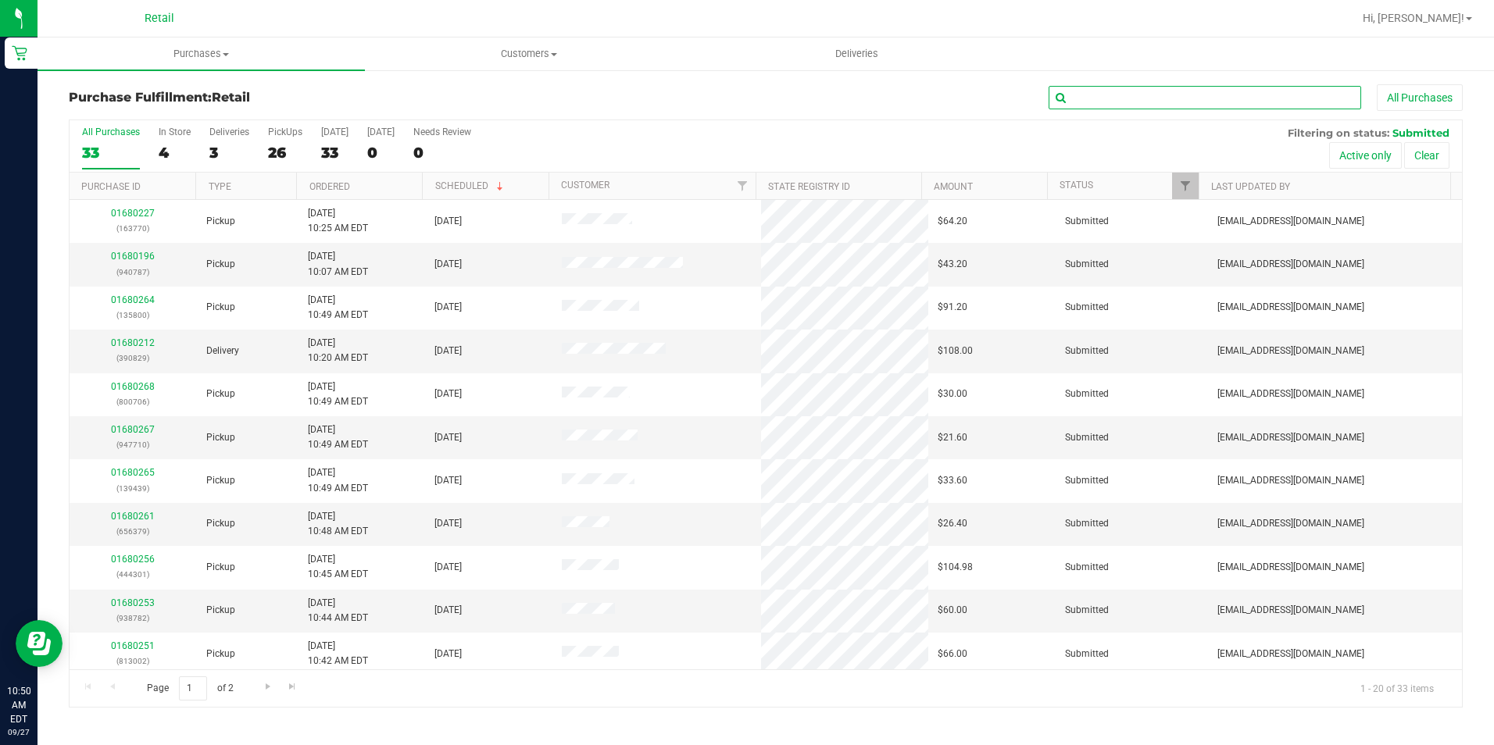
click at [1125, 103] on input "text" at bounding box center [1205, 97] width 313 height 23
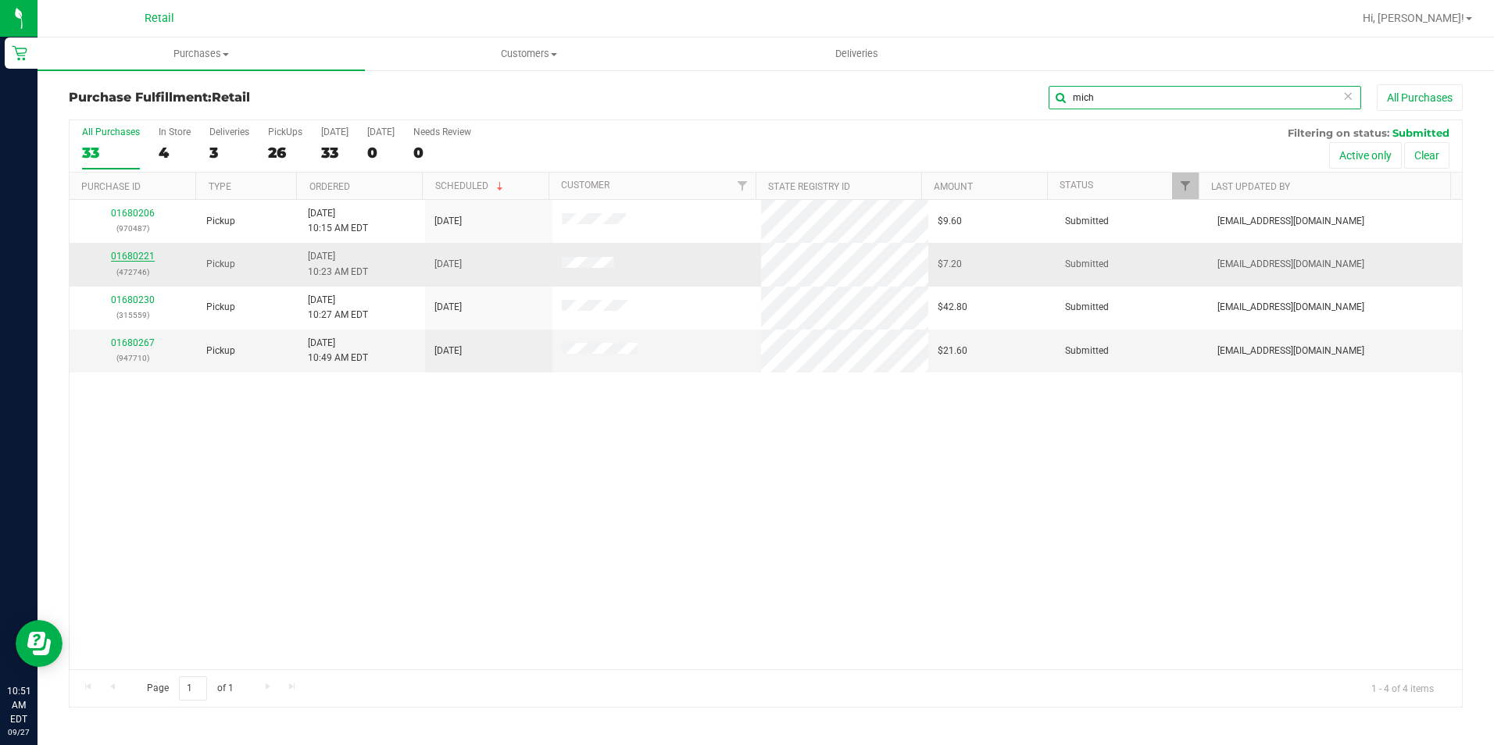
type input "mich"
click at [125, 258] on link "01680221" at bounding box center [133, 256] width 44 height 11
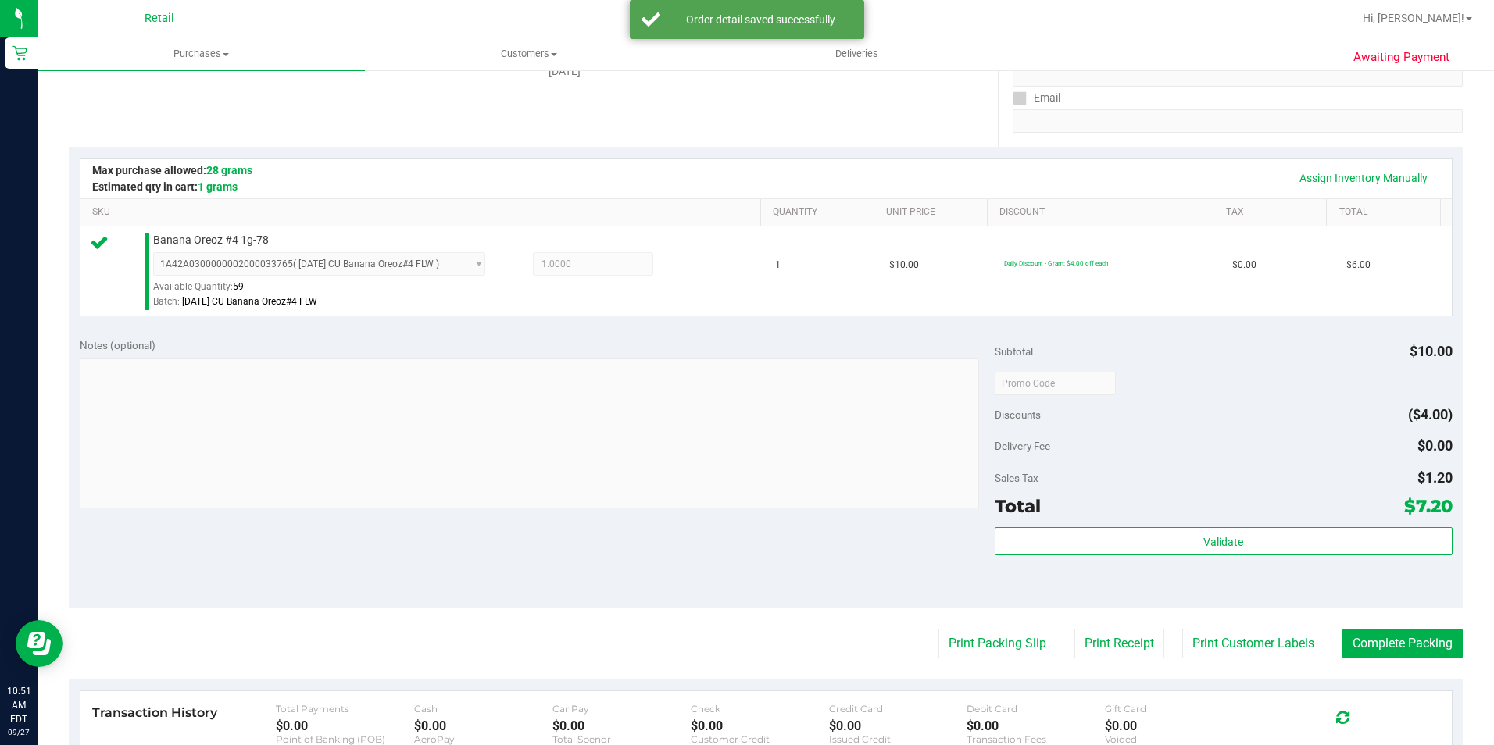
scroll to position [313, 0]
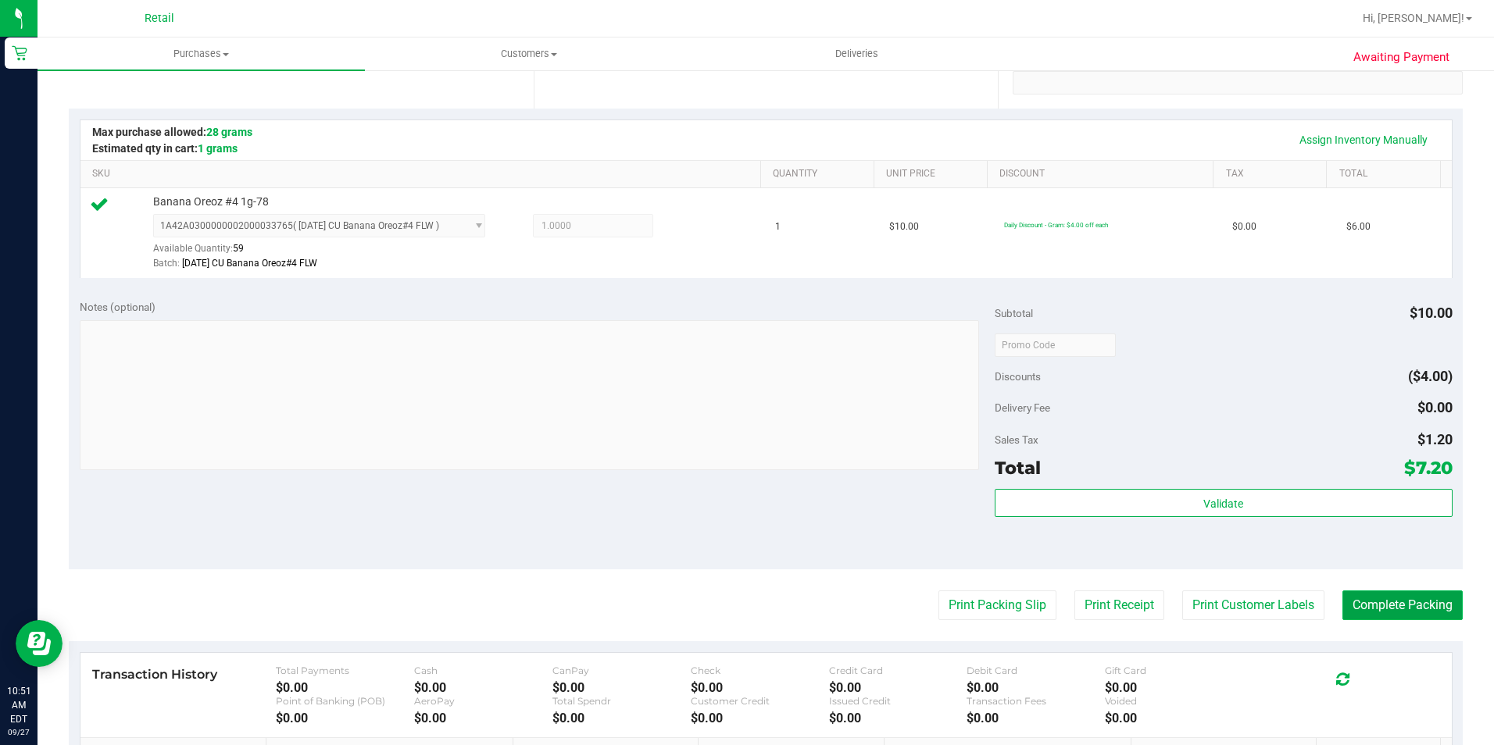
click at [1416, 595] on button "Complete Packing" at bounding box center [1402, 606] width 120 height 30
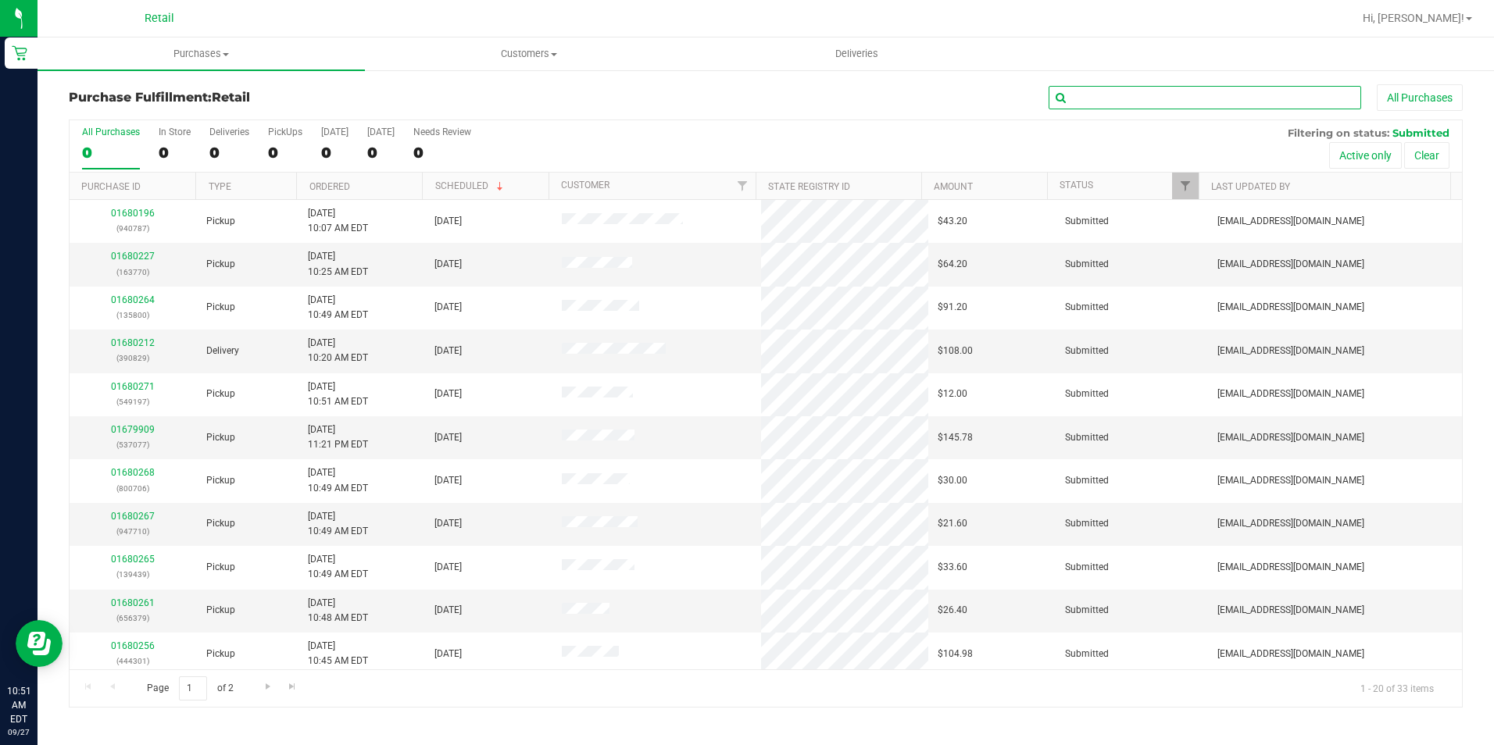
click at [1138, 95] on input "text" at bounding box center [1205, 97] width 313 height 23
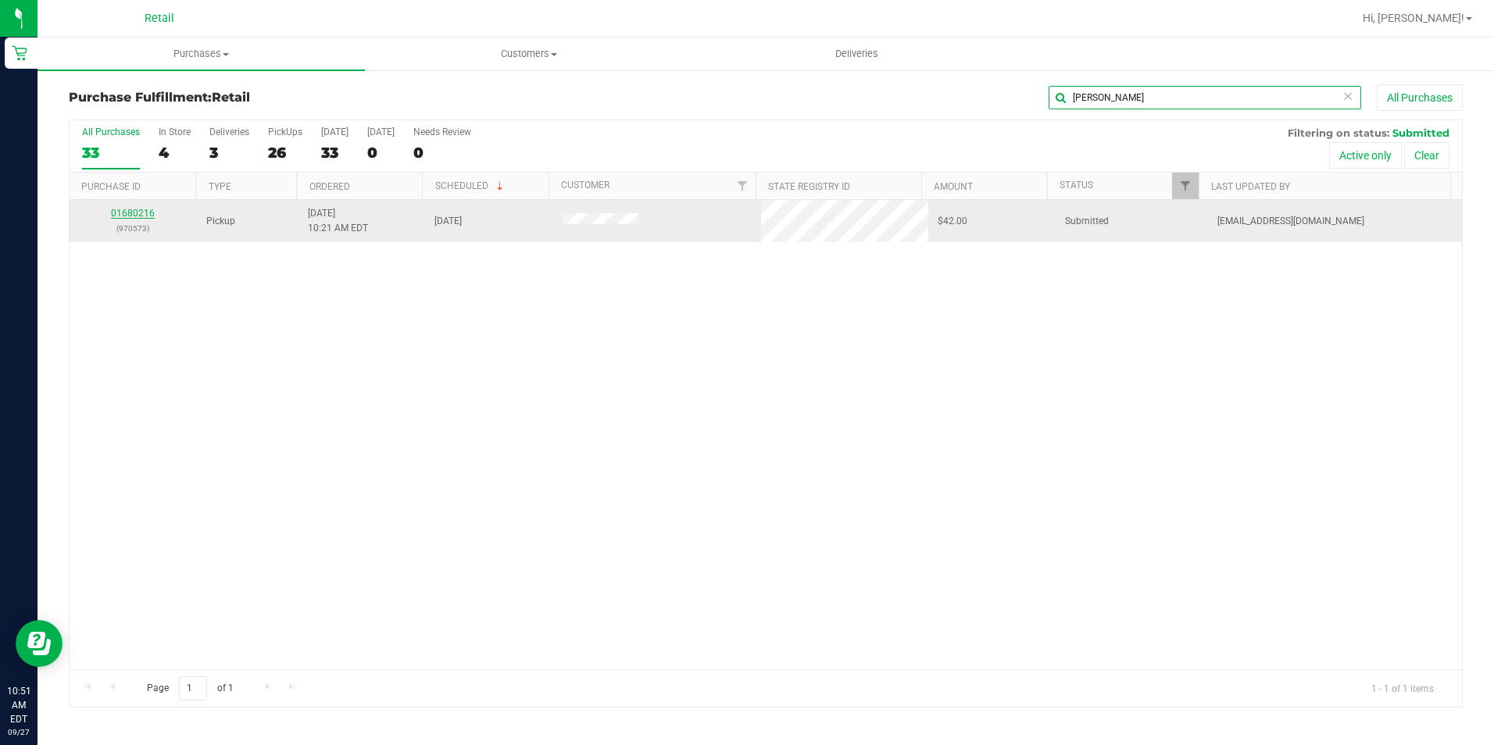
type input "vince"
click at [119, 213] on link "01680216" at bounding box center [133, 213] width 44 height 11
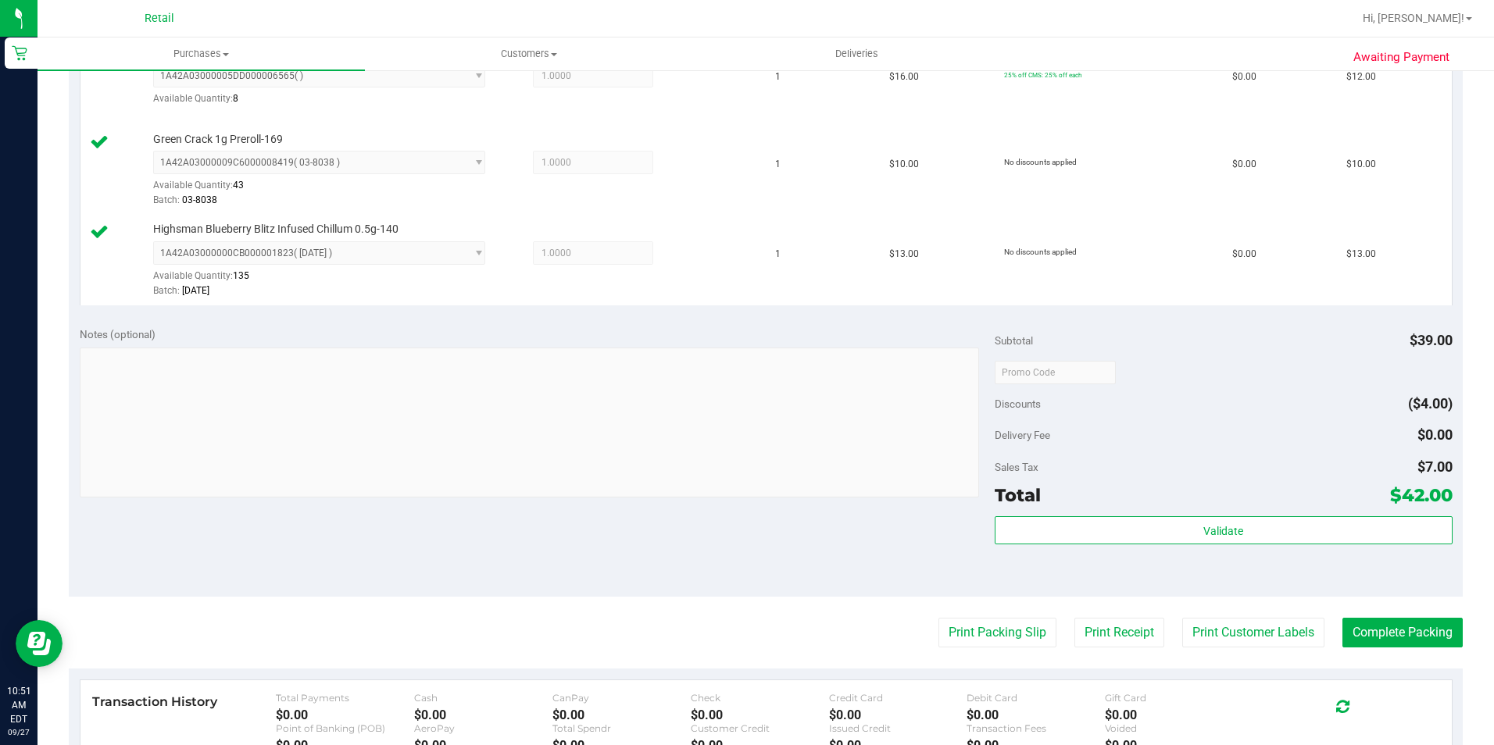
scroll to position [469, 0]
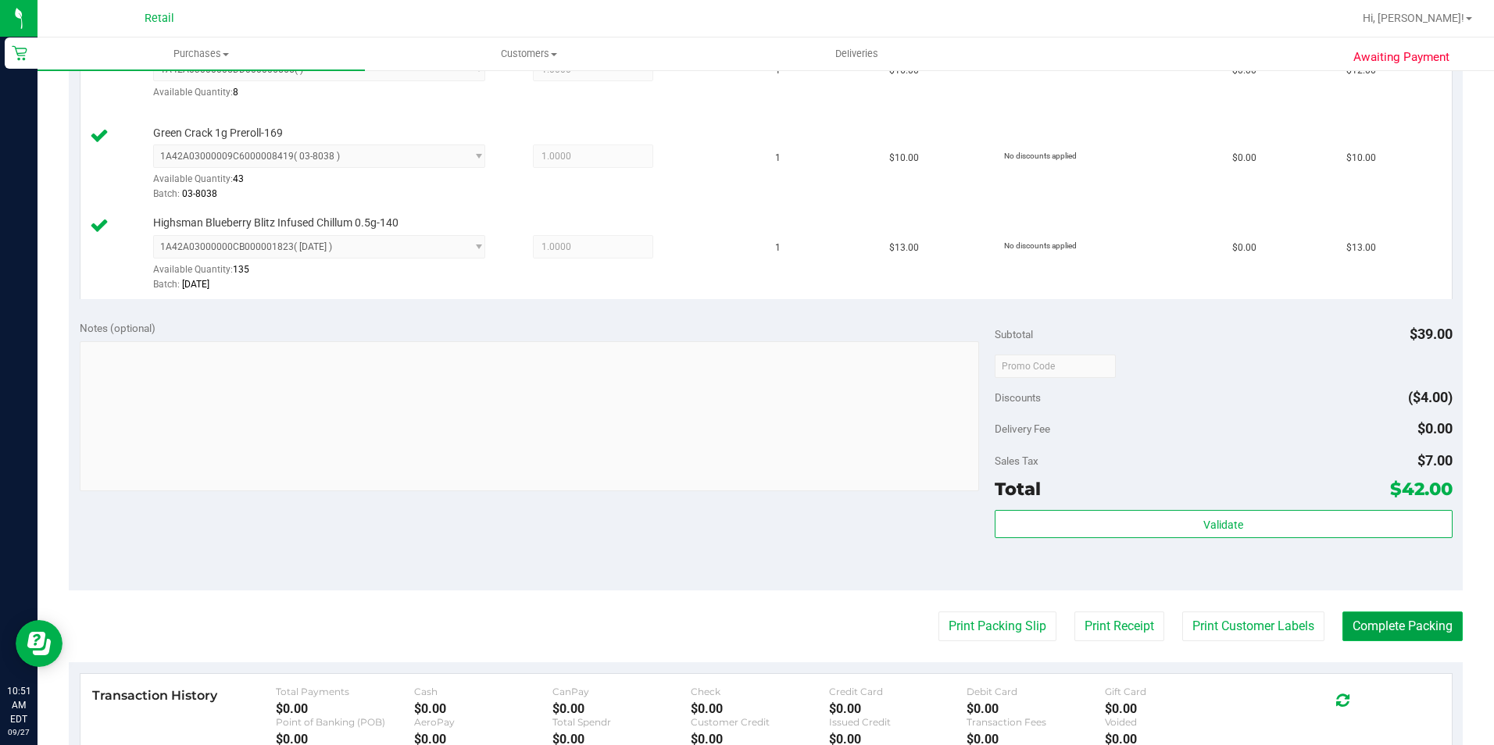
click at [1404, 622] on button "Complete Packing" at bounding box center [1402, 627] width 120 height 30
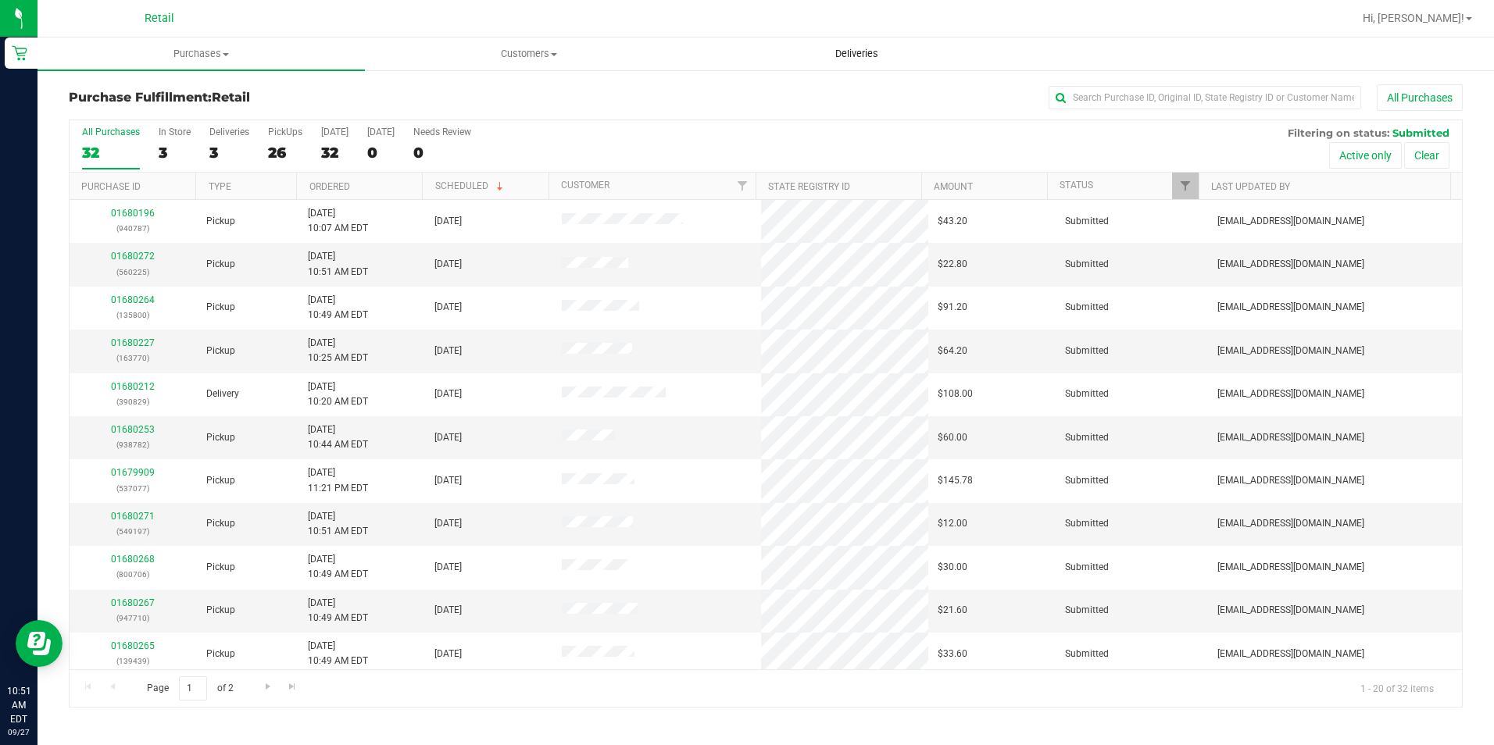
click at [862, 58] on span "Deliveries" at bounding box center [856, 54] width 85 height 14
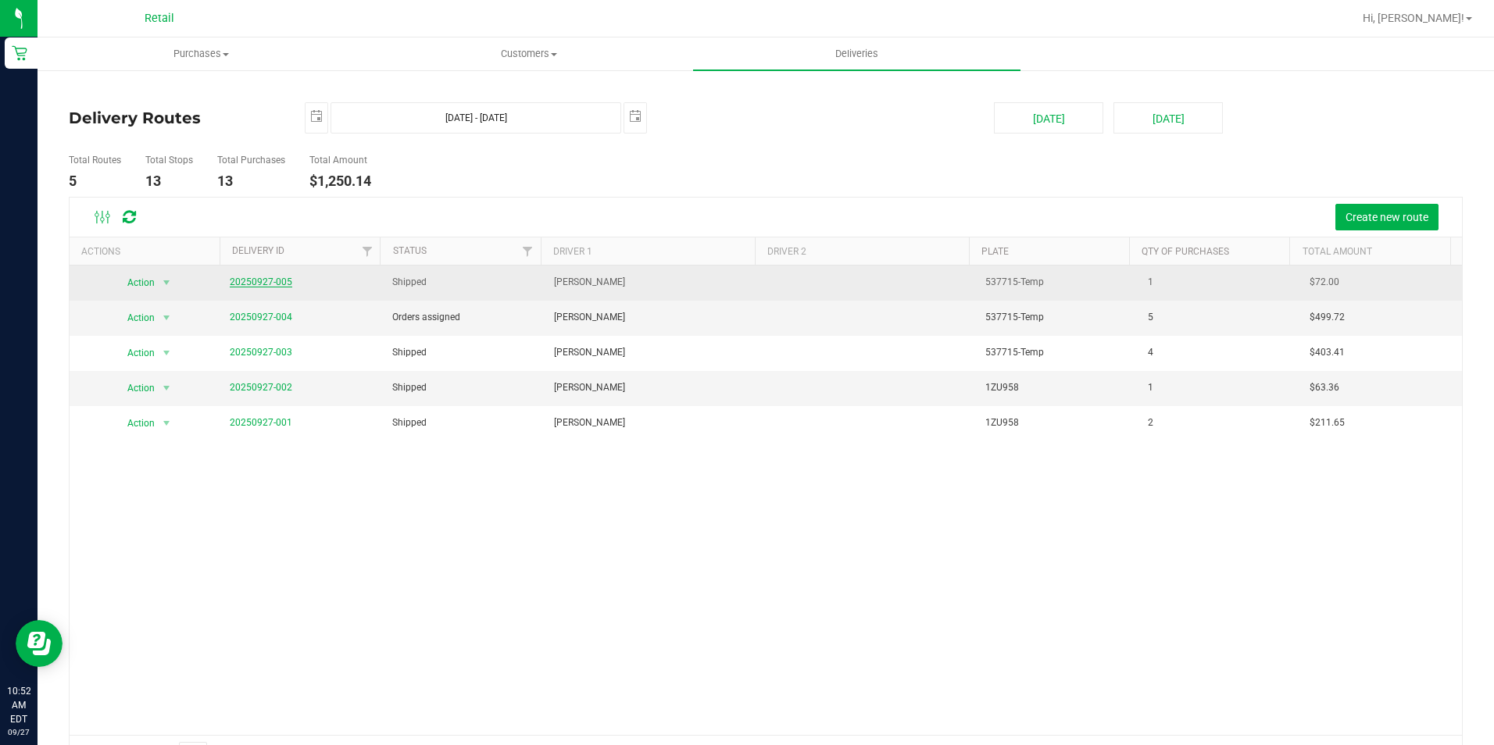
click at [275, 286] on link "20250927-005" at bounding box center [261, 282] width 63 height 11
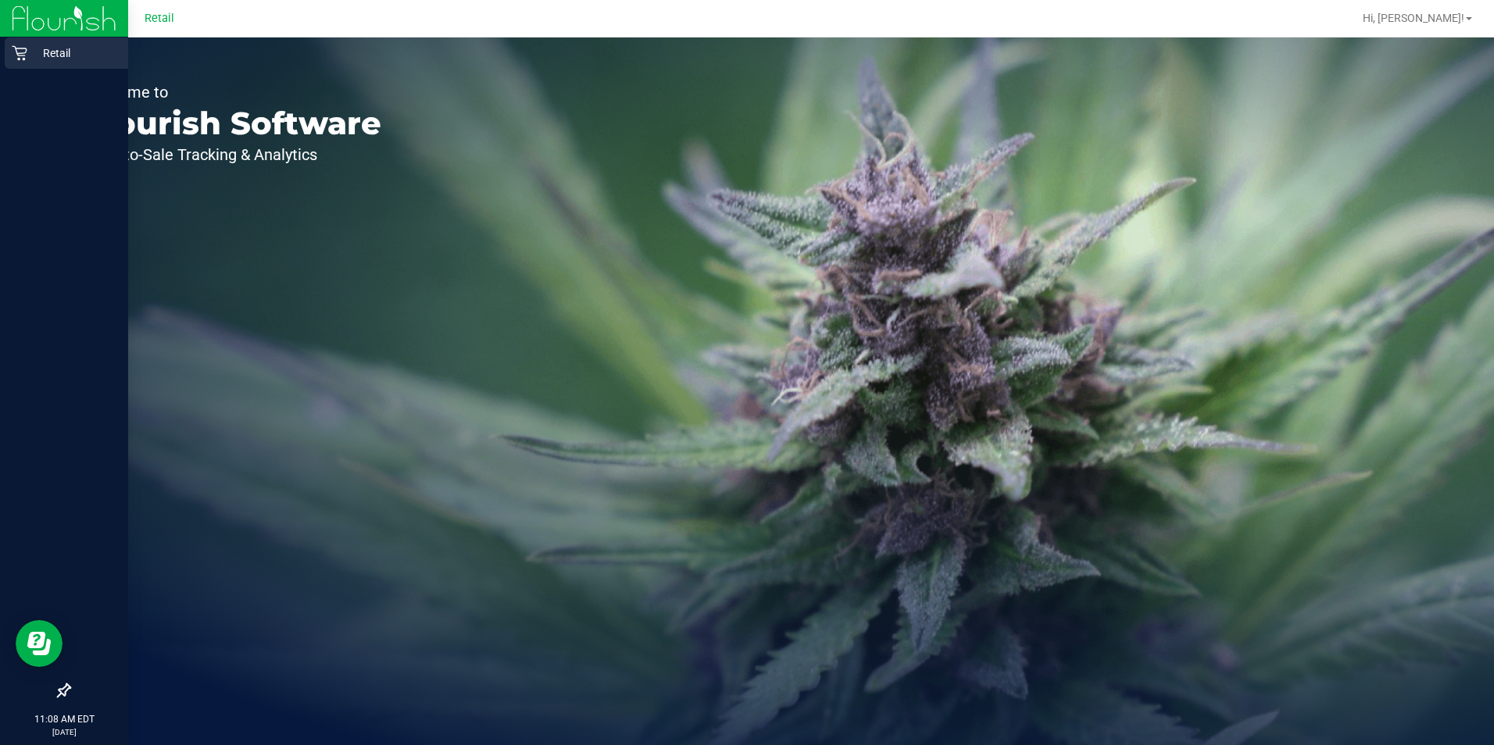
click at [63, 54] on p "Retail" at bounding box center [74, 53] width 94 height 19
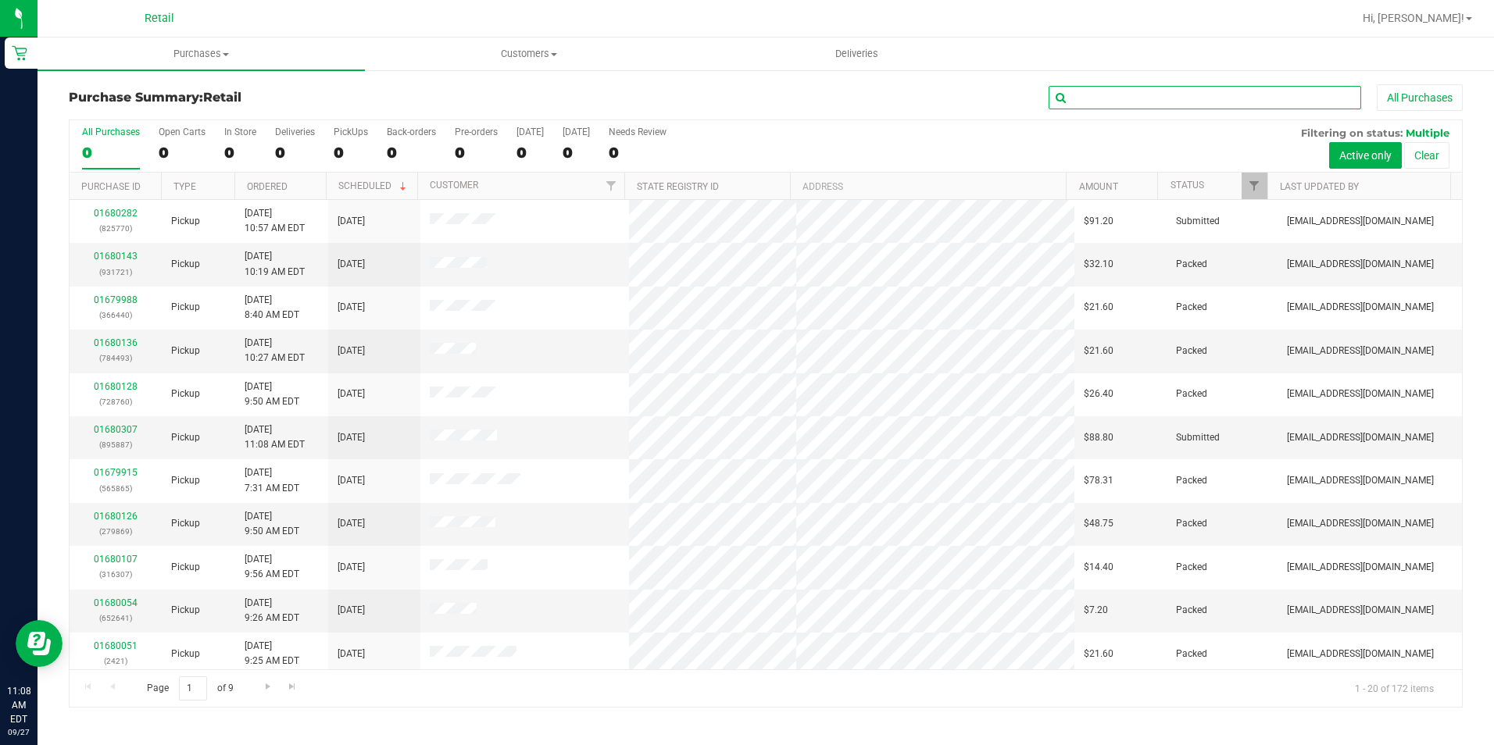
click at [1142, 101] on input "text" at bounding box center [1205, 97] width 313 height 23
type input "jasmine"
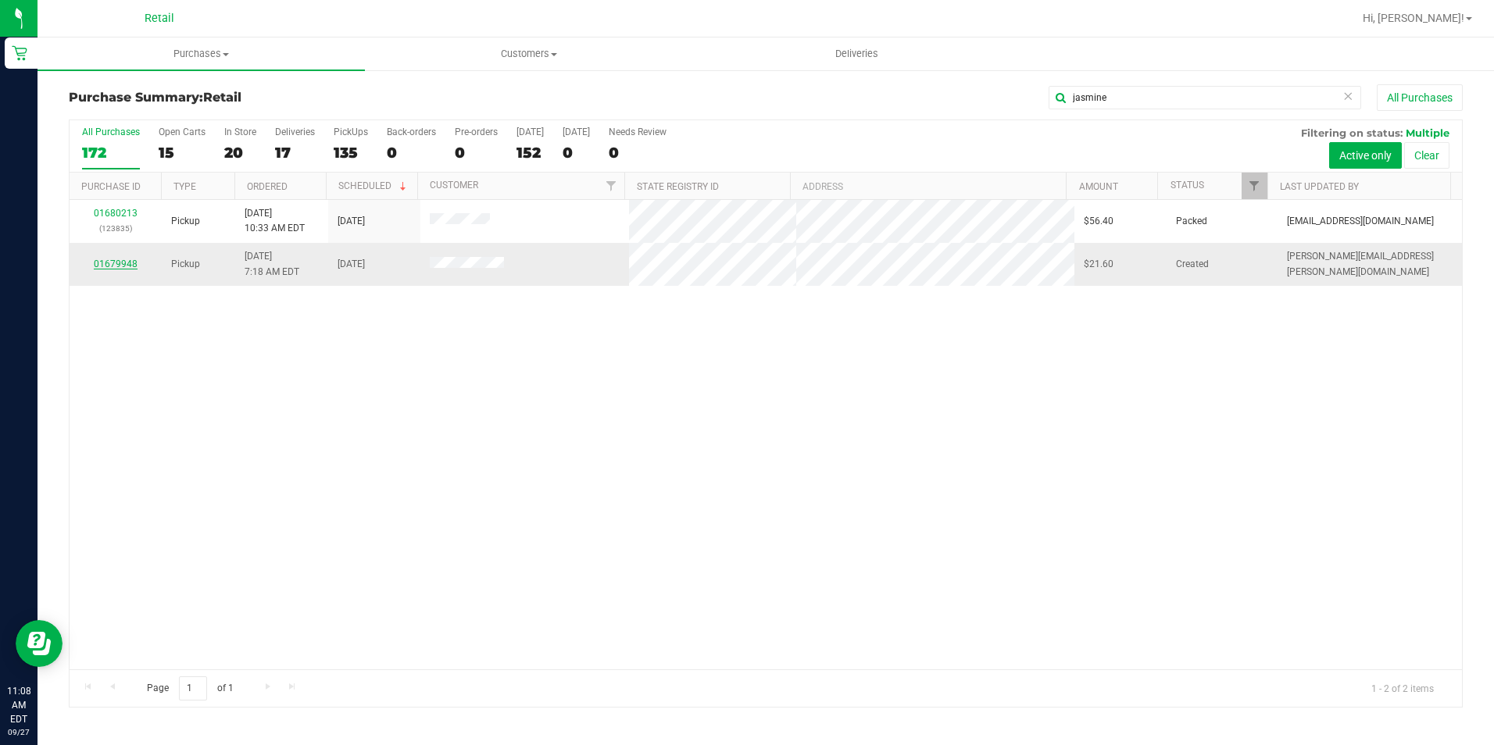
click at [116, 260] on link "01679948" at bounding box center [116, 264] width 44 height 11
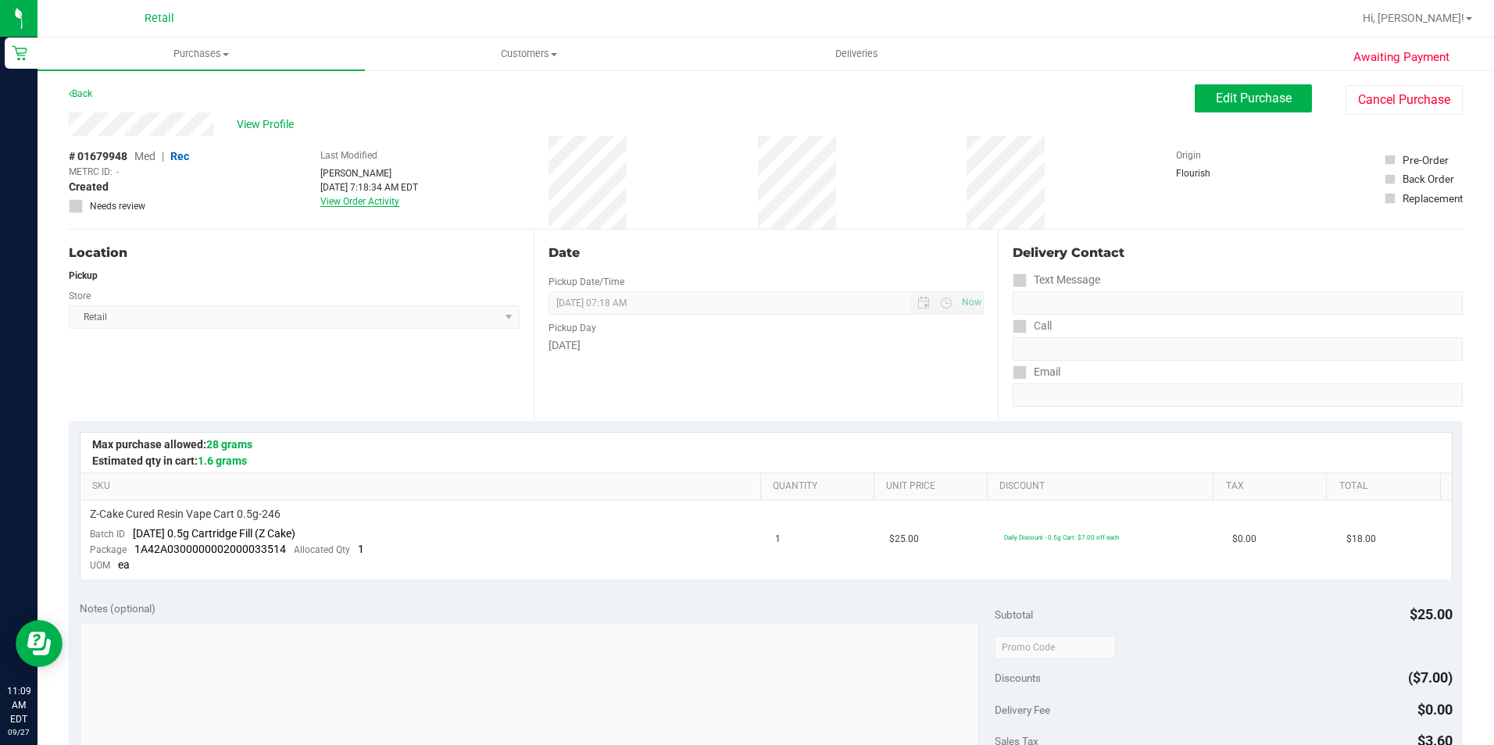
click at [346, 202] on link "View Order Activity" at bounding box center [359, 201] width 79 height 11
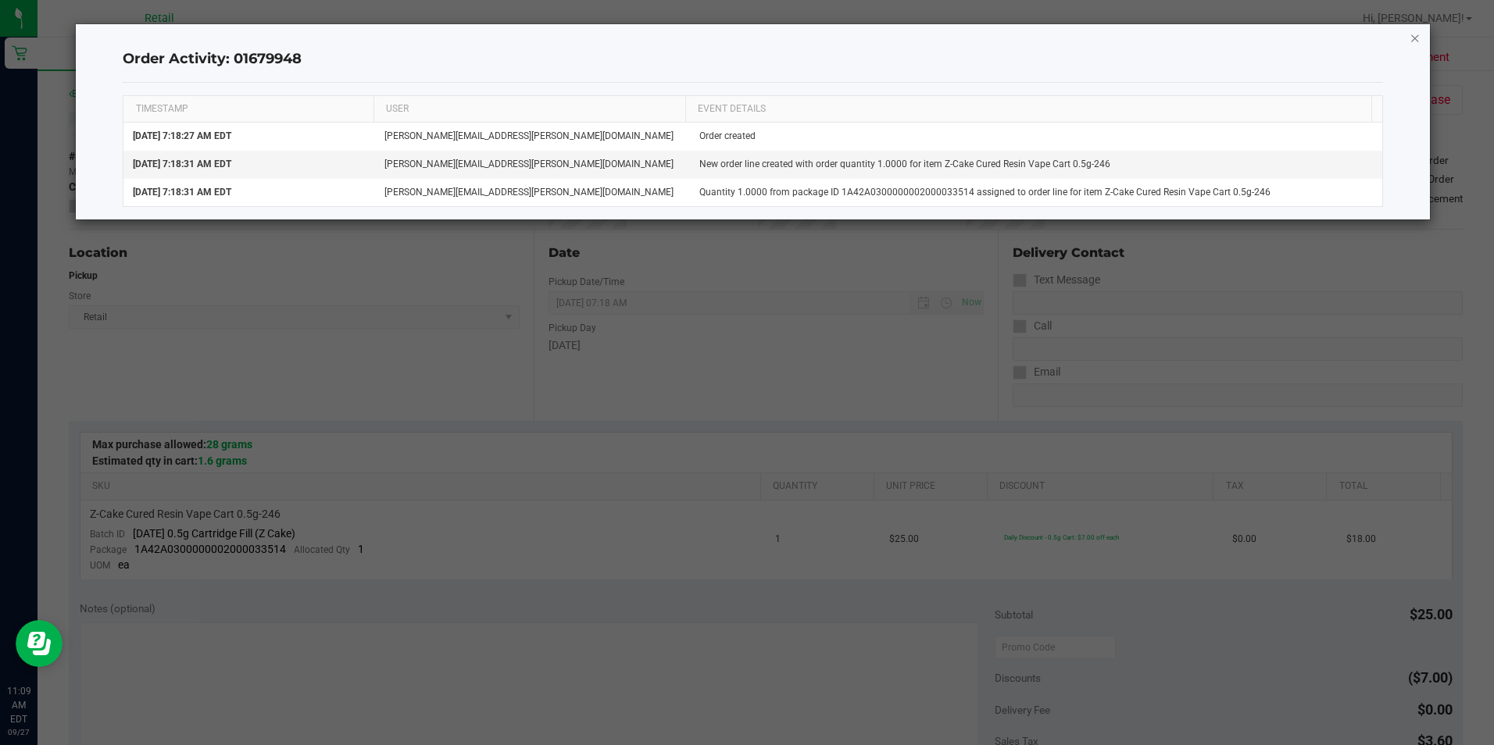
click at [1415, 34] on icon "button" at bounding box center [1415, 37] width 11 height 19
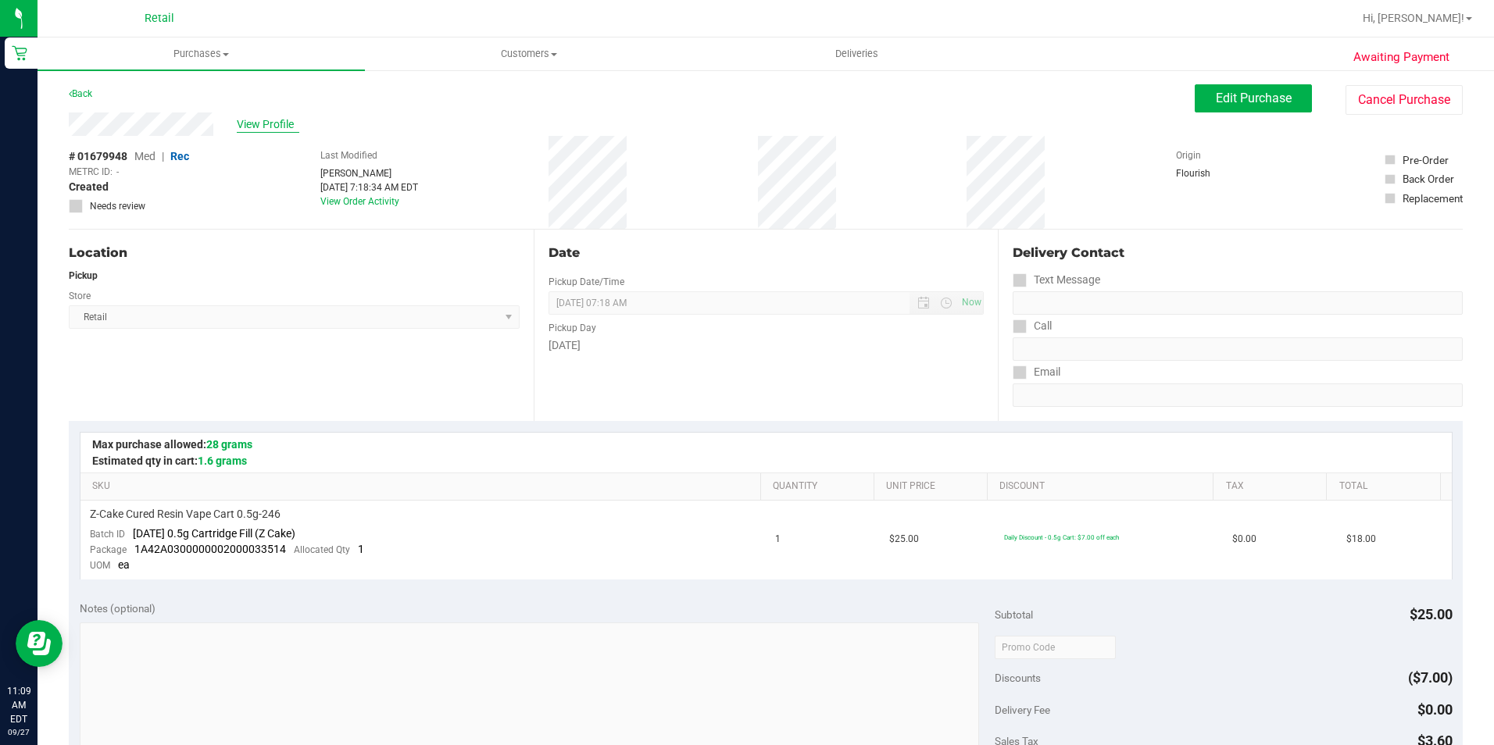
click at [271, 126] on span "View Profile" at bounding box center [268, 124] width 63 height 16
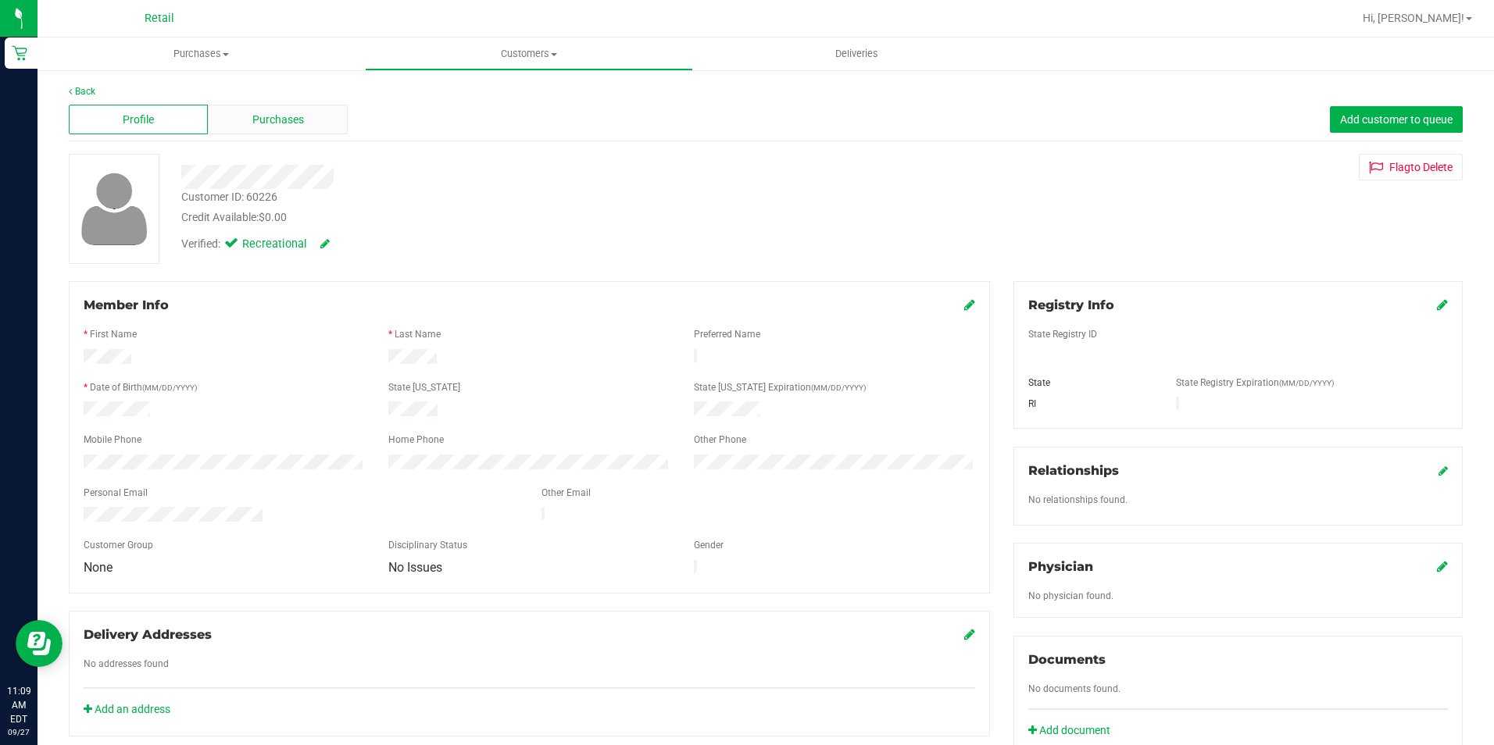
click at [283, 121] on span "Purchases" at bounding box center [278, 120] width 52 height 16
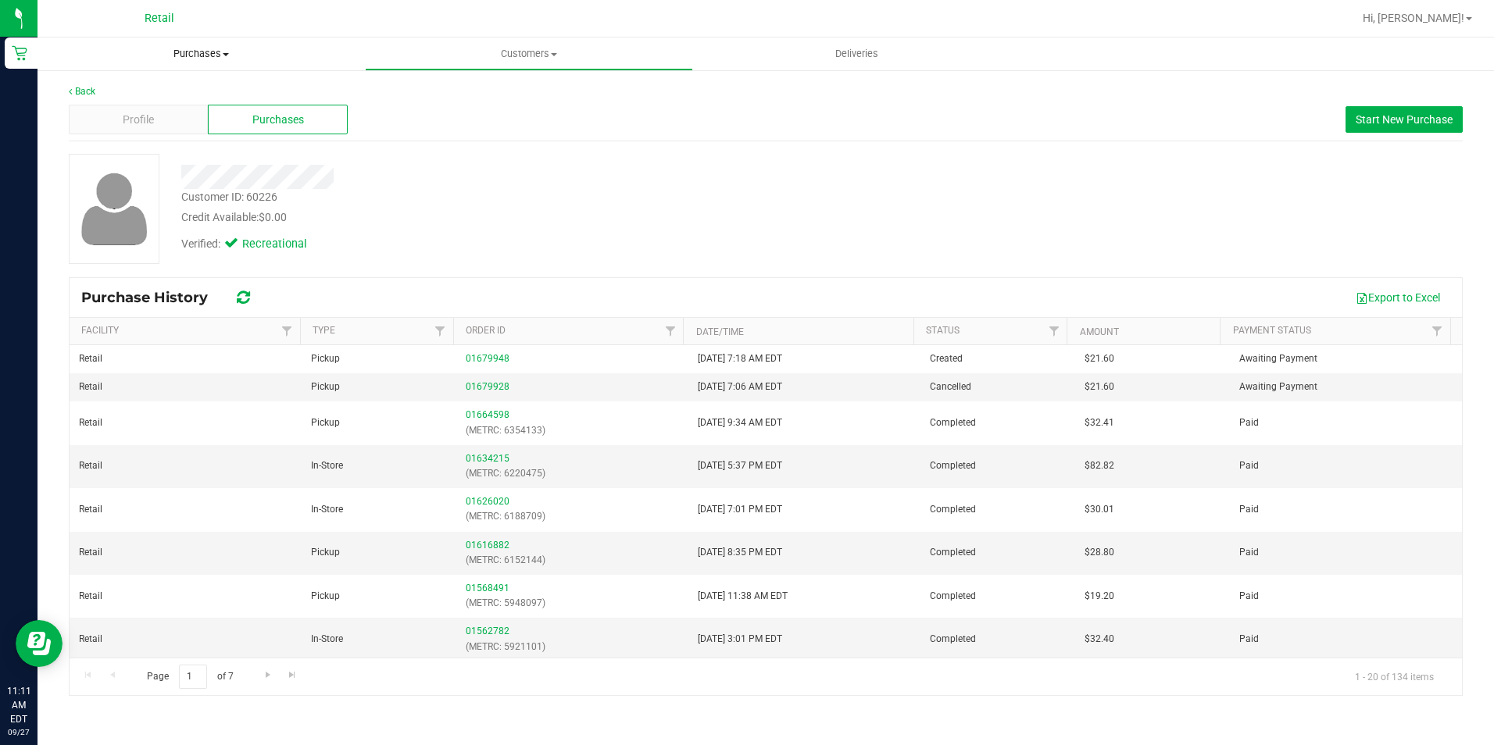
click at [198, 55] on span "Purchases" at bounding box center [201, 54] width 327 height 14
click at [122, 91] on span "Summary of purchases" at bounding box center [118, 94] width 160 height 13
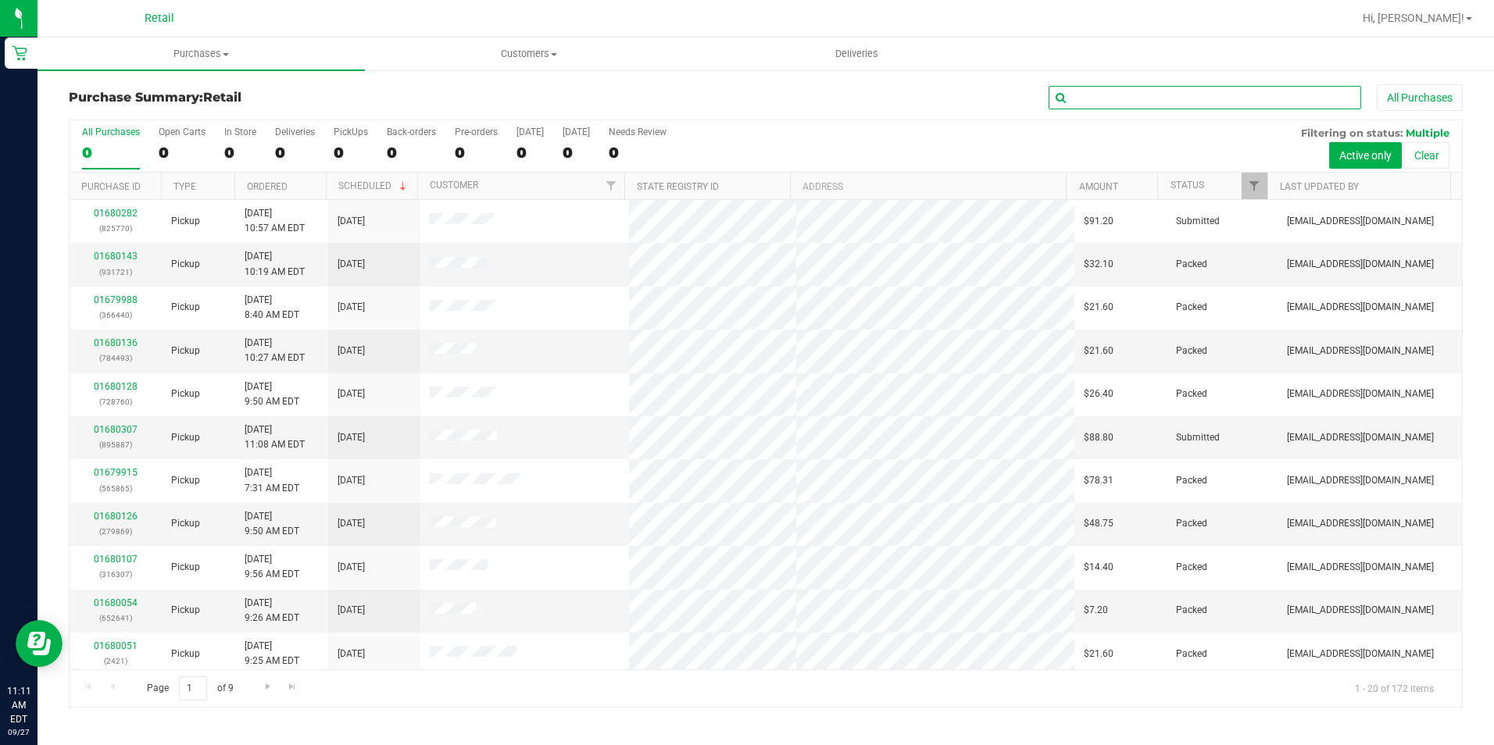
click at [1117, 104] on input "text" at bounding box center [1205, 97] width 313 height 23
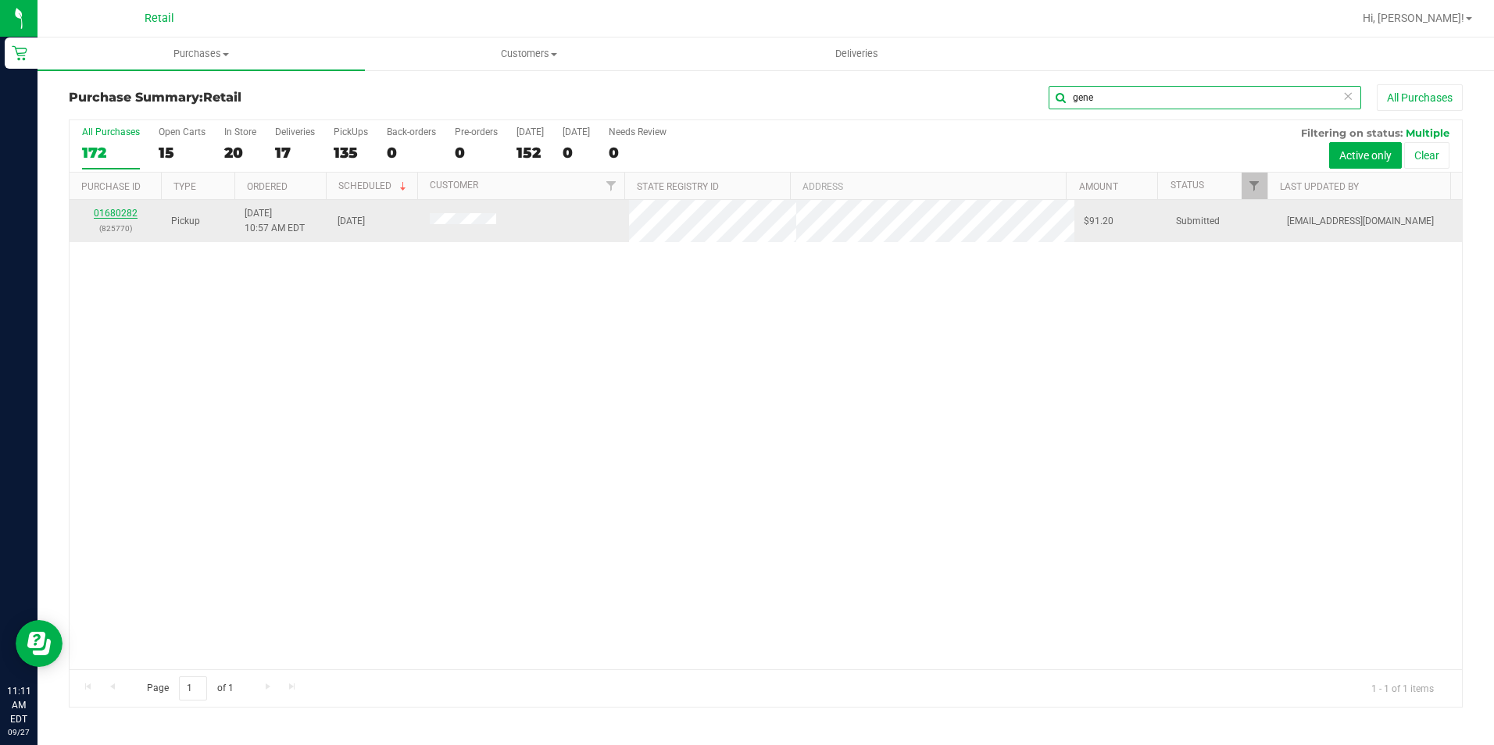
type input "gene"
click at [123, 215] on link "01680282" at bounding box center [116, 213] width 44 height 11
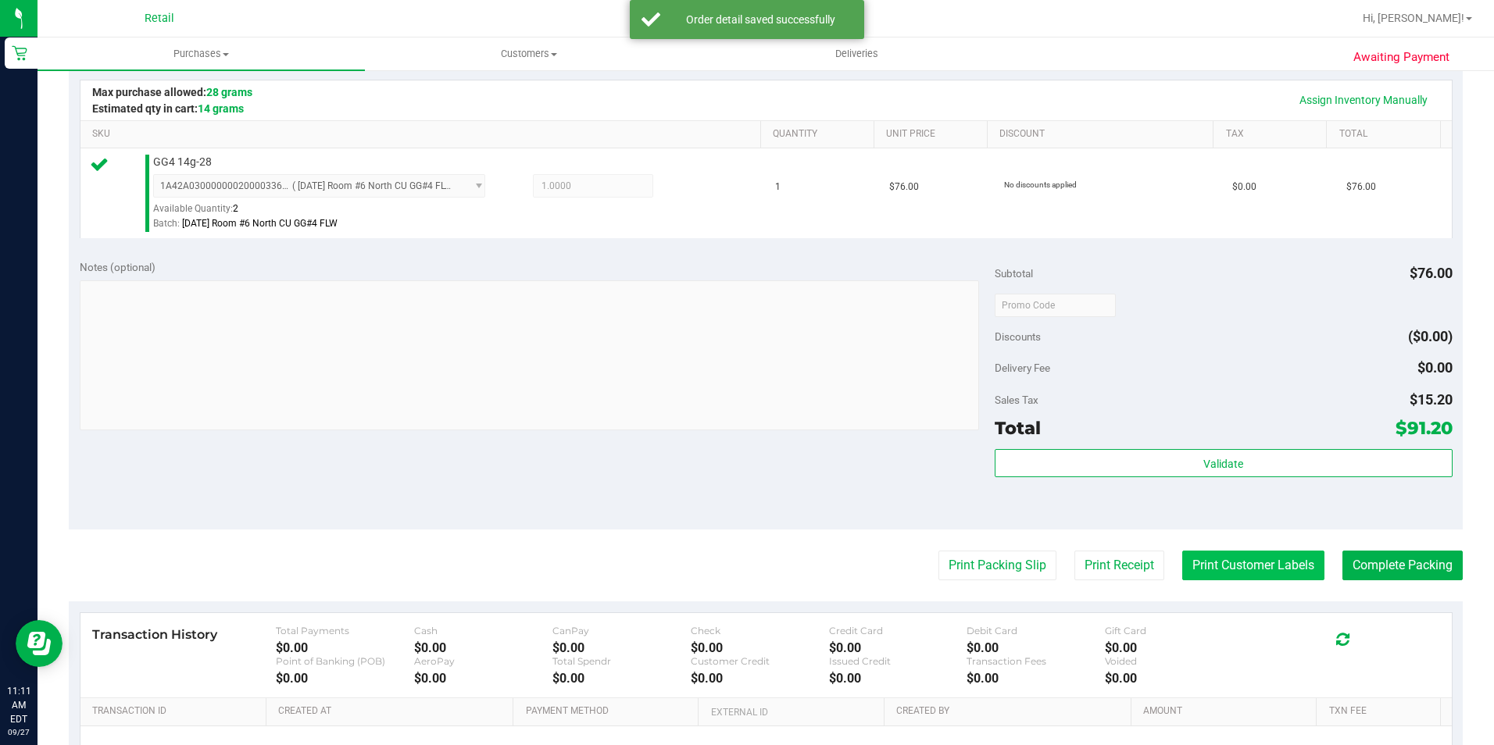
scroll to position [391, 0]
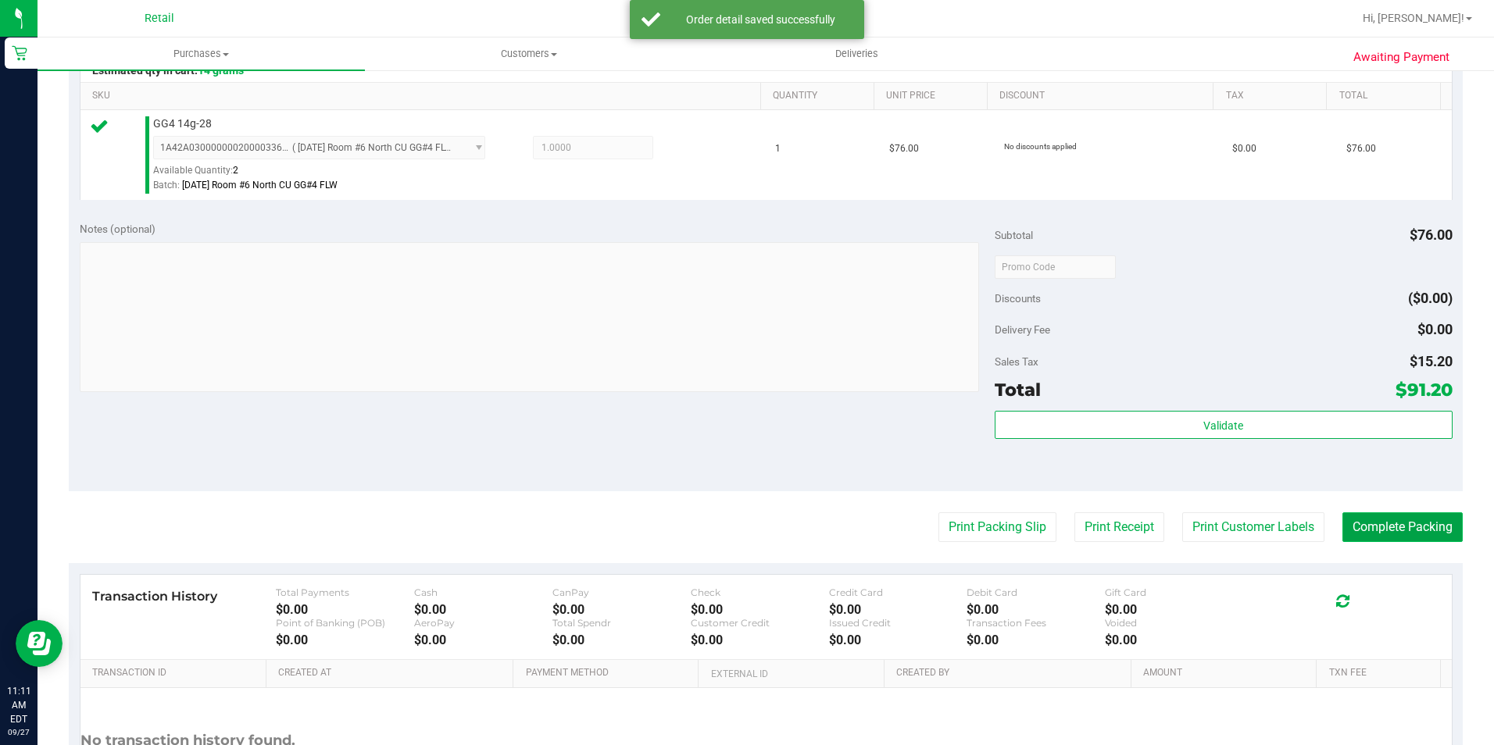
click at [1439, 532] on button "Complete Packing" at bounding box center [1402, 528] width 120 height 30
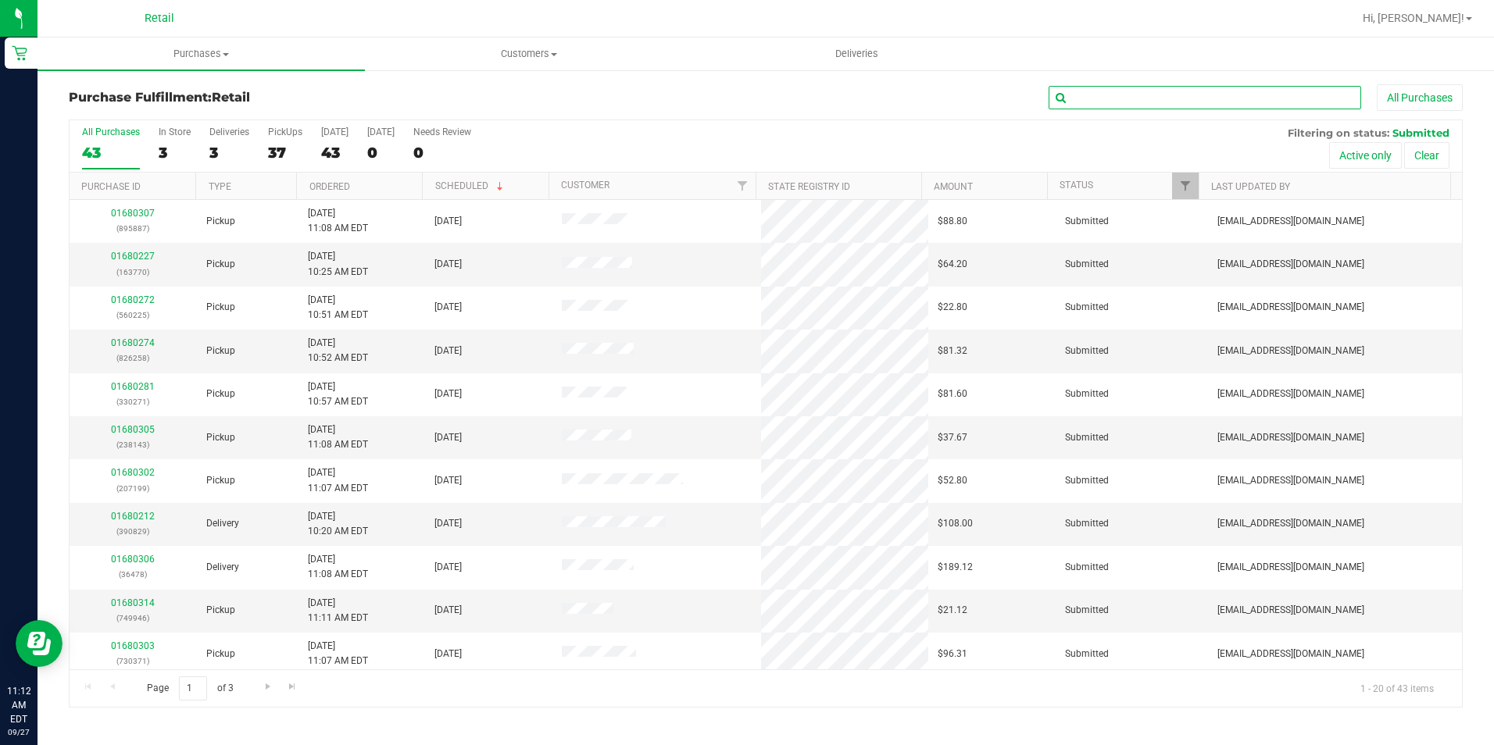
click at [1229, 103] on input "text" at bounding box center [1205, 97] width 313 height 23
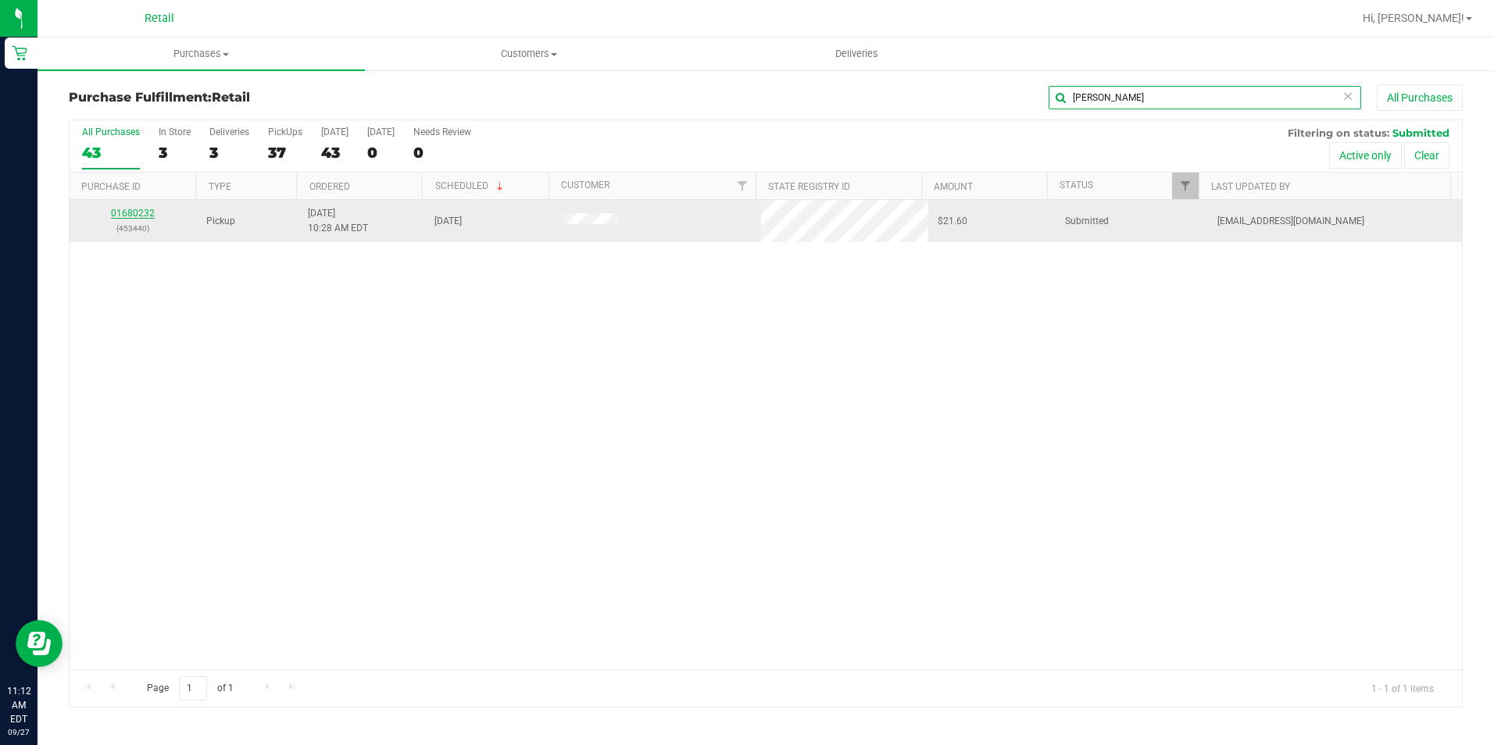
type input "hass"
click at [138, 213] on link "01680232" at bounding box center [133, 213] width 44 height 11
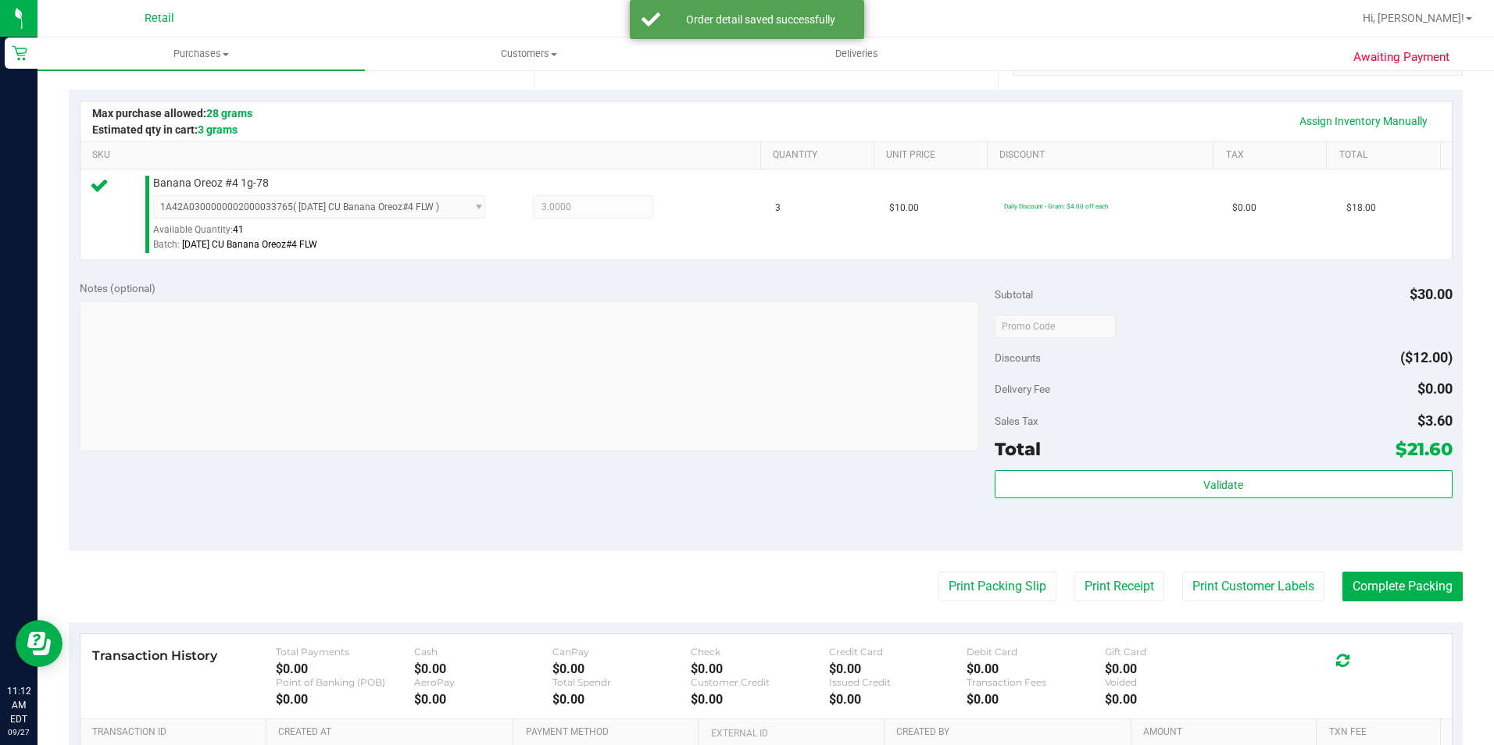
scroll to position [469, 0]
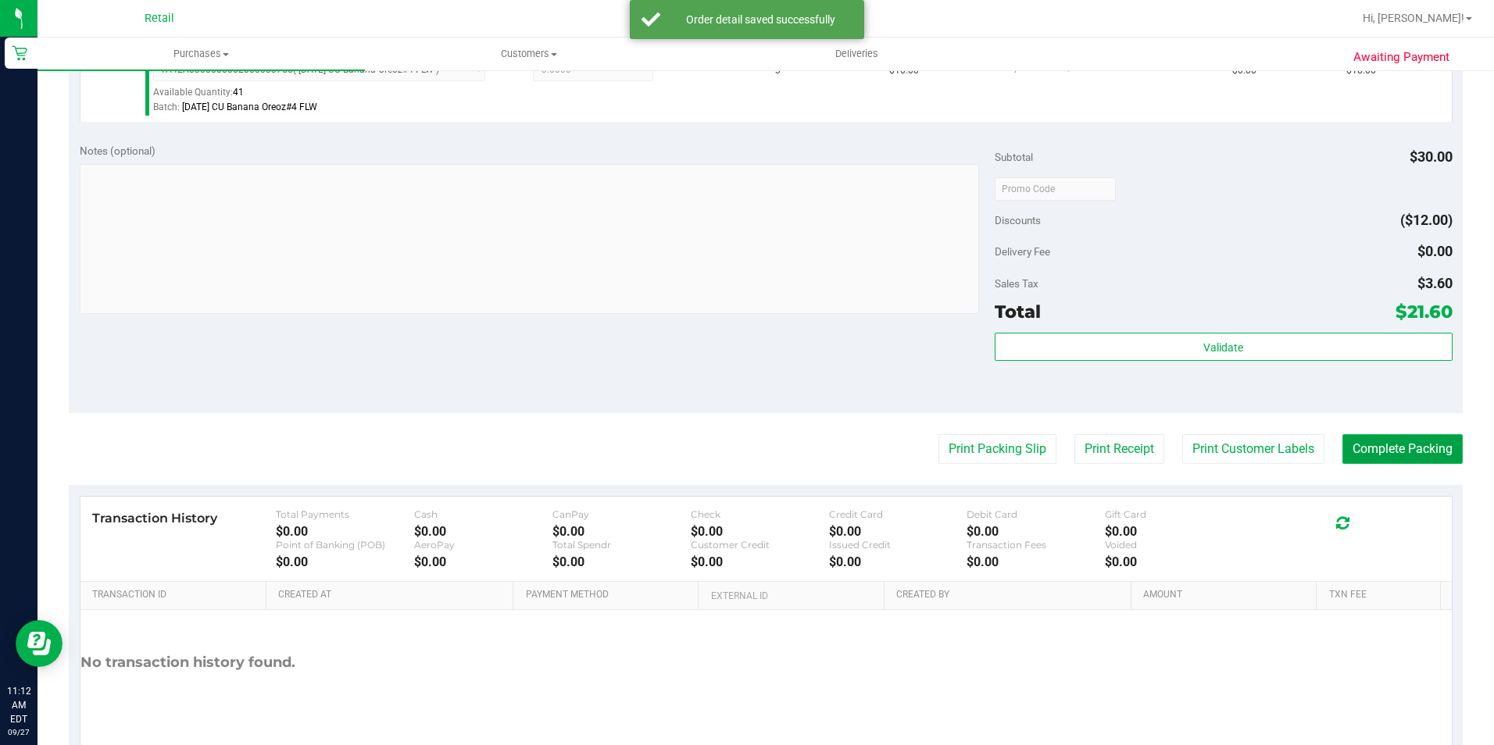
click at [1355, 452] on button "Complete Packing" at bounding box center [1402, 449] width 120 height 30
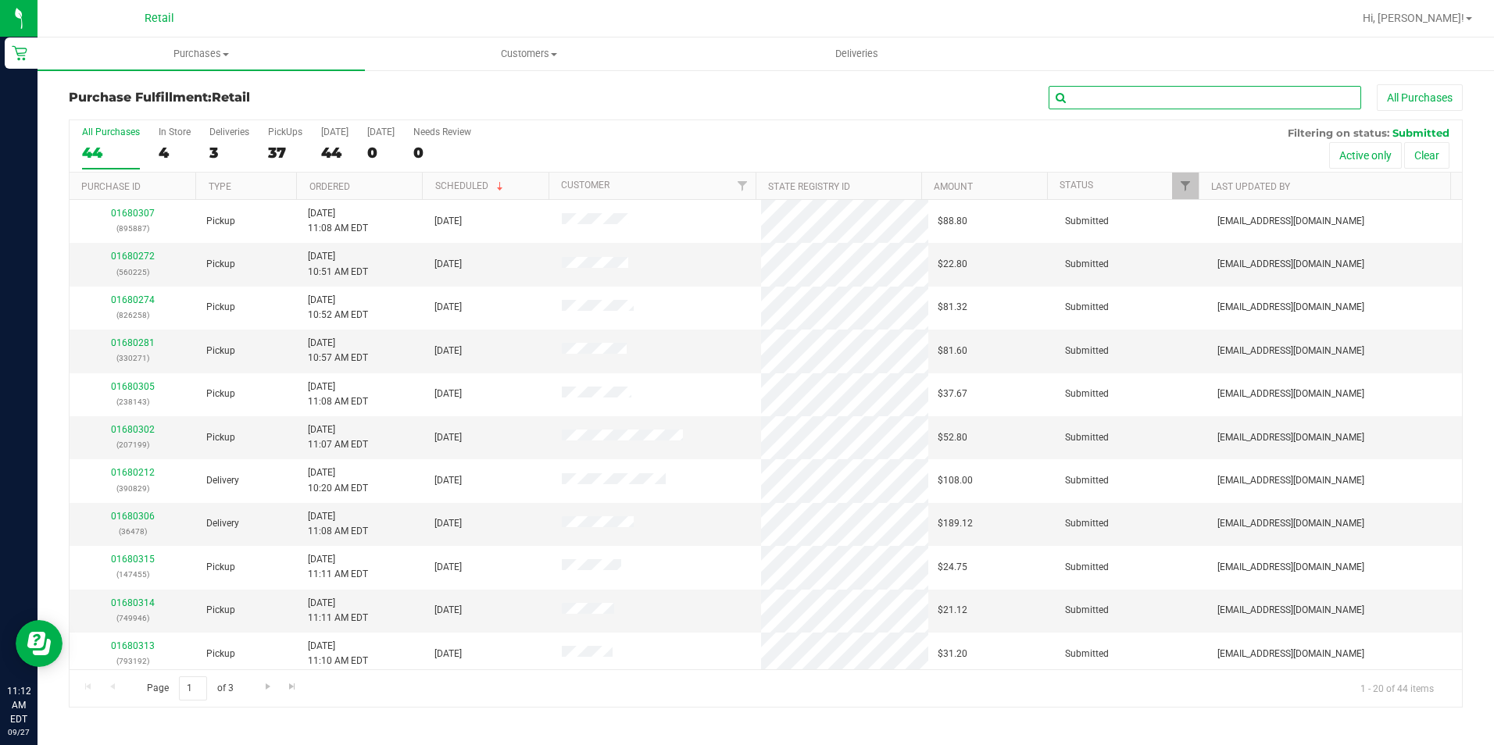
click at [1124, 99] on input "text" at bounding box center [1205, 97] width 313 height 23
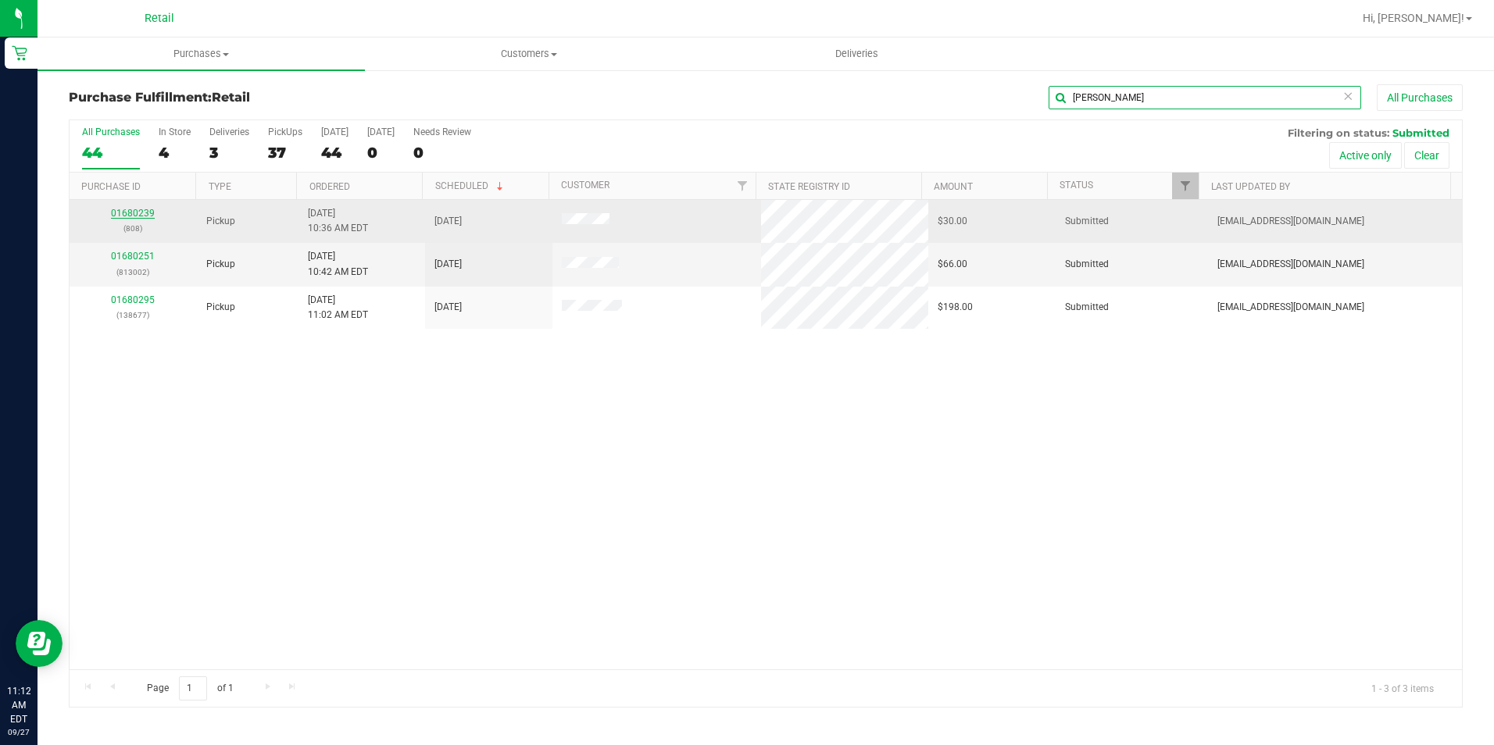
type input "brad"
click at [119, 211] on link "01680239" at bounding box center [133, 213] width 44 height 11
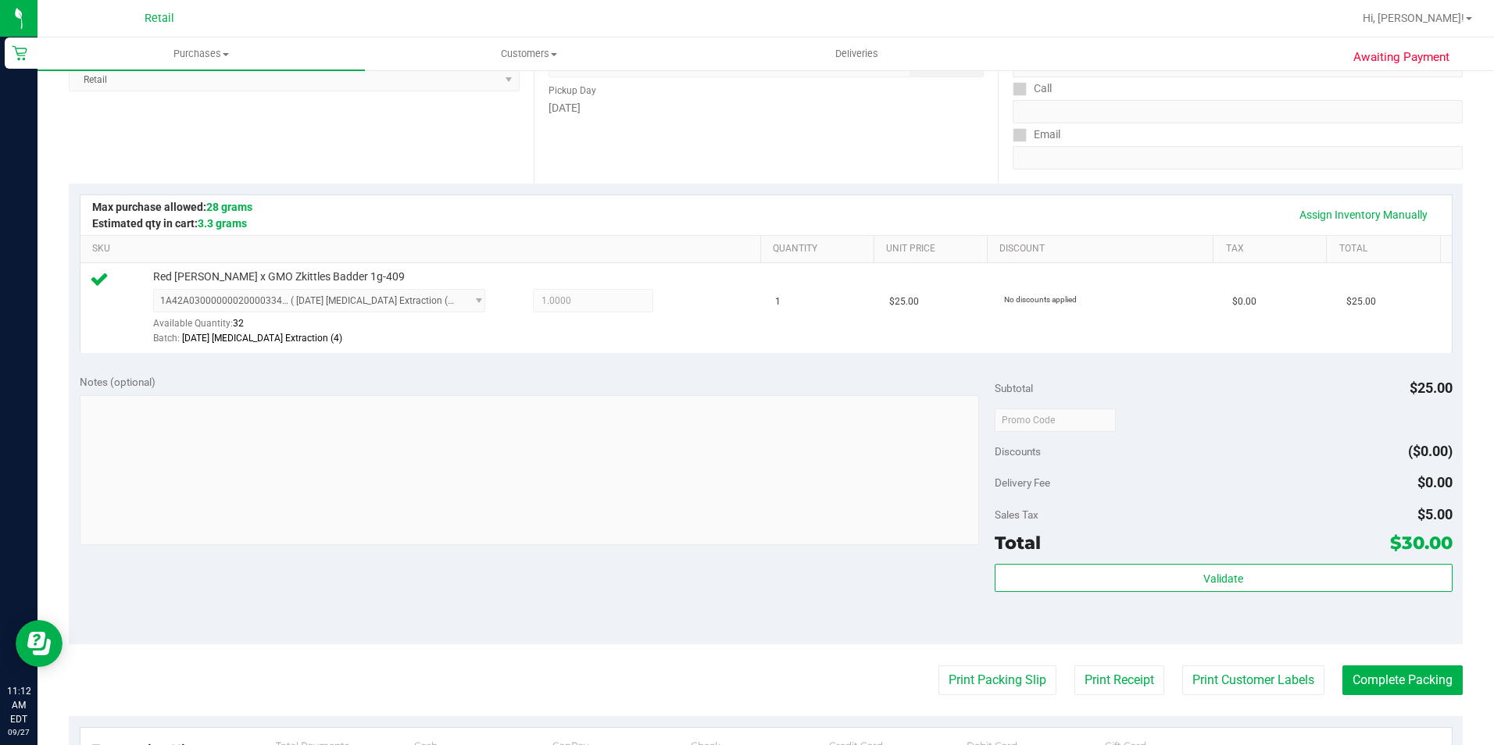
scroll to position [391, 0]
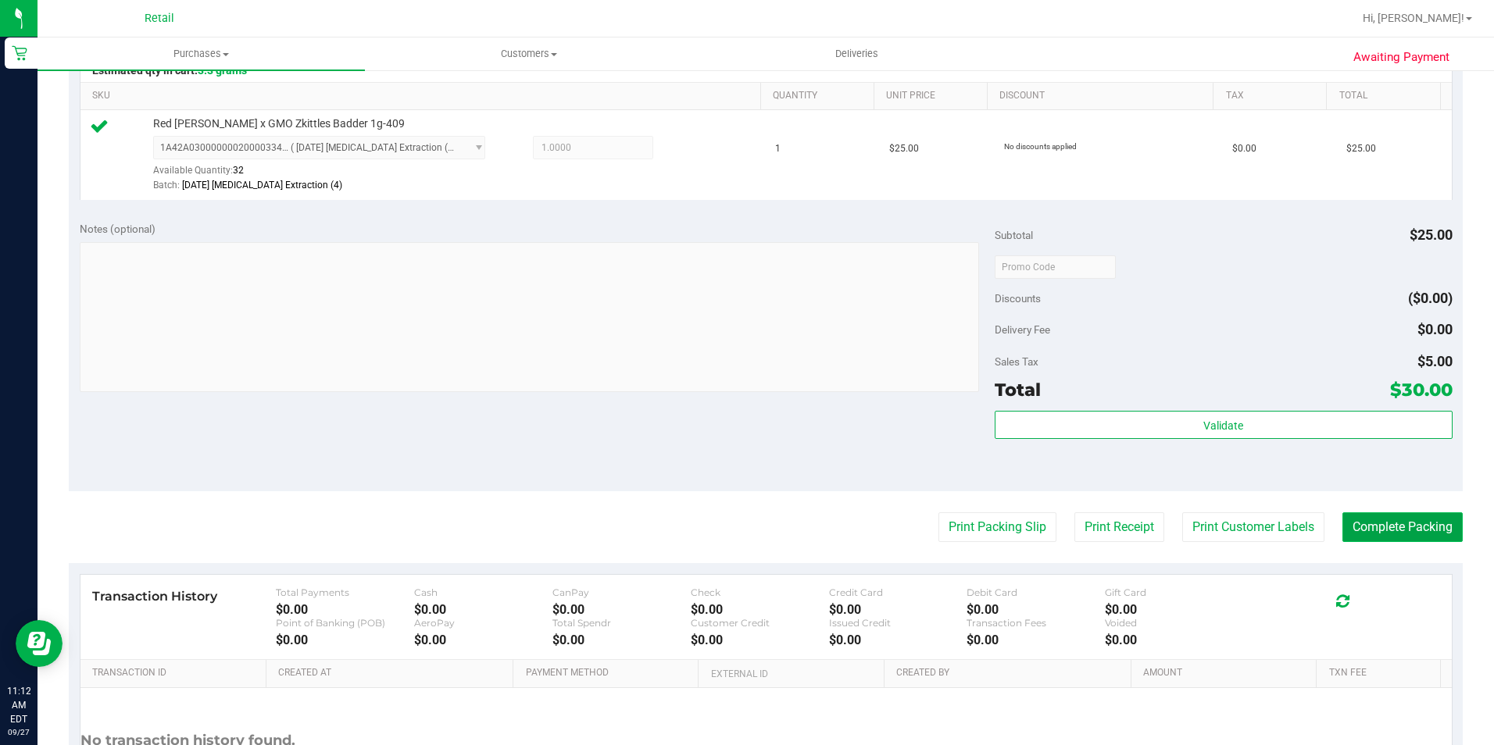
click at [1385, 520] on button "Complete Packing" at bounding box center [1402, 528] width 120 height 30
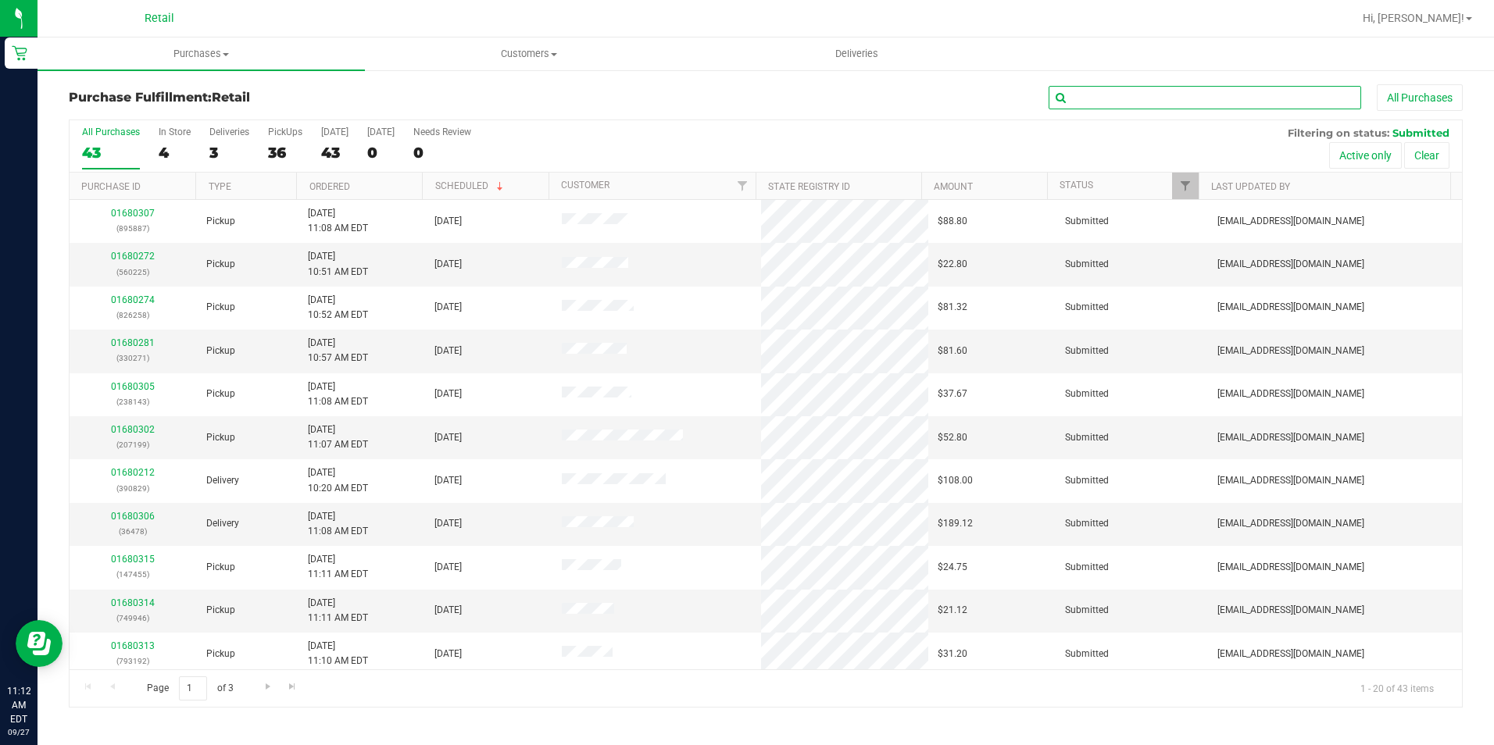
click at [1249, 98] on input "text" at bounding box center [1205, 97] width 313 height 23
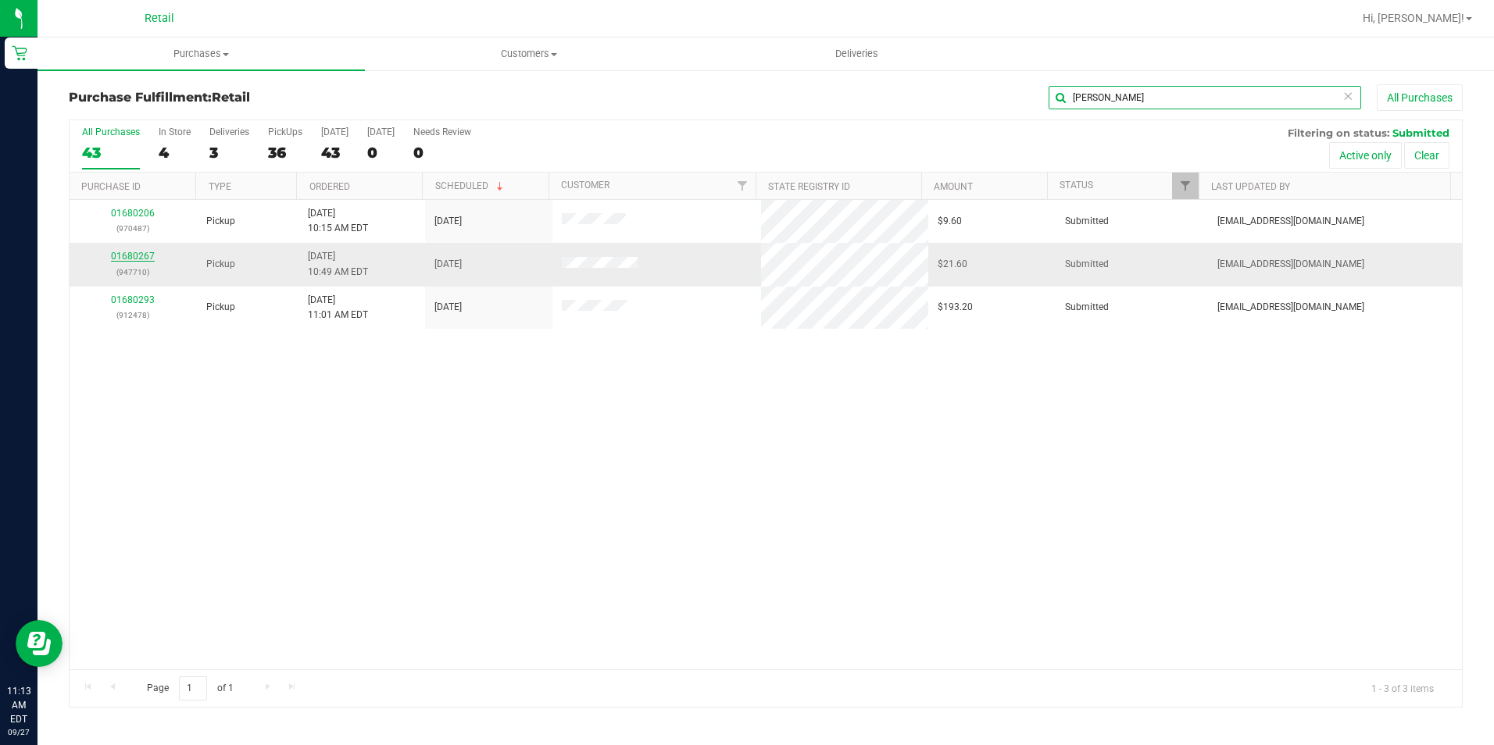
type input "michael"
click at [145, 261] on link "01680267" at bounding box center [133, 256] width 44 height 11
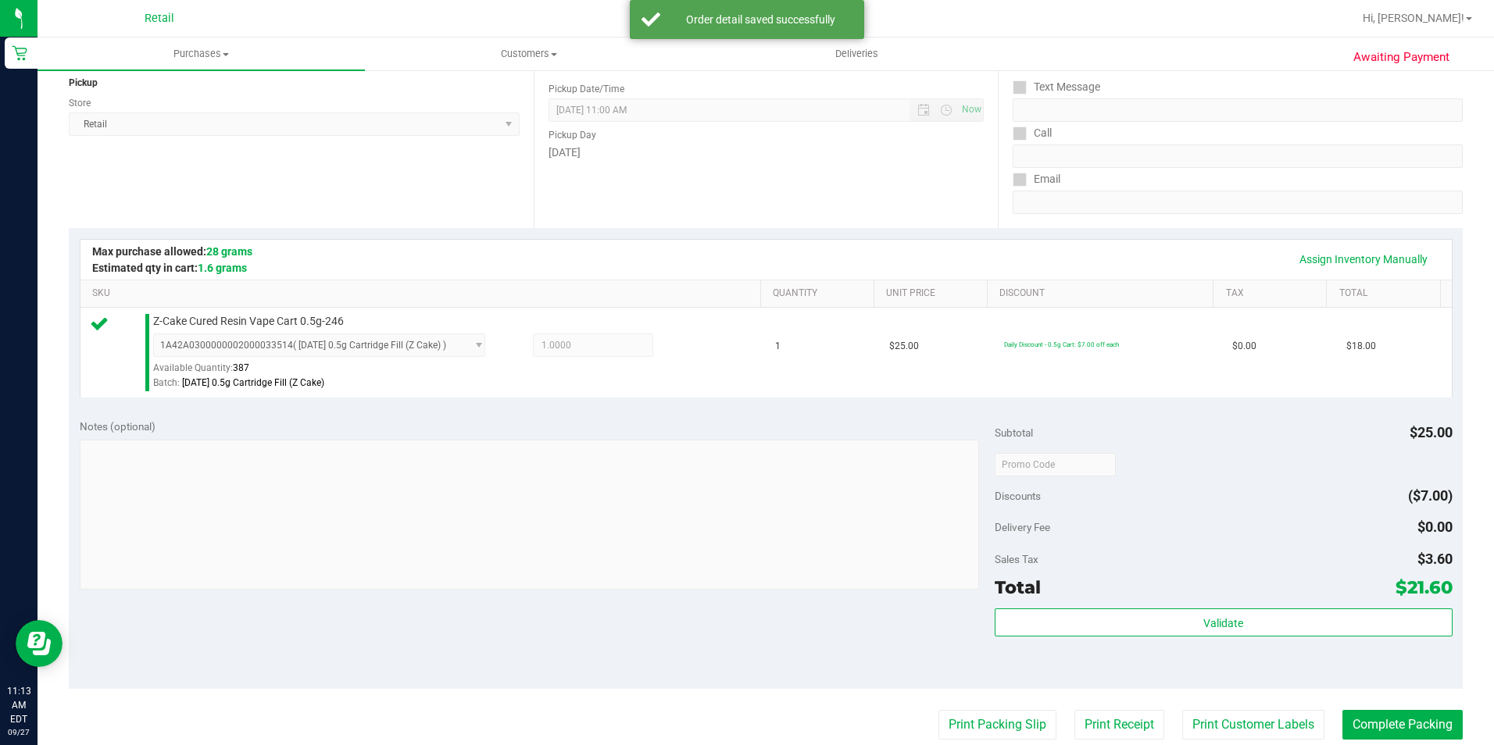
scroll to position [391, 0]
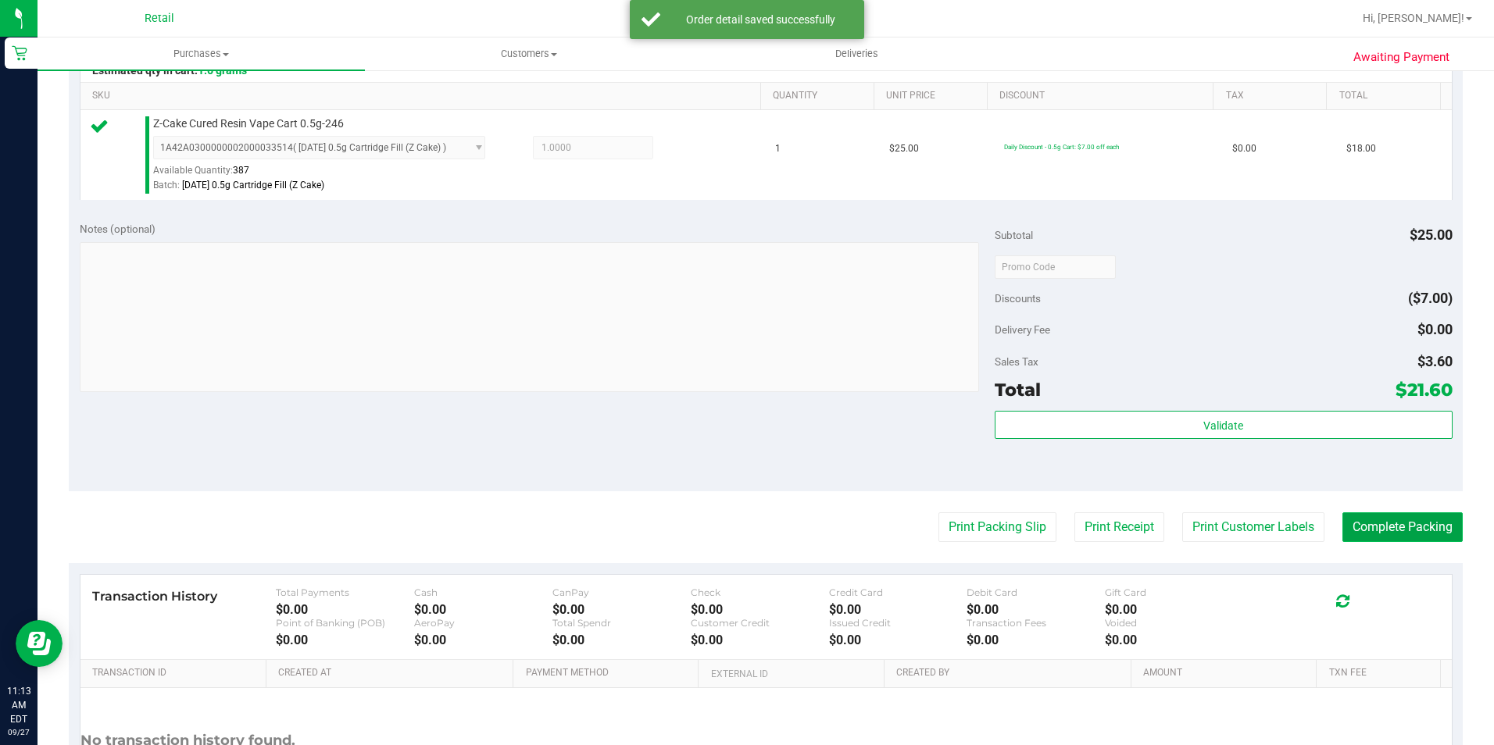
click at [1380, 520] on button "Complete Packing" at bounding box center [1402, 528] width 120 height 30
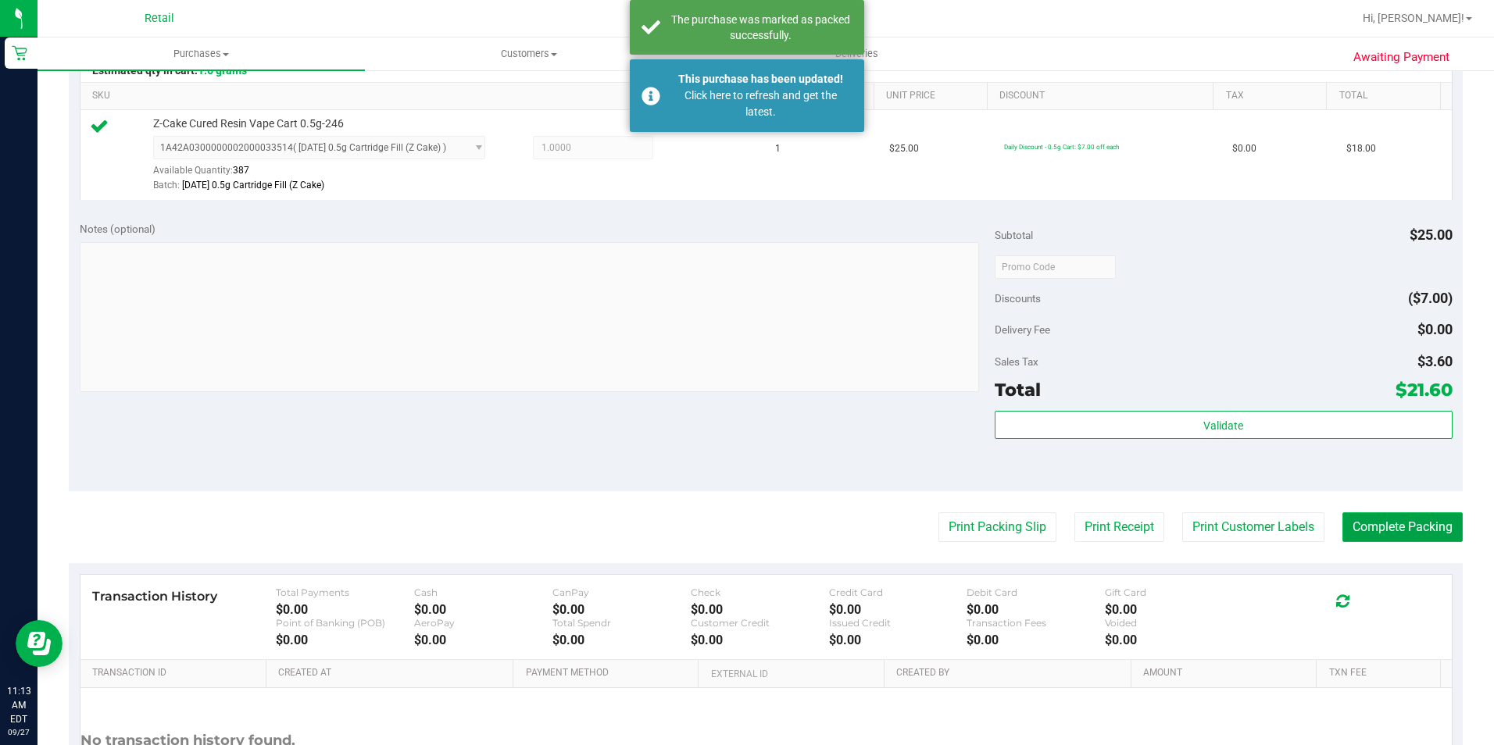
click at [1387, 523] on button "Complete Packing" at bounding box center [1402, 528] width 120 height 30
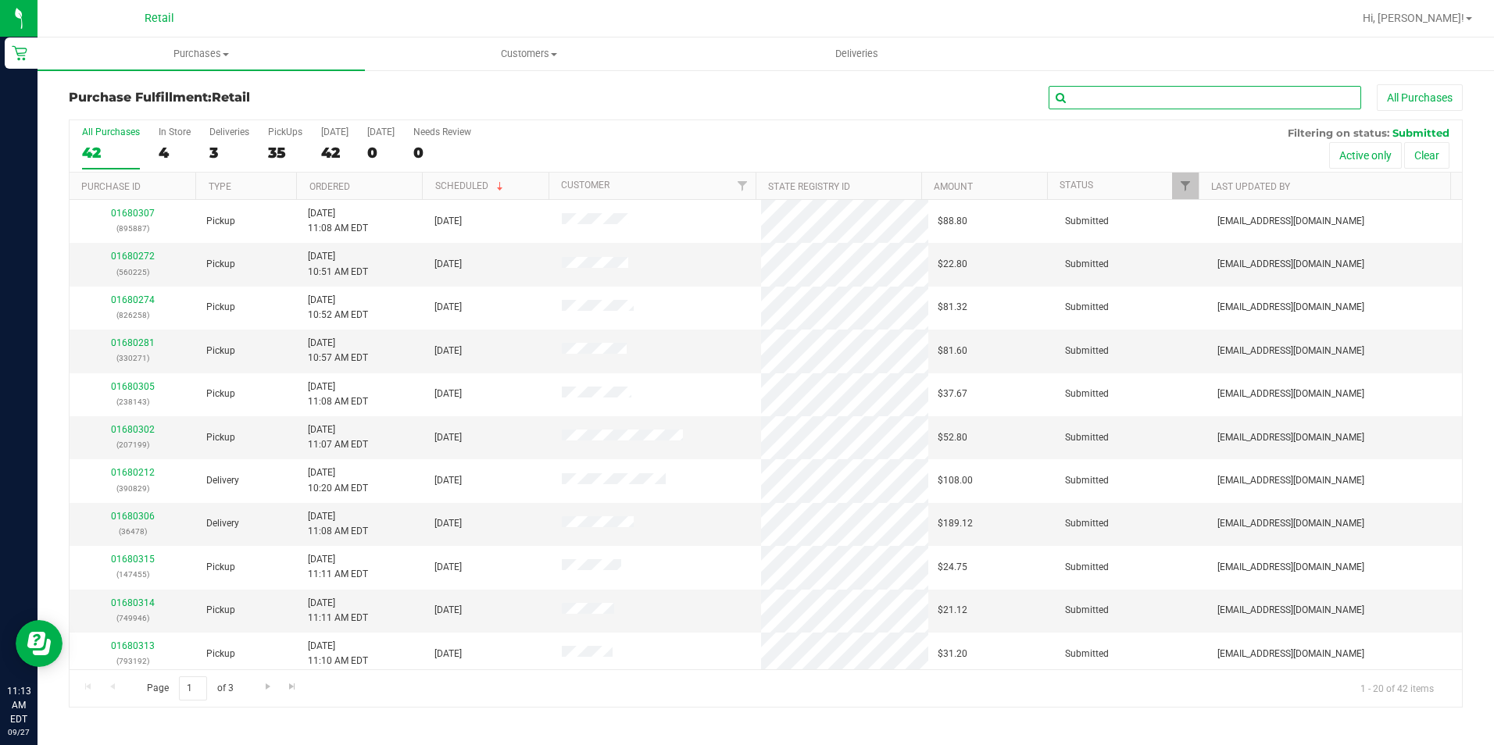
click at [1114, 93] on input "text" at bounding box center [1205, 97] width 313 height 23
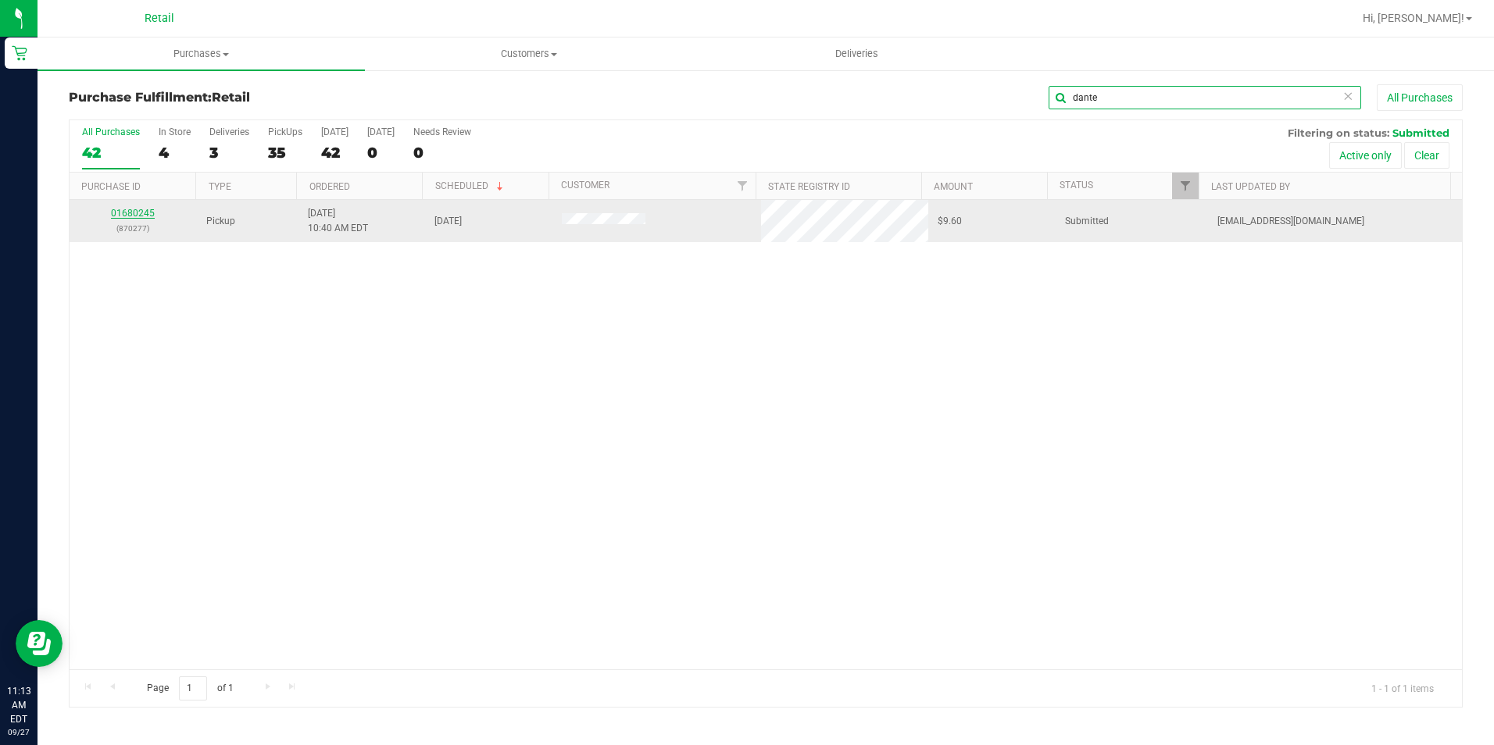
type input "dante"
click at [133, 211] on link "01680245" at bounding box center [133, 213] width 44 height 11
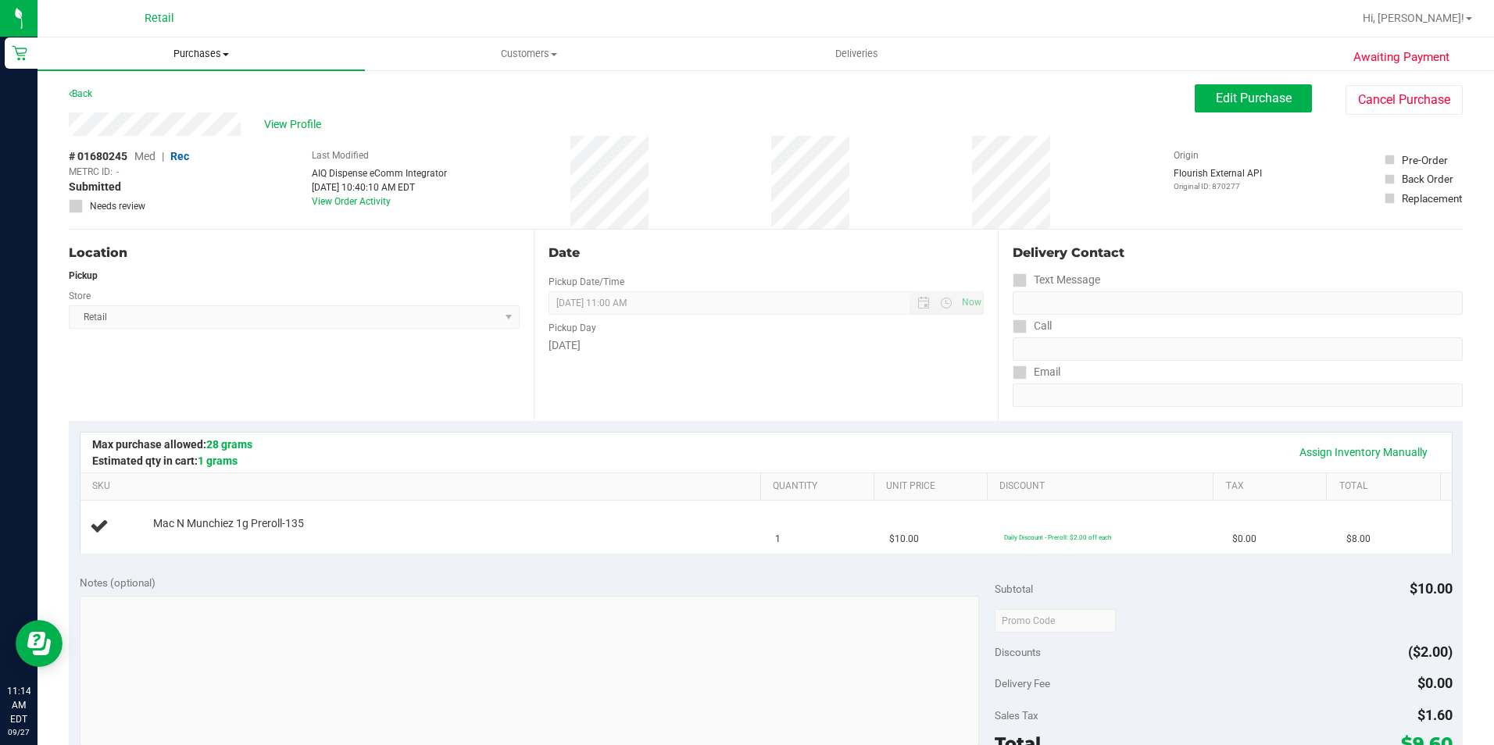
click at [205, 48] on span "Purchases" at bounding box center [201, 54] width 327 height 14
click at [117, 121] on li "Fulfillment" at bounding box center [201, 113] width 327 height 19
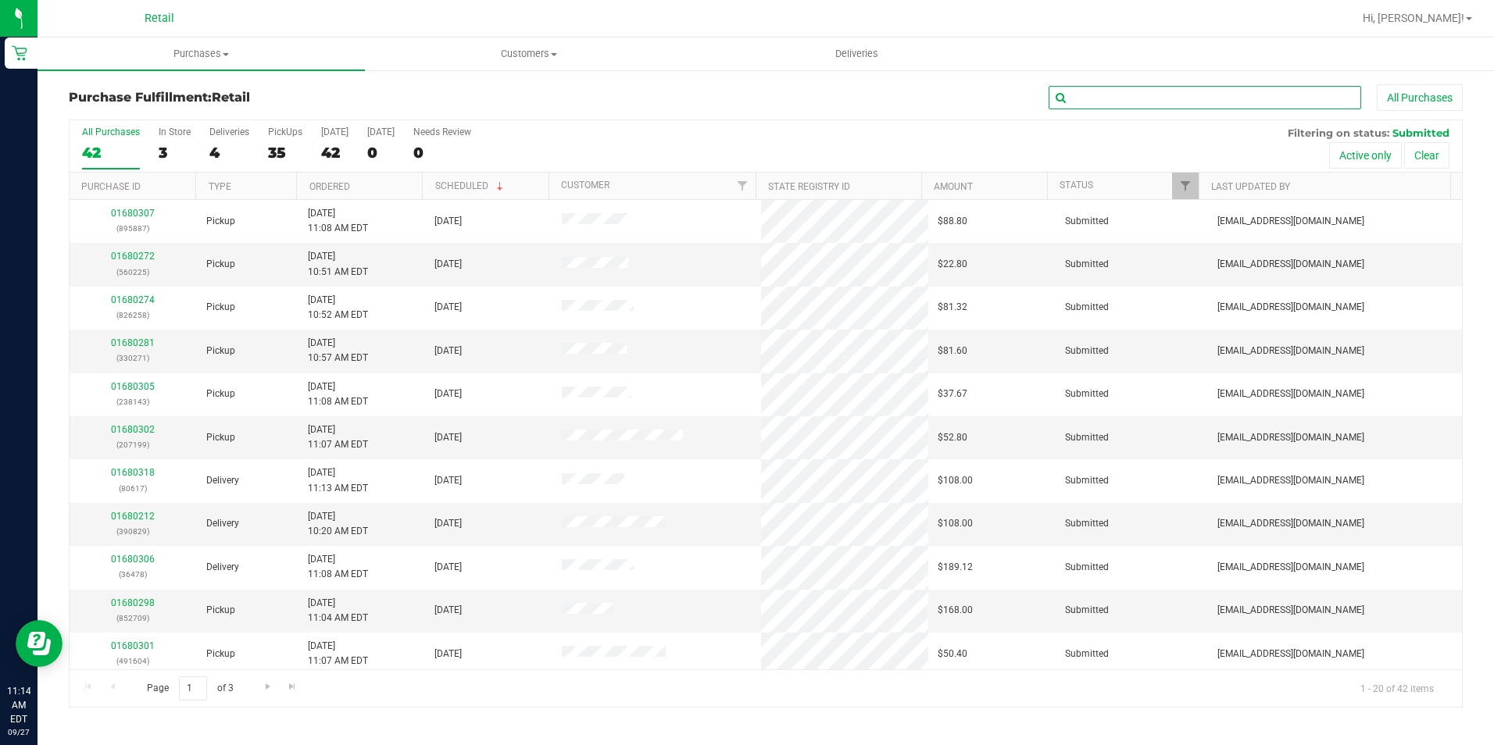
click at [1159, 95] on input "text" at bounding box center [1205, 97] width 313 height 23
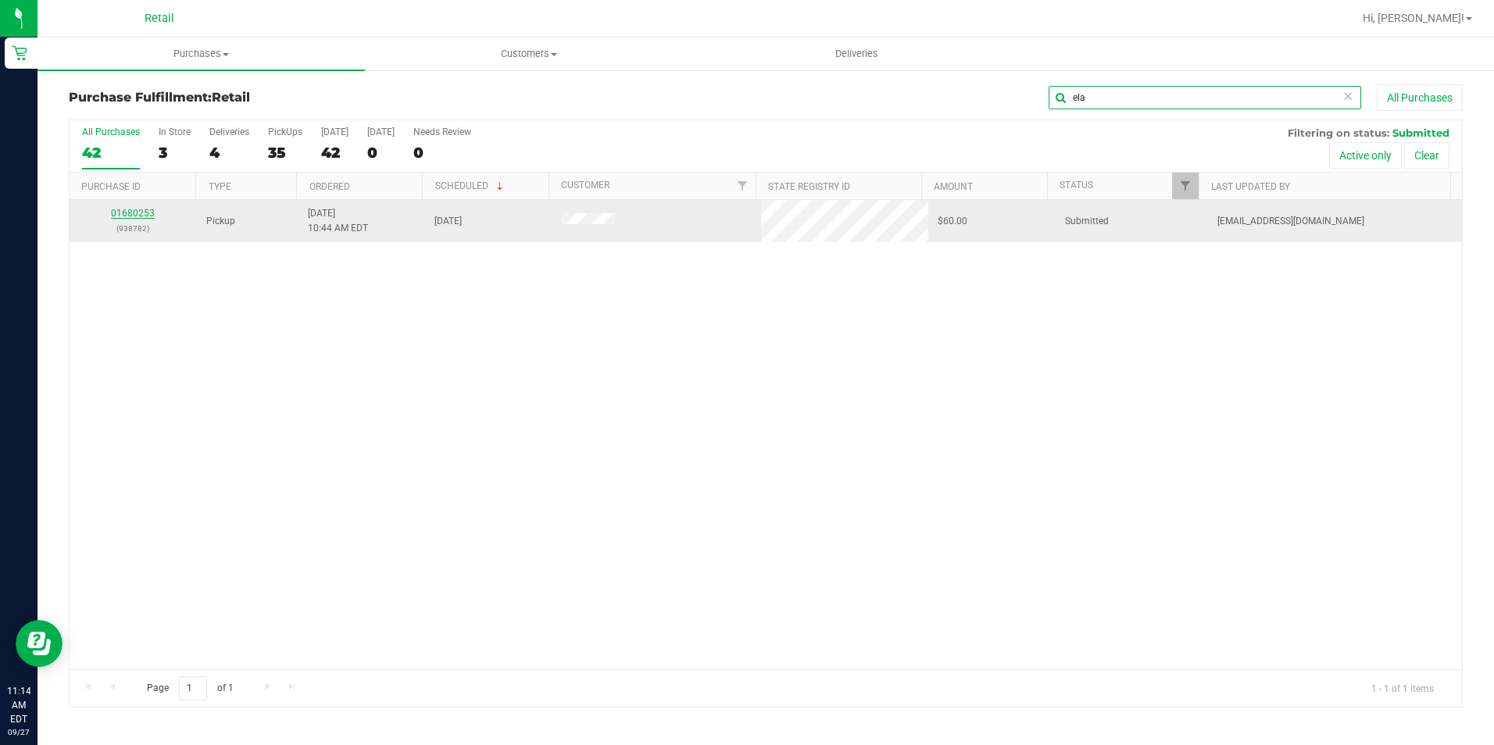
type input "ela"
click at [123, 216] on link "01680253" at bounding box center [133, 213] width 44 height 11
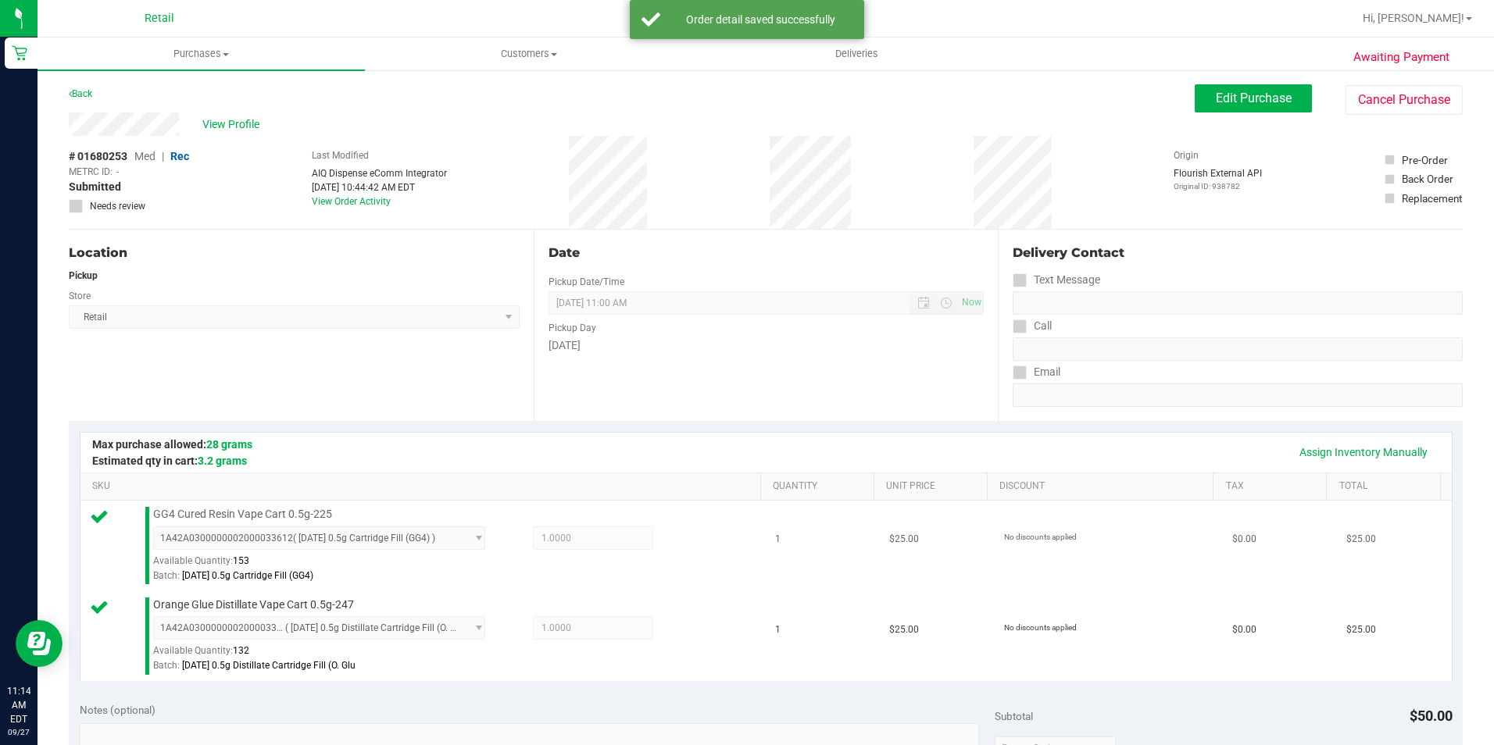
scroll to position [623, 0]
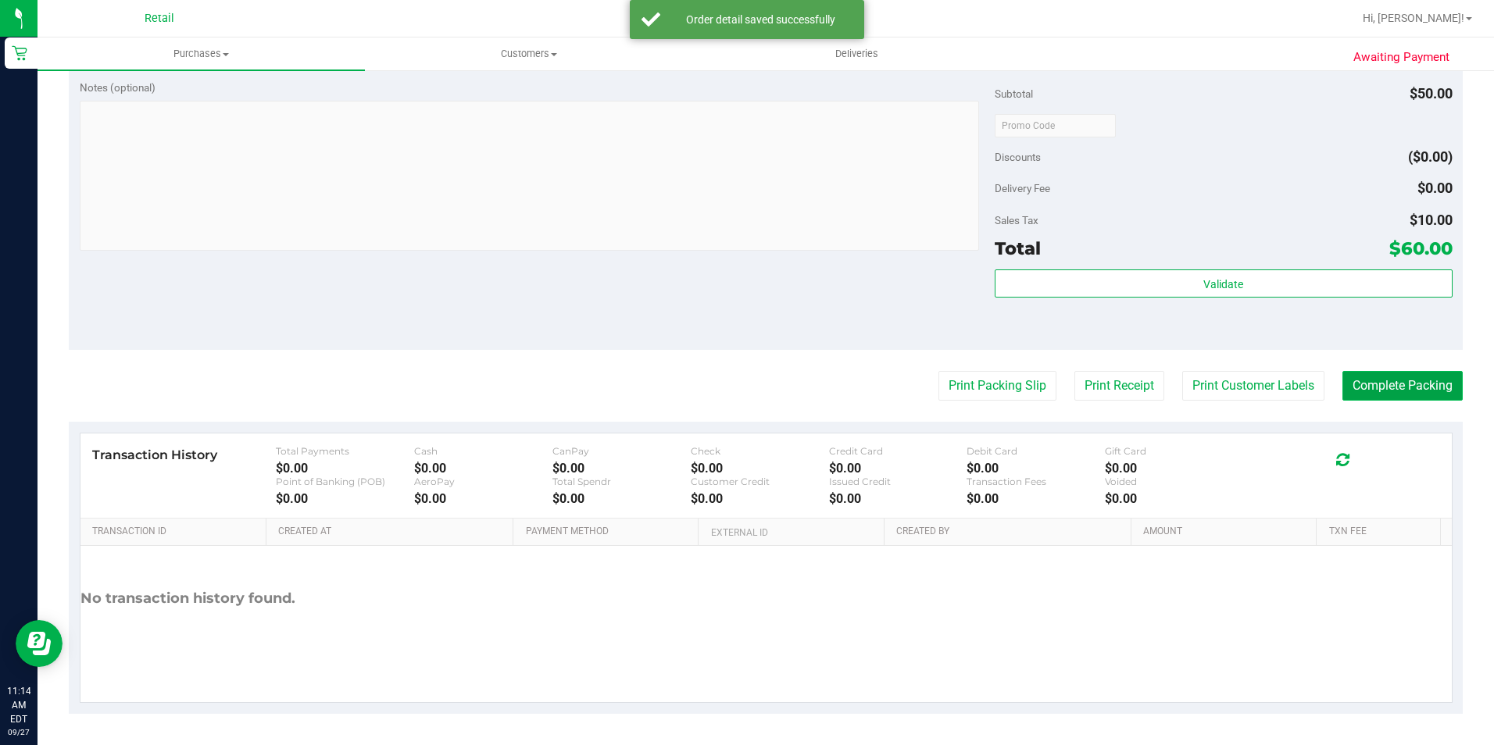
click at [1411, 392] on button "Complete Packing" at bounding box center [1402, 386] width 120 height 30
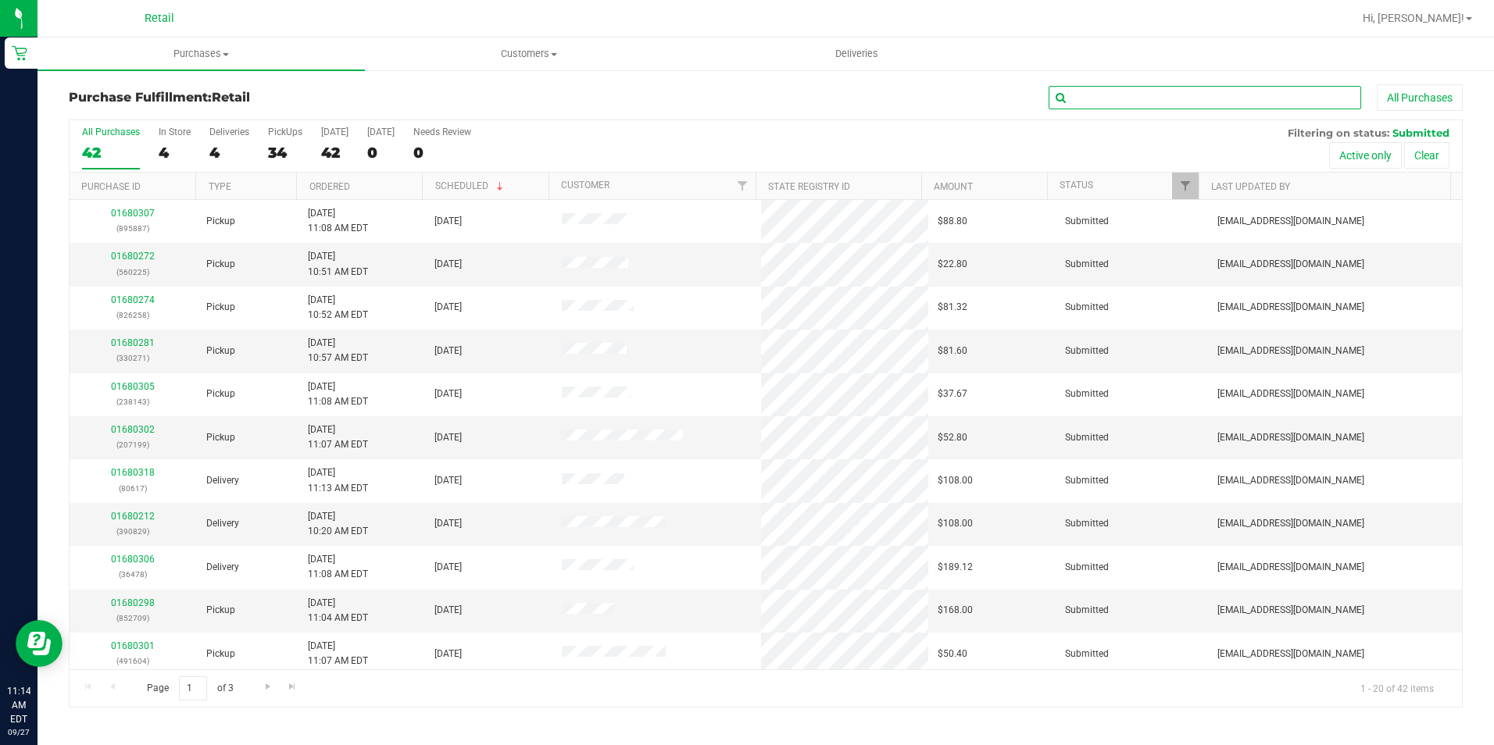
click at [1081, 108] on input "text" at bounding box center [1205, 97] width 313 height 23
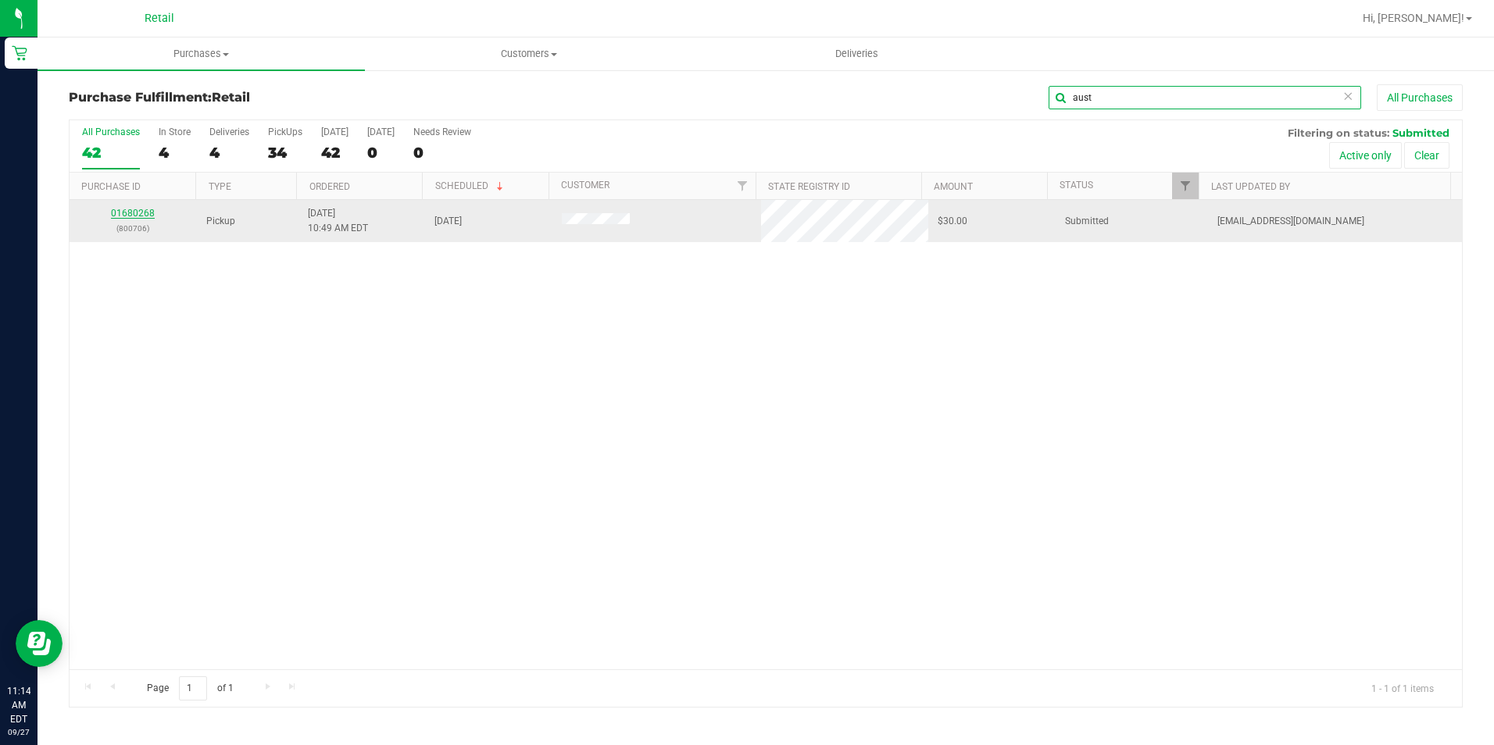
type input "aust"
click at [146, 213] on link "01680268" at bounding box center [133, 213] width 44 height 11
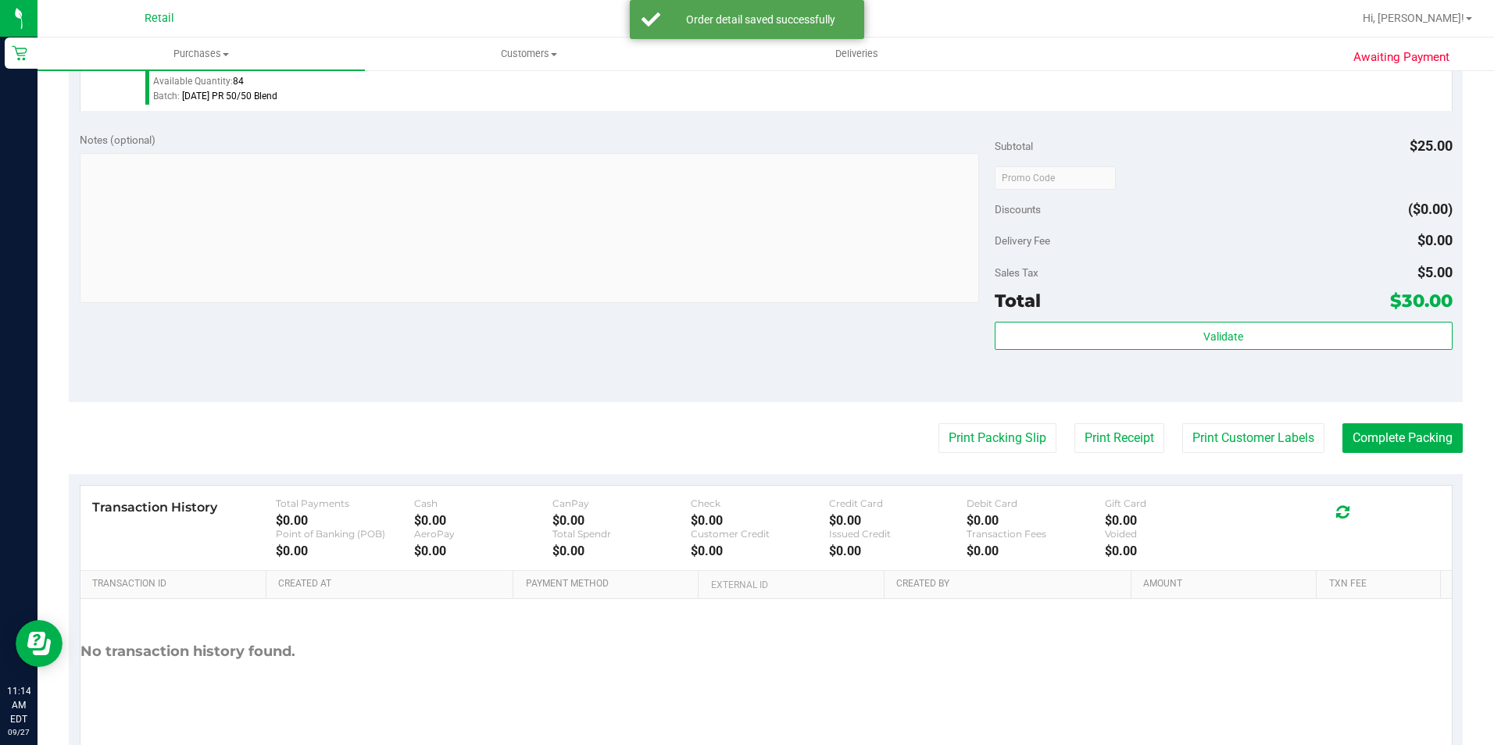
scroll to position [532, 0]
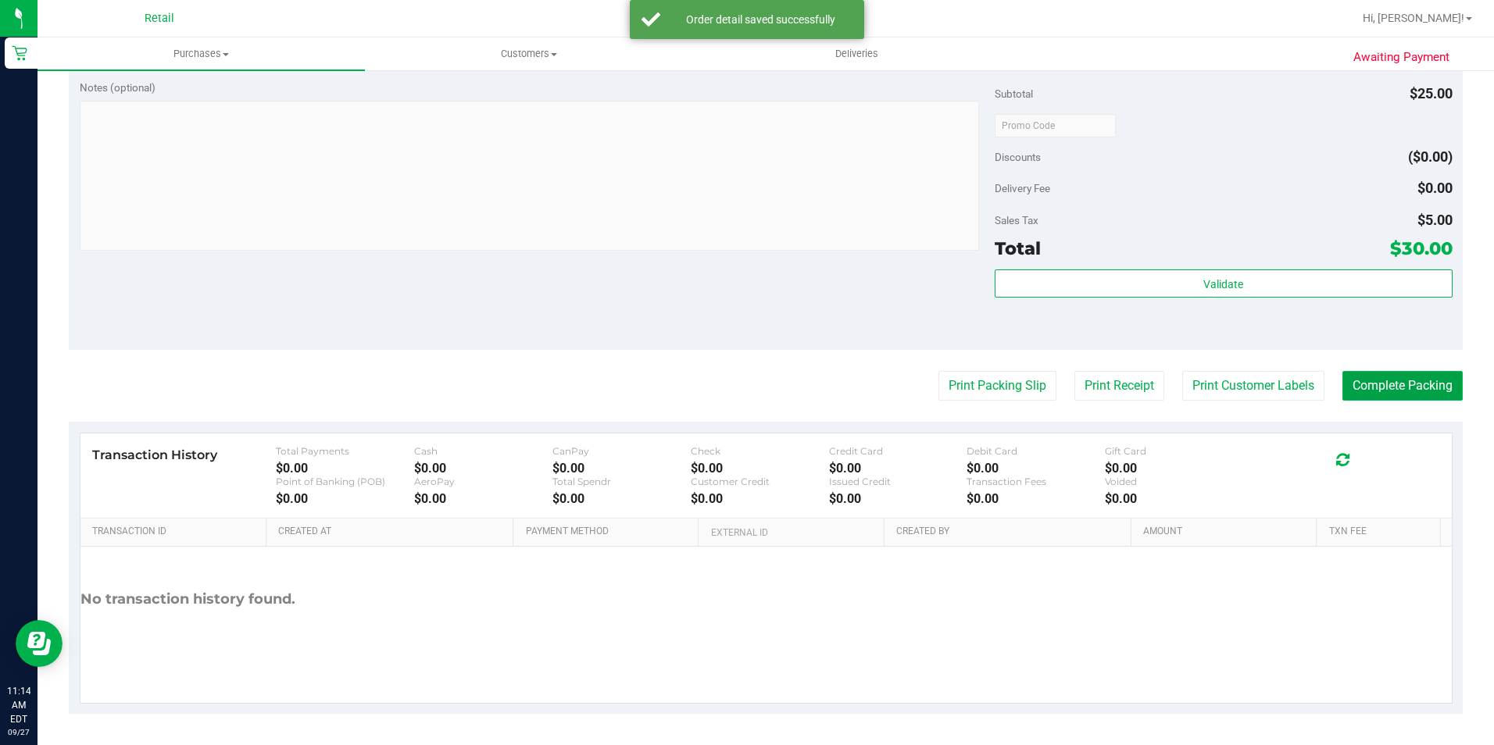
click at [1384, 381] on button "Complete Packing" at bounding box center [1402, 386] width 120 height 30
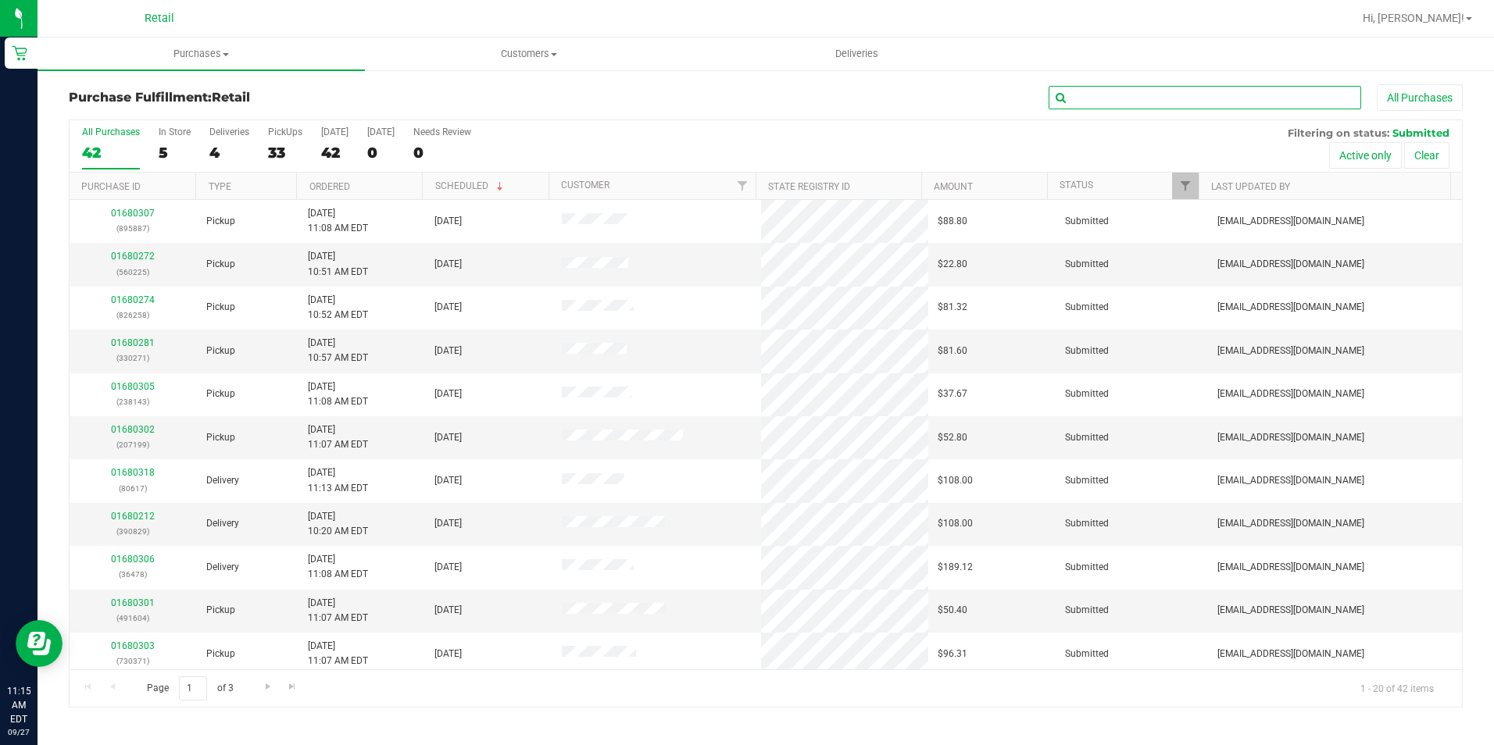
click at [1109, 100] on input "text" at bounding box center [1205, 97] width 313 height 23
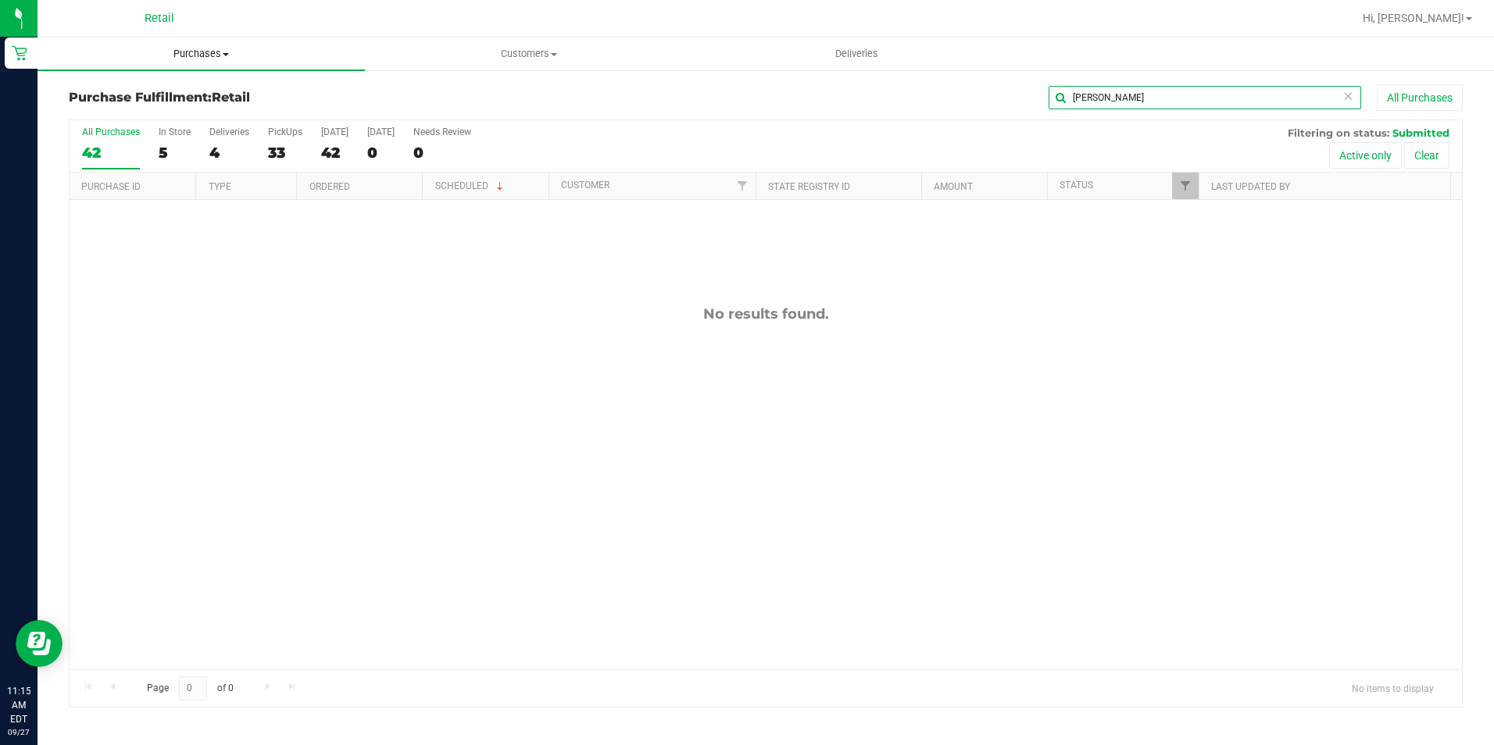
type input "domingo"
click at [193, 45] on uib-tab-heading "Purchases Summary of purchases Fulfillment All purchases" at bounding box center [201, 54] width 327 height 33
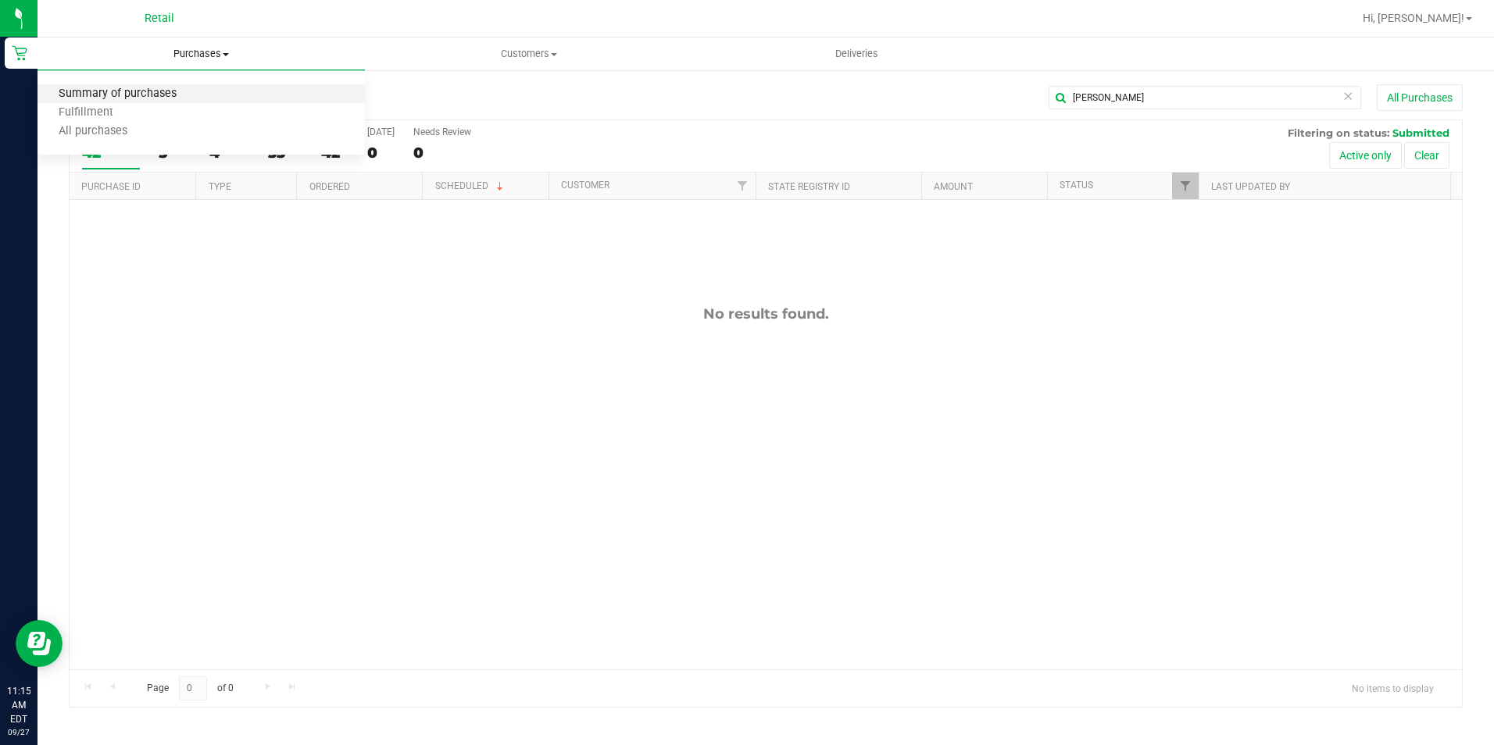
click at [146, 94] on span "Summary of purchases" at bounding box center [118, 94] width 160 height 13
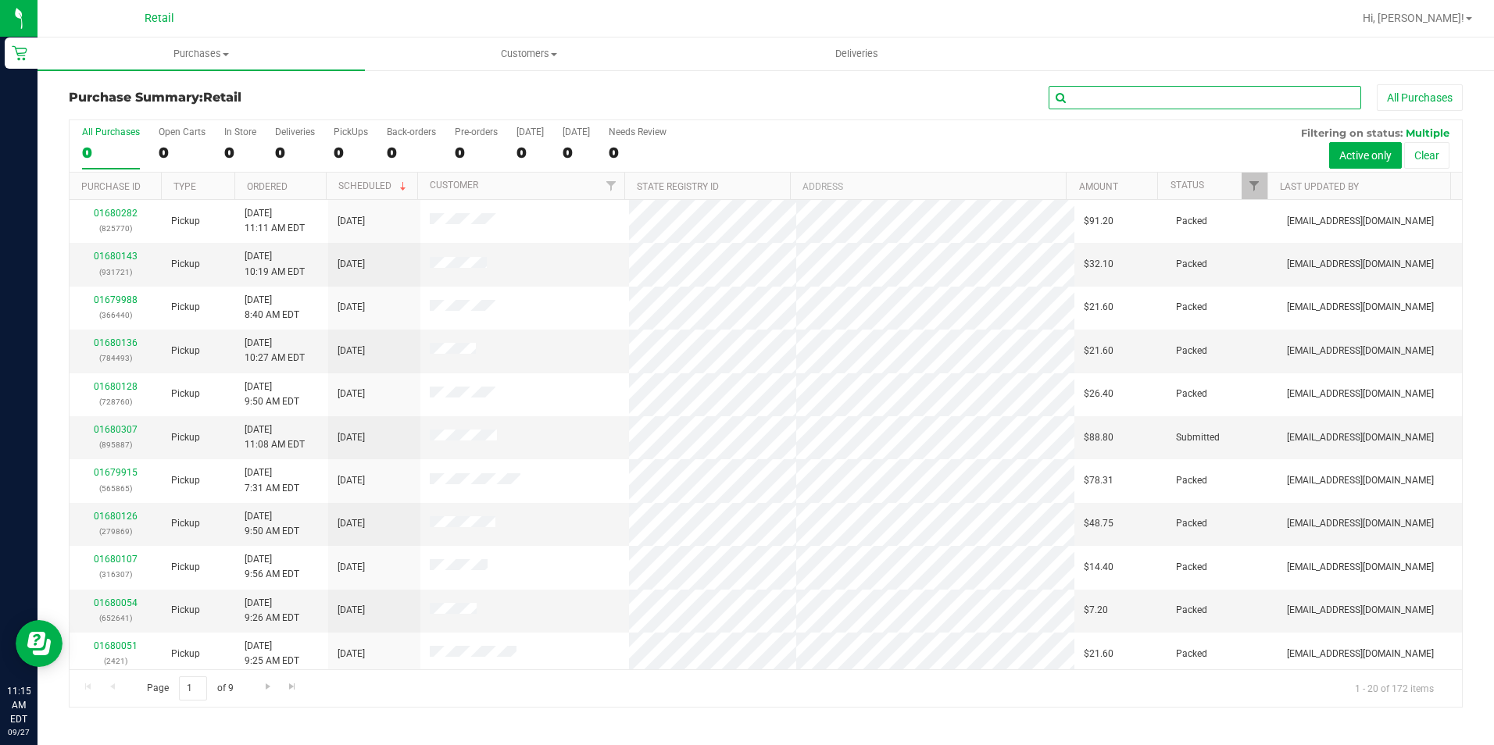
click at [1139, 98] on input "text" at bounding box center [1205, 97] width 313 height 23
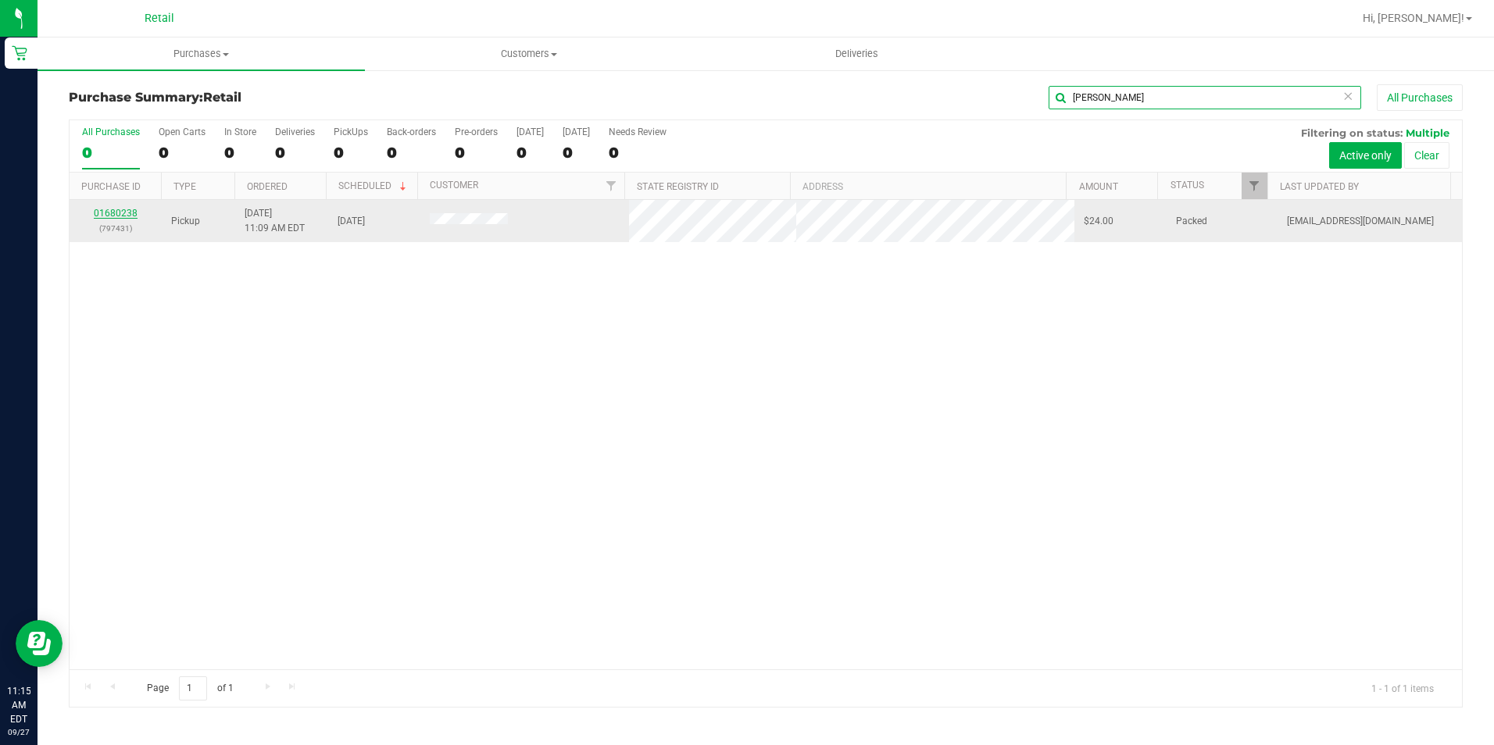
type input "domingo"
click at [130, 213] on link "01680238" at bounding box center [116, 213] width 44 height 11
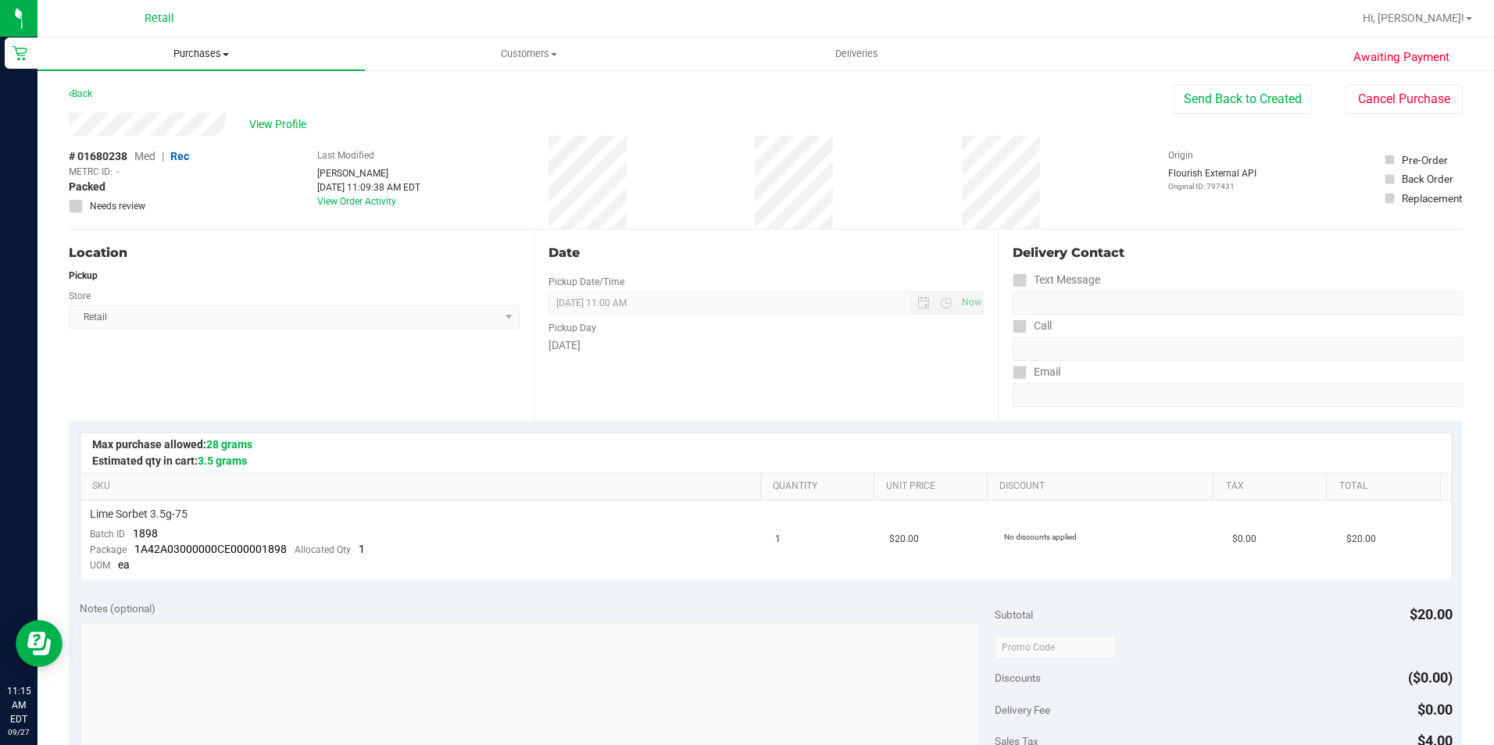
click at [199, 59] on span "Purchases" at bounding box center [201, 54] width 327 height 14
click at [149, 90] on span "Summary of purchases" at bounding box center [118, 94] width 160 height 13
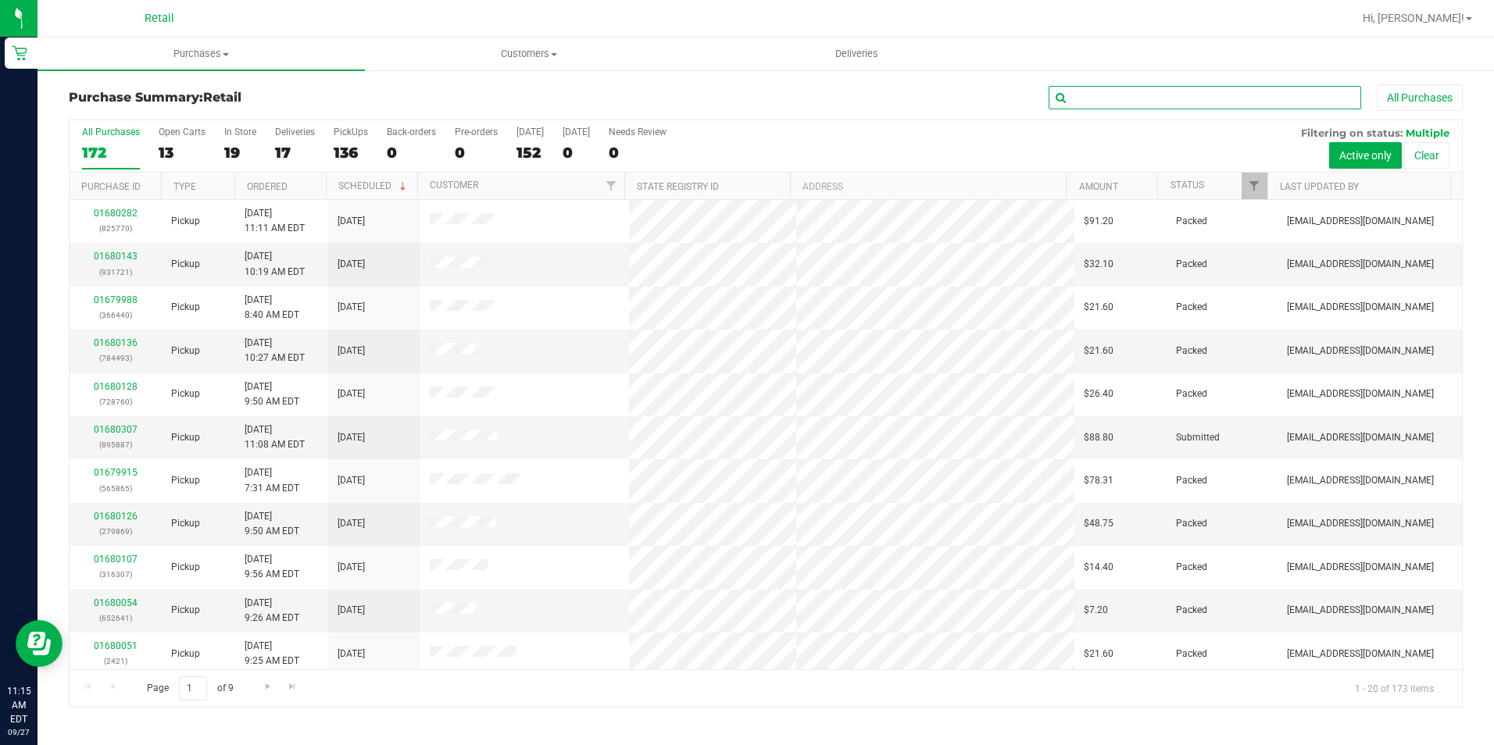
click at [1166, 99] on input "text" at bounding box center [1205, 97] width 313 height 23
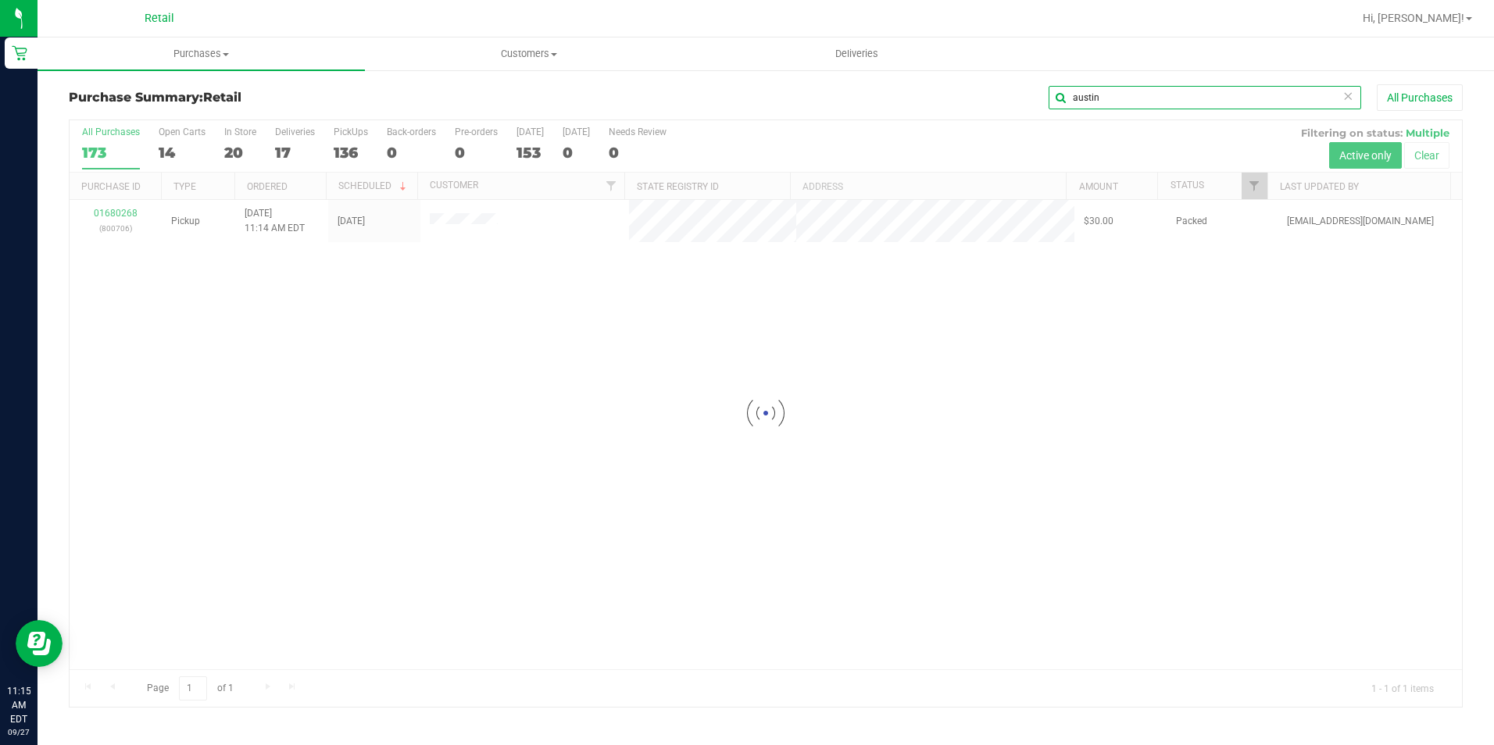
type input "austin"
click at [115, 206] on div at bounding box center [766, 413] width 1392 height 587
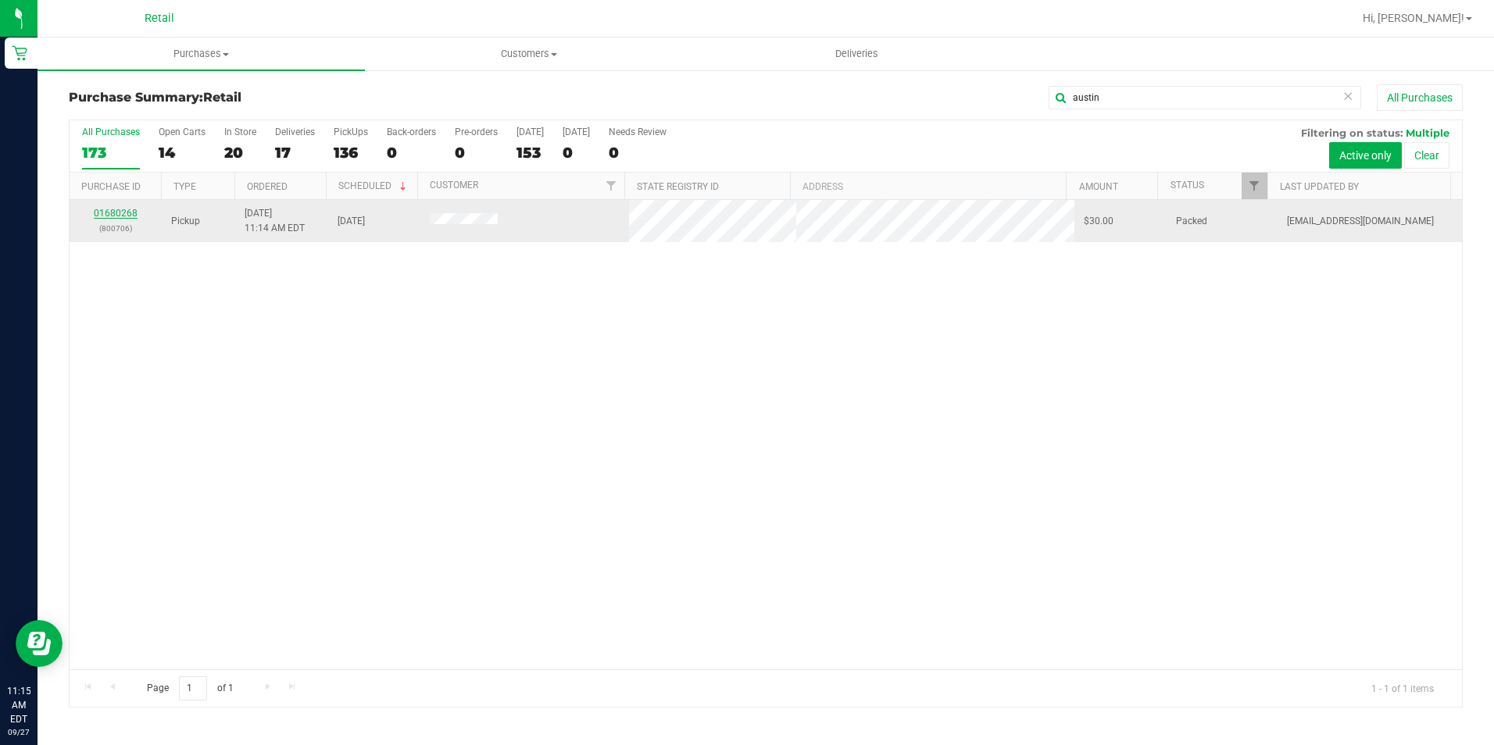
click at [120, 217] on link "01680268" at bounding box center [116, 213] width 44 height 11
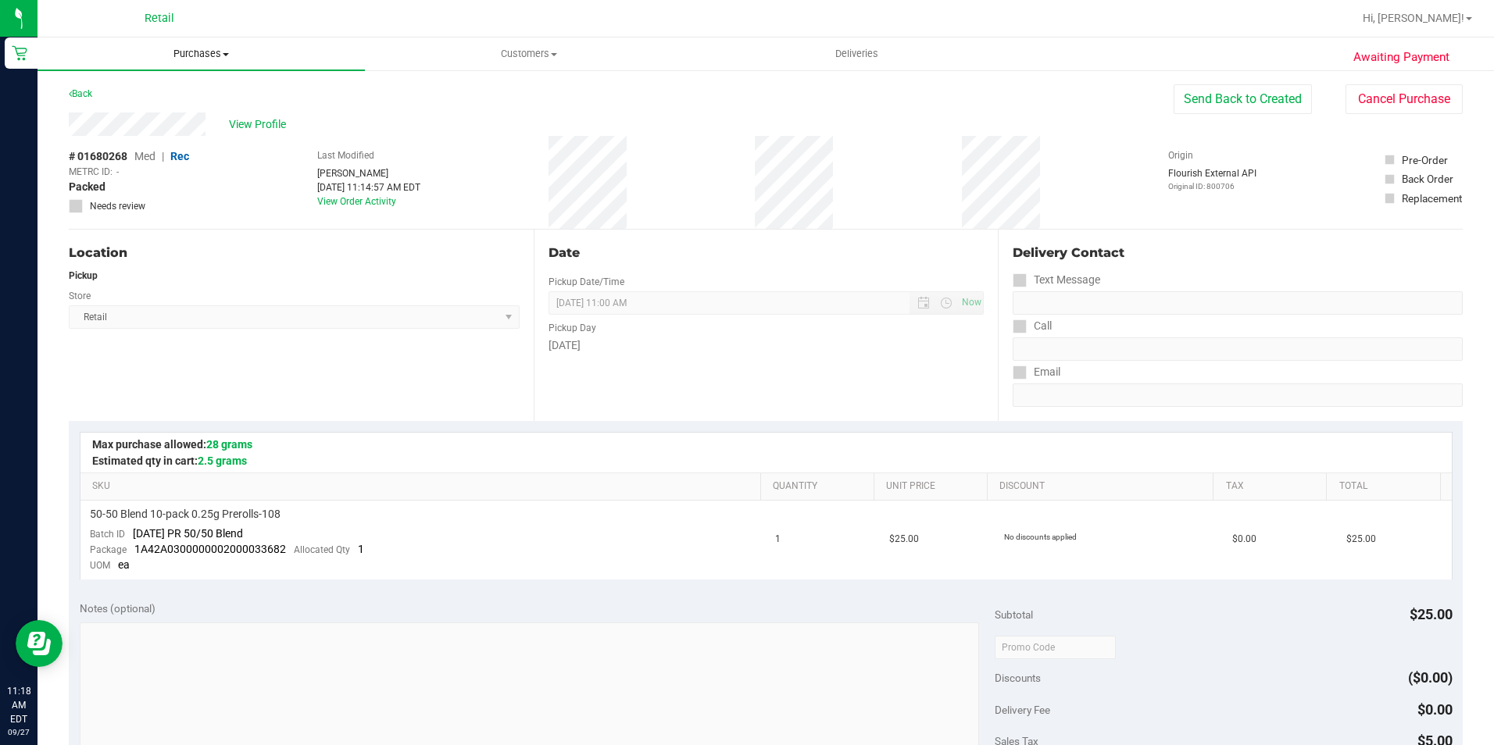
click at [190, 55] on span "Purchases" at bounding box center [201, 54] width 327 height 14
click at [135, 97] on span "Summary of purchases" at bounding box center [118, 94] width 160 height 13
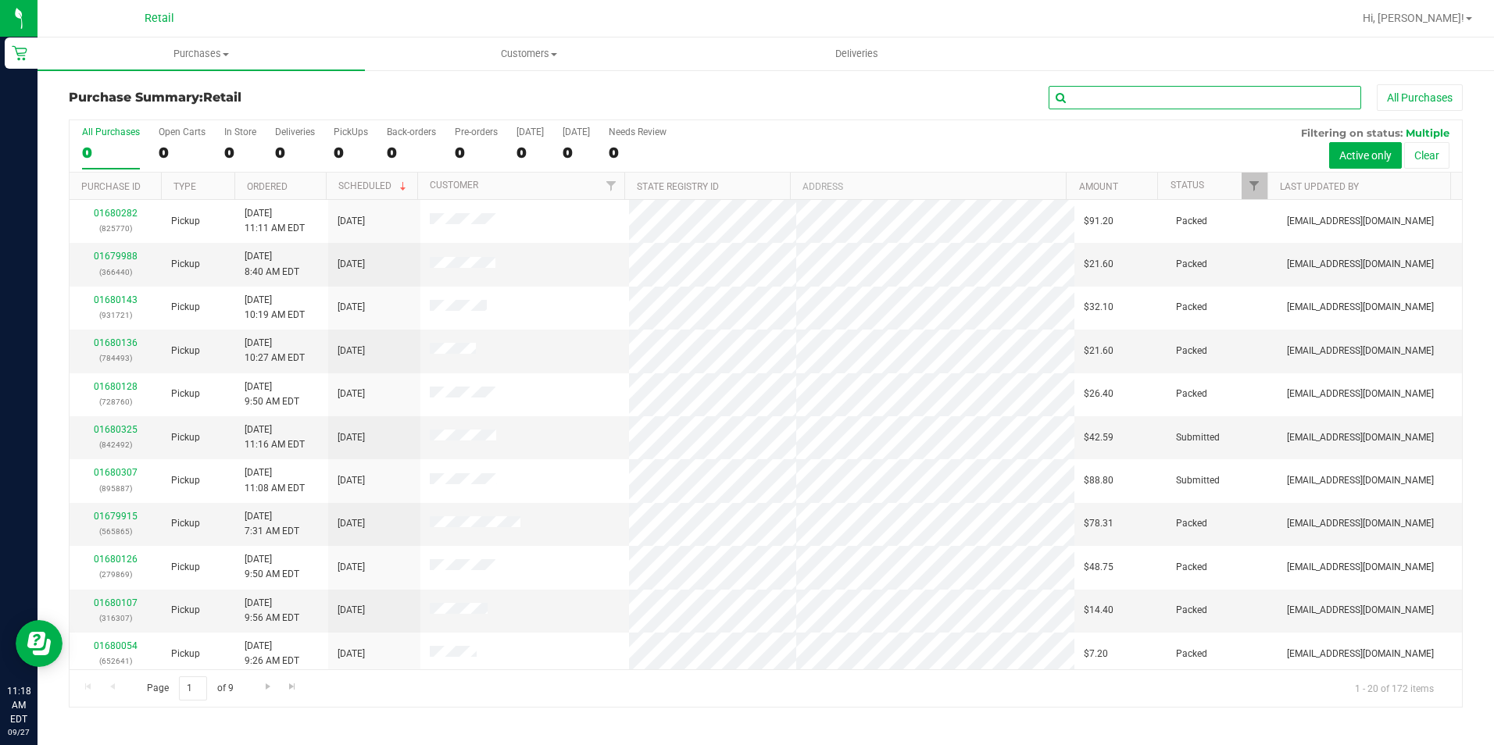
click at [1165, 91] on input "text" at bounding box center [1205, 97] width 313 height 23
click at [1165, 92] on input "text" at bounding box center [1205, 97] width 313 height 23
type input "k"
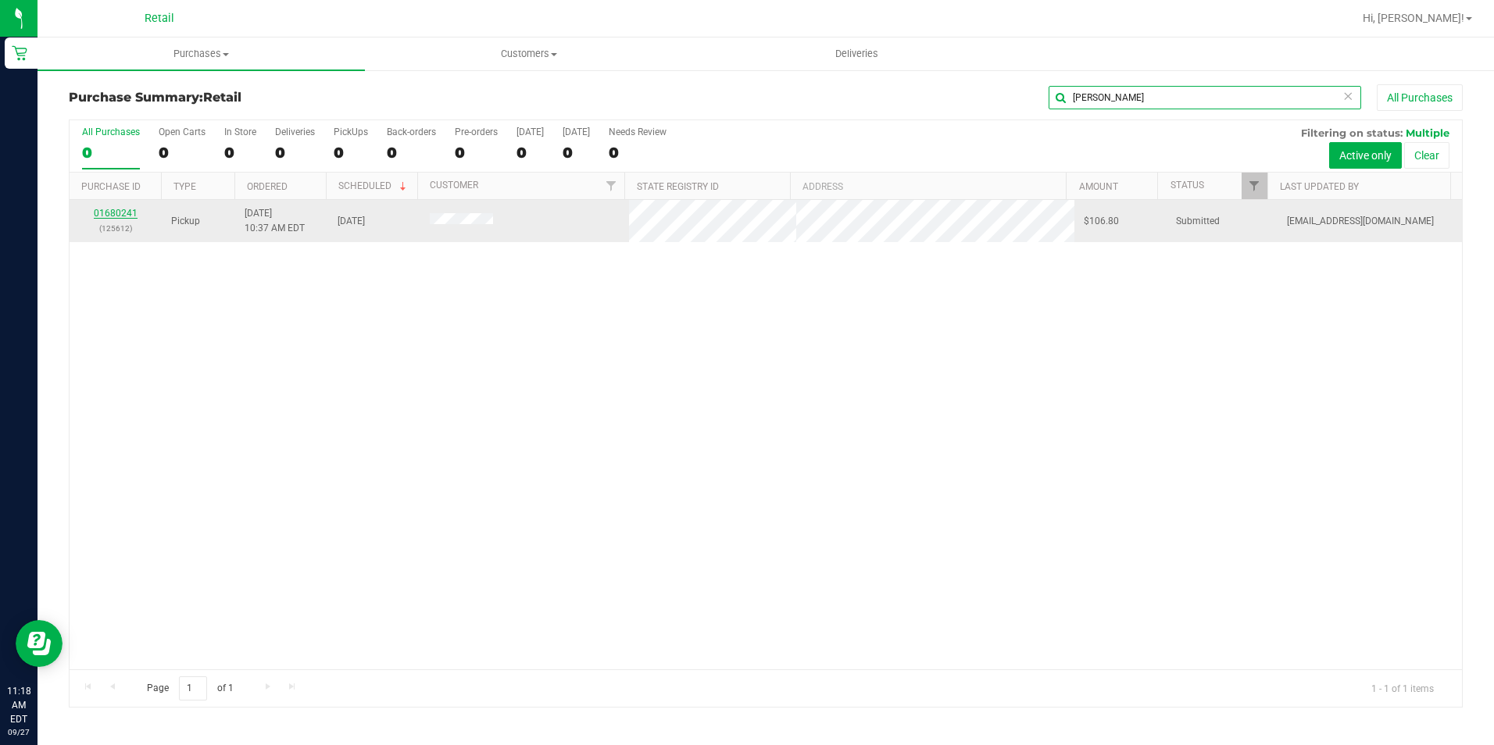
type input "hicks"
click at [116, 216] on link "01680241" at bounding box center [116, 213] width 44 height 11
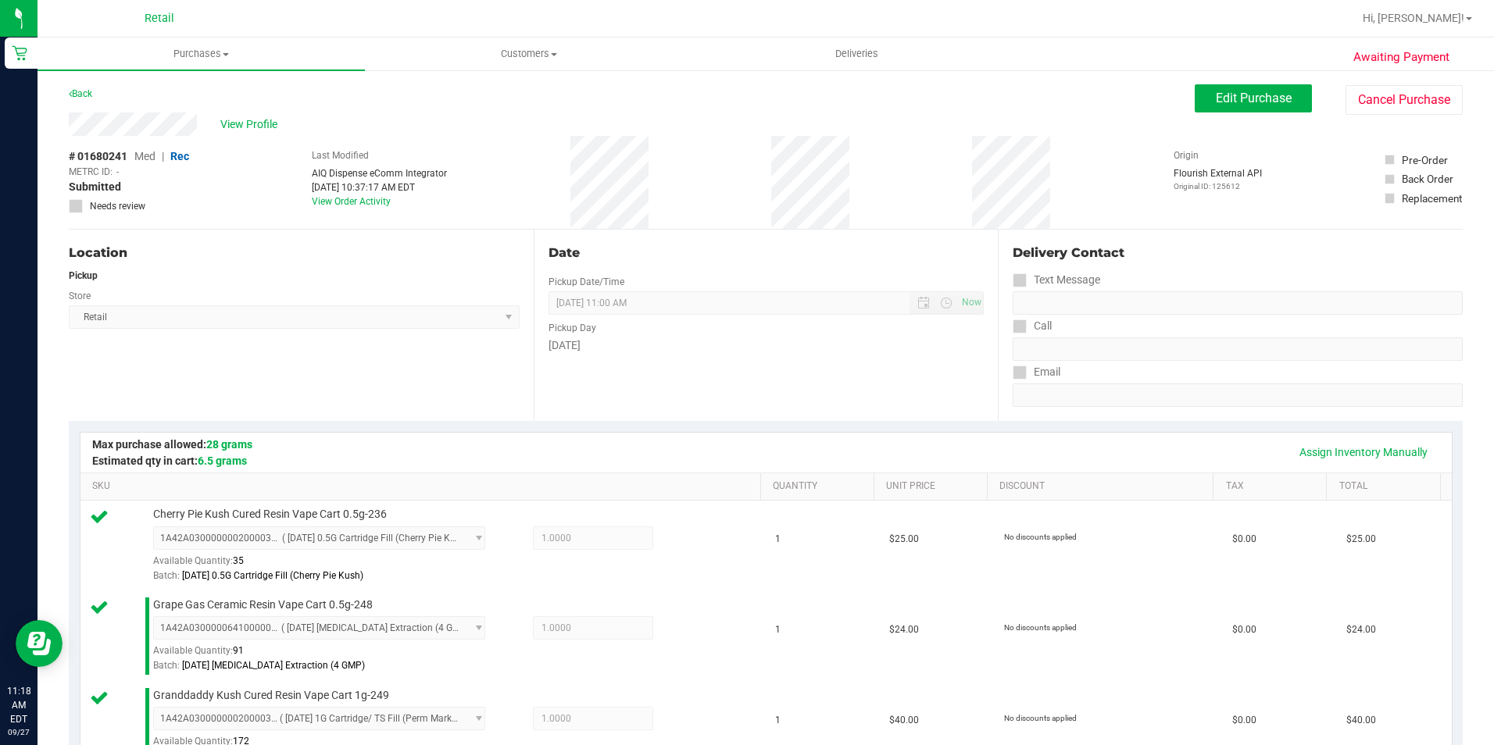
scroll to position [713, 0]
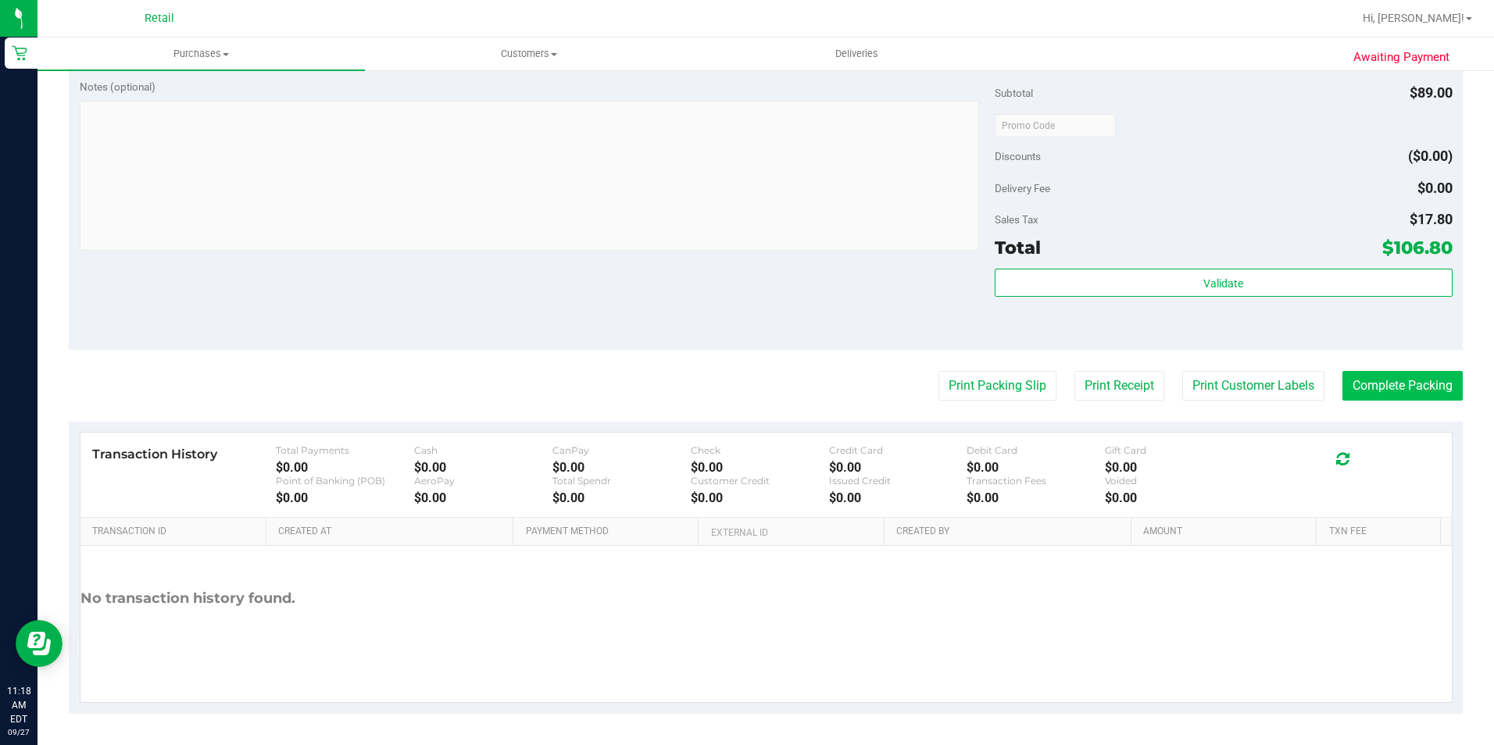
click at [1362, 409] on purchase-details "Back Edit Purchase Cancel Purchase View Profile # 01680241 Med | Rec METRC ID: …" at bounding box center [766, 42] width 1394 height 1343
click at [1375, 397] on button "Complete Packing" at bounding box center [1402, 386] width 120 height 30
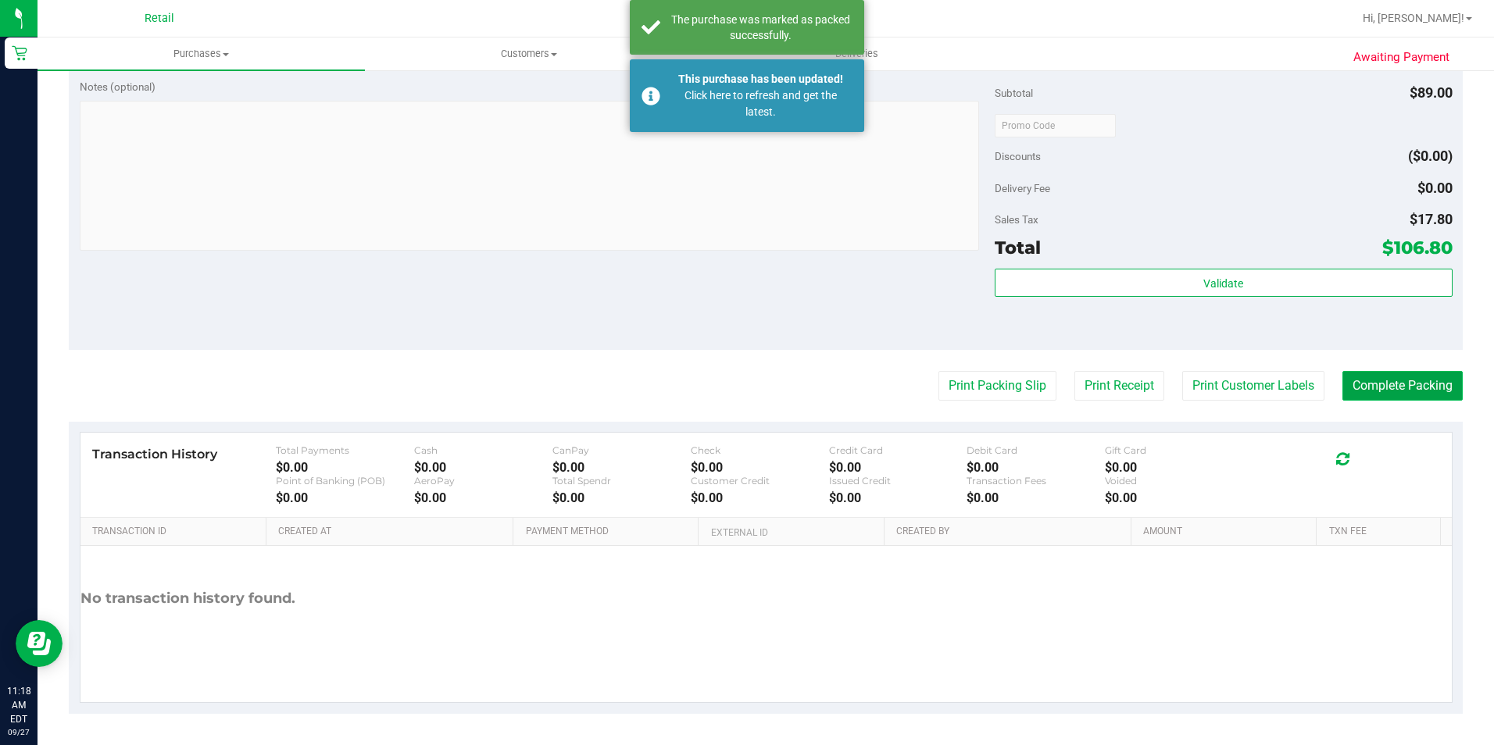
click at [1391, 387] on button "Complete Packing" at bounding box center [1402, 386] width 120 height 30
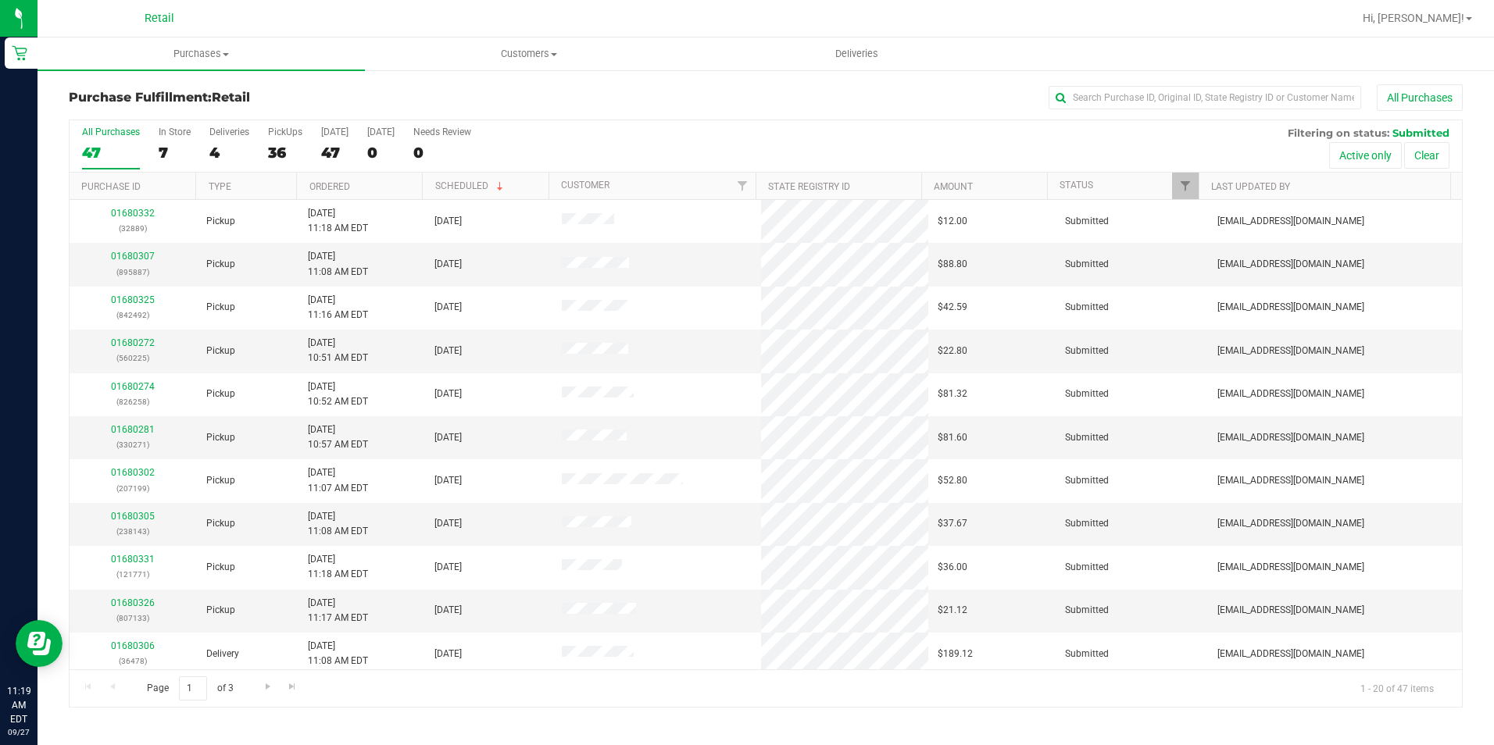
click at [1260, 85] on div "All Purchases" at bounding box center [998, 97] width 929 height 27
click at [1235, 102] on input "text" at bounding box center [1205, 97] width 313 height 23
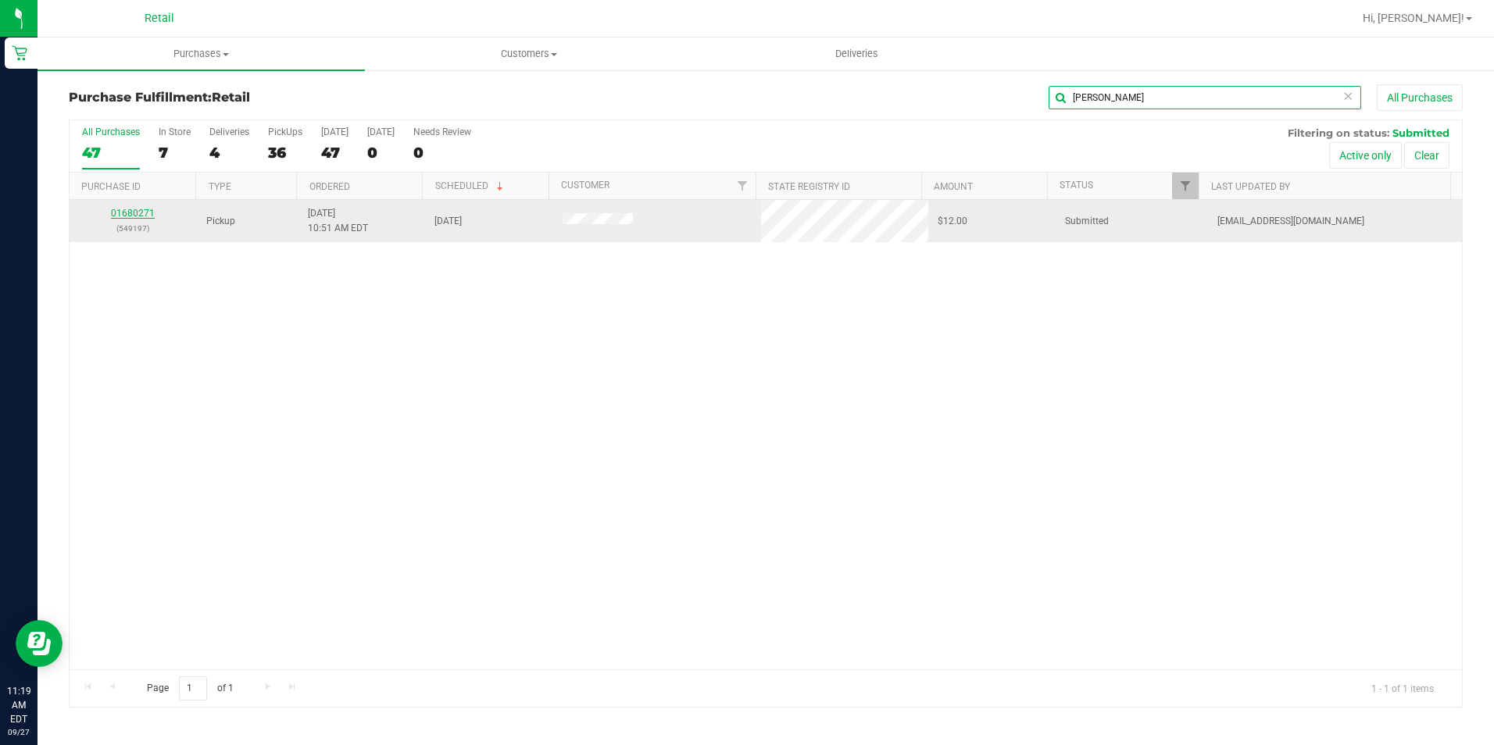
type input "alberto"
click at [142, 215] on link "01680271" at bounding box center [133, 213] width 44 height 11
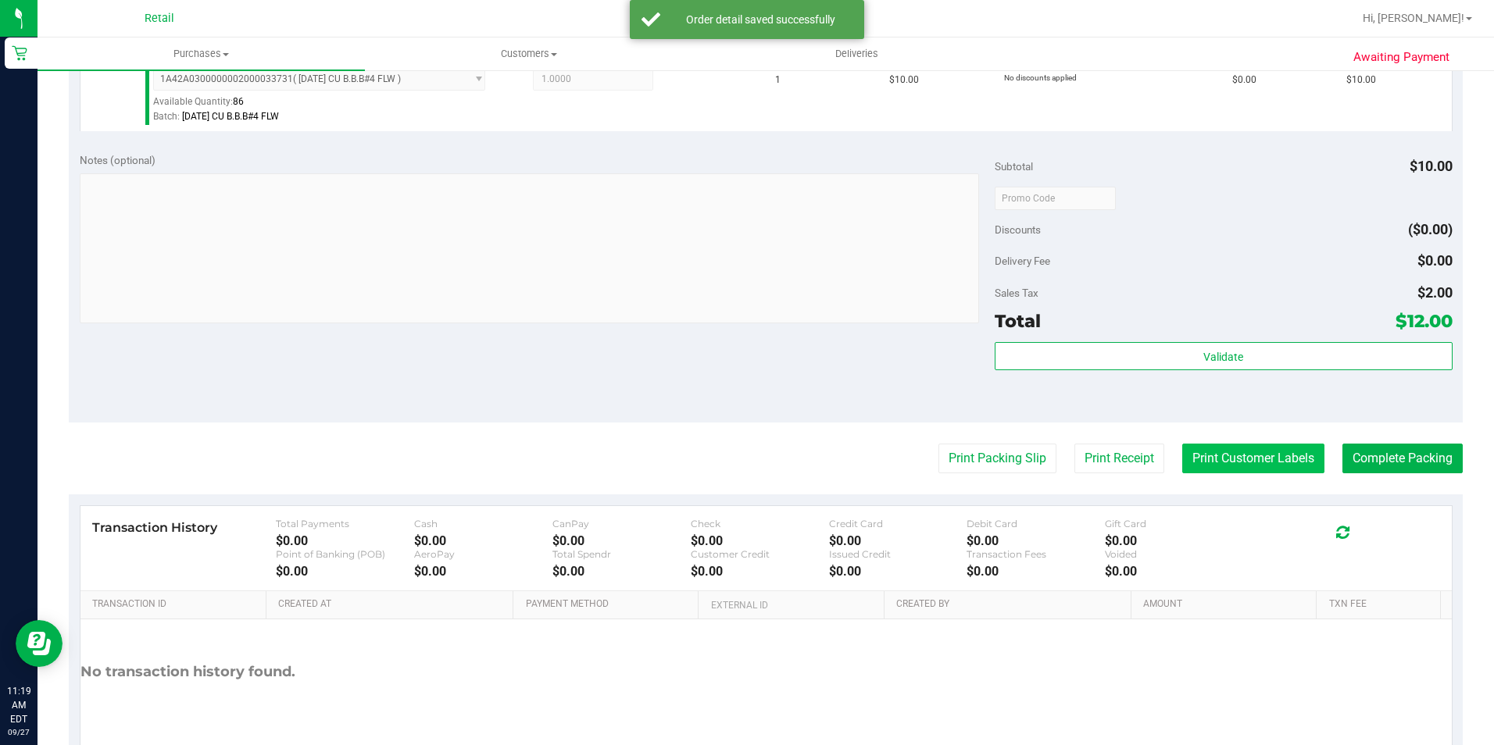
scroll to position [469, 0]
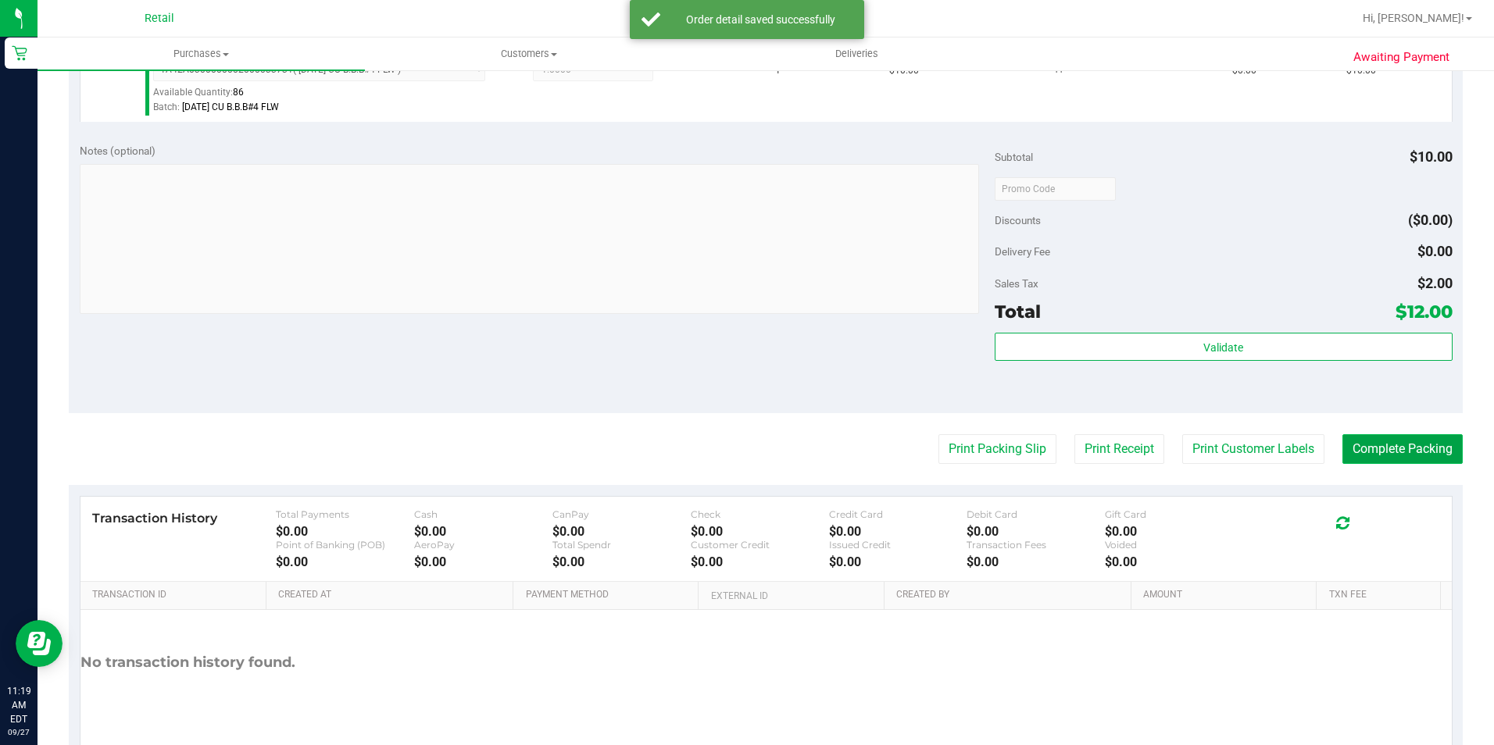
click at [1388, 438] on button "Complete Packing" at bounding box center [1402, 449] width 120 height 30
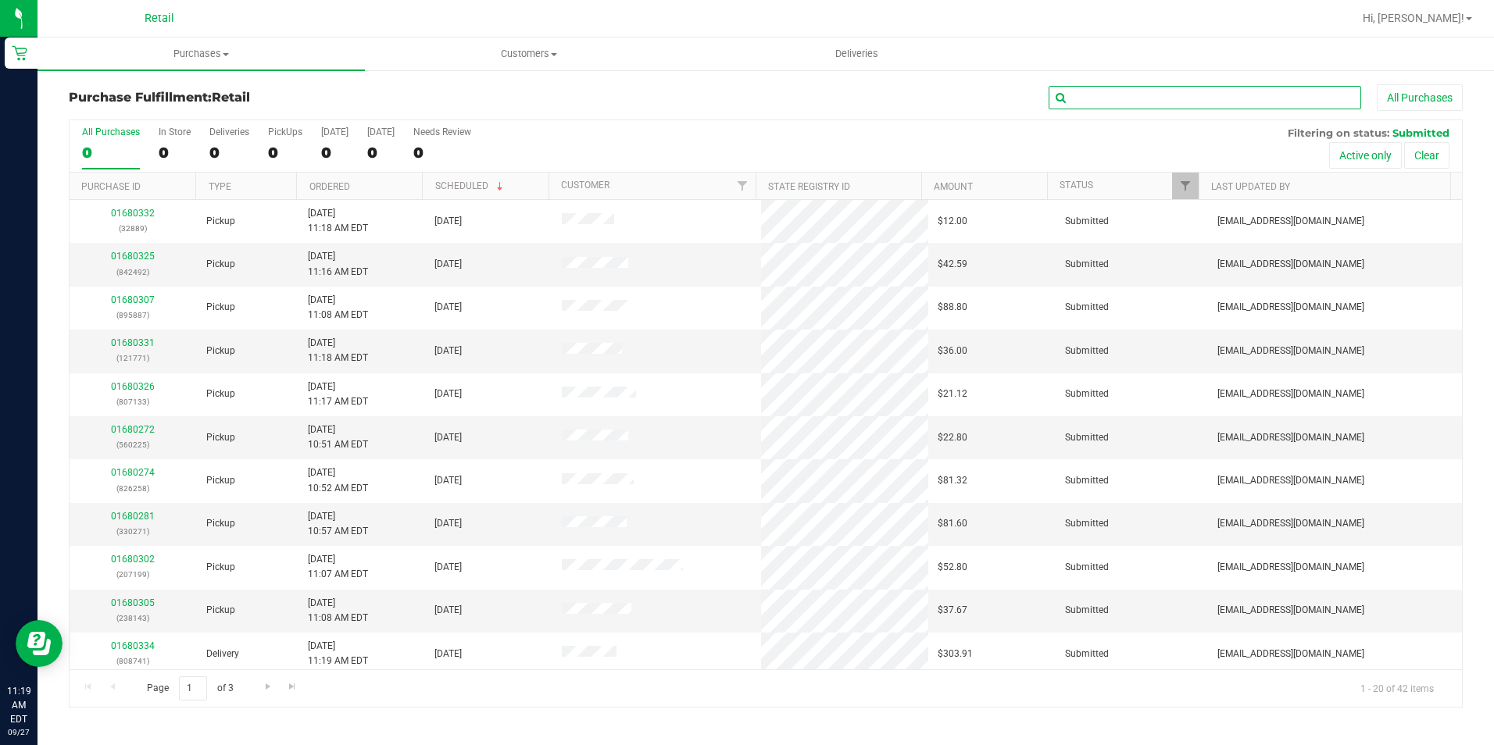
click at [1073, 96] on input "text" at bounding box center [1205, 97] width 313 height 23
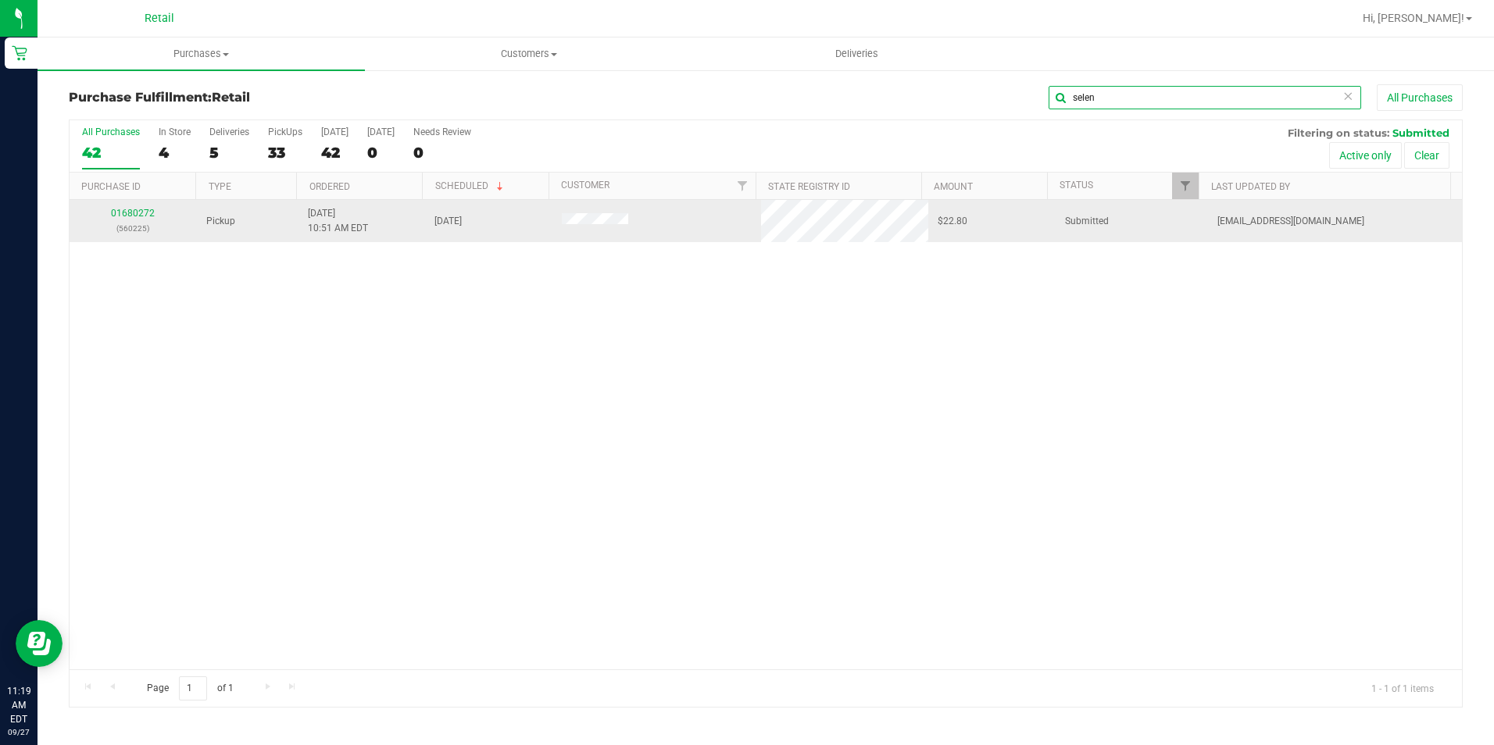
type input "selen"
click at [138, 205] on td "01680272 (560225)" at bounding box center [133, 221] width 127 height 42
click at [145, 220] on div "01680272 (560225)" at bounding box center [133, 221] width 109 height 30
click at [145, 211] on link "01680272" at bounding box center [133, 213] width 44 height 11
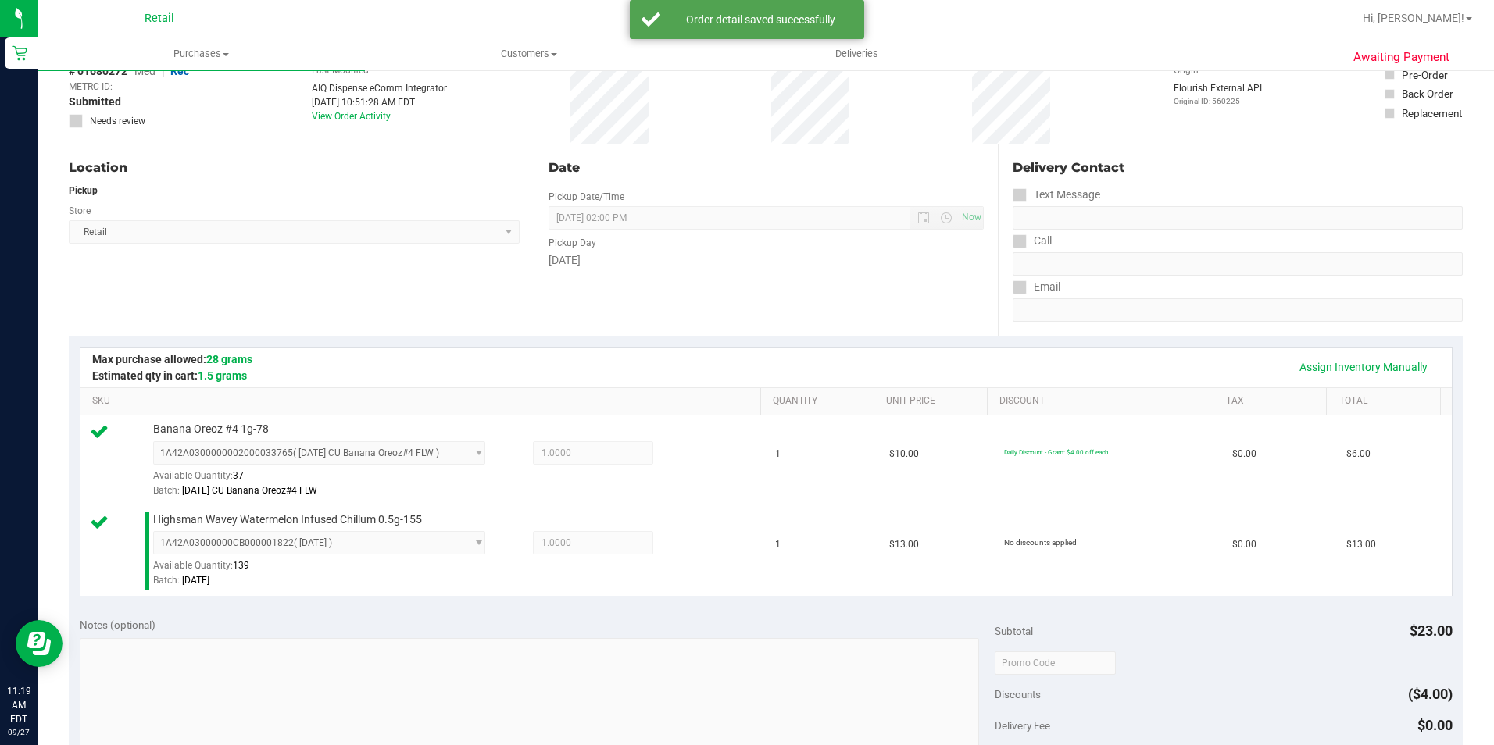
scroll to position [313, 0]
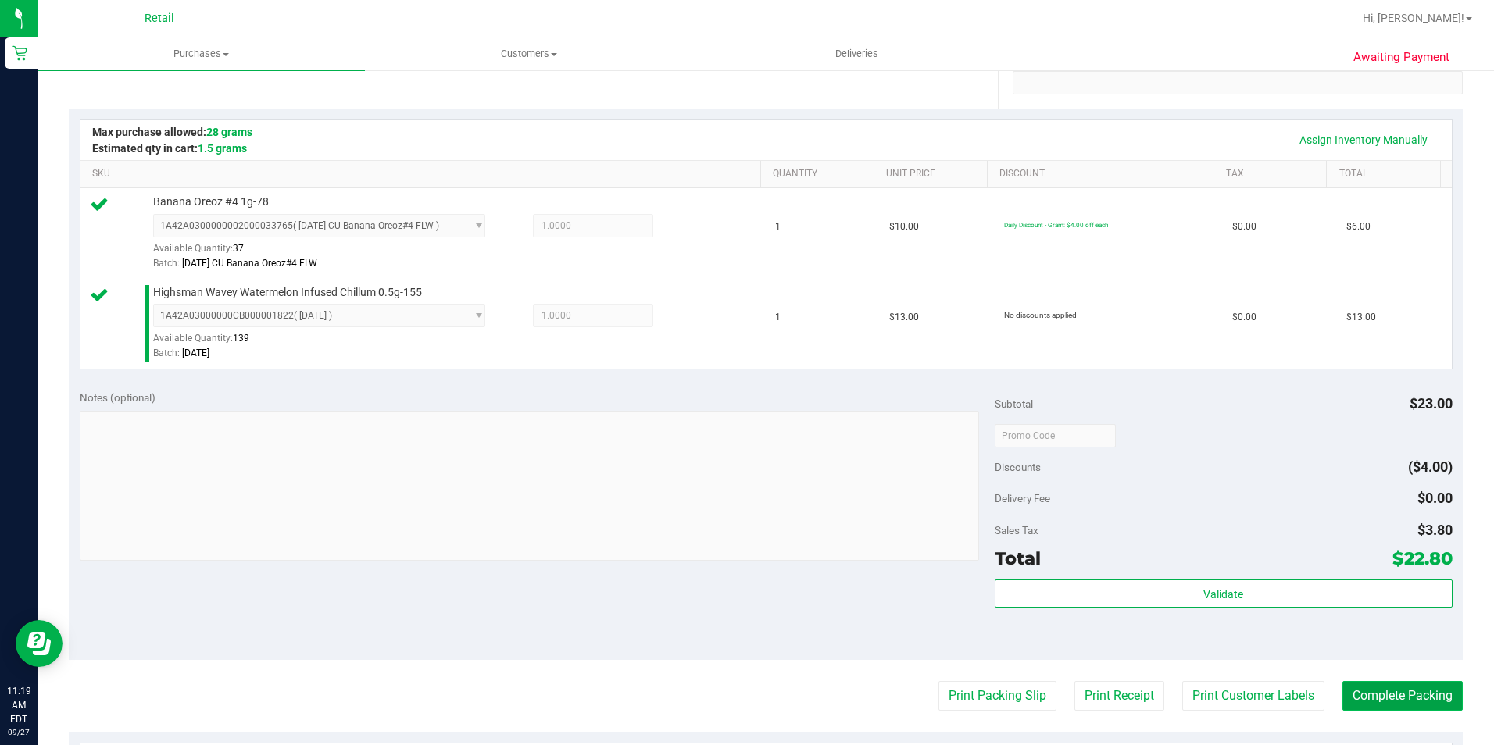
click at [1419, 690] on button "Complete Packing" at bounding box center [1402, 696] width 120 height 30
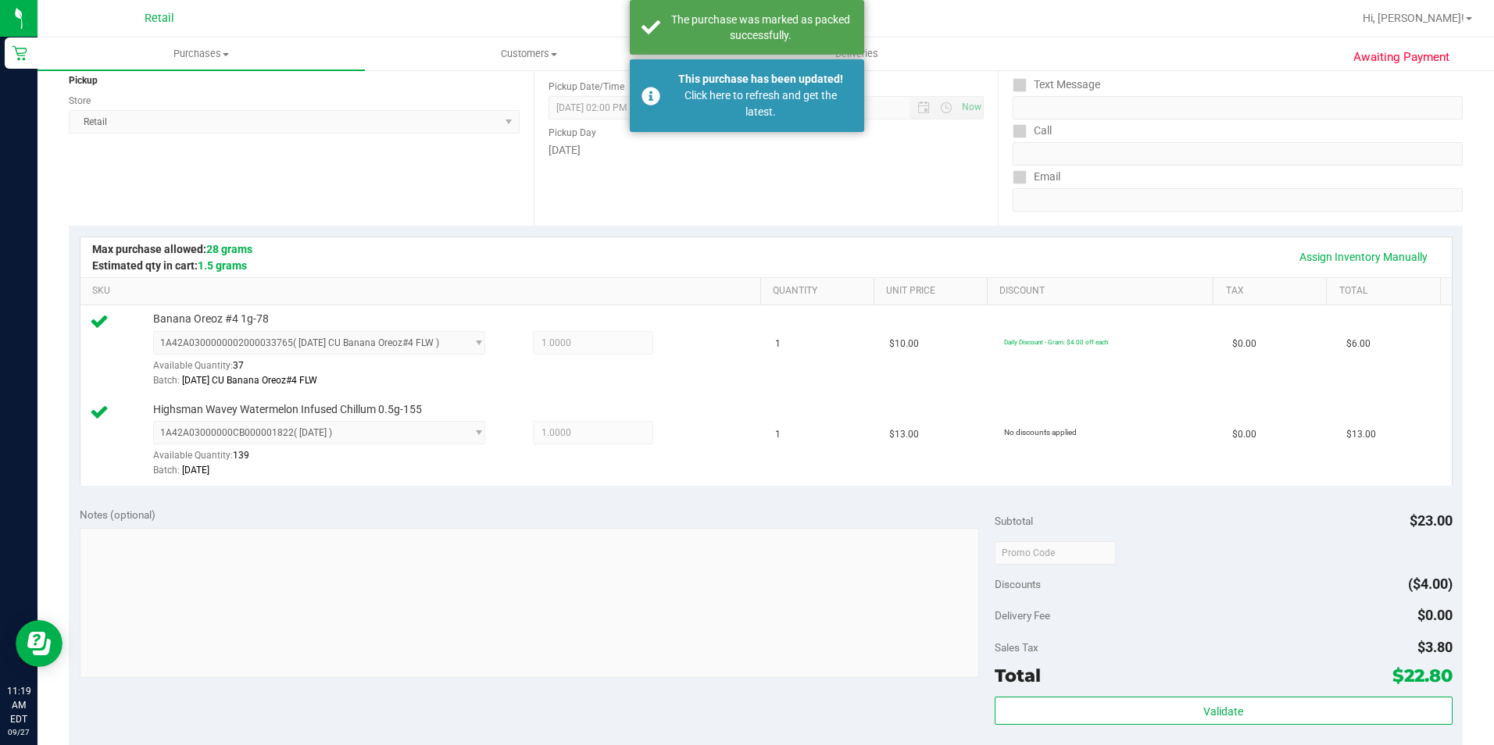
scroll to position [16, 0]
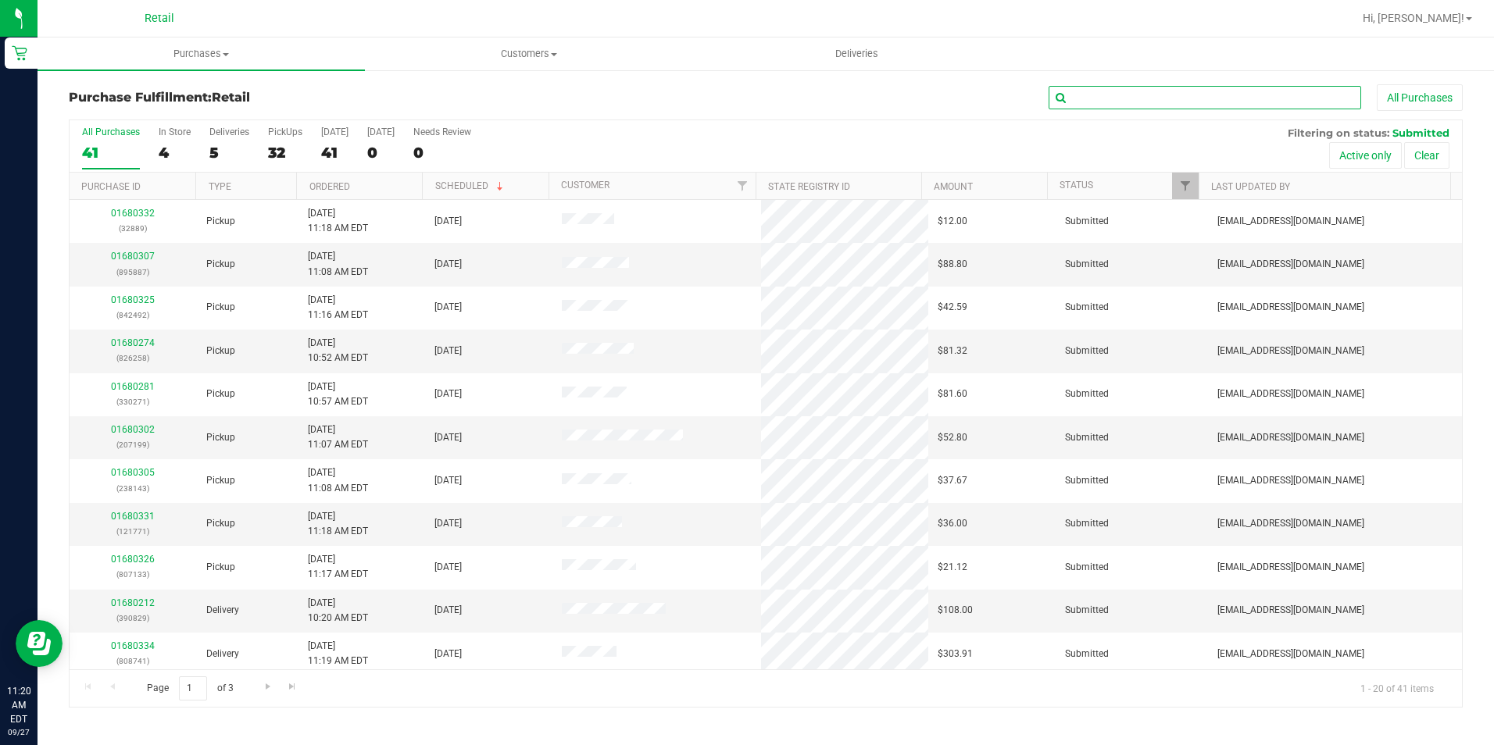
click at [1225, 98] on input "text" at bounding box center [1205, 97] width 313 height 23
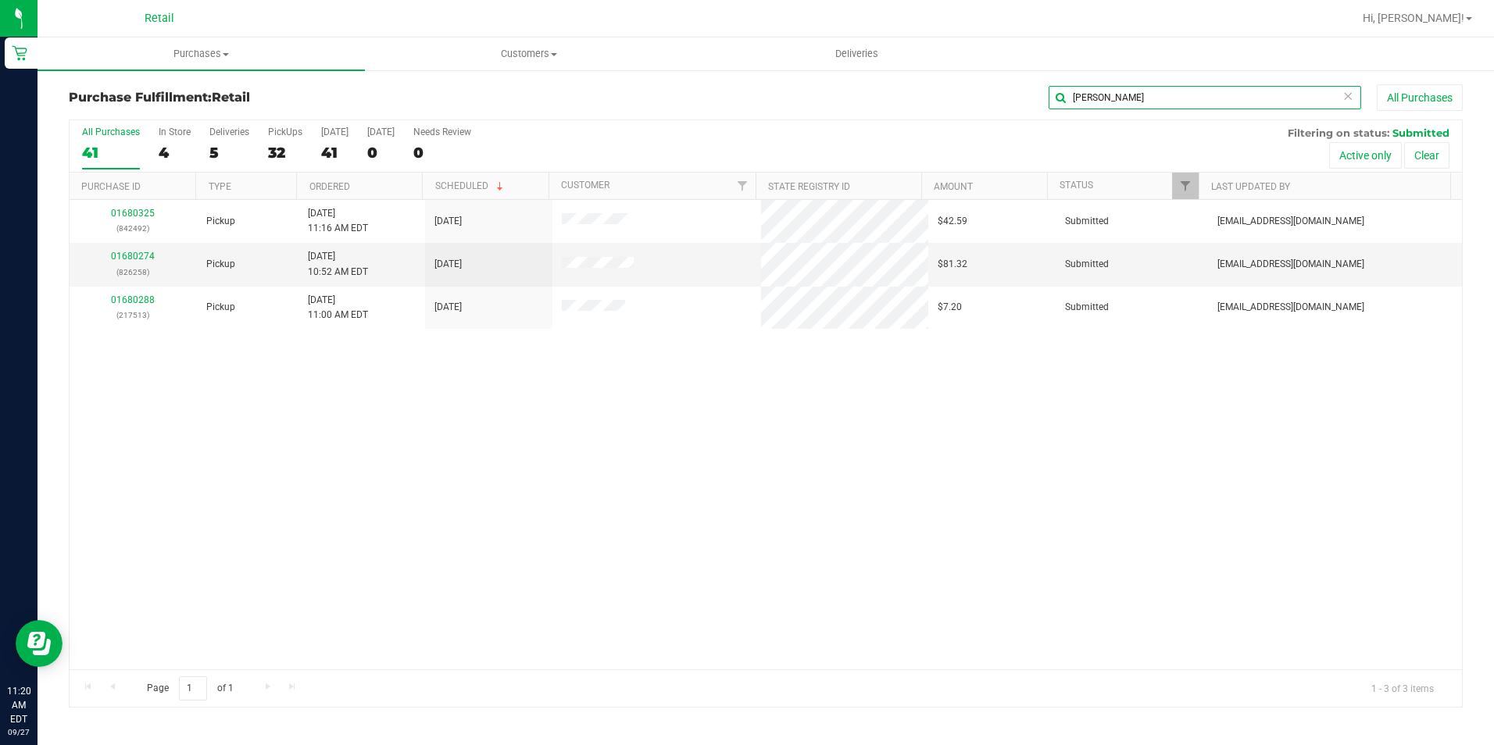
type input "eli"
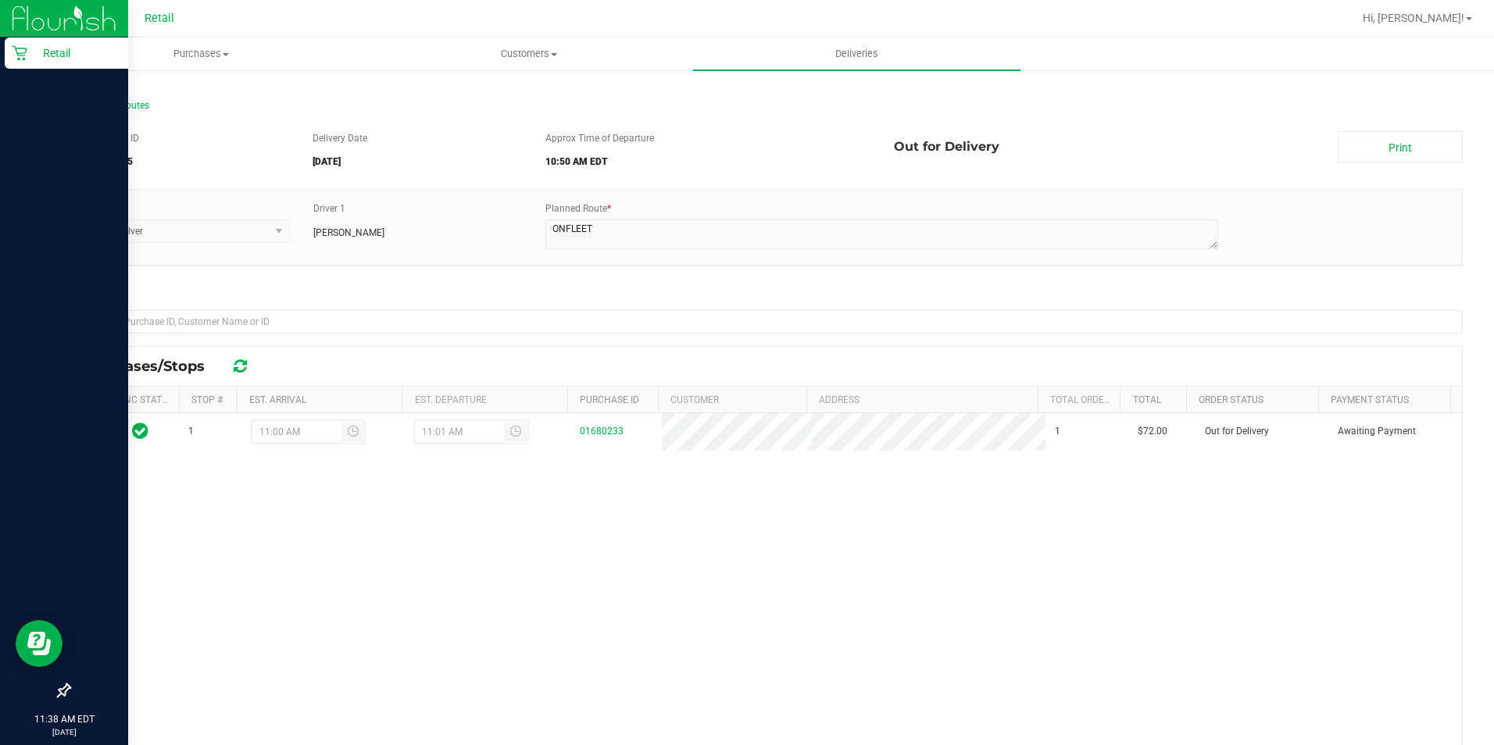
click at [33, 63] on div "Retail" at bounding box center [66, 53] width 123 height 31
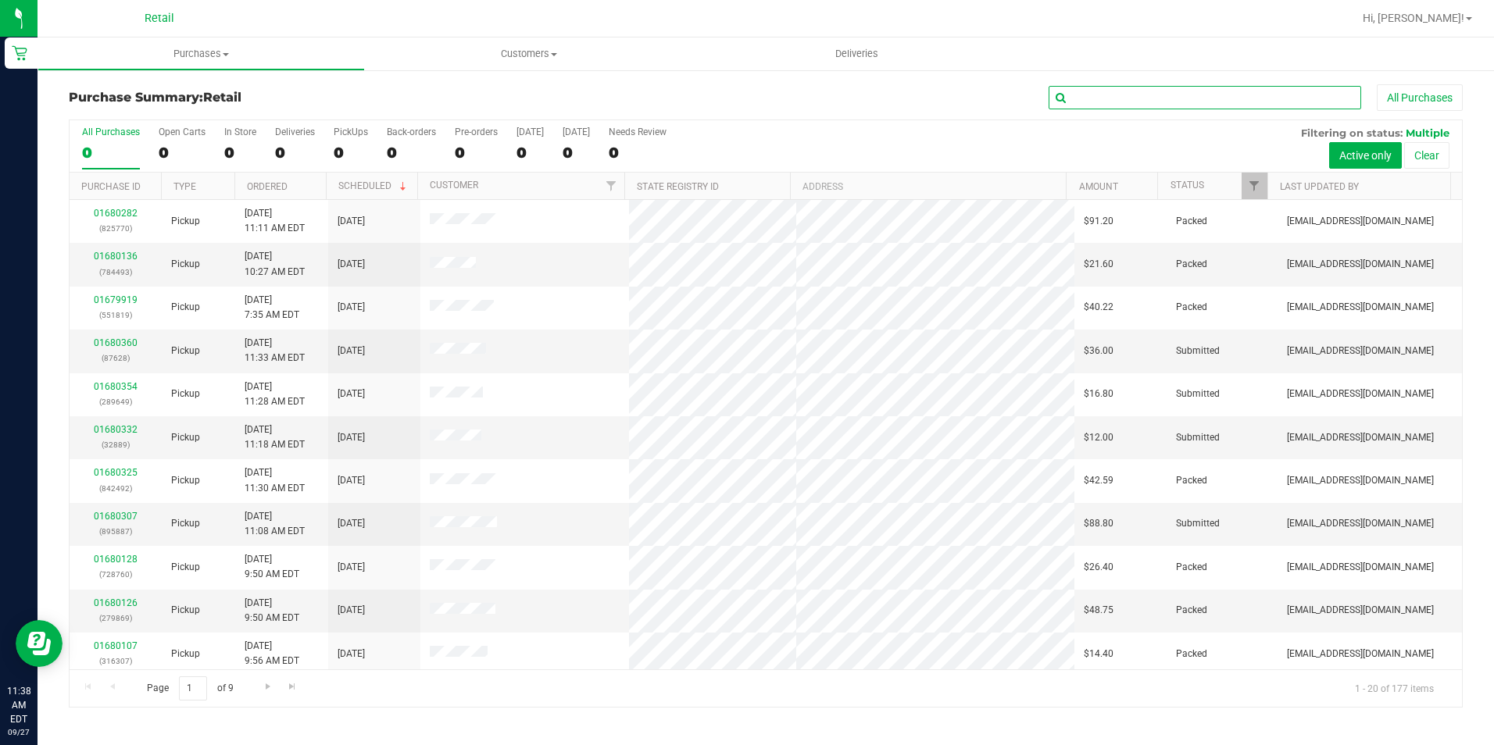
click at [1286, 95] on input "text" at bounding box center [1205, 97] width 313 height 23
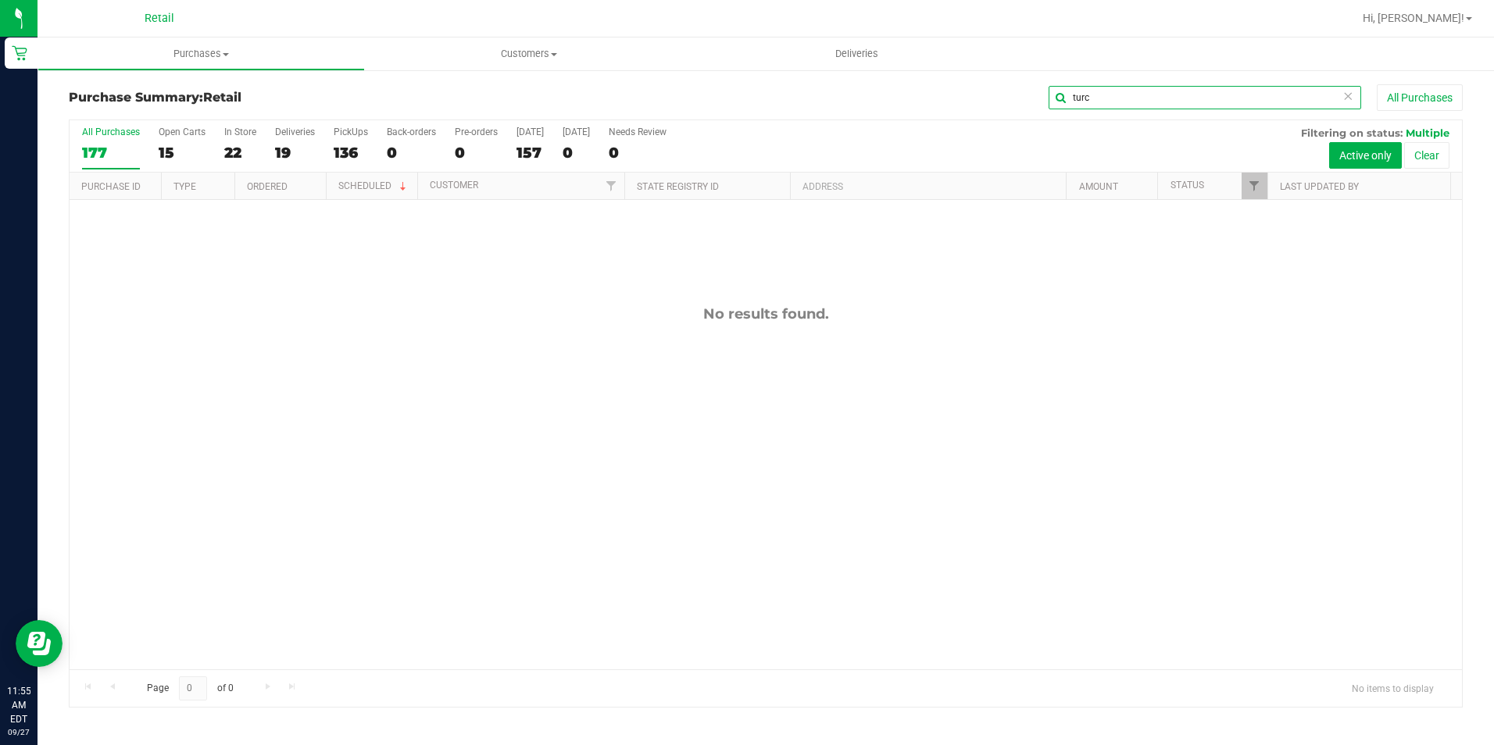
click at [1118, 96] on input "turc" at bounding box center [1205, 97] width 313 height 23
type input "t"
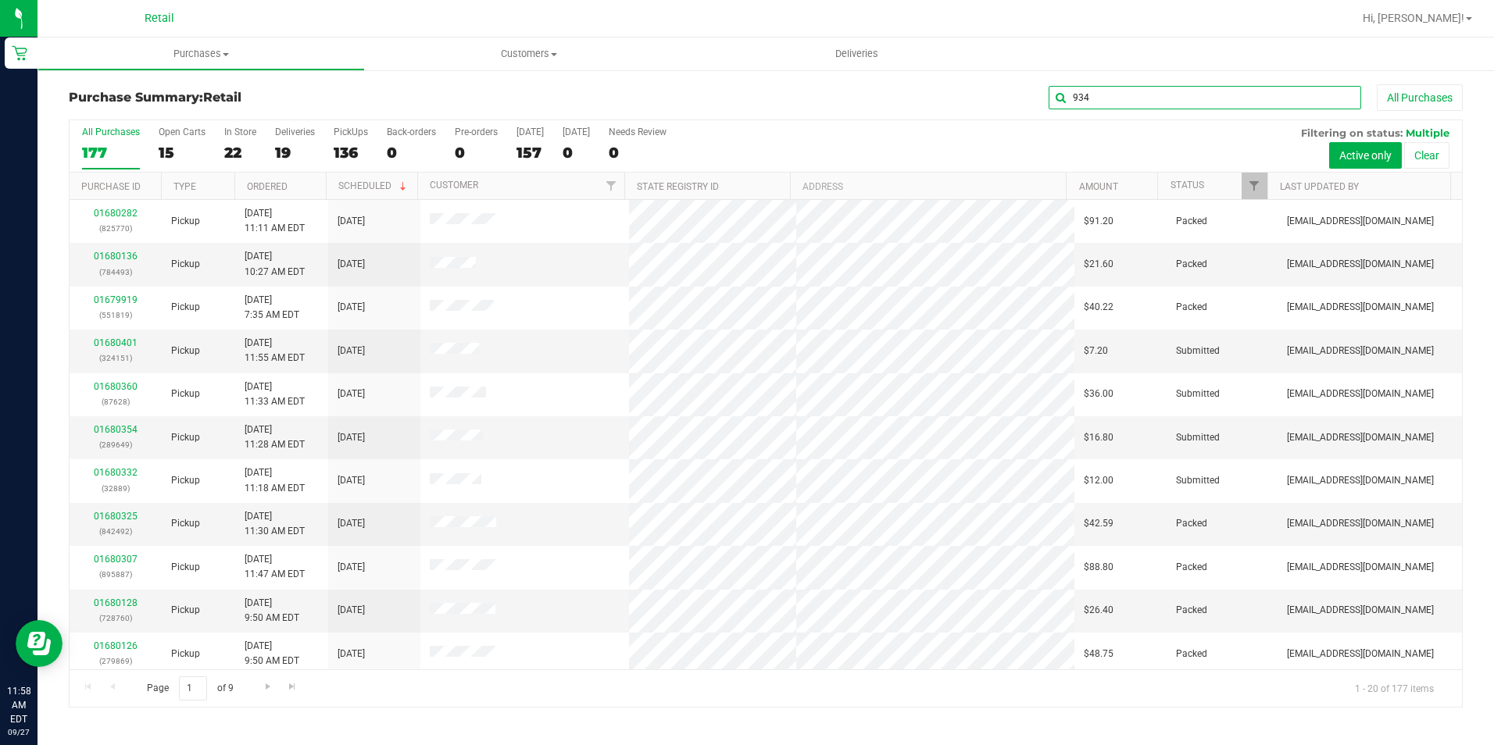
type input "934"
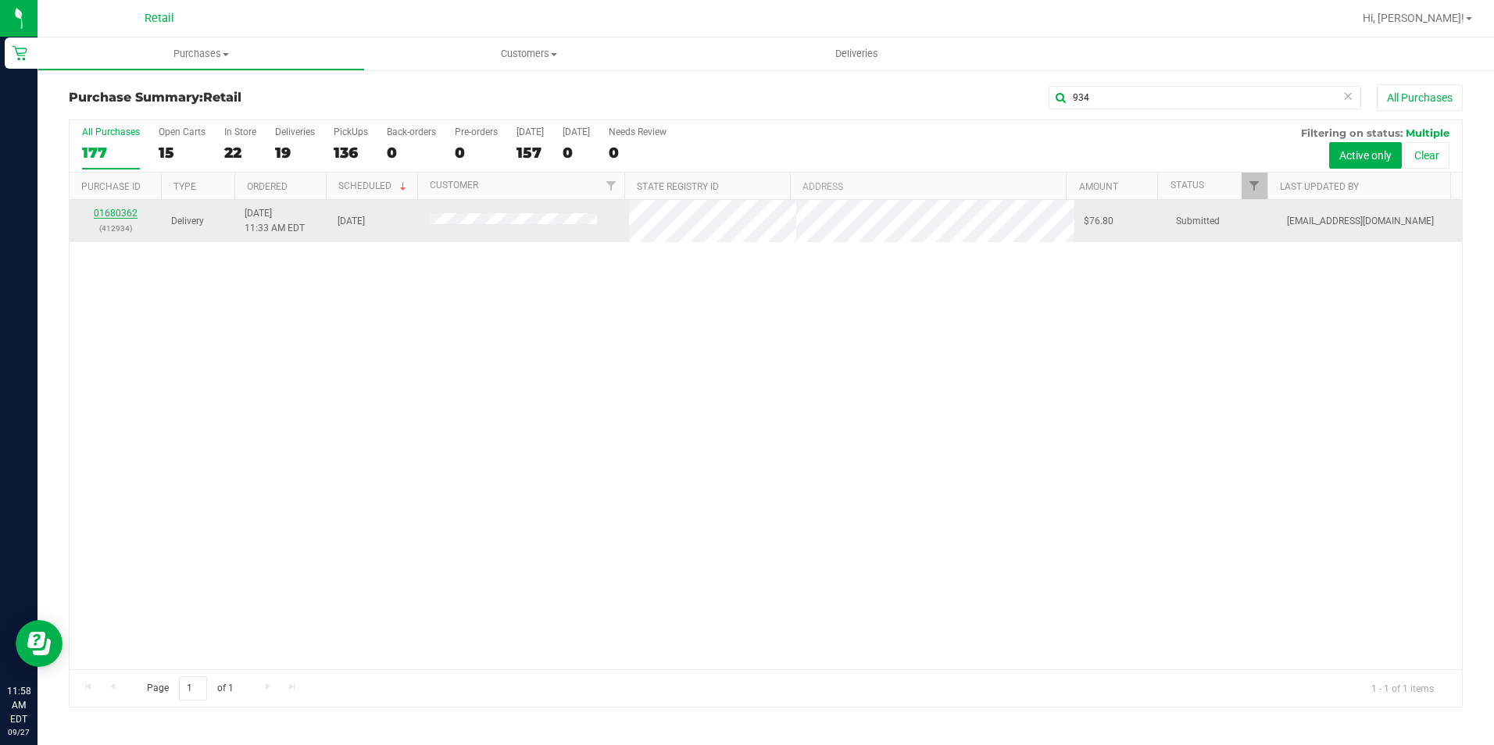
click at [121, 211] on link "01680362" at bounding box center [116, 213] width 44 height 11
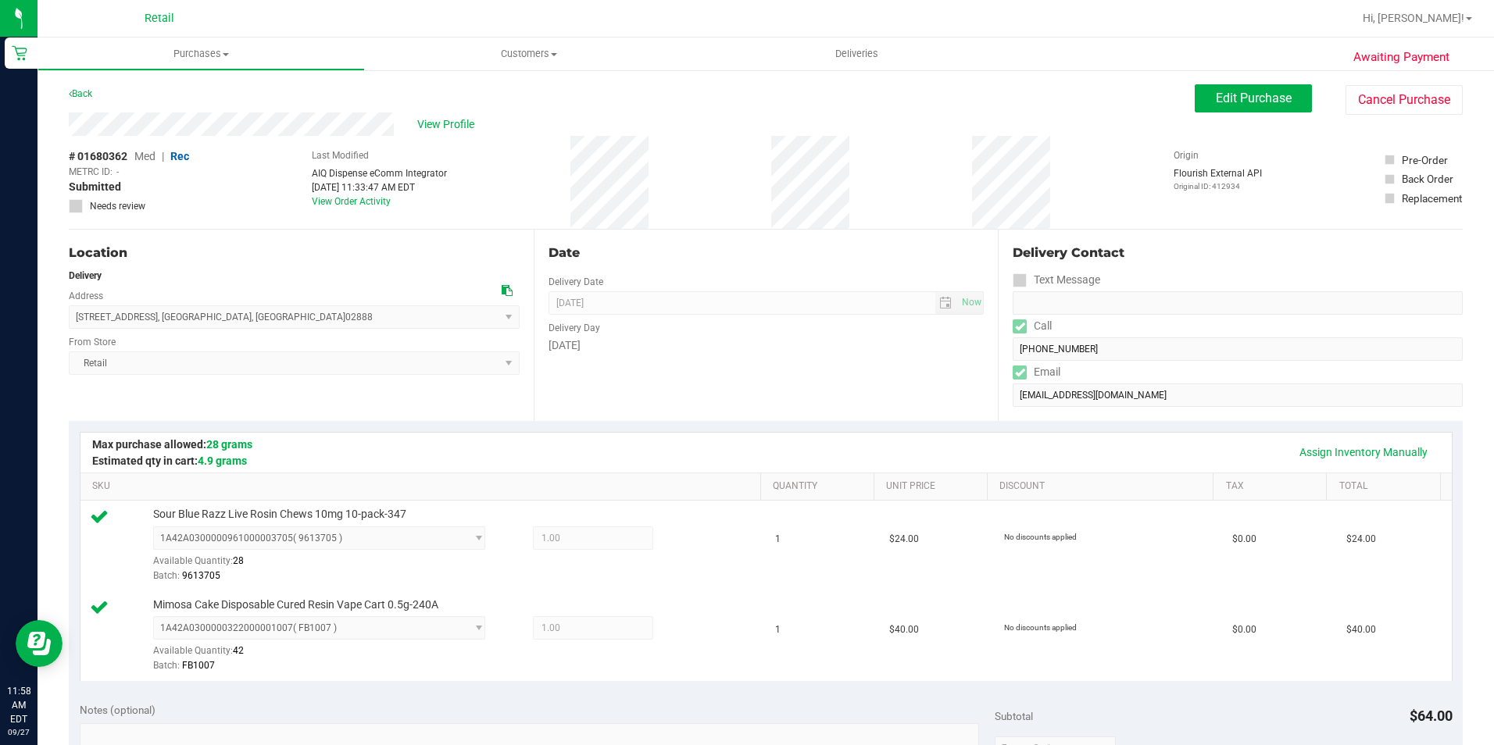
scroll to position [469, 0]
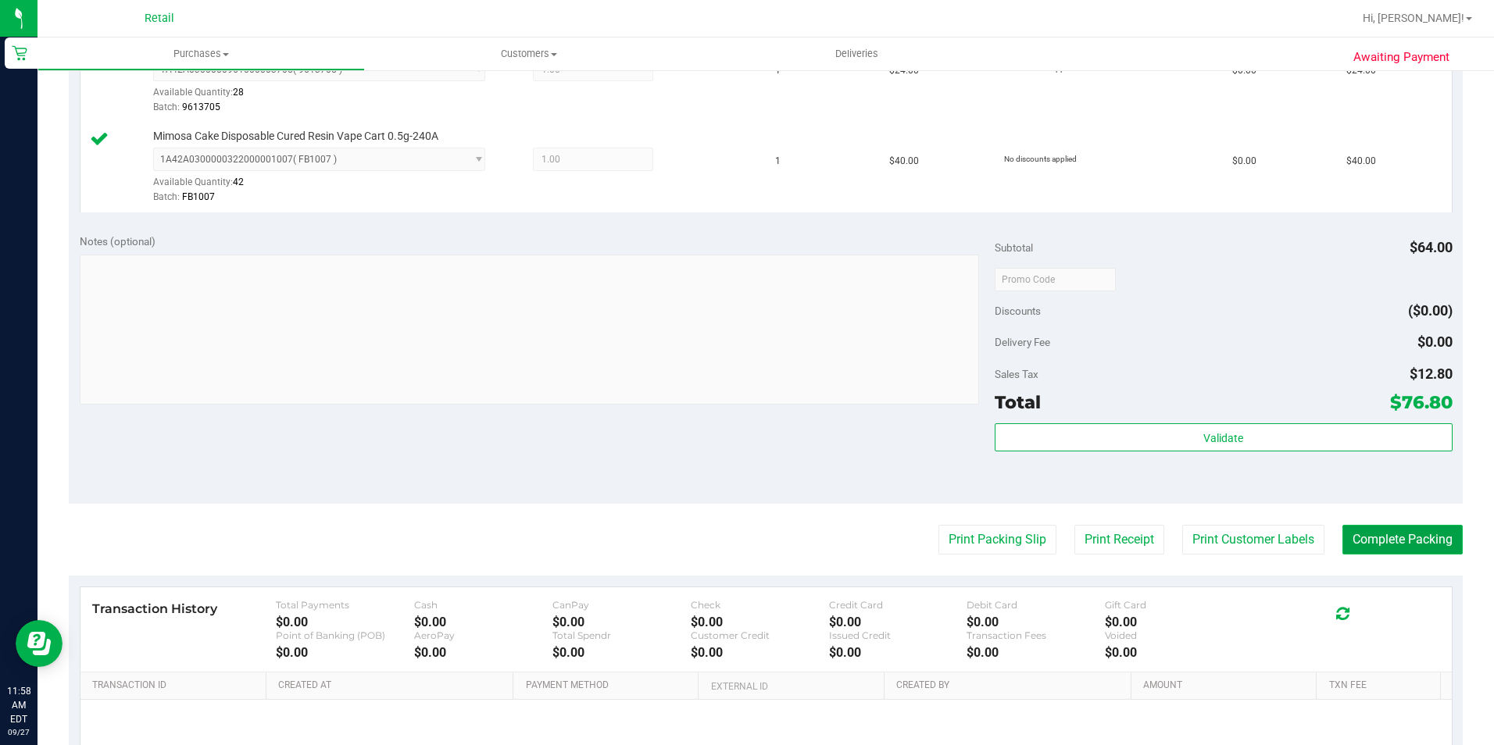
click at [1356, 536] on button "Complete Packing" at bounding box center [1402, 540] width 120 height 30
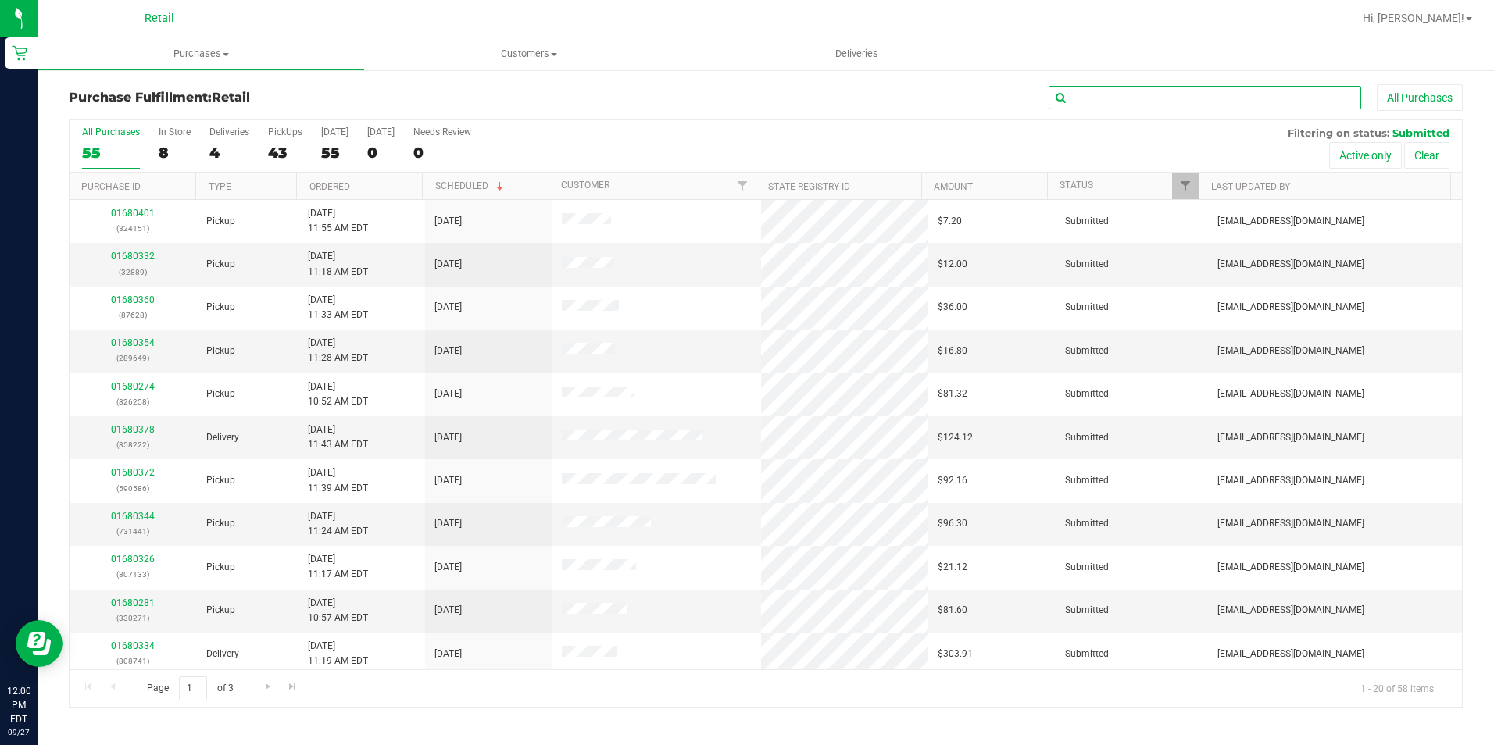
click at [1198, 102] on input "text" at bounding box center [1205, 97] width 313 height 23
type input "222"
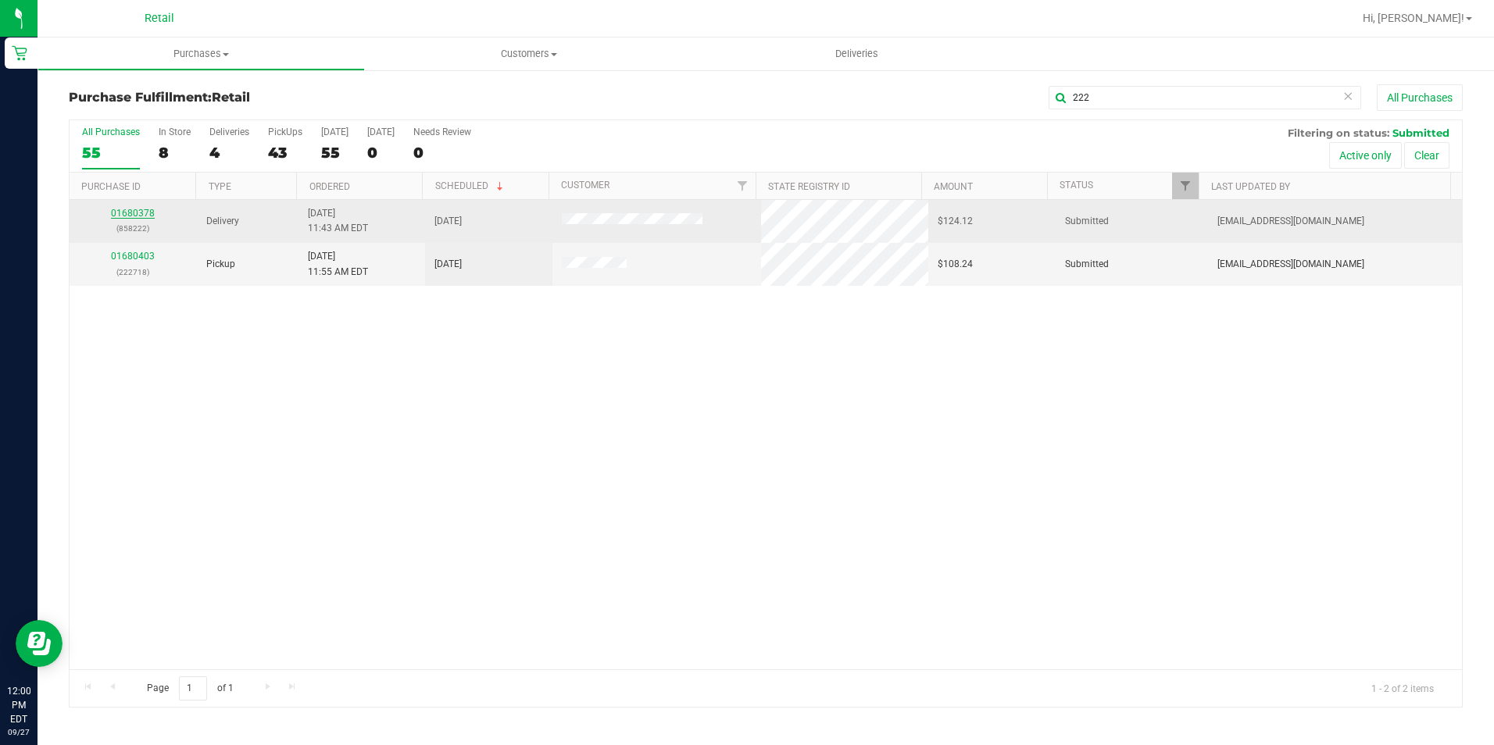
click at [148, 212] on link "01680378" at bounding box center [133, 213] width 44 height 11
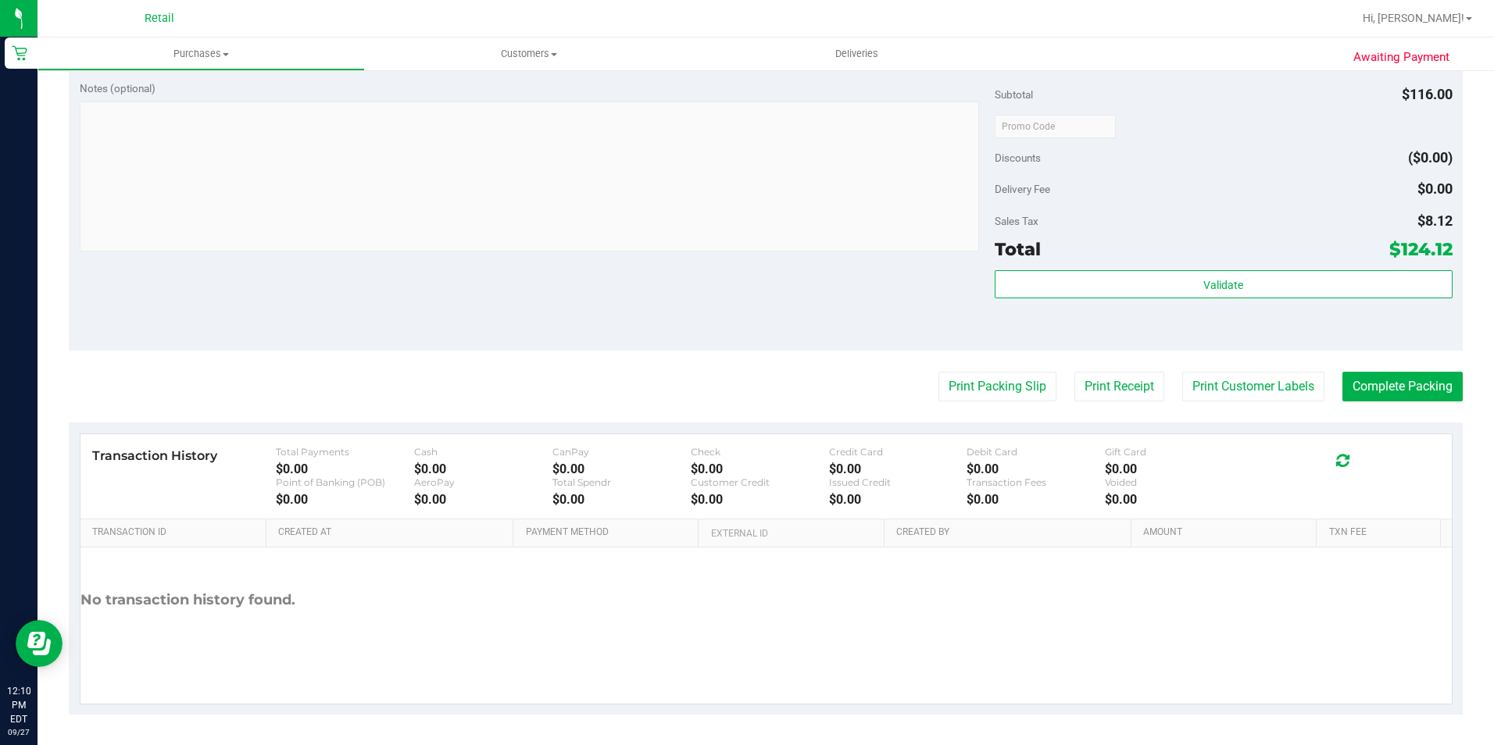
scroll to position [532, 0]
click at [1363, 392] on button "Complete Packing" at bounding box center [1402, 386] width 120 height 30
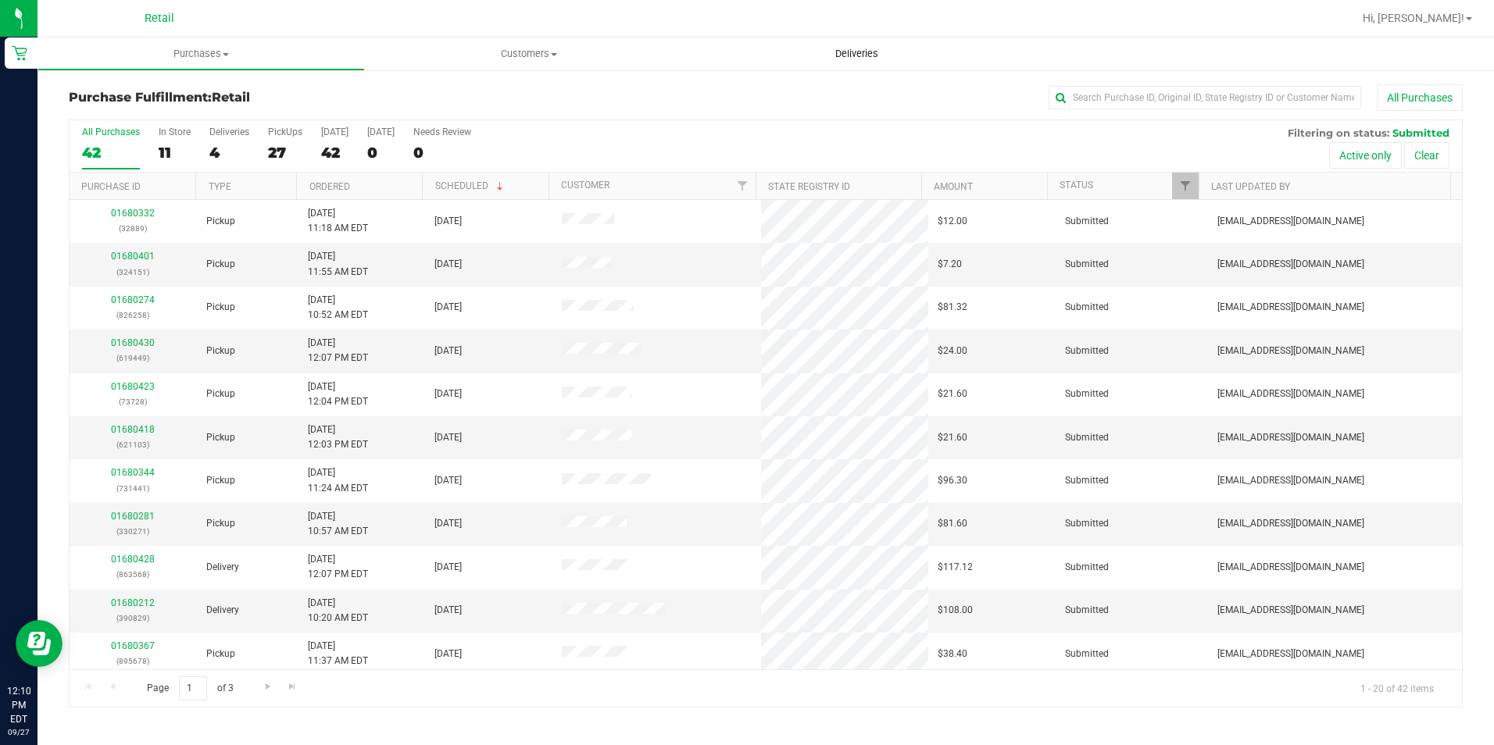
click at [855, 52] on span "Deliveries" at bounding box center [856, 54] width 85 height 14
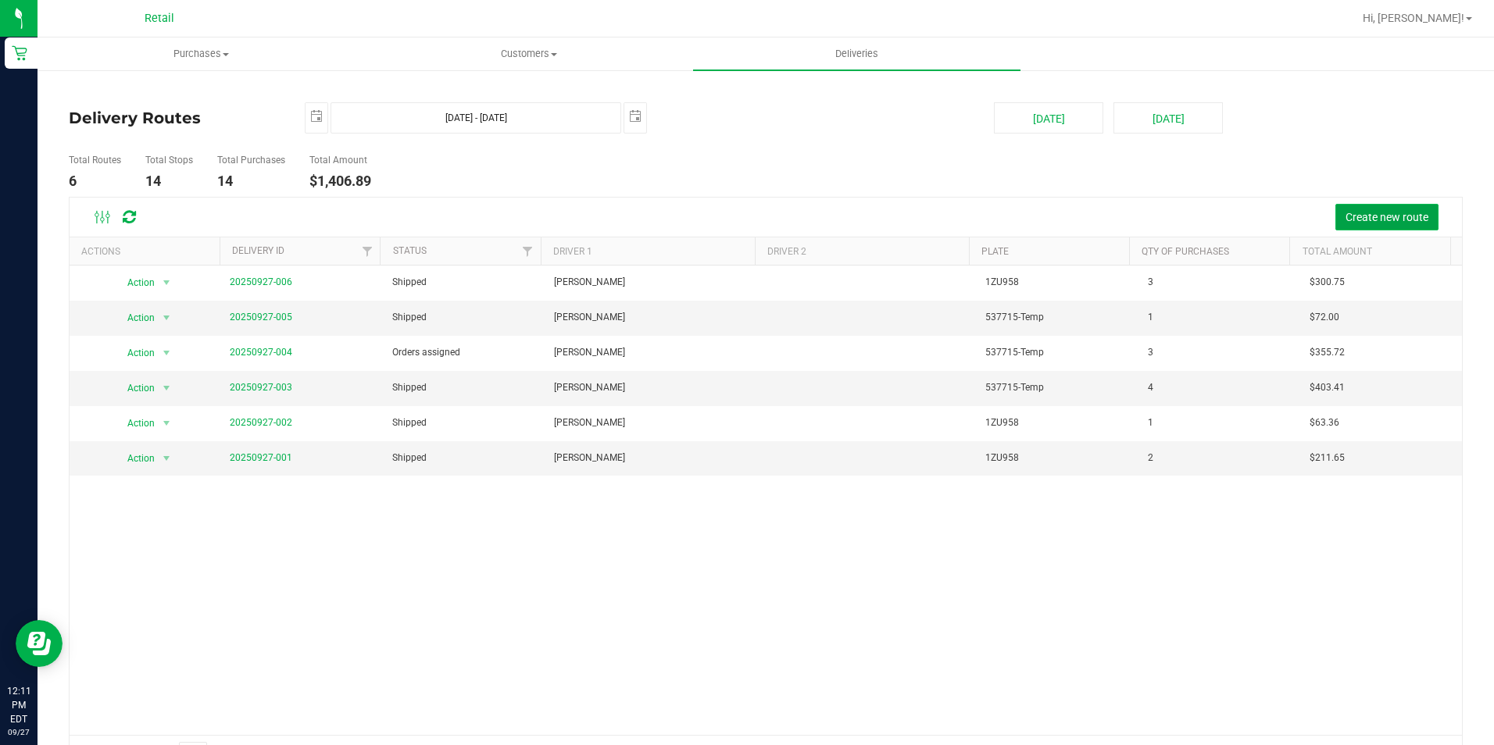
click at [1395, 212] on span "Create new route" at bounding box center [1387, 217] width 83 height 13
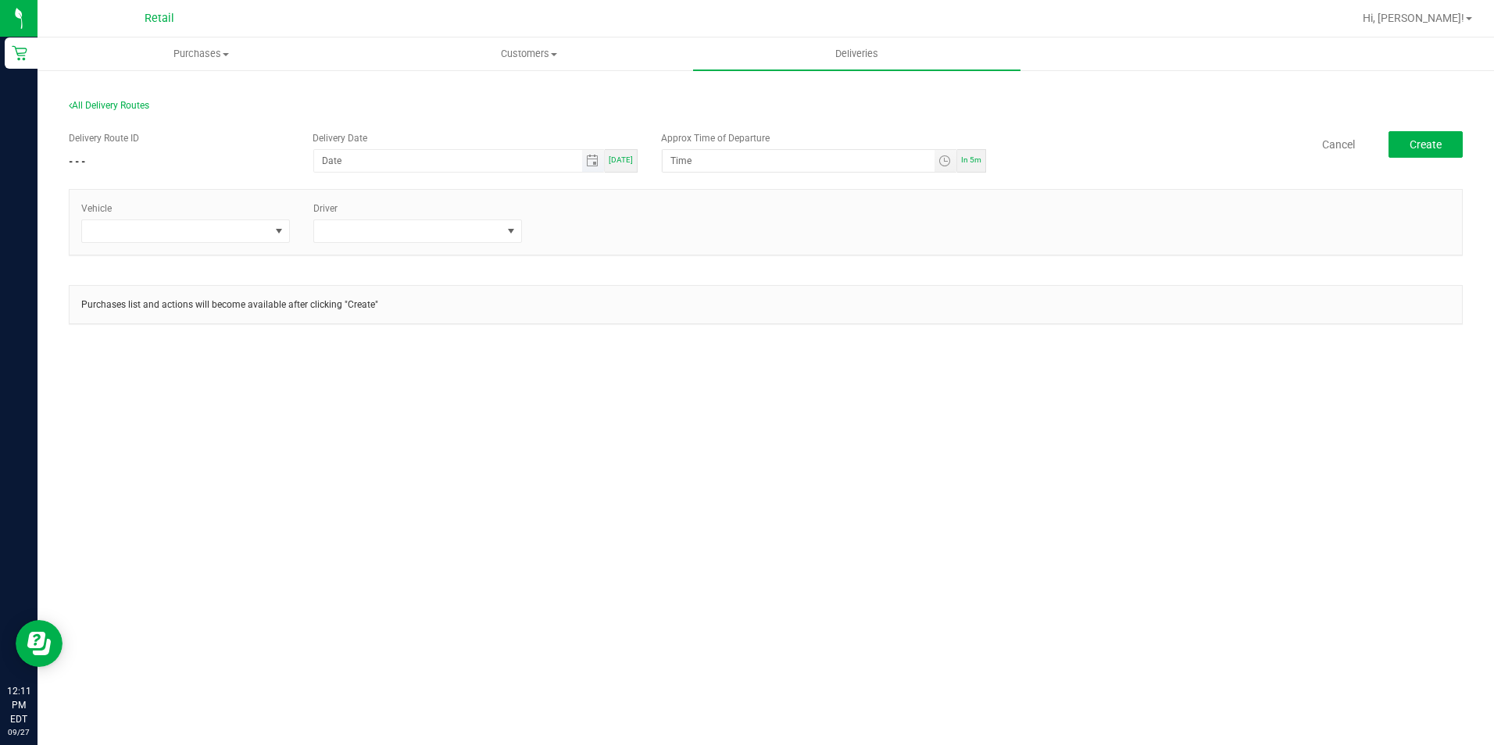
click at [599, 167] on span "Toggle calendar" at bounding box center [593, 161] width 23 height 22
click at [632, 167] on div "[DATE]" at bounding box center [621, 160] width 33 height 23
type input "[DATE]"
click at [692, 160] on input "12:00 AM" at bounding box center [798, 161] width 271 height 22
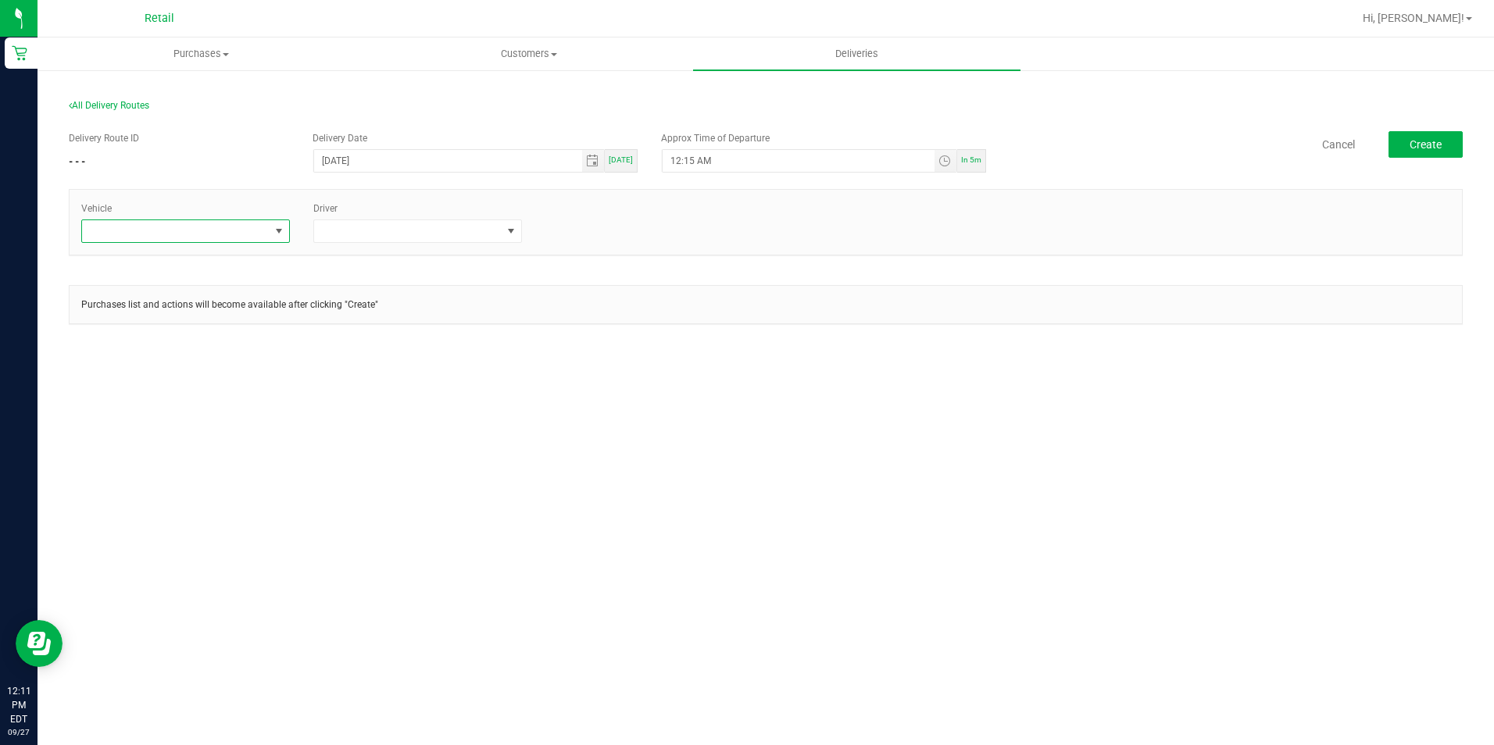
click at [285, 228] on span at bounding box center [279, 231] width 13 height 13
click at [143, 358] on li "Tesla-Silver" at bounding box center [185, 351] width 207 height 27
click at [517, 234] on span at bounding box center [511, 231] width 13 height 13
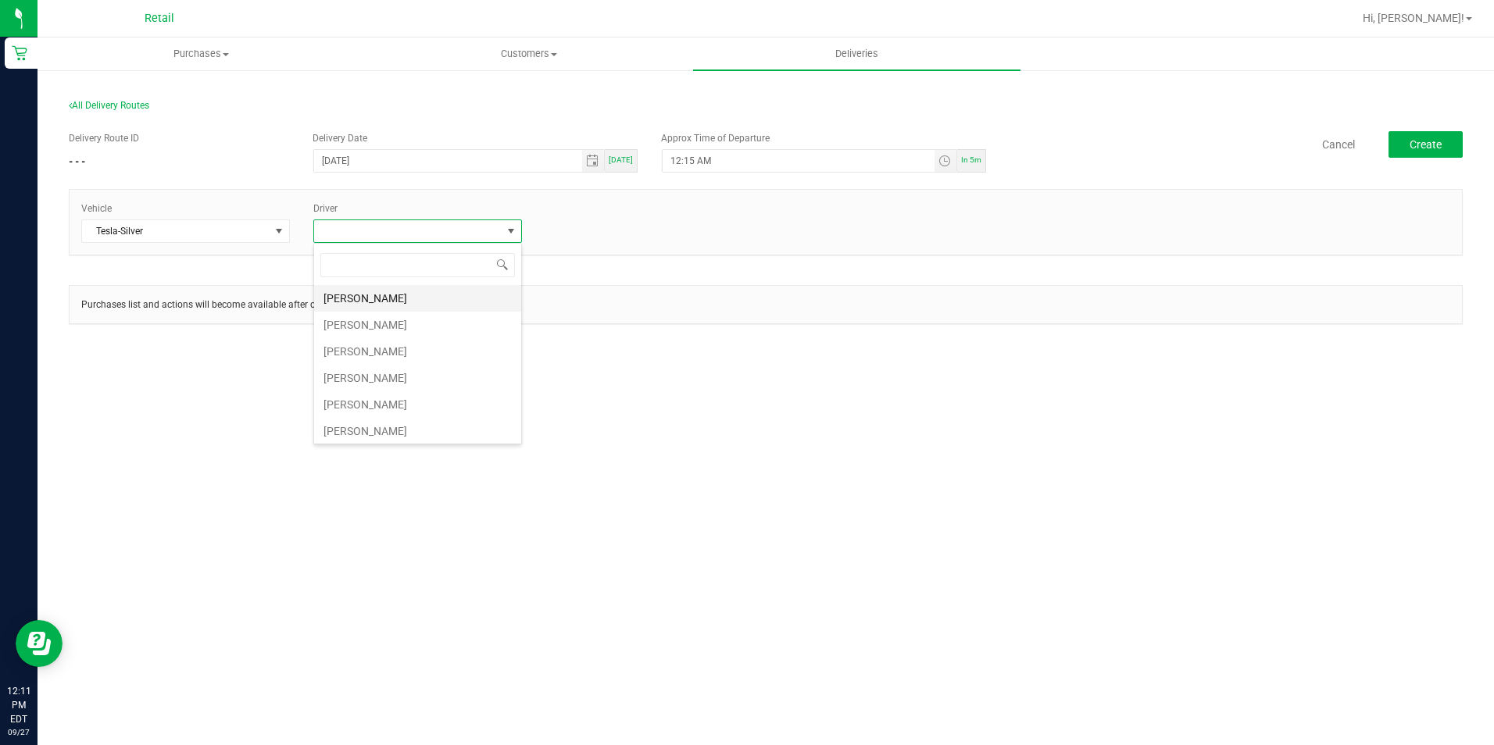
click at [385, 299] on li "Alexander Lopes" at bounding box center [417, 298] width 207 height 27
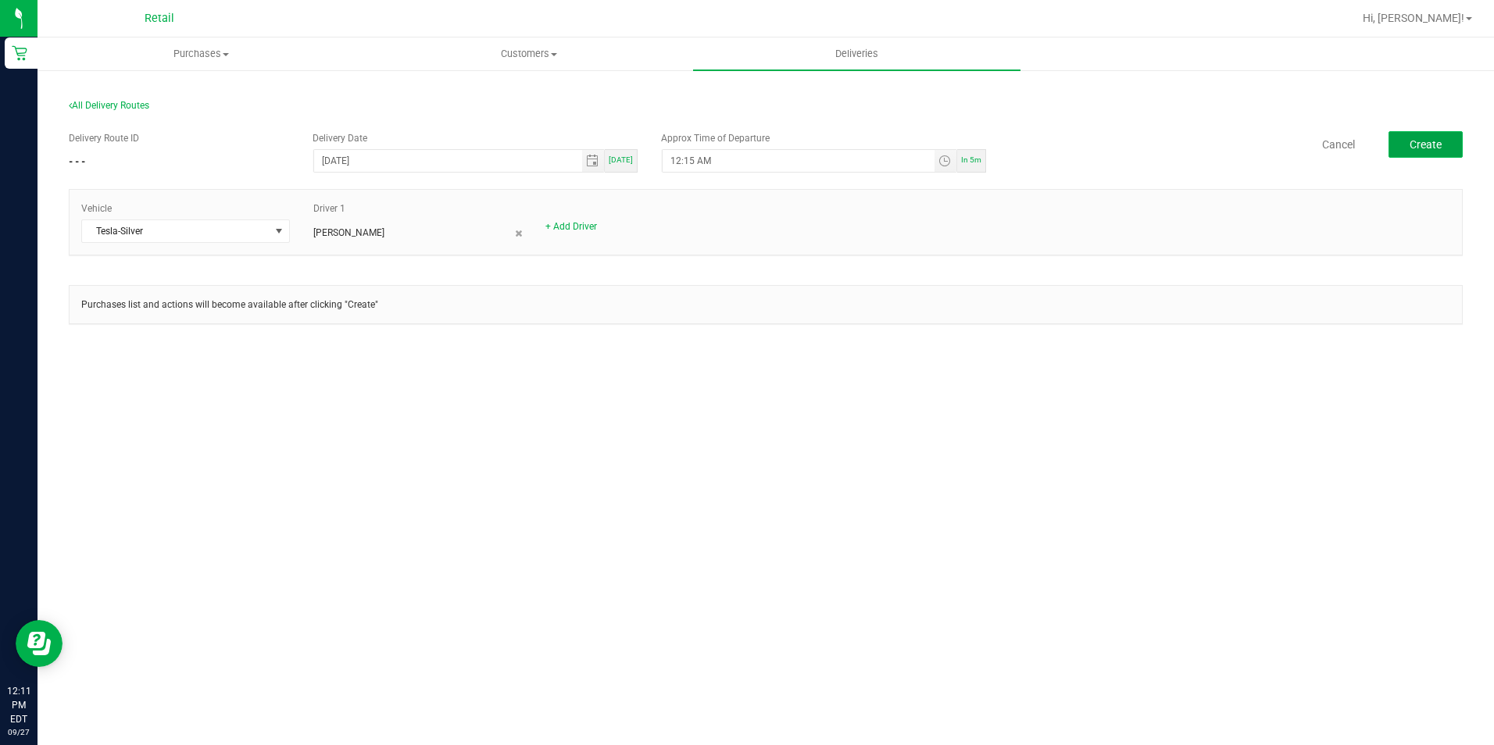
click at [1434, 157] on button "Create" at bounding box center [1426, 144] width 74 height 27
click at [717, 166] on input "12:15 AM" at bounding box center [798, 161] width 271 height 22
type input "12:15 PM"
click at [1421, 137] on button "Create" at bounding box center [1426, 144] width 74 height 27
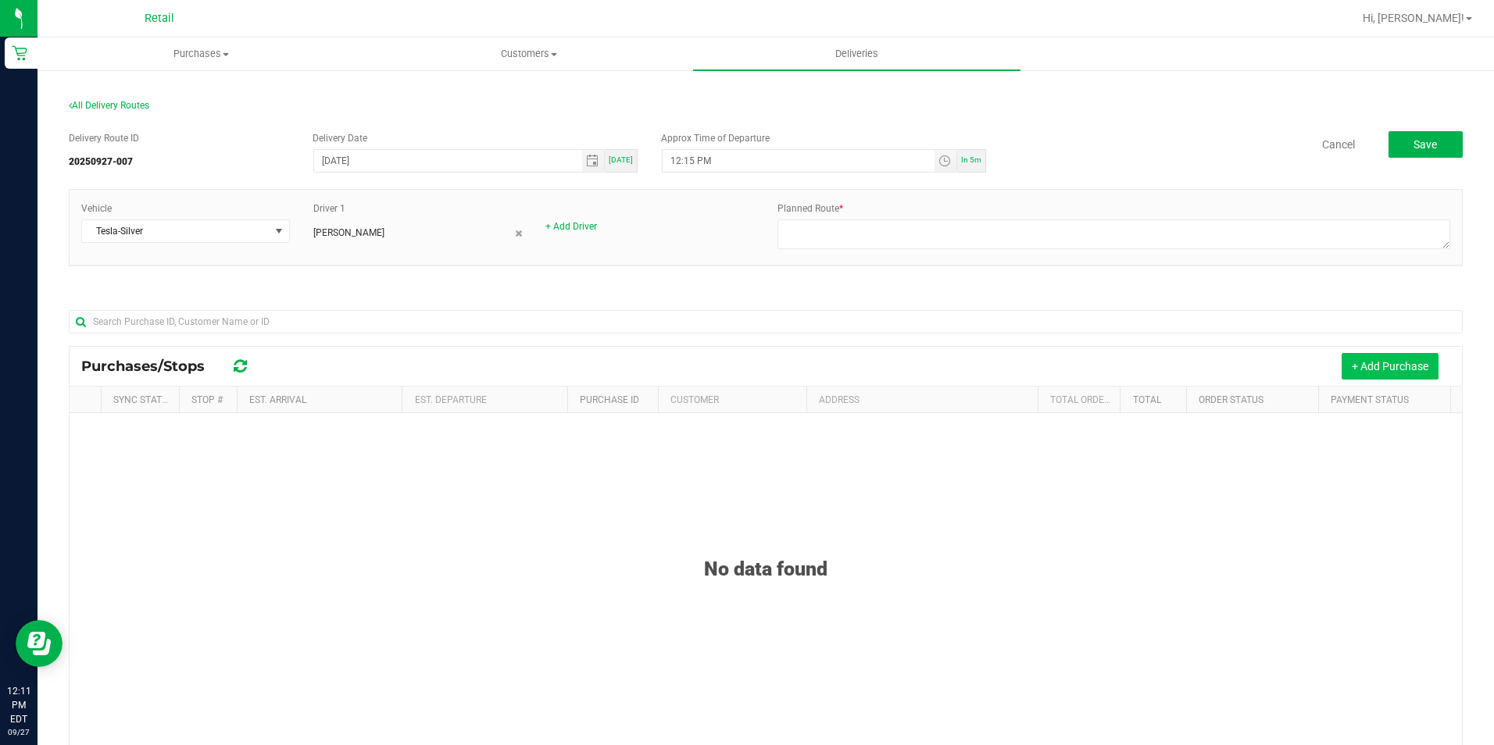
click at [1342, 358] on button "+ Add Purchase" at bounding box center [1390, 366] width 97 height 27
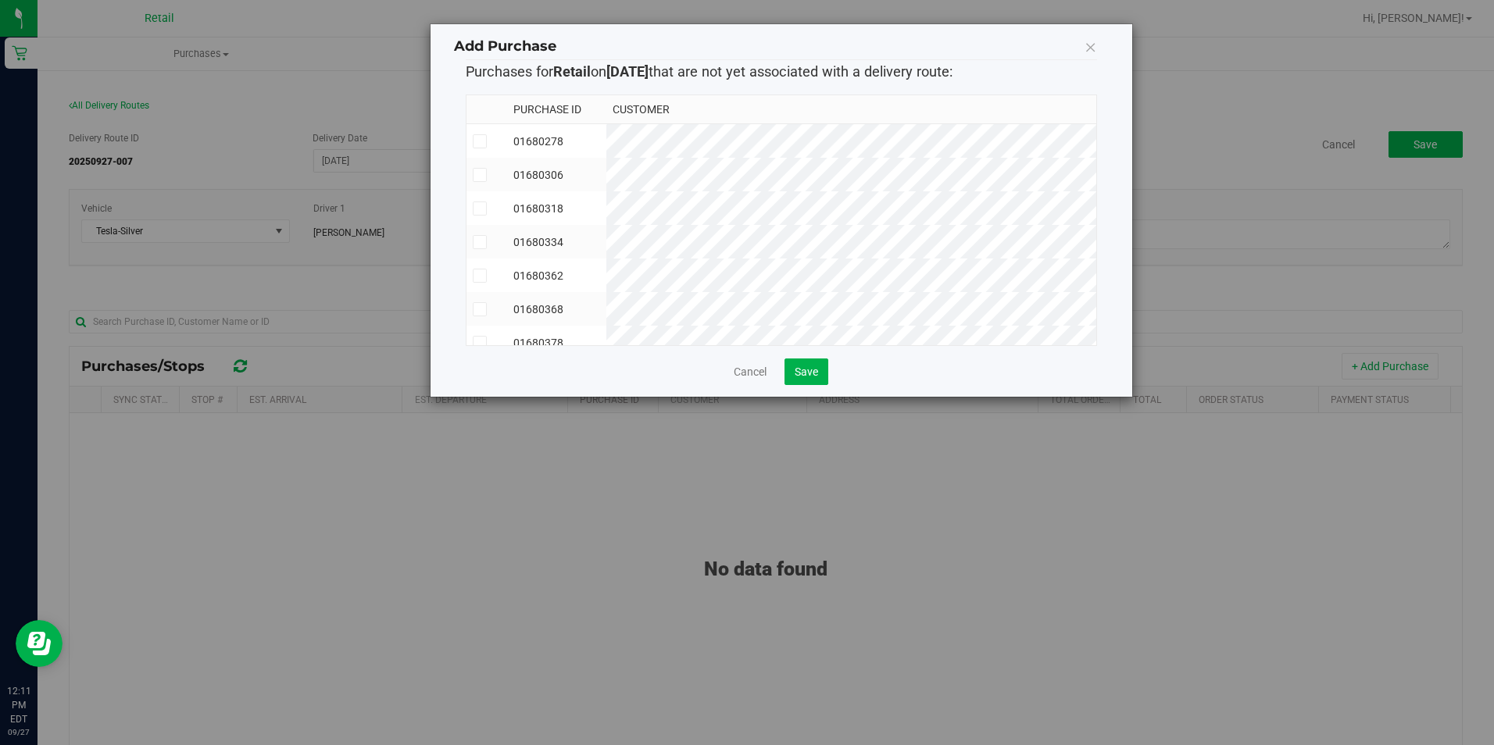
click at [477, 175] on icon at bounding box center [479, 175] width 10 height 0
click at [0, 0] on input "checkbox" at bounding box center [0, 0] width 0 height 0
click at [805, 378] on span "Save" at bounding box center [806, 372] width 23 height 13
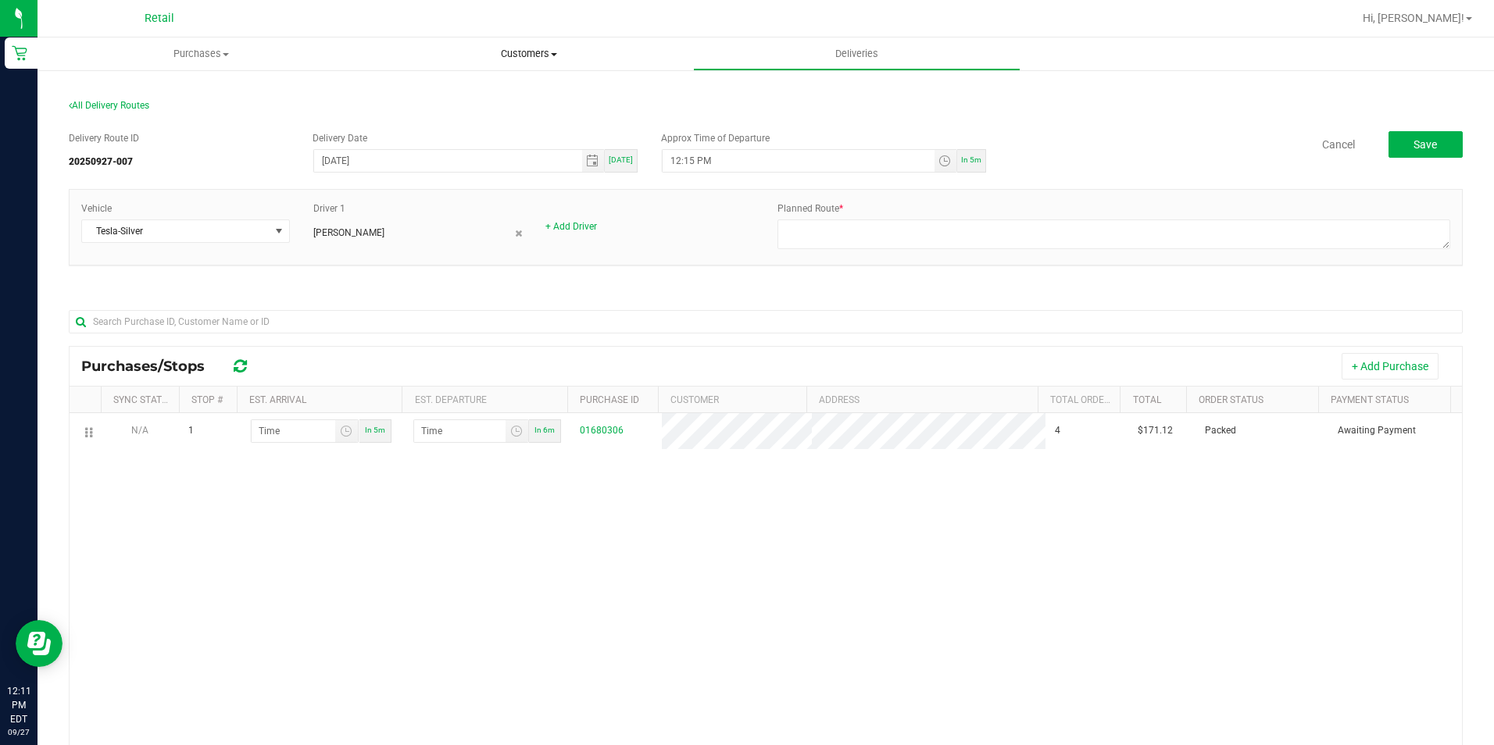
click at [550, 62] on uib-tab-heading "Customers All customers Add a new customer All physicians" at bounding box center [529, 53] width 326 height 31
click at [509, 98] on li "All customers" at bounding box center [528, 94] width 327 height 19
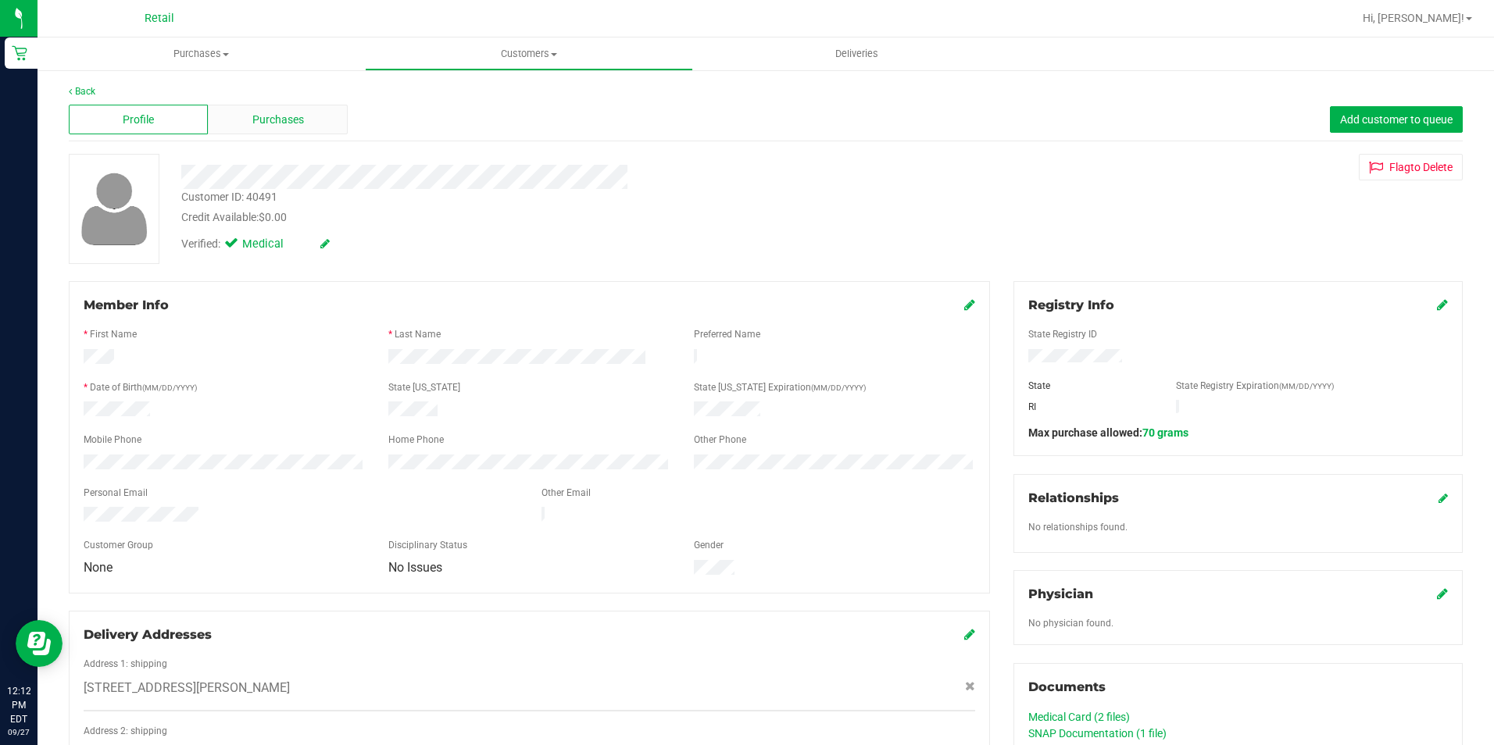
click at [259, 119] on span "Purchases" at bounding box center [278, 120] width 52 height 16
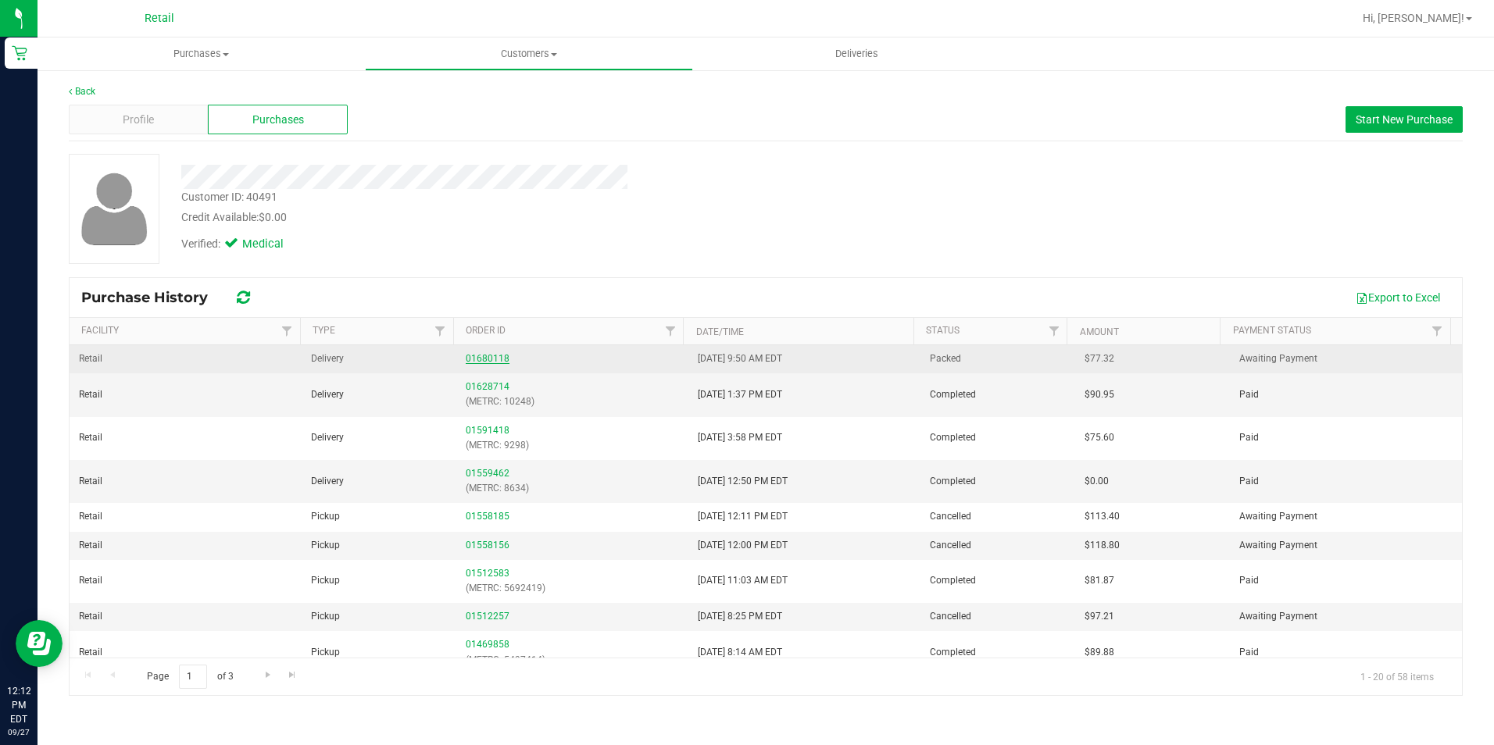
click at [472, 356] on link "01680118" at bounding box center [488, 358] width 44 height 11
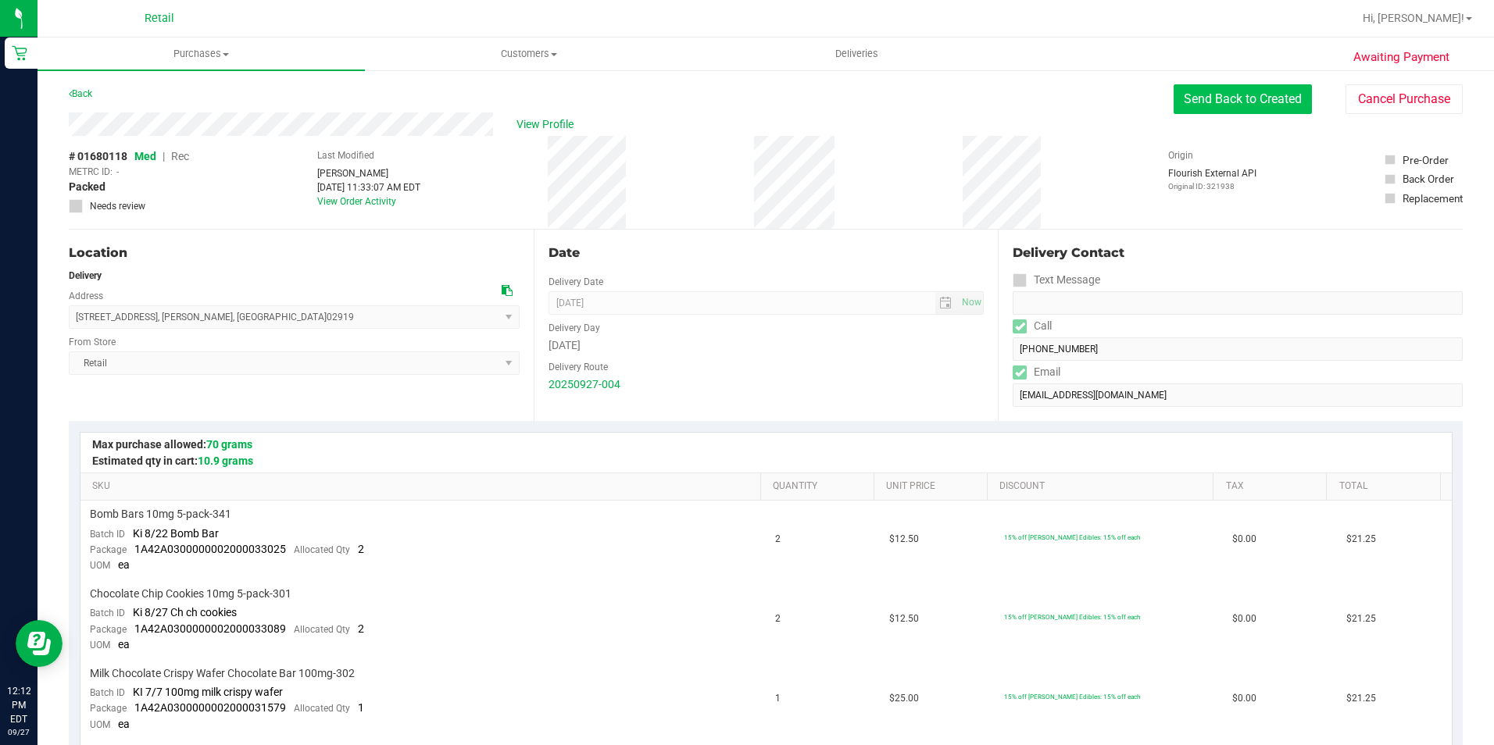
click at [1211, 104] on button "Send Back to Created" at bounding box center [1243, 99] width 138 height 30
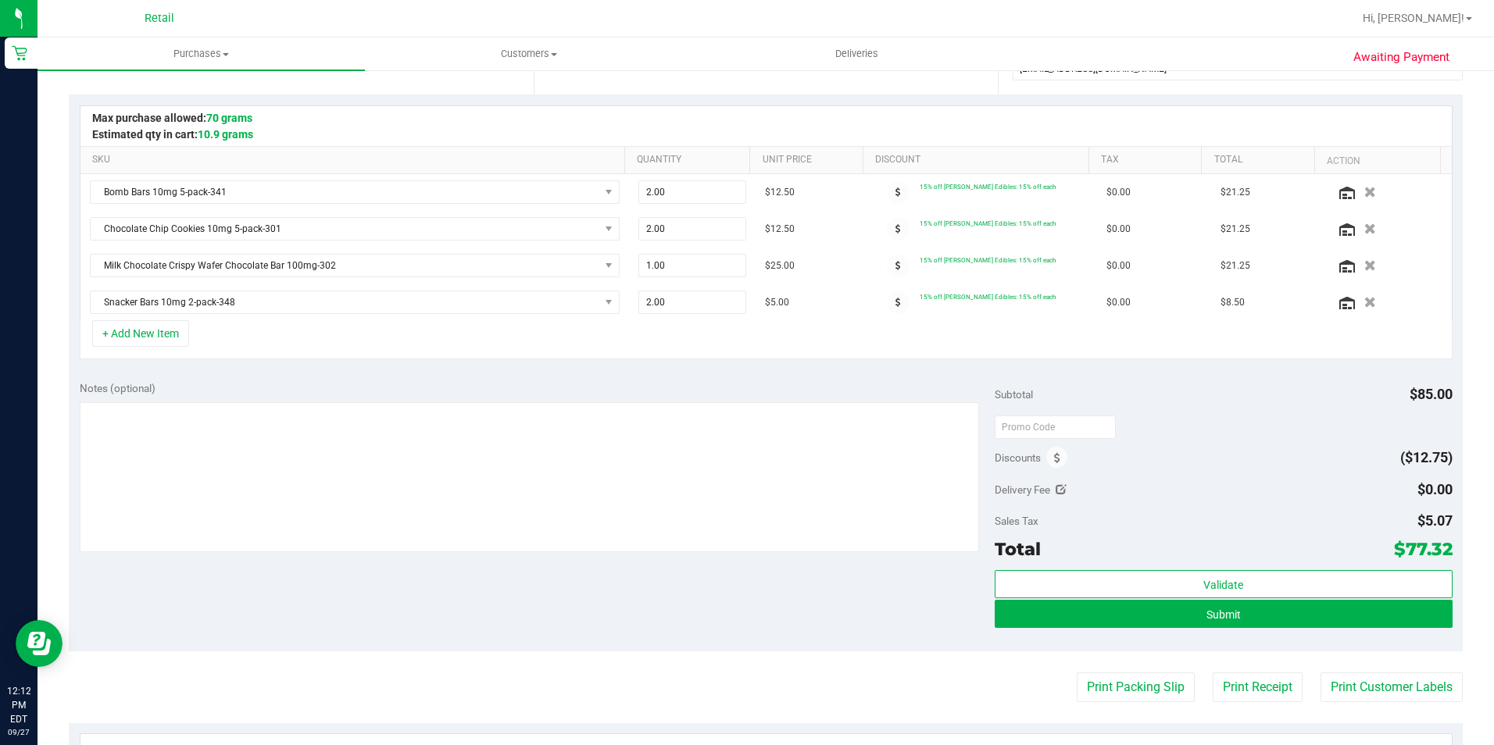
scroll to position [469, 0]
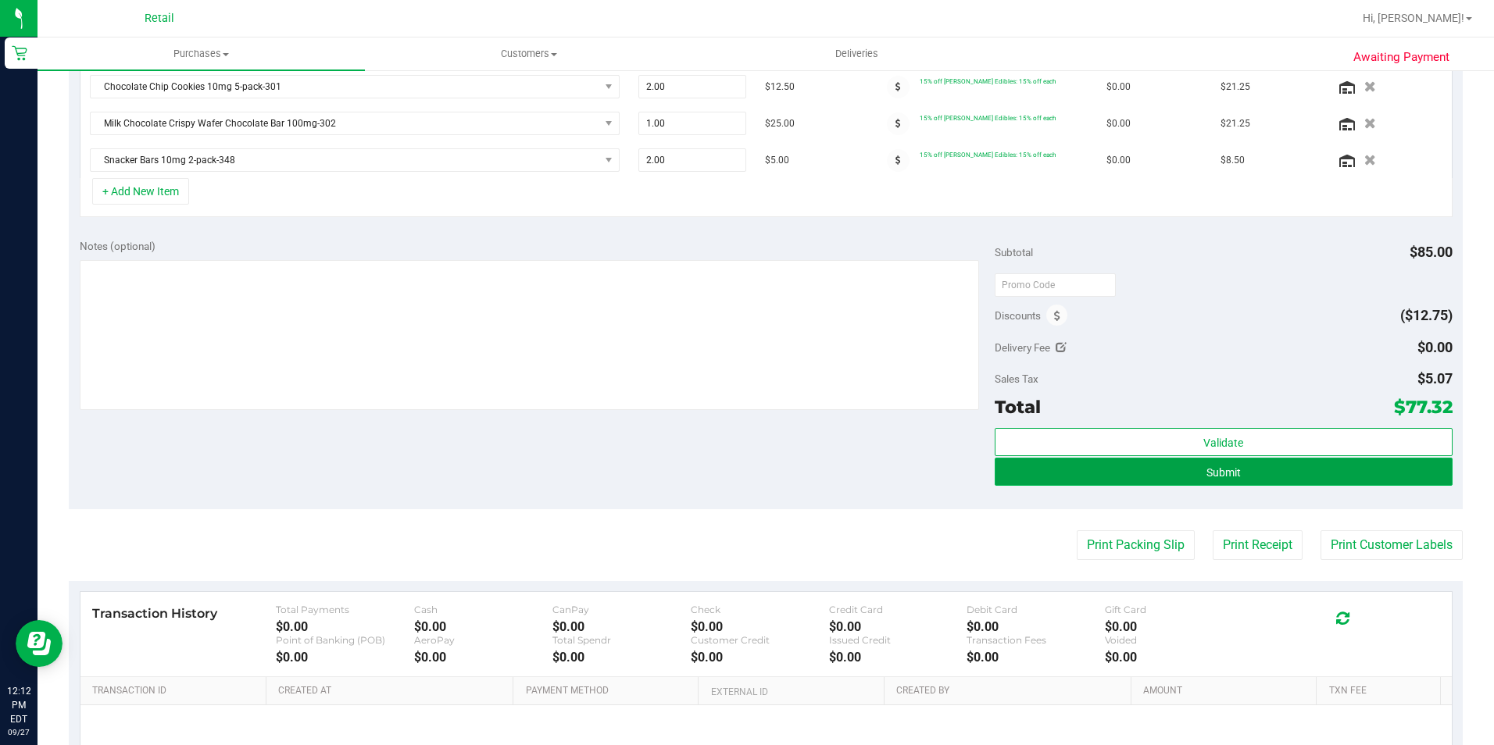
click at [1385, 471] on button "Submit" at bounding box center [1224, 472] width 458 height 28
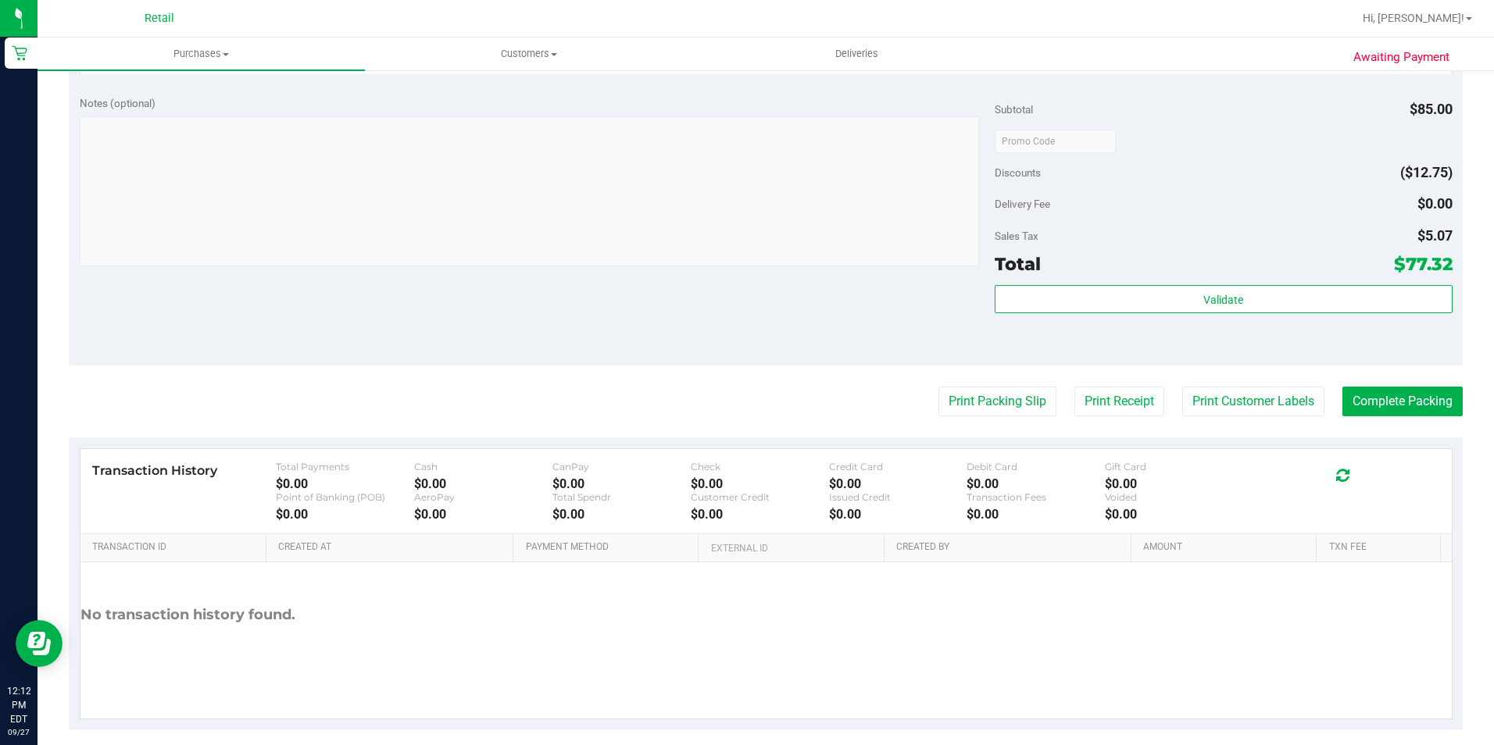
scroll to position [803, 0]
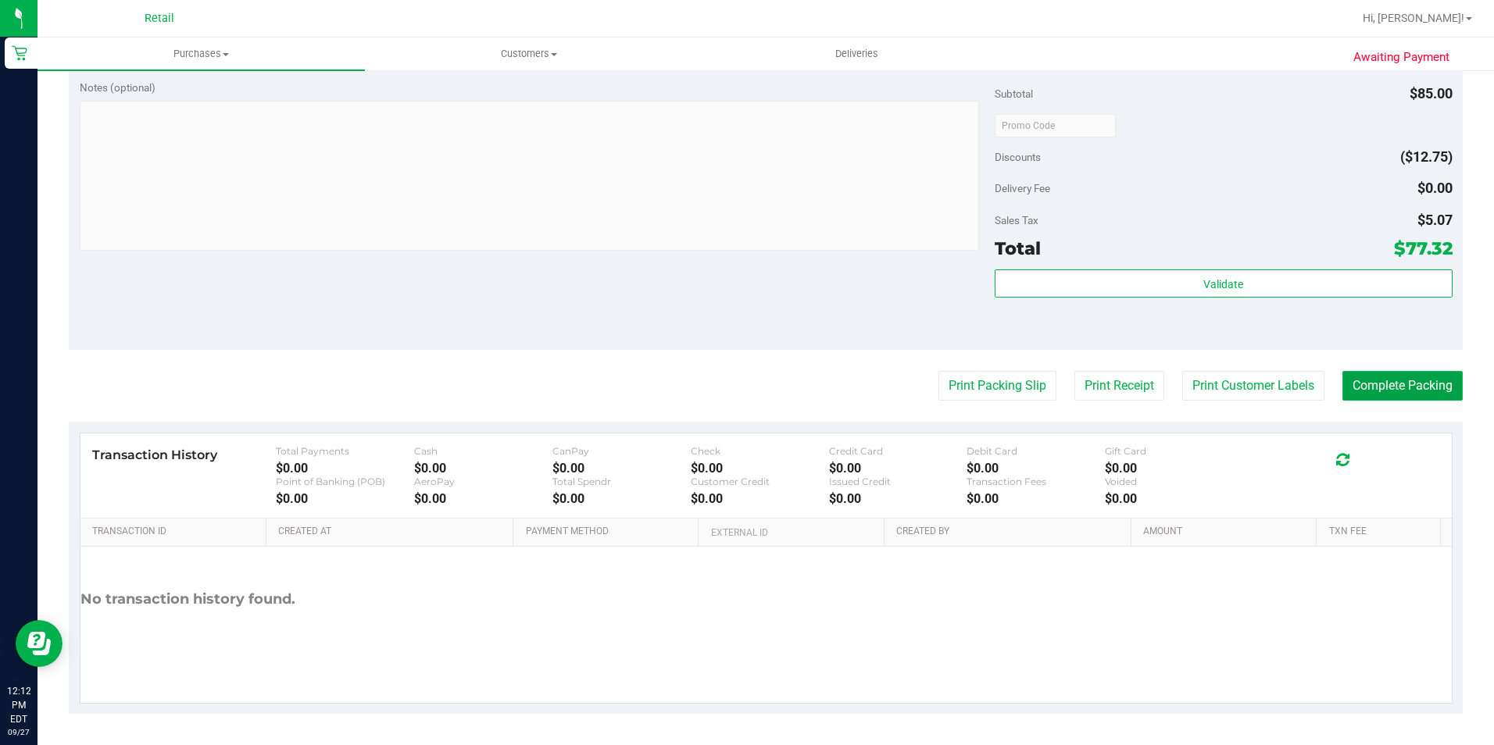
click at [1412, 394] on button "Complete Packing" at bounding box center [1402, 386] width 120 height 30
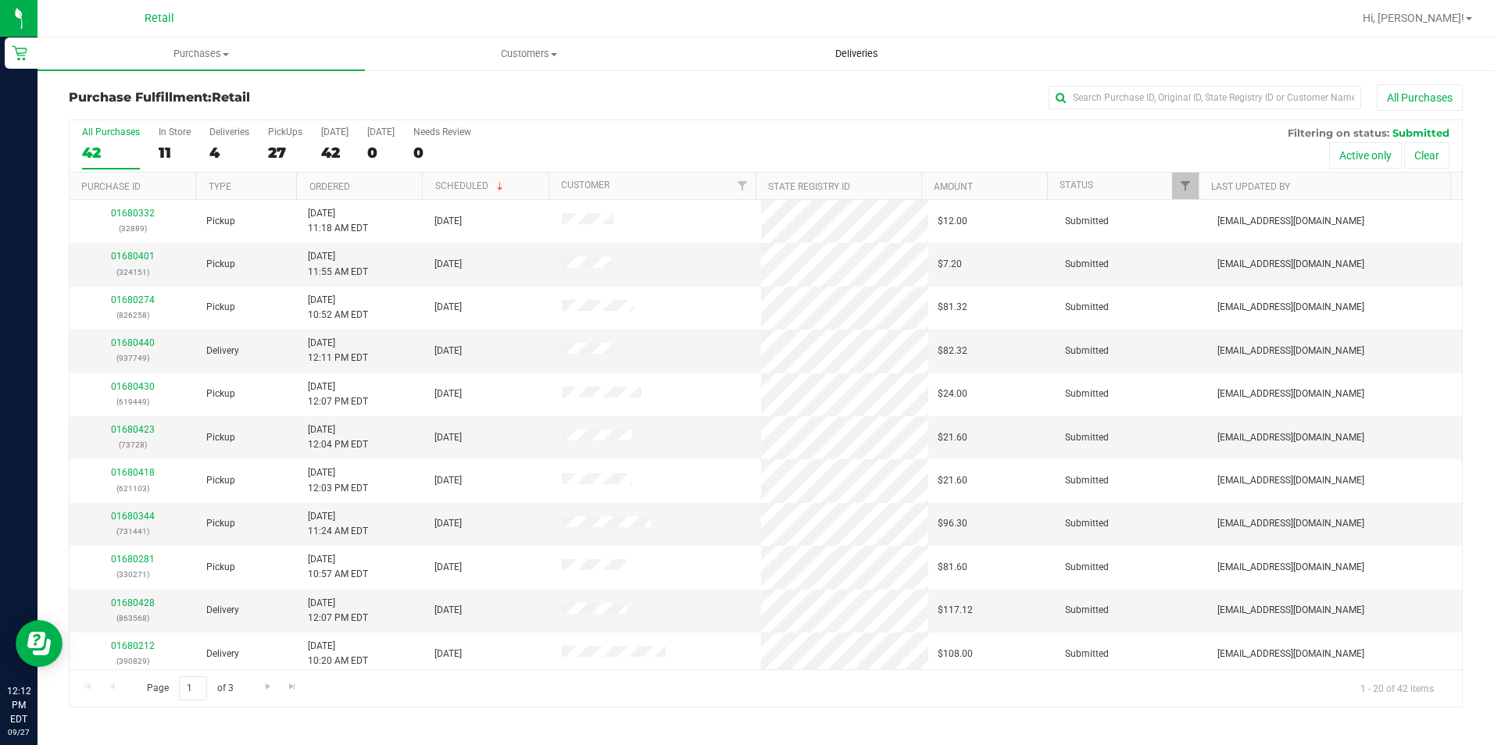
click at [871, 52] on span "Deliveries" at bounding box center [856, 54] width 85 height 14
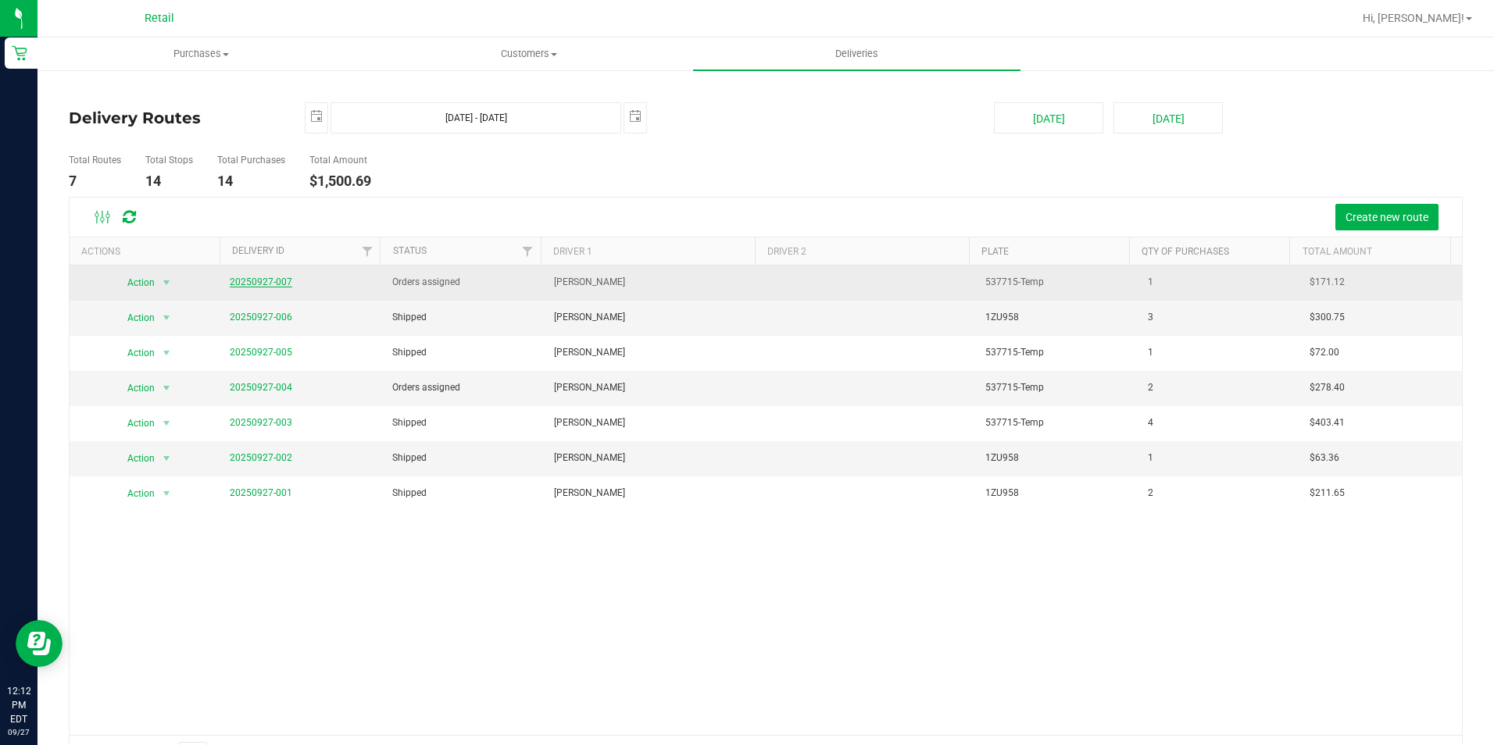
click at [245, 281] on link "20250927-007" at bounding box center [261, 282] width 63 height 11
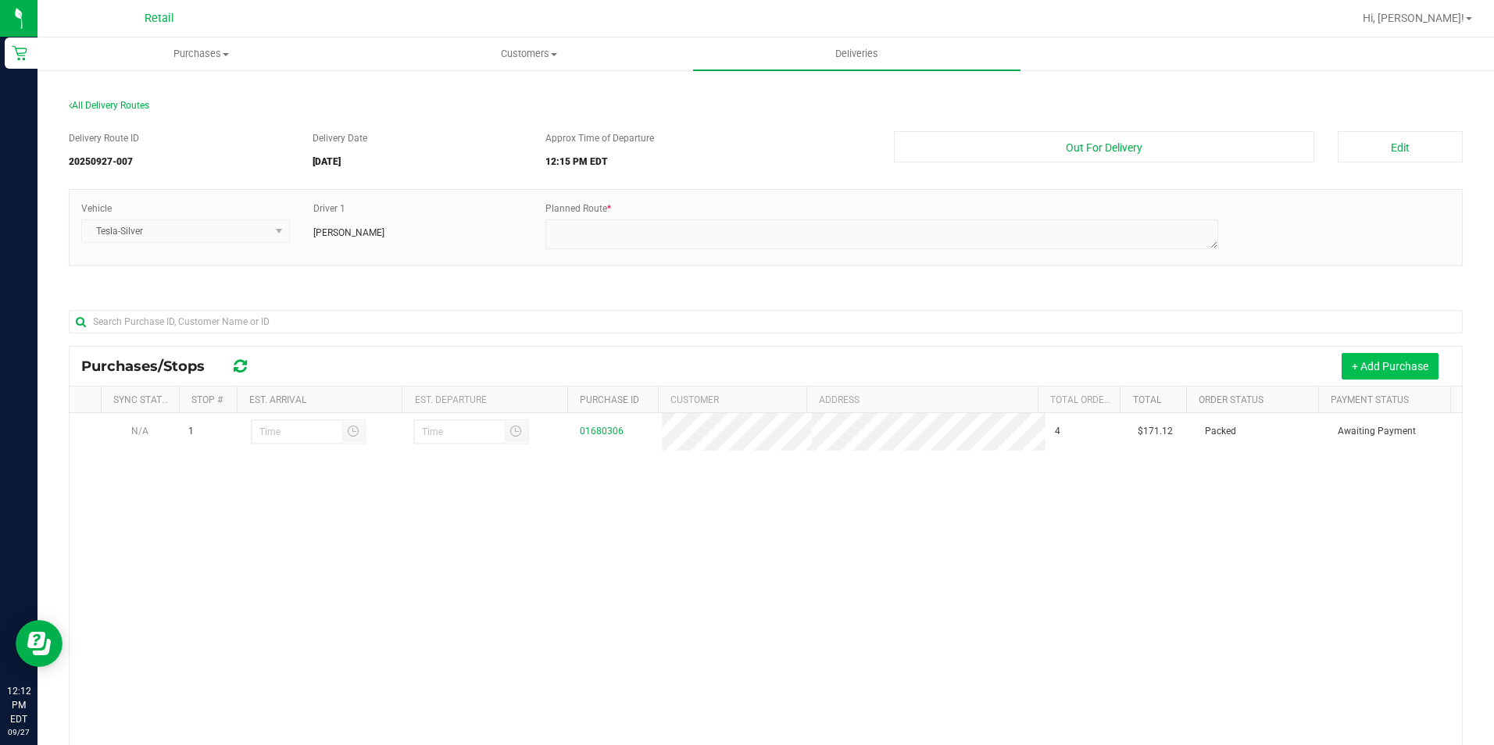
click at [1404, 371] on button "+ Add Purchase" at bounding box center [1390, 366] width 97 height 27
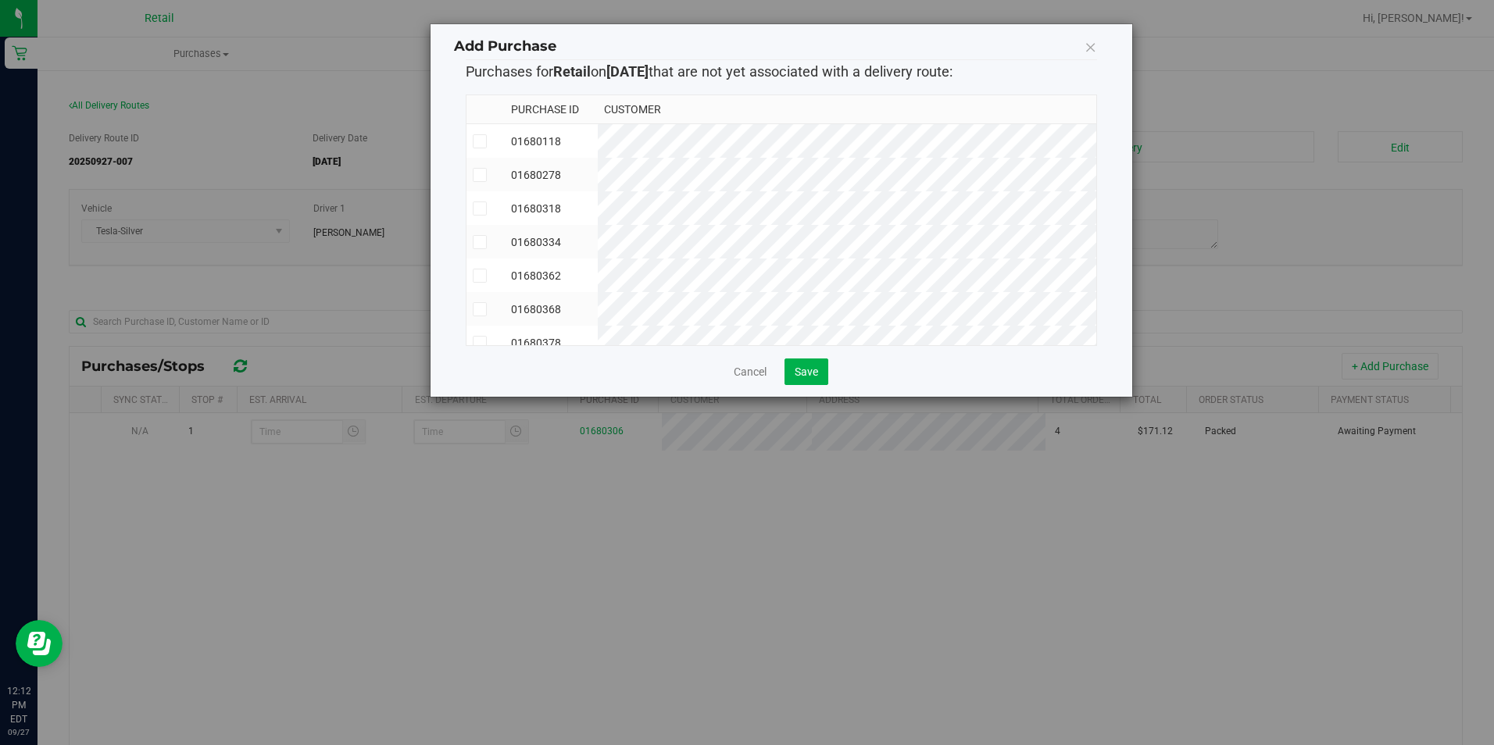
click at [486, 141] on span at bounding box center [480, 141] width 14 height 14
click at [0, 0] on input "checkbox" at bounding box center [0, 0] width 0 height 0
click at [812, 377] on span "Save" at bounding box center [806, 372] width 23 height 13
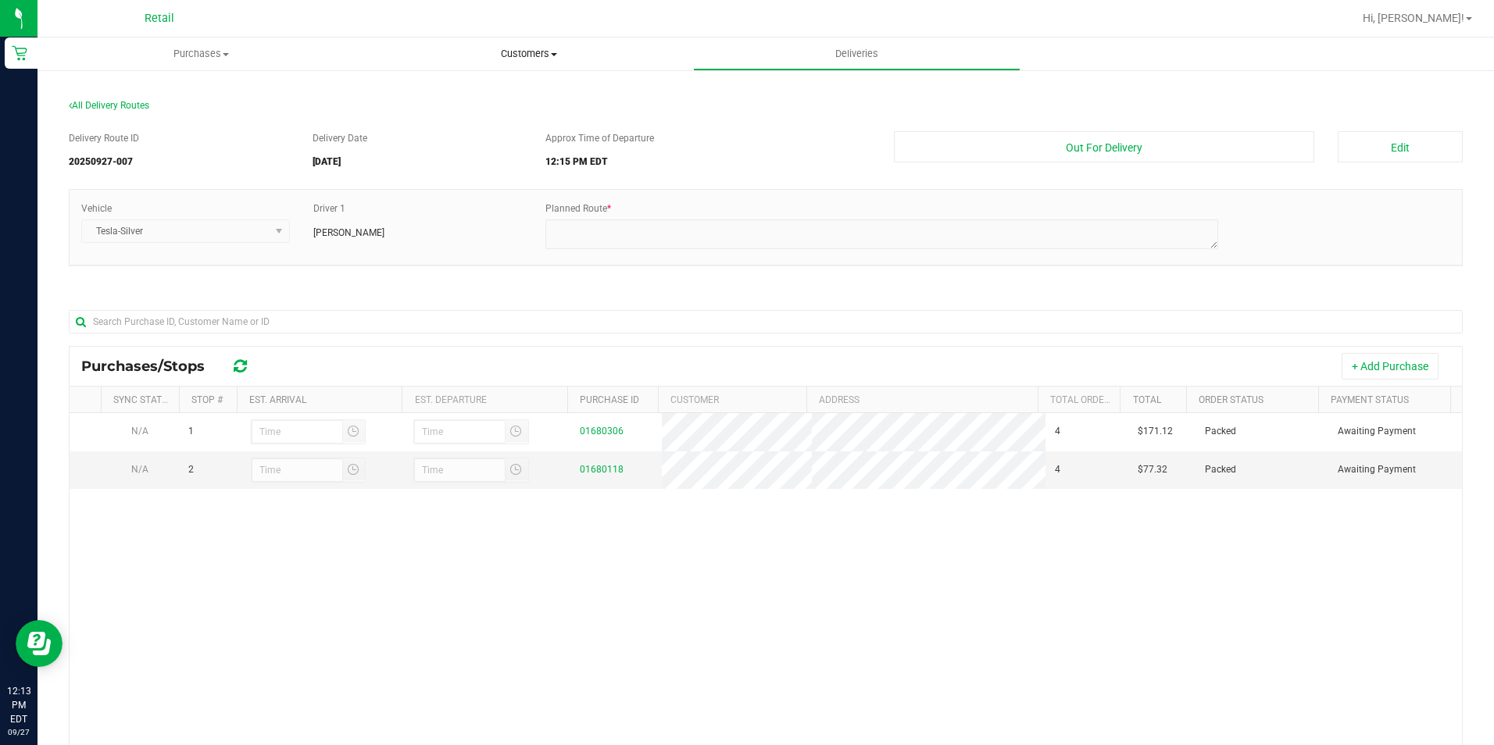
click at [536, 52] on span "Customers" at bounding box center [529, 54] width 326 height 14
click at [515, 93] on li "All customers" at bounding box center [528, 94] width 327 height 19
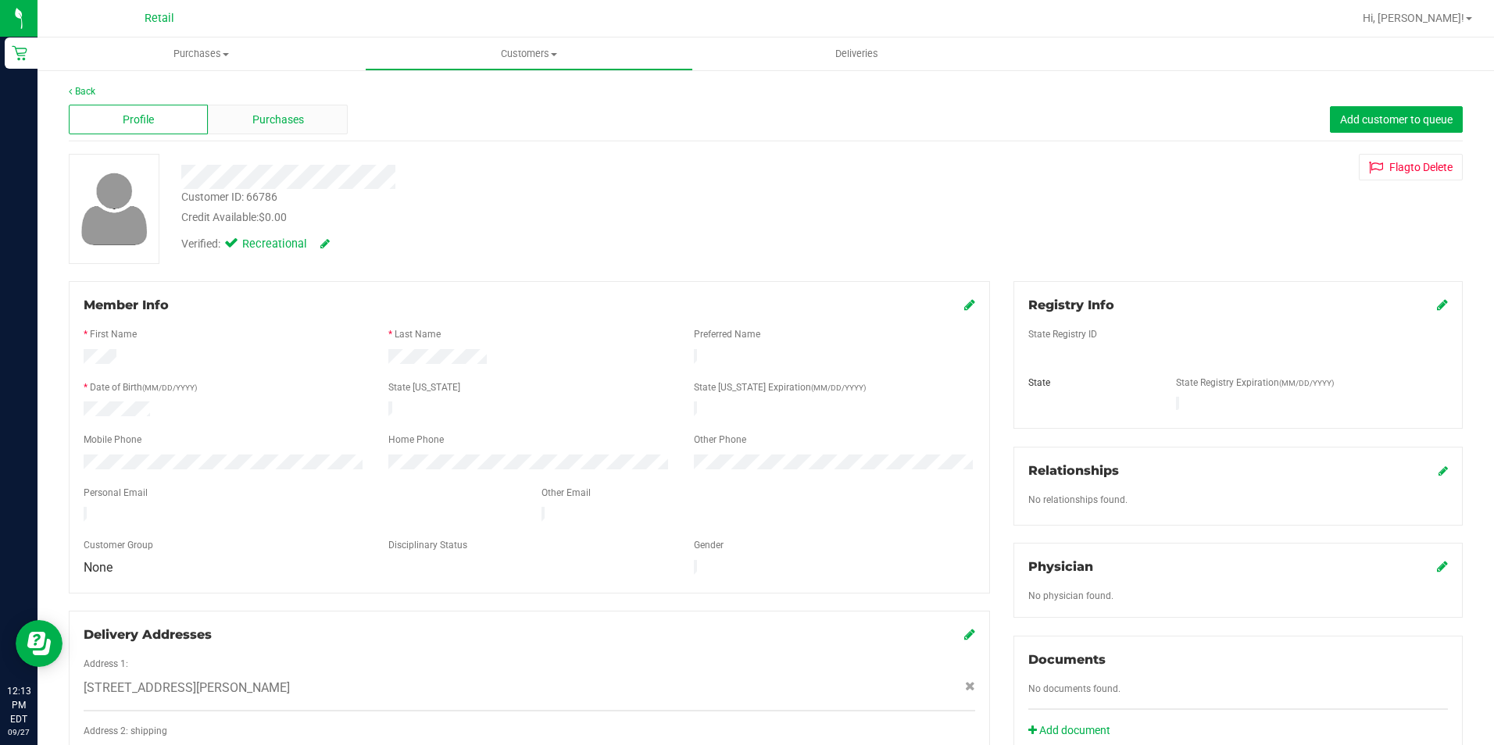
click at [325, 127] on div "Purchases" at bounding box center [277, 120] width 139 height 30
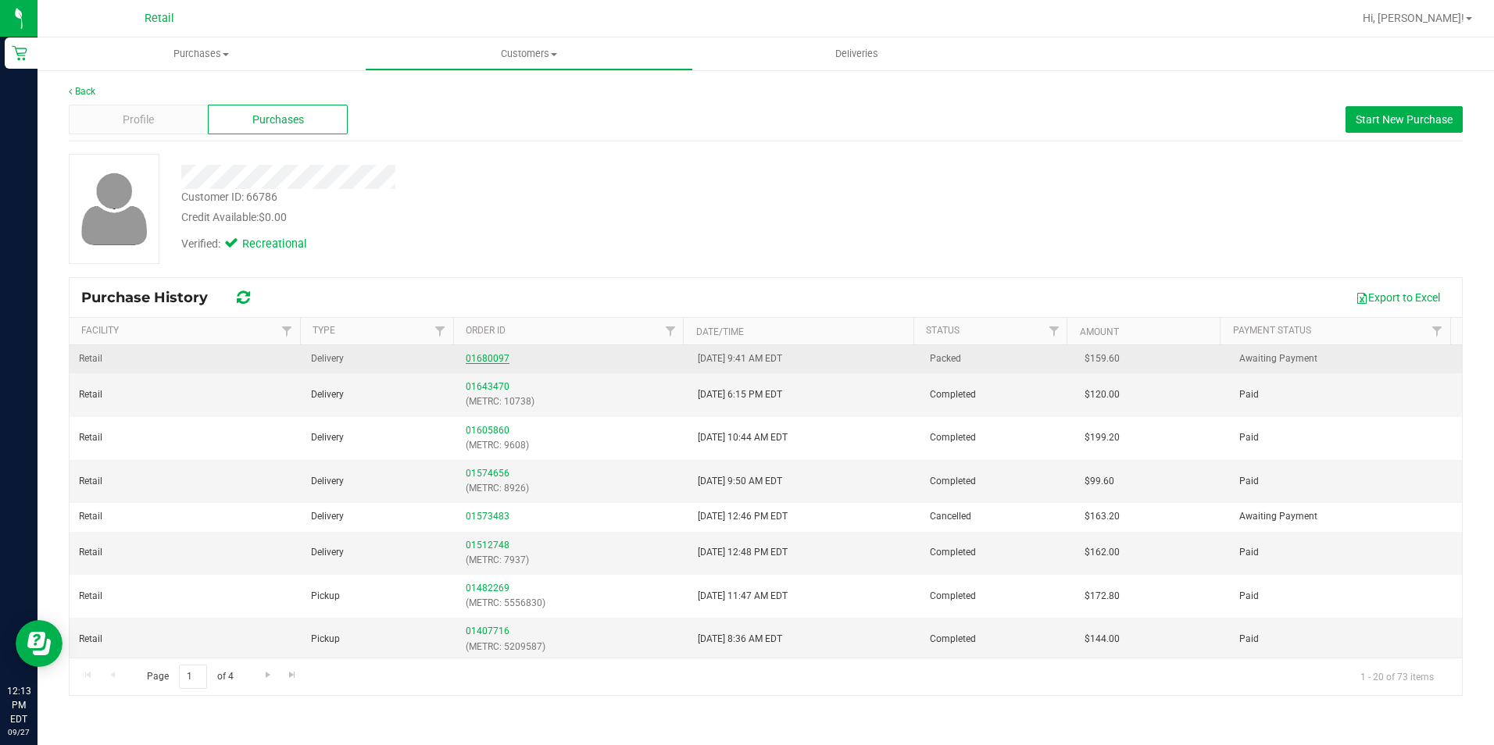
click at [494, 357] on link "01680097" at bounding box center [488, 358] width 44 height 11
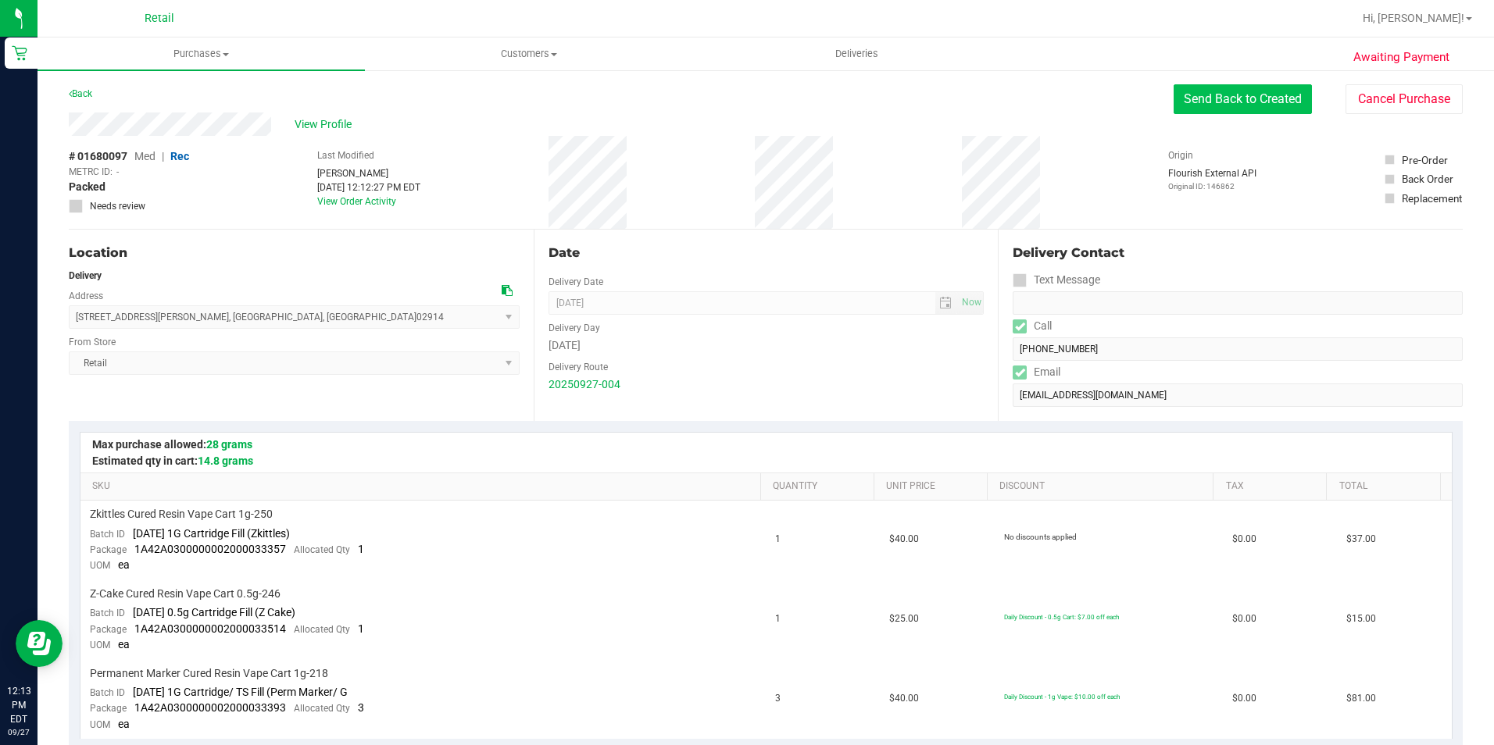
click at [1229, 103] on button "Send Back to Created" at bounding box center [1243, 99] width 138 height 30
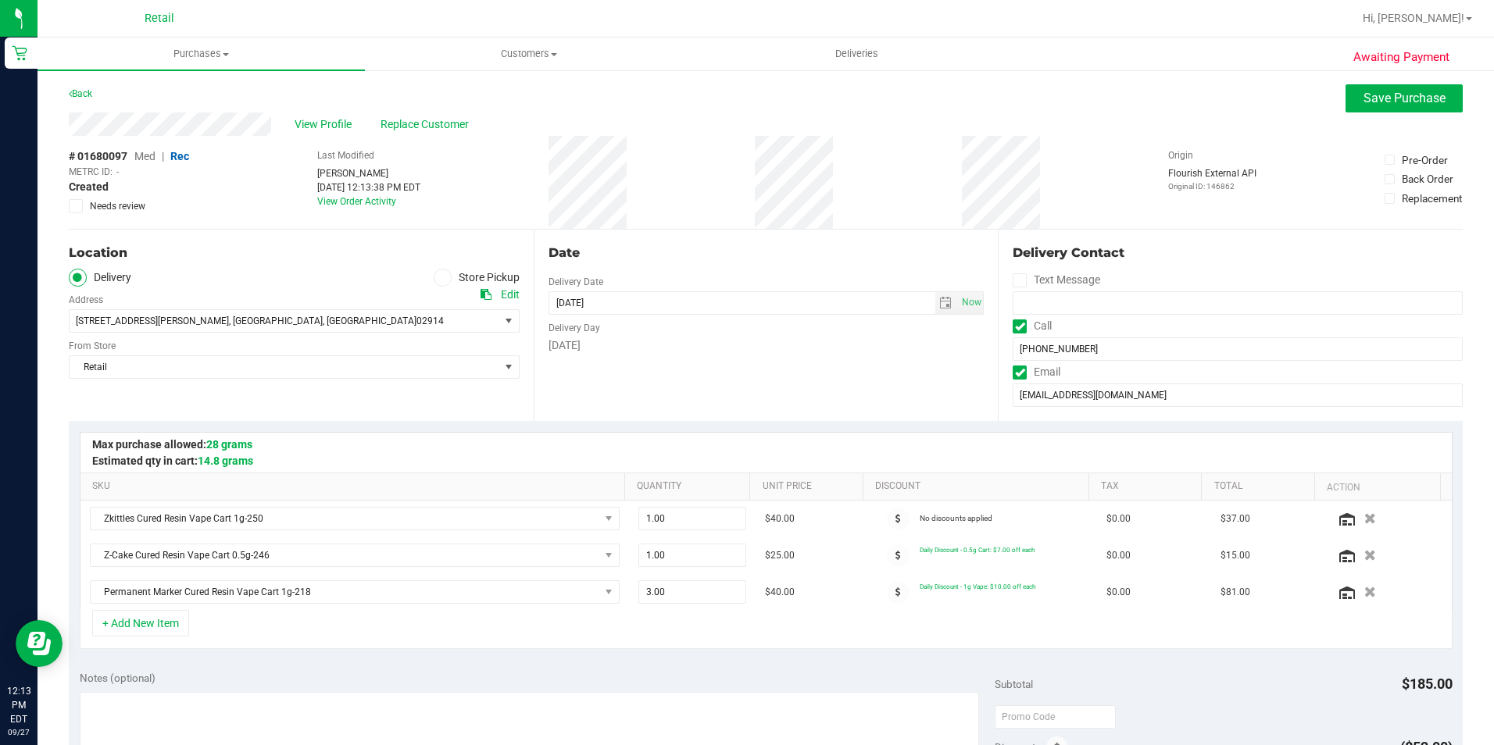
scroll to position [592, 0]
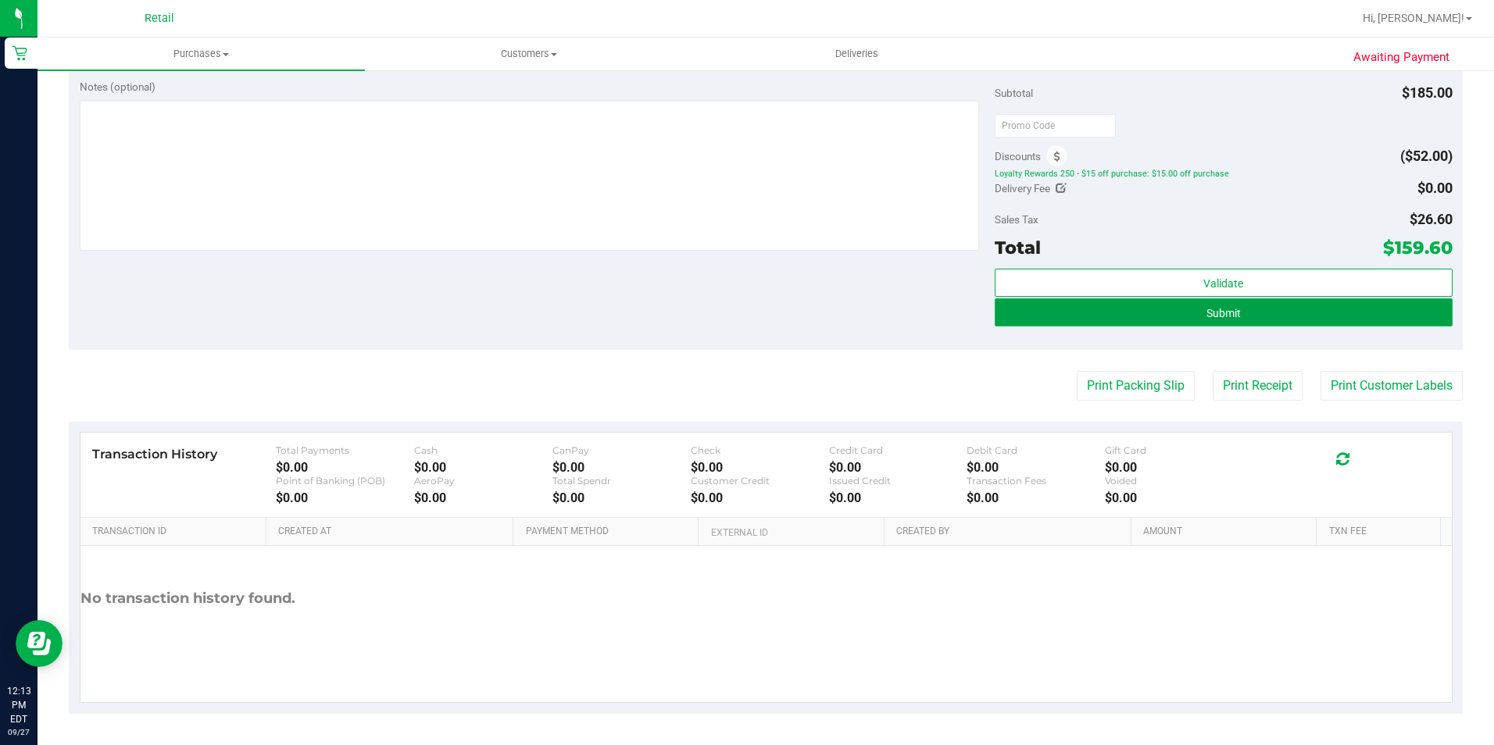
click at [1253, 312] on button "Submit" at bounding box center [1224, 312] width 458 height 28
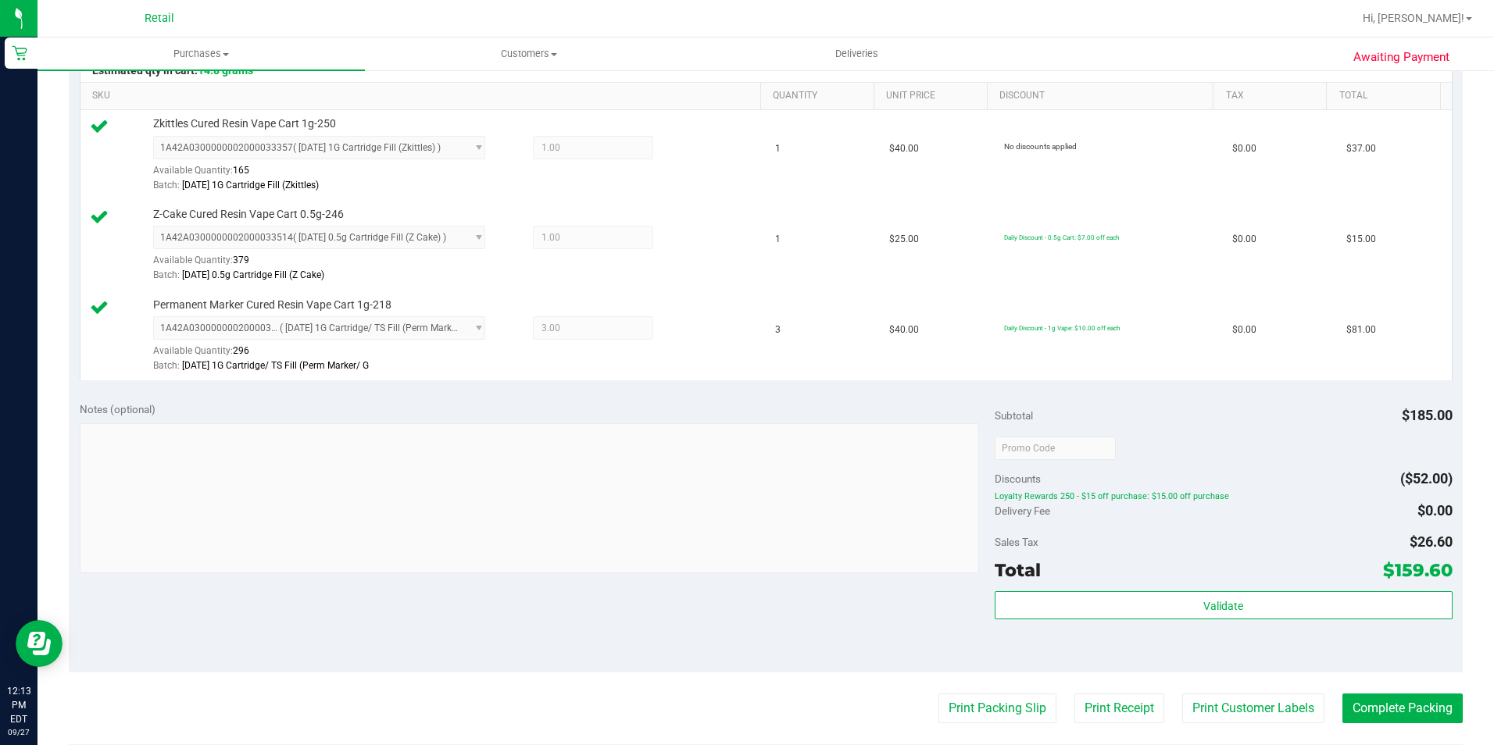
scroll to position [713, 0]
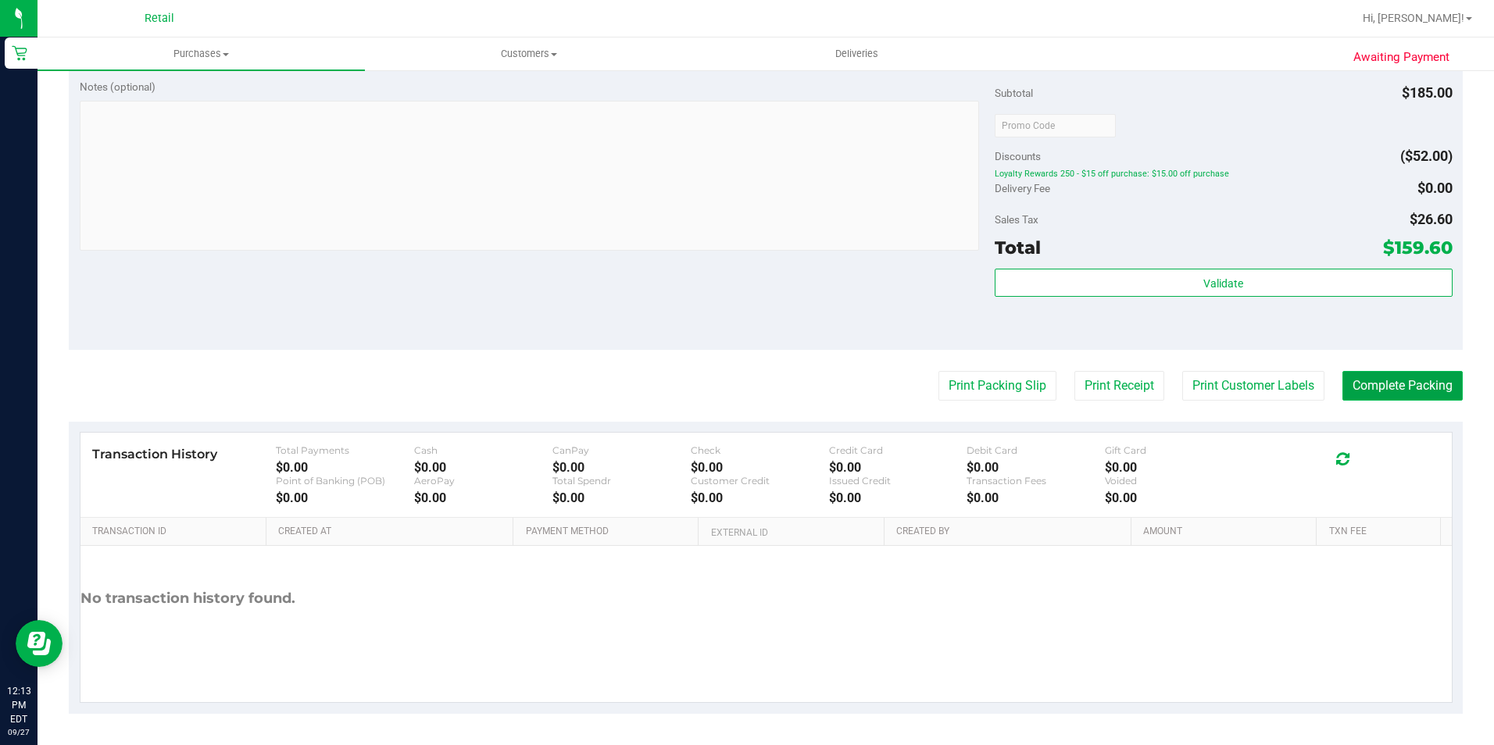
click at [1381, 391] on button "Complete Packing" at bounding box center [1402, 386] width 120 height 30
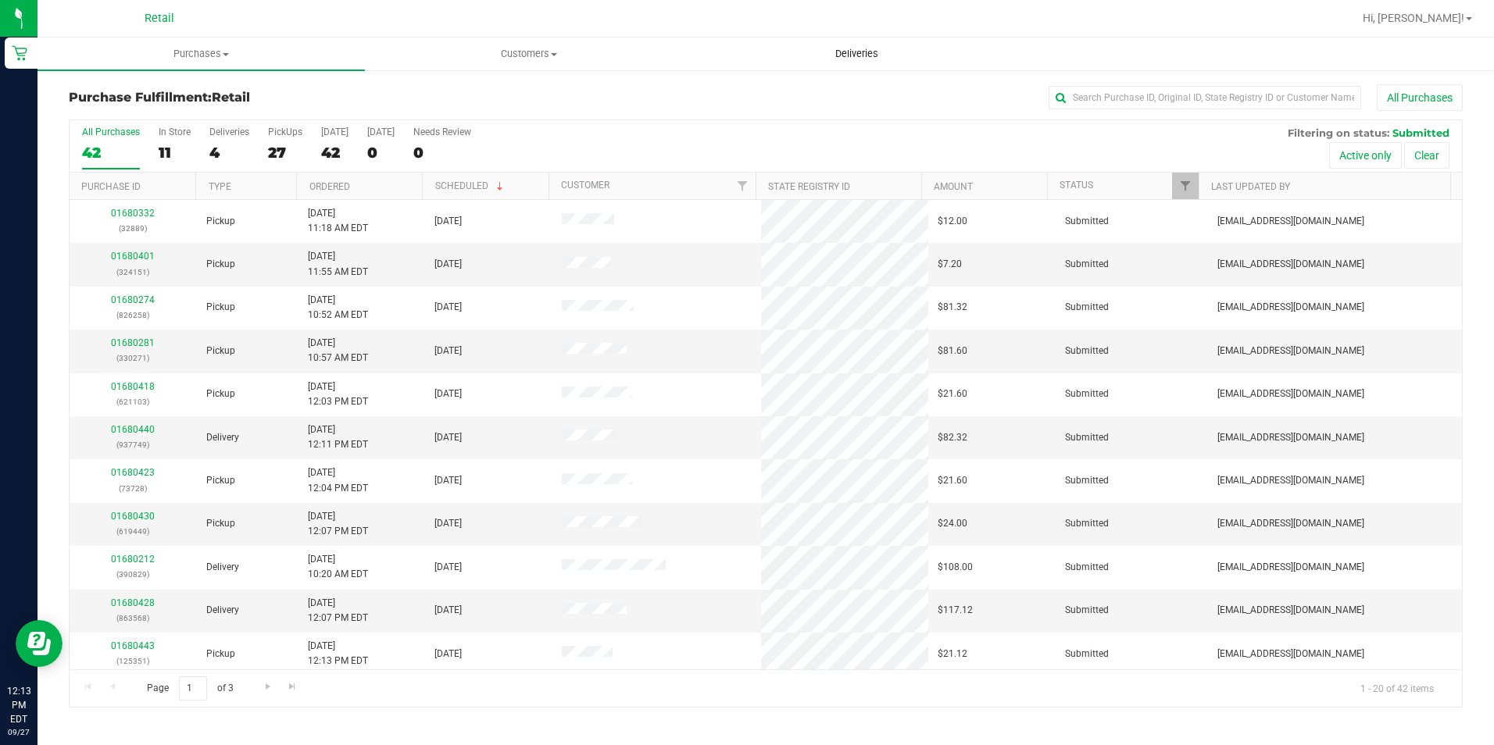
click at [857, 55] on span "Deliveries" at bounding box center [856, 54] width 85 height 14
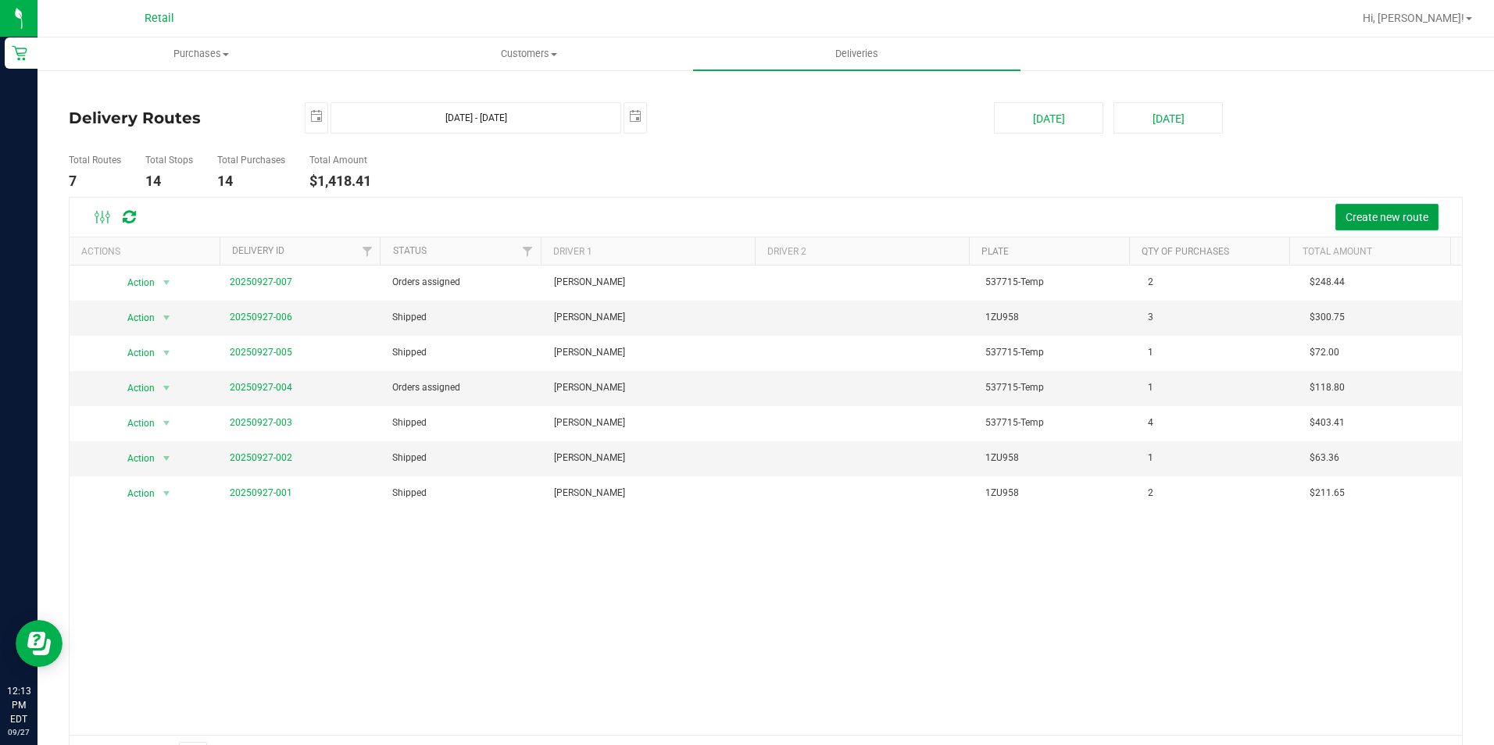
click at [1355, 223] on span "Create new route" at bounding box center [1387, 217] width 83 height 13
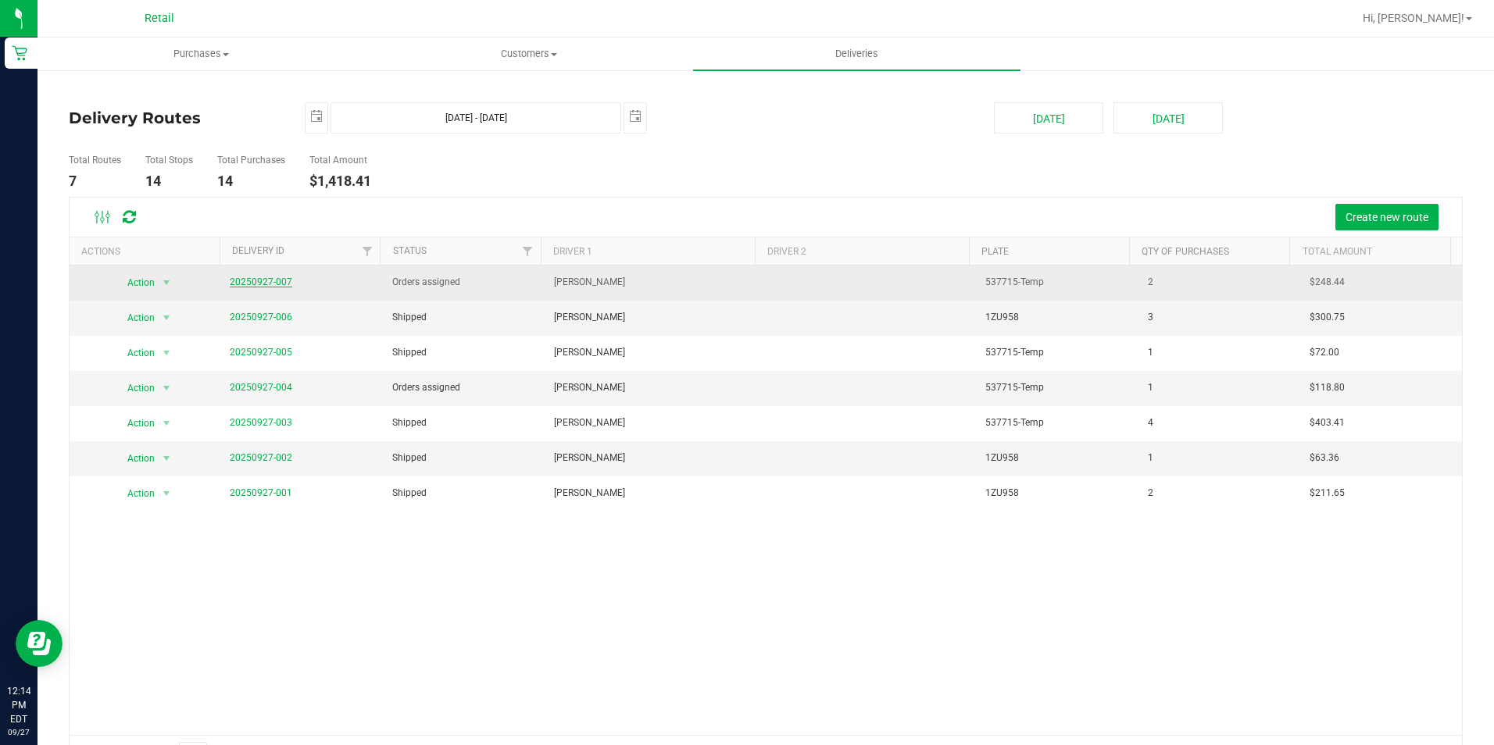
click at [271, 279] on link "20250927-007" at bounding box center [261, 282] width 63 height 11
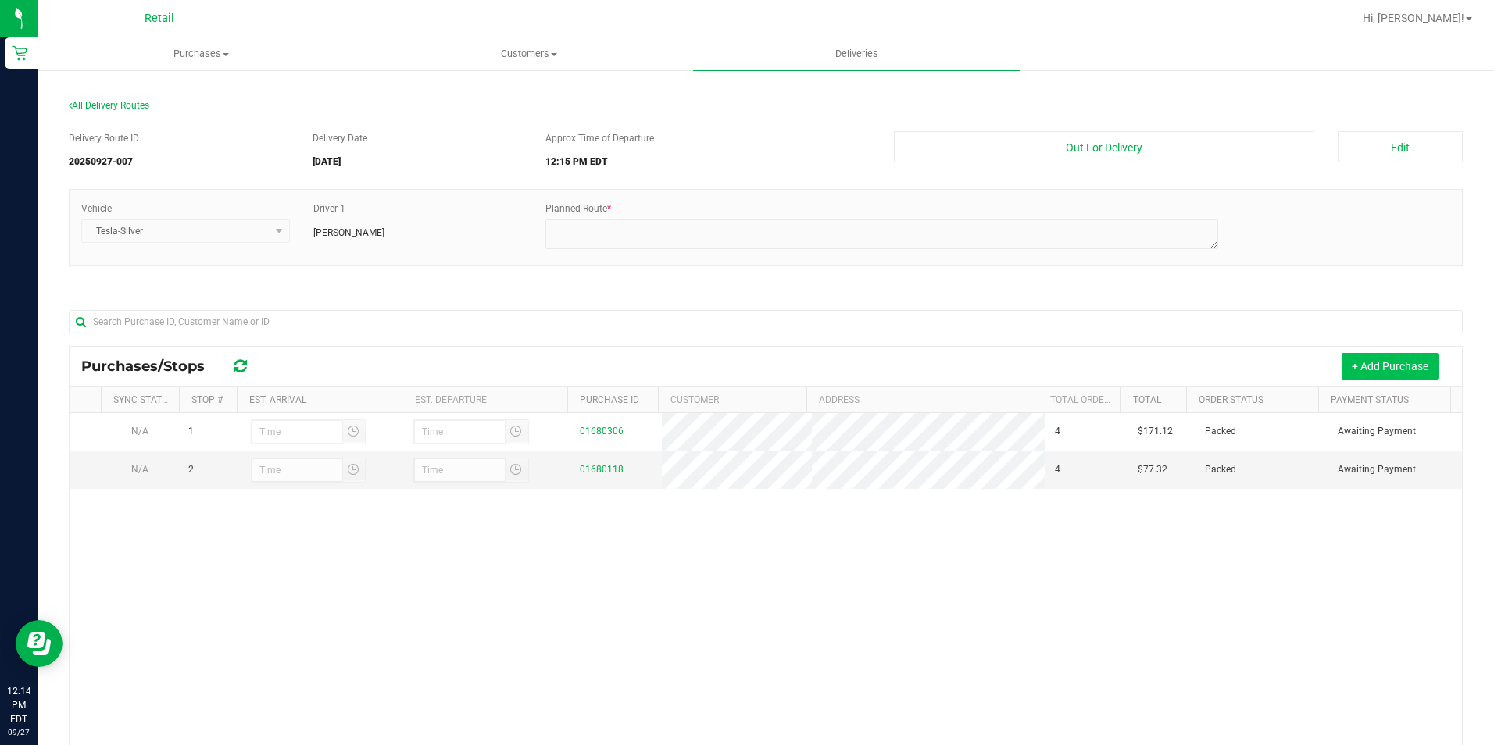
click at [1342, 376] on button "+ Add Purchase" at bounding box center [1390, 366] width 97 height 27
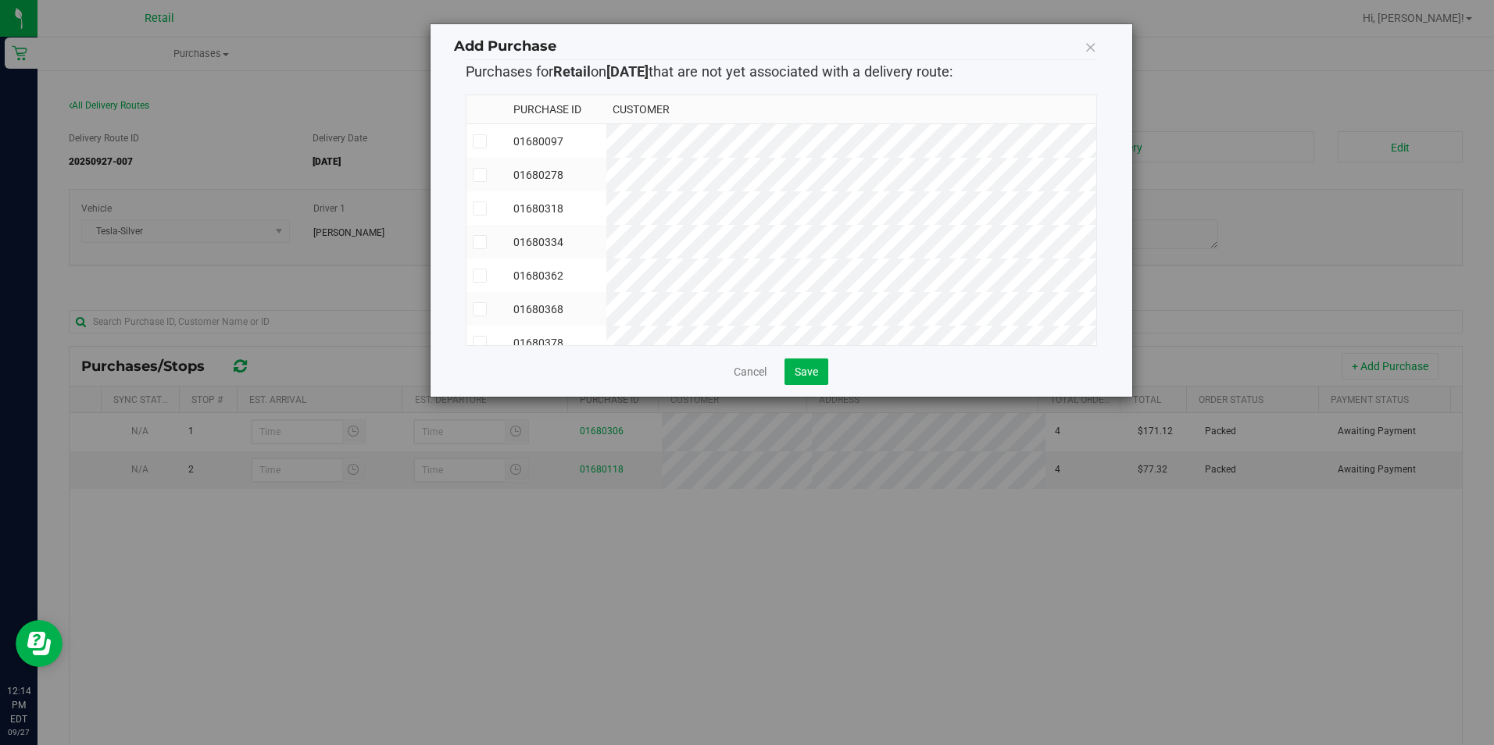
click at [479, 147] on span at bounding box center [480, 141] width 14 height 14
click at [0, 0] on input "checkbox" at bounding box center [0, 0] width 0 height 0
click at [806, 385] on button "Save" at bounding box center [807, 372] width 44 height 27
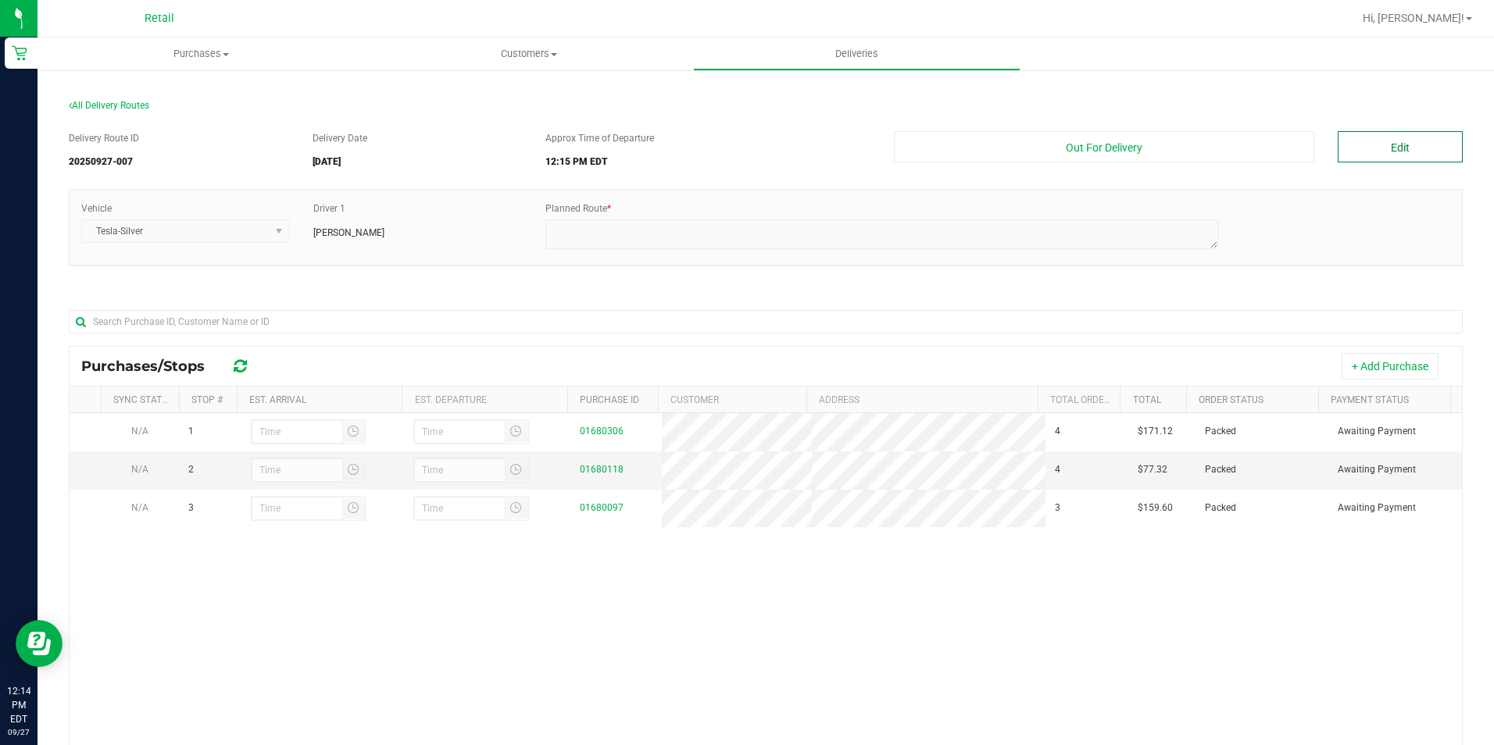
click at [1384, 138] on button "Edit" at bounding box center [1400, 146] width 125 height 31
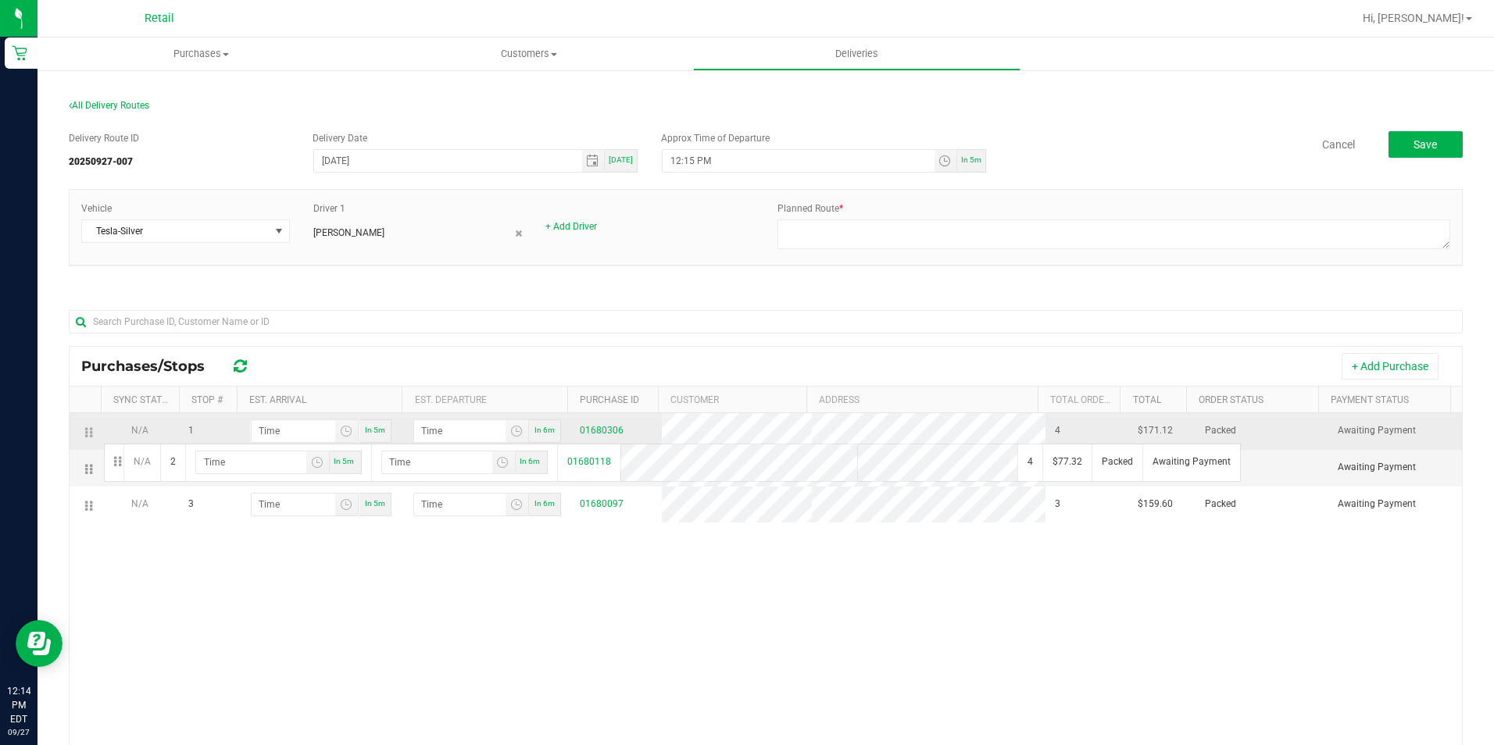
drag, startPoint x: 87, startPoint y: 476, endPoint x: 102, endPoint y: 442, distance: 36.7
click at [344, 435] on span "Toggle time list" at bounding box center [346, 431] width 13 height 13
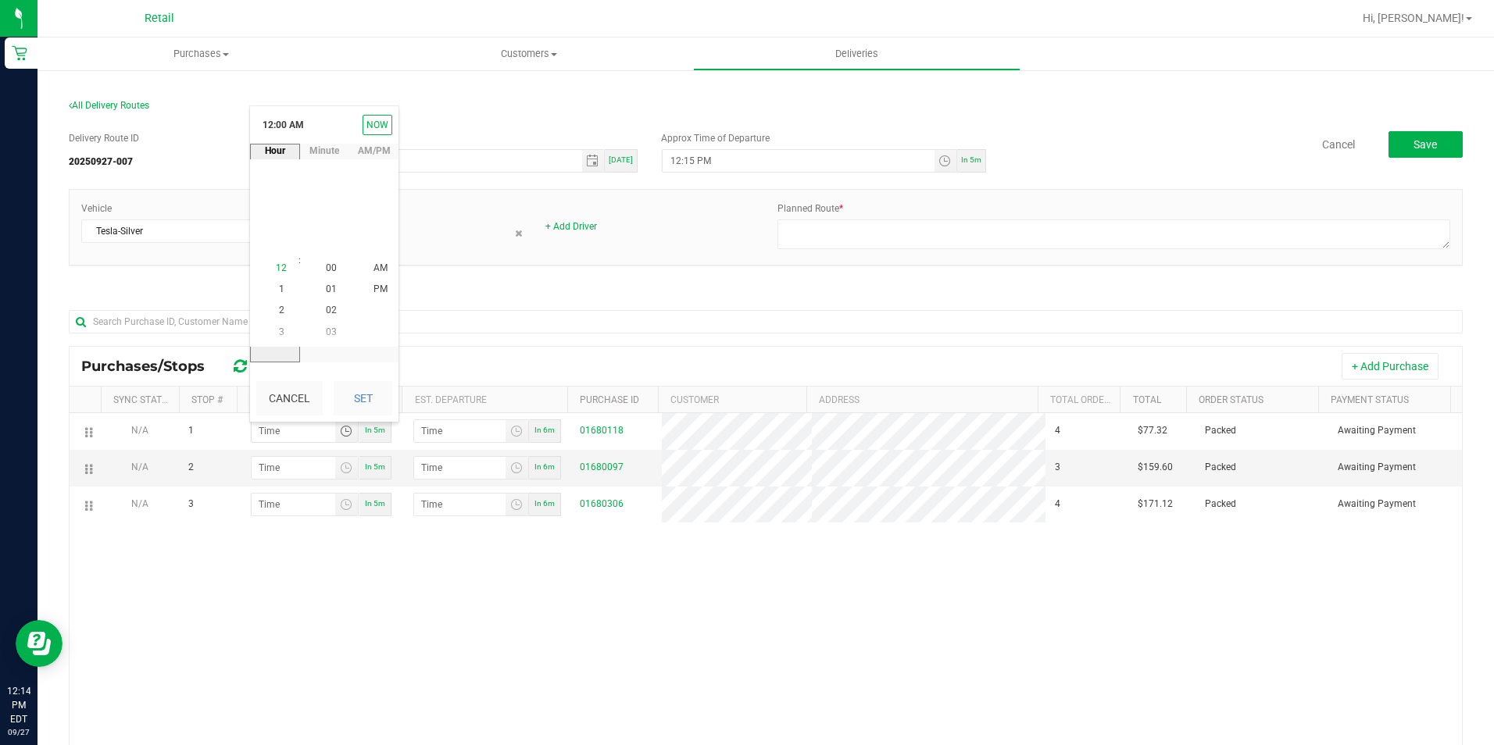
click at [277, 268] on span "12" at bounding box center [281, 268] width 11 height 11
click at [328, 289] on span "37" at bounding box center [331, 289] width 11 height 11
click at [367, 397] on button "Set" at bounding box center [363, 398] width 59 height 34
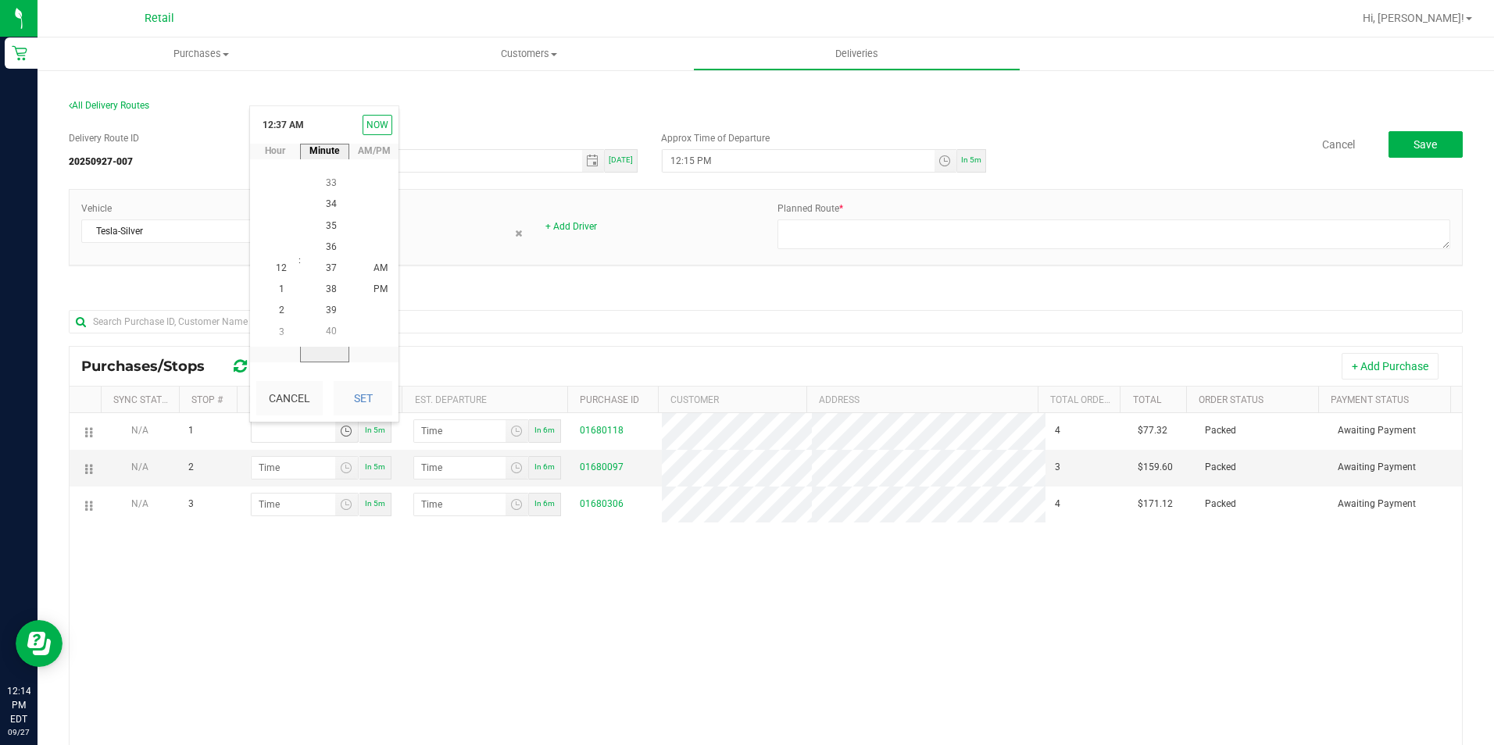
type input "12:37 AM"
type input "12:38 AM"
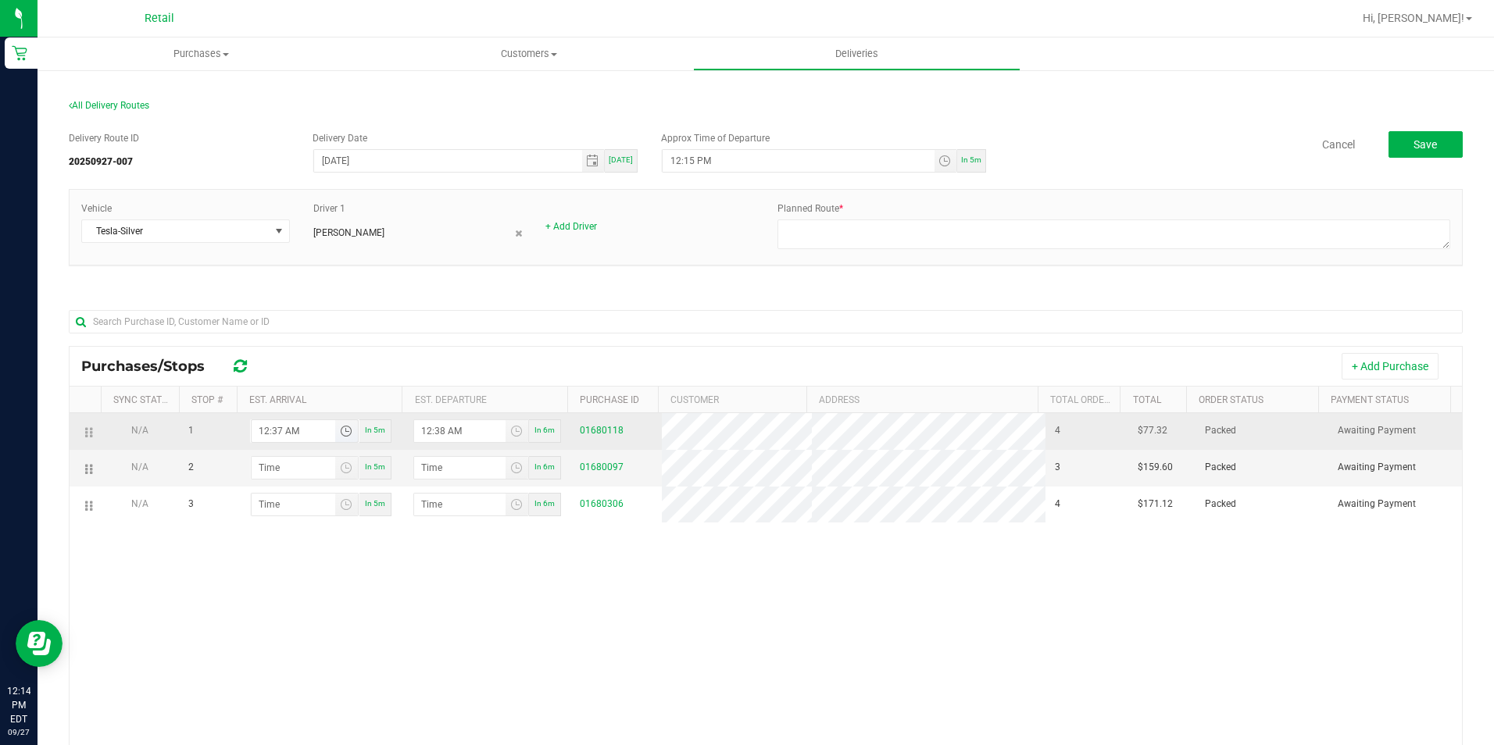
click at [340, 438] on span "Toggle time list" at bounding box center [346, 431] width 13 height 13
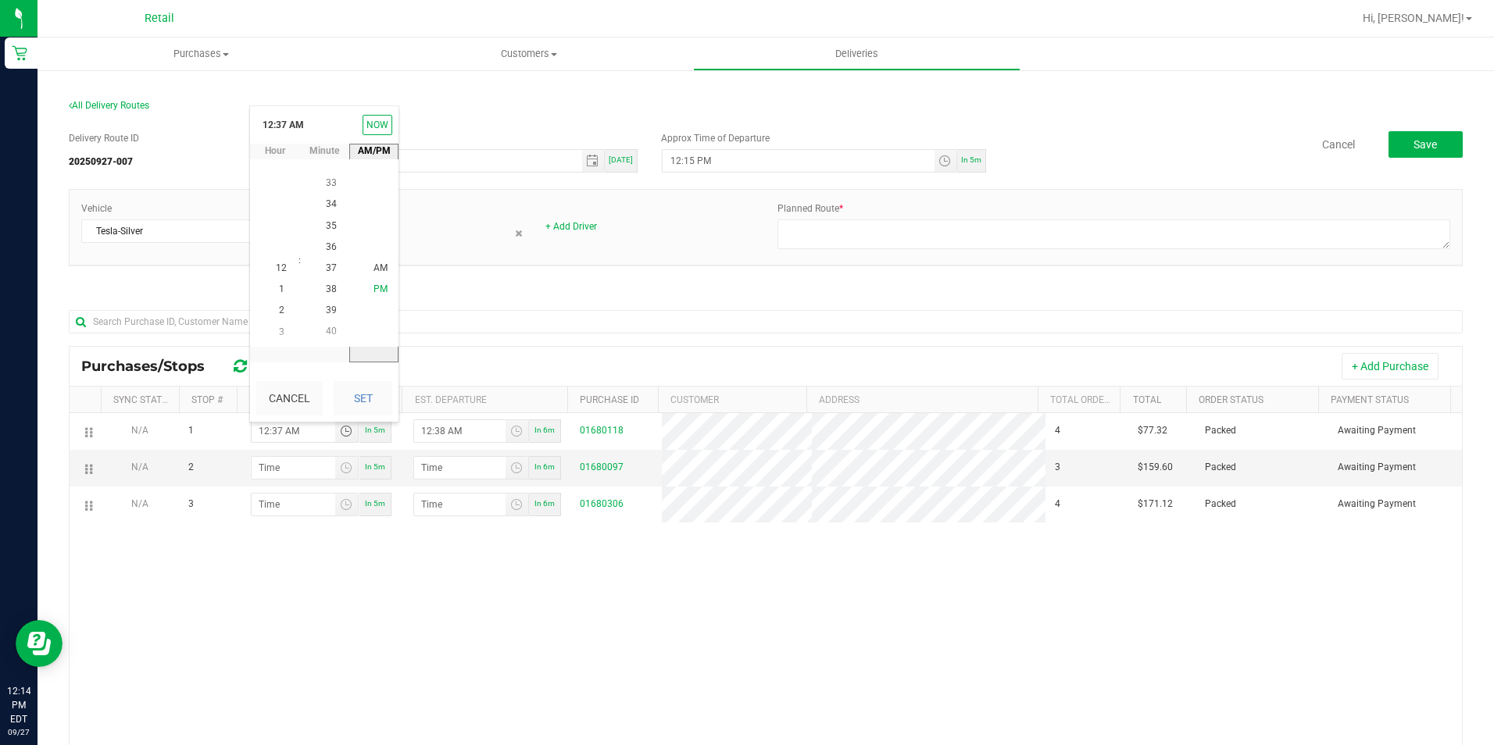
click at [377, 285] on span "PM" at bounding box center [381, 289] width 14 height 11
click at [370, 412] on button "Set" at bounding box center [363, 398] width 59 height 34
type input "12:37 PM"
type input "12:38 PM"
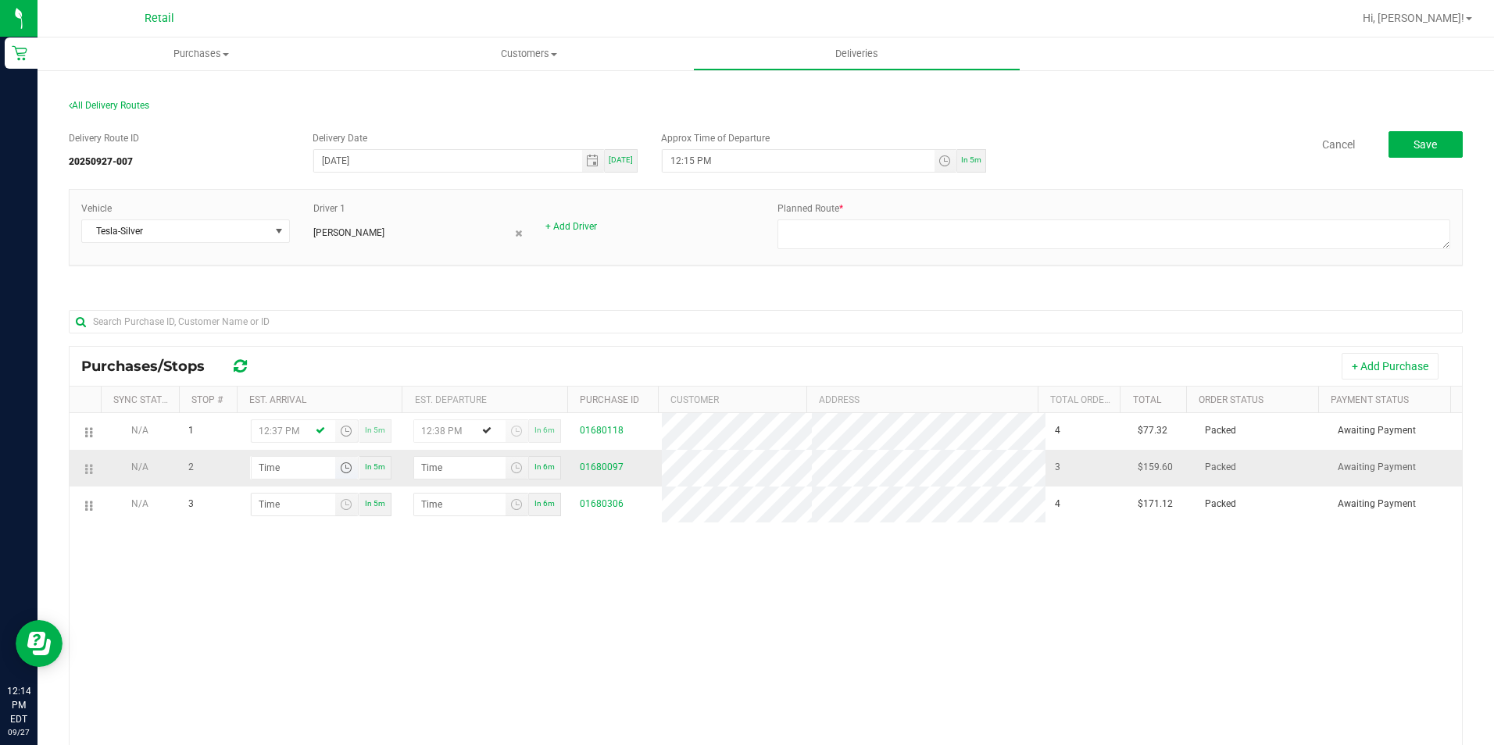
click at [340, 474] on span "Toggle time list" at bounding box center [346, 468] width 13 height 13
click at [279, 327] on span "1" at bounding box center [281, 329] width 5 height 11
click at [326, 286] on span "29" at bounding box center [331, 286] width 11 height 11
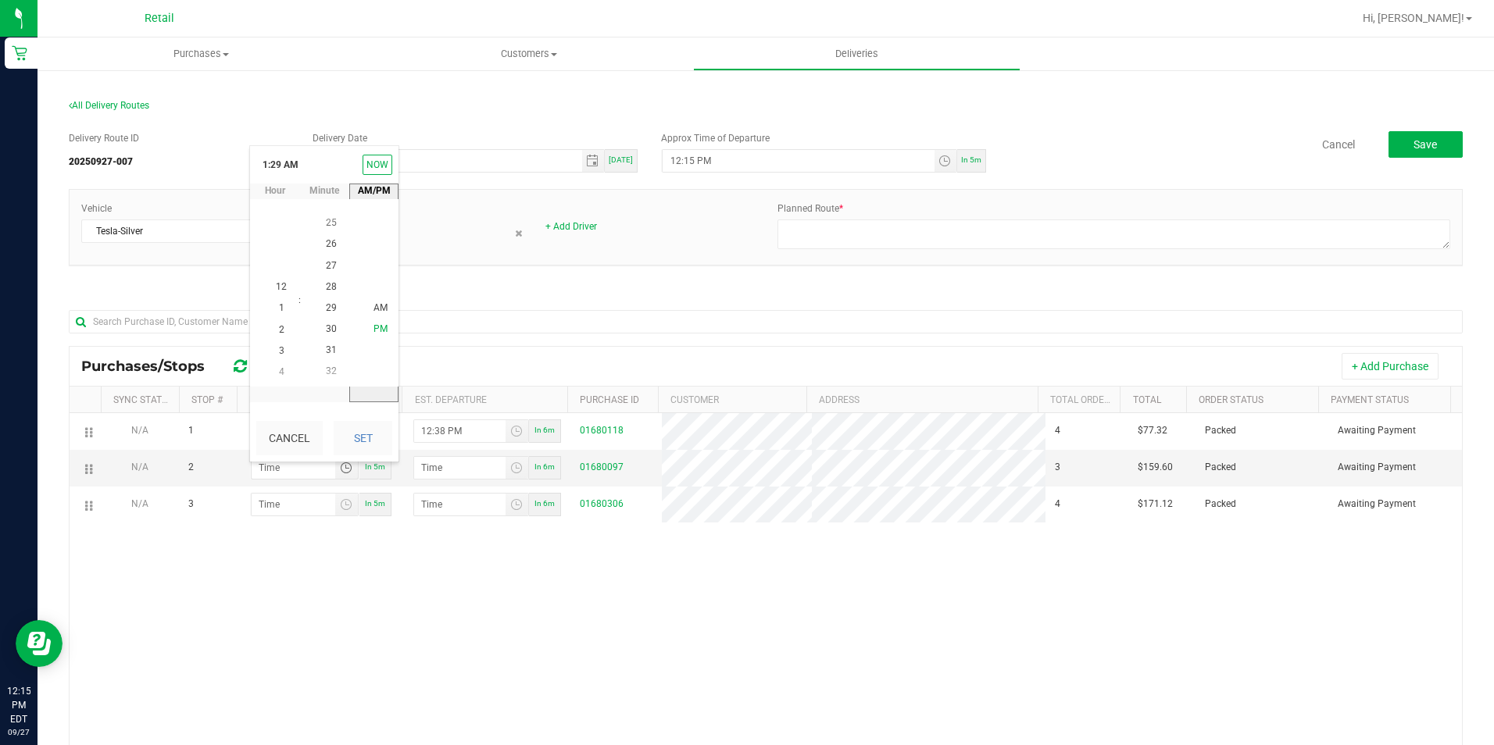
click at [375, 329] on span "PM" at bounding box center [381, 329] width 14 height 11
click at [359, 441] on button "Set" at bounding box center [363, 438] width 59 height 34
type input "1:29 PM"
type input "1:30 PM"
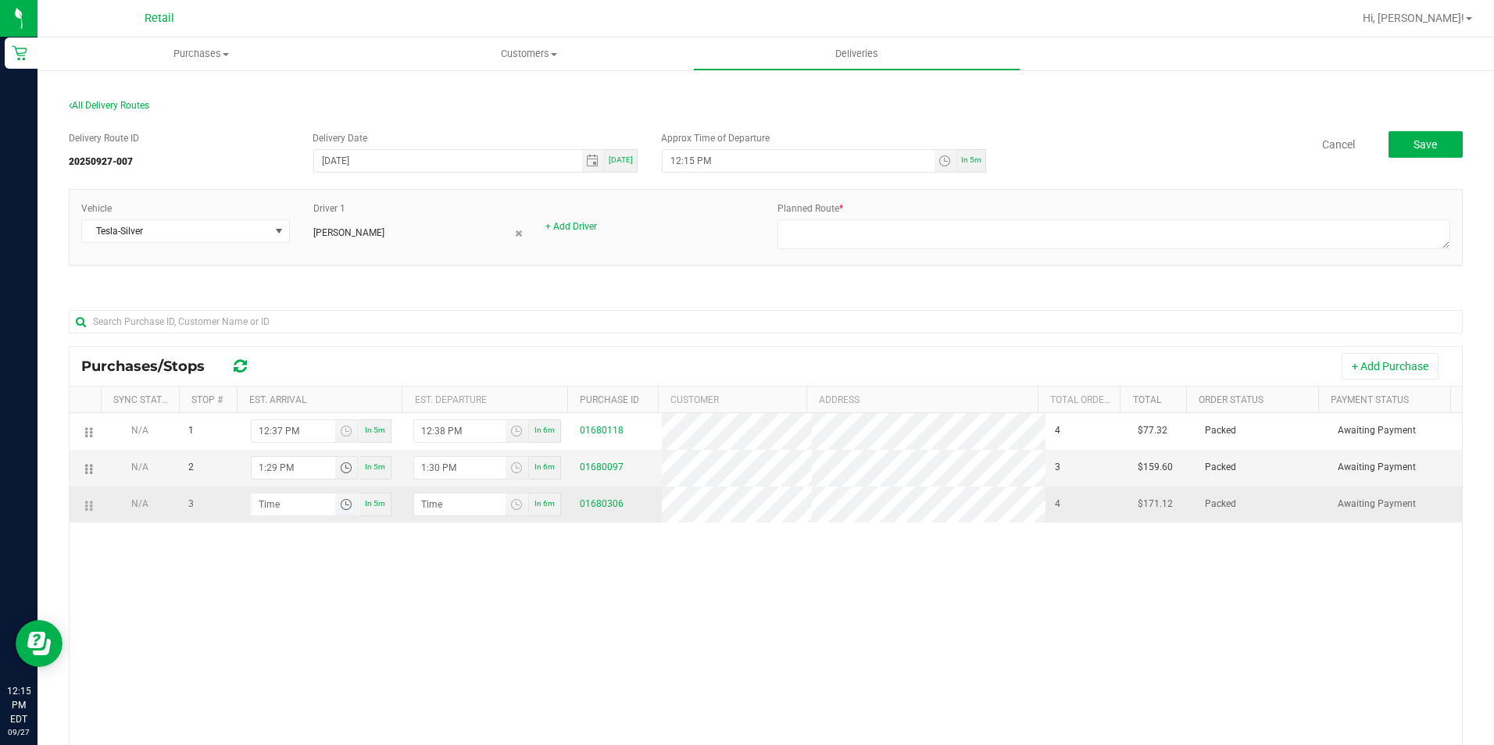
click at [340, 511] on span "Toggle time list" at bounding box center [346, 505] width 13 height 13
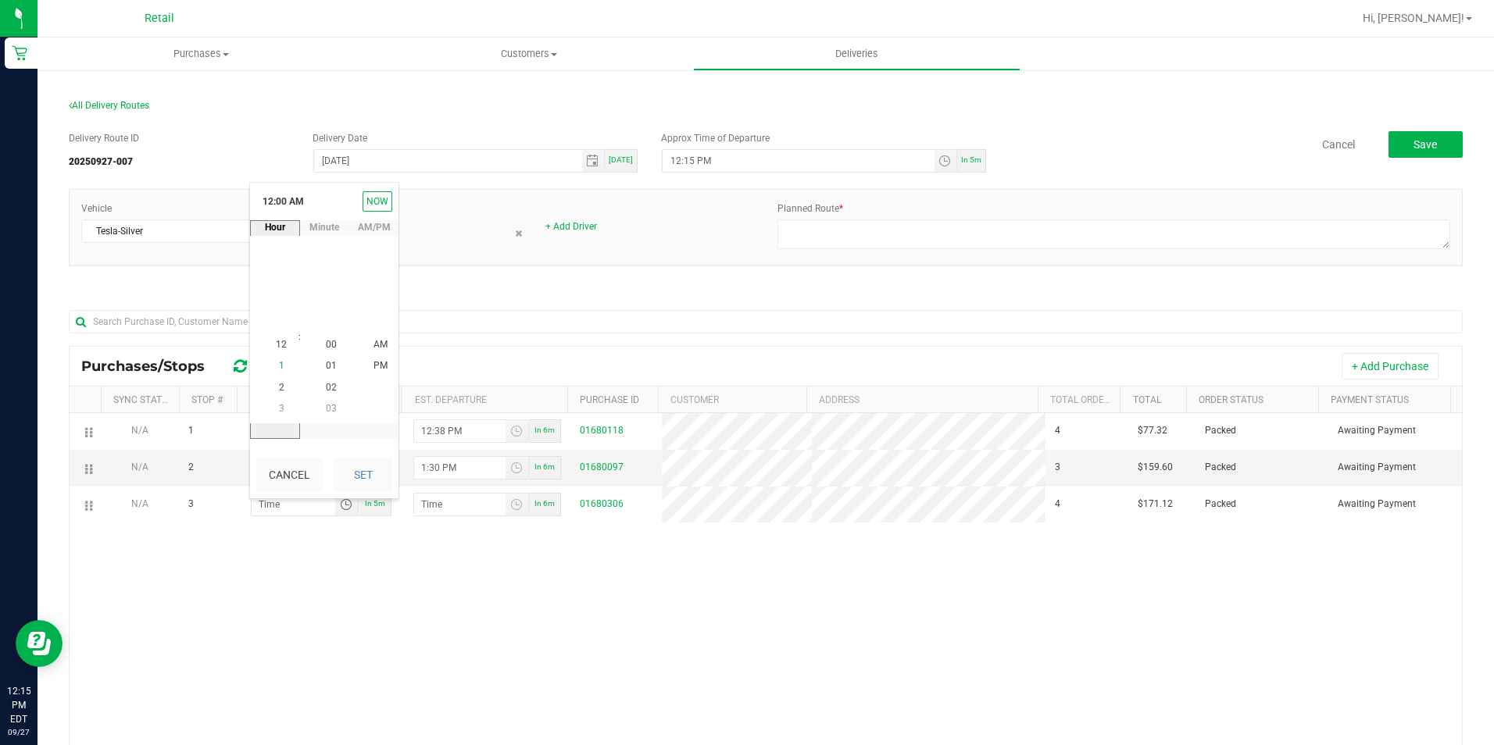
click at [279, 366] on span "1" at bounding box center [281, 366] width 5 height 11
click at [317, 364] on li "40" at bounding box center [332, 366] width 38 height 21
click at [374, 365] on span "PM" at bounding box center [381, 366] width 14 height 11
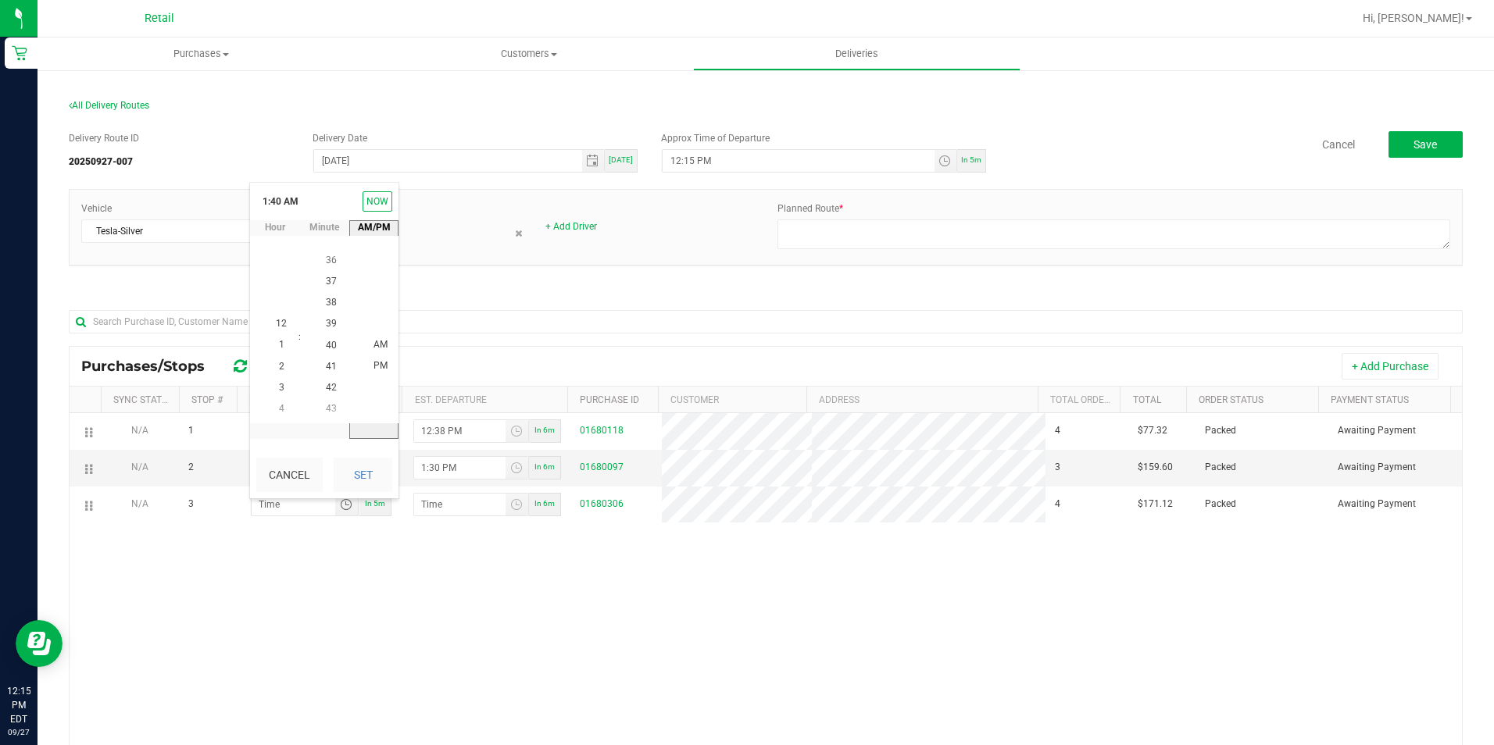
scroll to position [21, 0]
click at [374, 470] on button "Set" at bounding box center [363, 475] width 59 height 34
type input "1:40 PM"
type input "1:41 PM"
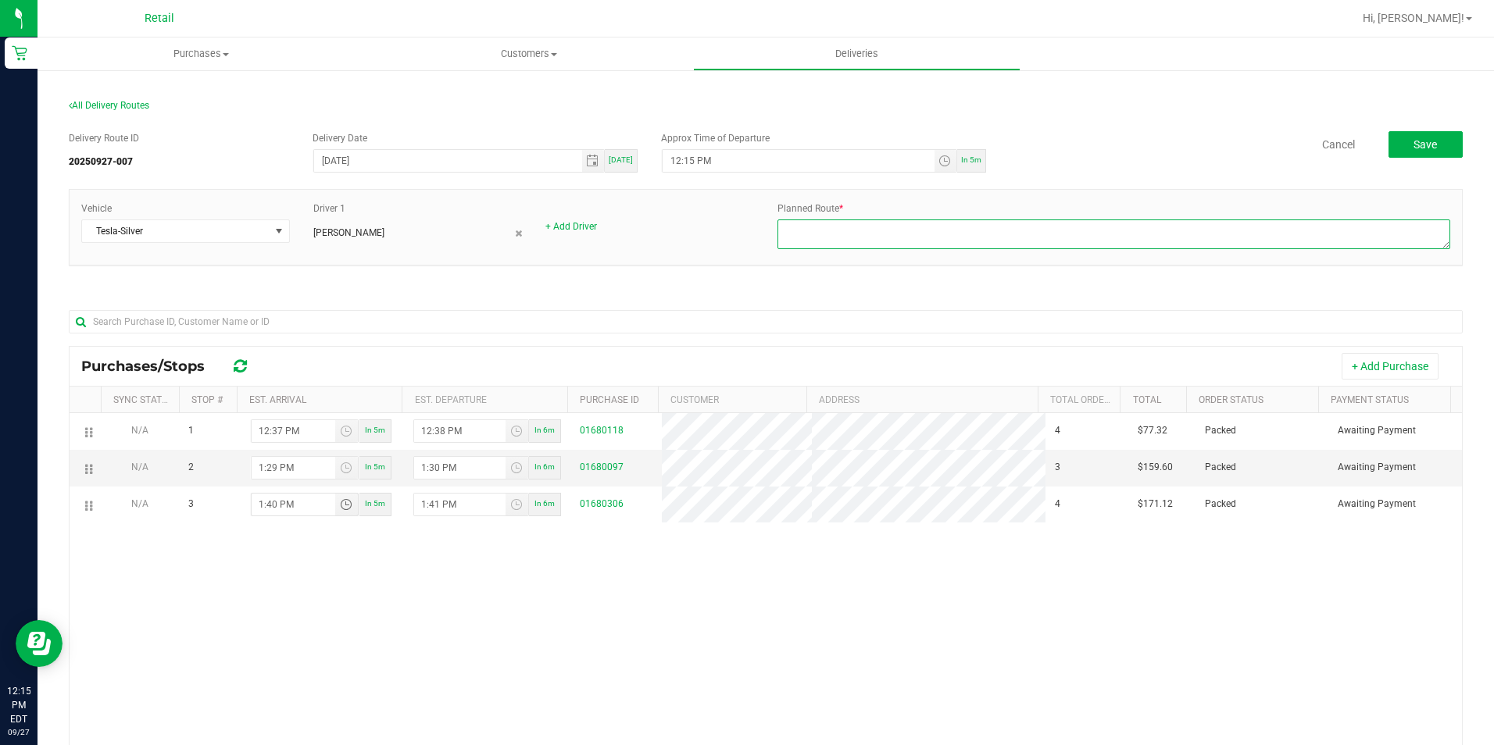
click at [880, 239] on textarea at bounding box center [1113, 235] width 673 height 30
type textarea "ONFLEET"
click at [1442, 141] on button "Save" at bounding box center [1426, 144] width 74 height 27
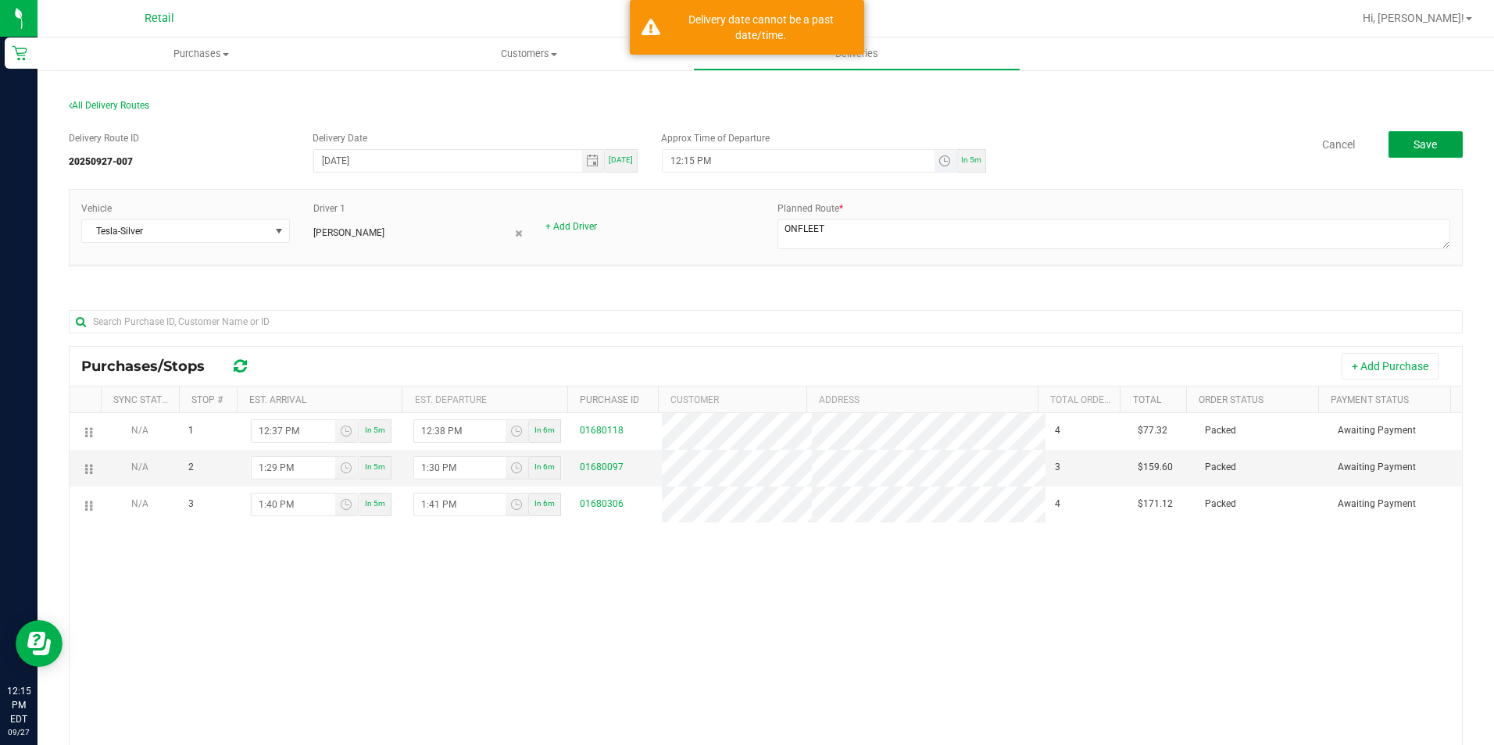
click at [935, 161] on span "Toggle time list" at bounding box center [946, 161] width 23 height 22
click at [735, 352] on span "16" at bounding box center [739, 357] width 11 height 11
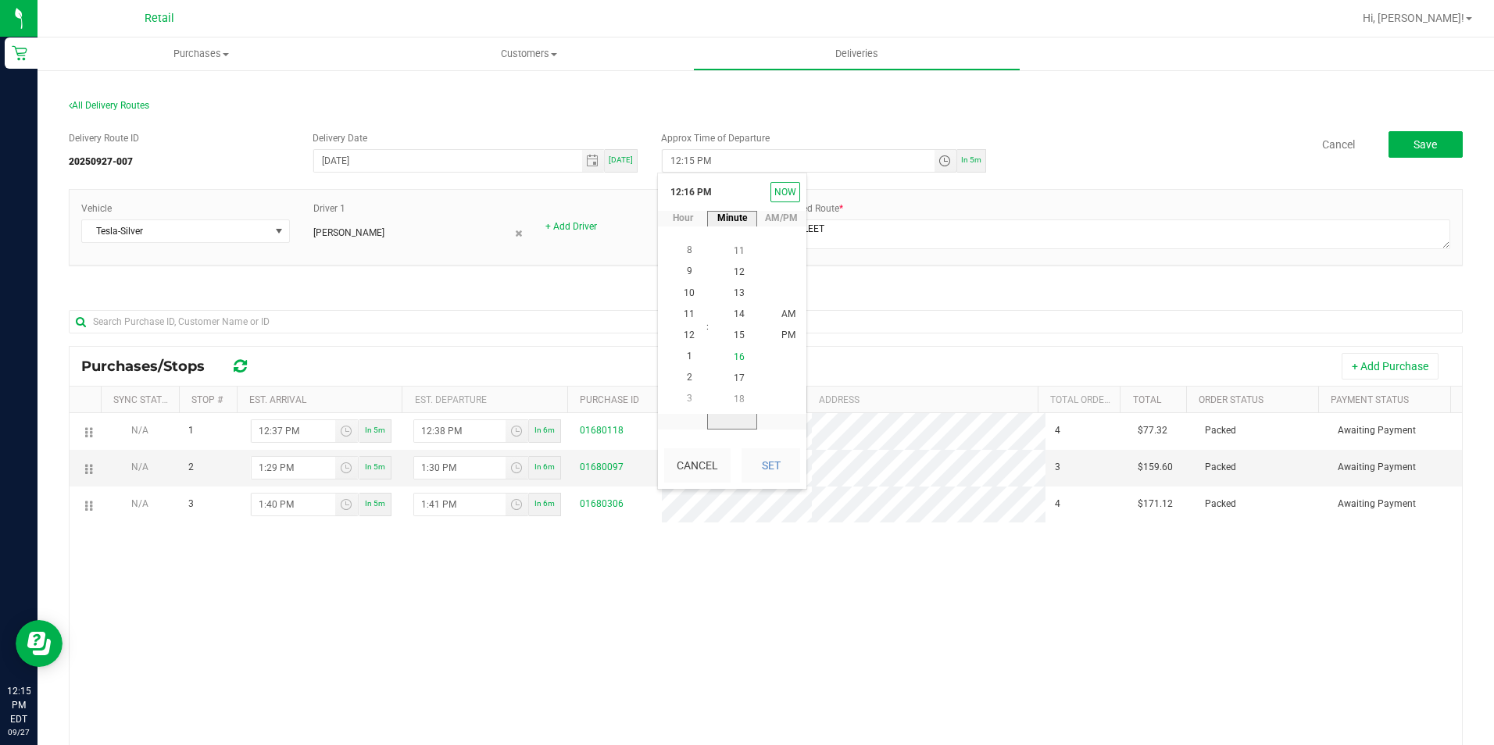
scroll to position [340, 0]
click at [786, 336] on span "PM" at bounding box center [788, 336] width 14 height 11
click at [777, 463] on button "Set" at bounding box center [771, 466] width 59 height 34
type input "12:16 PM"
click at [1393, 133] on button "Save" at bounding box center [1426, 144] width 74 height 27
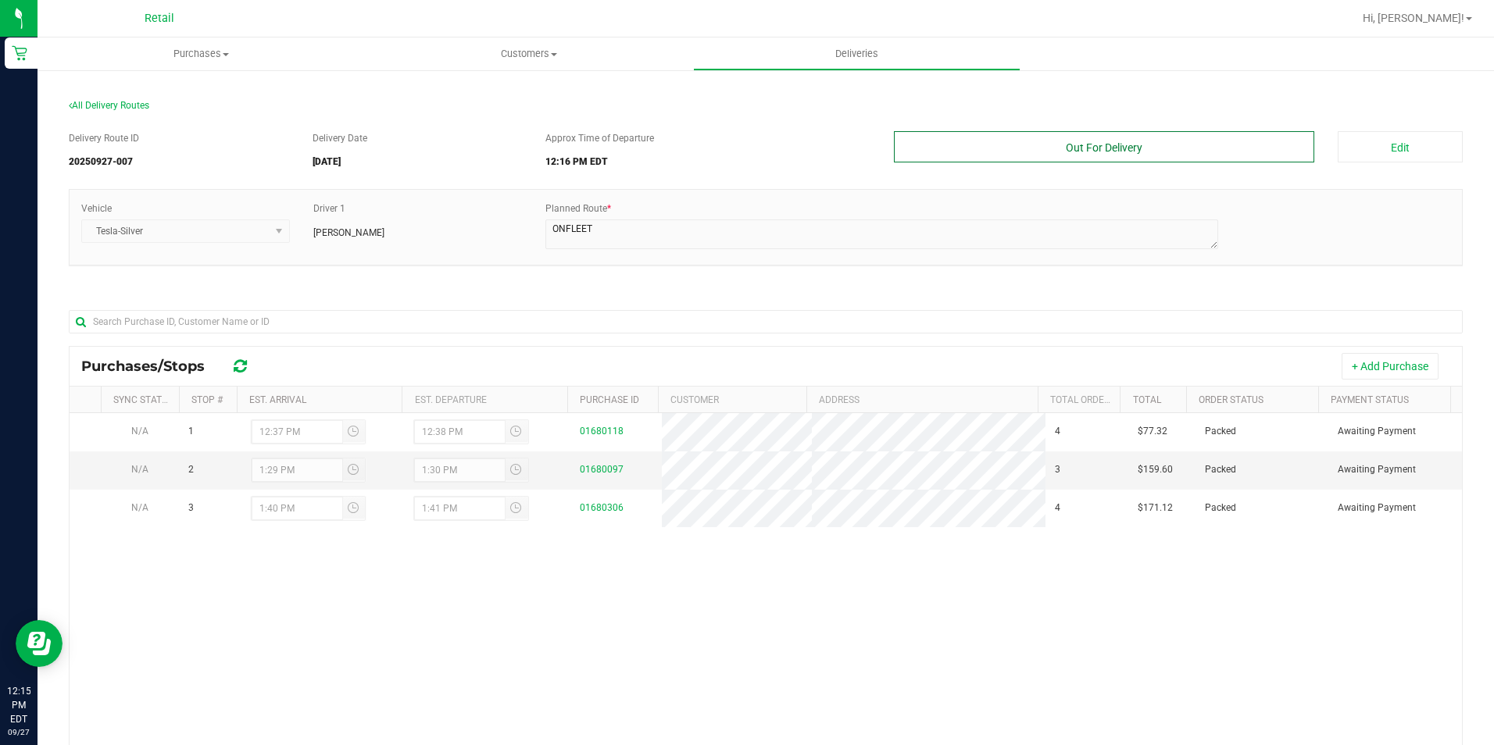
click at [1085, 157] on button "Out For Delivery" at bounding box center [1104, 146] width 421 height 31
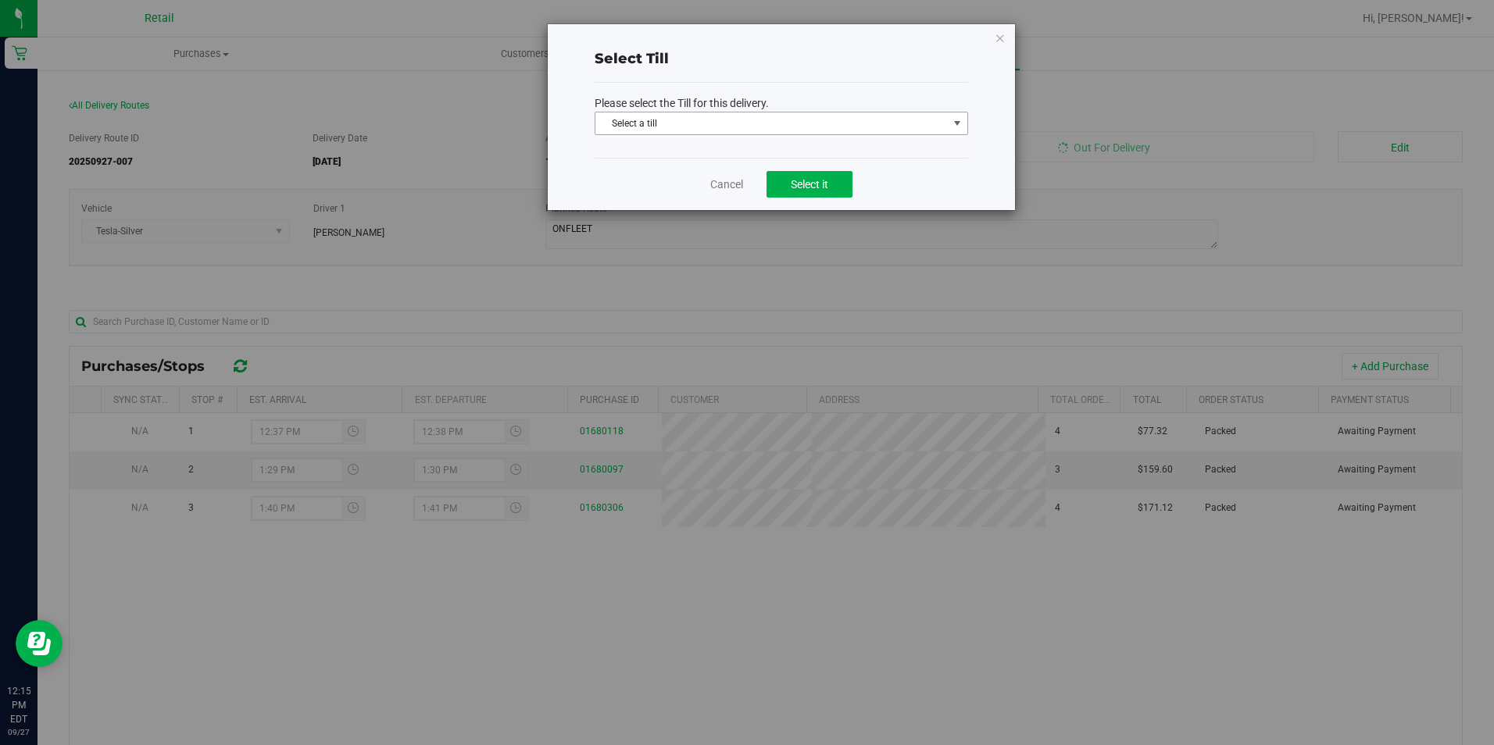
click at [925, 122] on span "Select a till" at bounding box center [771, 124] width 352 height 22
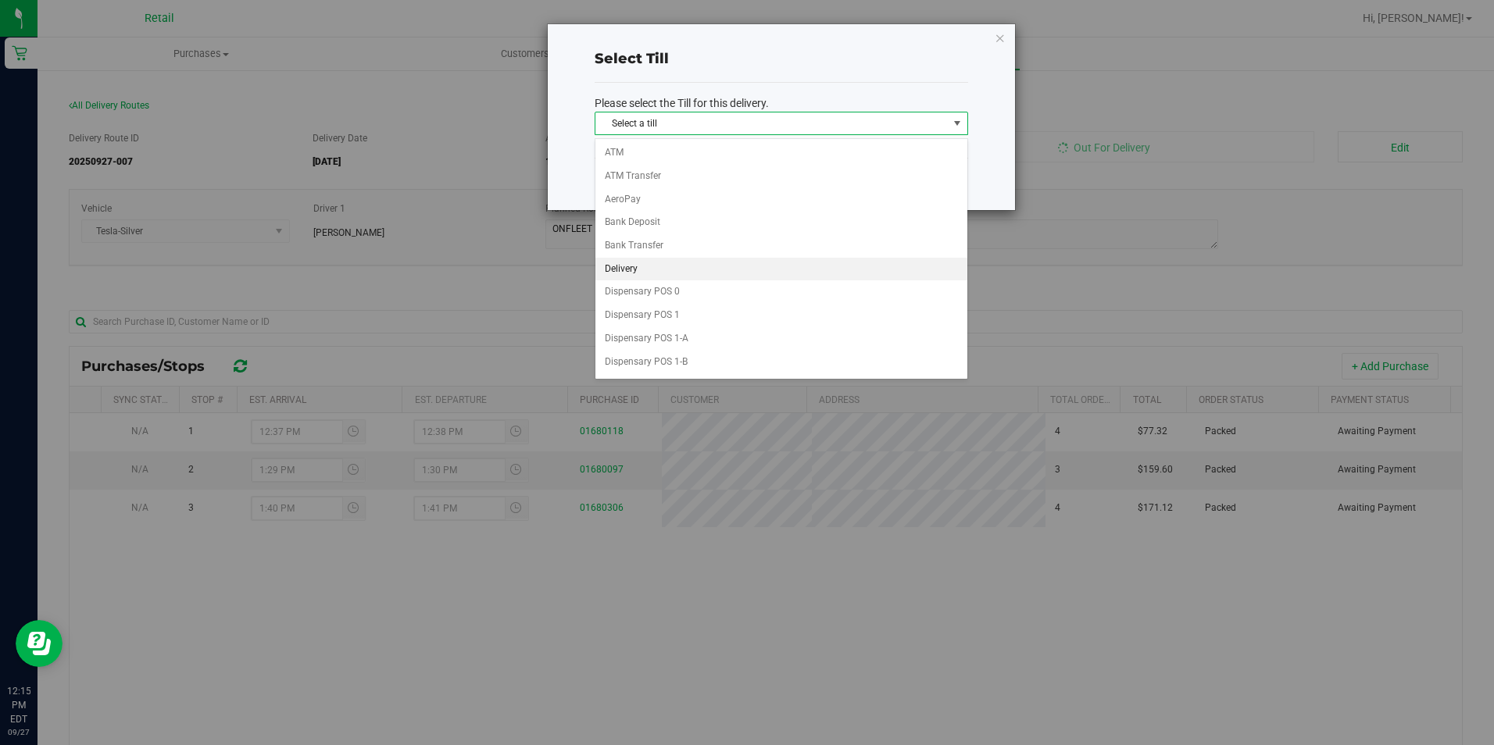
click at [624, 273] on li "Delivery" at bounding box center [781, 269] width 372 height 23
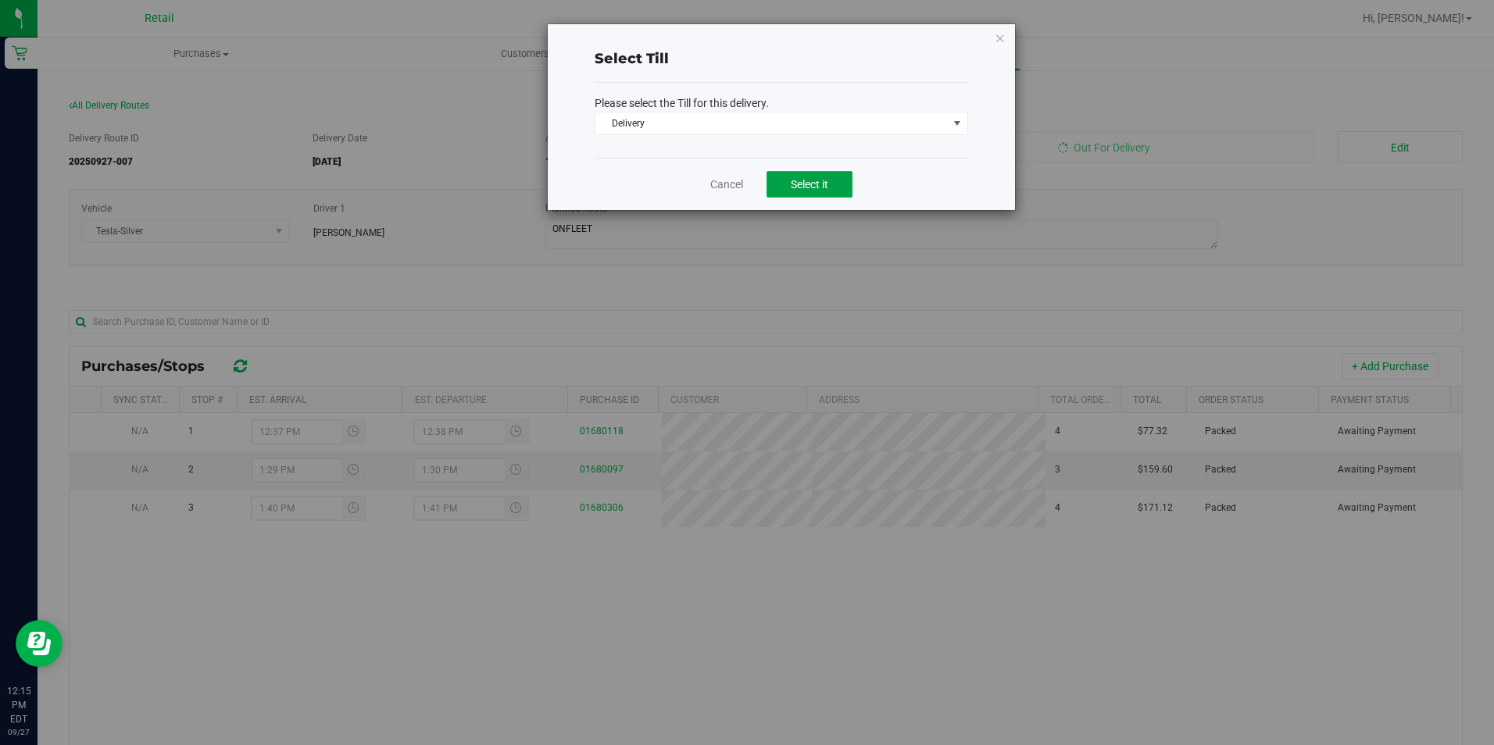
click at [838, 189] on button "Select it" at bounding box center [810, 184] width 86 height 27
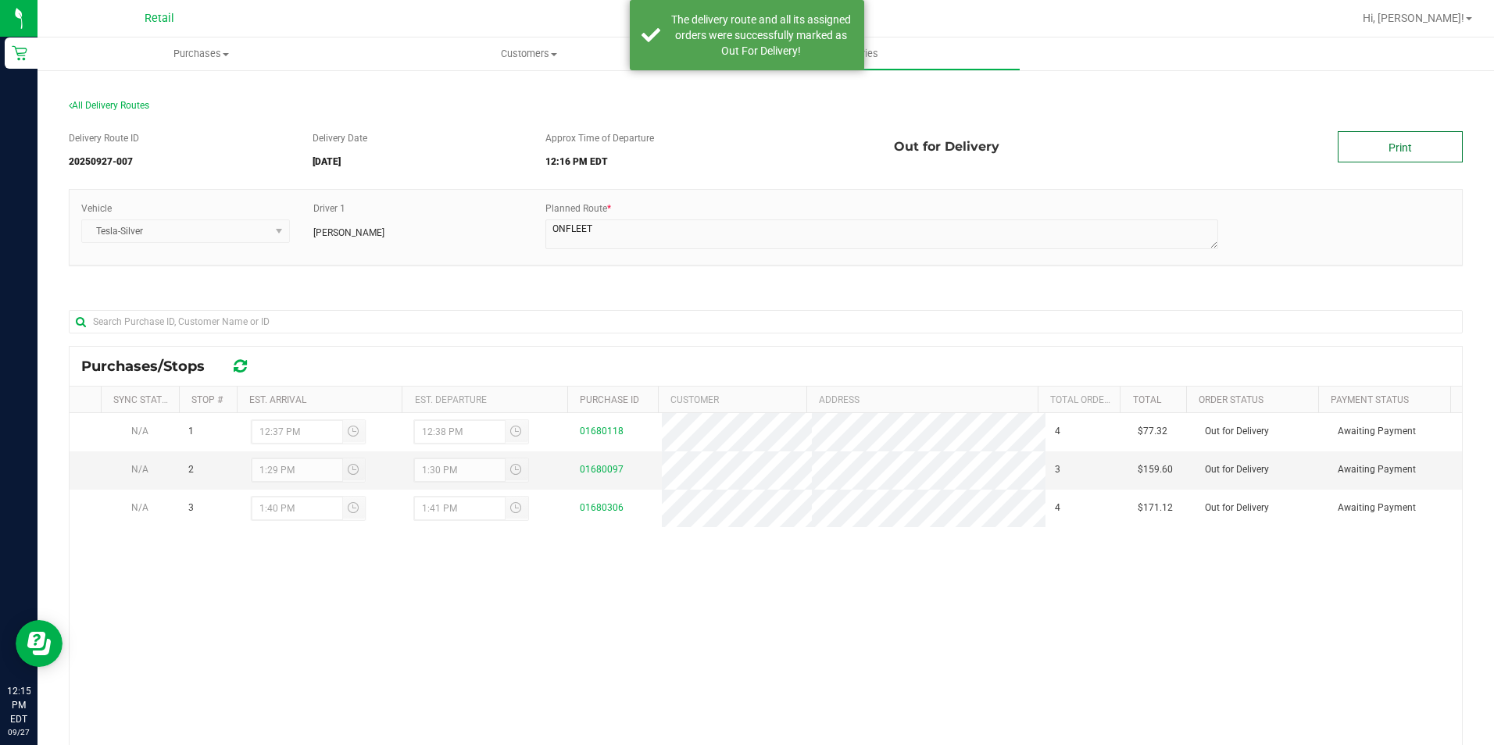
click at [1378, 141] on link "Print" at bounding box center [1400, 146] width 125 height 31
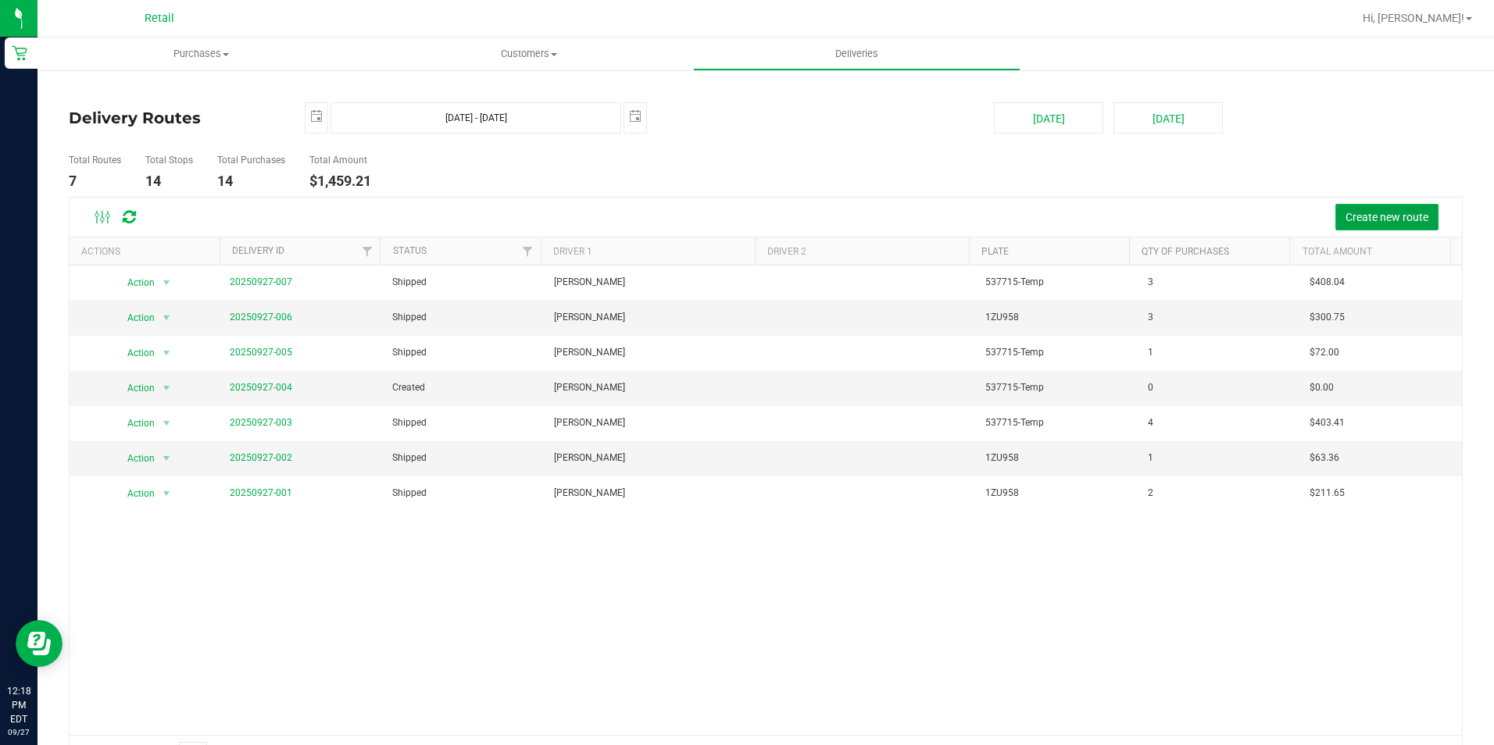
click at [1393, 222] on span "Create new route" at bounding box center [1387, 217] width 83 height 13
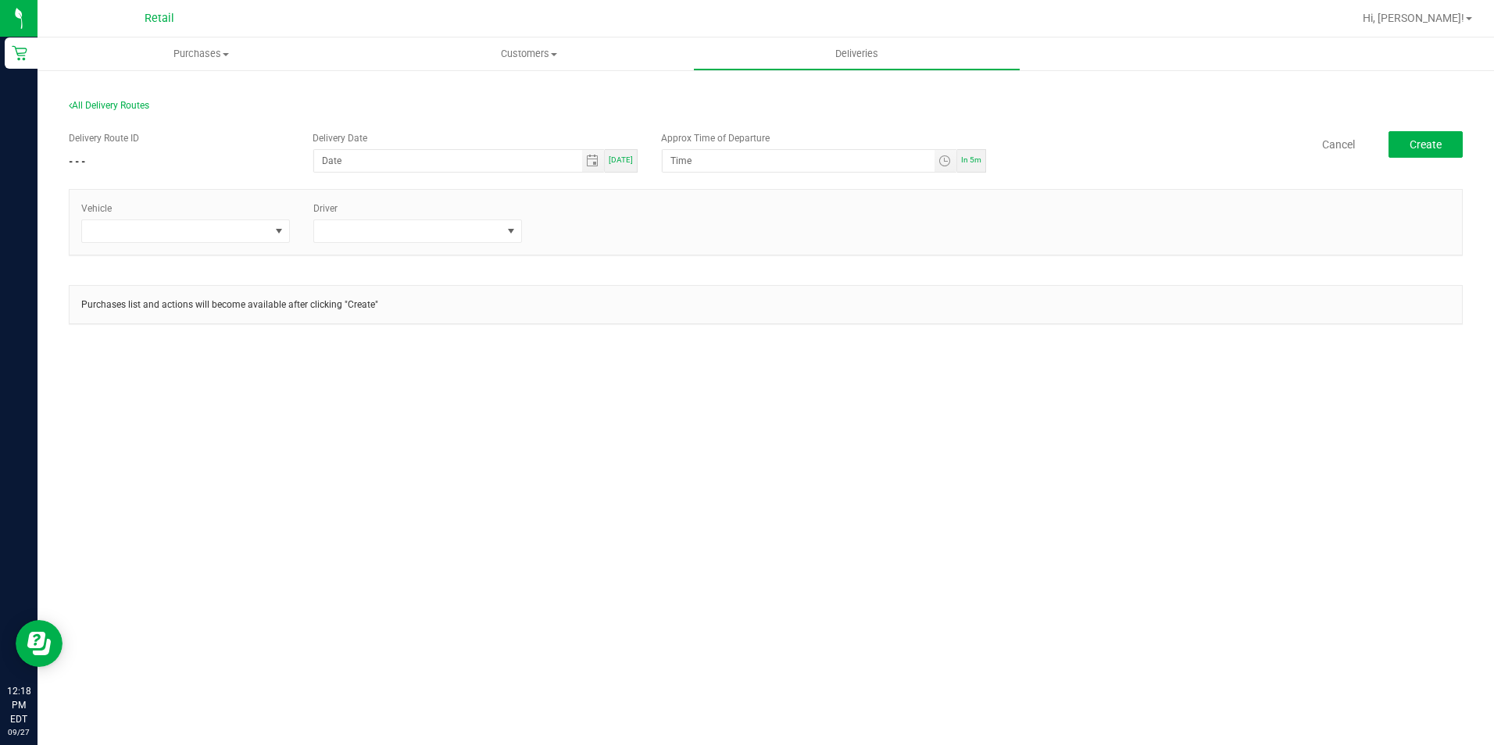
click at [627, 162] on span "[DATE]" at bounding box center [621, 159] width 24 height 9
type input "[DATE]"
click at [949, 166] on span "Toggle time list" at bounding box center [944, 161] width 13 height 13
click at [688, 338] on span "12" at bounding box center [693, 335] width 11 height 11
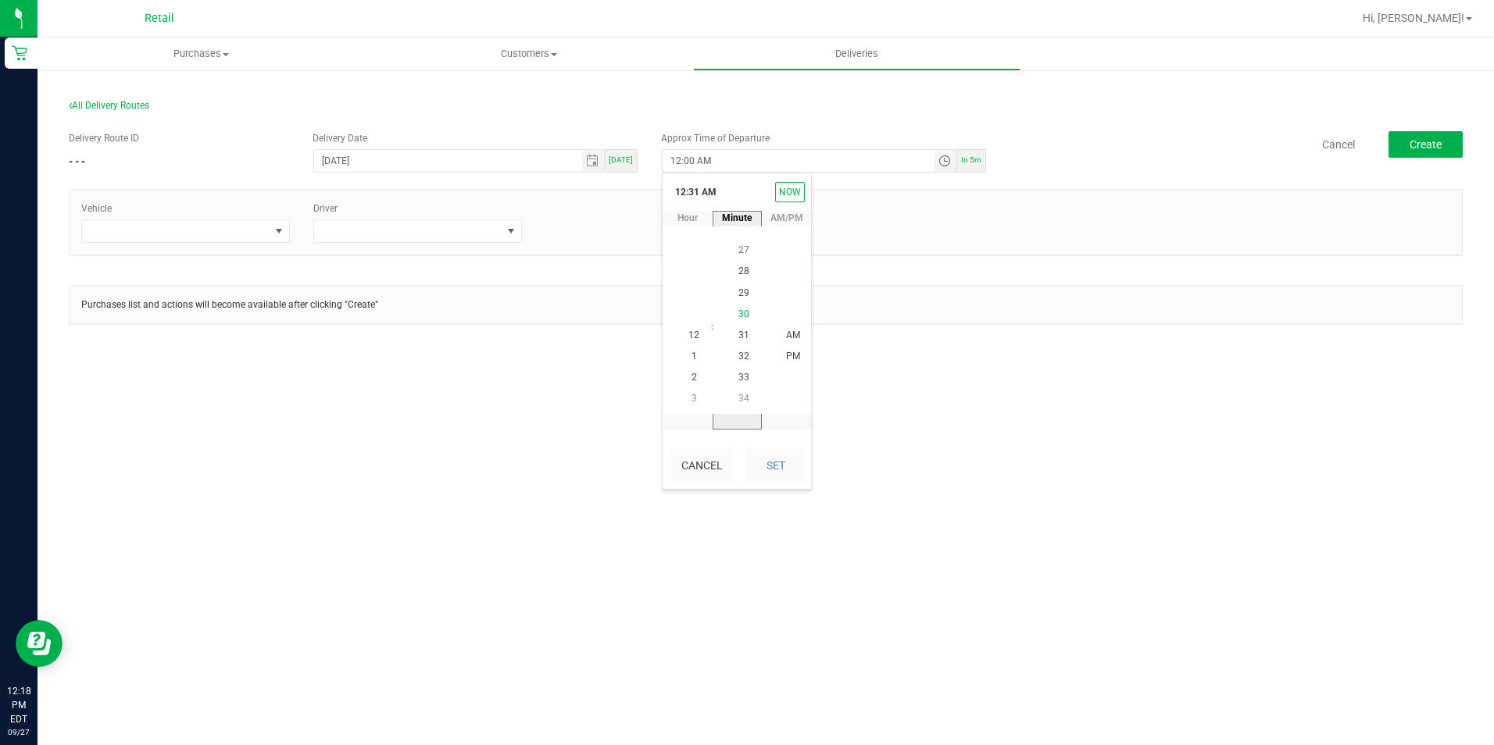
click at [731, 314] on li "30" at bounding box center [744, 314] width 38 height 21
click at [796, 355] on li "PM" at bounding box center [793, 357] width 38 height 21
click at [799, 492] on div "Purchases Summary of purchases Fulfillment All purchases Customers All customer…" at bounding box center [766, 392] width 1456 height 708
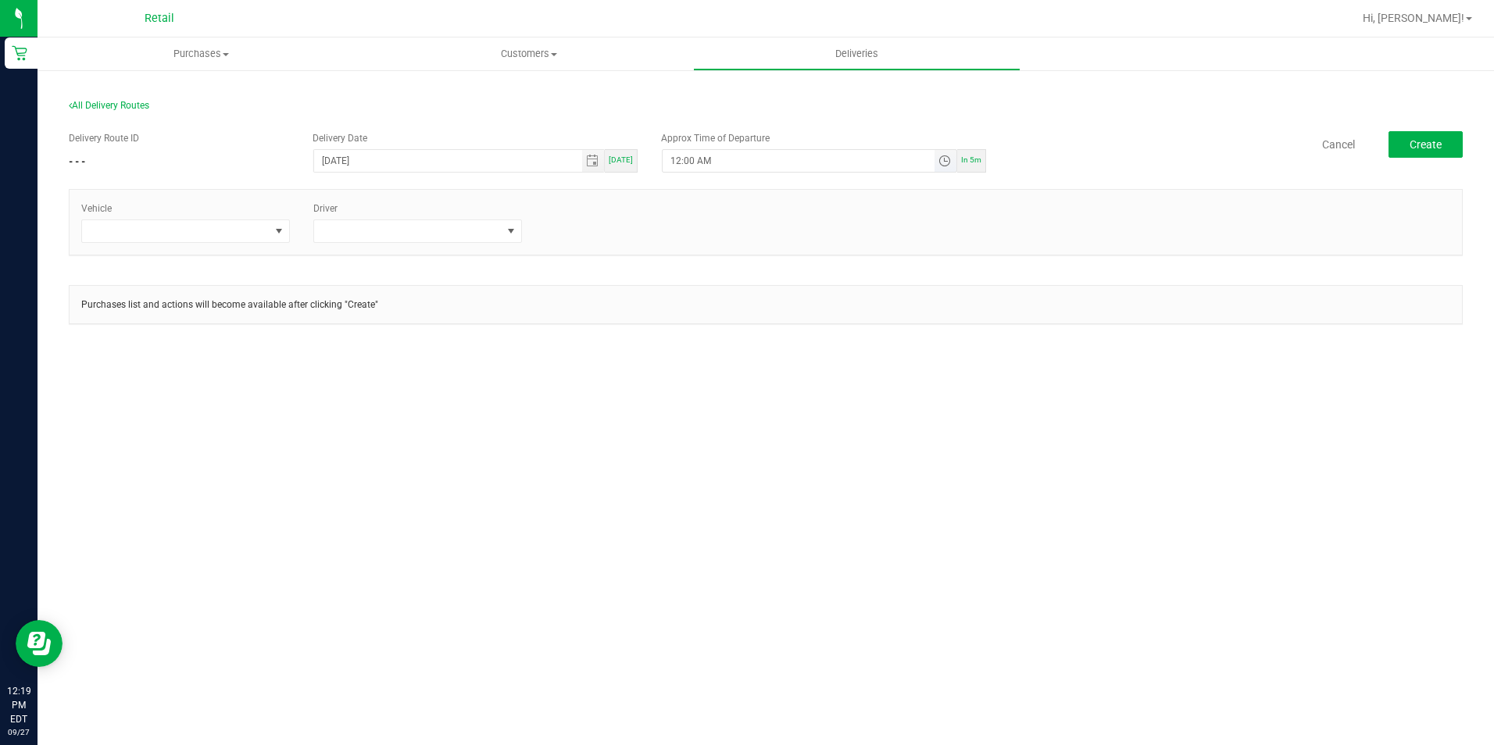
click at [930, 158] on input "12:00 AM" at bounding box center [798, 161] width 271 height 22
click at [944, 161] on span "Toggle time list" at bounding box center [944, 161] width 13 height 13
click at [691, 338] on span "12" at bounding box center [693, 335] width 11 height 11
click at [738, 250] on span "30" at bounding box center [743, 250] width 11 height 11
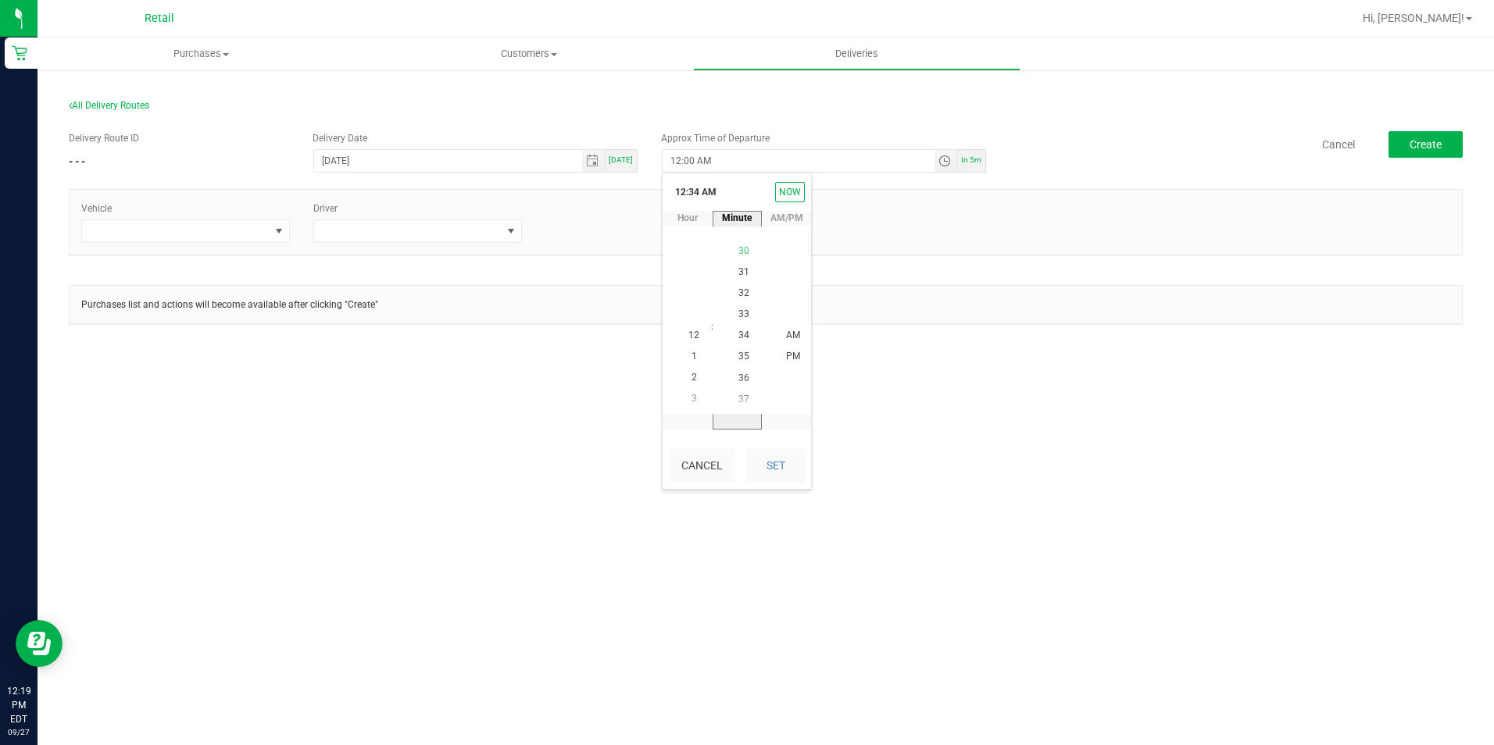
scroll to position [637, 0]
click at [786, 361] on span "PM" at bounding box center [793, 357] width 14 height 11
click at [786, 477] on button "Set" at bounding box center [775, 466] width 59 height 34
type input "12:30 PM"
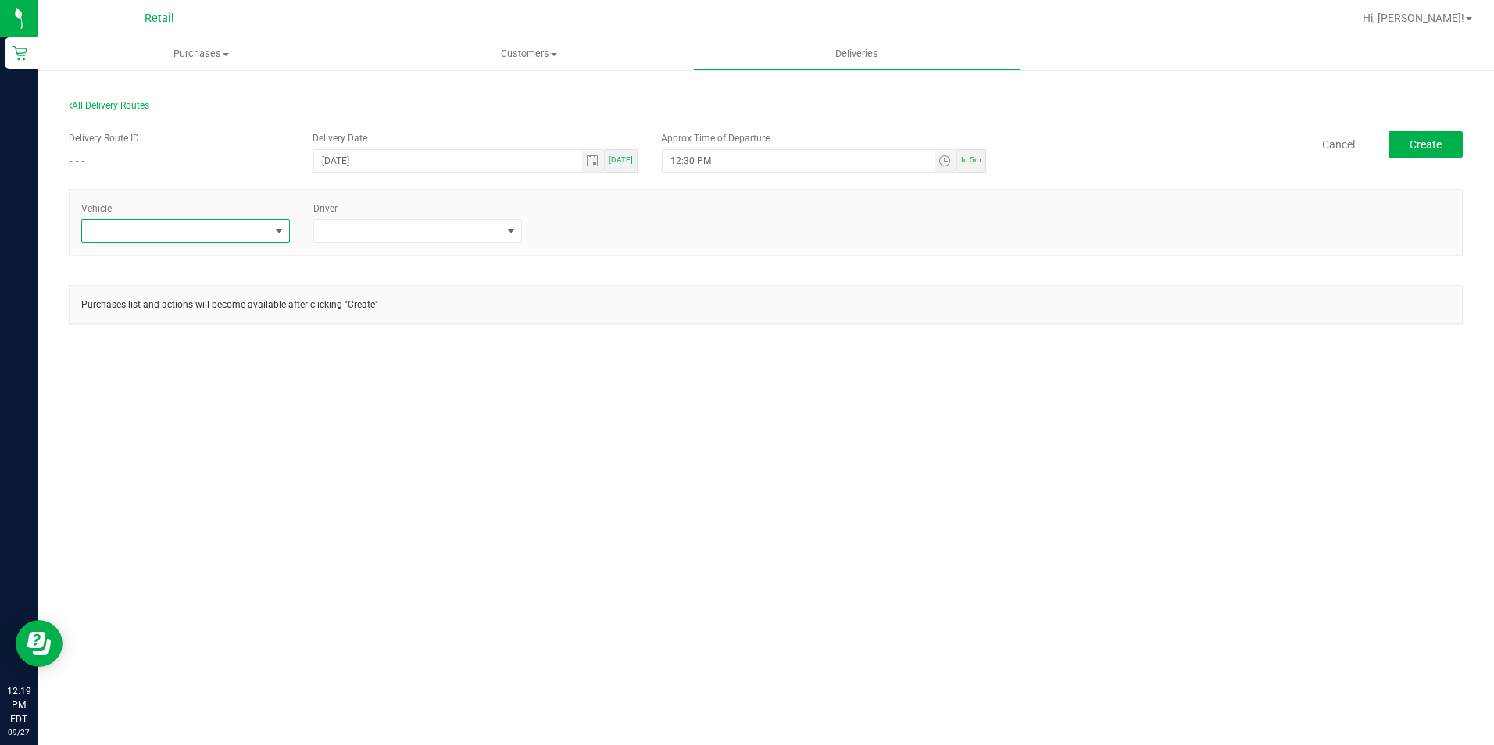
click at [270, 227] on span at bounding box center [280, 231] width 20 height 22
click at [127, 330] on li "Tesla-Gray" at bounding box center [185, 325] width 207 height 27
click at [508, 225] on span at bounding box center [511, 231] width 13 height 13
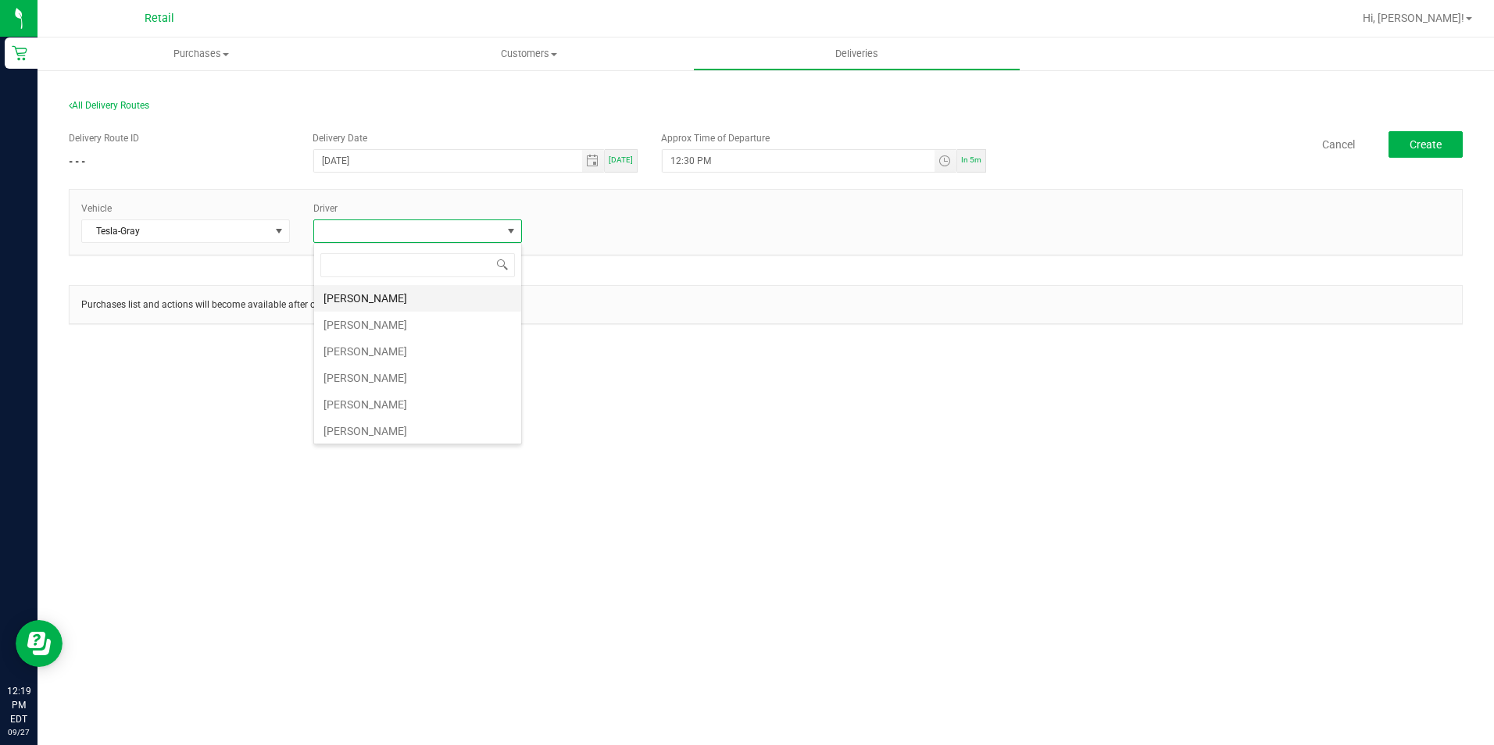
click at [376, 298] on li "Alexander Lopes" at bounding box center [417, 298] width 207 height 27
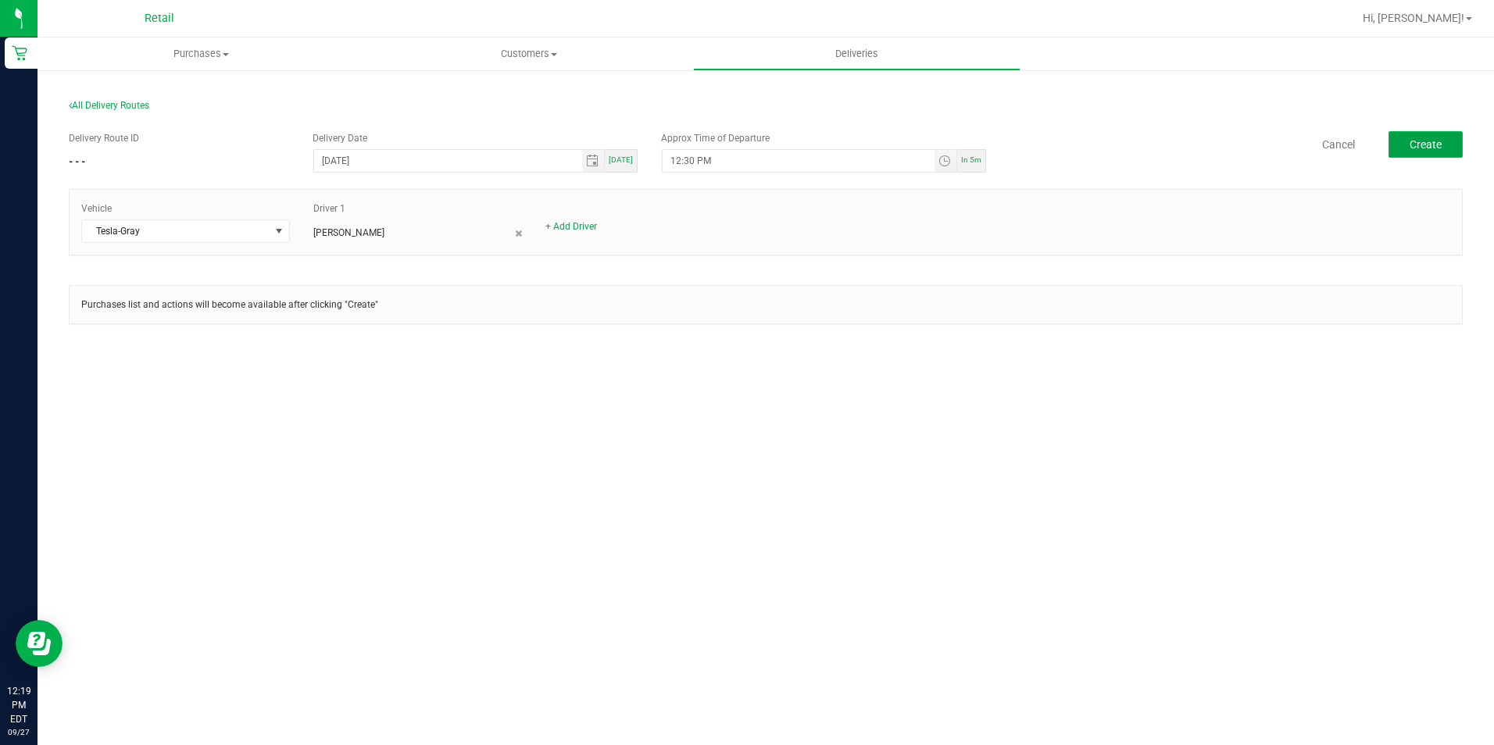
click at [1429, 142] on span "Create" at bounding box center [1426, 144] width 32 height 13
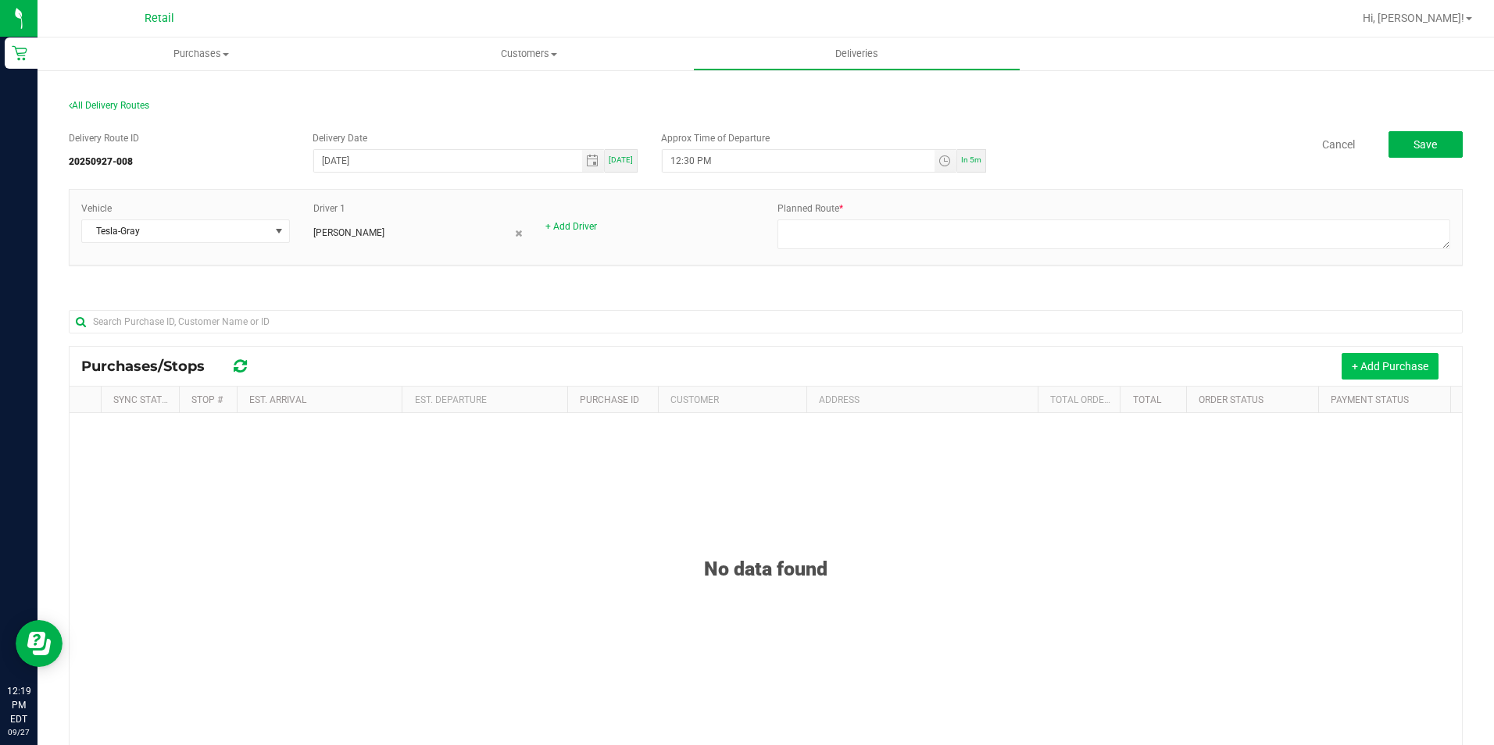
click at [1387, 363] on button "+ Add Purchase" at bounding box center [1390, 366] width 97 height 27
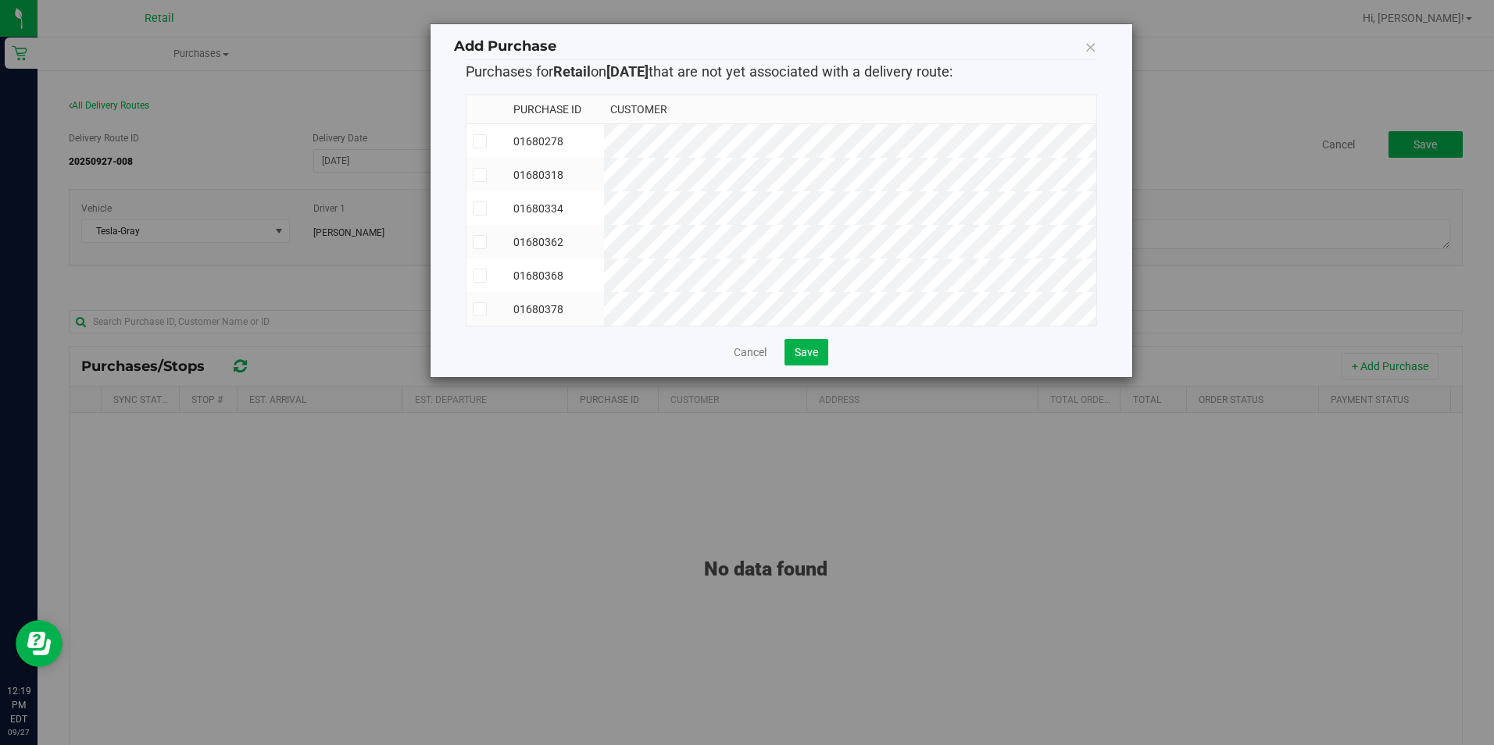
click at [483, 175] on icon at bounding box center [479, 175] width 10 height 0
click at [0, 0] on input "checkbox" at bounding box center [0, 0] width 0 height 0
click at [808, 359] on span "Save" at bounding box center [806, 352] width 23 height 13
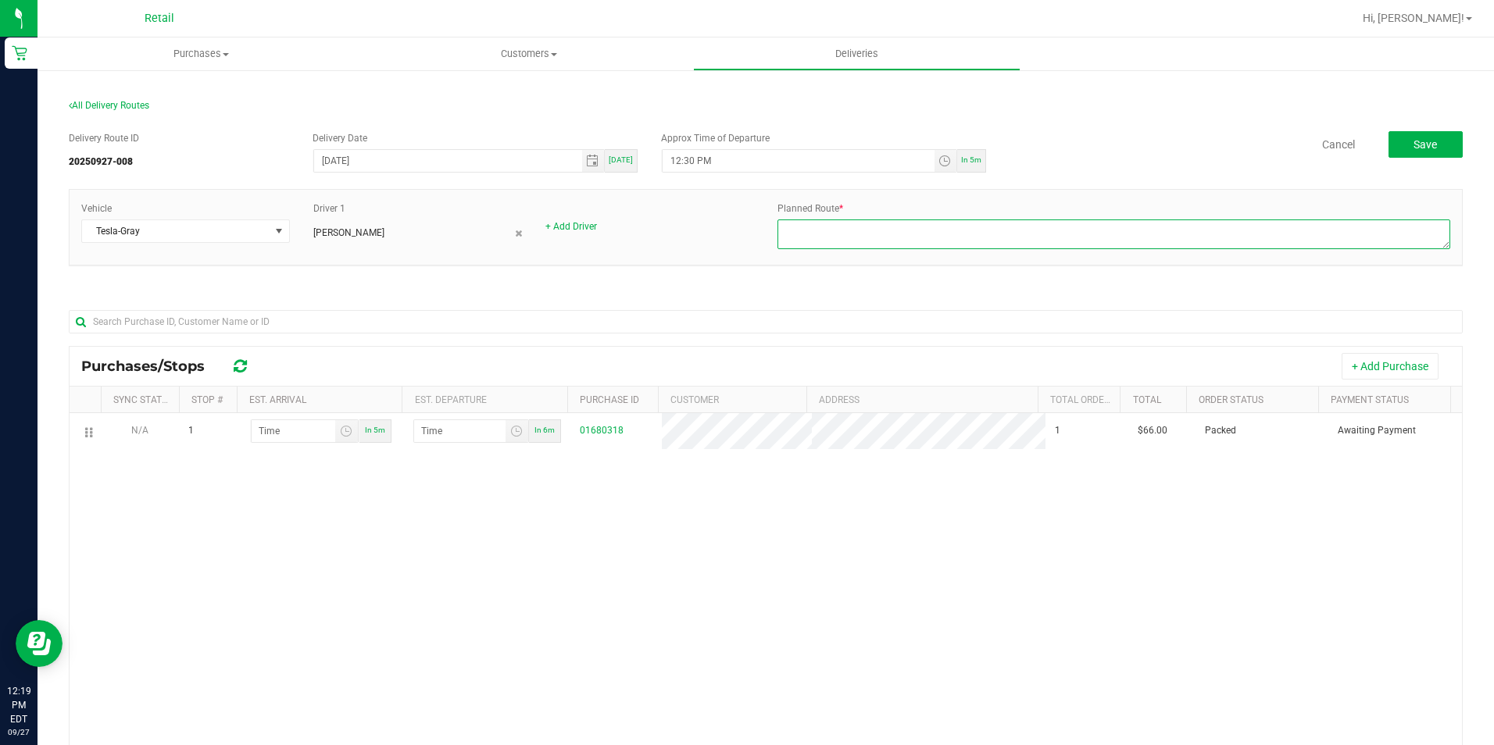
click at [835, 234] on textarea at bounding box center [1113, 235] width 673 height 30
type textarea "ONFLEET"
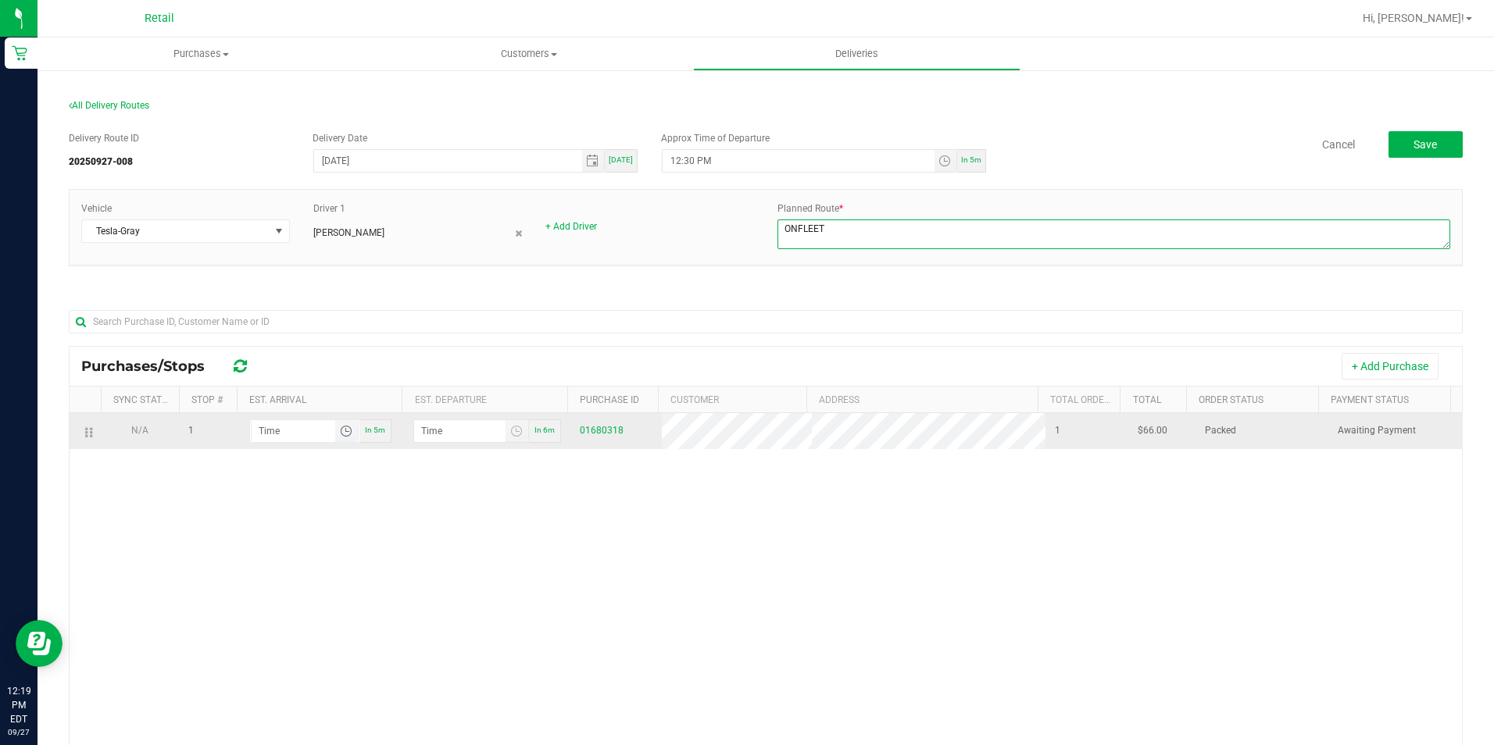
click at [342, 436] on span "Toggle time list" at bounding box center [346, 431] width 13 height 13
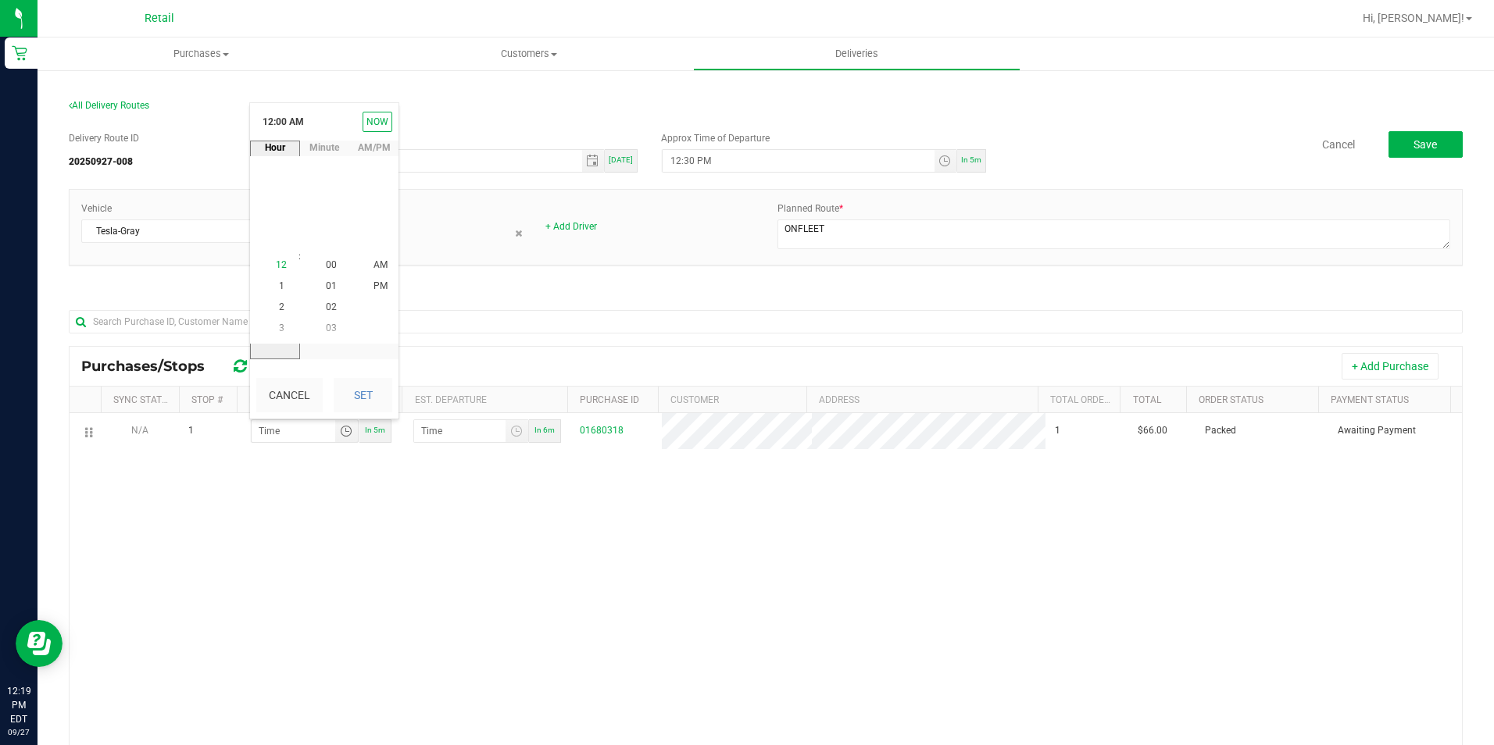
click at [281, 260] on li "12" at bounding box center [282, 265] width 38 height 21
click at [326, 264] on span "59" at bounding box center [331, 265] width 11 height 11
click at [375, 285] on span "PM" at bounding box center [381, 286] width 14 height 11
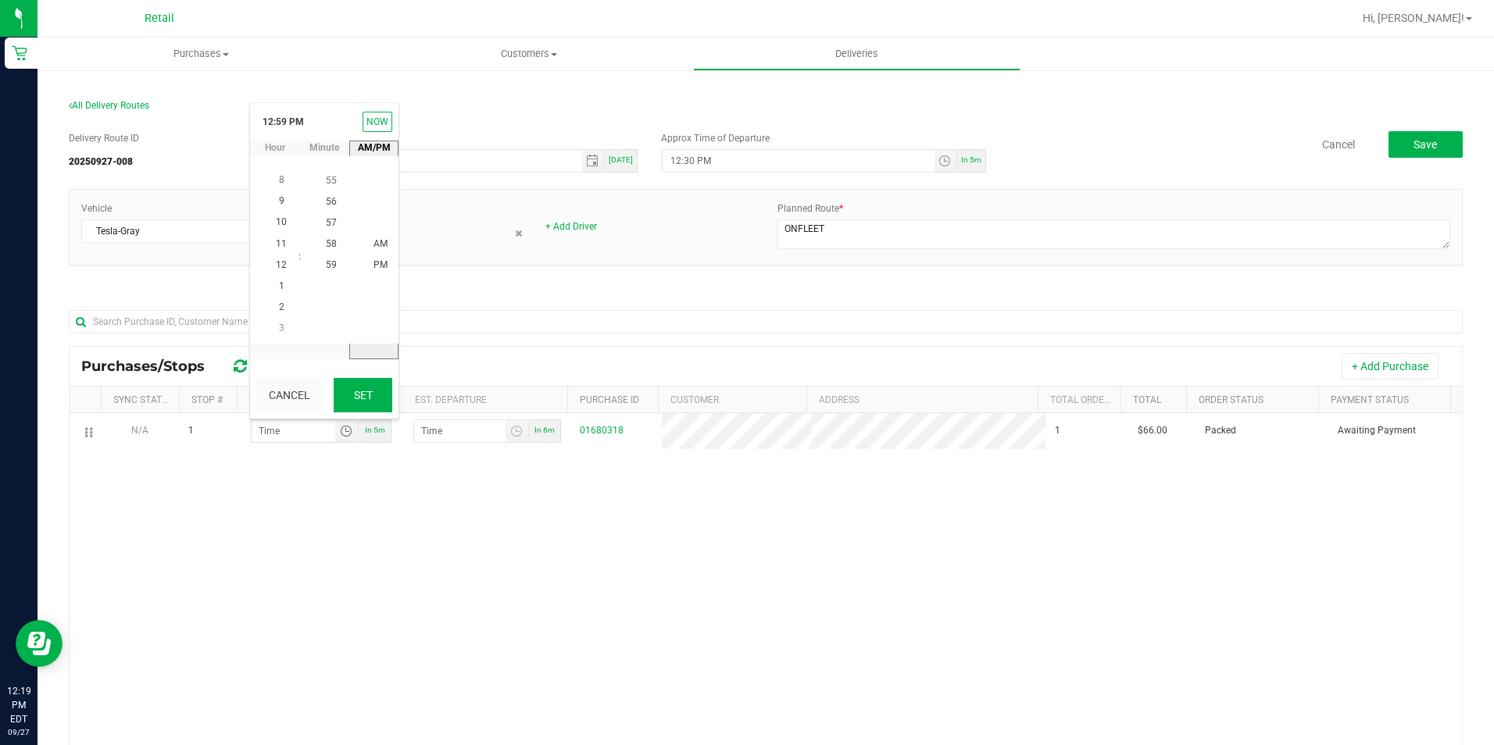
click at [374, 398] on button "Set" at bounding box center [363, 395] width 59 height 34
type input "12:59 PM"
type input "1:00 PM"
click at [1437, 148] on button "Save" at bounding box center [1426, 144] width 74 height 27
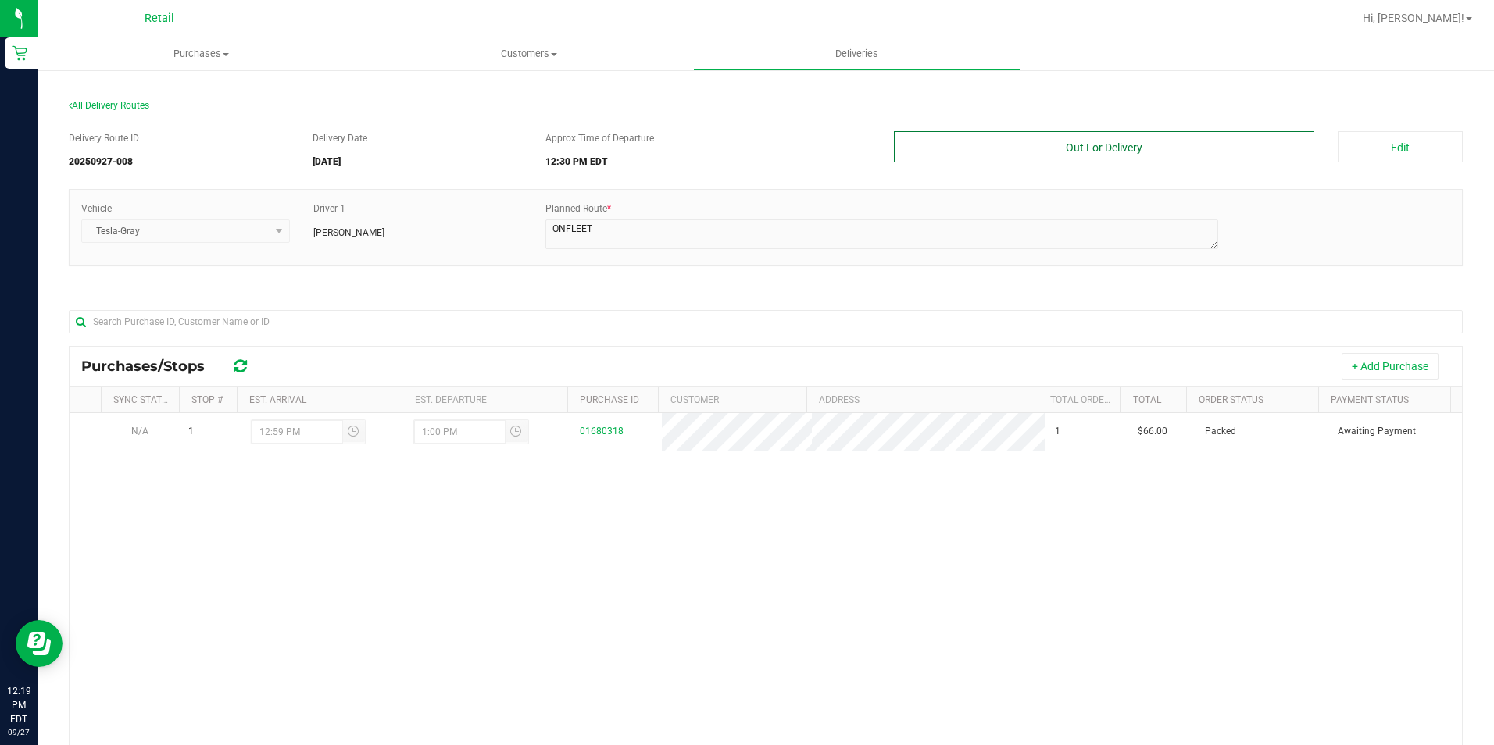
click at [1224, 138] on button "Out For Delivery" at bounding box center [1104, 146] width 421 height 31
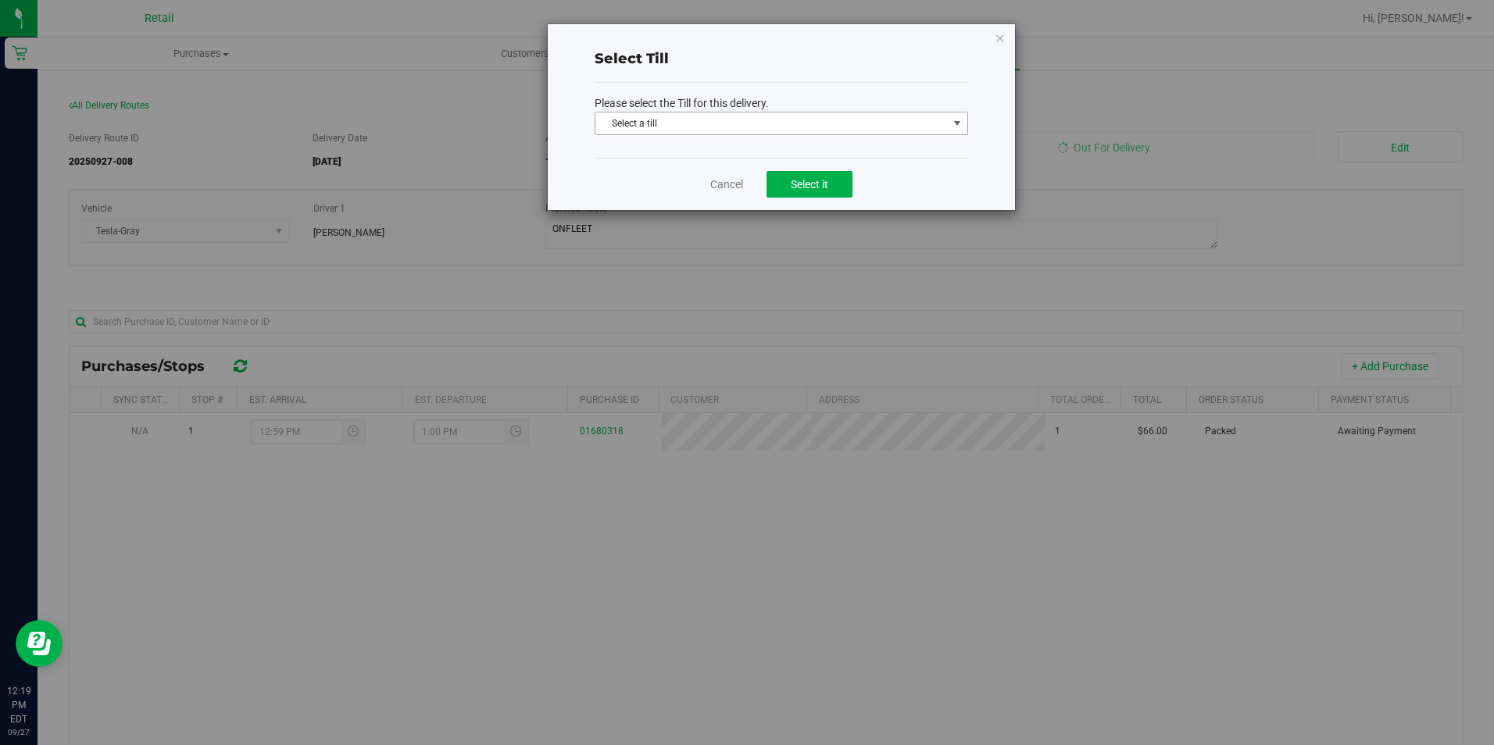
click at [929, 120] on span "Select a till" at bounding box center [771, 124] width 352 height 22
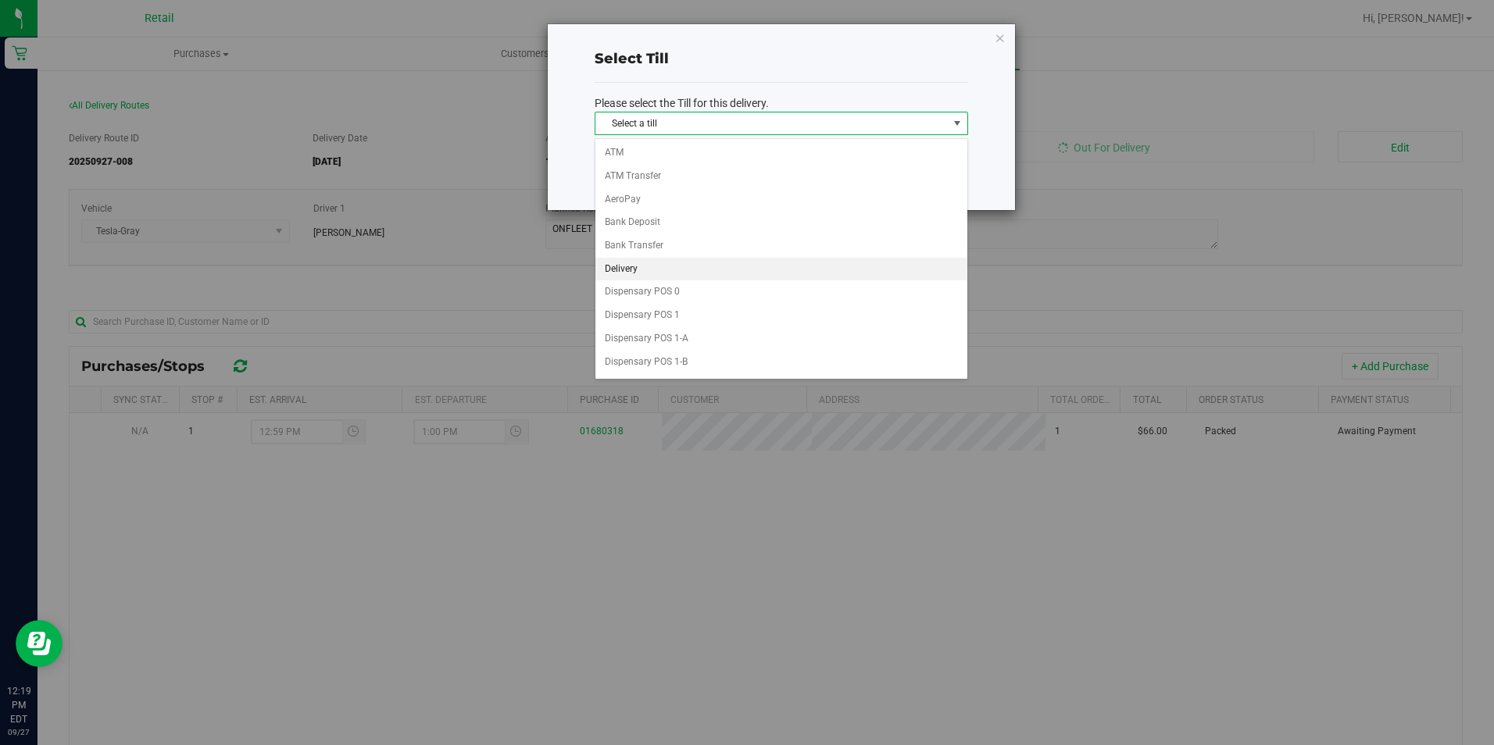
click at [647, 277] on li "Delivery" at bounding box center [781, 269] width 372 height 23
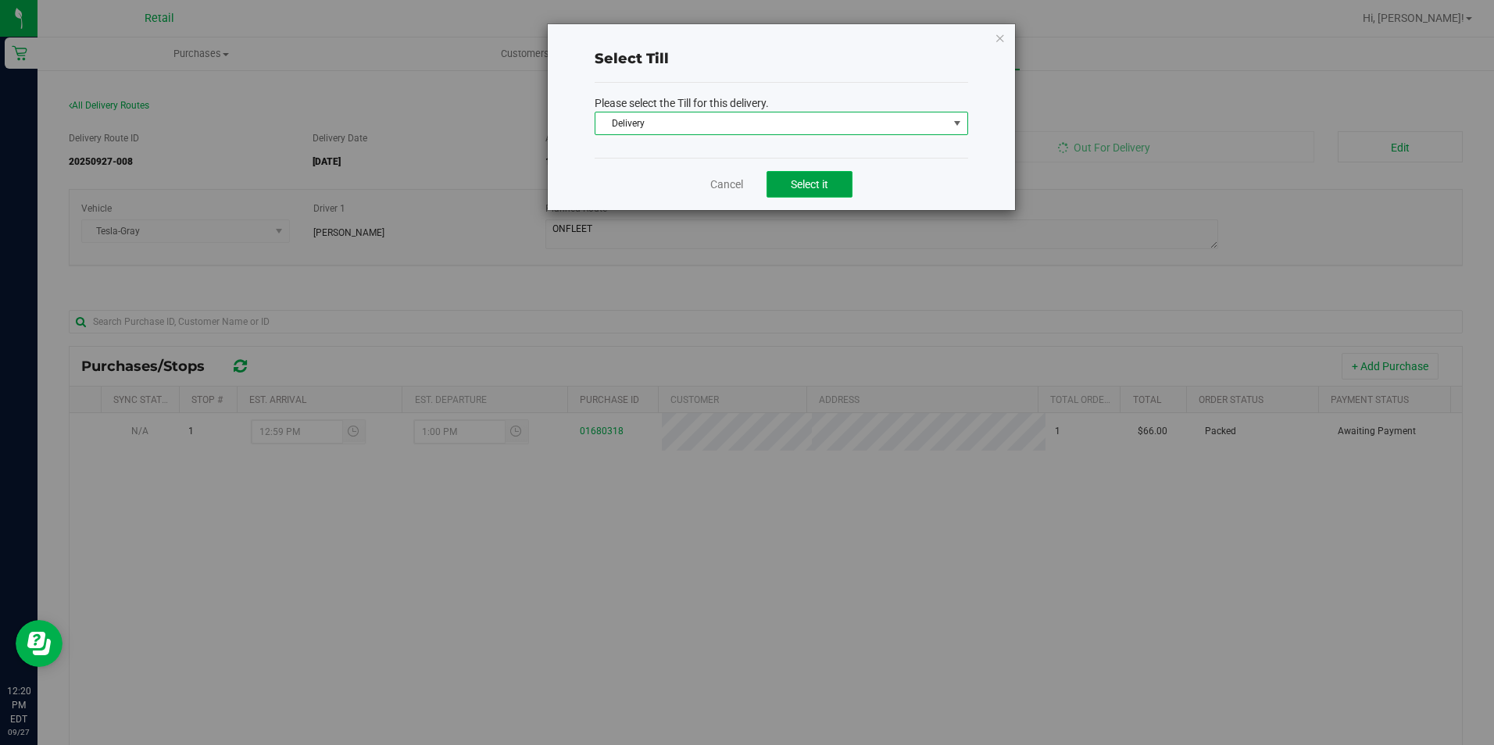
click at [835, 181] on button "Select it" at bounding box center [810, 184] width 86 height 27
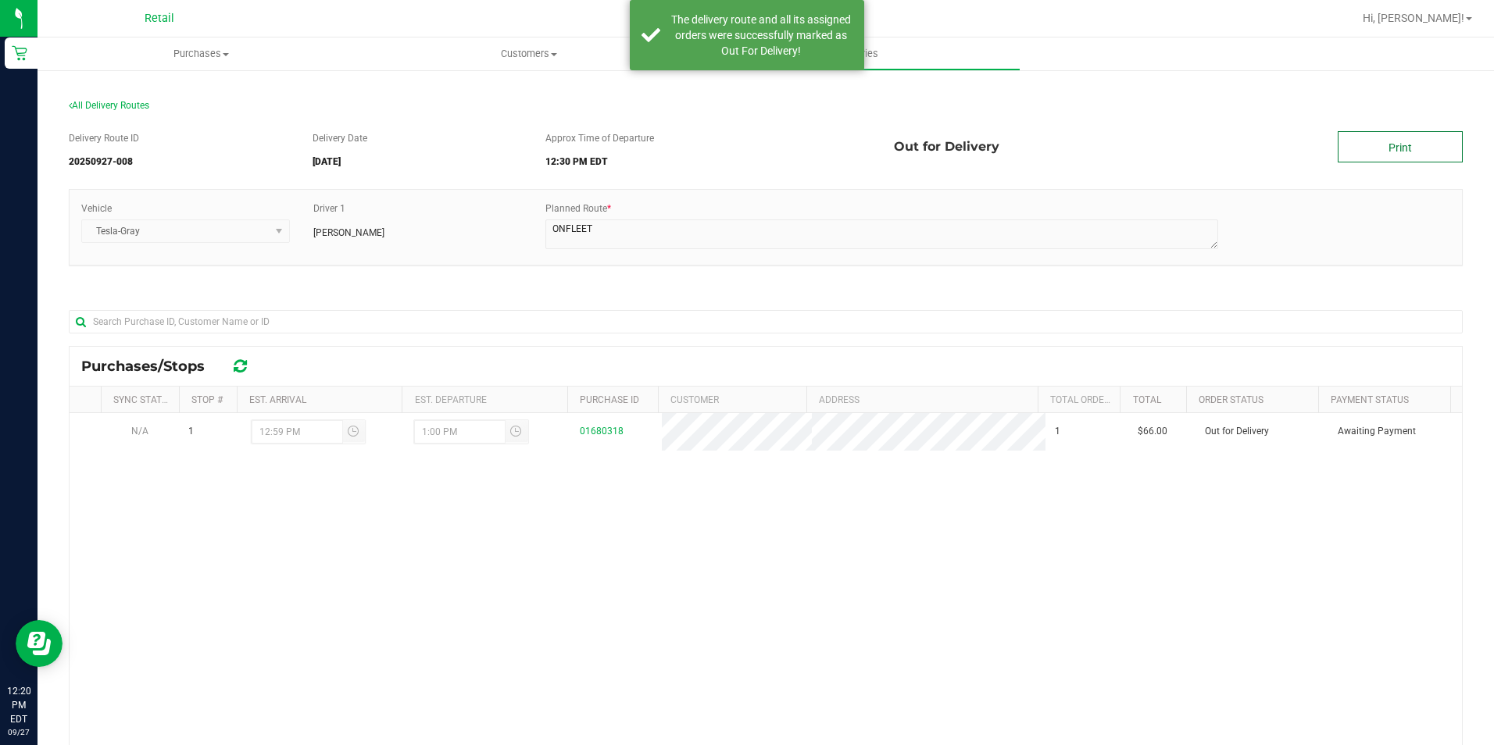
click at [1408, 150] on link "Print" at bounding box center [1400, 146] width 125 height 31
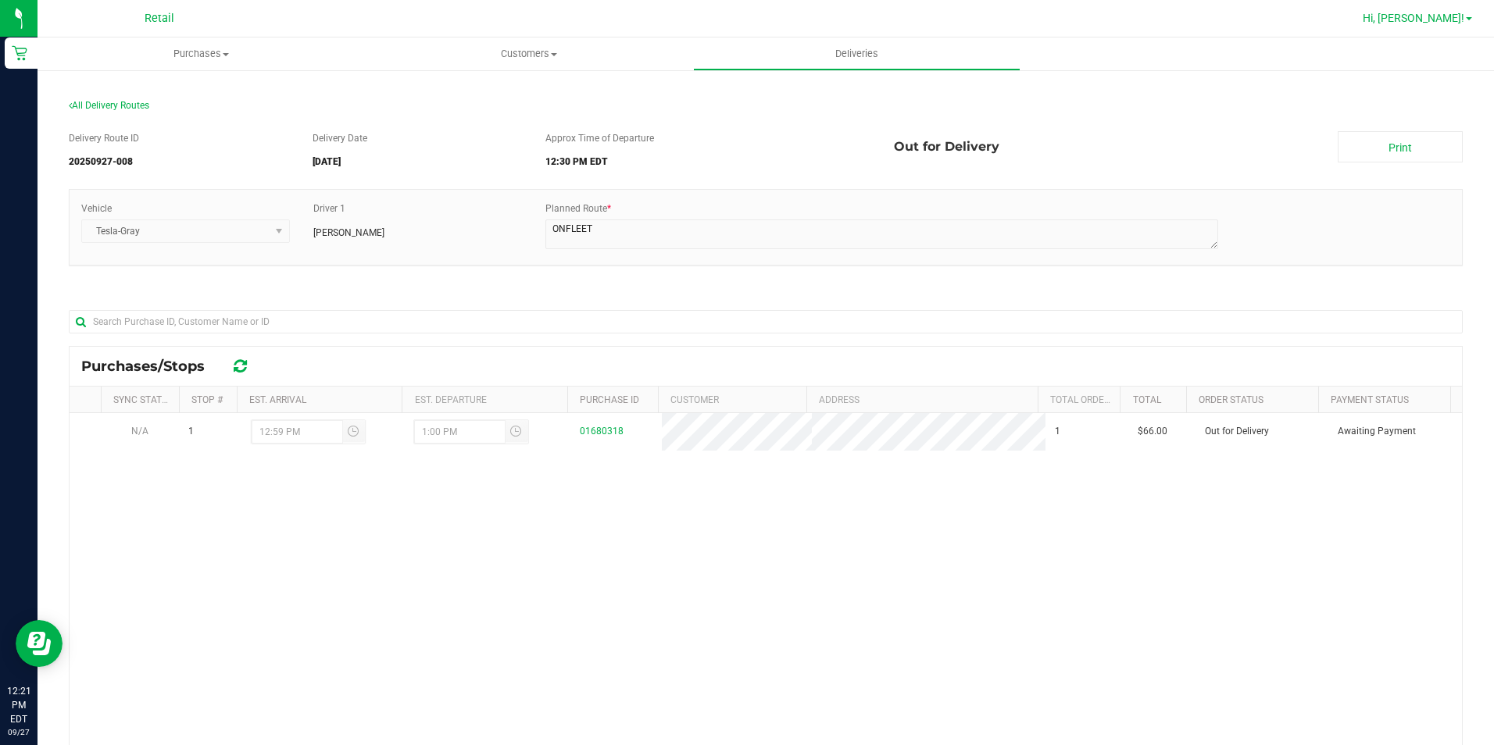
click at [1468, 10] on link "Hi, [PERSON_NAME]!" at bounding box center [1417, 18] width 122 height 16
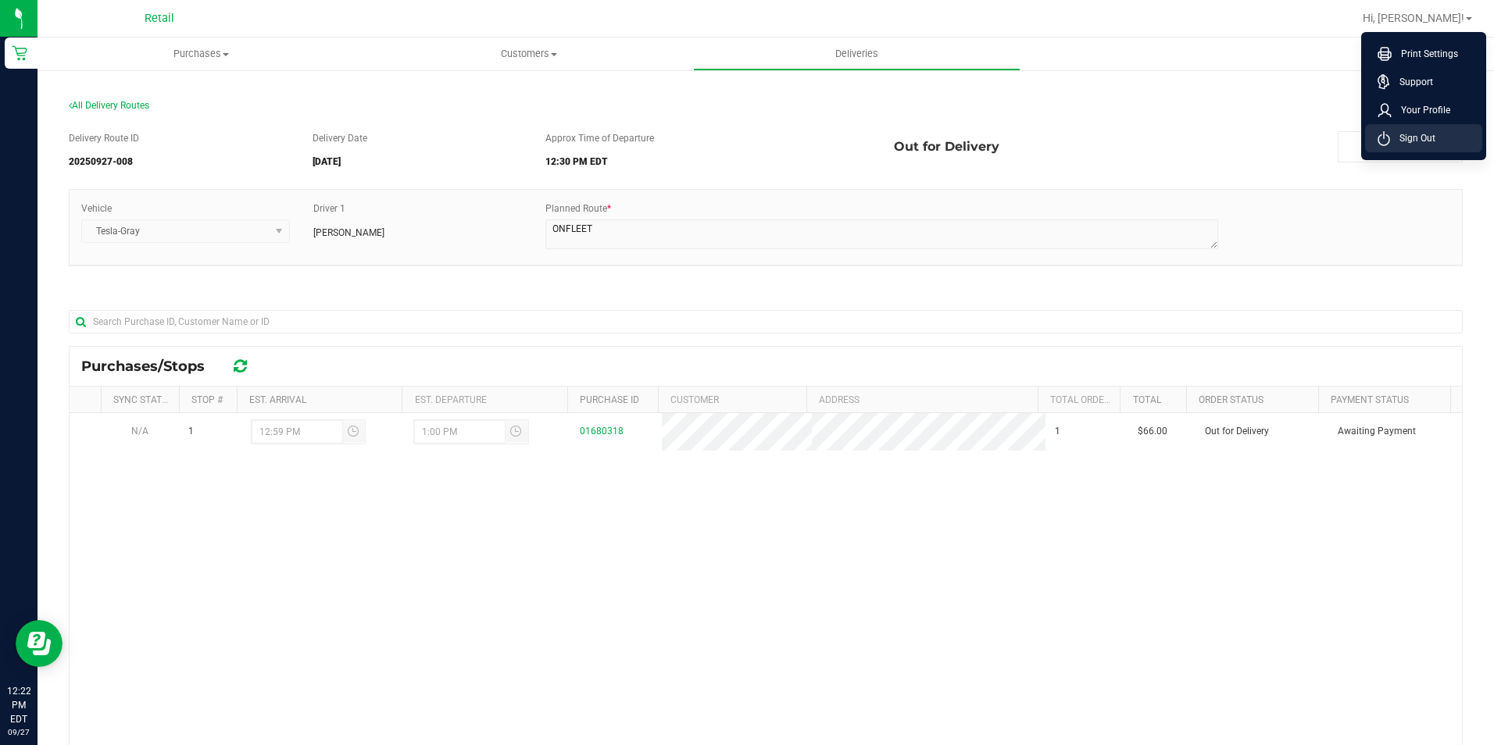
click at [1423, 130] on span "Sign Out" at bounding box center [1412, 138] width 45 height 16
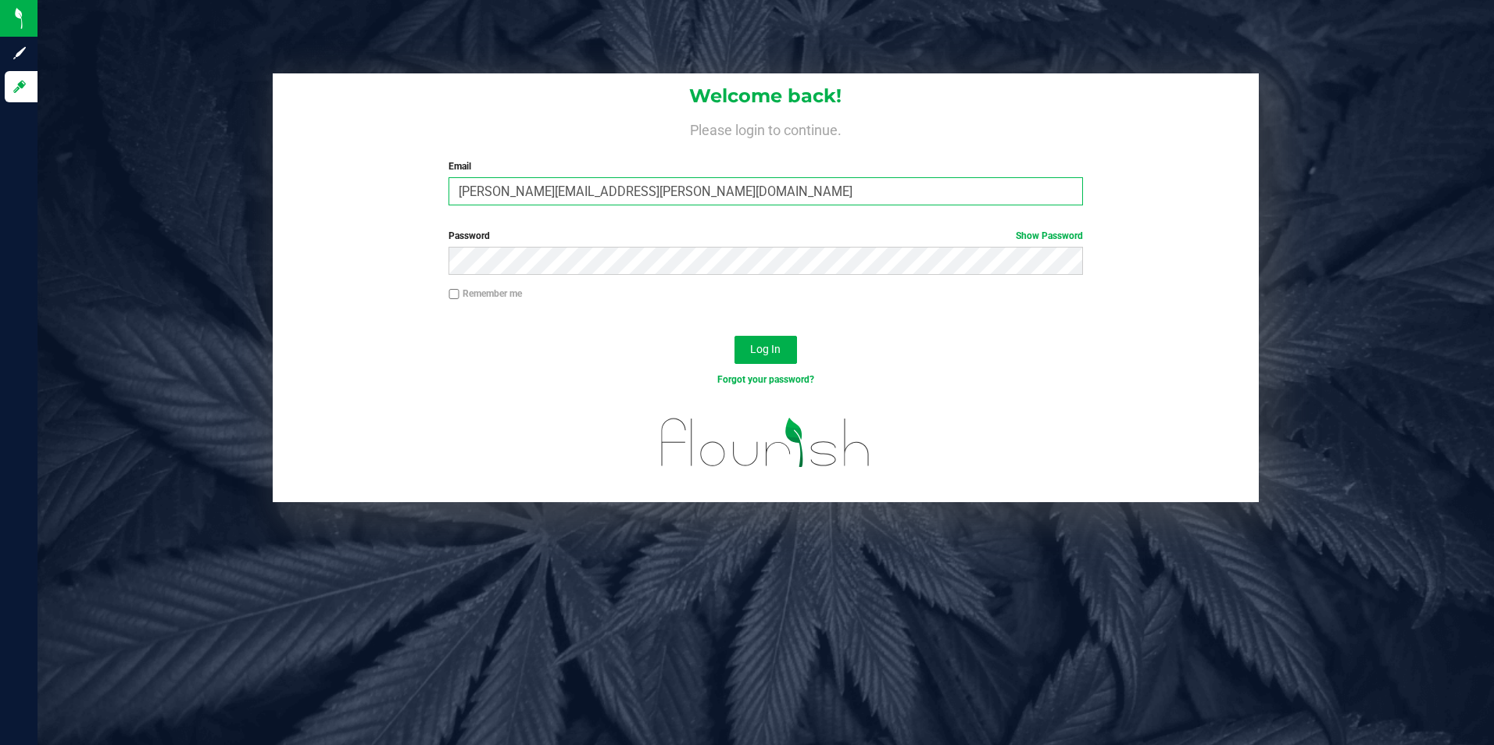
drag, startPoint x: 608, startPoint y: 204, endPoint x: 347, endPoint y: 141, distance: 268.5
click at [436, 179] on div "Welcome back! Please login to continue. Email yesenia.ozuna@icloud.com Required…" at bounding box center [766, 145] width 987 height 145
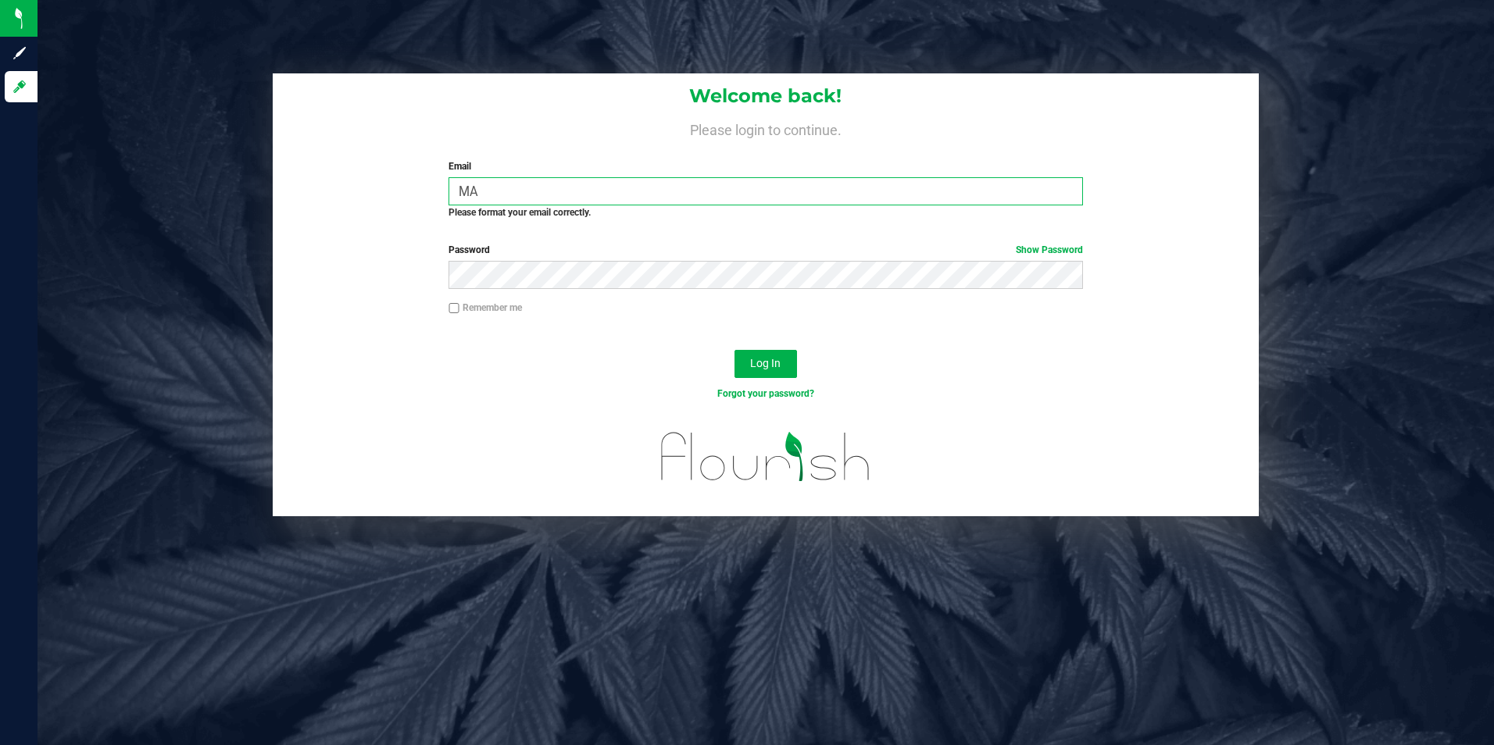
type input "M"
type input "mestevez@slatercenter.com"
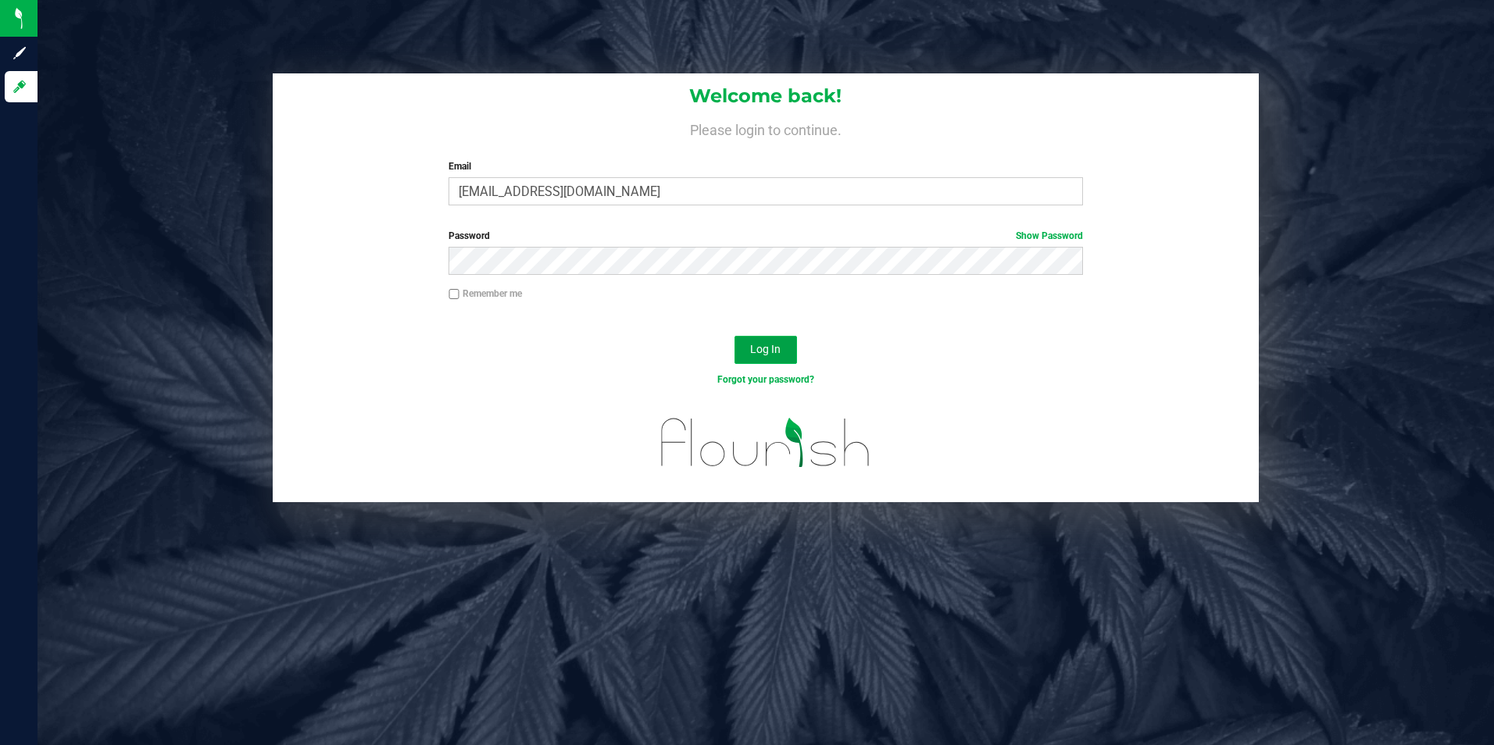
click at [759, 344] on span "Log In" at bounding box center [765, 349] width 30 height 13
